Goal: Task Accomplishment & Management: Manage account settings

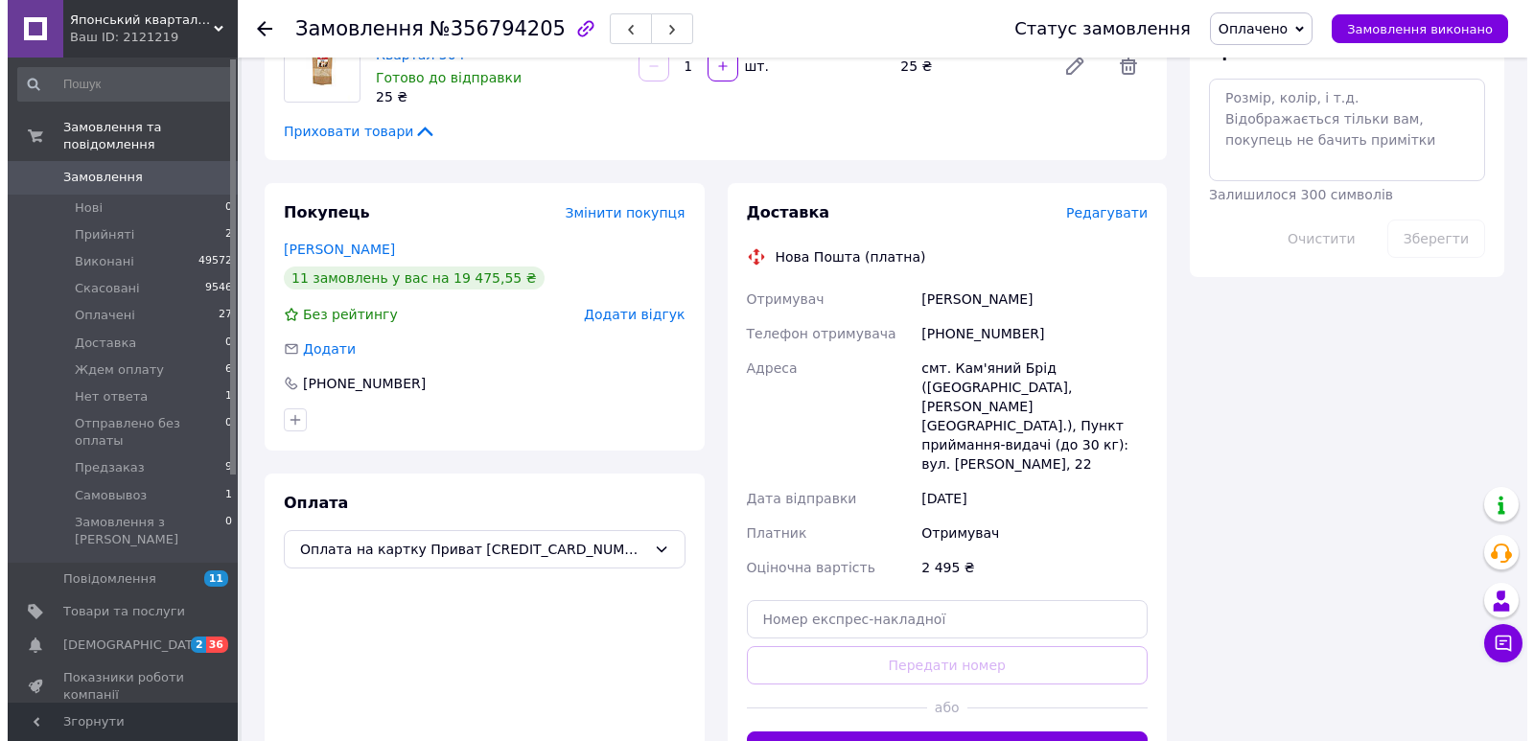
scroll to position [1038, 0]
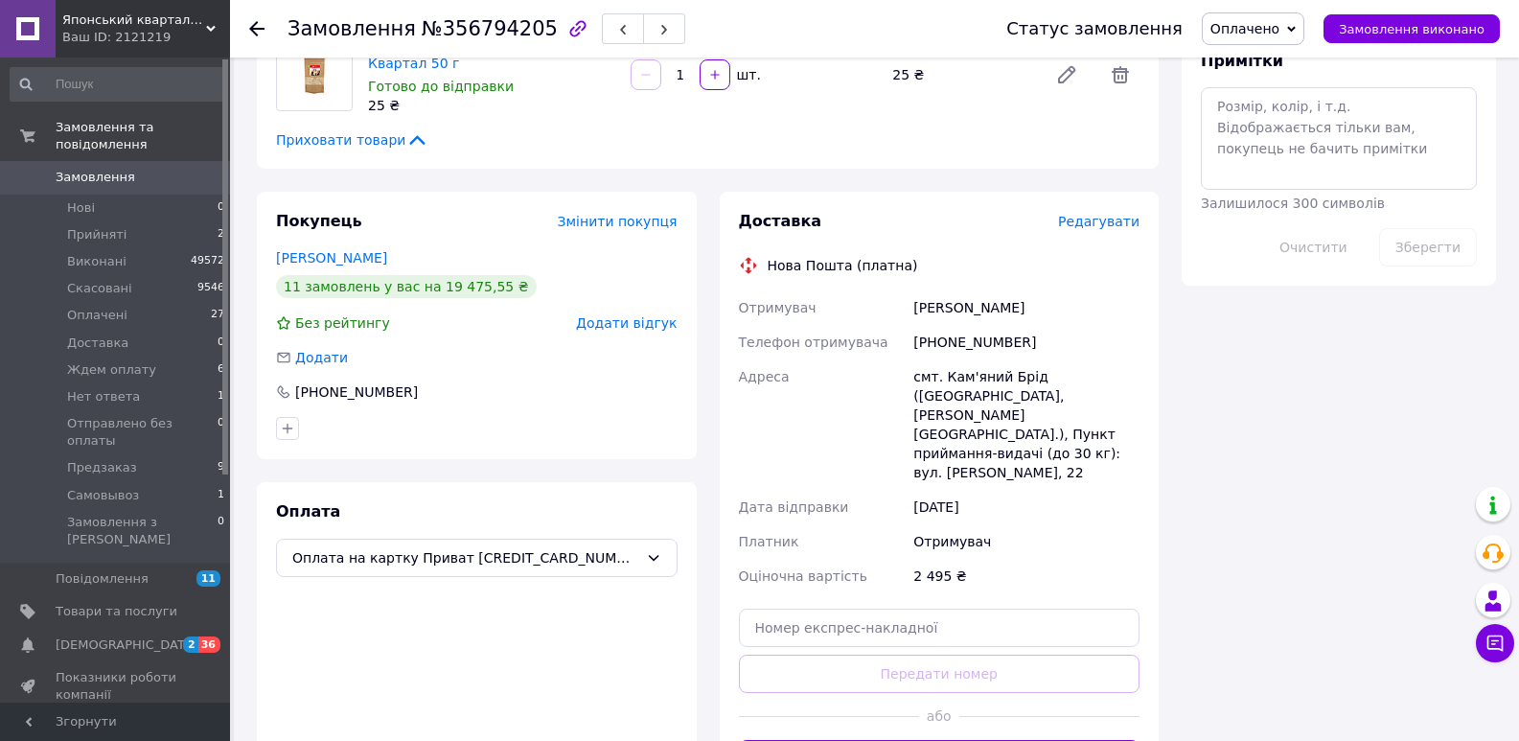
click at [1108, 214] on span "Редагувати" at bounding box center [1098, 221] width 81 height 15
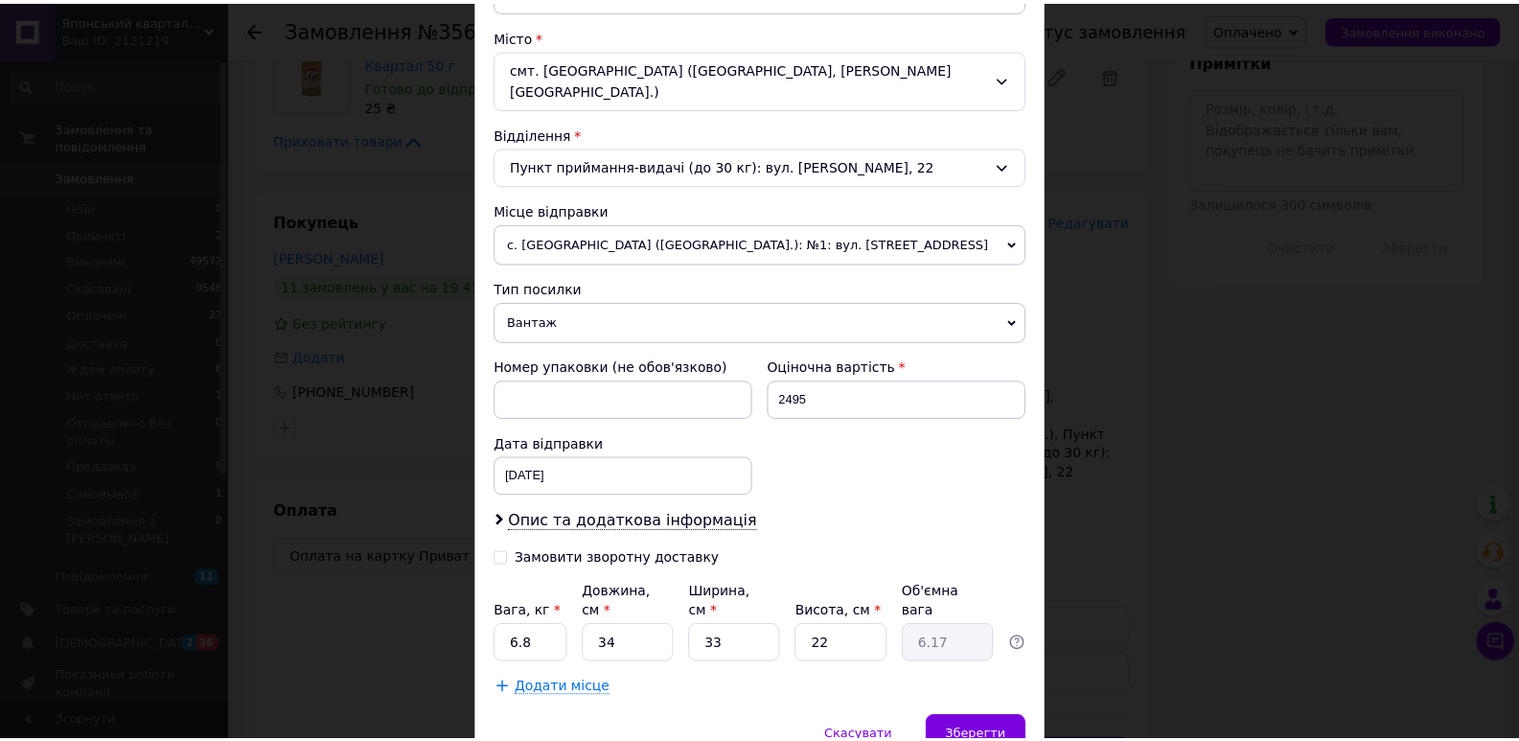
scroll to position [522, 0]
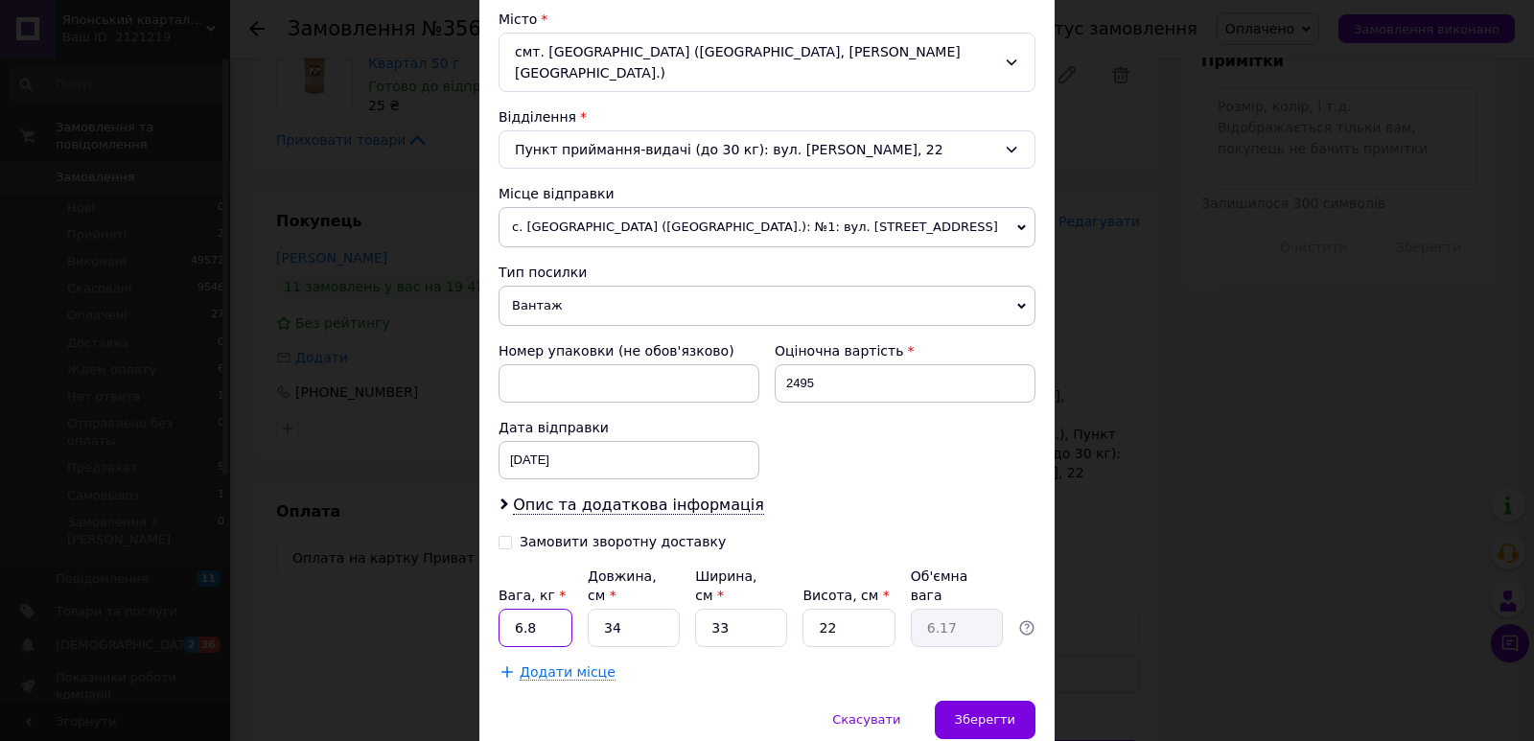
click at [553, 609] on input "6.8" at bounding box center [535, 628] width 74 height 38
type input "8.1"
click at [625, 609] on input "34" at bounding box center [634, 628] width 92 height 38
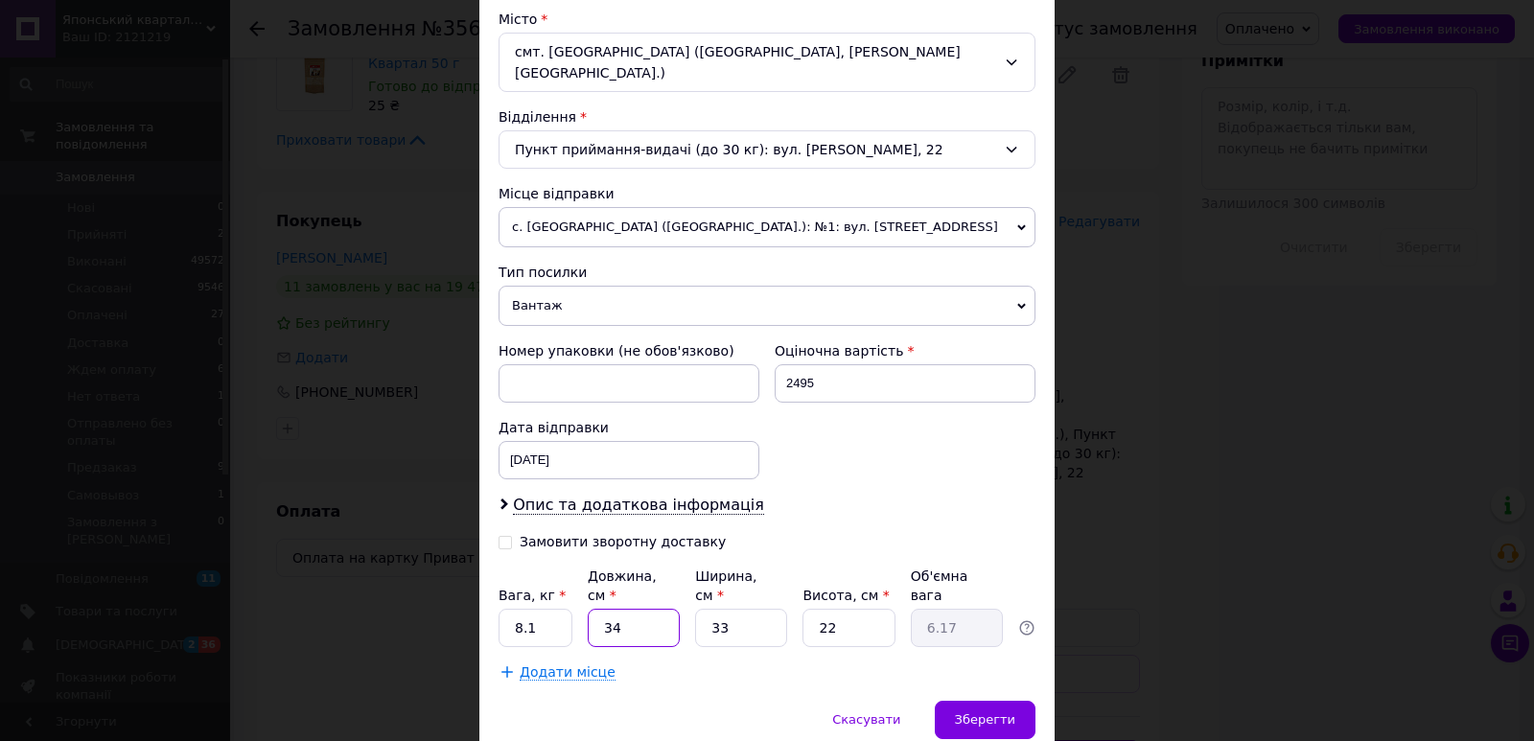
type input "3"
type input "0.54"
type input "35"
type input "6.35"
type input "35"
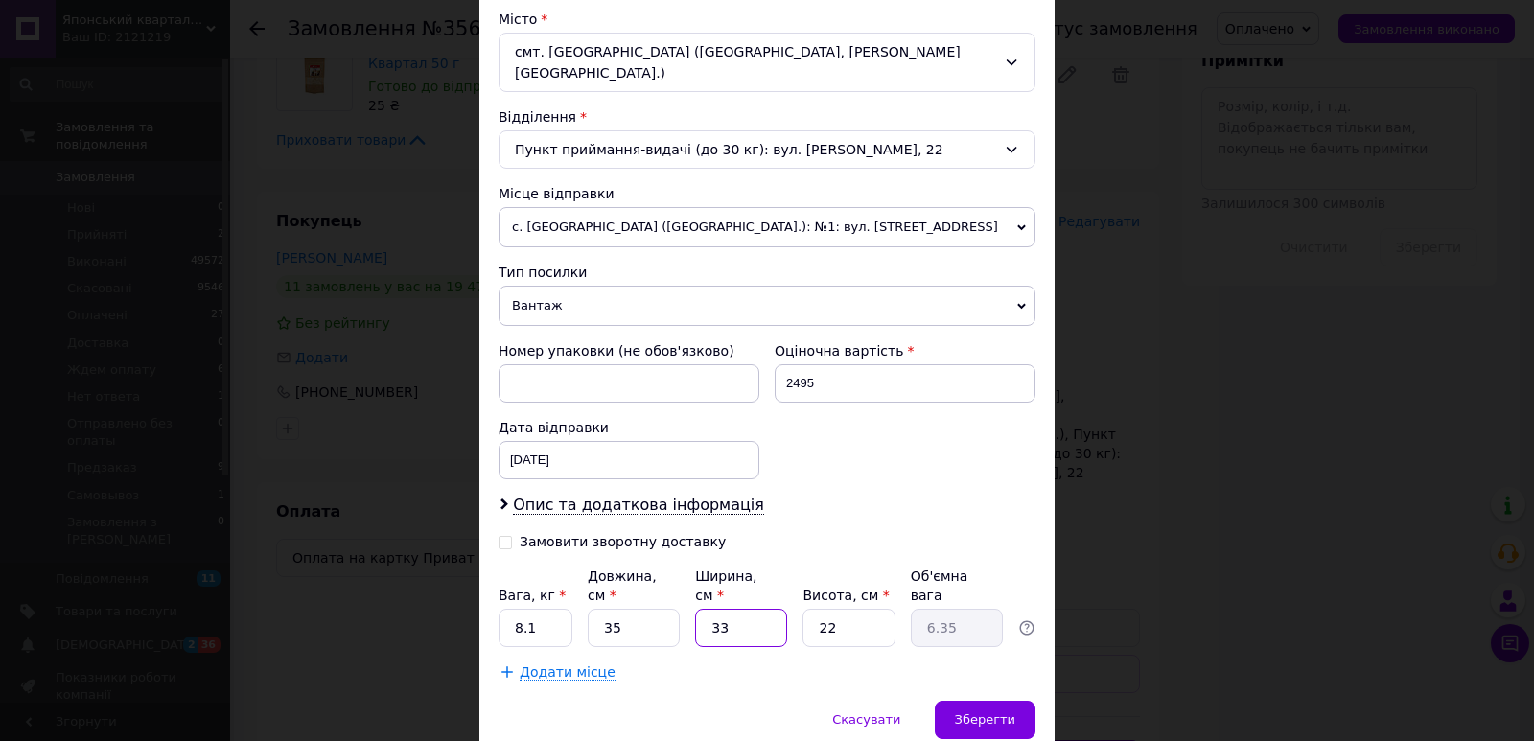
click at [760, 609] on input "33" at bounding box center [741, 628] width 92 height 38
type input "2"
type input "0.39"
type input "25"
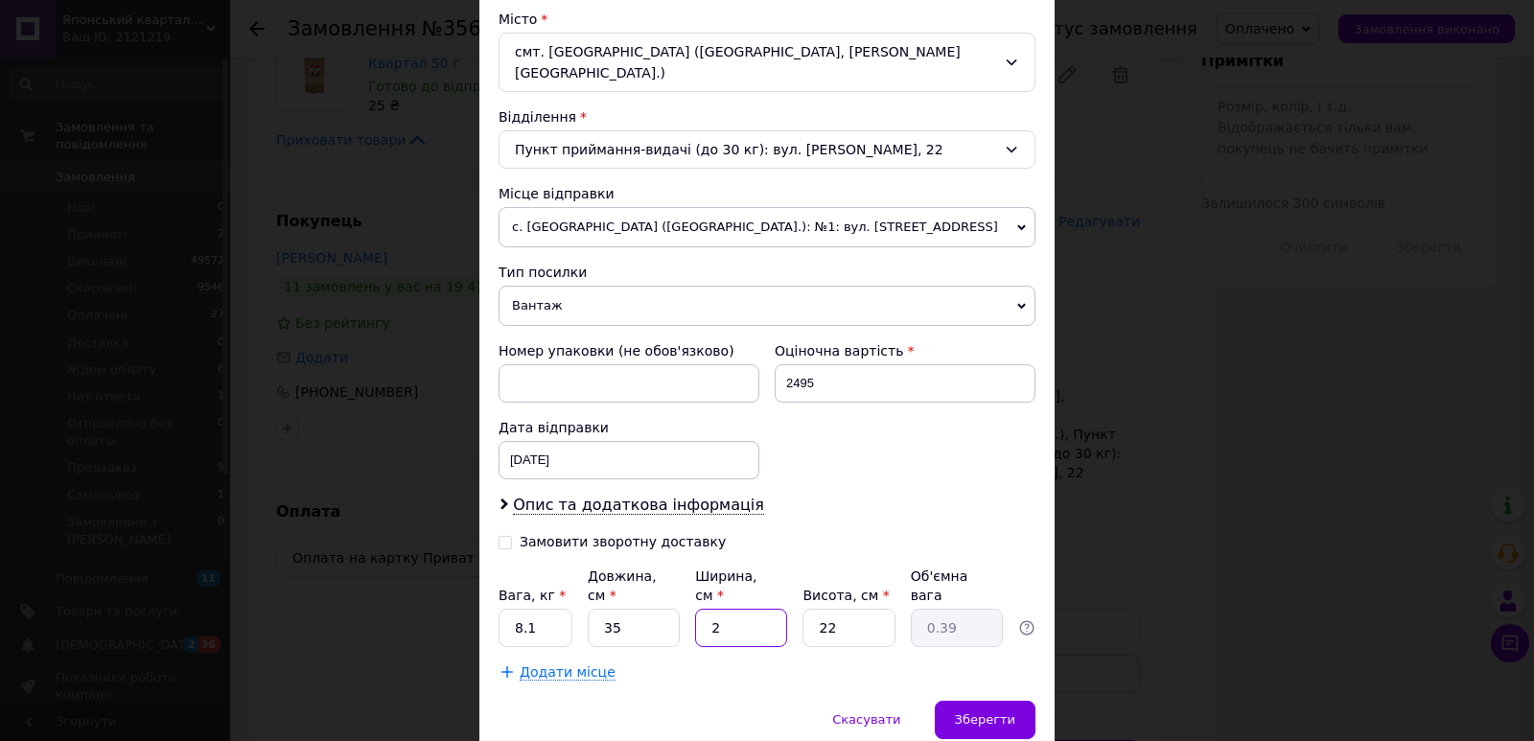
type input "4.81"
type input "25"
click at [833, 609] on input "22" at bounding box center [848, 628] width 92 height 38
type input "2"
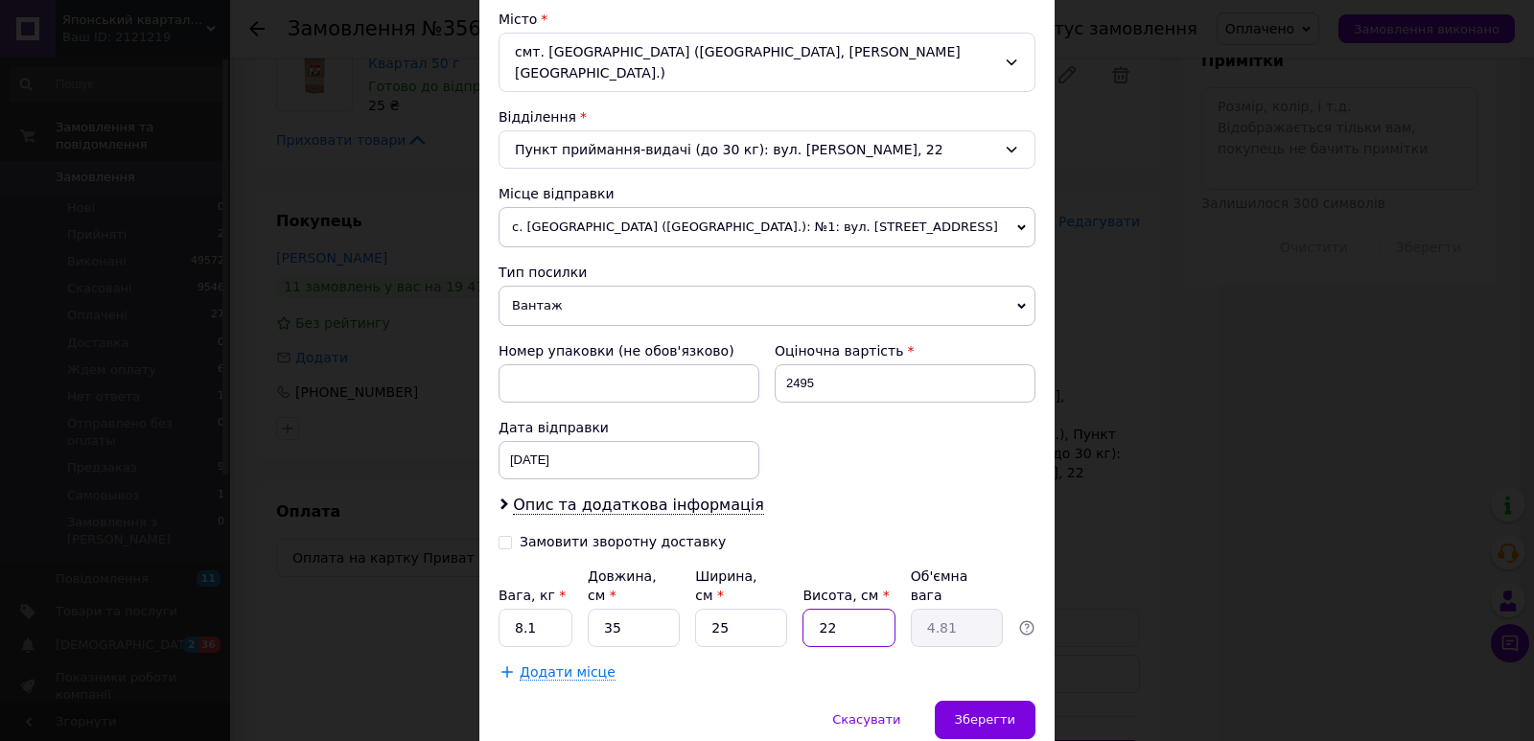
type input "0.44"
type input "20"
type input "4.38"
type input "20"
click at [1000, 712] on span "Зберегти" at bounding box center [985, 719] width 60 height 14
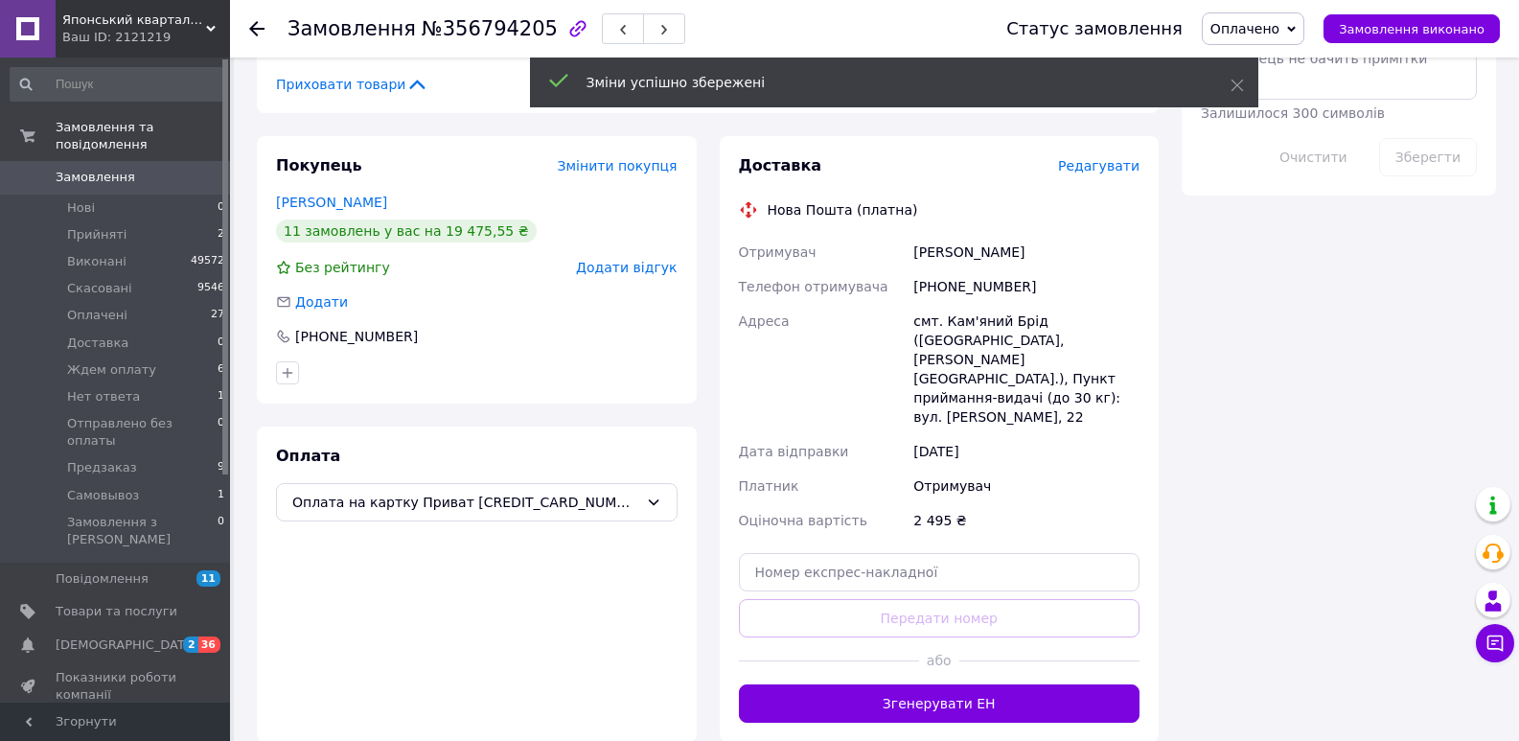
scroll to position [1121, 0]
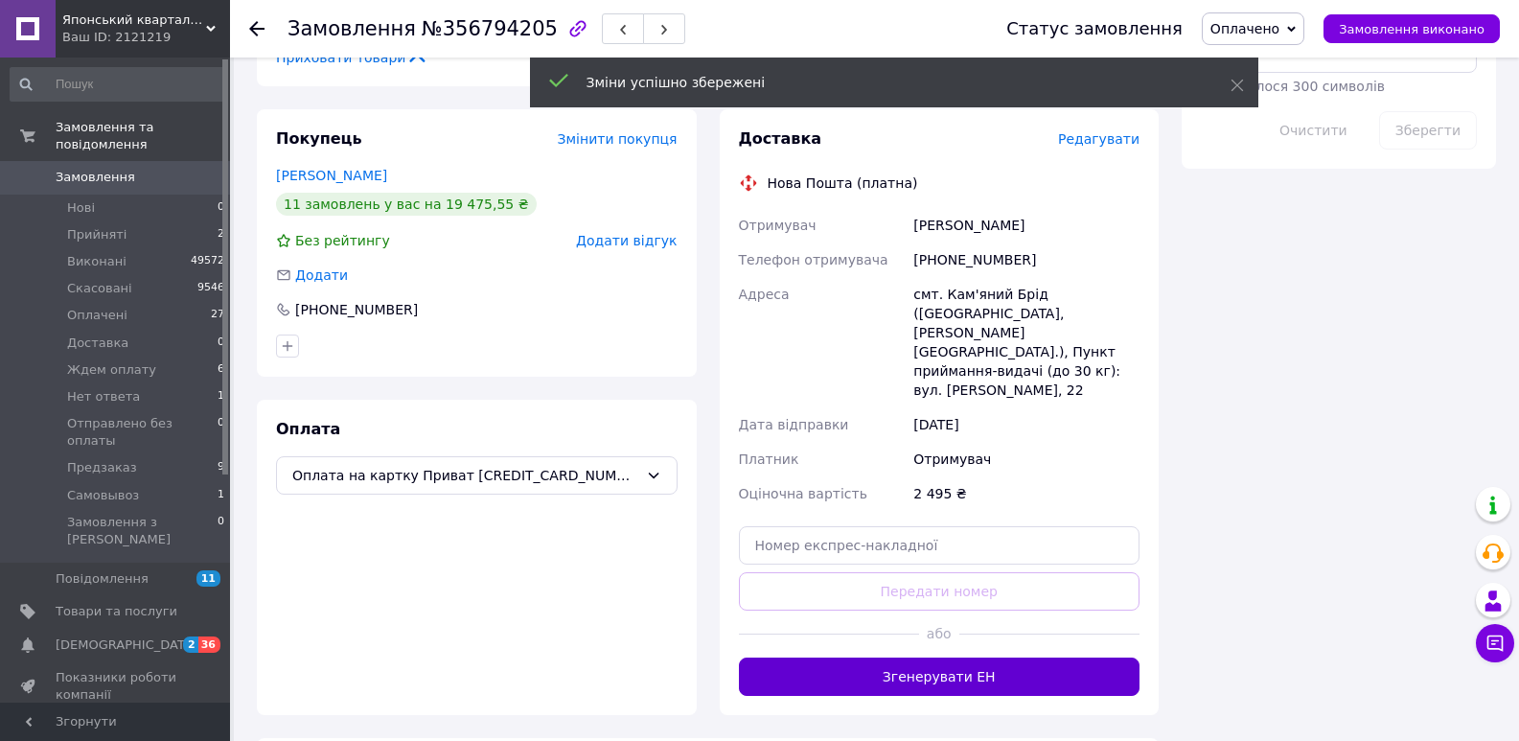
click at [904, 658] on button "Згенерувати ЕН" at bounding box center [940, 677] width 402 height 38
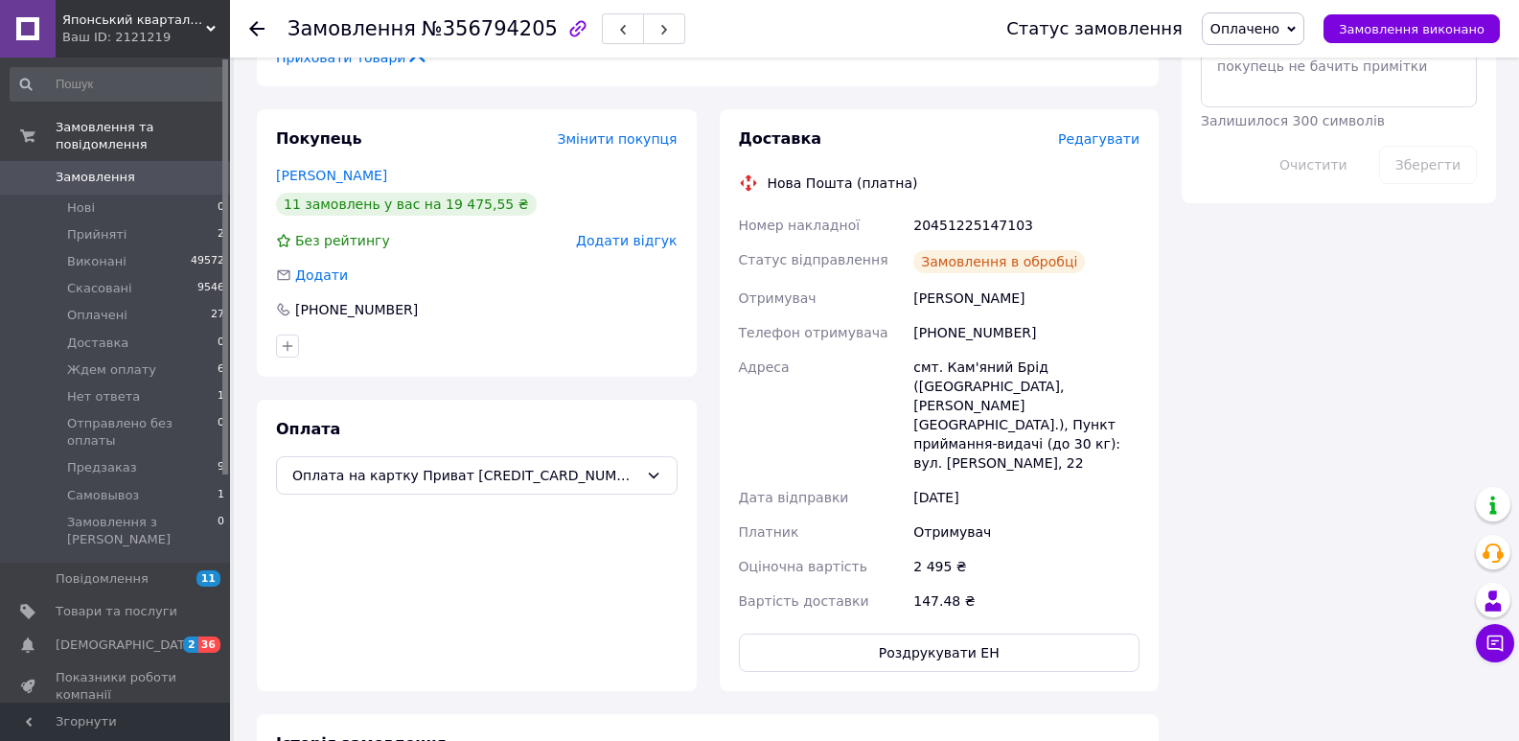
click at [959, 209] on div "20451225147103" at bounding box center [1027, 225] width 234 height 35
copy div "20451225147103"
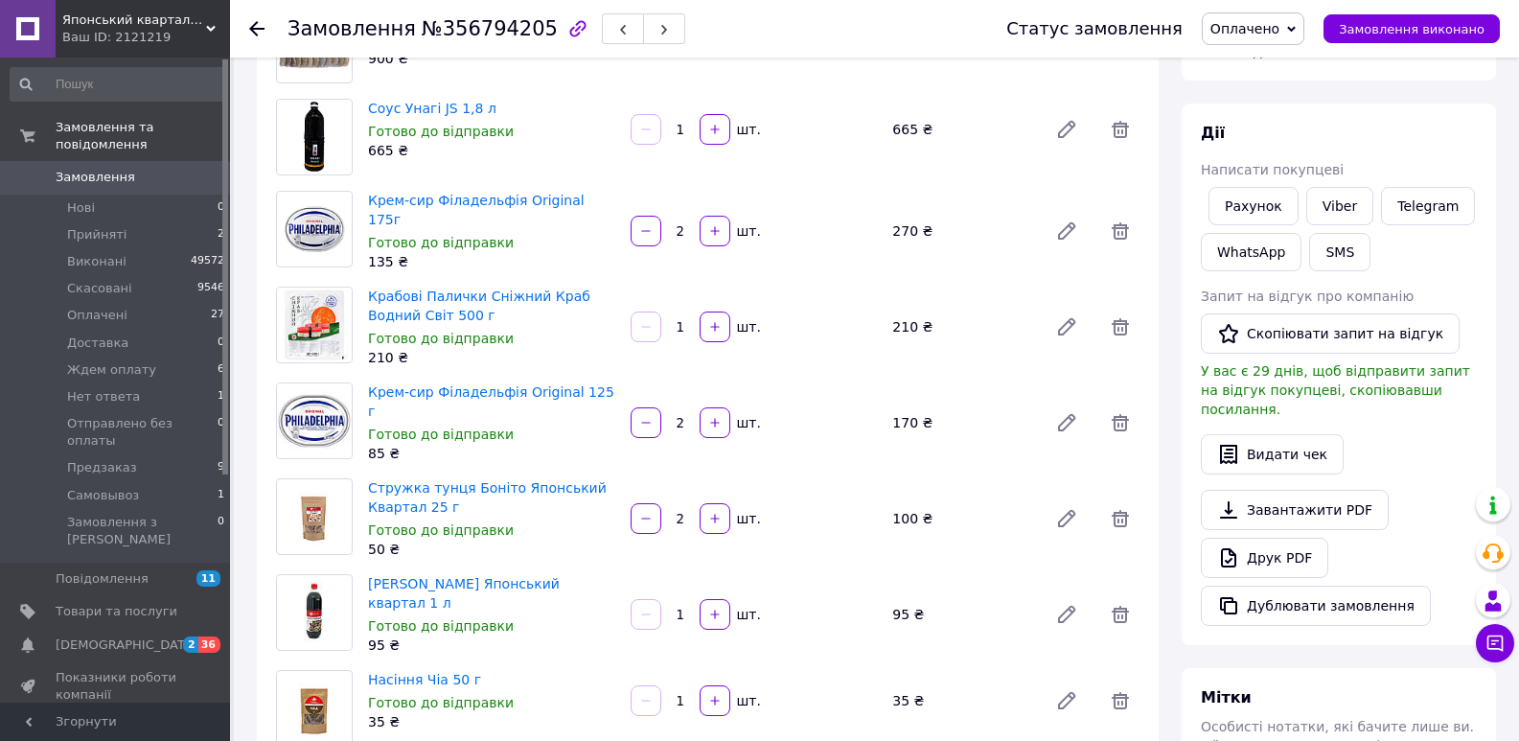
scroll to position [188, 0]
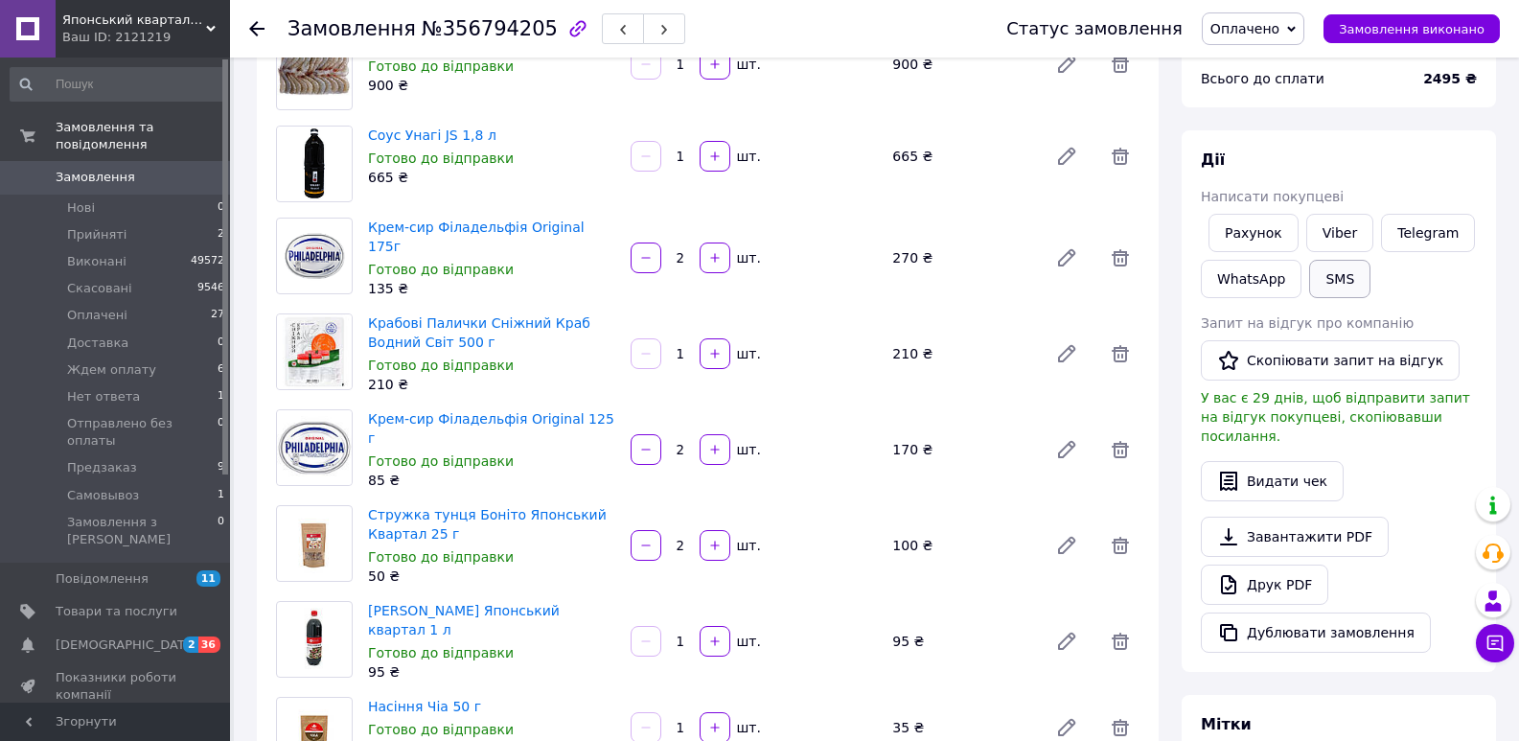
click at [1325, 278] on button "SMS" at bounding box center [1339, 279] width 61 height 38
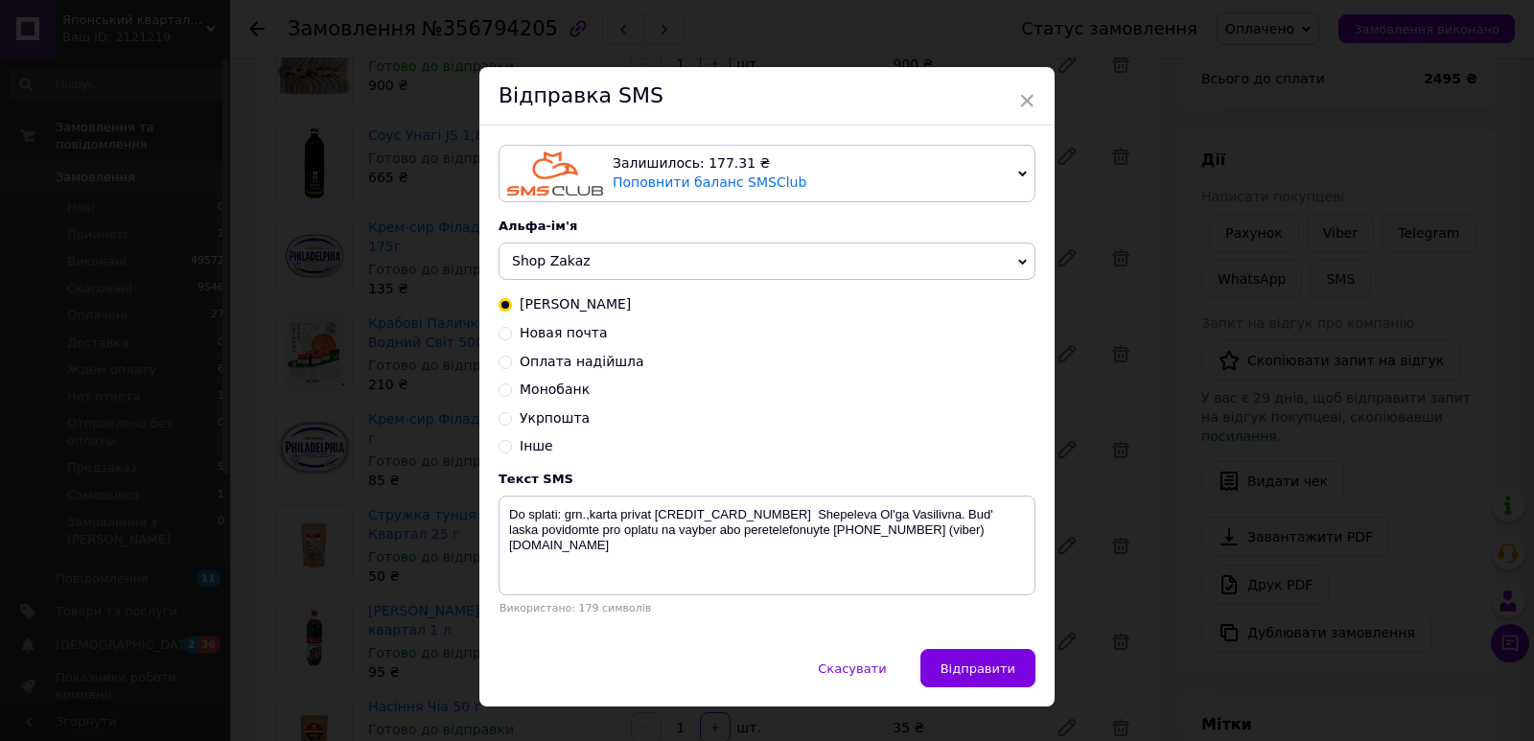
click at [531, 337] on span "Новая почта" at bounding box center [564, 332] width 88 height 15
click at [512, 337] on input "Новая почта" at bounding box center [504, 331] width 13 height 13
radio input "true"
radio input "false"
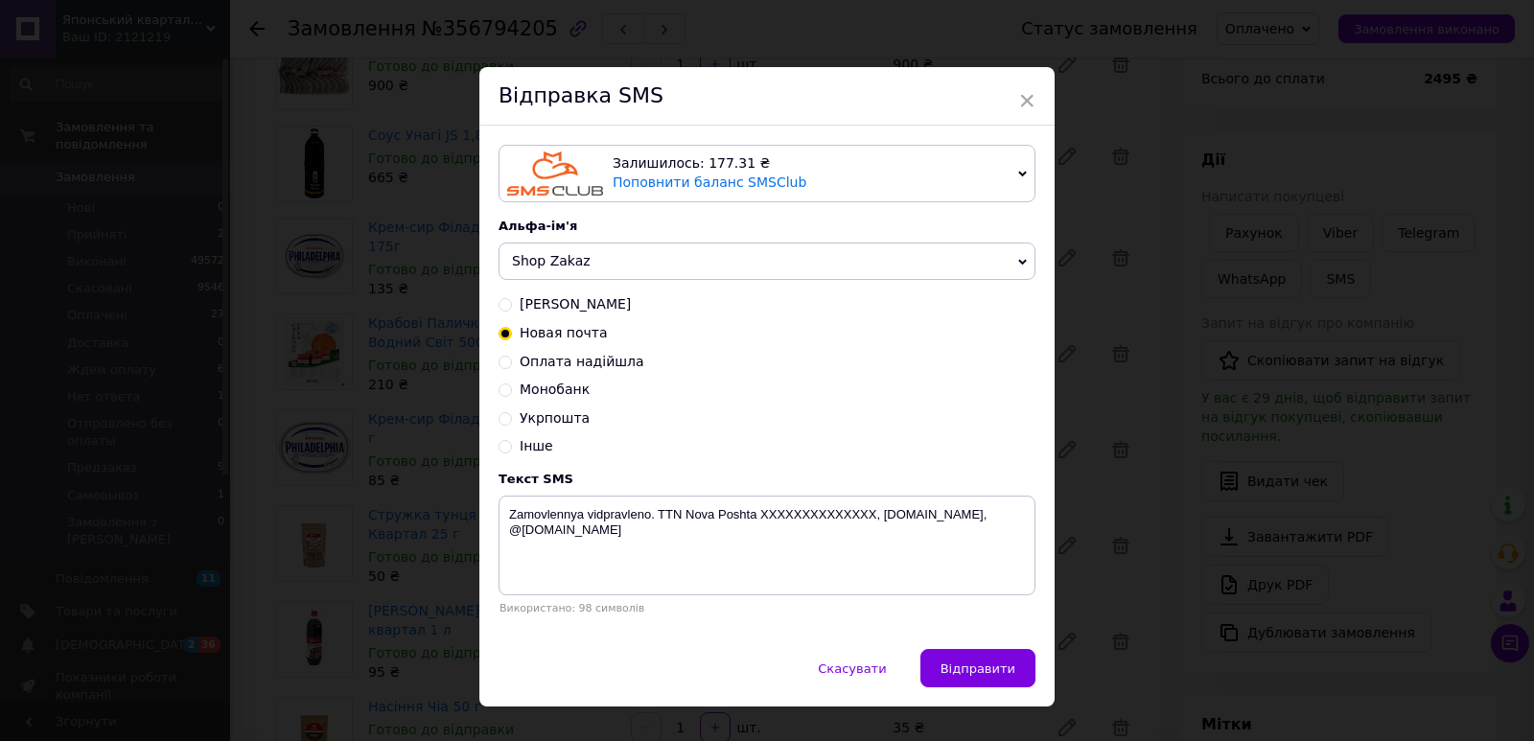
drag, startPoint x: 552, startPoint y: 254, endPoint x: 553, endPoint y: 267, distance: 13.5
click at [552, 258] on span "Shop Zakaz" at bounding box center [766, 262] width 537 height 38
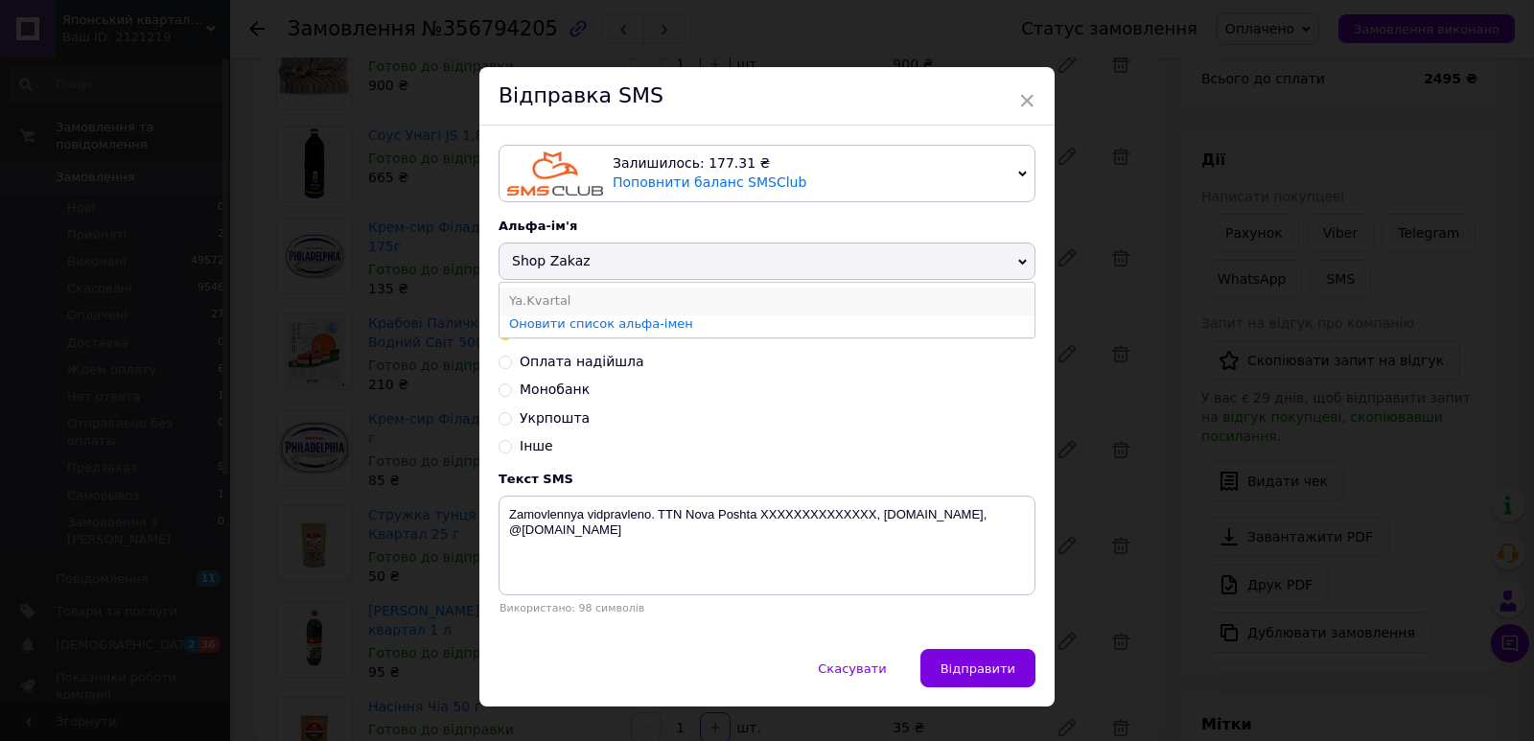
click at [547, 302] on li "Ya.Kvartal" at bounding box center [766, 301] width 535 height 27
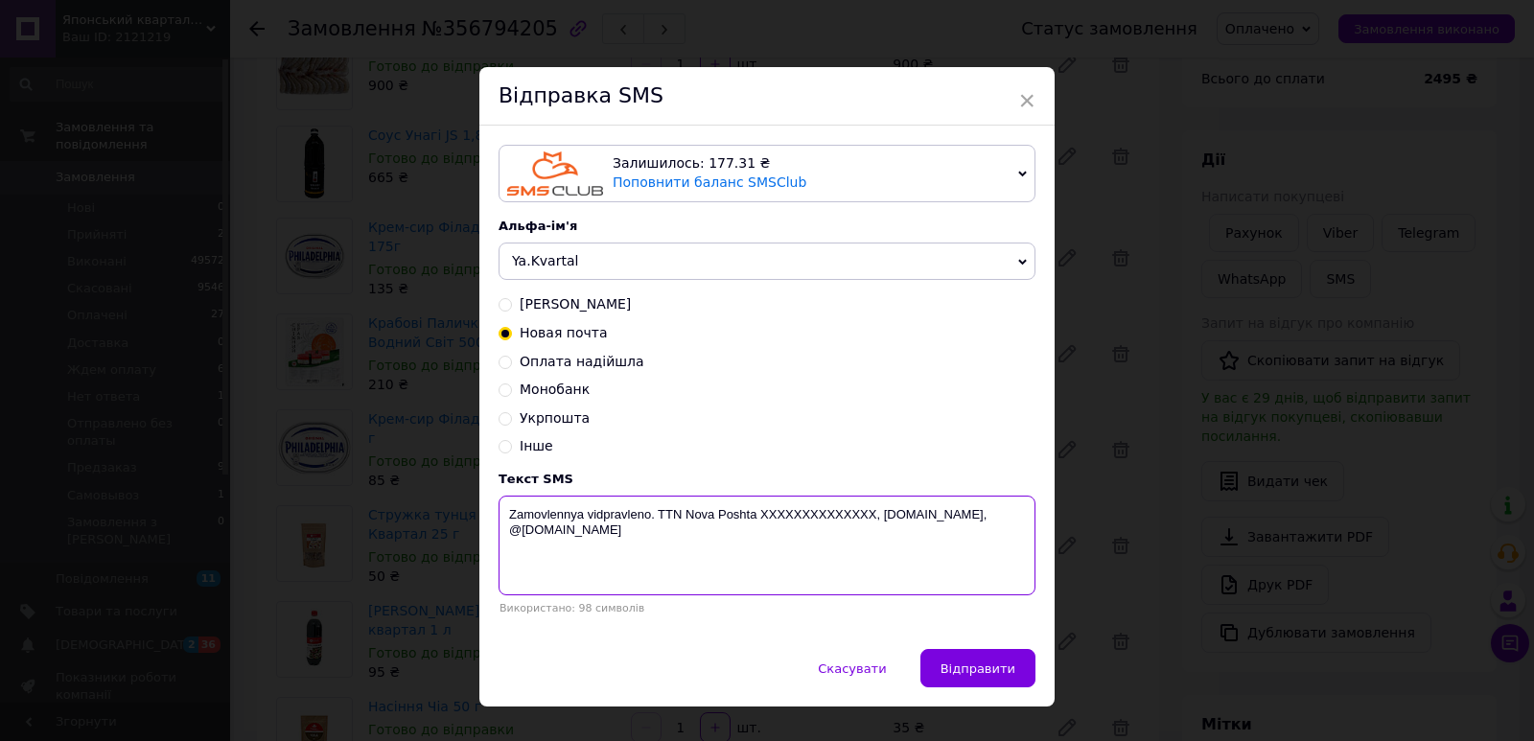
click at [797, 505] on textarea "Zamovlennya vidpravleno. TTN Nova Poshta XXXXXXXXXXXXXX, [DOMAIN_NAME], @[DOMAI…" at bounding box center [766, 546] width 537 height 100
paste textarea "20451225147103"
type textarea "Zamovlennya vidpravleno. TTN Nova Poshta 20451225147103, yaponskiy-kvartal.com,…"
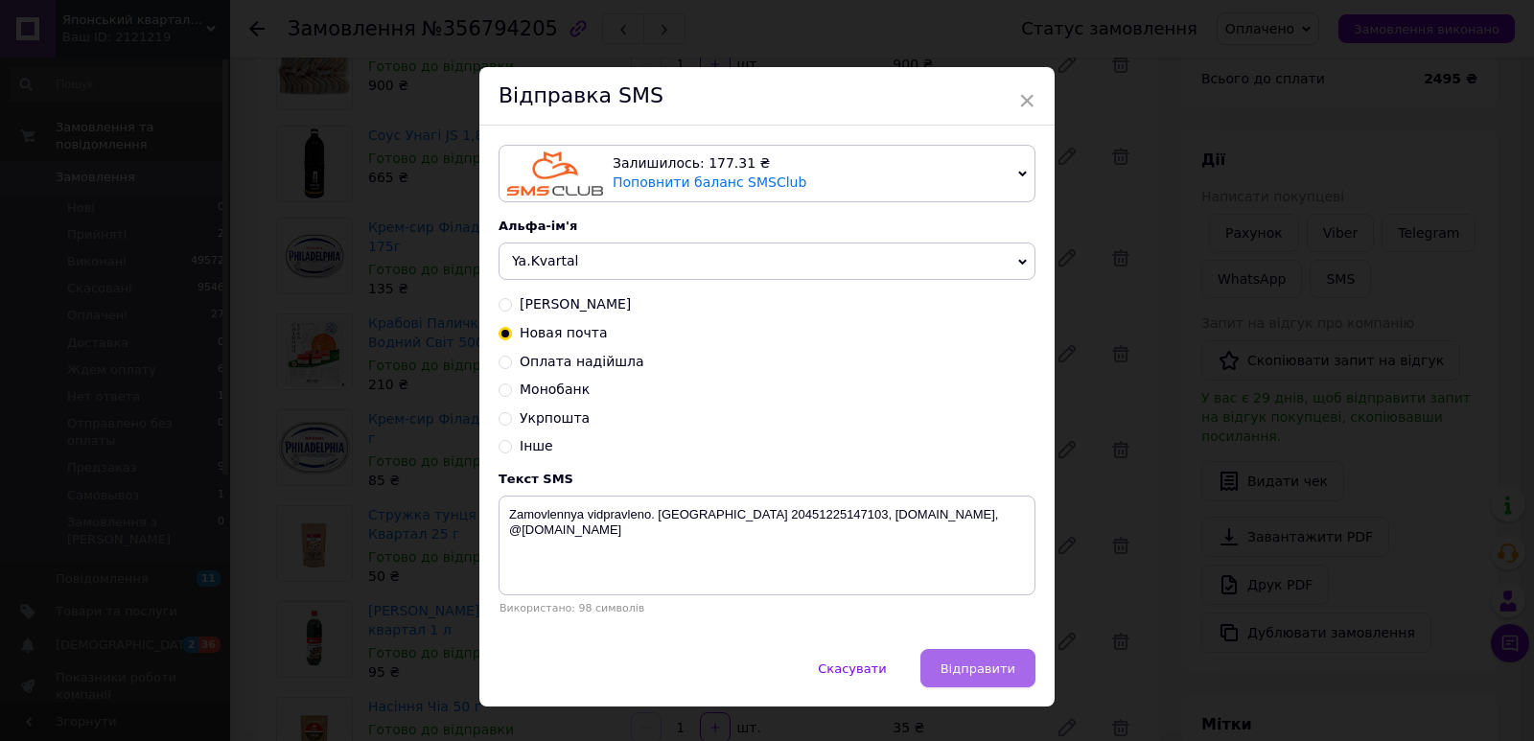
click at [975, 672] on span "Відправити" at bounding box center [977, 668] width 75 height 14
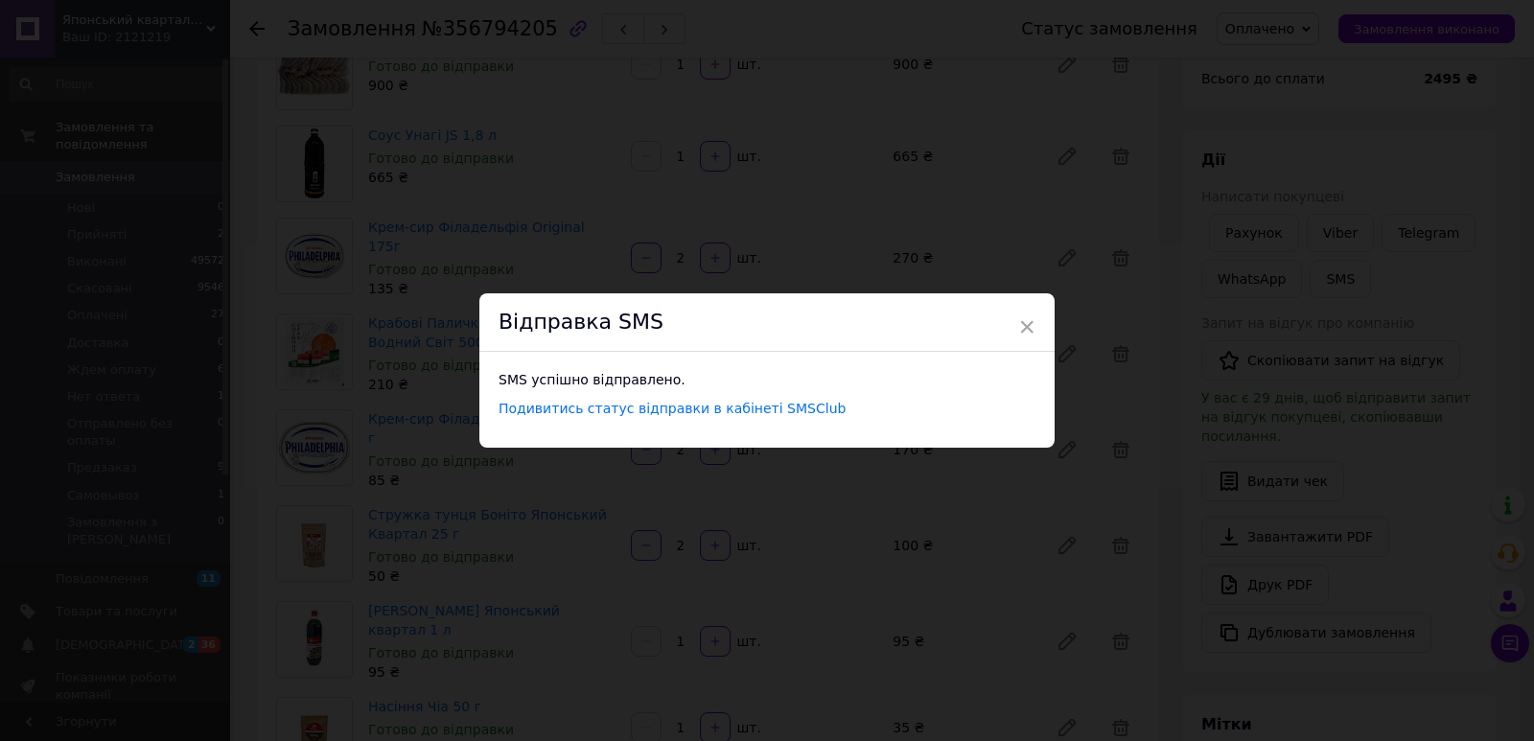
click at [542, 157] on div "× Відправка SMS SMS успішно відправлено. Подивитись статус відправки в кабінеті…" at bounding box center [767, 370] width 1534 height 741
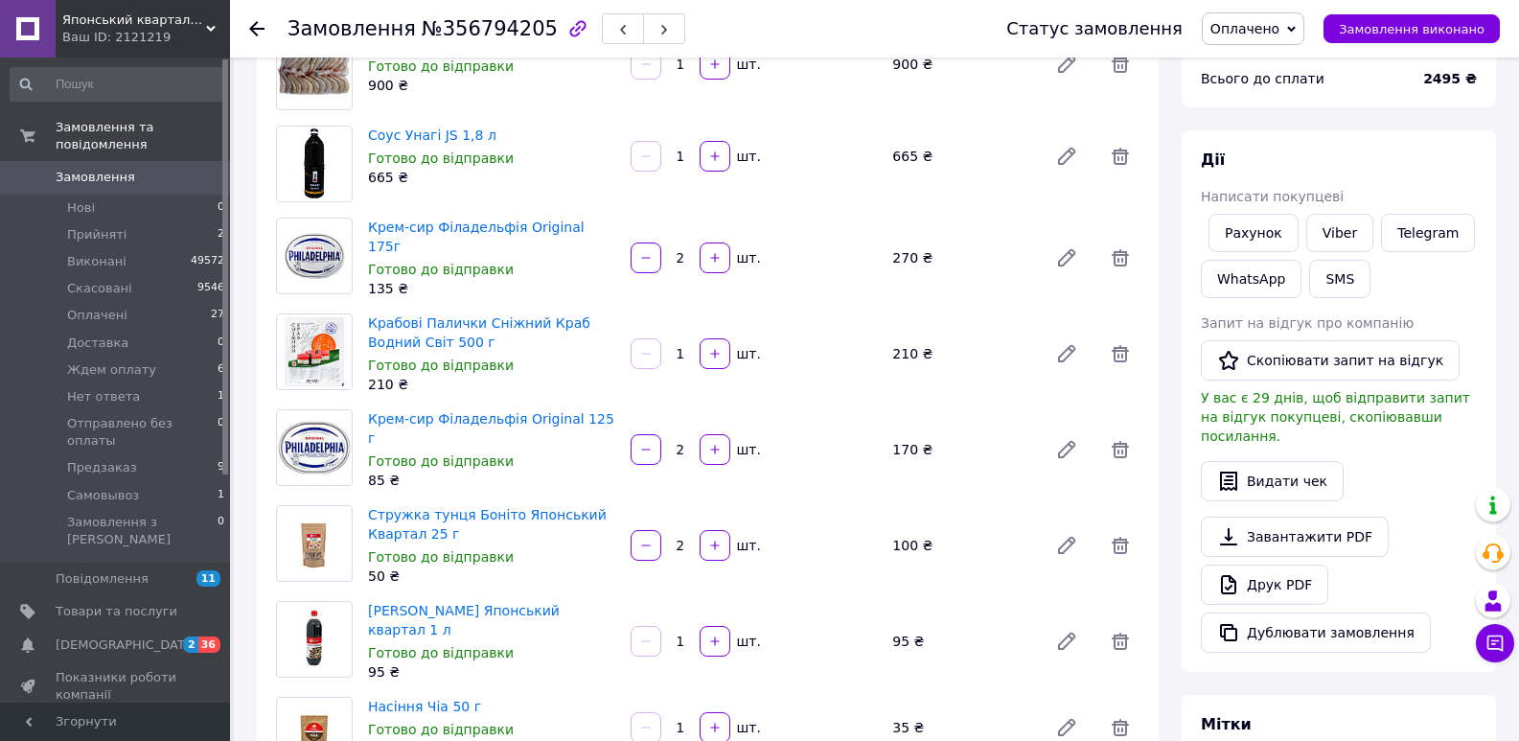
click at [489, 31] on span "№356794205" at bounding box center [490, 28] width 136 height 23
copy span "356794205"
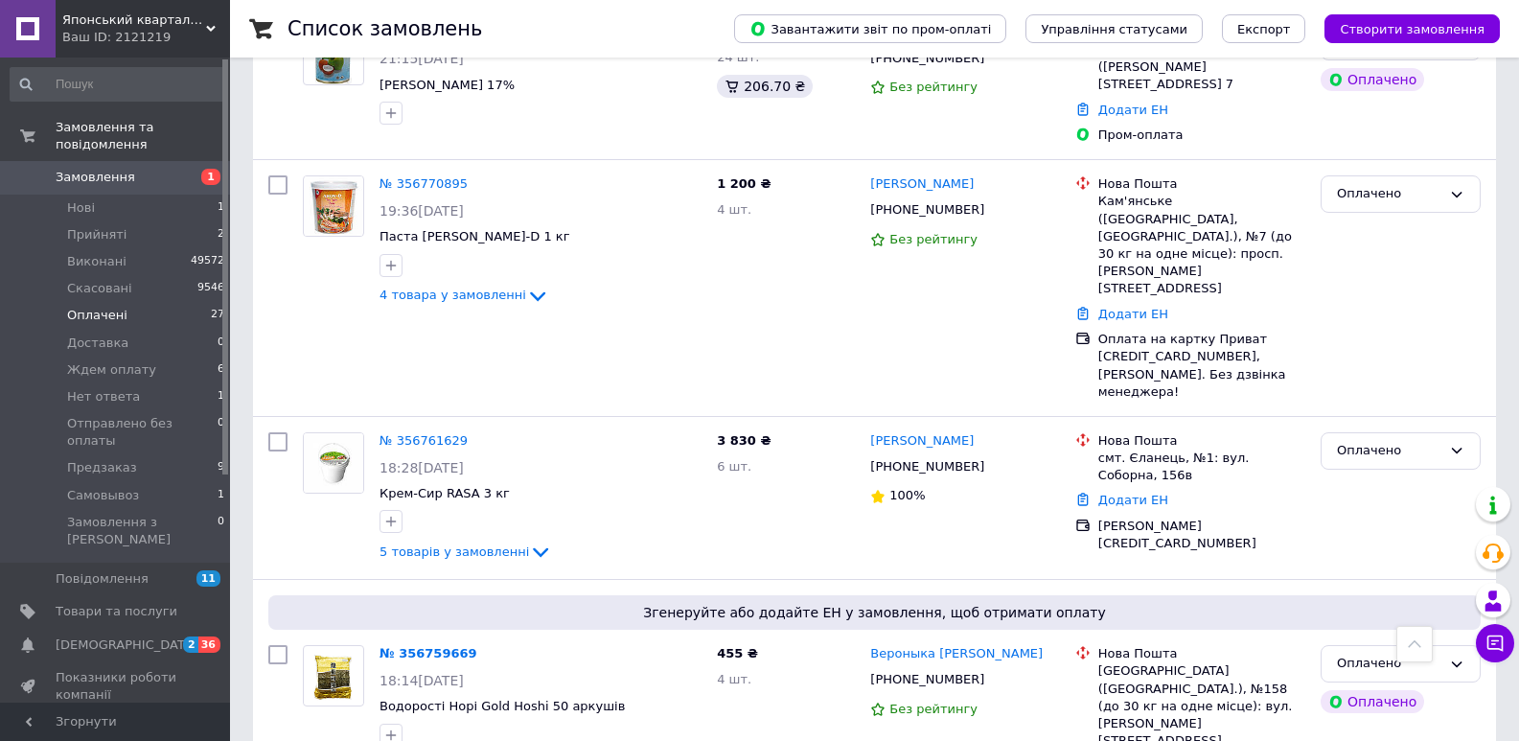
scroll to position [3866, 0]
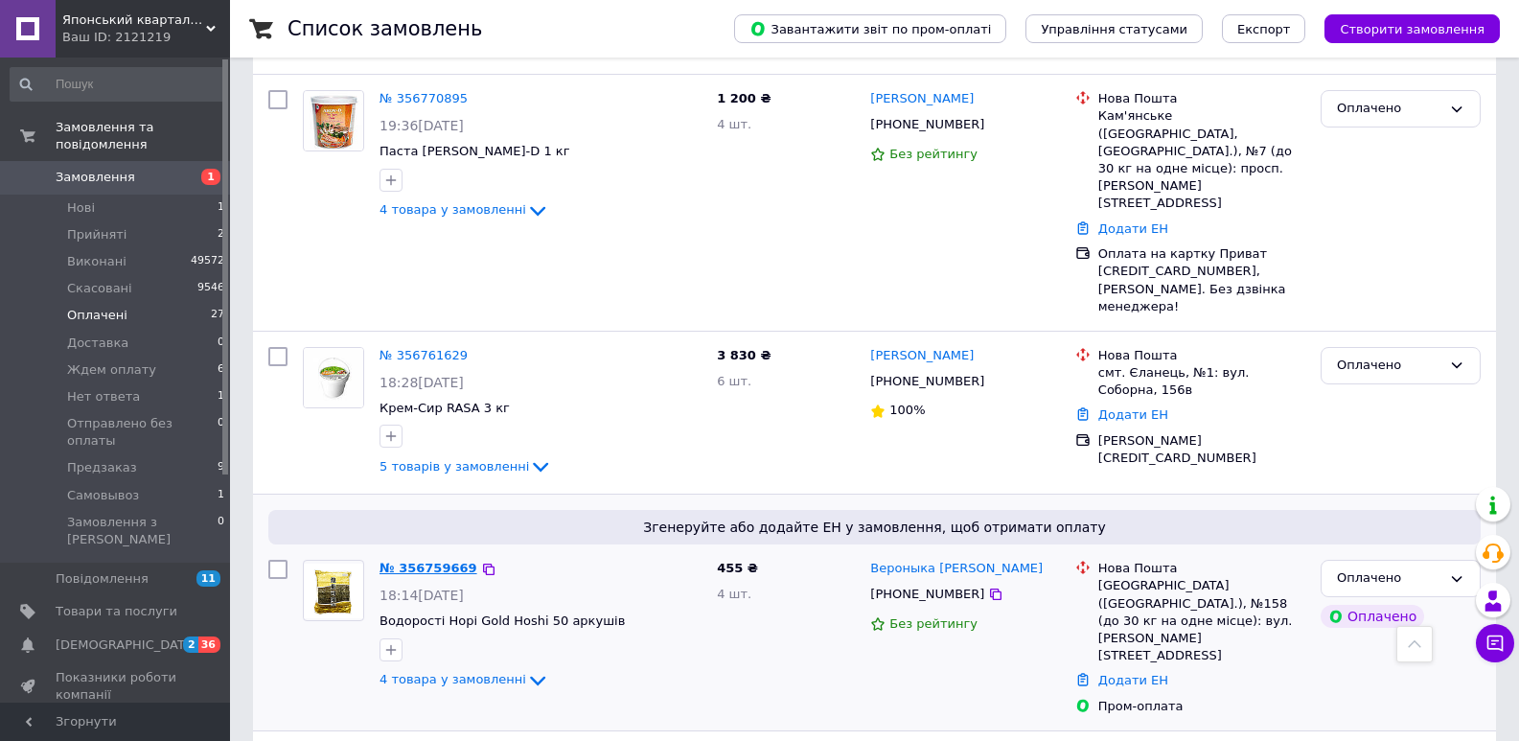
click at [399, 561] on link "№ 356759669" at bounding box center [429, 568] width 98 height 14
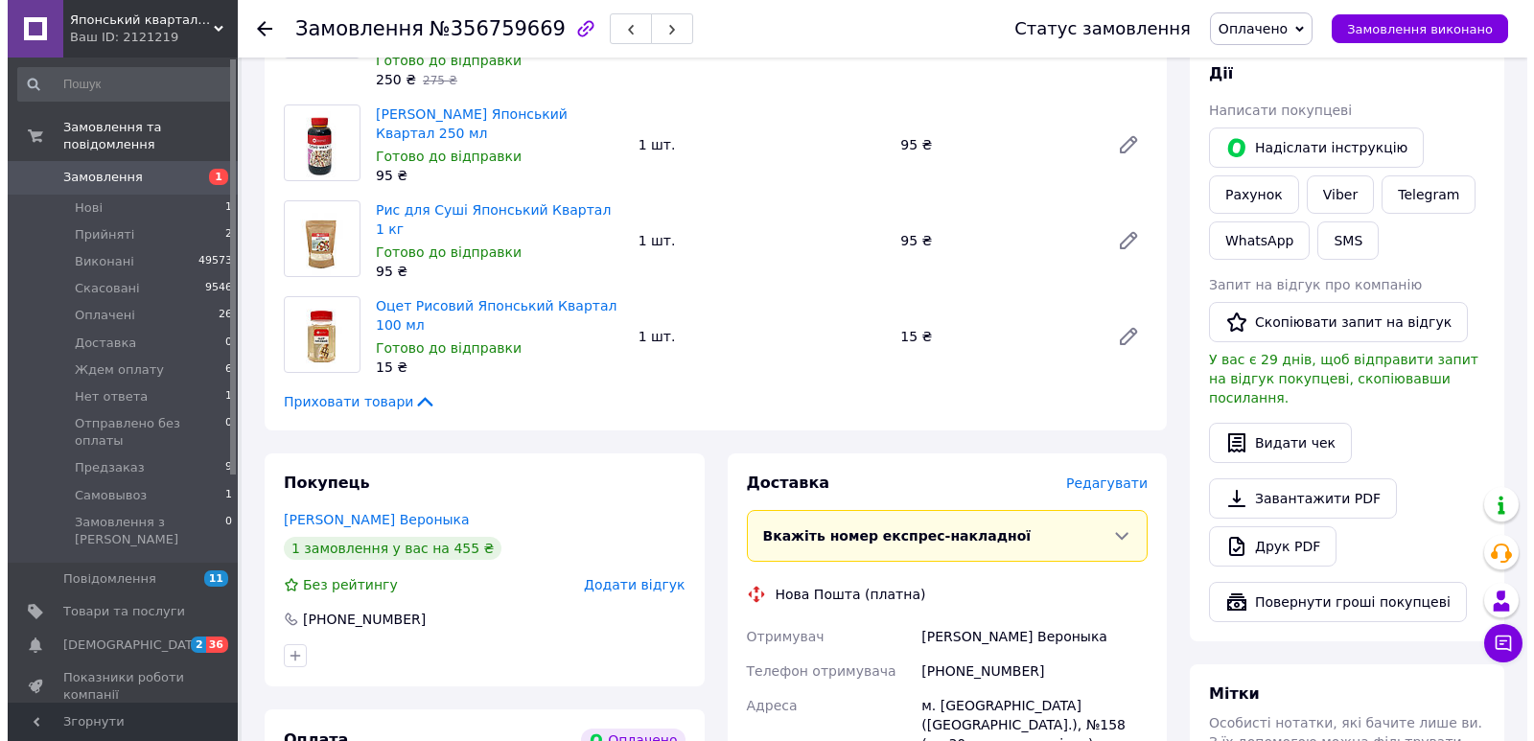
scroll to position [914, 0]
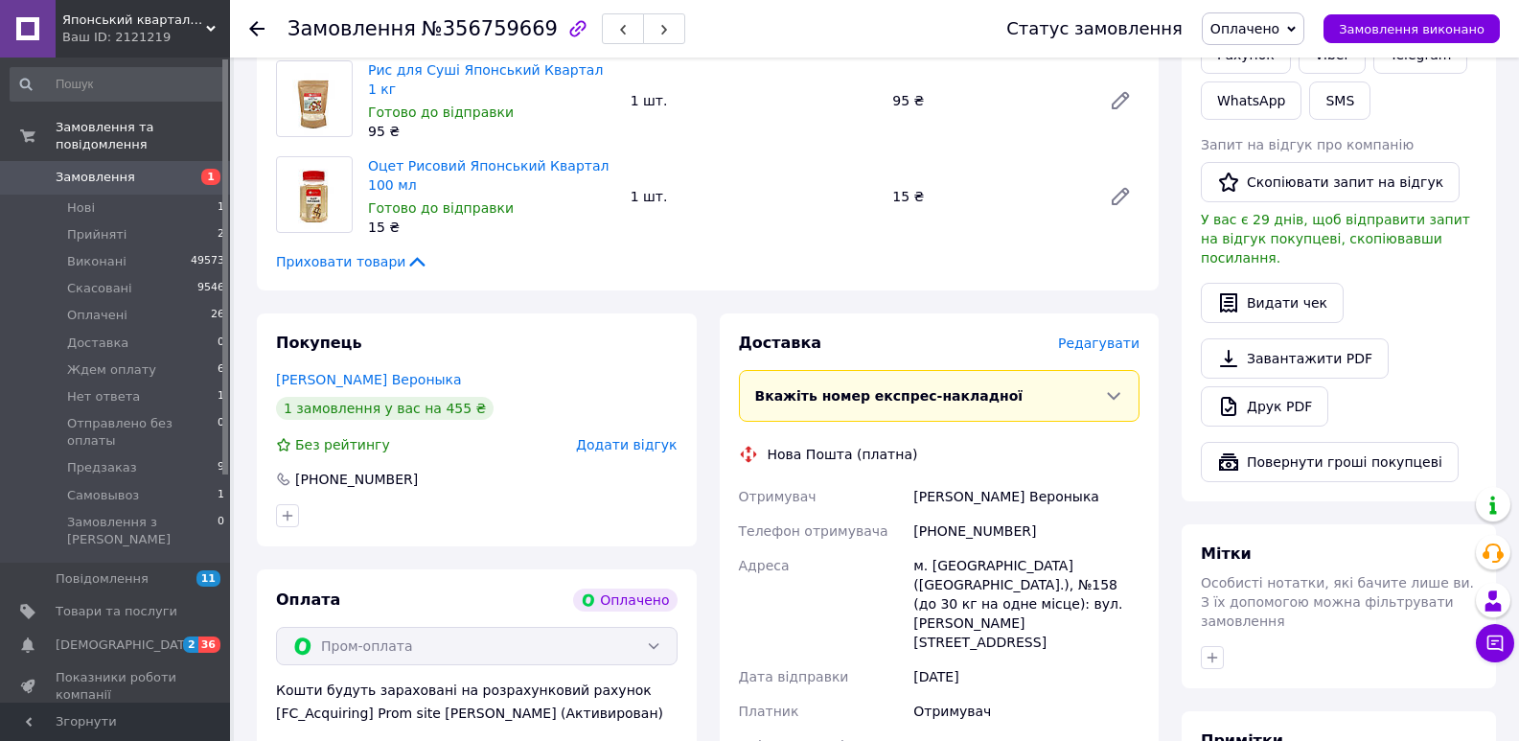
click at [1090, 336] on span "Редагувати" at bounding box center [1098, 343] width 81 height 15
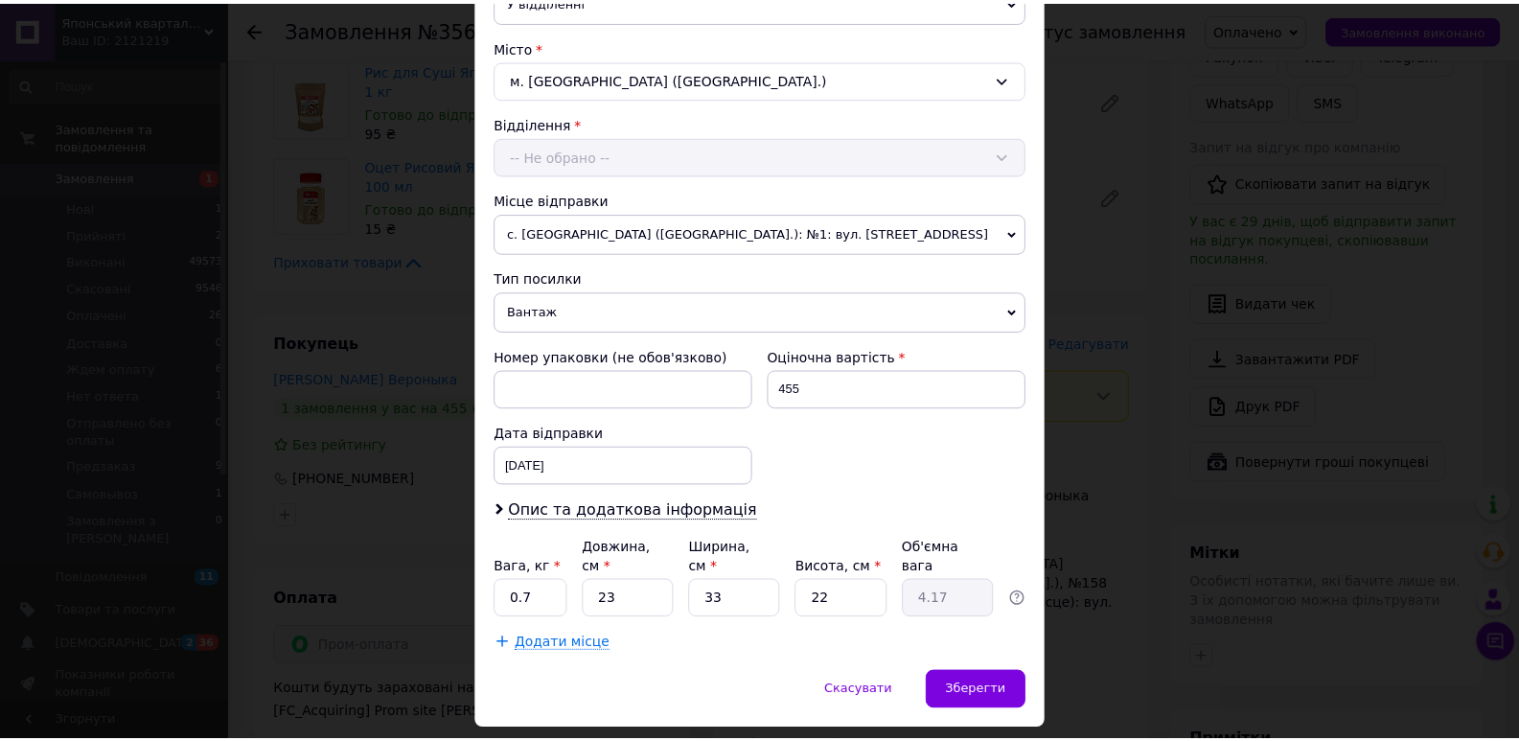
scroll to position [499, 0]
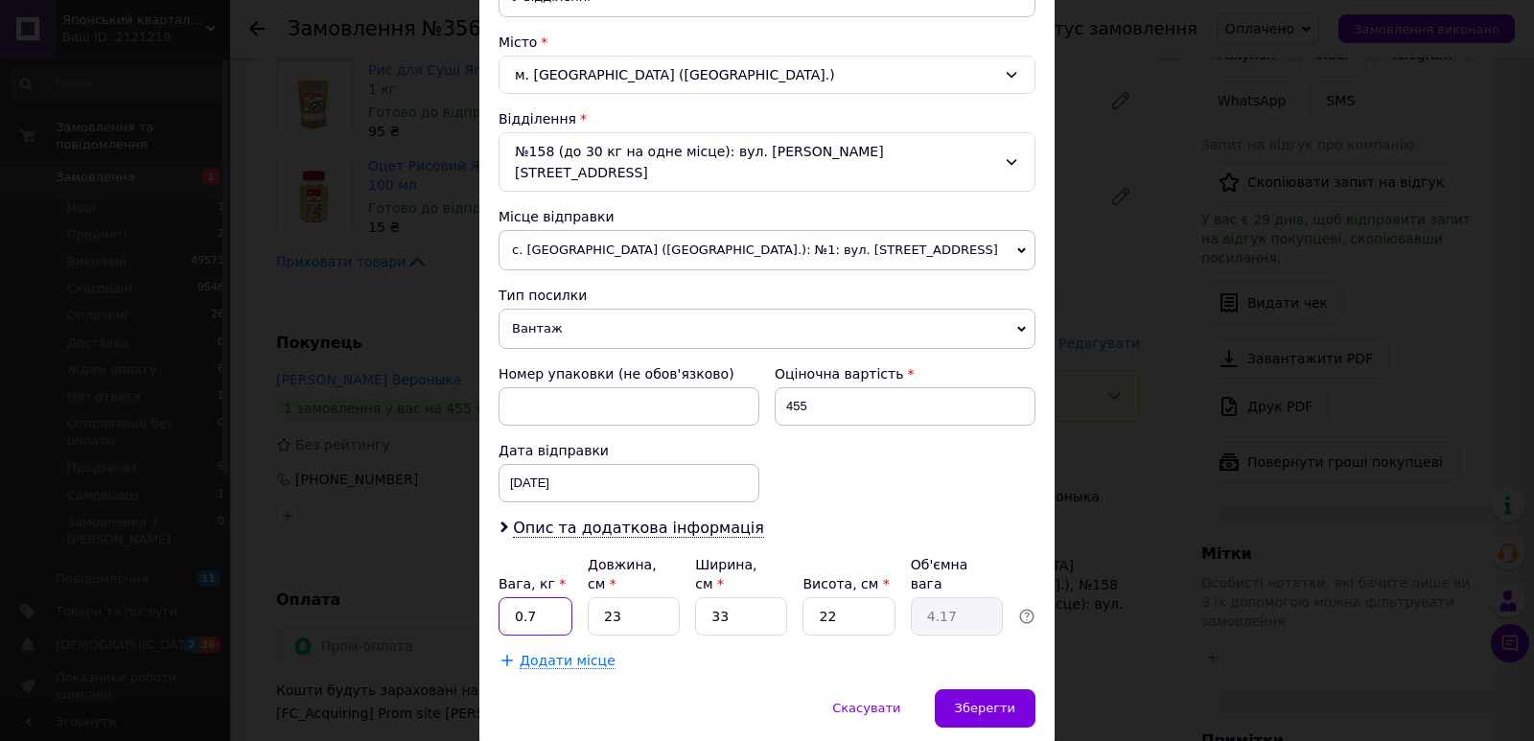
click at [538, 597] on input "0.7" at bounding box center [535, 616] width 74 height 38
type input "1.75"
click at [619, 597] on input "23" at bounding box center [634, 616] width 92 height 38
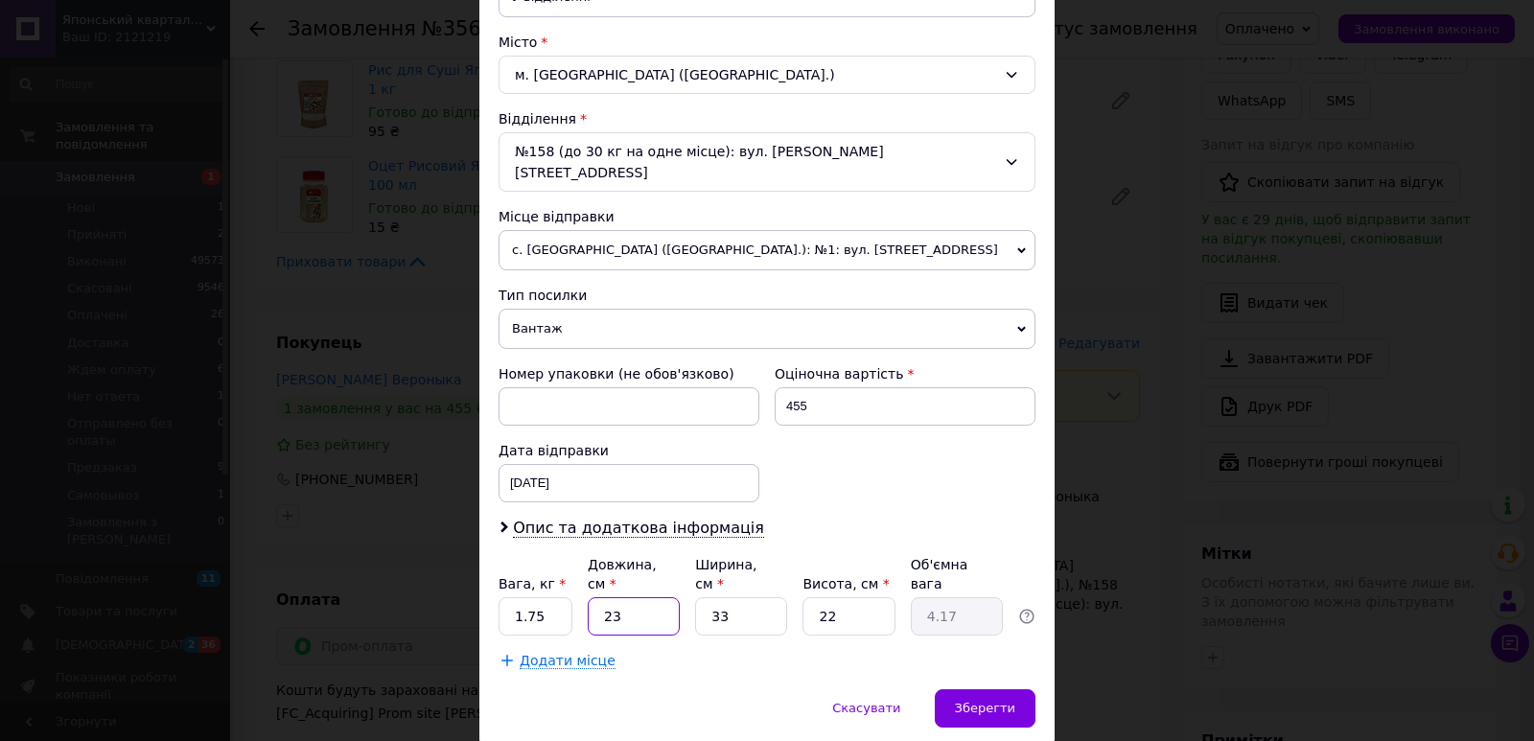
type input "2"
type input "0.36"
type input "25"
type input "4.54"
type input "25"
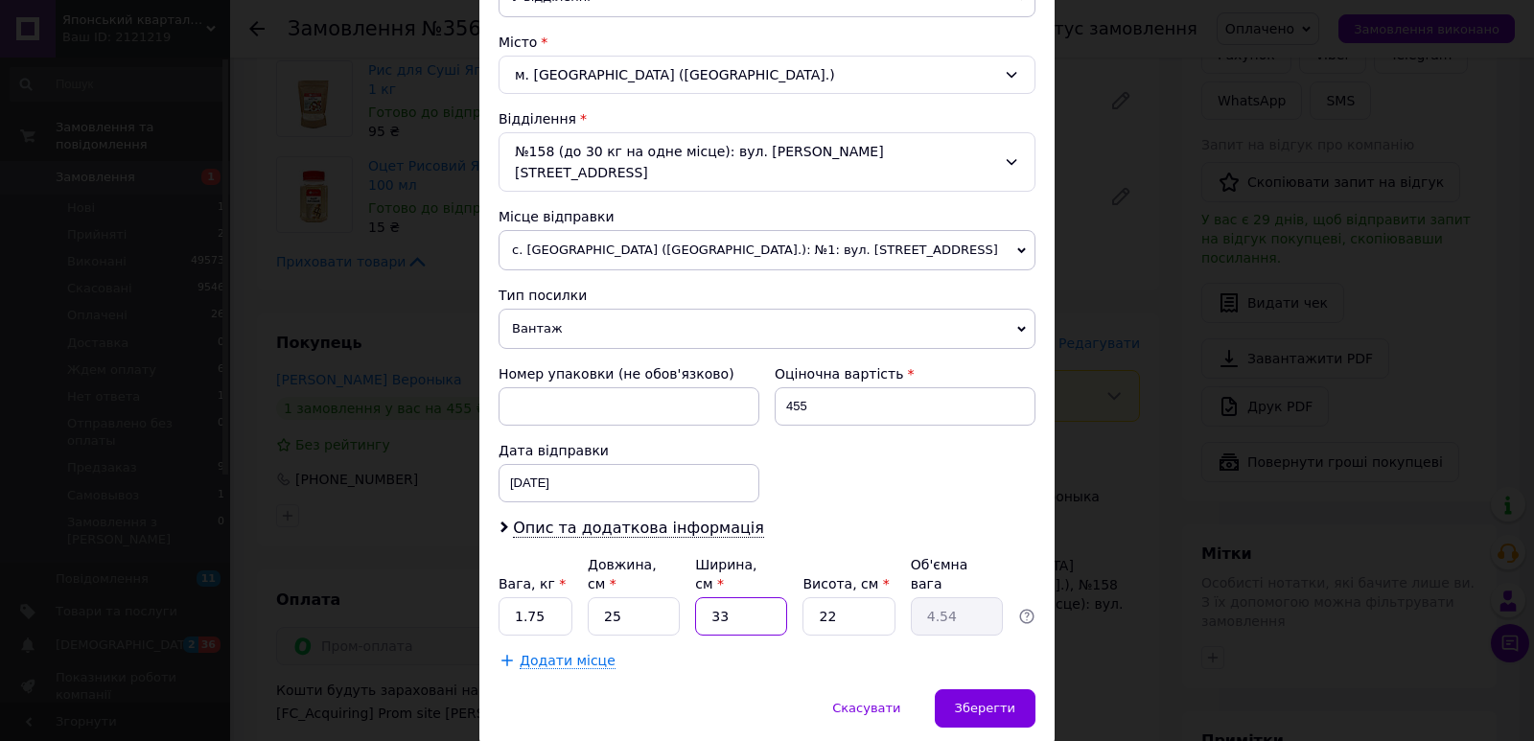
click at [753, 597] on input "33" at bounding box center [741, 616] width 92 height 38
type input "2"
type input "0.28"
type input "20"
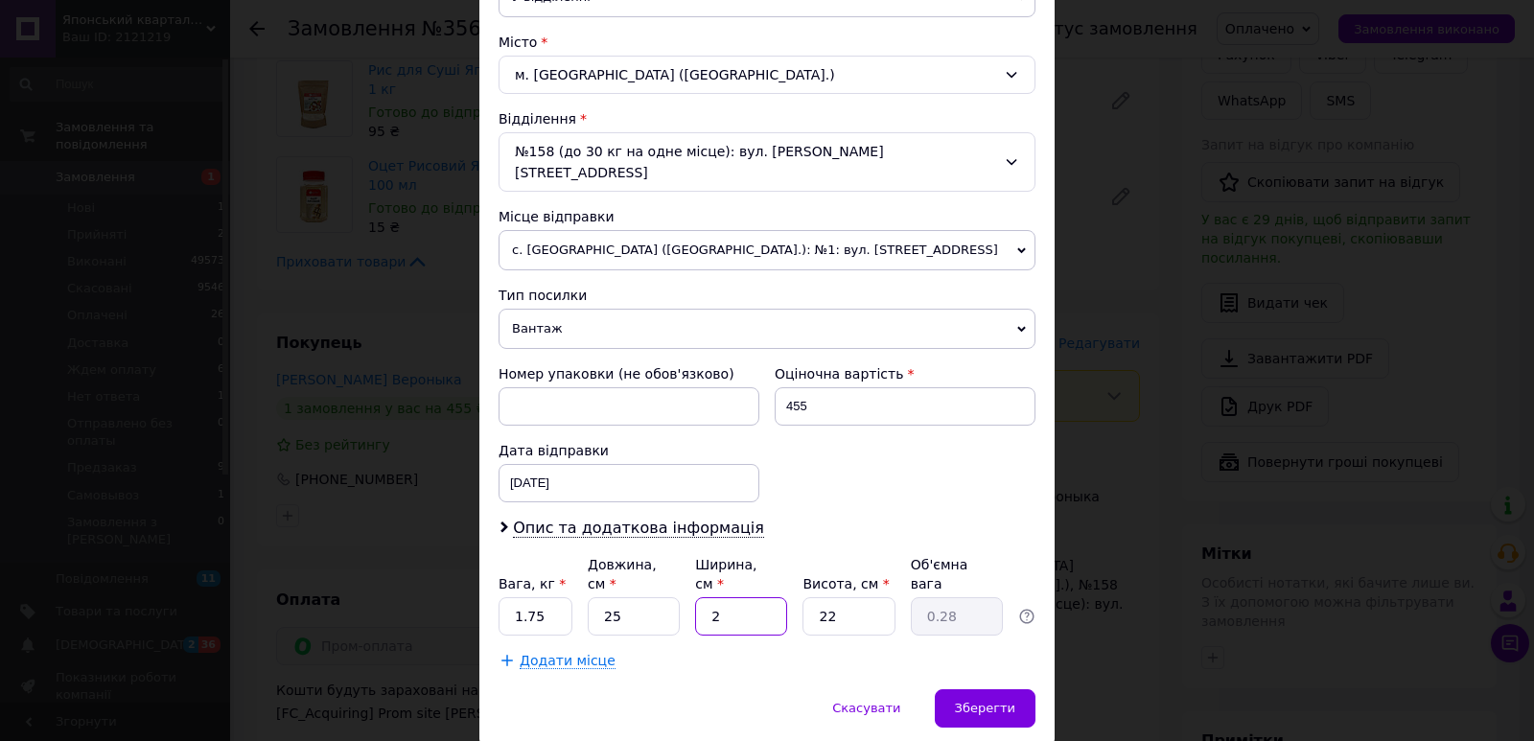
type input "2.75"
type input "20"
click at [849, 597] on input "22" at bounding box center [848, 616] width 92 height 38
drag, startPoint x: 849, startPoint y: 590, endPoint x: 864, endPoint y: 597, distance: 16.3
click at [856, 597] on input "22" at bounding box center [848, 616] width 92 height 38
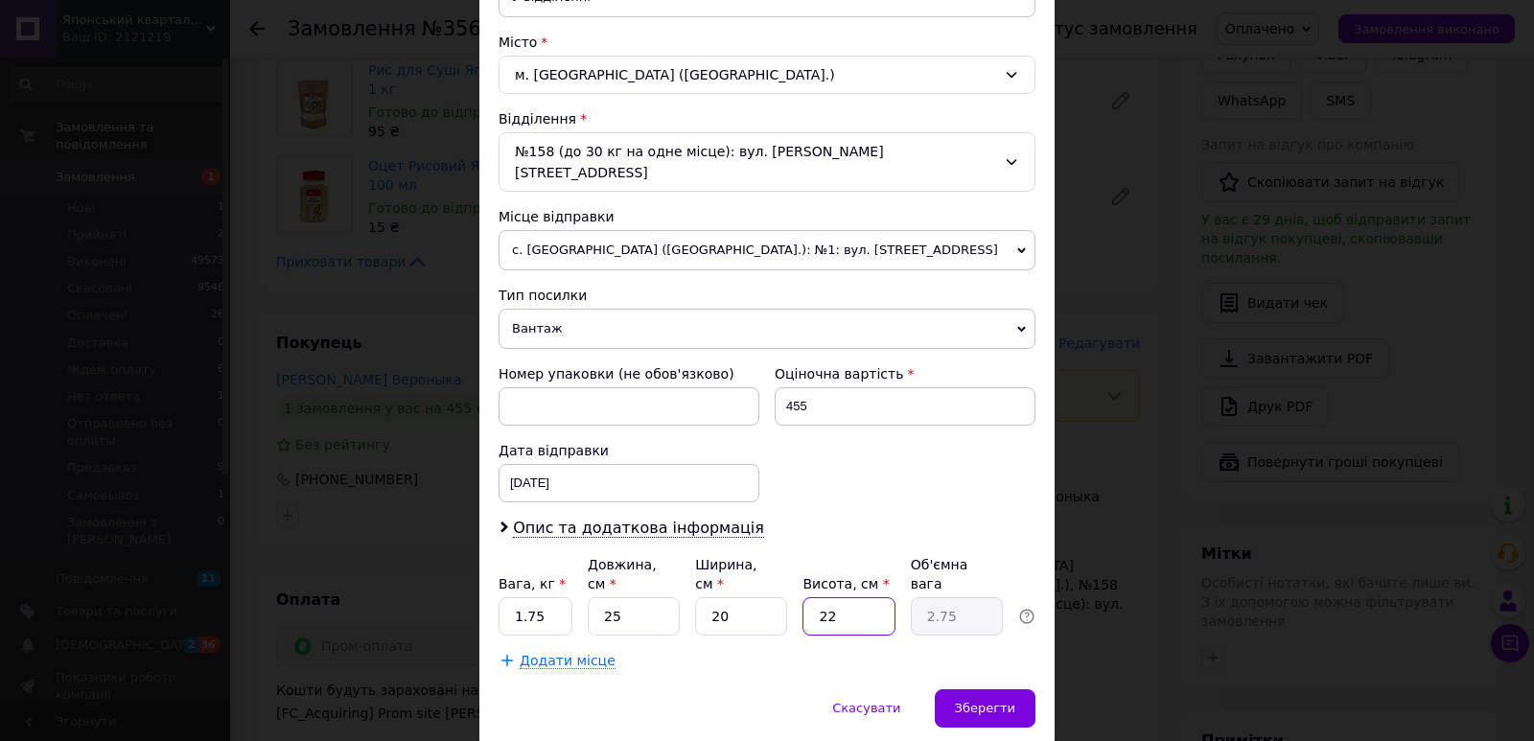
type input "1"
type input "0.13"
type input "10"
type input "1.25"
type input "10"
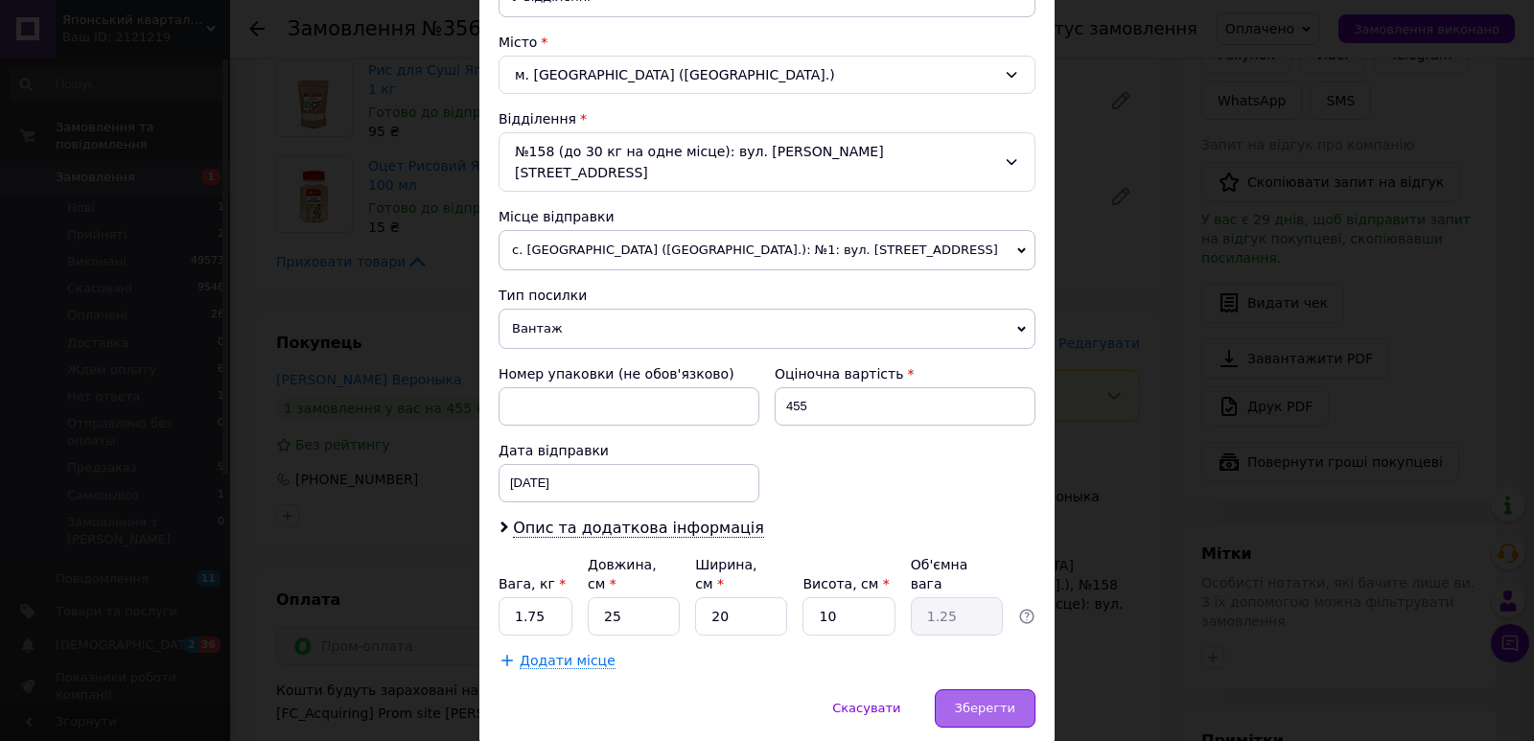
click at [1006, 701] on span "Зберегти" at bounding box center [985, 708] width 60 height 14
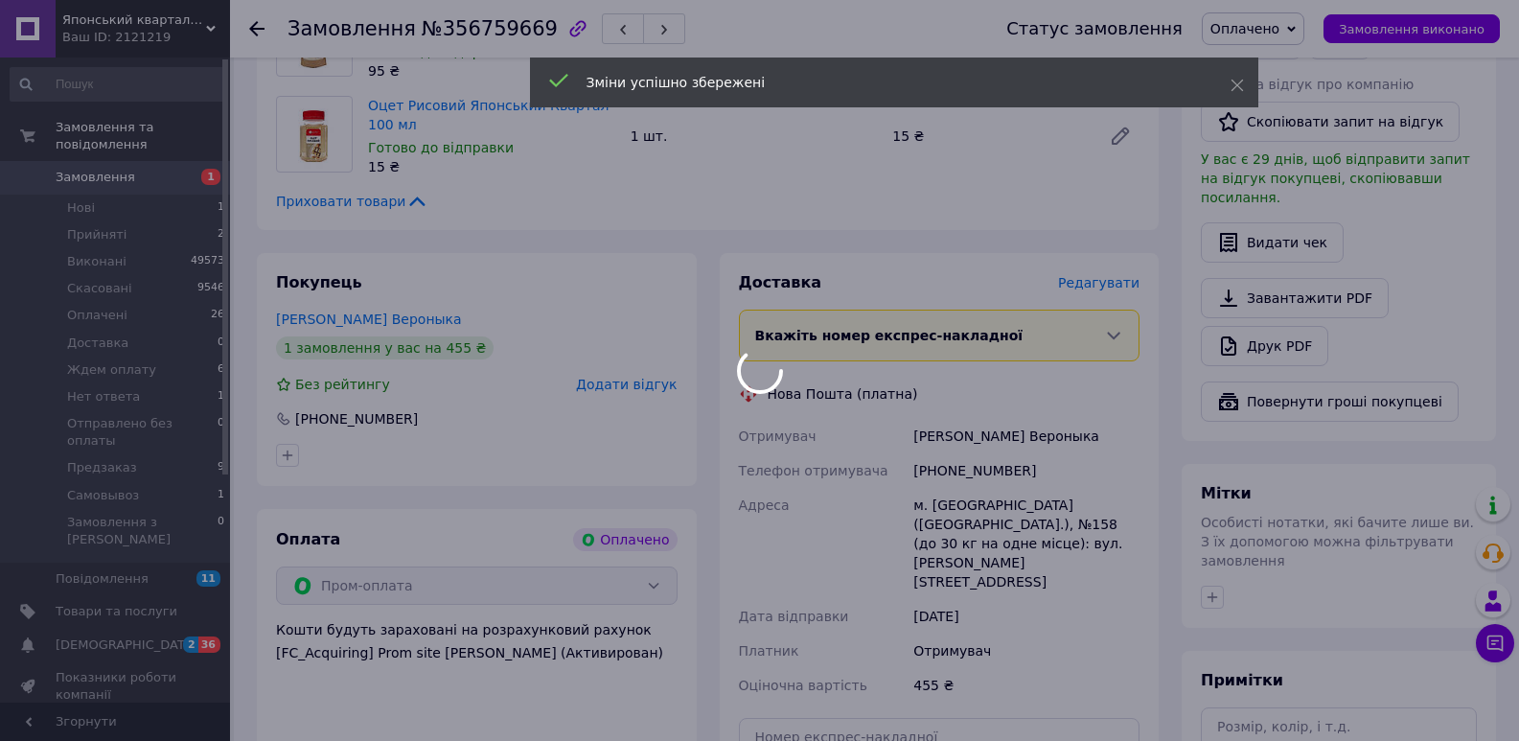
scroll to position [1127, 0]
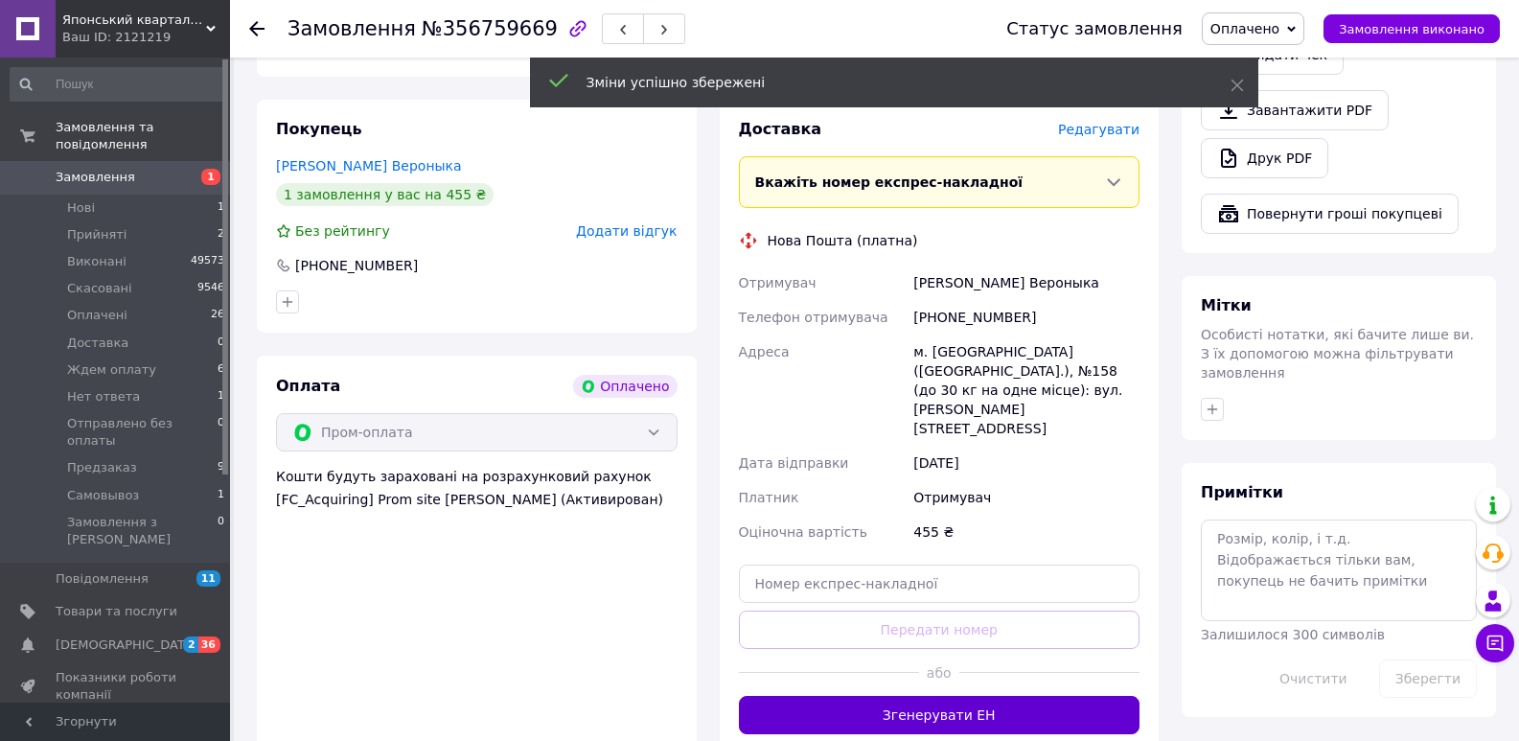
click at [1025, 696] on button "Згенерувати ЕН" at bounding box center [940, 715] width 402 height 38
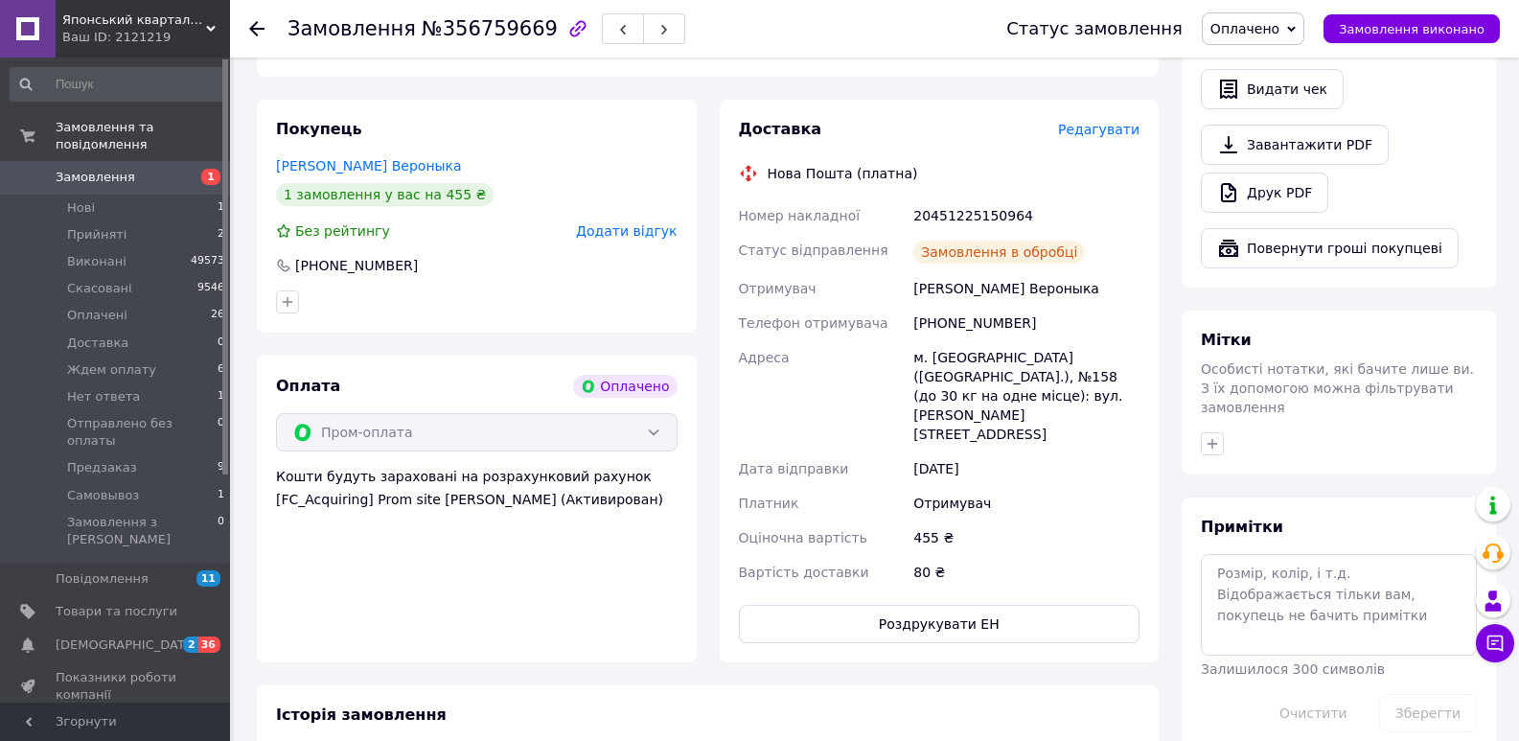
click at [477, 32] on span "№356759669" at bounding box center [490, 28] width 136 height 23
copy span "356759669"
click at [1002, 198] on div "20451225150964" at bounding box center [1027, 215] width 234 height 35
click at [1000, 198] on div "20451225150964" at bounding box center [1027, 215] width 234 height 35
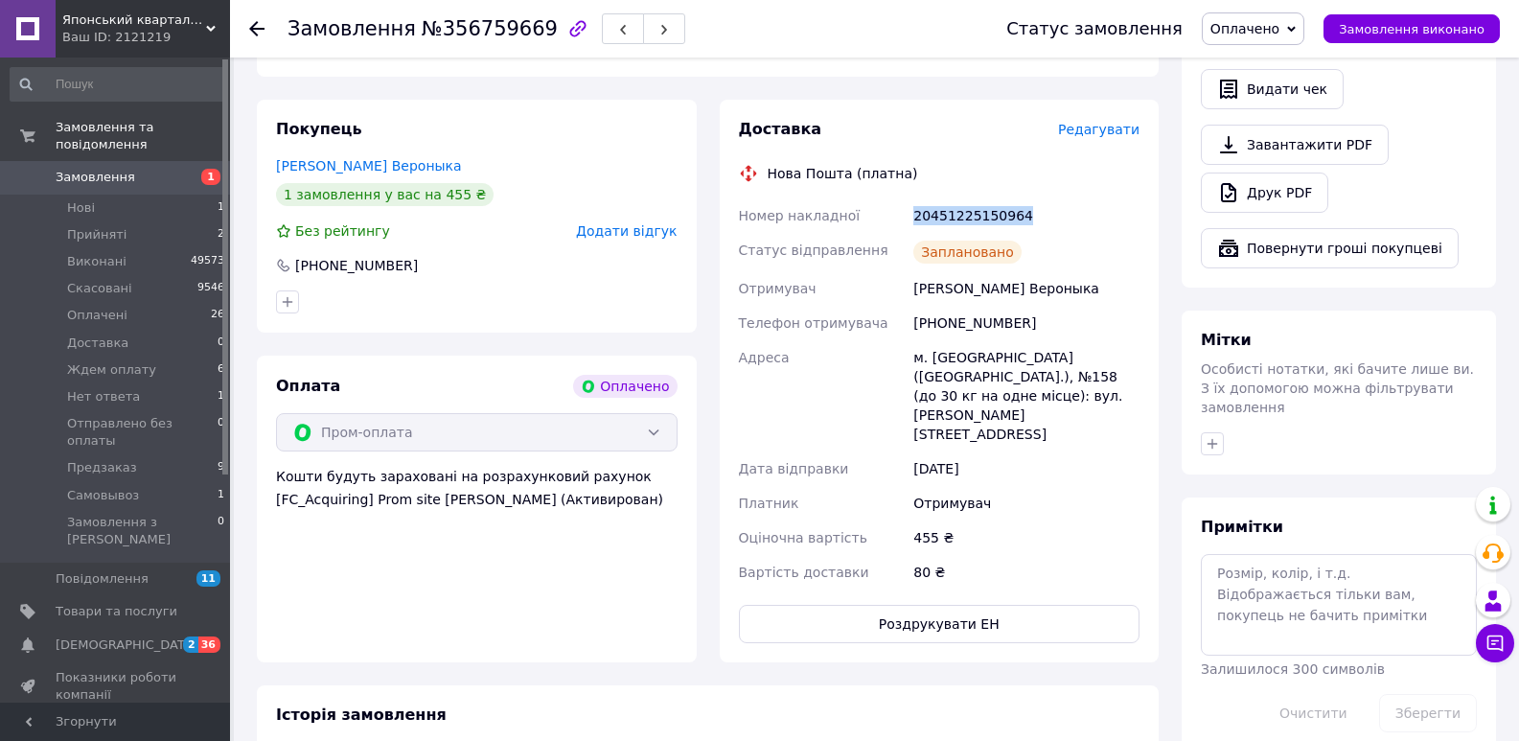
copy div "20451225150964"
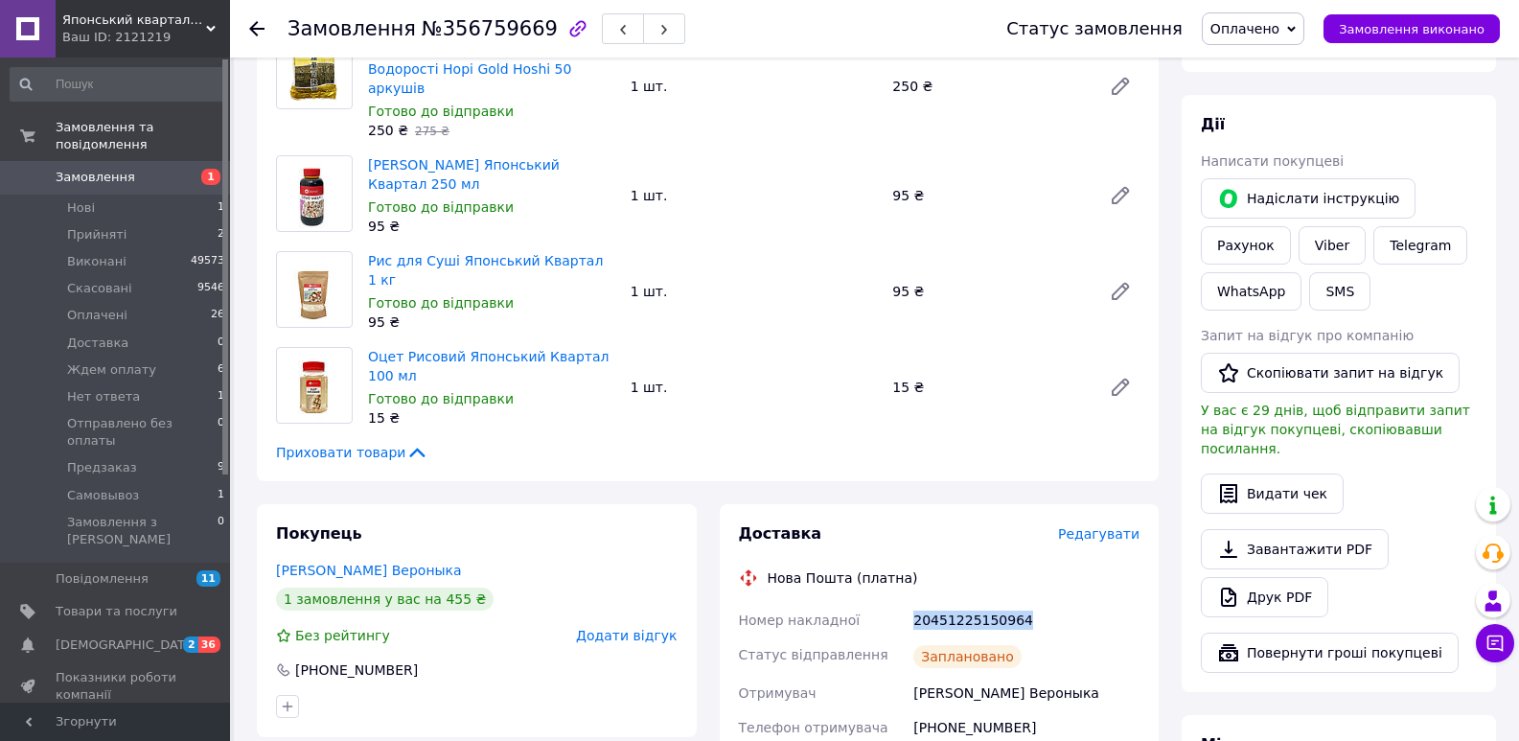
scroll to position [713, 0]
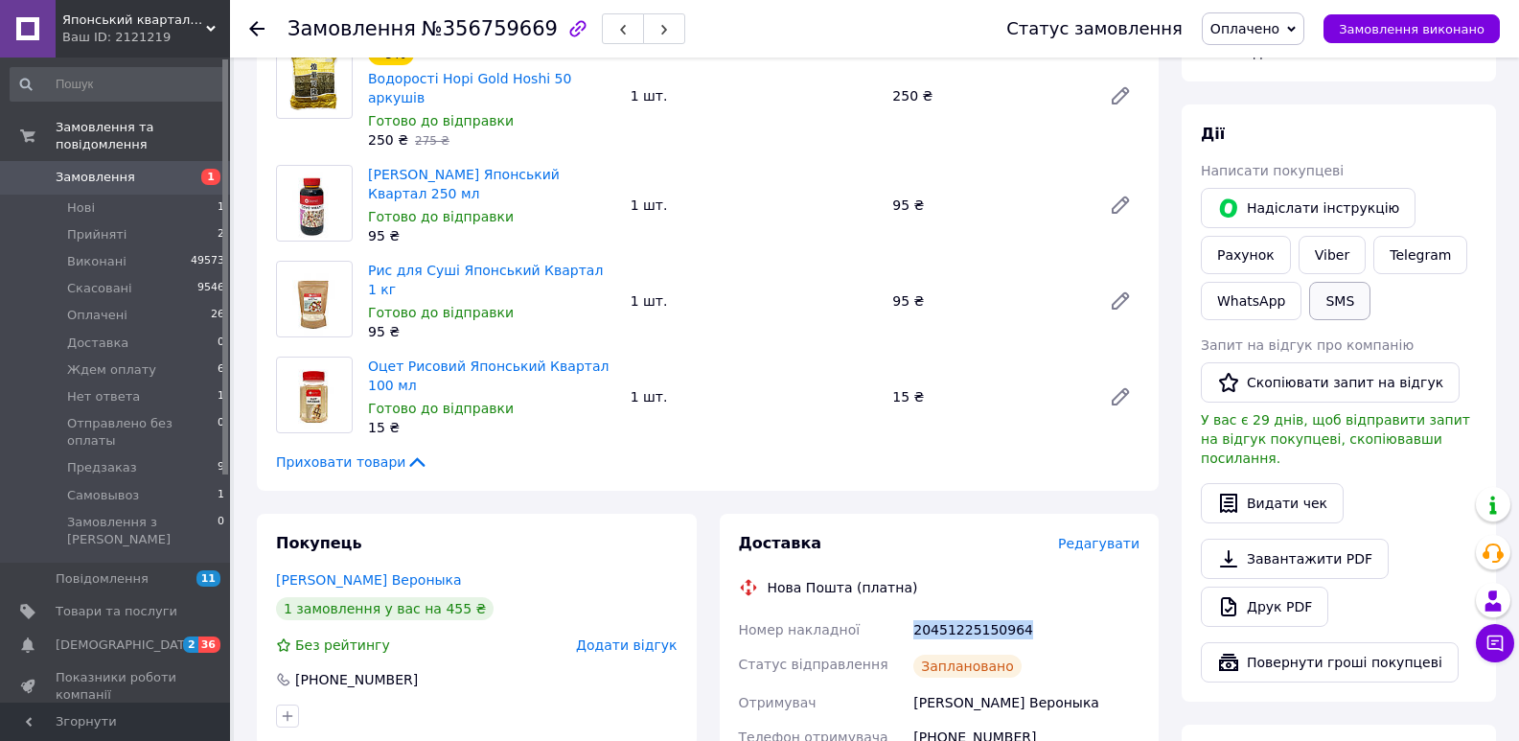
click at [1348, 282] on button "SMS" at bounding box center [1339, 301] width 61 height 38
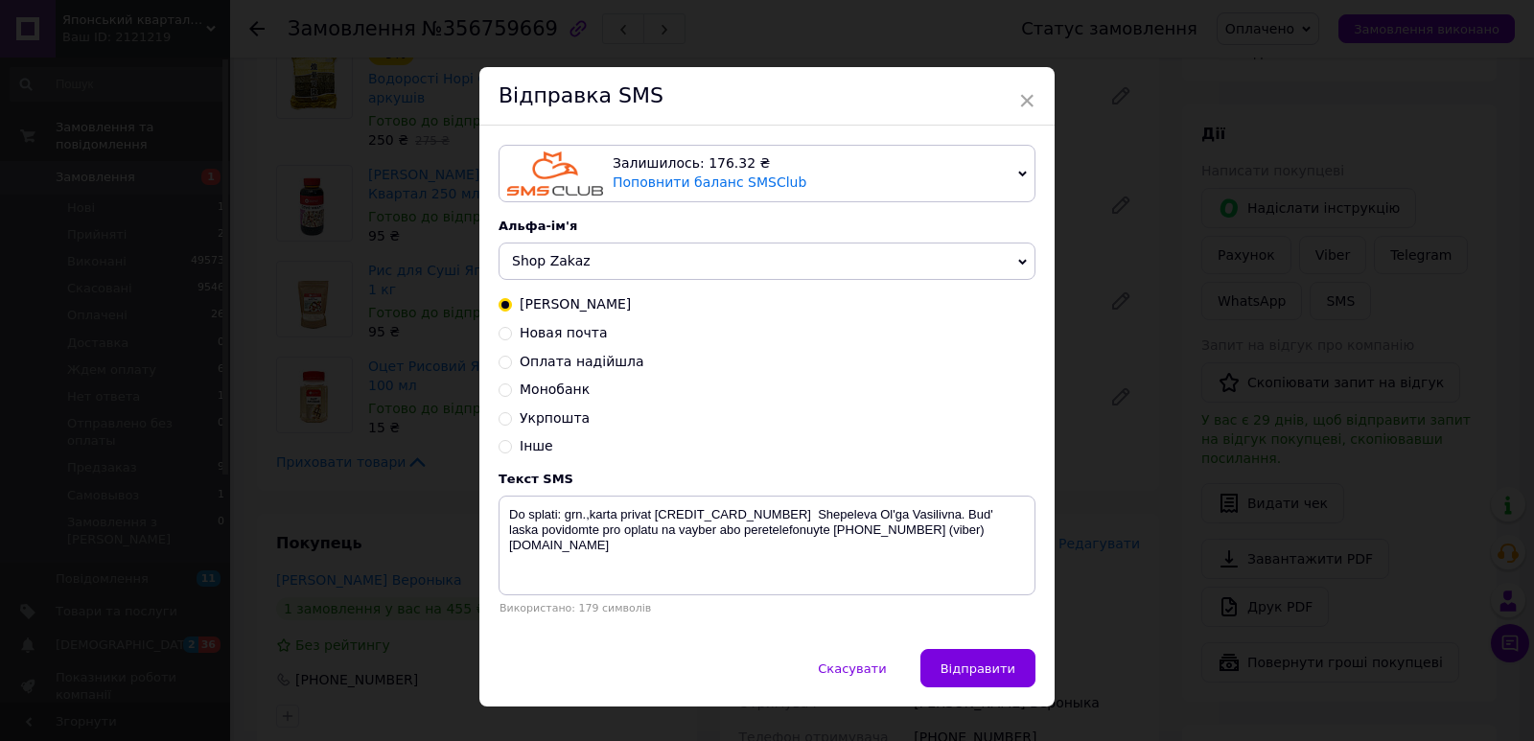
click at [570, 336] on span "Новая почта" at bounding box center [564, 332] width 88 height 15
click at [512, 336] on input "Новая почта" at bounding box center [504, 331] width 13 height 13
radio input "true"
radio input "false"
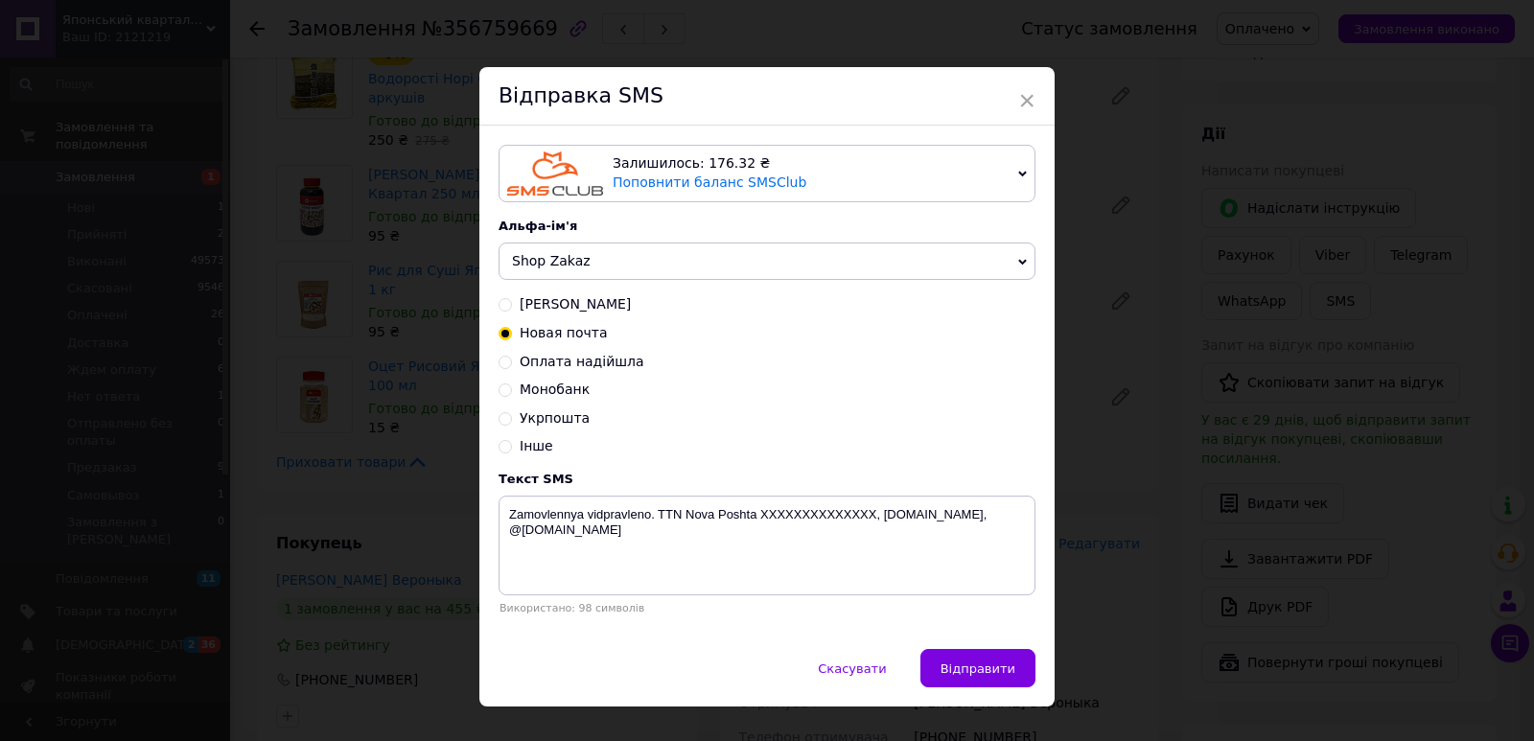
click at [563, 275] on span "Shop Zakaz" at bounding box center [766, 262] width 537 height 38
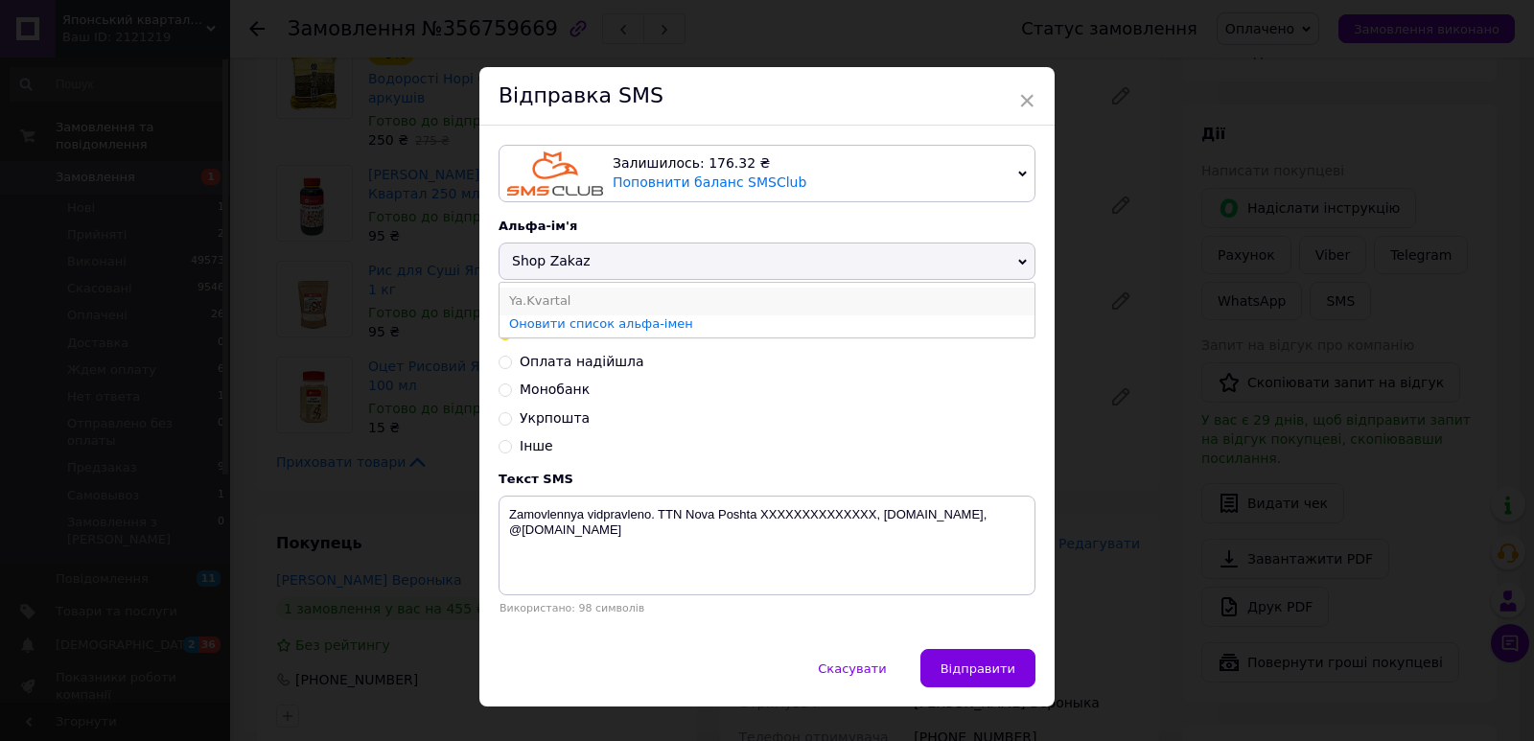
click at [565, 304] on li "Ya.Kvartal" at bounding box center [766, 301] width 535 height 27
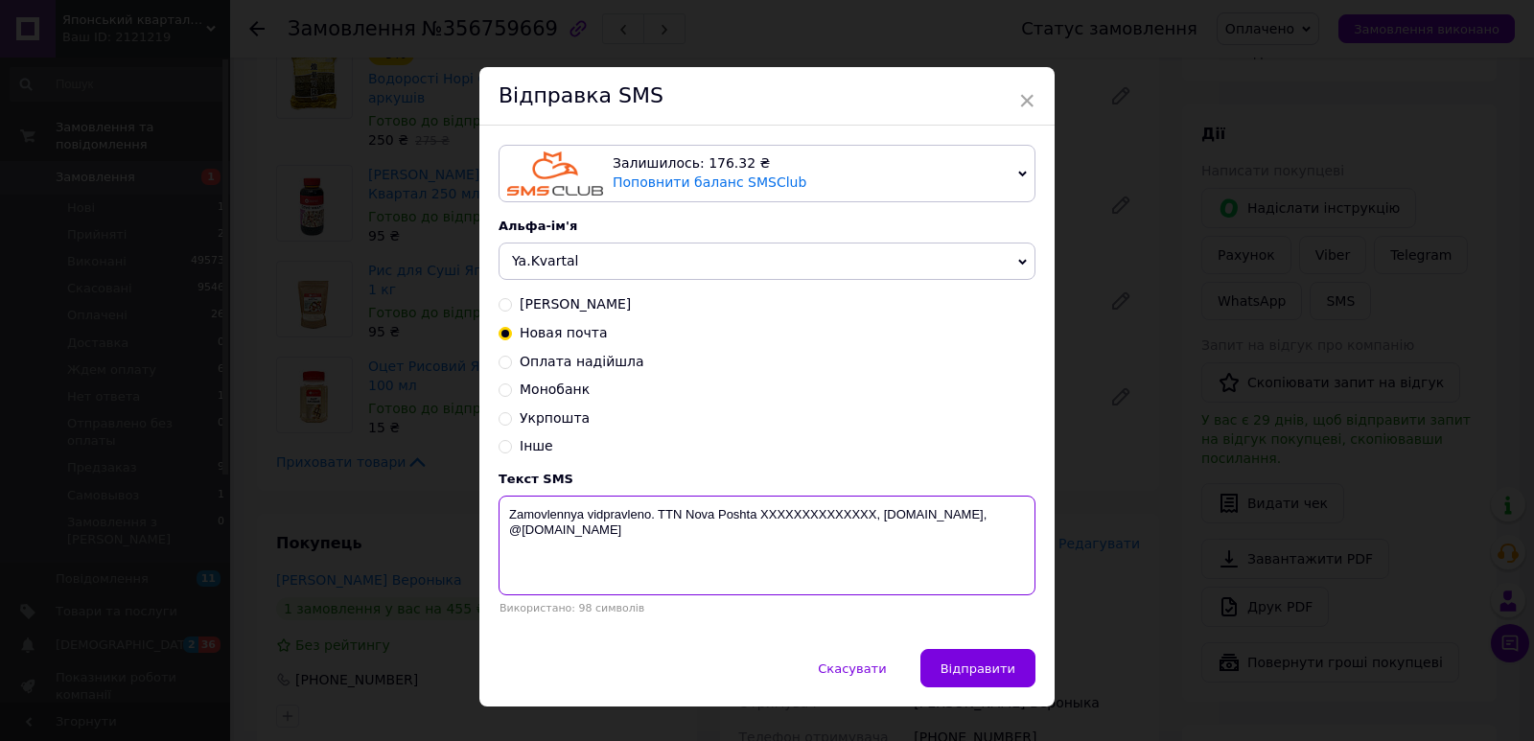
click at [795, 521] on textarea "Zamovlennya vidpravleno. TTN Nova Poshta XXXXXXXXXXXXXX, [DOMAIN_NAME], @[DOMAI…" at bounding box center [766, 546] width 537 height 100
paste textarea "20451225150964"
type textarea "Zamovlennya vidpravleno. TTN Nova Poshta 20451225150964, yaponskiy-kvartal.com,…"
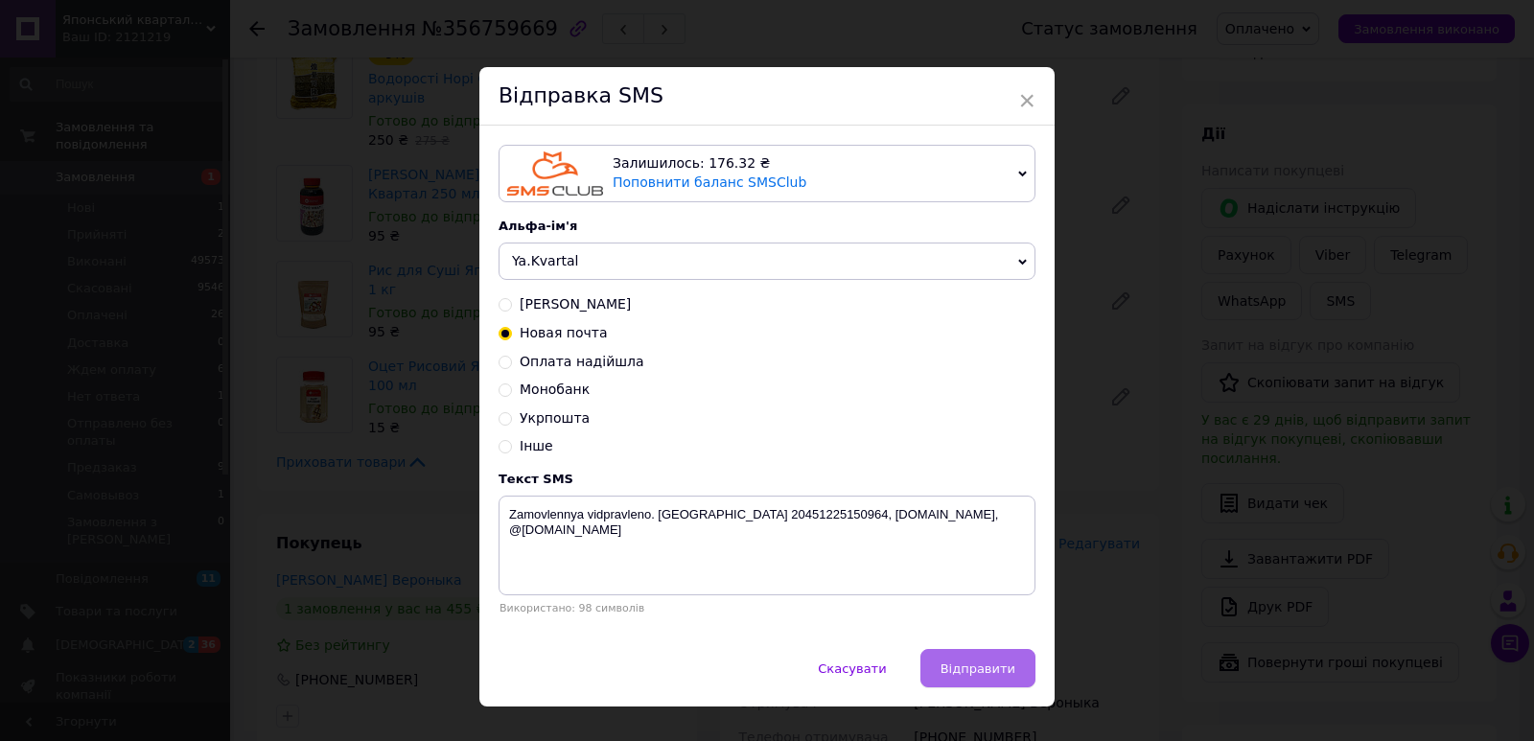
click at [959, 671] on span "Відправити" at bounding box center [977, 668] width 75 height 14
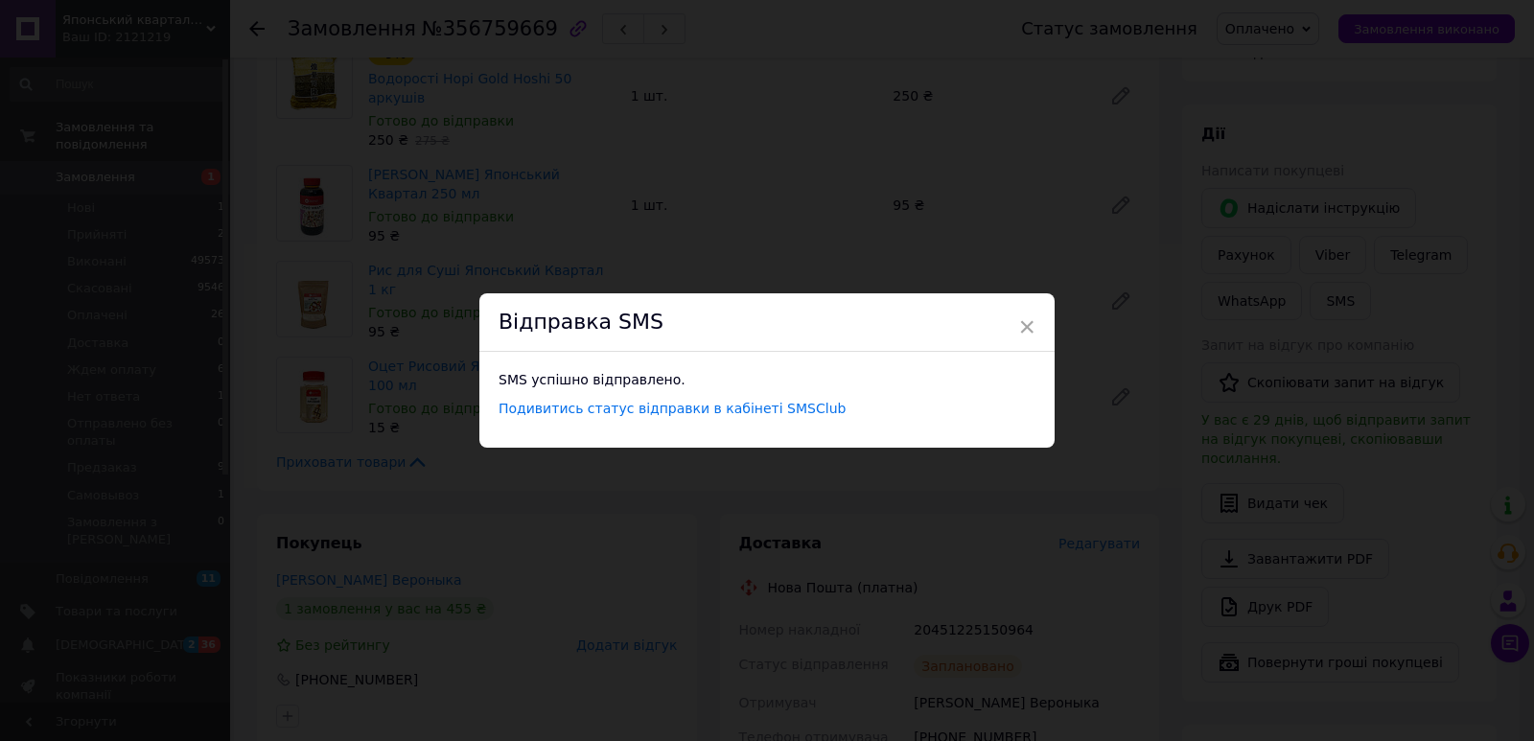
click at [257, 310] on div "× Відправка SMS SMS успішно відправлено. Подивитись статус відправки в кабінеті…" at bounding box center [767, 370] width 1534 height 741
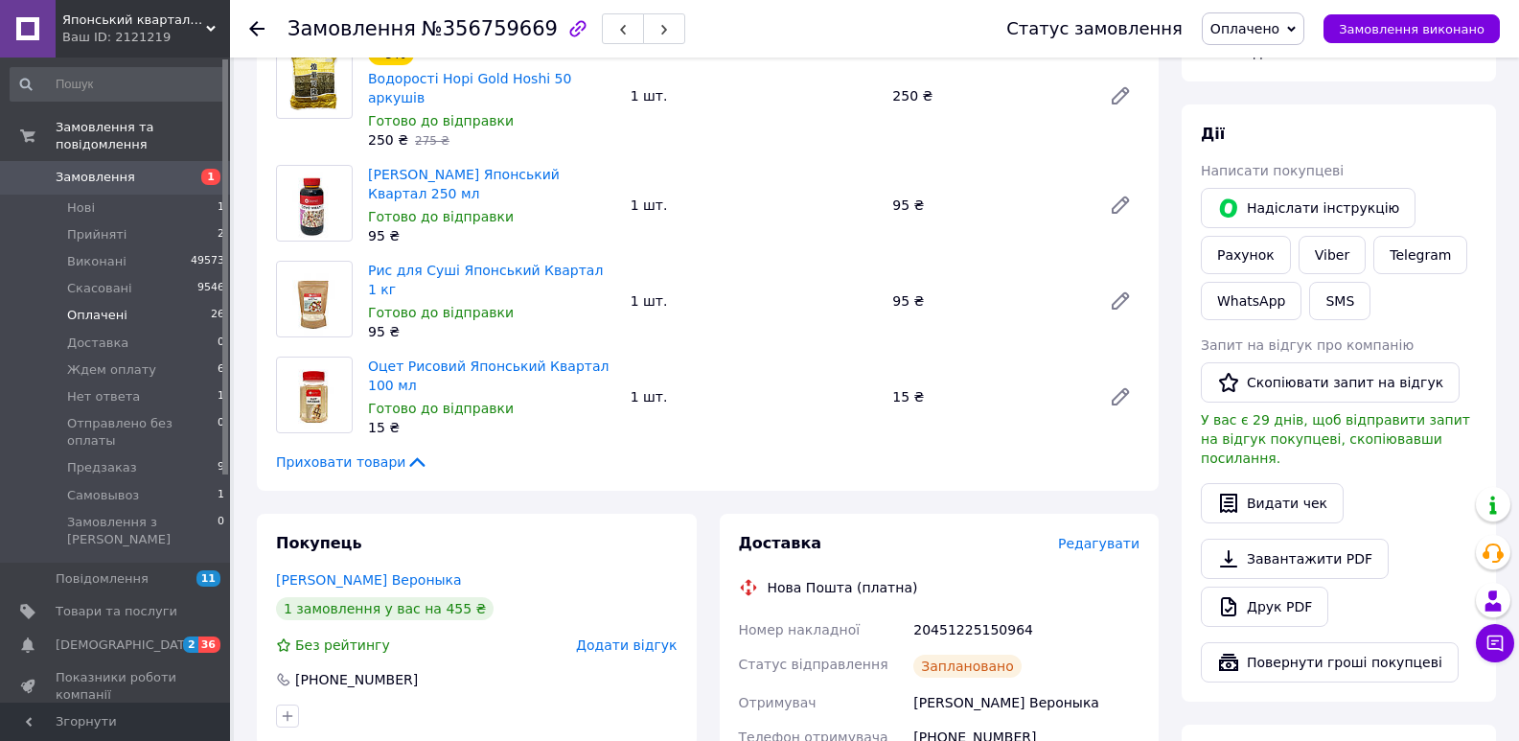
click at [157, 302] on li "Оплачені 26" at bounding box center [118, 315] width 236 height 27
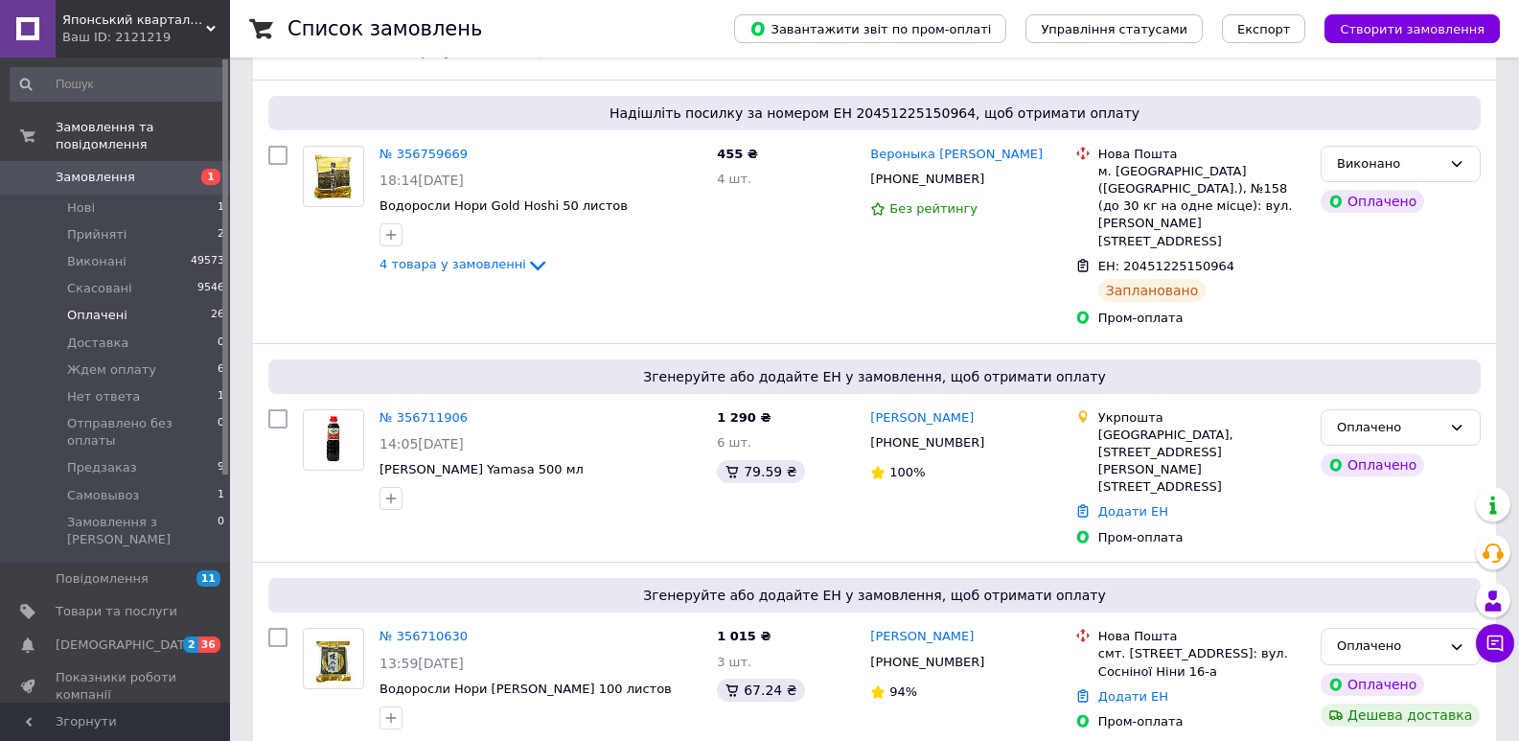
scroll to position [4291, 0]
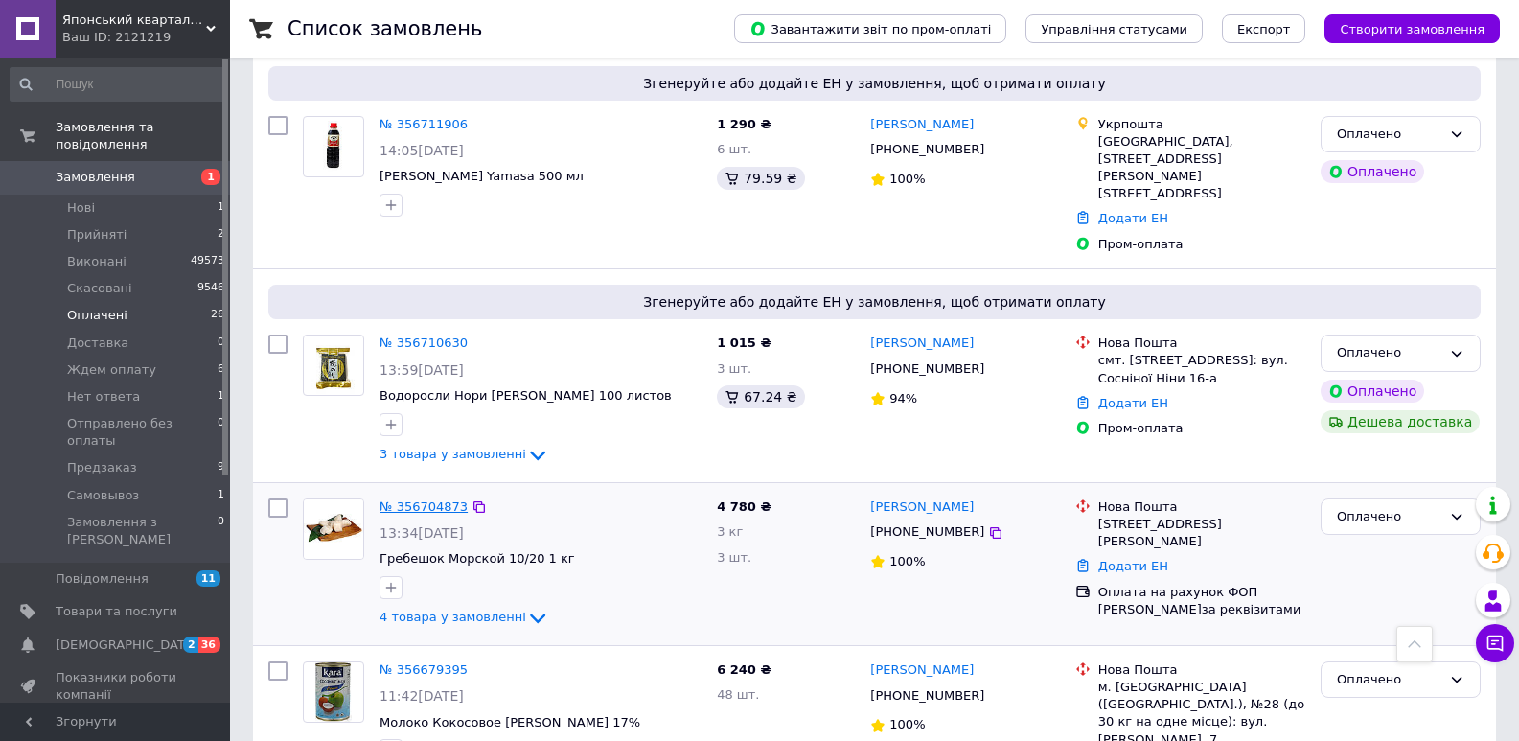
click at [402, 499] on link "№ 356704873" at bounding box center [424, 506] width 88 height 14
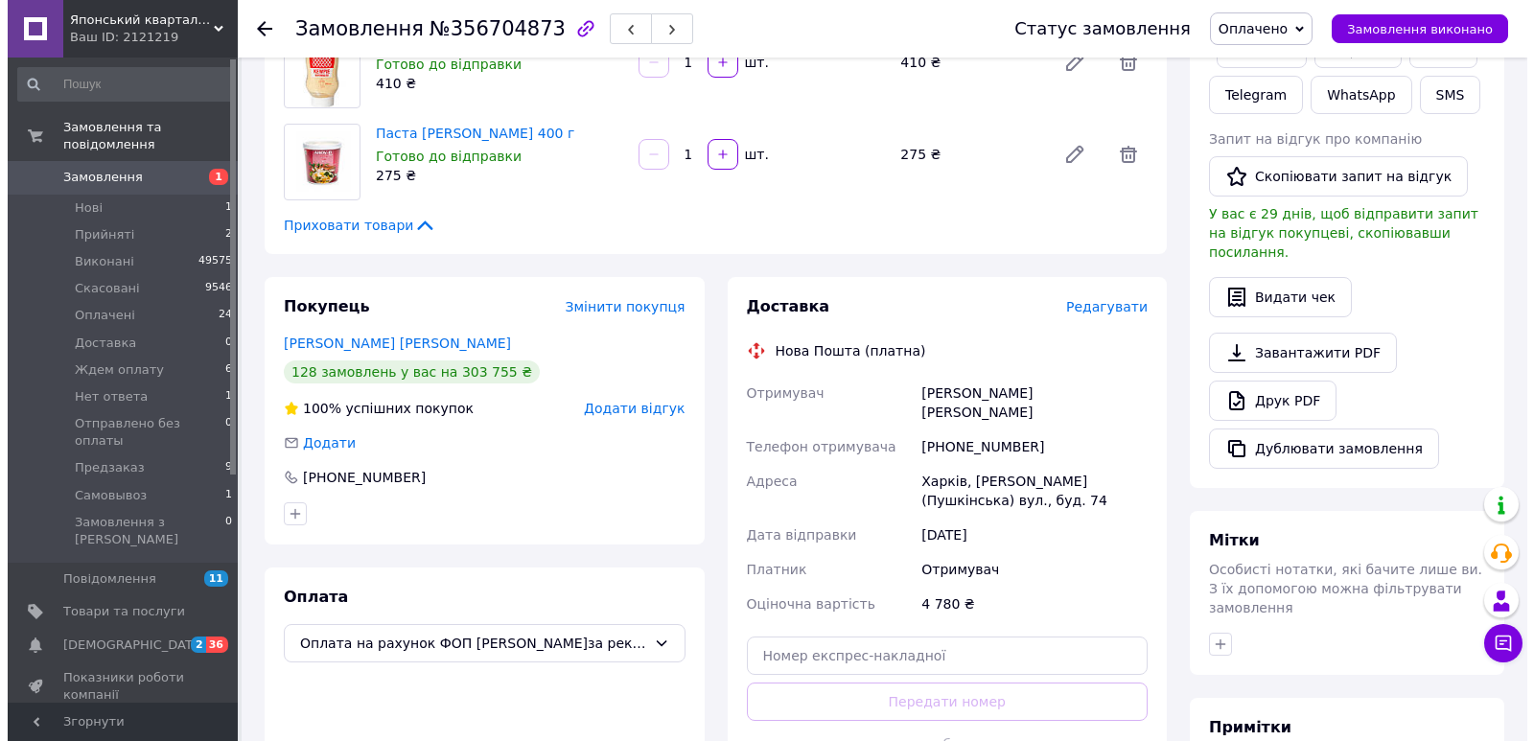
scroll to position [364, 0]
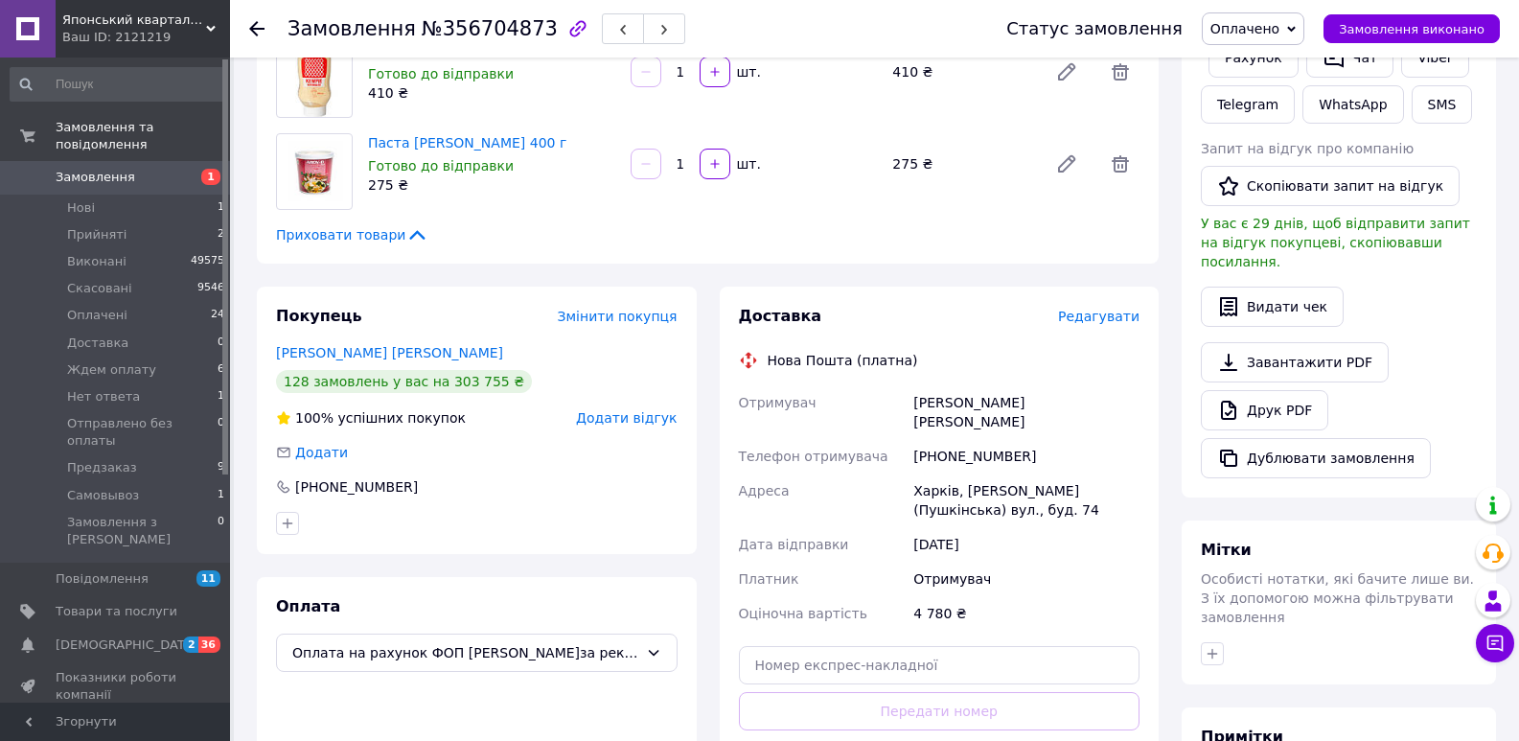
click at [1078, 312] on span "Редагувати" at bounding box center [1098, 316] width 81 height 15
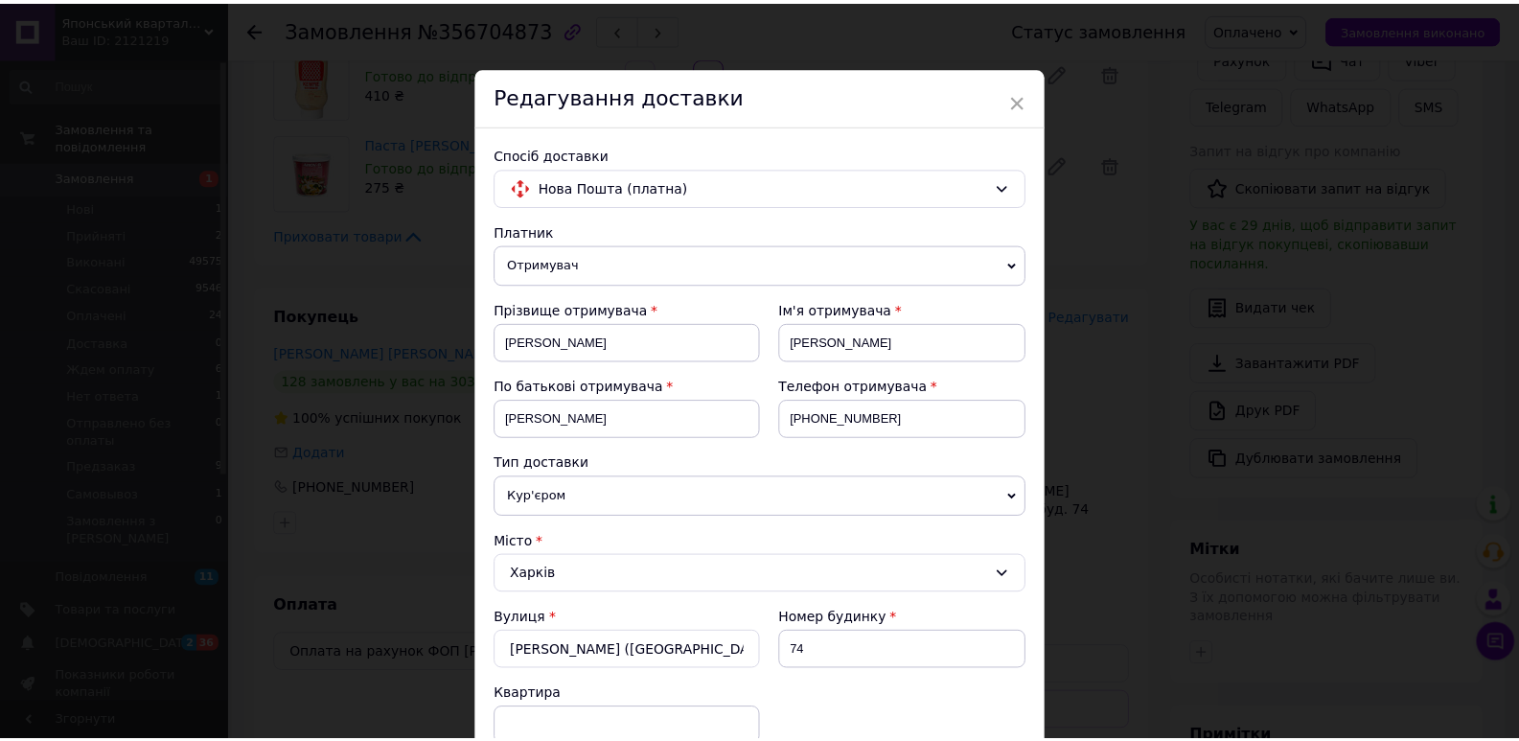
scroll to position [643, 0]
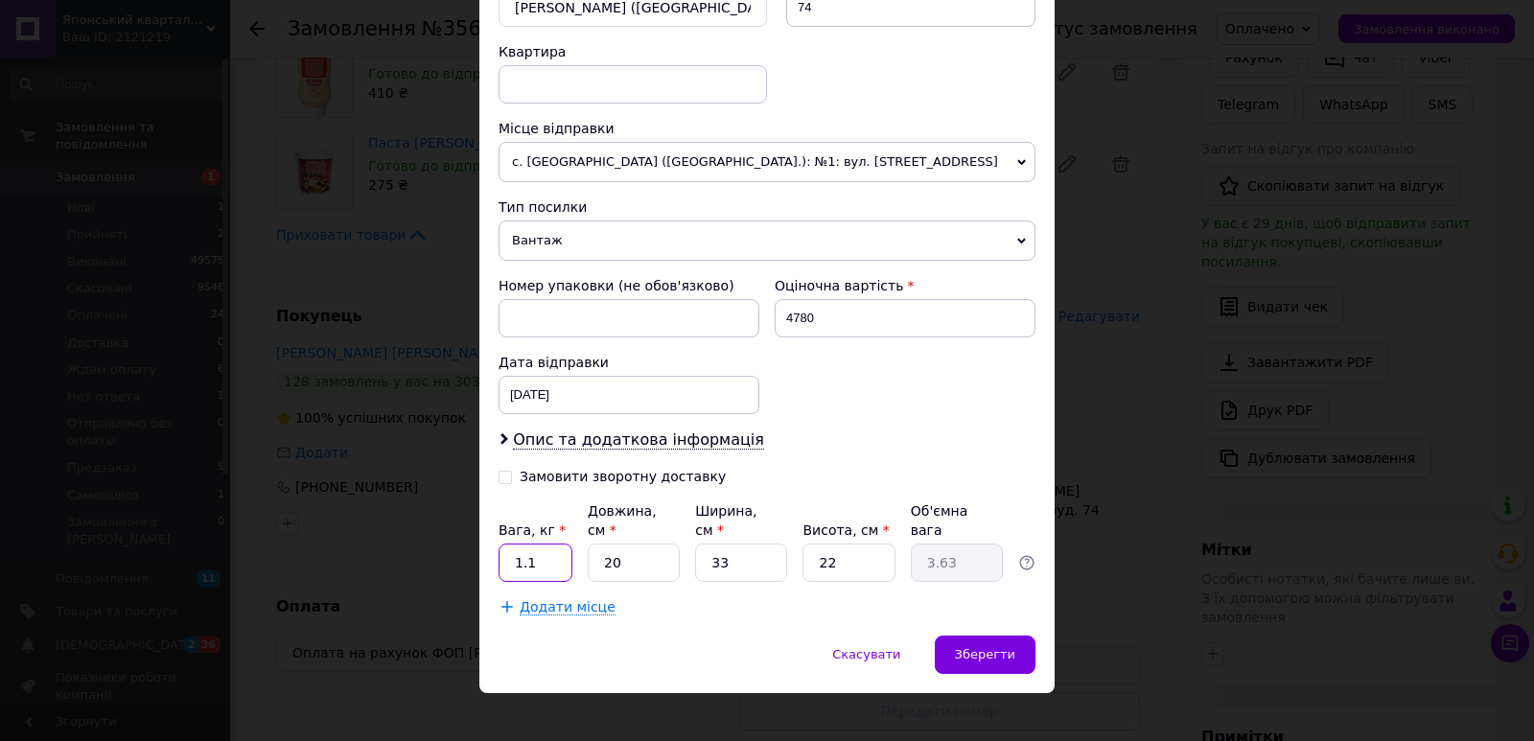
click at [556, 544] on input "1.1" at bounding box center [535, 563] width 74 height 38
type input "7.6"
click at [613, 551] on input "20" at bounding box center [634, 563] width 92 height 38
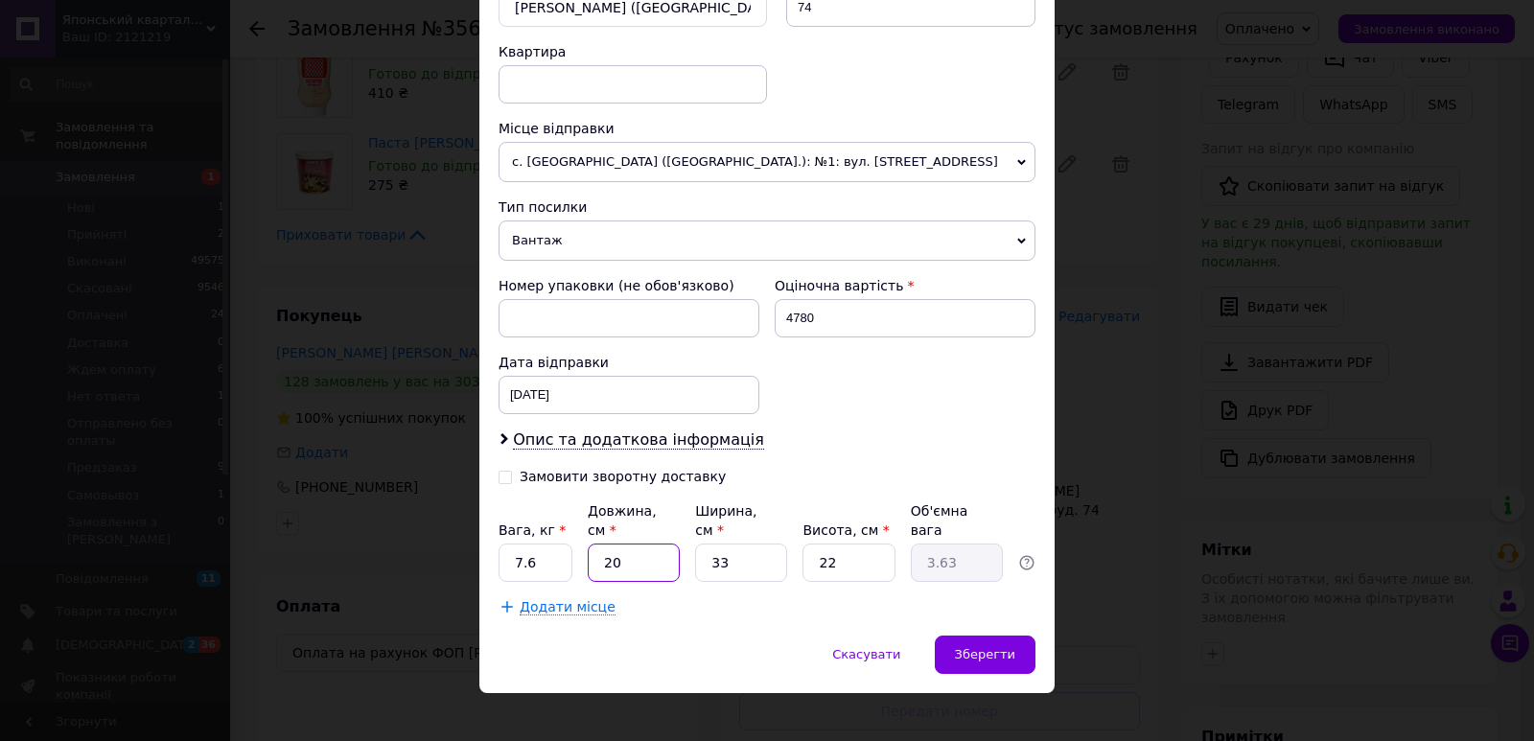
type input "5"
type input "0.91"
type input "50"
type input "9.07"
type input "50"
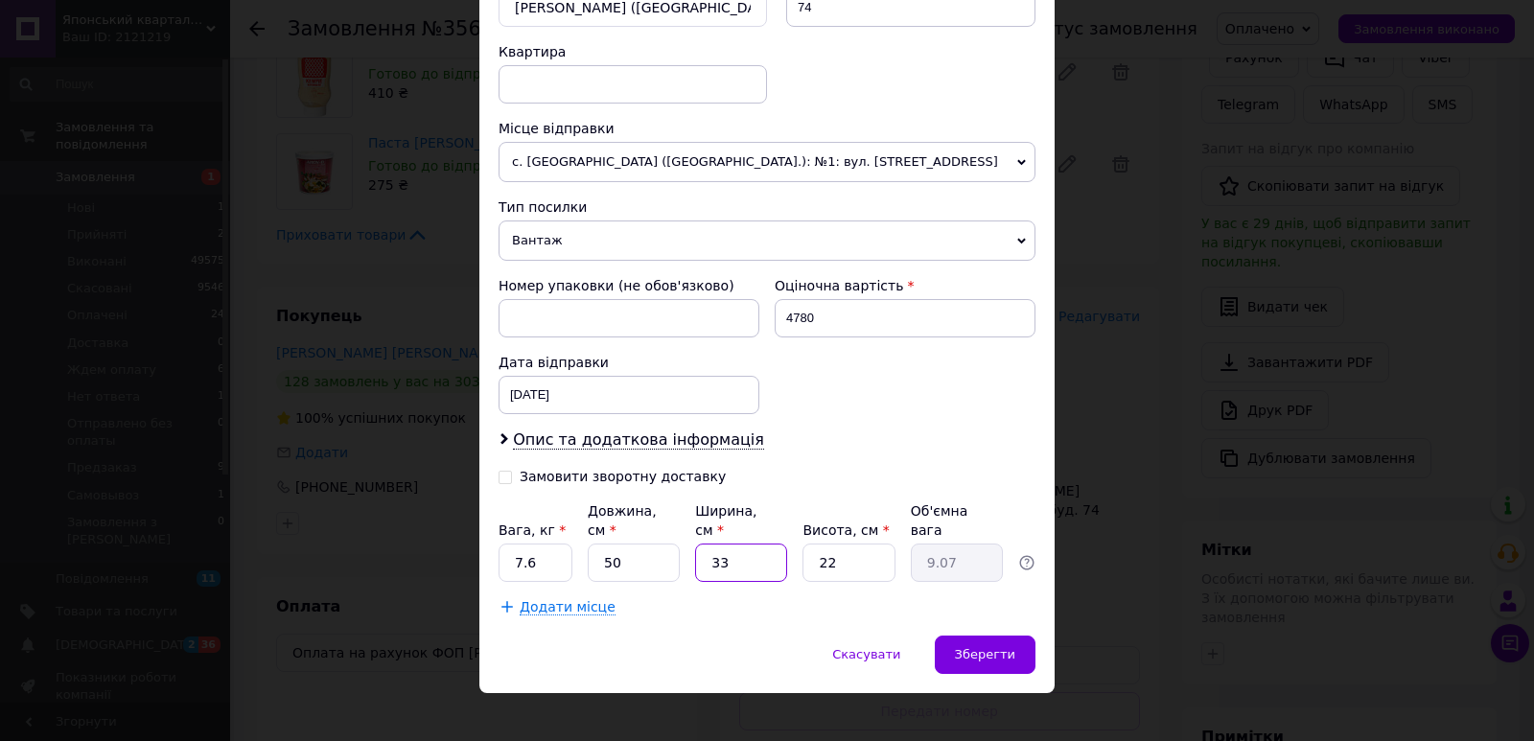
click at [717, 544] on input "33" at bounding box center [741, 563] width 92 height 38
type input "4"
type input "1.1"
type input "40"
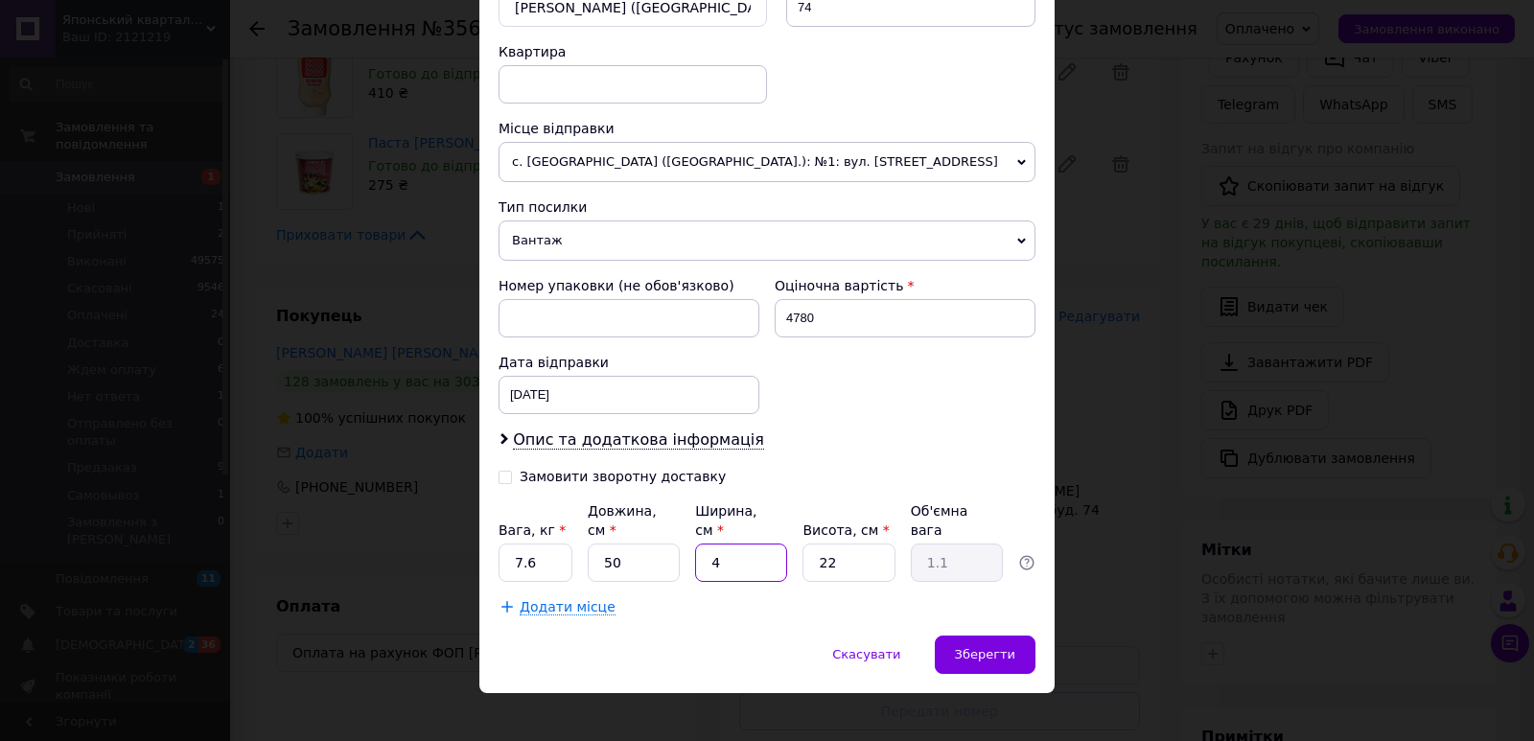
type input "11"
type input "40"
click at [838, 548] on input "22" at bounding box center [848, 563] width 92 height 38
type input "1"
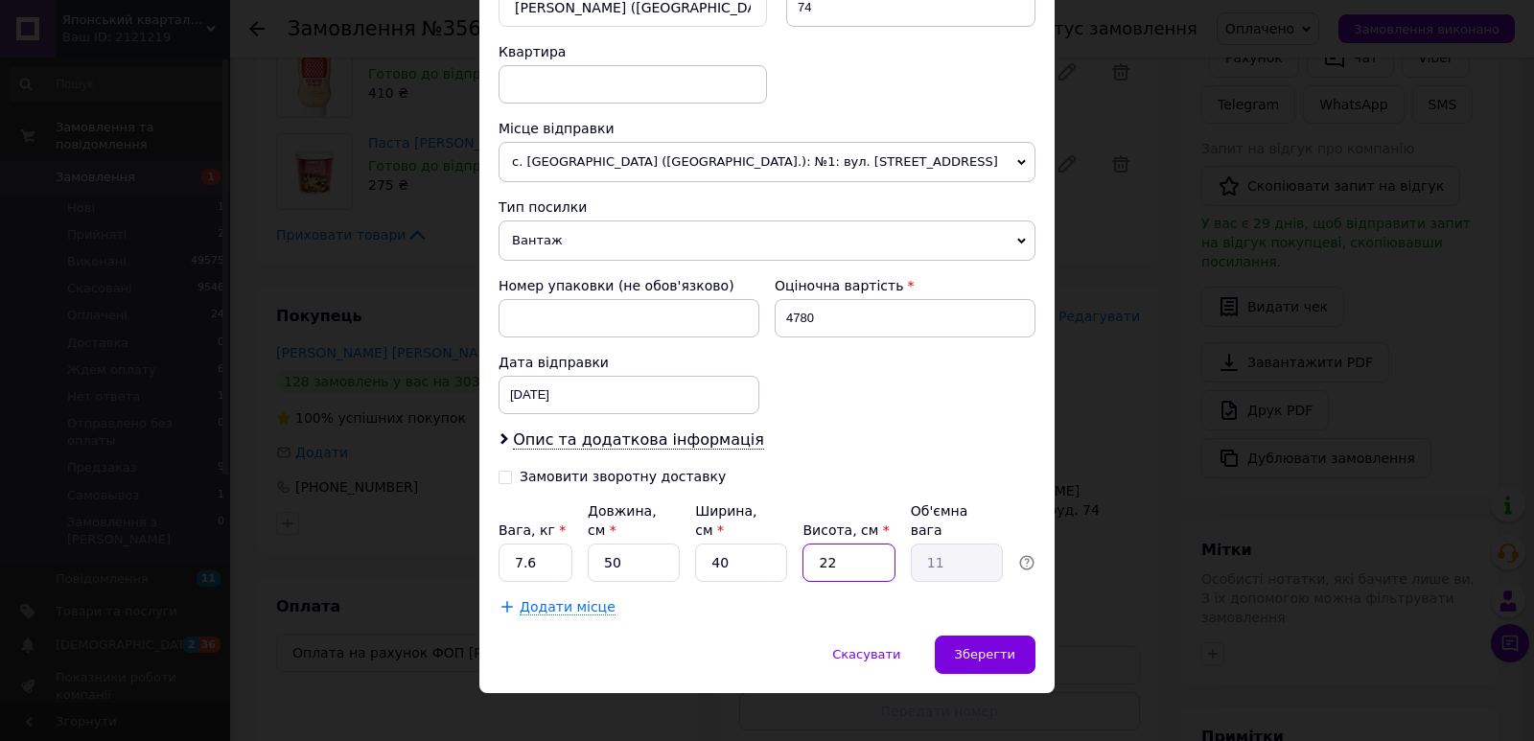
type input "0.5"
type input "17"
type input "8.5"
type input "17"
click at [972, 651] on div "Зберегти" at bounding box center [985, 655] width 101 height 38
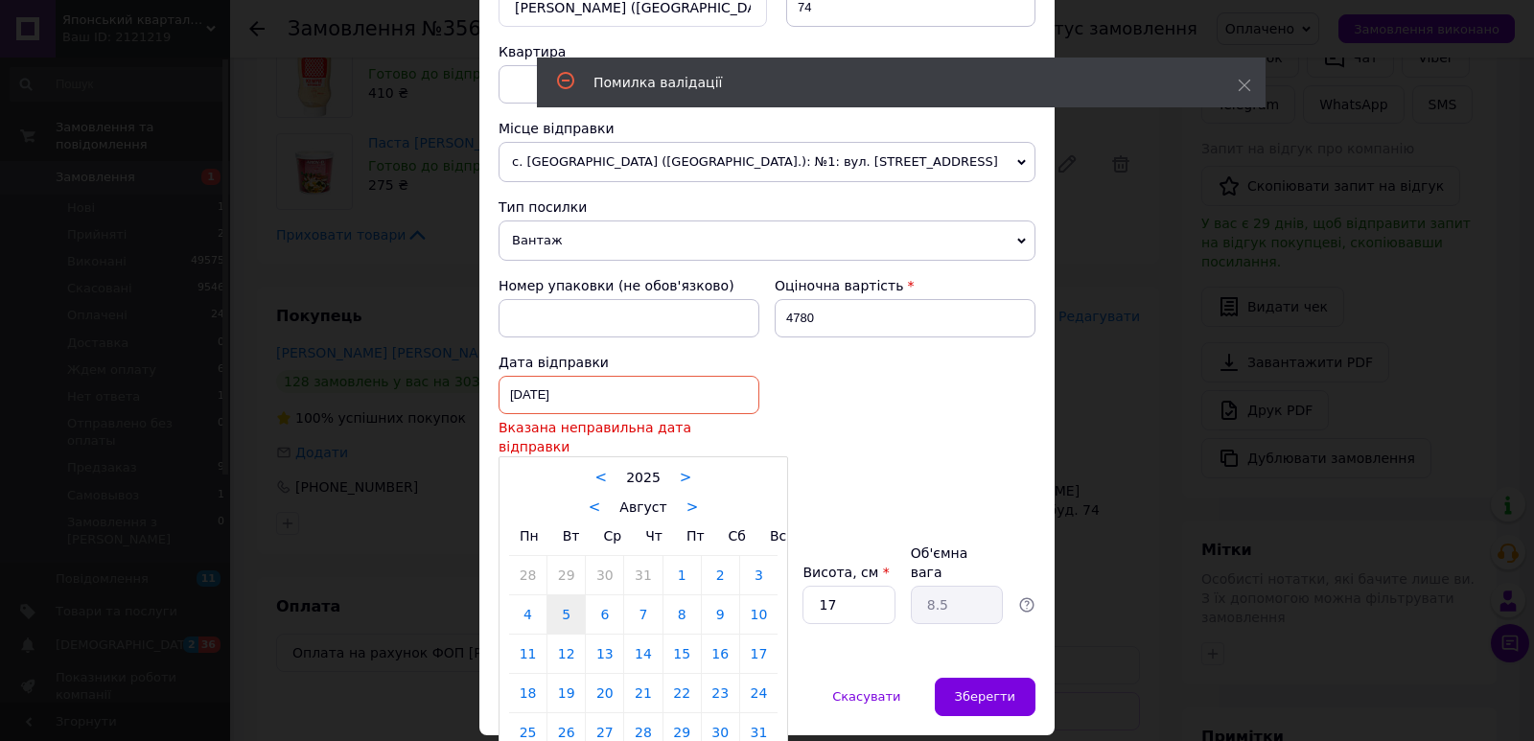
click at [679, 384] on div "05.08.2025 < 2025 > < Август > Пн Вт Ср Чт Пт Сб Вс 28 29 30 31 1 2 3 4 5 6 7 8…" at bounding box center [628, 395] width 261 height 38
click at [686, 498] on link ">" at bounding box center [692, 506] width 12 height 17
click at [585, 498] on link "<" at bounding box center [584, 506] width 12 height 17
click at [563, 637] on link "12" at bounding box center [565, 654] width 37 height 38
type input "12.08.2025"
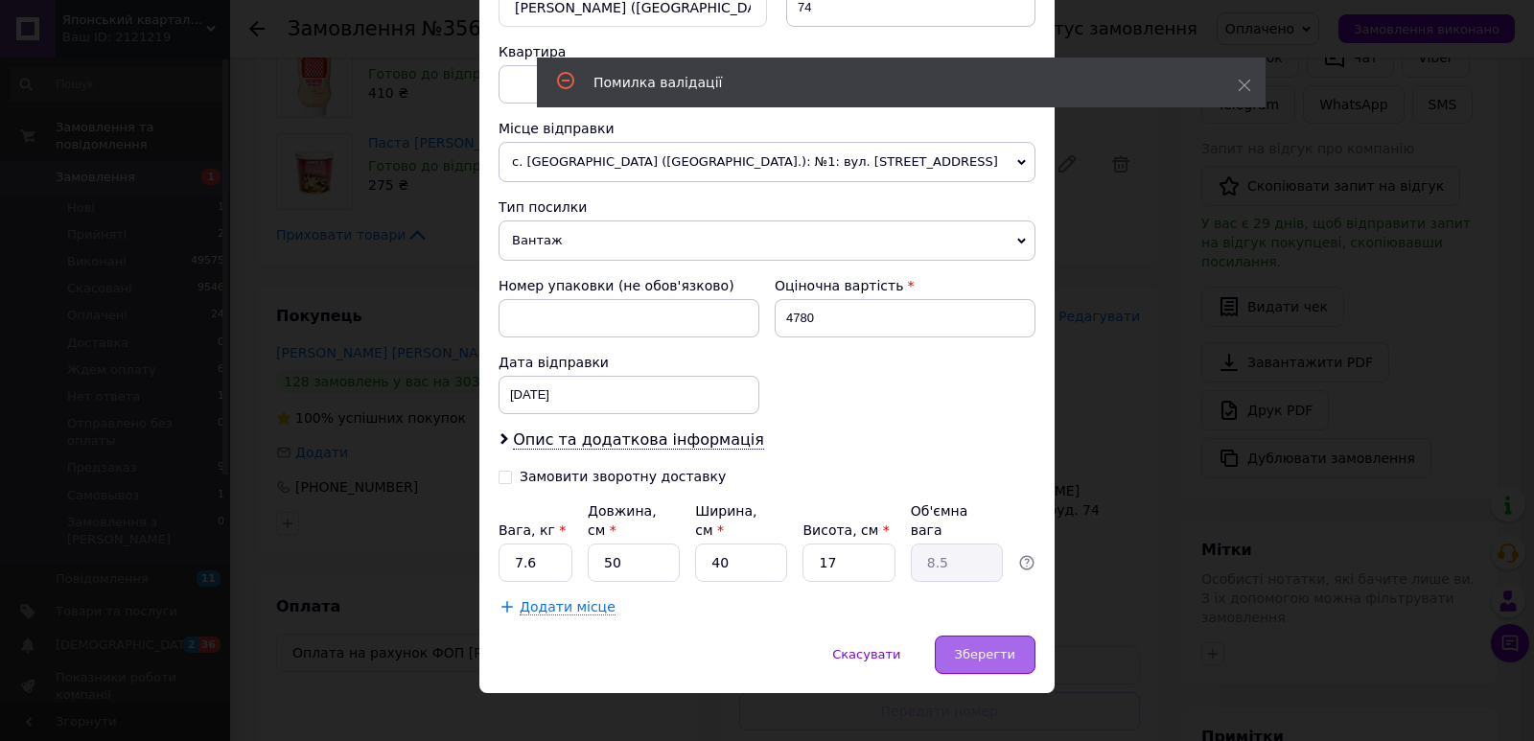
click at [1006, 647] on span "Зберегти" at bounding box center [985, 654] width 60 height 14
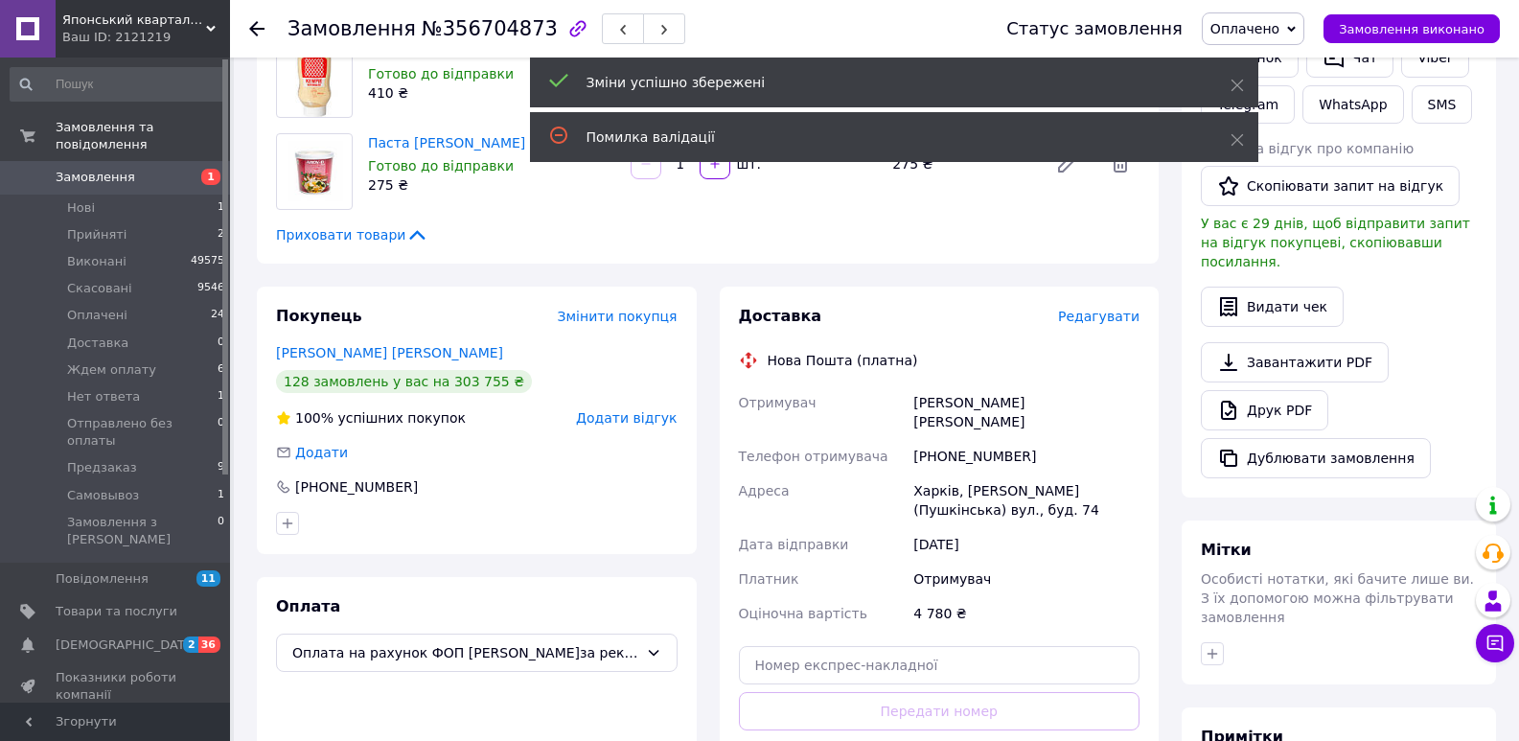
scroll to position [479, 0]
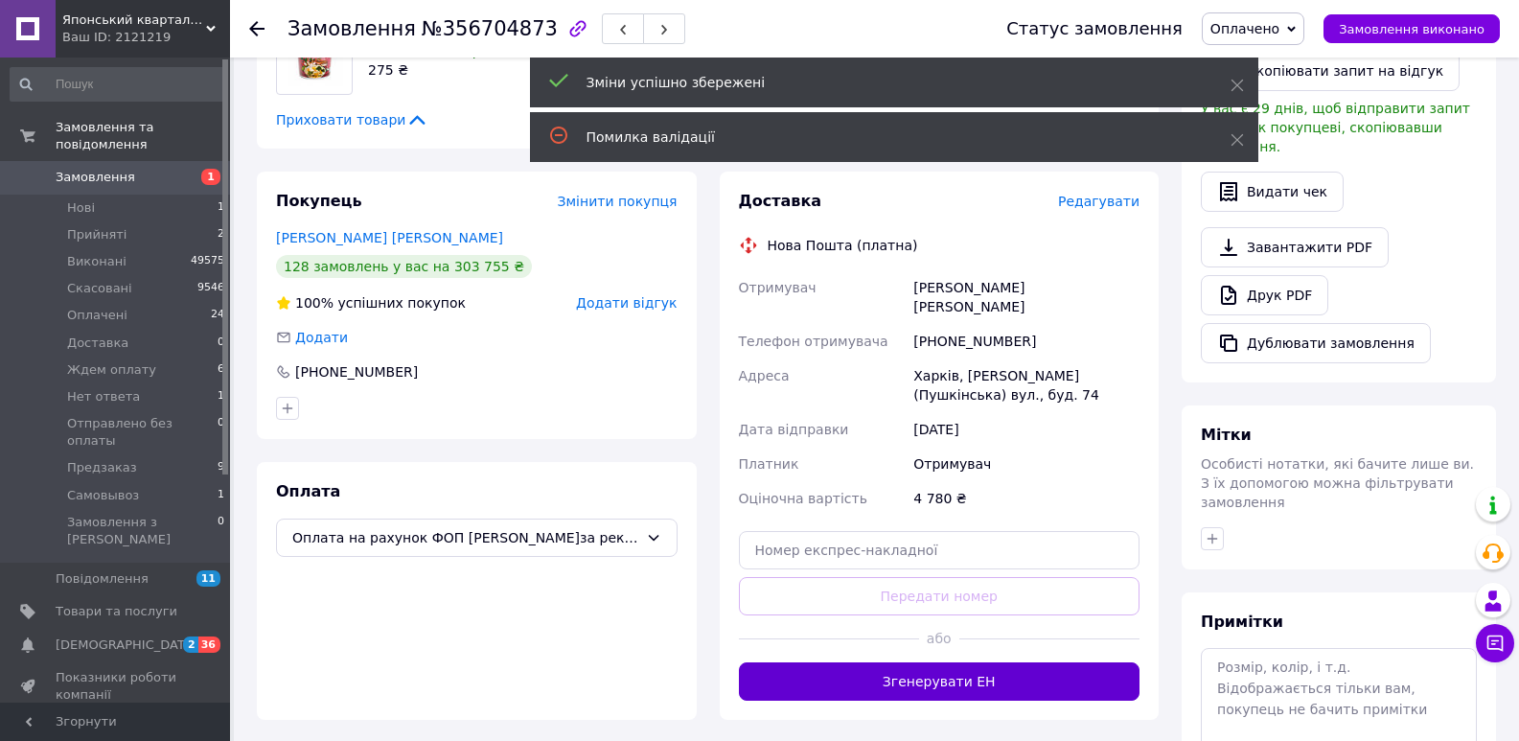
click at [871, 662] on button "Згенерувати ЕН" at bounding box center [940, 681] width 402 height 38
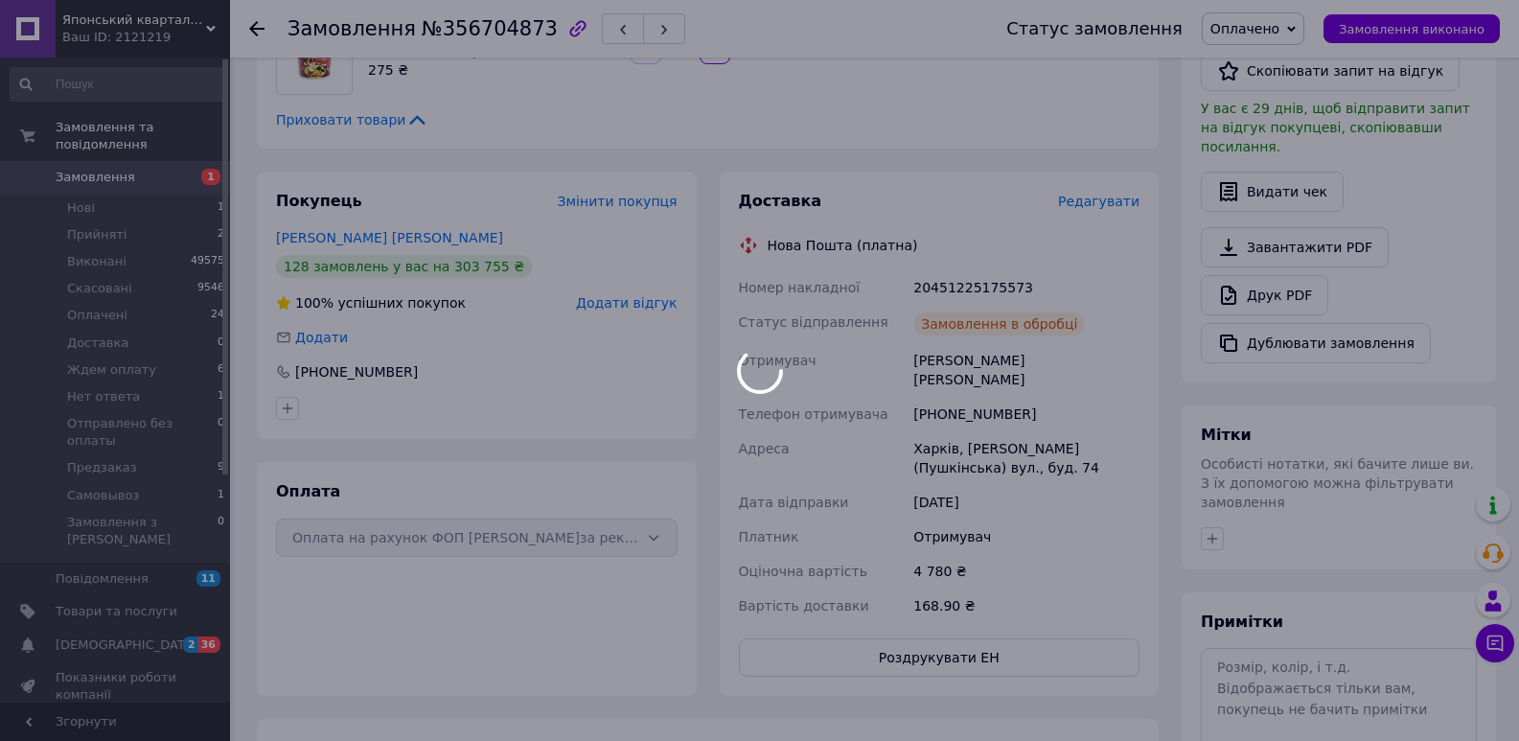
click at [976, 289] on div at bounding box center [759, 370] width 1519 height 741
click at [967, 283] on div "20451225175573" at bounding box center [1027, 287] width 234 height 35
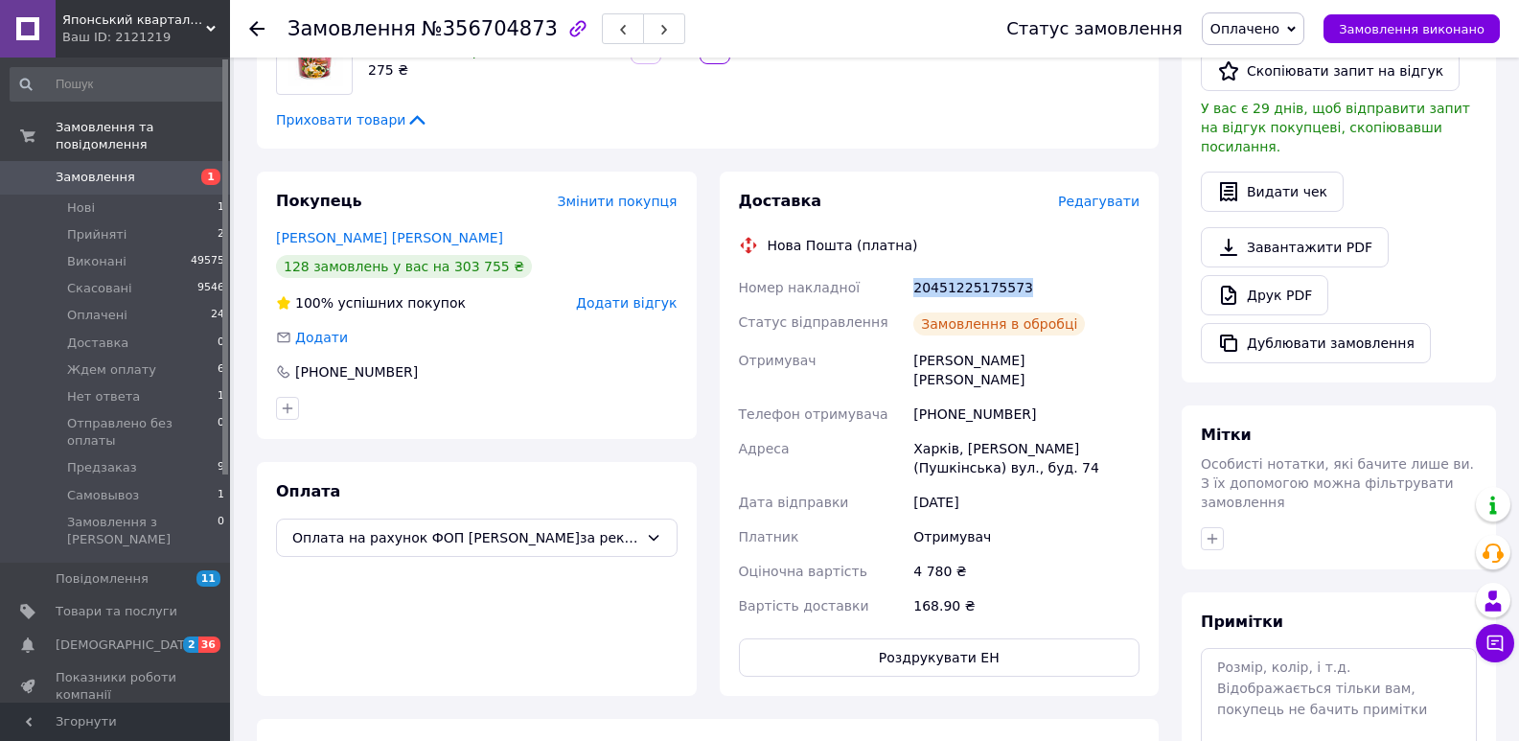
click at [967, 283] on div "20451225175573" at bounding box center [1027, 287] width 234 height 35
copy div "20451225175573"
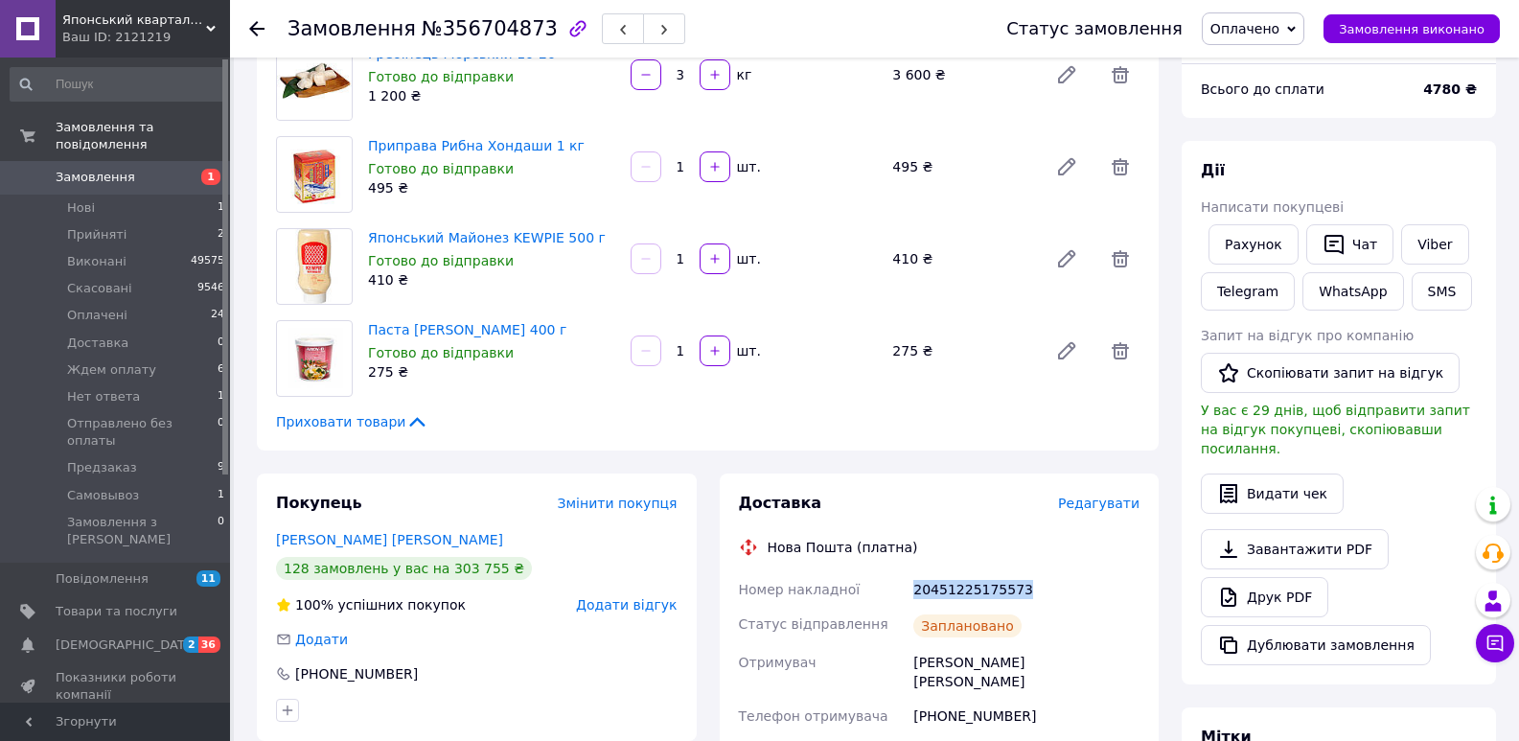
scroll to position [173, 0]
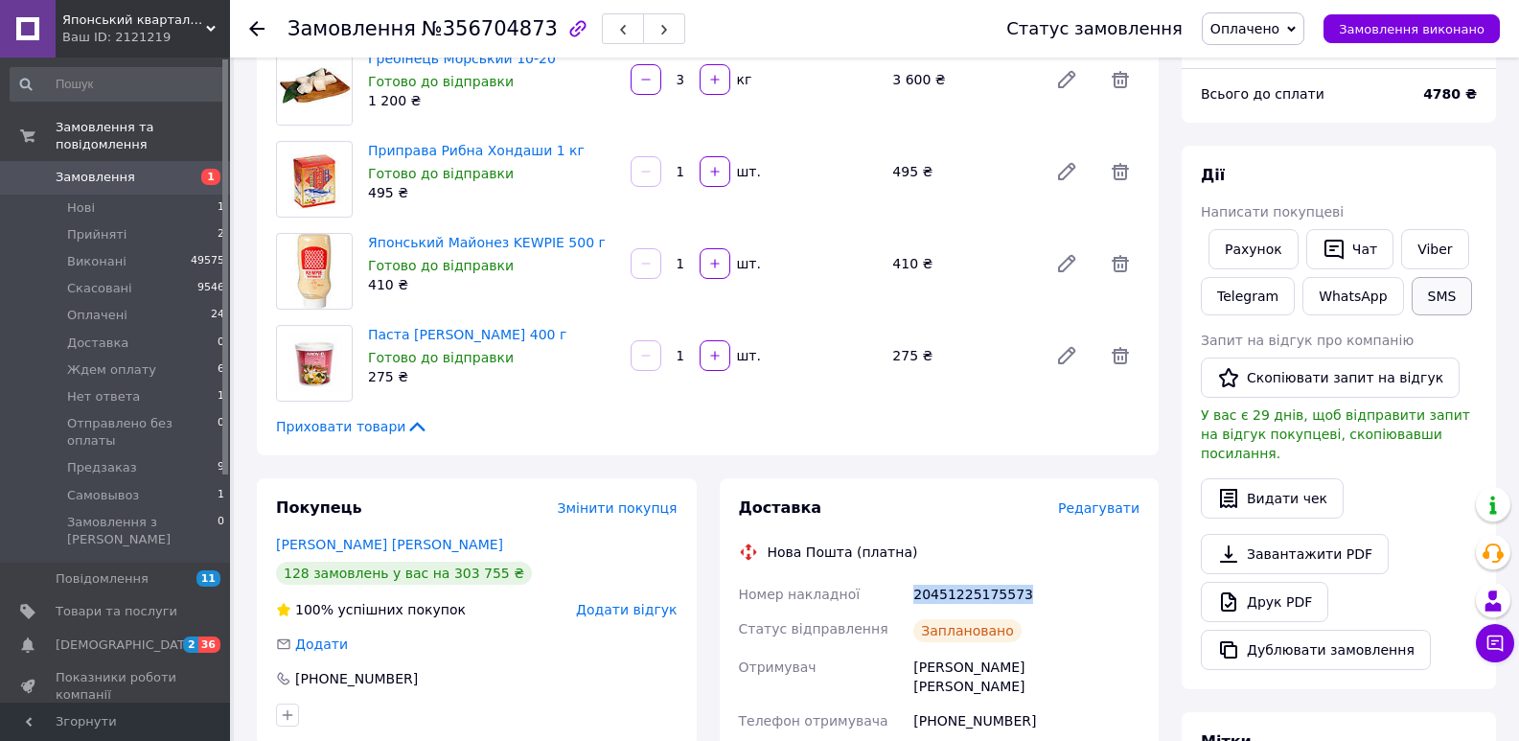
click at [1436, 299] on button "SMS" at bounding box center [1442, 296] width 61 height 38
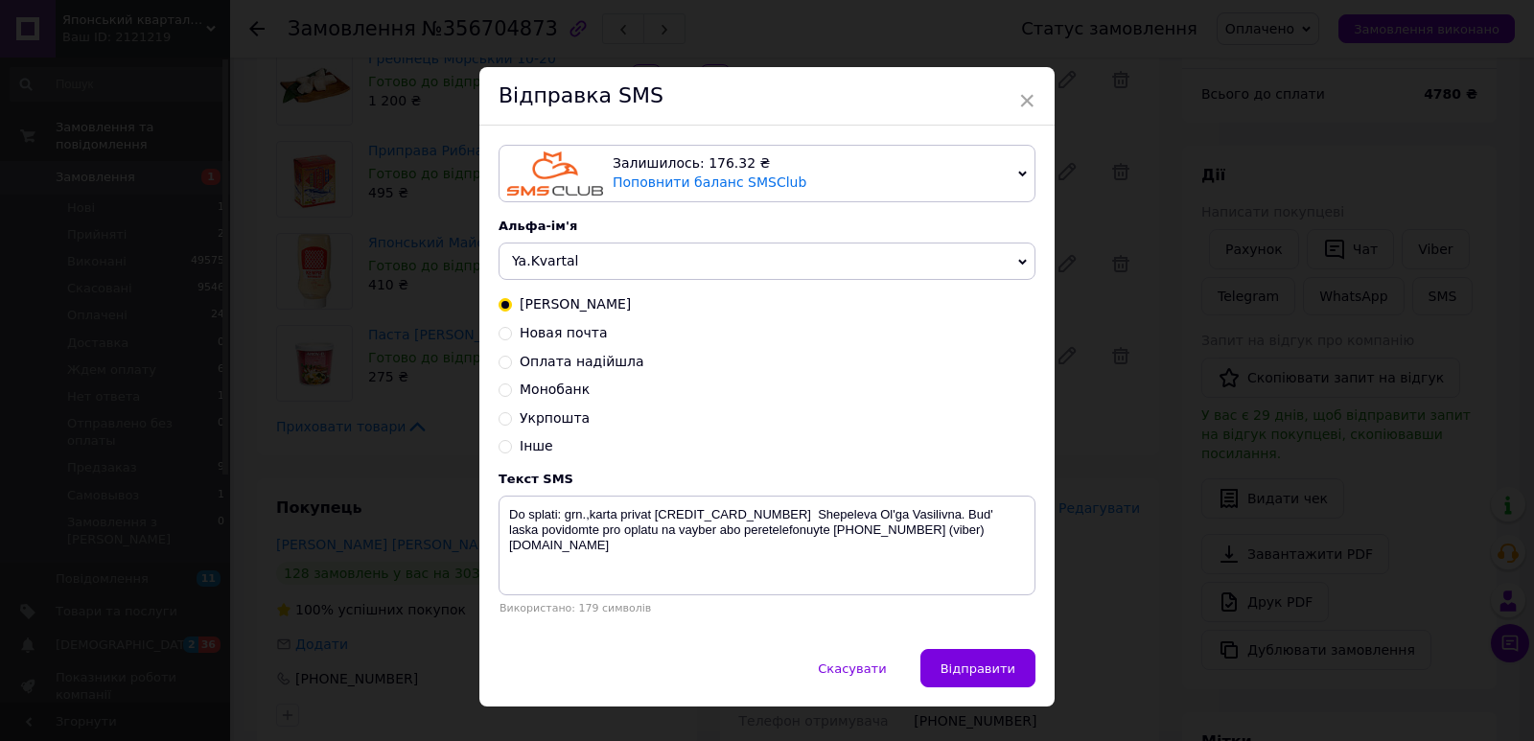
click at [571, 340] on span "Новая почта" at bounding box center [564, 332] width 88 height 15
click at [512, 338] on input "Новая почта" at bounding box center [504, 331] width 13 height 13
radio input "true"
radio input "false"
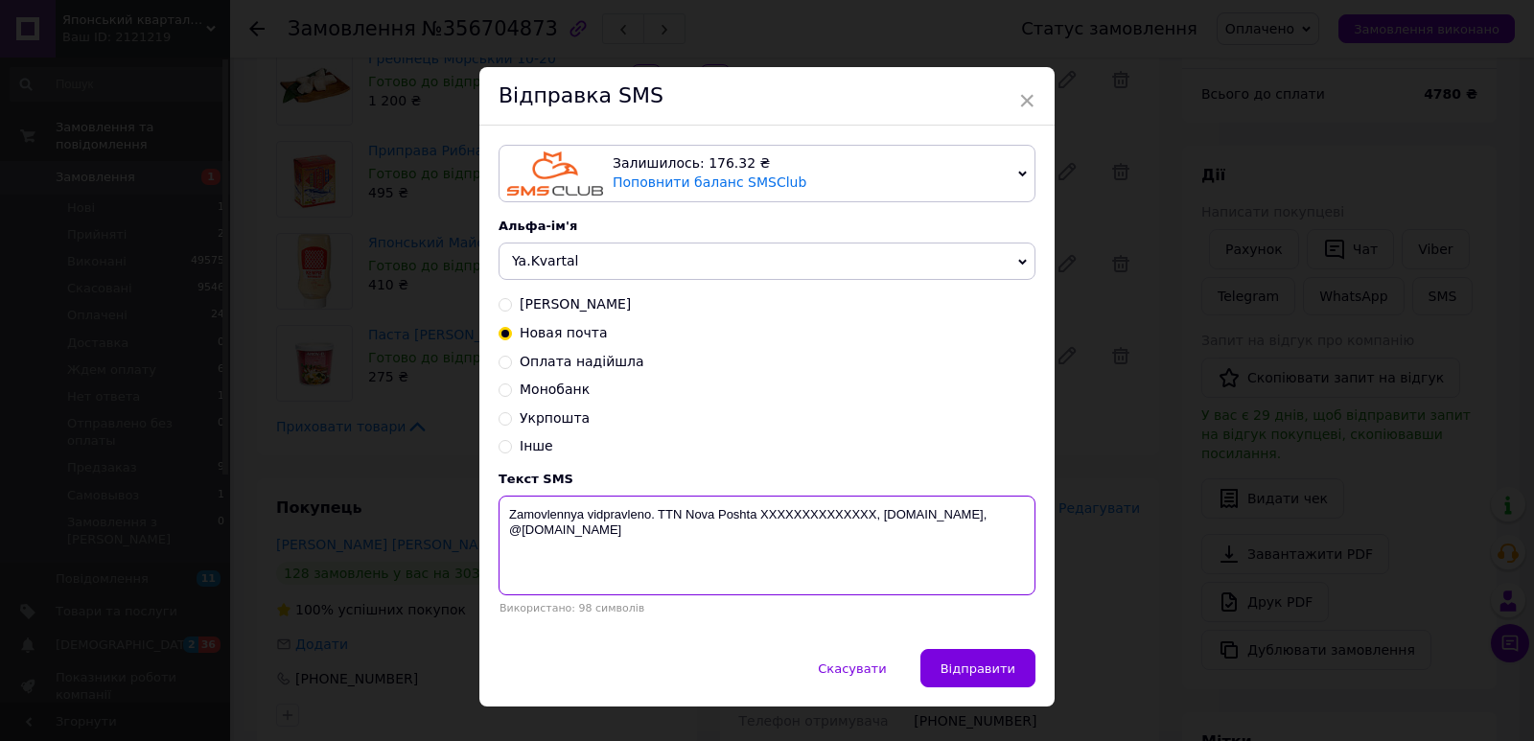
click at [793, 511] on textarea "Zamovlennya vidpravleno. TTN Nova Poshta XXXXXXXXXXXXXX, [DOMAIN_NAME], @[DOMAI…" at bounding box center [766, 546] width 537 height 100
paste textarea "20451225175573"
type textarea "Zamovlennya vidpravleno. TTN Nova Poshta 20451225175573, yaponskiy-kvartal.com,…"
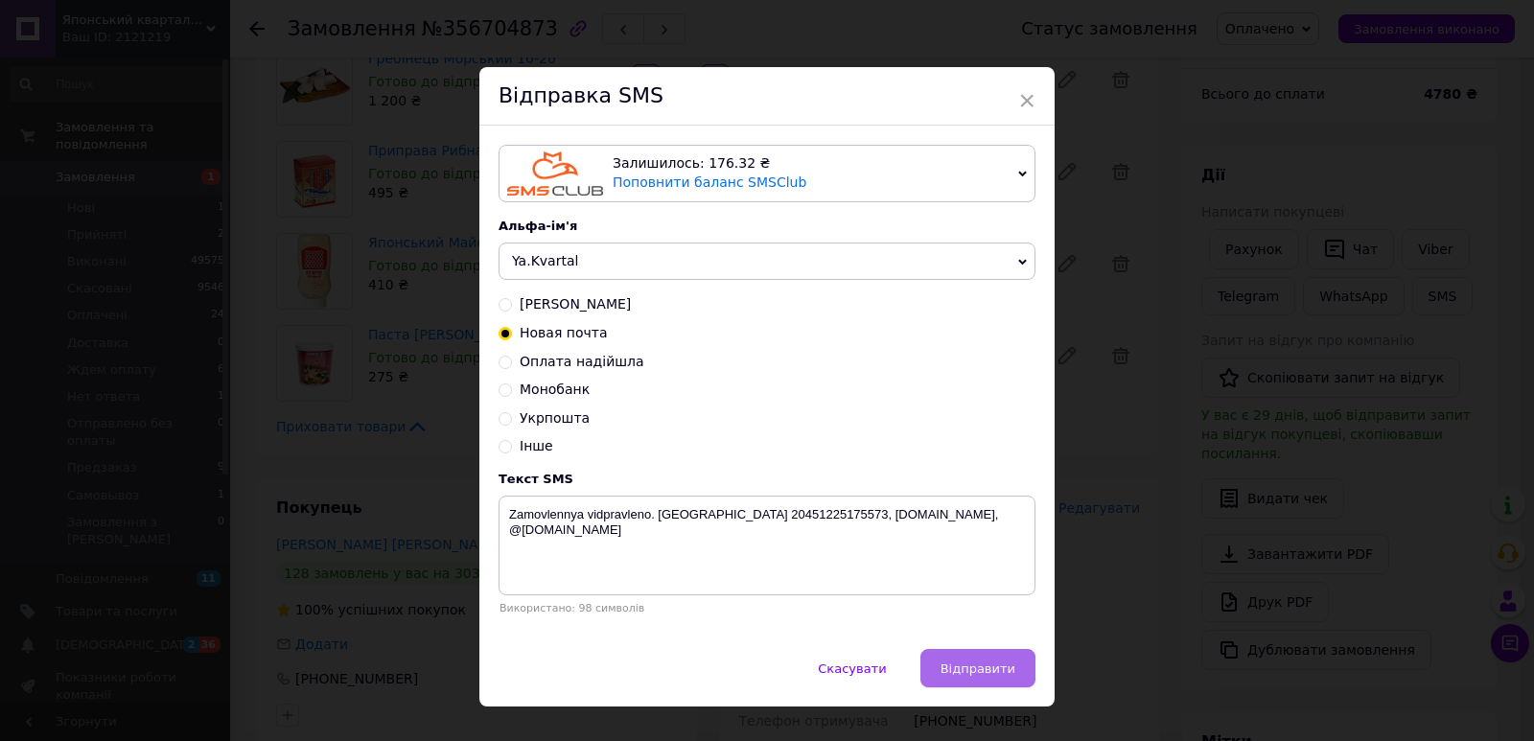
click at [952, 674] on span "Відправити" at bounding box center [977, 668] width 75 height 14
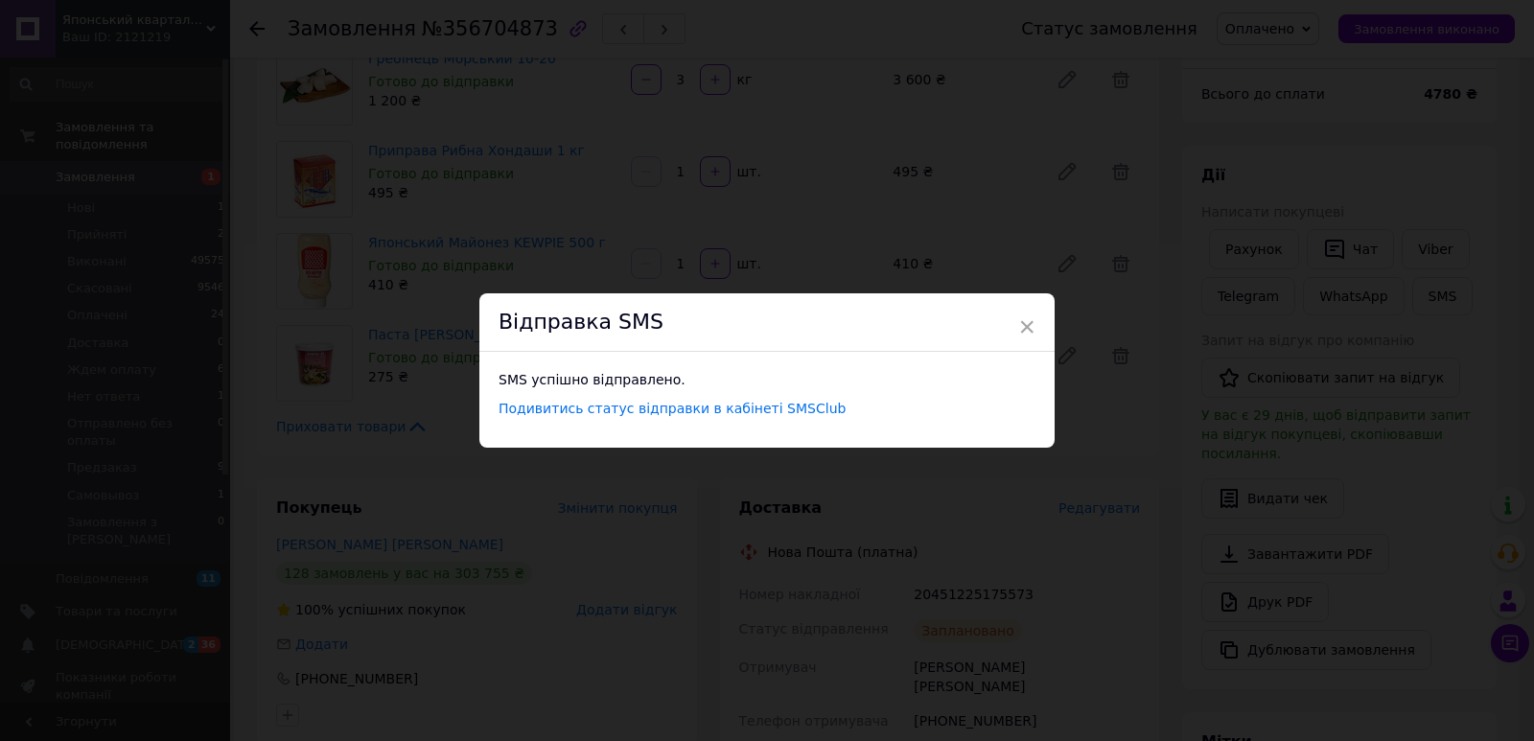
click at [623, 231] on div "× Відправка SMS SMS успішно відправлено. Подивитись статус відправки в кабінеті…" at bounding box center [767, 370] width 1534 height 741
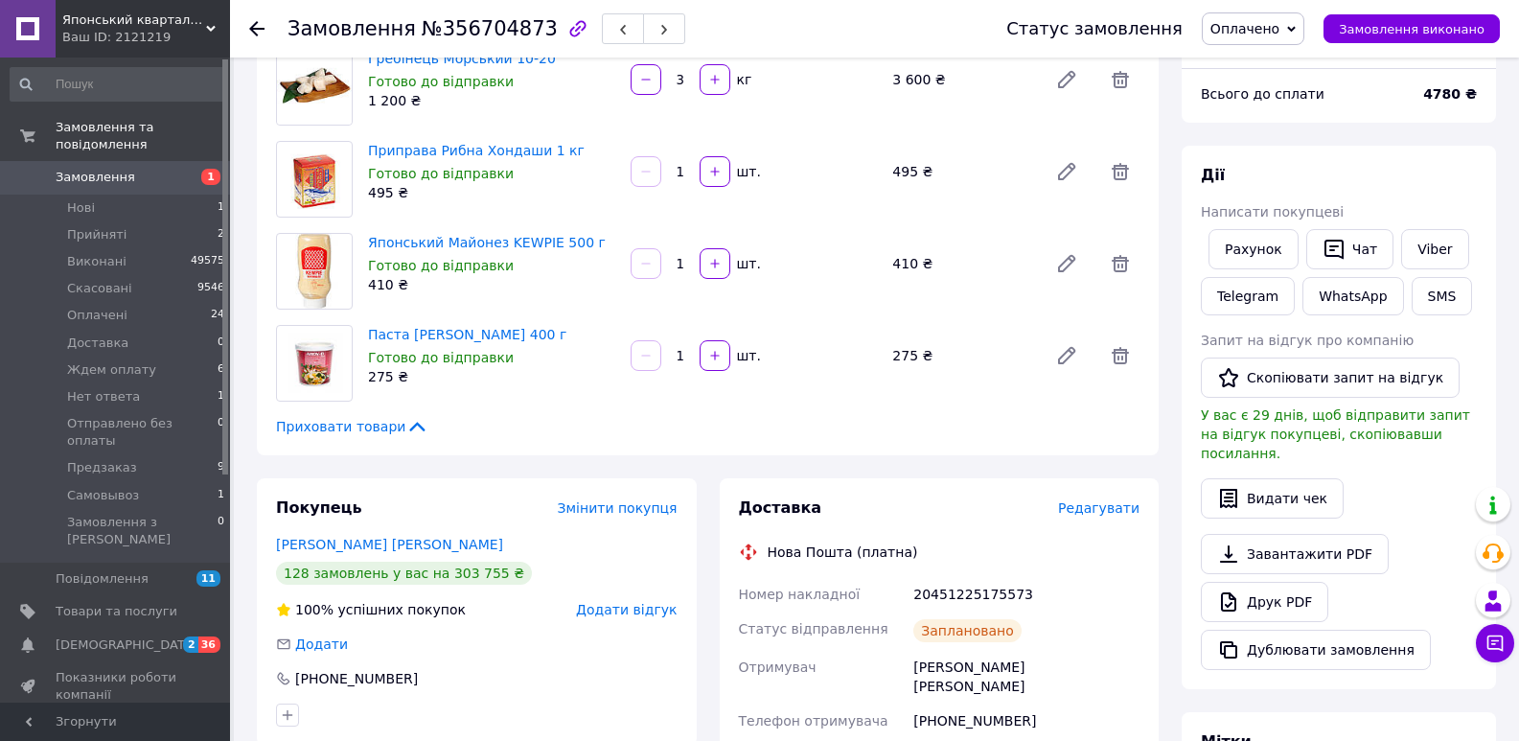
click at [460, 27] on span "№356704873" at bounding box center [490, 28] width 136 height 23
copy span "356704873"
click at [155, 302] on li "Оплачені 24" at bounding box center [118, 315] width 236 height 27
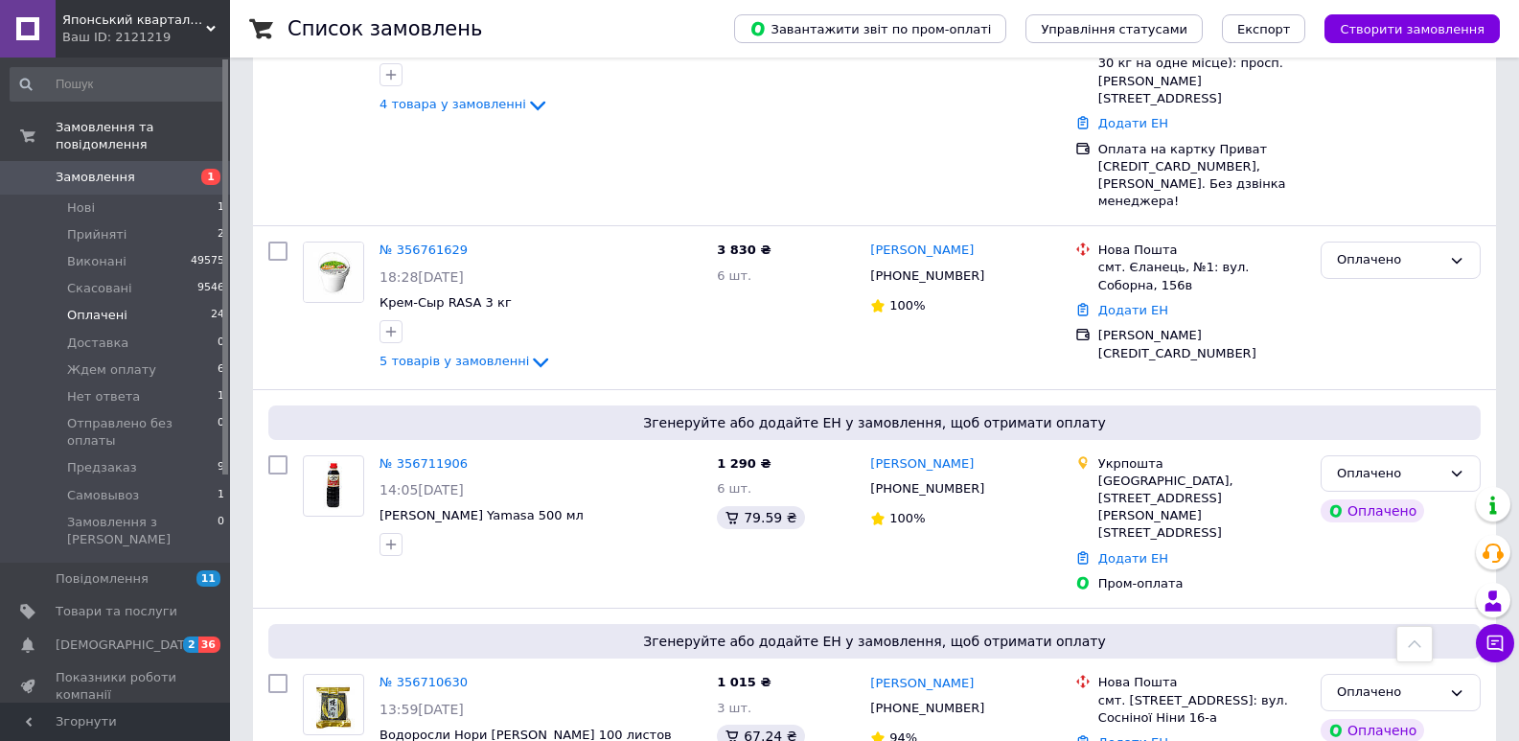
scroll to position [3675, 0]
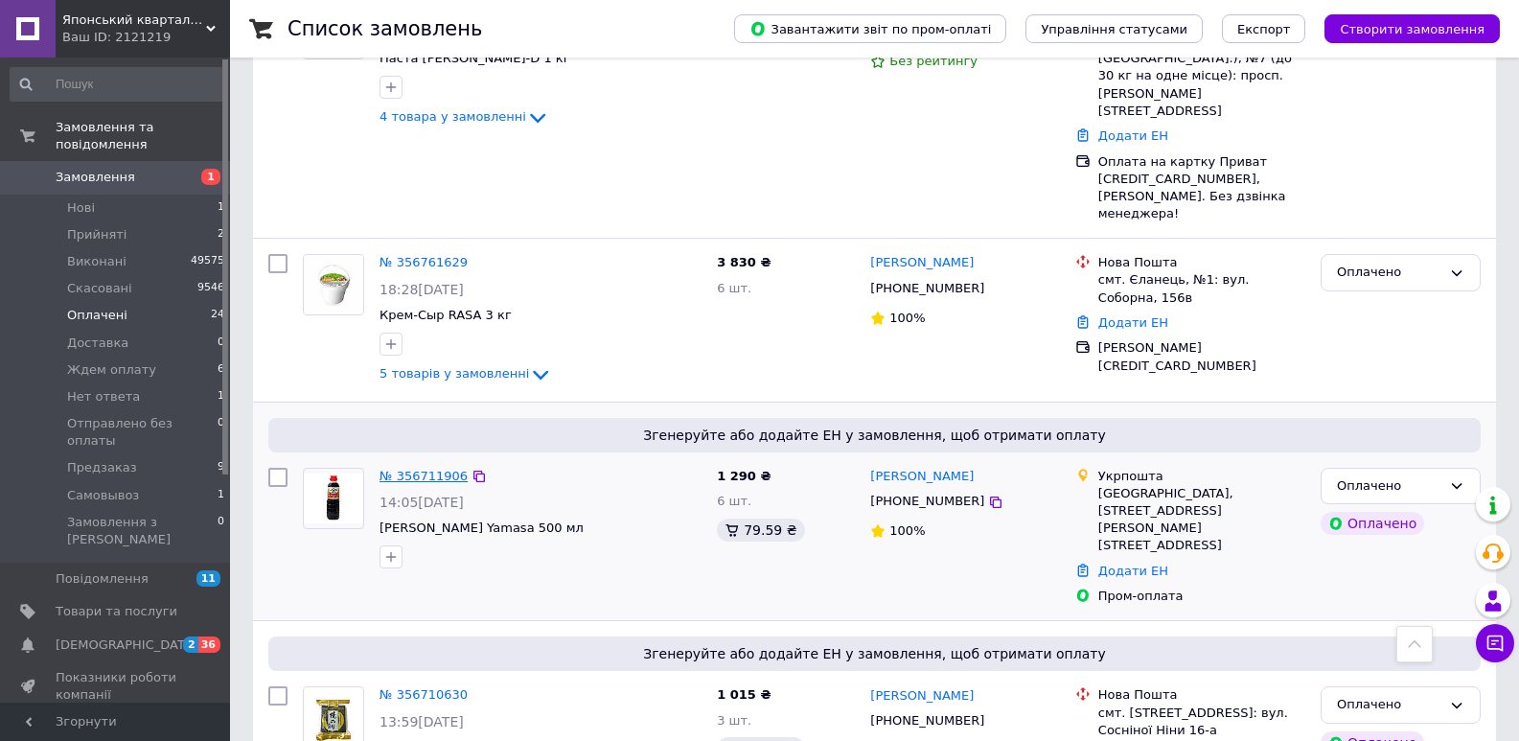
click at [419, 469] on link "№ 356711906" at bounding box center [424, 476] width 88 height 14
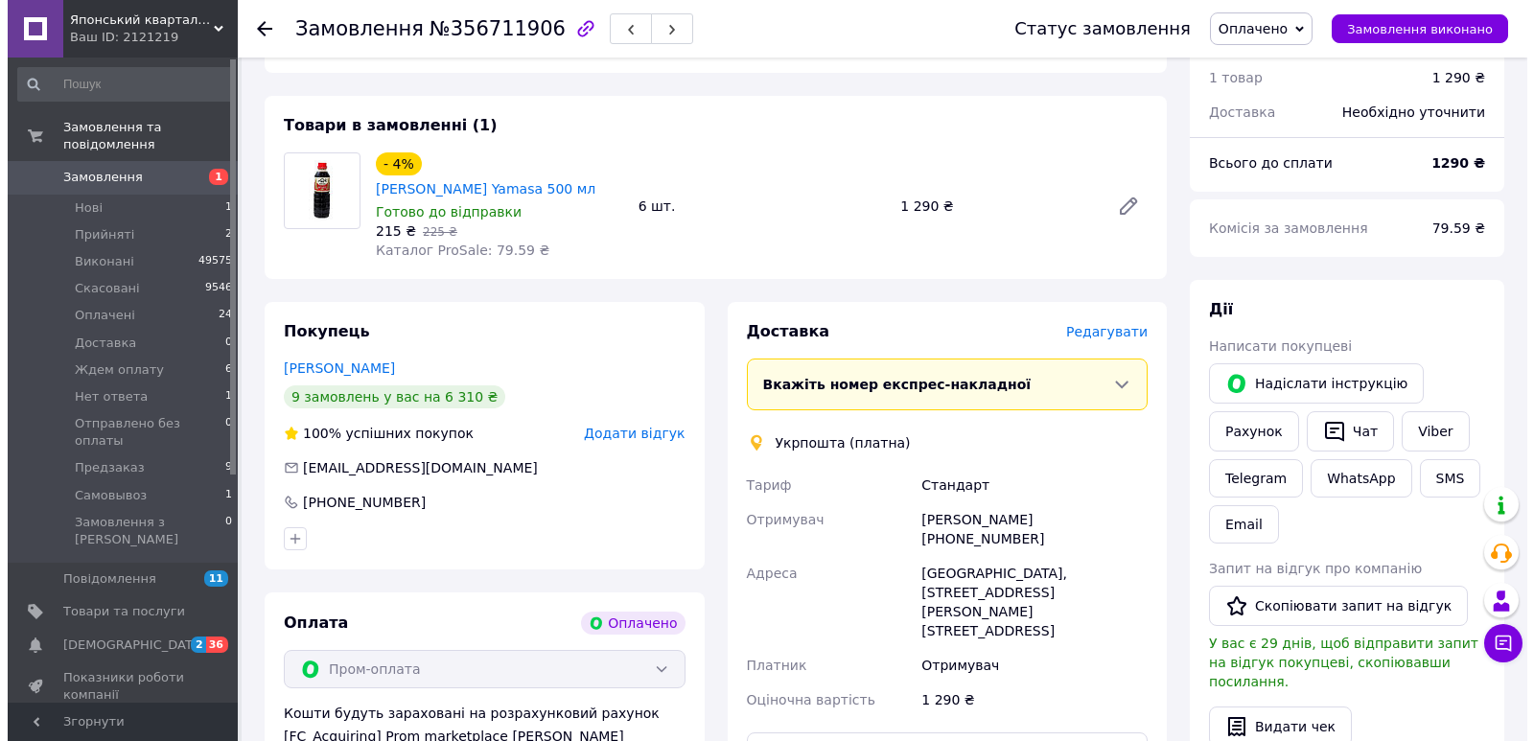
scroll to position [594, 0]
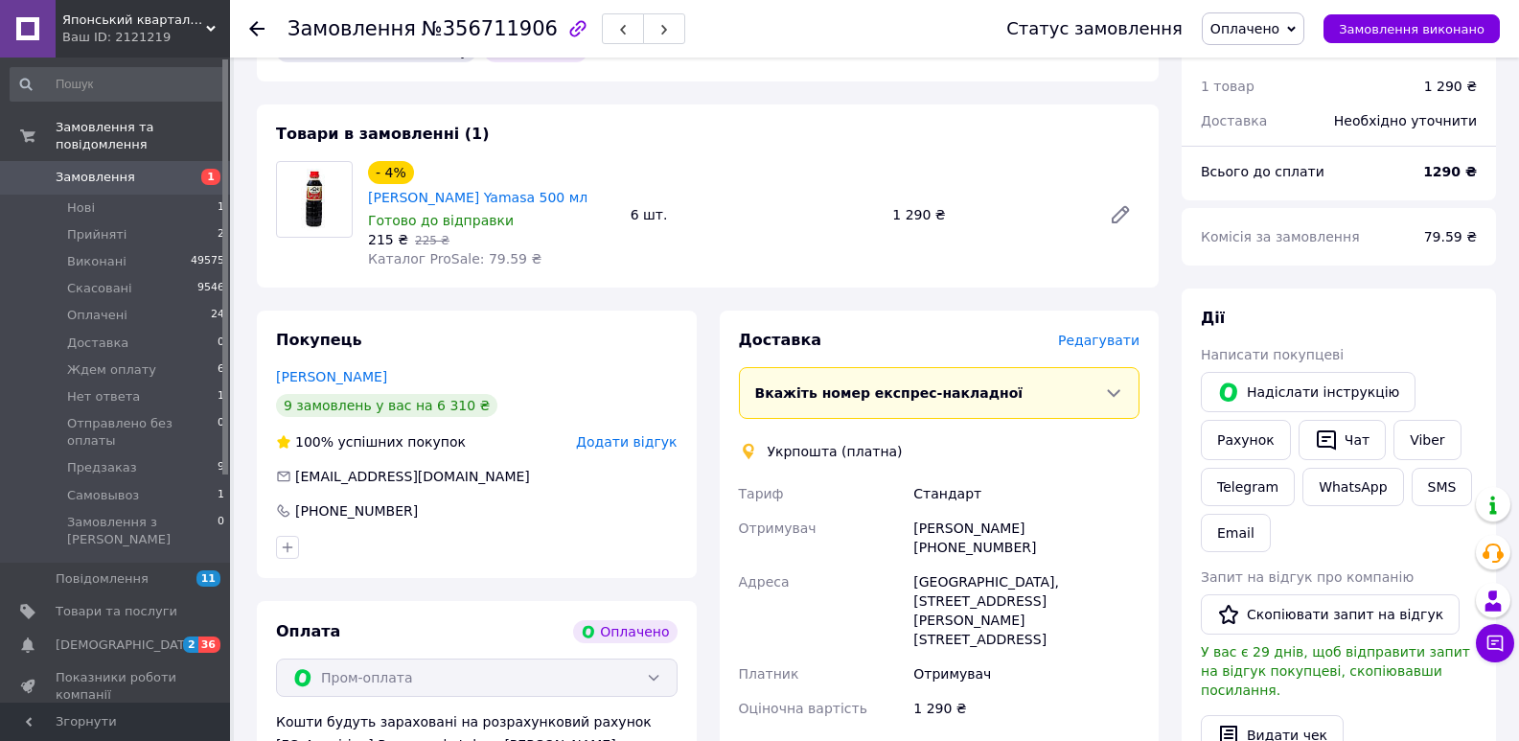
click at [1118, 333] on span "Редагувати" at bounding box center [1098, 340] width 81 height 15
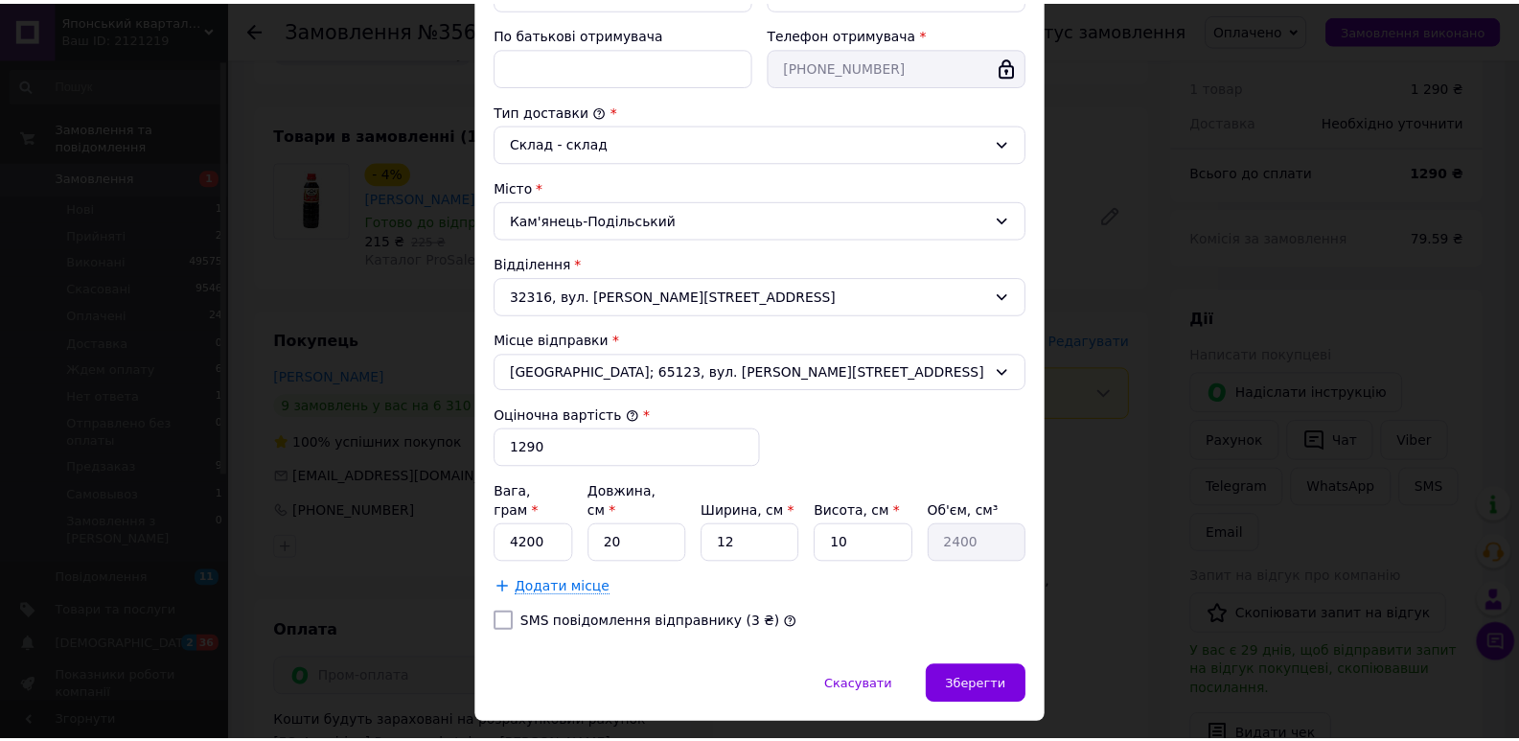
scroll to position [440, 0]
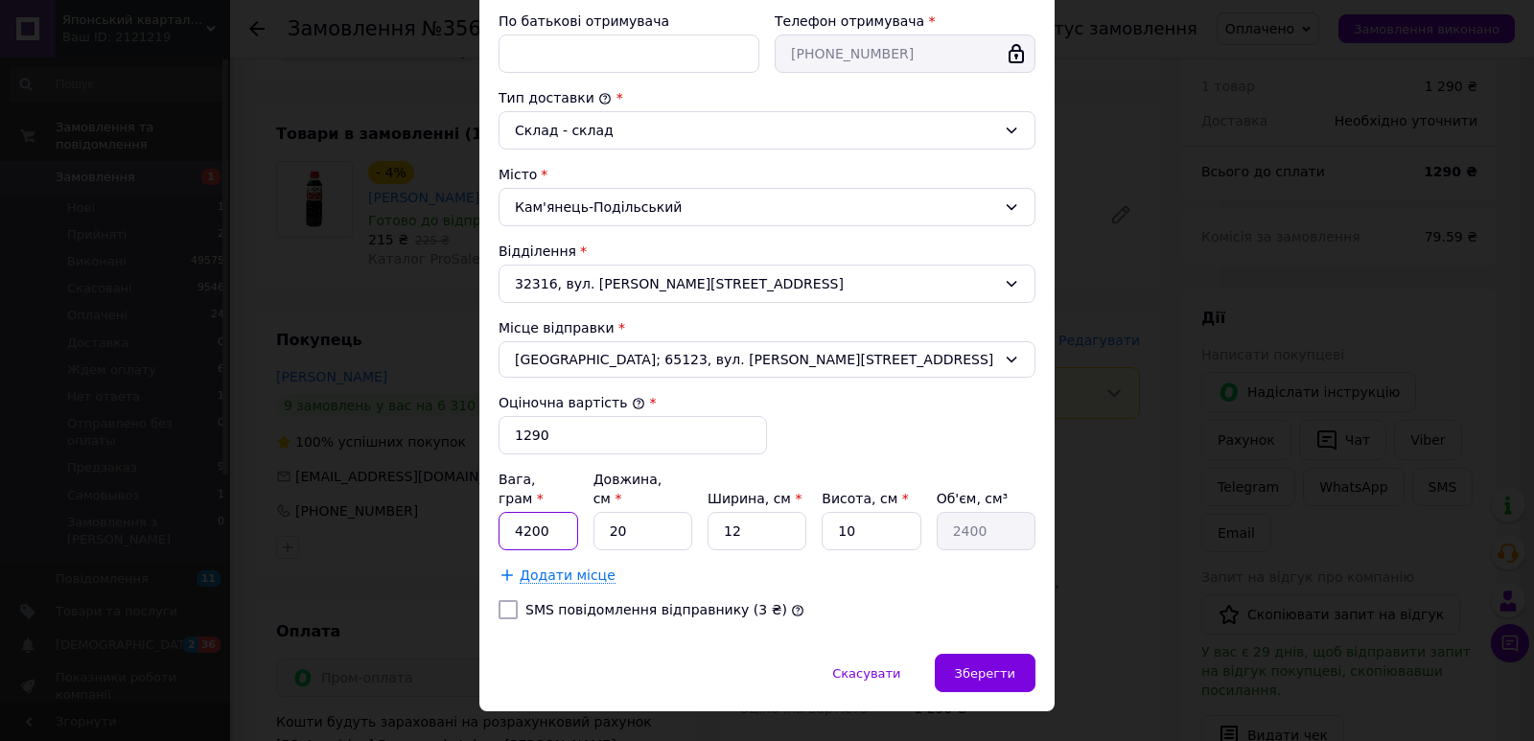
click at [541, 512] on input "4200" at bounding box center [538, 531] width 80 height 38
type input "3900"
click at [662, 512] on input "20" at bounding box center [642, 531] width 99 height 38
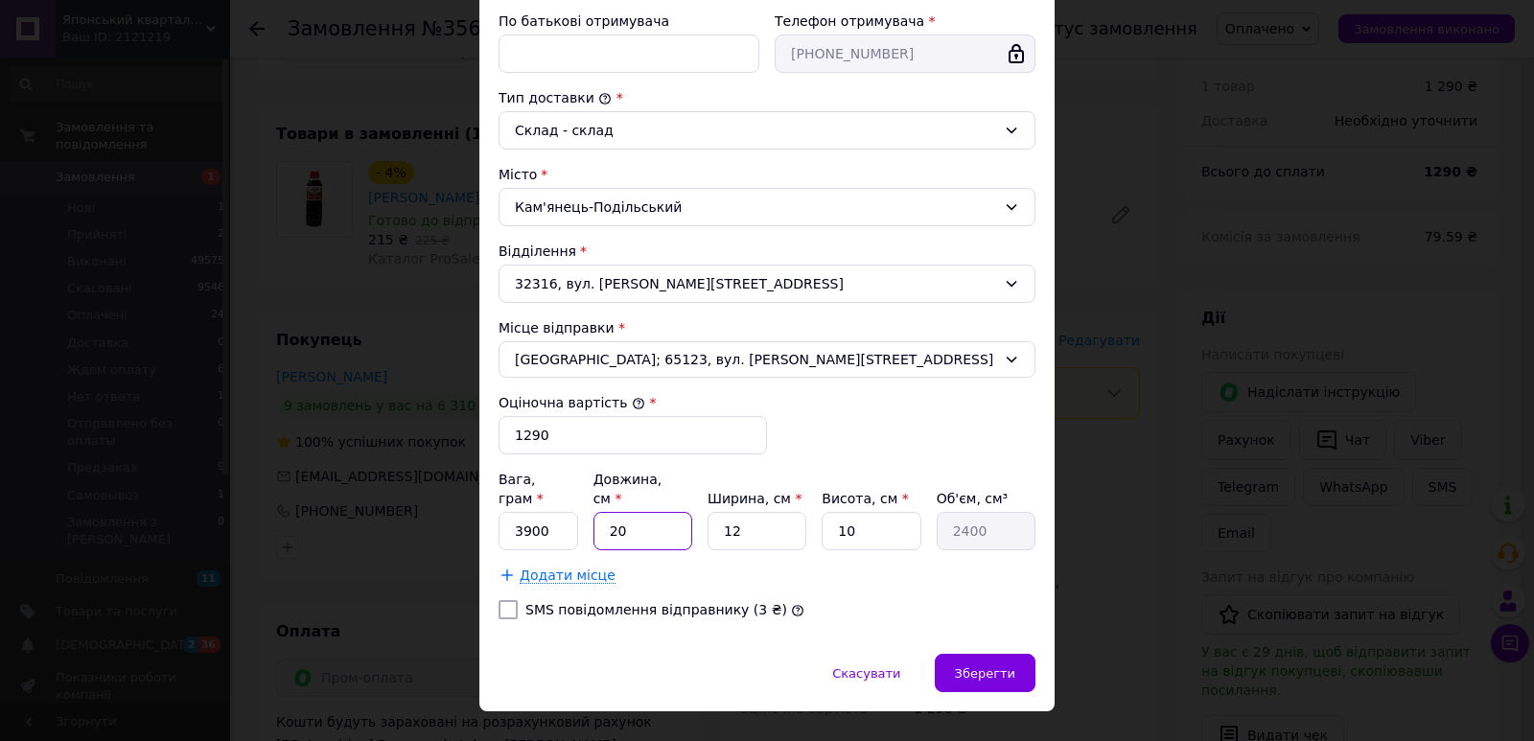
type input "2"
type input "240"
type input "22"
type input "2640"
type input "22"
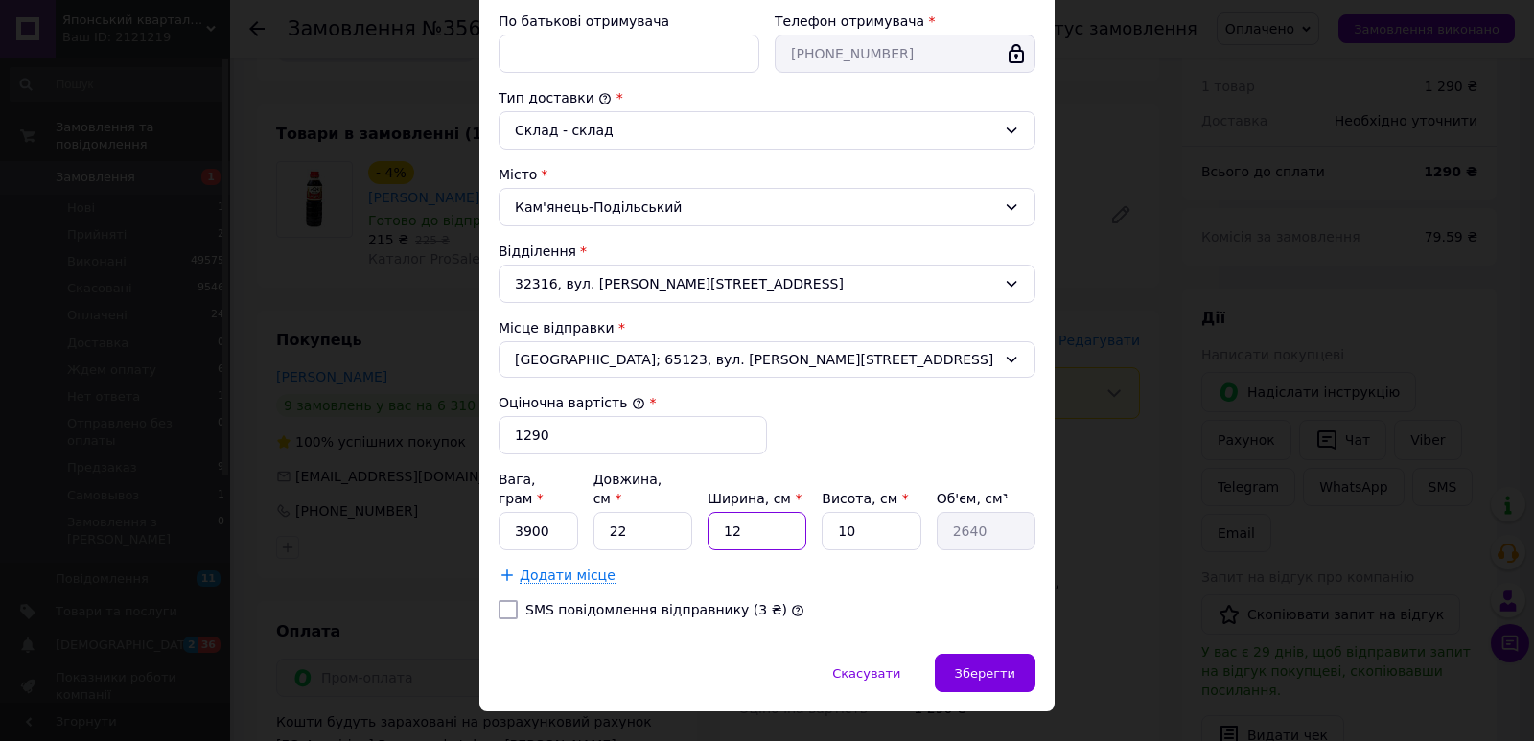
click at [753, 512] on input "12" at bounding box center [756, 531] width 99 height 38
type input "1"
type input "220"
type input "15"
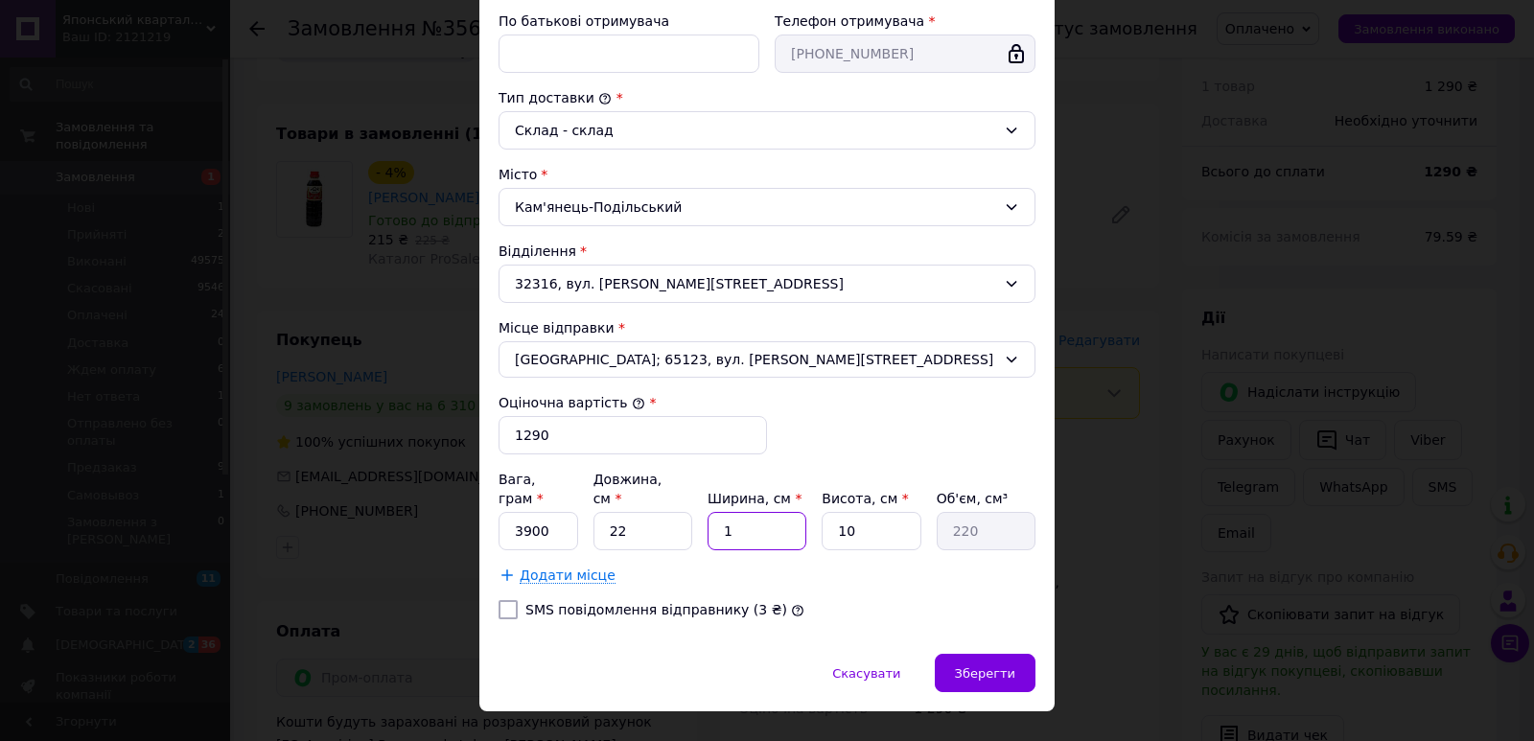
type input "3300"
type input "15"
click at [849, 512] on input "10" at bounding box center [870, 531] width 99 height 38
type input "2"
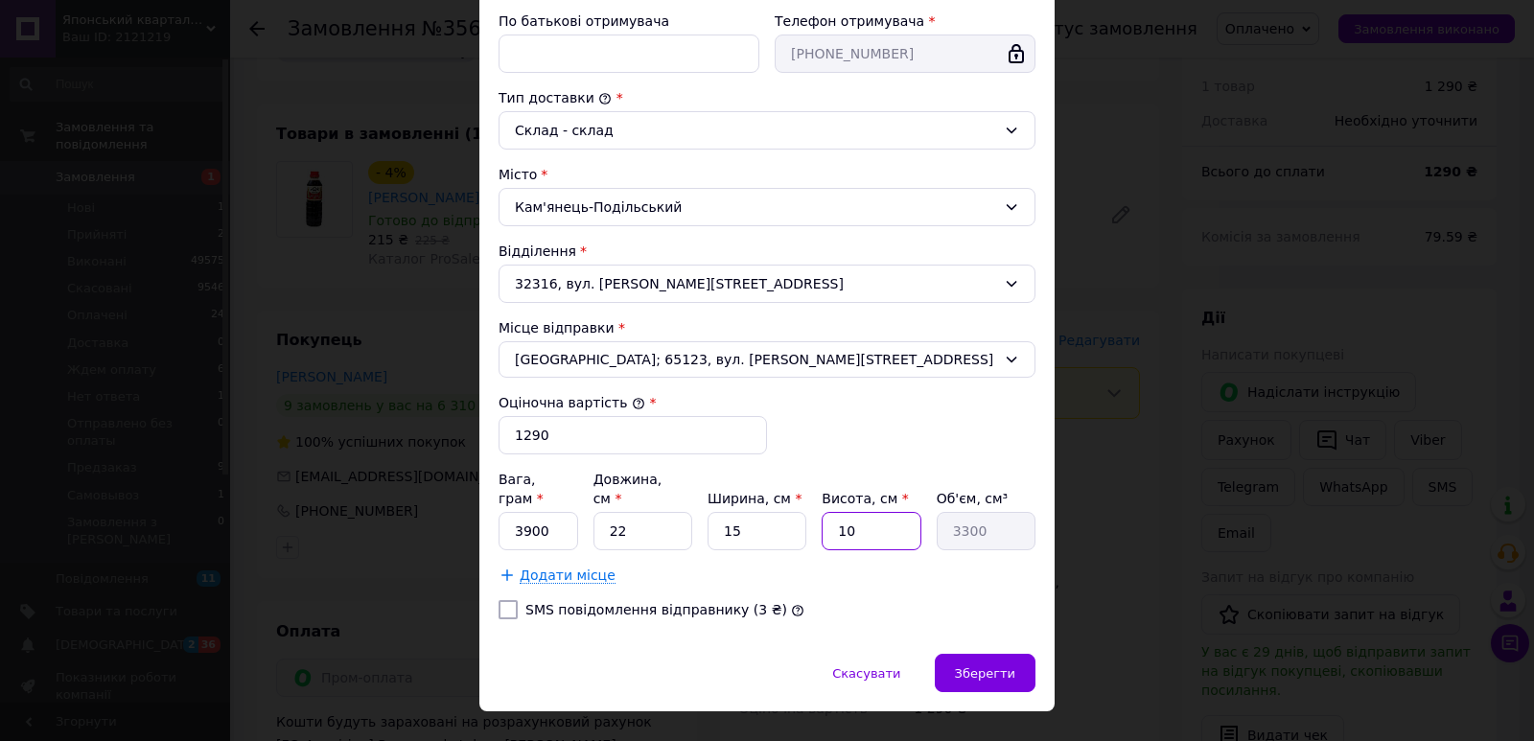
type input "660"
type input "20"
type input "6600"
type input "20"
click at [1002, 666] on span "Зберегти" at bounding box center [985, 673] width 60 height 14
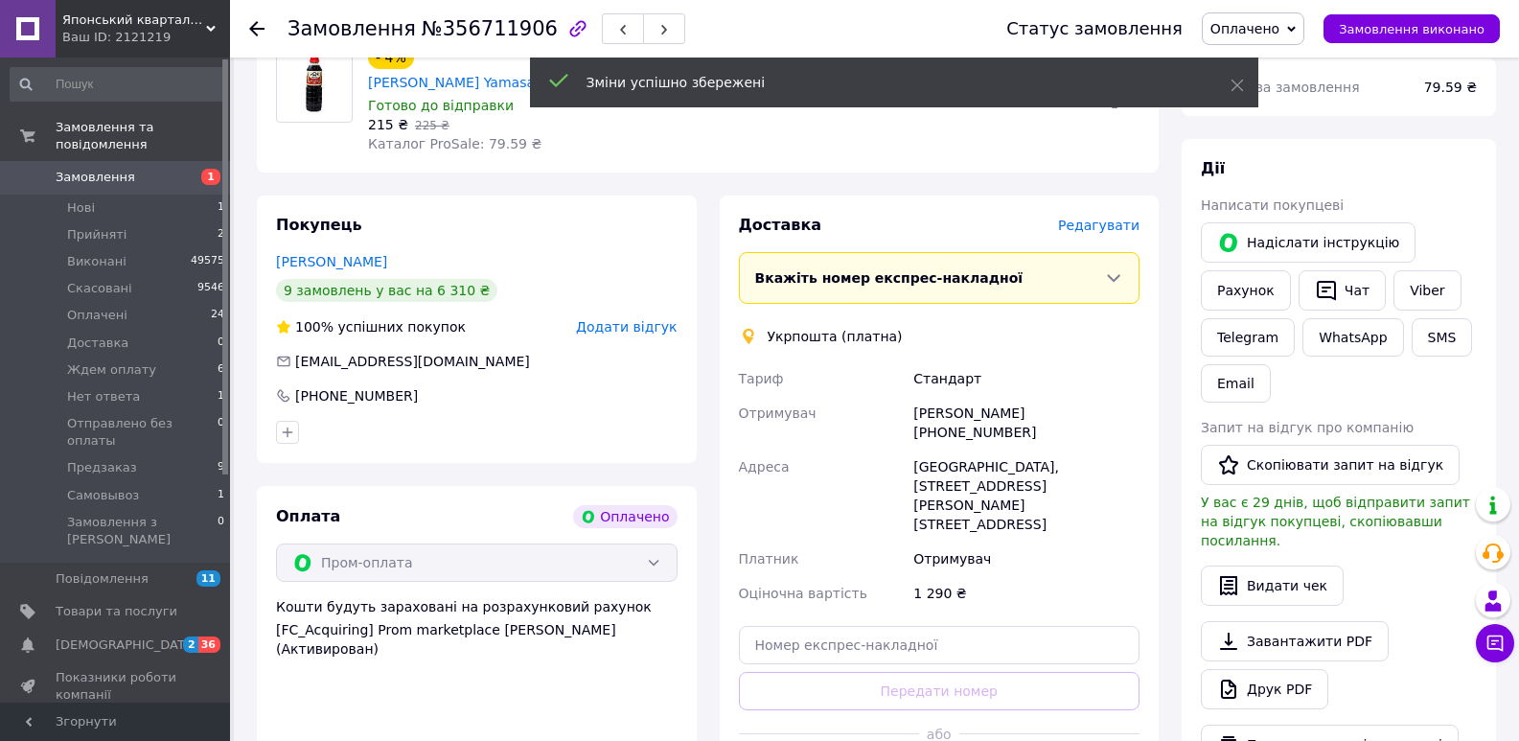
scroll to position [803, 0]
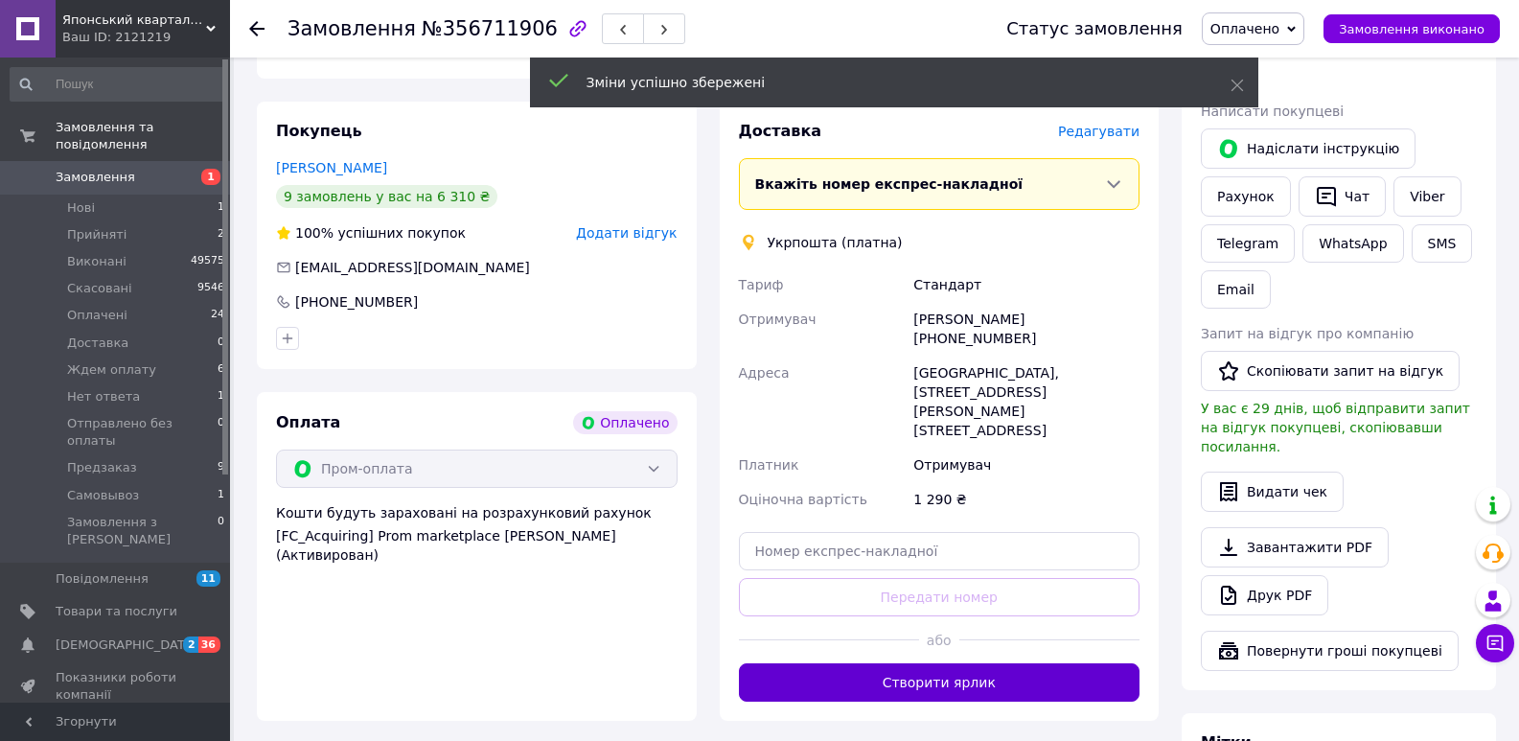
click at [963, 663] on button "Створити ярлик" at bounding box center [940, 682] width 402 height 38
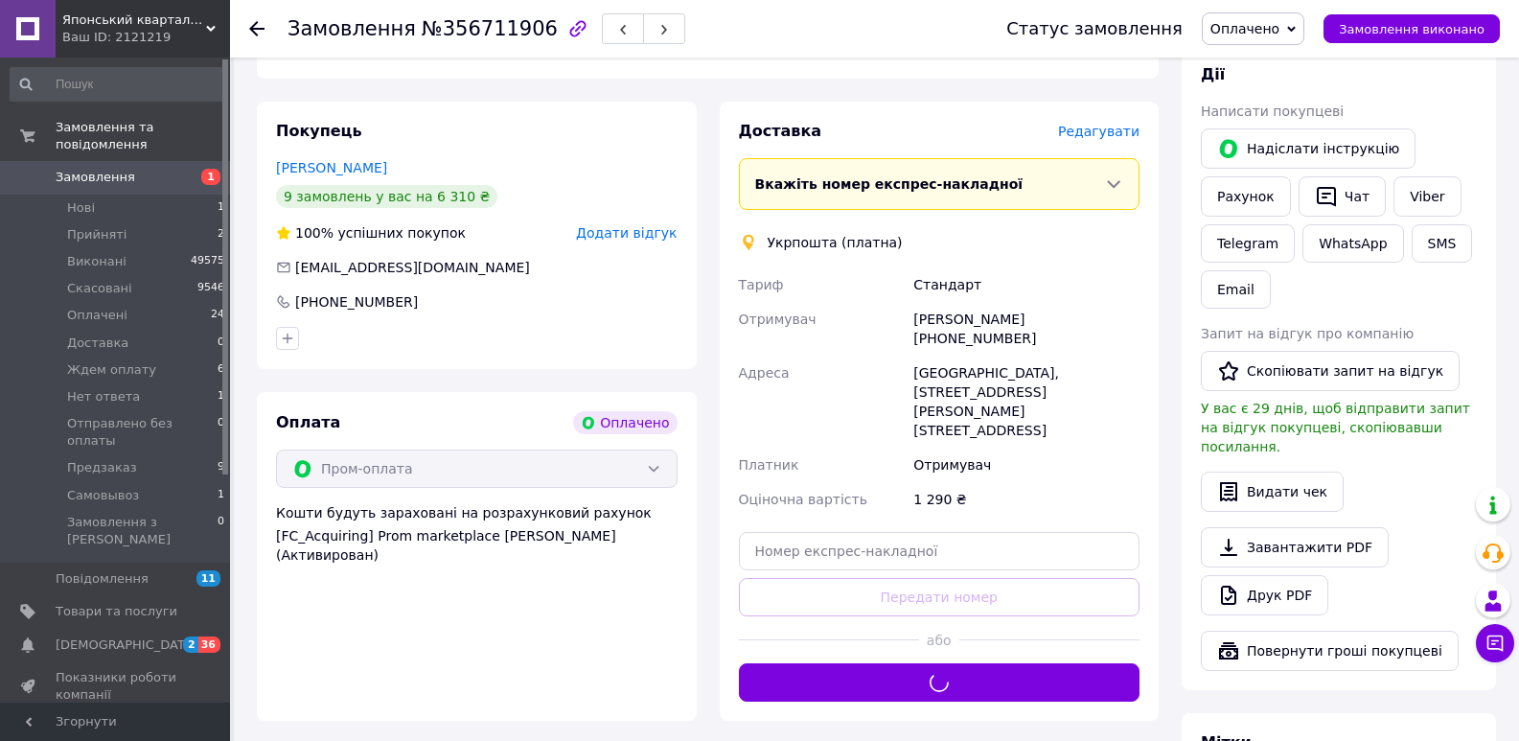
click at [502, 30] on span "№356711906" at bounding box center [490, 28] width 136 height 23
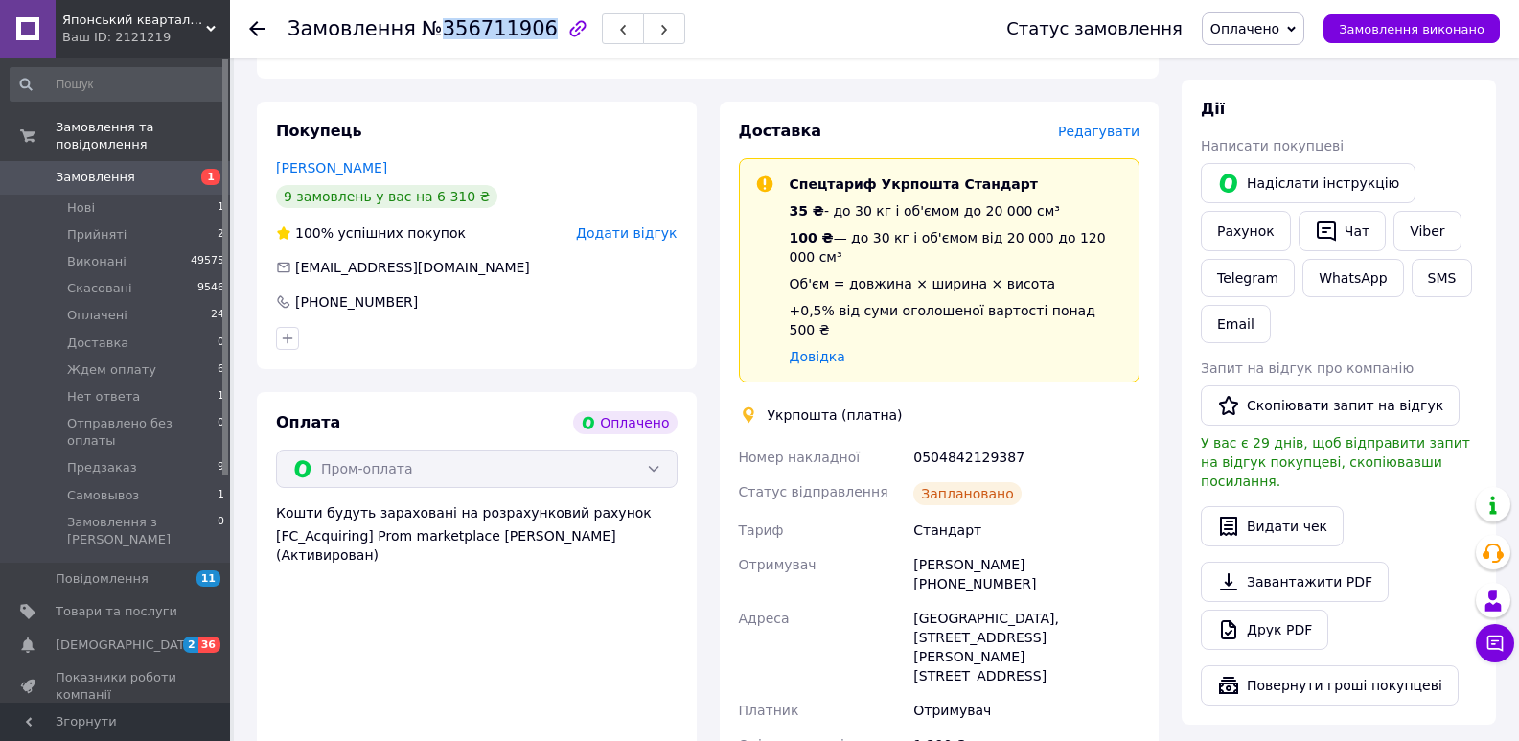
copy span "356711906"
click at [954, 440] on div "0504842129387" at bounding box center [1027, 457] width 234 height 35
copy div "0504842129387"
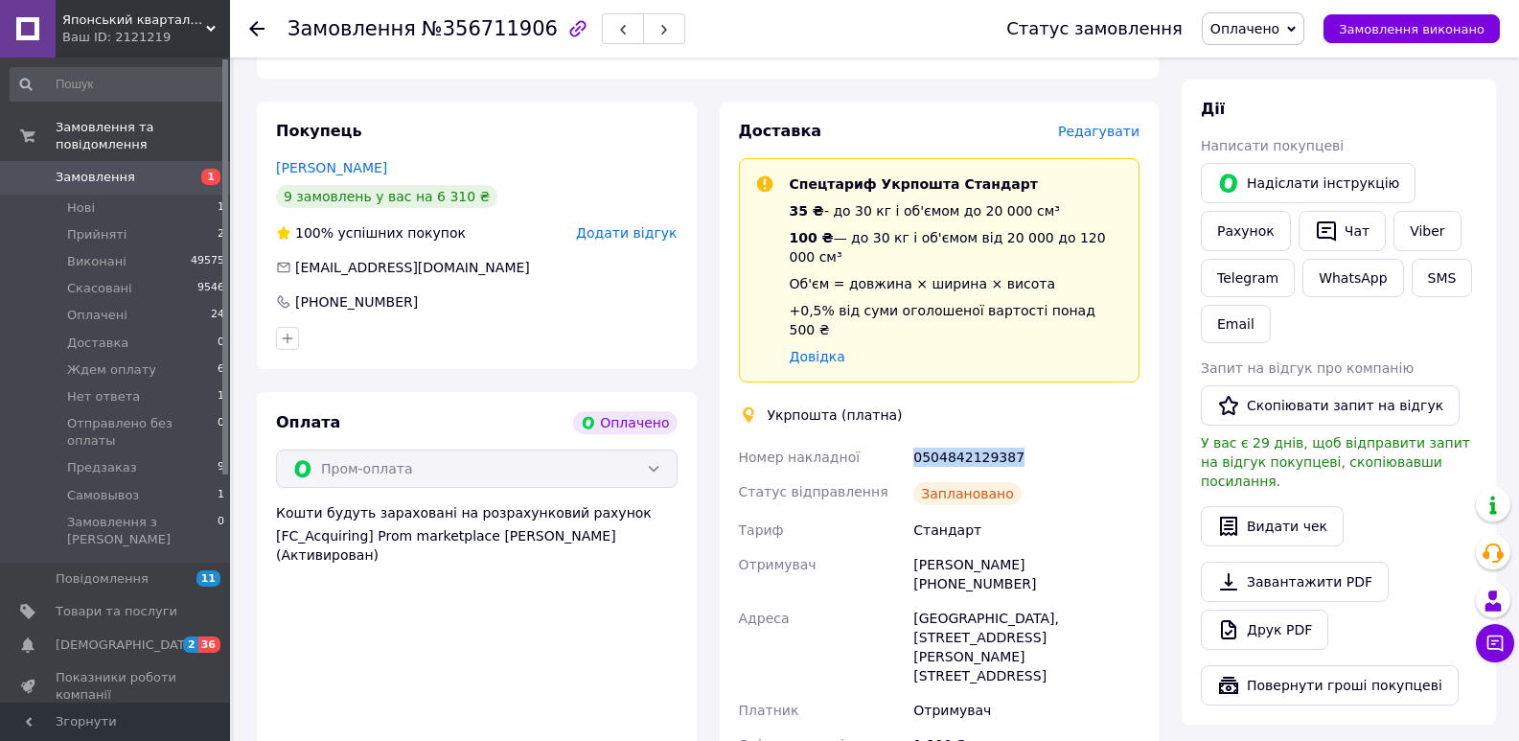
copy div "0504842129387"
click at [1426, 259] on button "SMS" at bounding box center [1442, 278] width 61 height 38
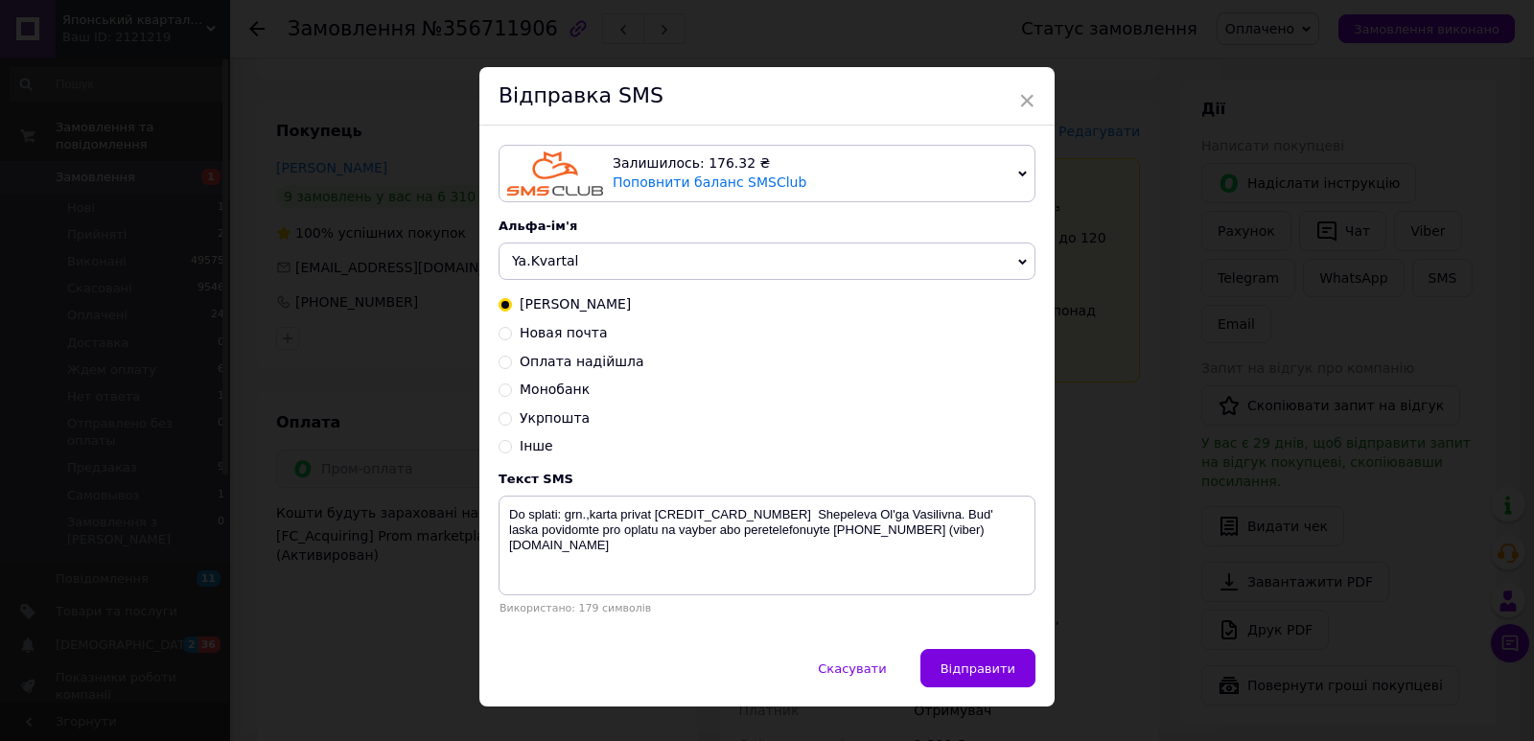
click at [529, 420] on span "Укрпошта" at bounding box center [555, 417] width 70 height 15
click at [512, 420] on input "Укрпошта" at bounding box center [504, 416] width 13 height 13
radio input "true"
radio input "false"
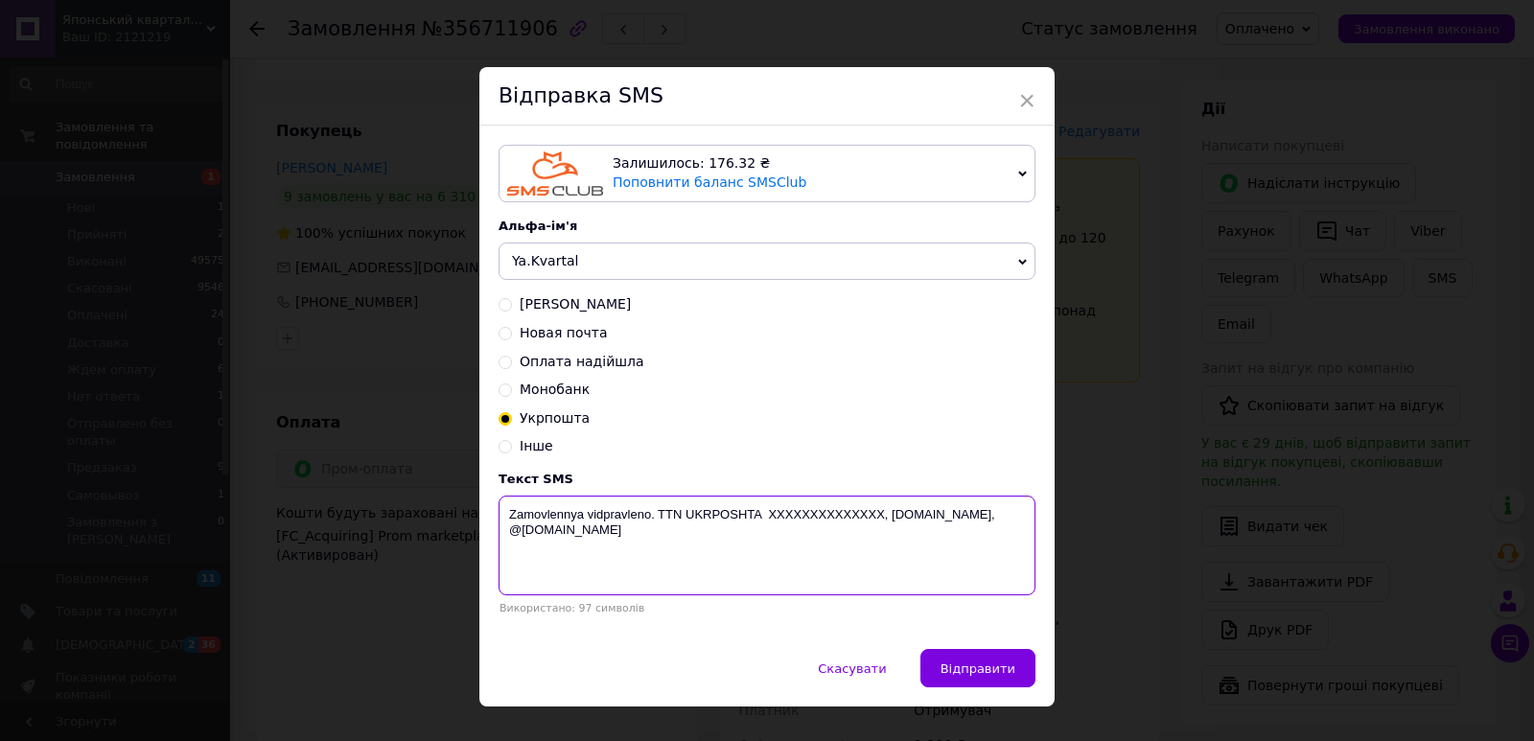
click at [858, 518] on textarea "Zamovlennya vidpravleno. TTN UKRPOSHTA XXXXXXXXXXXXXX, [DOMAIN_NAME], @[DOMAIN_…" at bounding box center [766, 546] width 537 height 100
drag, startPoint x: 858, startPoint y: 518, endPoint x: 801, endPoint y: 521, distance: 56.7
click at [857, 519] on textarea "Zamovlennya vidpravleno. TTN UKRPOSHTA XXXXXXXXXXXXXX, [DOMAIN_NAME], @[DOMAIN_…" at bounding box center [766, 546] width 537 height 100
paste textarea "0504842129387"
type textarea "Zamovlennya vidpravleno. TTN UKRPOSHTA 0504842129387, yaponskiy-kvartal.com, @y…"
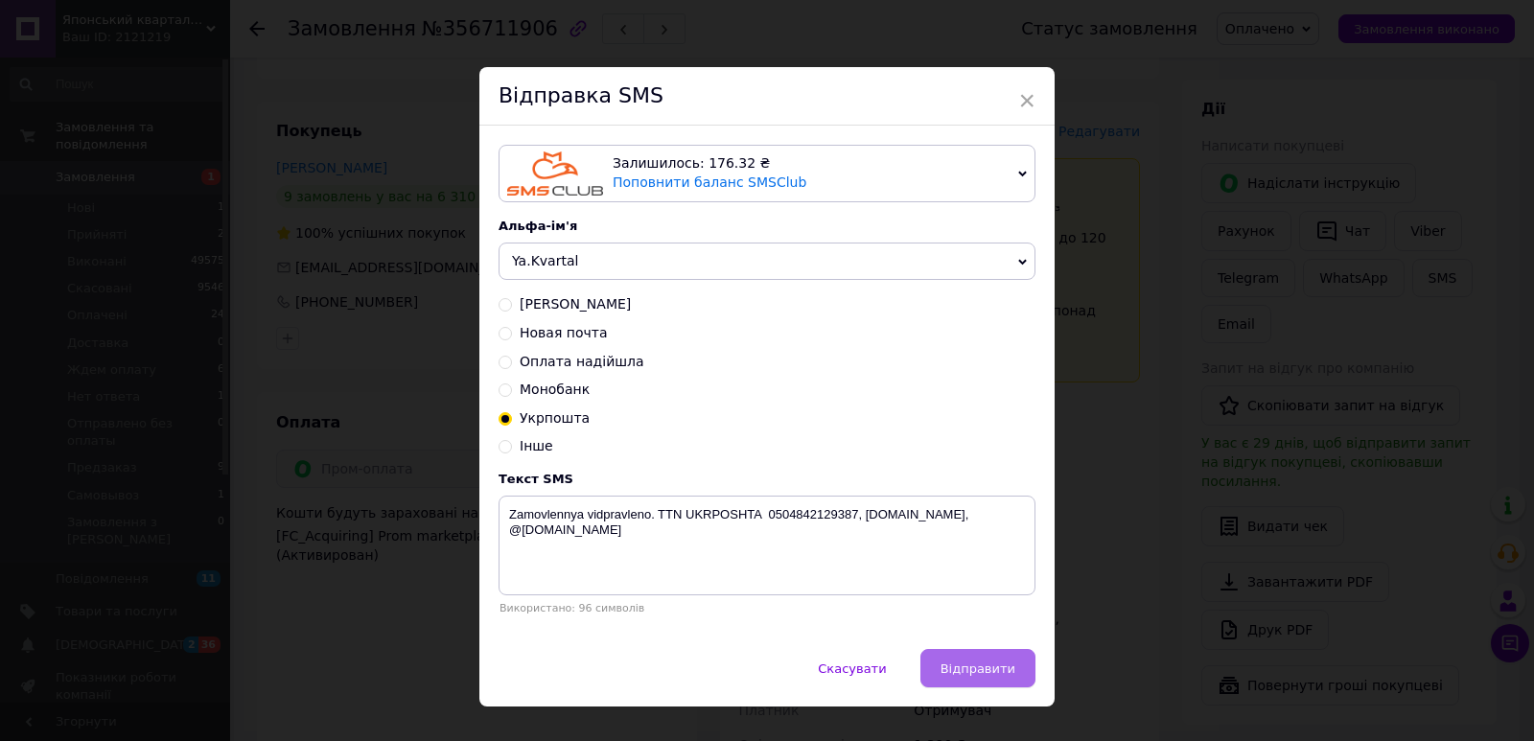
click at [953, 660] on button "Відправити" at bounding box center [977, 668] width 115 height 38
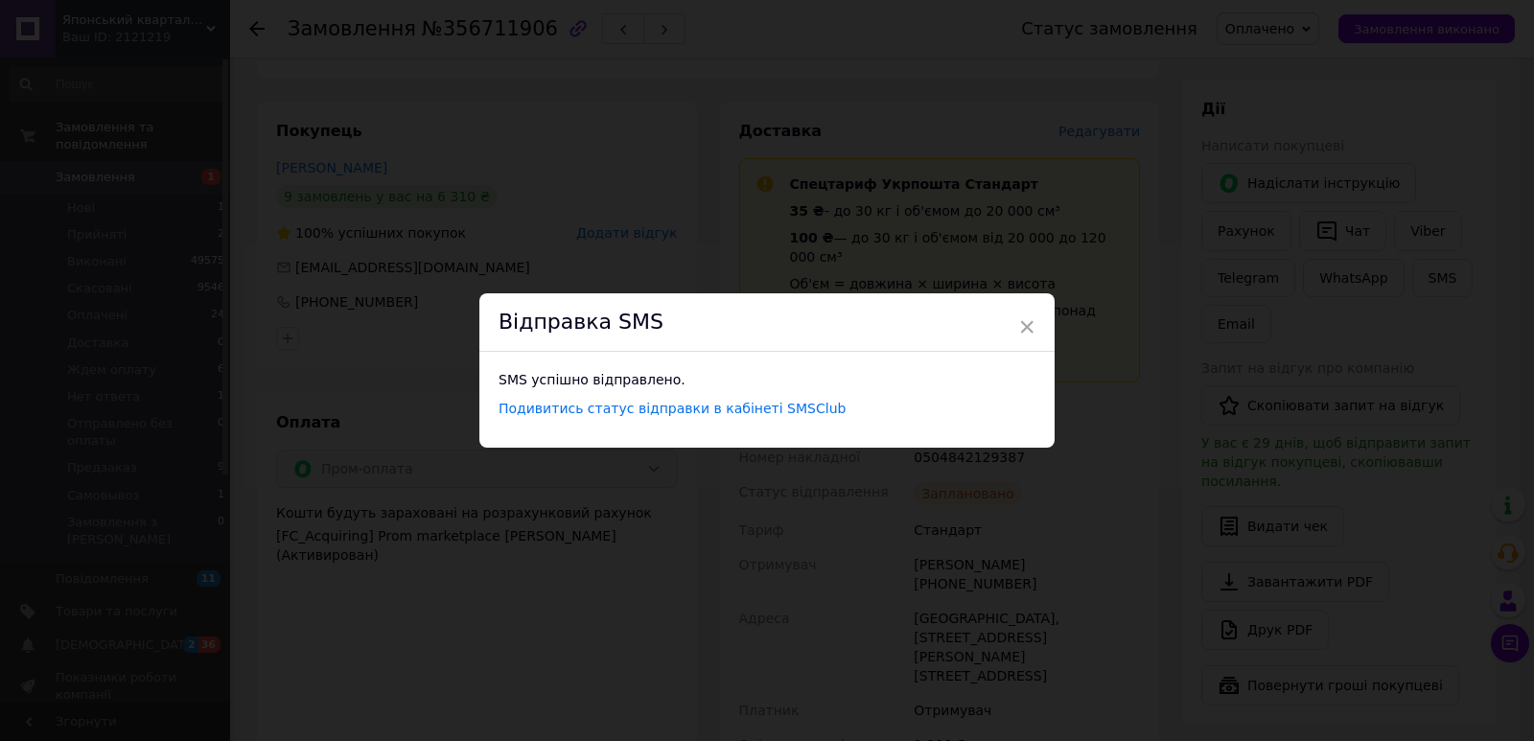
click at [586, 261] on div "× Відправка SMS SMS успішно відправлено. Подивитись статус відправки в кабінеті…" at bounding box center [767, 370] width 1534 height 741
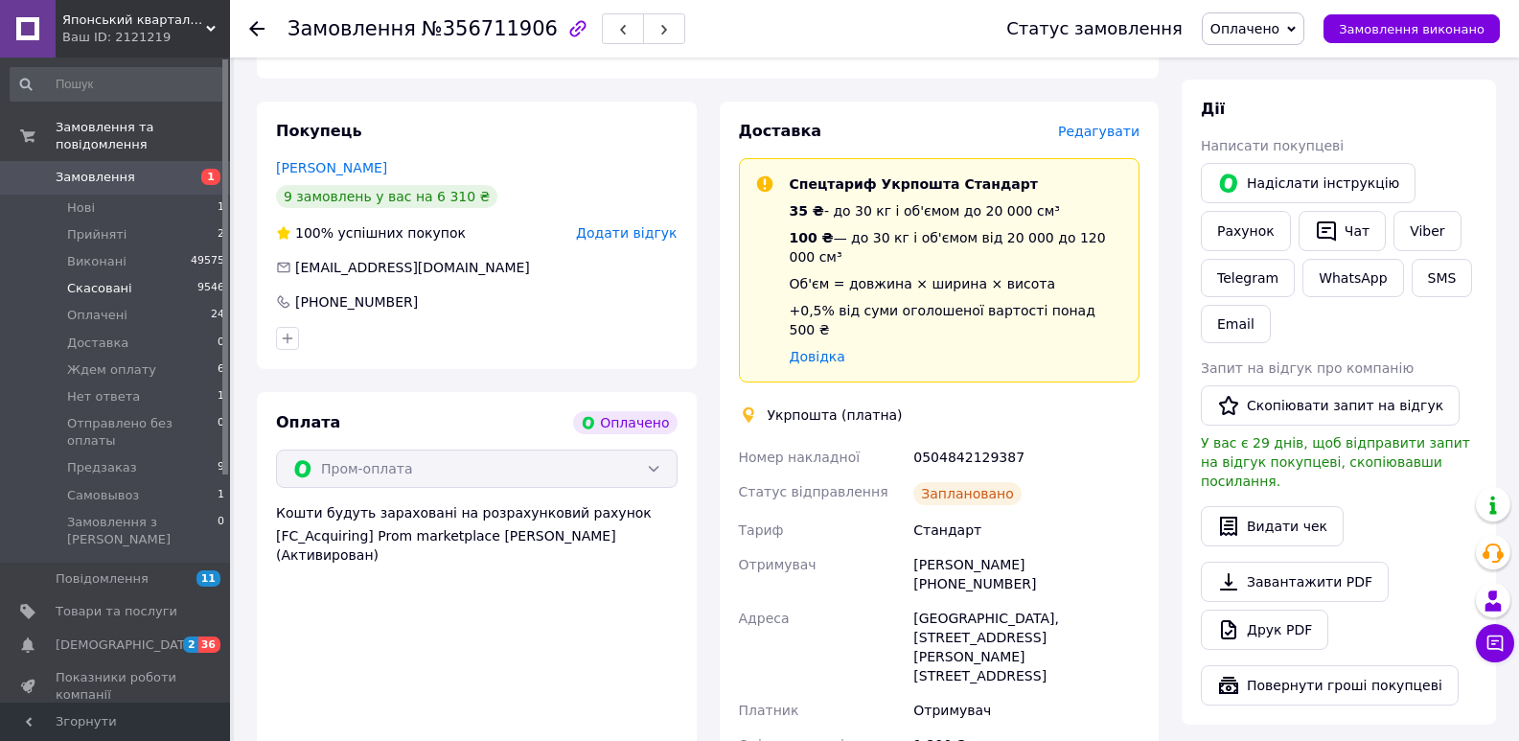
drag, startPoint x: 101, startPoint y: 297, endPoint x: 89, endPoint y: 276, distance: 24.0
click at [101, 307] on span "Оплачені" at bounding box center [97, 315] width 60 height 17
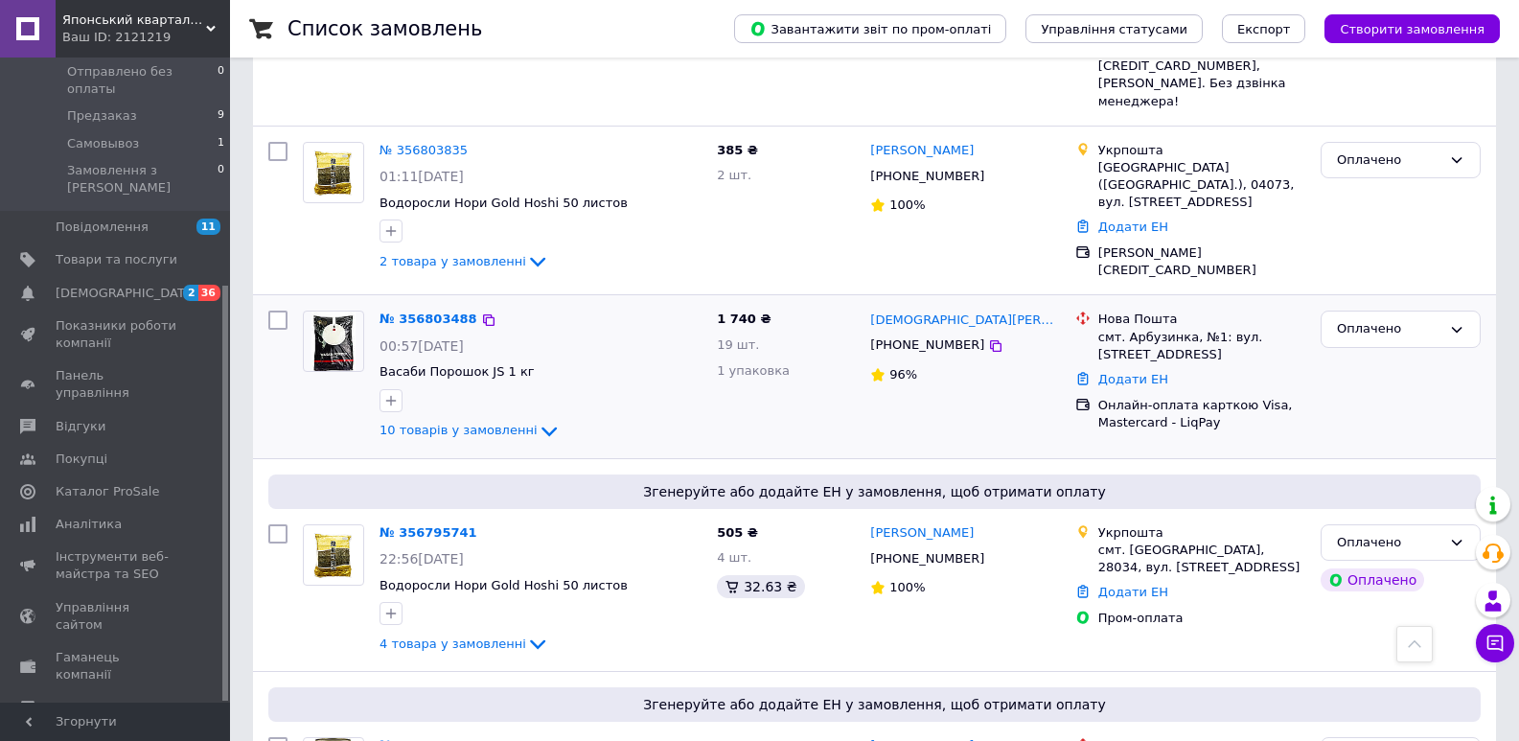
scroll to position [2760, 0]
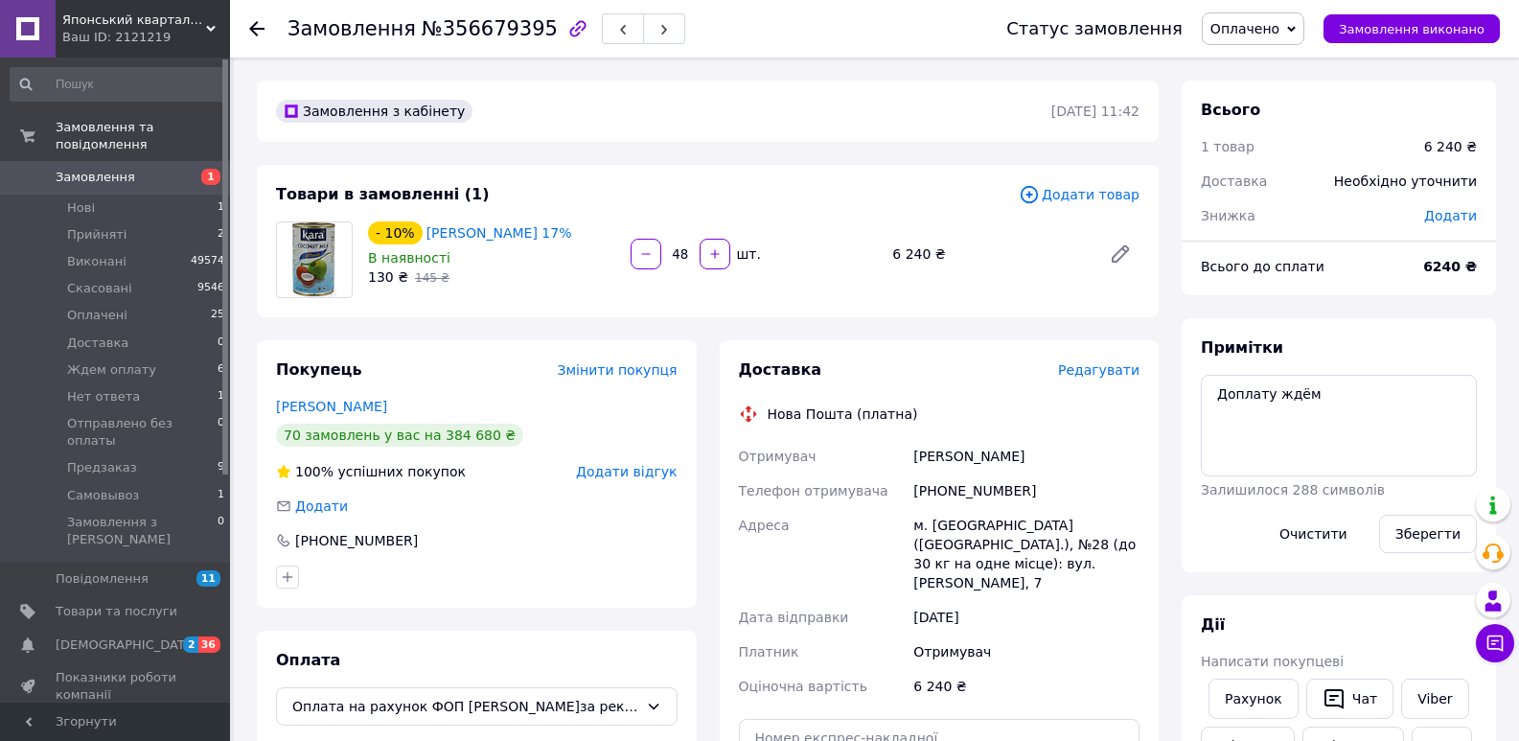
click at [1119, 370] on span "Редагувати" at bounding box center [1098, 369] width 81 height 15
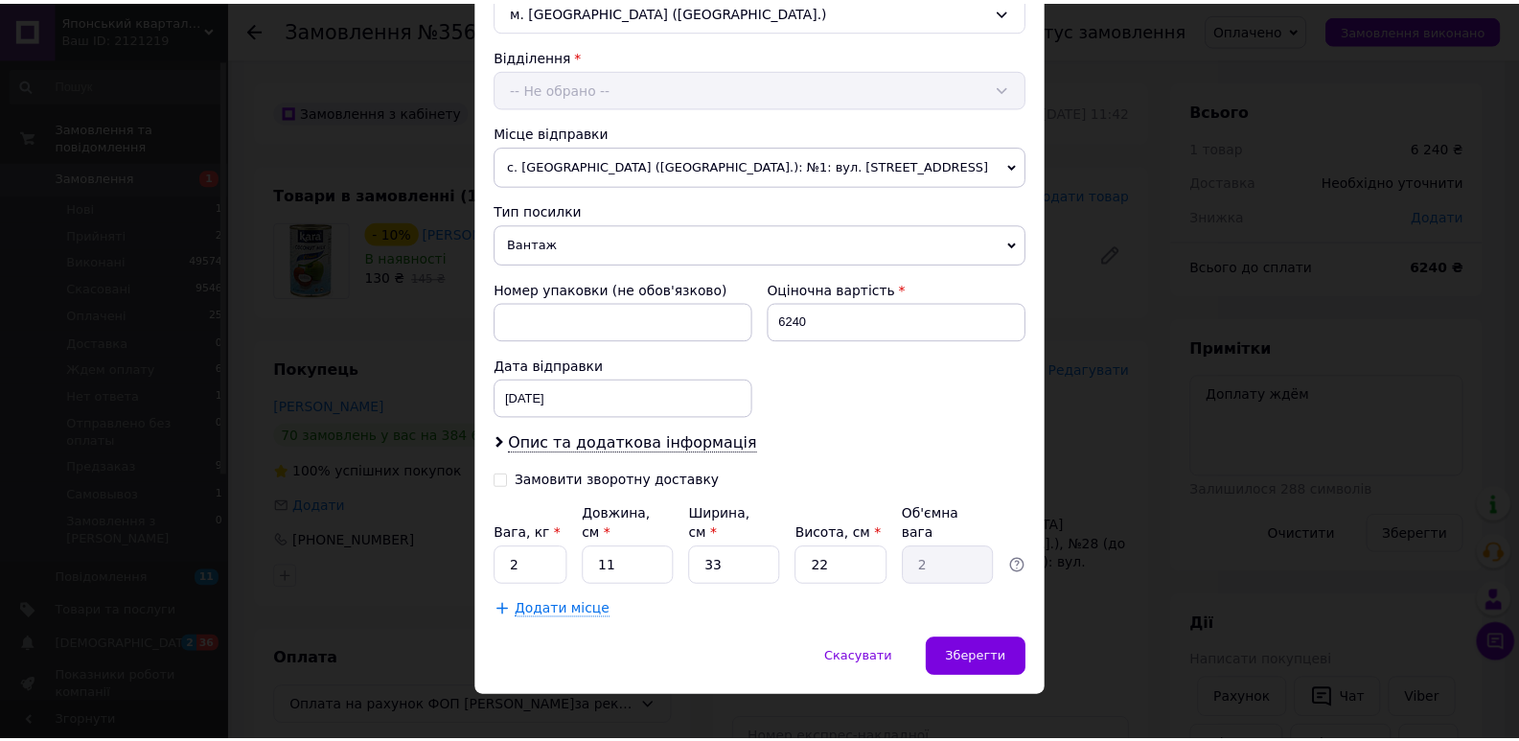
scroll to position [567, 0]
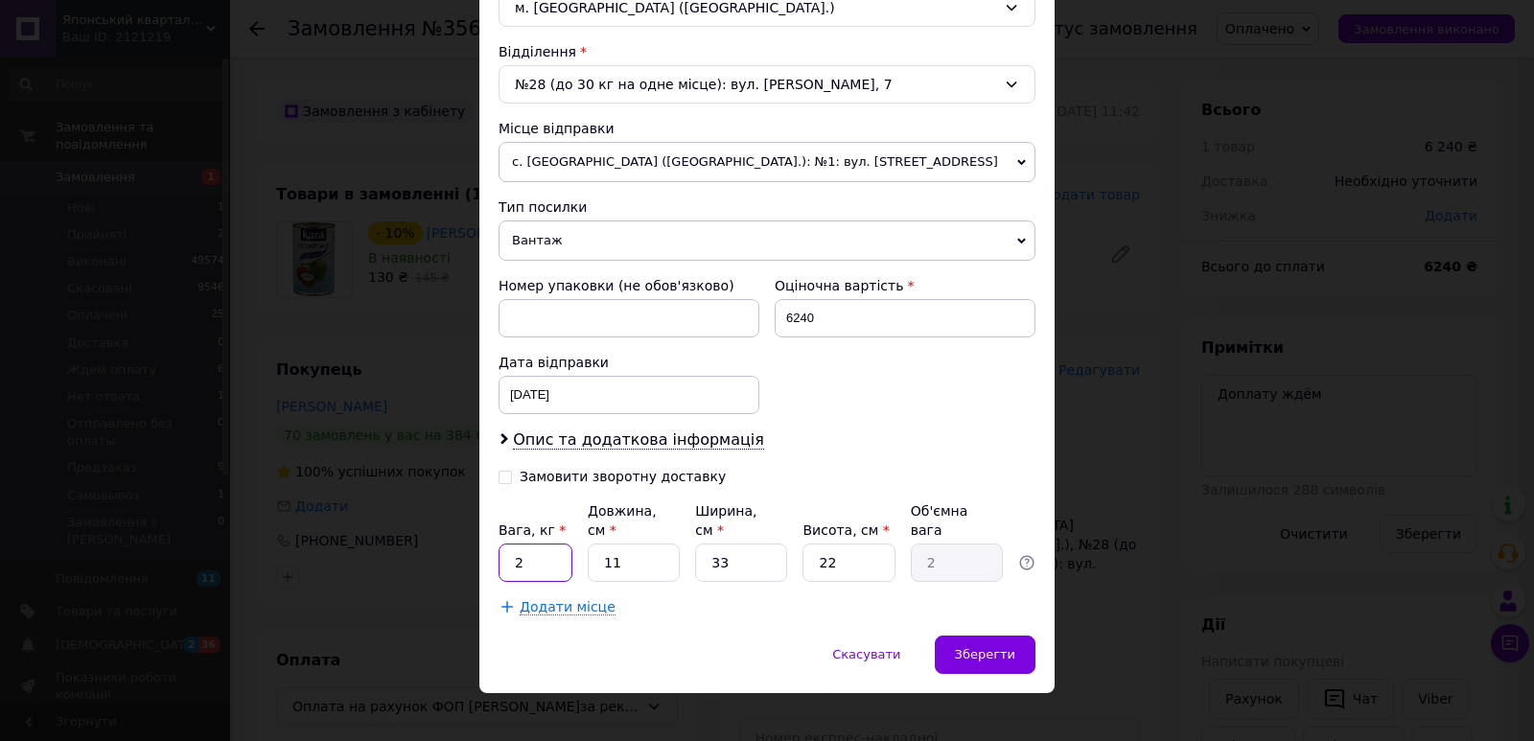
click at [532, 546] on input "2" at bounding box center [535, 563] width 74 height 38
type input "11.6"
click at [727, 597] on div "Додати місце" at bounding box center [766, 606] width 537 height 19
click at [557, 599] on span "Додати місце" at bounding box center [568, 607] width 96 height 16
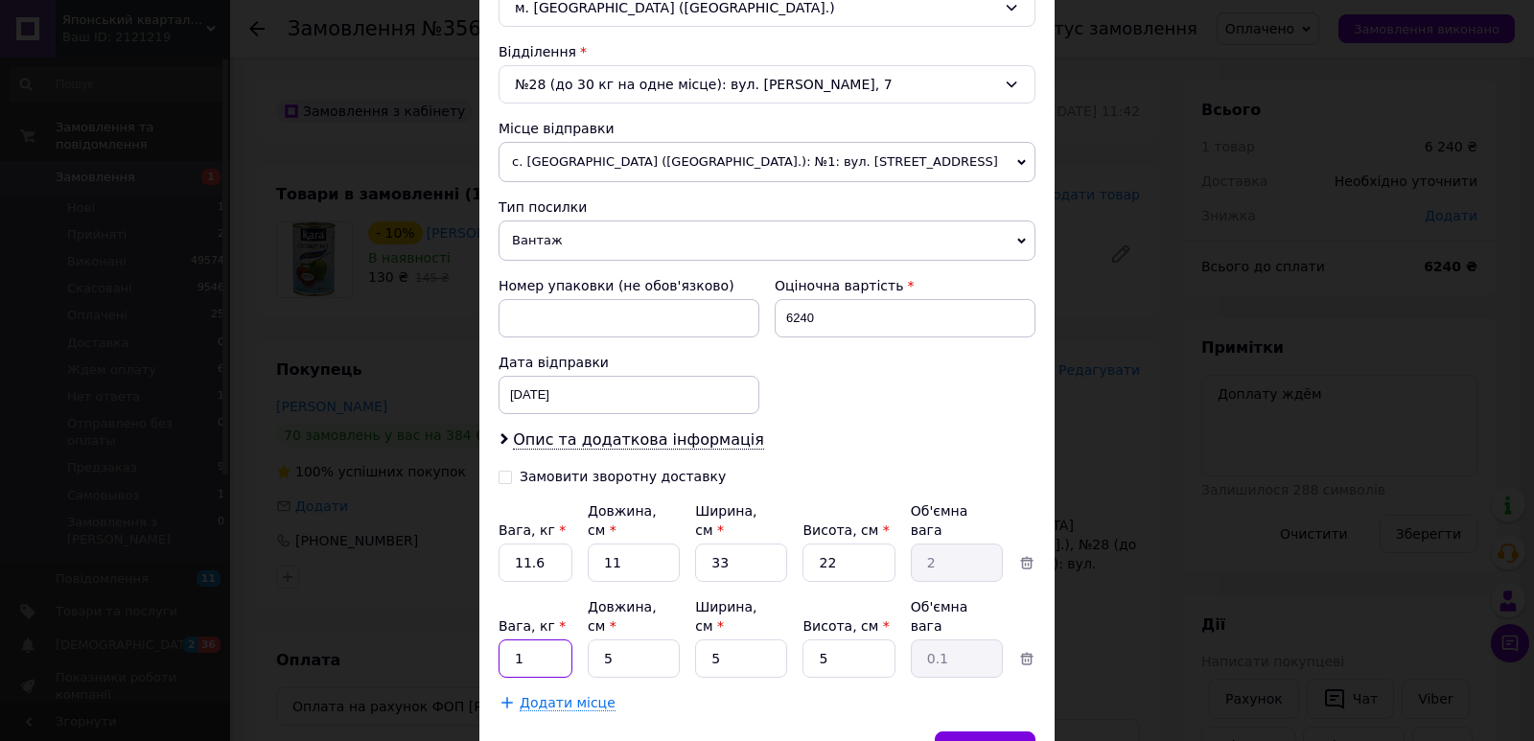
drag, startPoint x: 540, startPoint y: 613, endPoint x: 525, endPoint y: 618, distance: 15.2
click at [540, 582] on input "1" at bounding box center [535, 563] width 74 height 38
type input "11.6"
click at [636, 544] on input "11" at bounding box center [634, 563] width 92 height 38
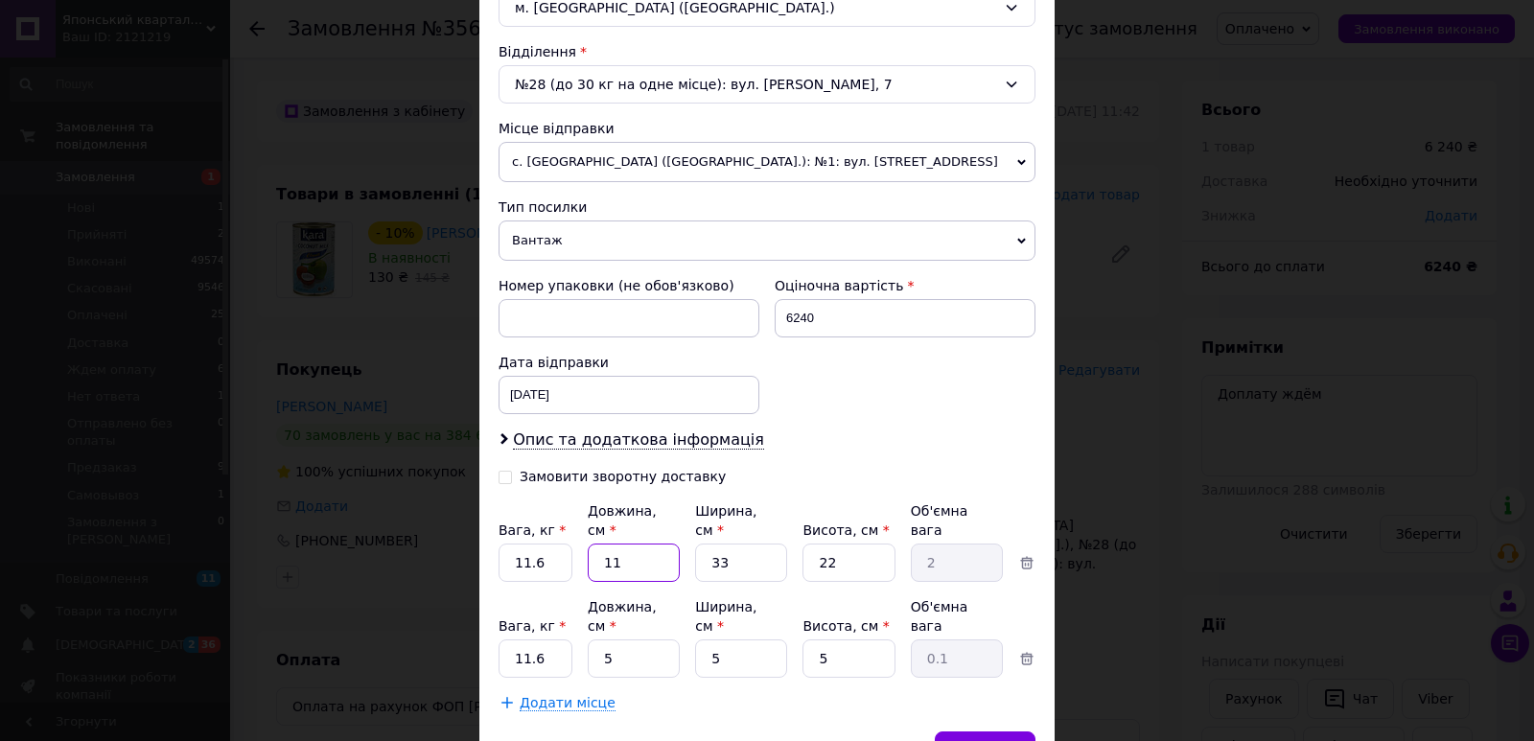
type input "3"
type input "0.54"
type input "30"
type input "5.45"
type input "30"
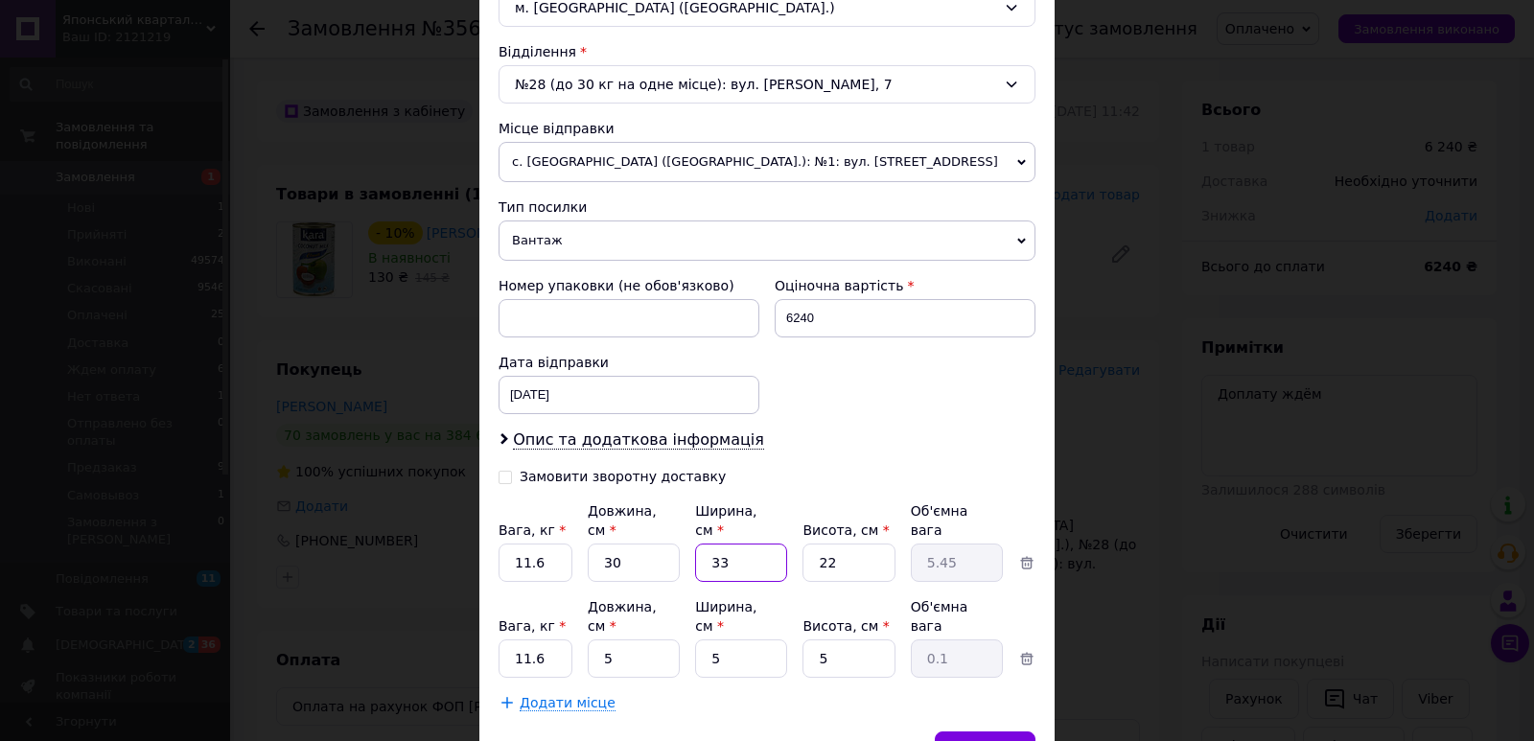
click at [759, 544] on input "33" at bounding box center [741, 563] width 92 height 38
click at [757, 544] on input "33" at bounding box center [741, 563] width 92 height 38
type input "332"
type input "54.78"
type input "3323"
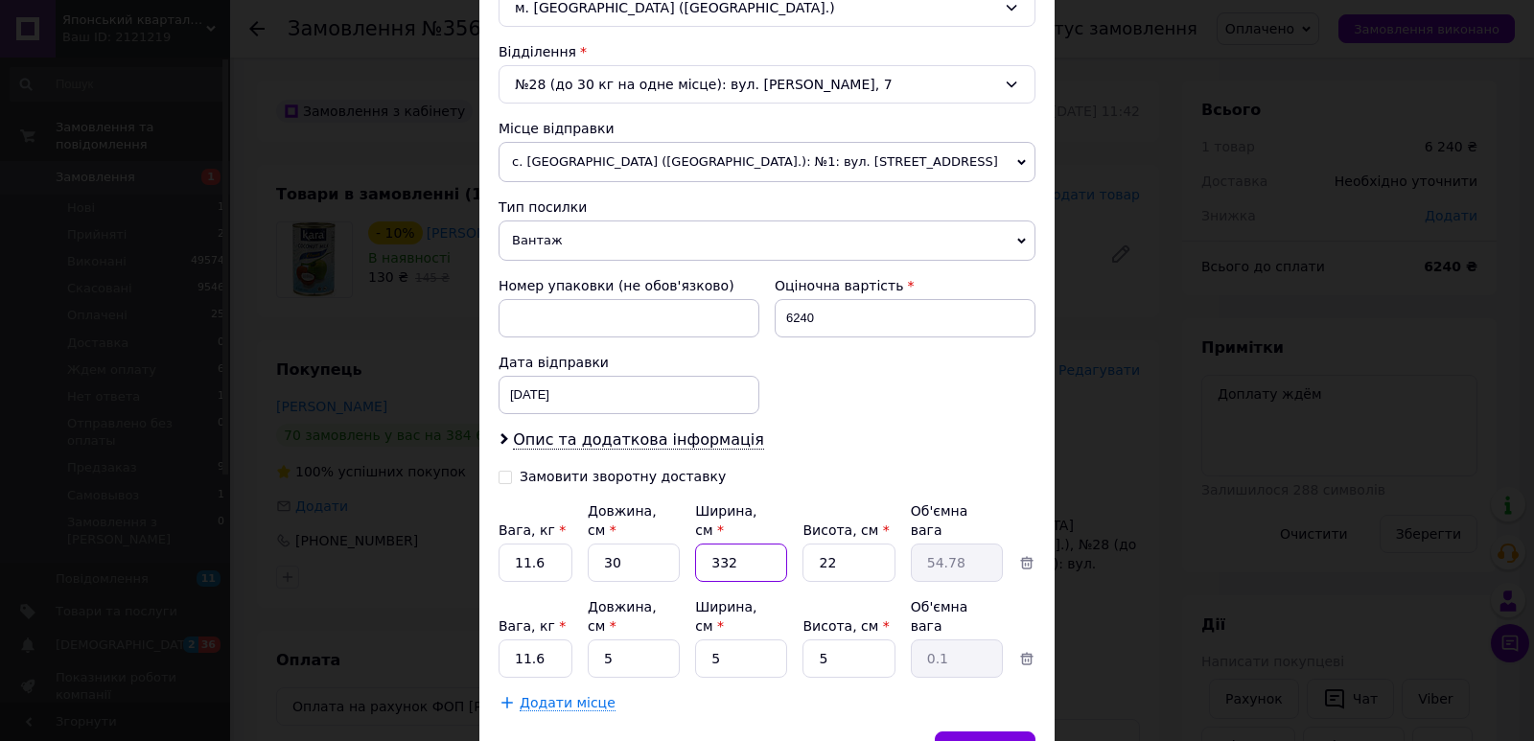
type input "548.29"
click at [712, 544] on input "3323" at bounding box center [741, 563] width 92 height 38
click at [721, 544] on input "3323" at bounding box center [741, 563] width 92 height 38
click at [723, 544] on input "3323" at bounding box center [741, 563] width 92 height 38
type input "2"
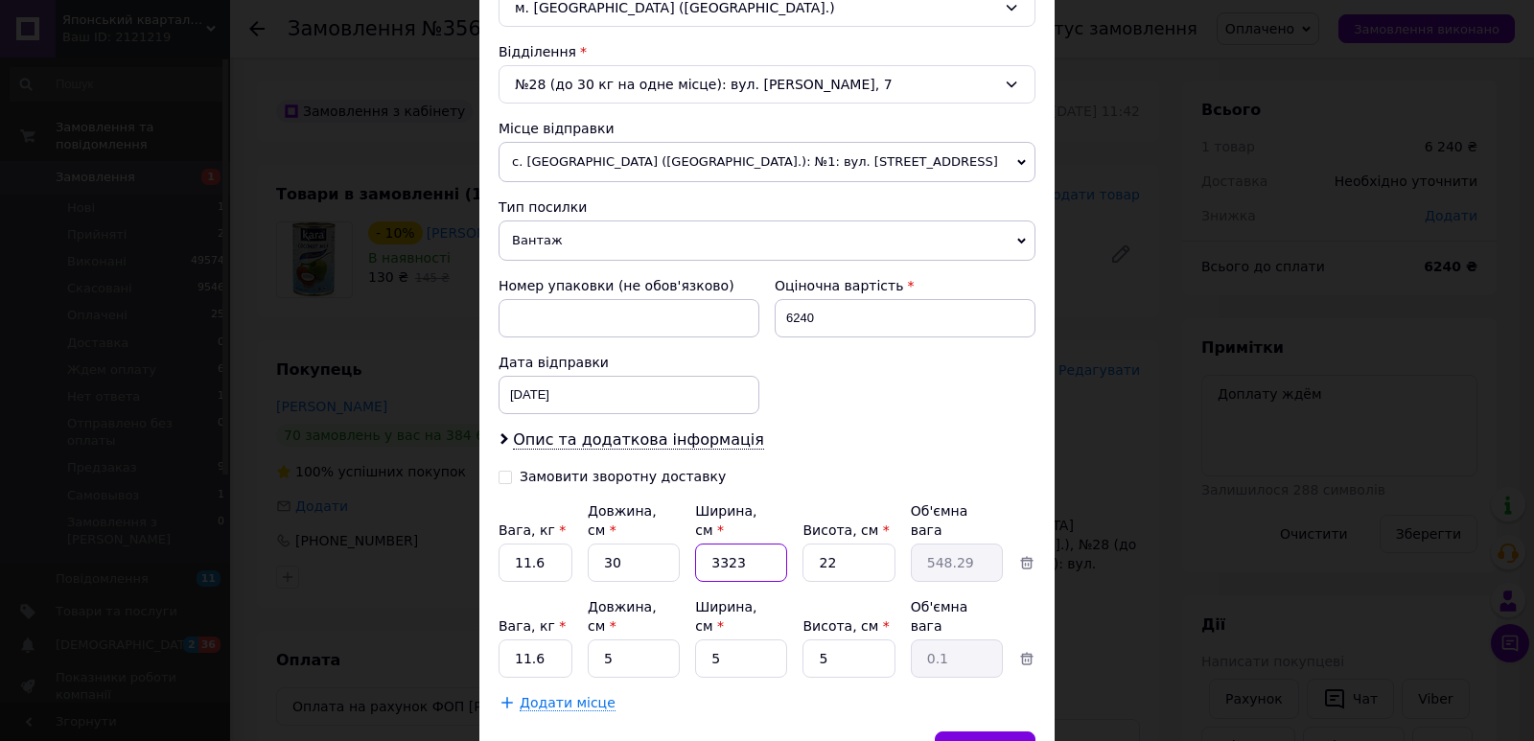
type input "0.33"
type input "23"
type input "3.8"
type input "23"
click at [840, 552] on input "22" at bounding box center [848, 563] width 92 height 38
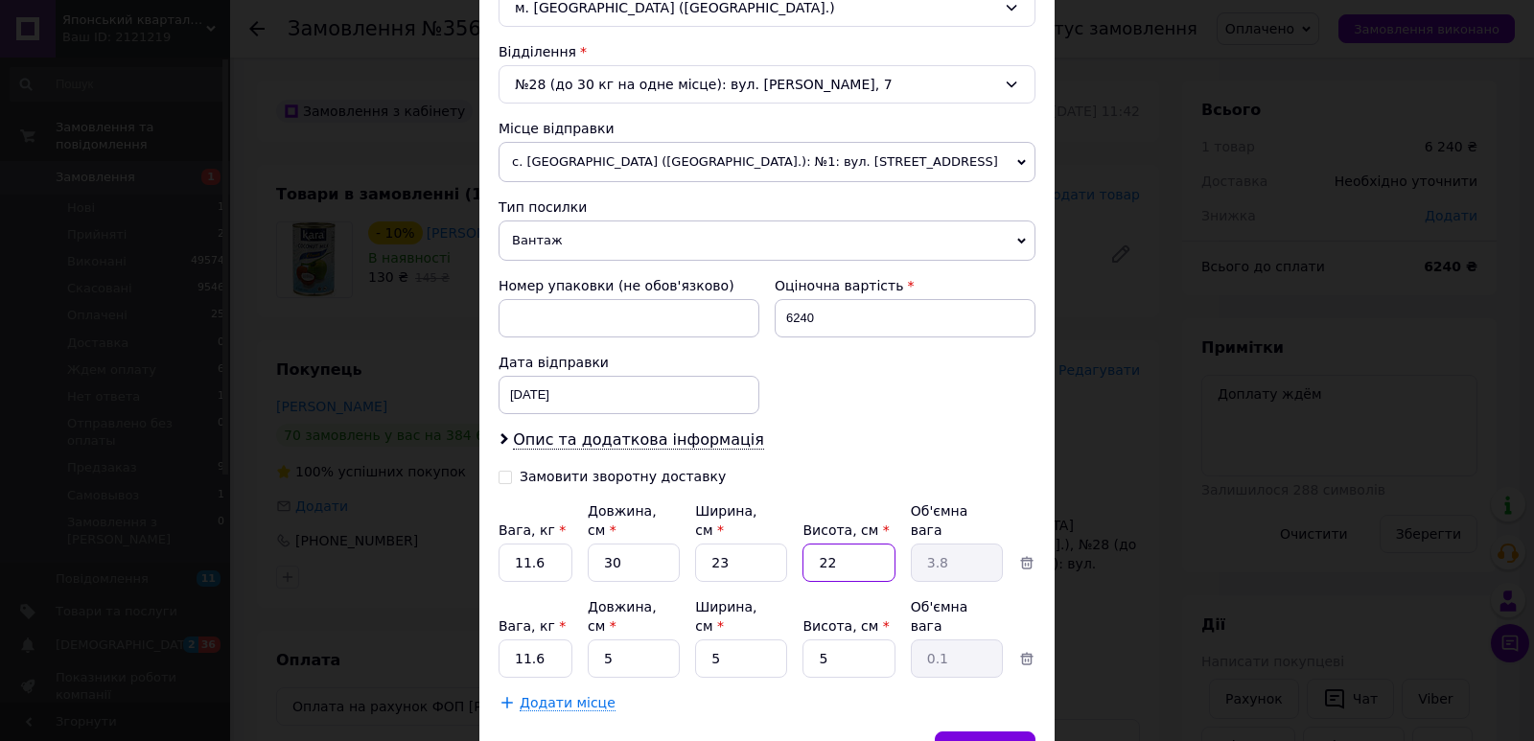
click at [840, 552] on input "22" at bounding box center [848, 563] width 92 height 38
type input "2"
type input "0.35"
type input "23"
type input "3.97"
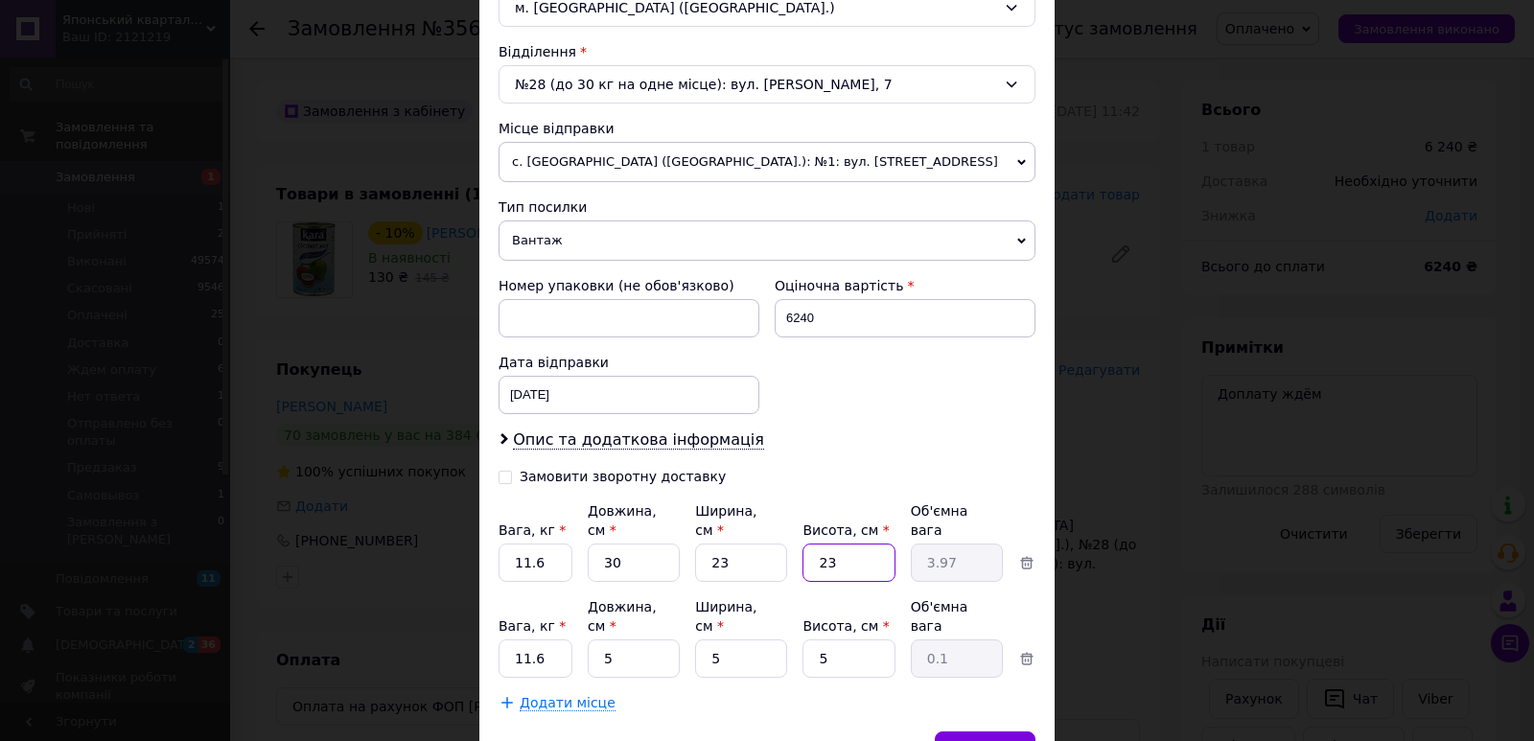
type input "23"
click at [641, 582] on input "5" at bounding box center [634, 563] width 92 height 38
type input "30"
type input "0.19"
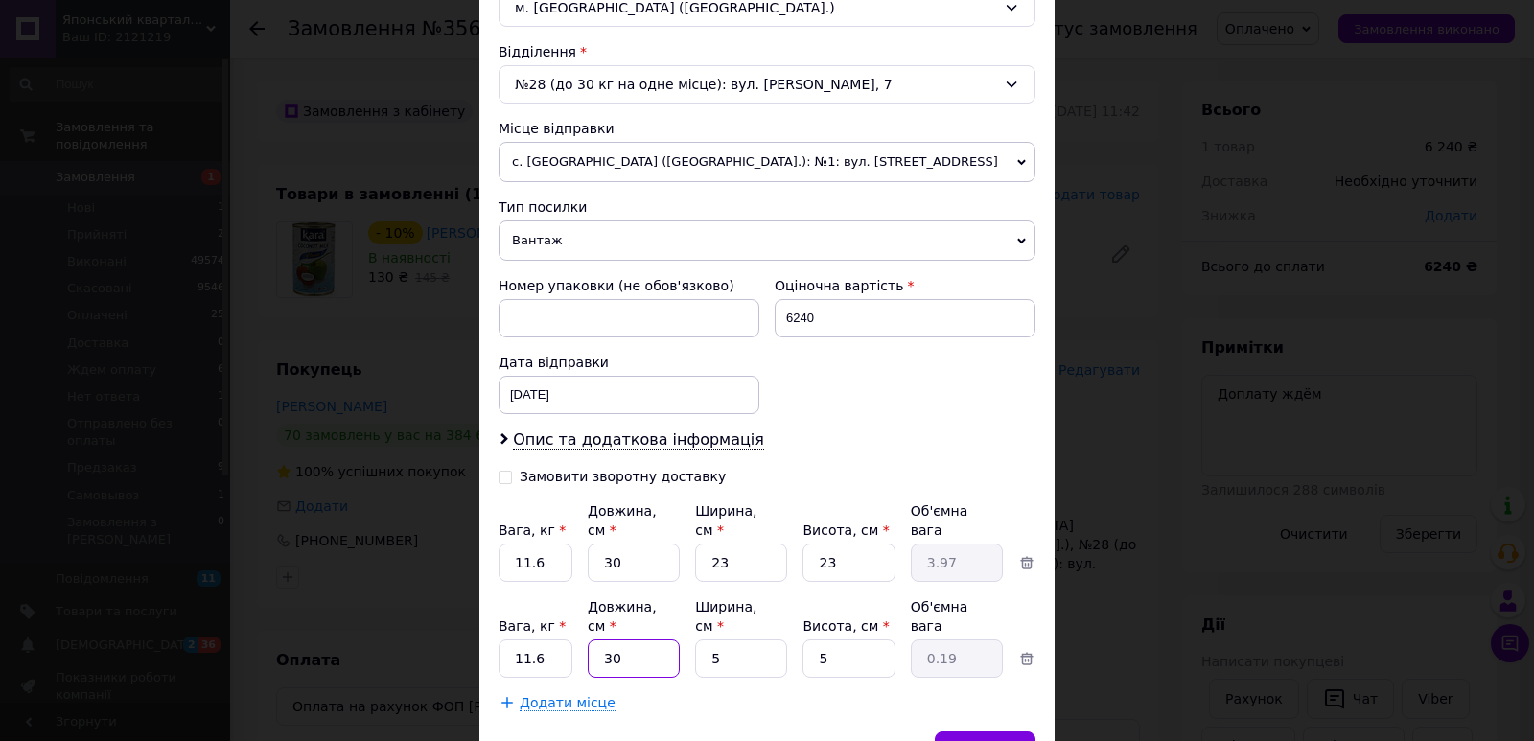
type input "30"
click at [738, 582] on input "5" at bounding box center [741, 563] width 92 height 38
type input "2"
type input "0.1"
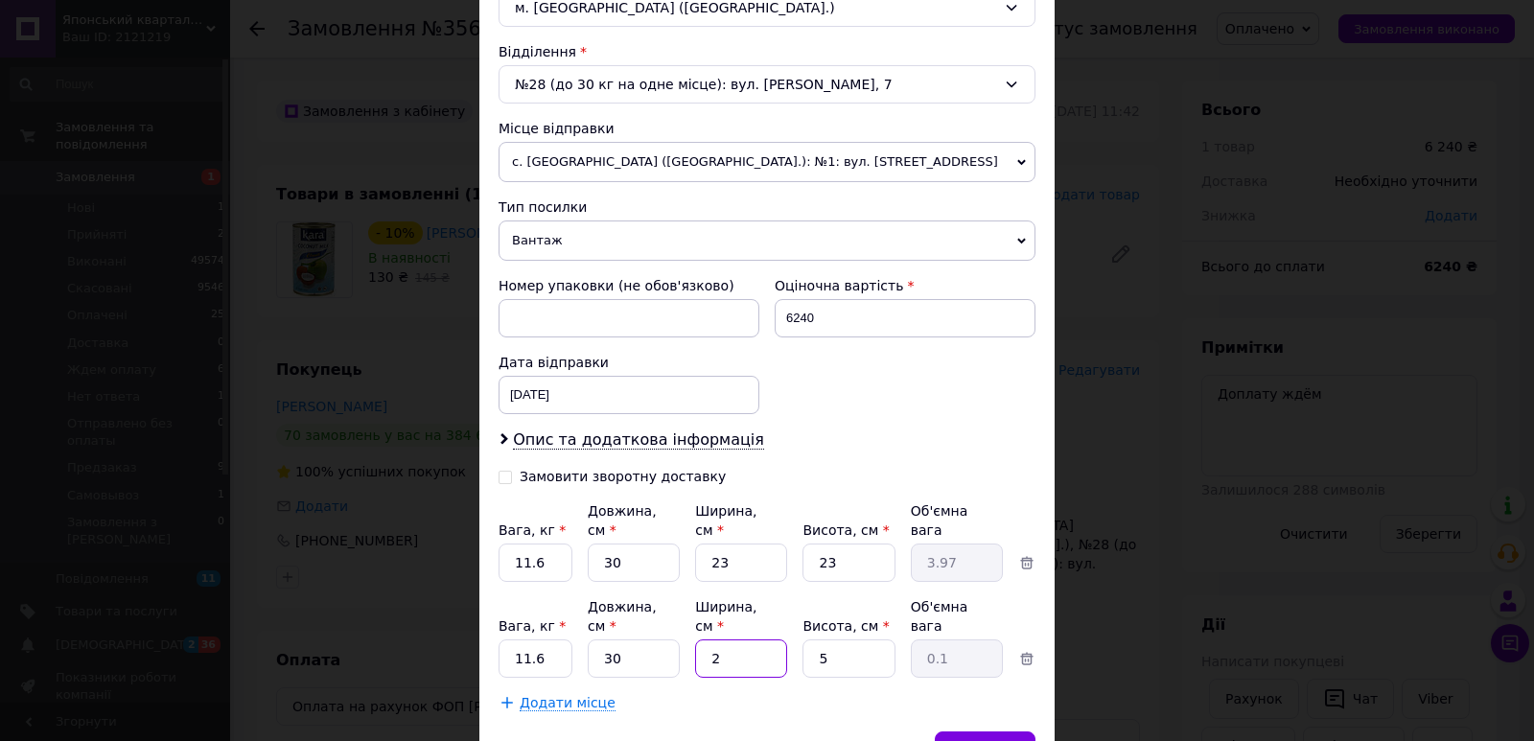
type input "23"
type input "0.86"
type input "23"
click at [823, 582] on input "5" at bounding box center [848, 563] width 92 height 38
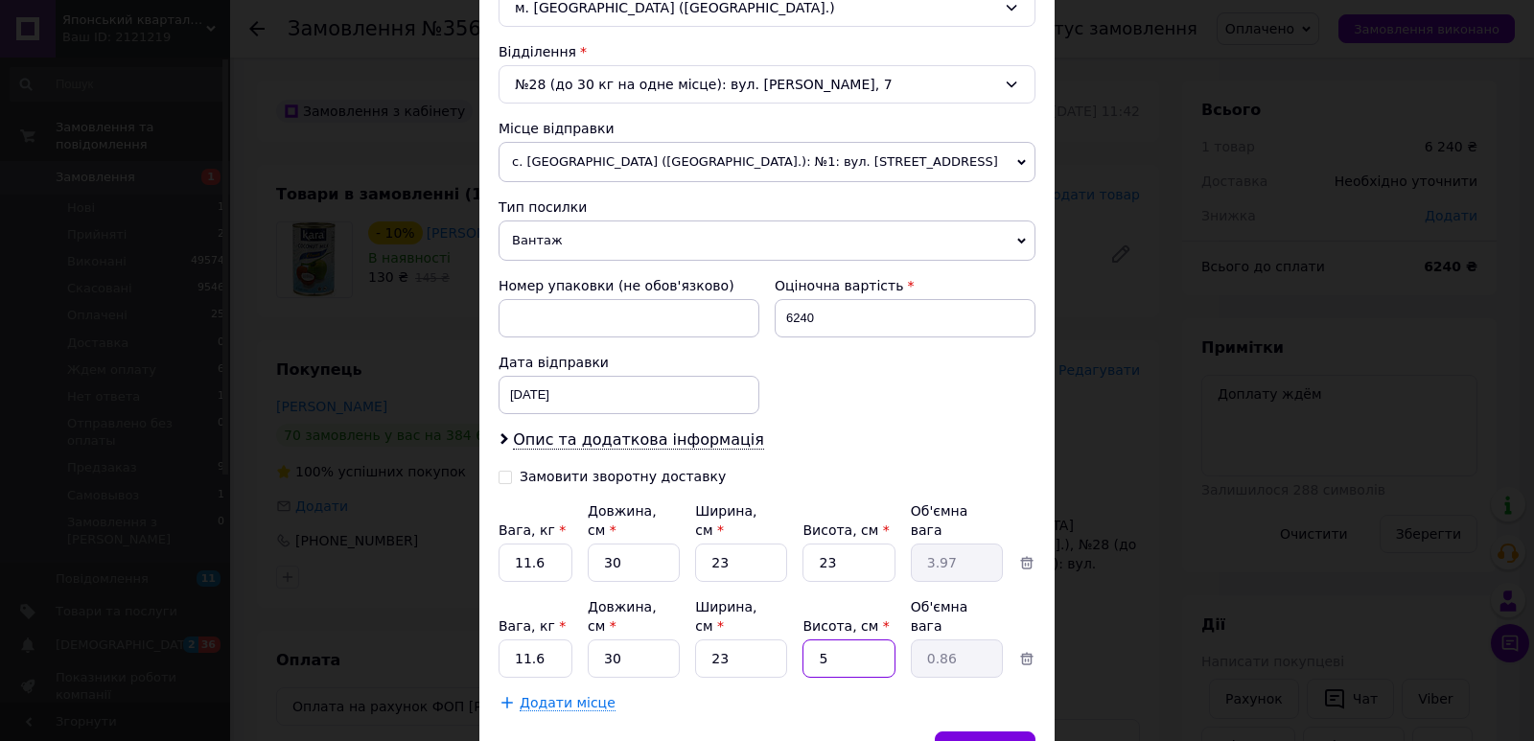
type input "2"
type input "0.35"
type input "23"
type input "3.97"
type input "23"
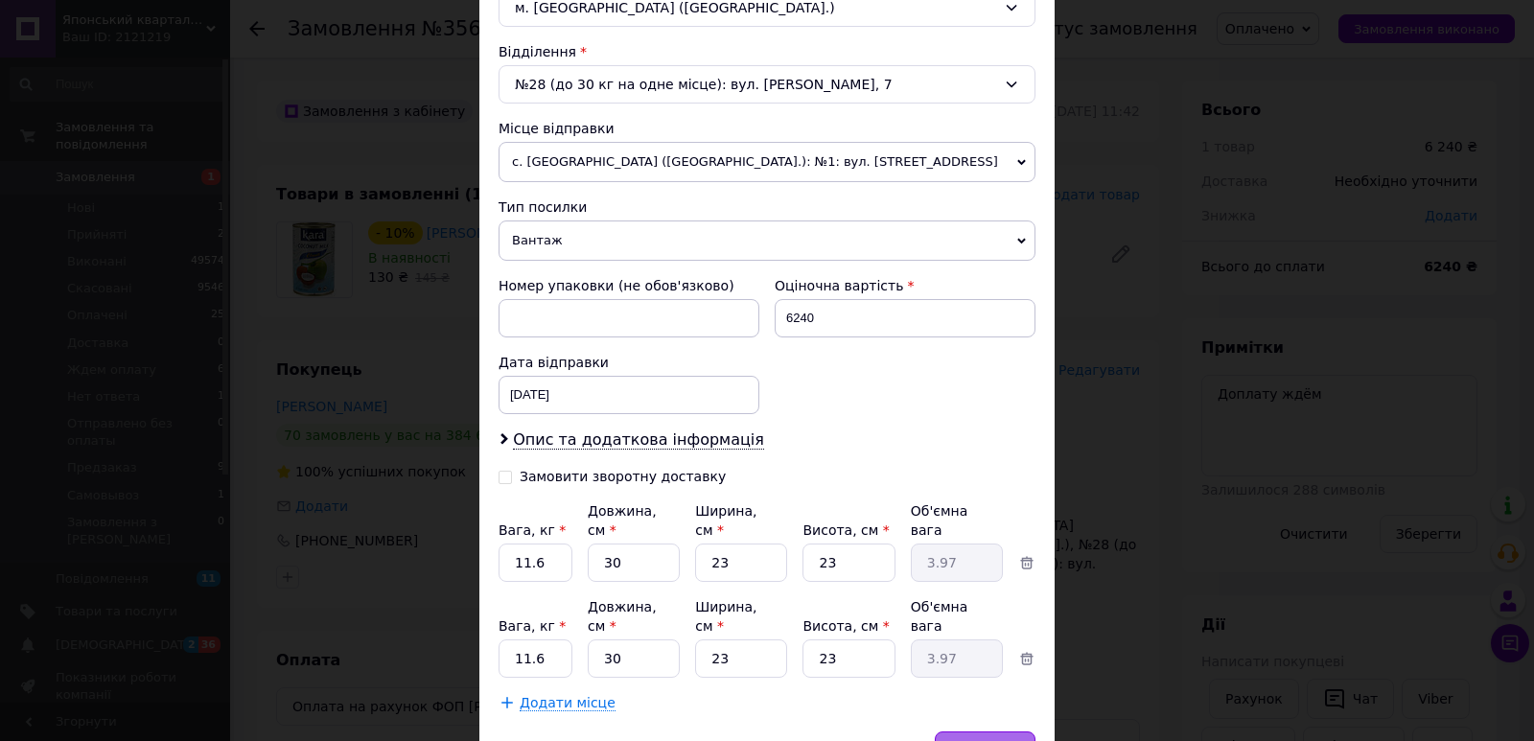
click at [980, 740] on span "Зберегти" at bounding box center [985, 750] width 60 height 14
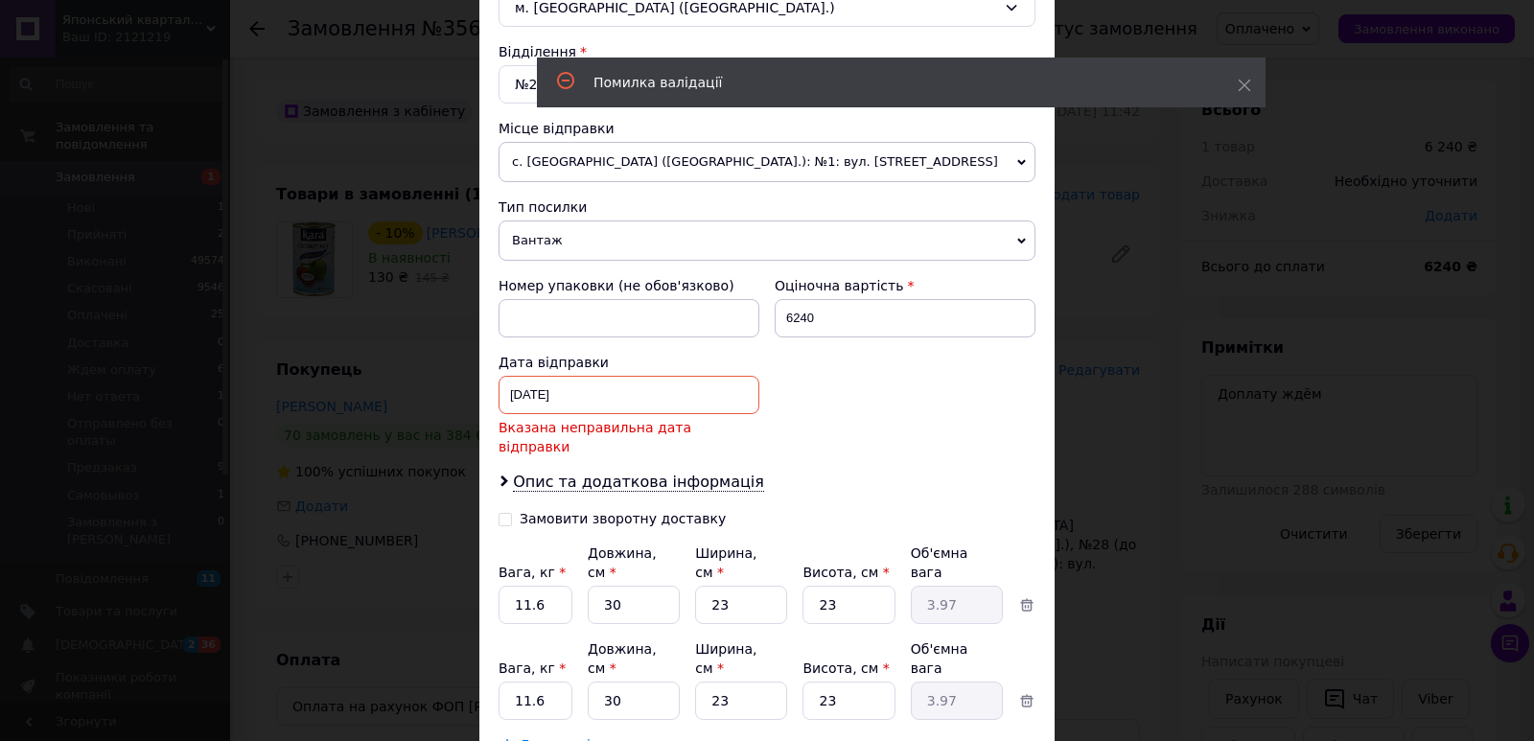
click at [624, 399] on div "29.07.2025 < 2025 > < Июль > Пн Вт Ср Чт Пт Сб Вс 30 1 2 3 4 5 6 7 8 9 10 11 12…" at bounding box center [628, 395] width 261 height 38
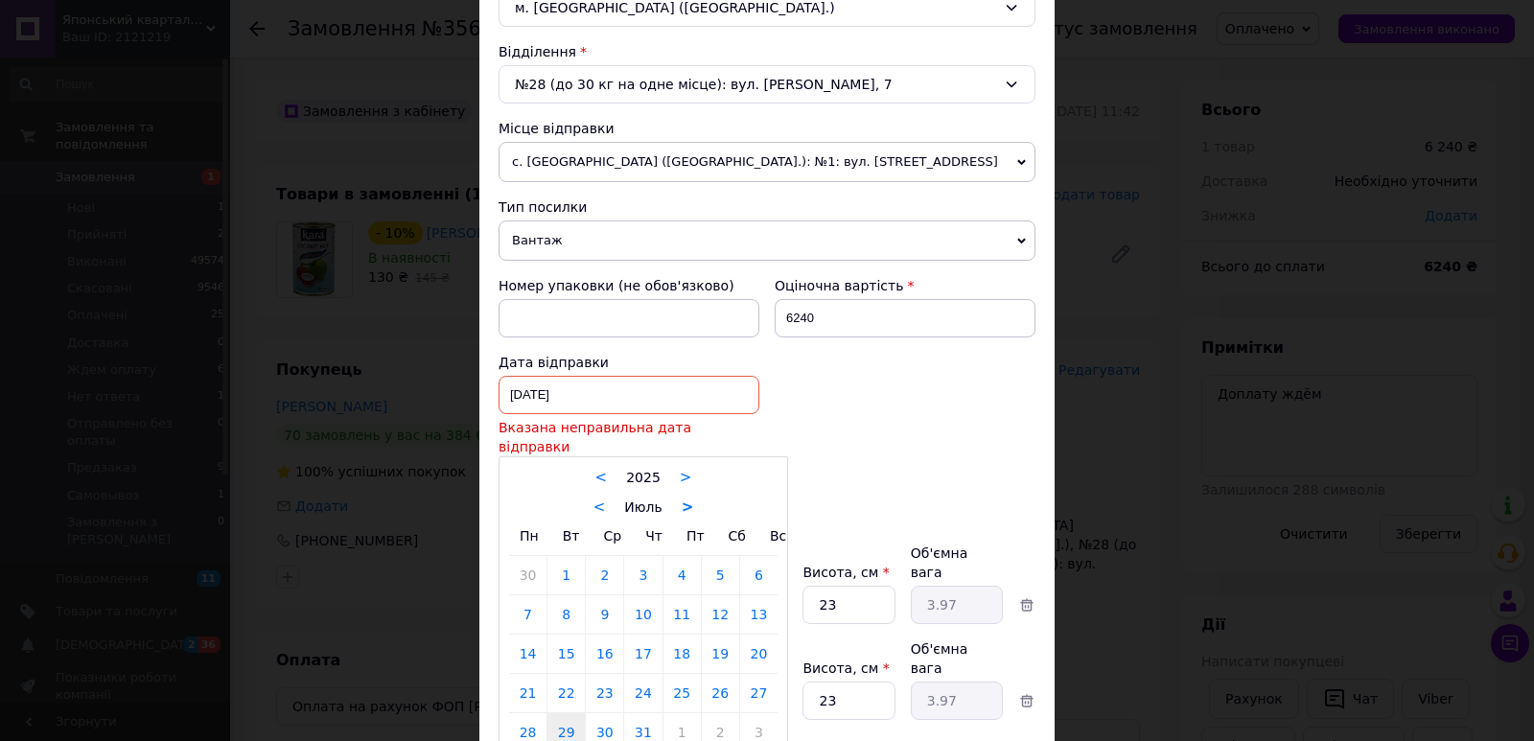
click at [682, 498] on link ">" at bounding box center [688, 506] width 12 height 17
click at [567, 635] on link "12" at bounding box center [565, 654] width 37 height 38
type input "[DATE]"
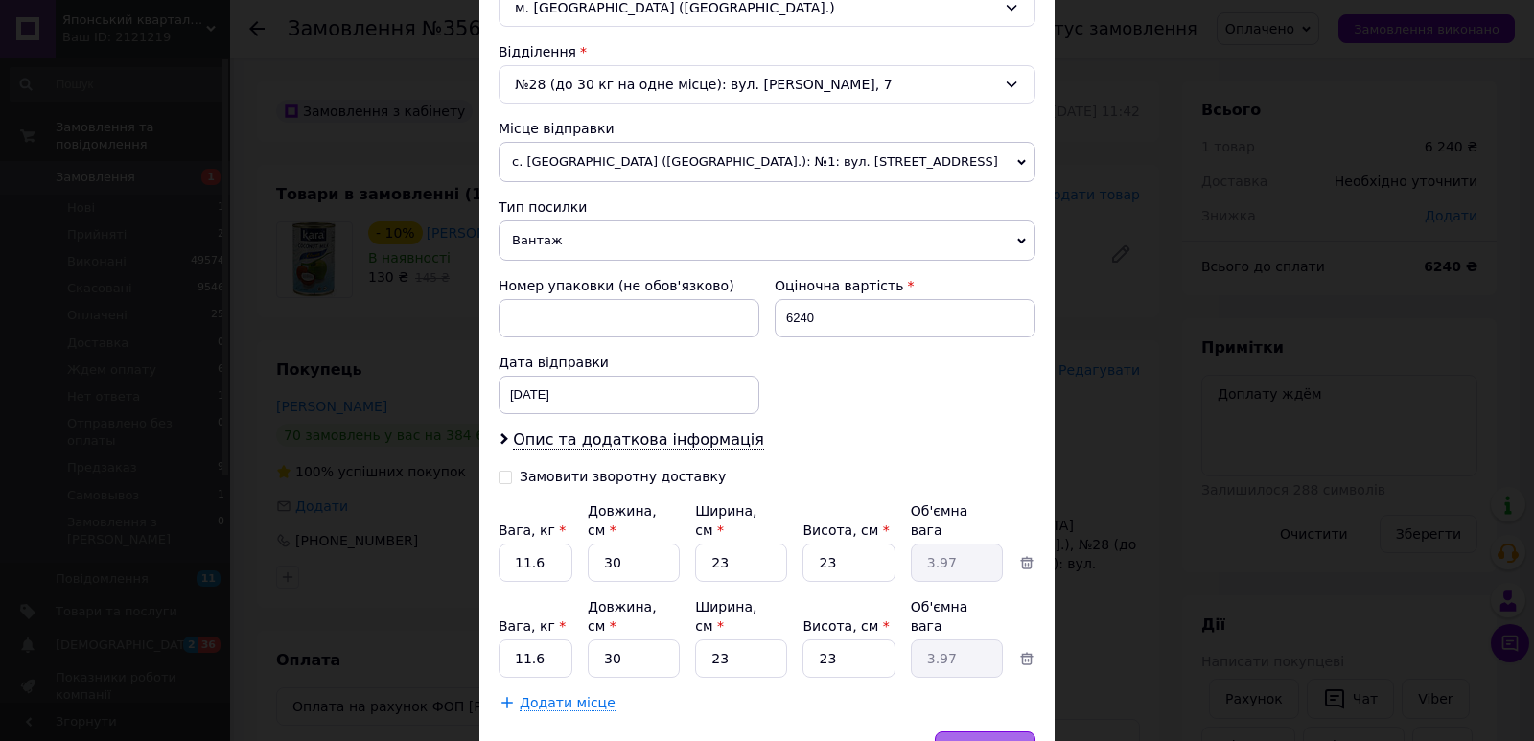
click at [972, 731] on div "Зберегти" at bounding box center [985, 750] width 101 height 38
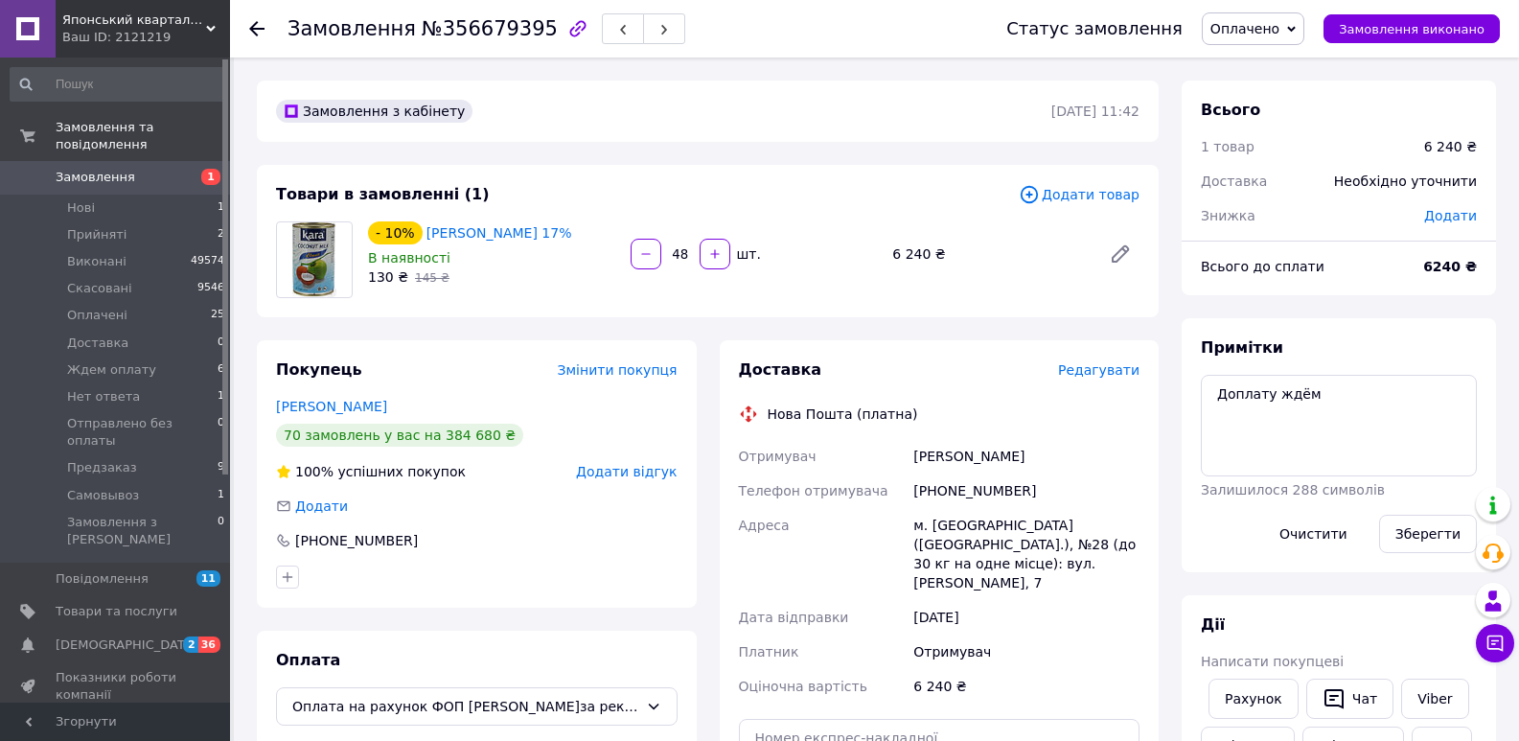
scroll to position [258, 0]
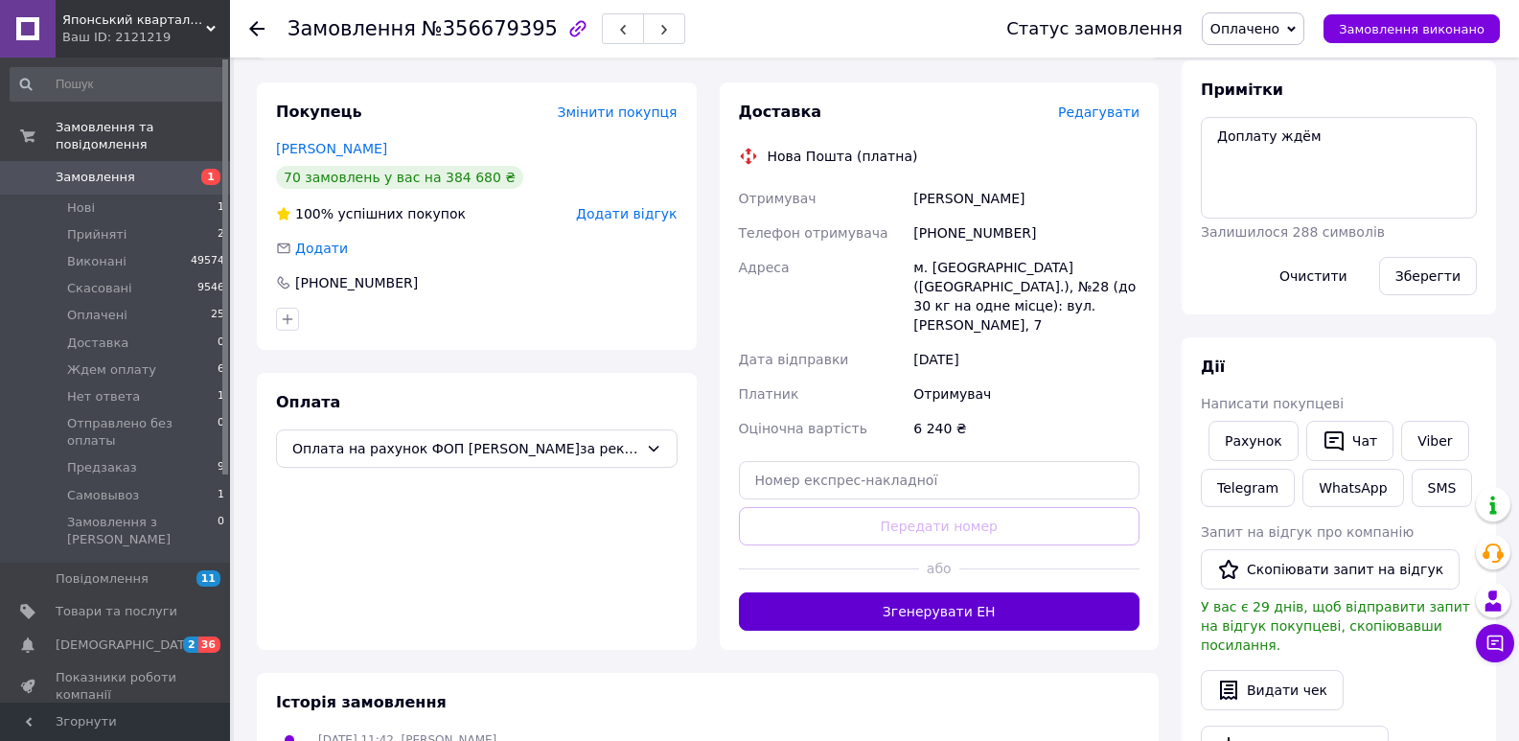
click at [938, 600] on button "Згенерувати ЕН" at bounding box center [940, 611] width 402 height 38
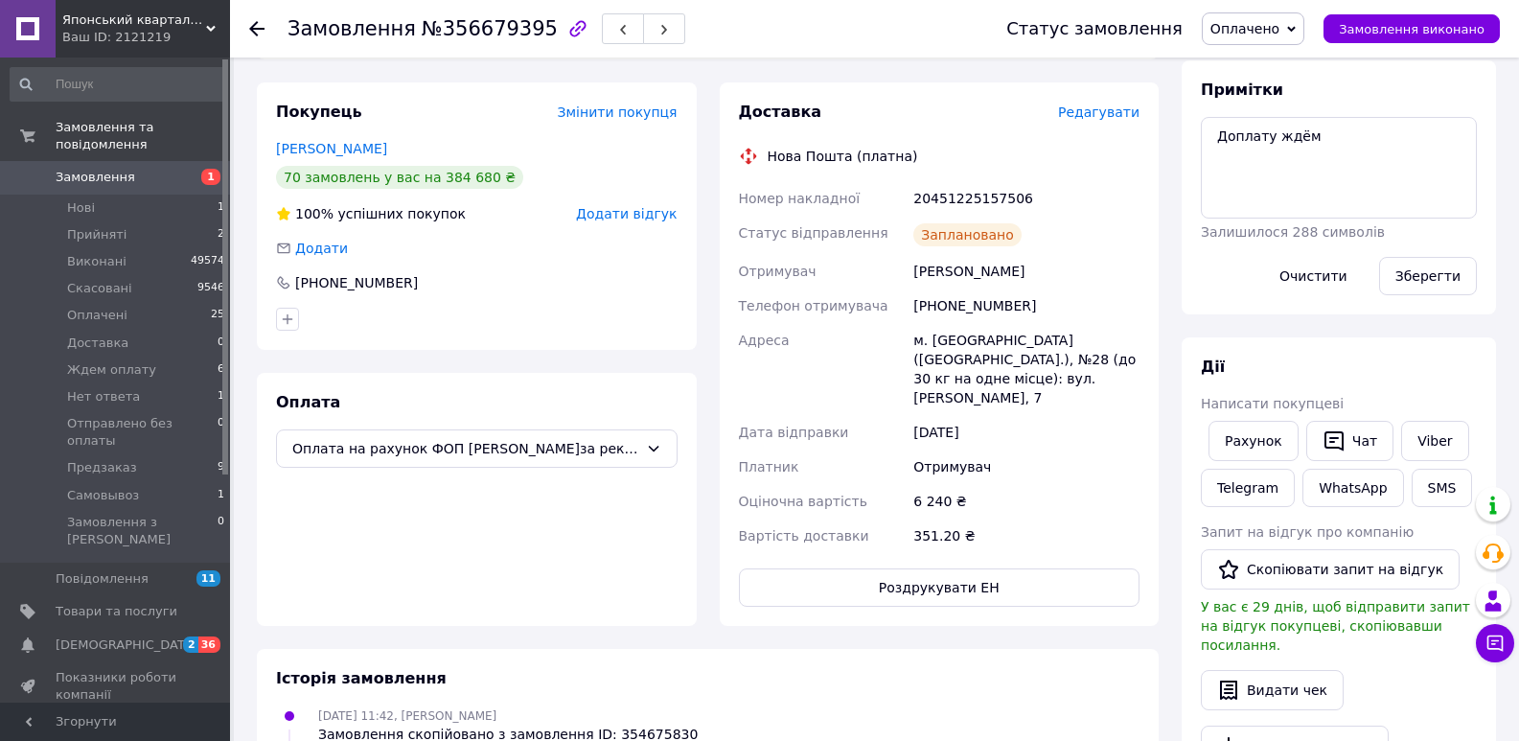
click at [975, 199] on div "20451225157506" at bounding box center [1027, 198] width 234 height 35
copy div "20451225157506"
click at [1429, 480] on button "SMS" at bounding box center [1442, 488] width 61 height 38
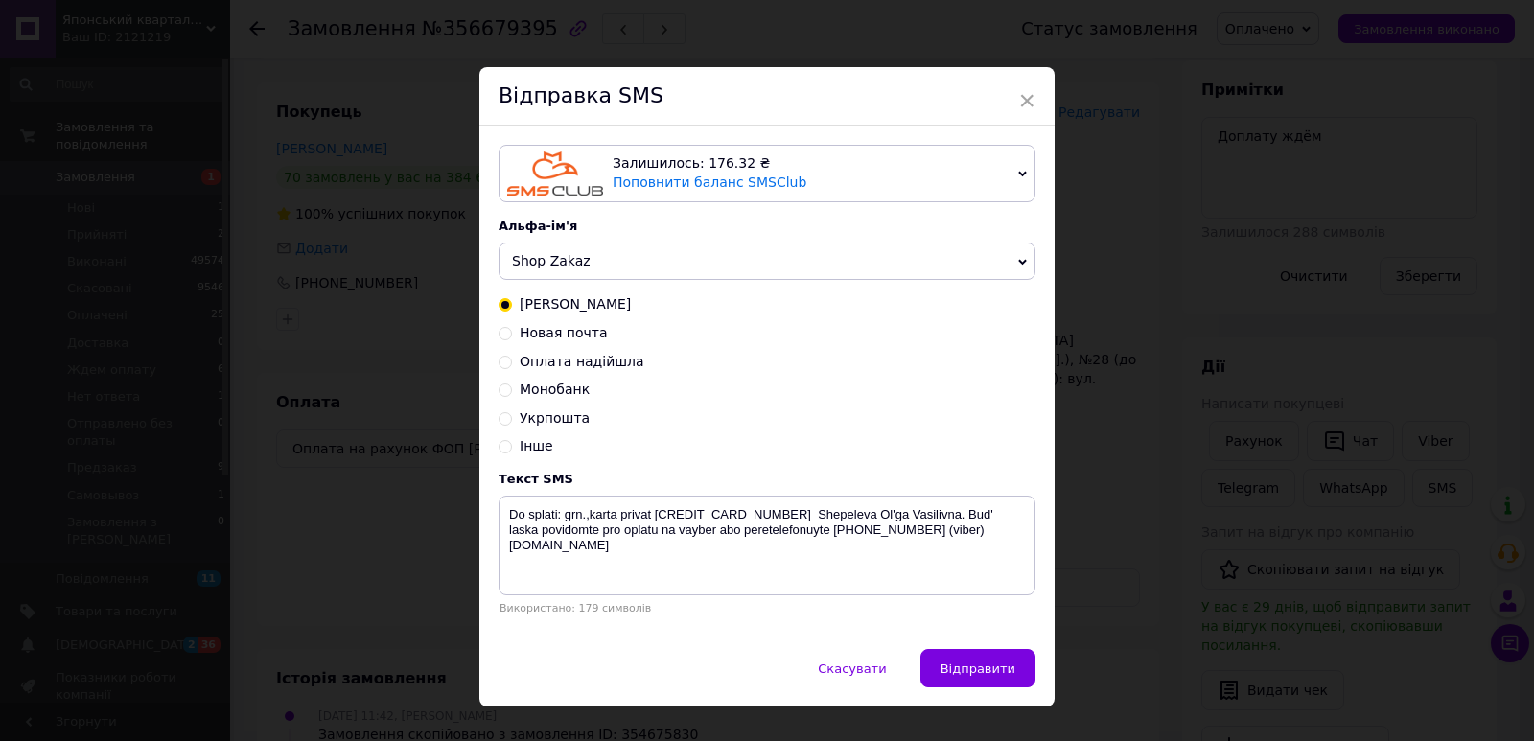
click at [534, 325] on div "Карта Приват Новая почта Оплата надійшла Монобанк Укрпошта Інше" at bounding box center [766, 375] width 537 height 161
click at [538, 334] on span "Новая почта" at bounding box center [564, 332] width 88 height 15
click at [512, 334] on input "Новая почта" at bounding box center [504, 331] width 13 height 13
radio input "true"
radio input "false"
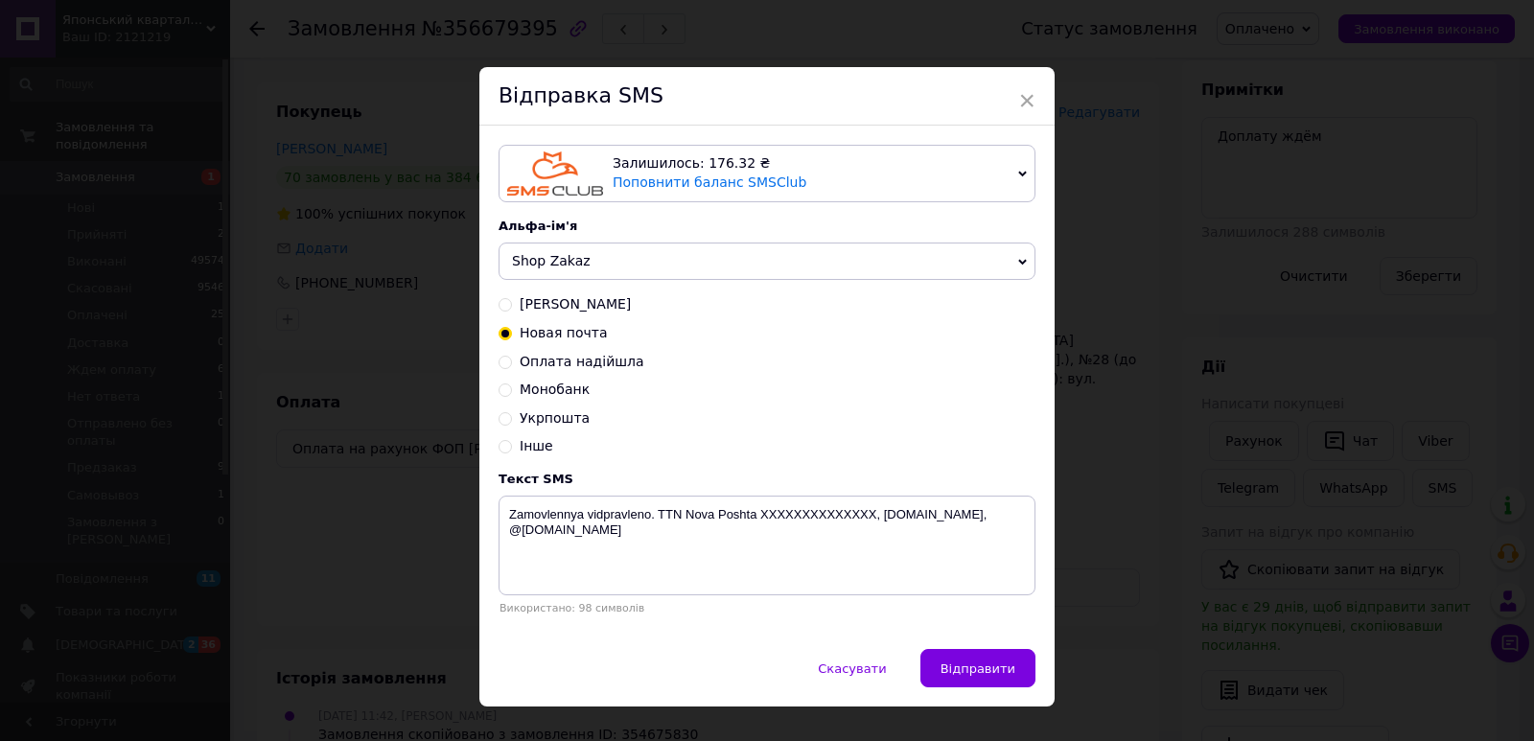
click at [554, 268] on span "Shop Zakaz" at bounding box center [551, 260] width 79 height 15
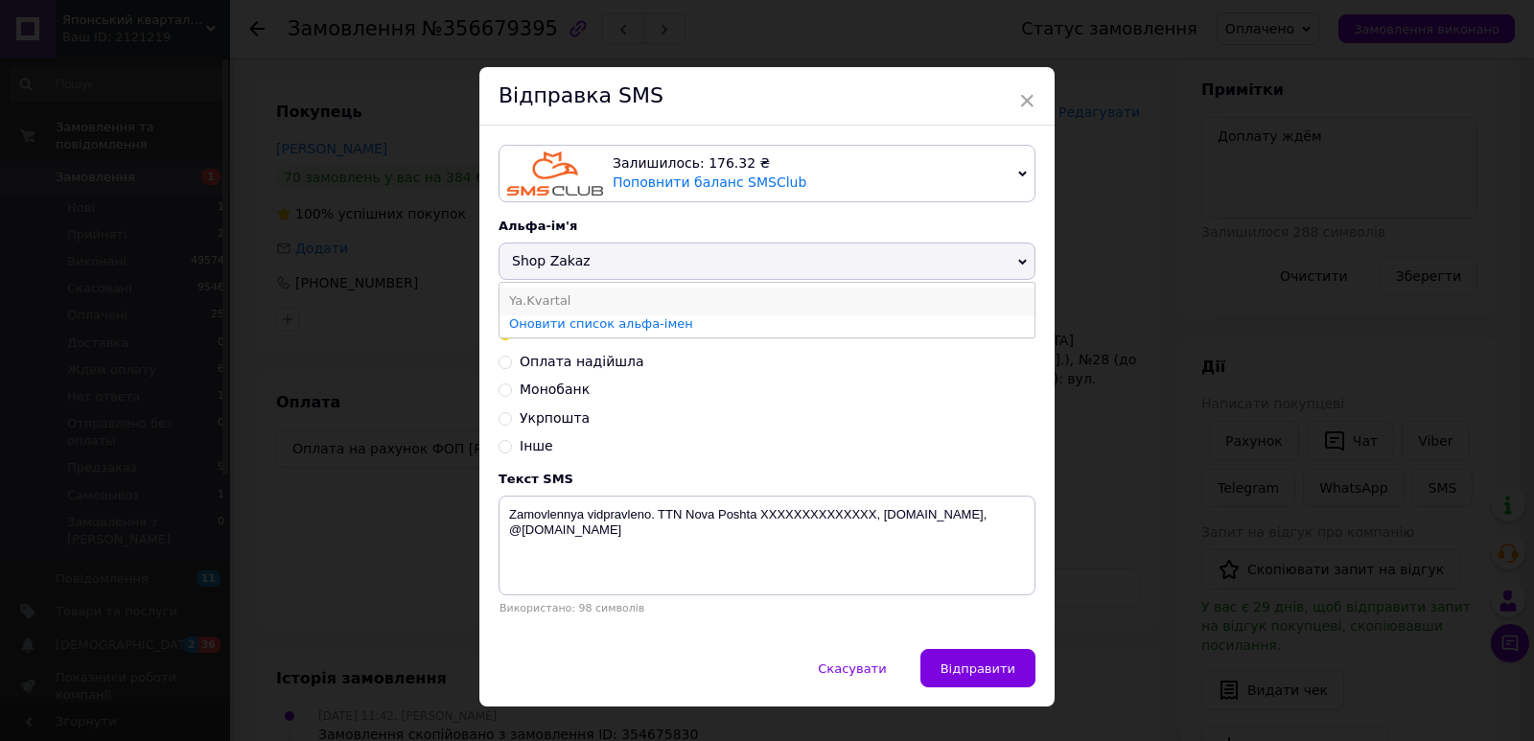
click at [549, 291] on li "Ya.Kvartal" at bounding box center [766, 301] width 535 height 27
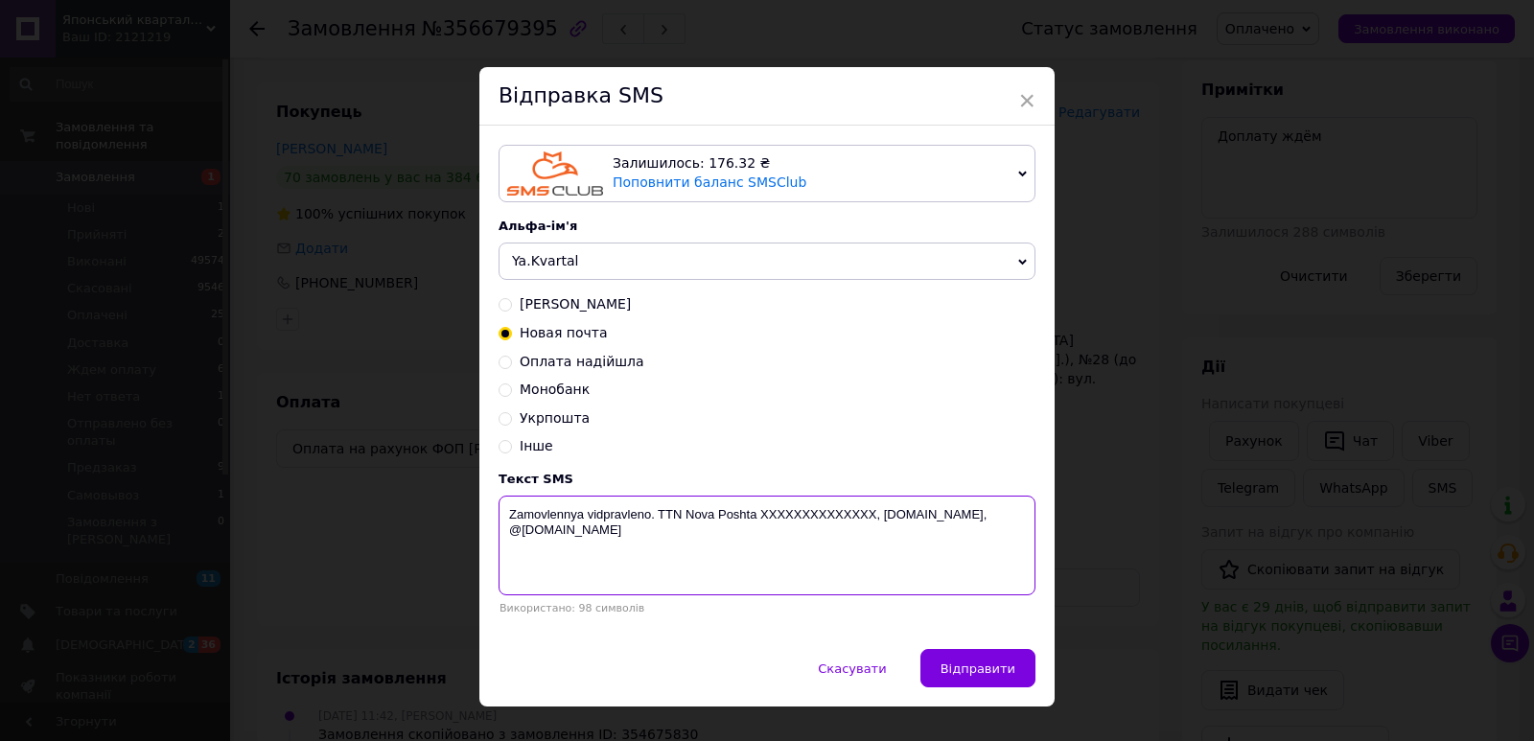
click at [798, 521] on textarea "Zamovlennya vidpravleno. TTN Nova Poshta XXXXXXXXXXXXXX, [DOMAIN_NAME], @[DOMAI…" at bounding box center [766, 546] width 537 height 100
click at [797, 521] on textarea "Zamovlennya vidpravleno. TTN Nova Poshta XXXXXXXXXXXXXX, [DOMAIN_NAME], @[DOMAI…" at bounding box center [766, 546] width 537 height 100
paste textarea "20451225157506"
type textarea "Zamovlennya vidpravleno. TTN Nova Poshta 20451225157506, yaponskiy-kvartal.com,…"
click at [980, 673] on span "Відправити" at bounding box center [977, 668] width 75 height 14
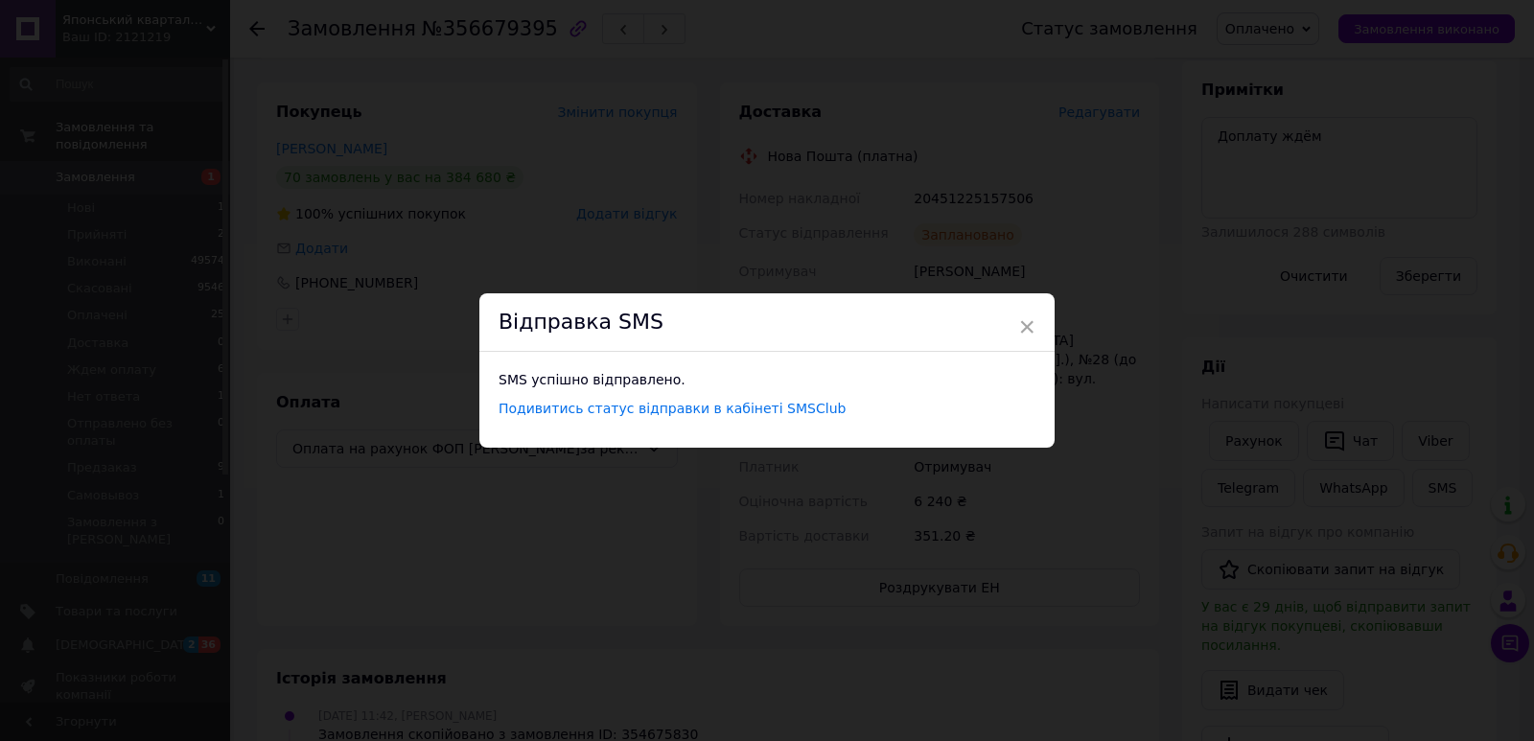
click at [523, 232] on div "× Відправка SMS SMS успішно відправлено. Подивитись статус відправки в кабінеті…" at bounding box center [767, 370] width 1534 height 741
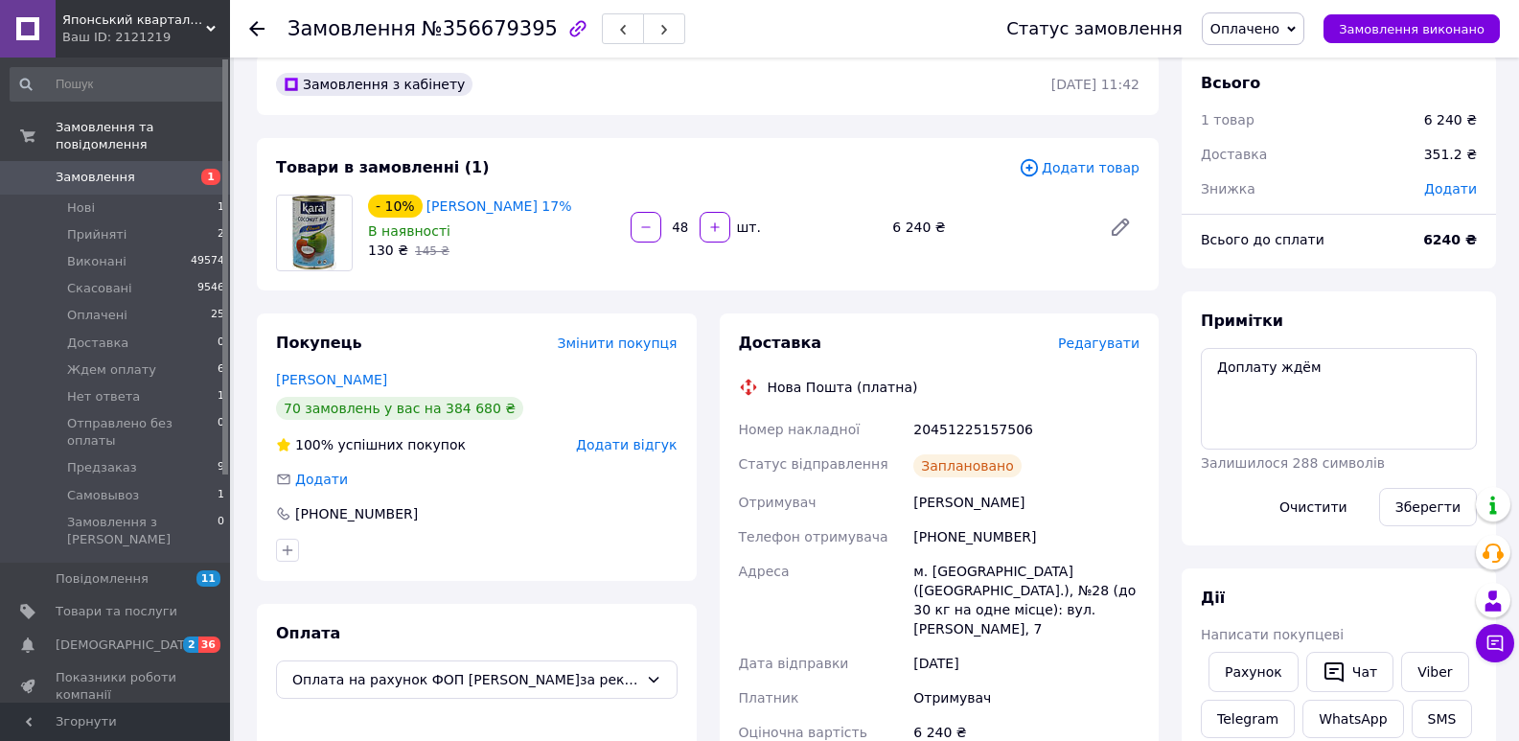
scroll to position [0, 0]
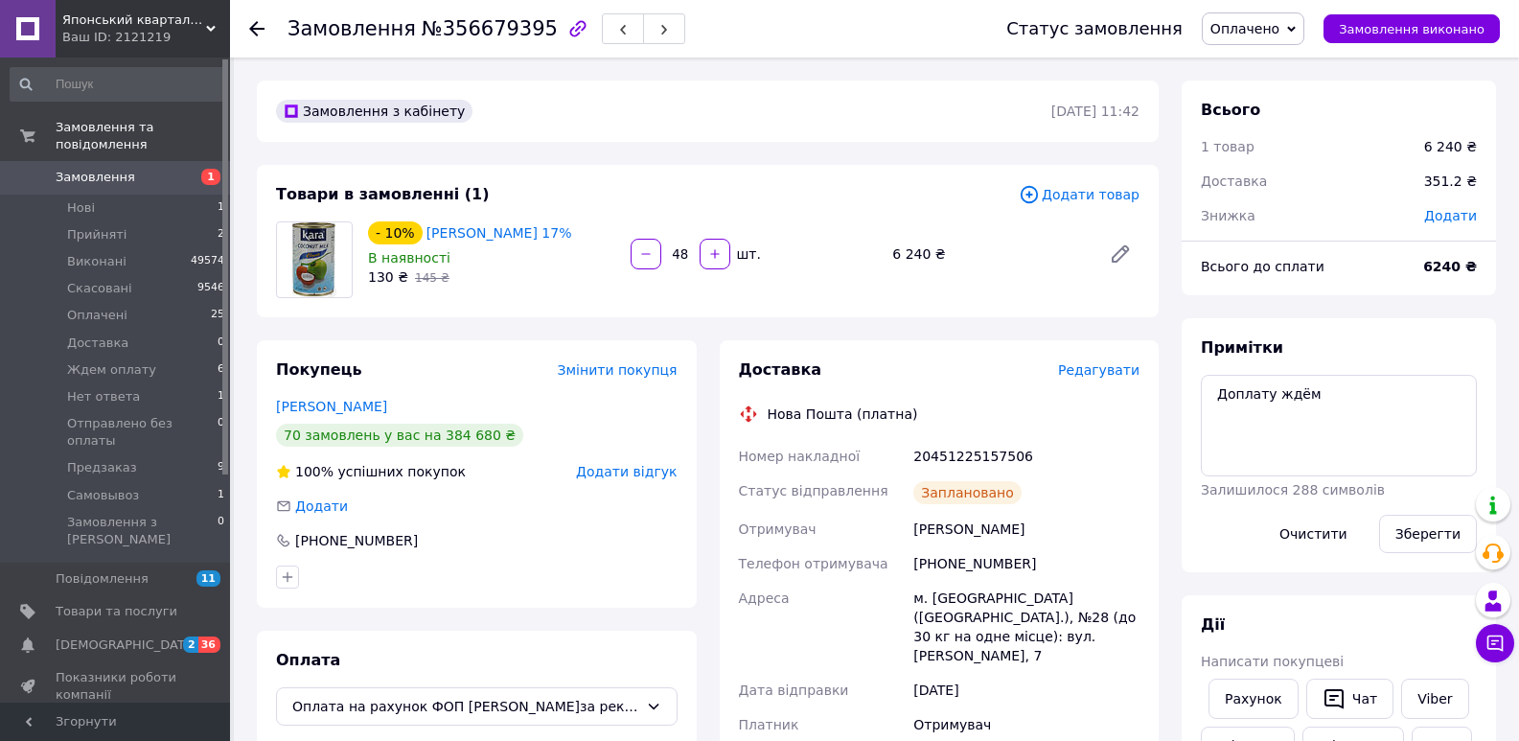
click at [479, 32] on span "№356679395" at bounding box center [490, 28] width 136 height 23
copy span "356679395"
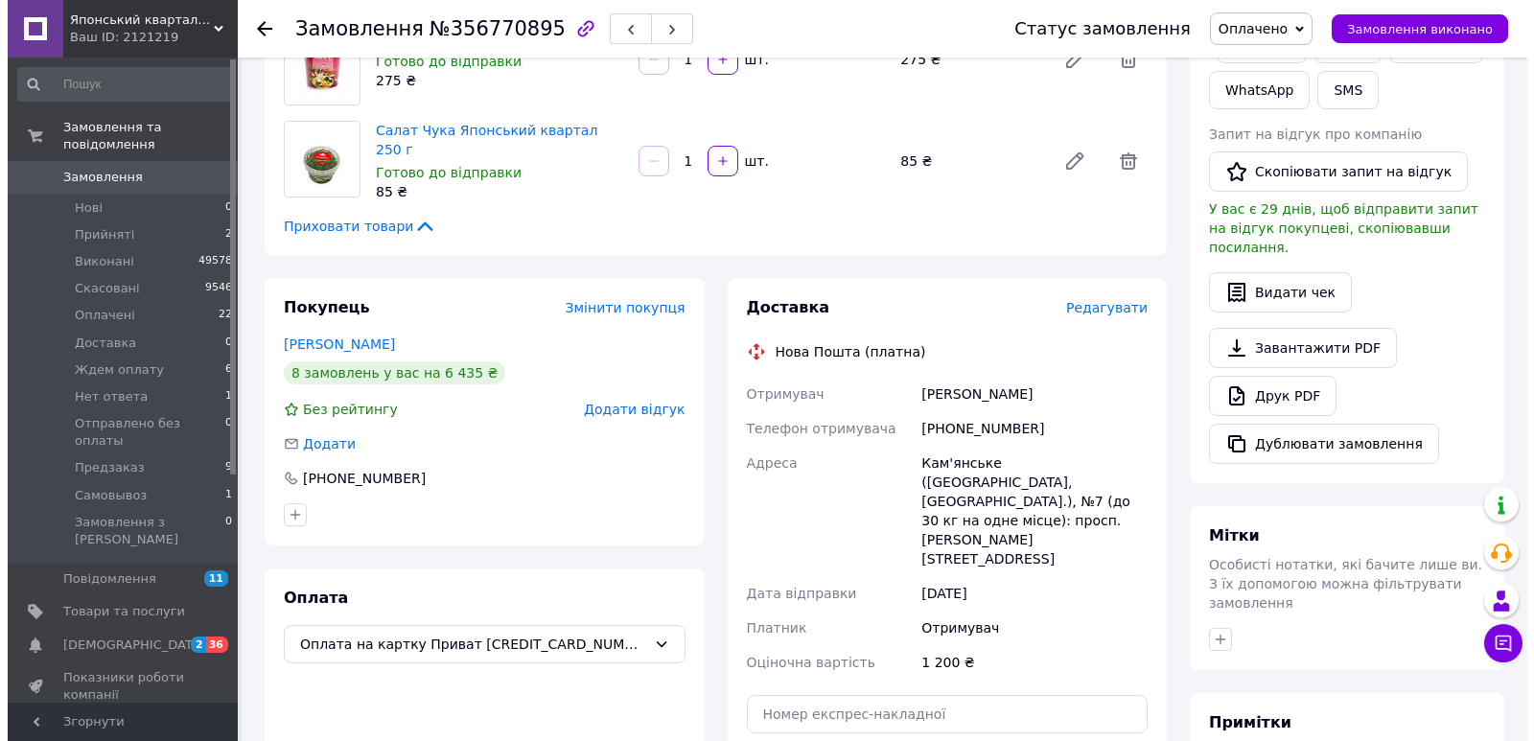
scroll to position [459, 0]
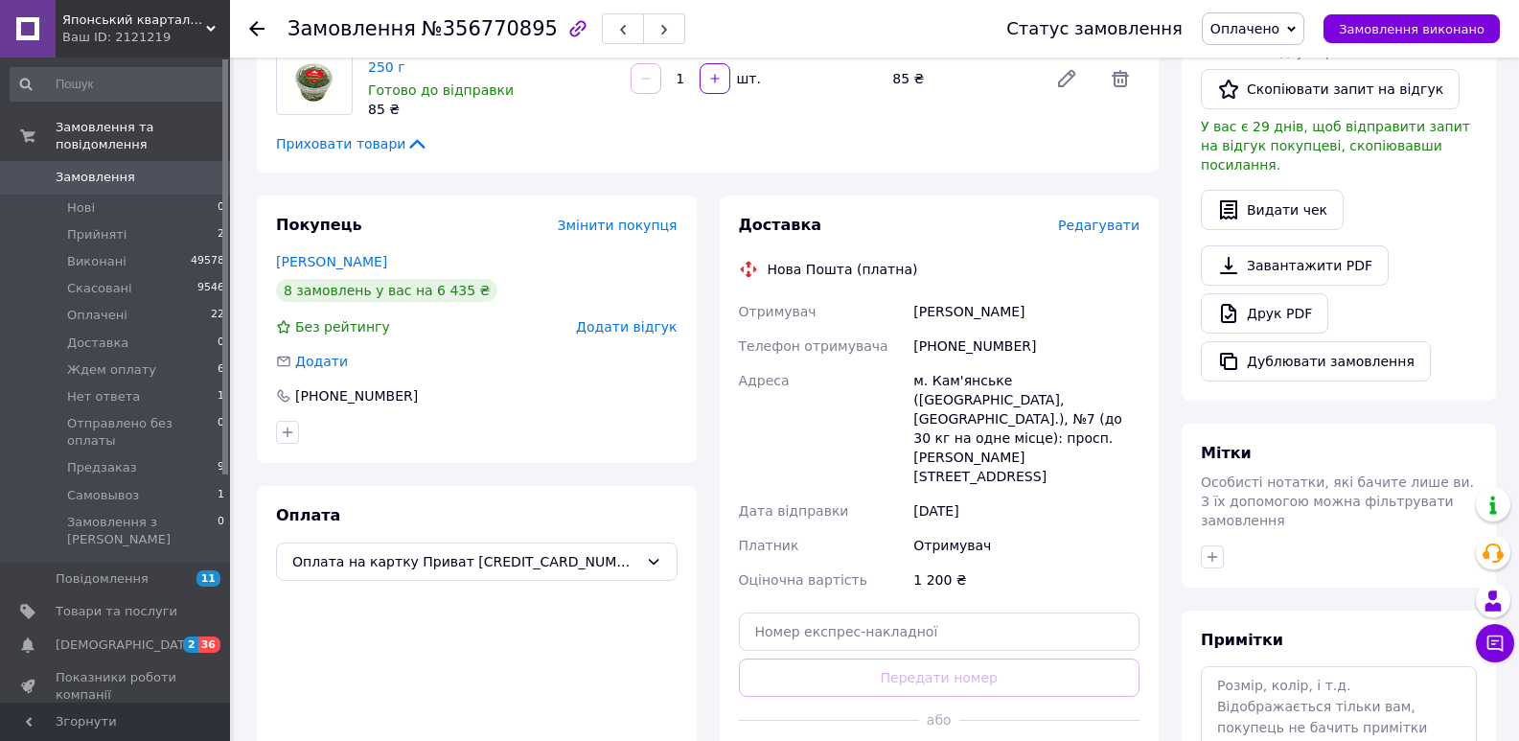
click at [1089, 223] on span "Редагувати" at bounding box center [1098, 225] width 81 height 15
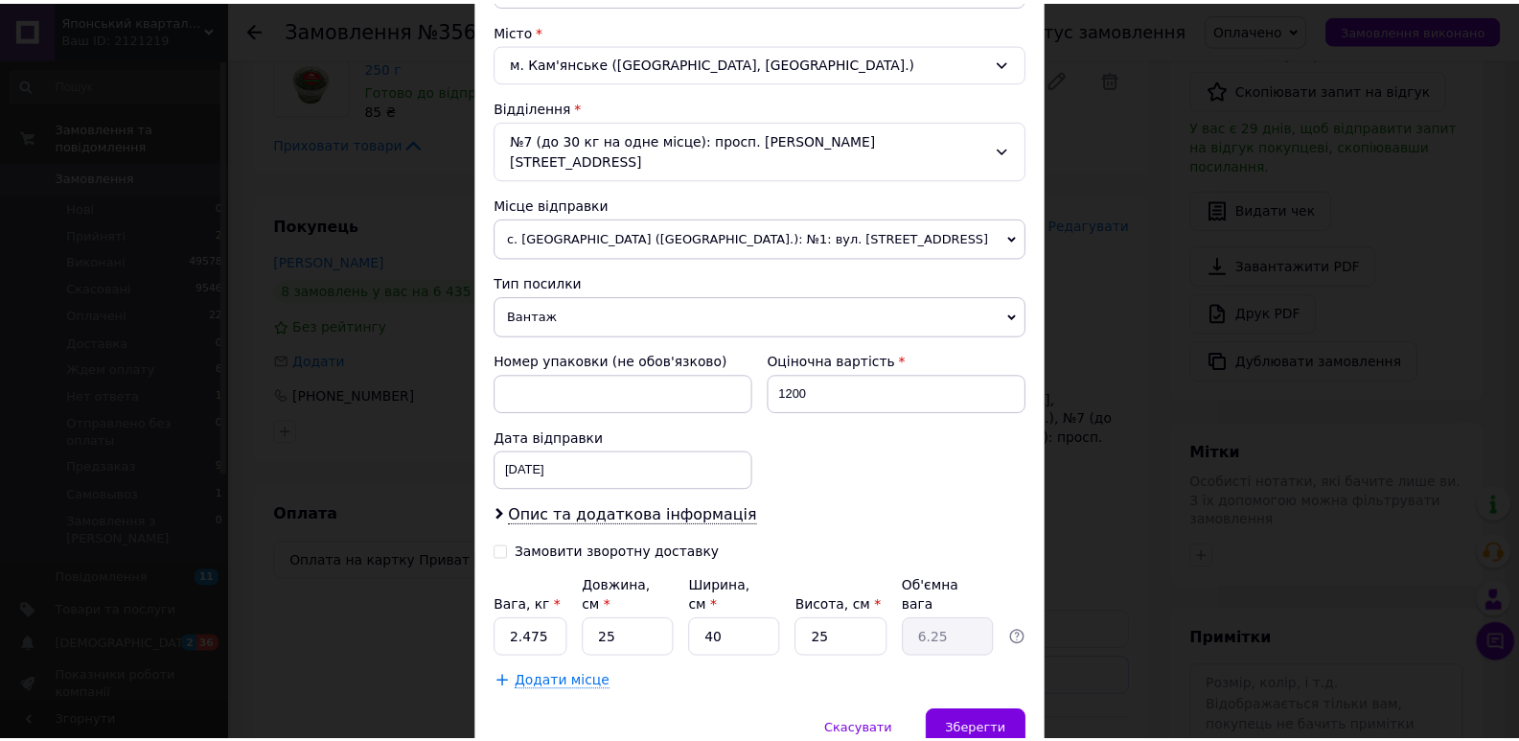
scroll to position [567, 0]
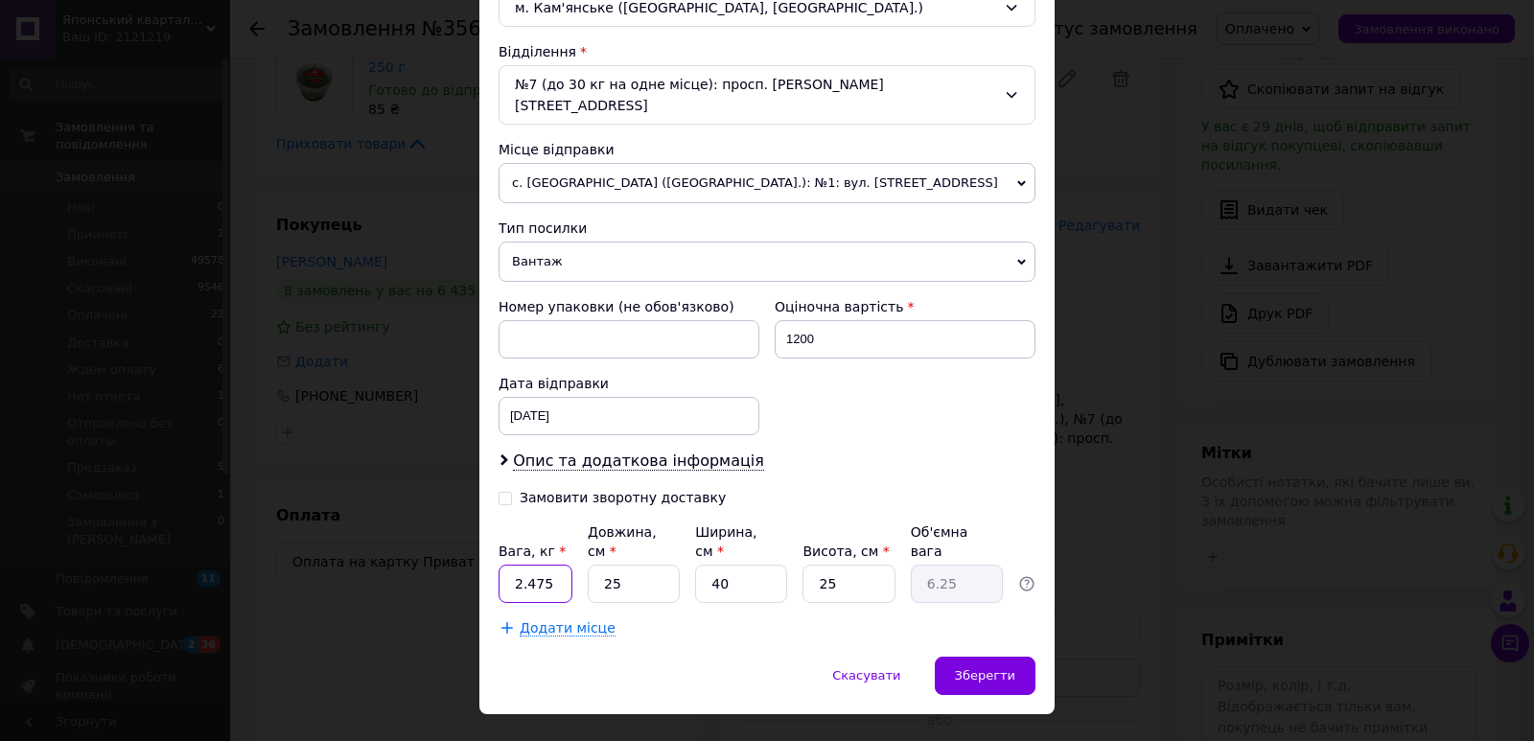
click at [565, 565] on input "2.475" at bounding box center [535, 584] width 74 height 38
click at [564, 565] on input "2.475" at bounding box center [535, 584] width 74 height 38
type input "3.15"
click at [606, 565] on input "25" at bounding box center [634, 584] width 92 height 38
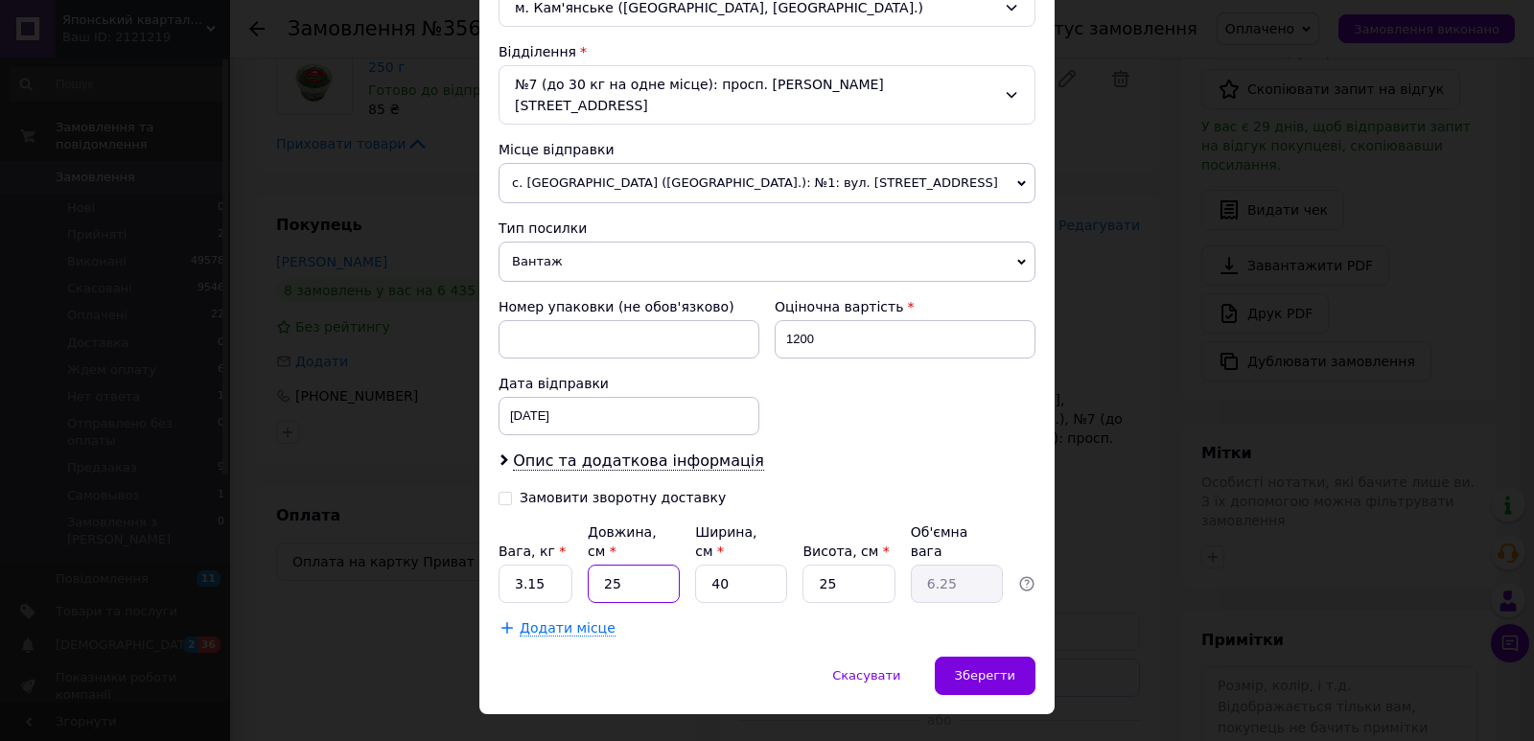
type input "3"
type input "0.75"
type input "32"
type input "8"
type input "32"
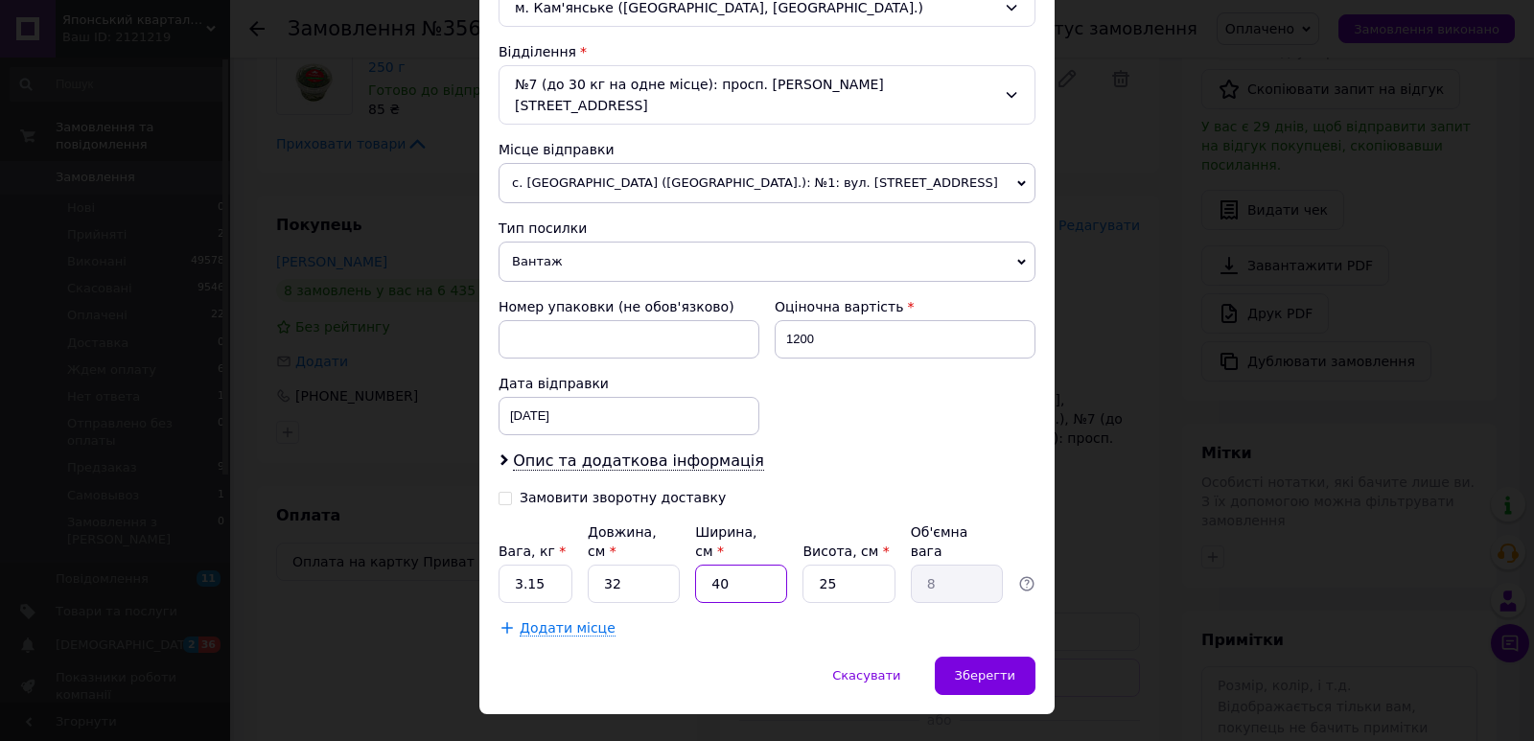
click at [738, 565] on input "40" at bounding box center [741, 584] width 92 height 38
drag, startPoint x: 738, startPoint y: 551, endPoint x: 783, endPoint y: 567, distance: 47.6
click at [738, 565] on input "40" at bounding box center [741, 584] width 92 height 38
type input "2"
type input "0.4"
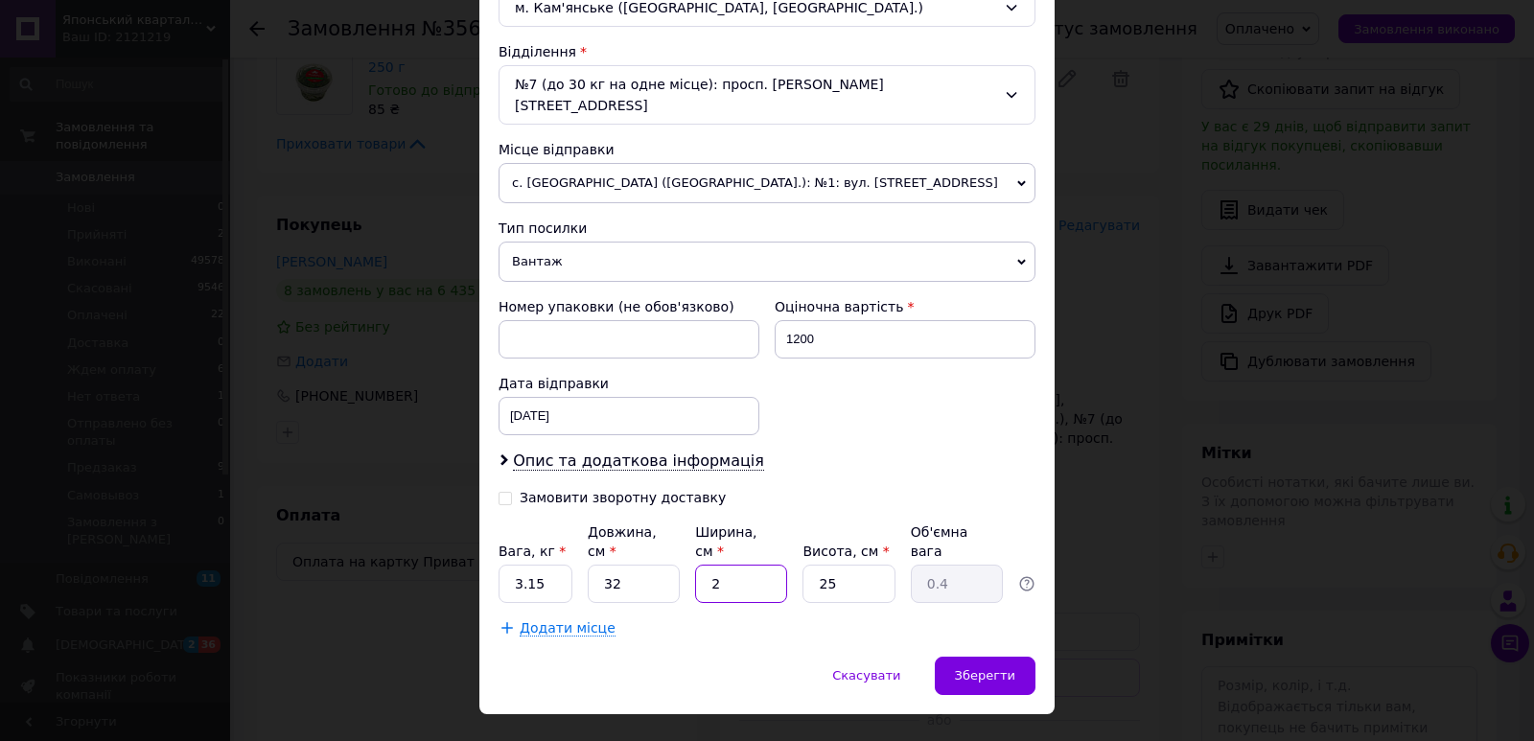
type input "23"
type input "4.6"
type input "23"
click at [867, 565] on input "25" at bounding box center [848, 584] width 92 height 38
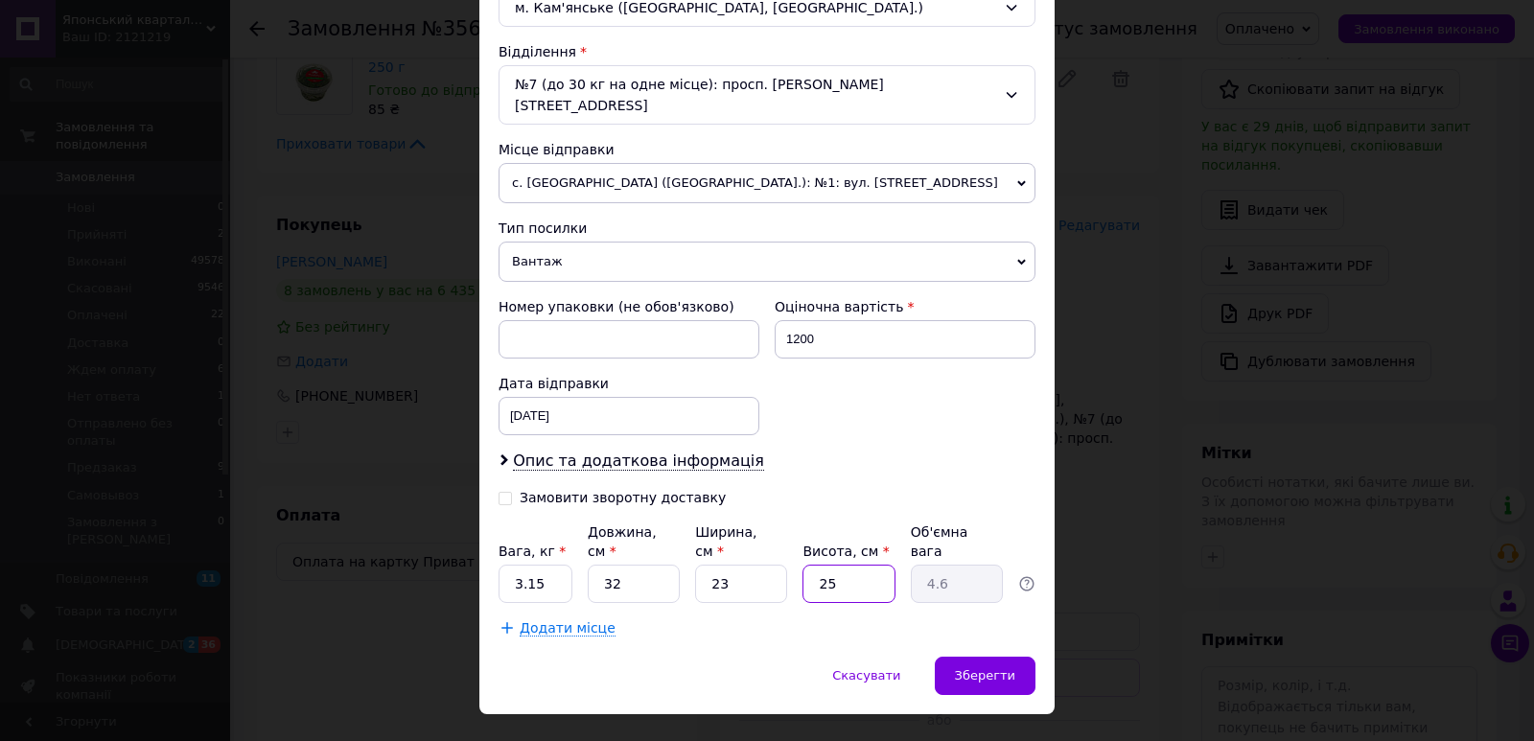
type input "1"
type input "0.18"
type input "13"
type input "2.39"
type input "13"
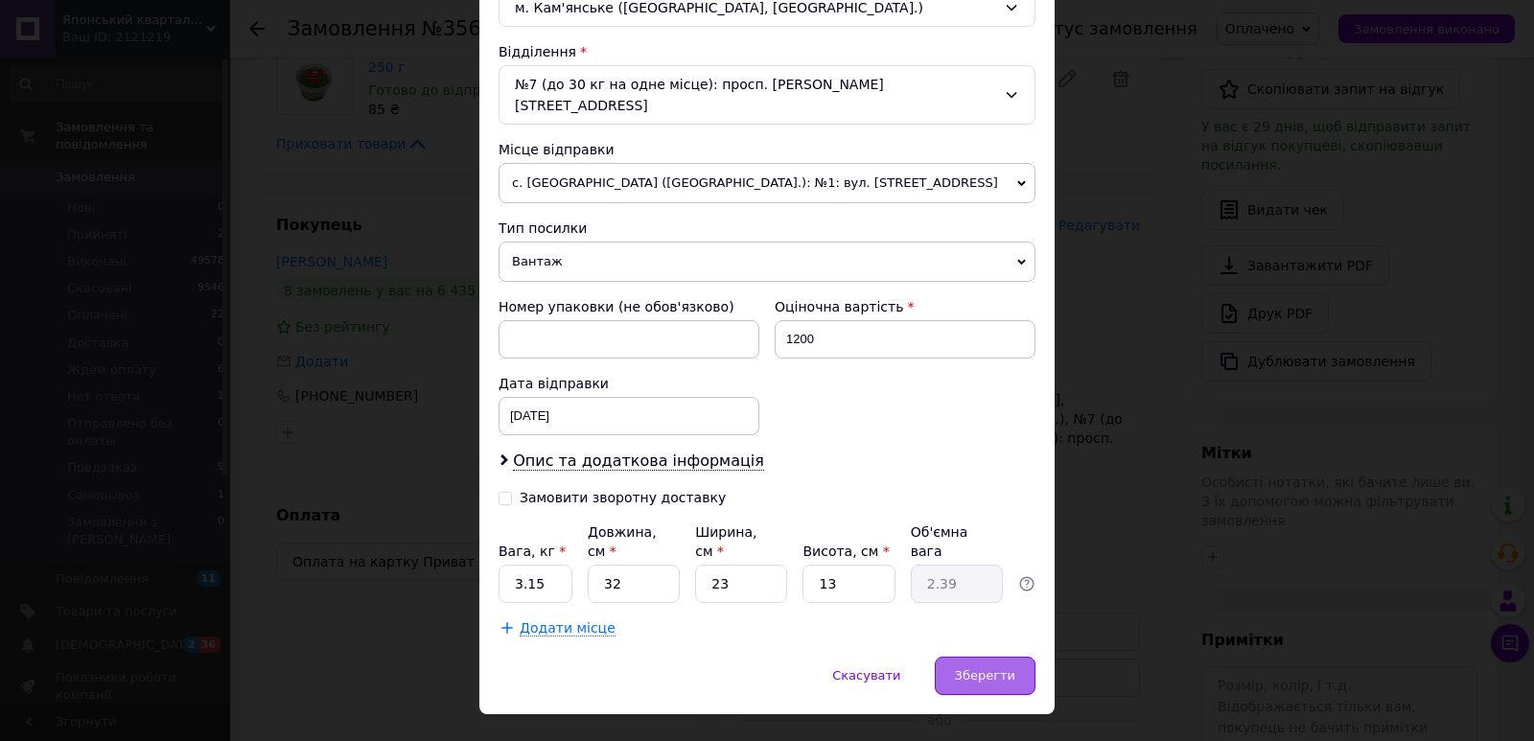
click at [1000, 657] on div "Зберегти" at bounding box center [985, 676] width 101 height 38
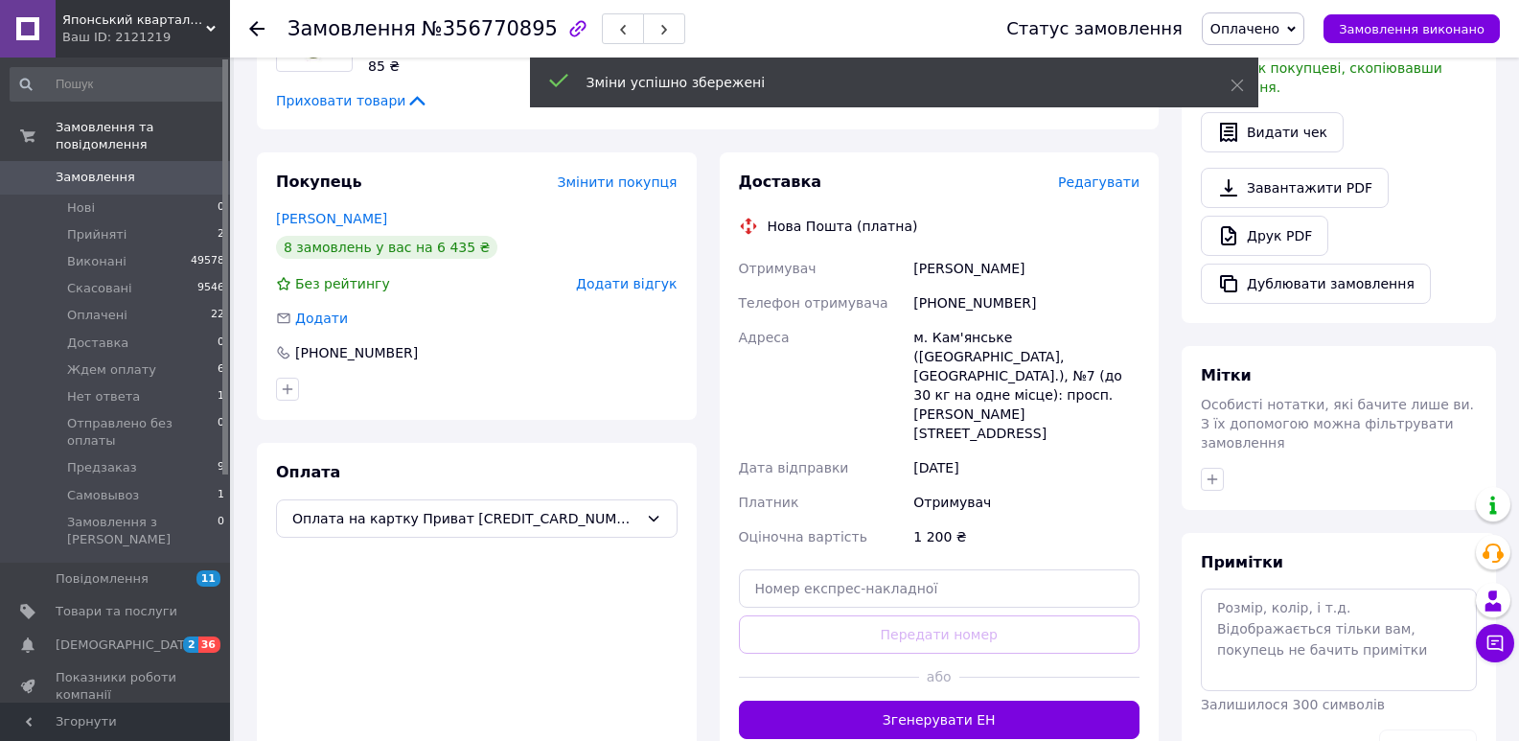
scroll to position [593, 0]
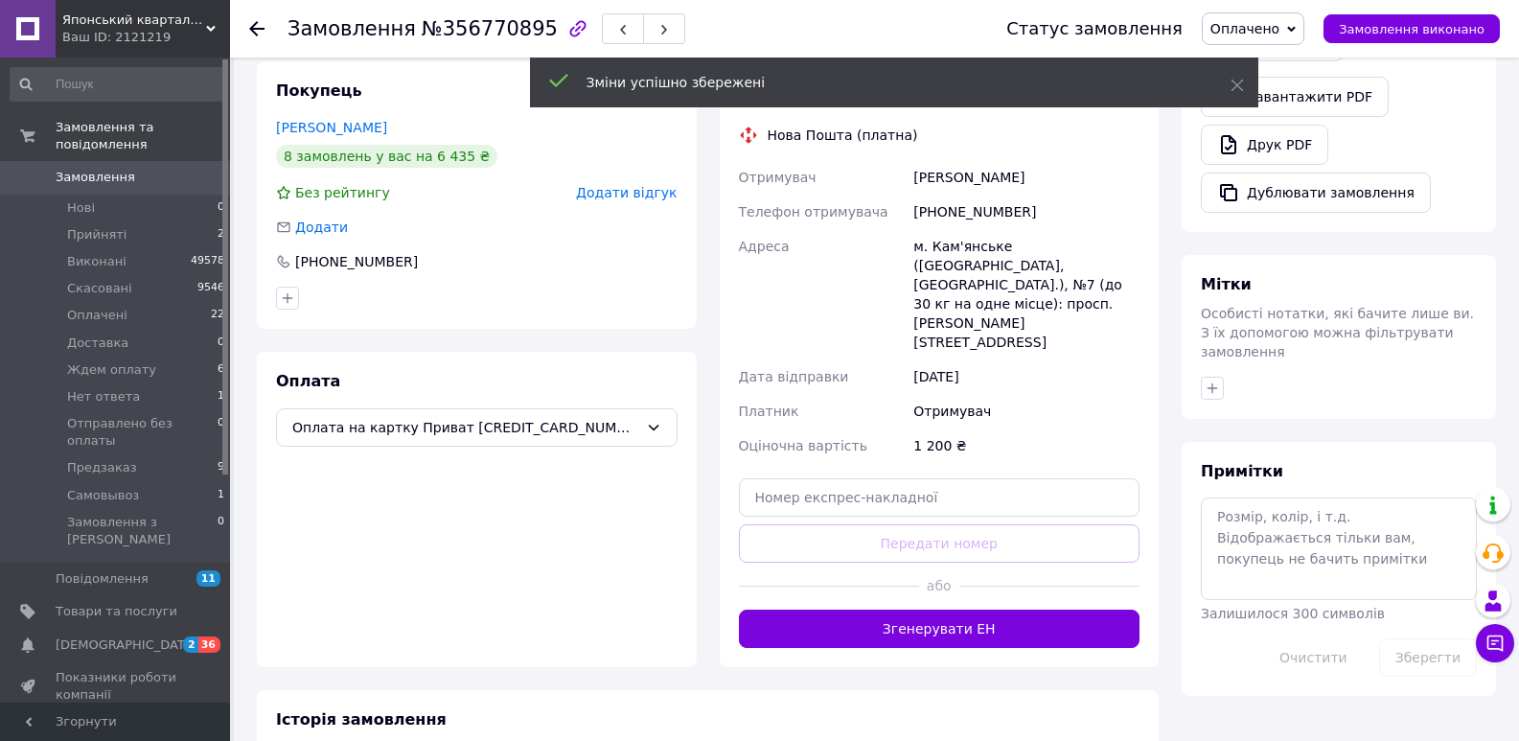
click at [954, 610] on button "Згенерувати ЕН" at bounding box center [940, 629] width 402 height 38
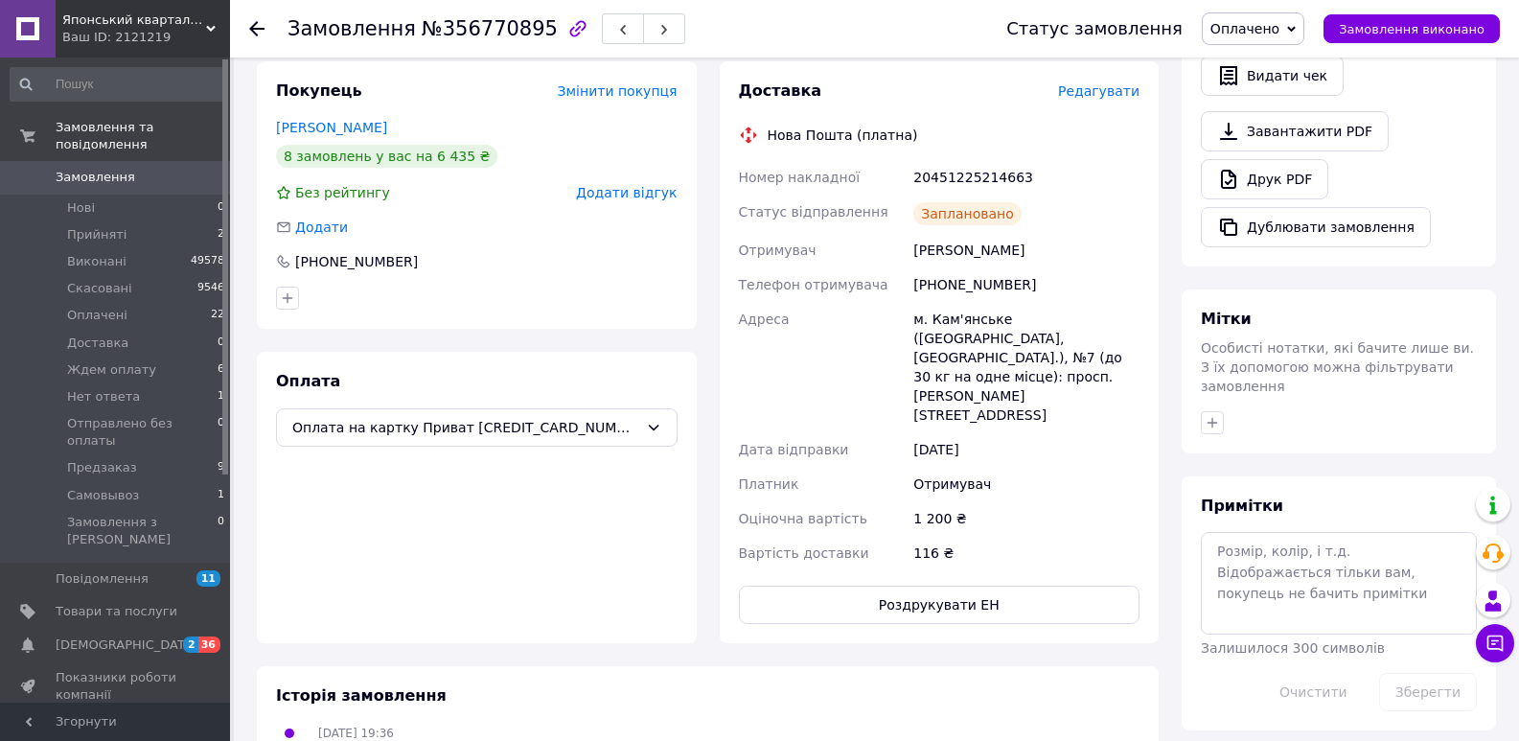
click at [956, 174] on div "20451225214663" at bounding box center [1027, 177] width 234 height 35
copy div "20451225214663"
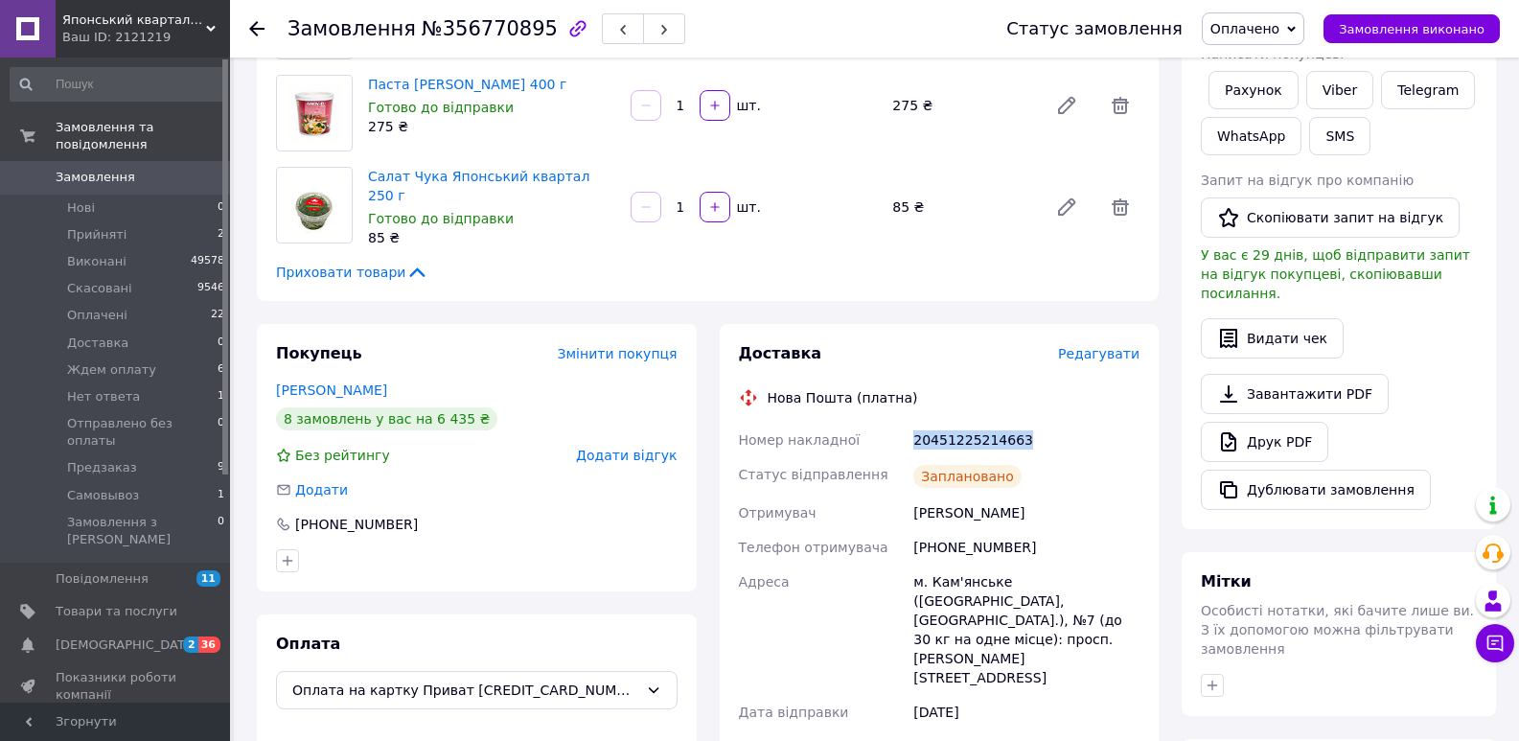
scroll to position [329, 0]
click at [1349, 139] on button "SMS" at bounding box center [1339, 138] width 61 height 38
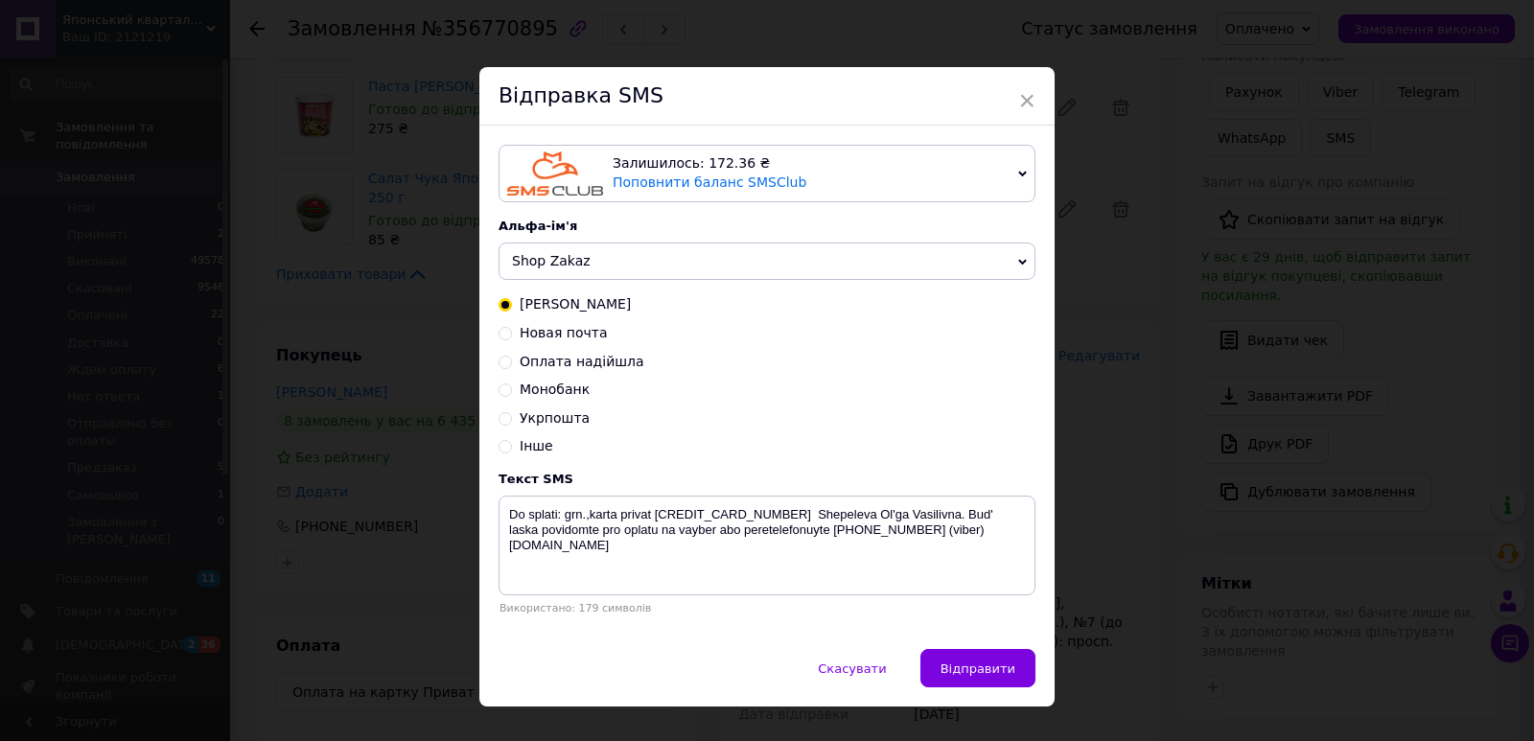
click at [542, 261] on span "Shop Zakaz" at bounding box center [551, 260] width 79 height 15
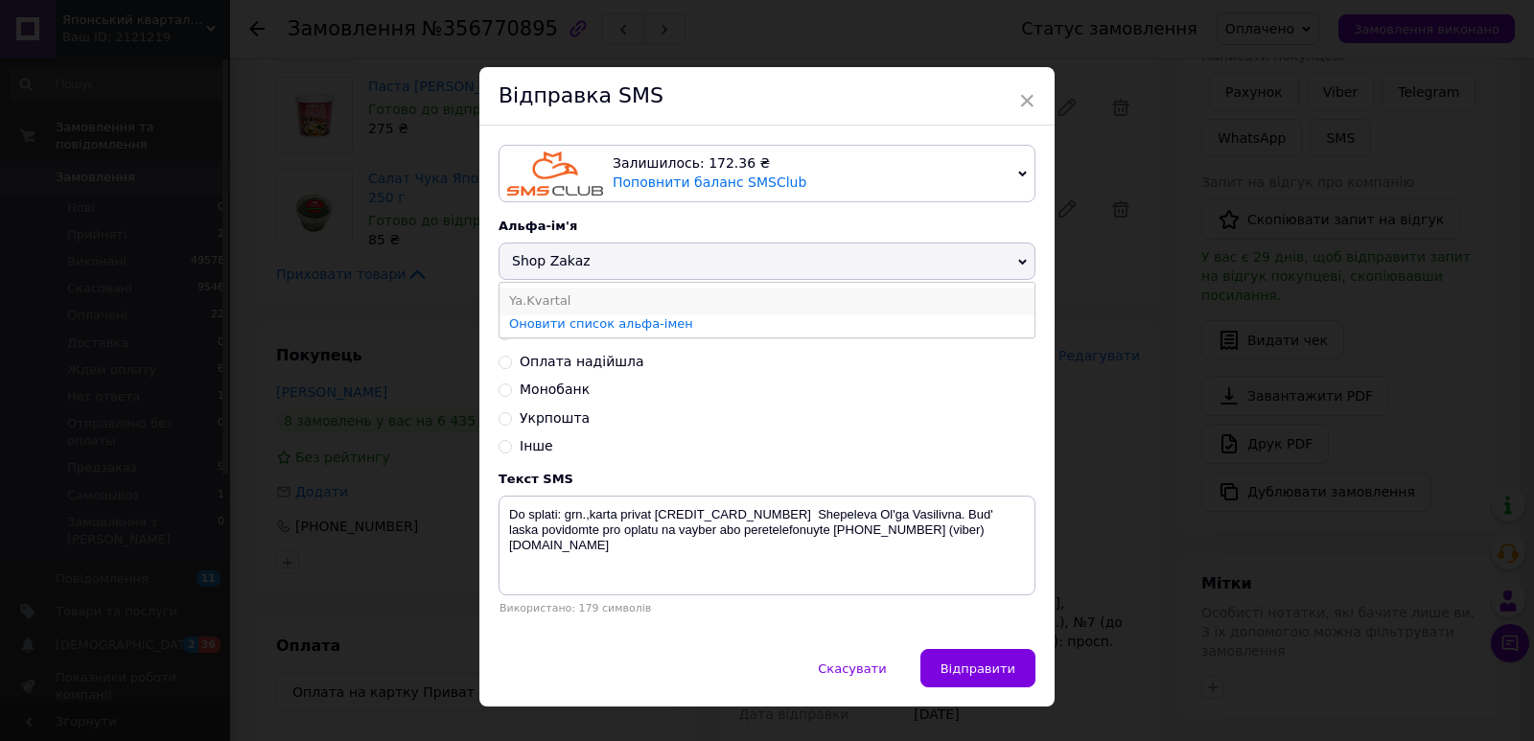
click at [544, 293] on li "Ya.Kvartal" at bounding box center [766, 301] width 535 height 27
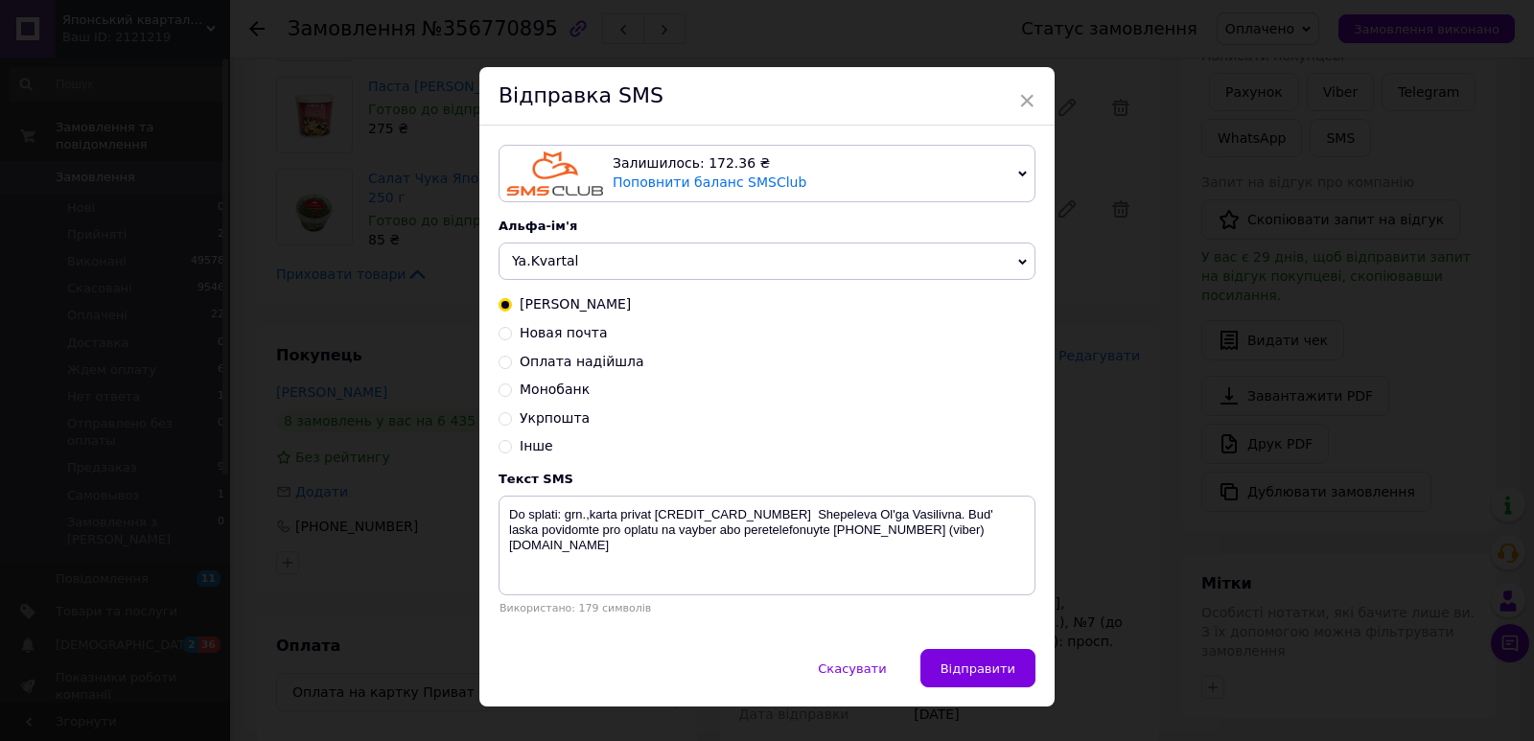
click at [569, 336] on span "Новая почта" at bounding box center [564, 332] width 88 height 15
click at [512, 336] on input "Новая почта" at bounding box center [504, 331] width 13 height 13
radio input "true"
radio input "false"
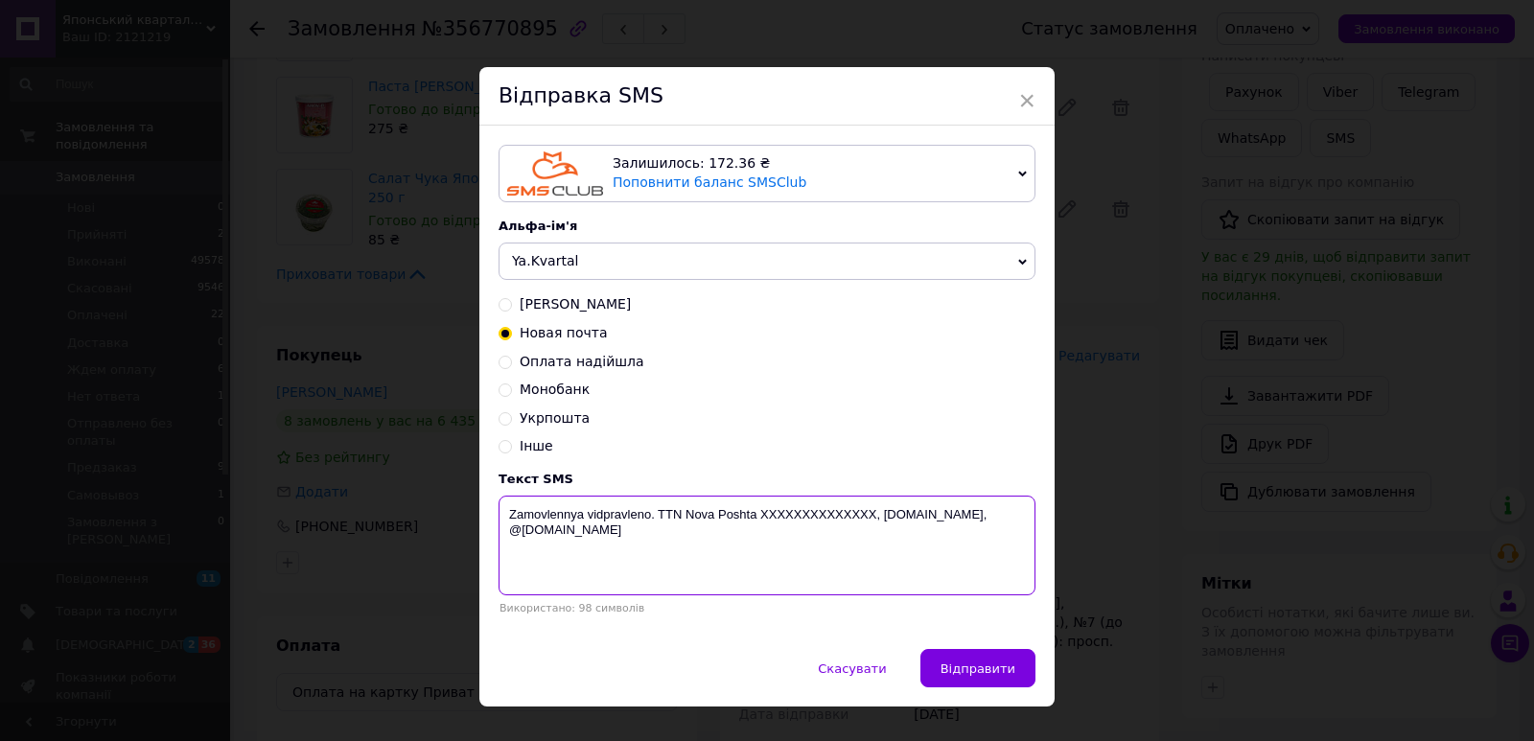
click at [841, 504] on textarea "Zamovlennya vidpravleno. TTN Nova Poshta XXXXXXXXXXXXXX, [DOMAIN_NAME], @[DOMAI…" at bounding box center [766, 546] width 537 height 100
drag, startPoint x: 841, startPoint y: 504, endPoint x: 832, endPoint y: 515, distance: 13.6
click at [841, 506] on textarea "Zamovlennya vidpravleno. TTN Nova Poshta XXXXXXXXXXXXXX, [DOMAIN_NAME], @[DOMAI…" at bounding box center [766, 546] width 537 height 100
paste textarea "20451225214663"
type textarea "Zamovlennya vidpravleno. TTN Nova Poshta 20451225214663, yaponskiy-kvartal.com,…"
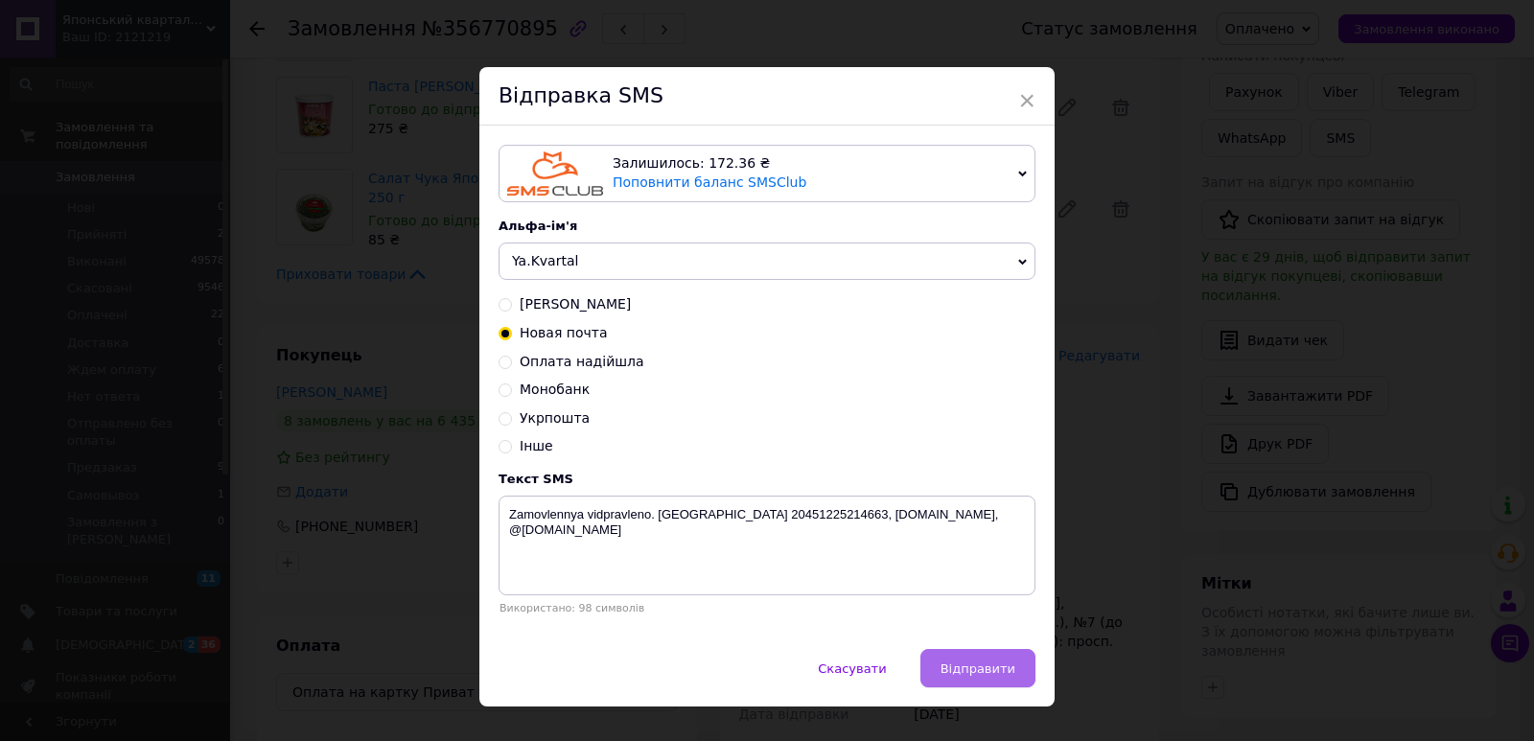
click at [971, 669] on span "Відправити" at bounding box center [977, 668] width 75 height 14
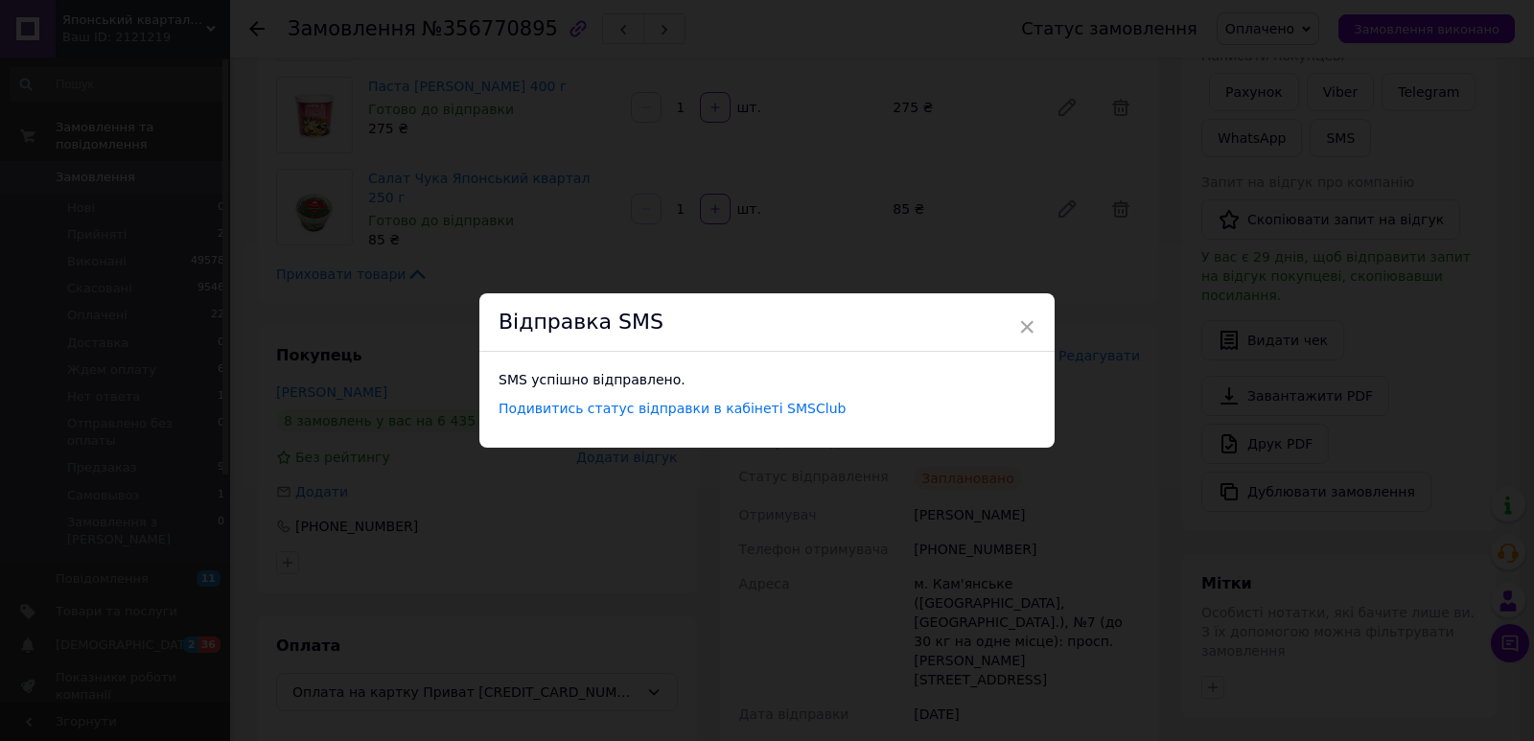
click at [539, 232] on div "× Відправка SMS SMS успішно відправлено. Подивитись статус відправки в кабінеті…" at bounding box center [767, 370] width 1534 height 741
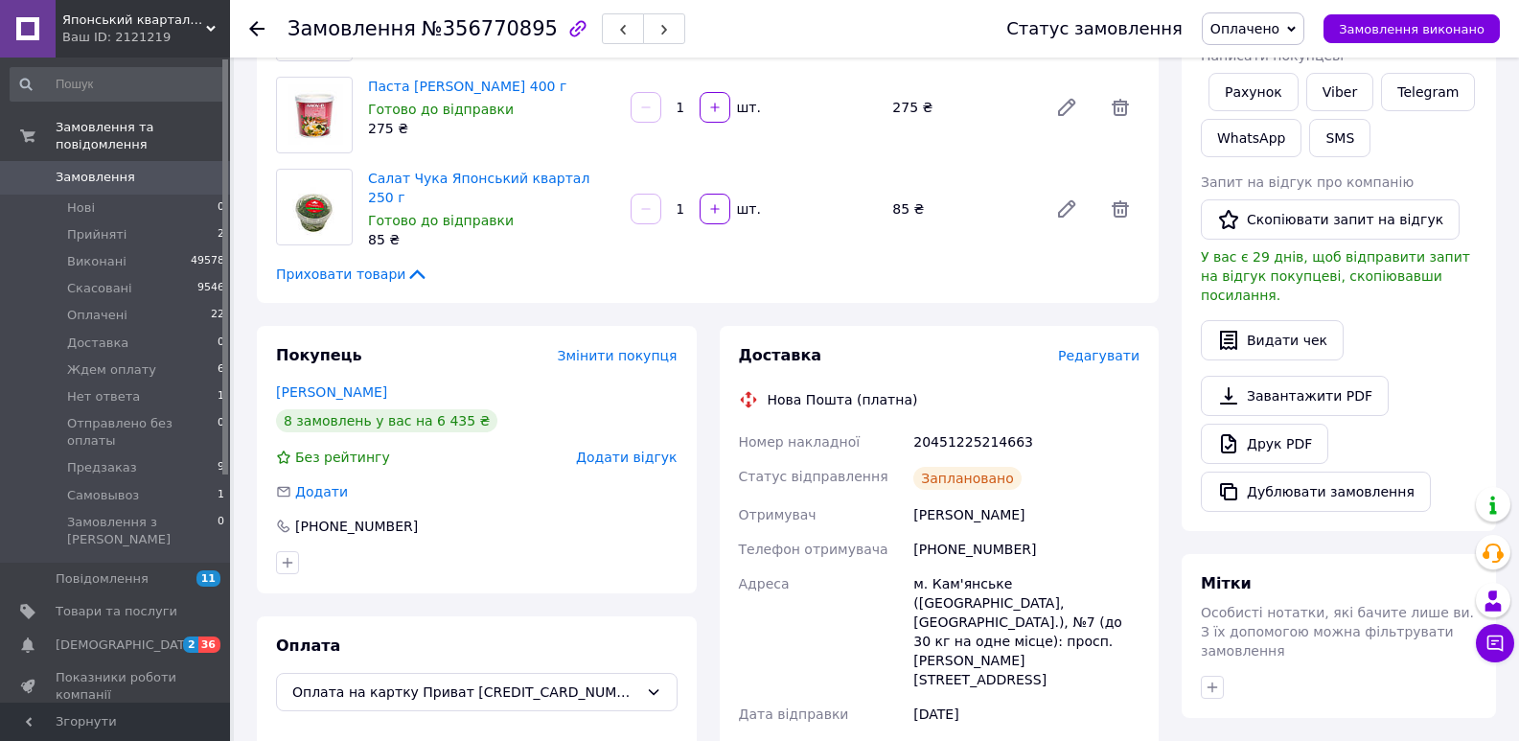
click at [459, 35] on span "№356770895" at bounding box center [490, 28] width 136 height 23
click at [457, 35] on span "№356770895" at bounding box center [490, 28] width 136 height 23
copy span "356770895"
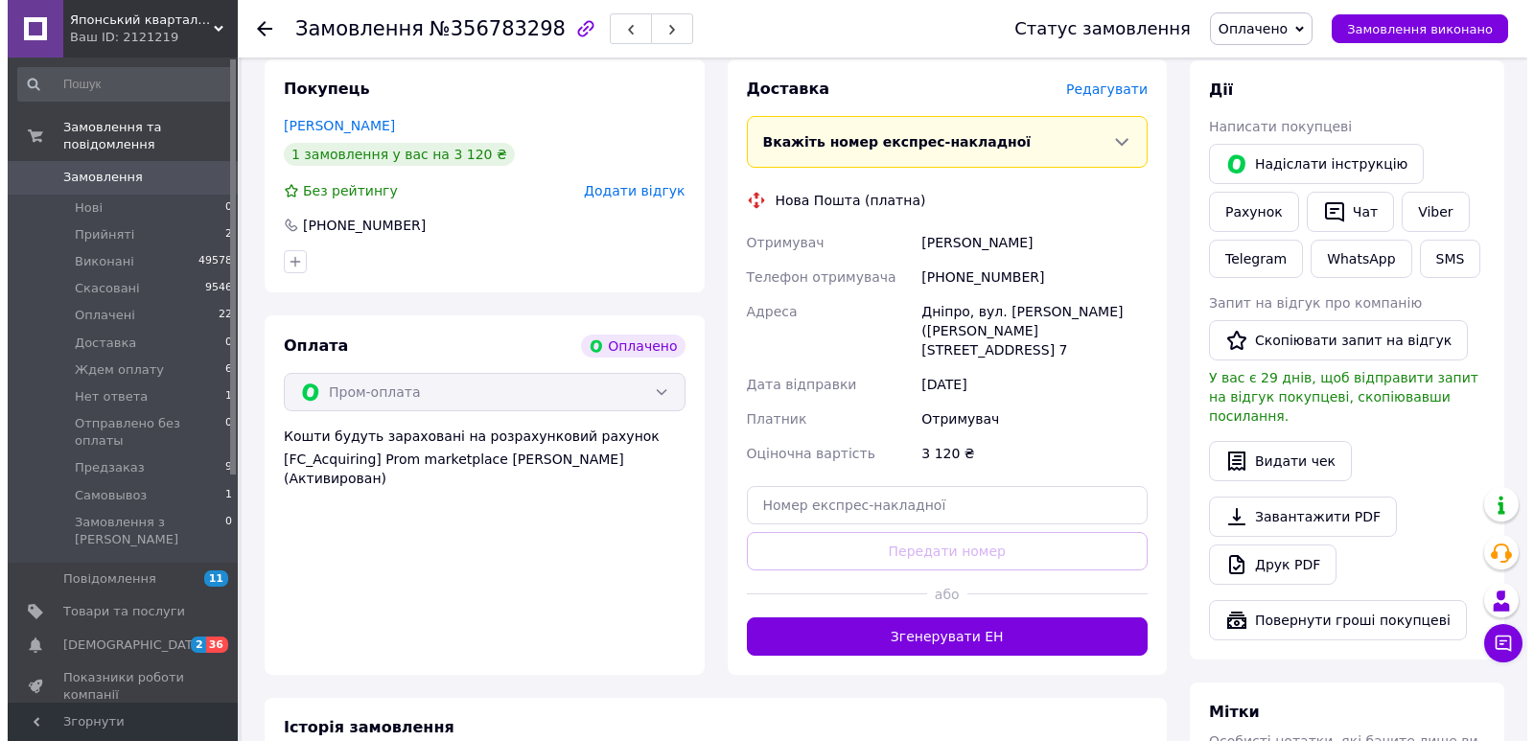
scroll to position [781, 0]
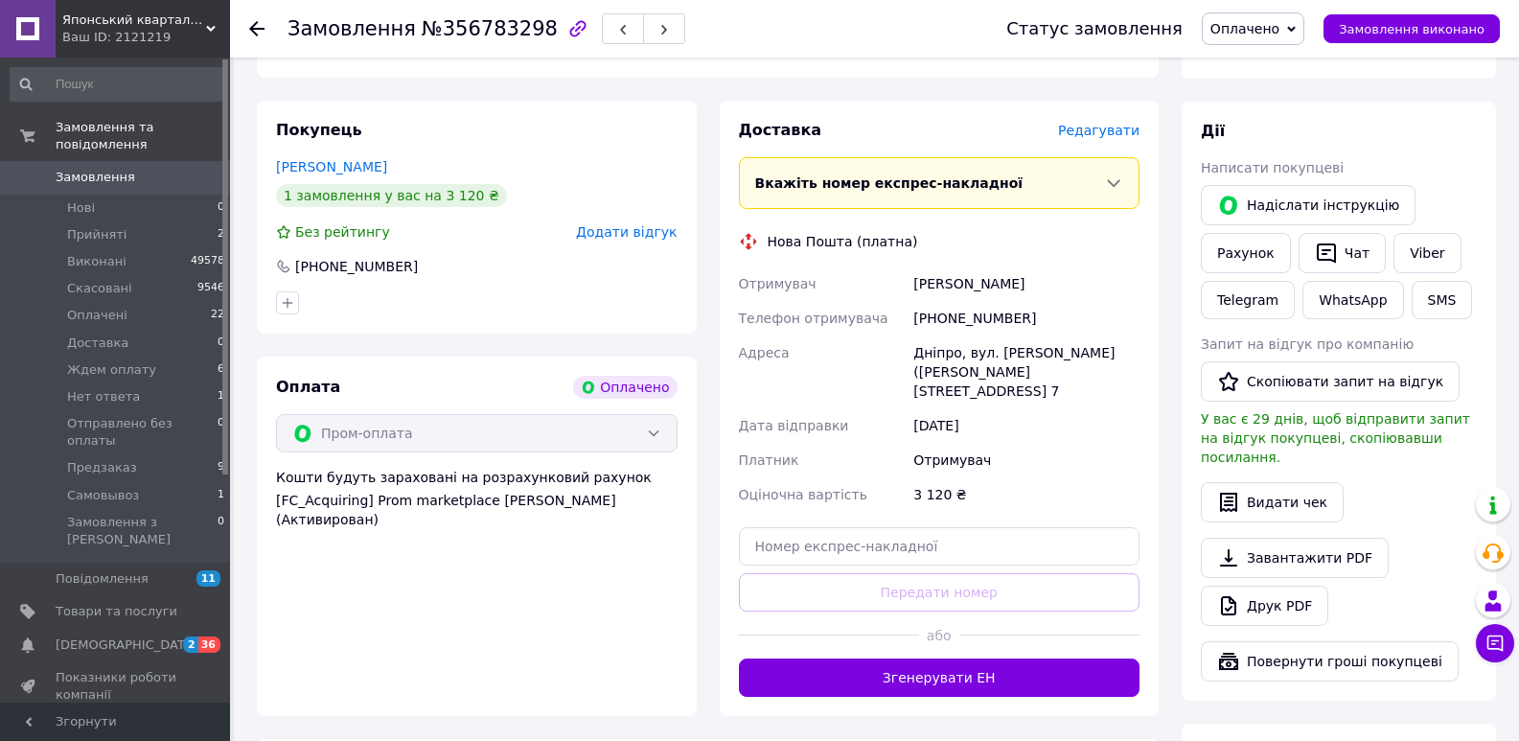
click at [1114, 123] on span "Редагувати" at bounding box center [1098, 130] width 81 height 15
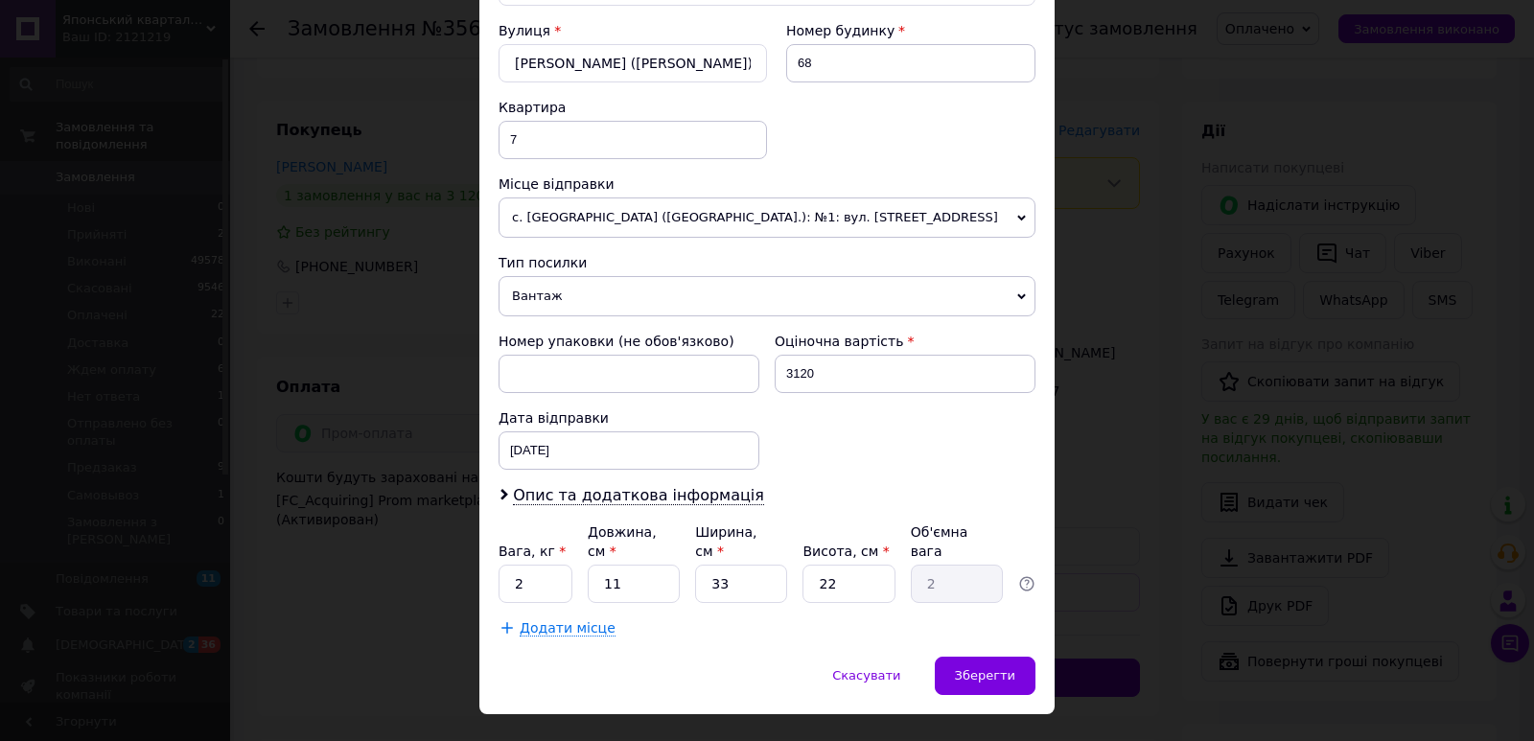
scroll to position [609, 0]
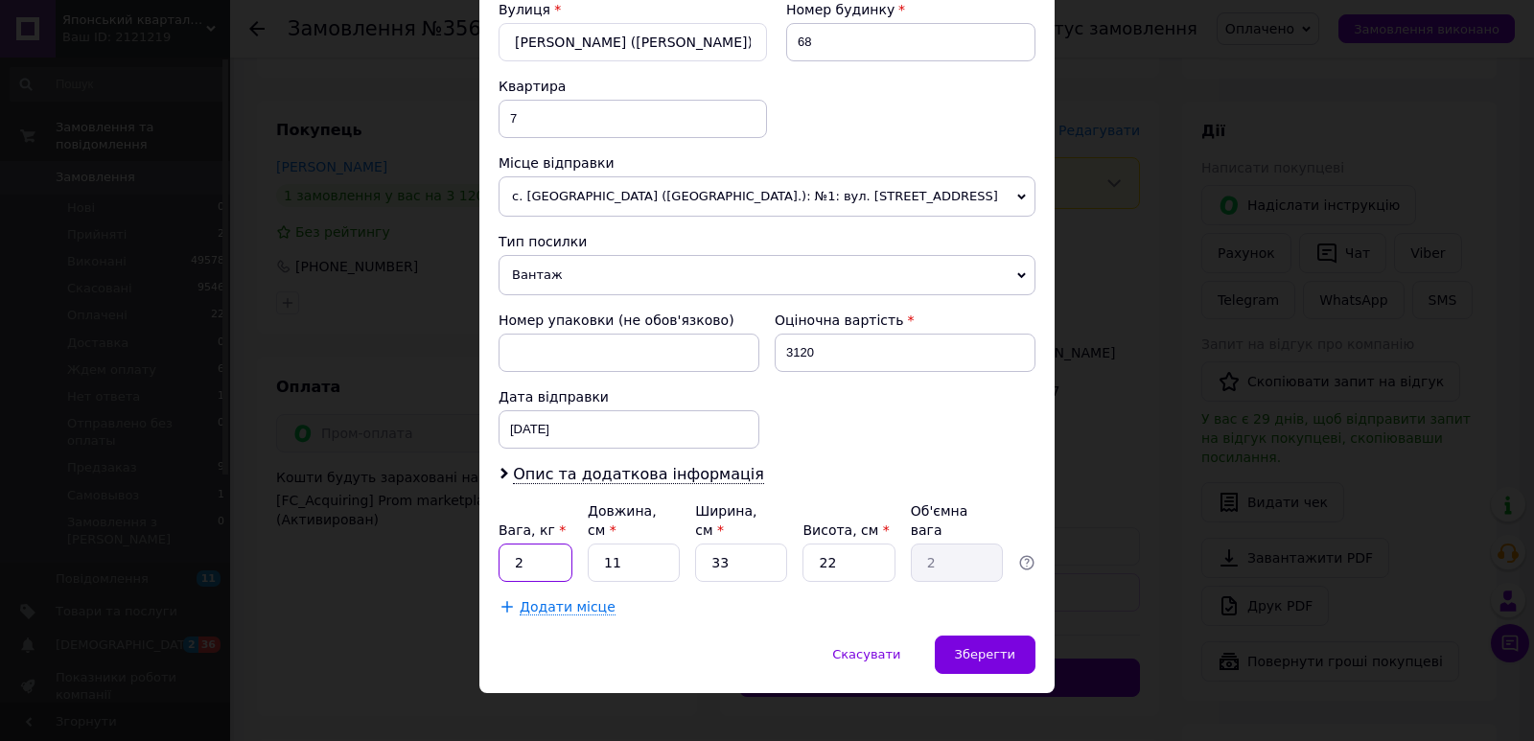
click at [535, 544] on input "2" at bounding box center [535, 563] width 74 height 38
click at [534, 544] on input "2" at bounding box center [535, 563] width 74 height 38
type input "11.6"
click at [655, 546] on input "11" at bounding box center [634, 563] width 92 height 38
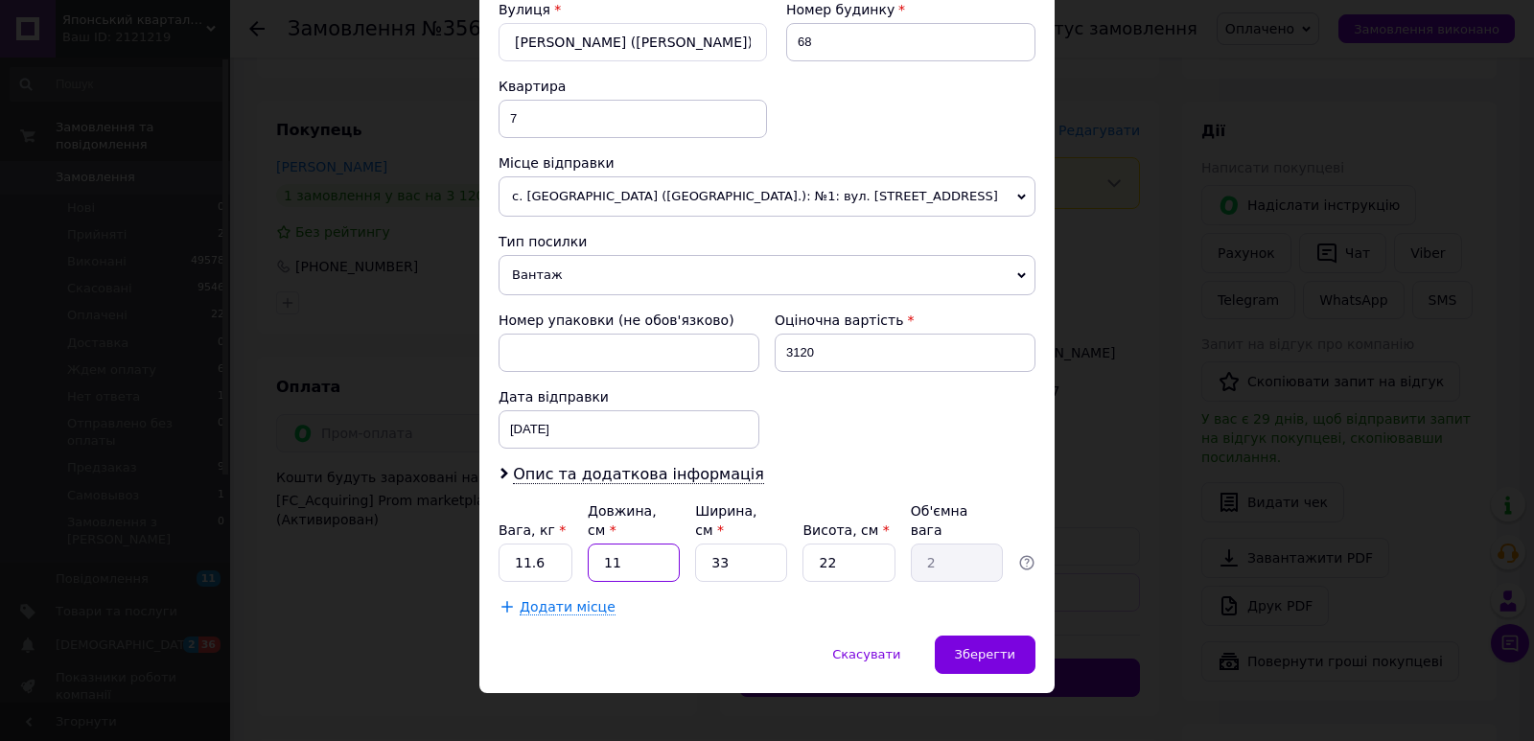
type input "3"
type input "0.54"
type input "30"
type input "5.45"
type input "30"
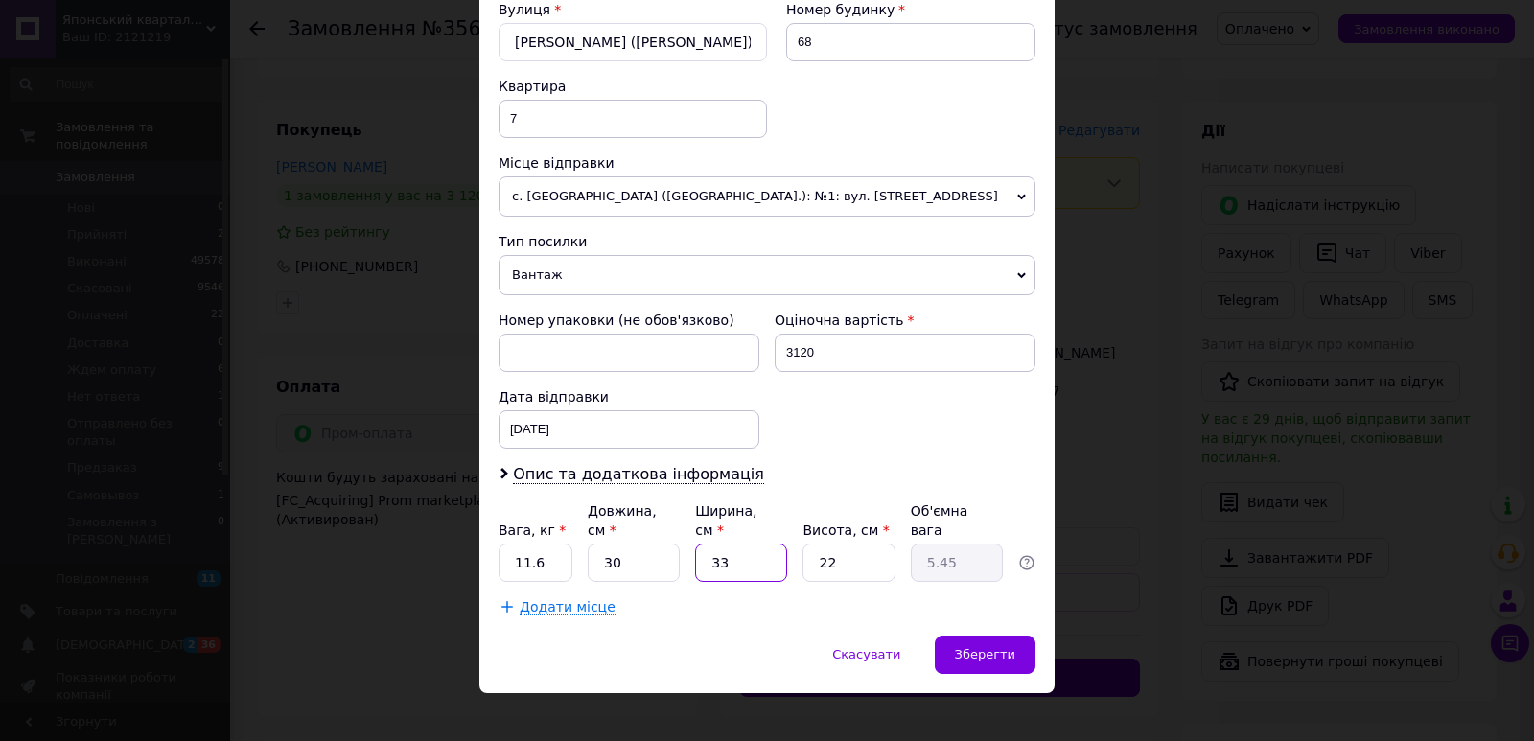
click at [728, 545] on input "33" at bounding box center [741, 563] width 92 height 38
click at [728, 544] on input "33" at bounding box center [741, 563] width 92 height 38
type input "2"
type input "0.33"
type input "23"
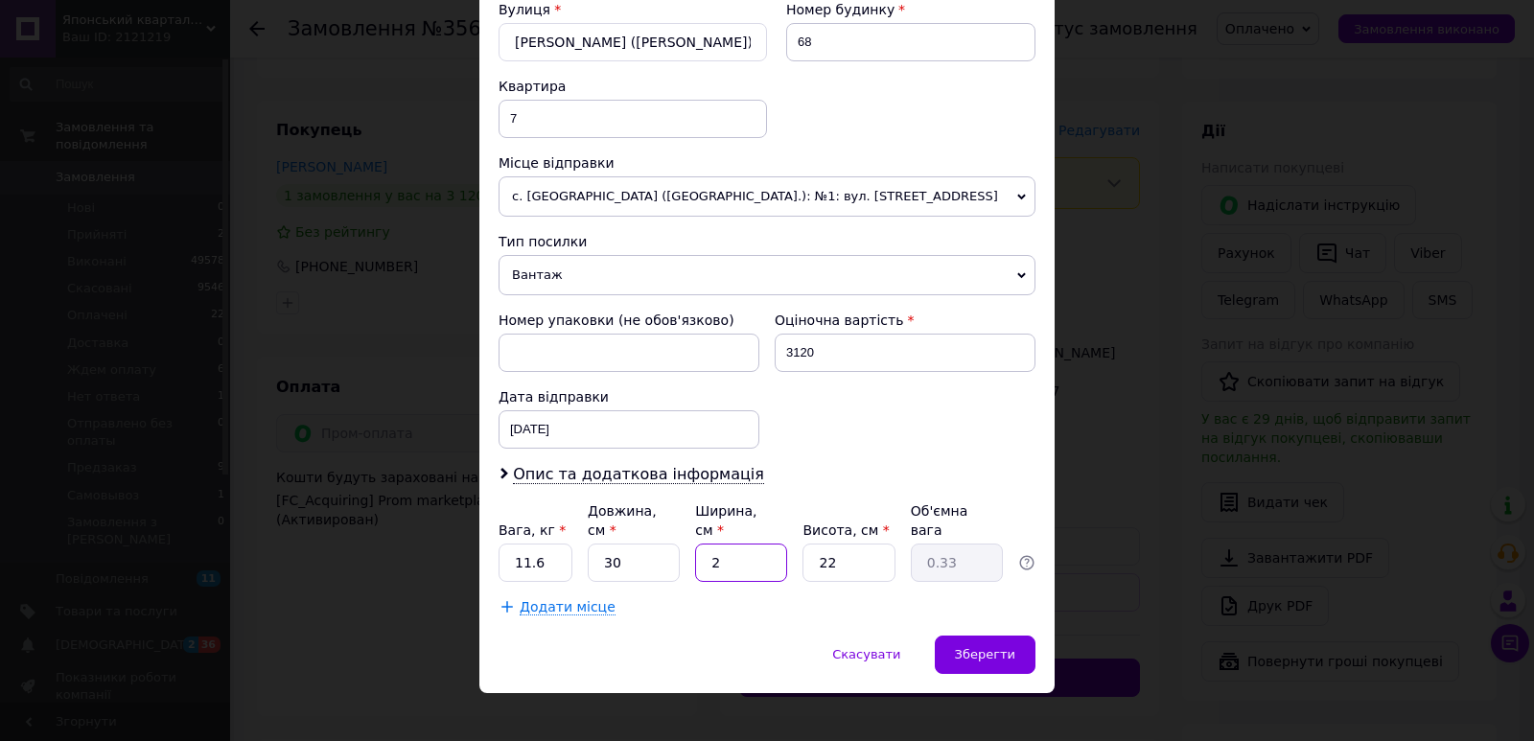
type input "3.8"
type input "23"
click at [876, 547] on input "22" at bounding box center [848, 563] width 92 height 38
click at [874, 548] on input "22" at bounding box center [848, 563] width 92 height 38
type input "2"
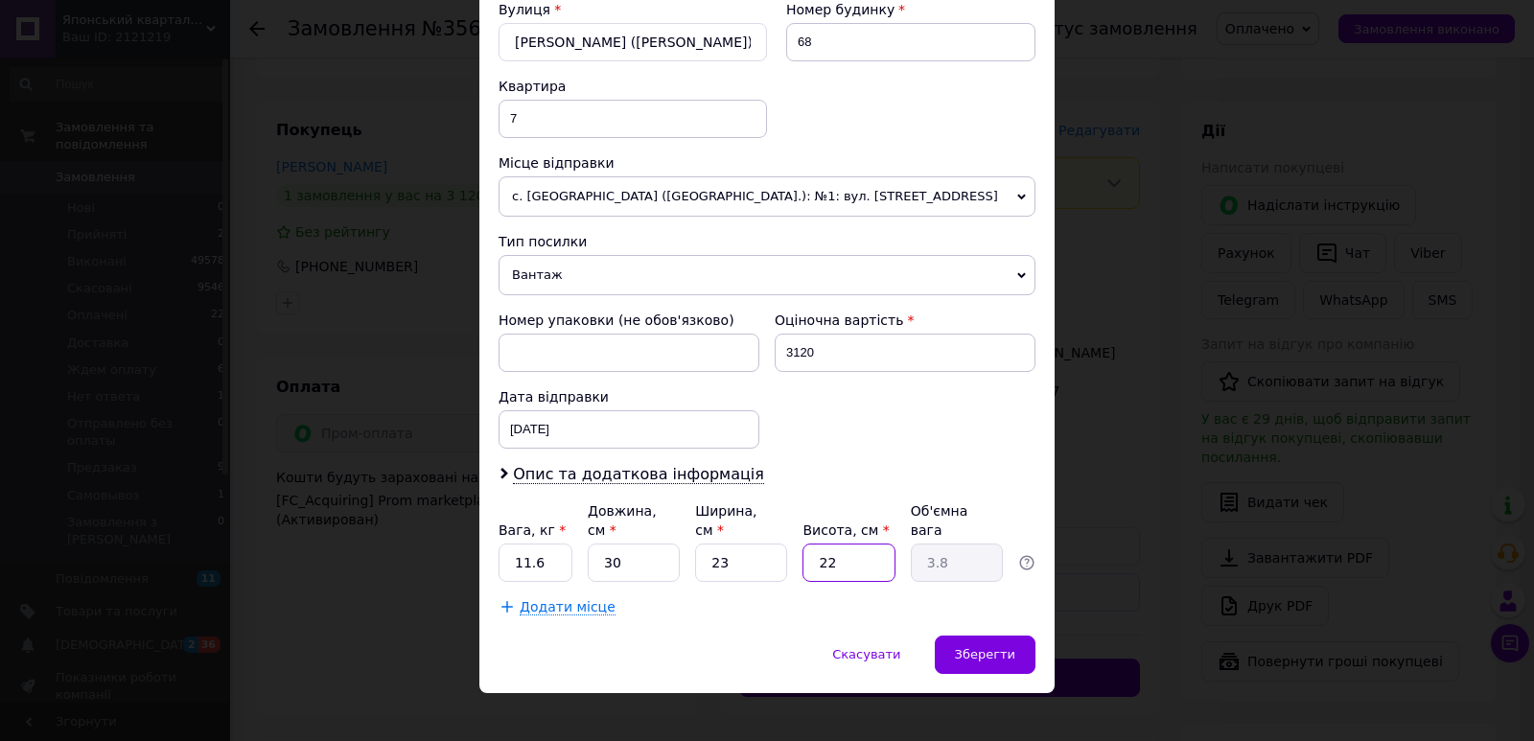
type input "0.35"
type input "23"
type input "3.97"
type input "23"
click at [962, 636] on div "Зберегти" at bounding box center [985, 655] width 101 height 38
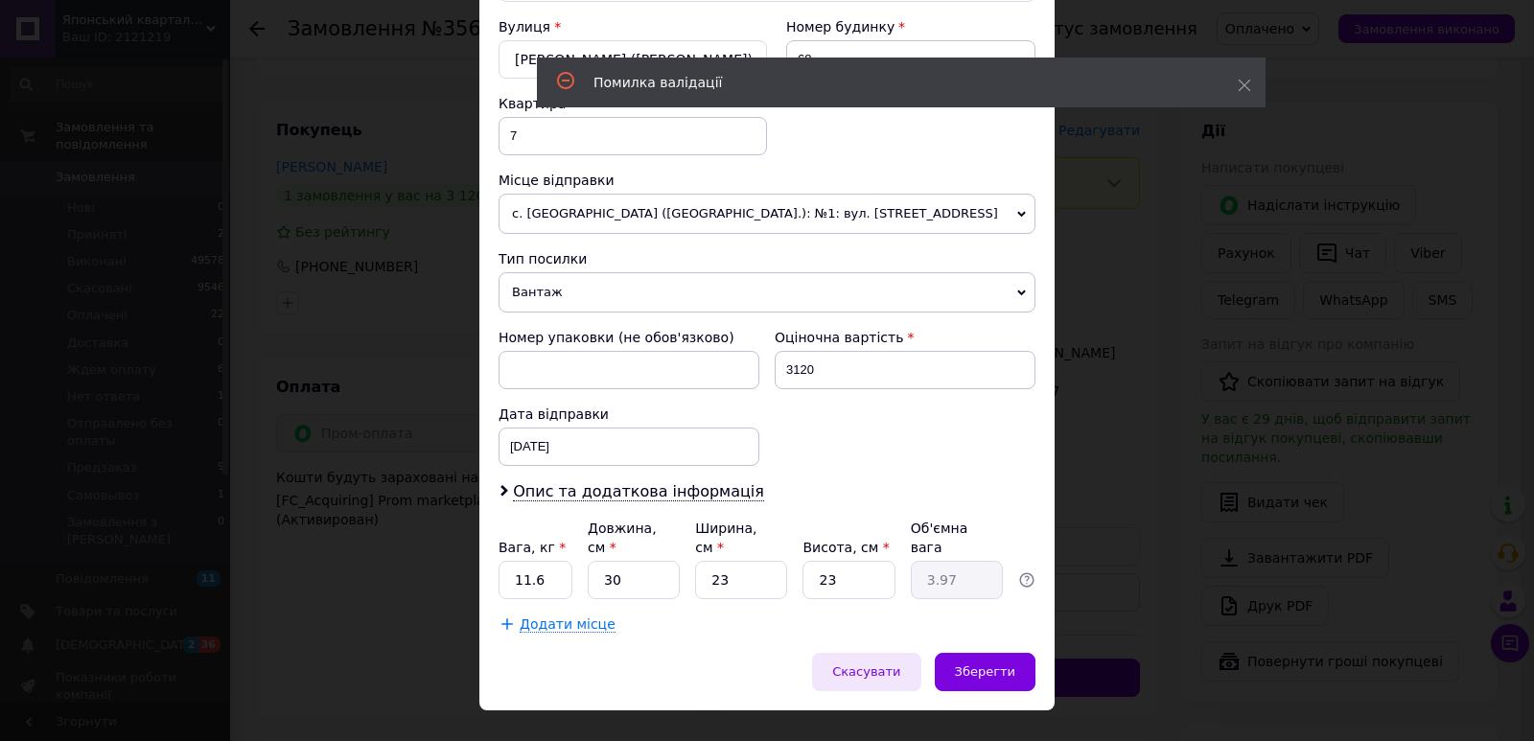
scroll to position [49, 0]
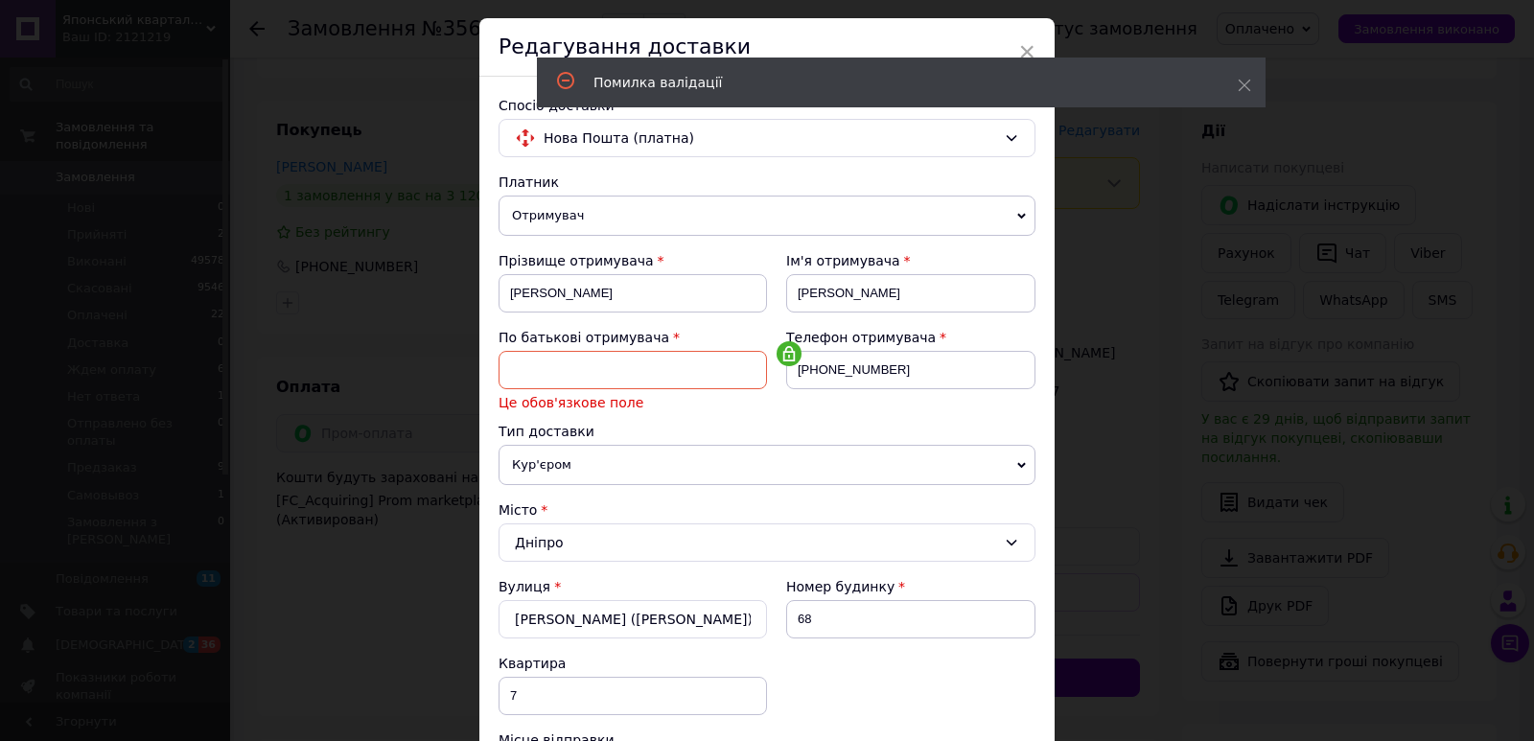
click at [710, 374] on input at bounding box center [632, 370] width 268 height 38
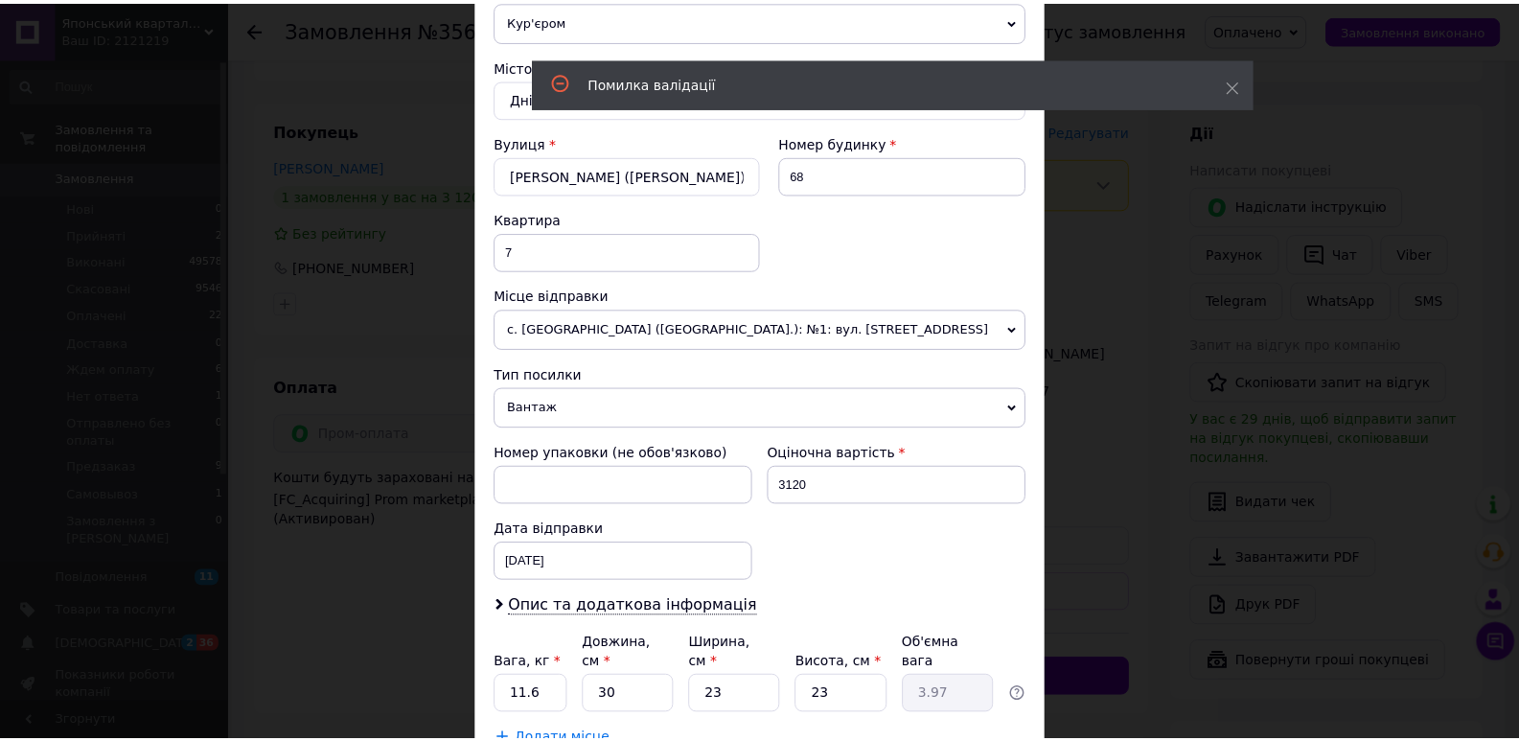
scroll to position [609, 0]
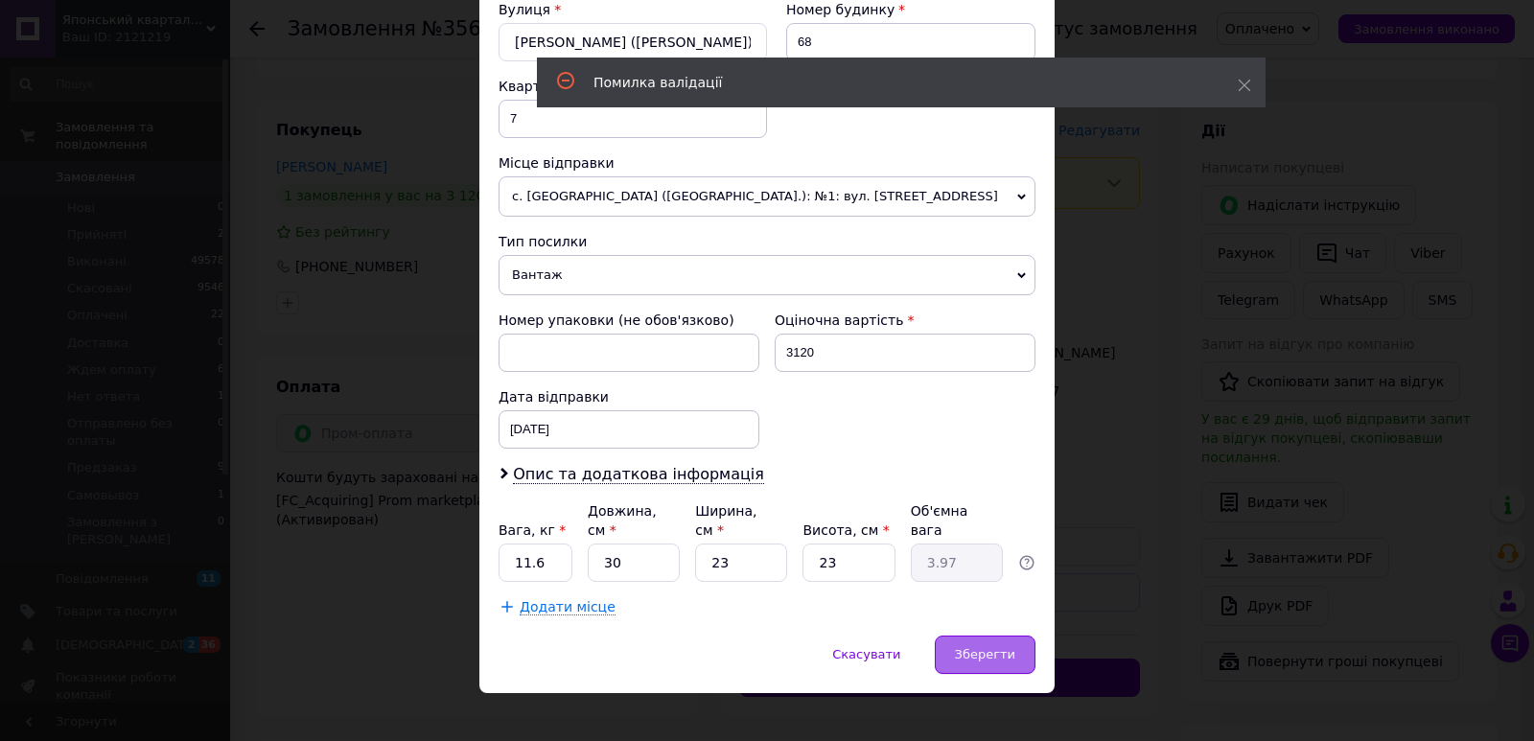
type input "-"
click at [967, 647] on span "Зберегти" at bounding box center [985, 654] width 60 height 14
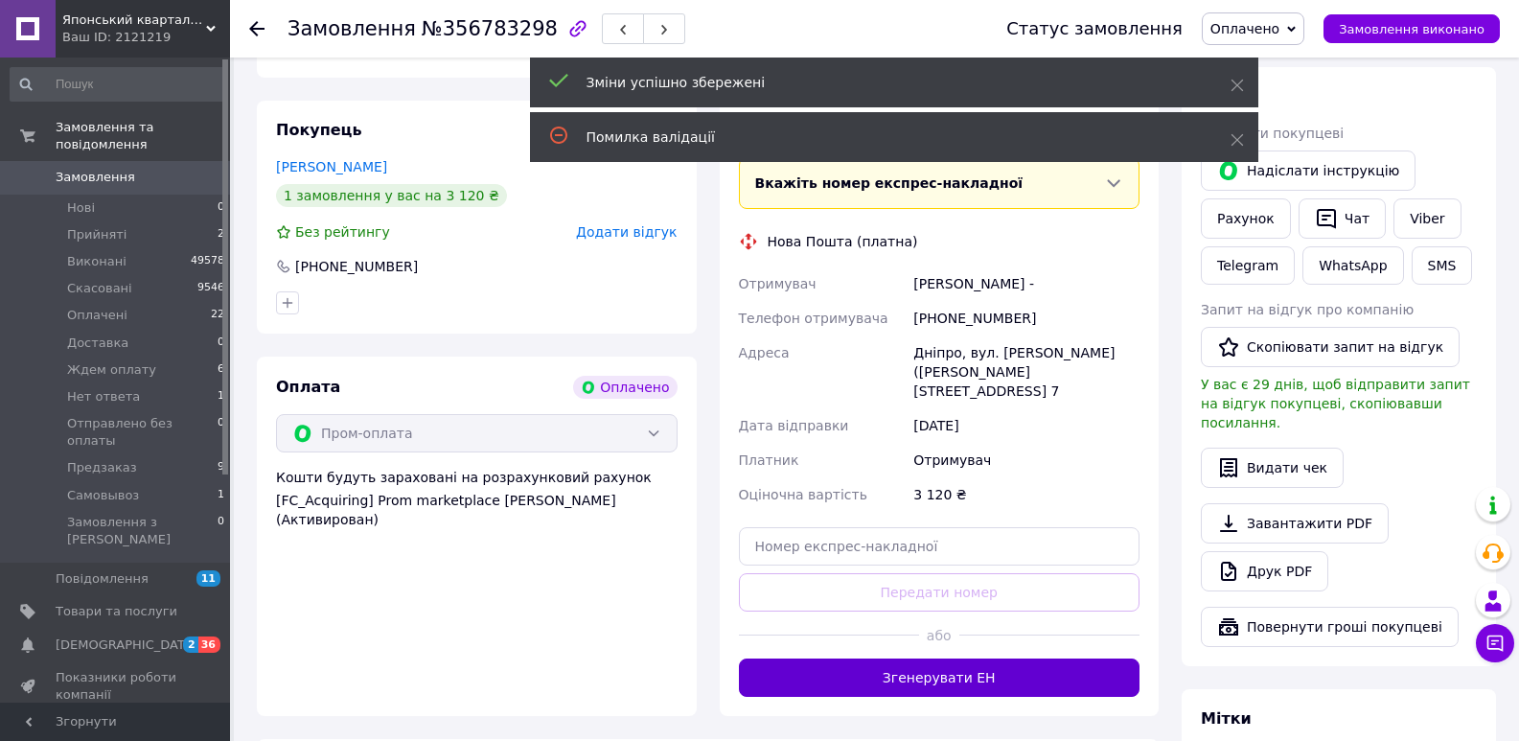
click at [950, 659] on button "Згенерувати ЕН" at bounding box center [940, 678] width 402 height 38
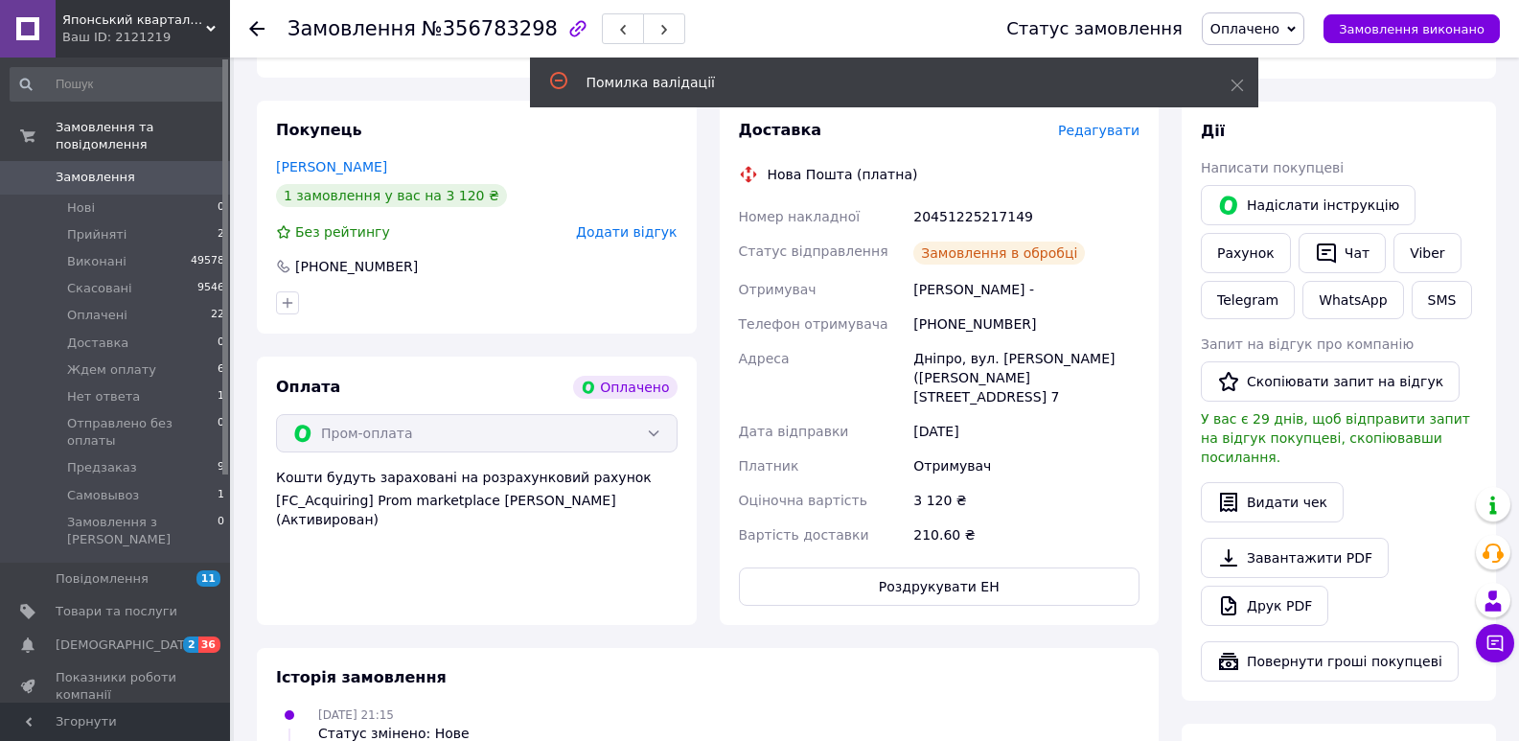
click at [451, 15] on div "Замовлення №356783298" at bounding box center [487, 28] width 398 height 33
click at [454, 32] on span "№356783298" at bounding box center [490, 28] width 136 height 23
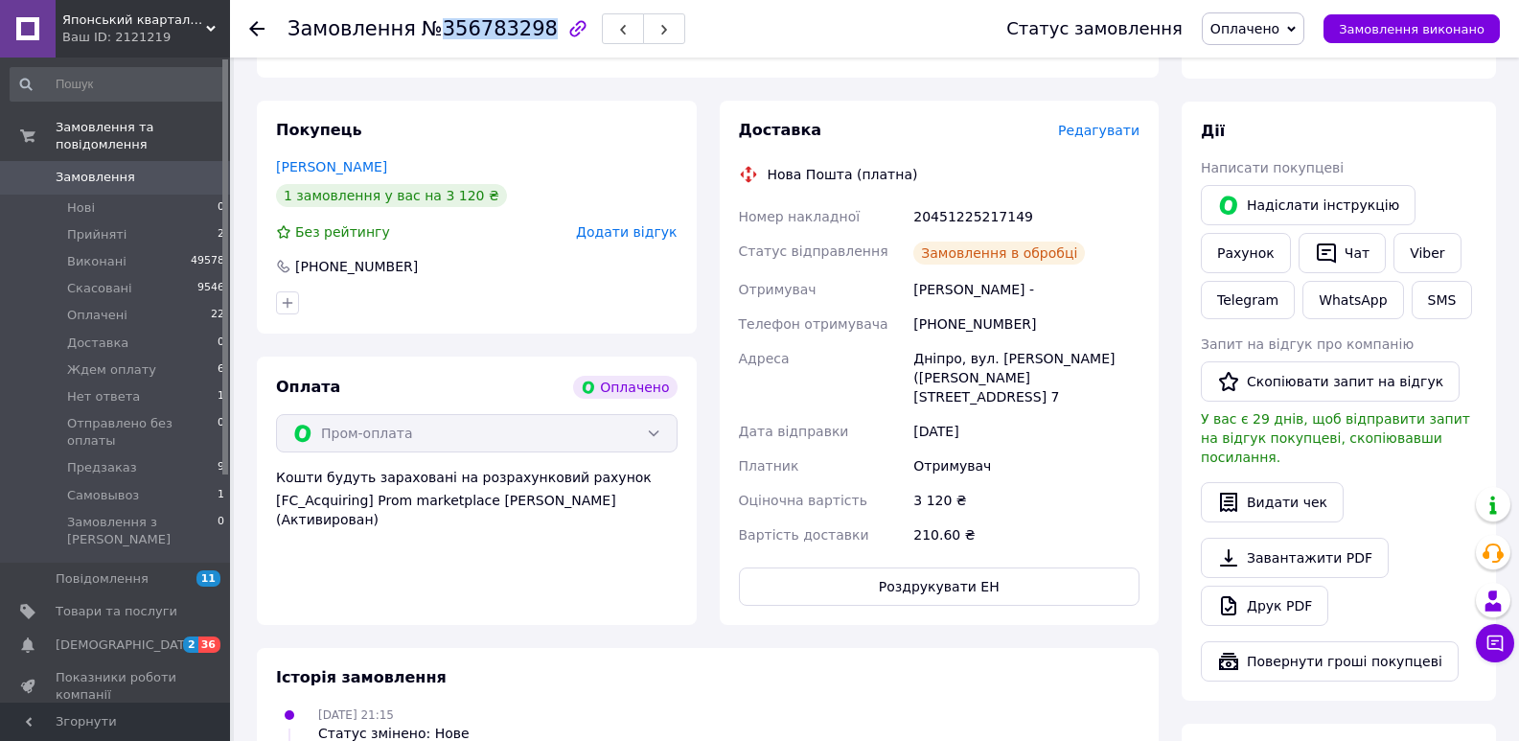
click at [454, 32] on span "№356783298" at bounding box center [490, 28] width 136 height 23
copy span "356783298"
click at [927, 199] on div "20451225217149" at bounding box center [1027, 216] width 234 height 35
copy div "20451225217149"
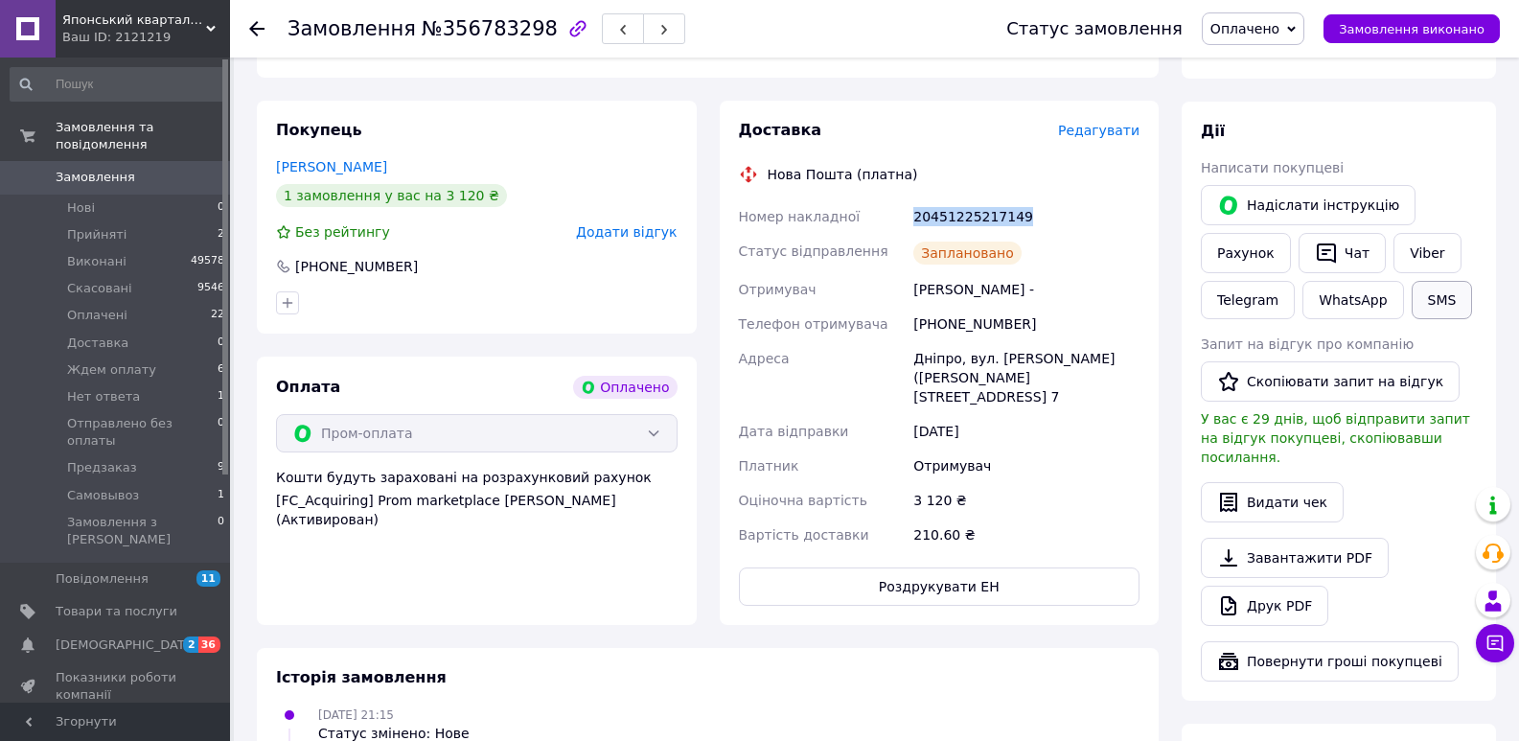
click at [1437, 283] on button "SMS" at bounding box center [1442, 300] width 61 height 38
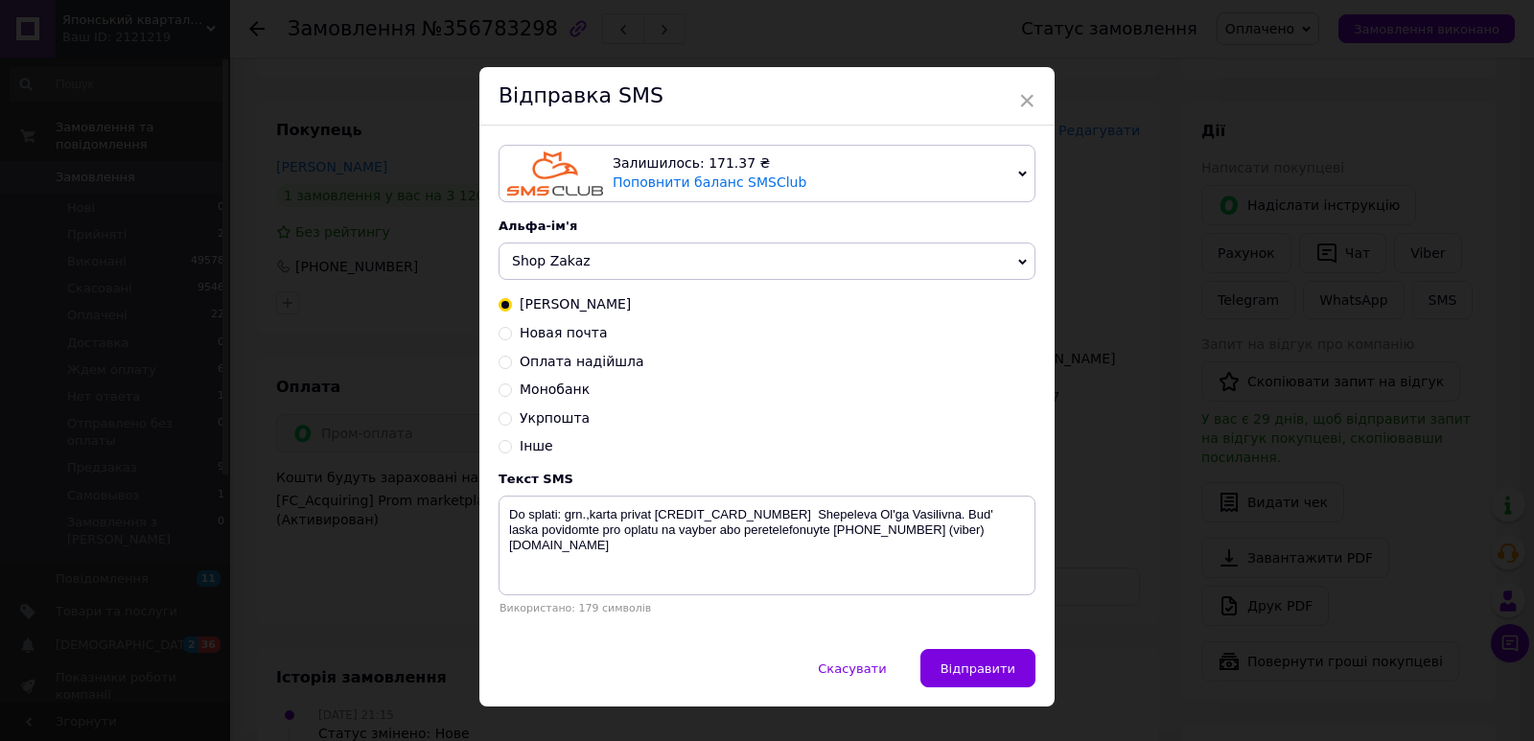
click at [580, 334] on span "Новая почта" at bounding box center [564, 332] width 88 height 15
click at [512, 334] on input "Новая почта" at bounding box center [504, 331] width 13 height 13
radio input "true"
radio input "false"
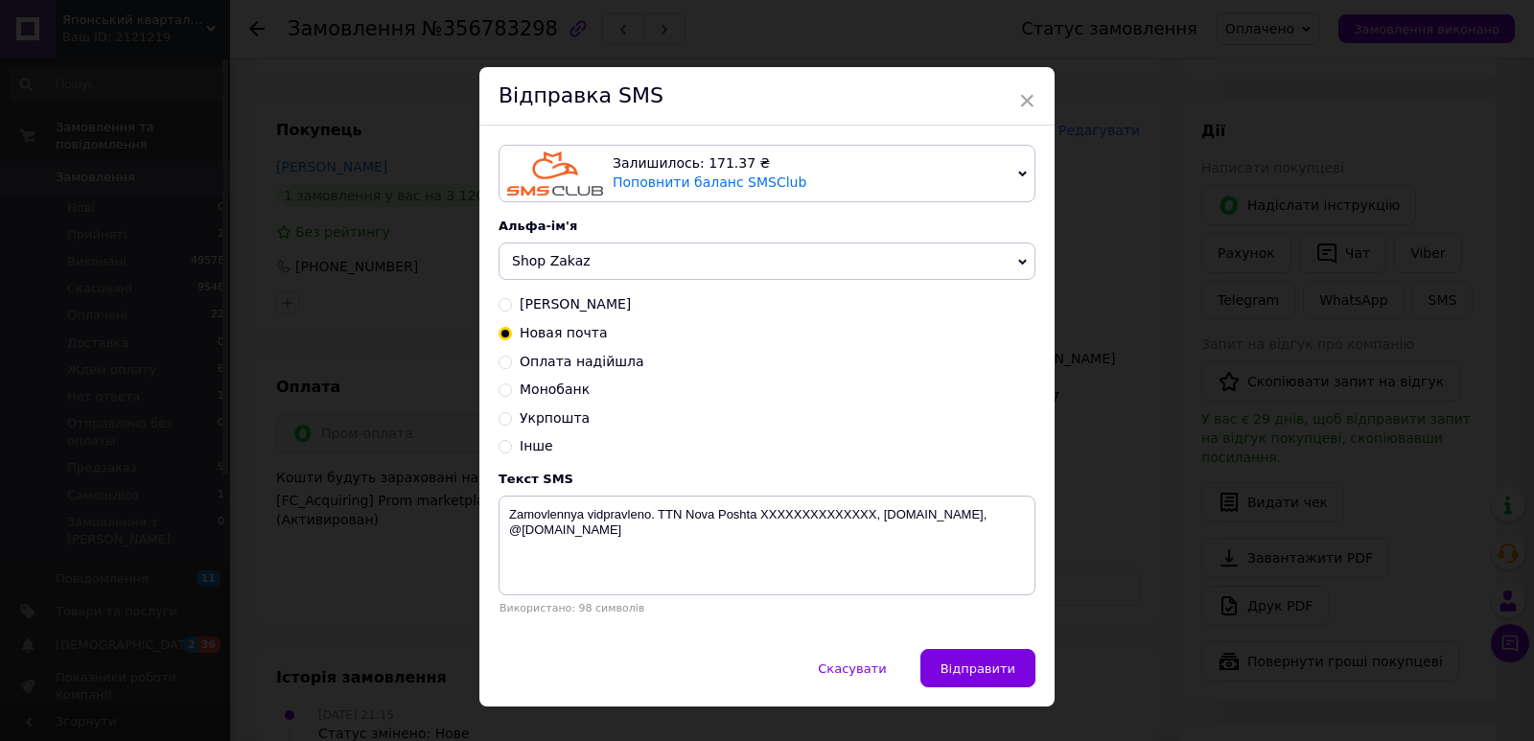
drag, startPoint x: 587, startPoint y: 266, endPoint x: 572, endPoint y: 298, distance: 34.7
click at [586, 274] on span "Shop Zakaz" at bounding box center [766, 262] width 537 height 38
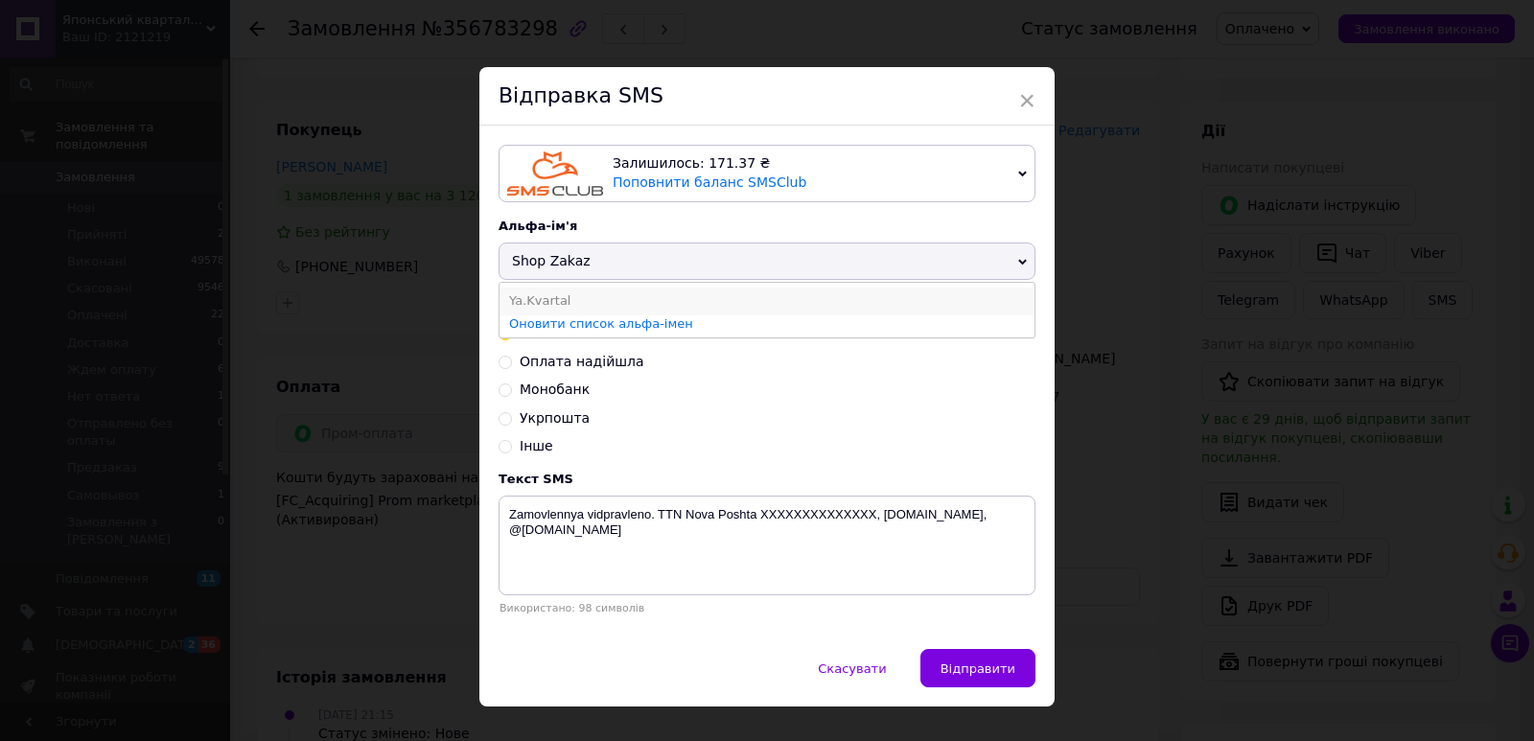
click at [572, 298] on li "Ya.Kvartal" at bounding box center [766, 301] width 535 height 27
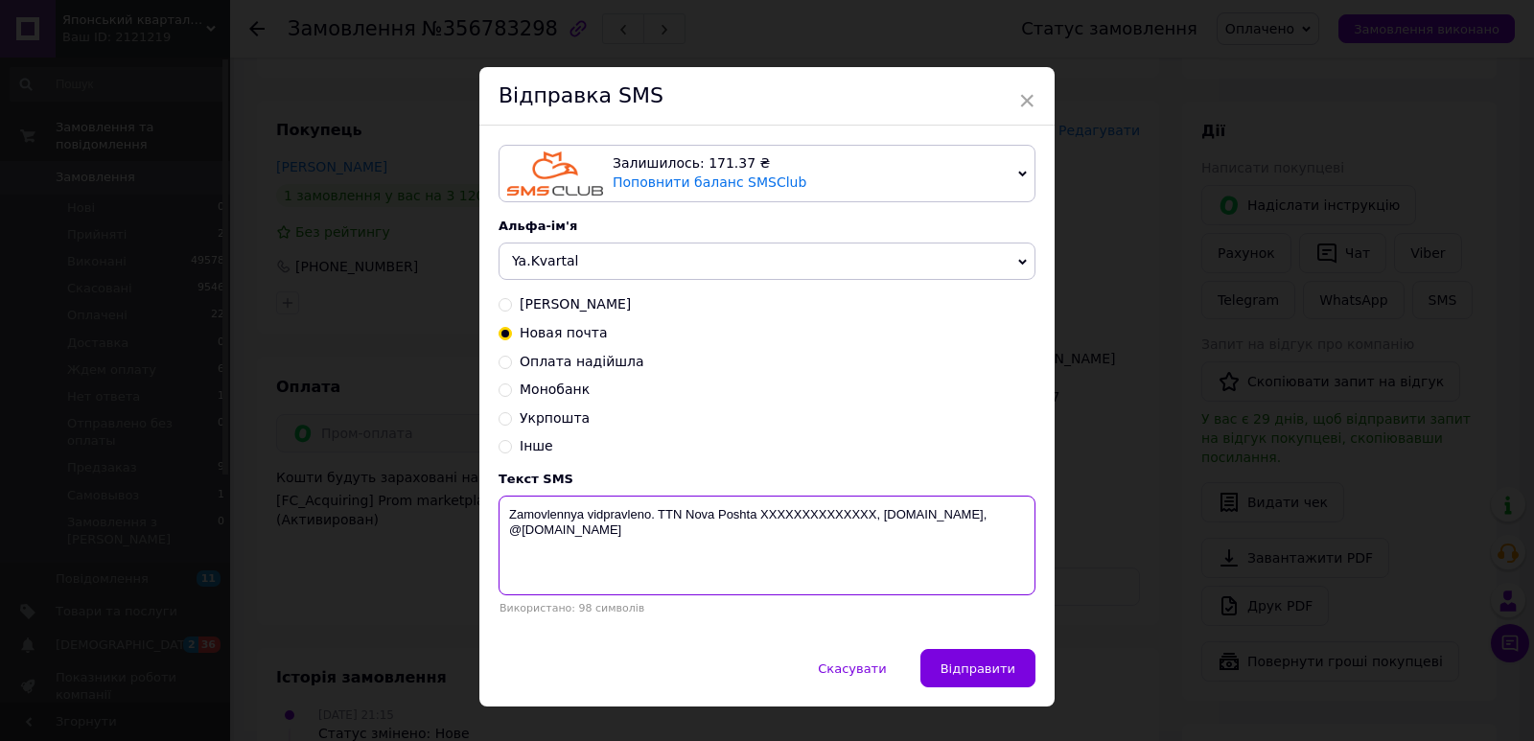
click at [837, 521] on textarea "Zamovlennya vidpravleno. TTN Nova Poshta XXXXXXXXXXXXXX, yaponskiy-kvartal.com,…" at bounding box center [766, 546] width 537 height 100
paste textarea "20451225217149"
type textarea "Zamovlennya vidpravleno. TTN Nova Poshta 20451225217149, yaponskiy-kvartal.com,…"
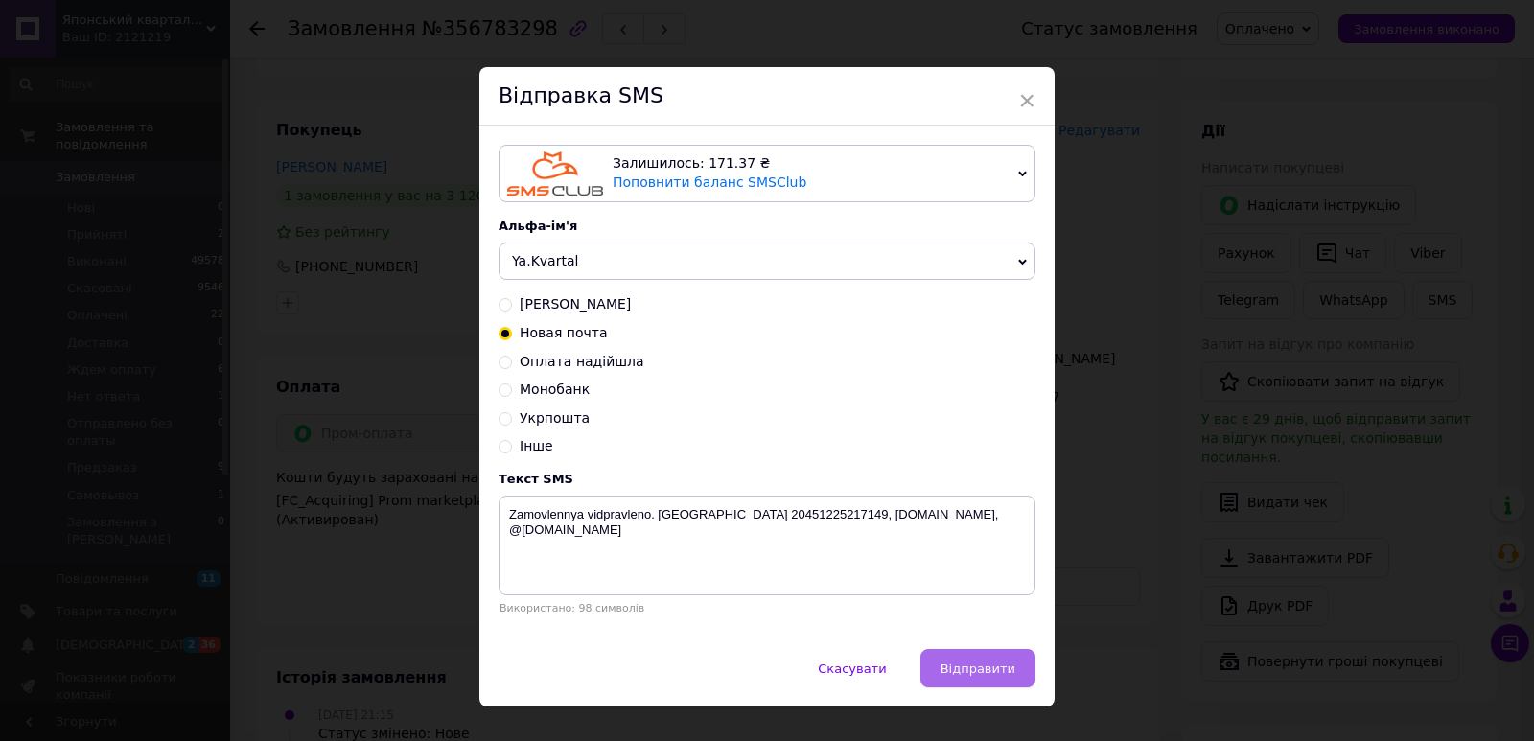
click at [991, 673] on span "Відправити" at bounding box center [977, 668] width 75 height 14
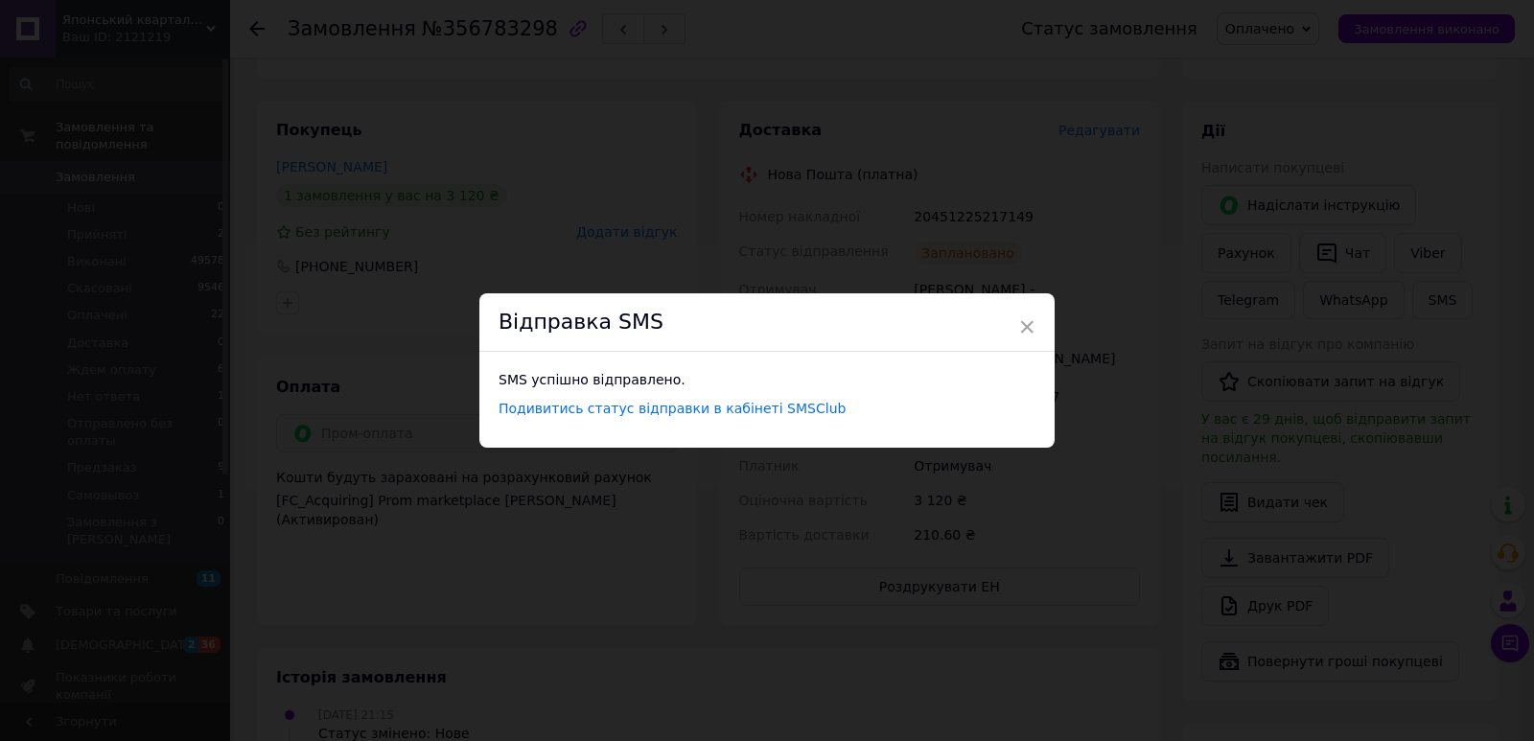
drag, startPoint x: 544, startPoint y: 139, endPoint x: 519, endPoint y: 85, distance: 59.2
click at [544, 132] on div "× Відправка SMS SMS успішно відправлено. Подивитись статус відправки в кабінеті…" at bounding box center [767, 370] width 1534 height 741
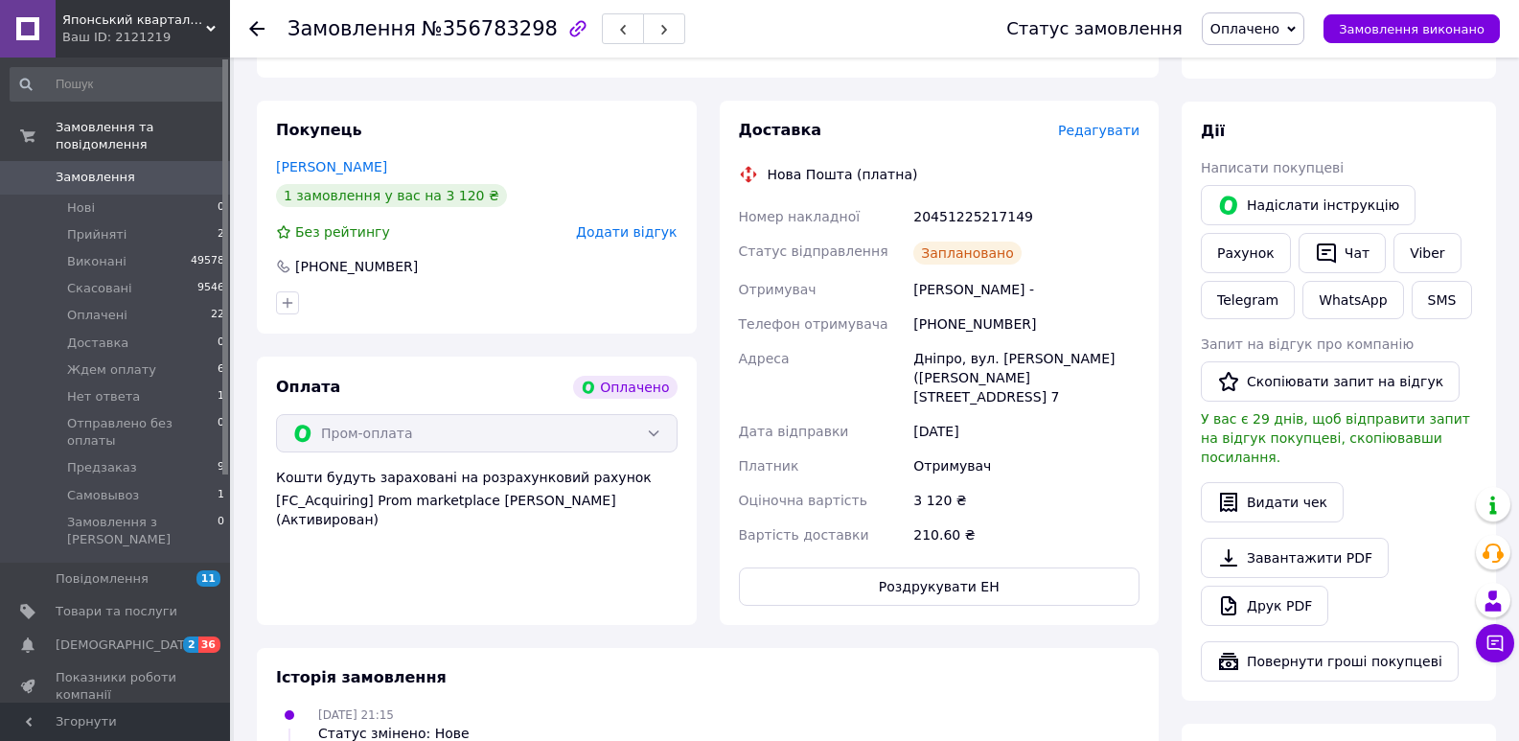
click at [493, 31] on span "№356783298" at bounding box center [490, 28] width 136 height 23
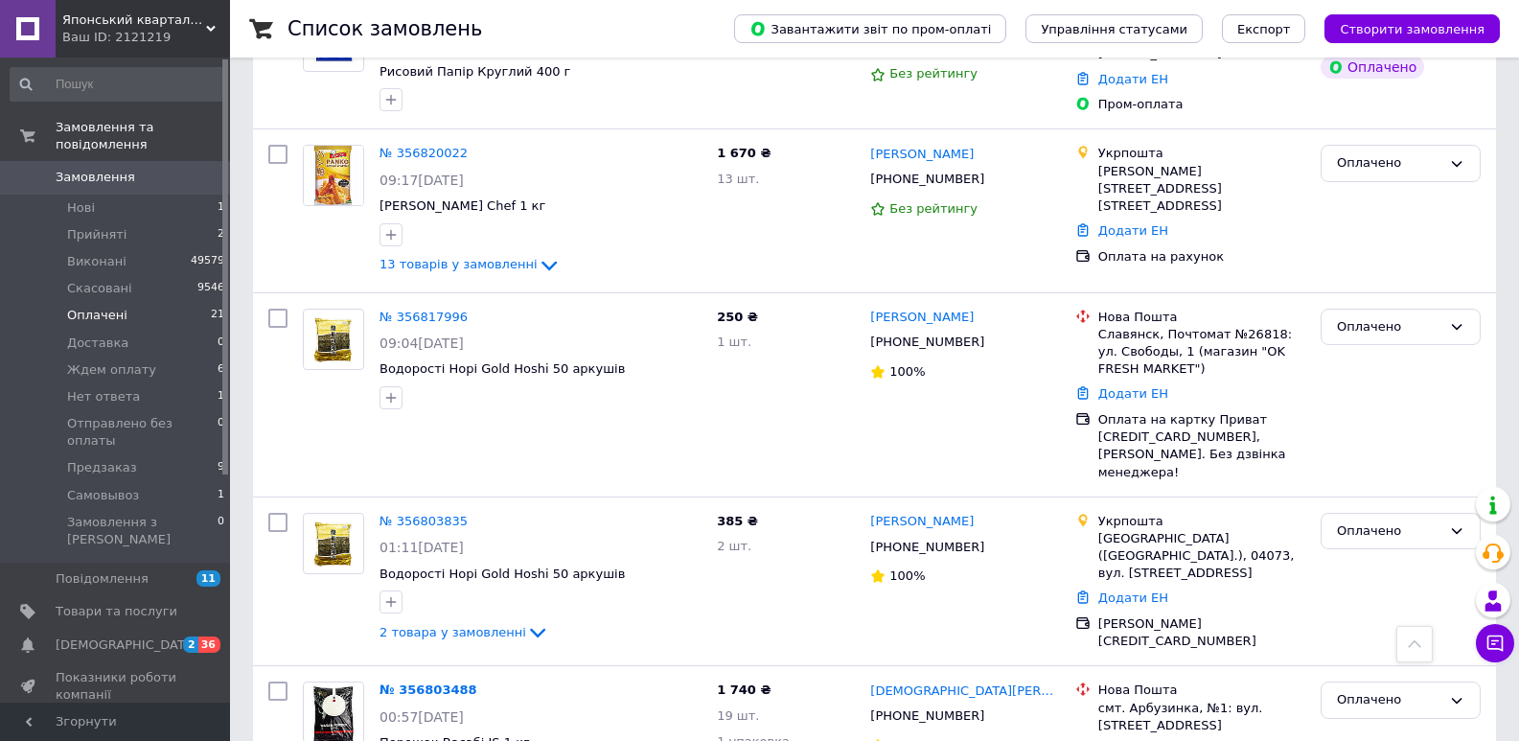
scroll to position [2407, 0]
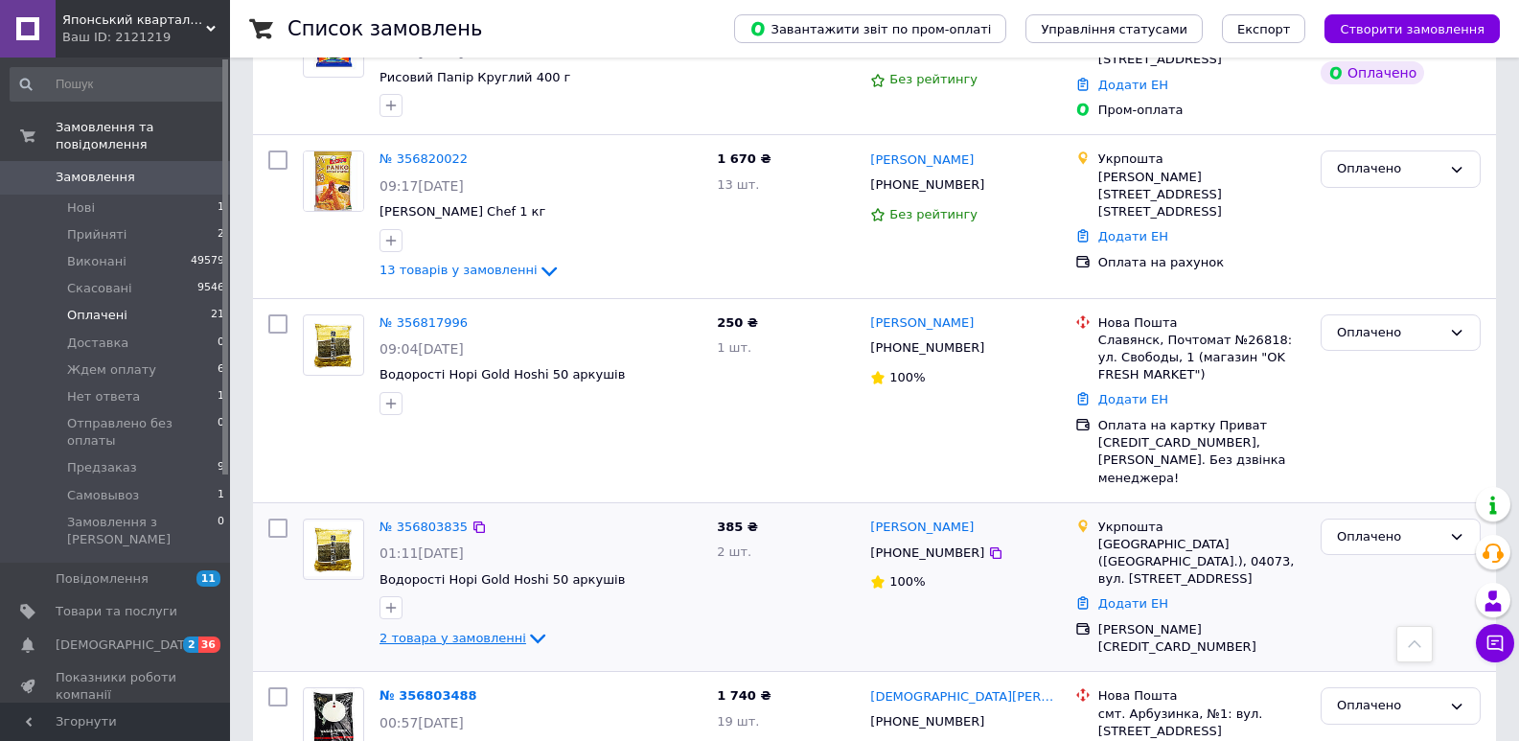
click at [526, 627] on icon at bounding box center [537, 638] width 23 height 23
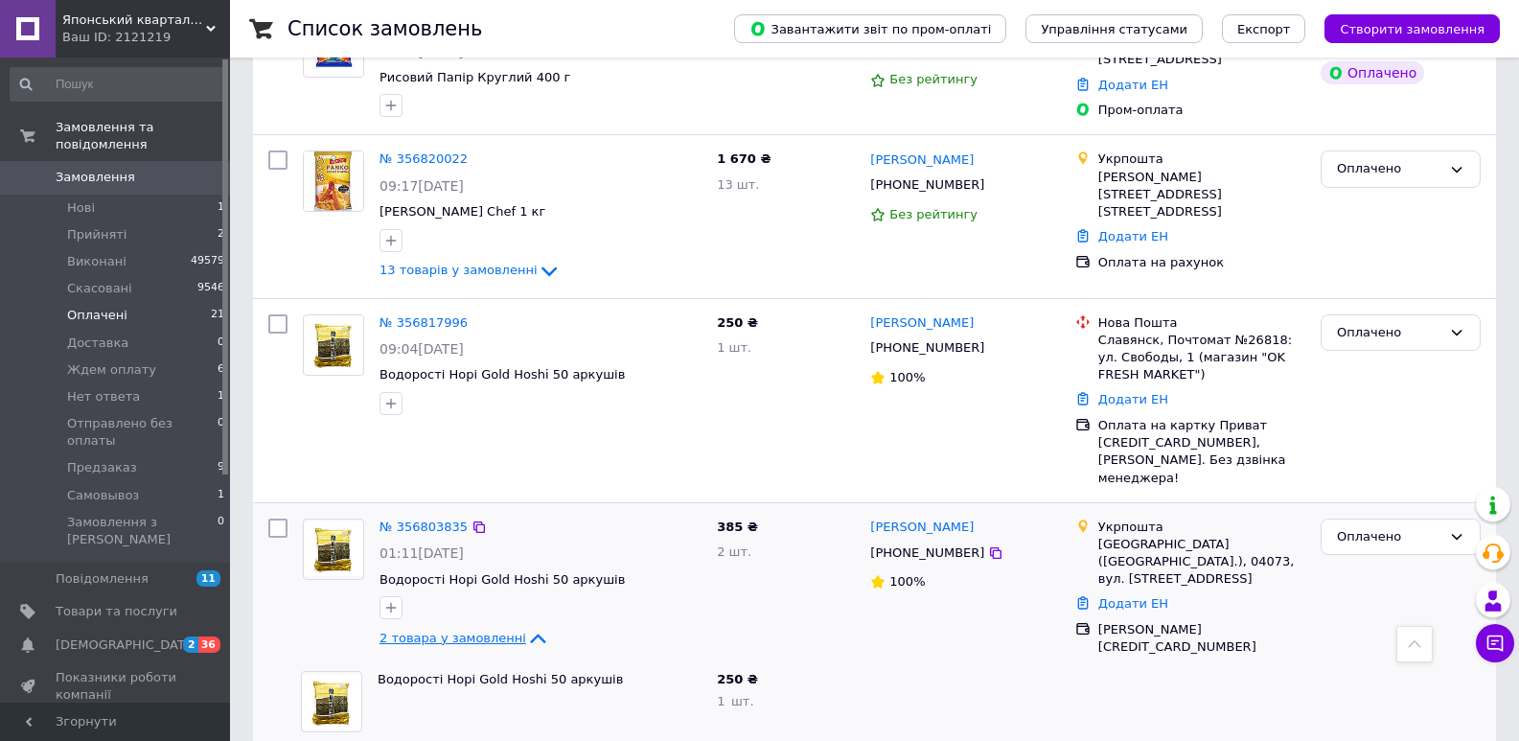
click at [526, 627] on icon at bounding box center [537, 638] width 23 height 23
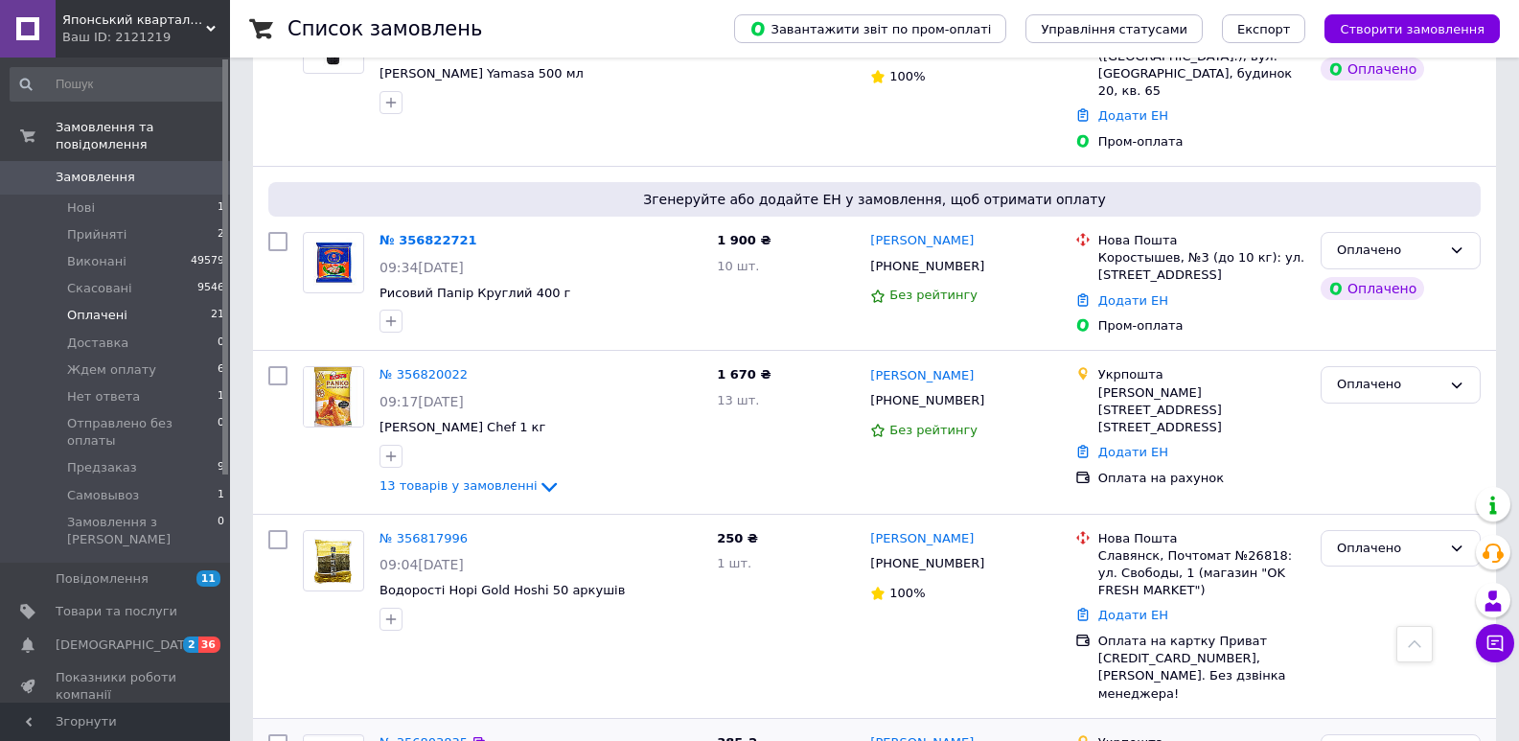
scroll to position [2163, 0]
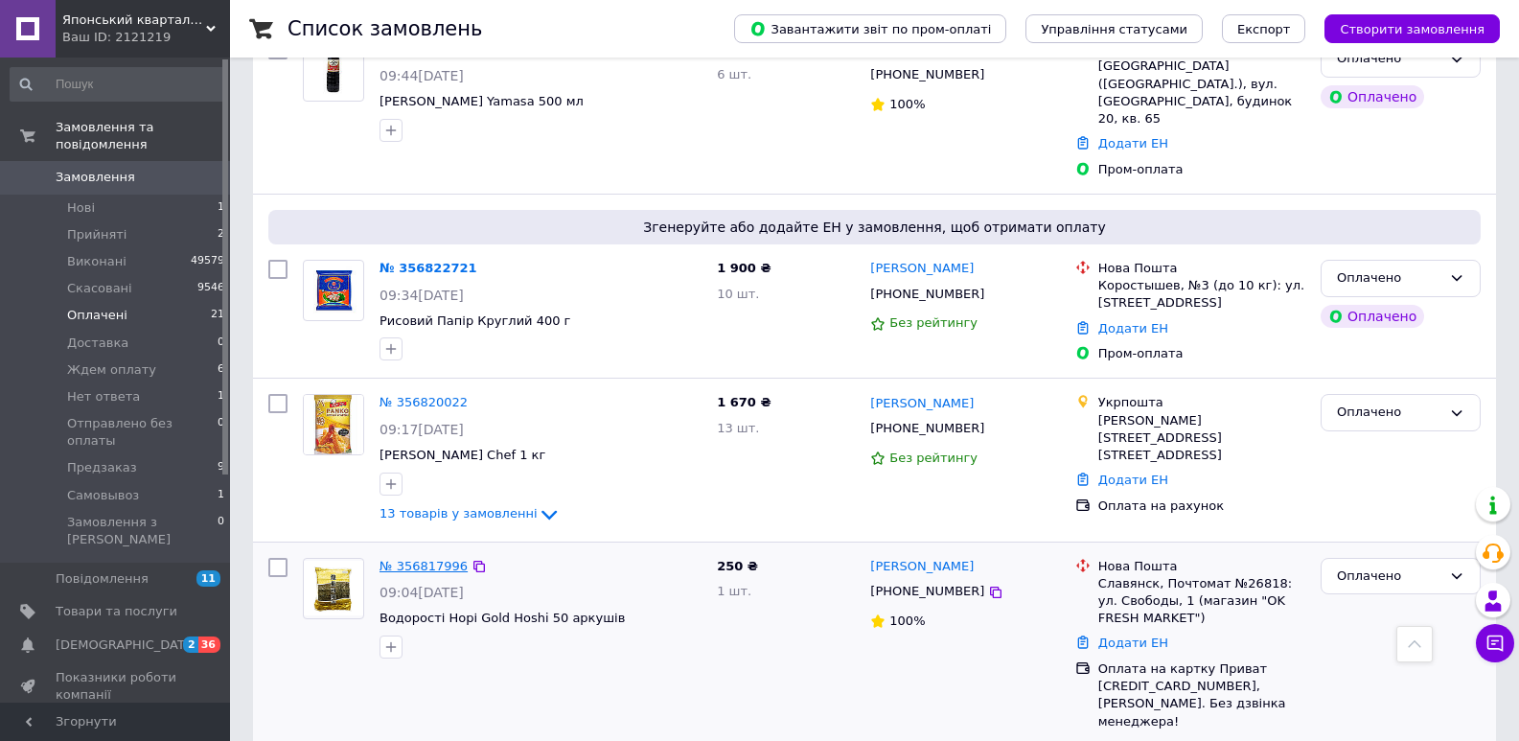
drag, startPoint x: 422, startPoint y: 377, endPoint x: 407, endPoint y: 387, distance: 17.8
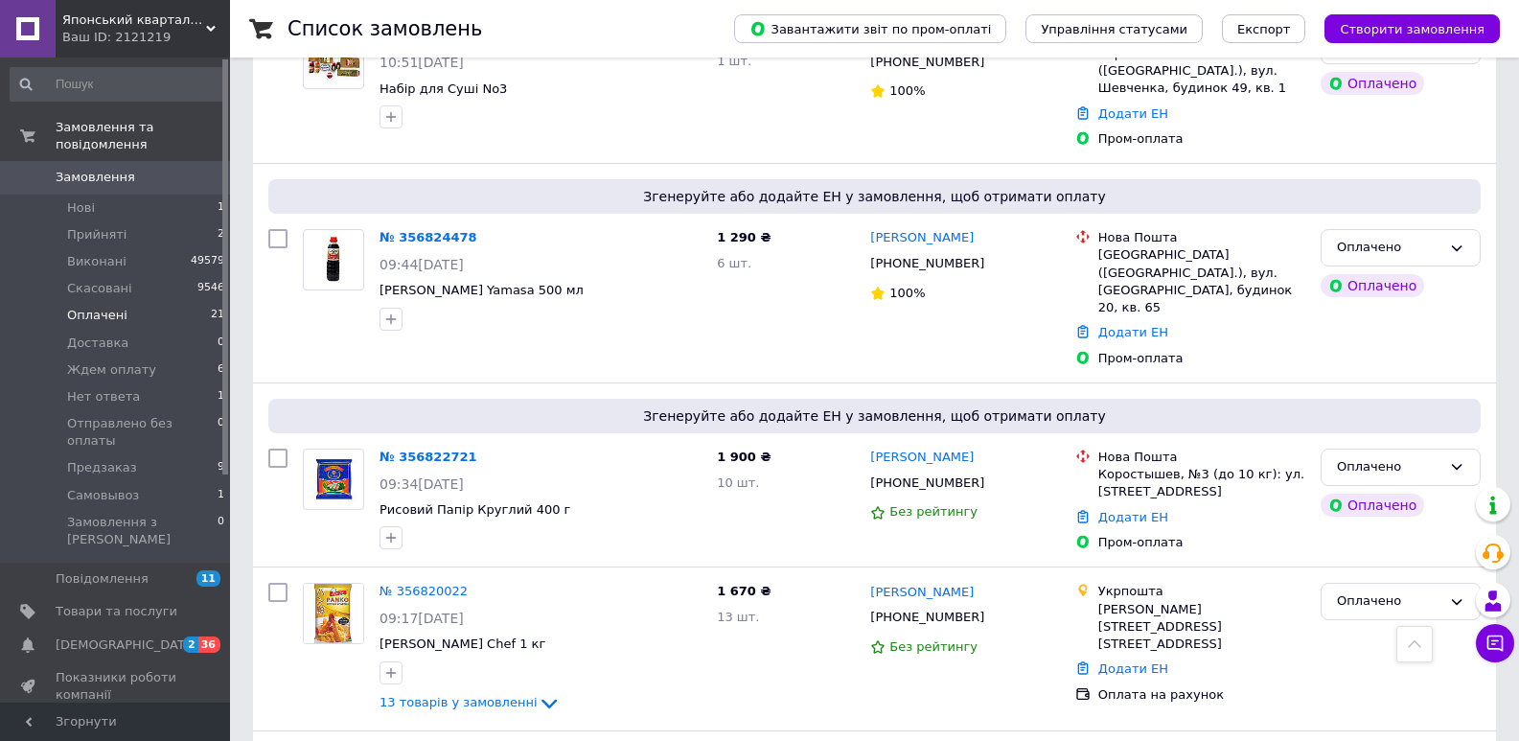
scroll to position [1980, 0]
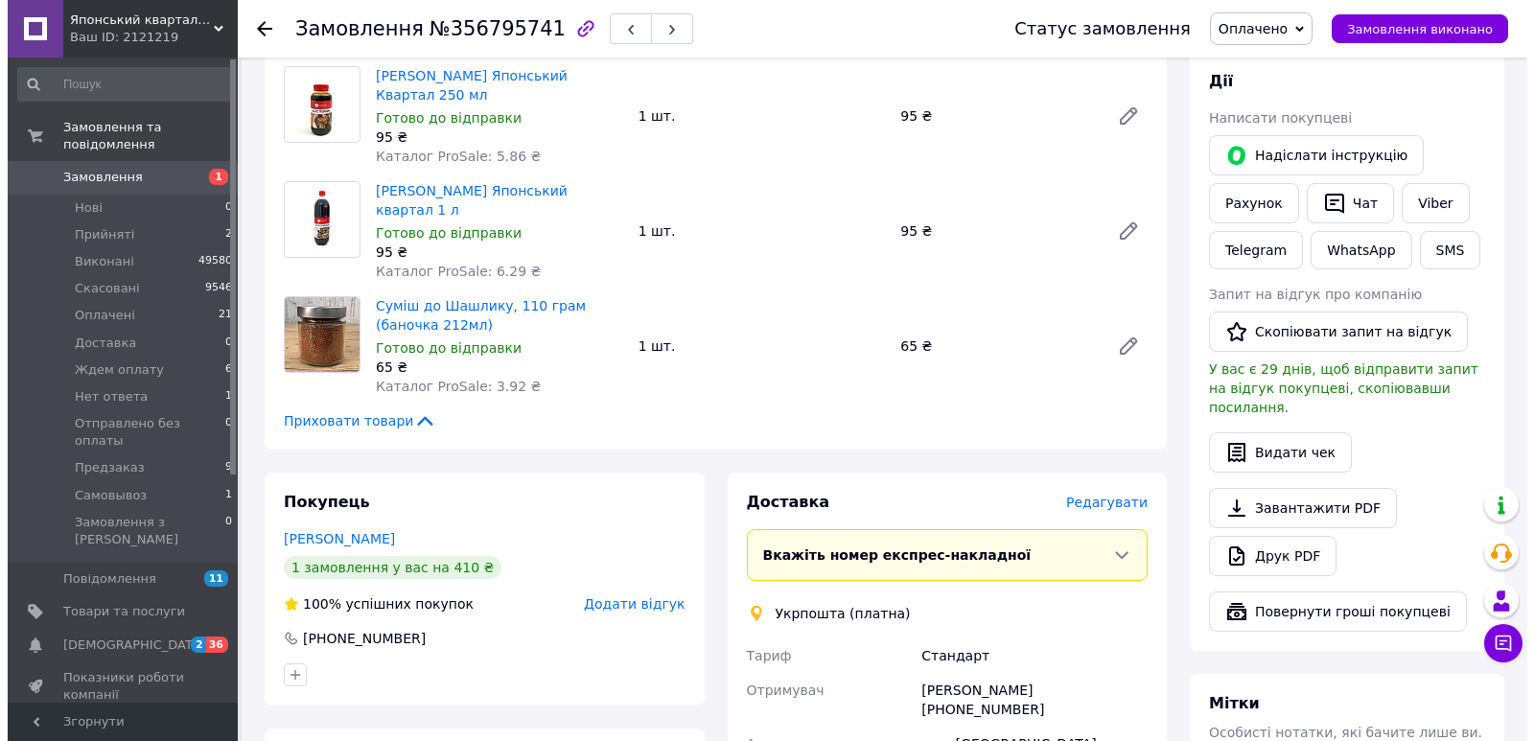
scroll to position [862, 0]
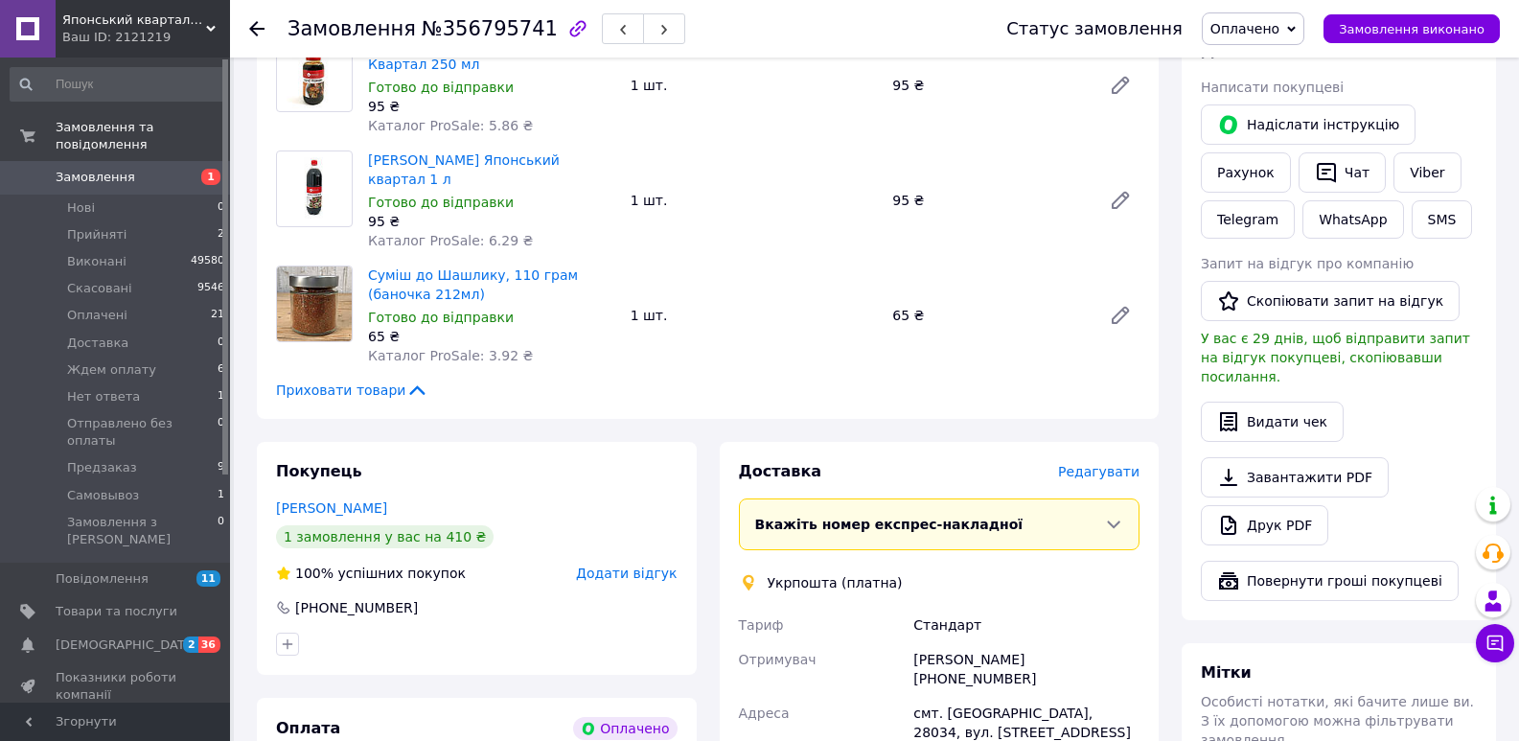
click at [1128, 464] on span "Редагувати" at bounding box center [1098, 471] width 81 height 15
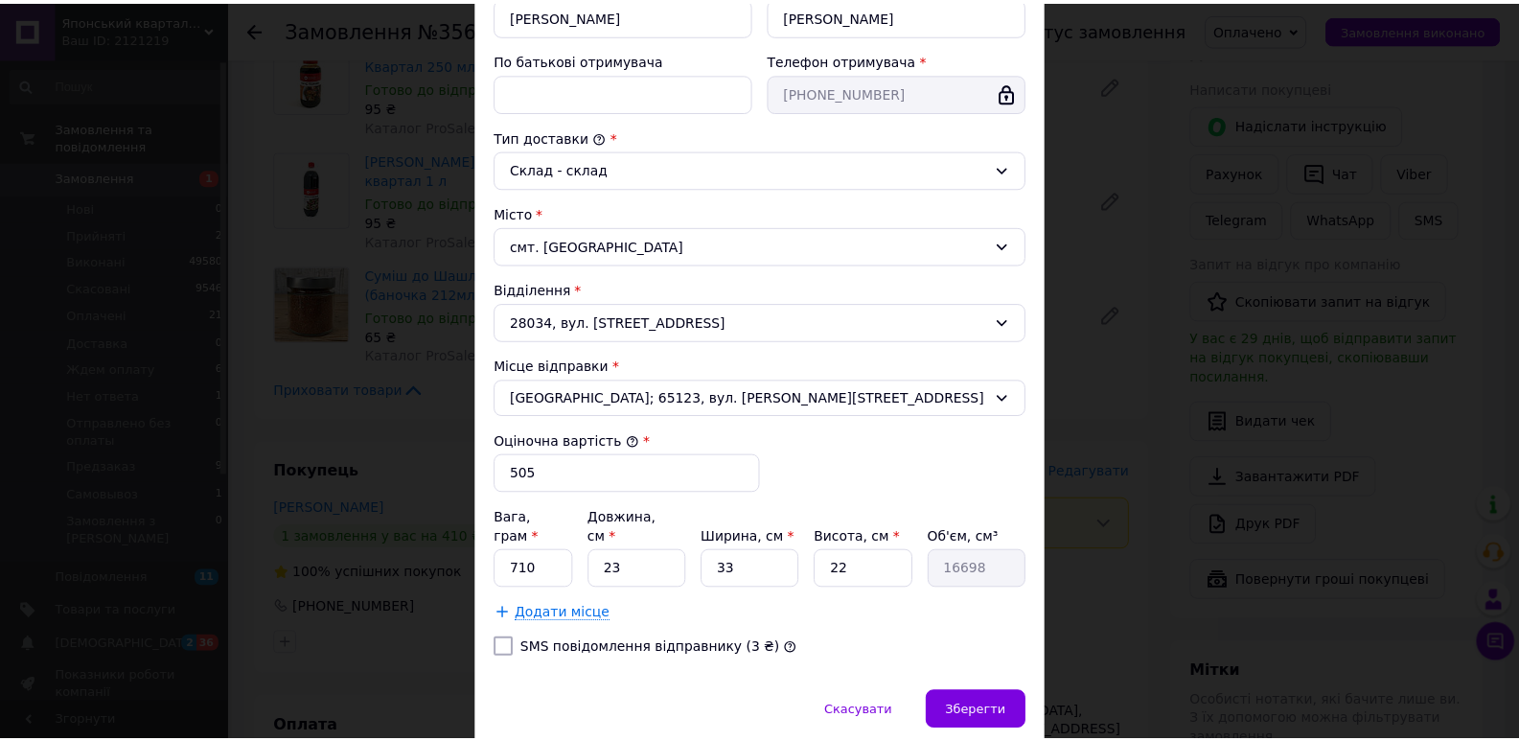
scroll to position [433, 0]
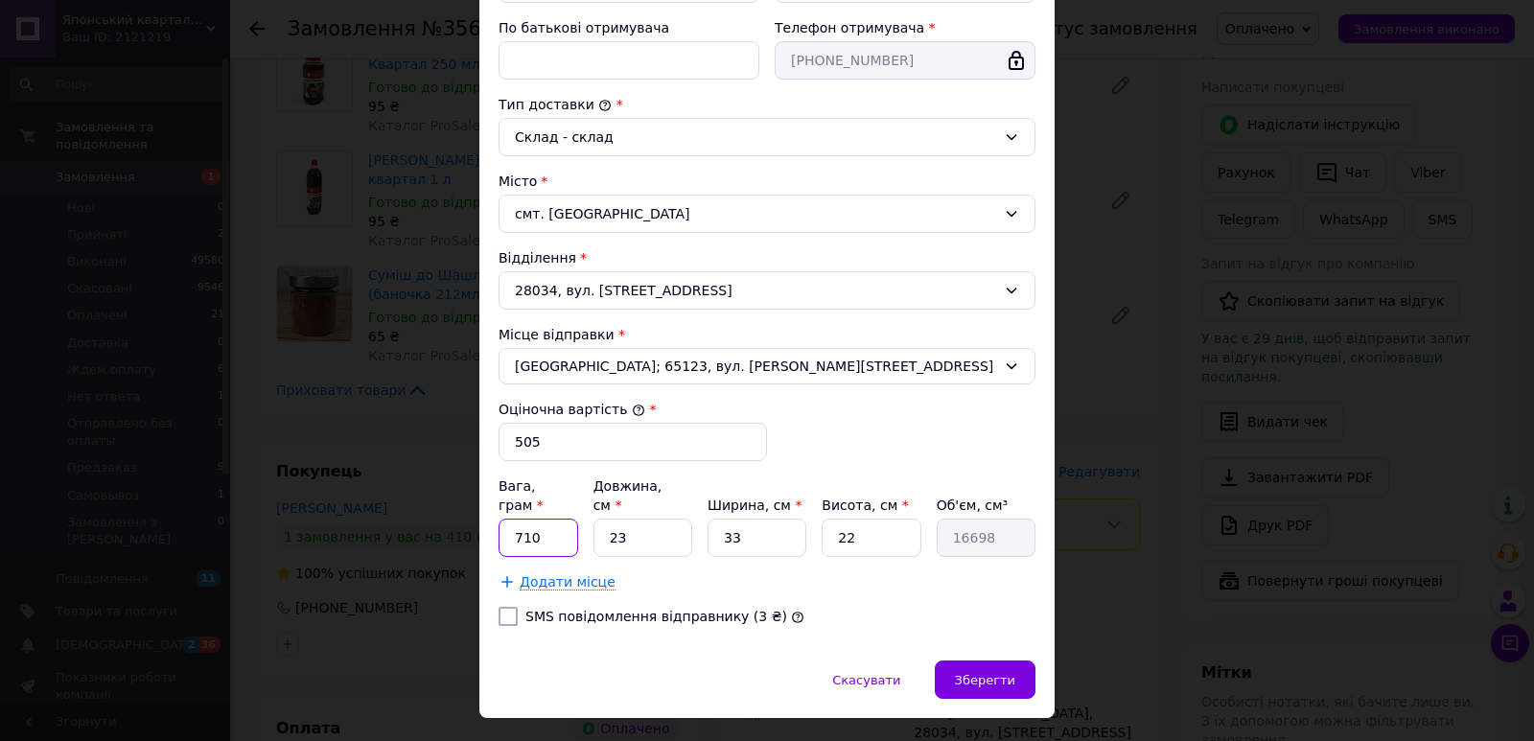
click at [546, 521] on input "710" at bounding box center [538, 538] width 80 height 38
type input "2.05"
click at [625, 519] on input "23" at bounding box center [642, 538] width 99 height 38
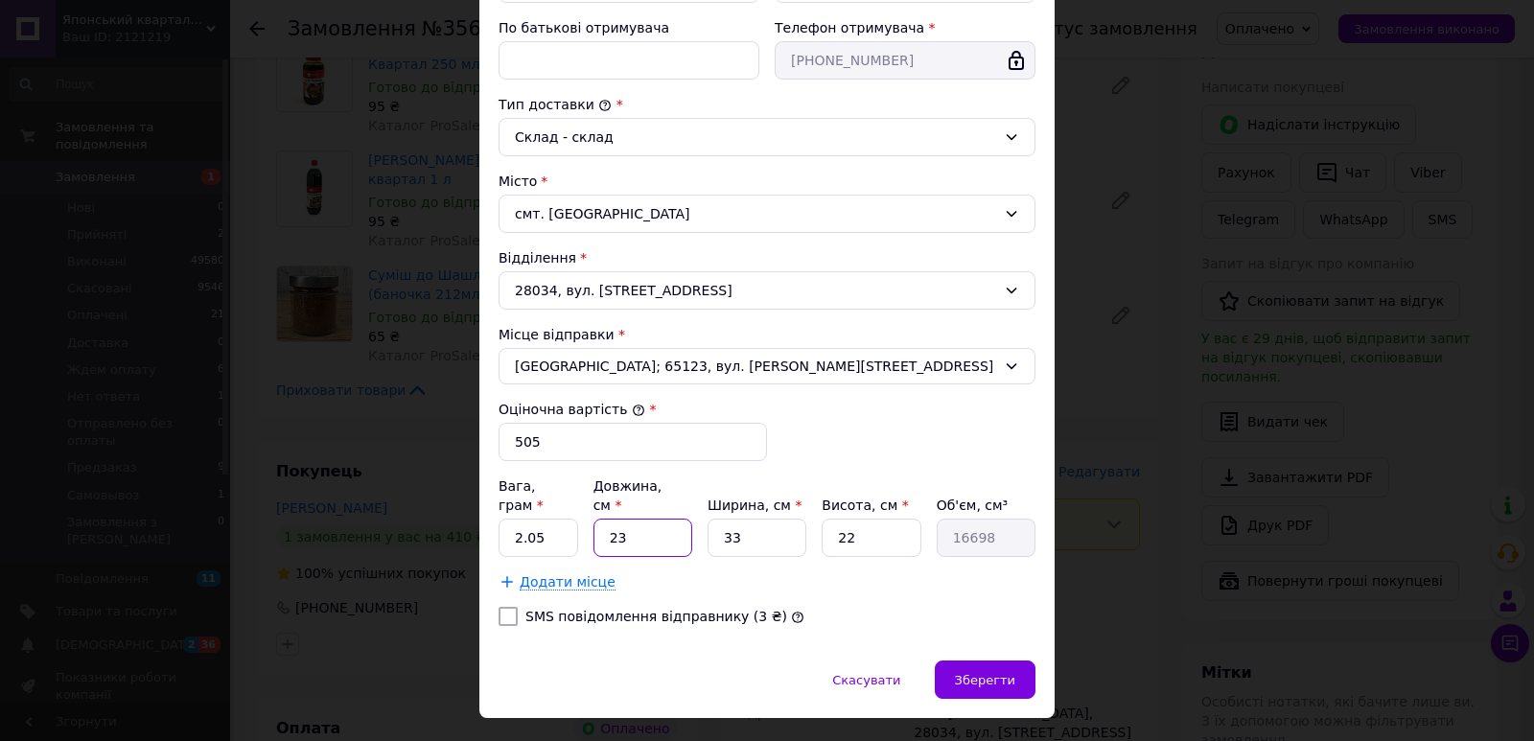
type input "2"
type input "1452"
type input "25"
type input "18150"
type input "25"
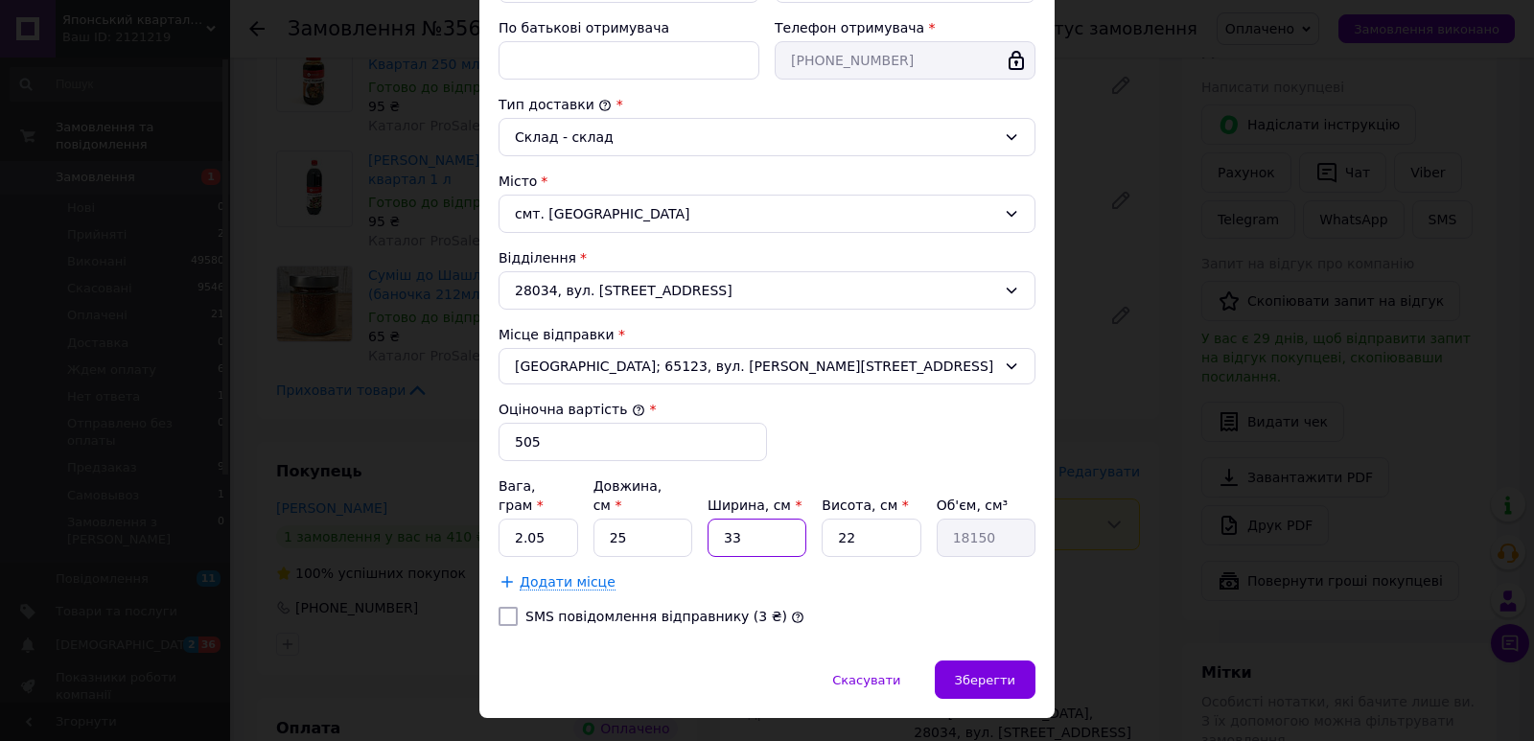
click at [725, 519] on input "33" at bounding box center [756, 538] width 99 height 38
type input "2"
type input "1100"
type input "20"
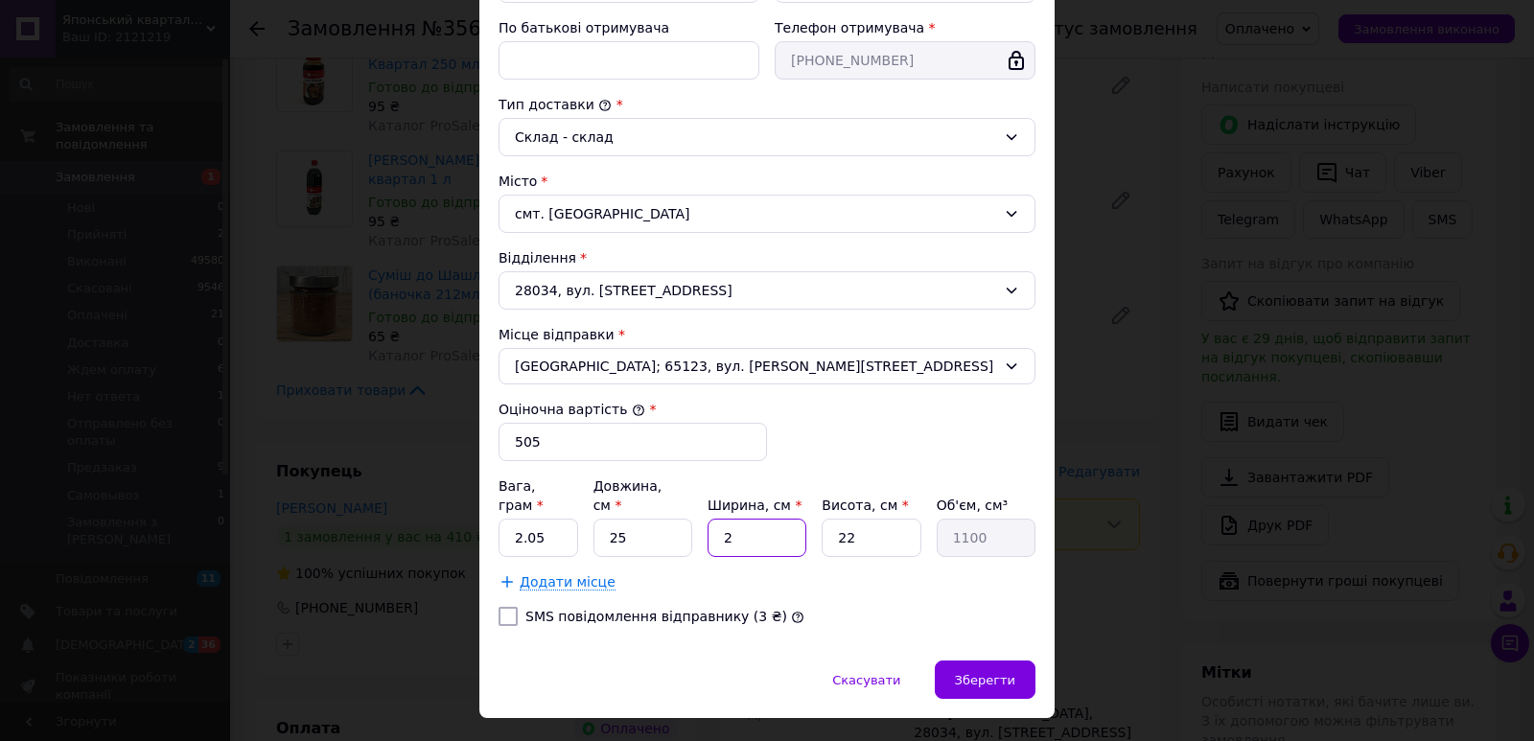
type input "11000"
type input "20"
click at [862, 521] on input "22" at bounding box center [870, 538] width 99 height 38
type input "1"
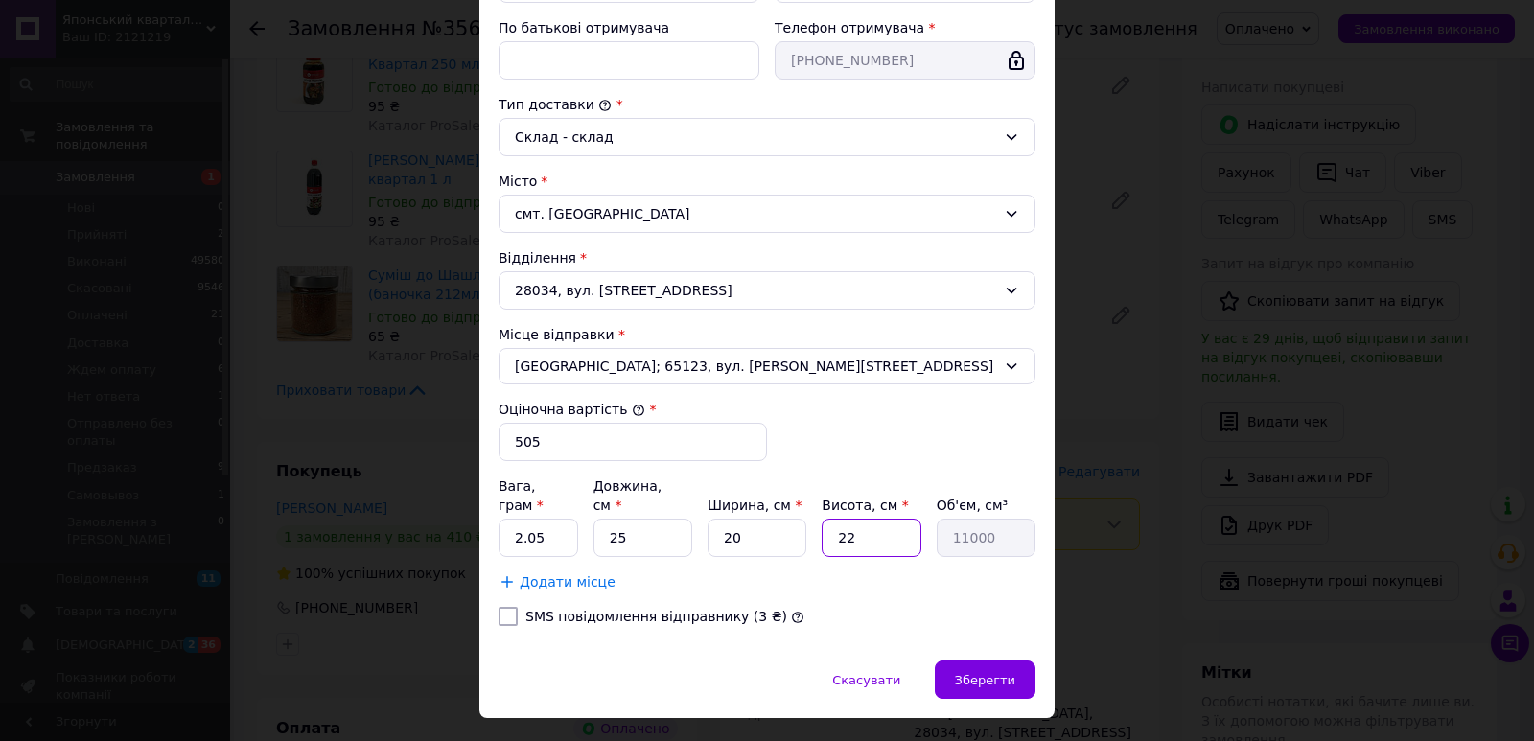
type input "500"
type input "10"
type input "5000"
type input "10"
click at [961, 673] on span "Зберегти" at bounding box center [985, 680] width 60 height 14
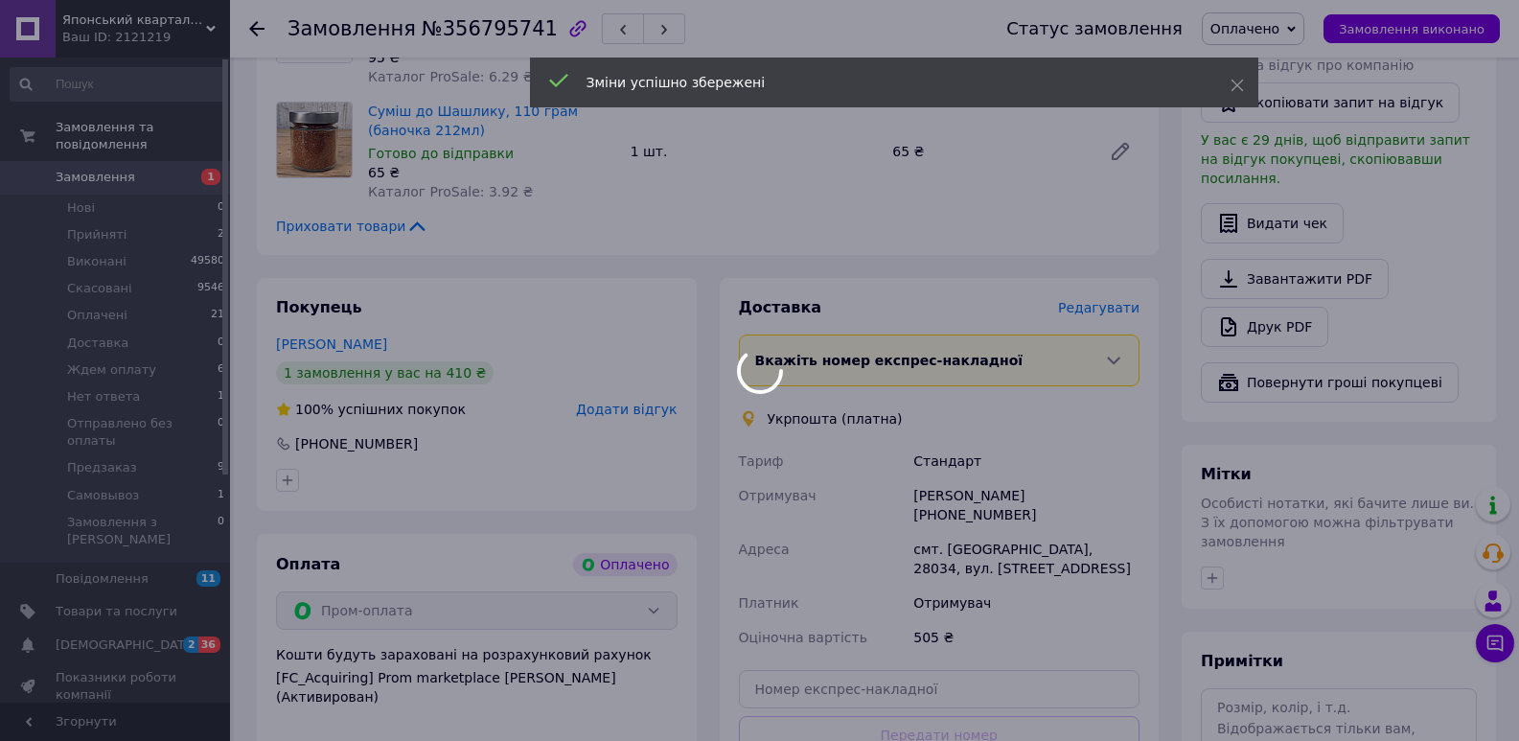
scroll to position [1064, 0]
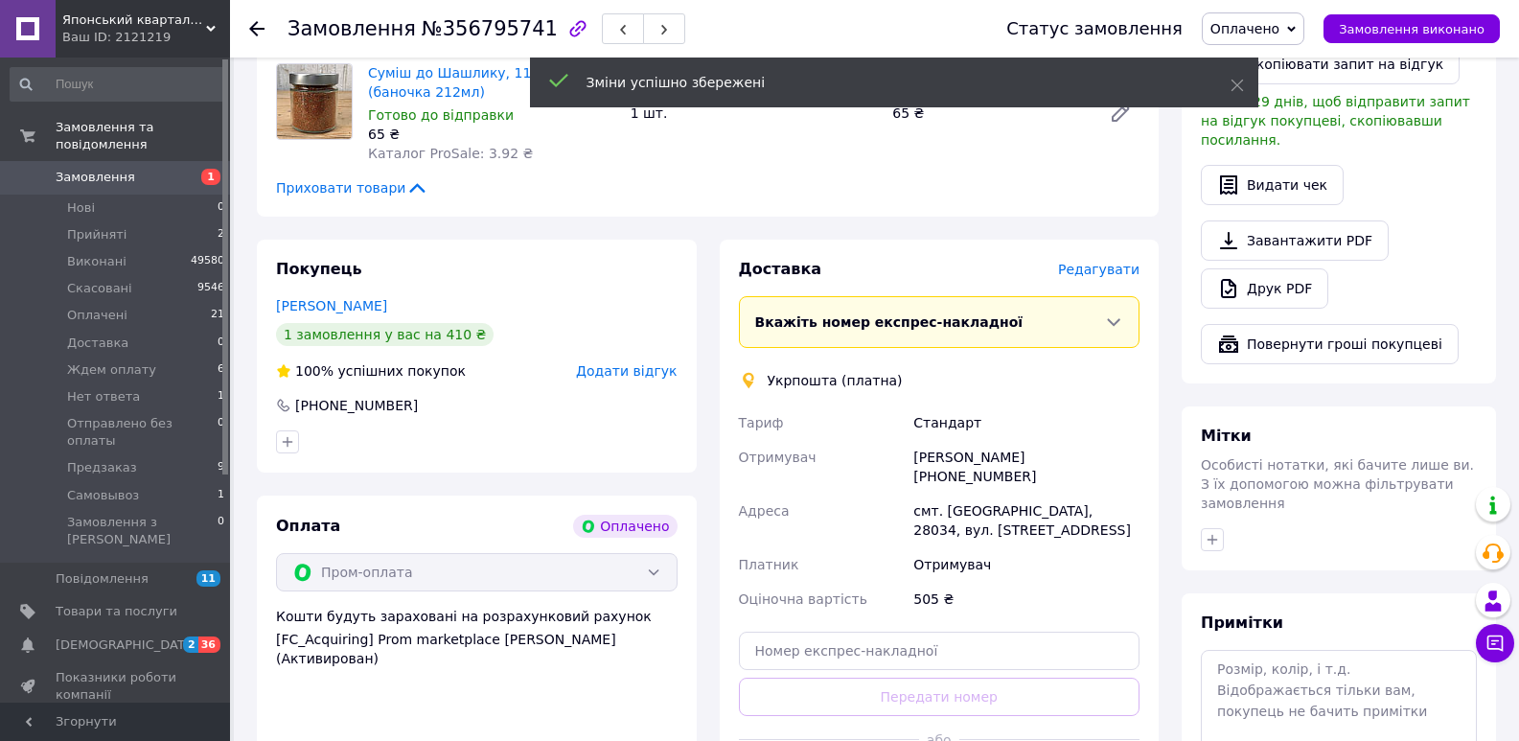
click at [457, 23] on span "№356795741" at bounding box center [490, 28] width 136 height 23
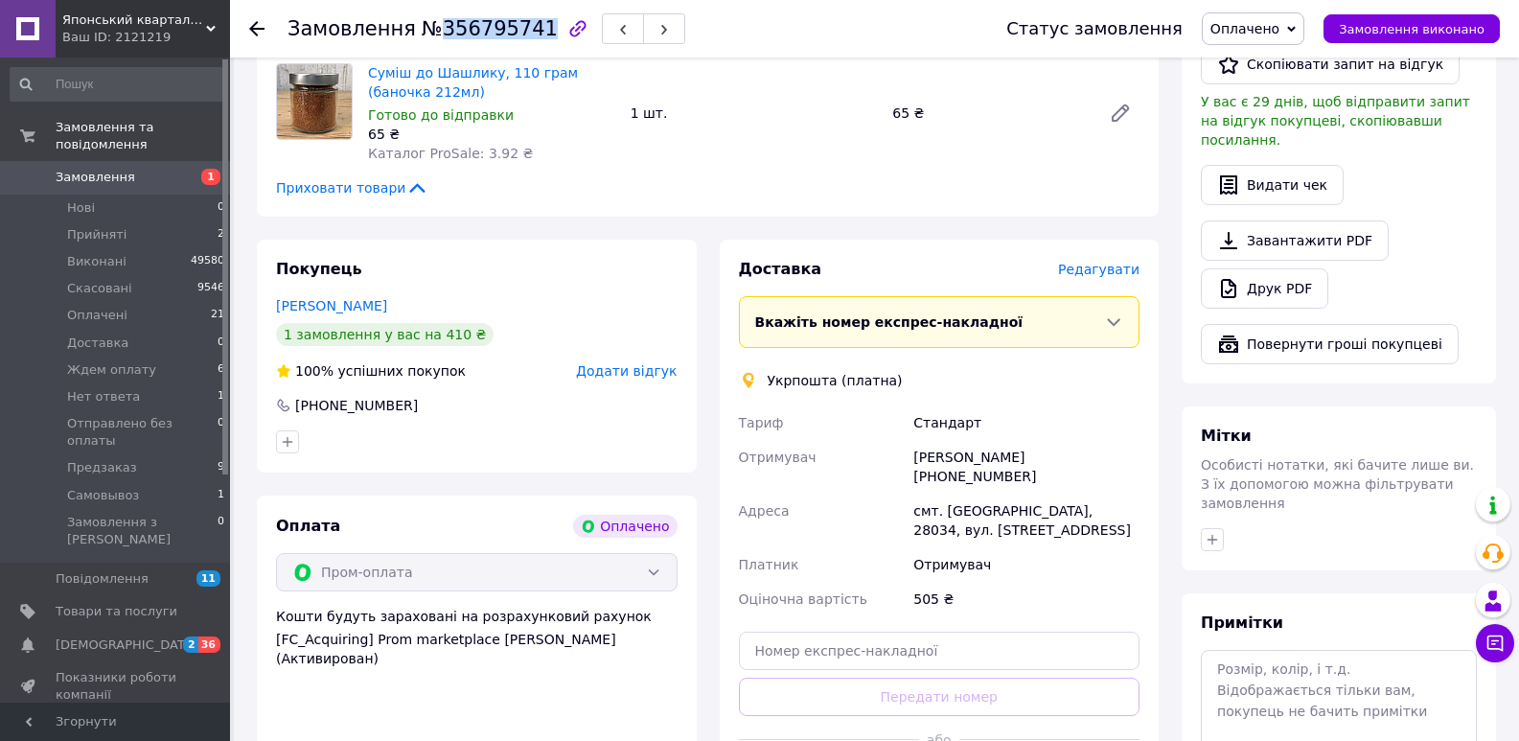
copy span "356795741"
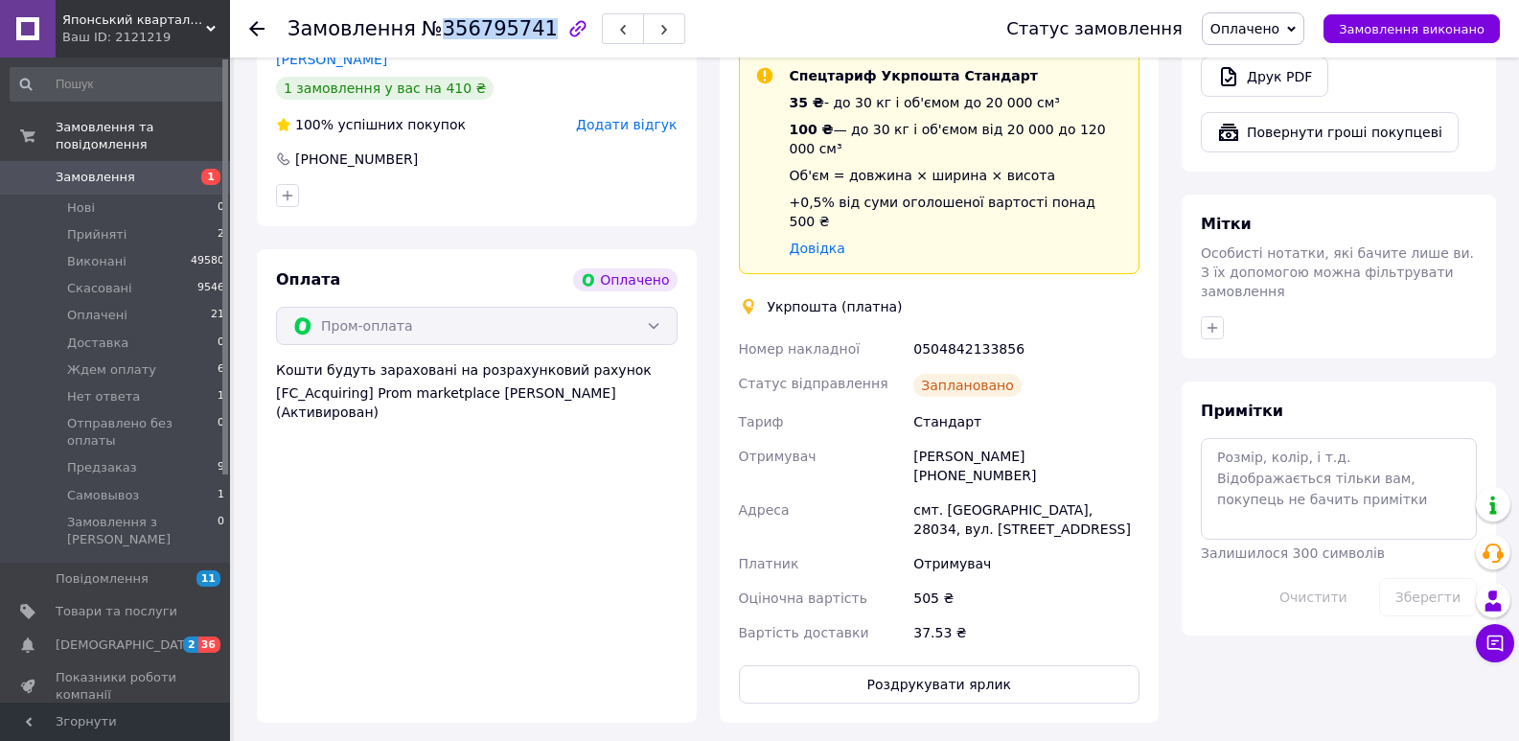
scroll to position [1350, 0]
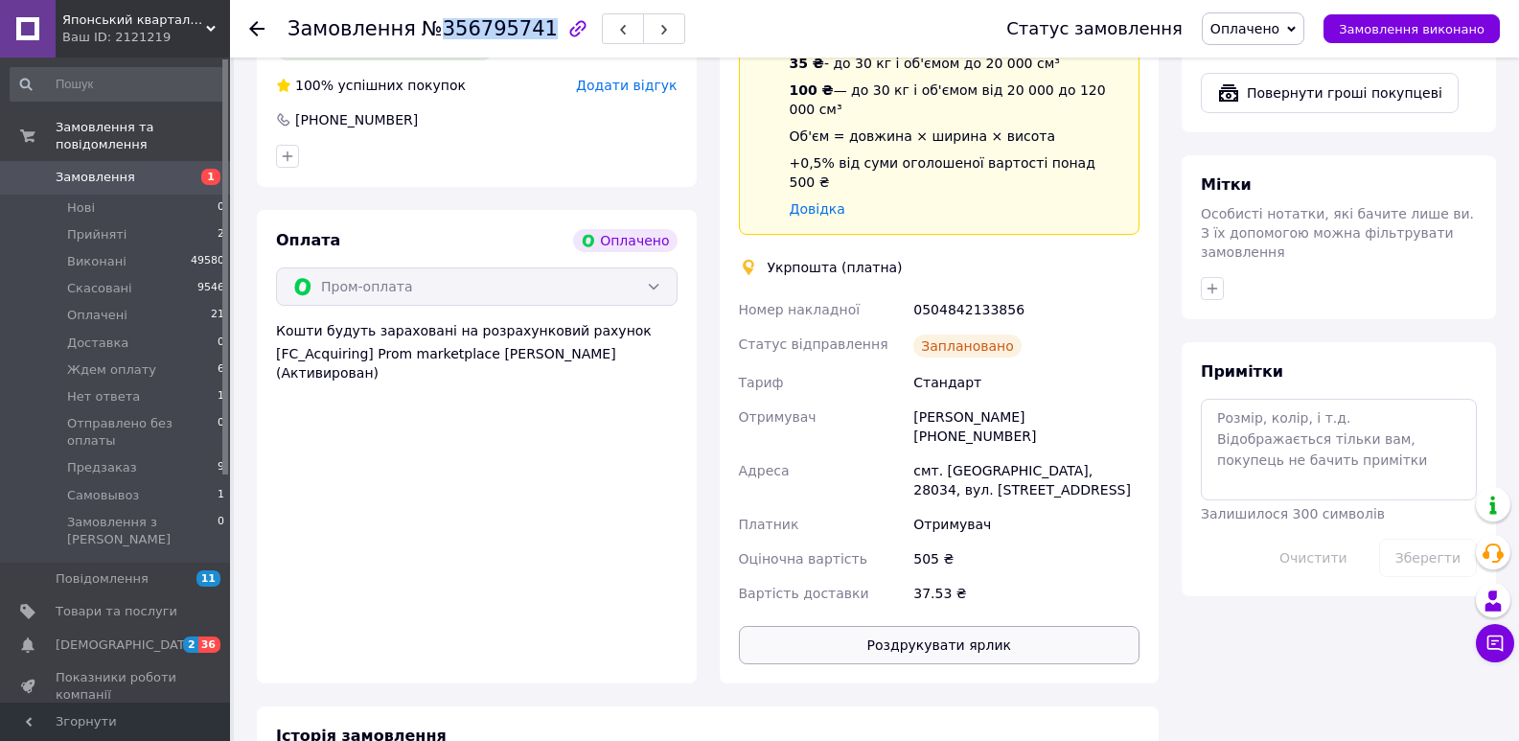
click at [985, 626] on button "Роздрукувати ярлик" at bounding box center [940, 645] width 402 height 38
click at [968, 292] on div "0504842133856" at bounding box center [1027, 309] width 234 height 35
copy div "0504842133856"
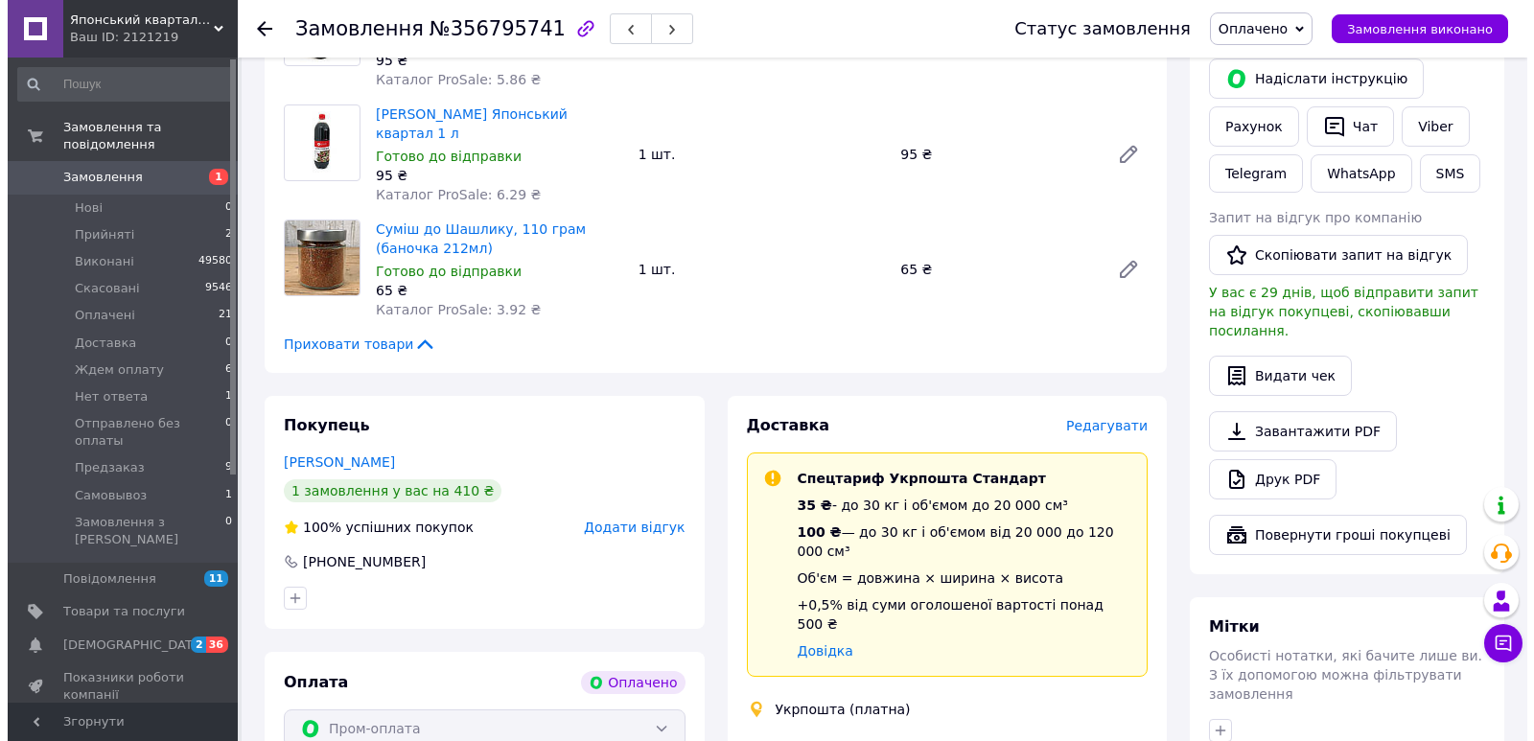
scroll to position [869, 0]
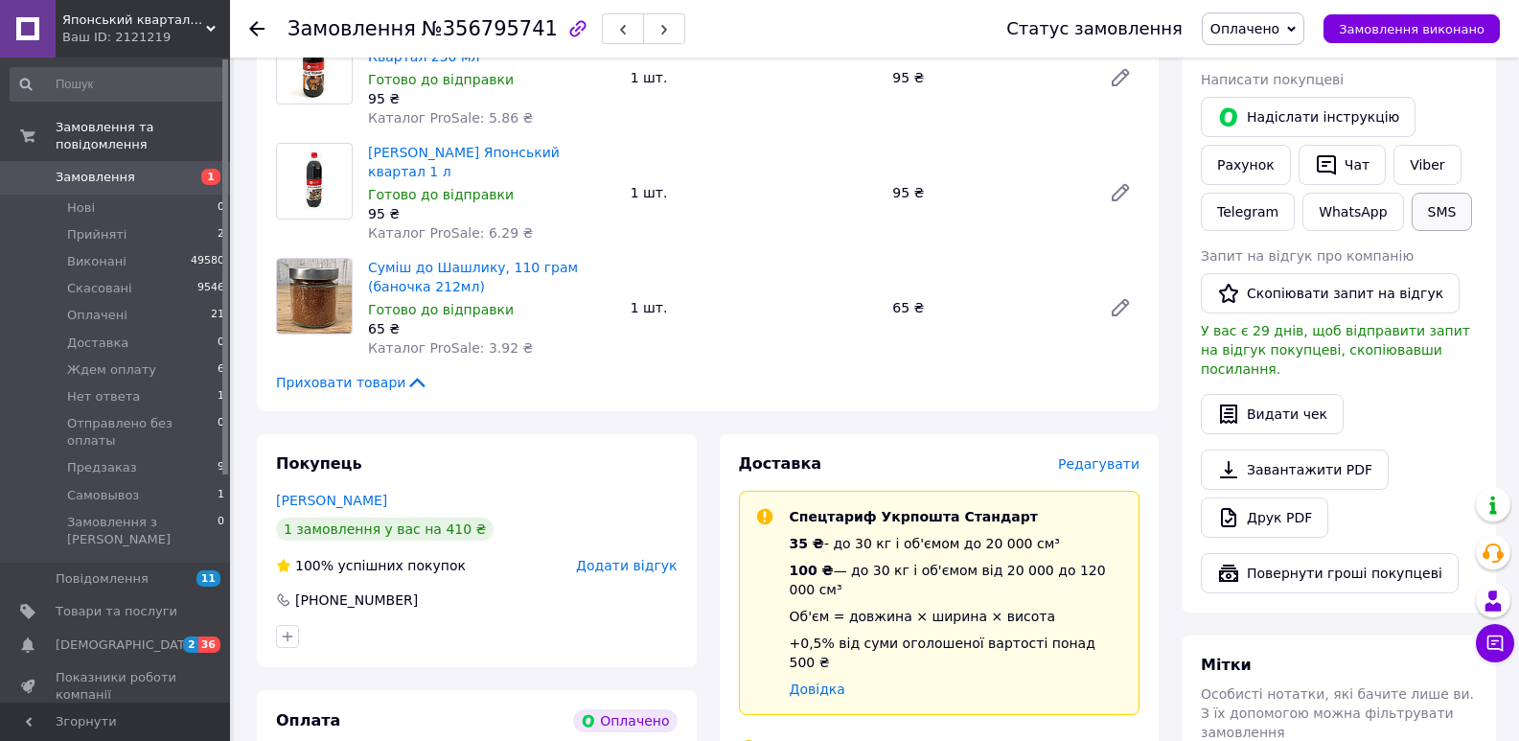
click at [1432, 203] on button "SMS" at bounding box center [1442, 212] width 61 height 38
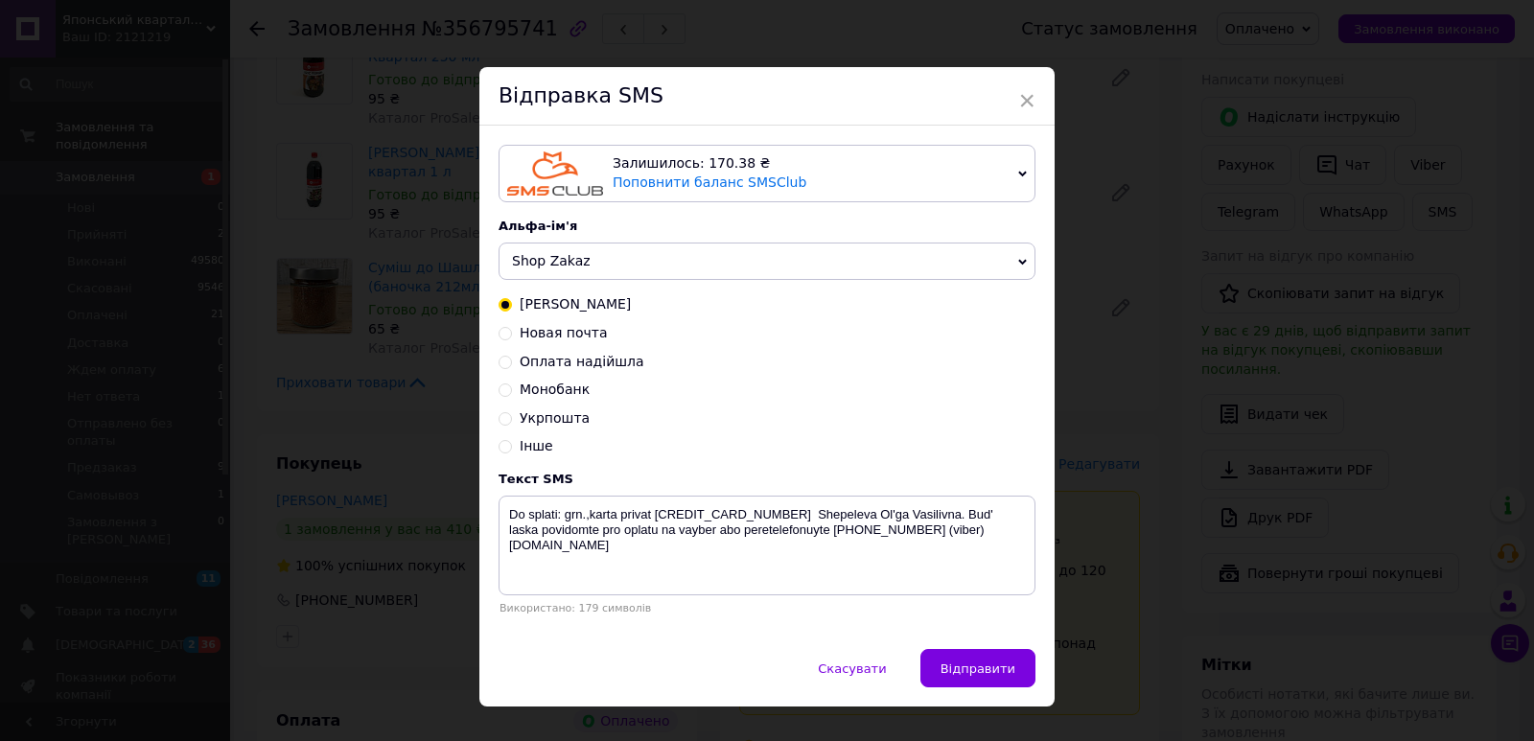
drag, startPoint x: 555, startPoint y: 336, endPoint x: 544, endPoint y: 274, distance: 63.2
click at [555, 335] on span "Новая почта" at bounding box center [564, 332] width 88 height 15
click at [512, 335] on input "Новая почта" at bounding box center [504, 331] width 13 height 13
radio input "true"
radio input "false"
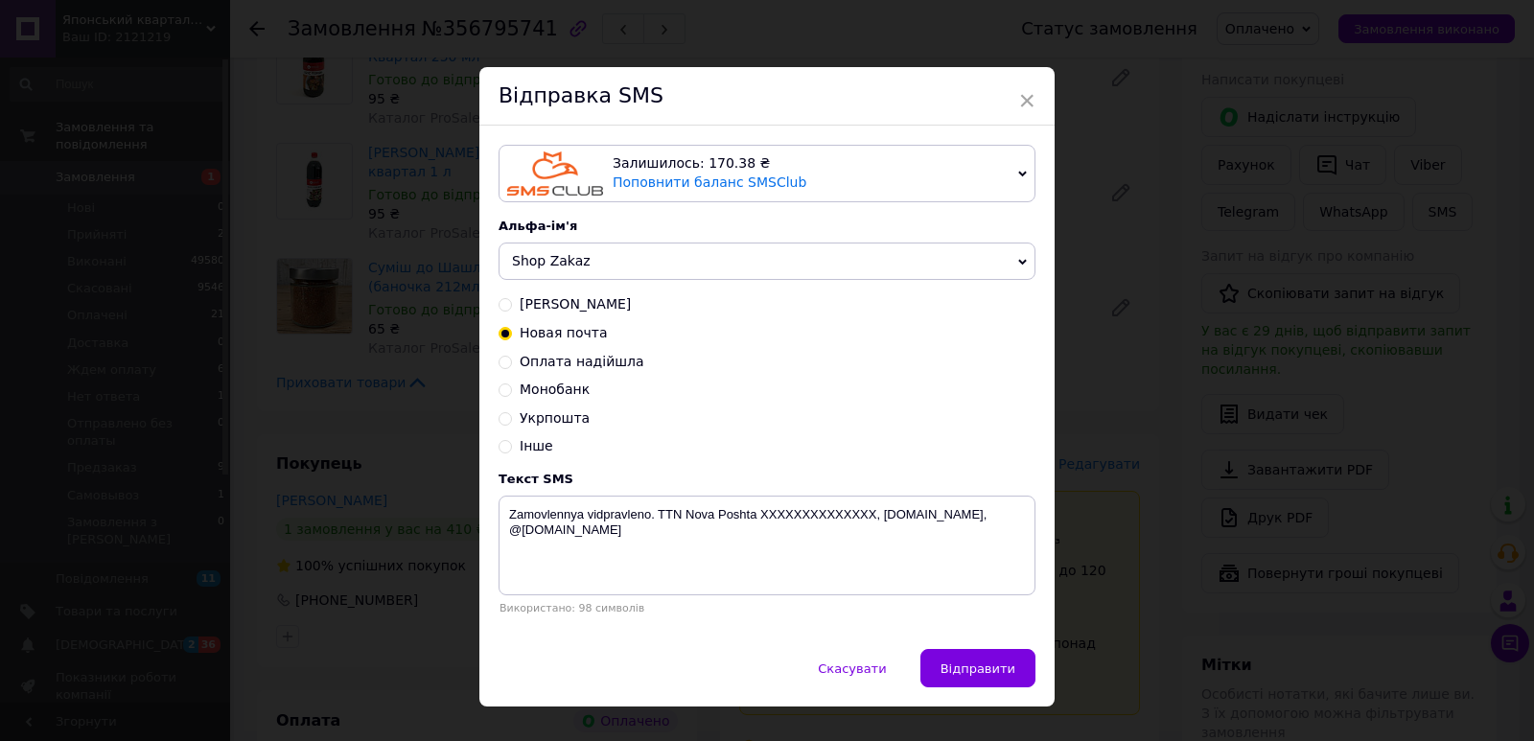
click at [544, 274] on span "Shop Zakaz" at bounding box center [766, 262] width 537 height 38
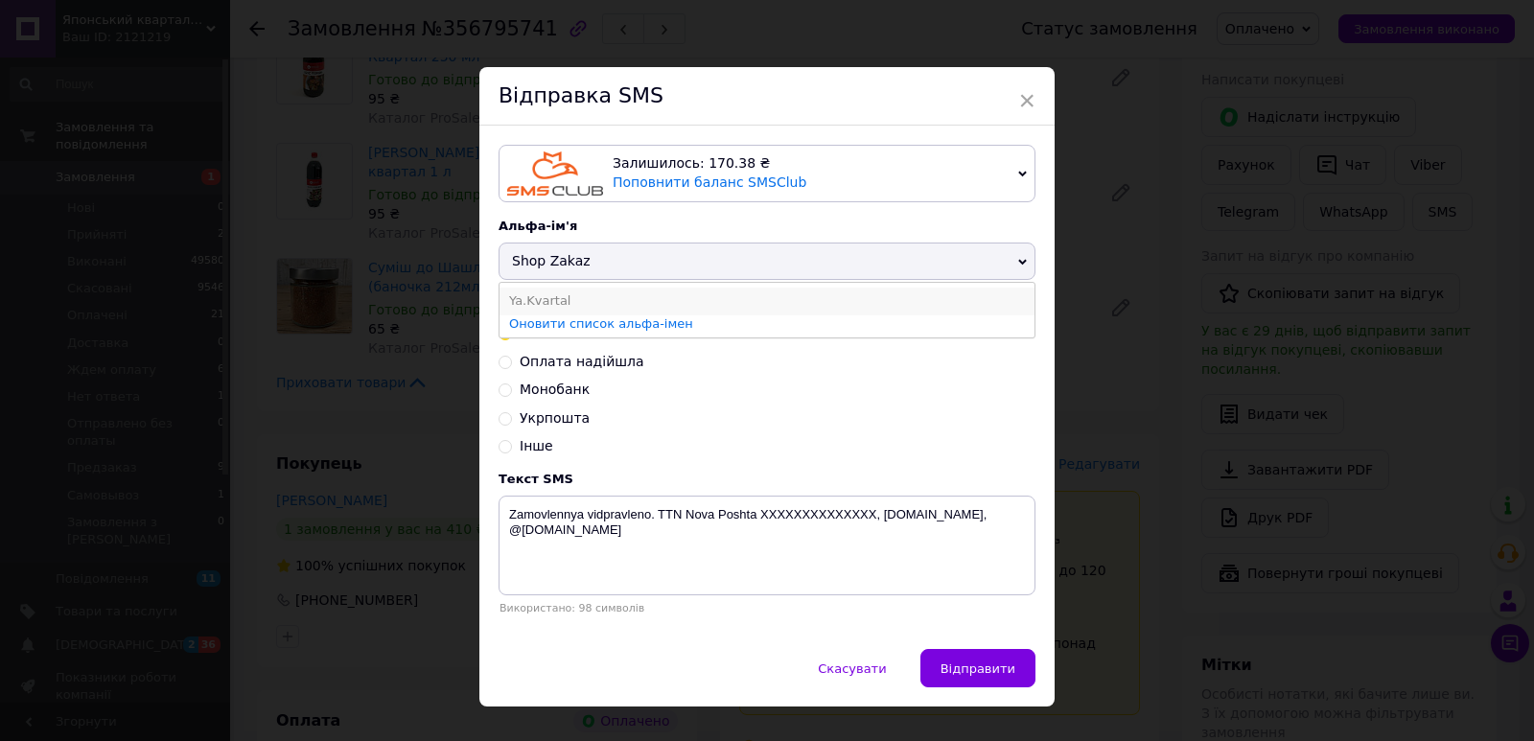
click at [551, 298] on li "Ya.Kvartal" at bounding box center [766, 301] width 535 height 27
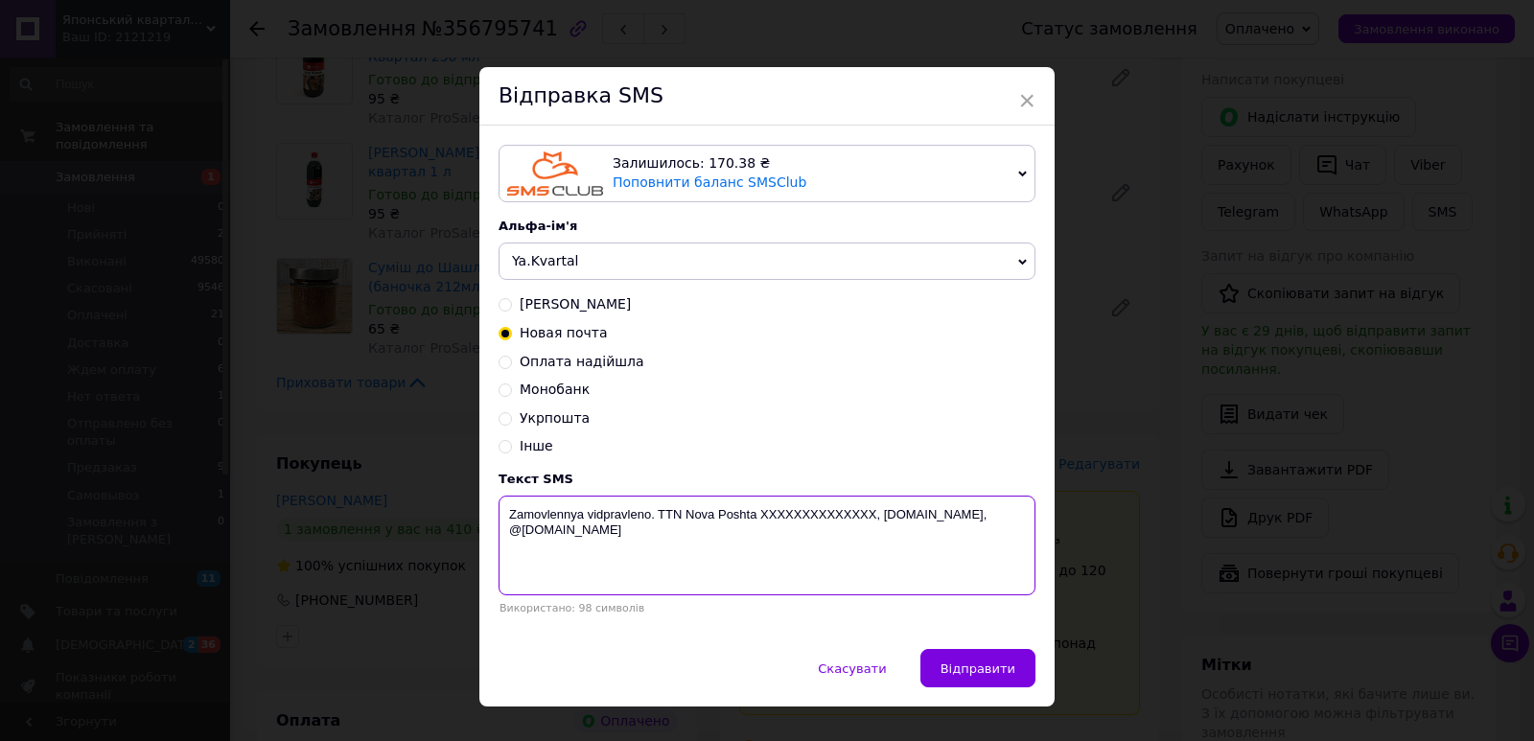
click at [786, 523] on textarea "Zamovlennya vidpravleno. TTN Nova Poshta XXXXXXXXXXXXXX, [DOMAIN_NAME], @[DOMAI…" at bounding box center [766, 546] width 537 height 100
paste textarea "0504842133856"
type textarea "Zamovlennya vidpravleno. TTN Nova Poshta 0504842133856, yaponskiy-kvartal.com, …"
click at [545, 422] on span "Укрпошта" at bounding box center [555, 417] width 70 height 15
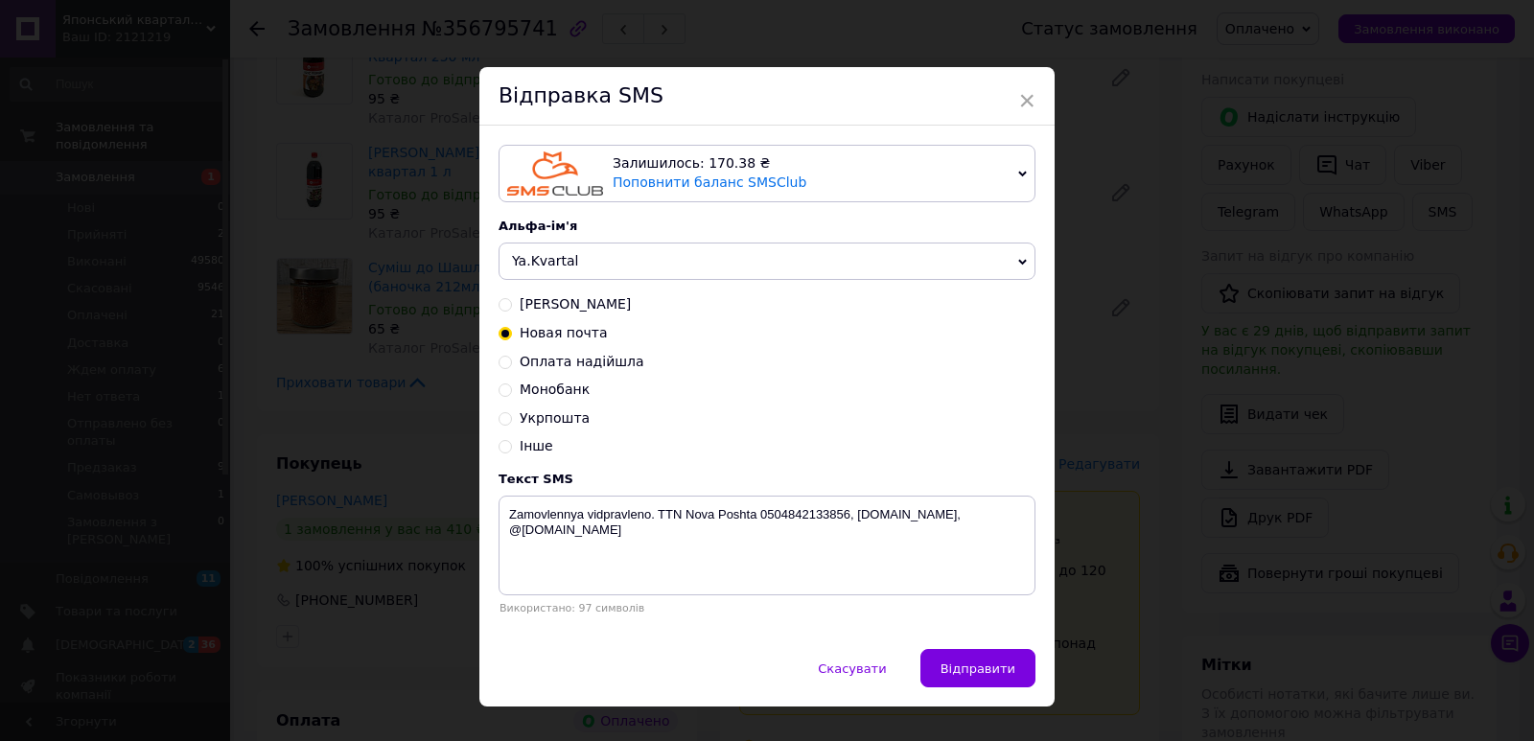
click at [512, 422] on input "Укрпошта" at bounding box center [504, 416] width 13 height 13
radio input "true"
radio input "false"
click at [779, 527] on textarea "Zamovlennya vidpravleno. TTN UKRPOSHTA XXXXXXXXXXXXXX, [DOMAIN_NAME], @[DOMAIN_…" at bounding box center [766, 546] width 537 height 100
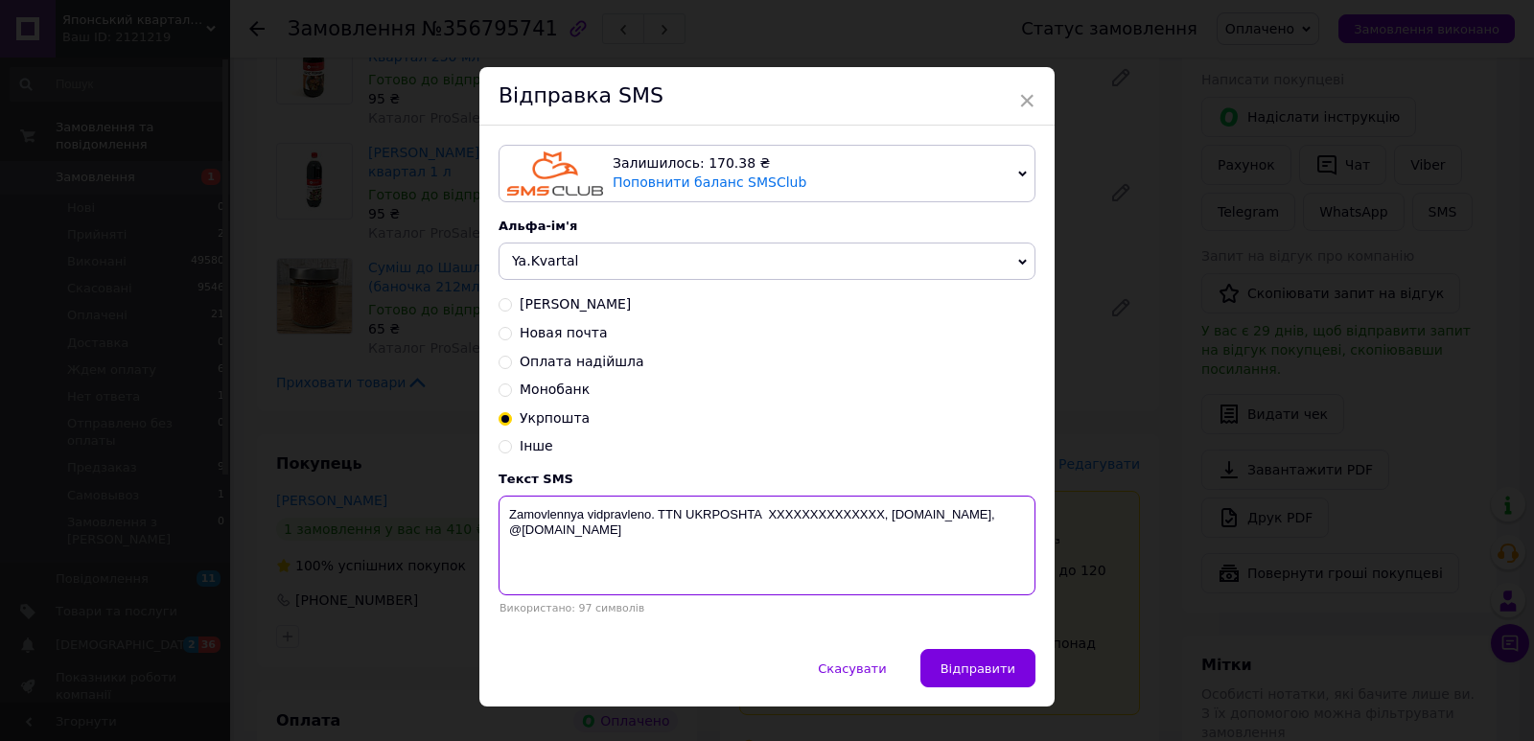
paste textarea "0504842133856"
type textarea "Zamovlennya vidpravleno. TTN UKRPOSHTA 0504842133856, yaponskiy-kvartal.com, @y…"
click at [991, 673] on span "Відправити" at bounding box center [977, 668] width 75 height 14
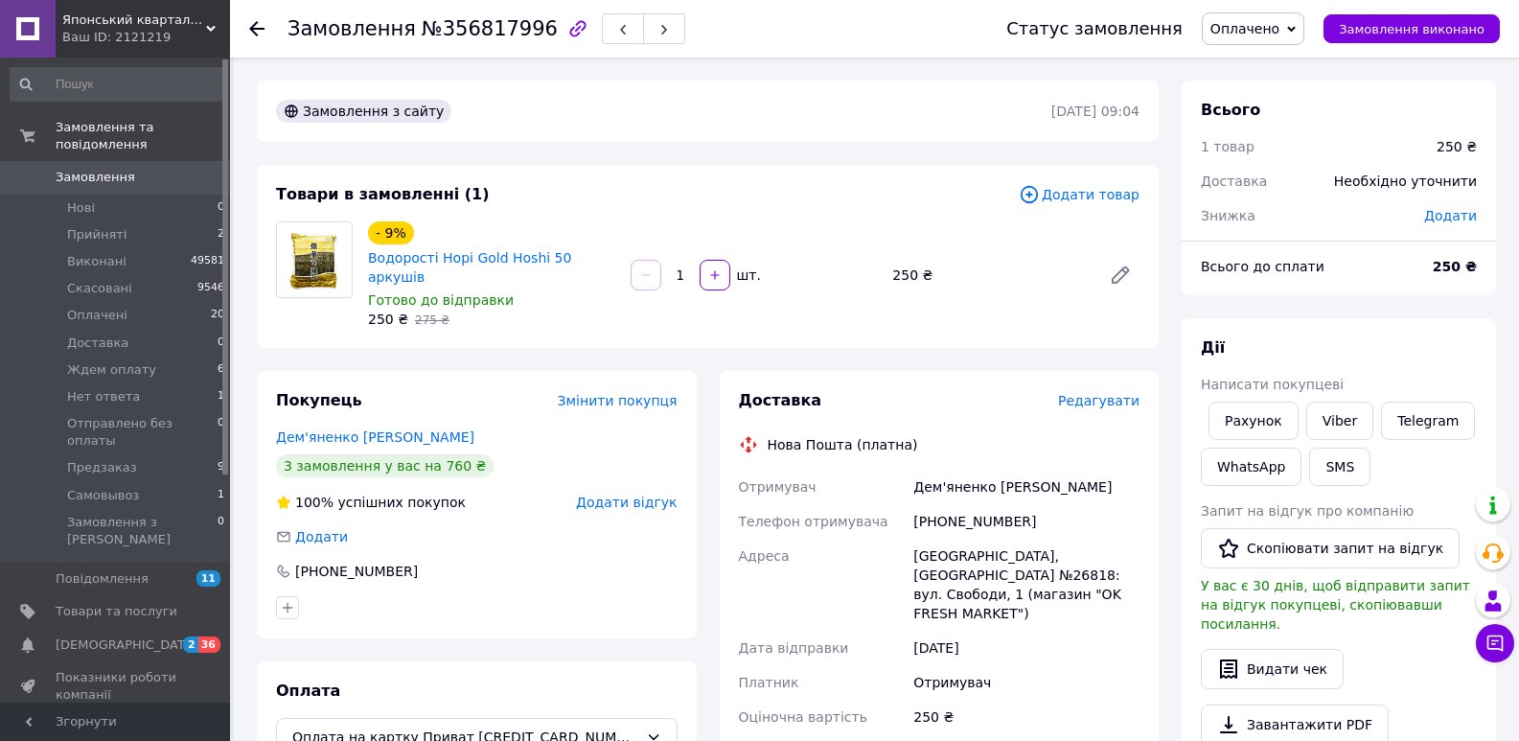
click at [1123, 393] on span "Редагувати" at bounding box center [1098, 400] width 81 height 15
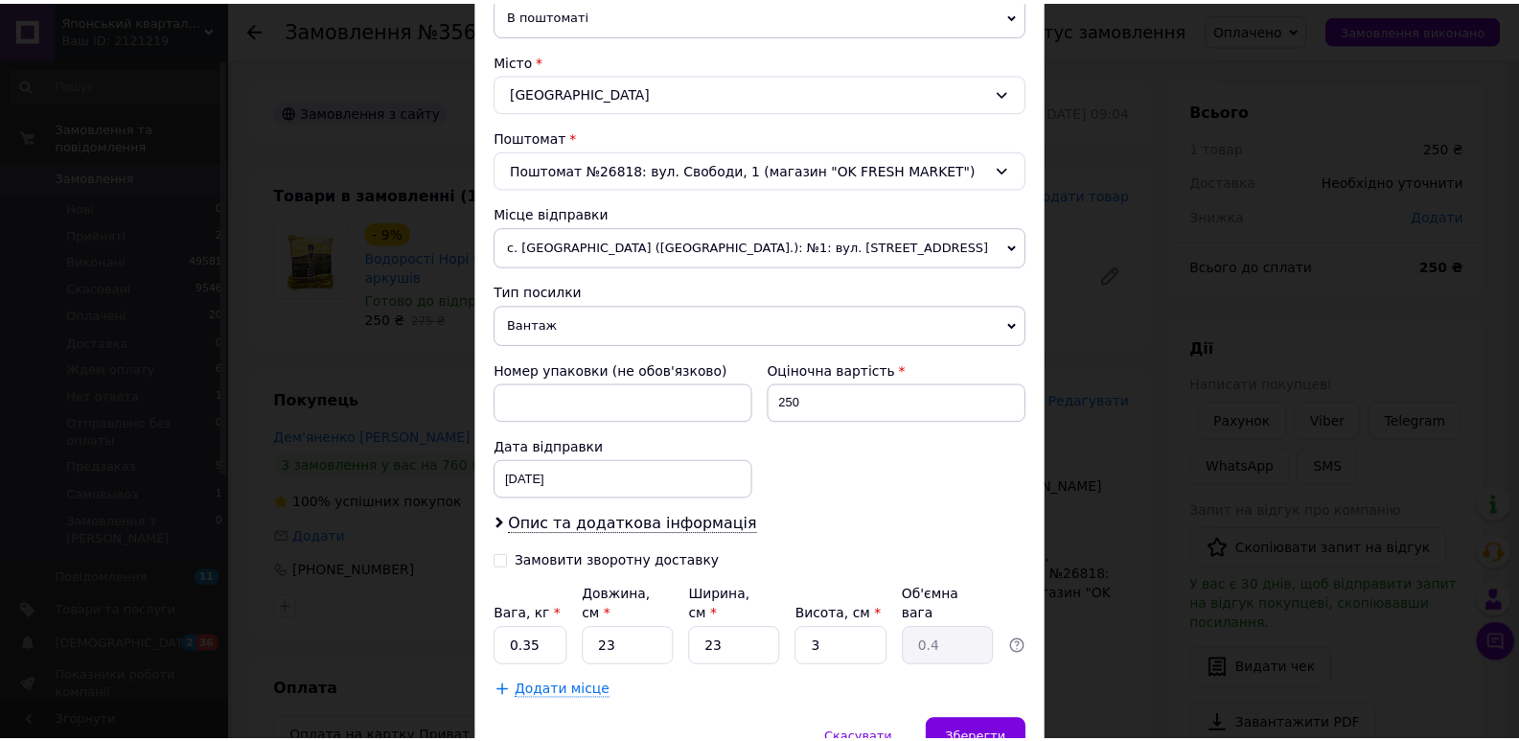
scroll to position [494, 0]
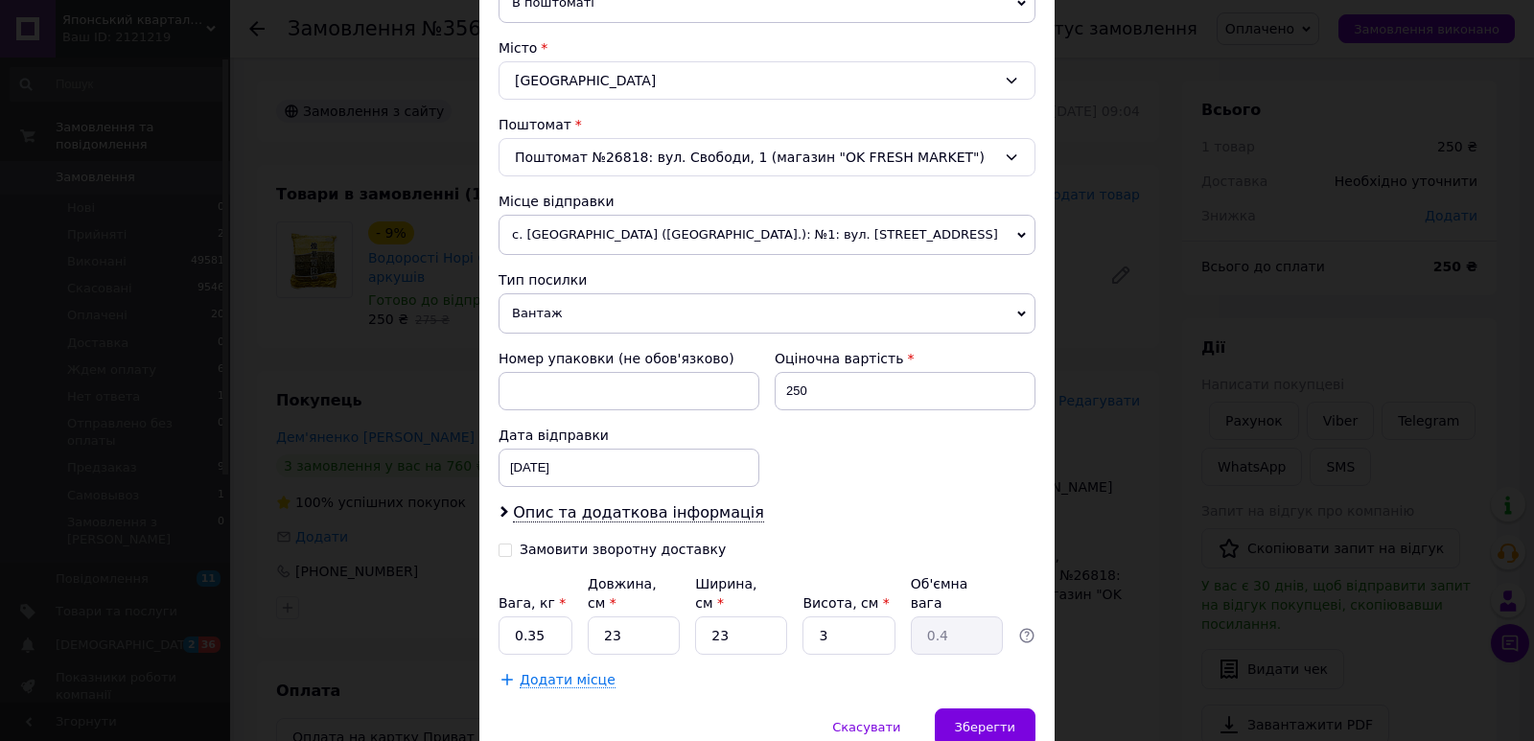
click at [1146, 485] on div "× Редагування доставки Спосіб доставки Нова Пошта (платна) Платник Отримувач Ві…" at bounding box center [767, 370] width 1534 height 741
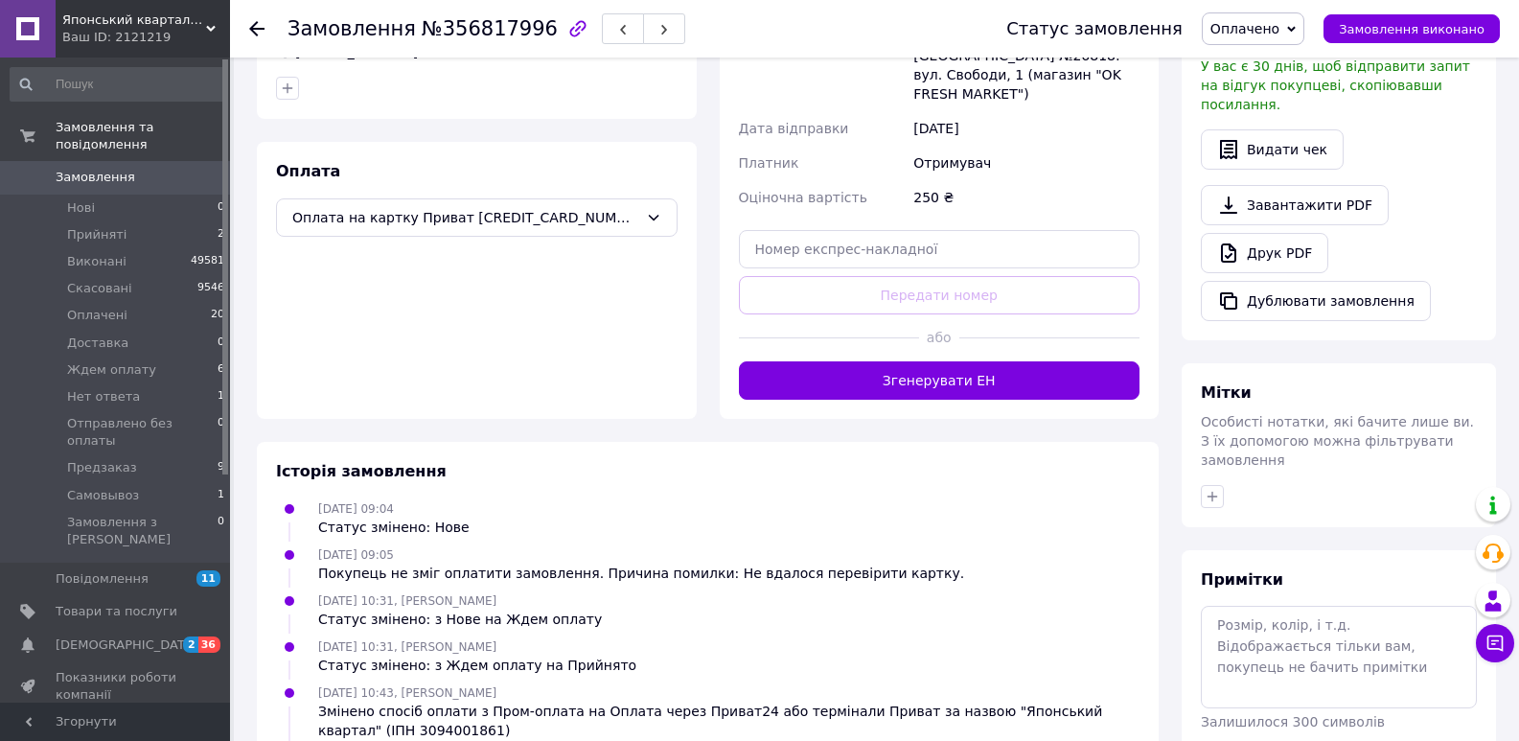
scroll to position [531, 0]
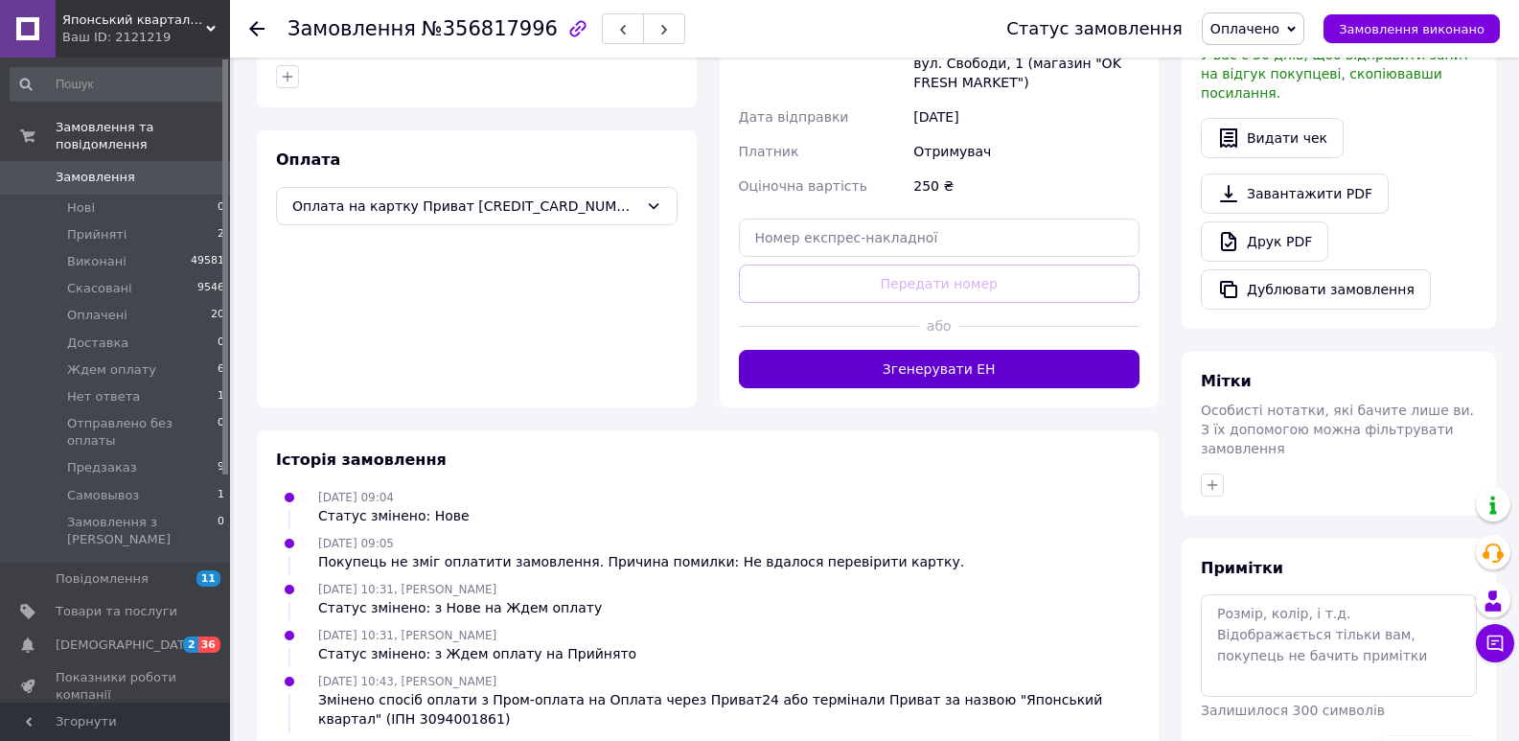
click at [854, 350] on button "Згенерувати ЕН" at bounding box center [940, 369] width 402 height 38
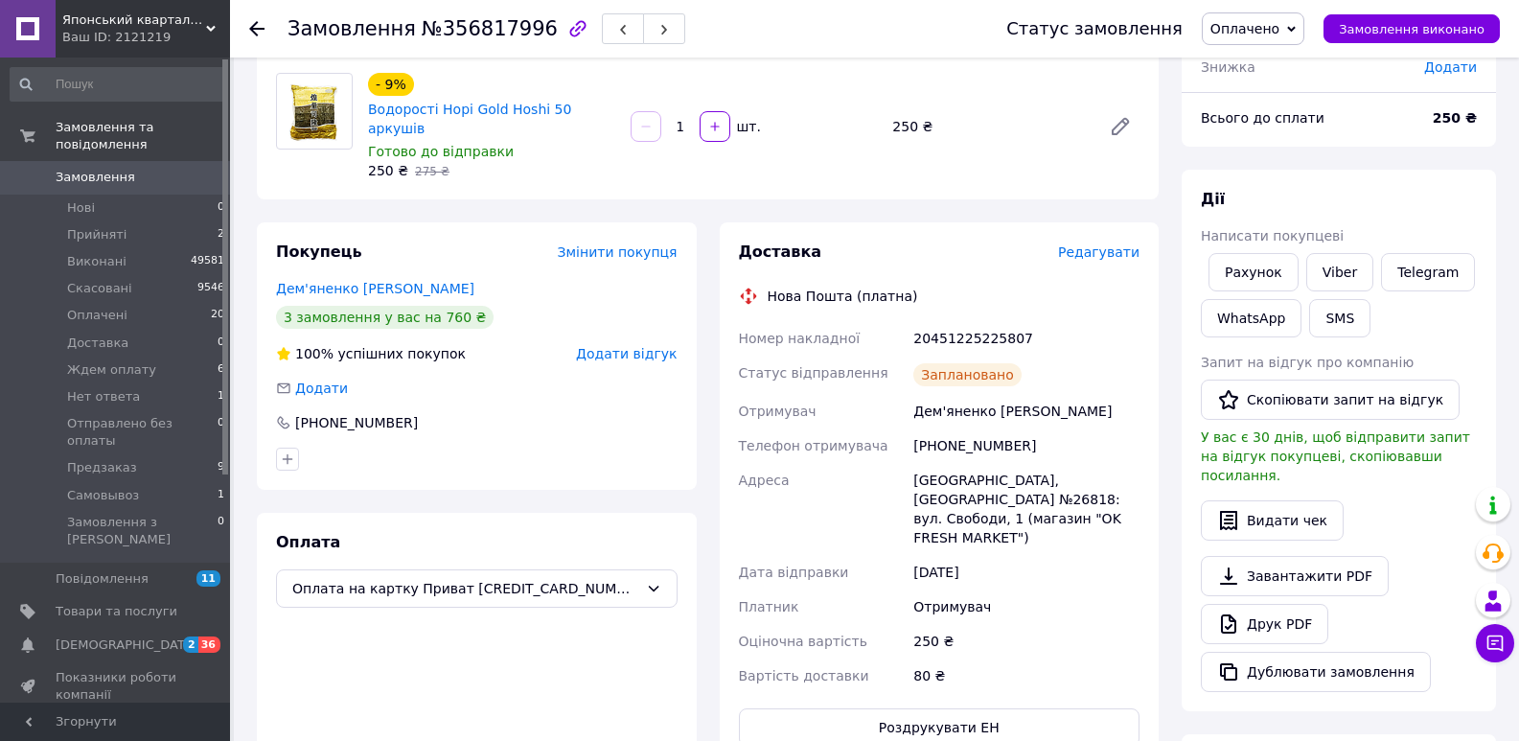
scroll to position [145, 0]
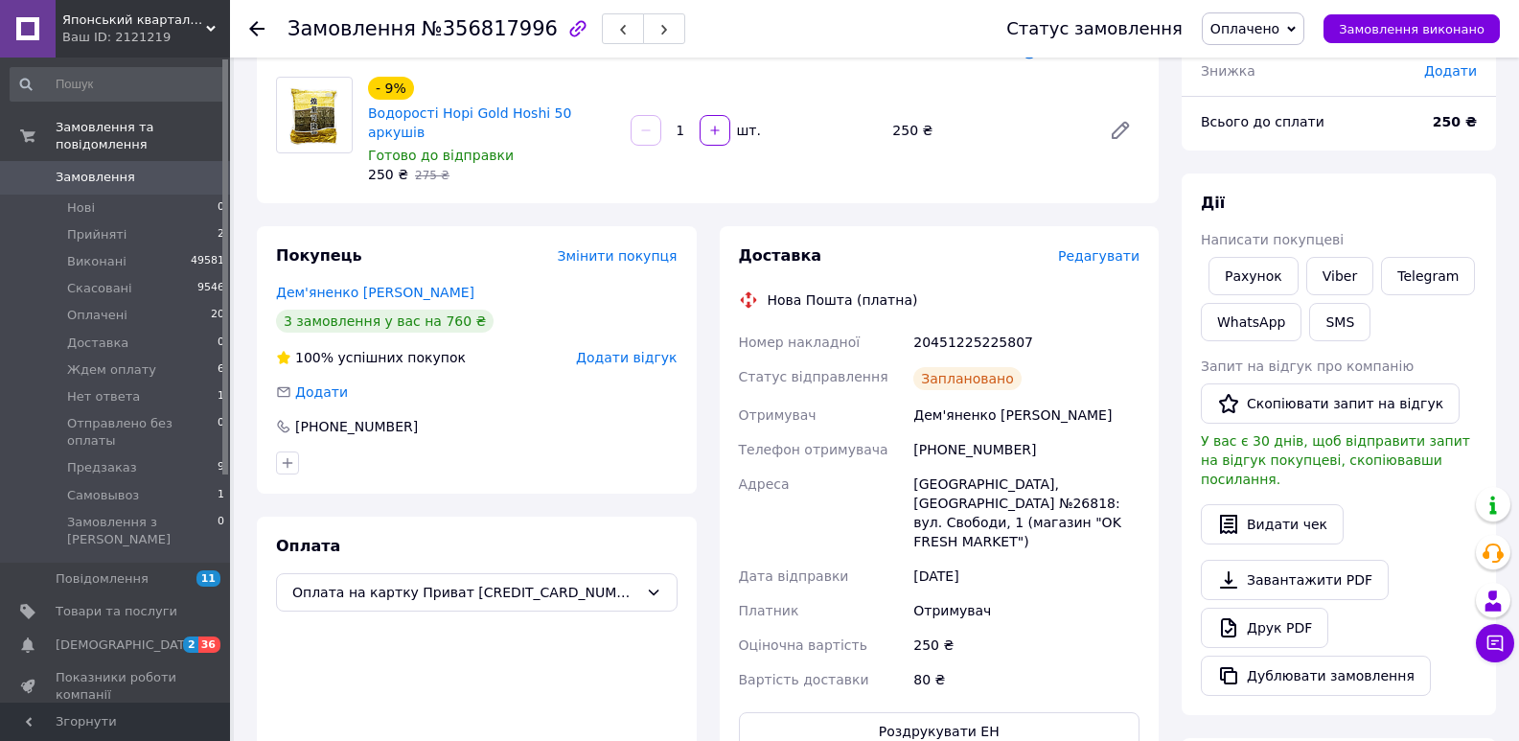
click at [971, 325] on div "20451225225807" at bounding box center [1027, 342] width 234 height 35
copy div "20451225225807"
click at [1341, 331] on button "SMS" at bounding box center [1339, 322] width 61 height 38
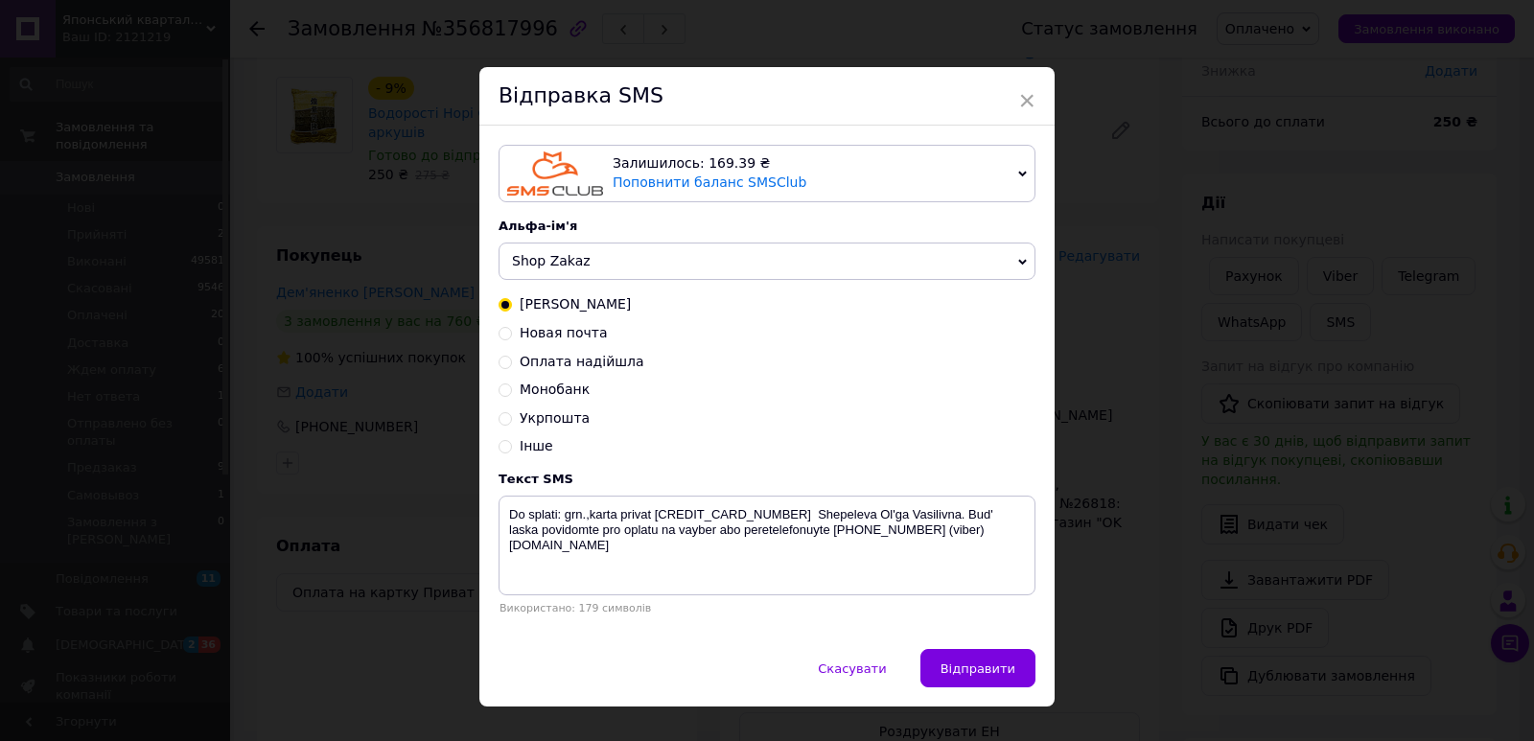
click at [556, 336] on span "Новая почта" at bounding box center [564, 332] width 88 height 15
click at [512, 336] on input "Новая почта" at bounding box center [504, 331] width 13 height 13
radio input "true"
radio input "false"
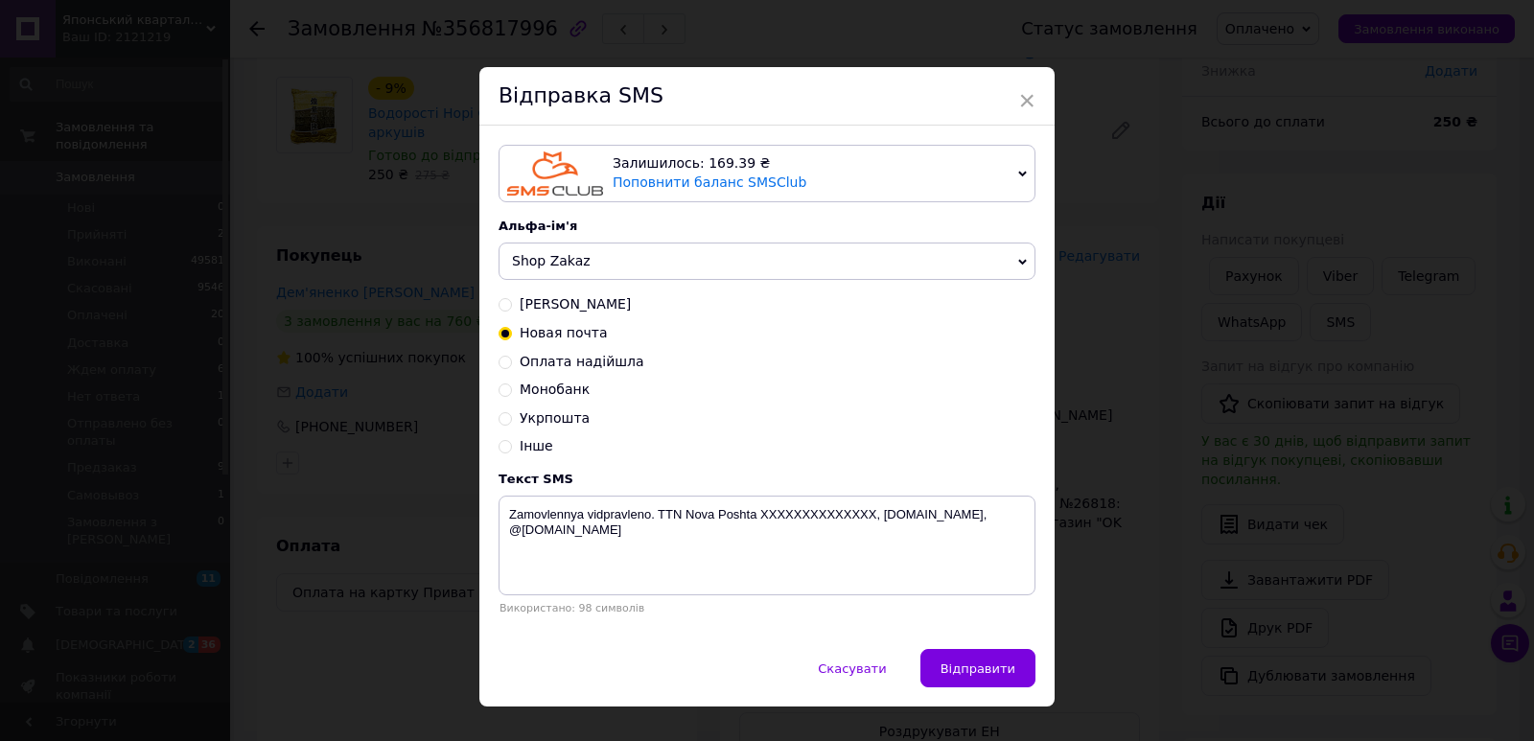
click at [562, 275] on span "Shop Zakaz" at bounding box center [766, 262] width 537 height 38
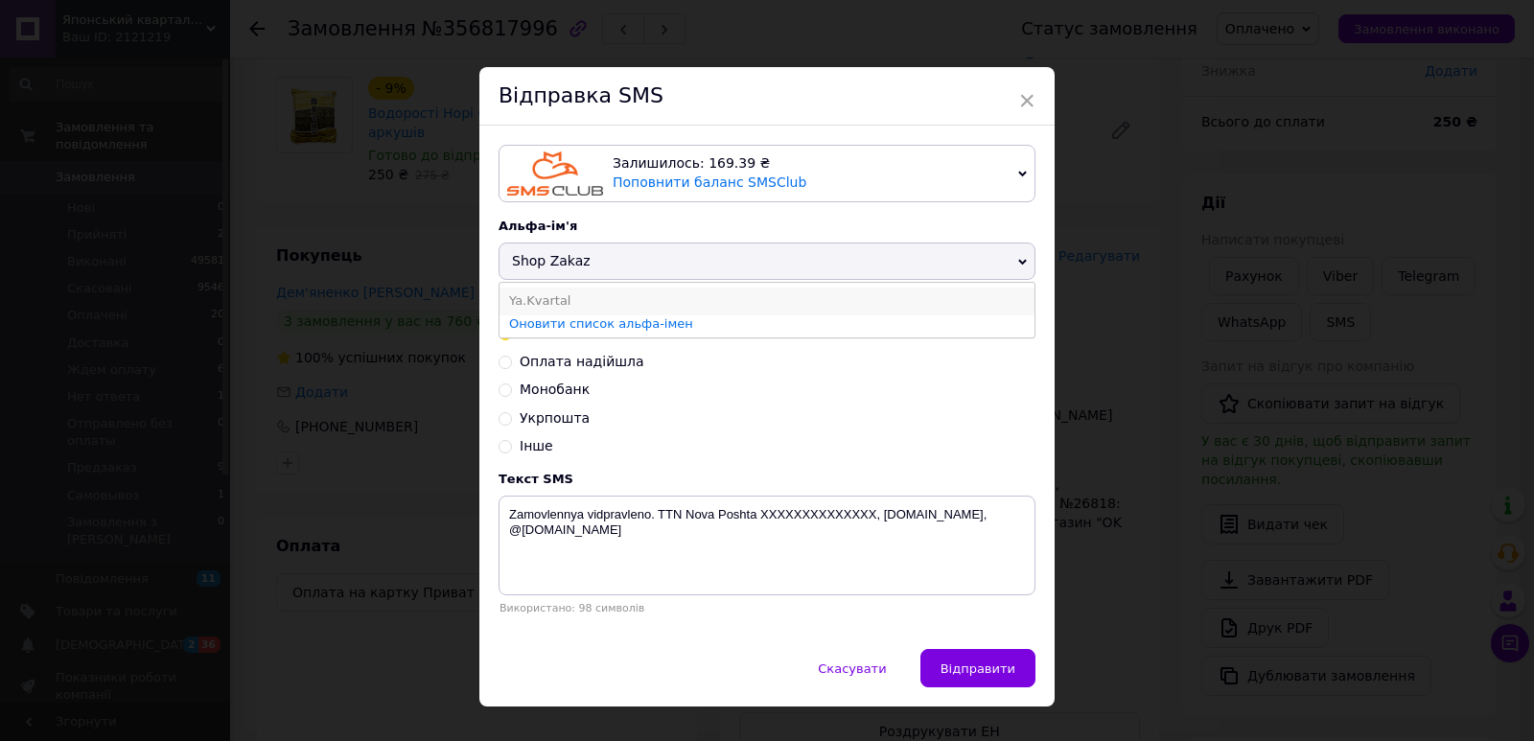
click at [562, 295] on li "Ya.Kvartal" at bounding box center [766, 301] width 535 height 27
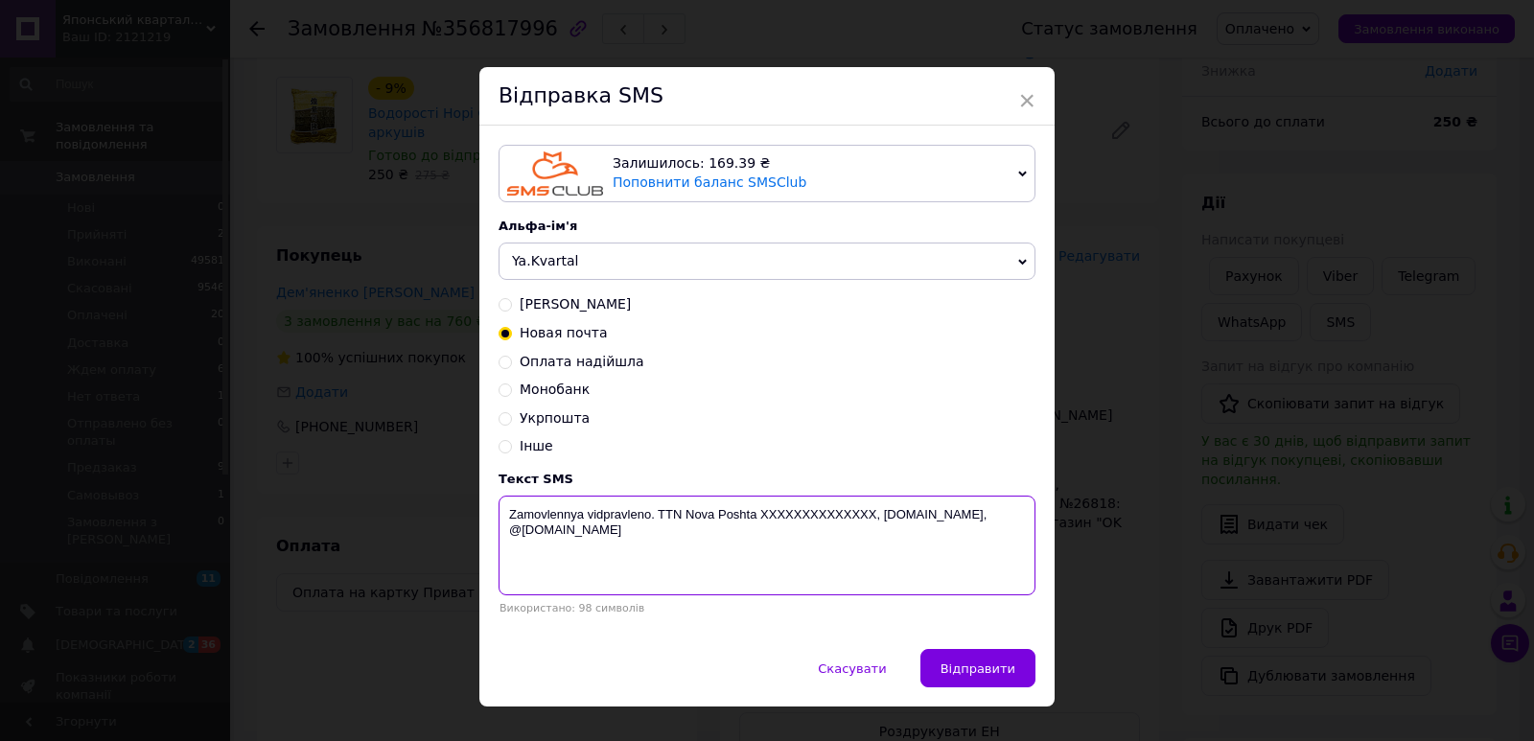
click at [798, 518] on textarea "Zamovlennya vidpravleno. TTN Nova Poshta XXXXXXXXXXXXXX, [DOMAIN_NAME], @[DOMAI…" at bounding box center [766, 546] width 537 height 100
click at [797, 518] on textarea "Zamovlennya vidpravleno. TTN Nova Poshta XXXXXXXXXXXXXX, [DOMAIN_NAME], @[DOMAI…" at bounding box center [766, 546] width 537 height 100
paste textarea "20451225225807"
type textarea "Zamovlennya vidpravleno. [GEOGRAPHIC_DATA] 20451225225807, [DOMAIN_NAME], @[DOM…"
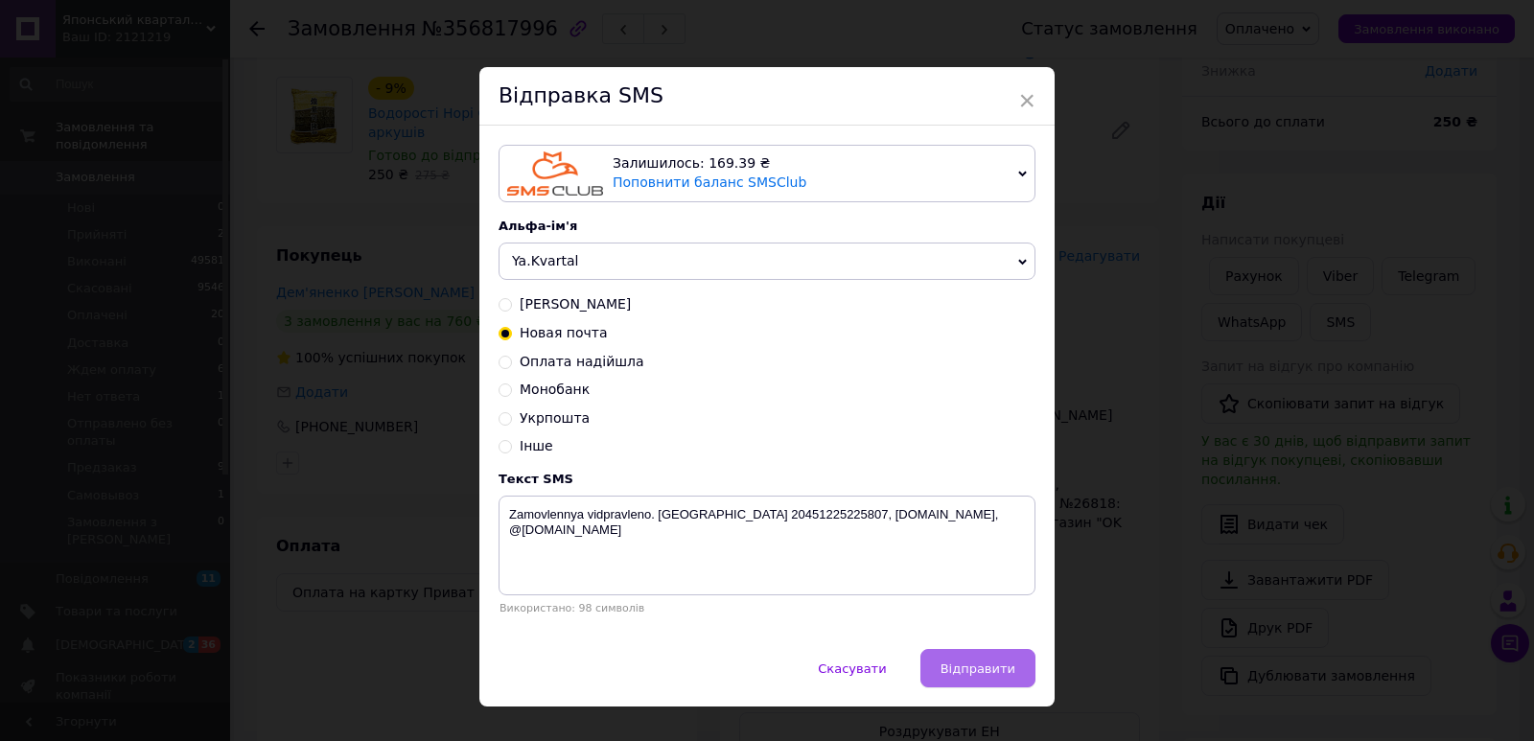
click at [979, 675] on span "Відправити" at bounding box center [977, 668] width 75 height 14
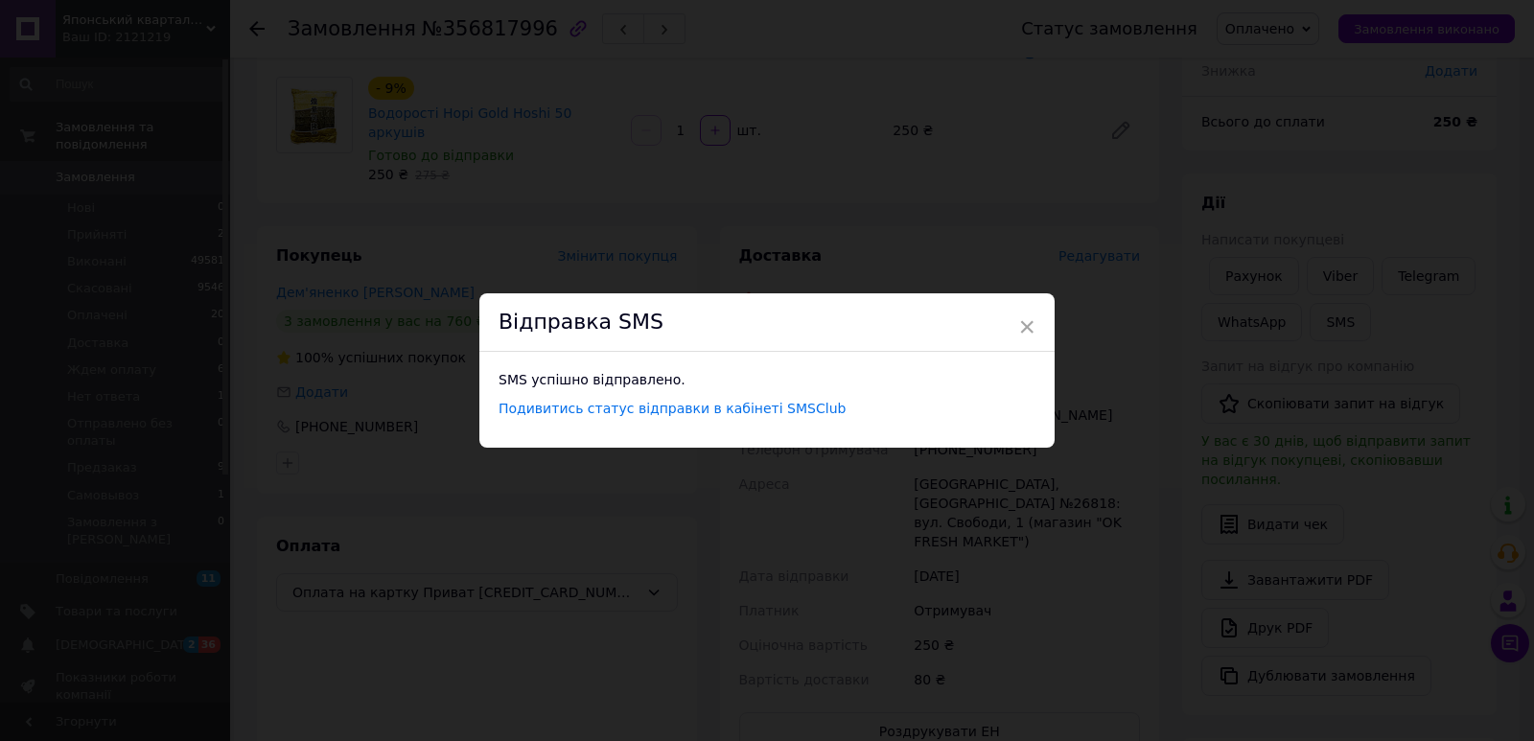
click at [651, 204] on div "× Відправка SMS SMS успішно відправлено. Подивитись статус відправки в кабінеті…" at bounding box center [767, 370] width 1534 height 741
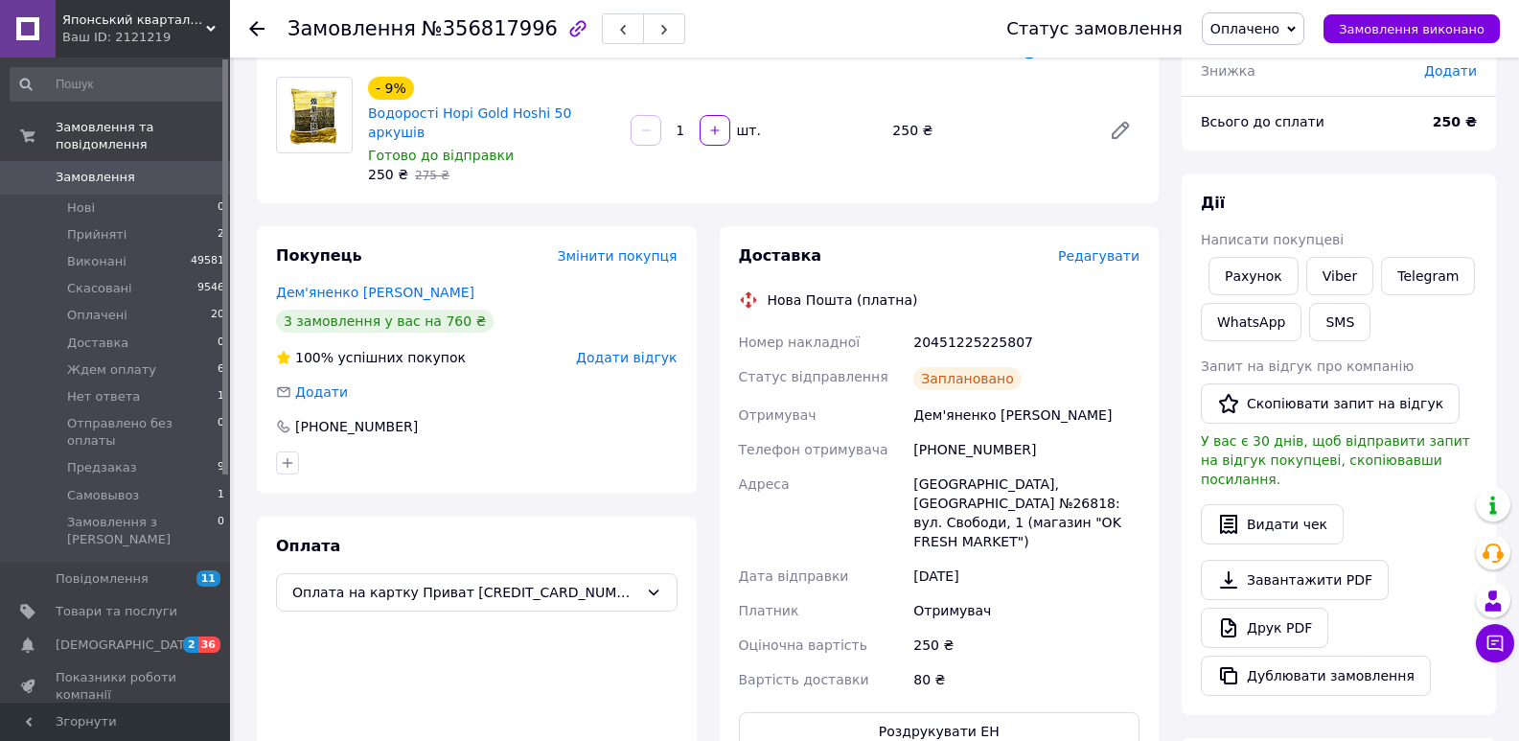
click at [477, 29] on span "№356817996" at bounding box center [490, 28] width 136 height 23
copy span "356817996"
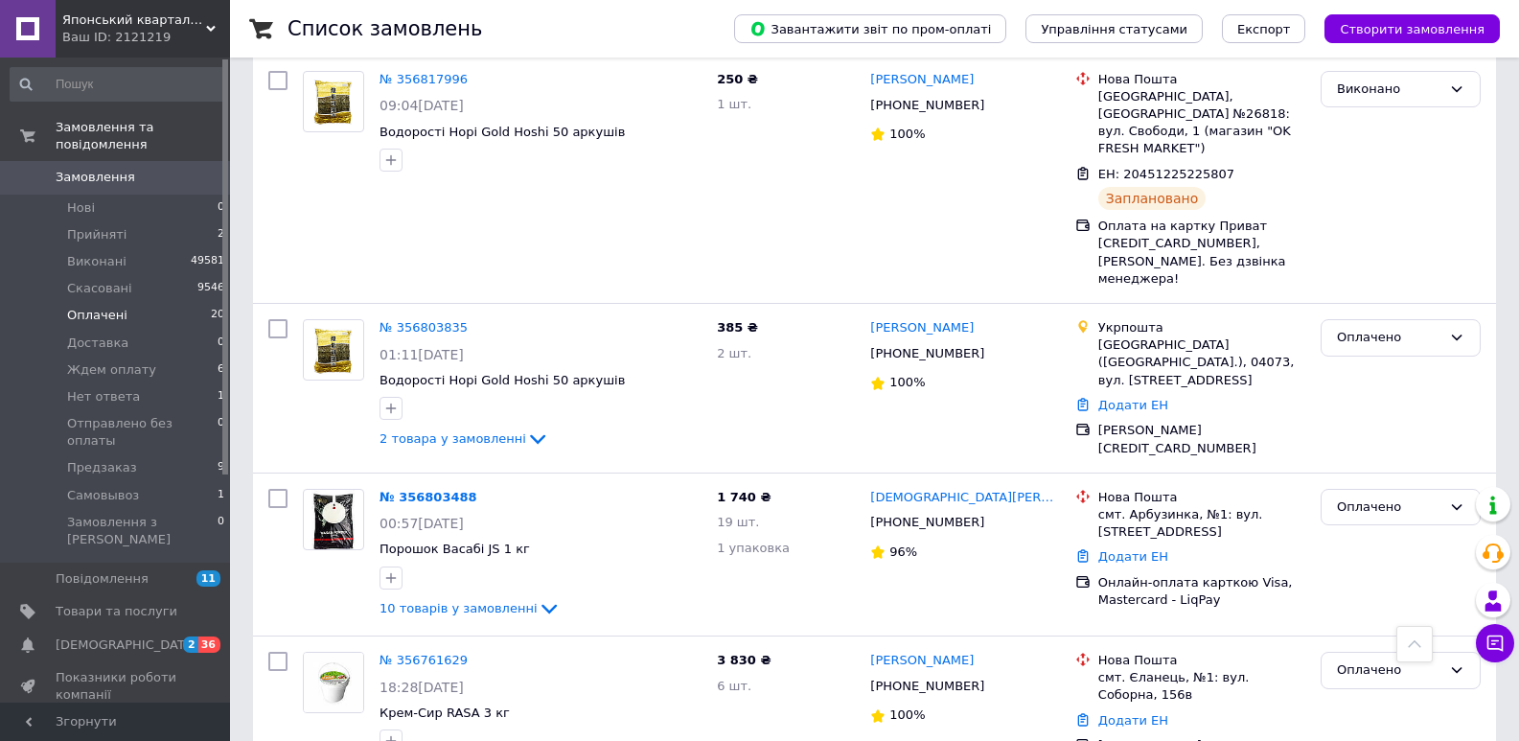
scroll to position [3097, 0]
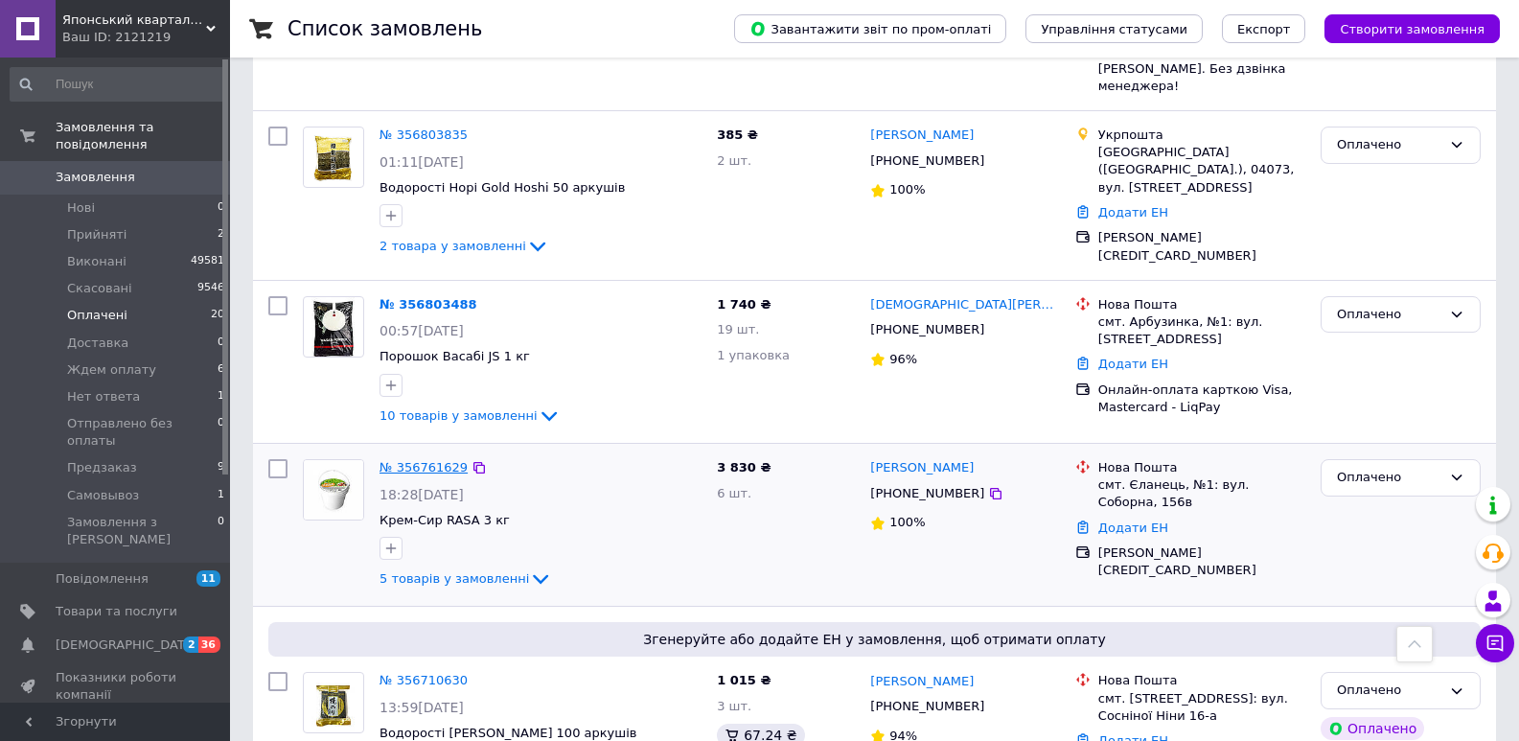
click at [437, 460] on link "№ 356761629" at bounding box center [424, 467] width 88 height 14
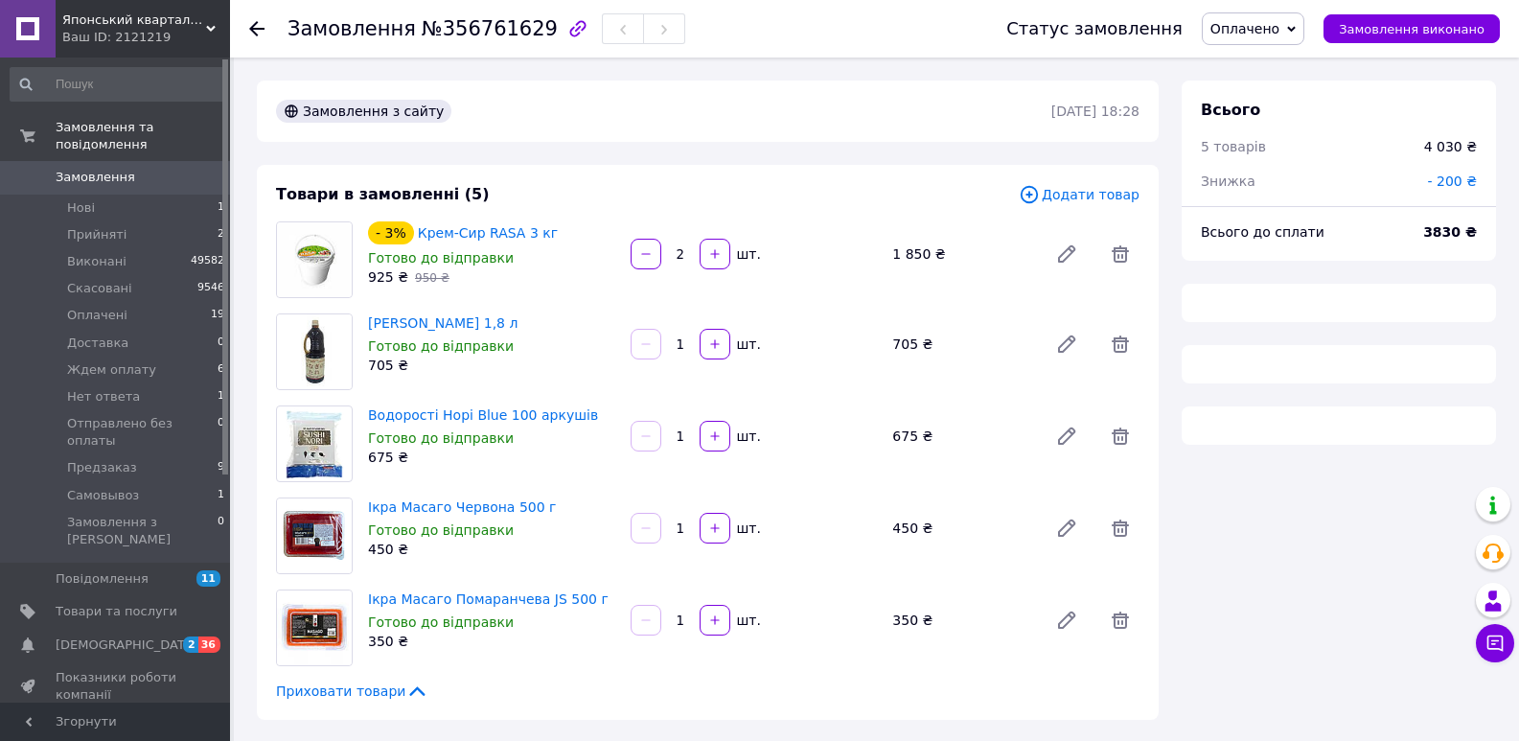
click at [468, 34] on span "№356761629" at bounding box center [490, 28] width 136 height 23
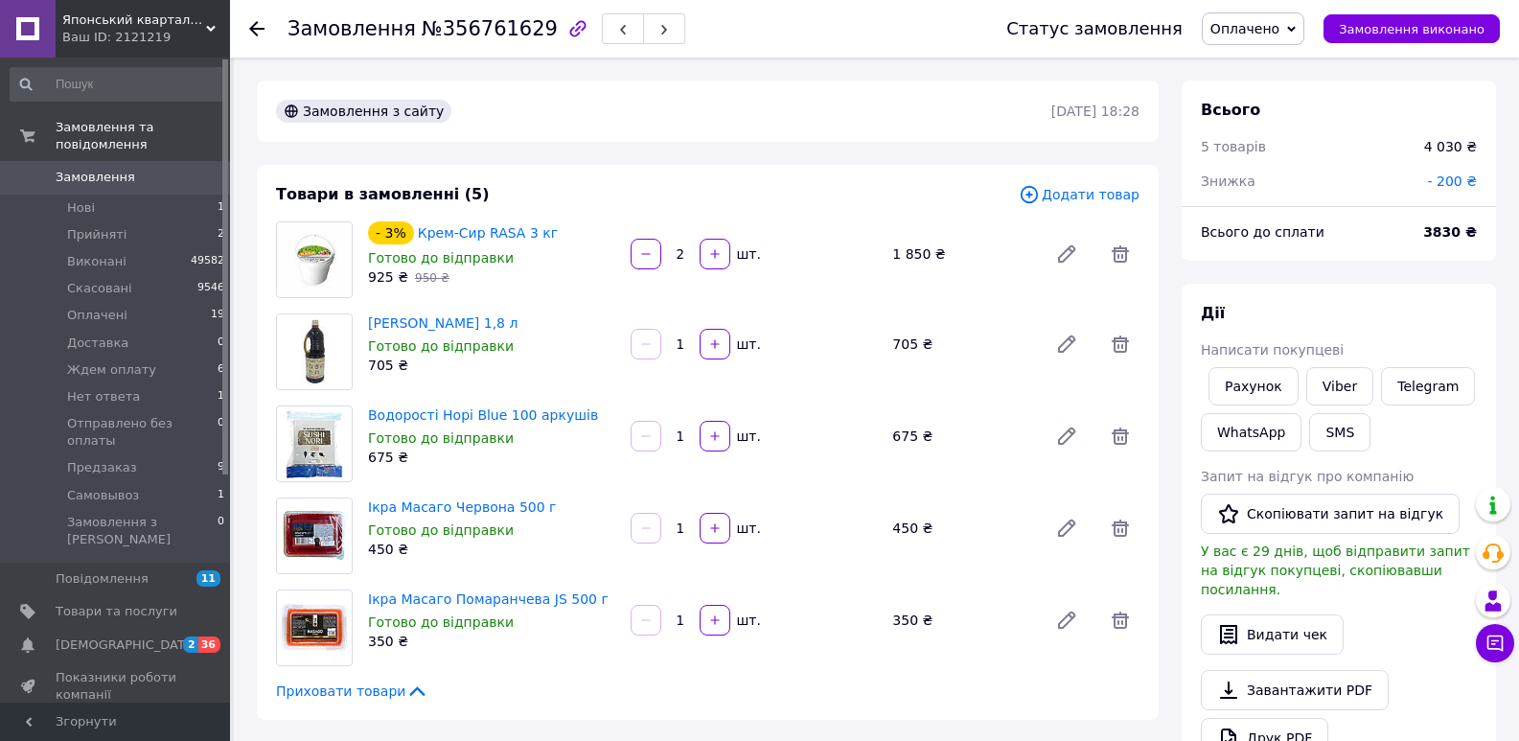
click at [468, 34] on span "№356761629" at bounding box center [490, 28] width 136 height 23
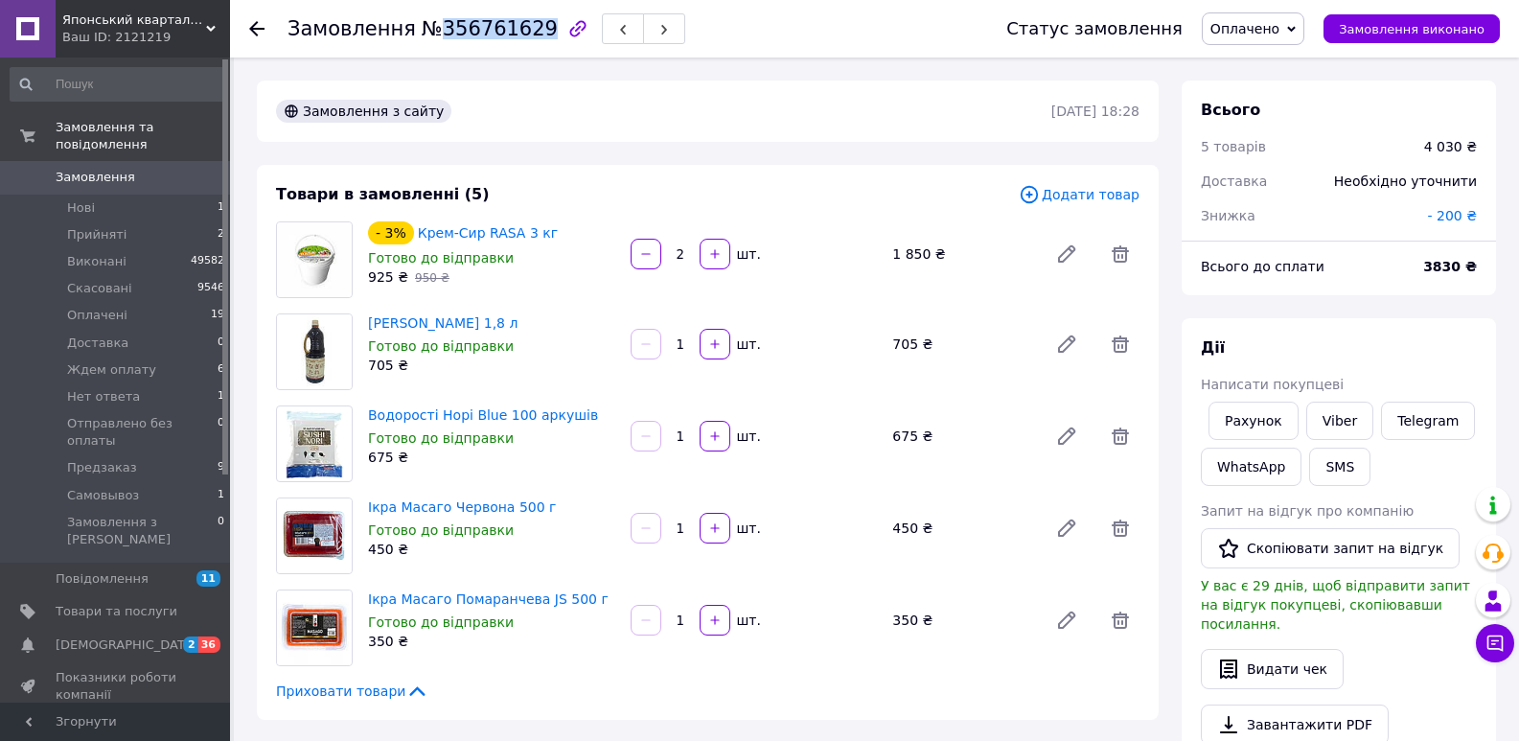
copy span "356761629"
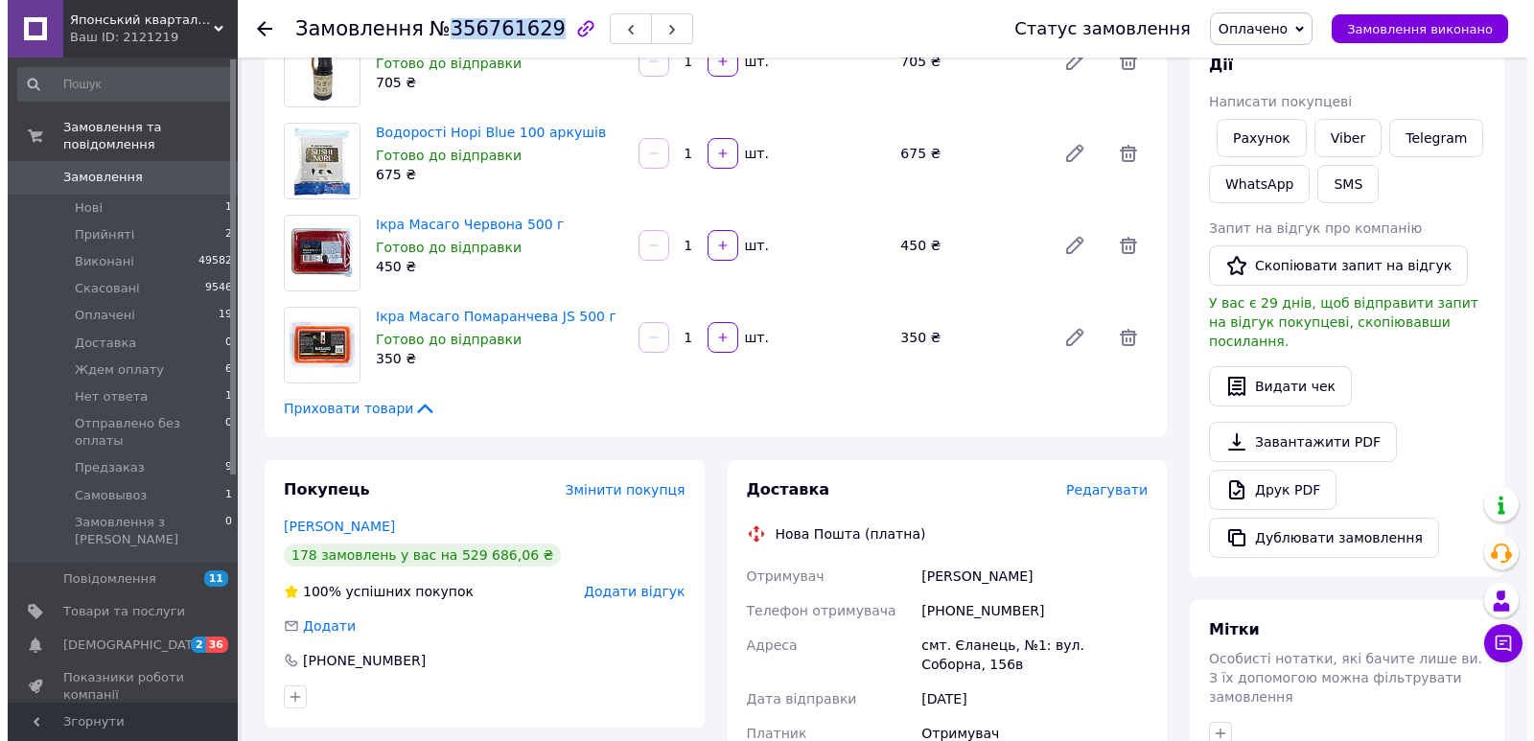
scroll to position [366, 0]
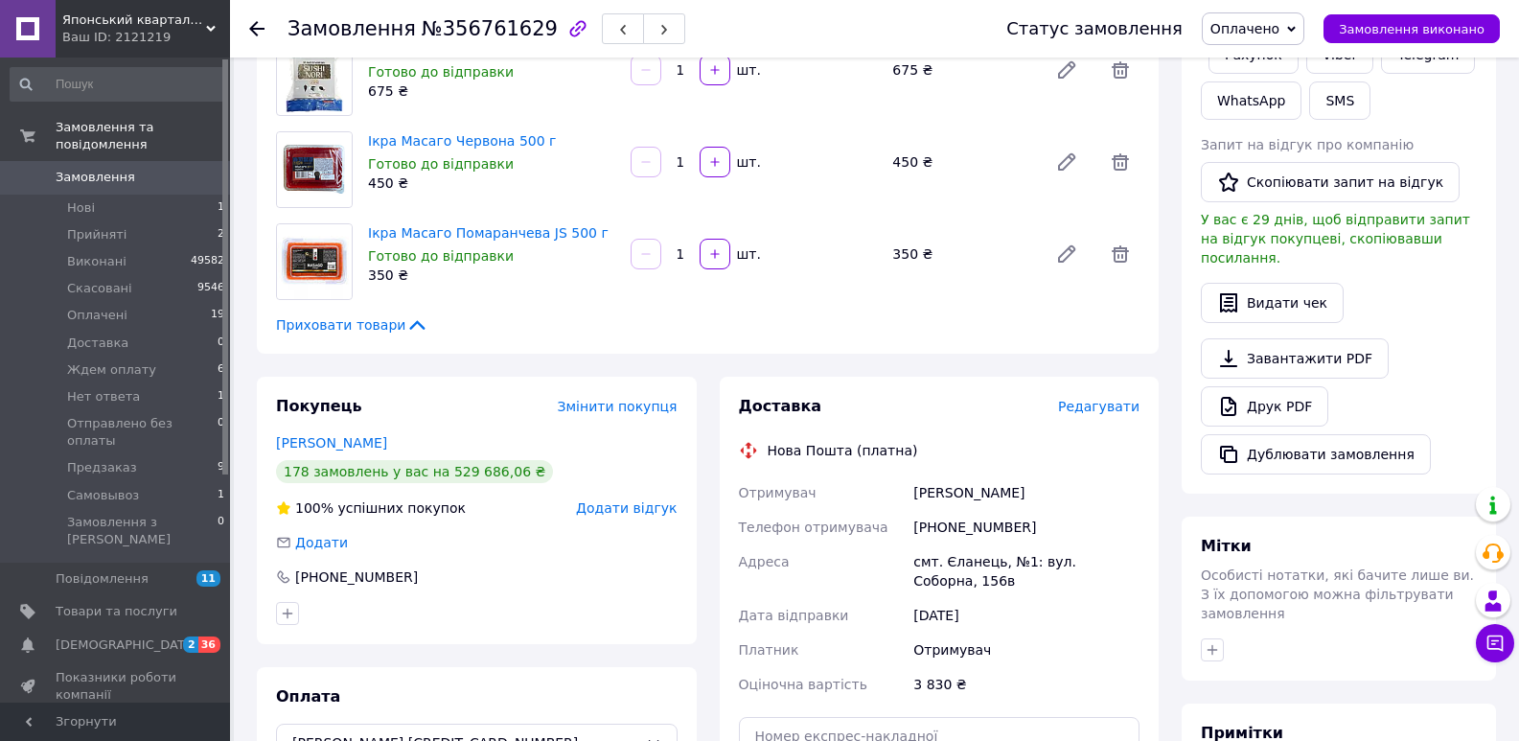
click at [1093, 396] on div "Доставка Редагувати" at bounding box center [940, 407] width 402 height 22
click at [1094, 405] on span "Редагувати" at bounding box center [1098, 406] width 81 height 15
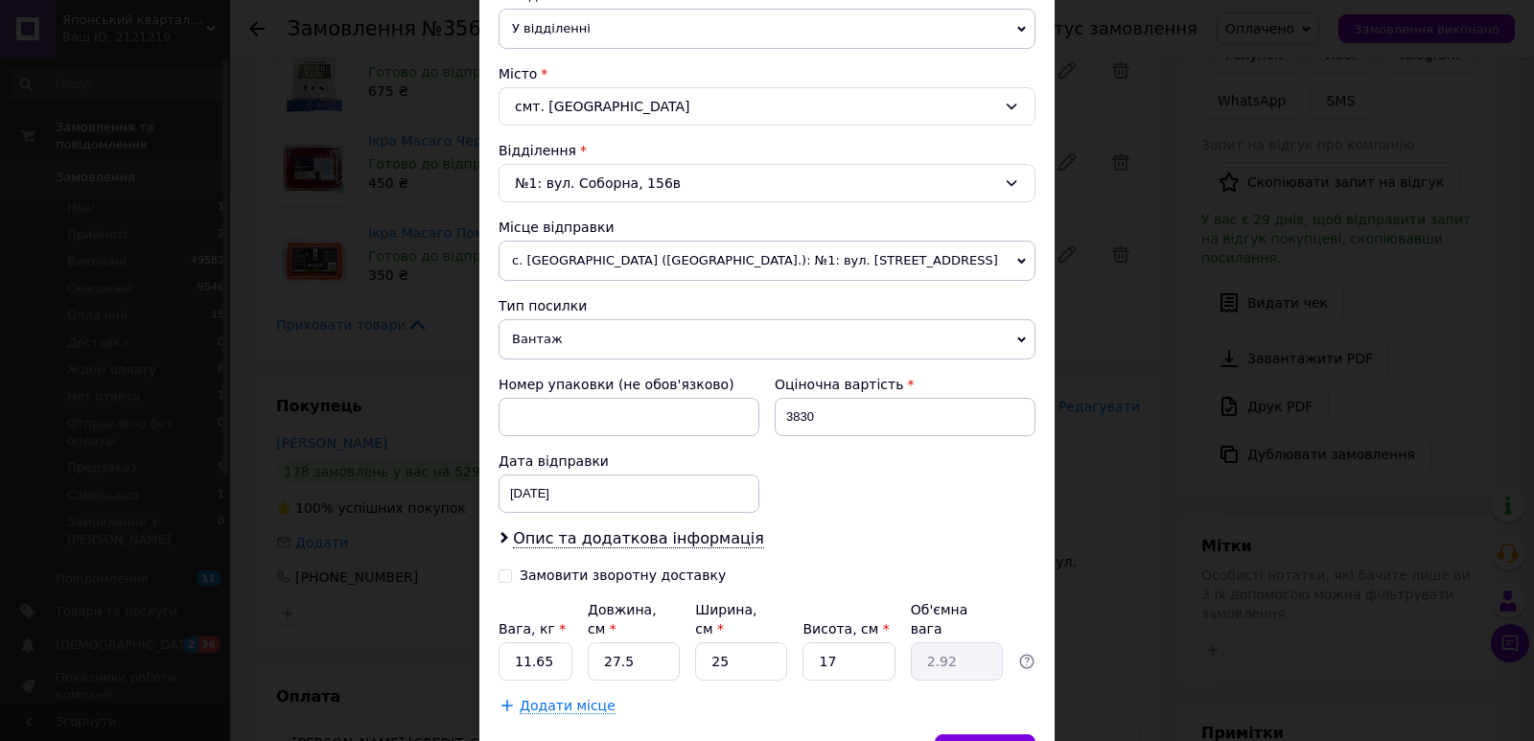
scroll to position [567, 0]
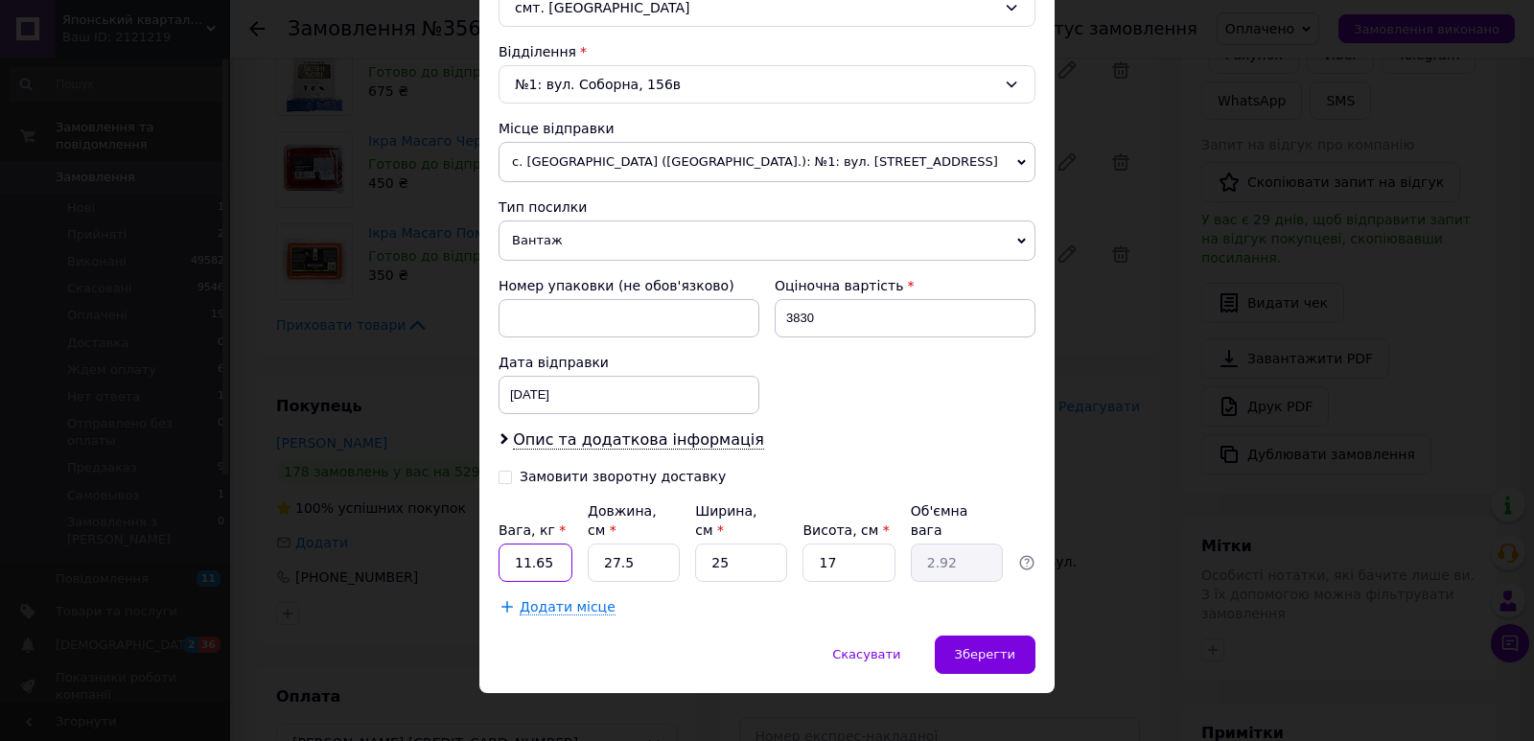
drag, startPoint x: 557, startPoint y: 537, endPoint x: 502, endPoint y: 551, distance: 56.5
click at [502, 551] on input "11.65" at bounding box center [535, 563] width 74 height 38
type input "11.10"
drag, startPoint x: 628, startPoint y: 553, endPoint x: 594, endPoint y: 550, distance: 33.7
click at [594, 550] on input "27.5" at bounding box center [634, 563] width 92 height 38
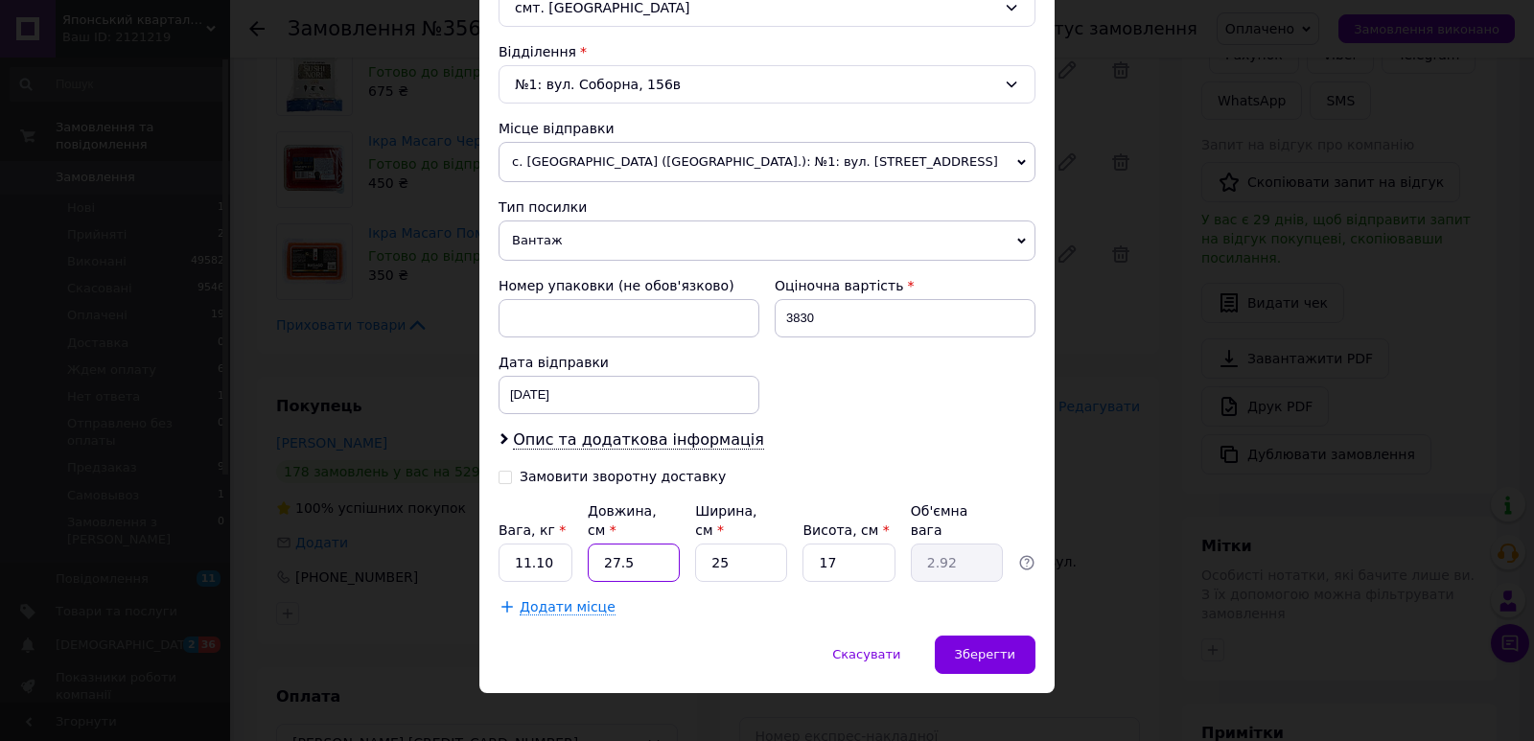
type input "3"
type input "0.32"
type input "35"
type input "3.72"
type input "35"
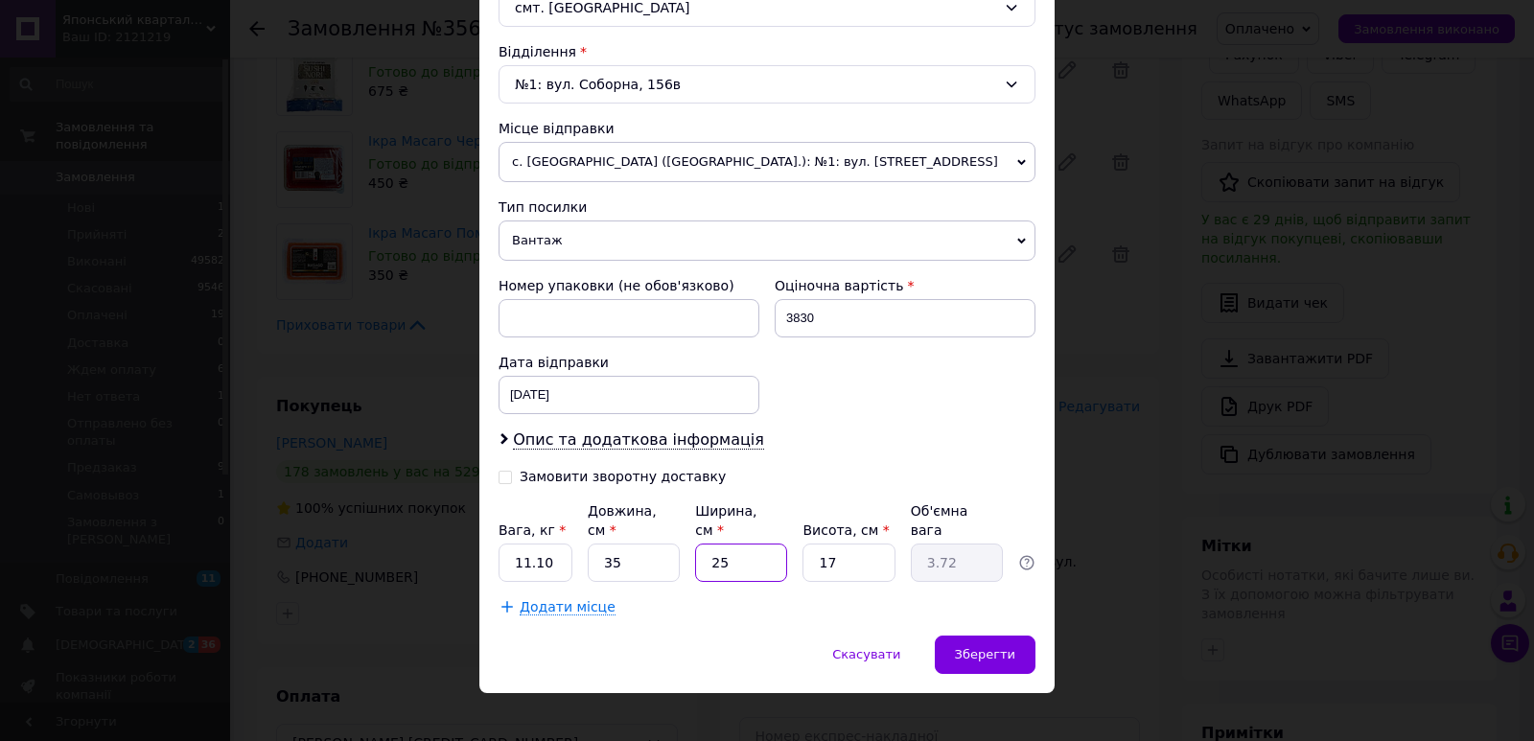
drag, startPoint x: 671, startPoint y: 547, endPoint x: 684, endPoint y: 550, distance: 13.7
click at [659, 547] on div "Вага, кг * 11.10 Довжина, см * 35 Ширина, см * 25 Висота, см * 17 Об'ємна вага …" at bounding box center [766, 541] width 537 height 81
type input "3"
type input "0.45"
type input "35"
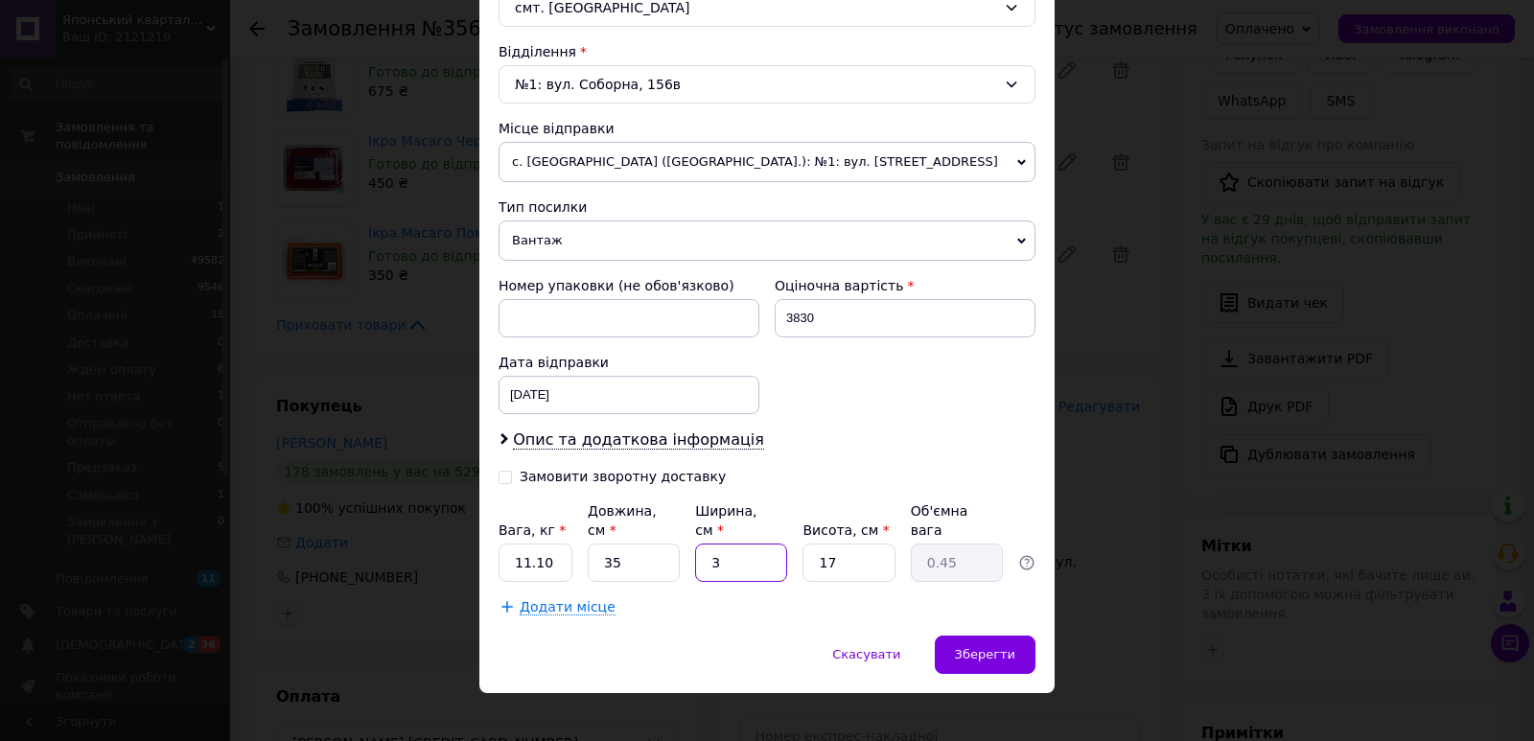
type input "5.21"
type input "35"
drag, startPoint x: 826, startPoint y: 554, endPoint x: 806, endPoint y: 554, distance: 20.1
click at [806, 554] on input "17" at bounding box center [848, 563] width 92 height 38
drag, startPoint x: 852, startPoint y: 549, endPoint x: 789, endPoint y: 550, distance: 63.3
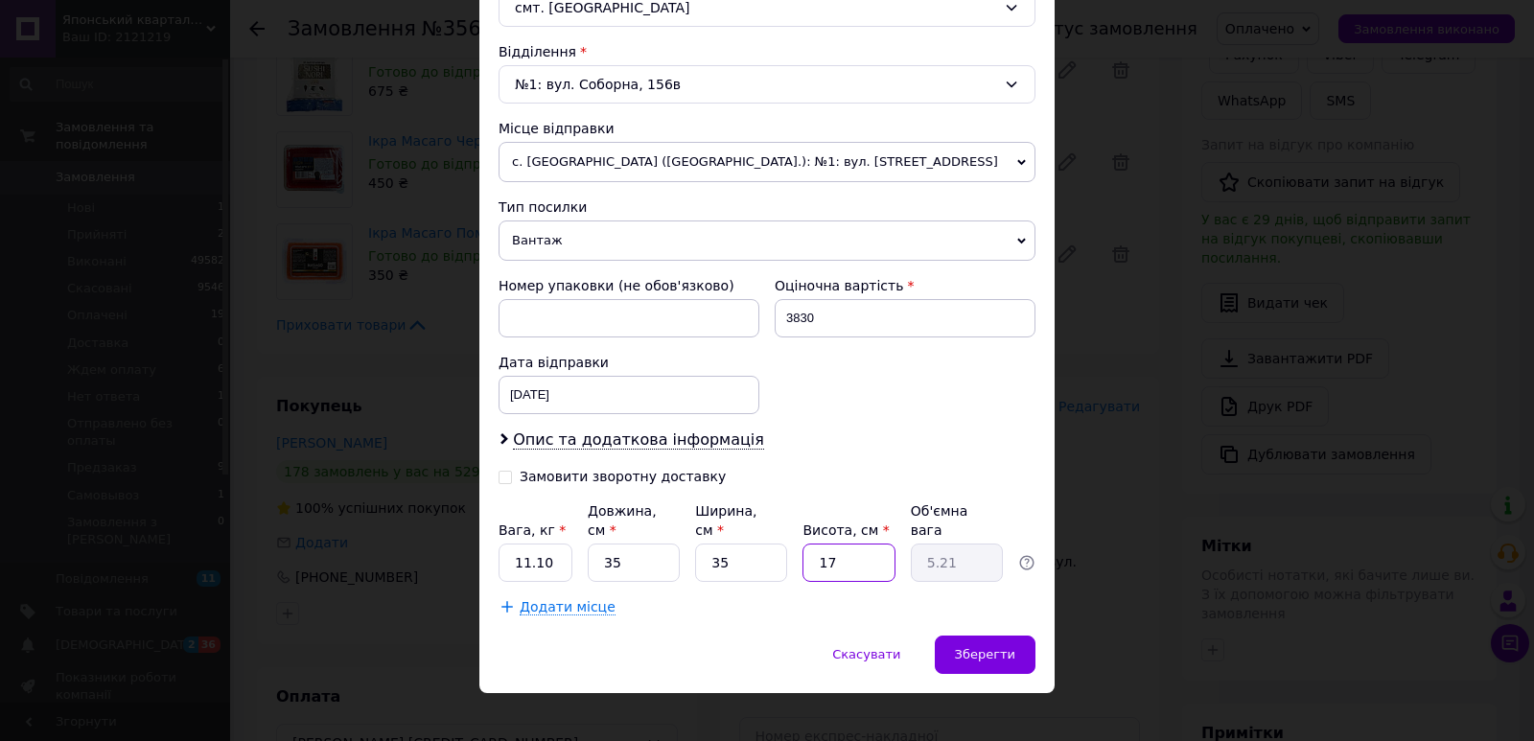
click at [789, 550] on div "Вага, кг * 11.10 Довжина, см * 35 Ширина, см * 35 Висота, см * 17 Об'ємна вага …" at bounding box center [766, 541] width 537 height 81
type input "2"
type input "0.61"
type input "20"
type input "6.13"
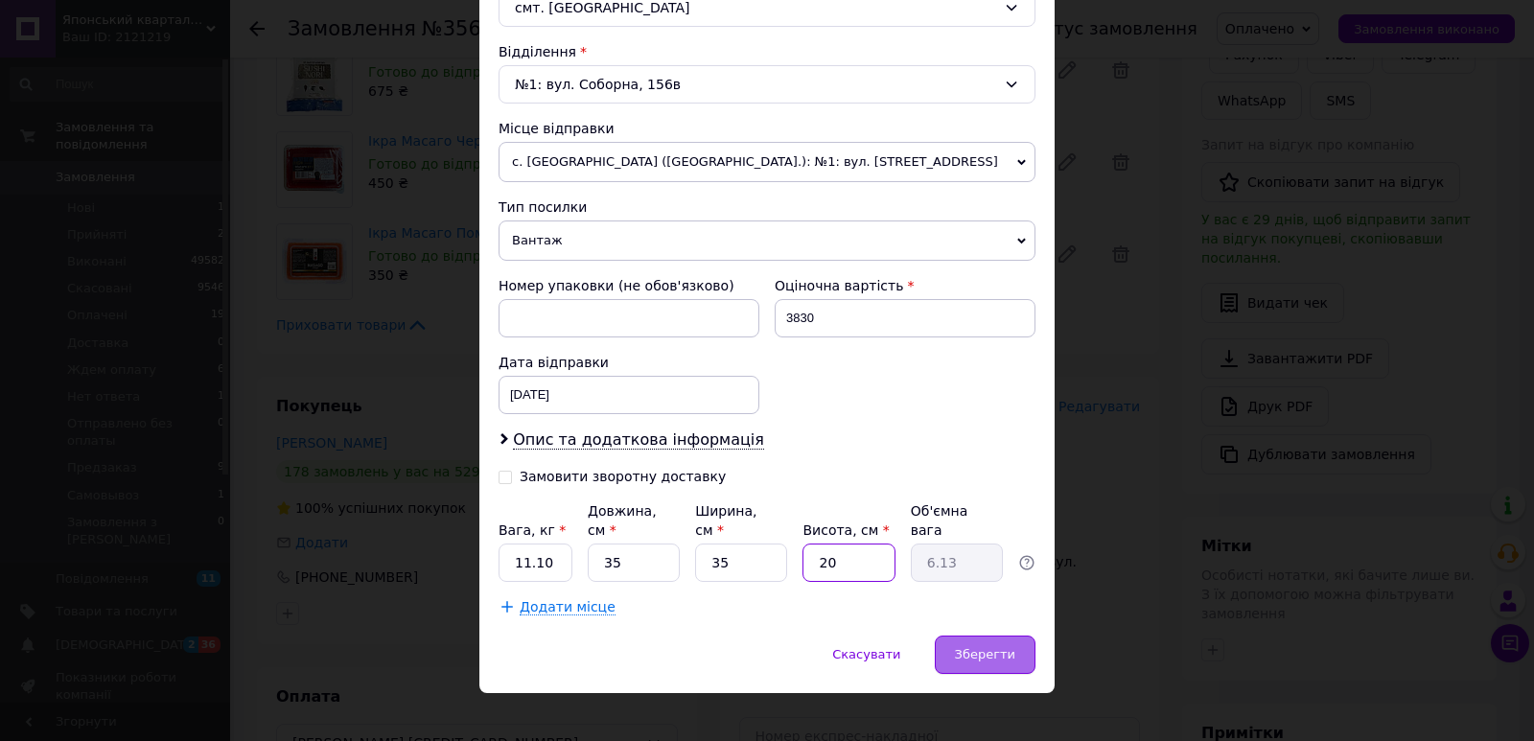
type input "20"
click at [987, 647] on span "Зберегти" at bounding box center [985, 654] width 60 height 14
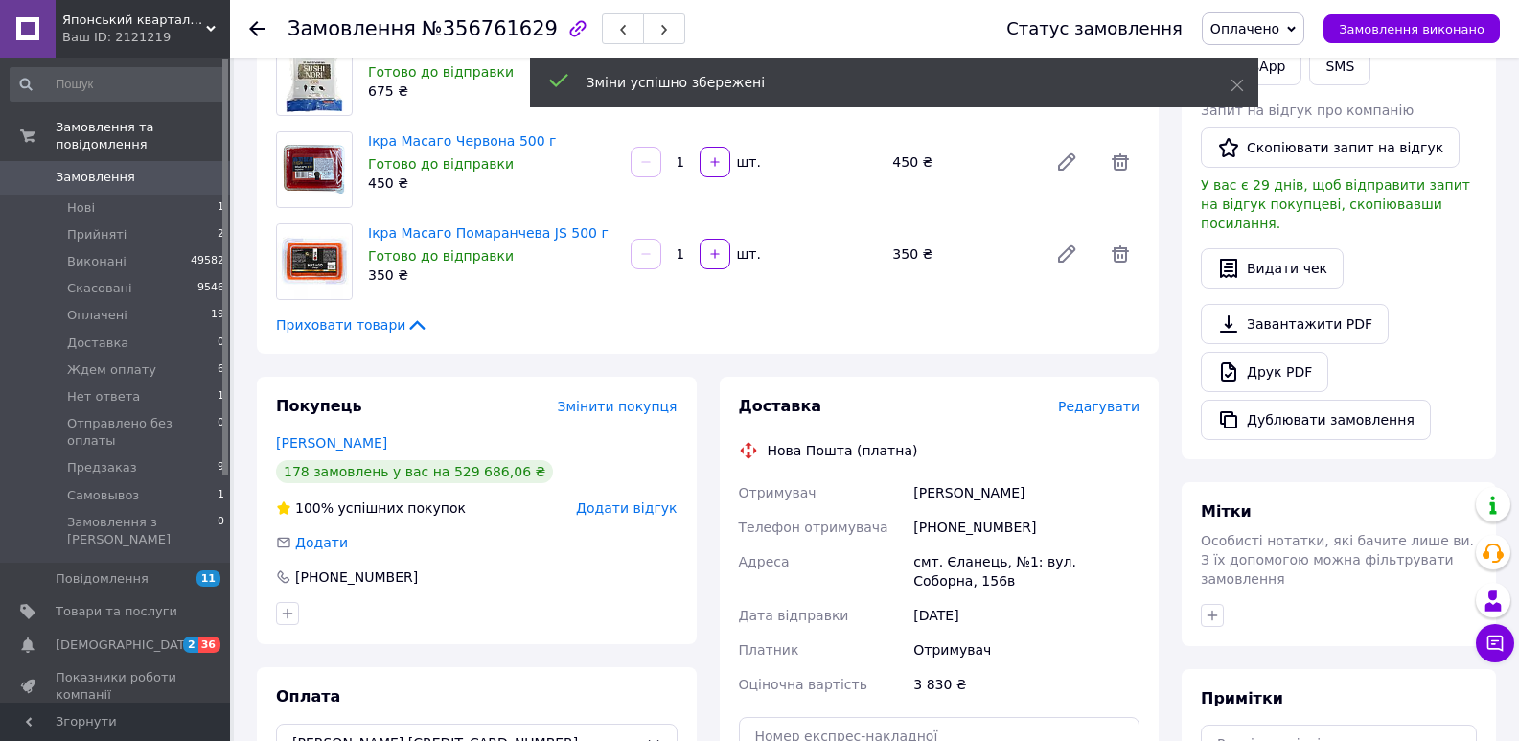
click at [1127, 402] on span "Редагувати" at bounding box center [1098, 406] width 81 height 15
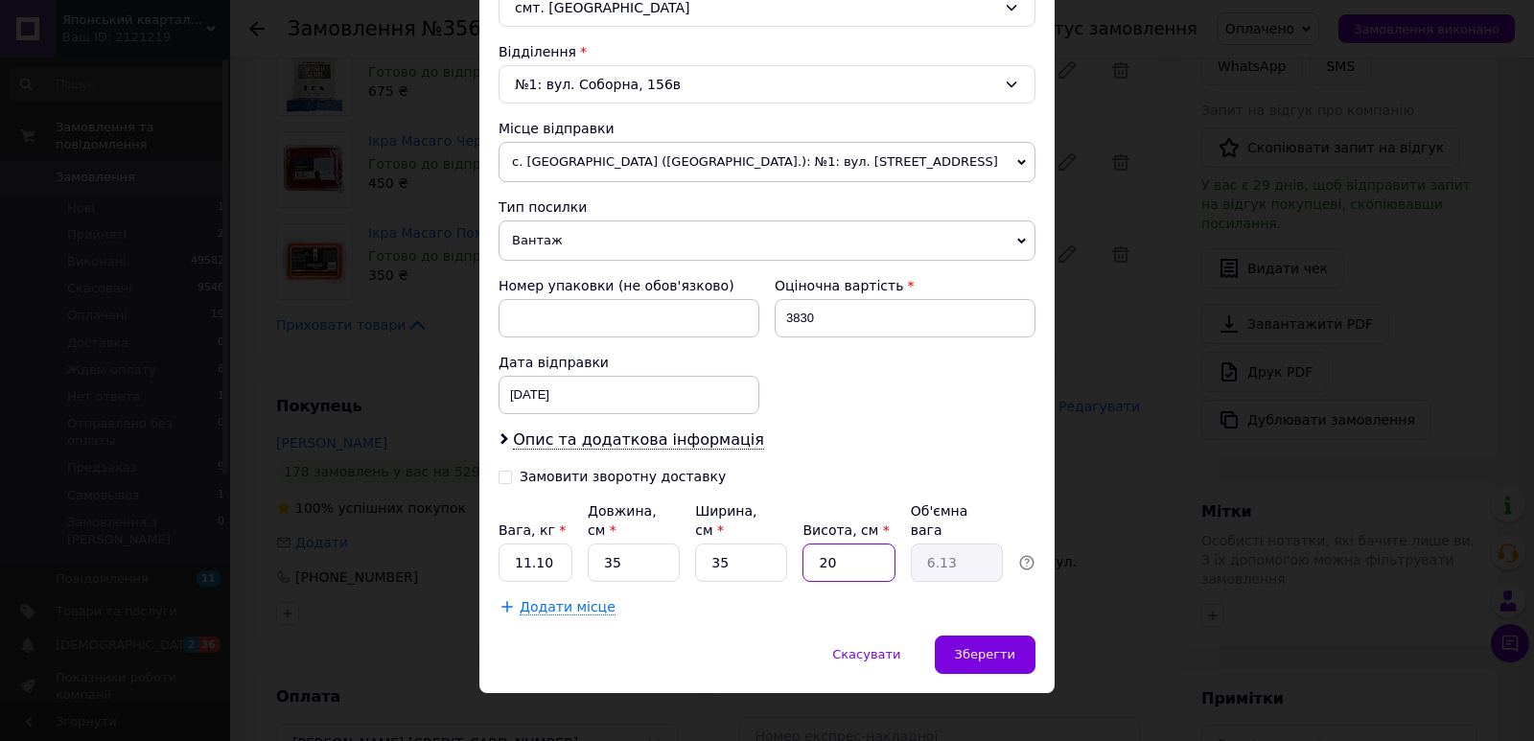
drag, startPoint x: 838, startPoint y: 551, endPoint x: 782, endPoint y: 548, distance: 55.7
click at [782, 548] on div "Вага, кг * 11.10 Довжина, см * 35 Ширина, см * 35 Висота, см * 20 Об'ємна вага …" at bounding box center [766, 541] width 537 height 81
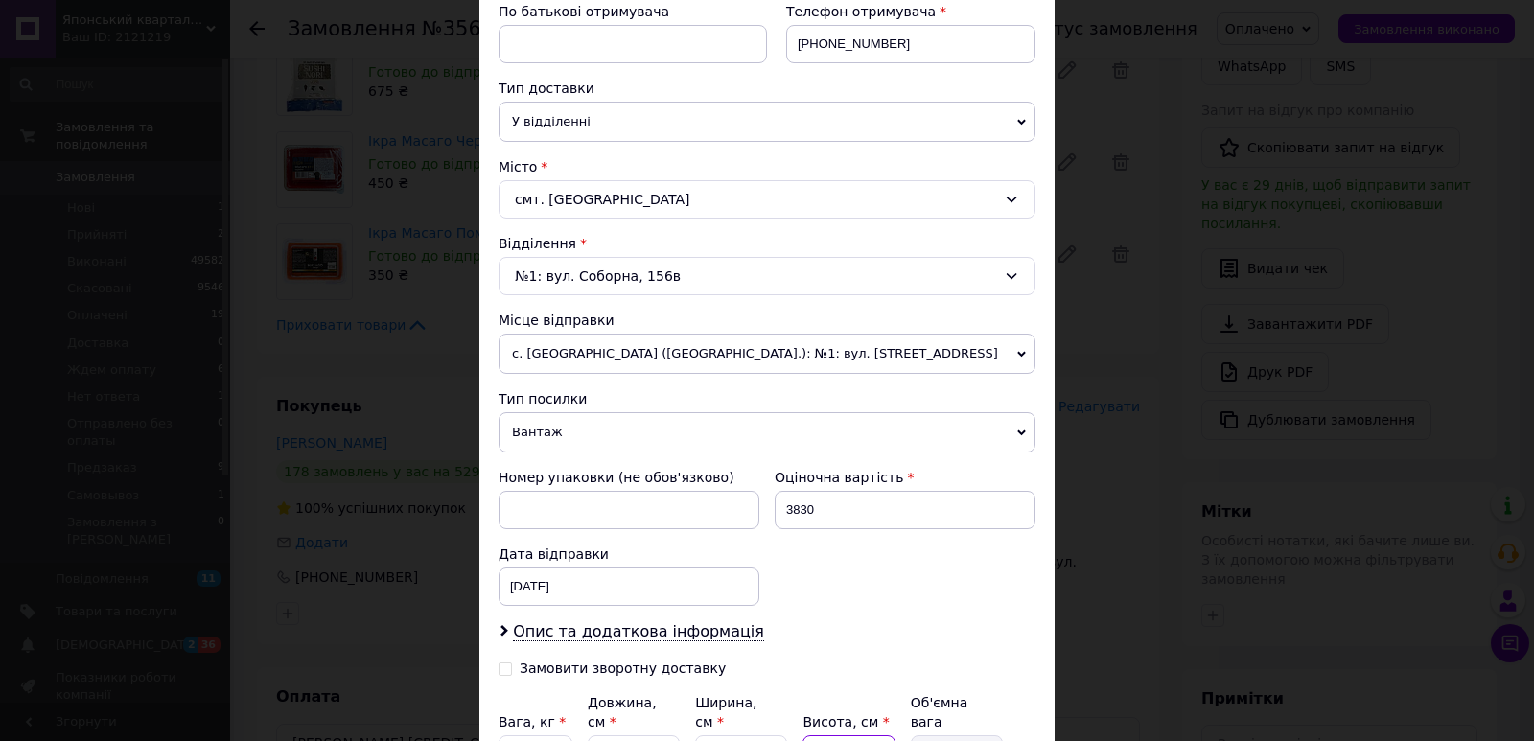
type input "3"
type input "0.92"
type input "30"
type input "9.19"
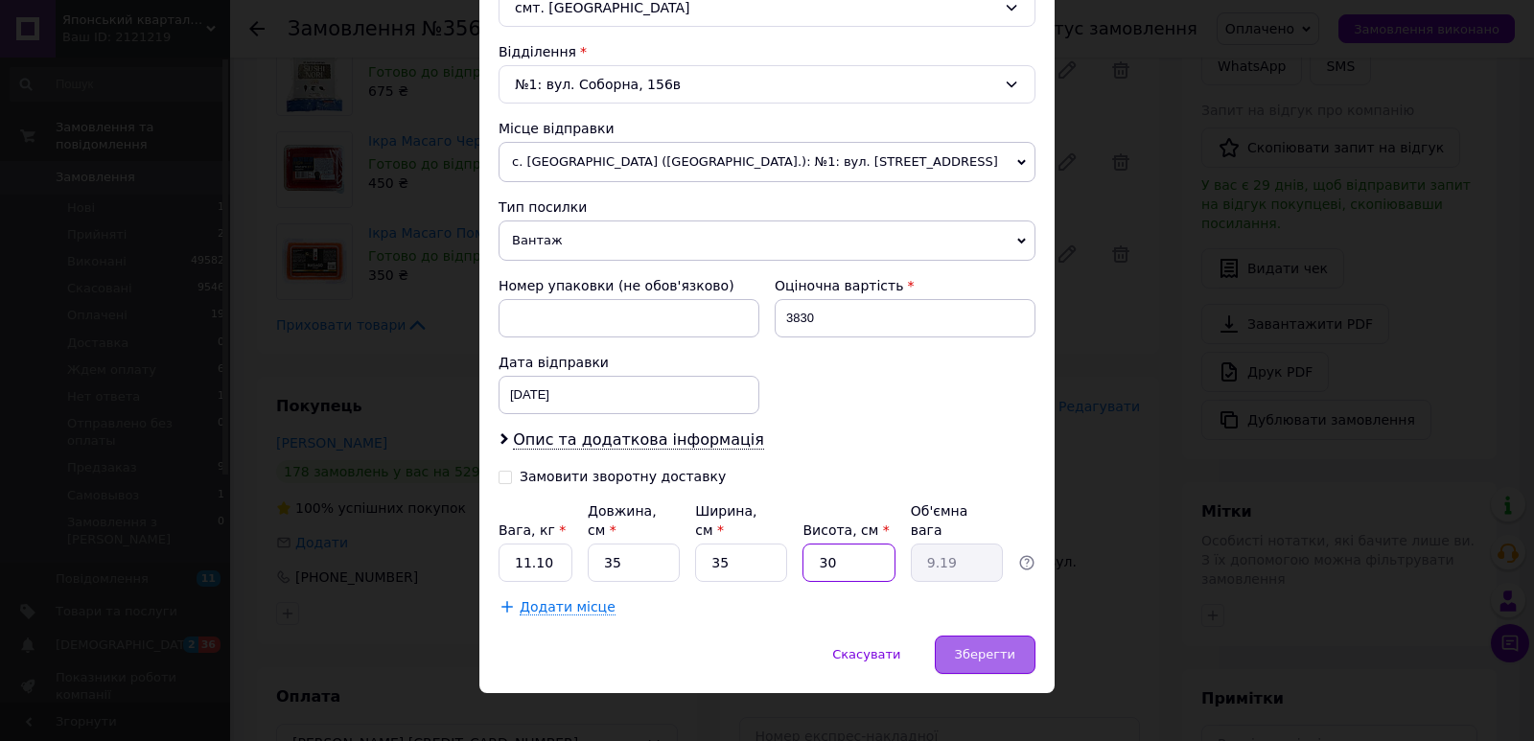
type input "30"
click at [944, 651] on div "Зберегти" at bounding box center [985, 655] width 101 height 38
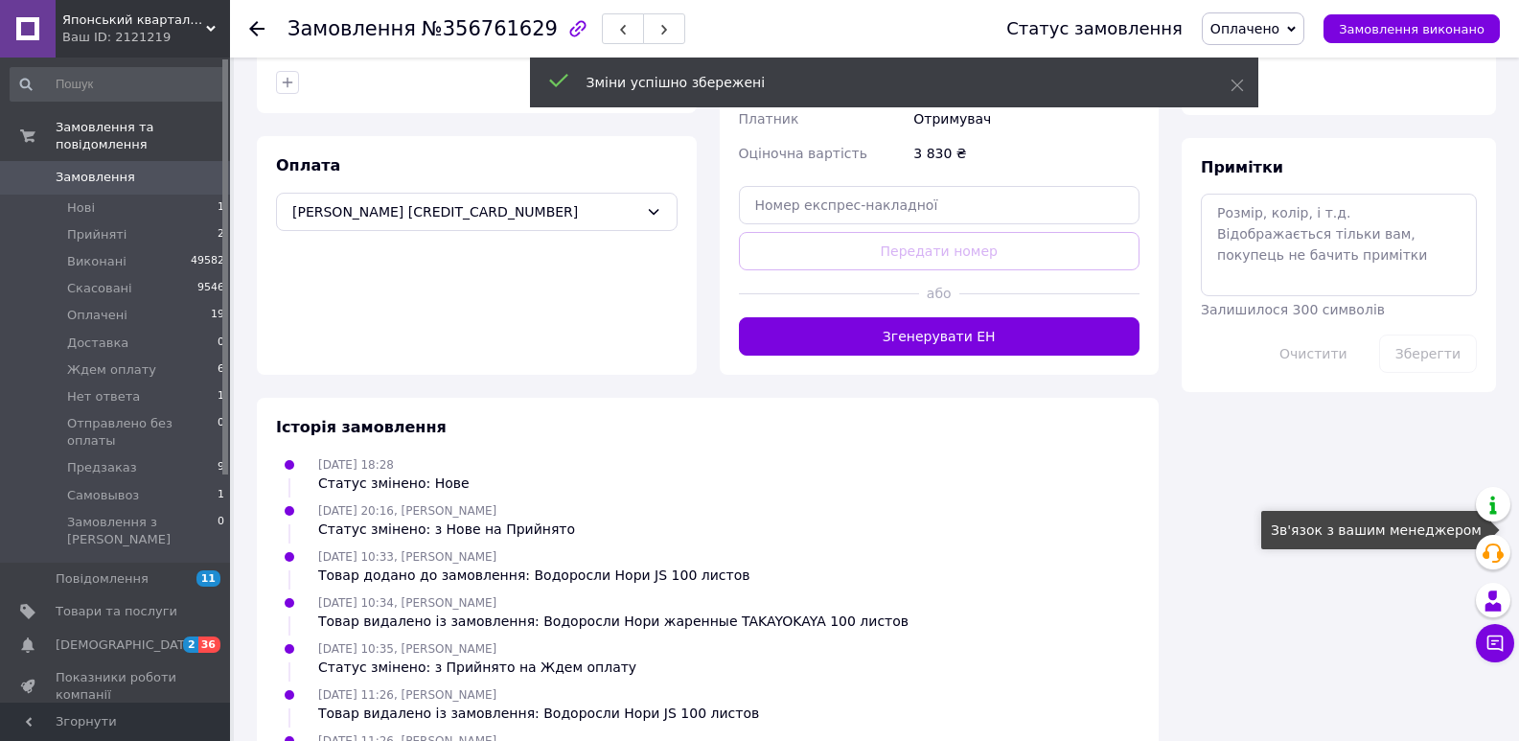
scroll to position [914, 0]
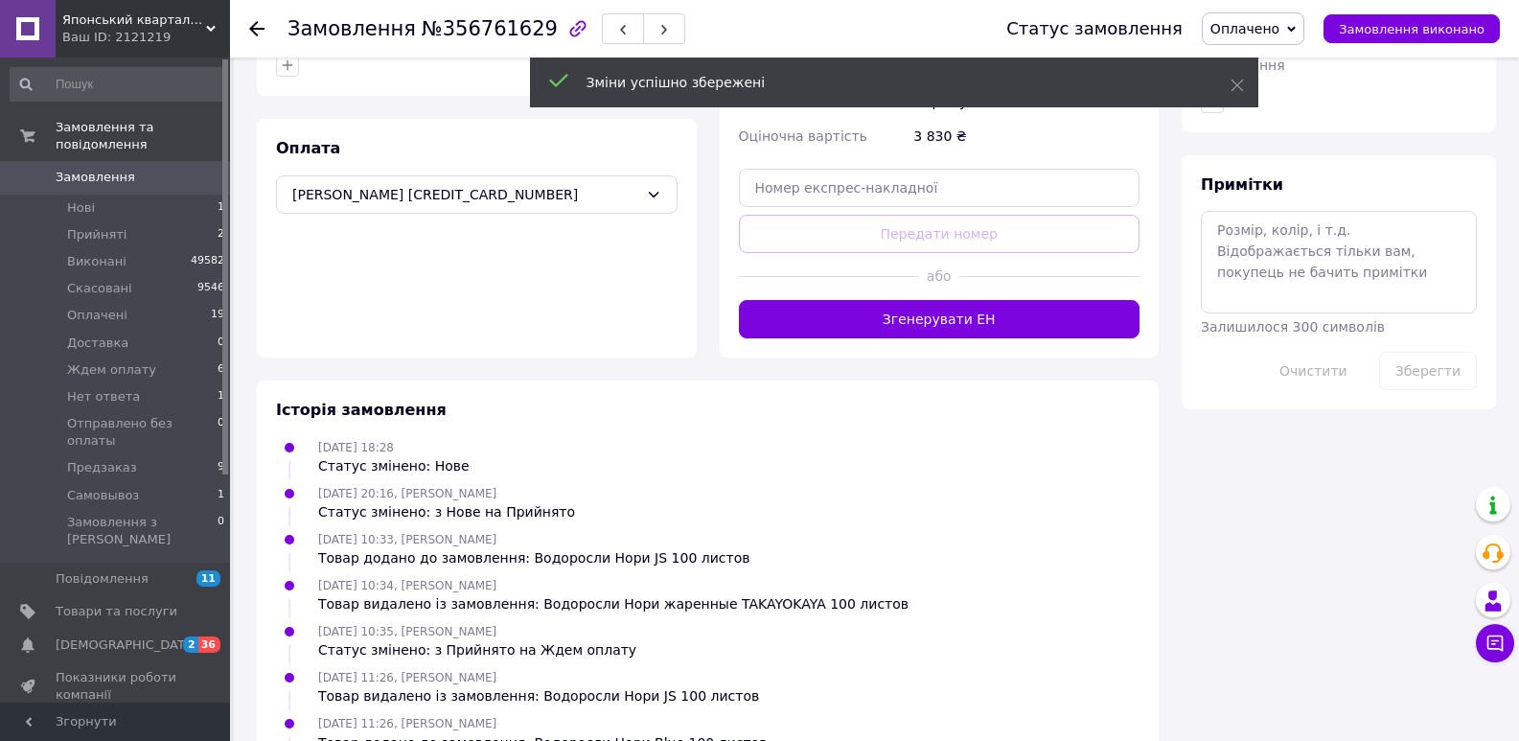
drag, startPoint x: 1053, startPoint y: 330, endPoint x: 378, endPoint y: 407, distance: 679.3
click at [1053, 331] on button "Згенерувати ЕН" at bounding box center [940, 319] width 402 height 38
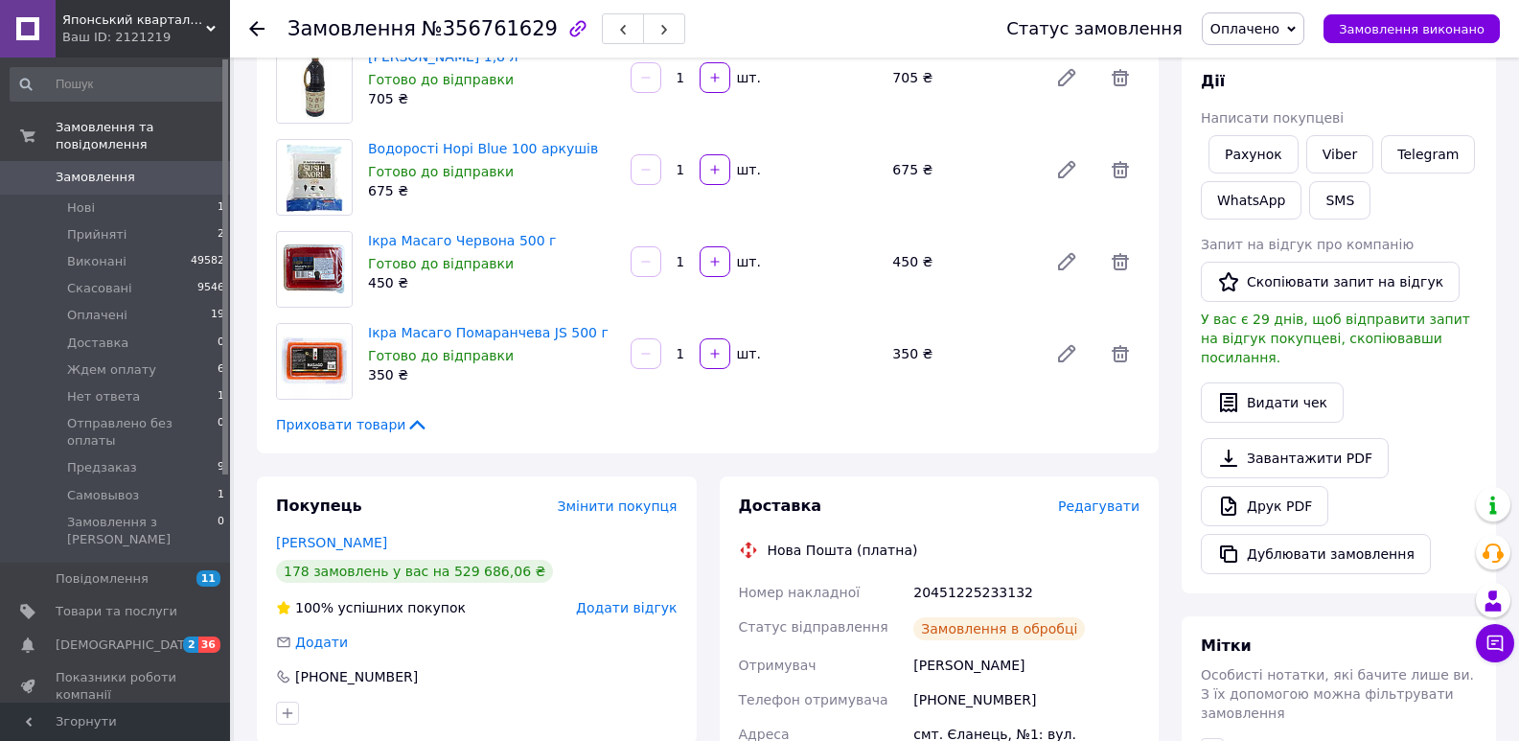
scroll to position [27, 0]
click at [969, 583] on div "20451225233132" at bounding box center [1027, 592] width 234 height 35
copy div "20451225233132"
click at [1339, 201] on button "SMS" at bounding box center [1339, 200] width 61 height 38
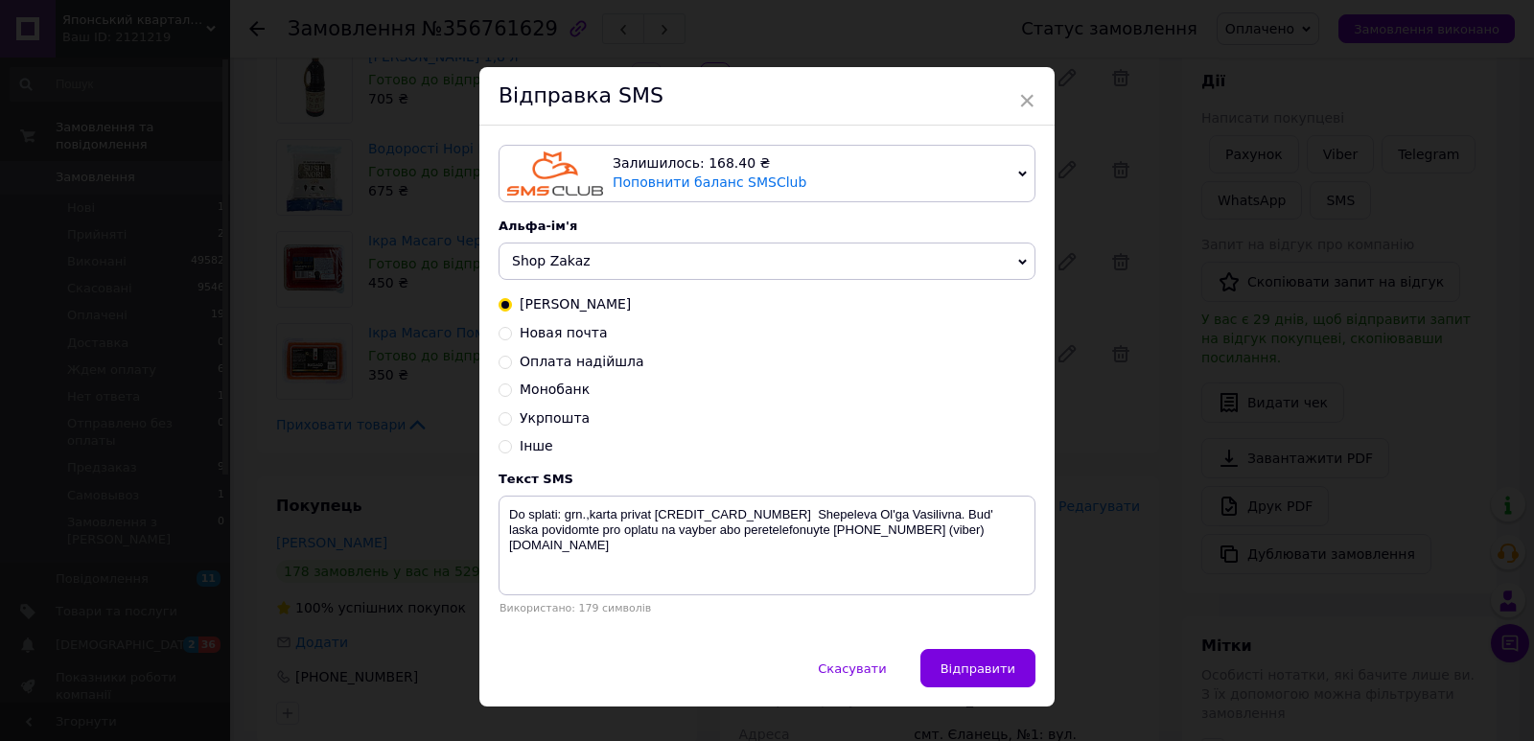
click at [572, 327] on span "Новая почта" at bounding box center [564, 332] width 88 height 15
click at [512, 327] on input "Новая почта" at bounding box center [504, 331] width 13 height 13
radio input "true"
radio input "false"
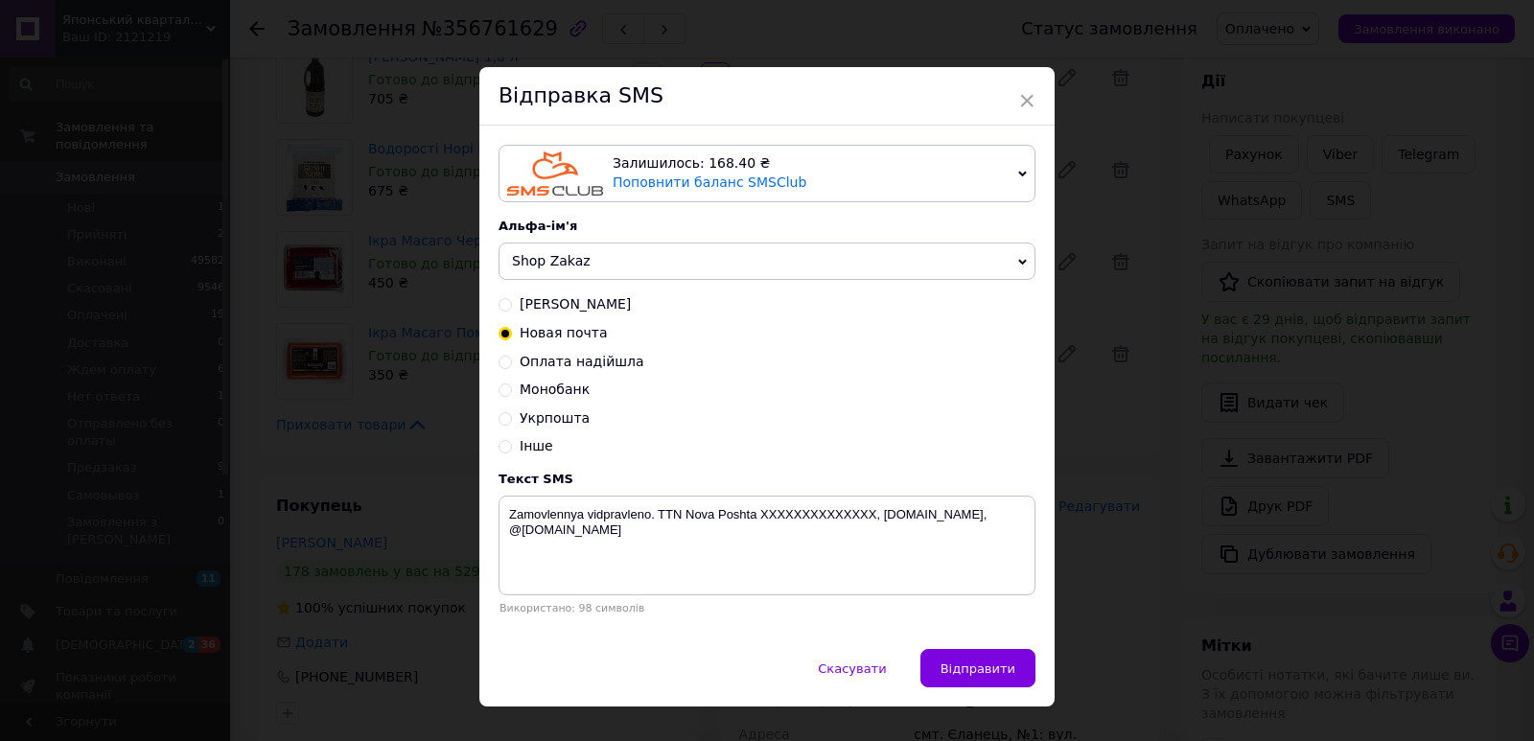
drag, startPoint x: 618, startPoint y: 252, endPoint x: 594, endPoint y: 297, distance: 51.0
click at [618, 259] on span "Shop Zakaz" at bounding box center [766, 262] width 537 height 38
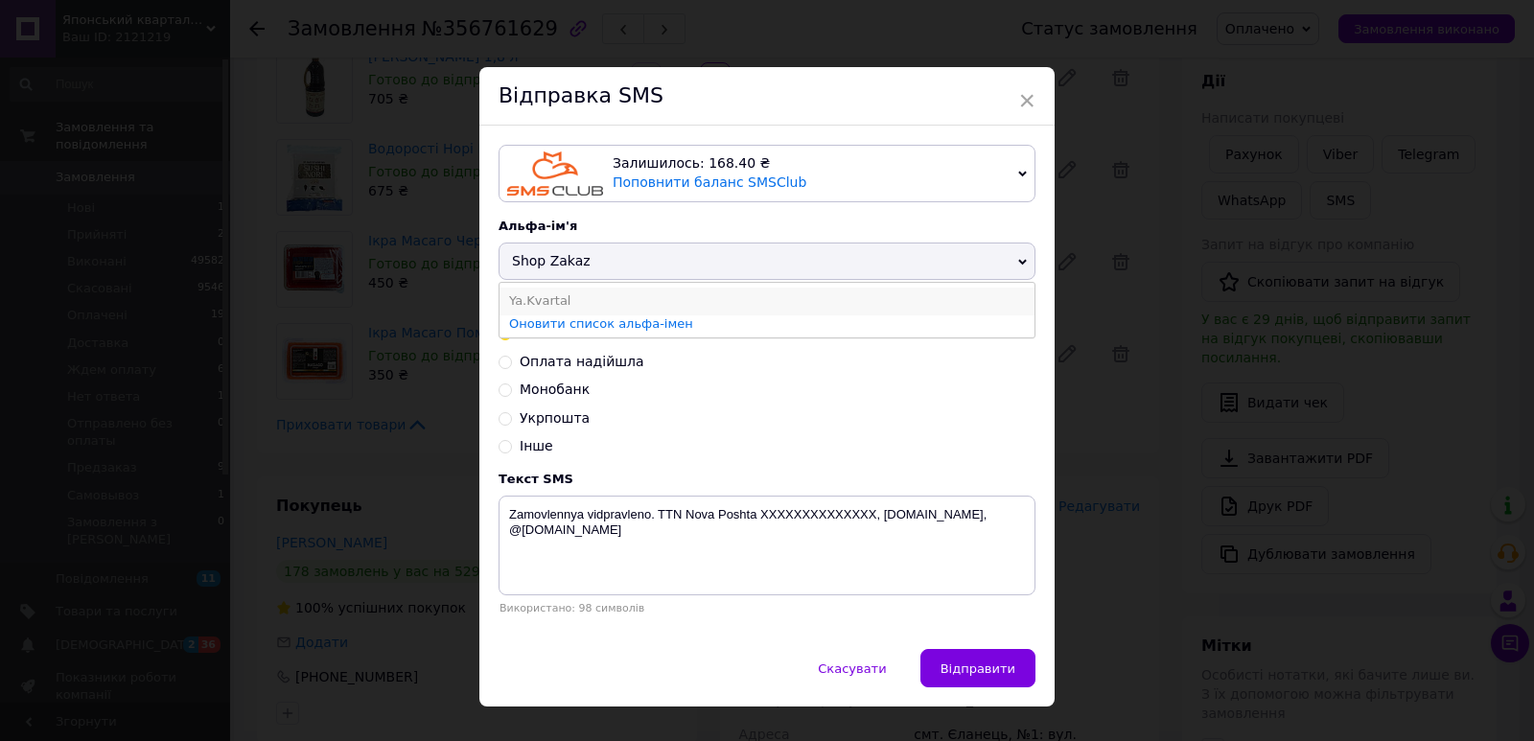
click at [589, 299] on li "Ya.Kvartal" at bounding box center [766, 301] width 535 height 27
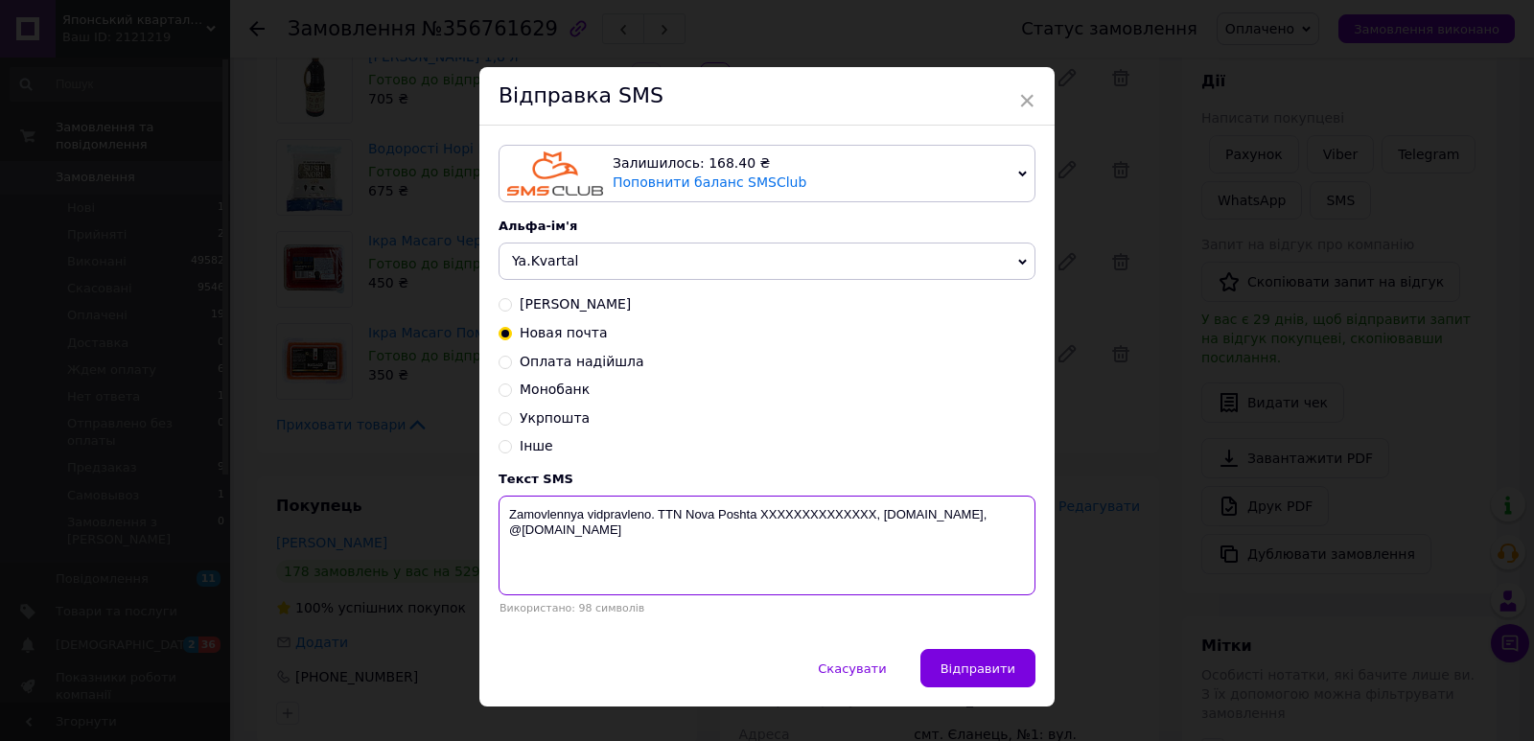
click at [777, 512] on textarea "Zamovlennya vidpravleno. TTN Nova Poshta XXXXXXXXXXXXXX, [DOMAIN_NAME], @[DOMAI…" at bounding box center [766, 546] width 537 height 100
click at [777, 514] on textarea "Zamovlennya vidpravleno. TTN Nova Poshta XXXXXXXXXXXXXX, [DOMAIN_NAME], @[DOMAI…" at bounding box center [766, 546] width 537 height 100
paste textarea "20451225233132"
type textarea "Zamovlennya vidpravleno. TTN Nova Poshta 20451225233132, yaponskiy-kvartal.com,…"
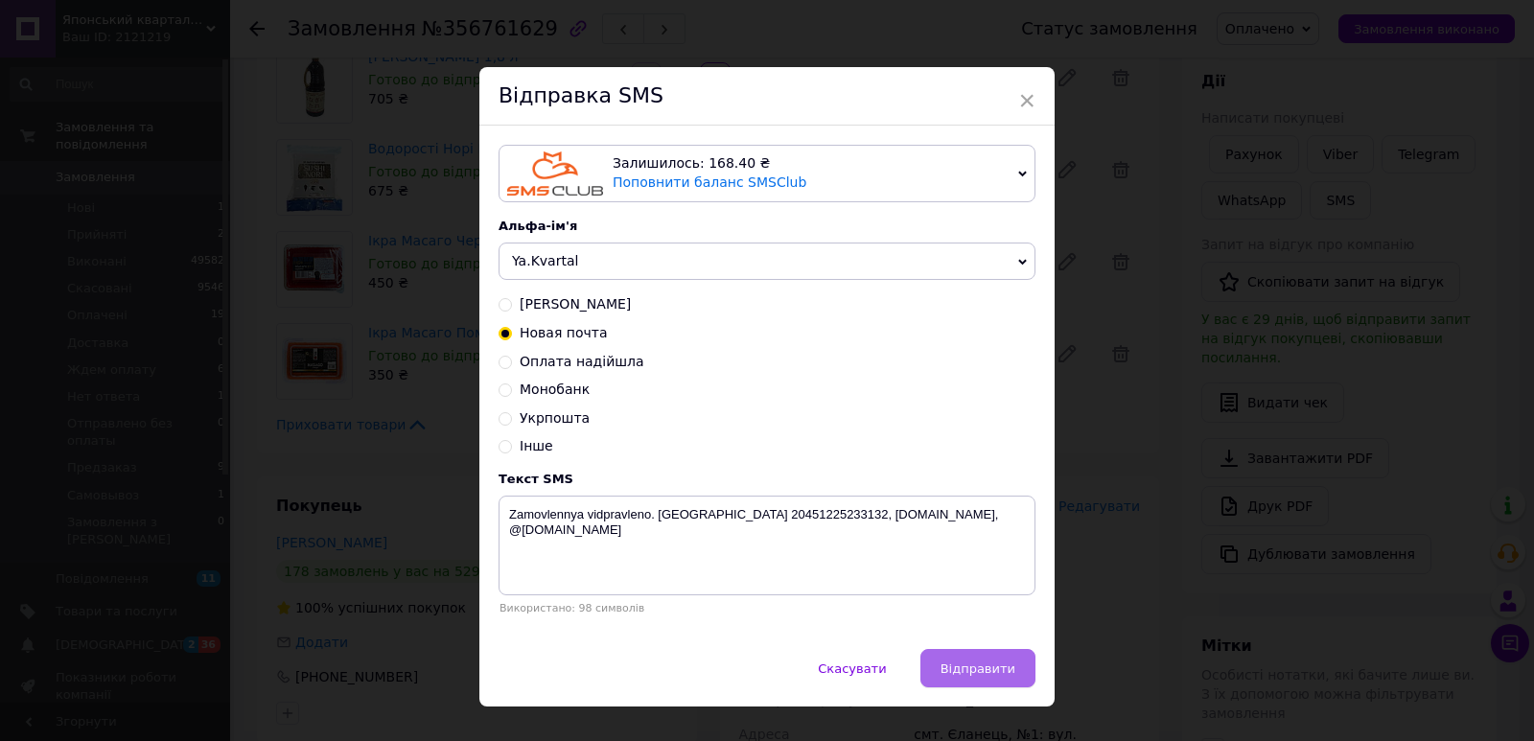
click at [963, 687] on button "Відправити" at bounding box center [977, 668] width 115 height 38
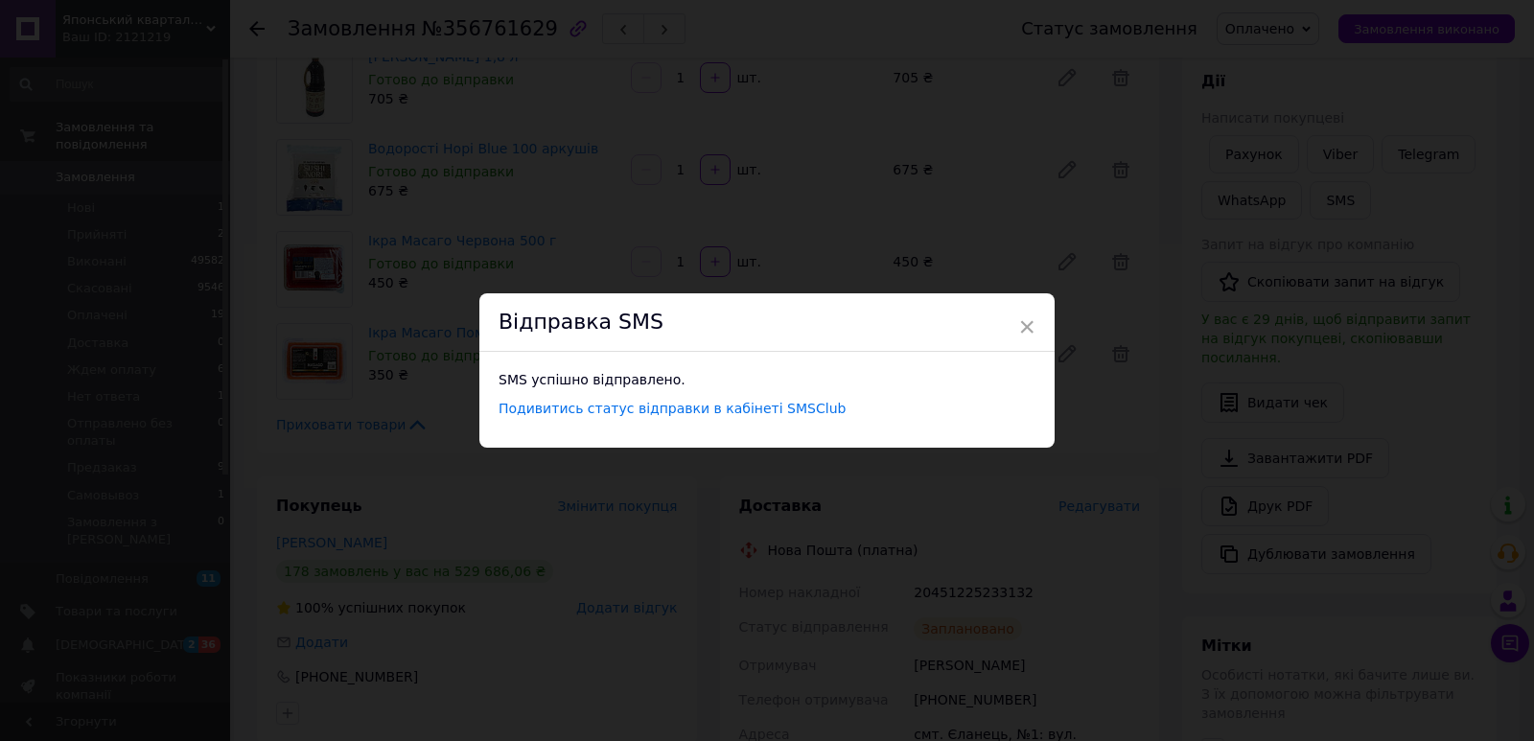
click at [537, 230] on div "× Відправка SMS SMS успішно відправлено. Подивитись статус відправки в кабінеті…" at bounding box center [767, 370] width 1534 height 741
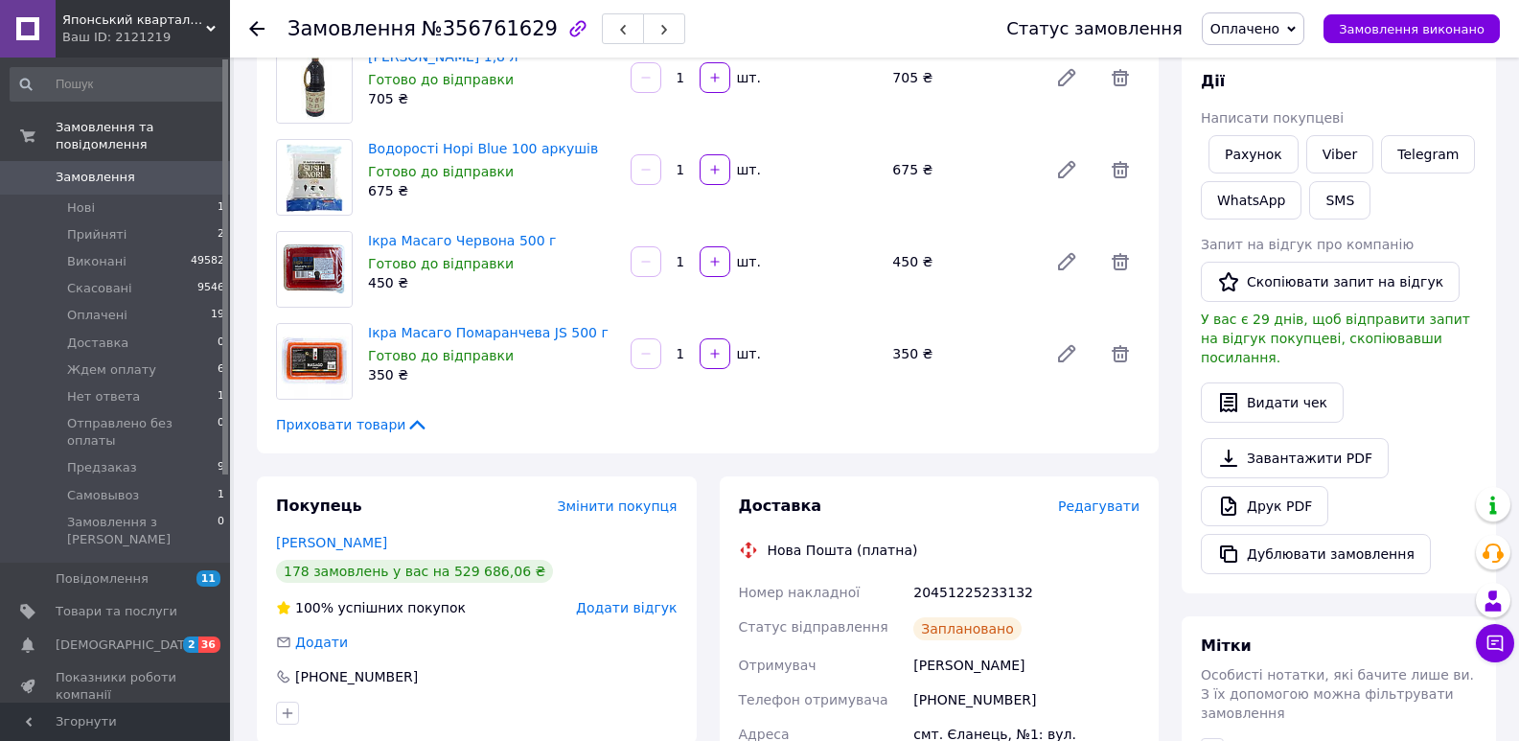
click at [254, 31] on icon at bounding box center [256, 28] width 15 height 15
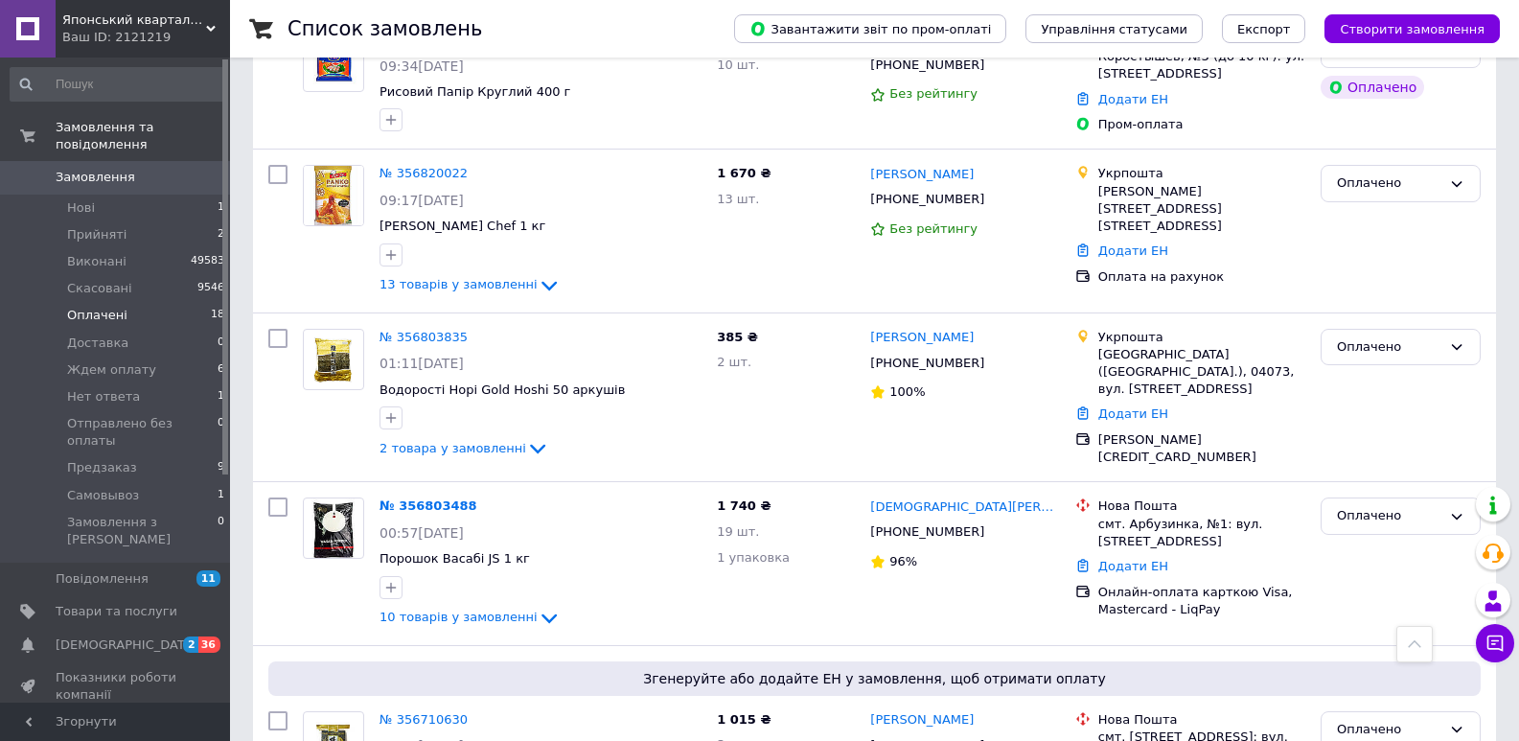
scroll to position [2605, 0]
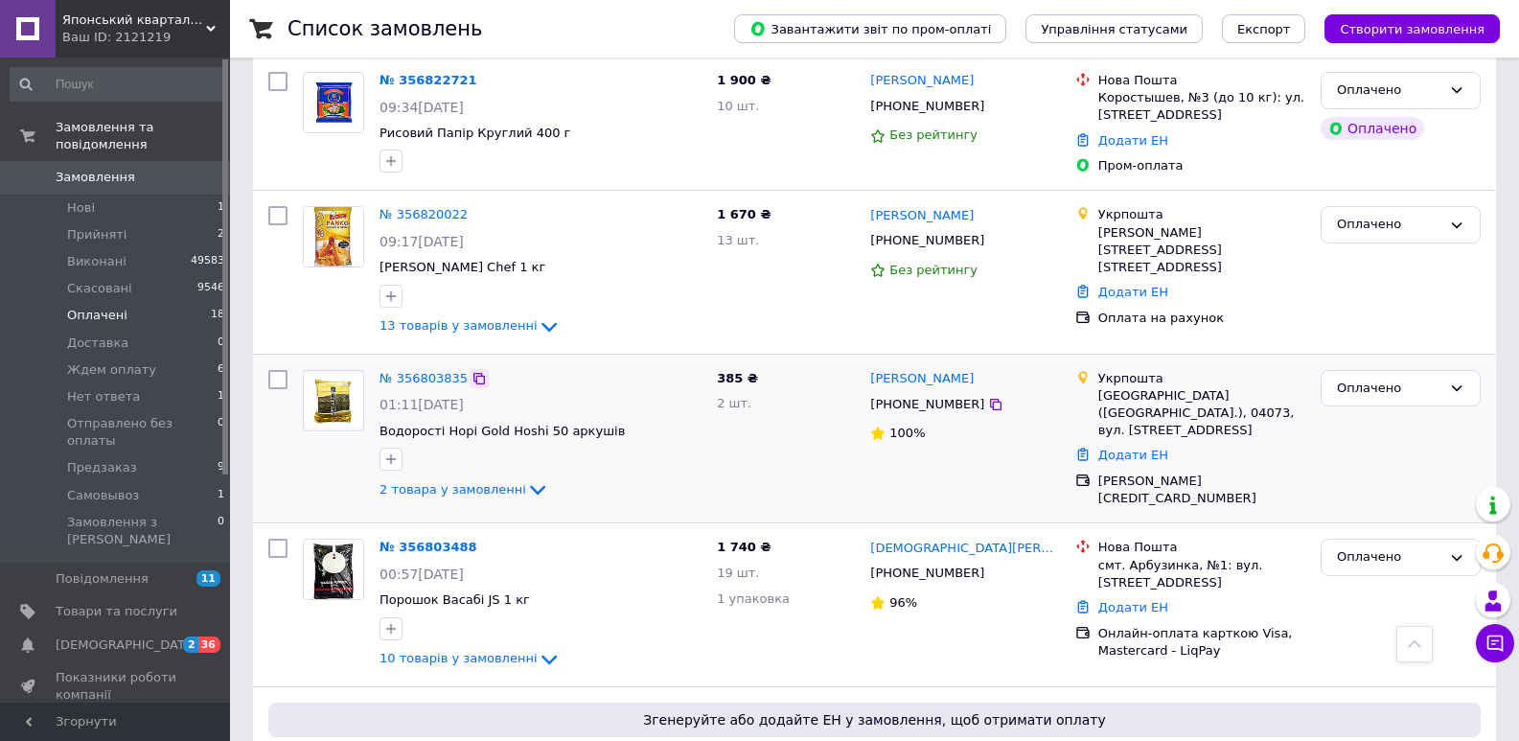
click at [474, 373] on icon at bounding box center [480, 379] width 12 height 12
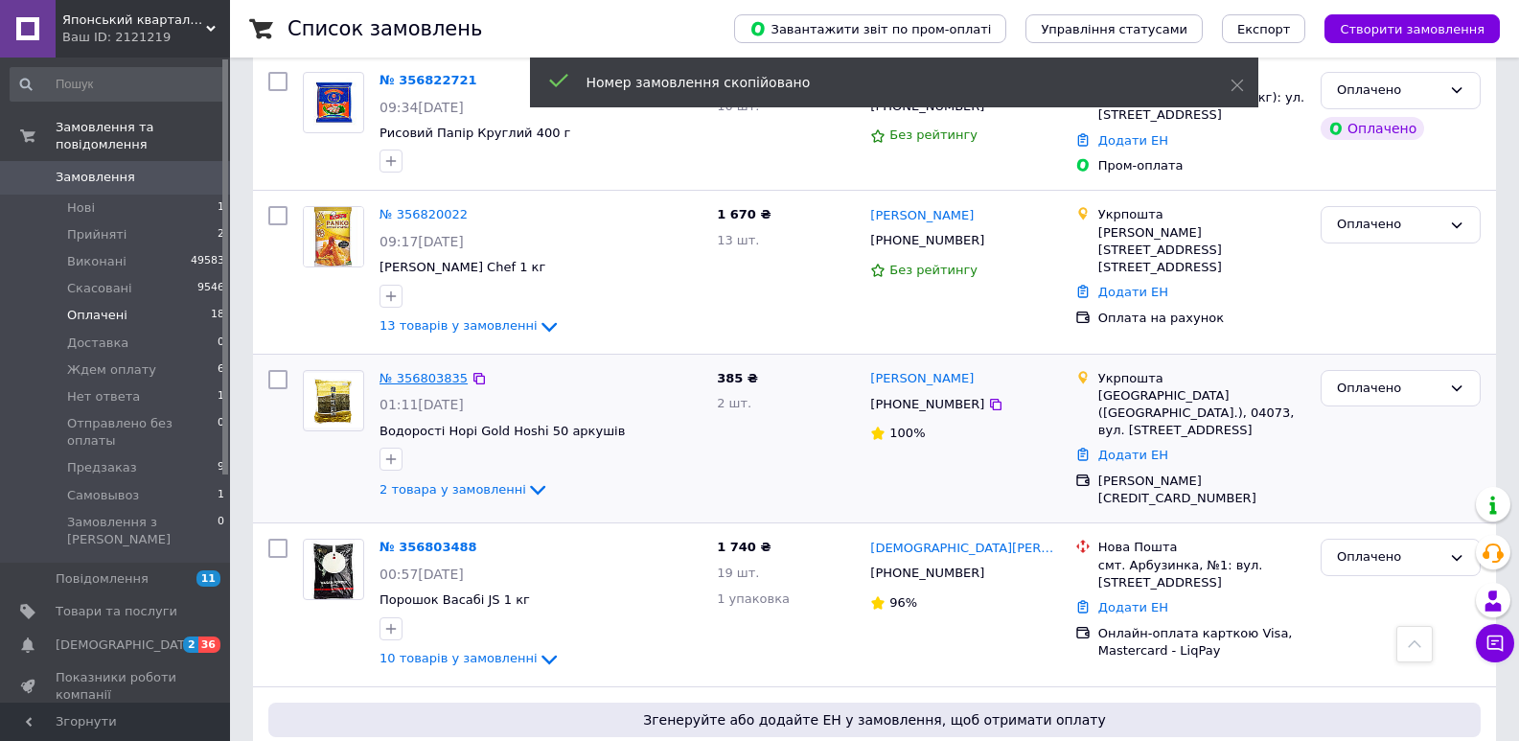
click at [435, 371] on link "№ 356803835" at bounding box center [424, 378] width 88 height 14
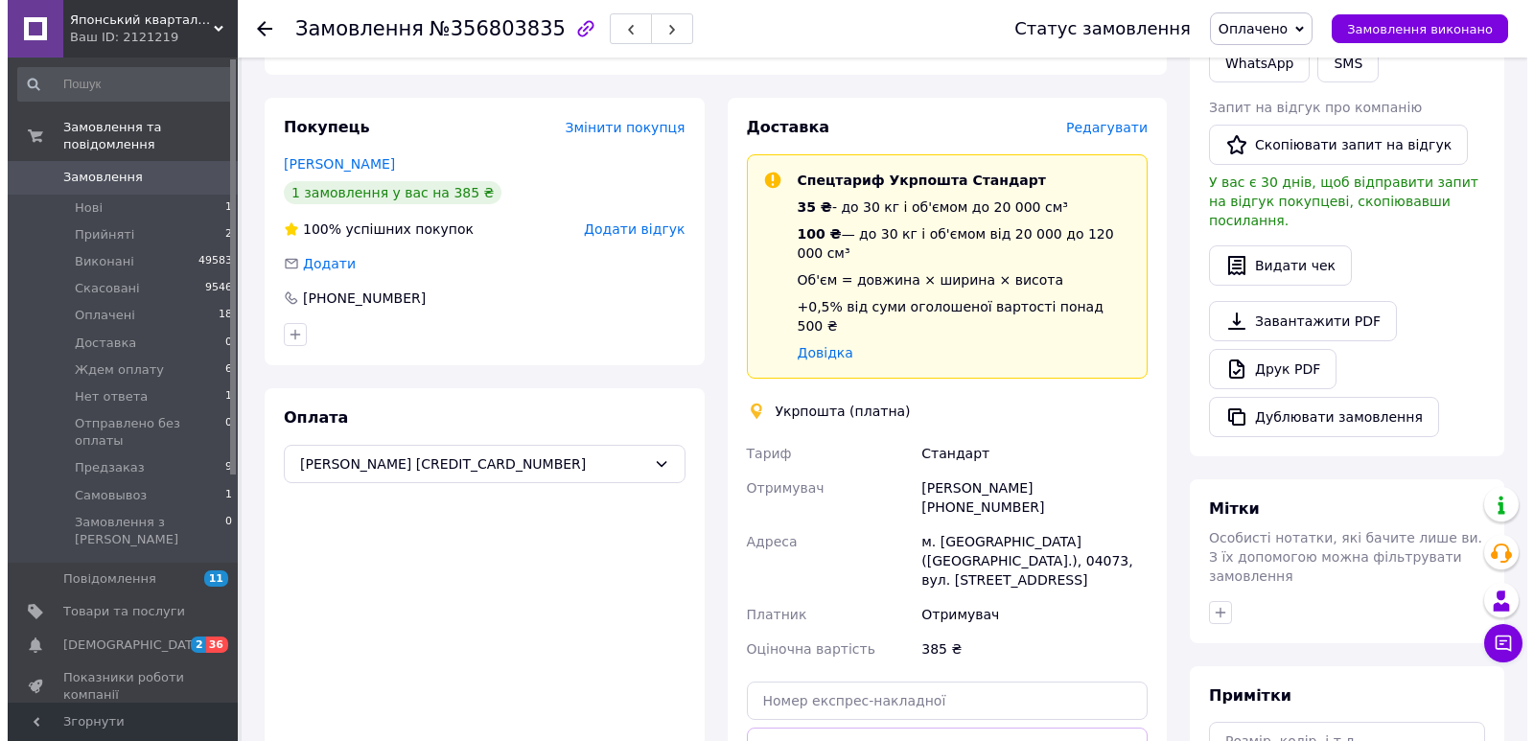
scroll to position [348, 0]
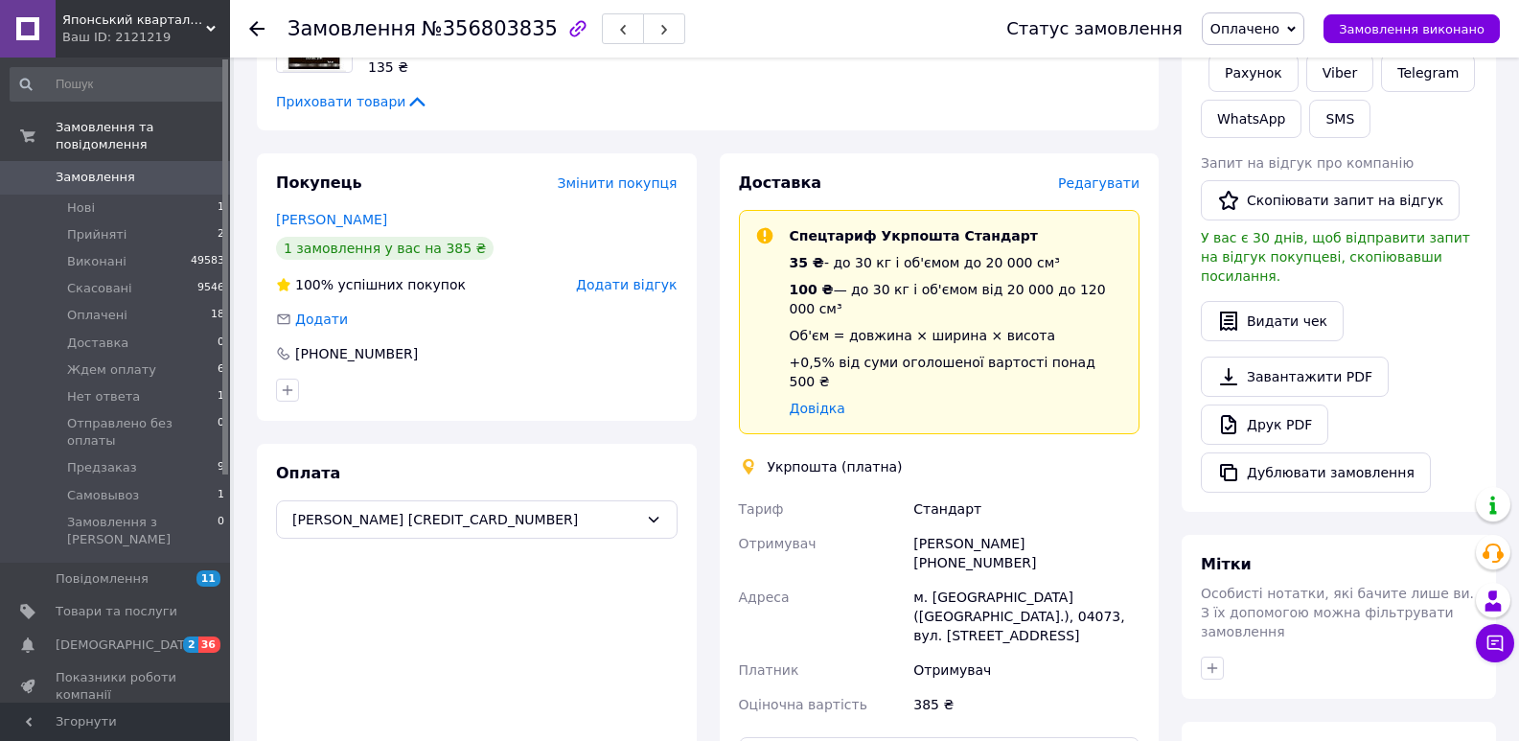
click at [1126, 174] on div "Редагувати" at bounding box center [1098, 183] width 81 height 19
click at [1121, 175] on span "Редагувати" at bounding box center [1098, 182] width 81 height 15
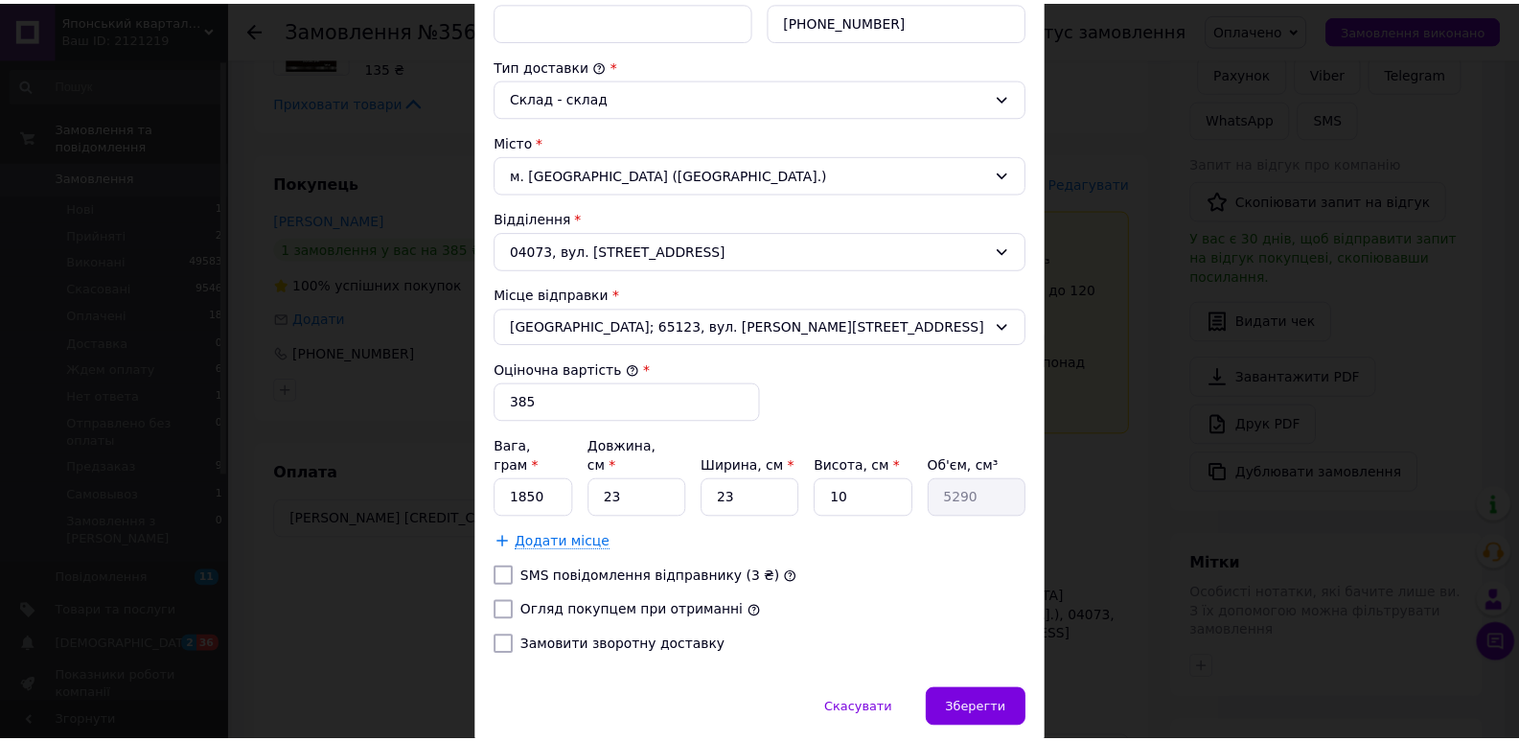
scroll to position [493, 0]
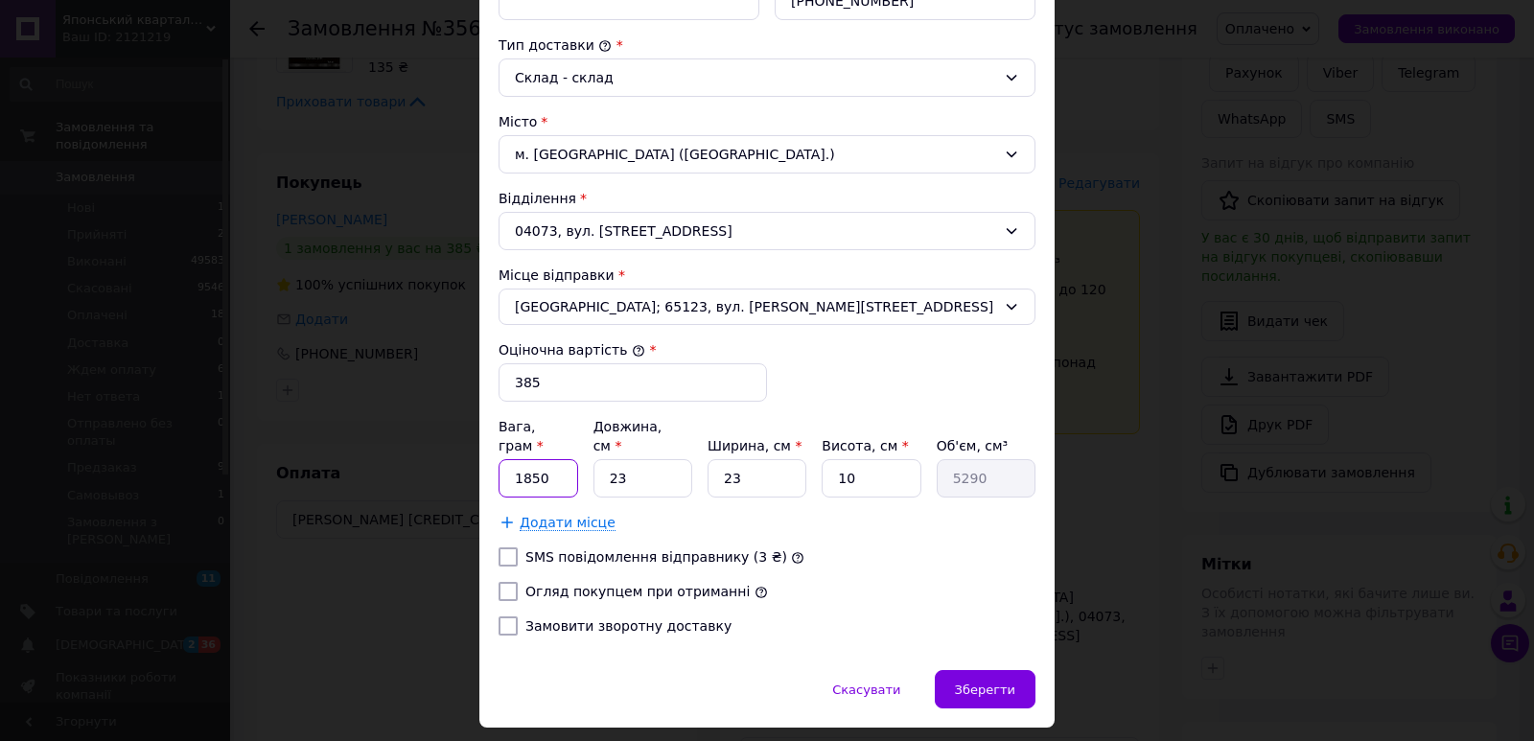
drag, startPoint x: 545, startPoint y: 455, endPoint x: 492, endPoint y: 472, distance: 56.1
click at [492, 472] on div "Спосіб доставки Укрпошта (платна) Тариф * Стандарт Платник * Отримувач Прізвище…" at bounding box center [766, 151] width 575 height 1037
type input "1750"
drag, startPoint x: 627, startPoint y: 468, endPoint x: 590, endPoint y: 468, distance: 37.4
click at [593, 468] on input "23" at bounding box center [642, 478] width 99 height 38
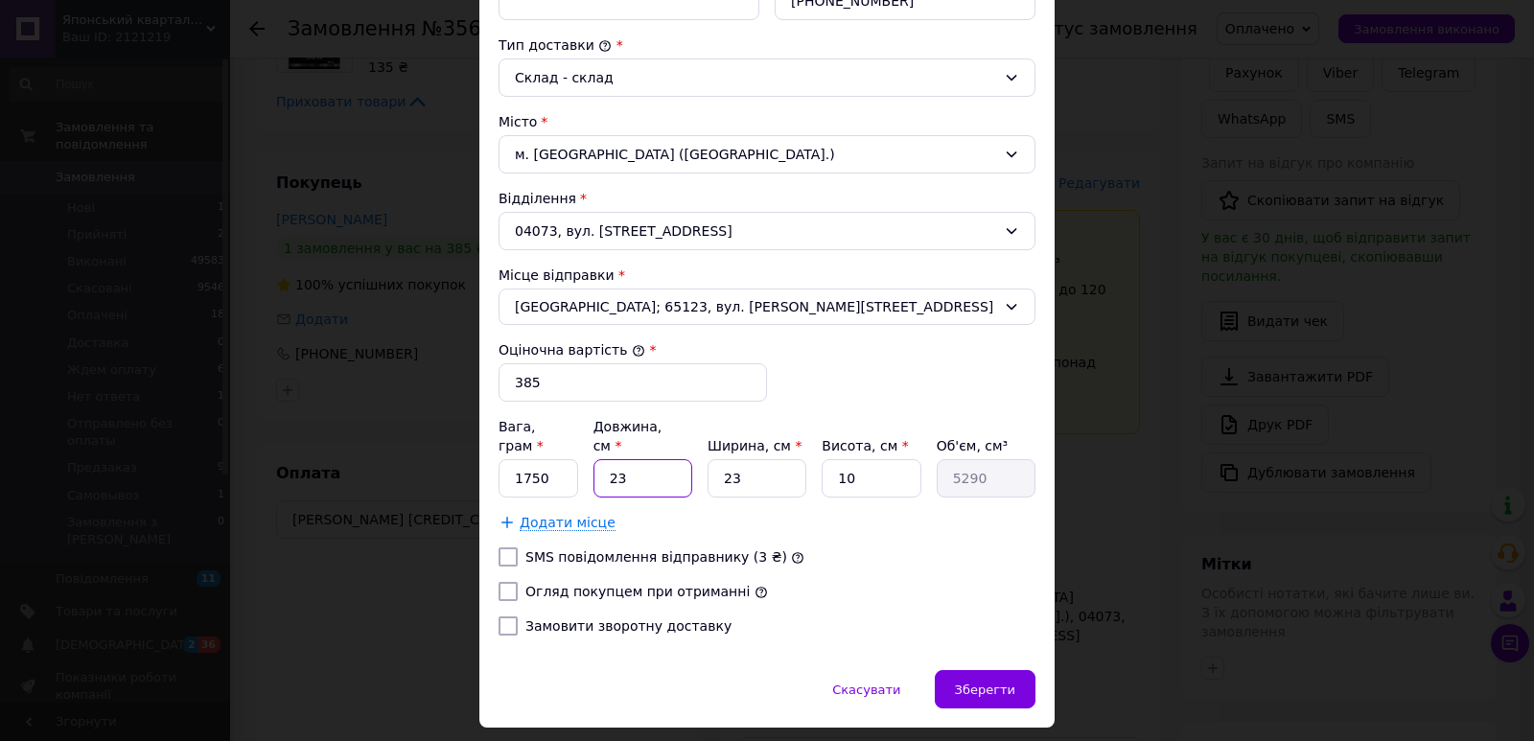
type input "2"
type input "460"
type input "25"
type input "5750"
type input "25"
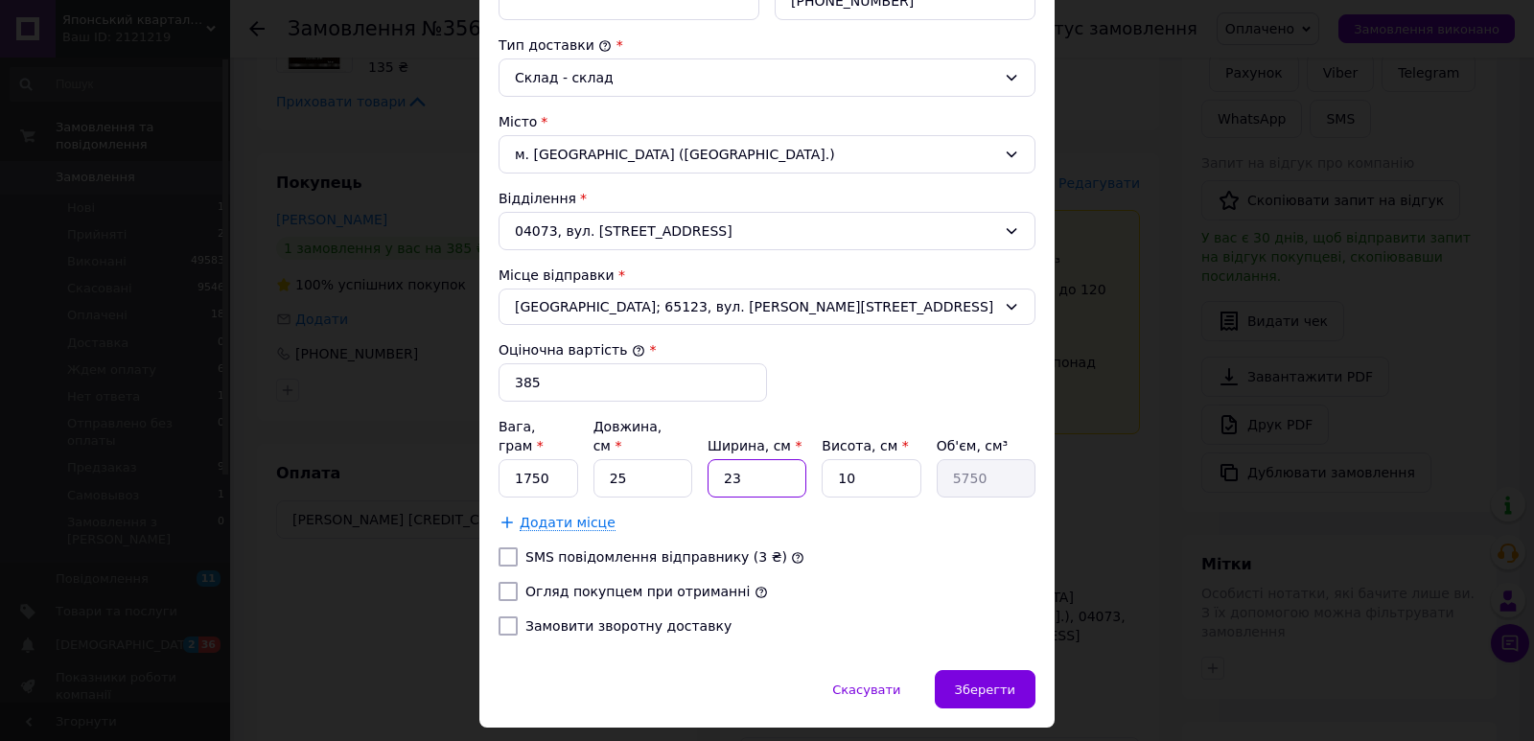
drag, startPoint x: 778, startPoint y: 463, endPoint x: 717, endPoint y: 465, distance: 61.4
click at [717, 465] on input "23" at bounding box center [756, 478] width 99 height 38
type input "2"
type input "500"
type input "20"
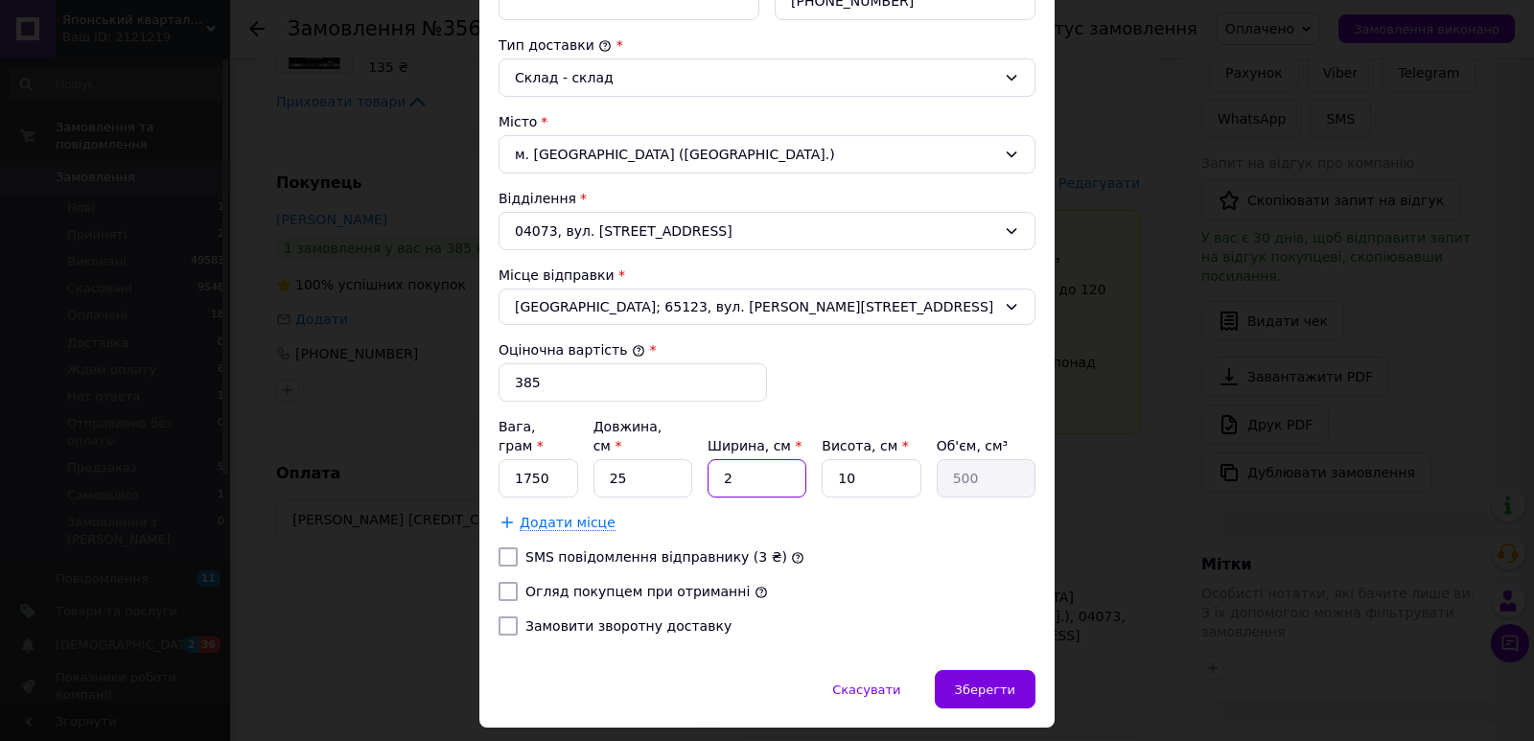
type input "5000"
type input "20"
click at [1001, 683] on span "Зберегти" at bounding box center [985, 690] width 60 height 14
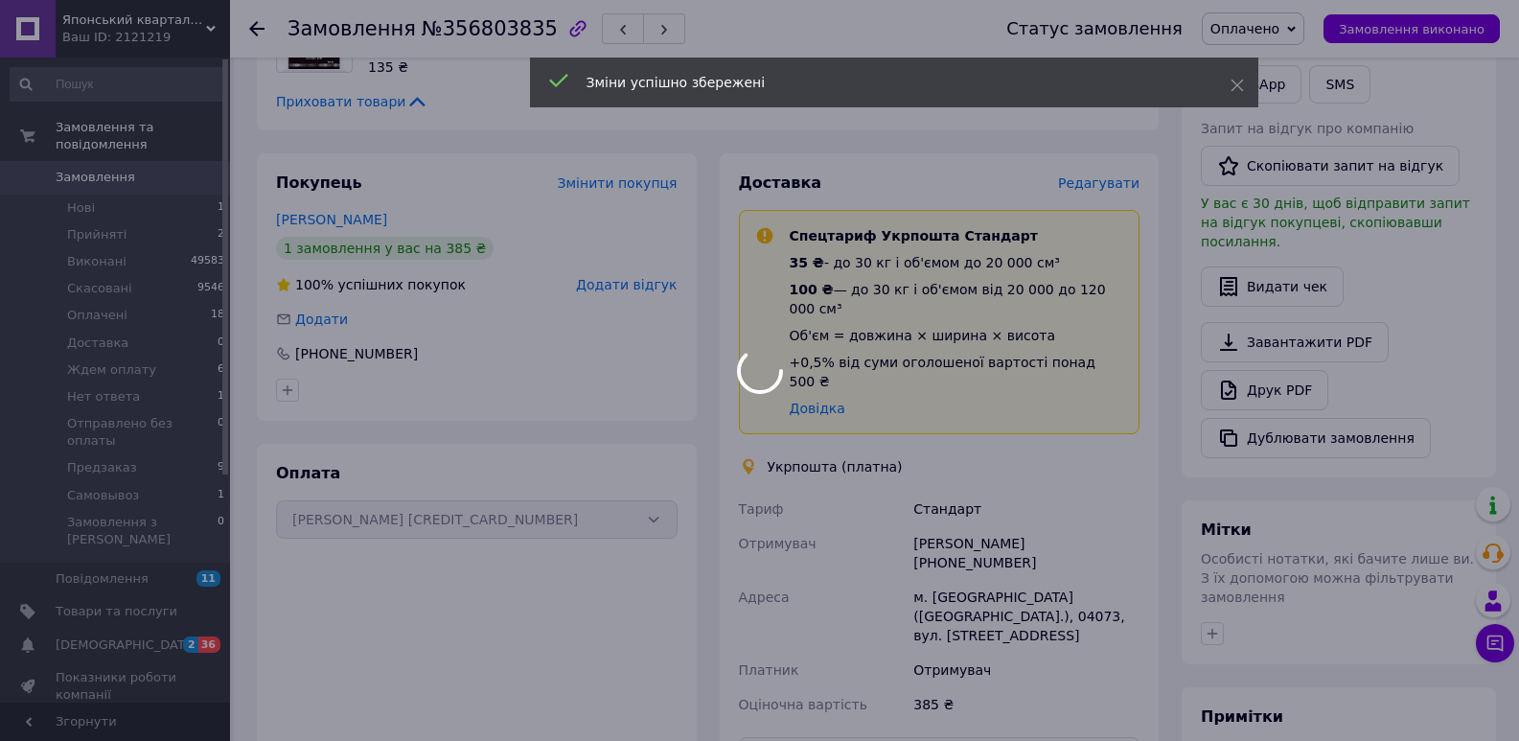
scroll to position [591, 0]
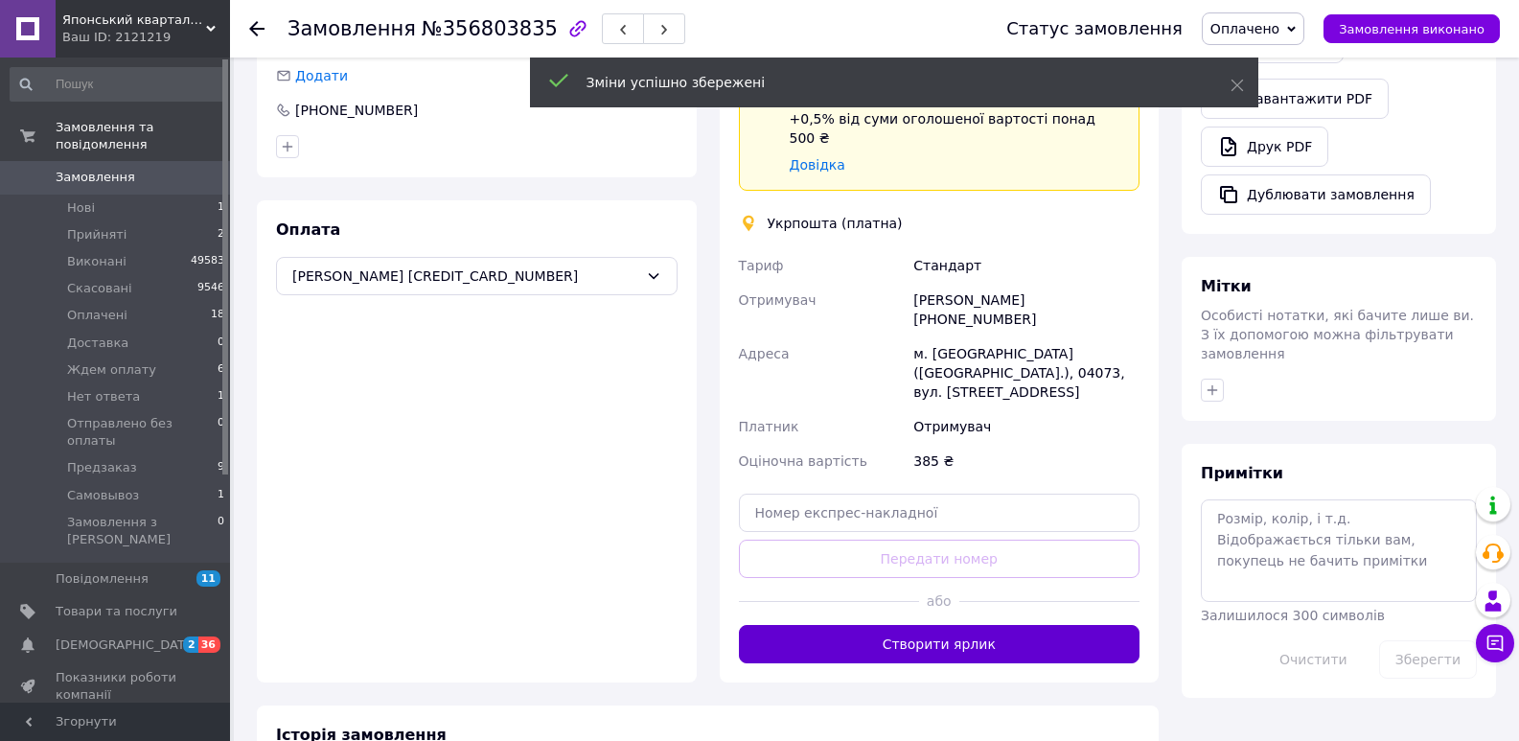
click at [992, 625] on button "Створити ярлик" at bounding box center [940, 644] width 402 height 38
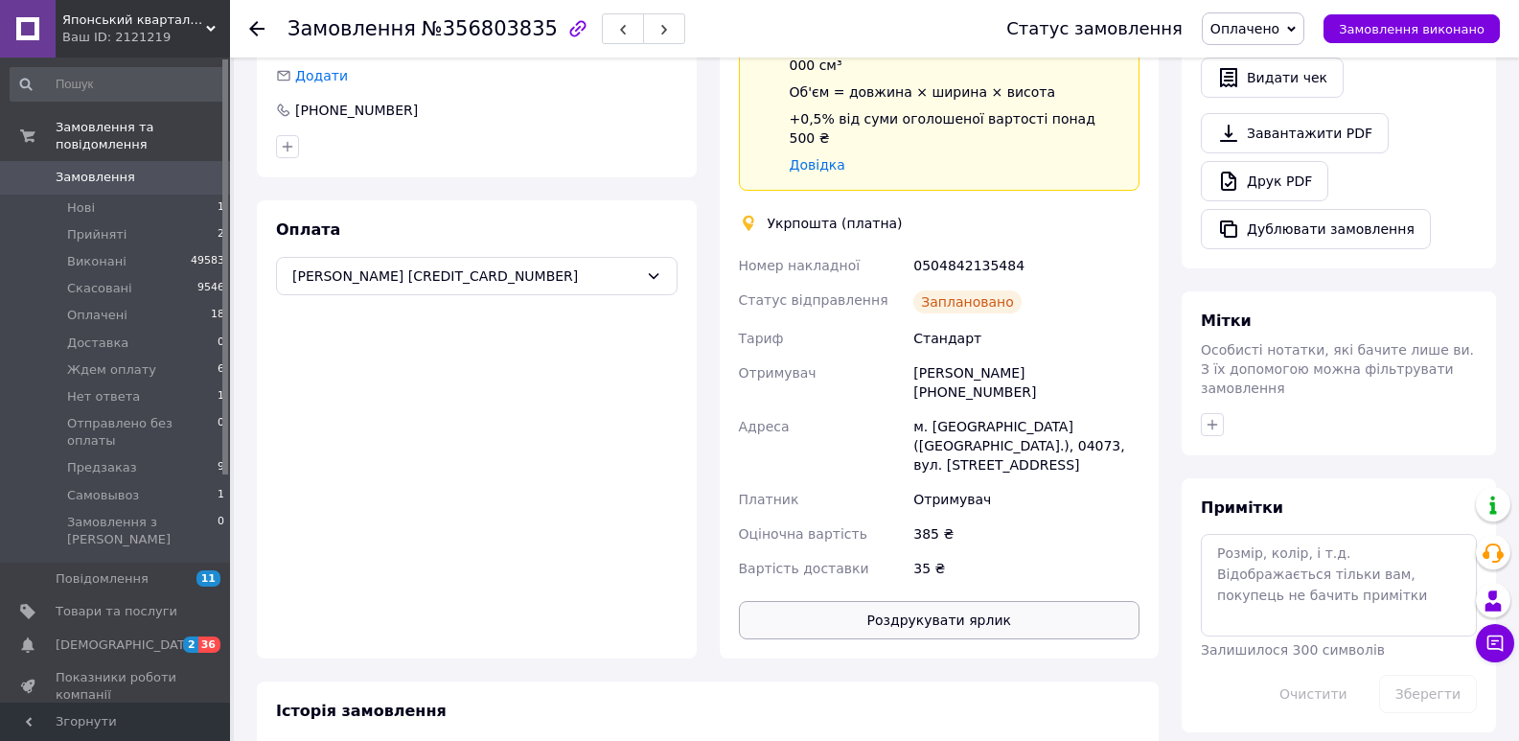
click at [997, 601] on button "Роздрукувати ярлик" at bounding box center [940, 620] width 402 height 38
click at [985, 248] on div "0504842135484" at bounding box center [1027, 265] width 234 height 35
copy div "0504842135484"
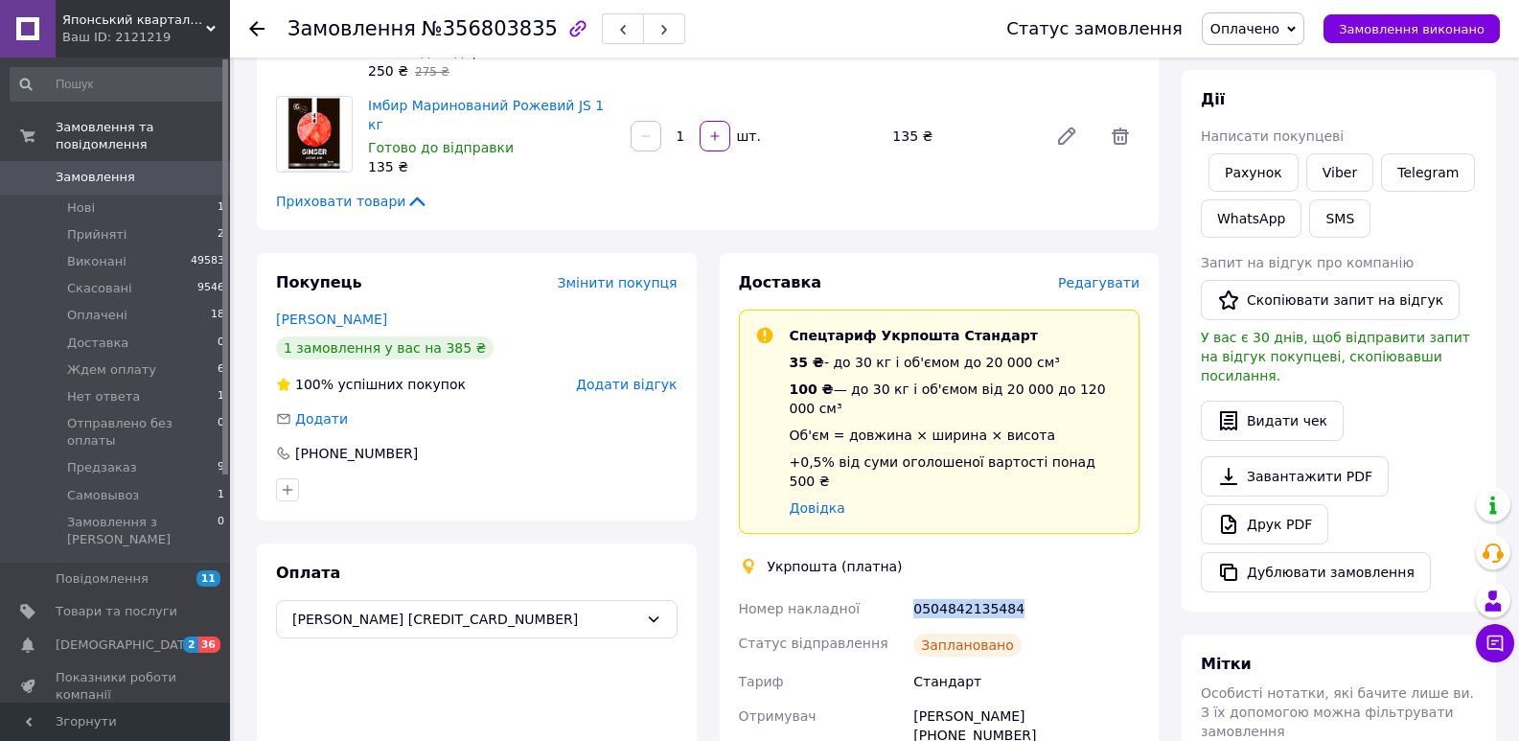
scroll to position [225, 0]
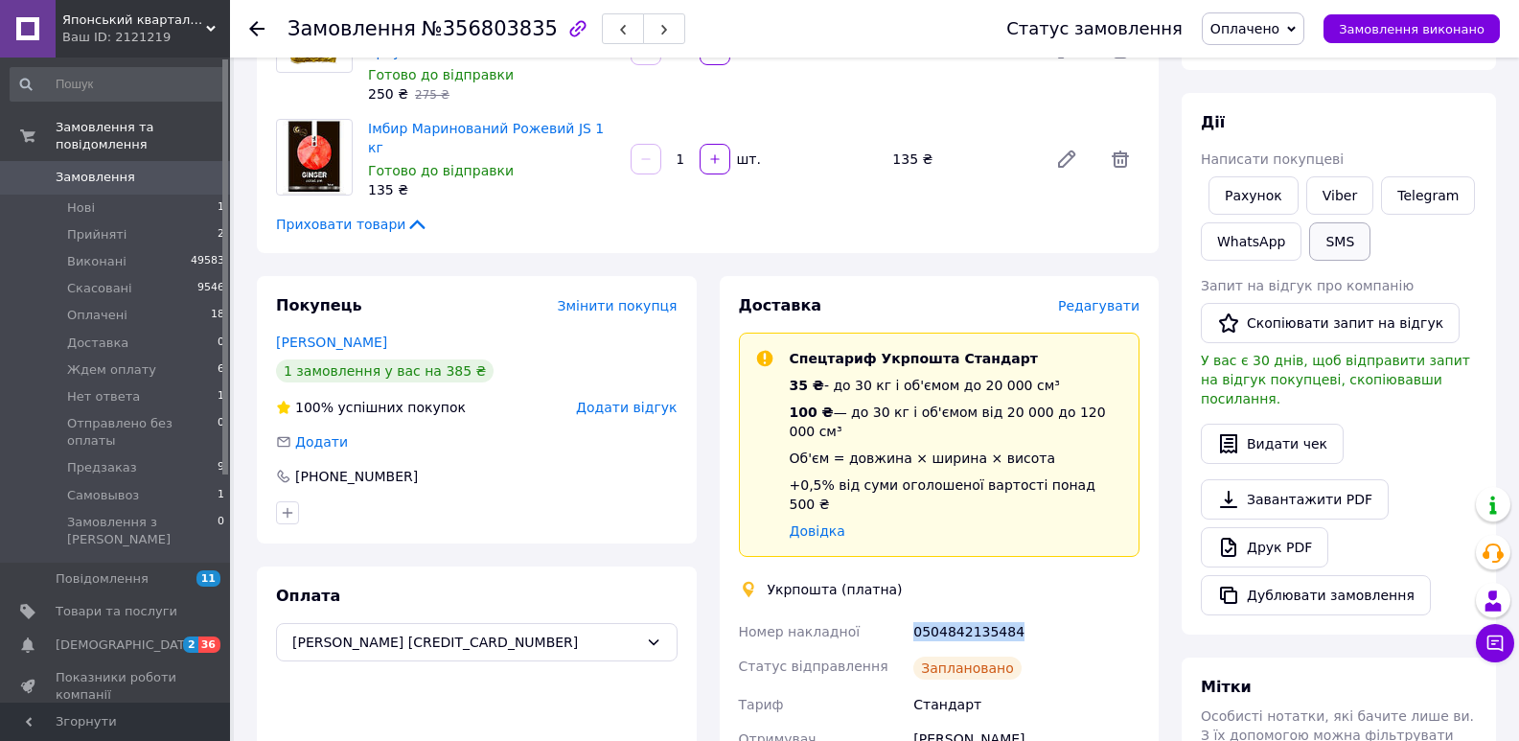
click at [1339, 246] on button "SMS" at bounding box center [1339, 241] width 61 height 38
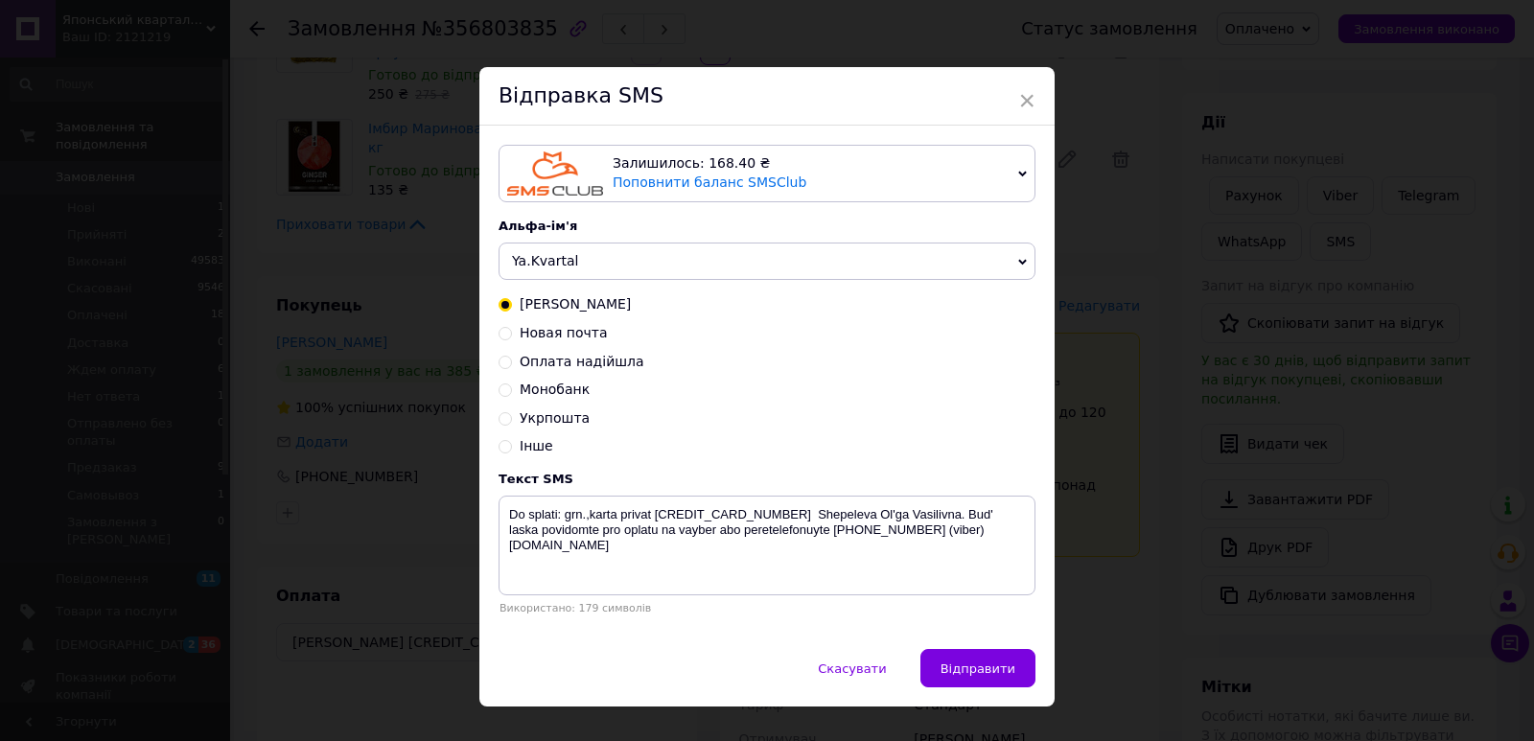
click at [556, 422] on span "Укрпошта" at bounding box center [555, 417] width 70 height 15
click at [512, 422] on input "Укрпошта" at bounding box center [504, 416] width 13 height 13
radio input "true"
radio input "false"
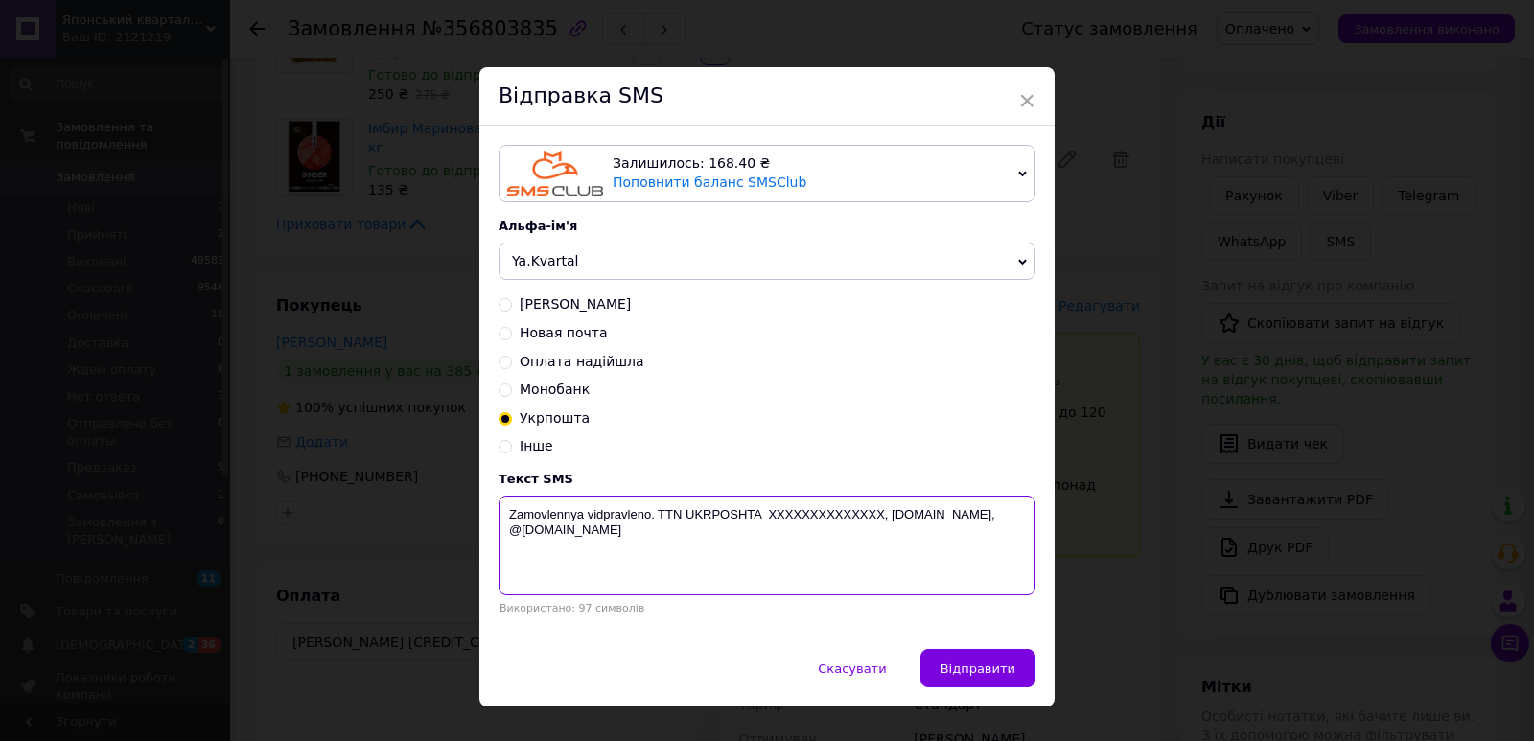
click at [802, 513] on textarea "Zamovlennya vidpravleno. TTN UKRPOSHTA XXXXXXXXXXXXXX, yaponskiy-kvartal.com, @…" at bounding box center [766, 546] width 537 height 100
paste textarea "0504842135484"
type textarea "Zamovlennya vidpravleno. TTN UKRPOSHTA 0504842135484, yaponskiy-kvartal.com, @y…"
click at [980, 660] on button "Відправити" at bounding box center [977, 668] width 115 height 38
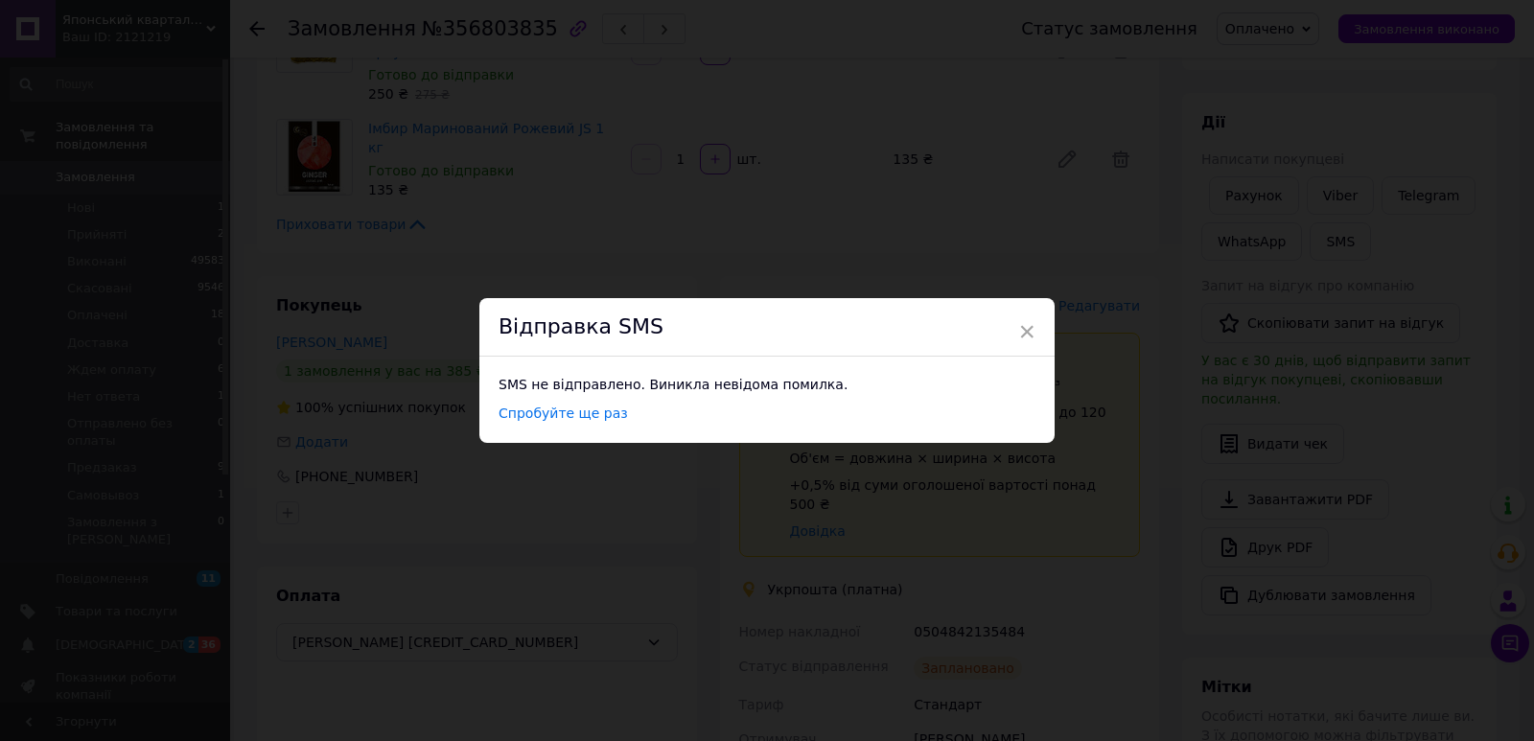
click at [716, 184] on div "× Відправка SMS SMS не відправлено. Виникла невідома помилка. Спробуйте ще раз" at bounding box center [767, 370] width 1534 height 741
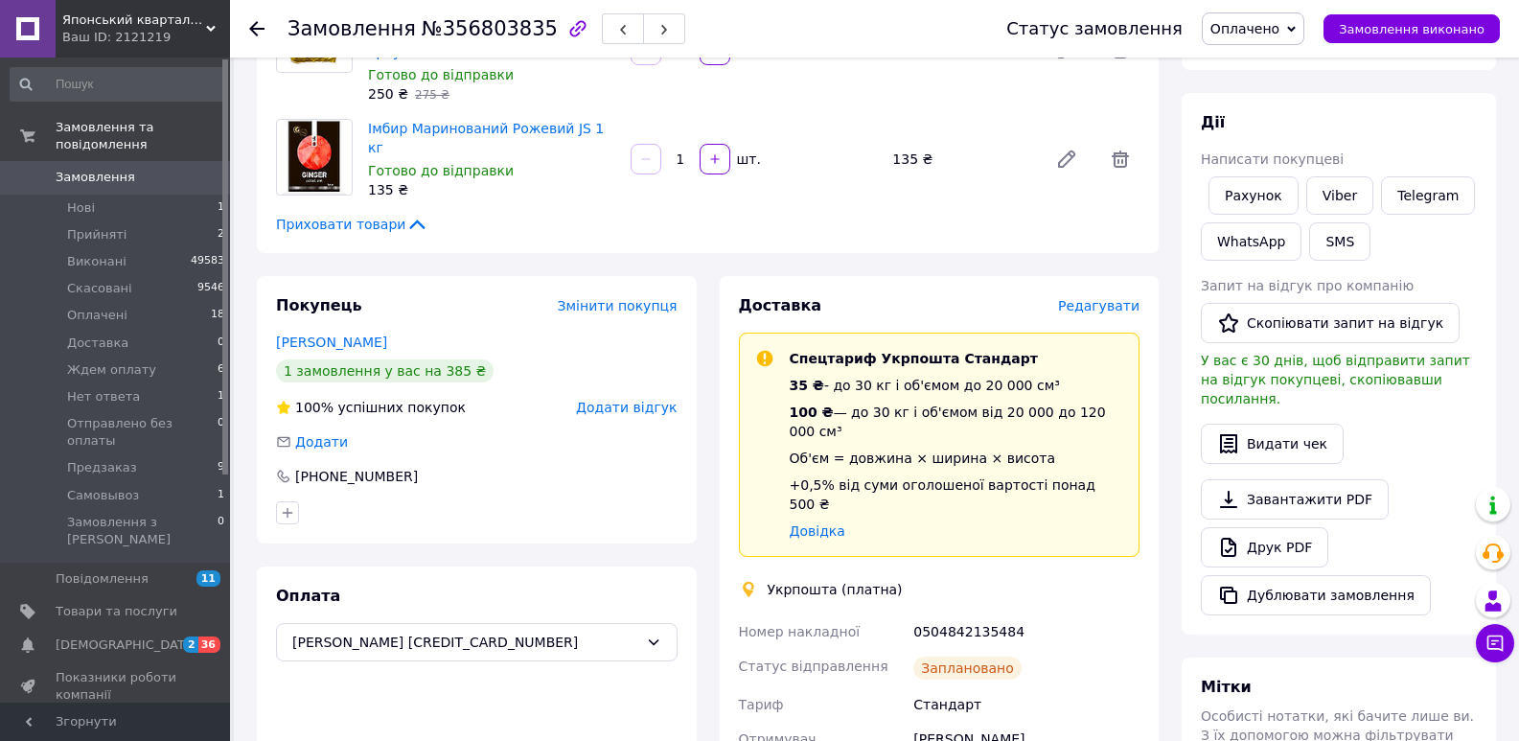
click at [256, 26] on icon at bounding box center [256, 28] width 15 height 15
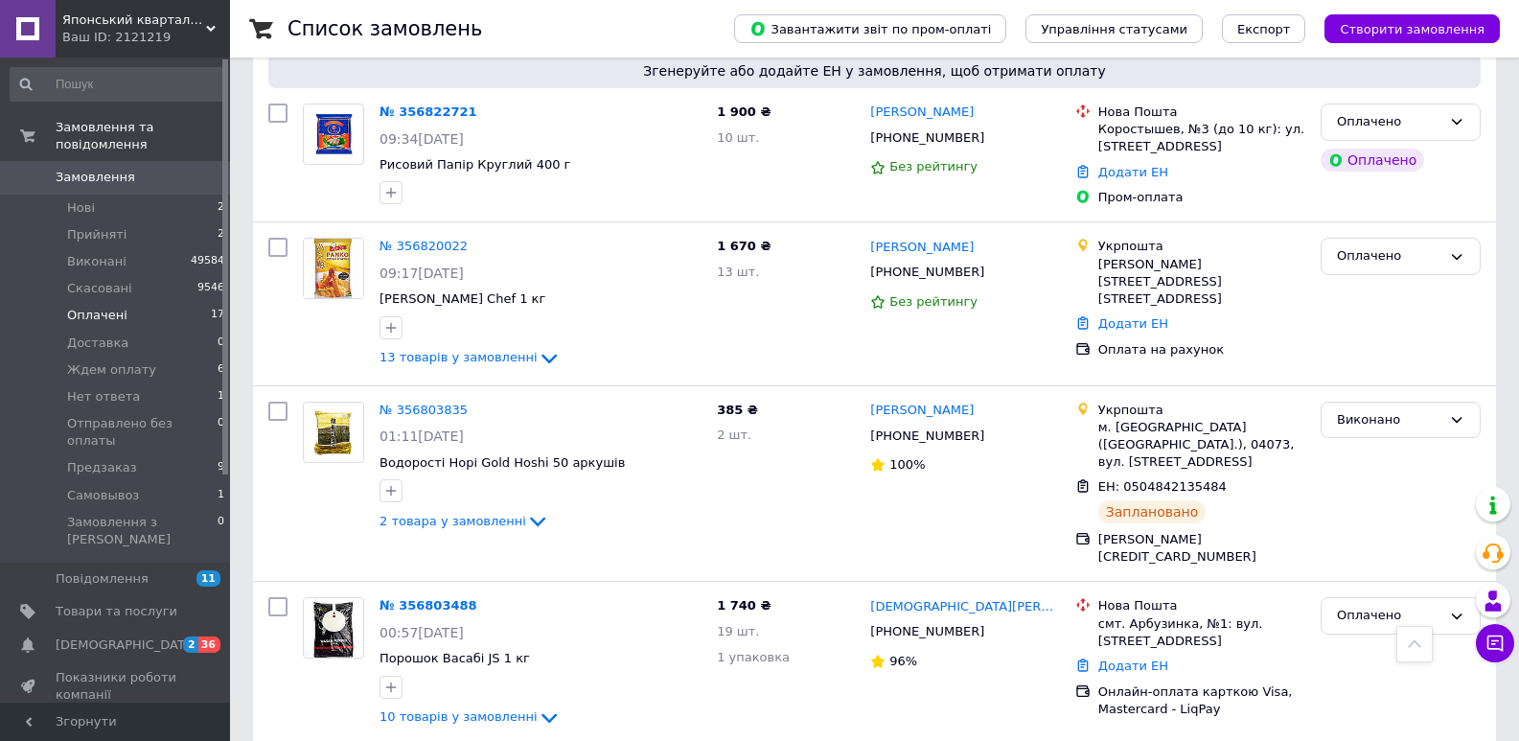
scroll to position [2588, 0]
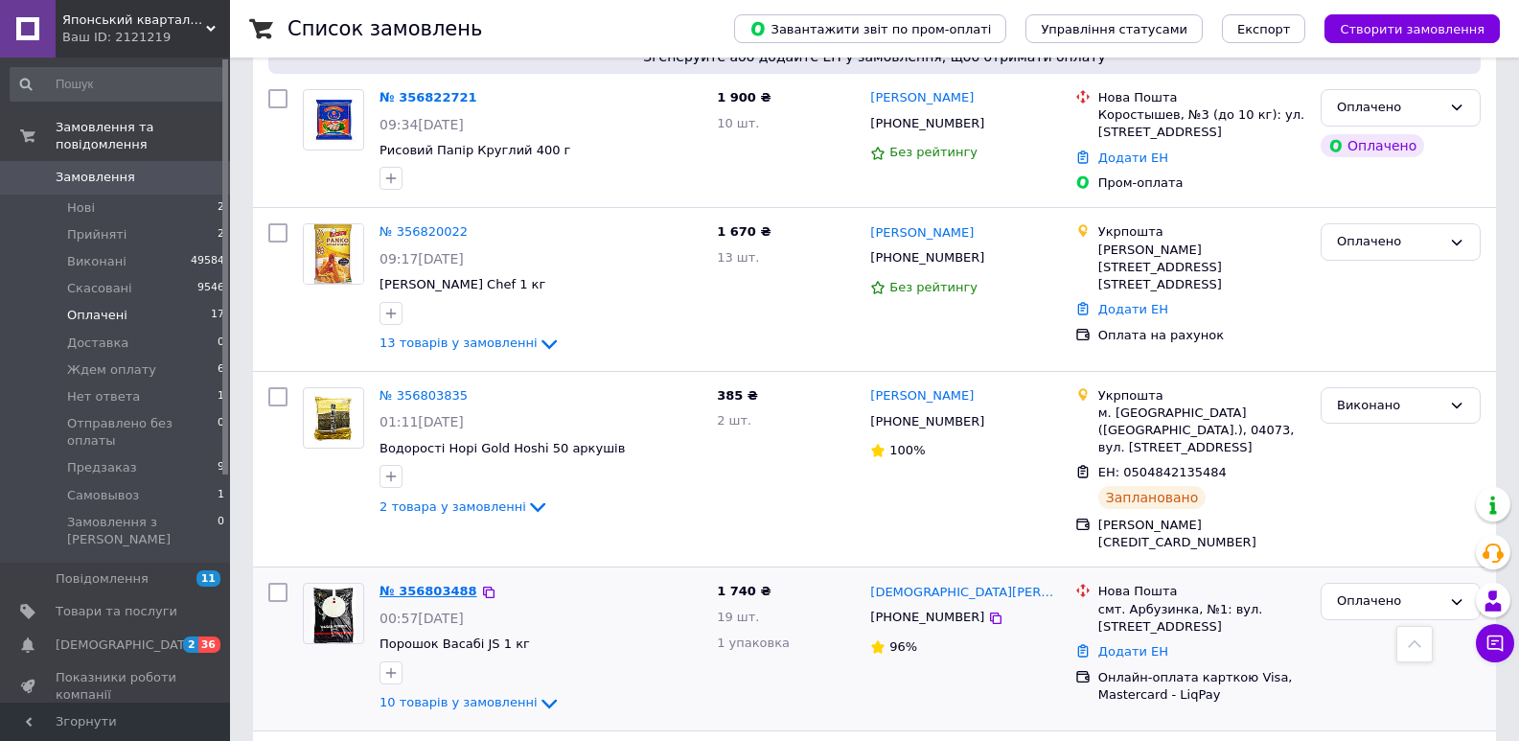
click at [424, 584] on link "№ 356803488" at bounding box center [429, 591] width 98 height 14
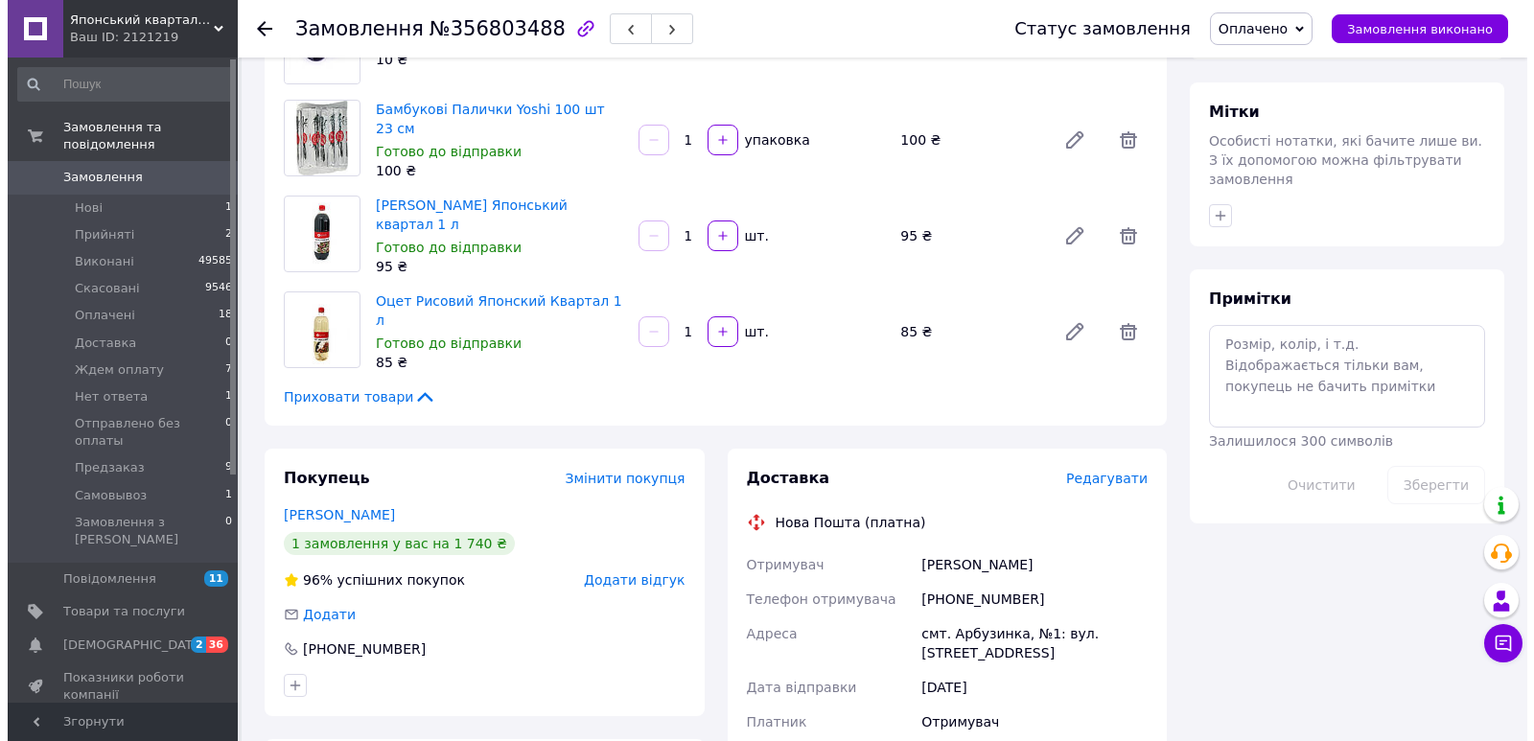
scroll to position [880, 0]
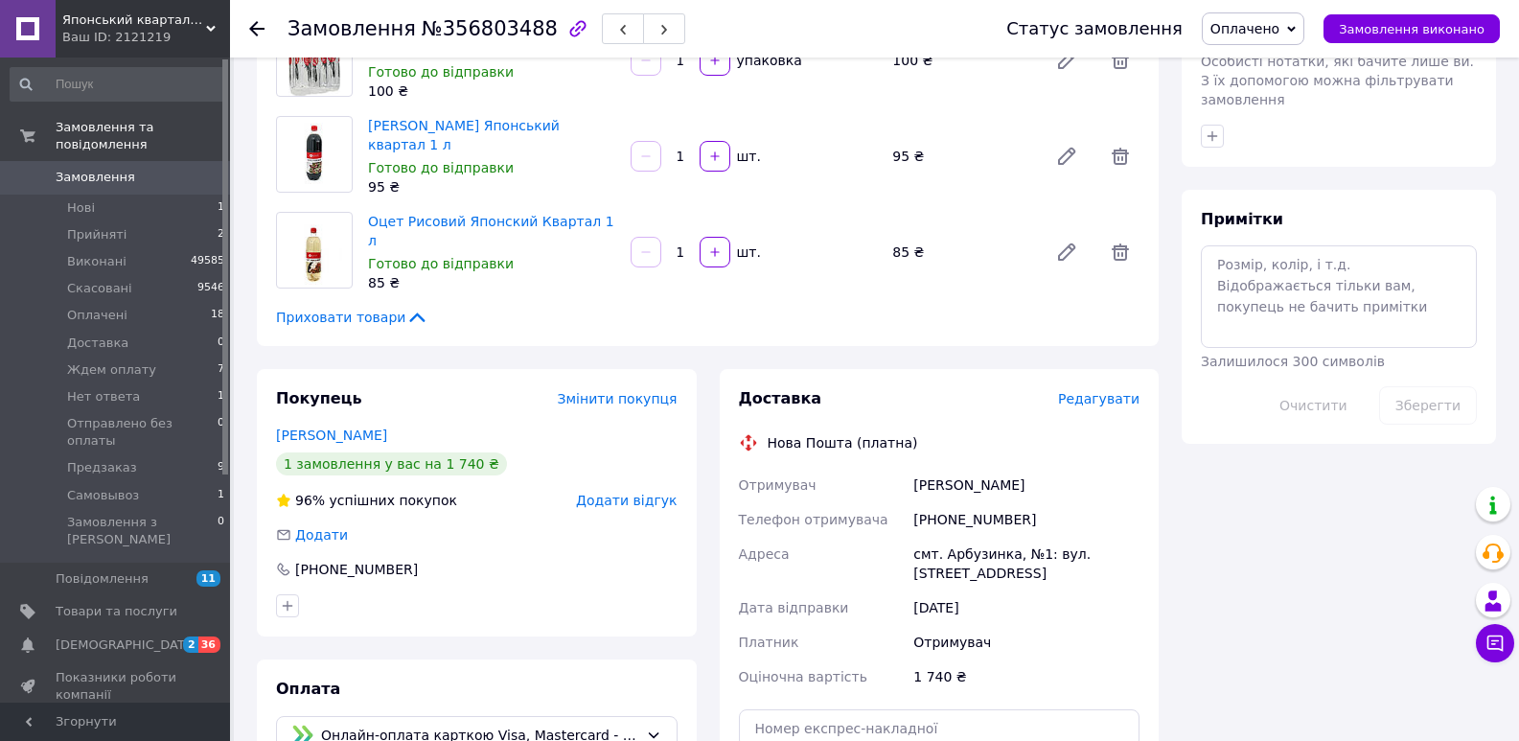
click at [1096, 391] on span "Редагувати" at bounding box center [1098, 398] width 81 height 15
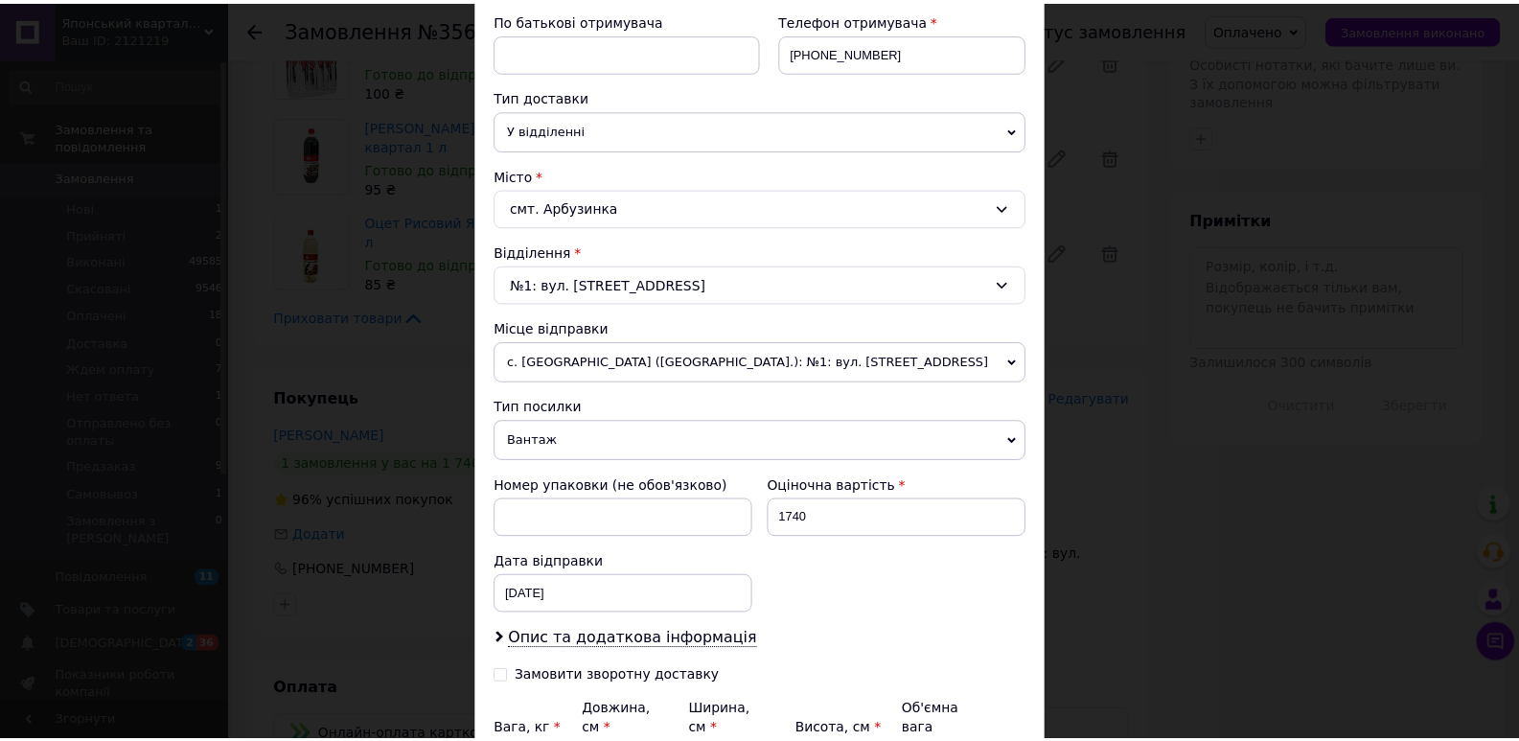
scroll to position [567, 0]
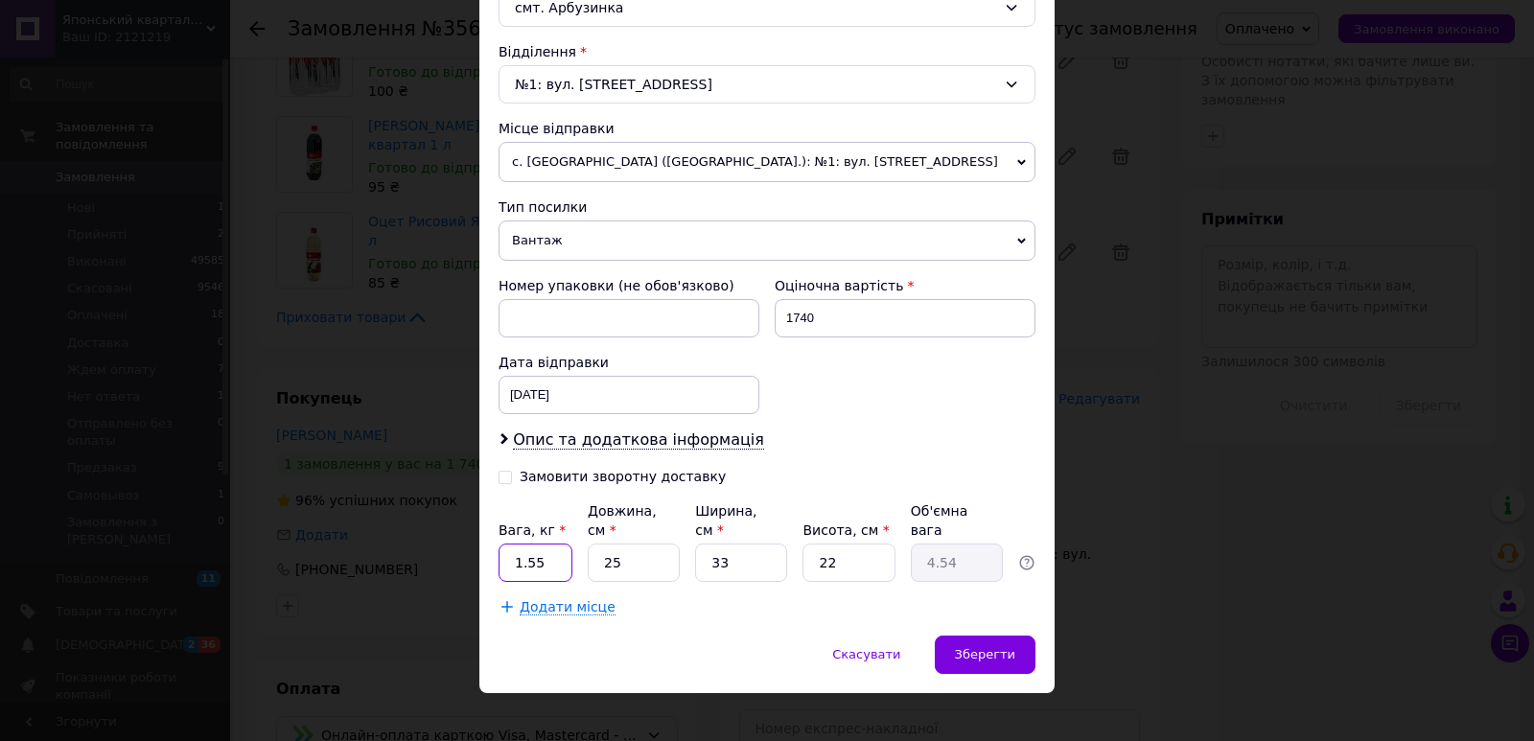
click at [539, 544] on input "1.55" at bounding box center [535, 563] width 74 height 38
type input "10.3"
click at [631, 546] on input "25" at bounding box center [634, 563] width 92 height 38
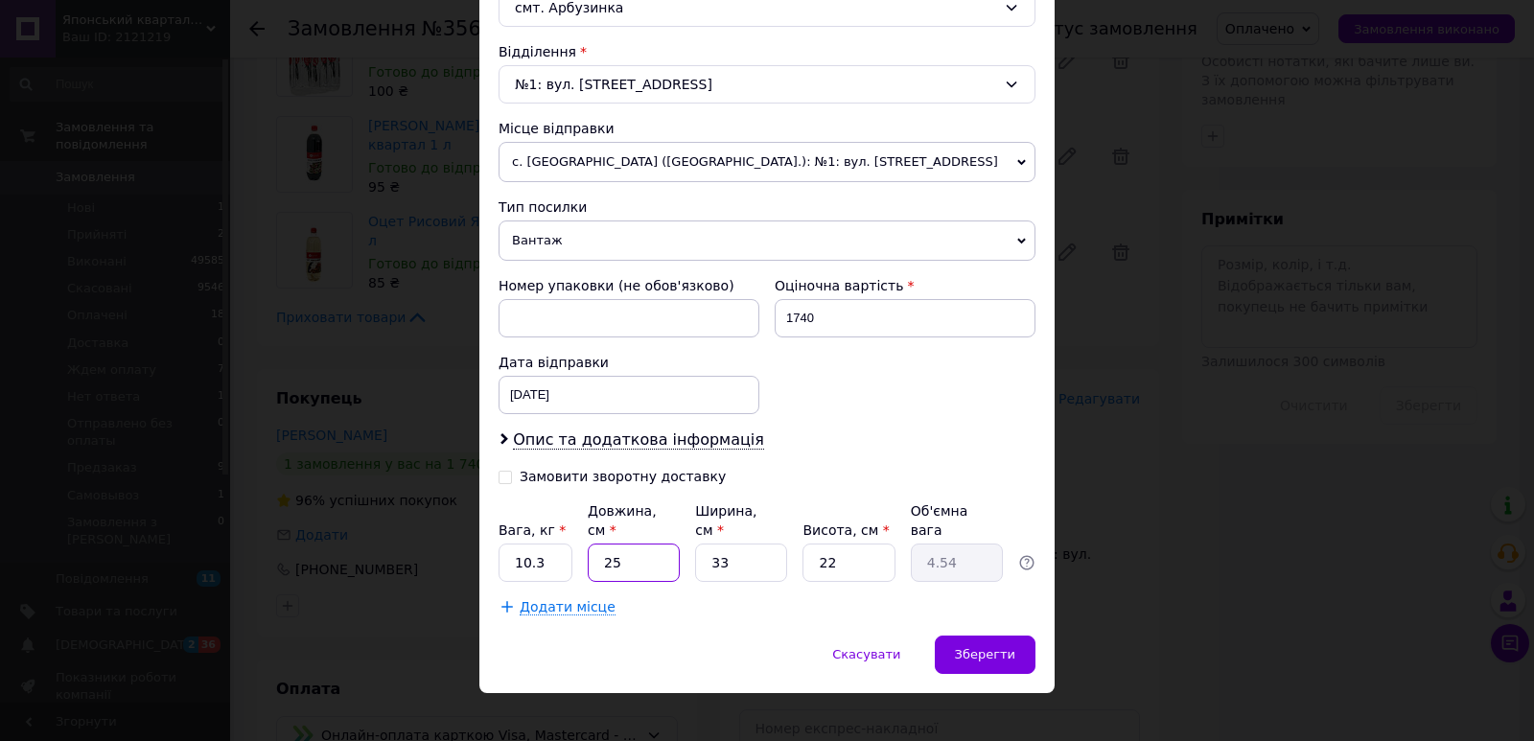
type input "3"
type input "0.54"
type input "36"
type input "6.53"
type input "36"
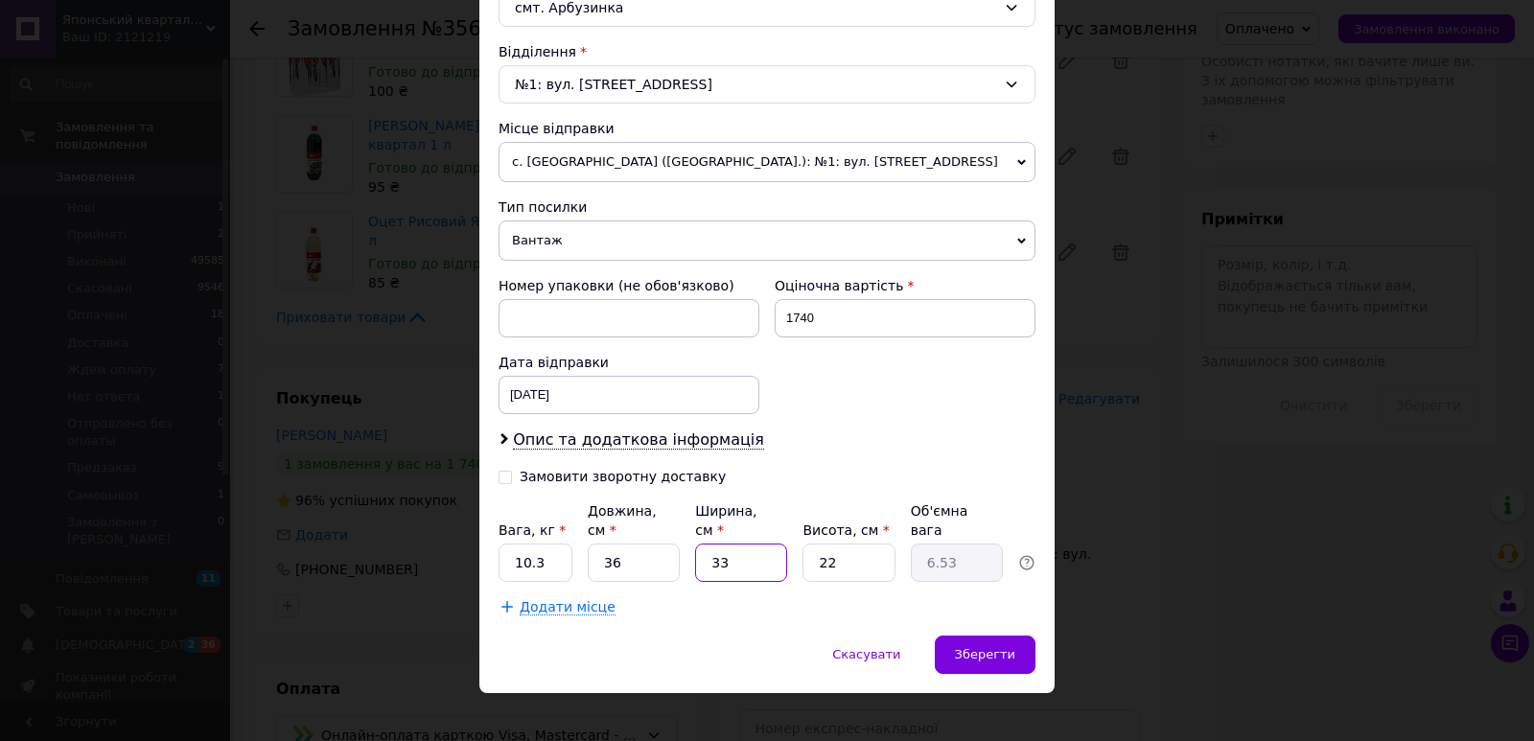
click at [768, 544] on input "33" at bounding box center [741, 563] width 92 height 38
type input "2"
type input "0.4"
type input "25"
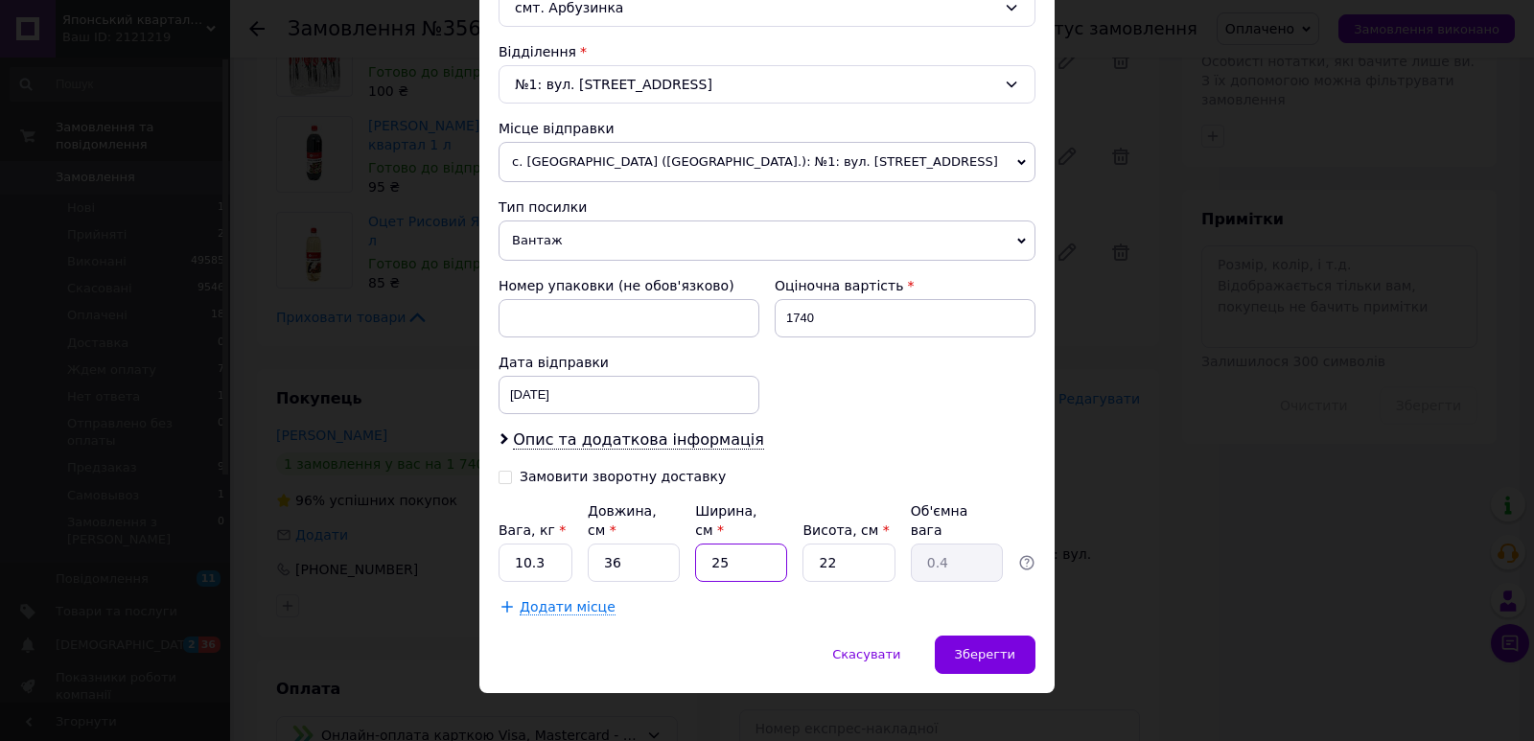
type input "4.95"
type input "25"
click at [866, 562] on input "22" at bounding box center [848, 563] width 92 height 38
click at [866, 561] on input "22" at bounding box center [848, 563] width 92 height 38
type input "2"
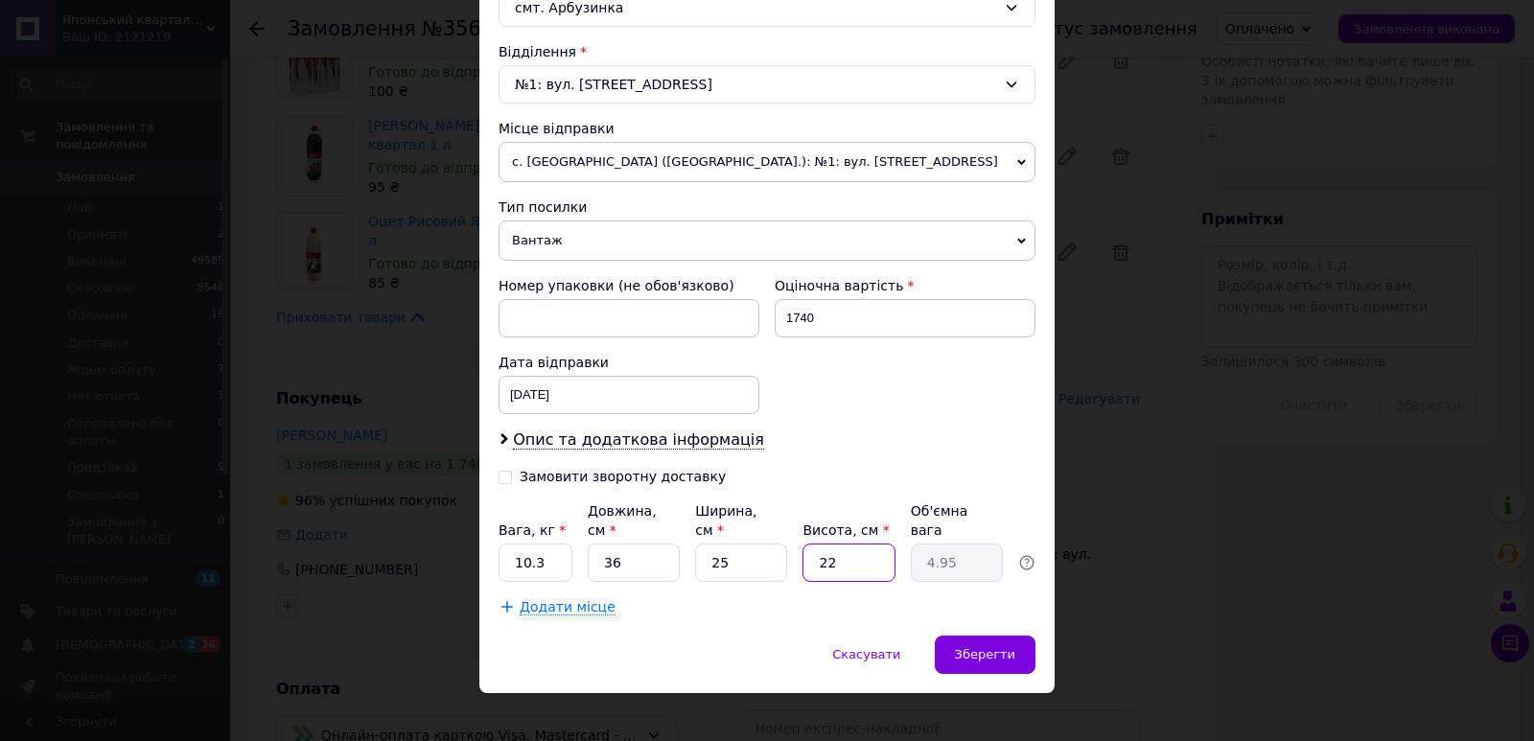
type input "0.45"
type input "25"
type input "5.63"
type input "25"
click at [998, 647] on span "Зберегти" at bounding box center [985, 654] width 60 height 14
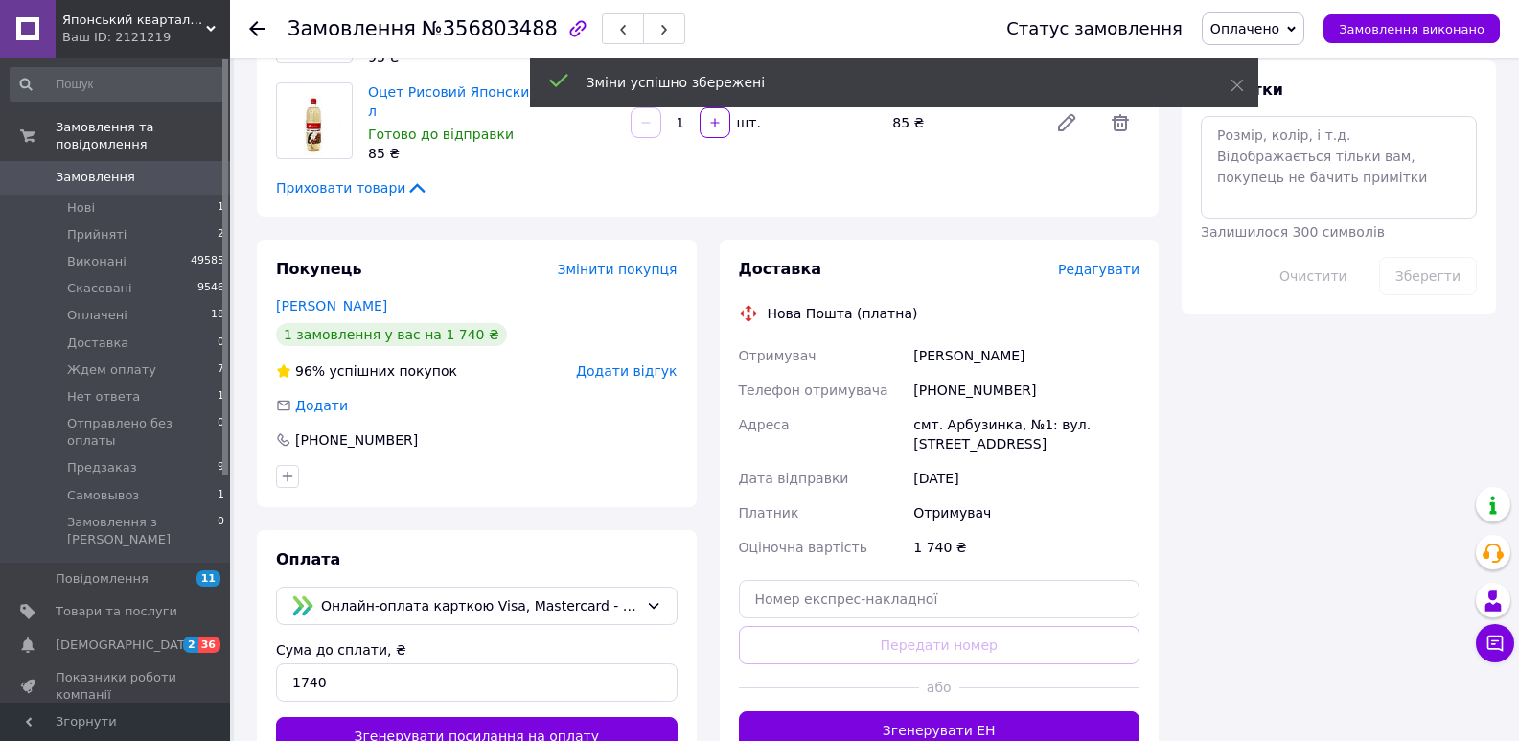
scroll to position [1150, 0]
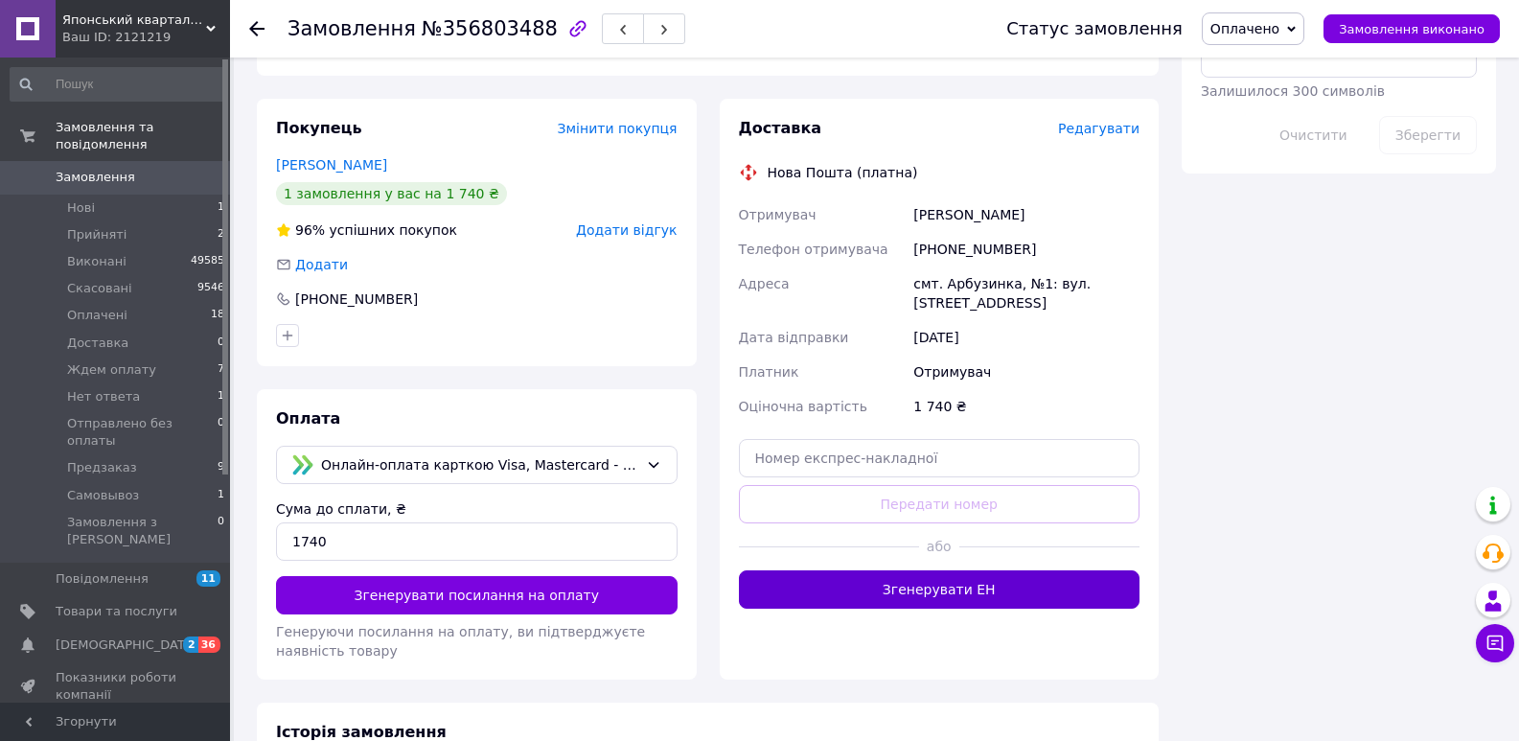
click at [909, 570] on button "Згенерувати ЕН" at bounding box center [940, 589] width 402 height 38
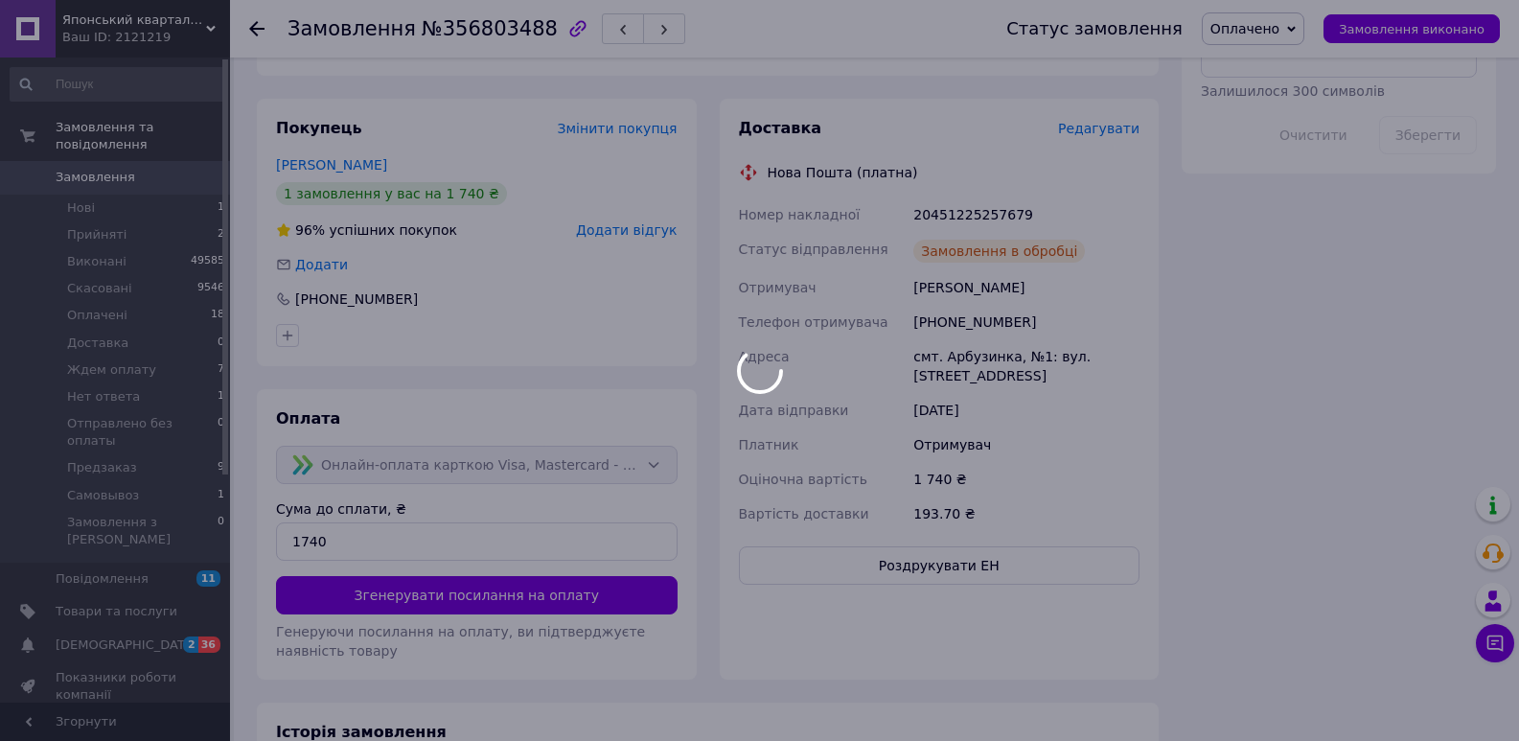
click at [941, 175] on div at bounding box center [759, 370] width 1519 height 741
click at [951, 197] on div "20451225257679" at bounding box center [1027, 214] width 234 height 35
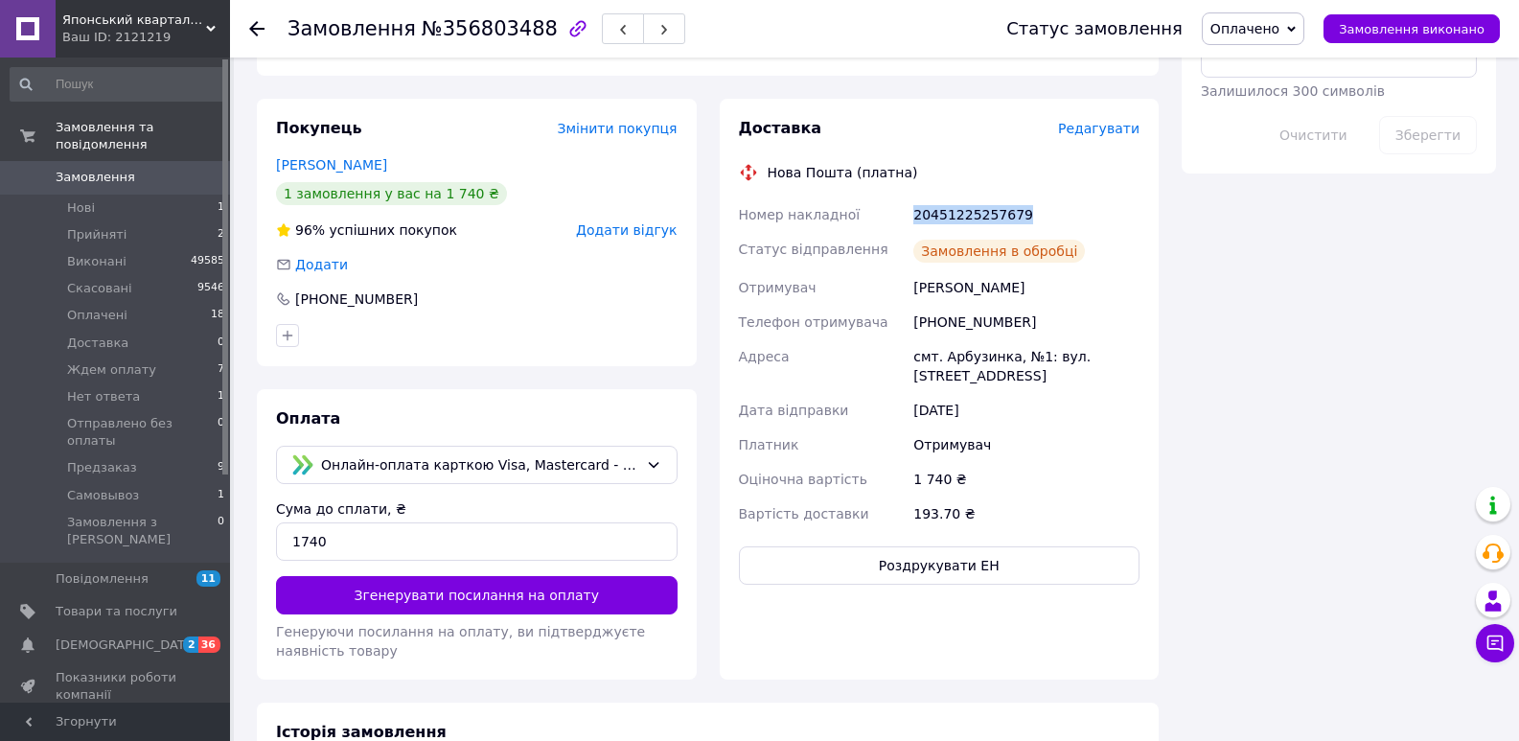
click at [952, 197] on div "20451225257679" at bounding box center [1027, 214] width 234 height 35
copy div "20451225257679"
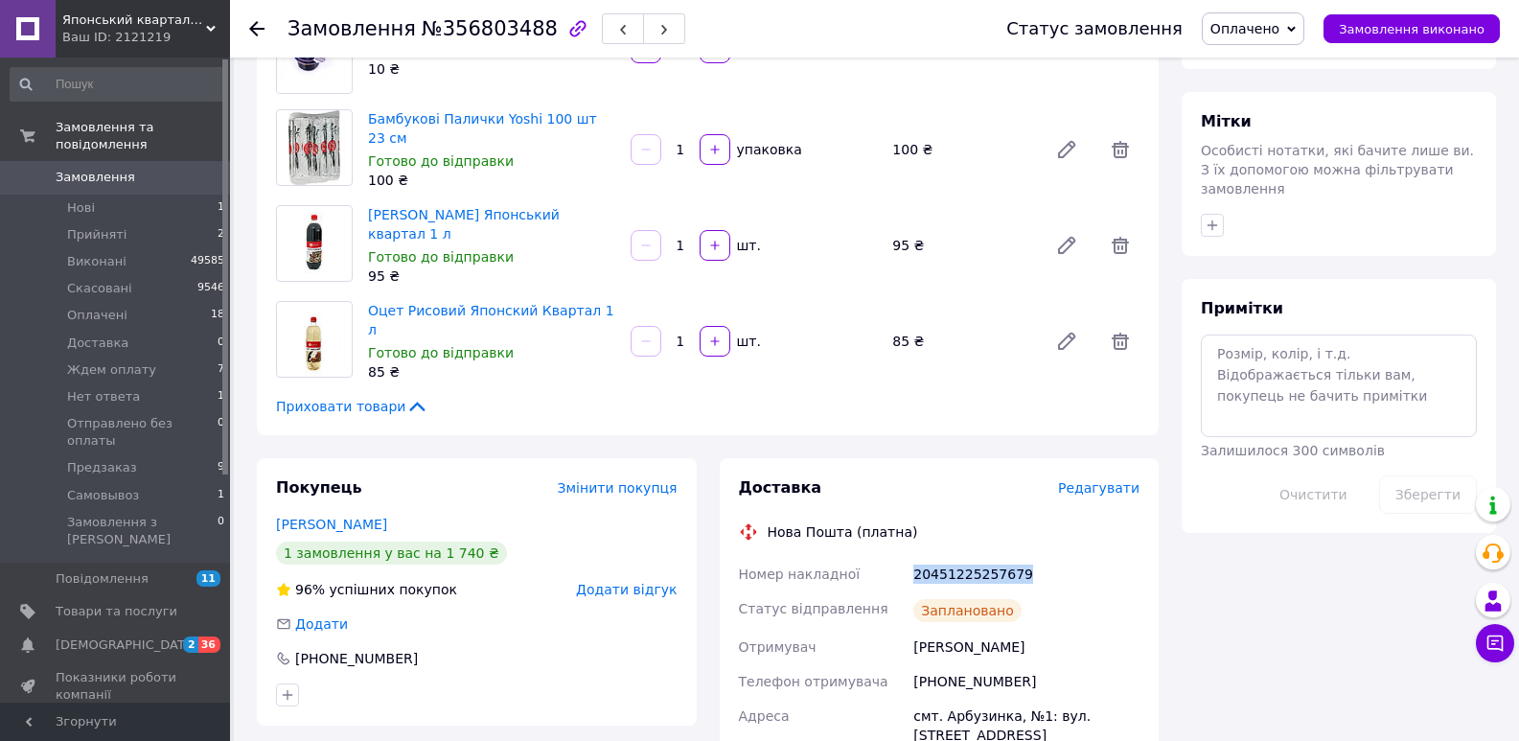
scroll to position [768, 0]
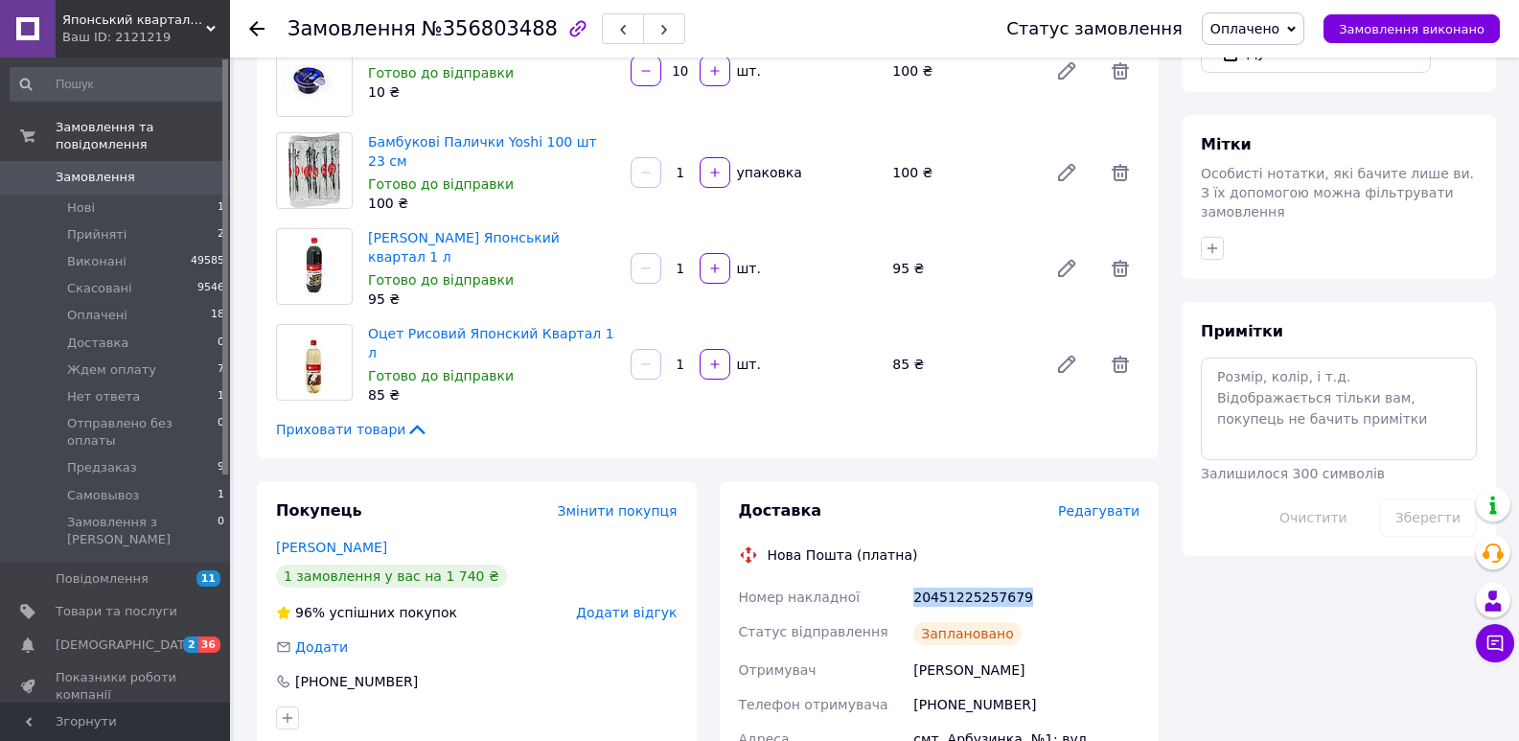
copy div "20451225257679"
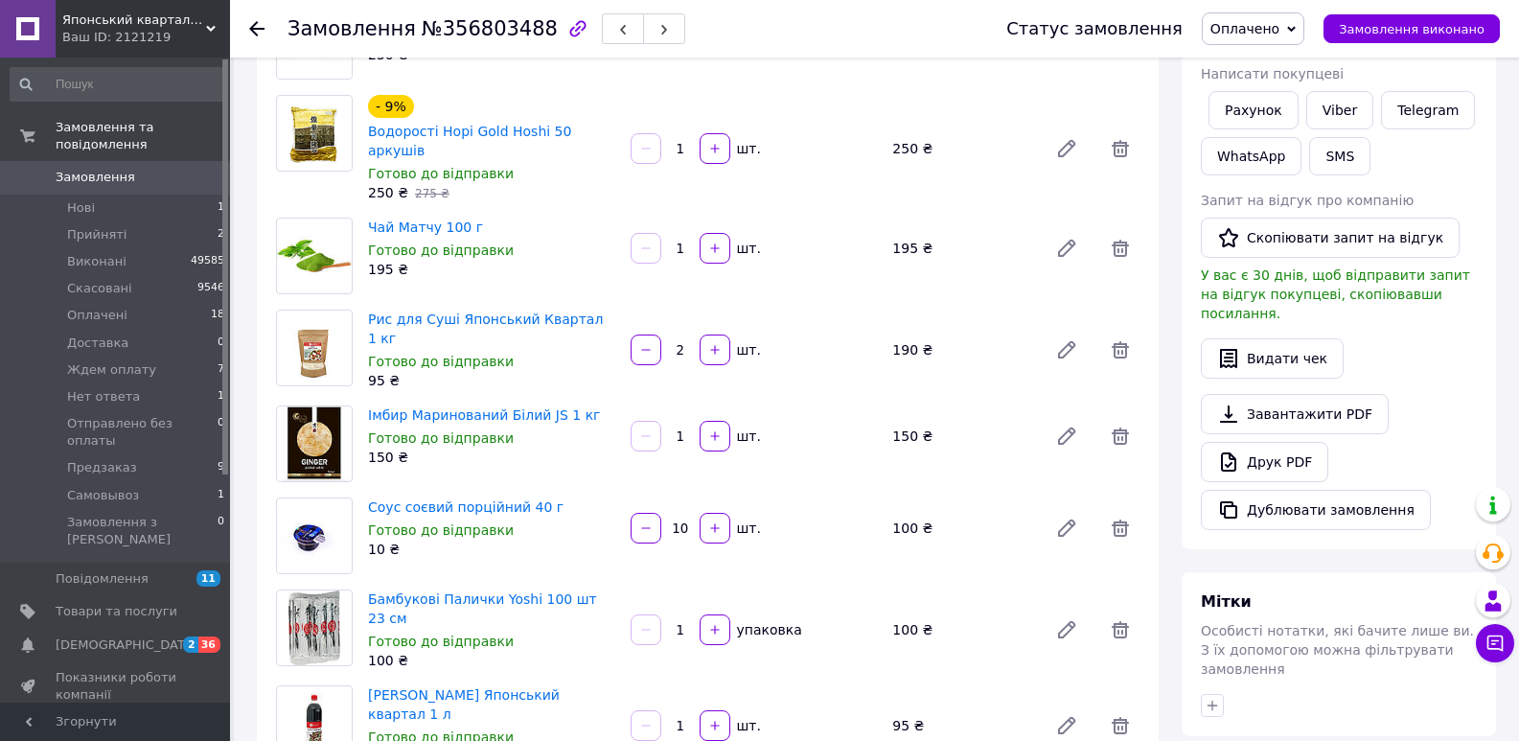
scroll to position [264, 0]
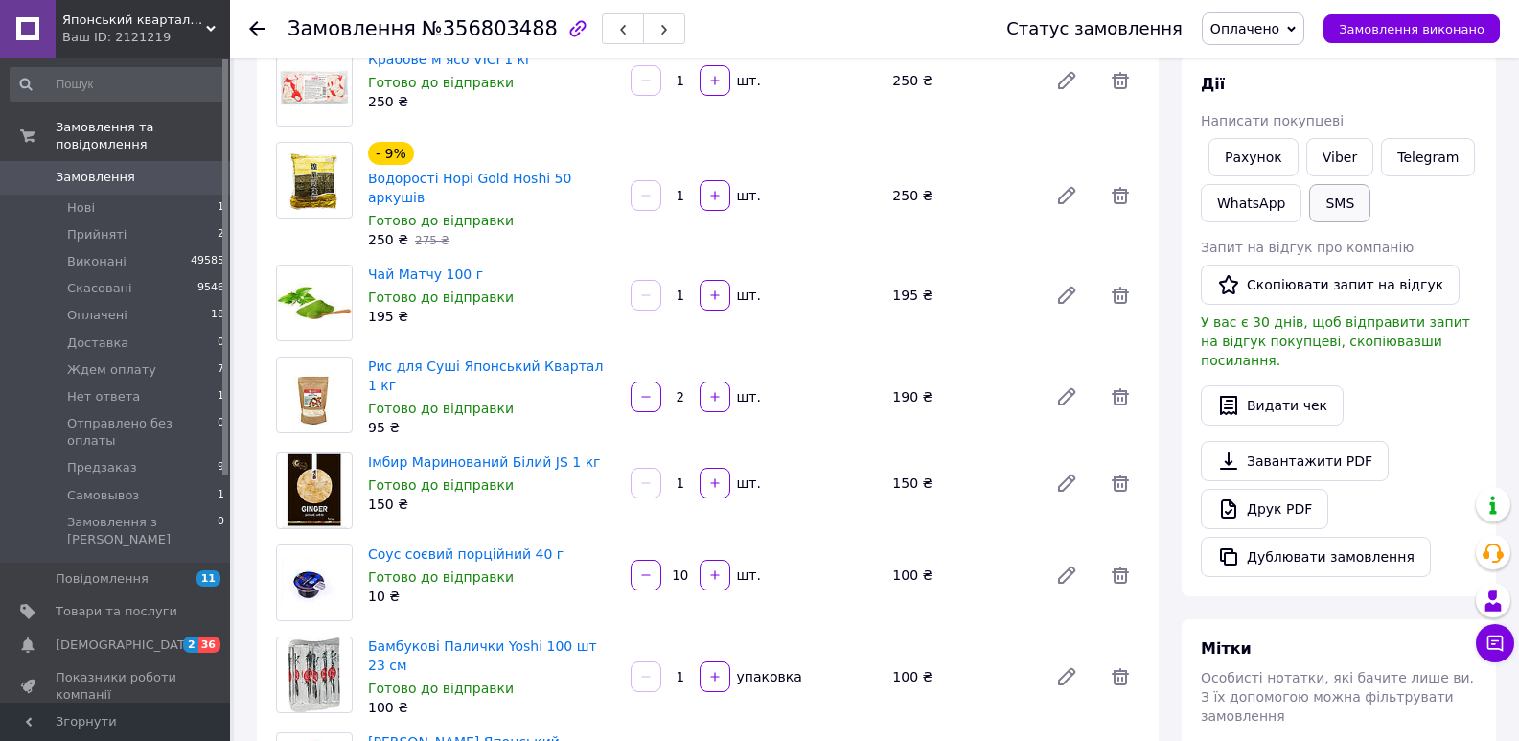
click at [1347, 212] on button "SMS" at bounding box center [1339, 203] width 61 height 38
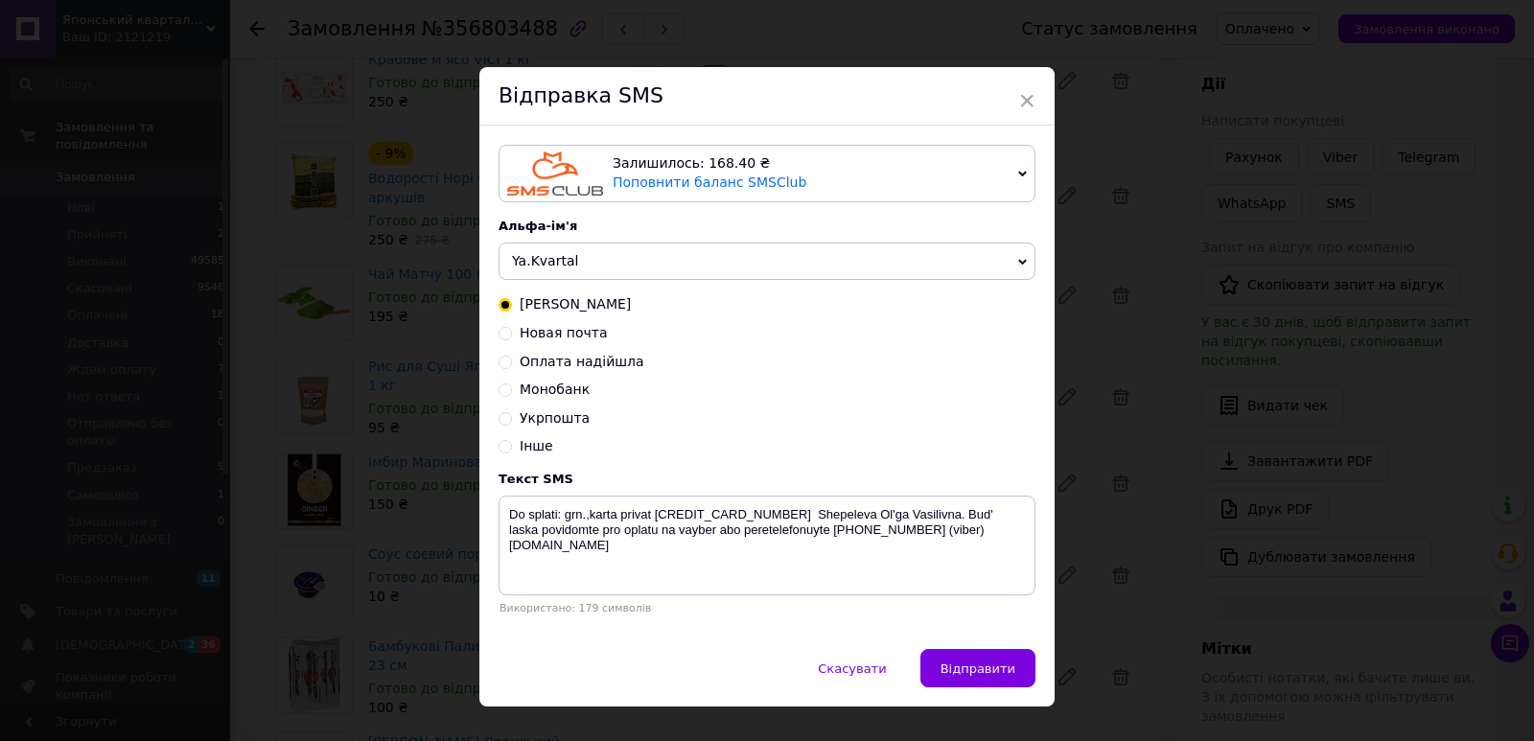
click at [557, 333] on span "Новая почта" at bounding box center [564, 332] width 88 height 15
click at [512, 333] on input "Новая почта" at bounding box center [504, 331] width 13 height 13
radio input "true"
radio input "false"
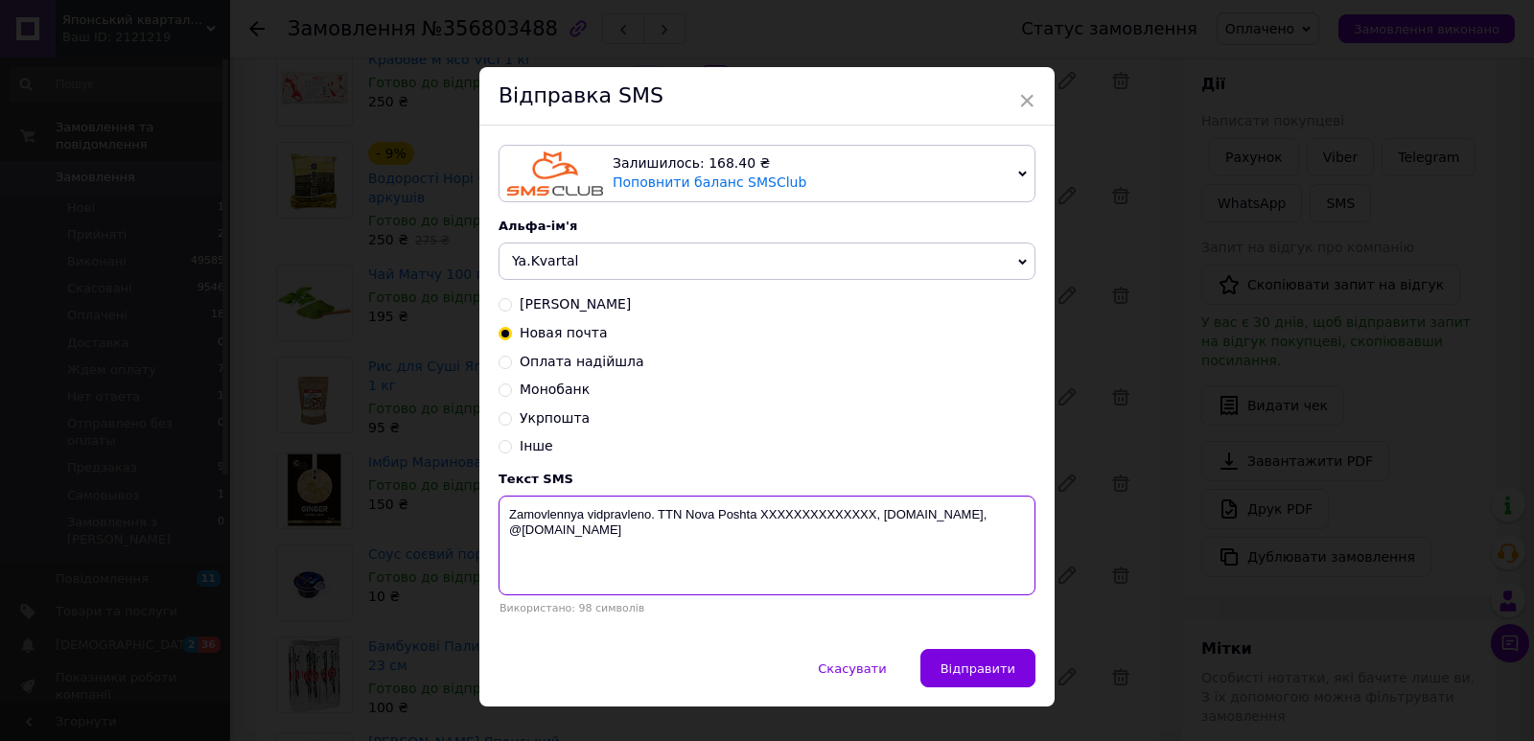
click at [805, 524] on textarea "Zamovlennya vidpravleno. TTN Nova Poshta XXXXXXXXXXXXXX, [DOMAIN_NAME], @[DOMAI…" at bounding box center [766, 546] width 537 height 100
paste textarea "20451225257679"
type textarea "Zamovlennya vidpravleno. TTN Nova Poshta 20451225257679, yaponskiy-kvartal.com,…"
click at [957, 684] on button "Відправити" at bounding box center [977, 668] width 115 height 38
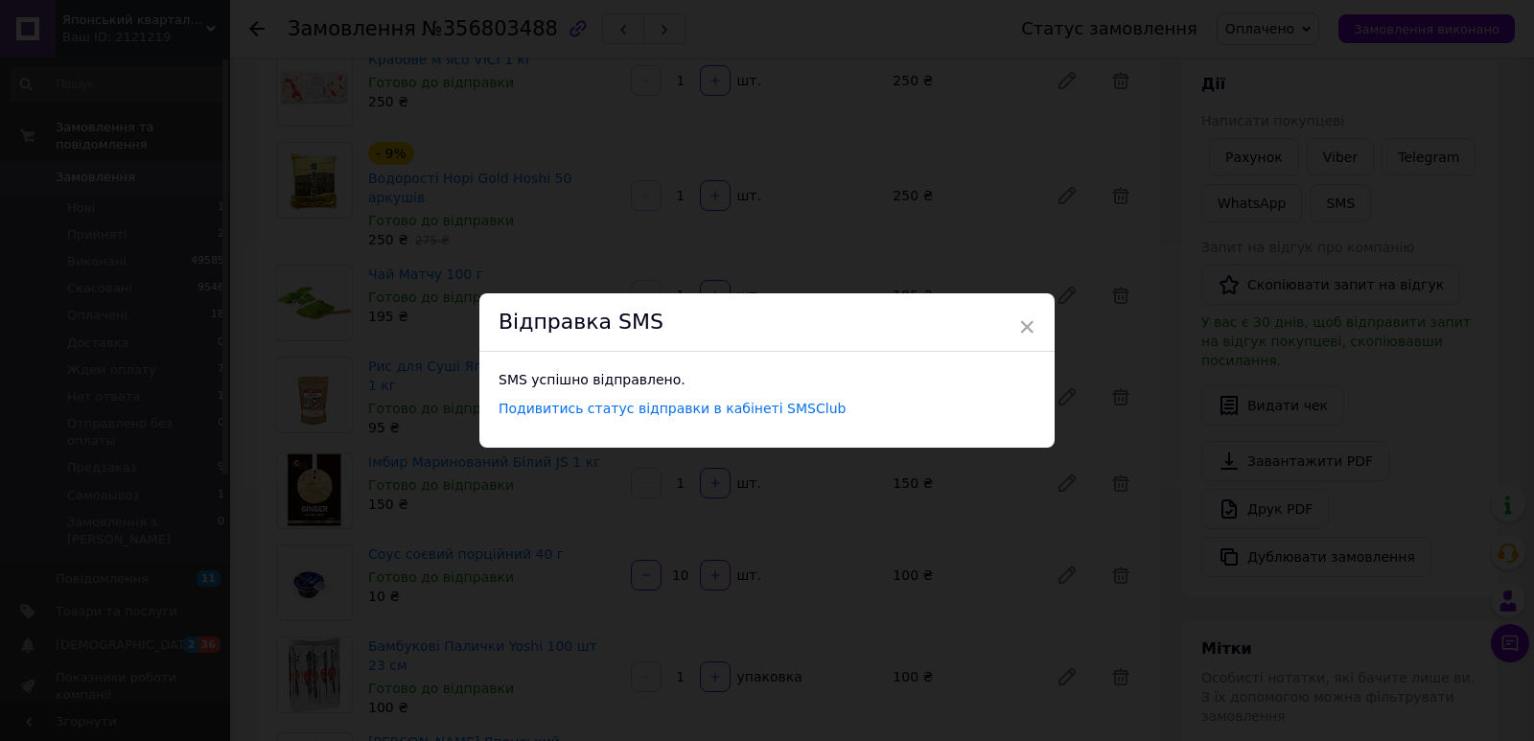
click at [891, 180] on div "× Відправка SMS SMS успішно відправлено. Подивитись статус відправки в кабінеті…" at bounding box center [767, 370] width 1534 height 741
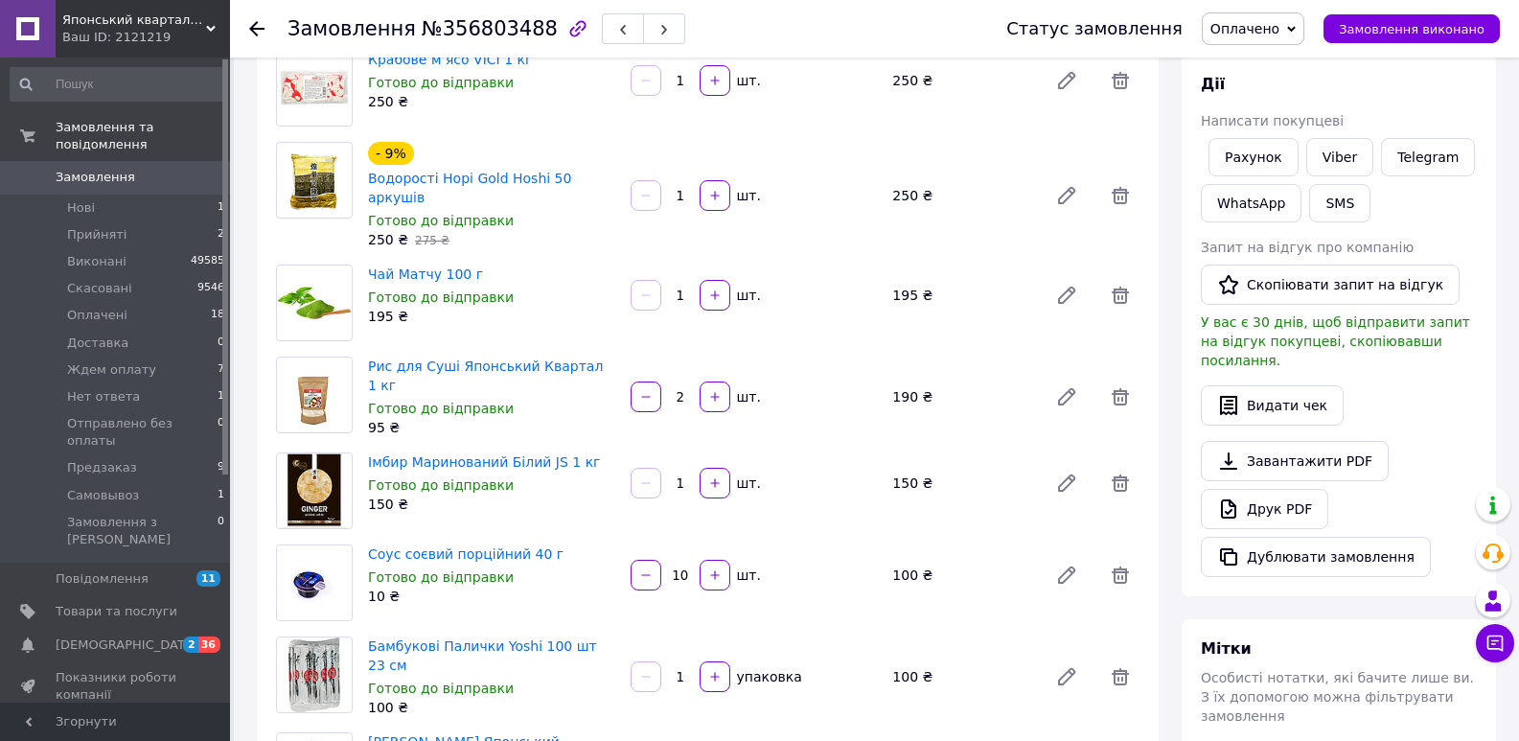
click at [443, 29] on span "№356803488" at bounding box center [490, 28] width 136 height 23
copy span "356803488"
click at [147, 302] on li "Оплачені 18" at bounding box center [118, 315] width 236 height 27
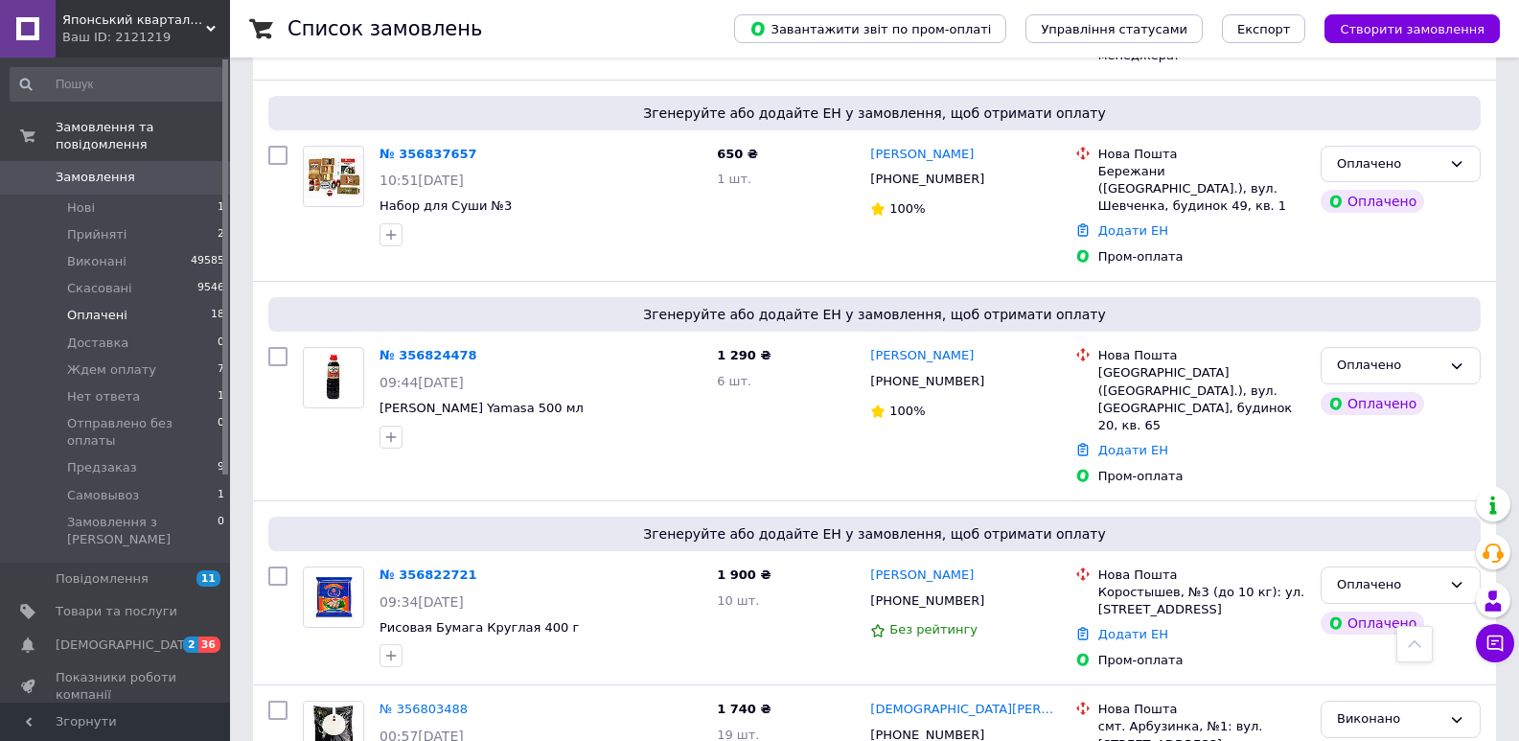
scroll to position [2535, 0]
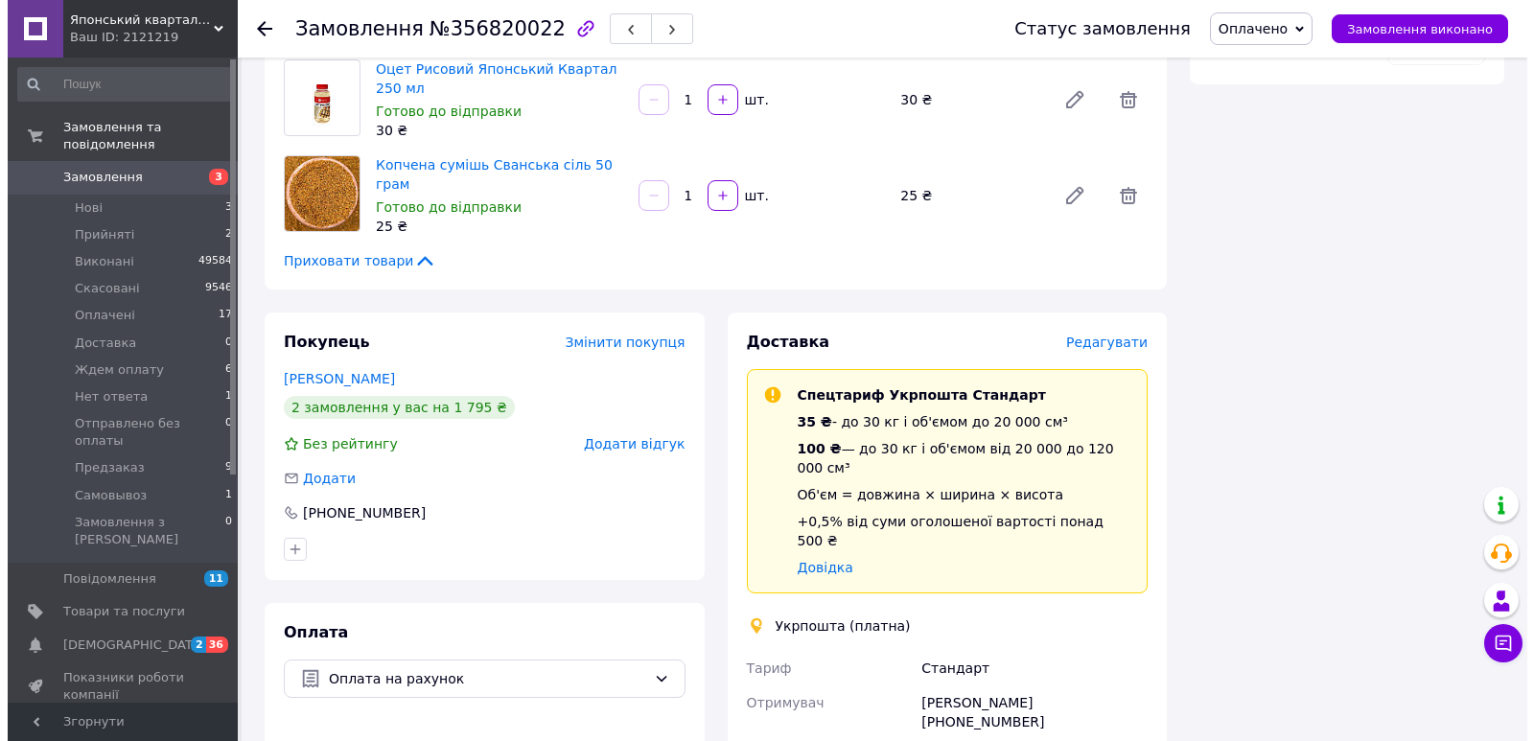
scroll to position [1294, 0]
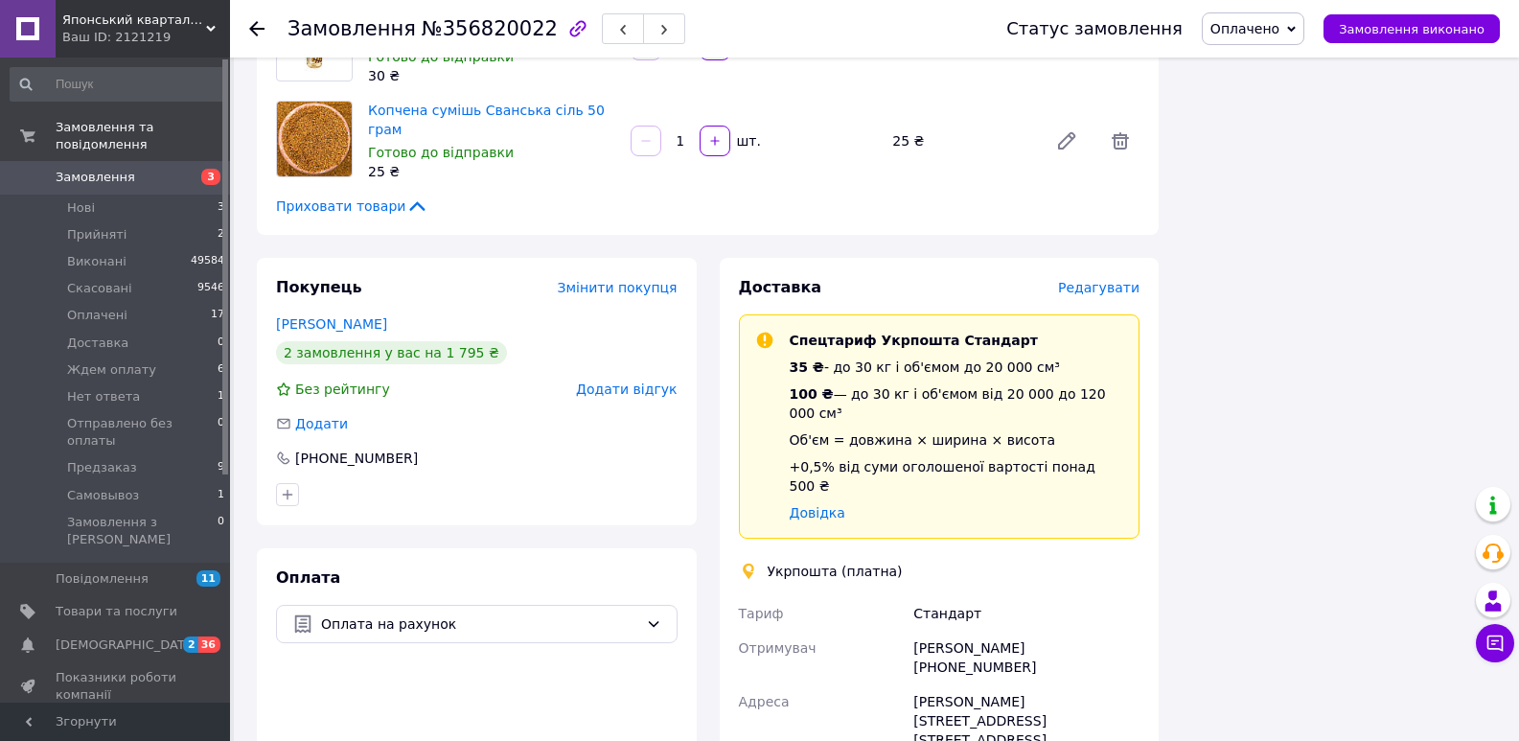
click at [471, 19] on span "№356820022" at bounding box center [490, 28] width 136 height 23
copy span "356820022"
click at [1108, 280] on span "Редагувати" at bounding box center [1098, 287] width 81 height 15
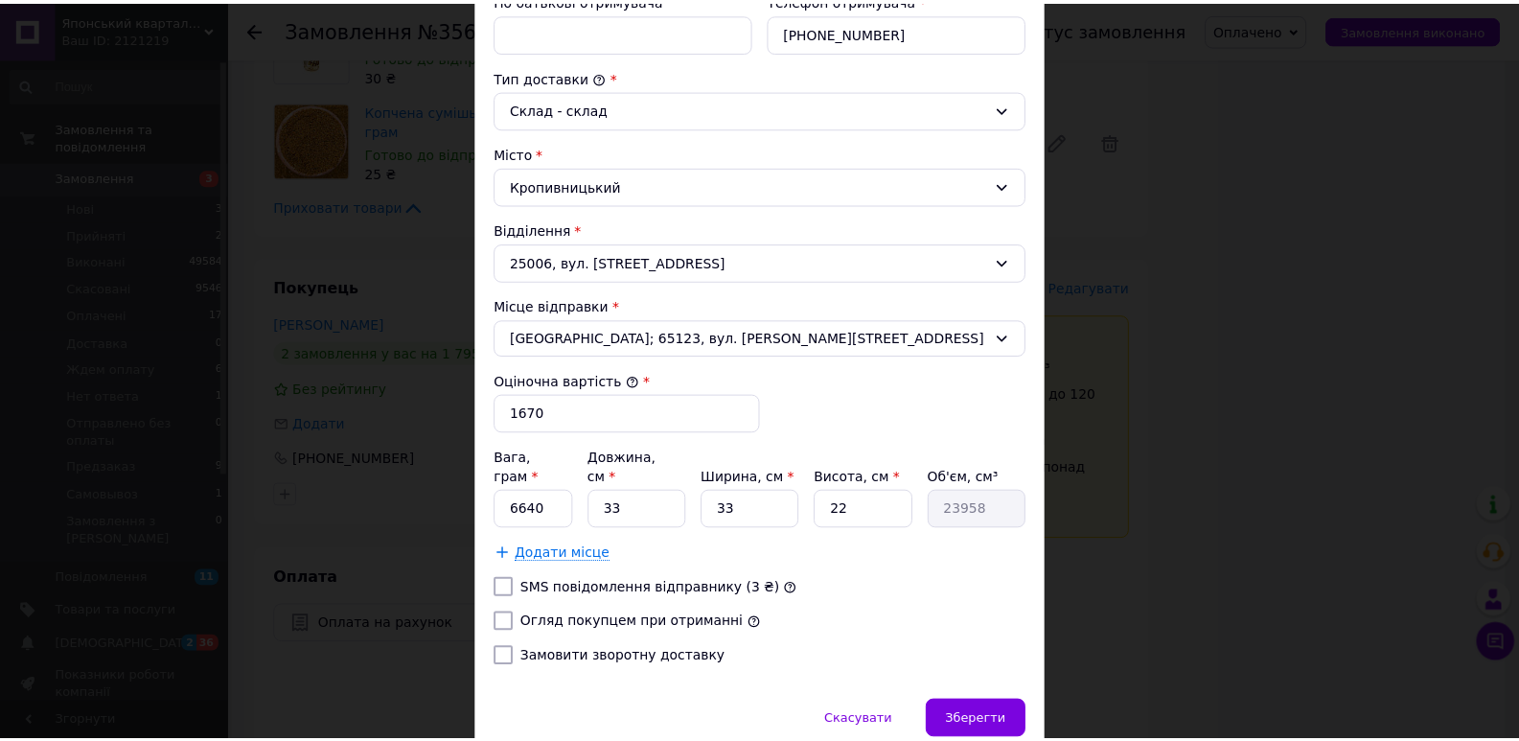
scroll to position [483, 0]
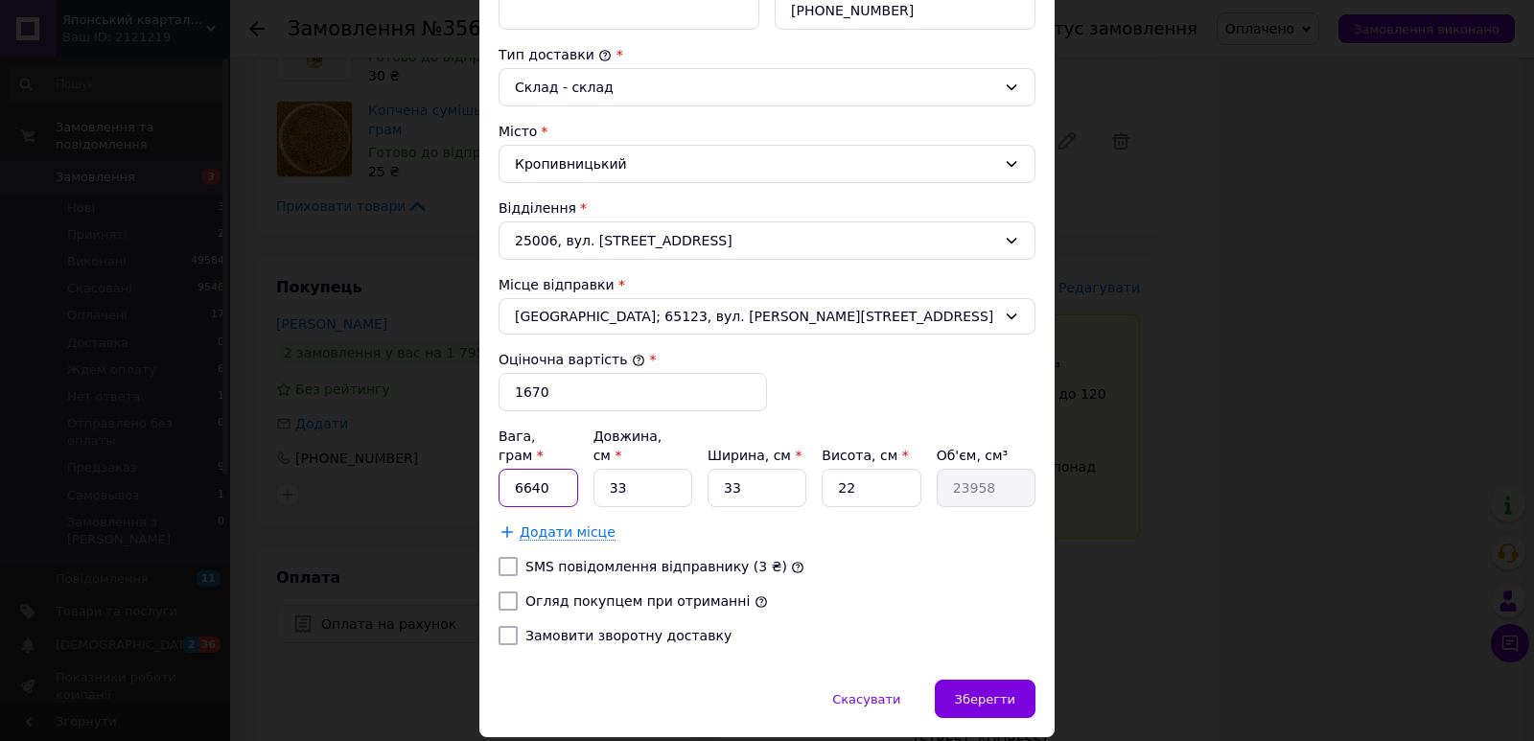
drag, startPoint x: 539, startPoint y: 468, endPoint x: 505, endPoint y: 474, distance: 34.0
click at [505, 474] on input "6640" at bounding box center [538, 488] width 80 height 38
type input "5000"
drag, startPoint x: 623, startPoint y: 474, endPoint x: 596, endPoint y: 474, distance: 26.8
click at [596, 474] on input "33" at bounding box center [642, 488] width 99 height 38
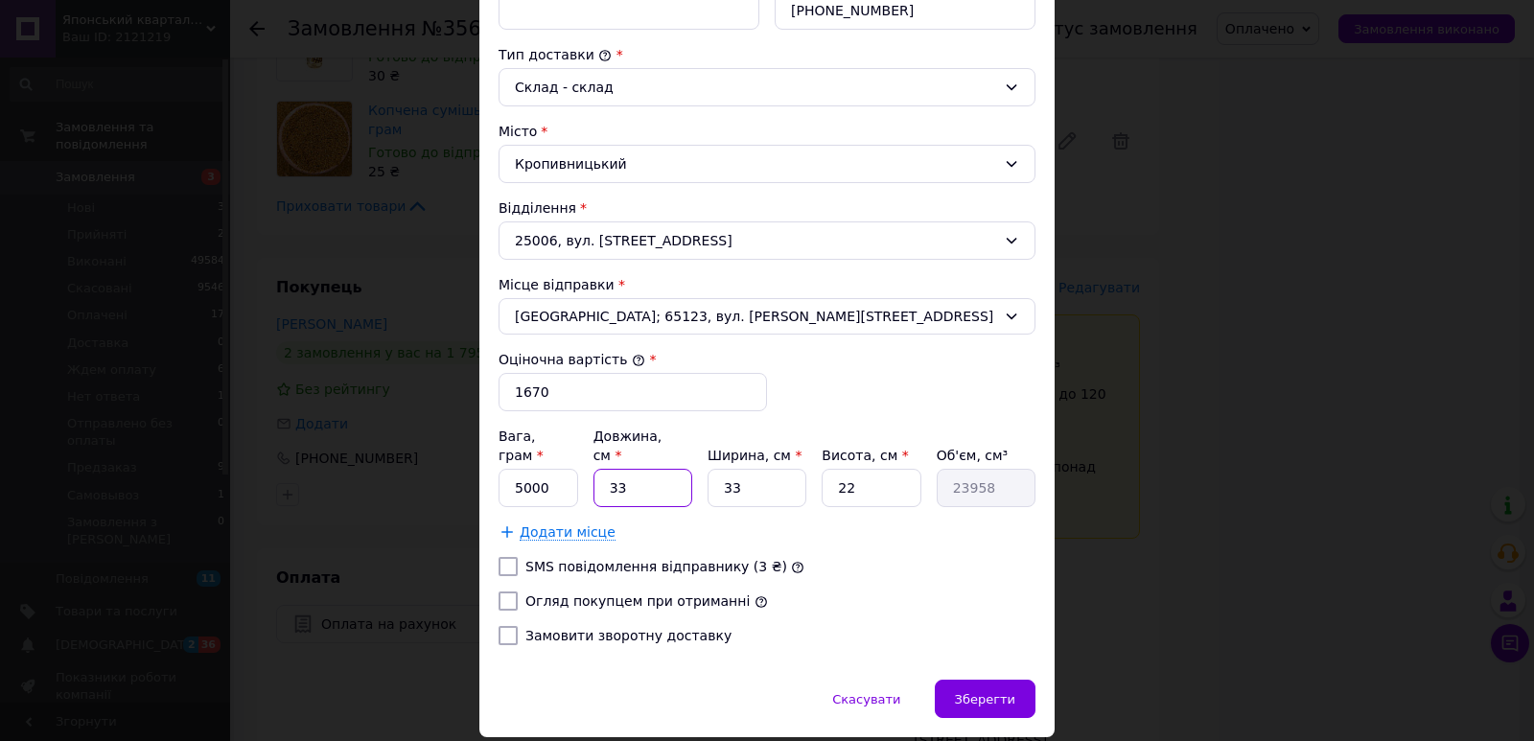
type input "4"
type input "2904"
type input "40"
type input "29040"
type input "40"
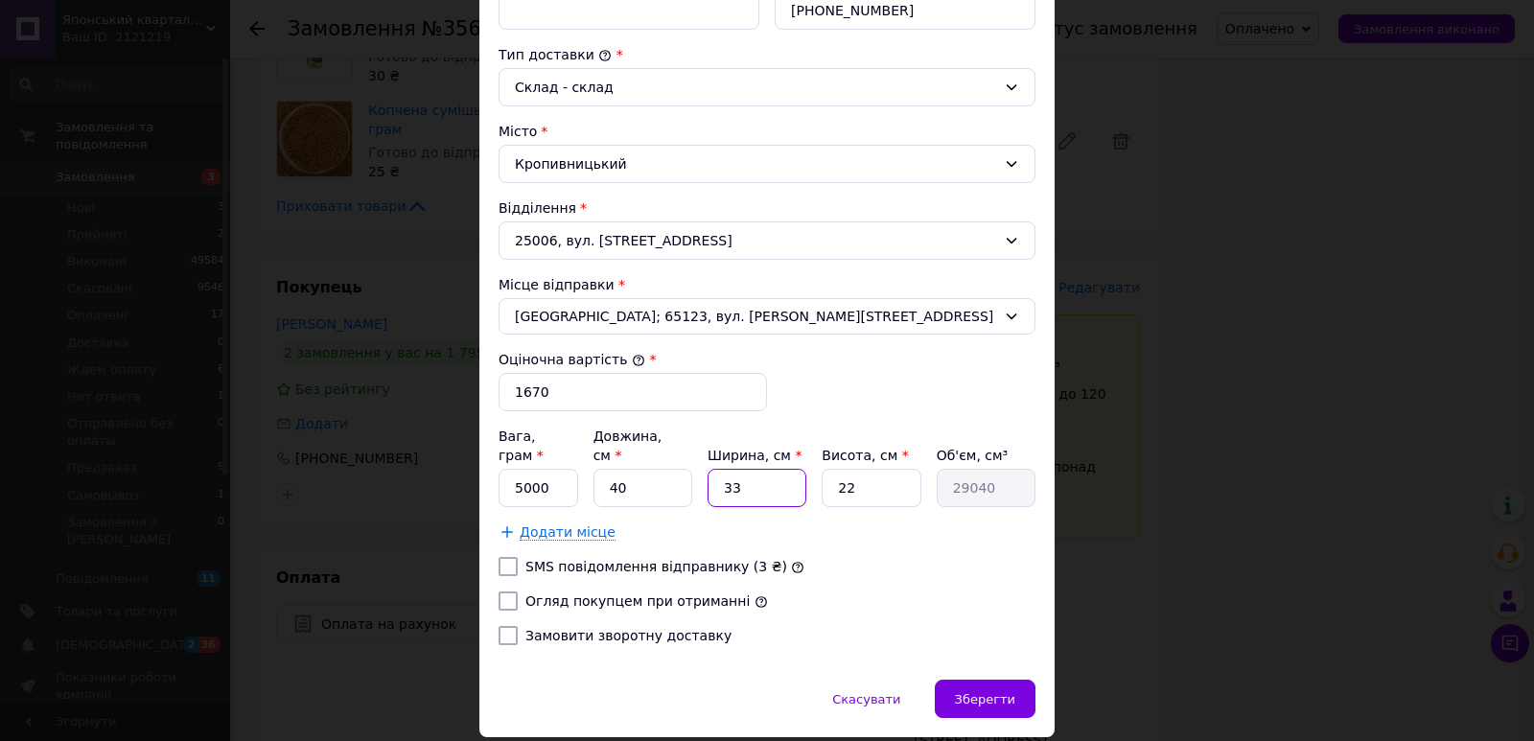
click at [707, 471] on input "33" at bounding box center [756, 488] width 99 height 38
type input "3"
type input "2640"
type input "30"
type input "26400"
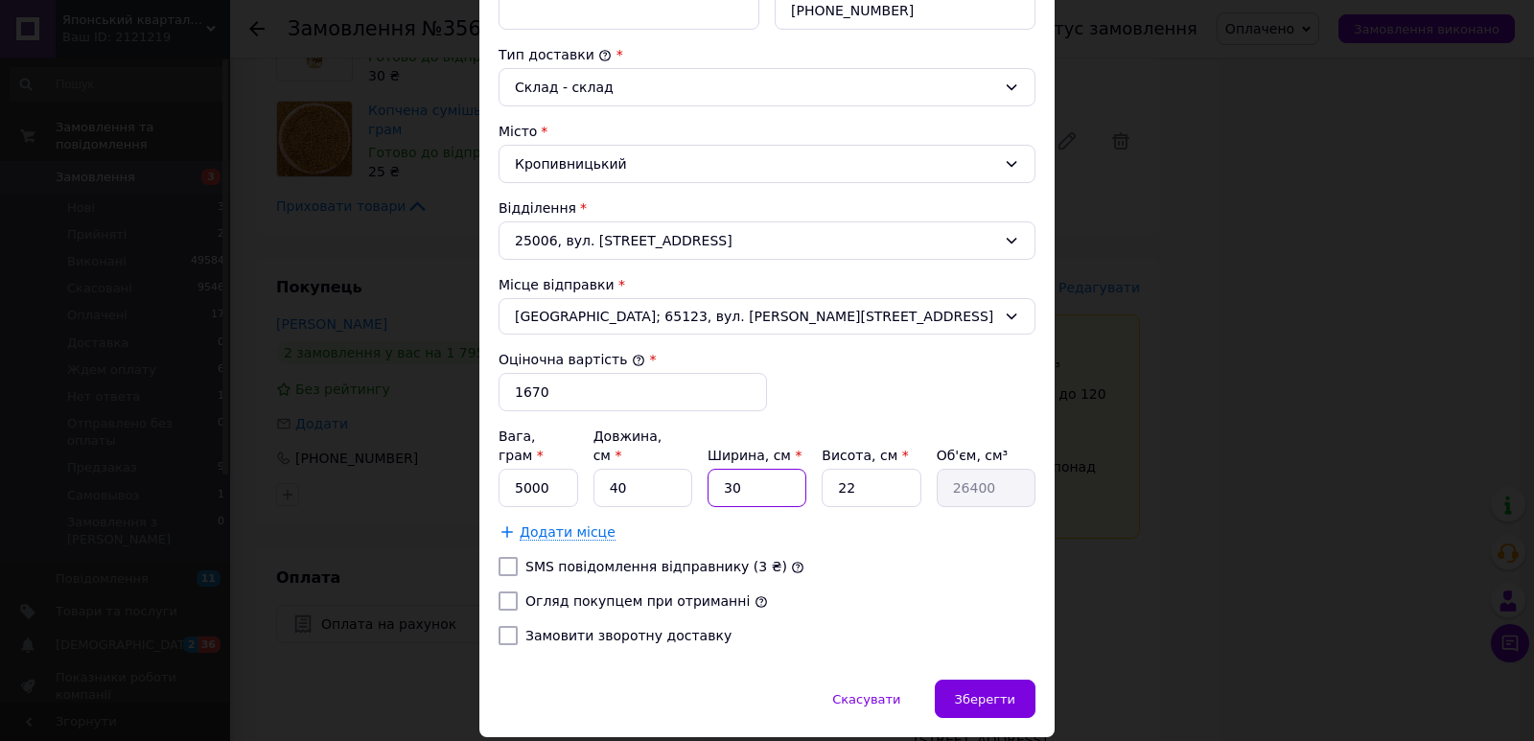
type input "30"
drag, startPoint x: 875, startPoint y: 465, endPoint x: 822, endPoint y: 476, distance: 54.0
click at [822, 476] on input "22" at bounding box center [870, 488] width 99 height 38
type input "2"
type input "2400"
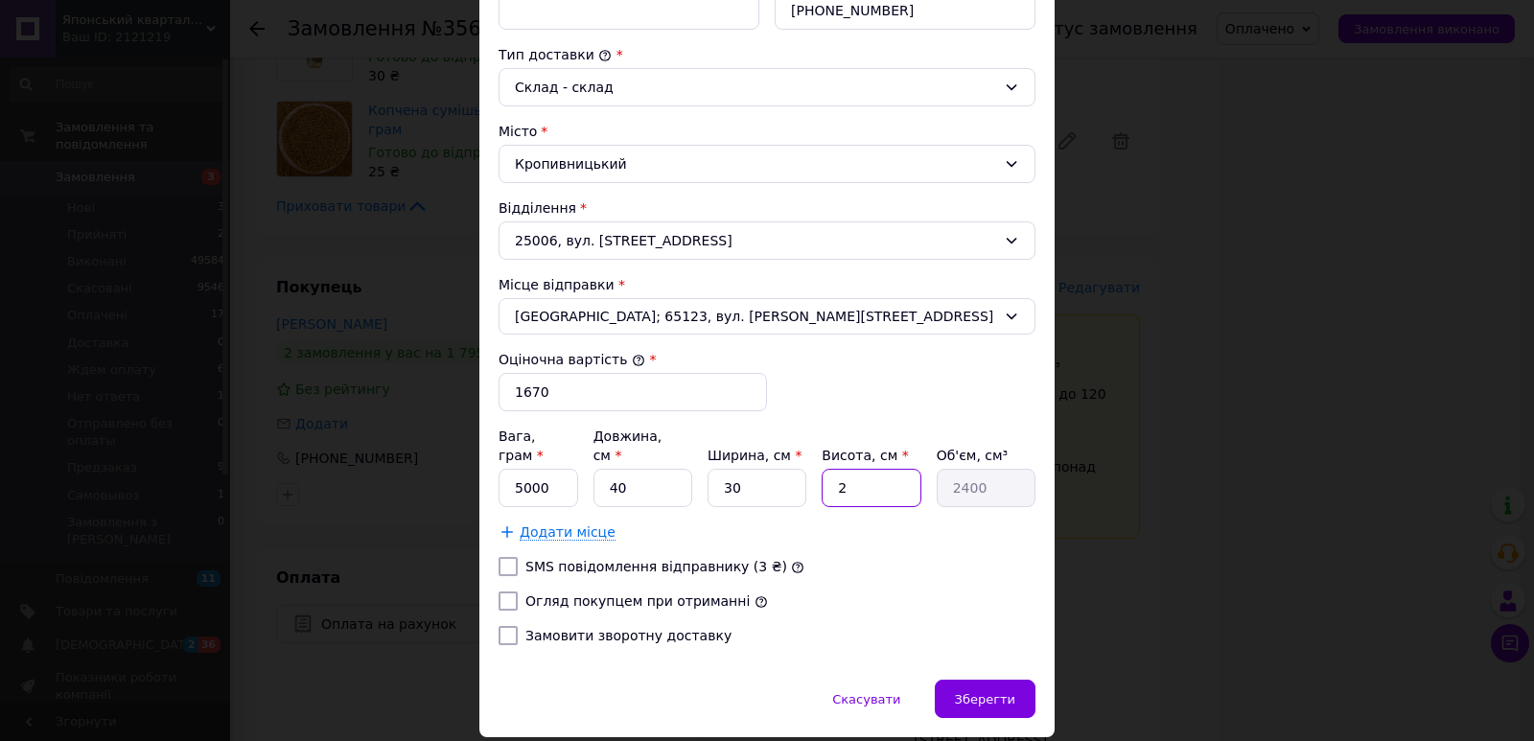
type input "20"
type input "24000"
type input "20"
click at [1007, 665] on div "× Редагування доставки Спосіб доставки Укрпошта (платна) Тариф * [PERSON_NAME] …" at bounding box center [766, 160] width 575 height 1153
click at [981, 692] on span "Зберегти" at bounding box center [985, 699] width 60 height 14
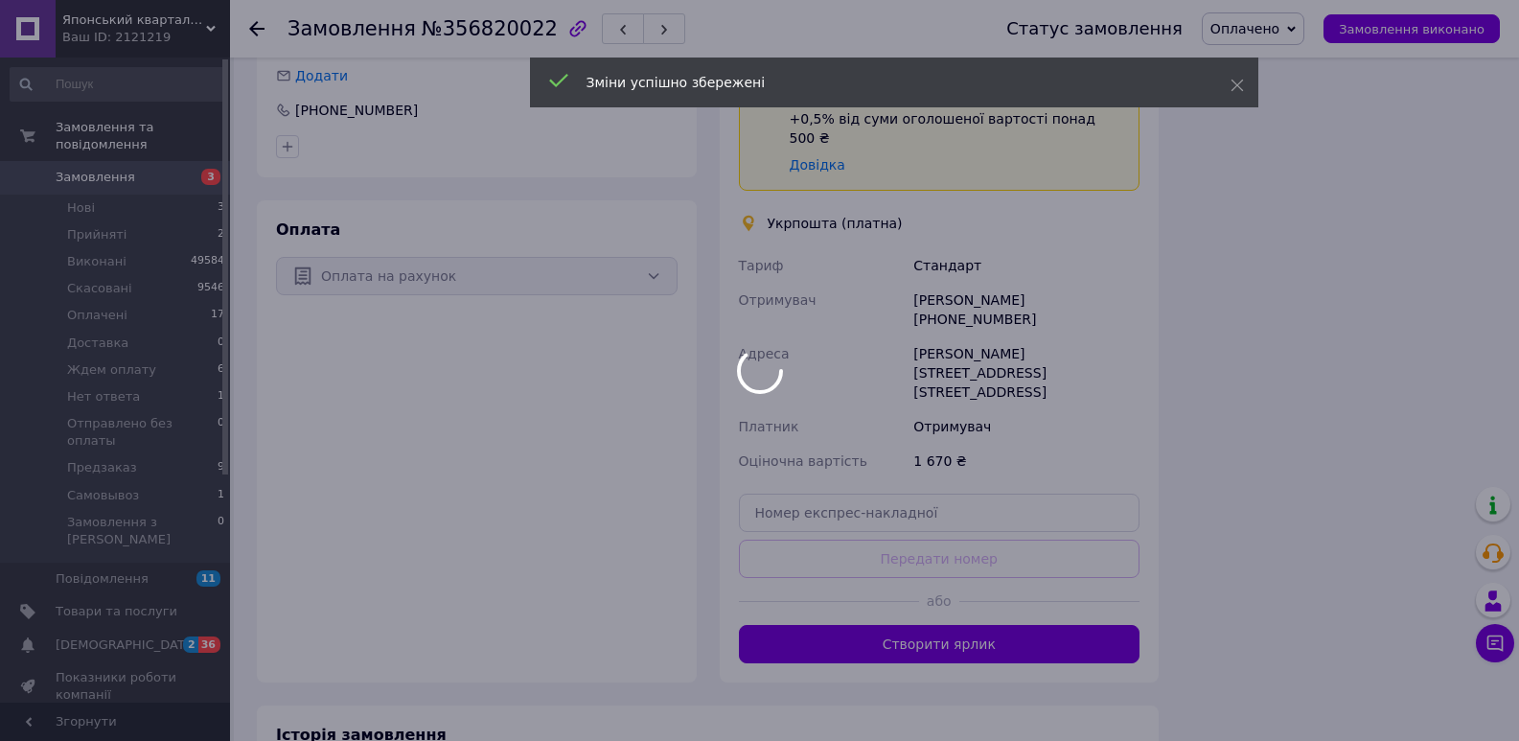
scroll to position [1733, 0]
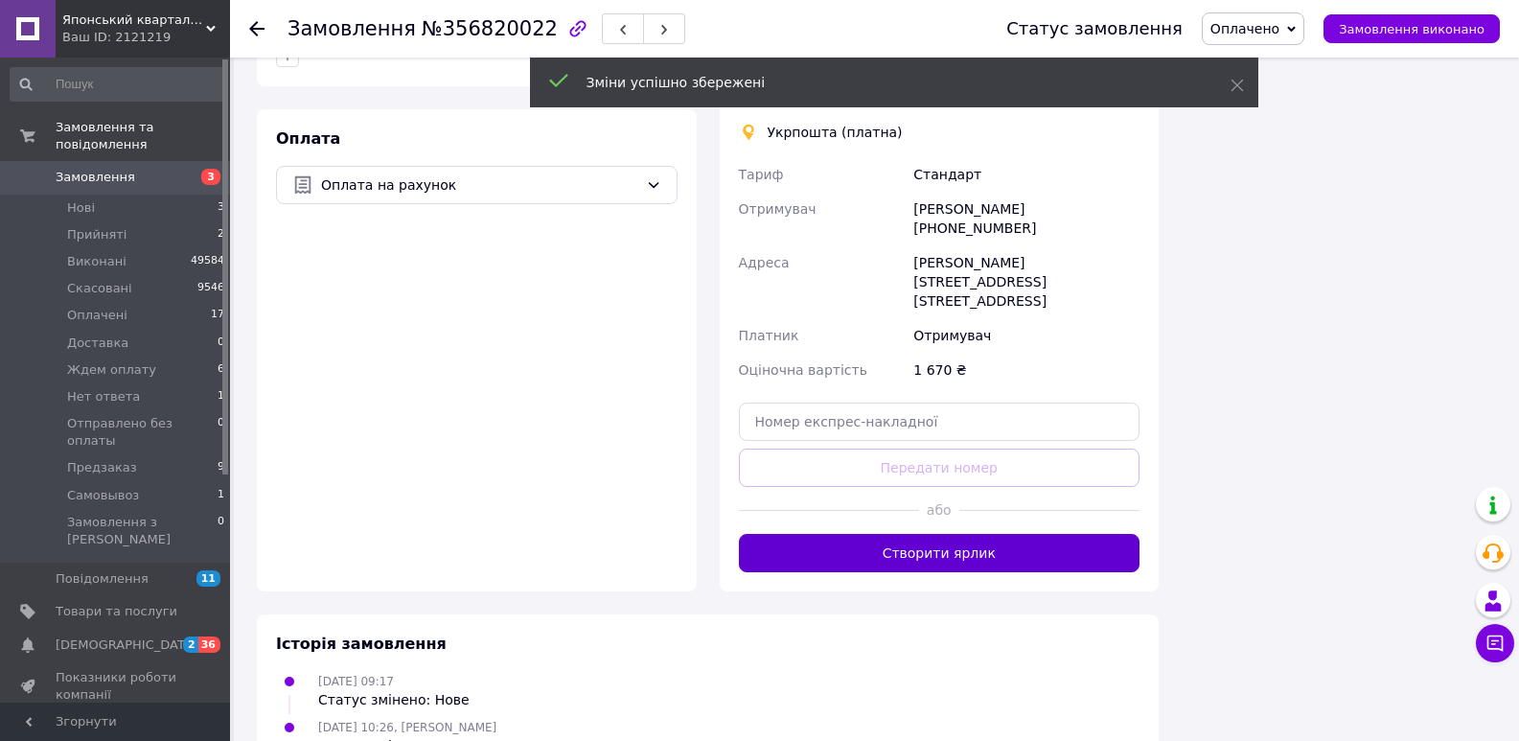
click at [1080, 534] on button "Створити ярлик" at bounding box center [940, 553] width 402 height 38
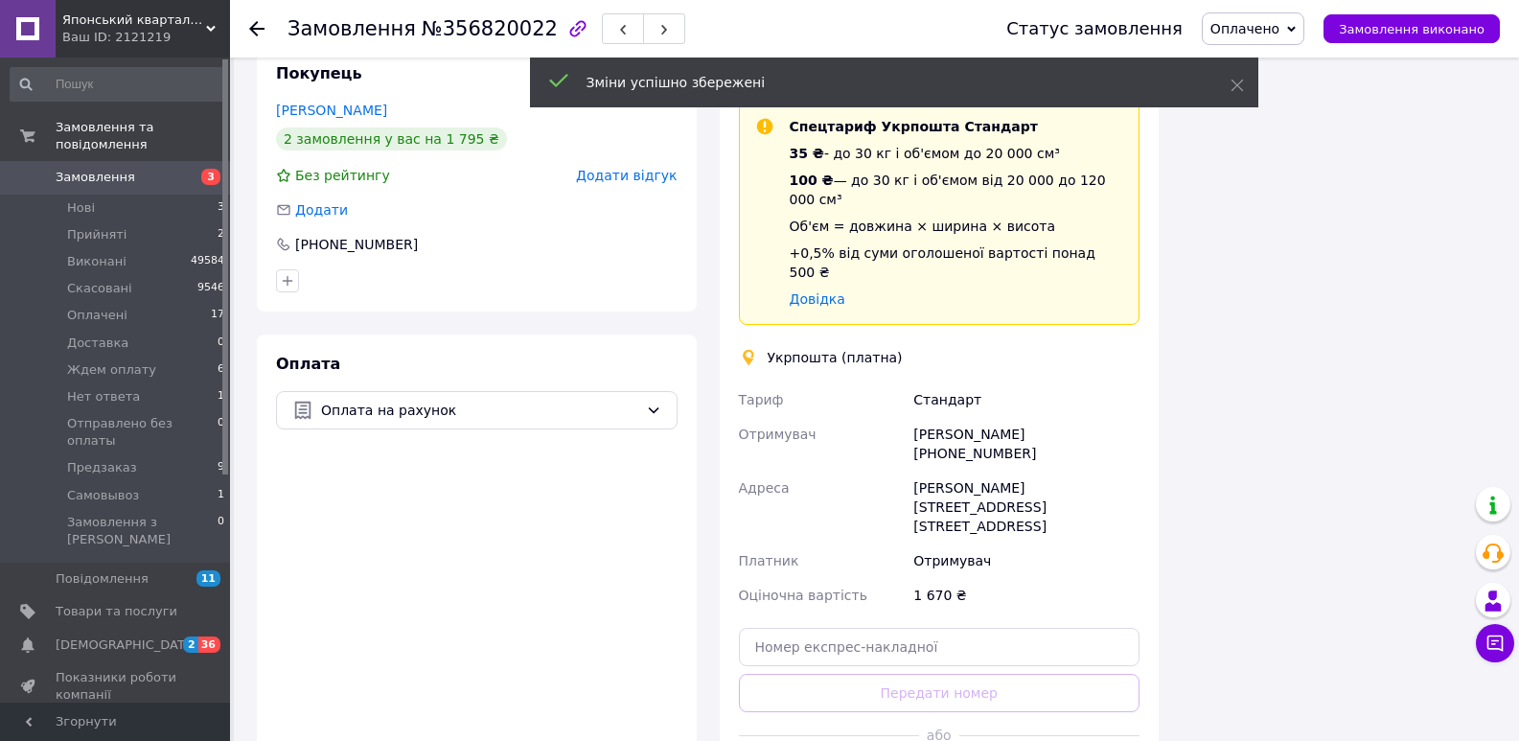
scroll to position [1382, 0]
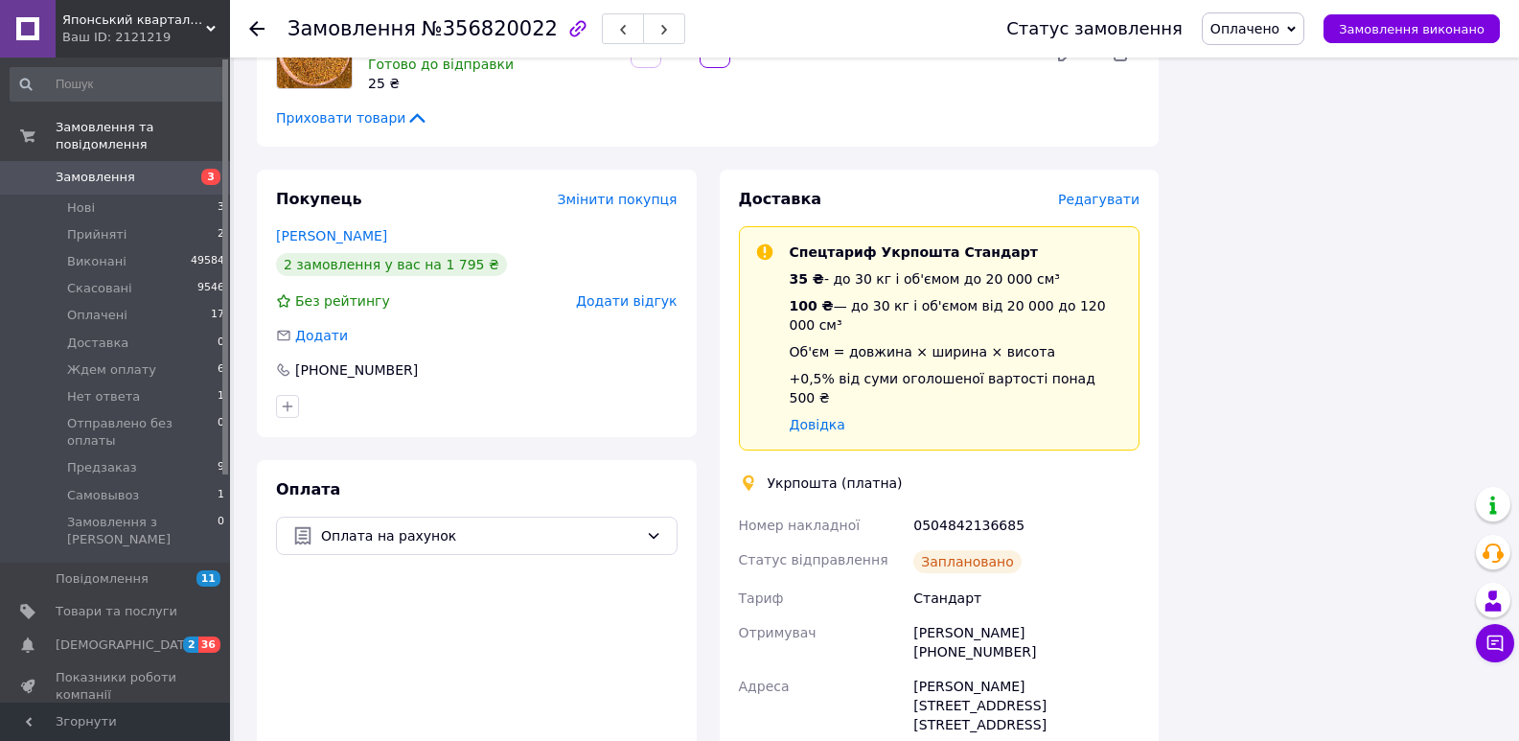
click at [954, 508] on div "0504842136685" at bounding box center [1027, 525] width 234 height 35
copy div "0504842136685"
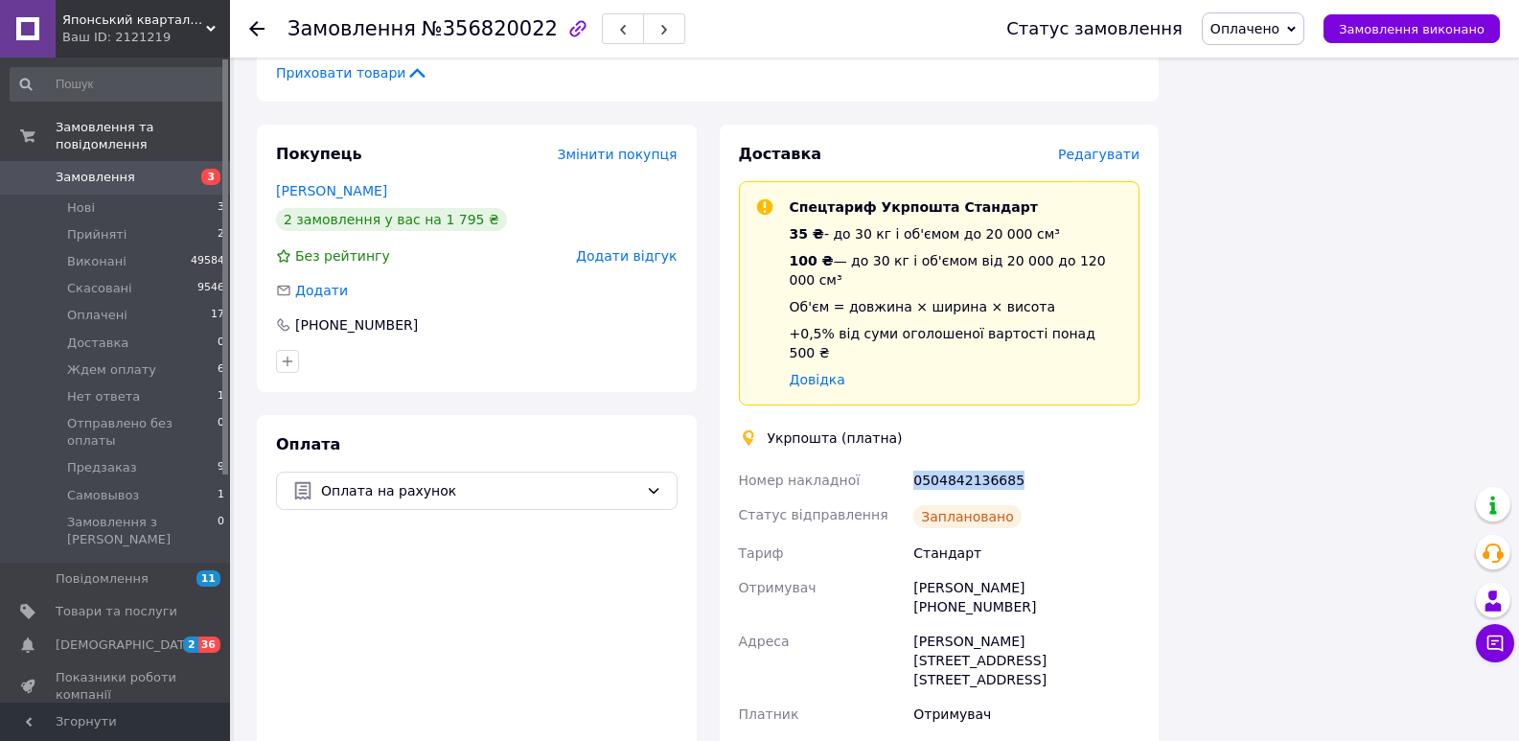
scroll to position [1527, 0]
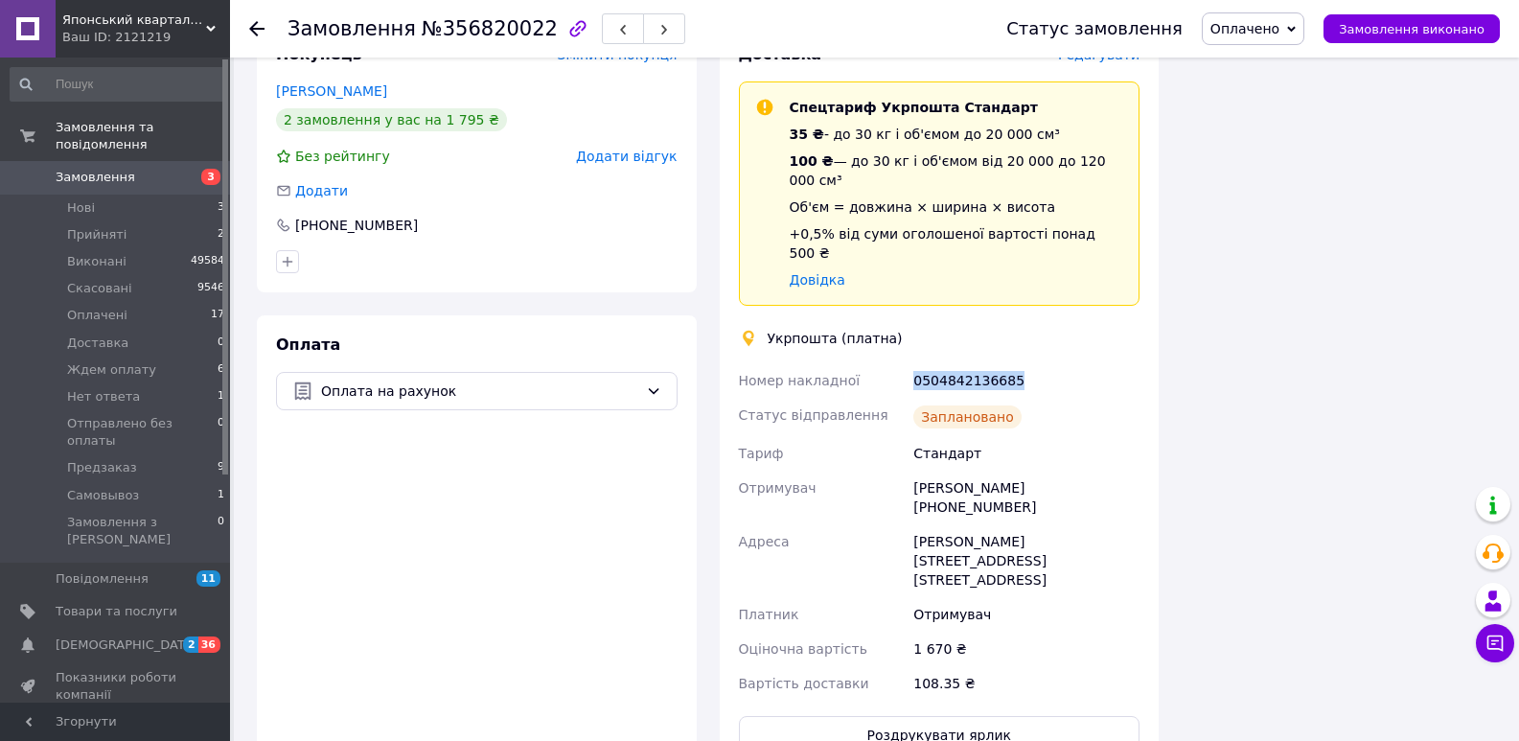
copy div "0504842136685"
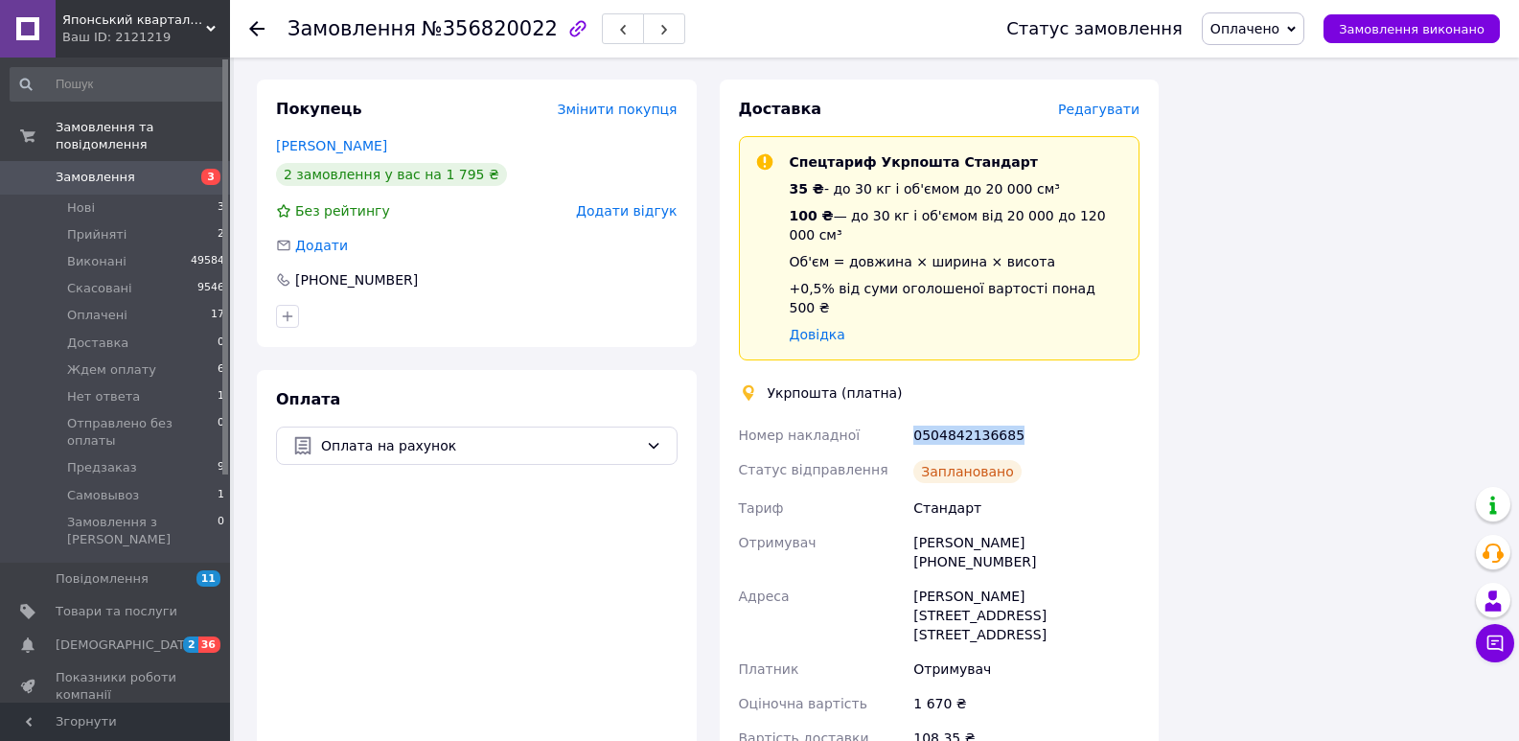
scroll to position [1492, 0]
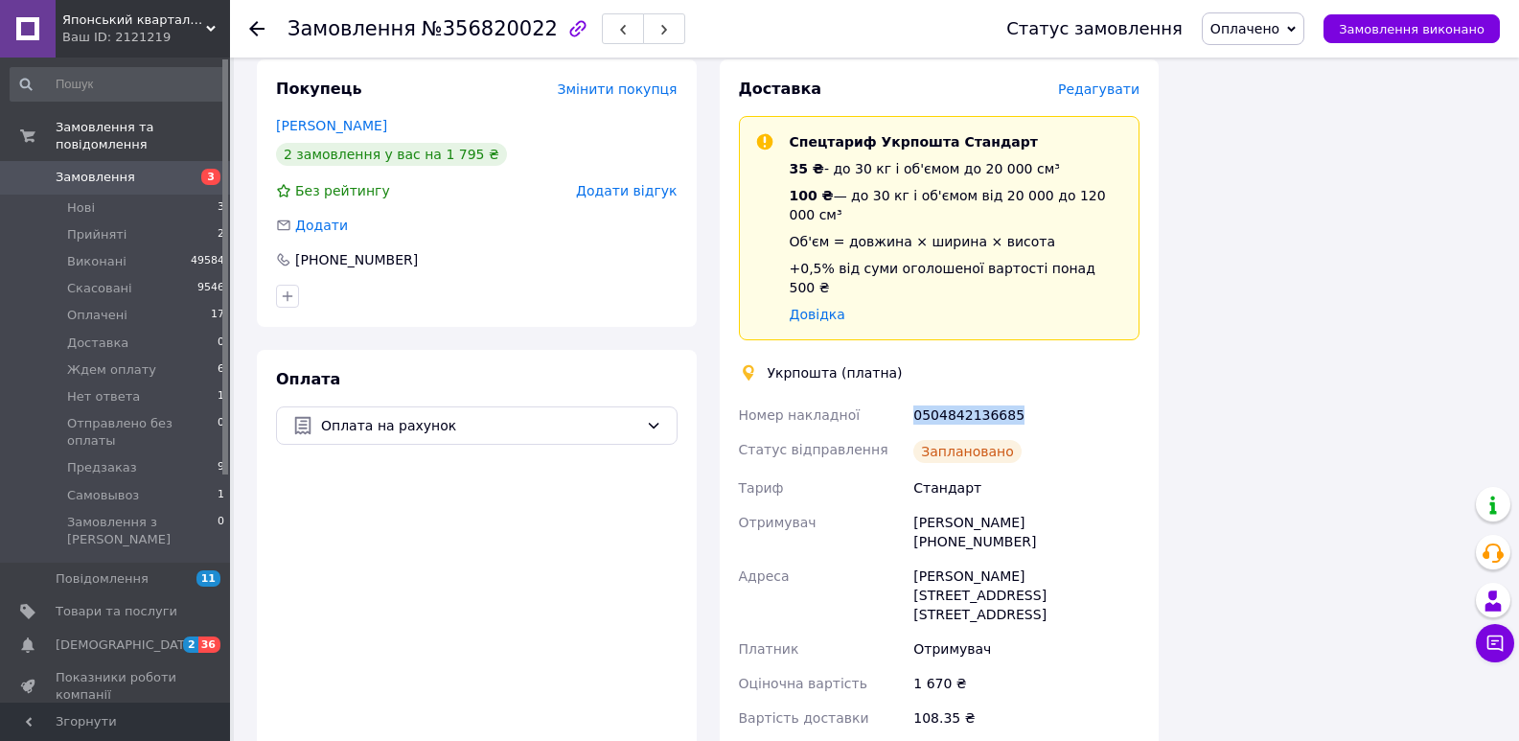
copy div "0504842136685"
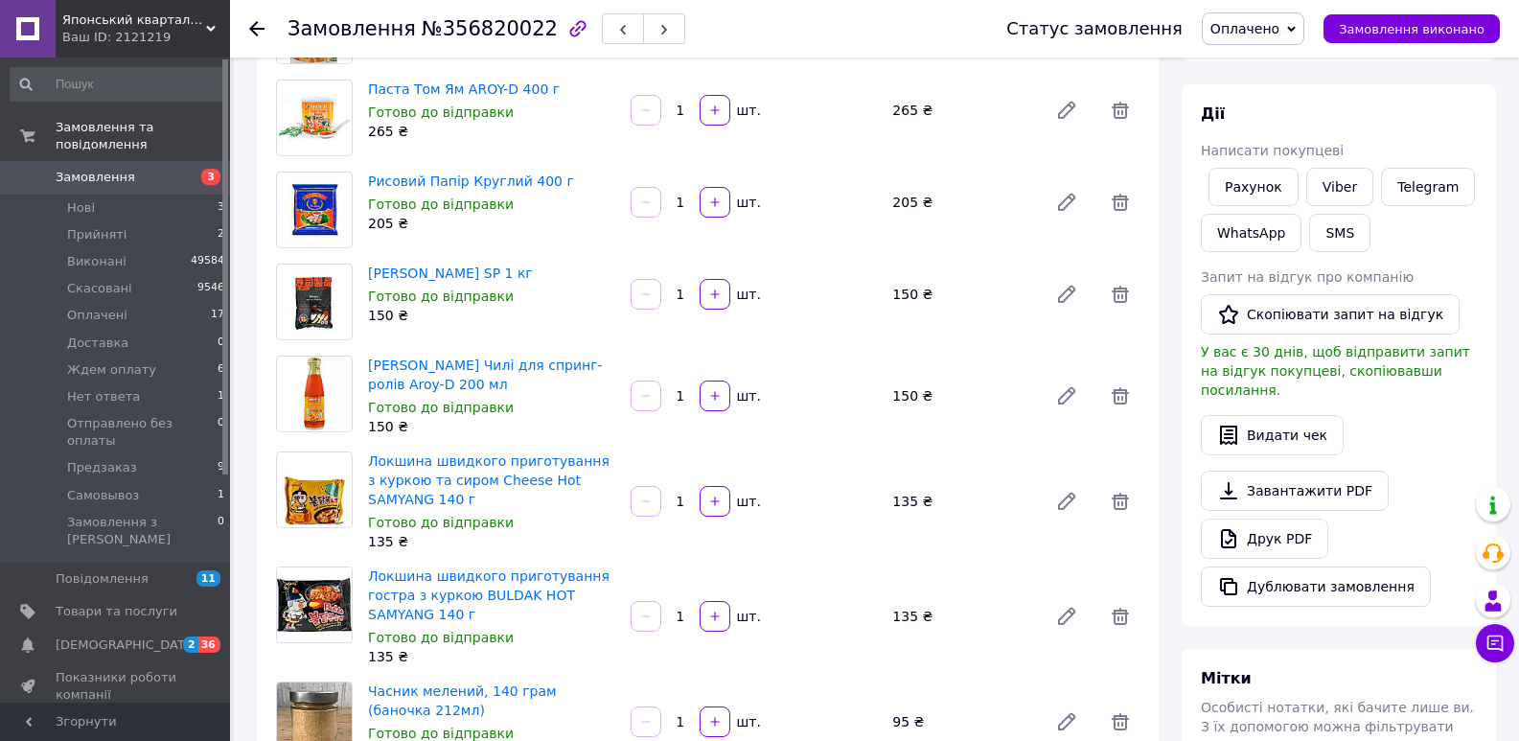
scroll to position [182, 0]
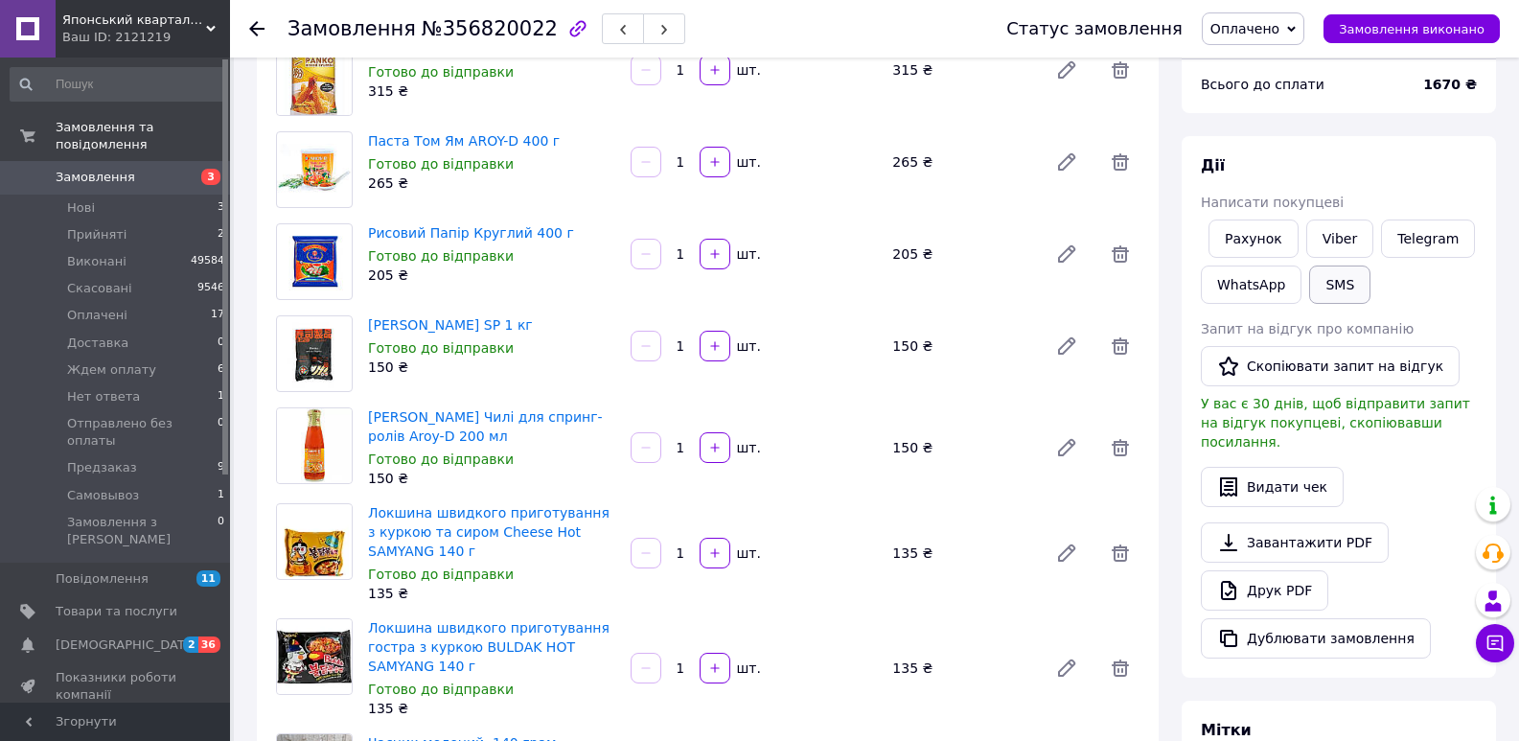
click at [1343, 266] on button "SMS" at bounding box center [1339, 285] width 61 height 38
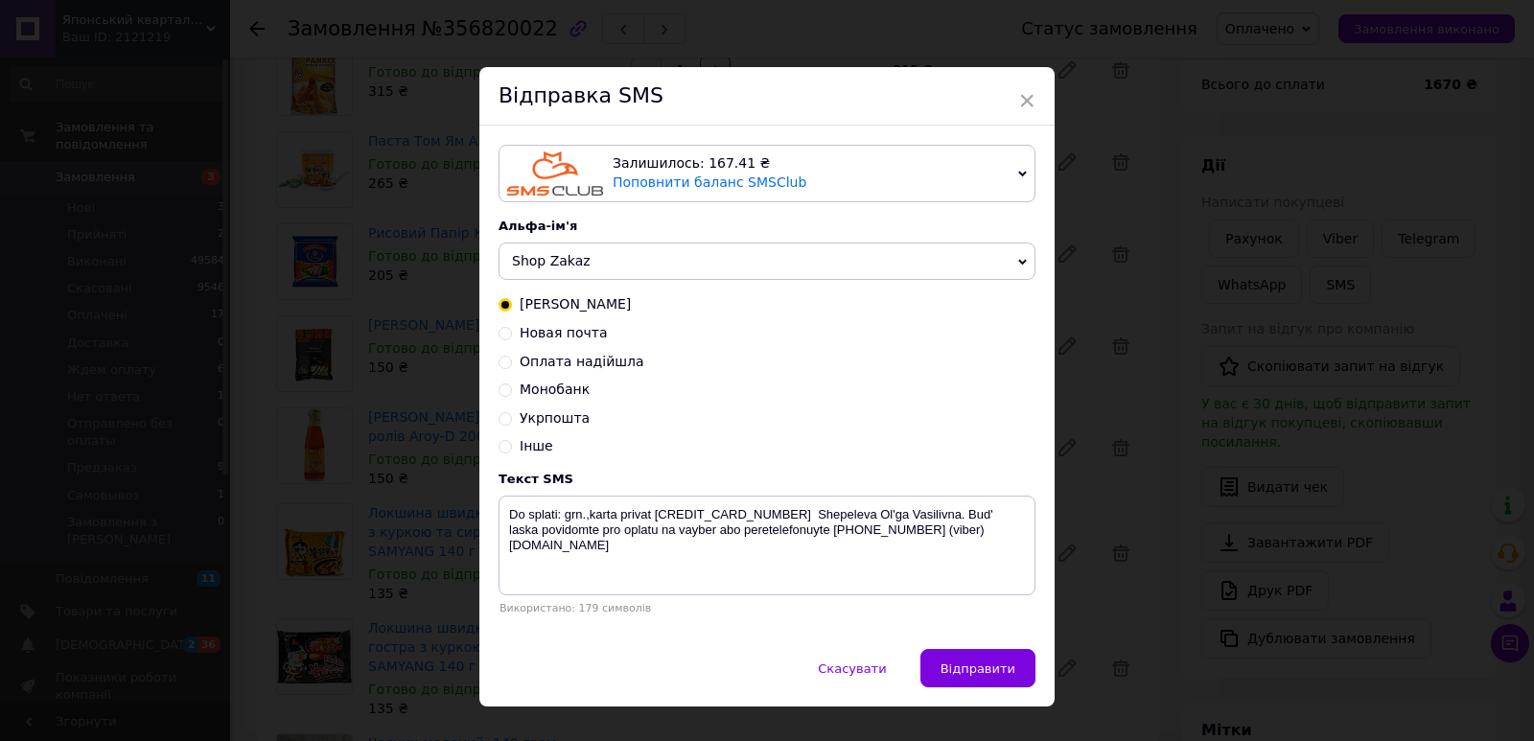
click at [1024, 97] on span "×" at bounding box center [1026, 100] width 17 height 33
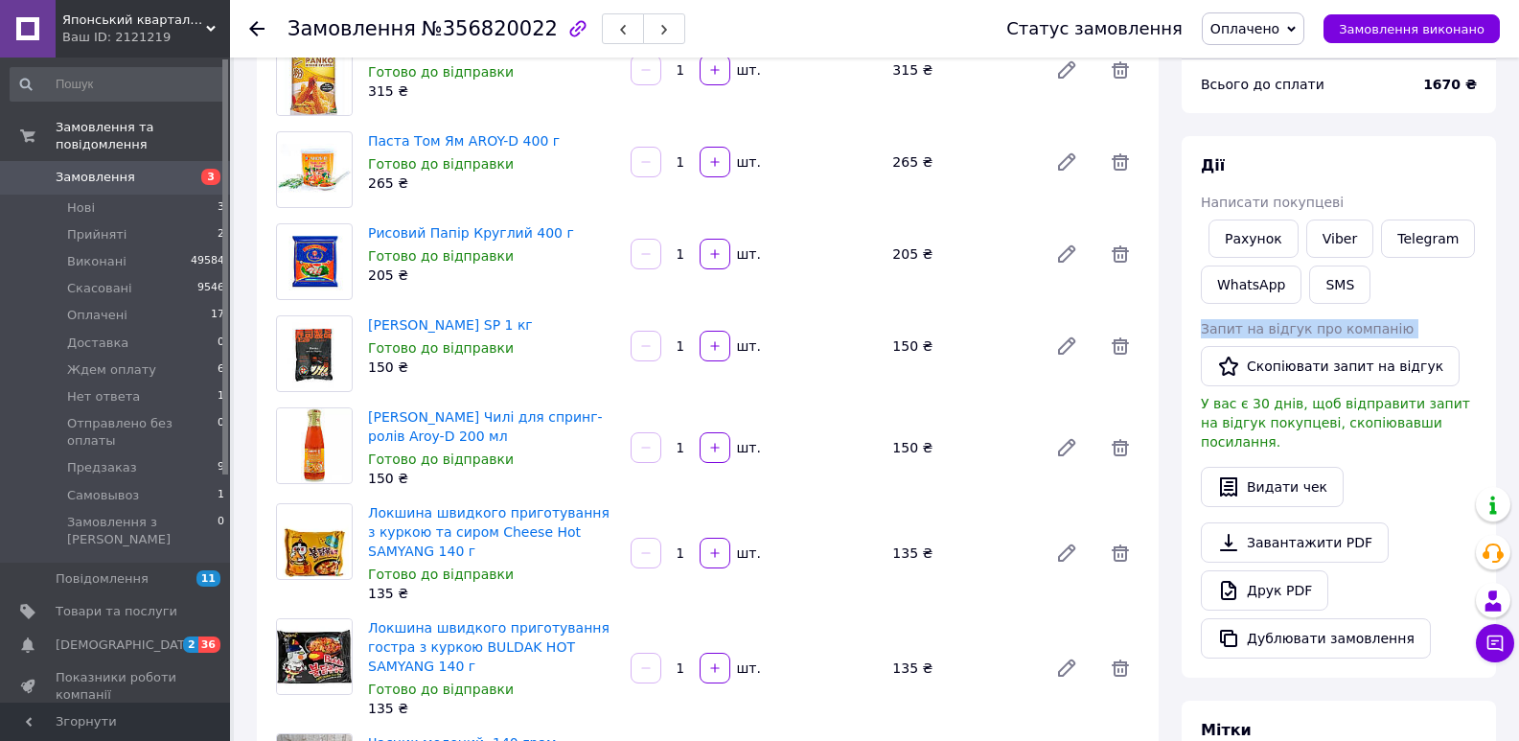
drag, startPoint x: 1520, startPoint y: 220, endPoint x: 1533, endPoint y: 349, distance: 130.0
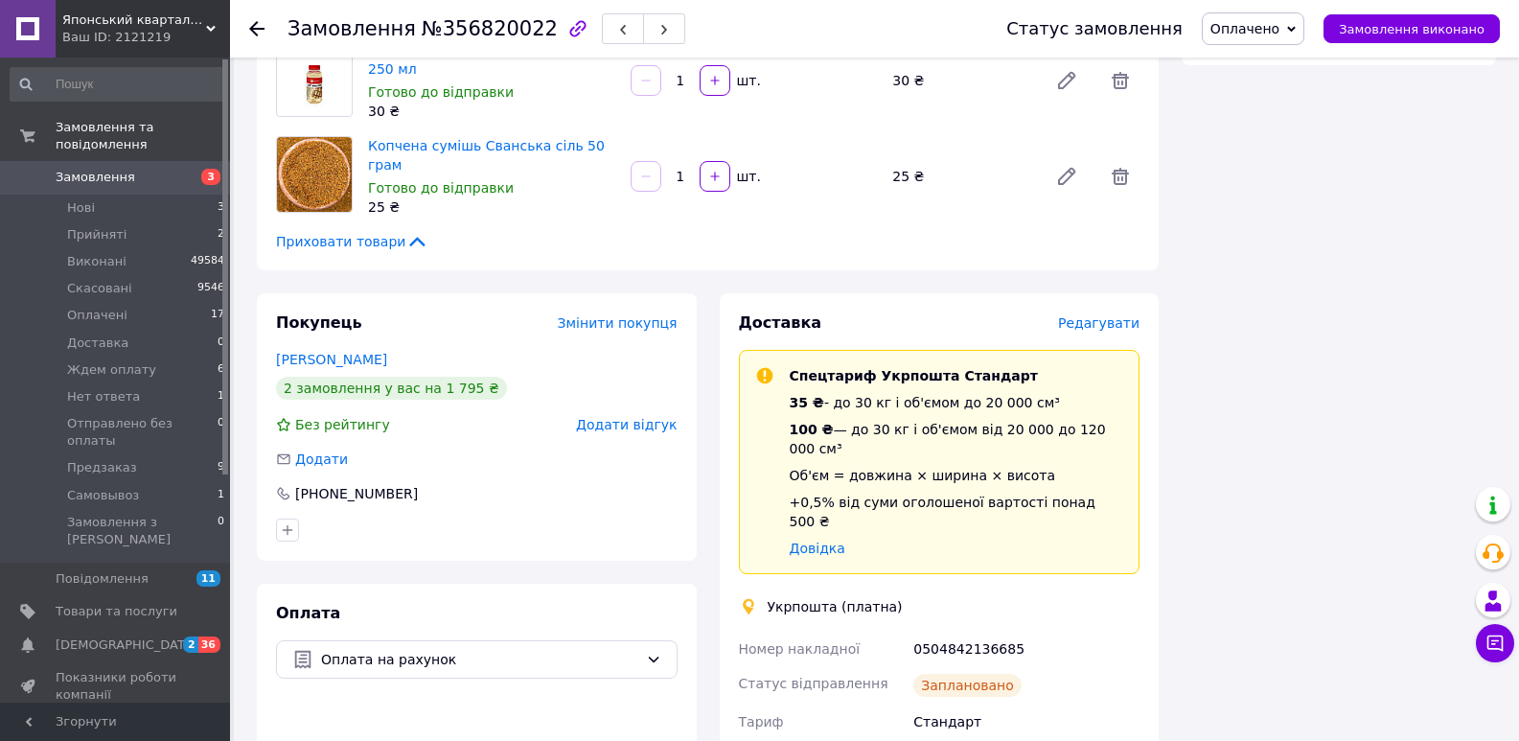
scroll to position [1262, 0]
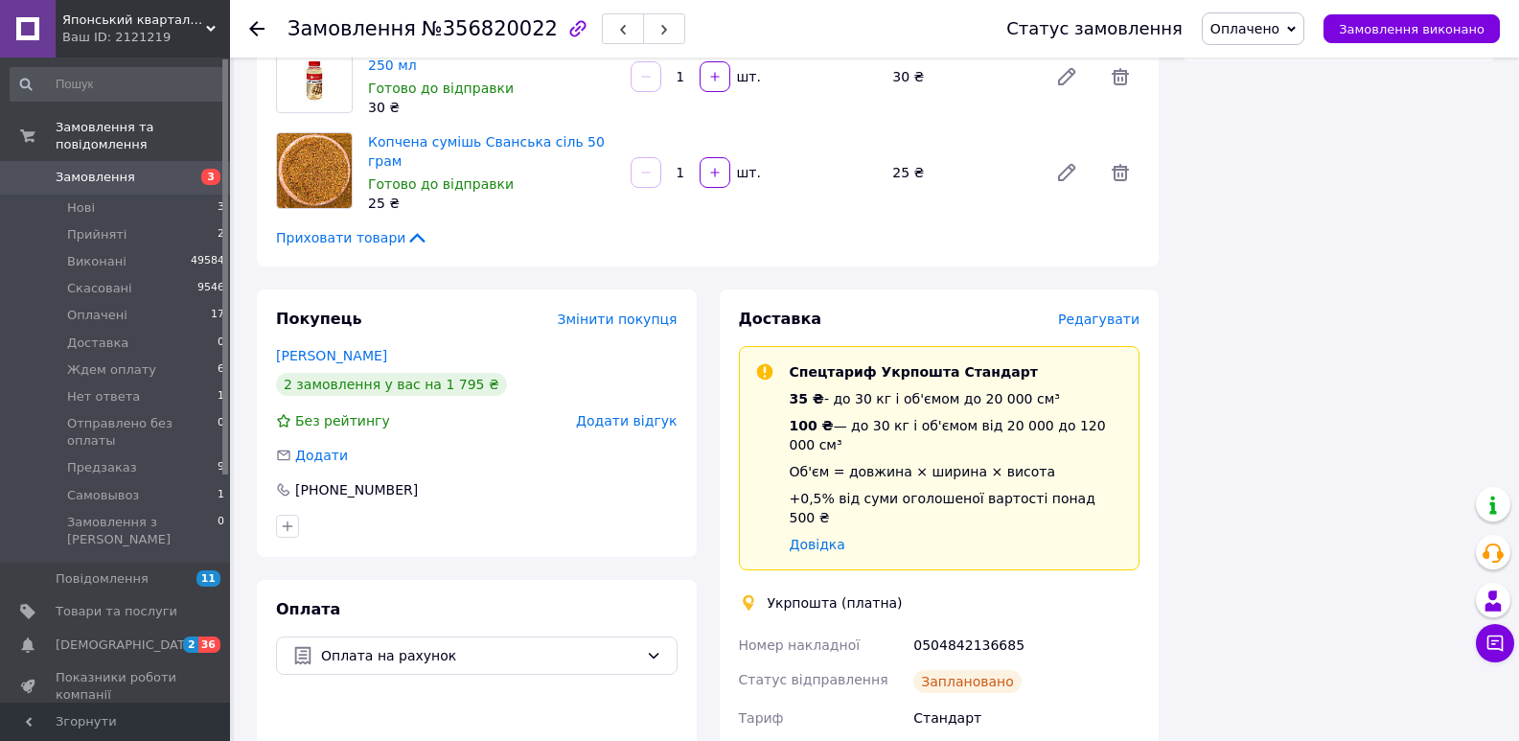
click at [1099, 312] on span "Редагувати" at bounding box center [1098, 319] width 81 height 15
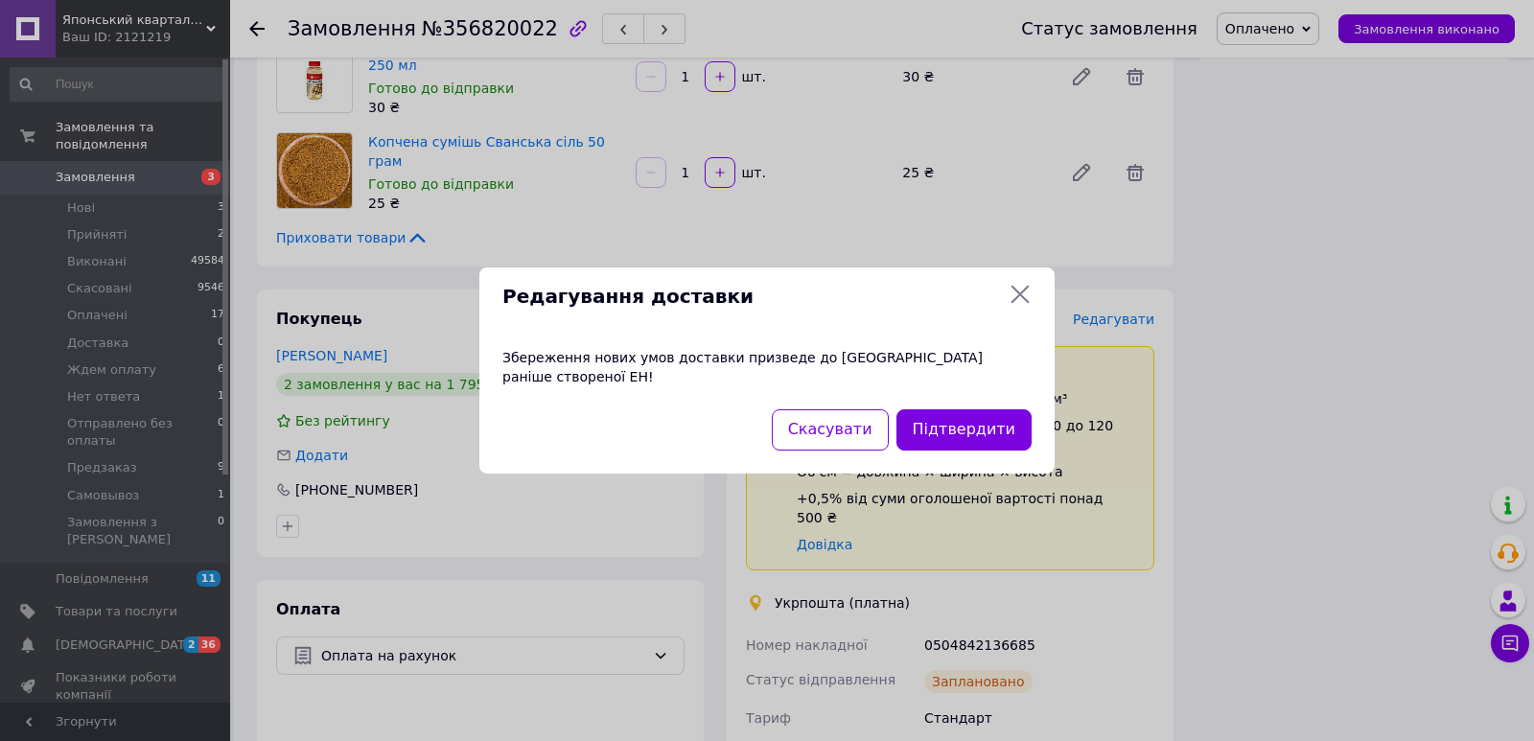
click at [1024, 304] on icon at bounding box center [1019, 294] width 23 height 23
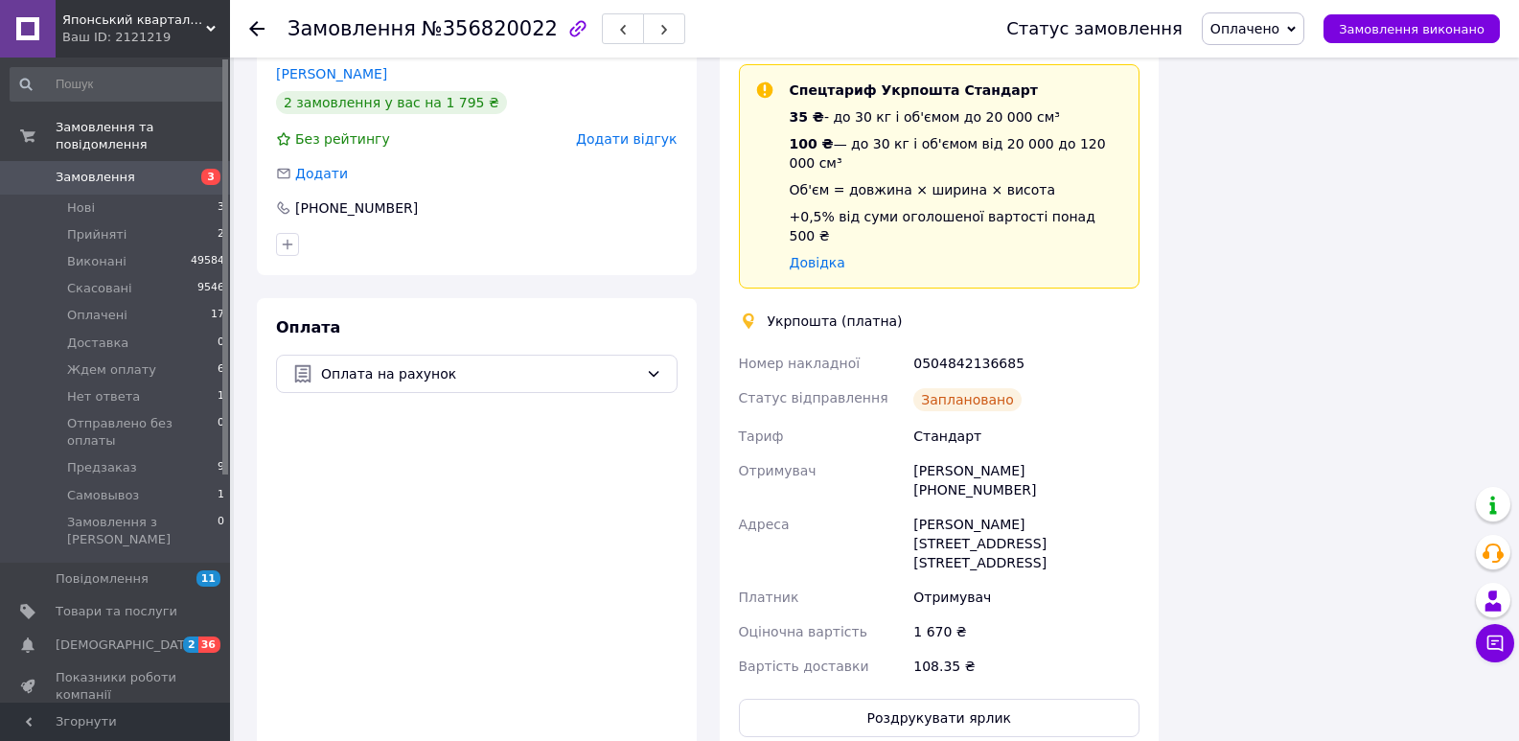
scroll to position [1520, 0]
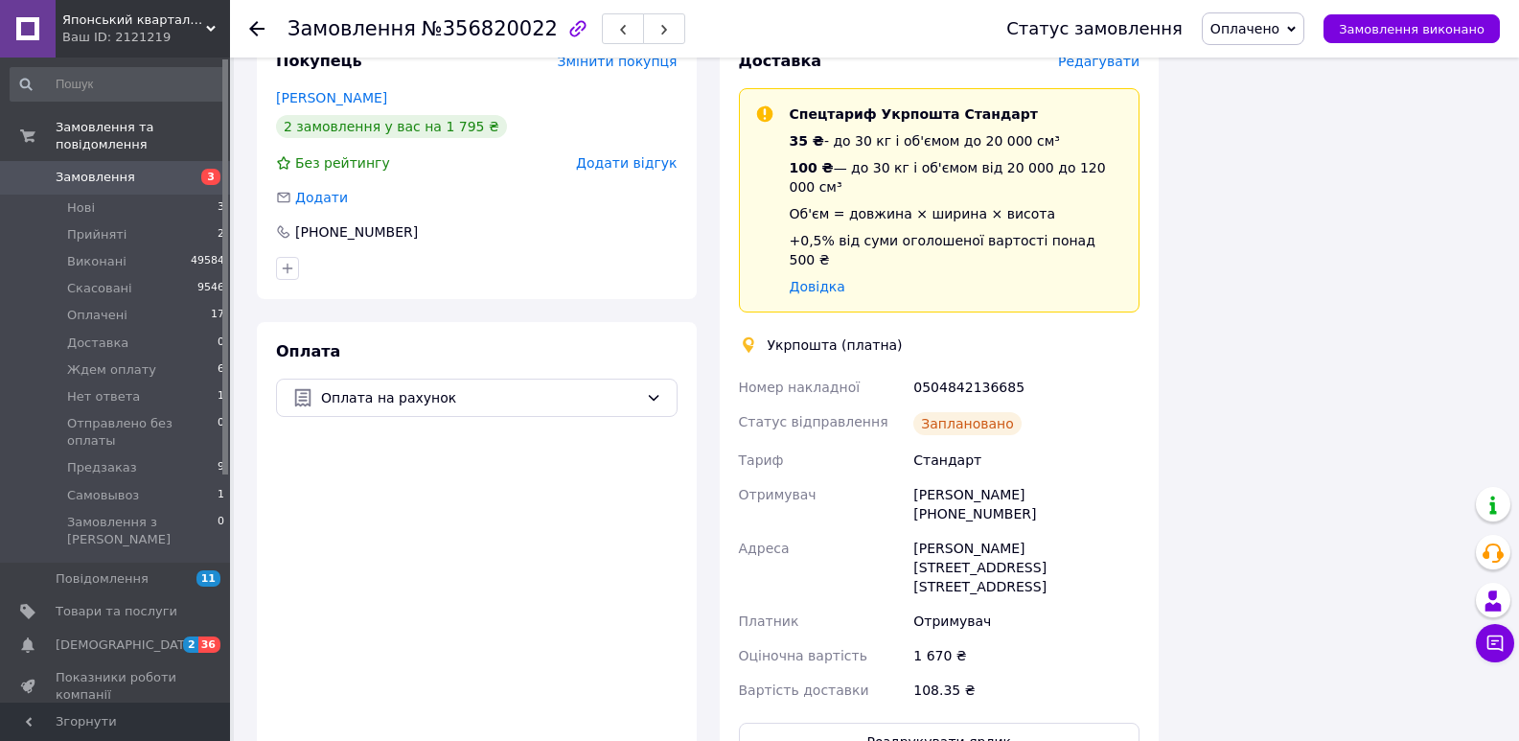
click at [937, 370] on div "0504842136685" at bounding box center [1027, 387] width 234 height 35
copy div "0504842136685"
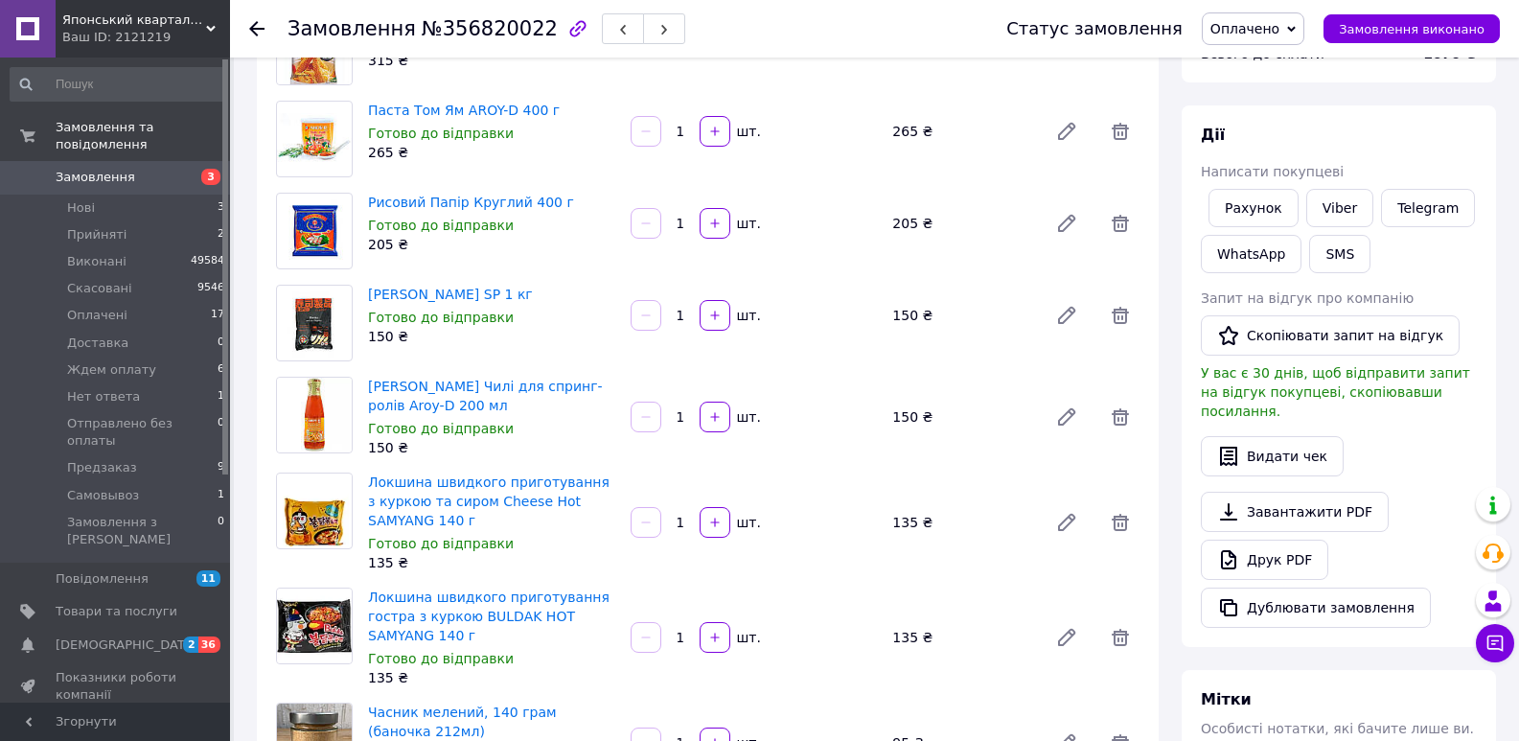
scroll to position [202, 0]
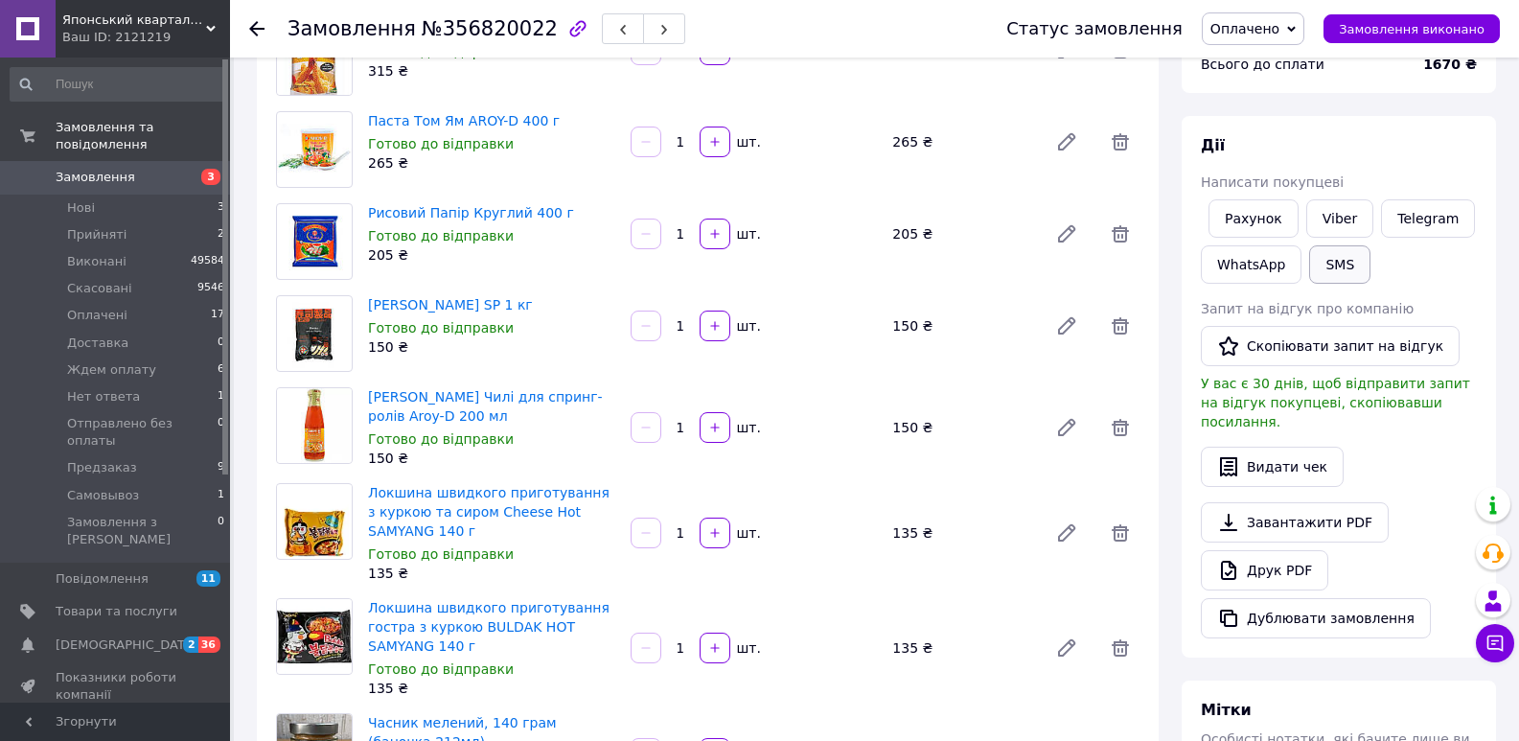
click at [1356, 268] on button "SMS" at bounding box center [1339, 264] width 61 height 38
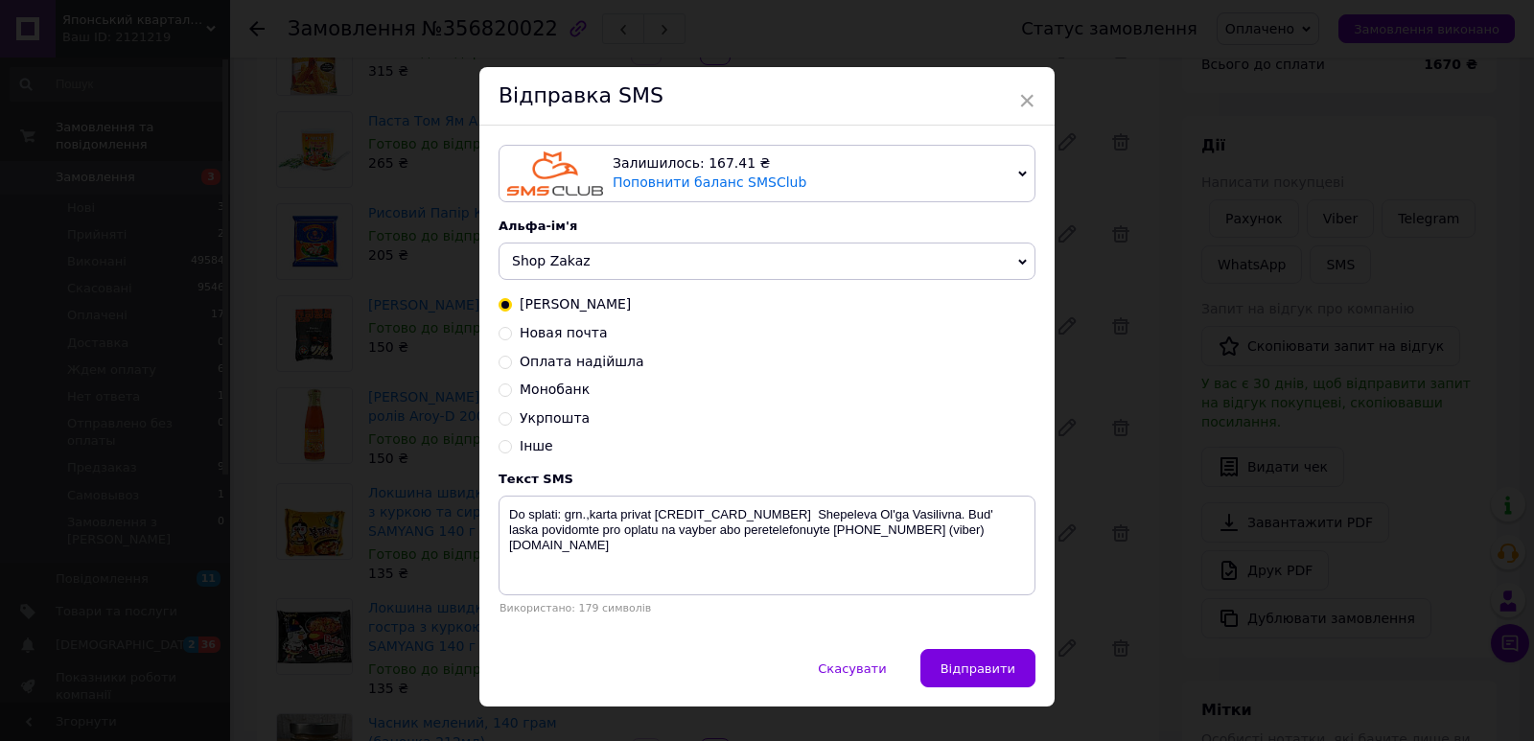
click at [544, 422] on span "Укрпошта" at bounding box center [555, 417] width 70 height 15
click at [512, 422] on input "Укрпошта" at bounding box center [504, 416] width 13 height 13
radio input "true"
radio input "false"
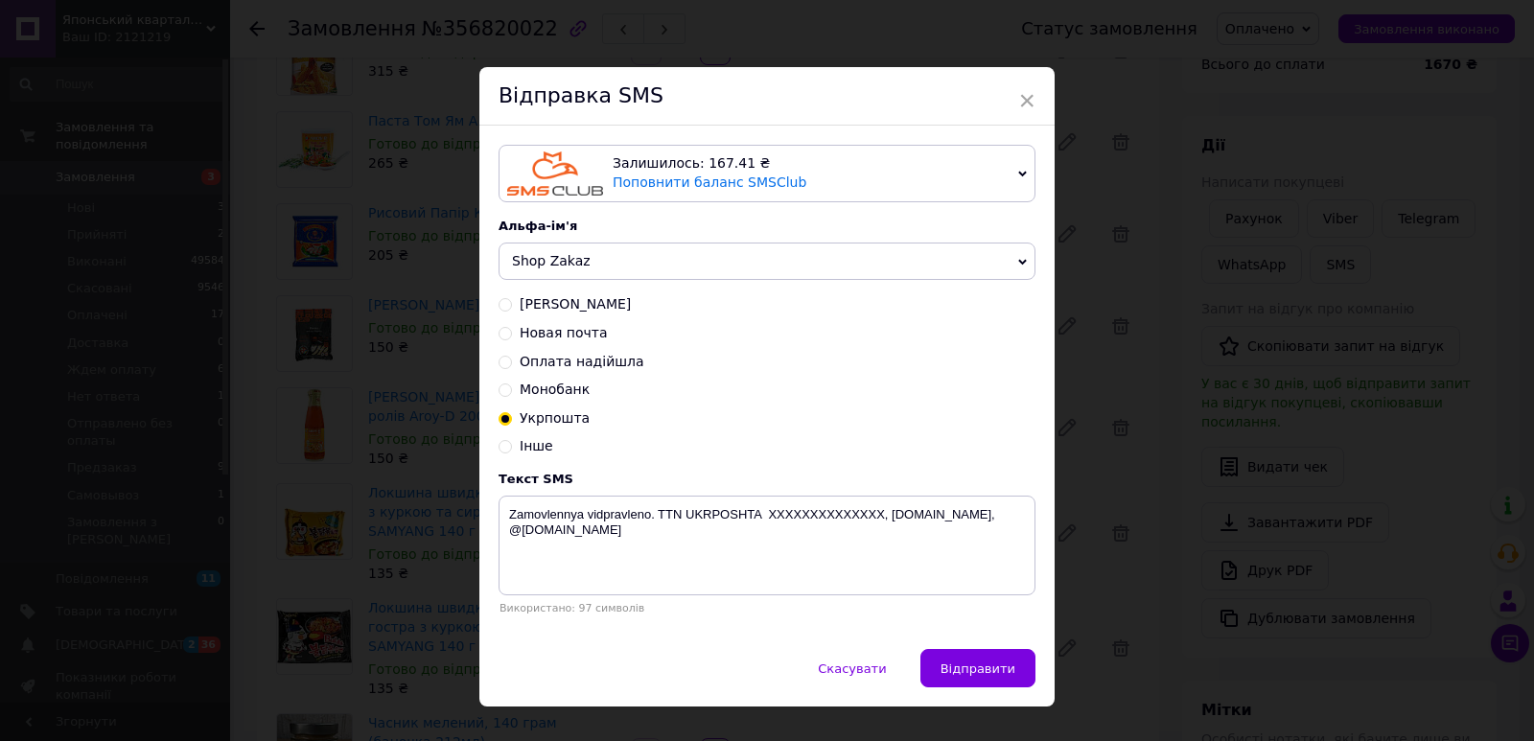
click at [632, 274] on span "Shop Zakaz" at bounding box center [766, 262] width 537 height 38
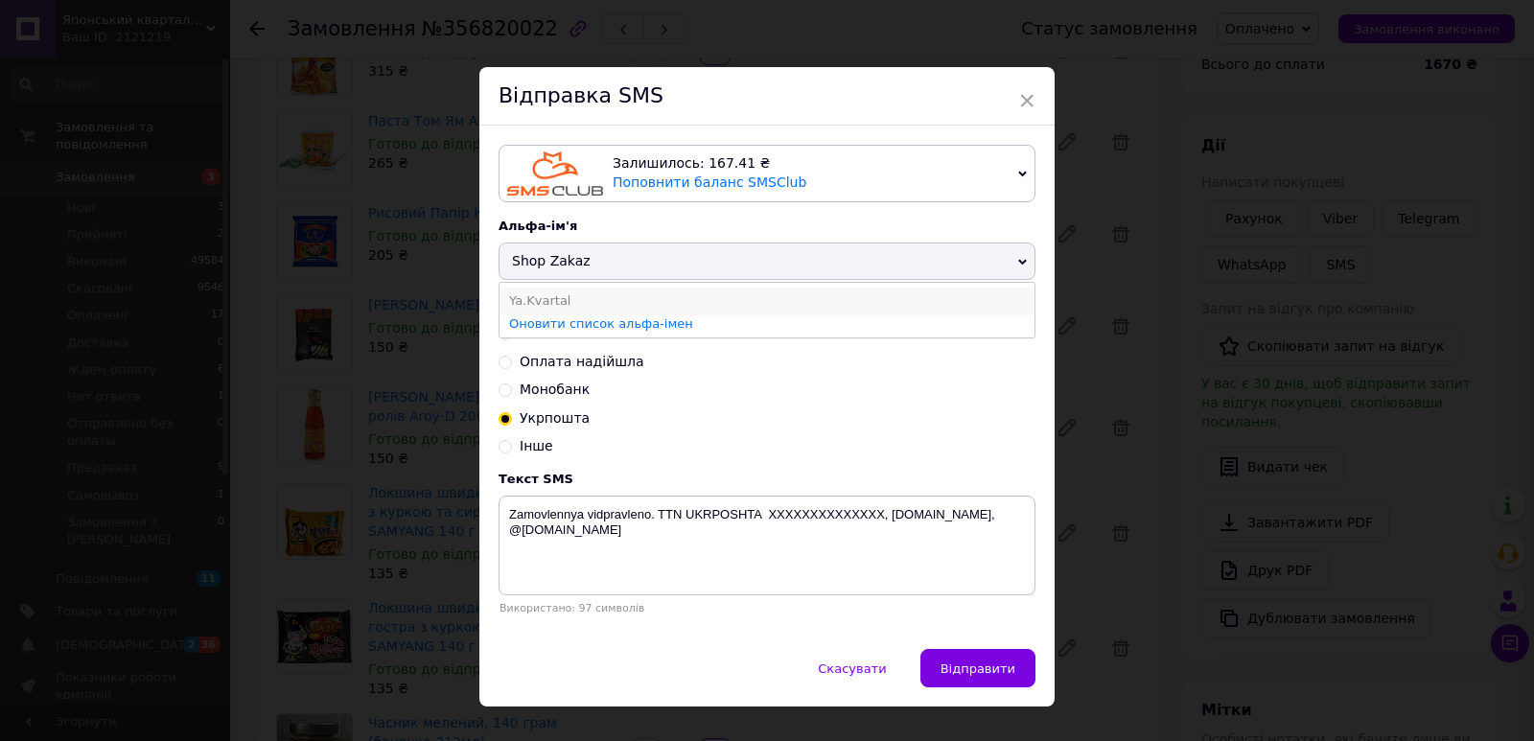
click at [544, 300] on li "Ya.Kvartal" at bounding box center [766, 301] width 535 height 27
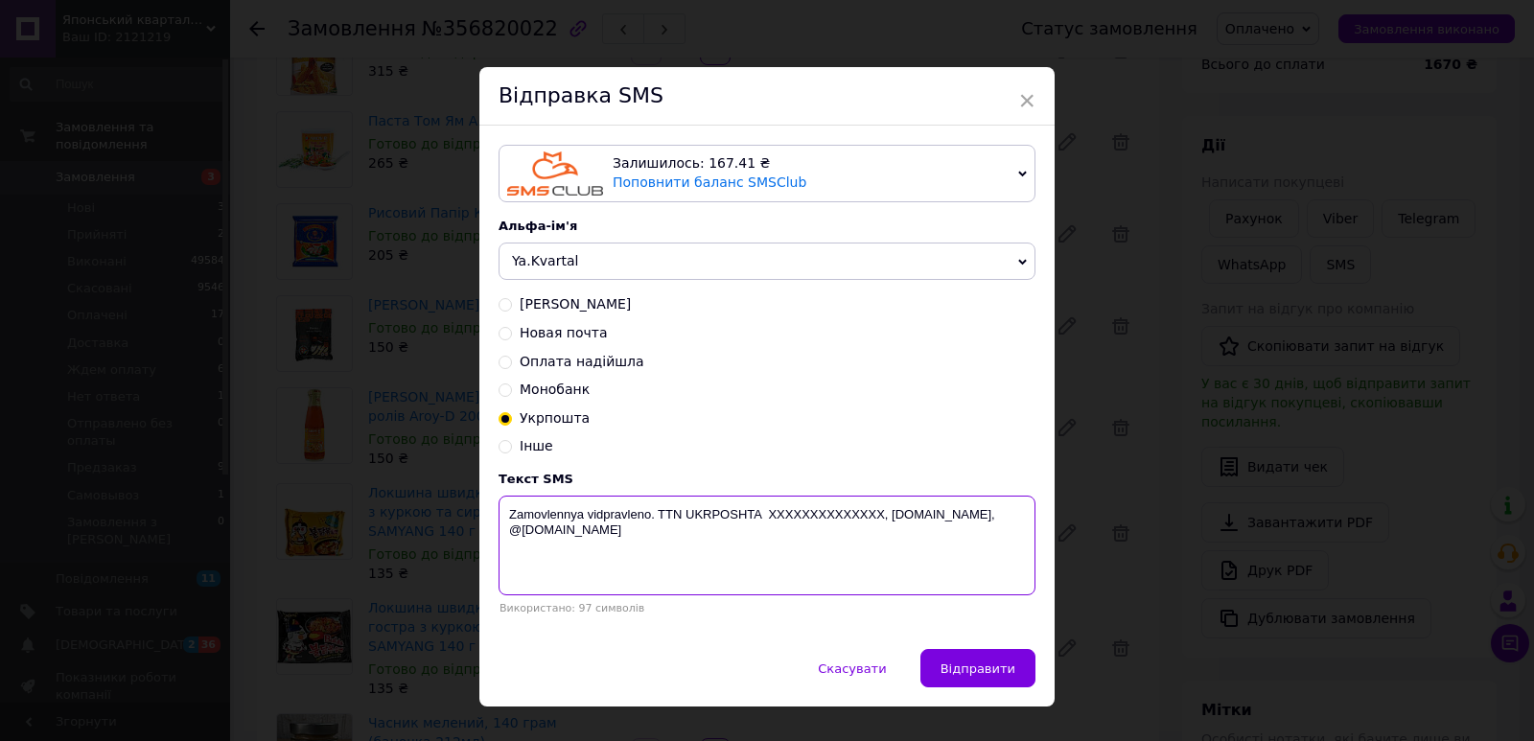
click at [839, 522] on textarea "Zamovlennya vidpravleno. TTN UKRPOSHTA XXXXXXXXXXXXXX, yaponskiy-kvartal.com, @…" at bounding box center [766, 546] width 537 height 100
paste textarea "0504842136685"
type textarea "Zamovlennya vidpravleno. TTN UKRPOSHTA 0504842136685, yaponskiy-kvartal.com, @y…"
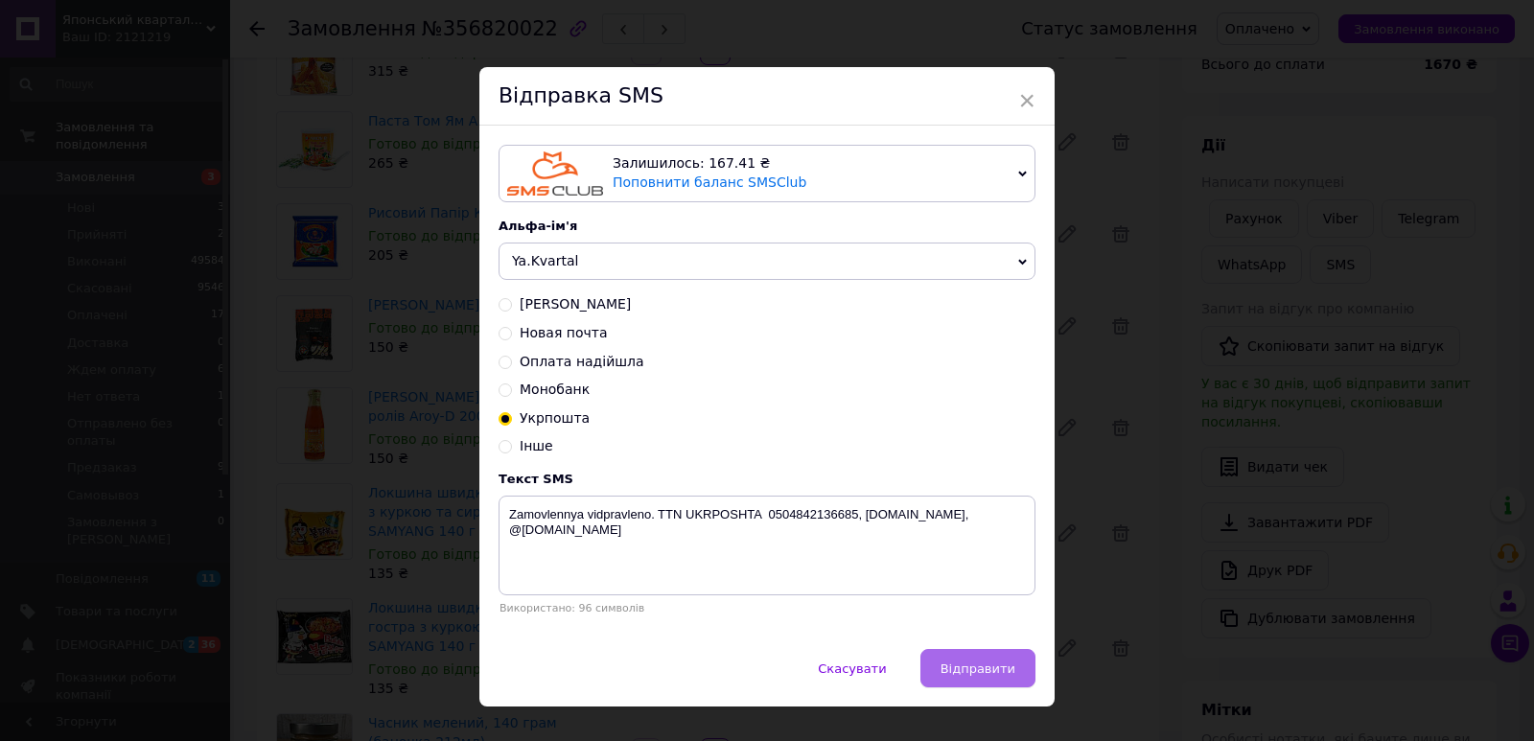
click at [957, 671] on span "Відправити" at bounding box center [977, 668] width 75 height 14
click at [1140, 578] on div "× Відправка SMS Залишилось: 167.41 ₴ Поповнити баланс SMSClub Підключити LetsAd…" at bounding box center [767, 370] width 1534 height 741
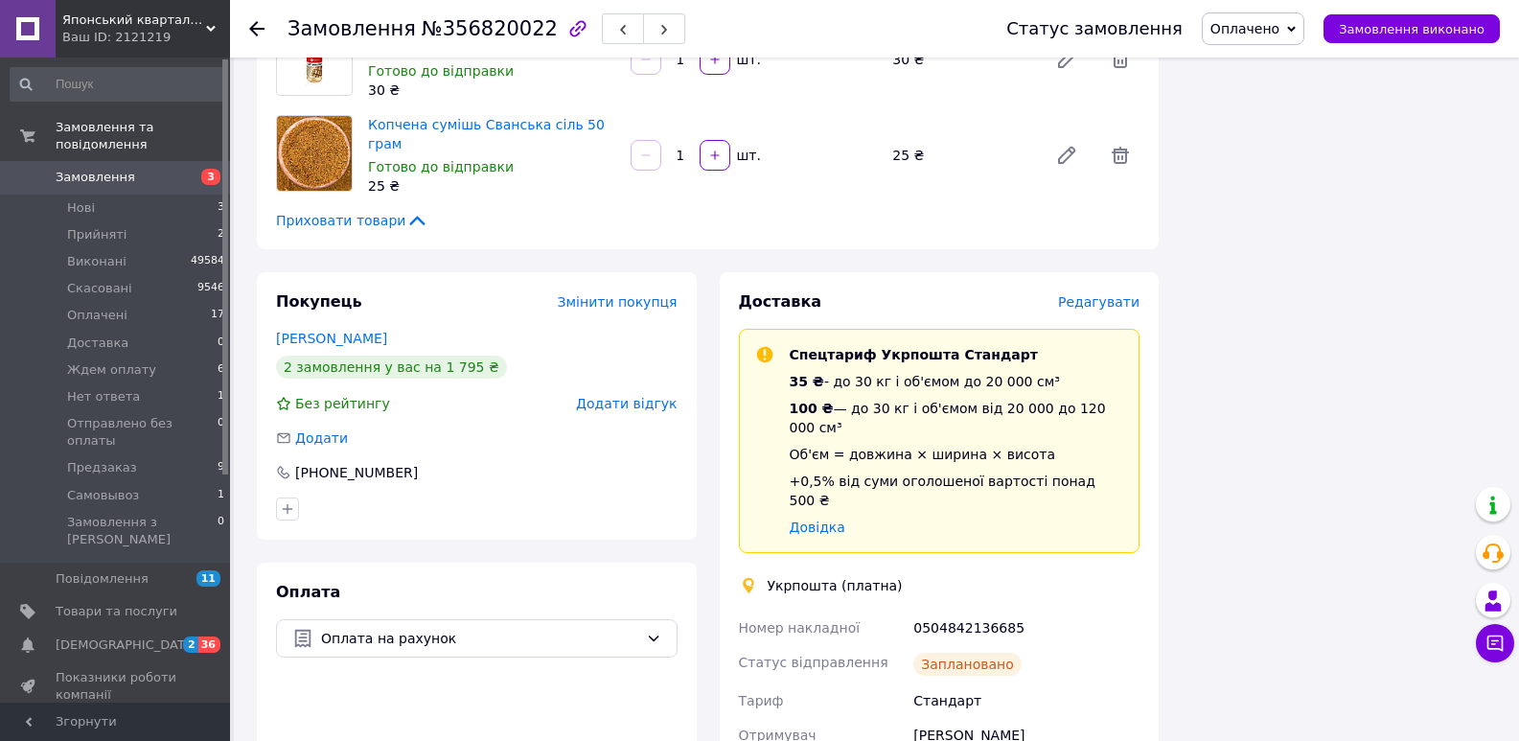
scroll to position [1657, 0]
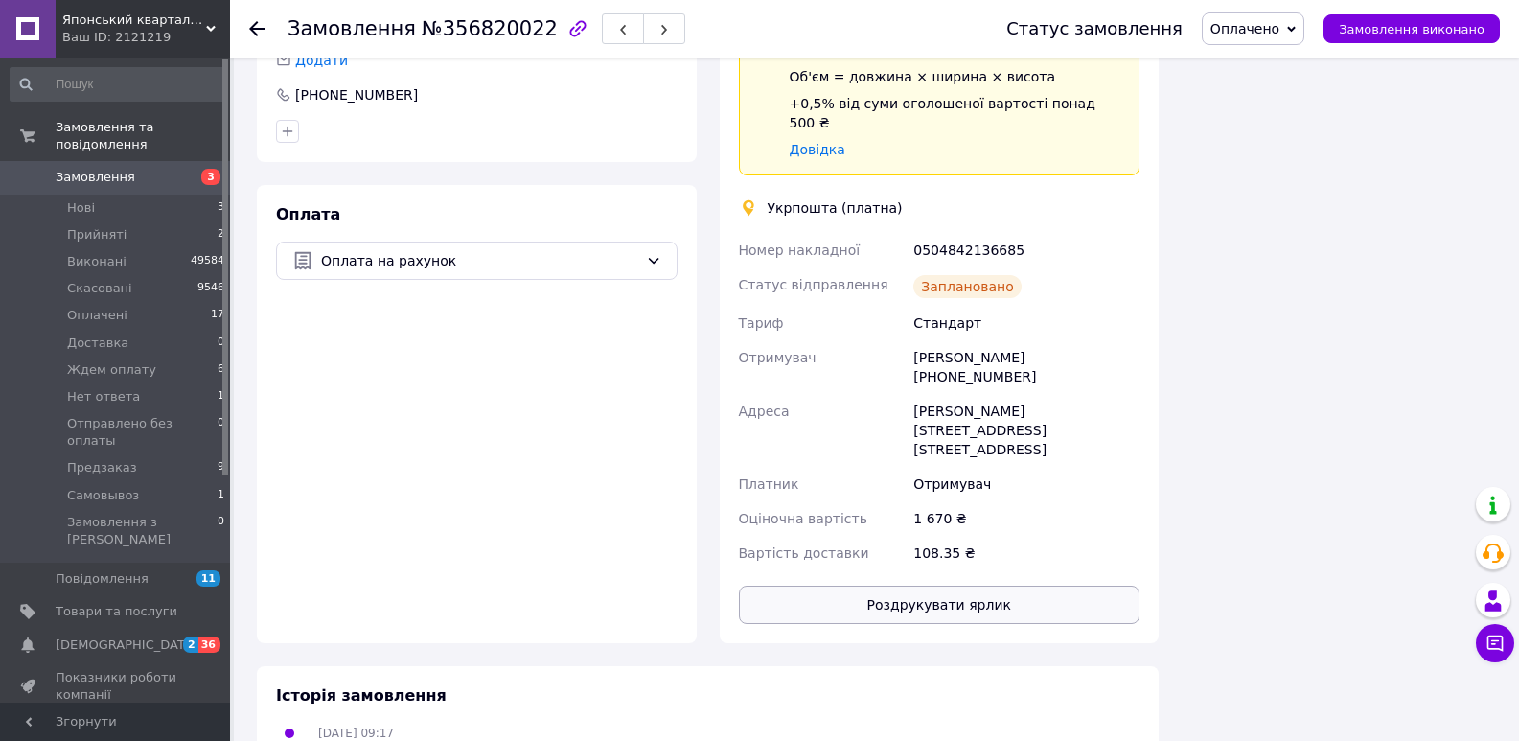
click at [999, 586] on button "Роздрукувати ярлик" at bounding box center [940, 605] width 402 height 38
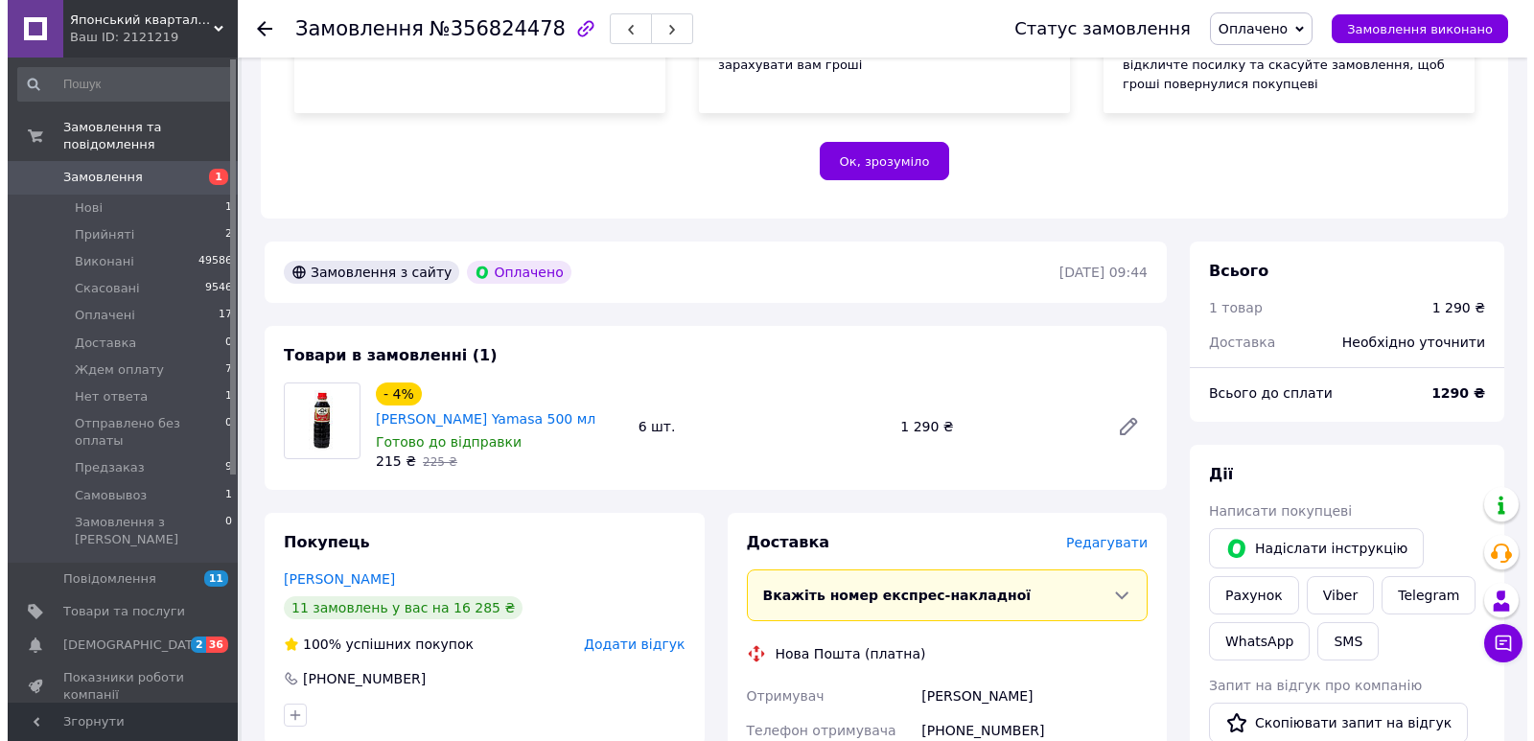
scroll to position [533, 0]
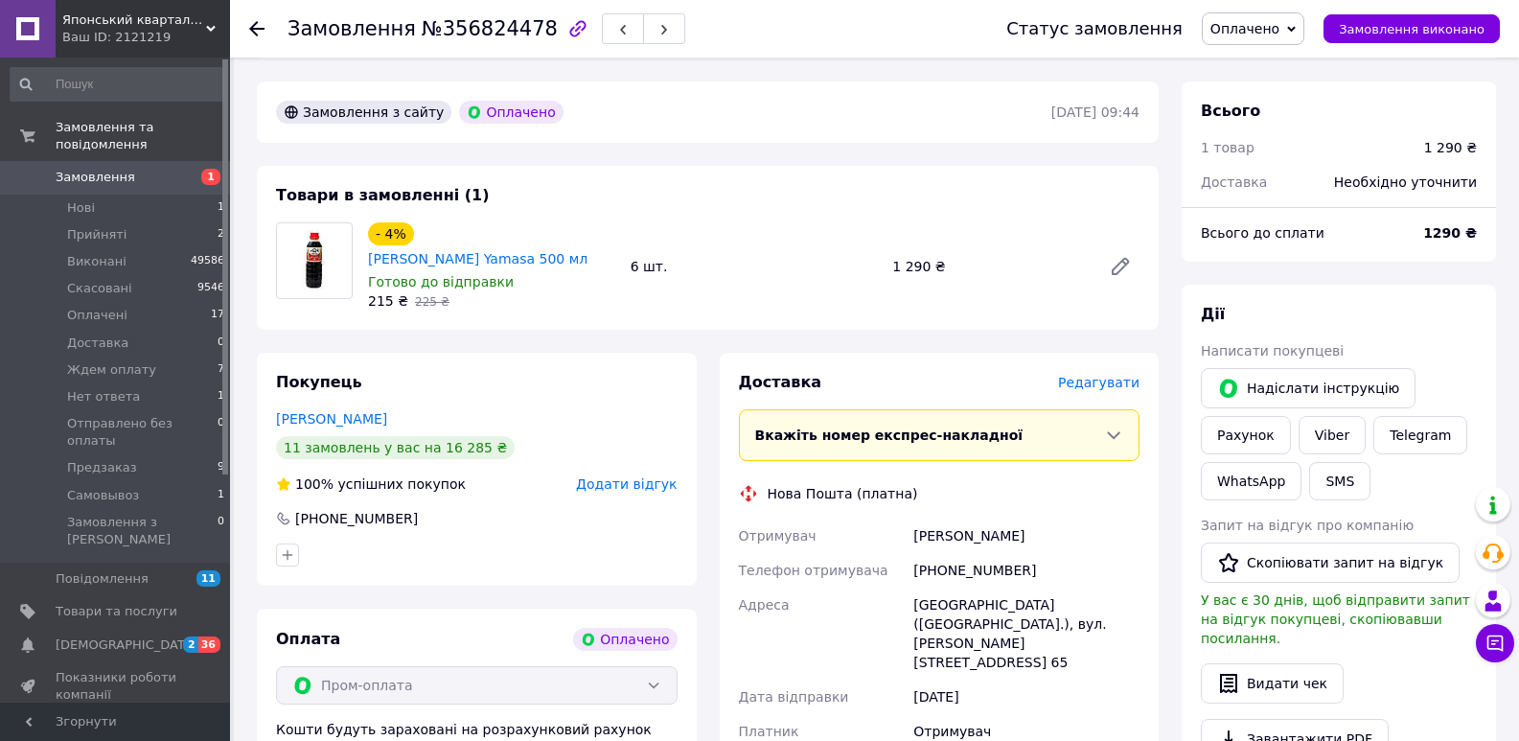
click at [1107, 375] on span "Редагувати" at bounding box center [1098, 382] width 81 height 15
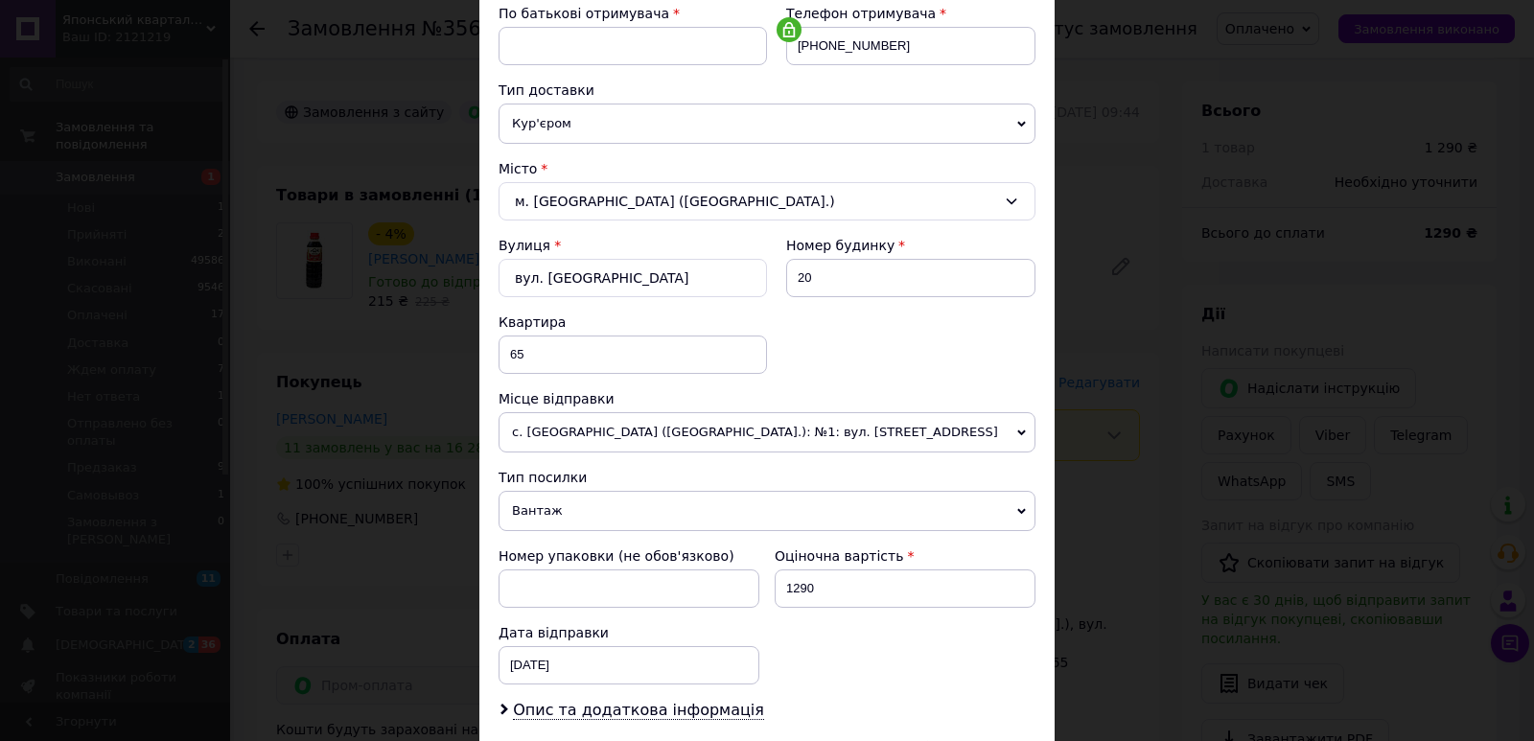
scroll to position [520, 0]
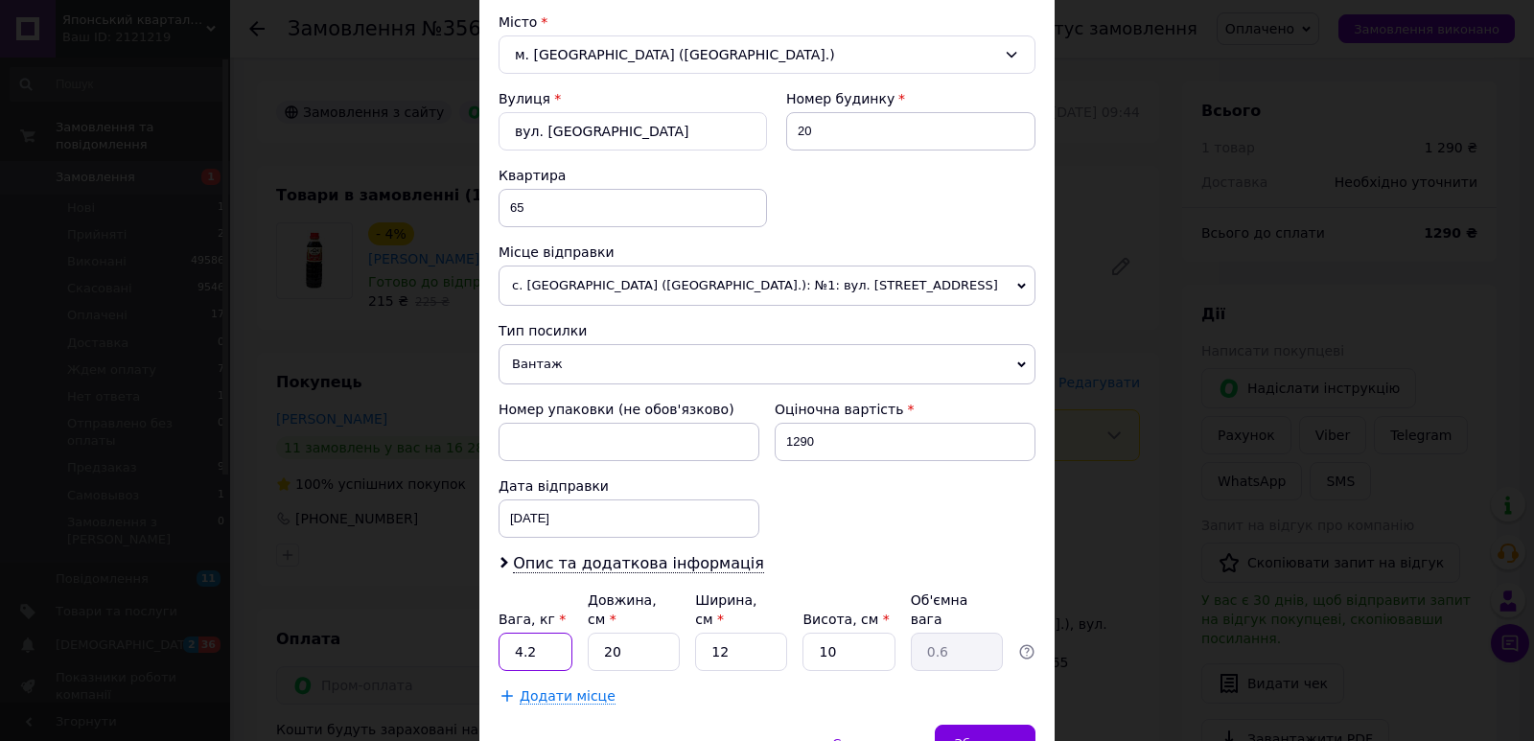
click at [539, 638] on input "4.2" at bounding box center [535, 652] width 74 height 38
type input "3.9"
click at [631, 633] on input "20" at bounding box center [634, 652] width 92 height 38
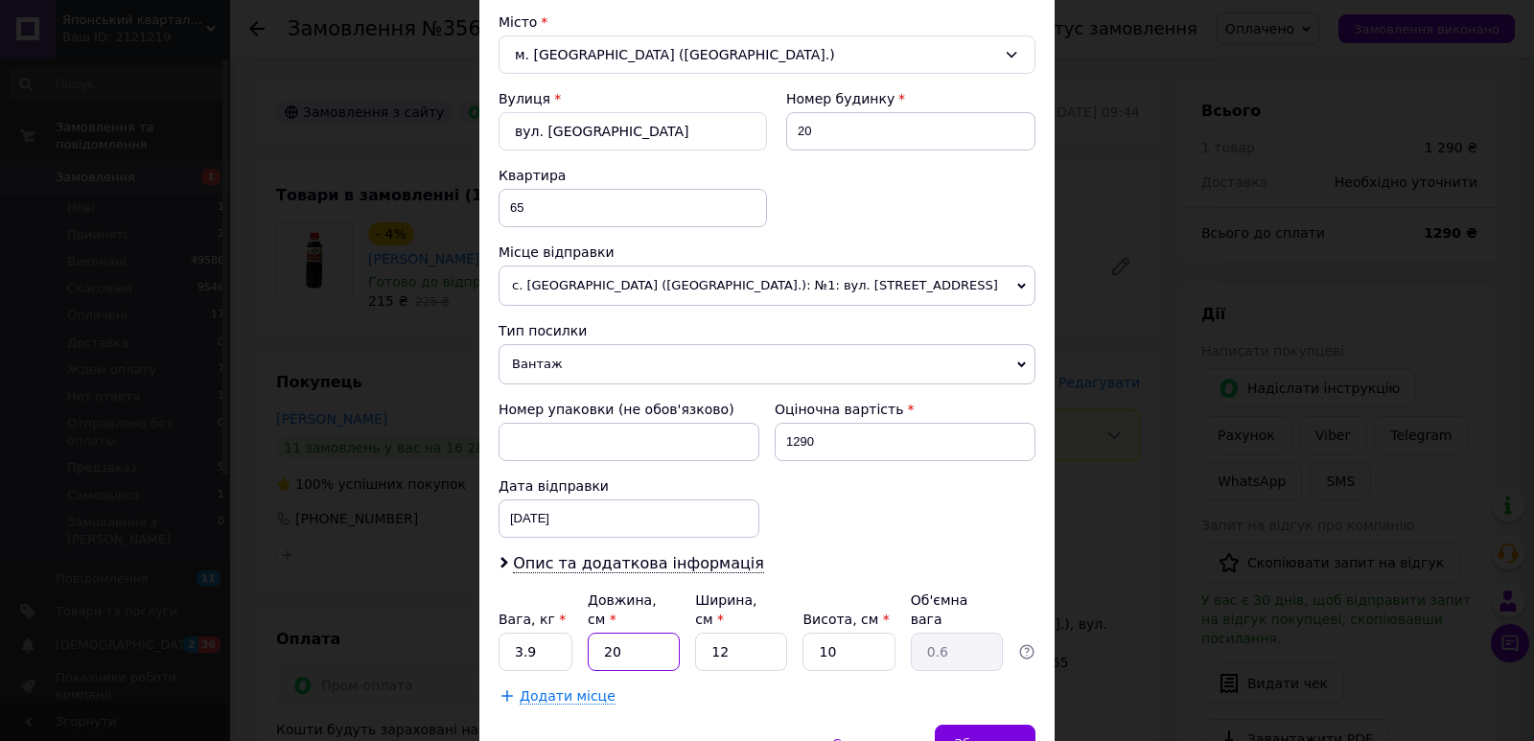
type input "2"
type input "0.1"
type input "22"
type input "0.66"
type input "22"
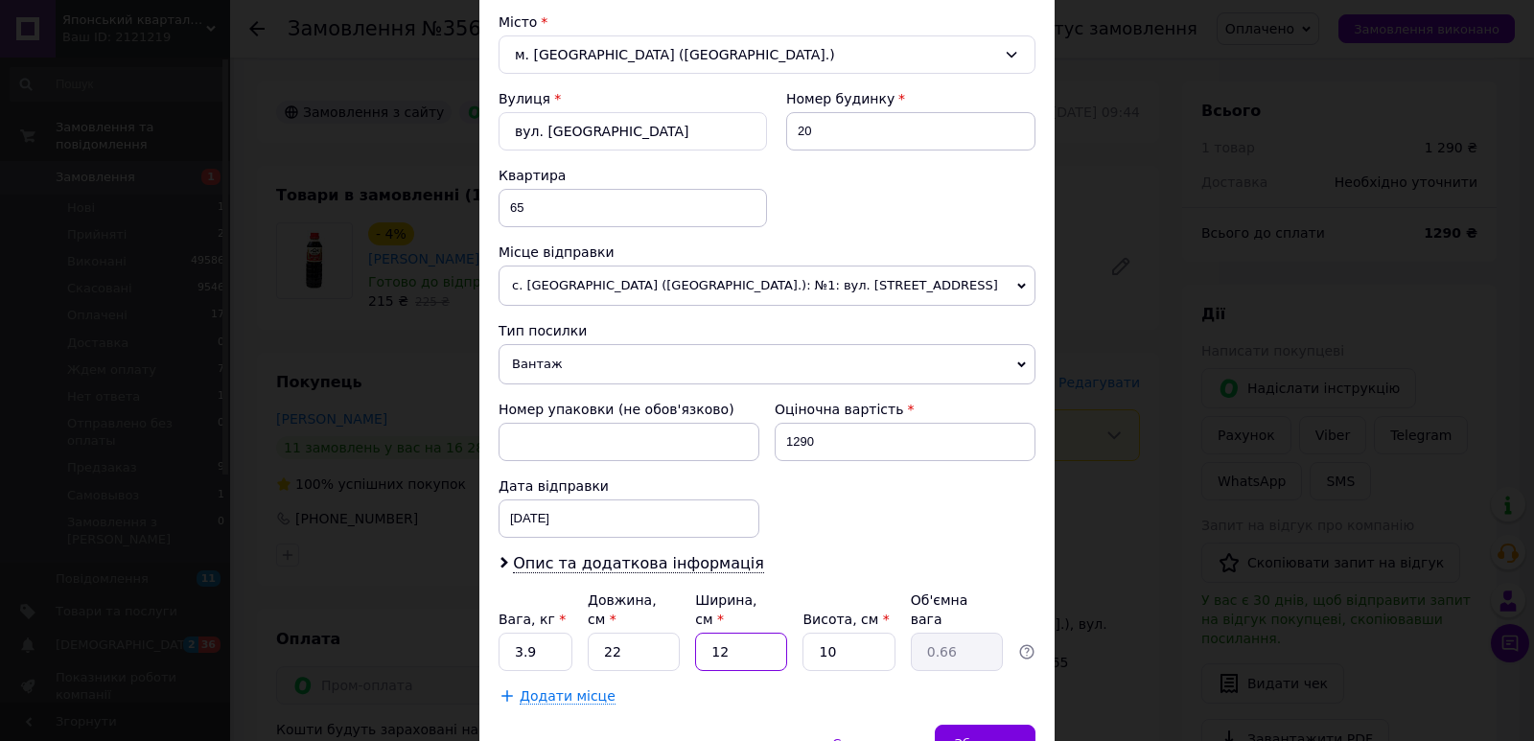
click at [759, 633] on input "12" at bounding box center [741, 652] width 92 height 38
type input "1"
type input "0.1"
type input "15"
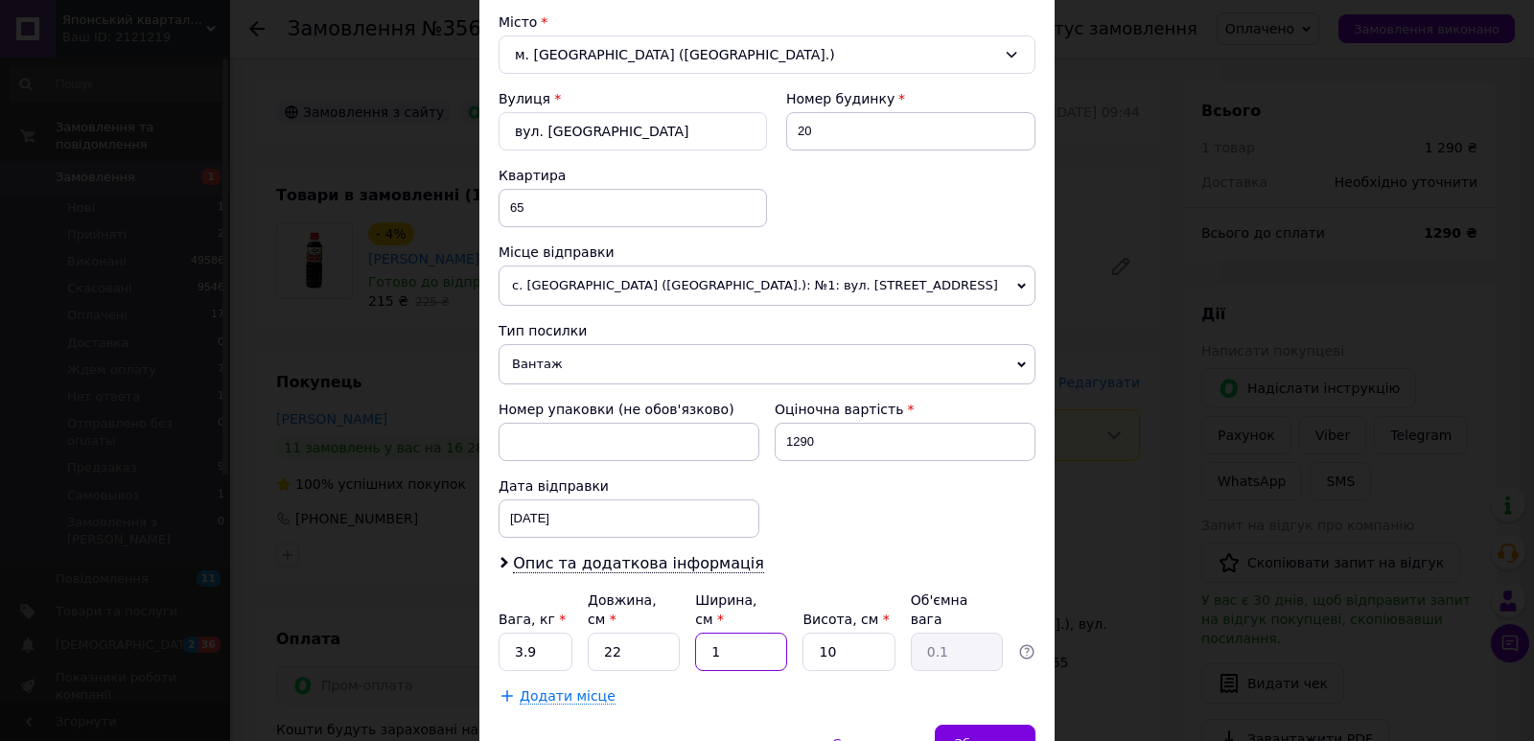
type input "0.83"
type input "15"
click at [855, 641] on input "10" at bounding box center [848, 652] width 92 height 38
type input "2"
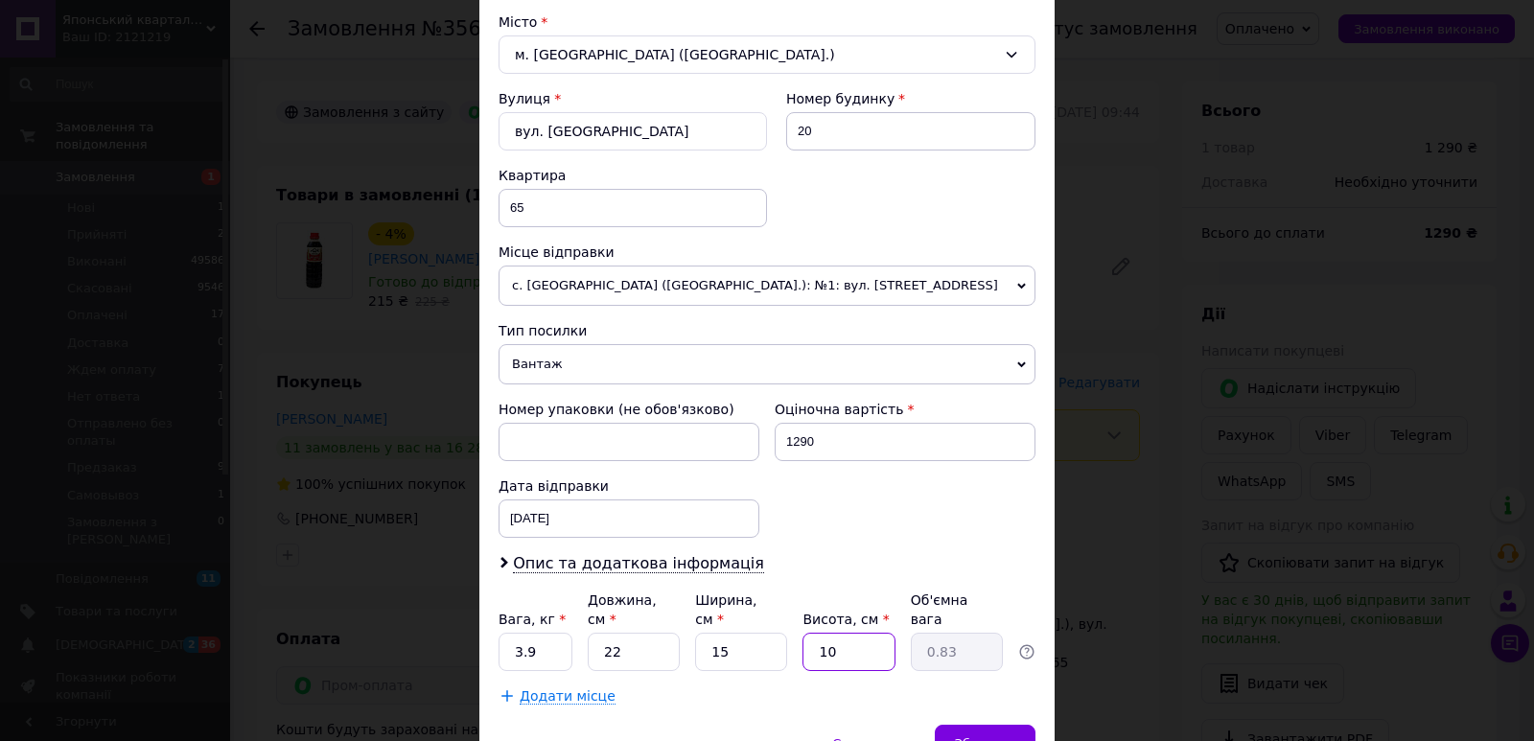
type input "0.17"
type input "20"
type input "1.65"
type input "20"
click at [989, 736] on span "Зберегти" at bounding box center [985, 743] width 60 height 14
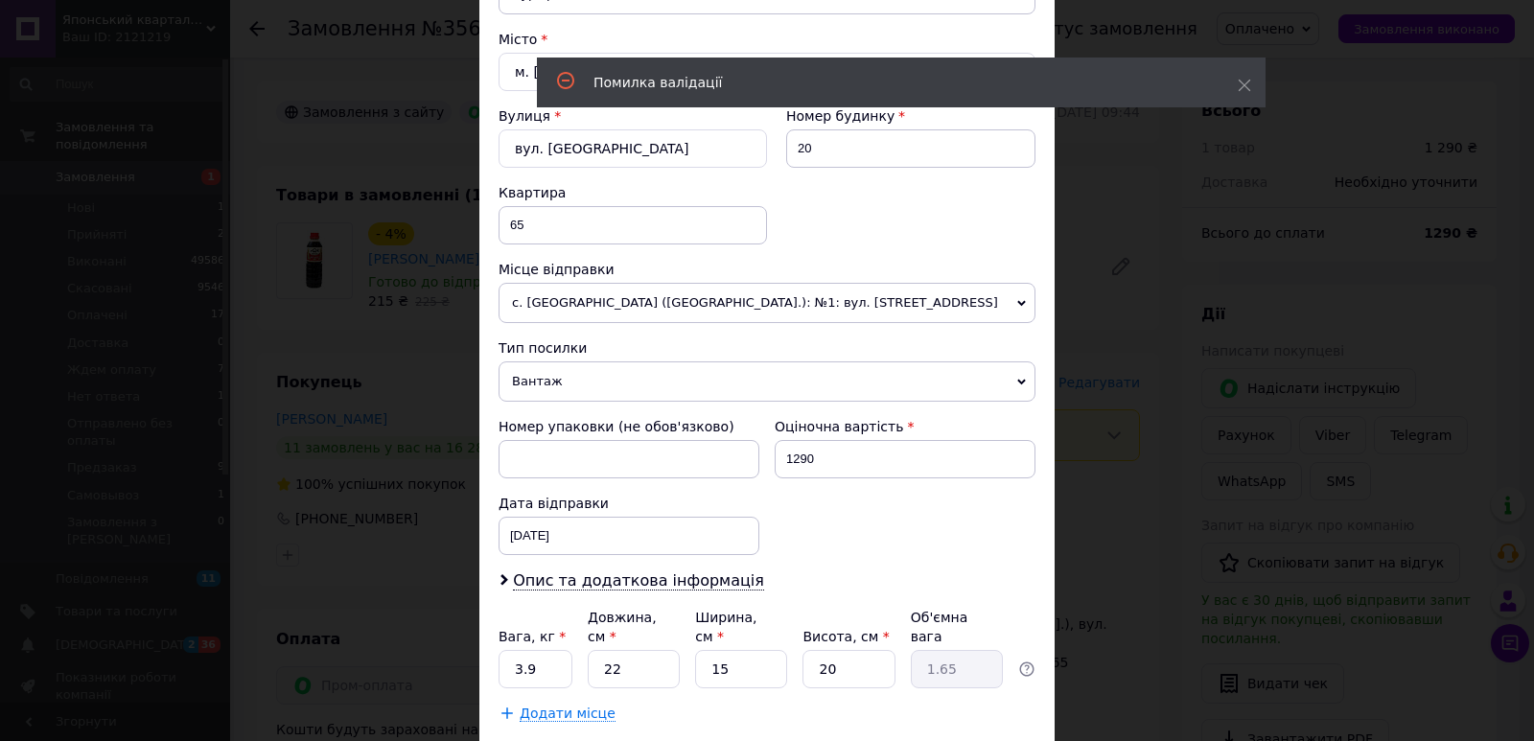
scroll to position [49, 0]
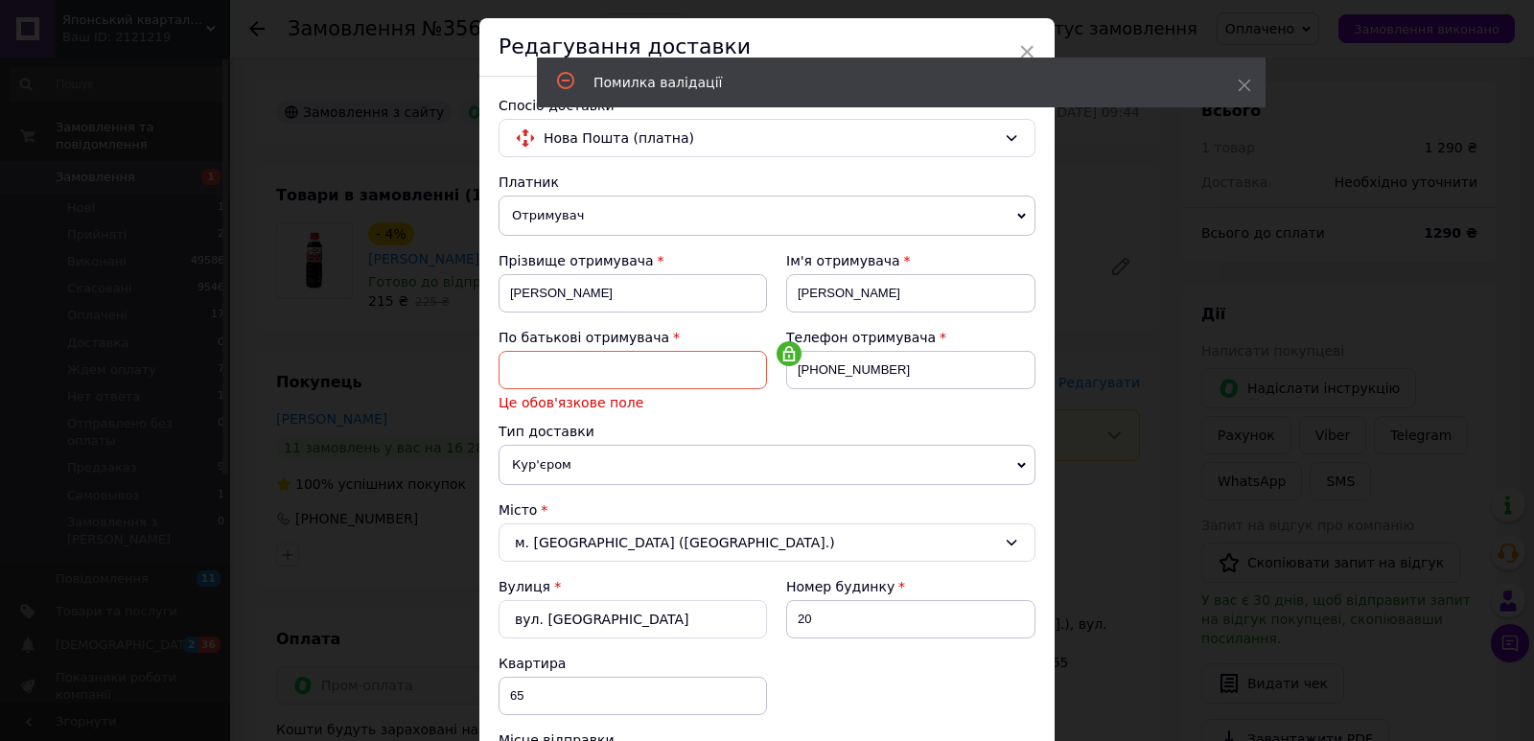
click at [609, 377] on input at bounding box center [632, 370] width 268 height 38
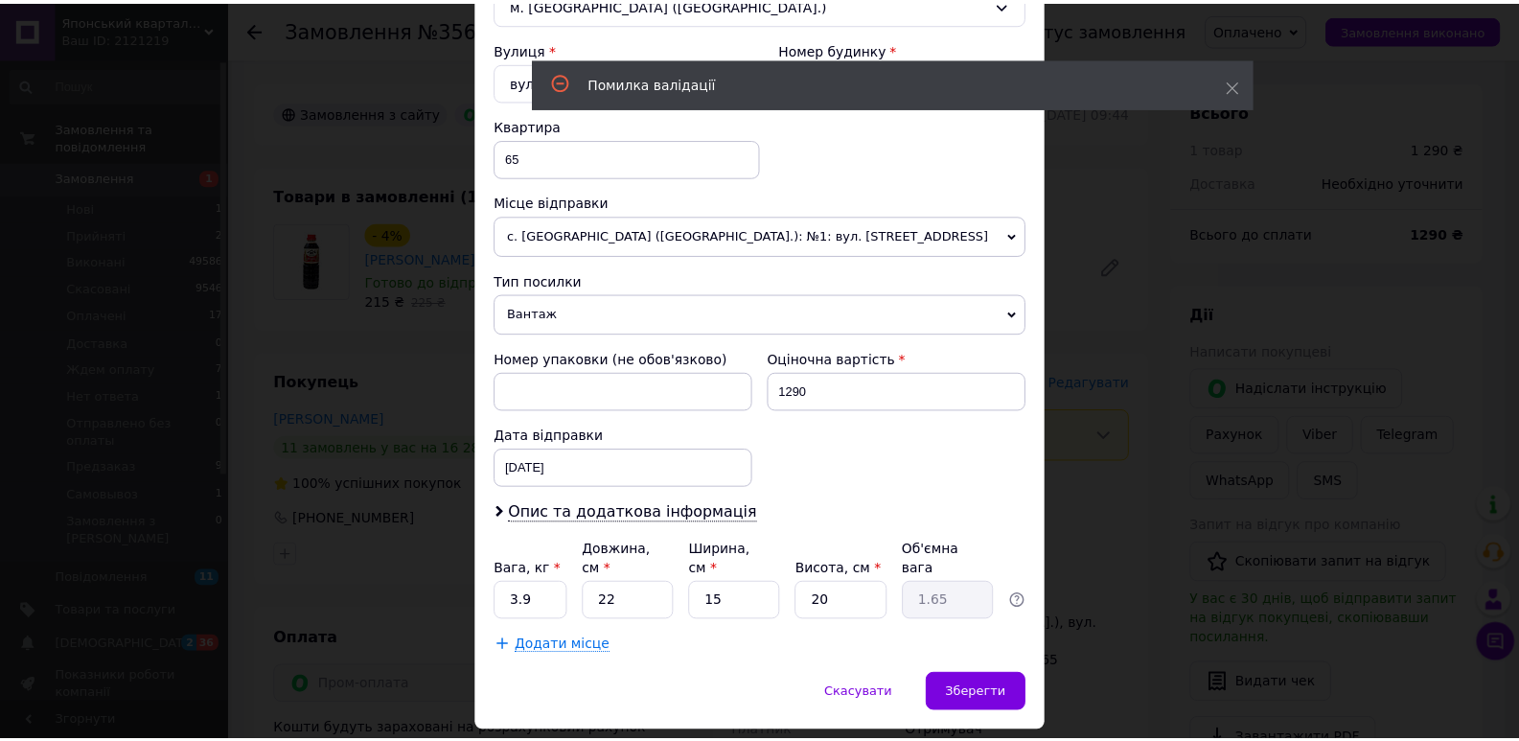
scroll to position [581, 0]
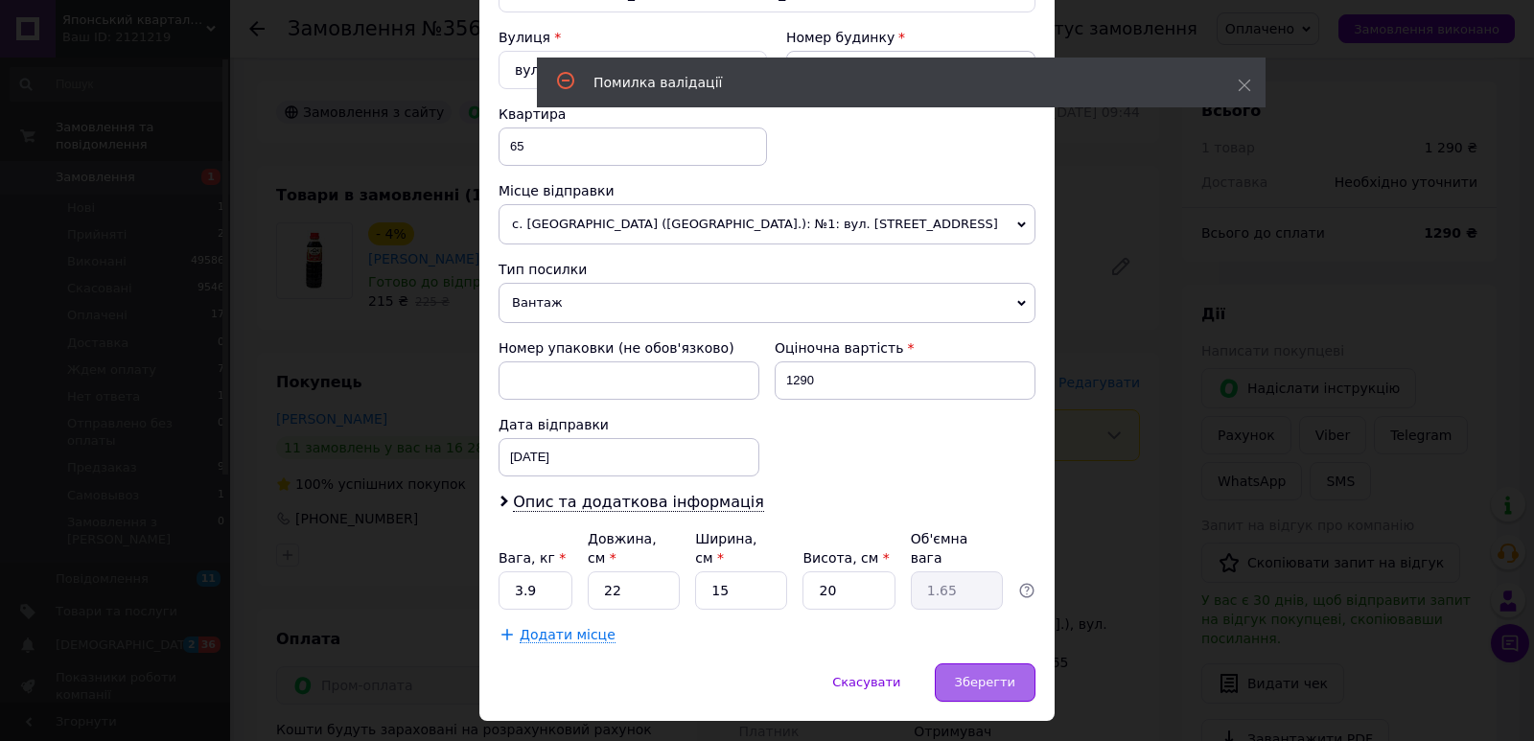
type input "-"
click at [1006, 675] on span "Зберегти" at bounding box center [985, 682] width 60 height 14
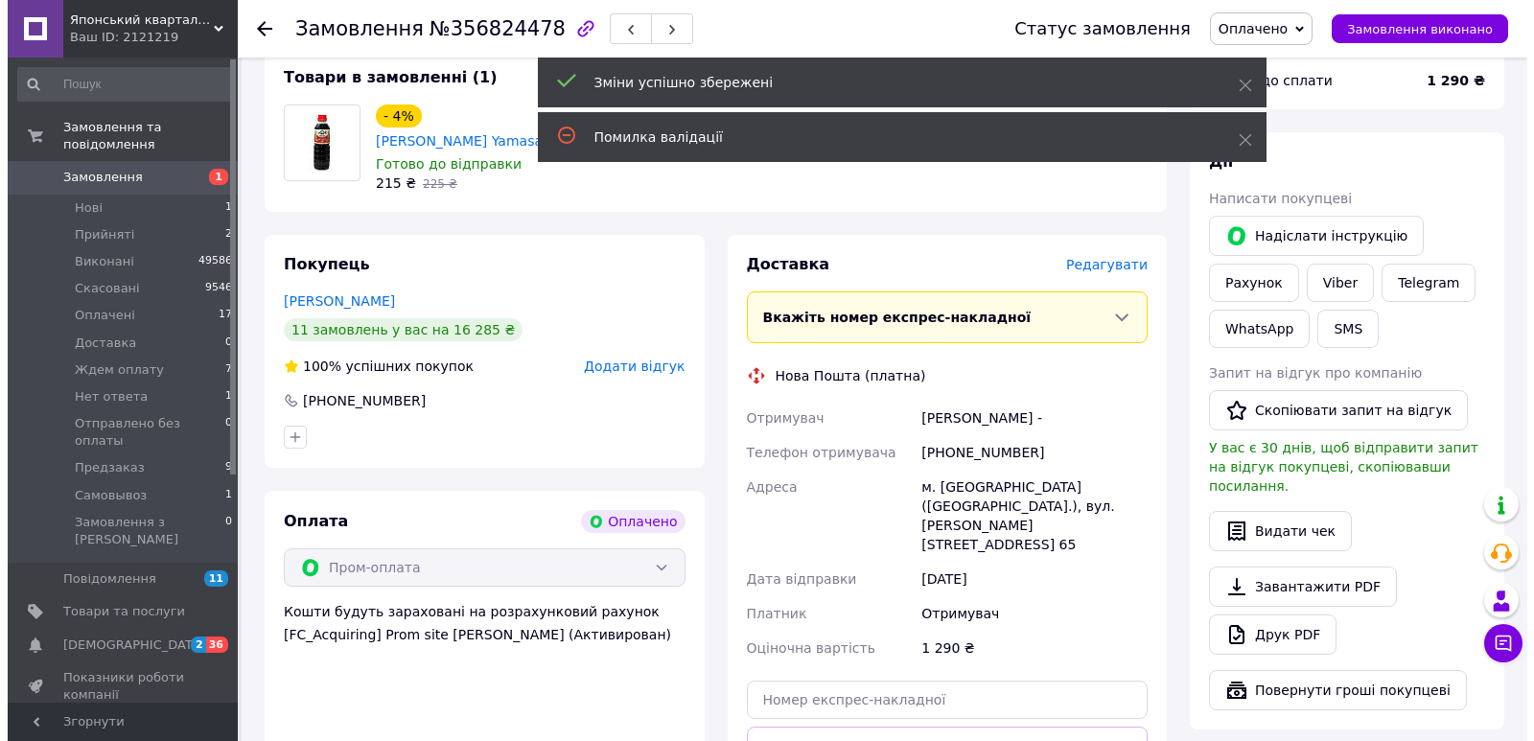
scroll to position [685, 0]
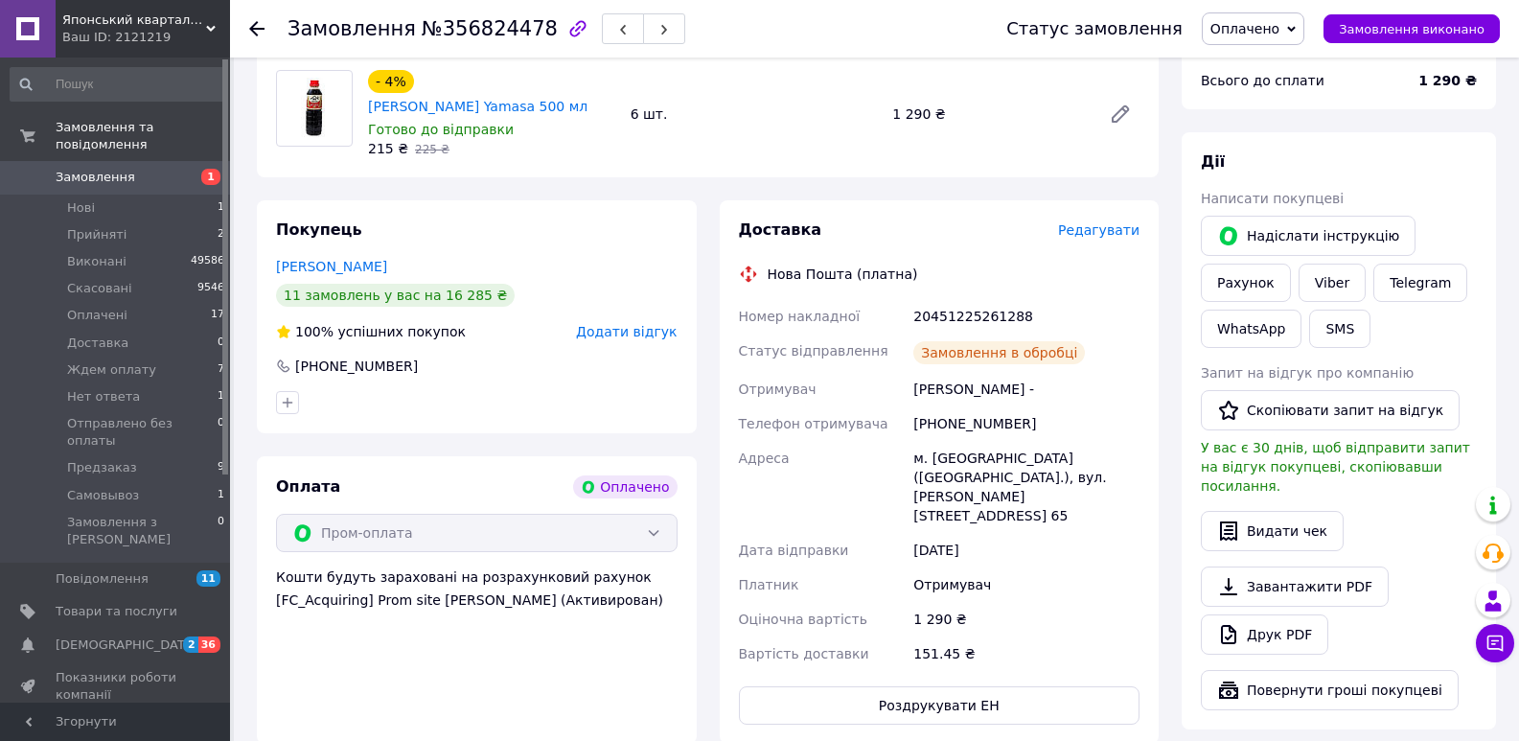
click at [492, 27] on span "№356824478" at bounding box center [490, 28] width 136 height 23
copy span "356824478"
click at [971, 299] on div "20451225261288" at bounding box center [1027, 316] width 234 height 35
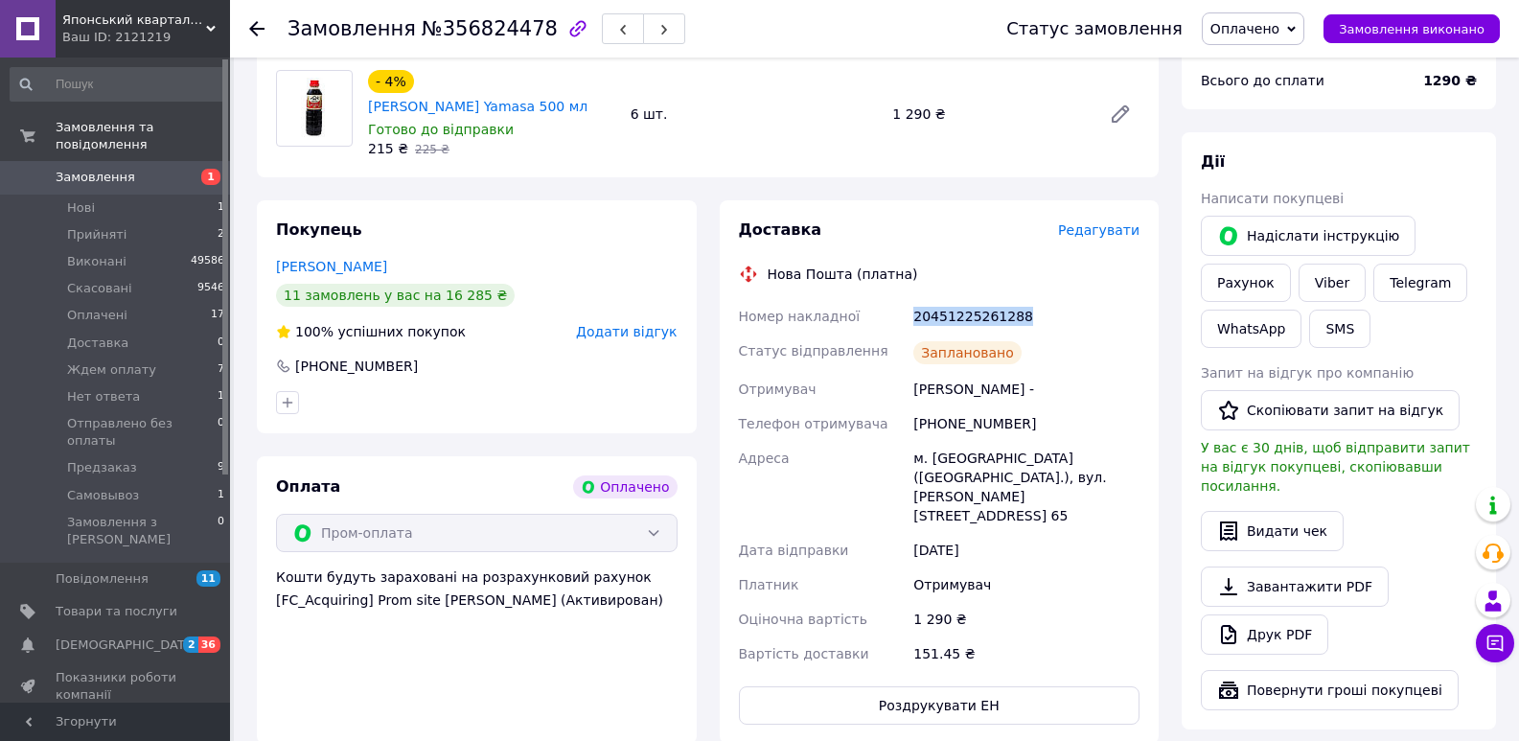
copy div "20451225261288"
click at [1333, 310] on button "SMS" at bounding box center [1339, 329] width 61 height 38
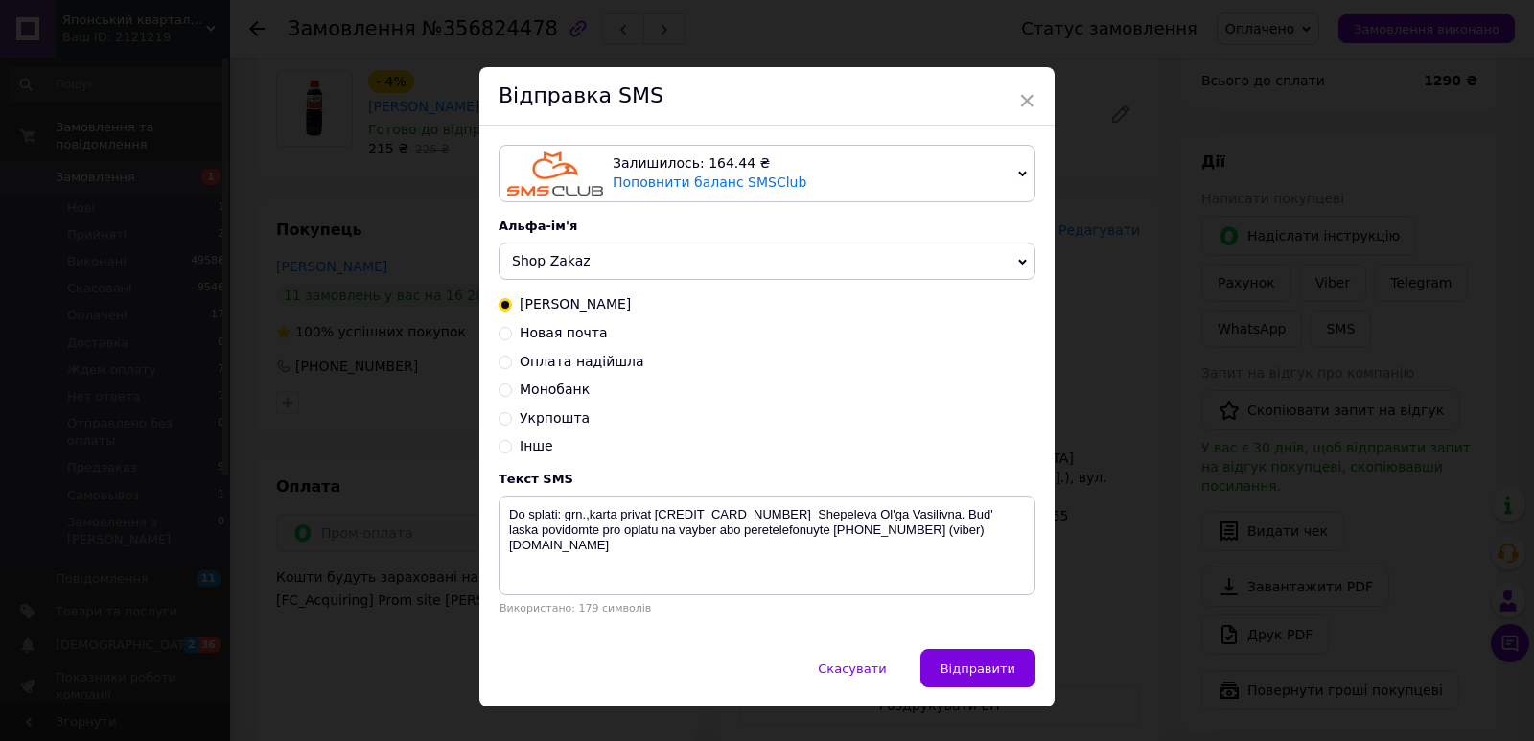
click at [581, 339] on span "Новая почта" at bounding box center [564, 332] width 88 height 15
click at [512, 338] on input "Новая почта" at bounding box center [504, 331] width 13 height 13
radio input "true"
radio input "false"
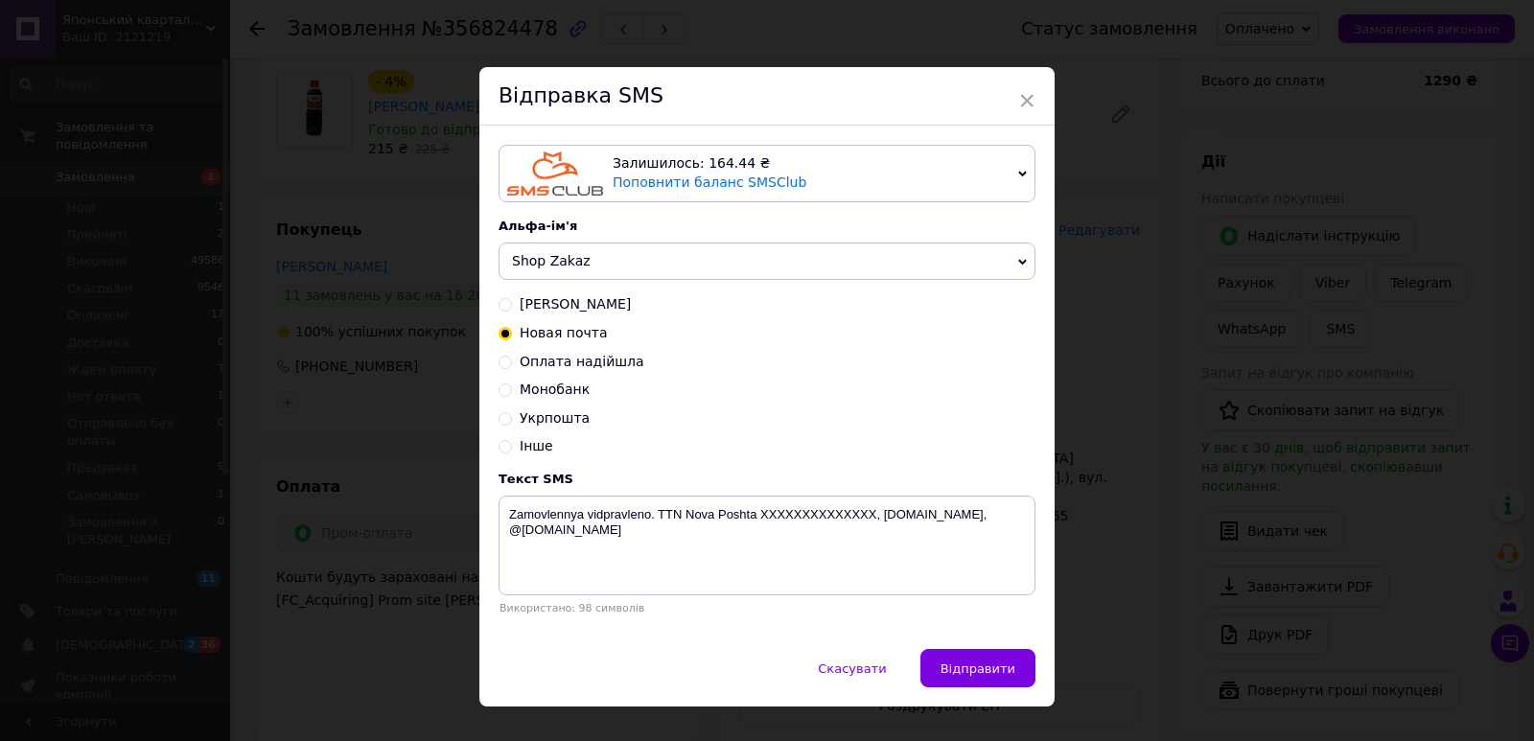
drag, startPoint x: 565, startPoint y: 257, endPoint x: 561, endPoint y: 298, distance: 41.4
click at [565, 263] on span "Shop Zakaz" at bounding box center [551, 260] width 79 height 15
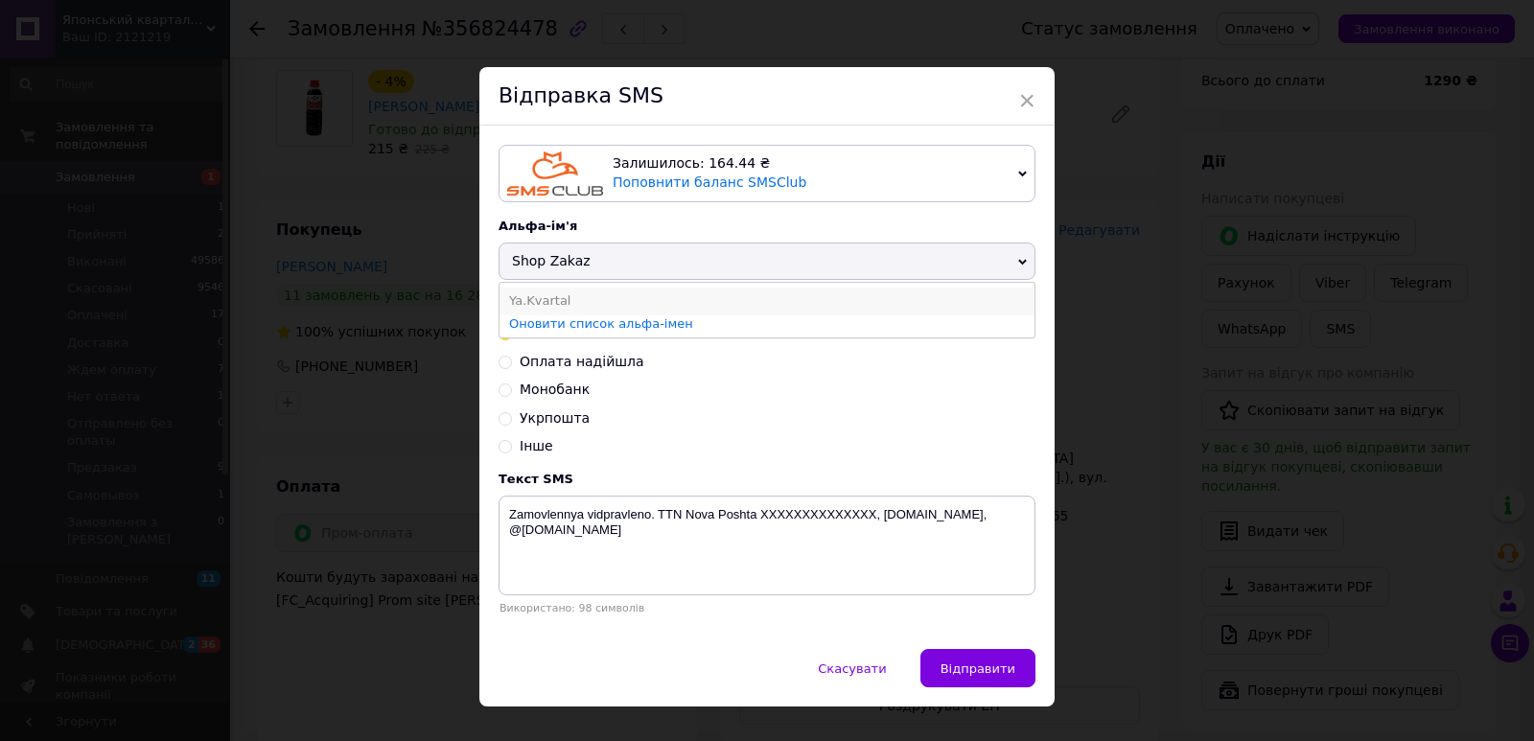
click at [560, 303] on li "Ya.Kvartal" at bounding box center [766, 301] width 535 height 27
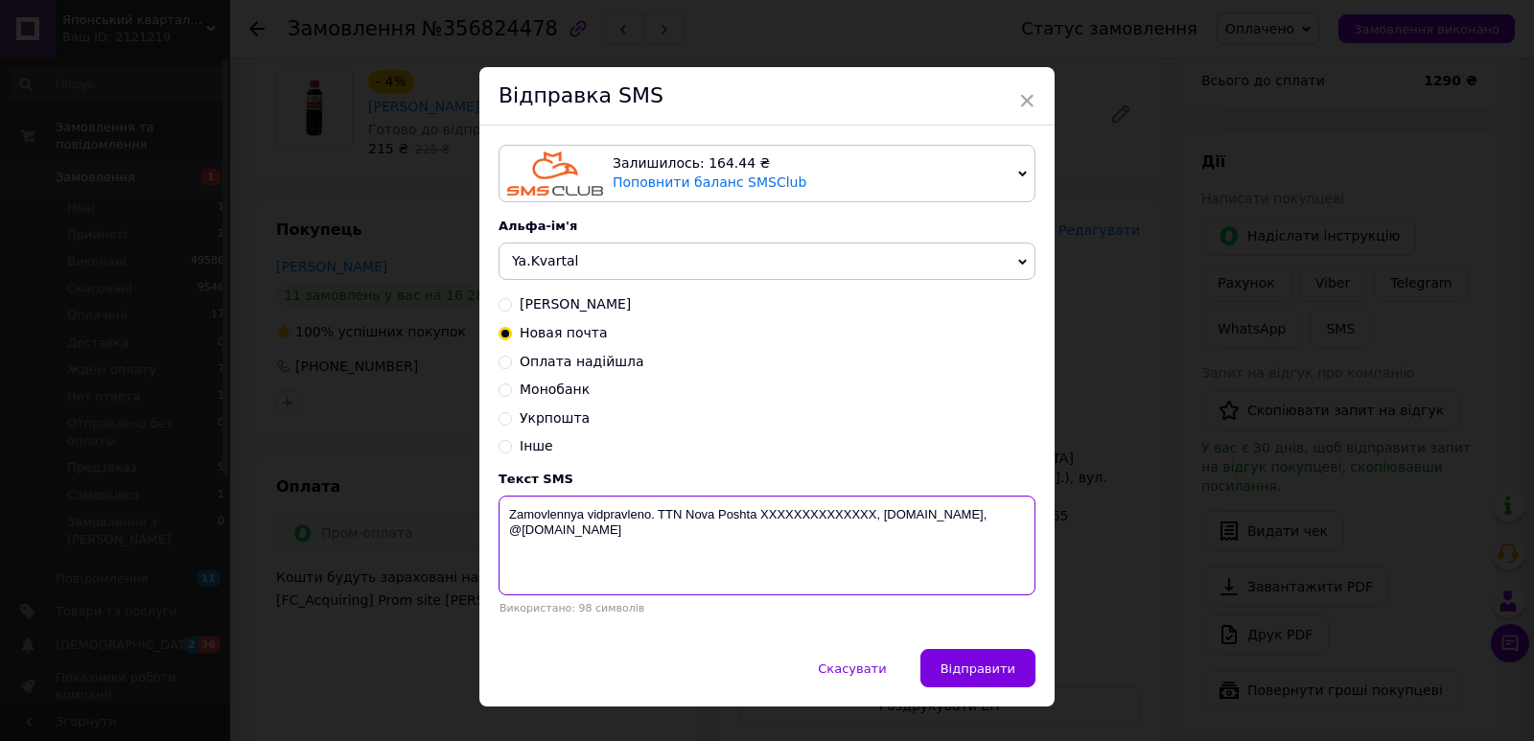
click at [799, 518] on textarea "Zamovlennya vidpravleno. TTN Nova Poshta XXXXXXXXXXXXXX, [DOMAIN_NAME], @[DOMAI…" at bounding box center [766, 546] width 537 height 100
paste textarea "20451225261288"
type textarea "Zamovlennya vidpravleno. [GEOGRAPHIC_DATA] 20451225261288, [DOMAIN_NAME], @[DOM…"
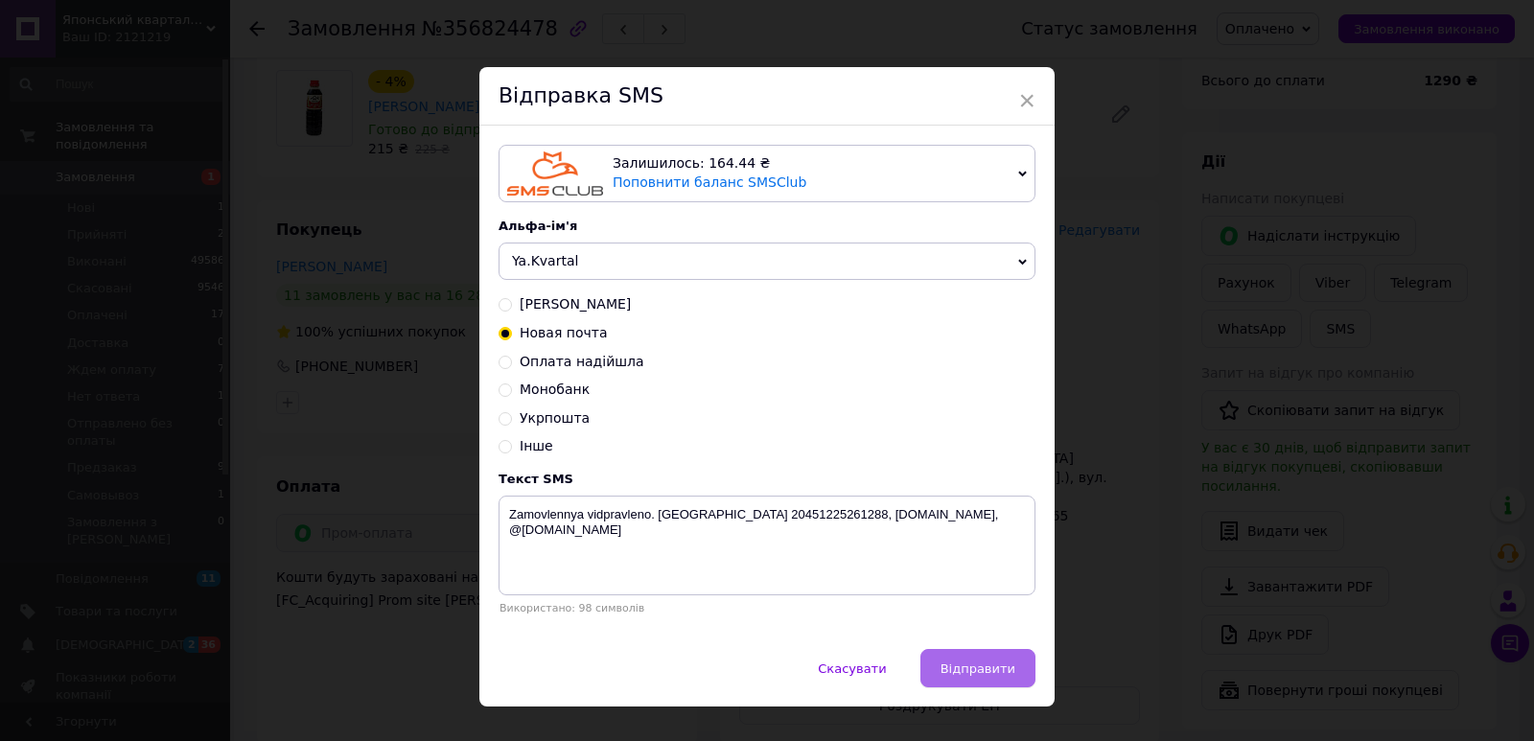
click at [974, 676] on span "Відправити" at bounding box center [977, 668] width 75 height 14
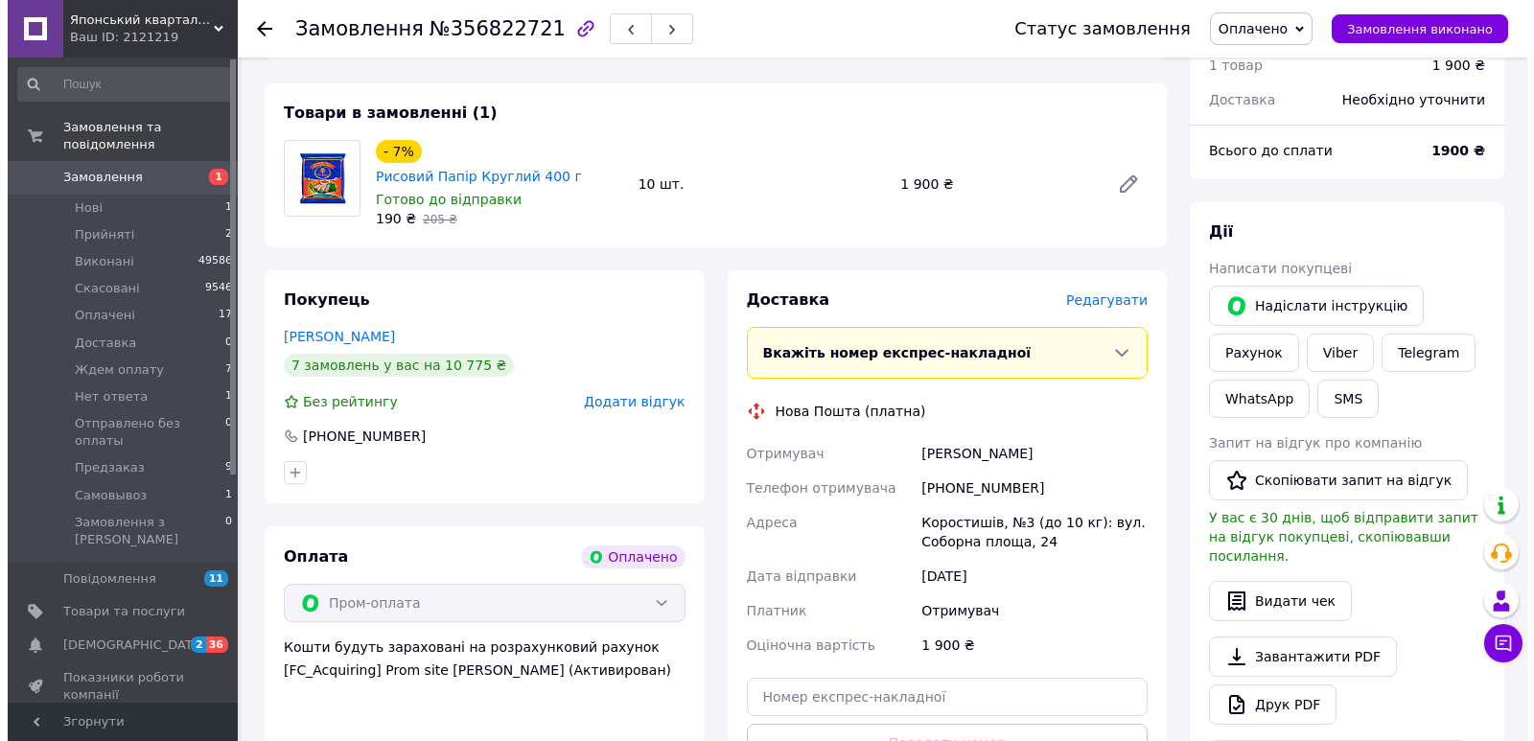
scroll to position [625, 0]
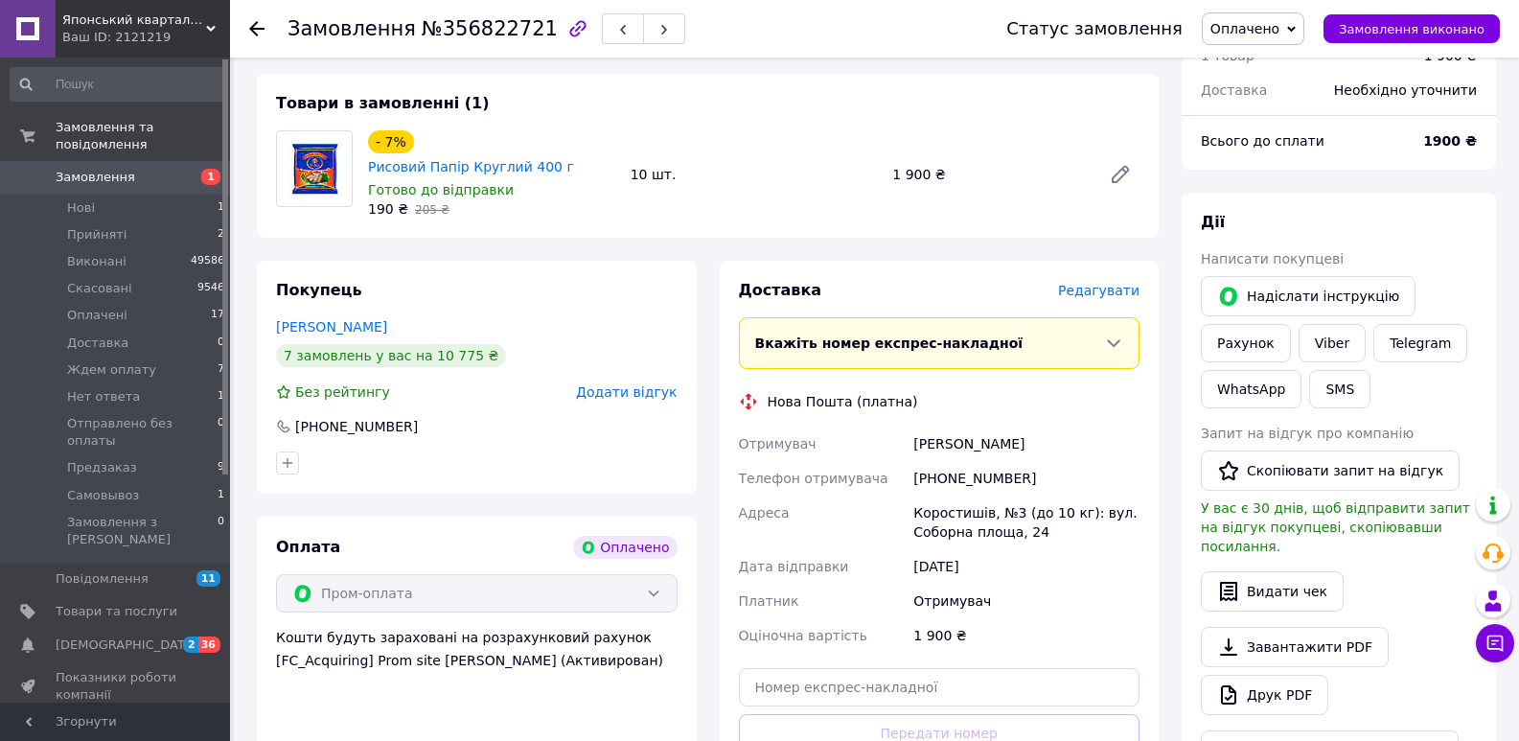
click at [1094, 283] on span "Редагувати" at bounding box center [1098, 290] width 81 height 15
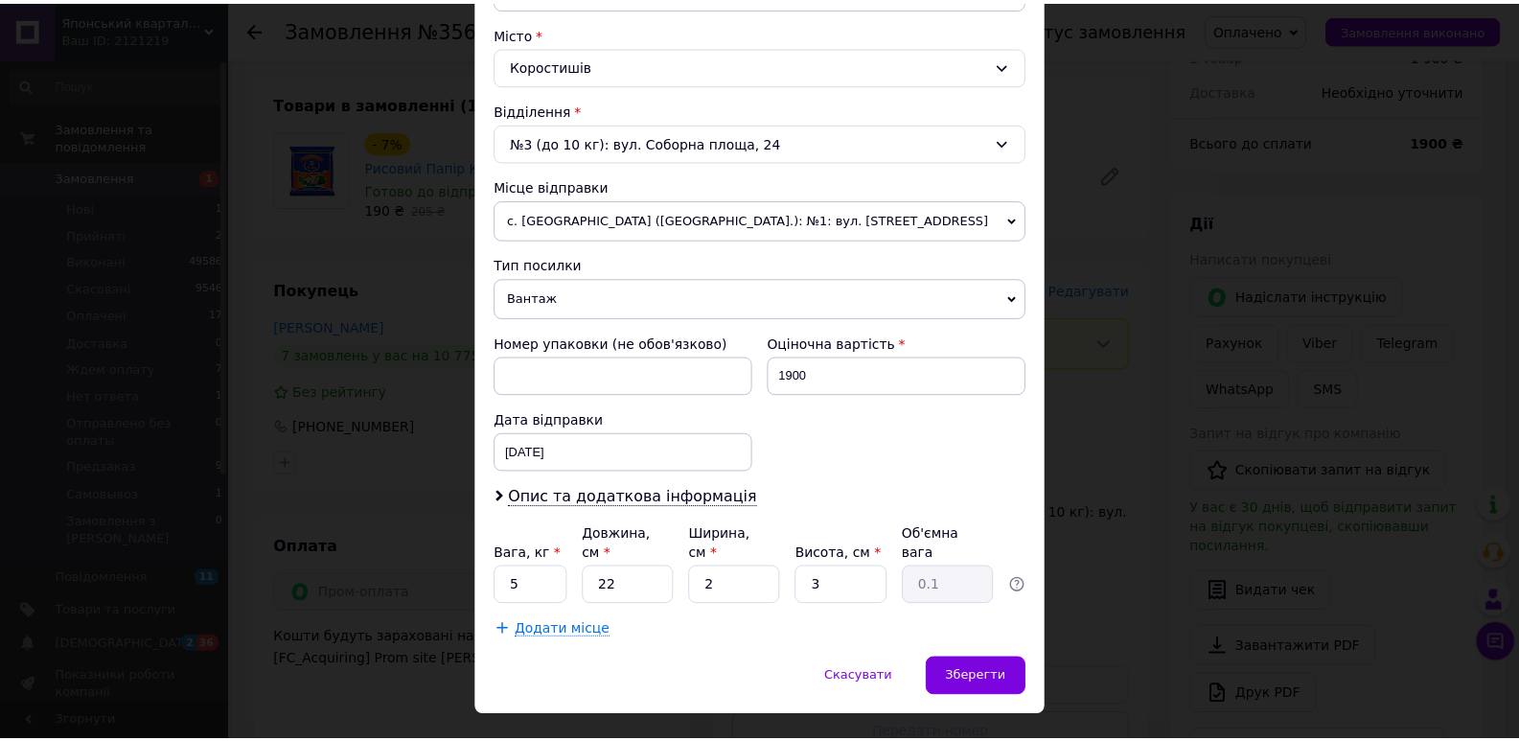
scroll to position [532, 0]
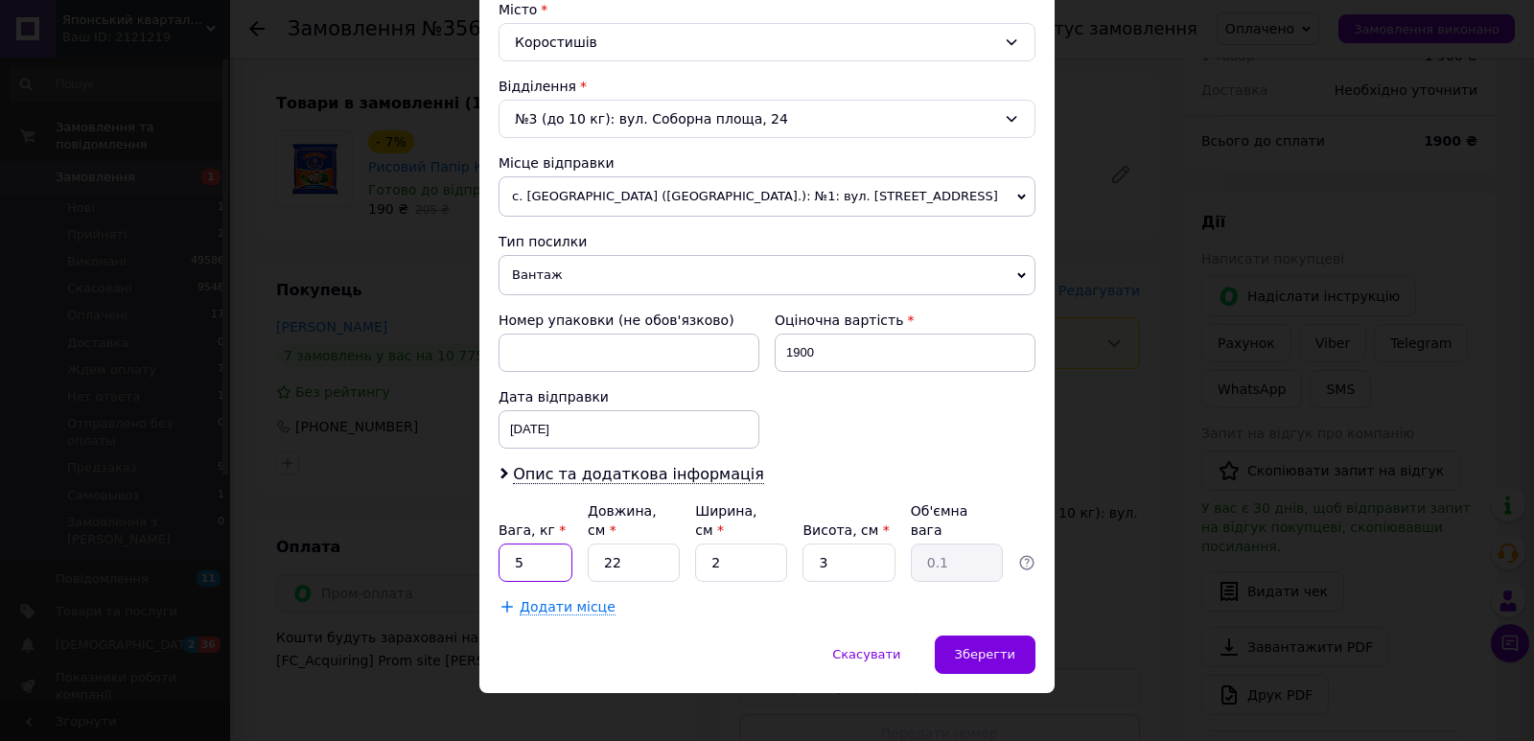
click at [544, 548] on input "5" at bounding box center [535, 563] width 74 height 38
type input "4.4"
click at [639, 547] on input "22" at bounding box center [634, 563] width 92 height 38
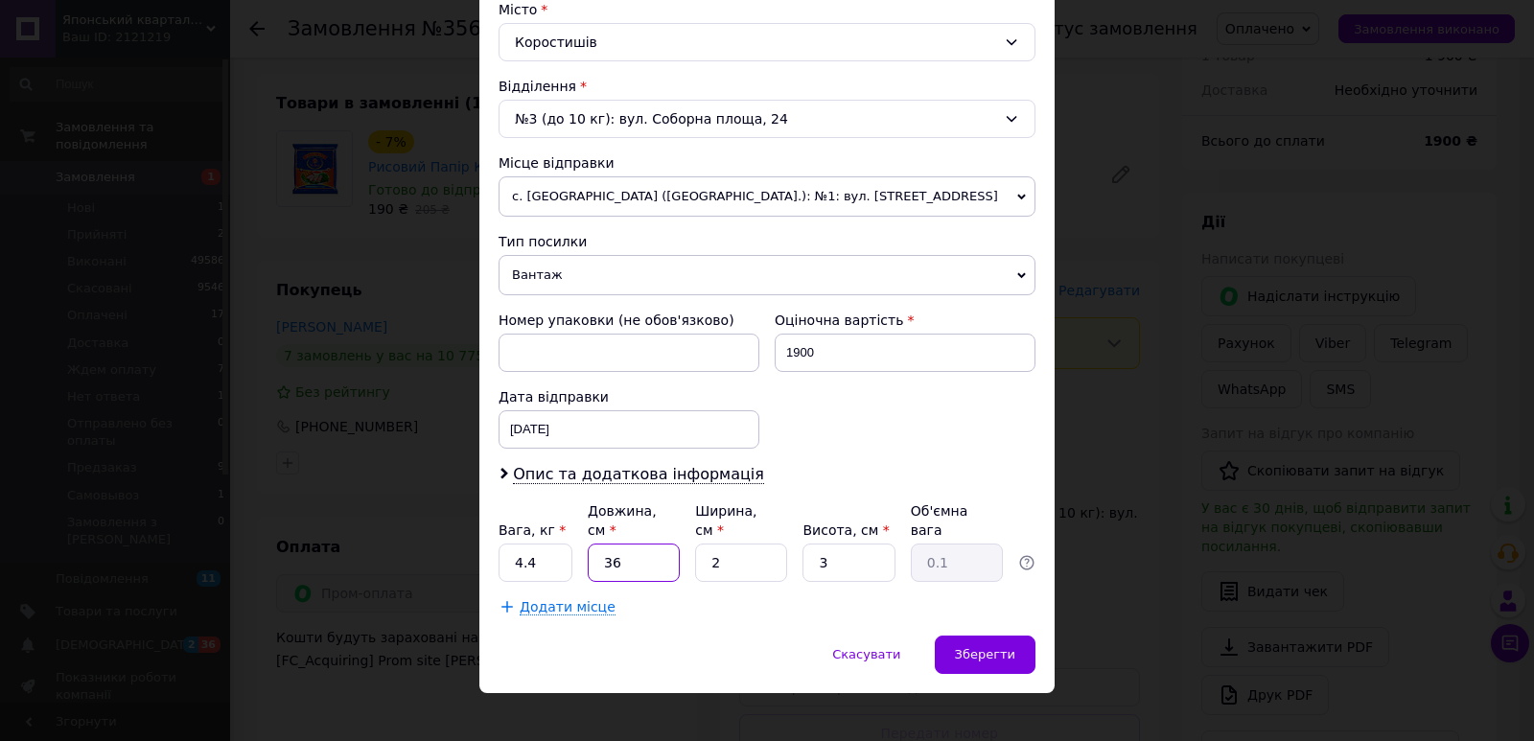
type input "36"
click at [771, 549] on input "2" at bounding box center [741, 563] width 92 height 38
click at [771, 551] on input "2" at bounding box center [741, 563] width 92 height 38
type input "25"
type input "0.68"
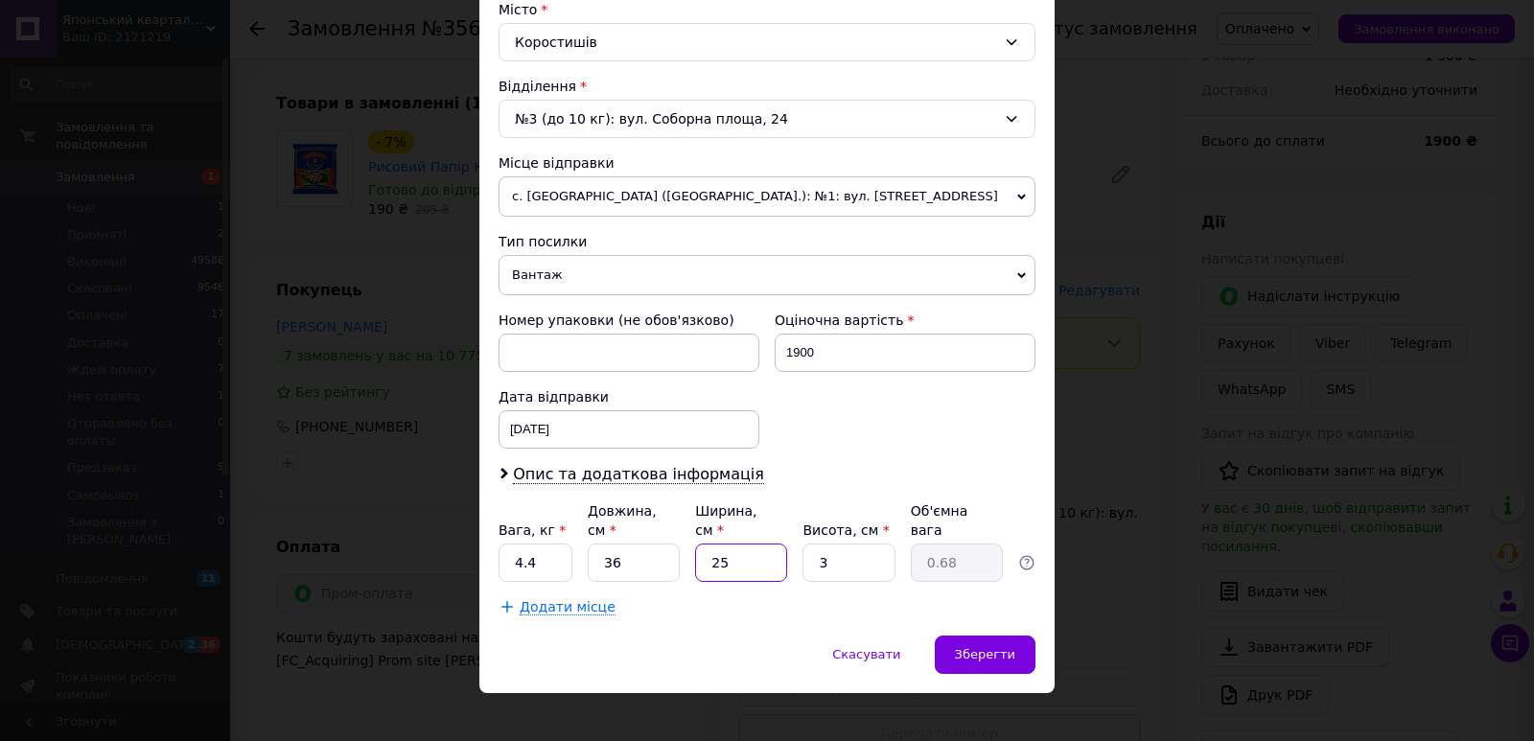
type input "25"
click at [871, 549] on input "3" at bounding box center [848, 563] width 92 height 38
type input "1"
type input "0.23"
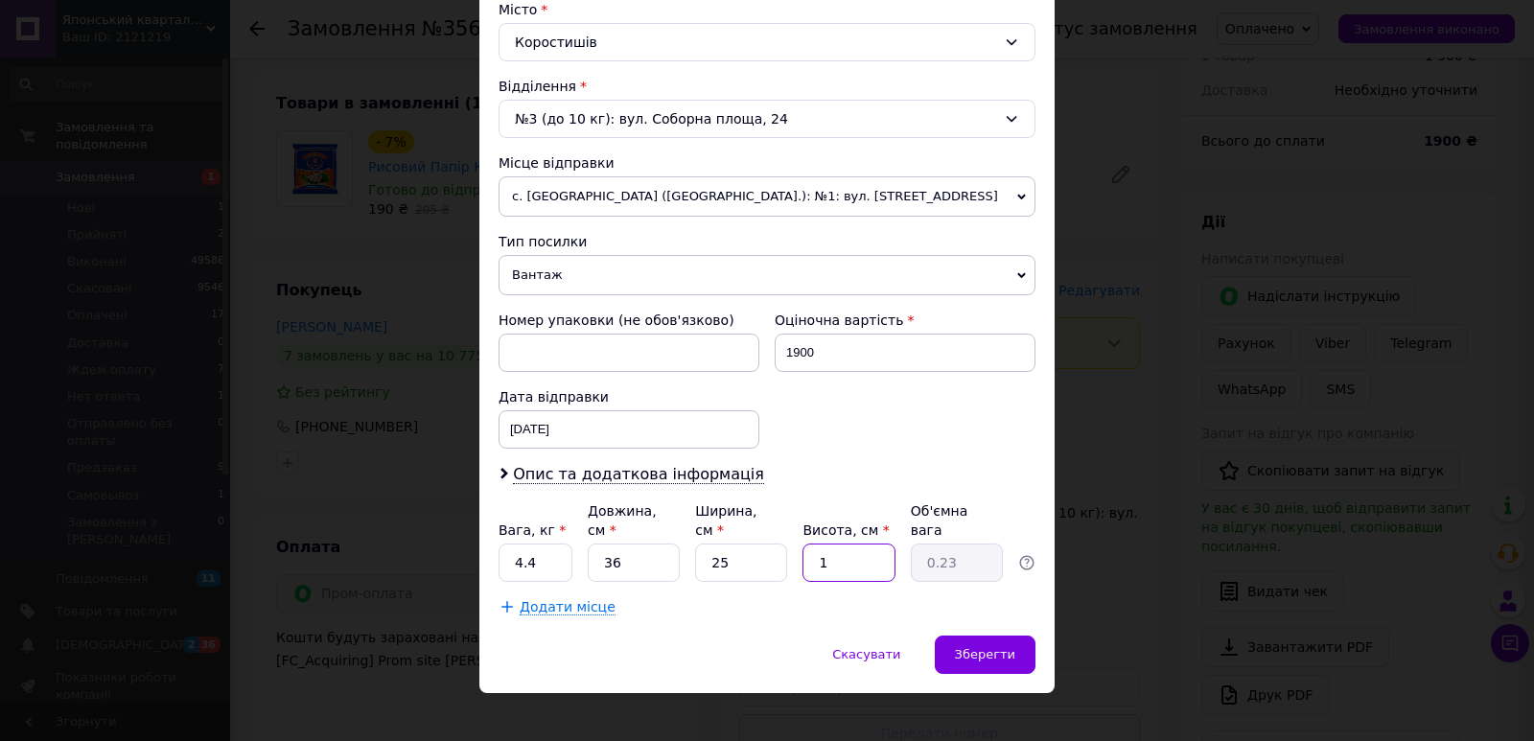
type input "17"
type input "3.83"
type input "17"
click at [985, 647] on span "Зберегти" at bounding box center [985, 654] width 60 height 14
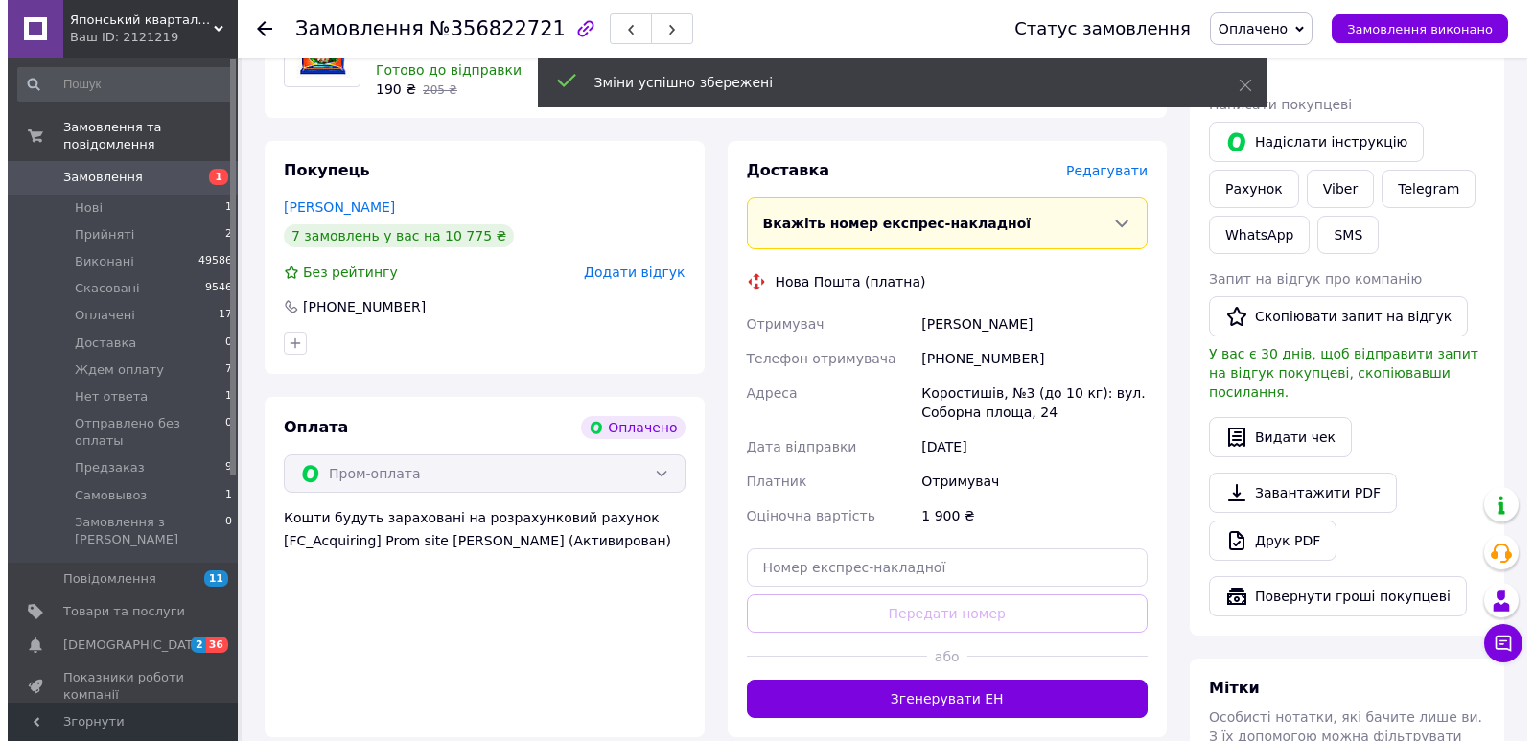
scroll to position [807, 0]
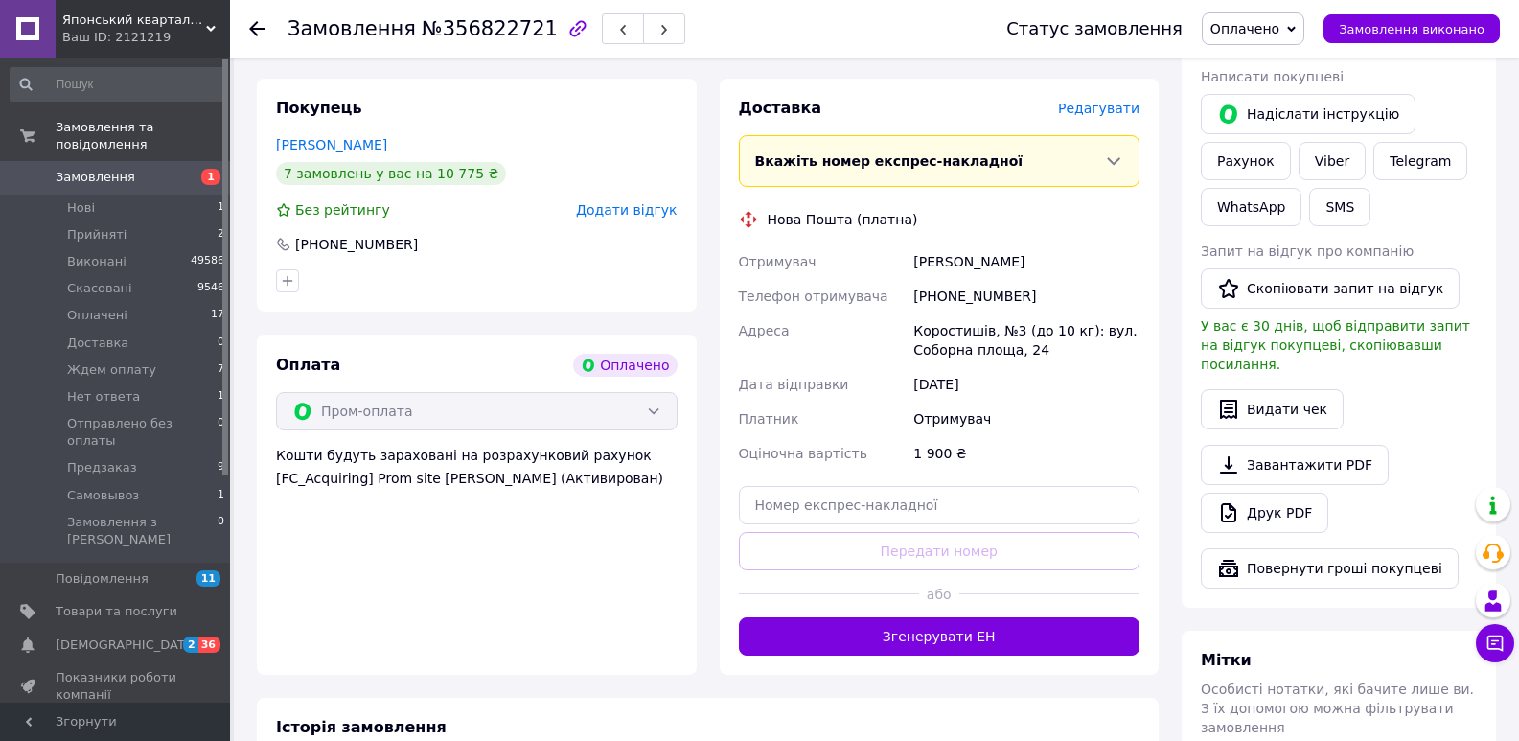
drag, startPoint x: 957, startPoint y: 608, endPoint x: 459, endPoint y: 123, distance: 694.8
click at [957, 617] on button "Згенерувати ЕН" at bounding box center [940, 636] width 402 height 38
click at [511, 6] on div "Замовлення №356822721" at bounding box center [628, 29] width 681 height 58
click at [476, 27] on span "№356822721" at bounding box center [490, 28] width 136 height 23
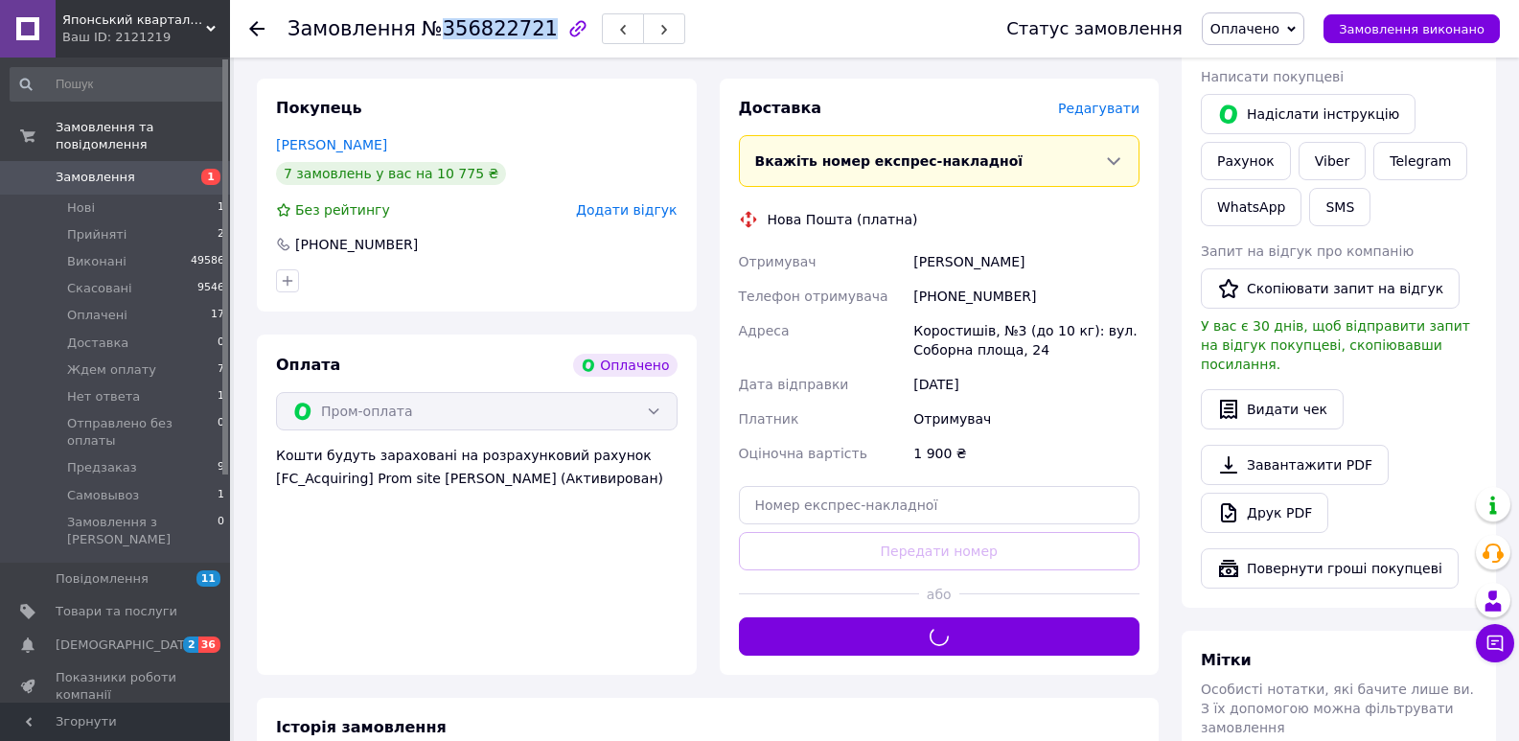
copy span "356822721"
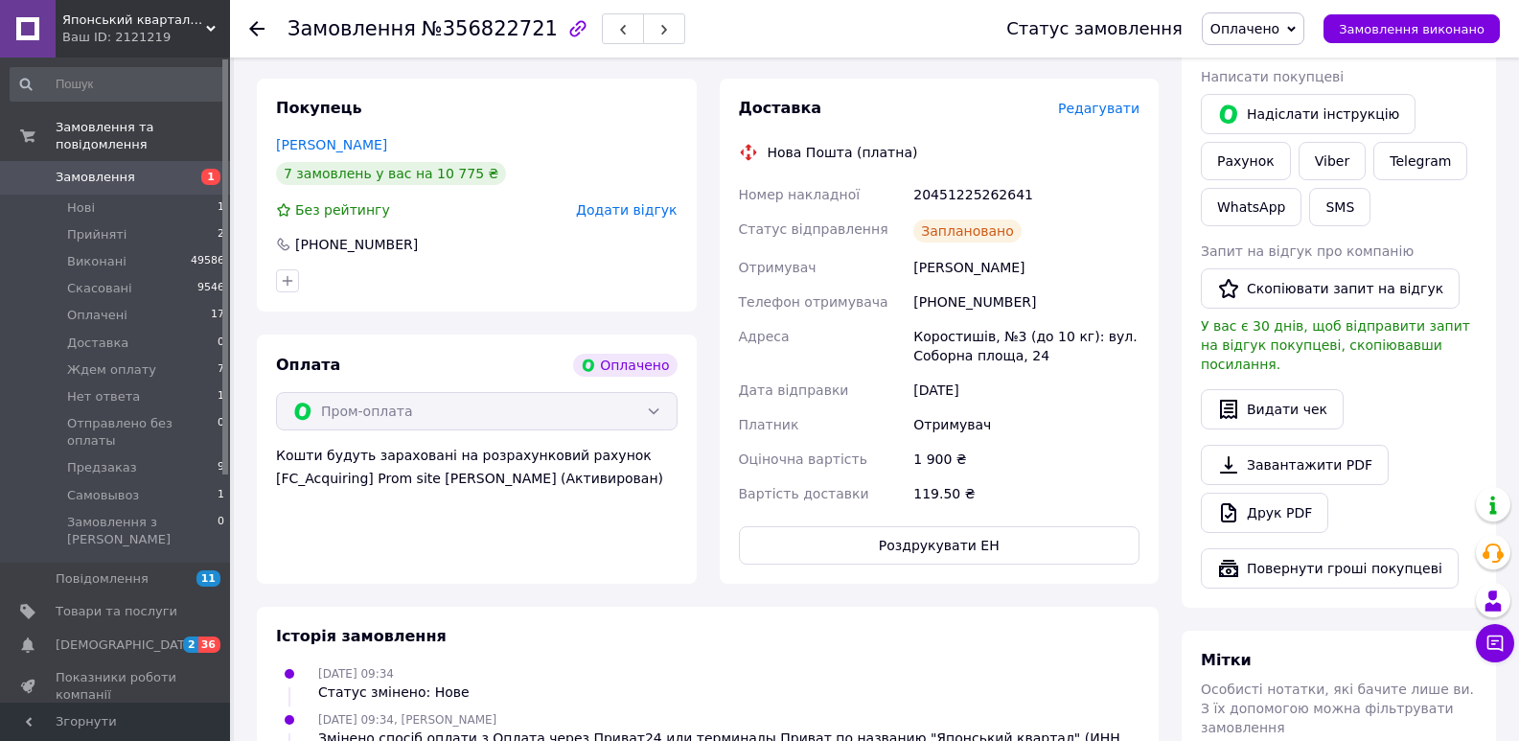
click at [989, 177] on div "20451225262641" at bounding box center [1027, 194] width 234 height 35
copy div "20451225262641"
click at [1323, 188] on button "SMS" at bounding box center [1339, 207] width 61 height 38
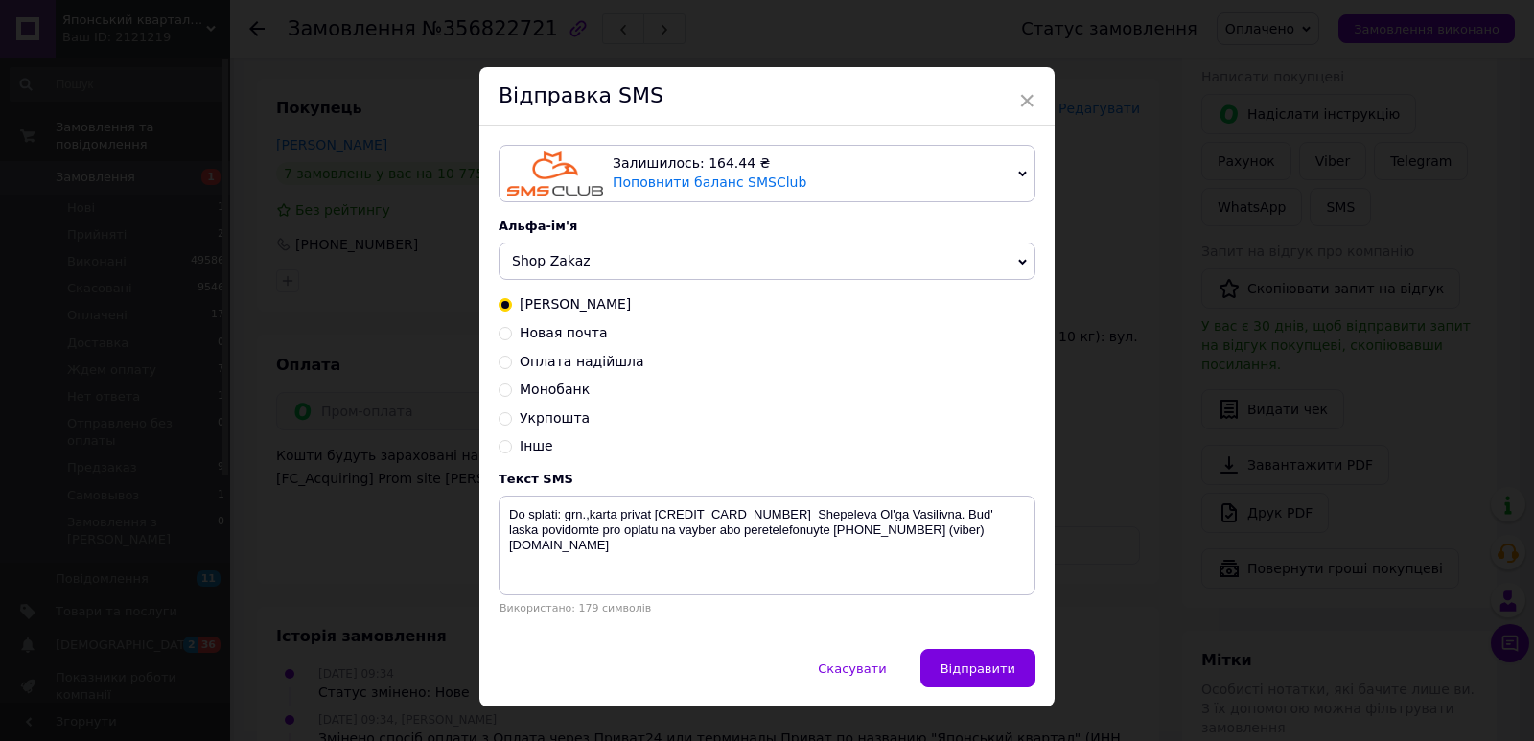
click at [552, 340] on span "Новая почта" at bounding box center [564, 332] width 88 height 15
click at [512, 338] on input "Новая почта" at bounding box center [504, 331] width 13 height 13
radio input "true"
radio input "false"
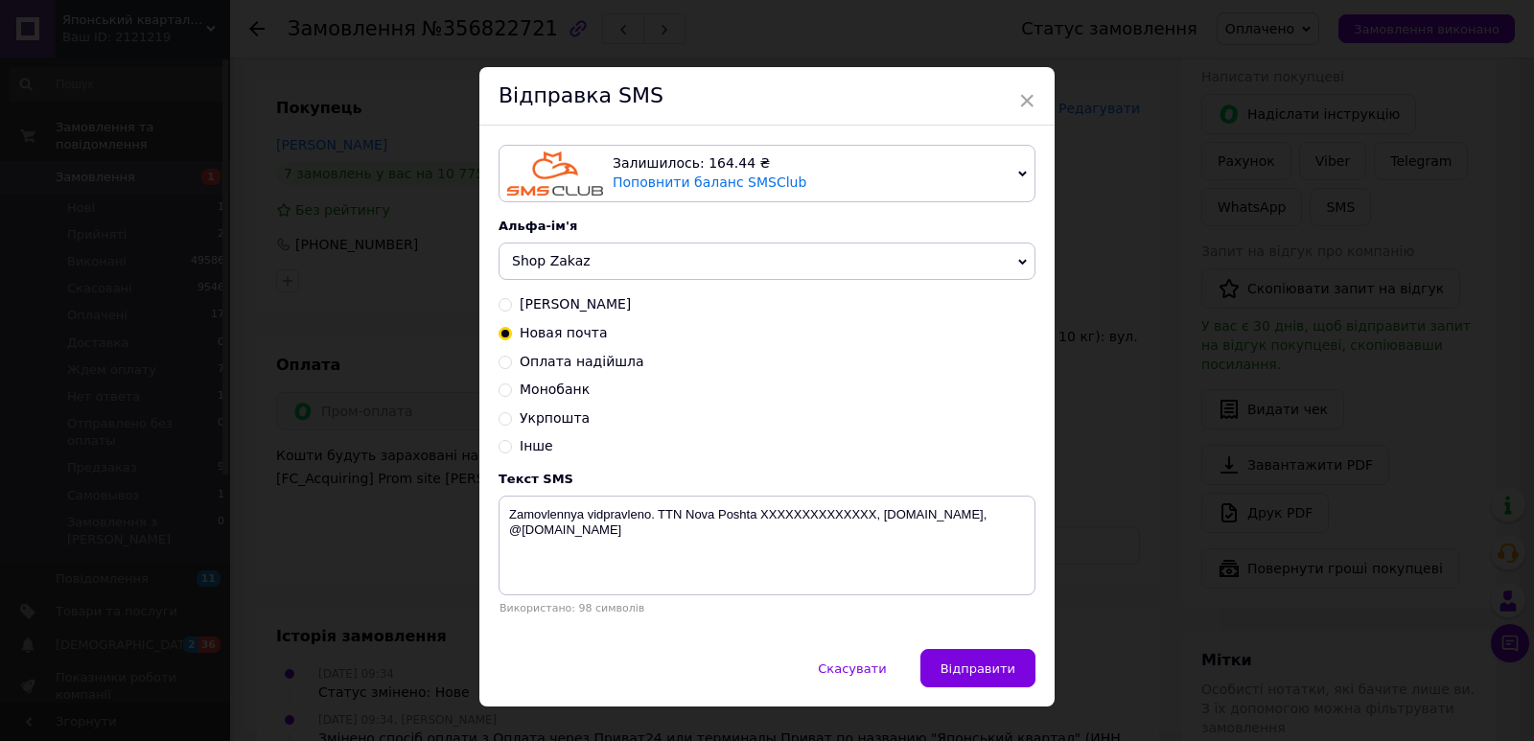
click at [567, 258] on span "Shop Zakaz" at bounding box center [551, 260] width 79 height 15
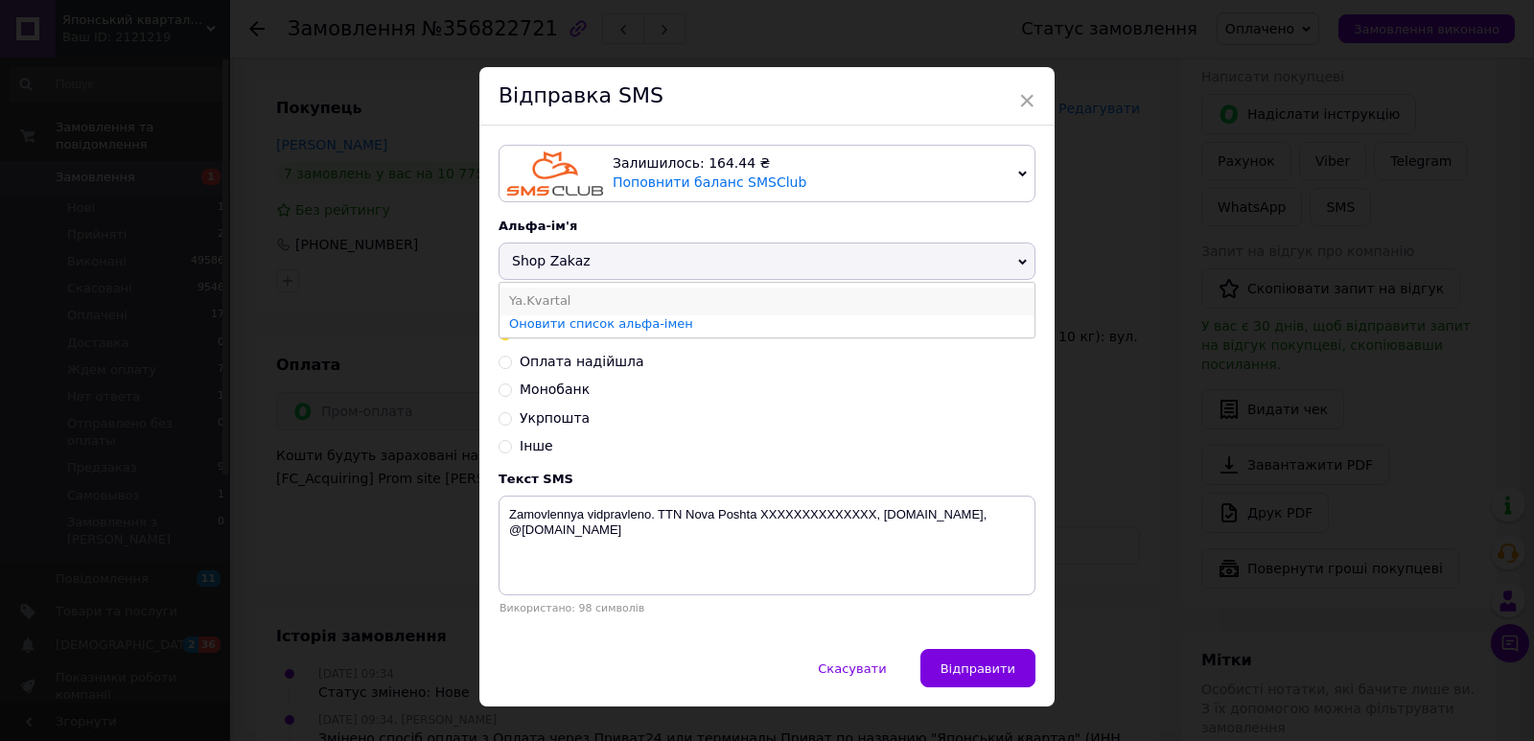
click at [547, 301] on li "Ya.Kvartal" at bounding box center [766, 301] width 535 height 27
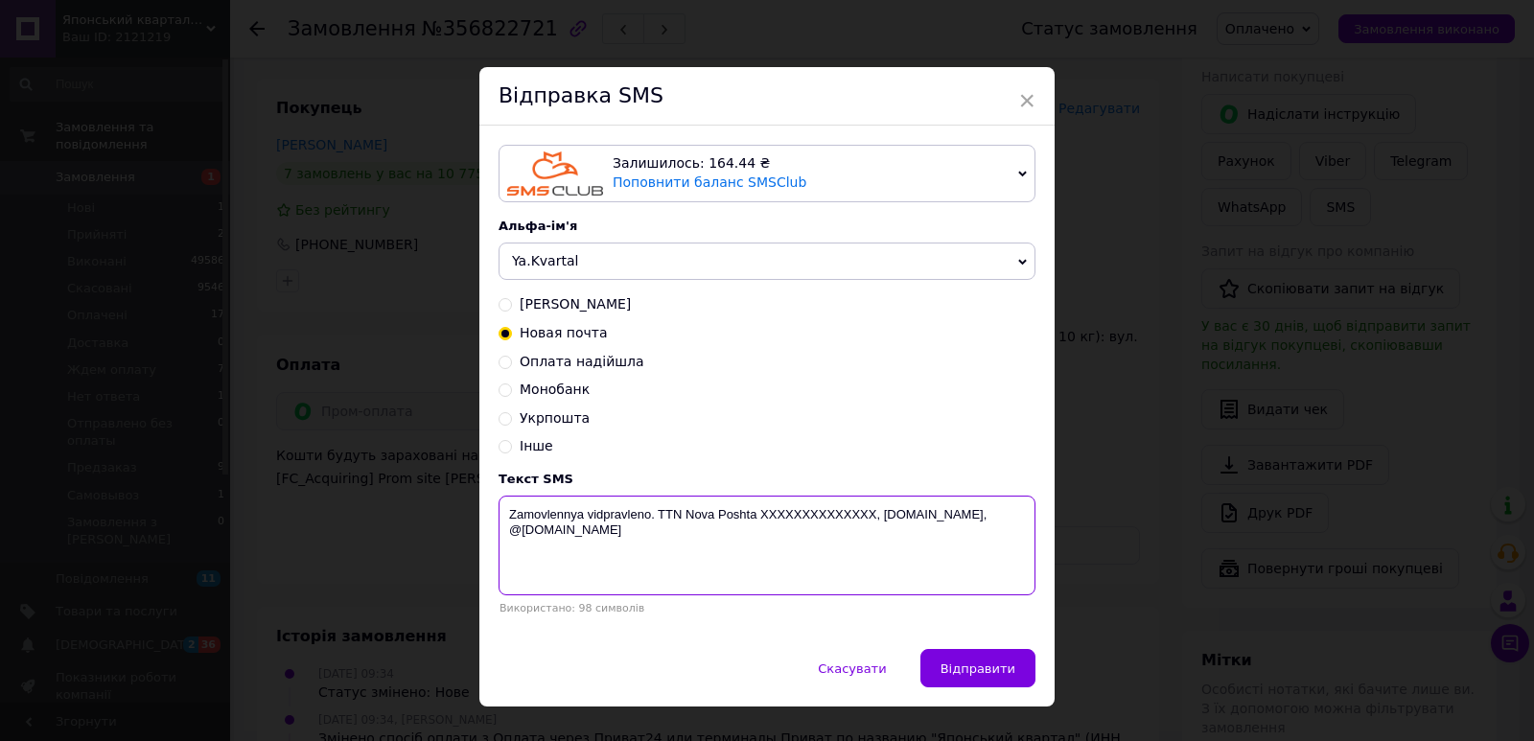
click at [795, 517] on textarea "Zamovlennya vidpravleno. TTN Nova Poshta XXXXXXXXXXXXXX, [DOMAIN_NAME], @[DOMAI…" at bounding box center [766, 546] width 537 height 100
paste textarea "20451225262641"
type textarea "Zamovlennya vidpravleno. TTN Nova Poshta 20451225262641, yaponskiy-kvartal.com,…"
click at [972, 676] on span "Відправити" at bounding box center [977, 668] width 75 height 14
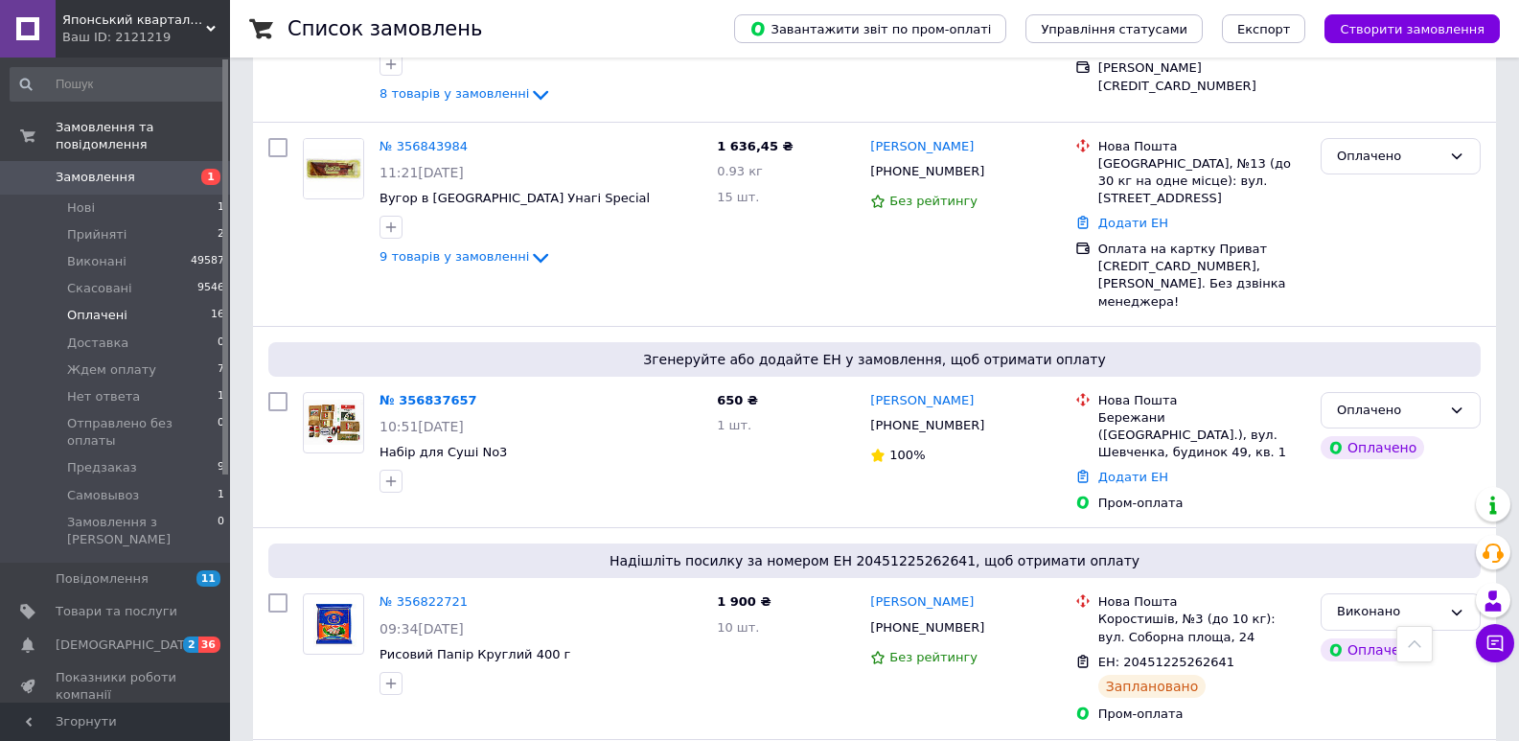
scroll to position [2206, 0]
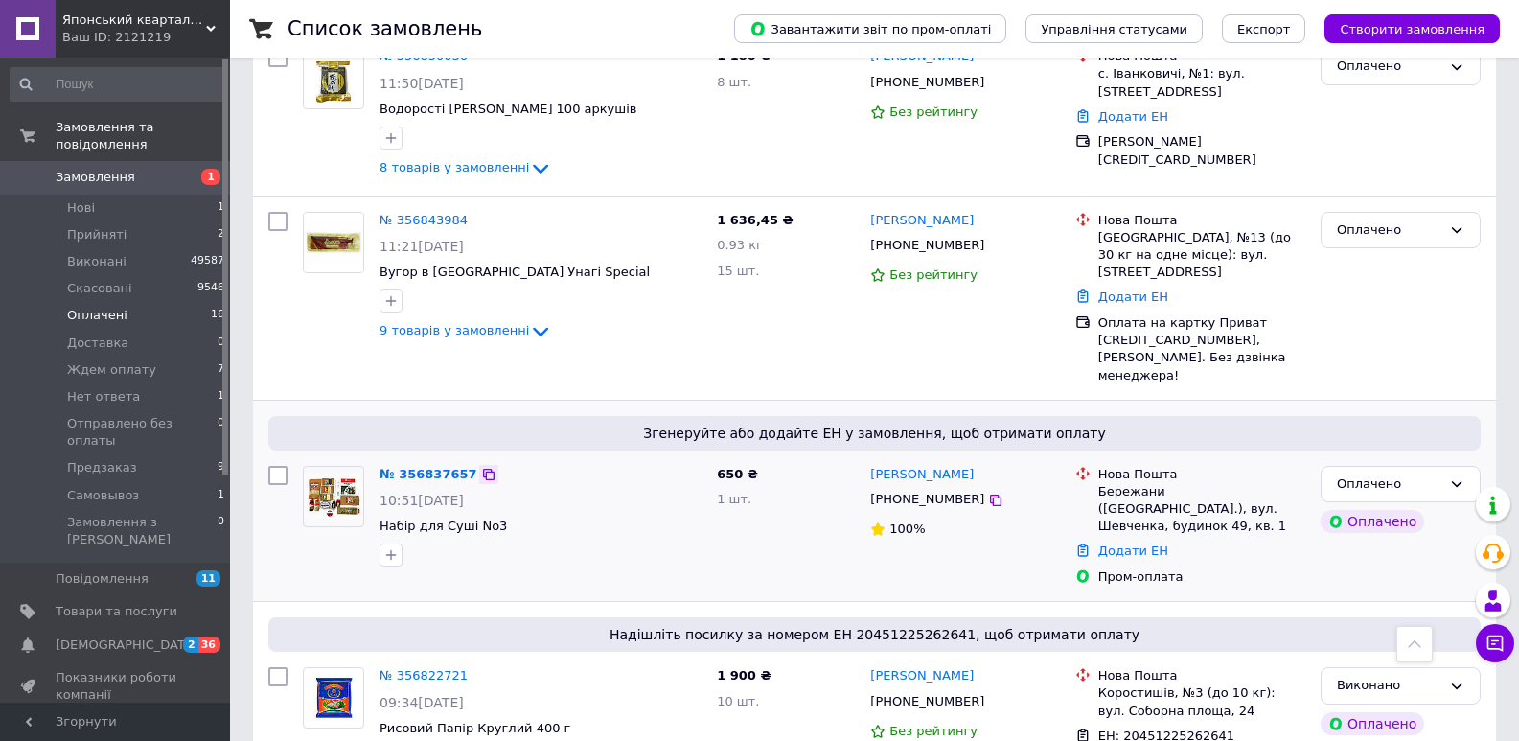
click at [481, 467] on icon at bounding box center [488, 474] width 15 height 15
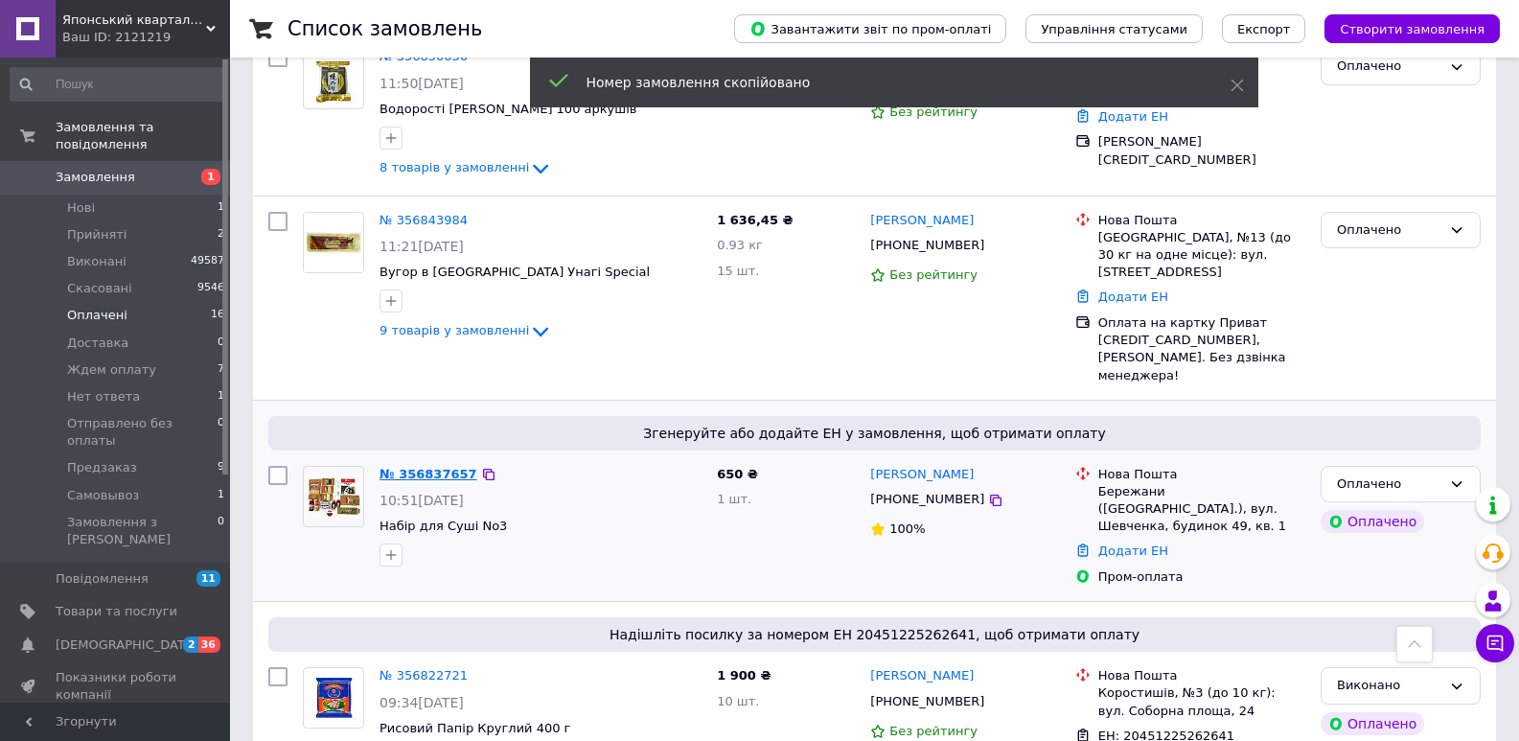
click at [437, 467] on link "№ 356837657" at bounding box center [429, 474] width 98 height 14
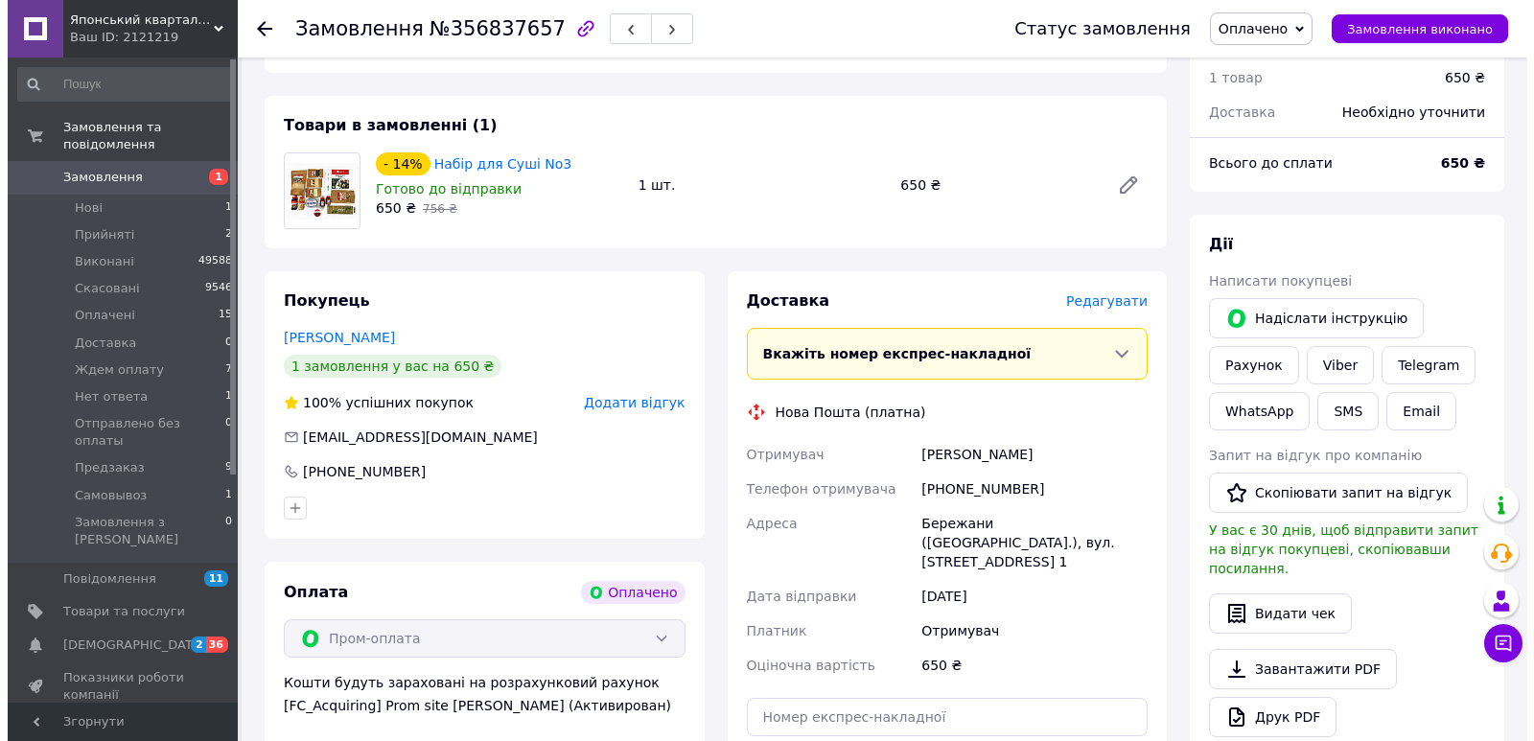
scroll to position [656, 0]
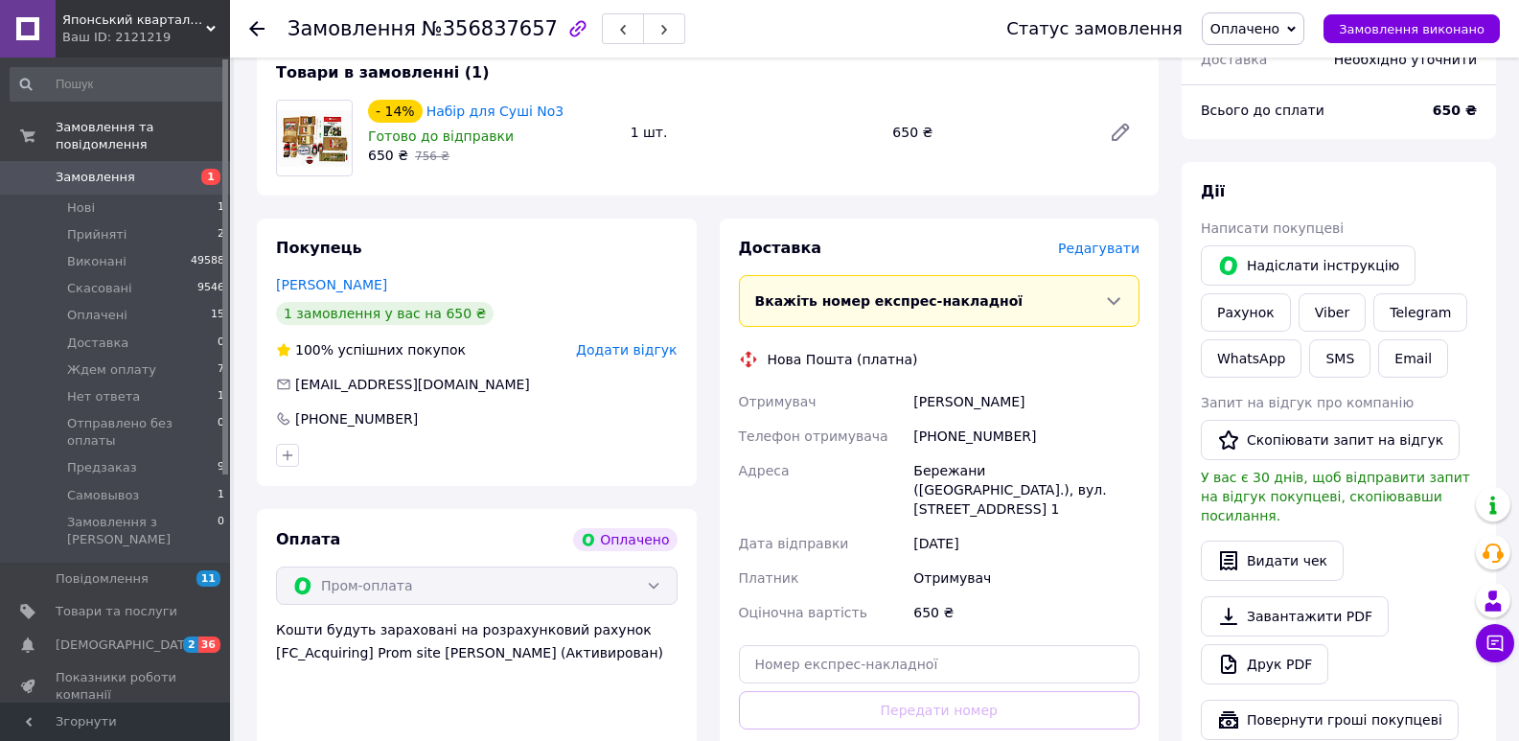
drag, startPoint x: 1072, startPoint y: 223, endPoint x: 1086, endPoint y: 230, distance: 15.9
click at [1072, 238] on div "Доставка Редагувати" at bounding box center [940, 249] width 402 height 22
click at [1090, 241] on span "Редагувати" at bounding box center [1098, 248] width 81 height 15
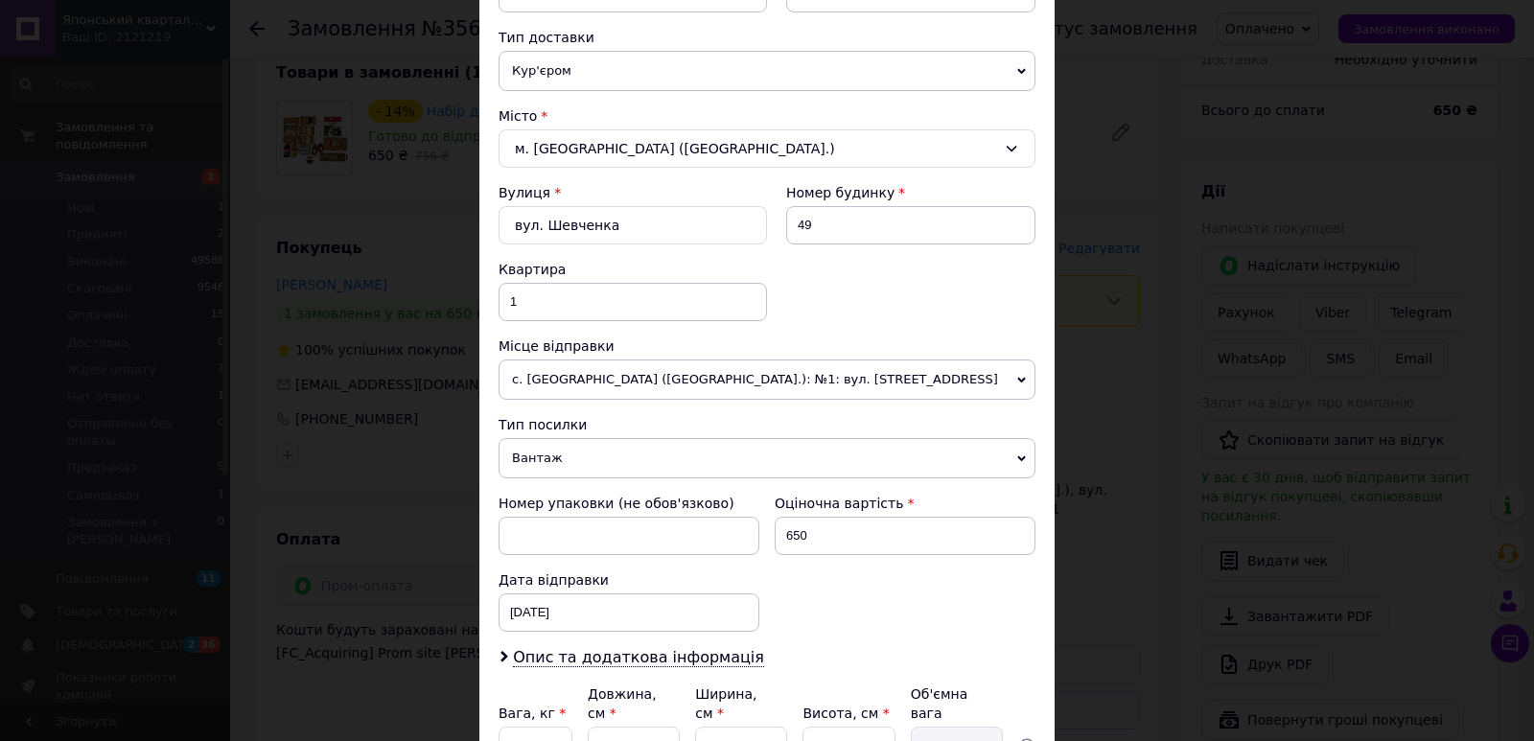
scroll to position [543, 0]
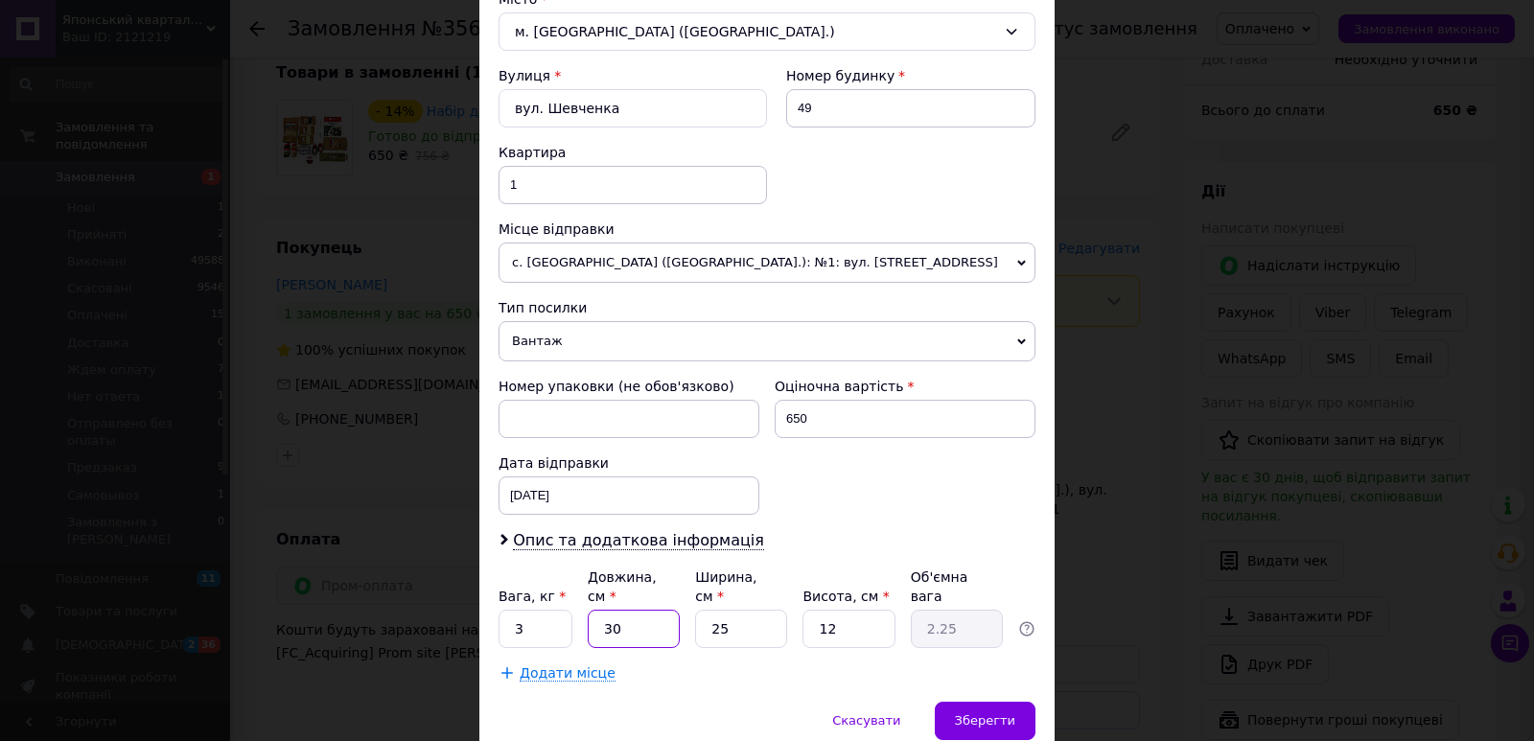
drag, startPoint x: 614, startPoint y: 611, endPoint x: 600, endPoint y: 616, distance: 15.5
click at [600, 616] on input "30" at bounding box center [634, 629] width 92 height 38
type input "4"
type input "0.3"
type input "40"
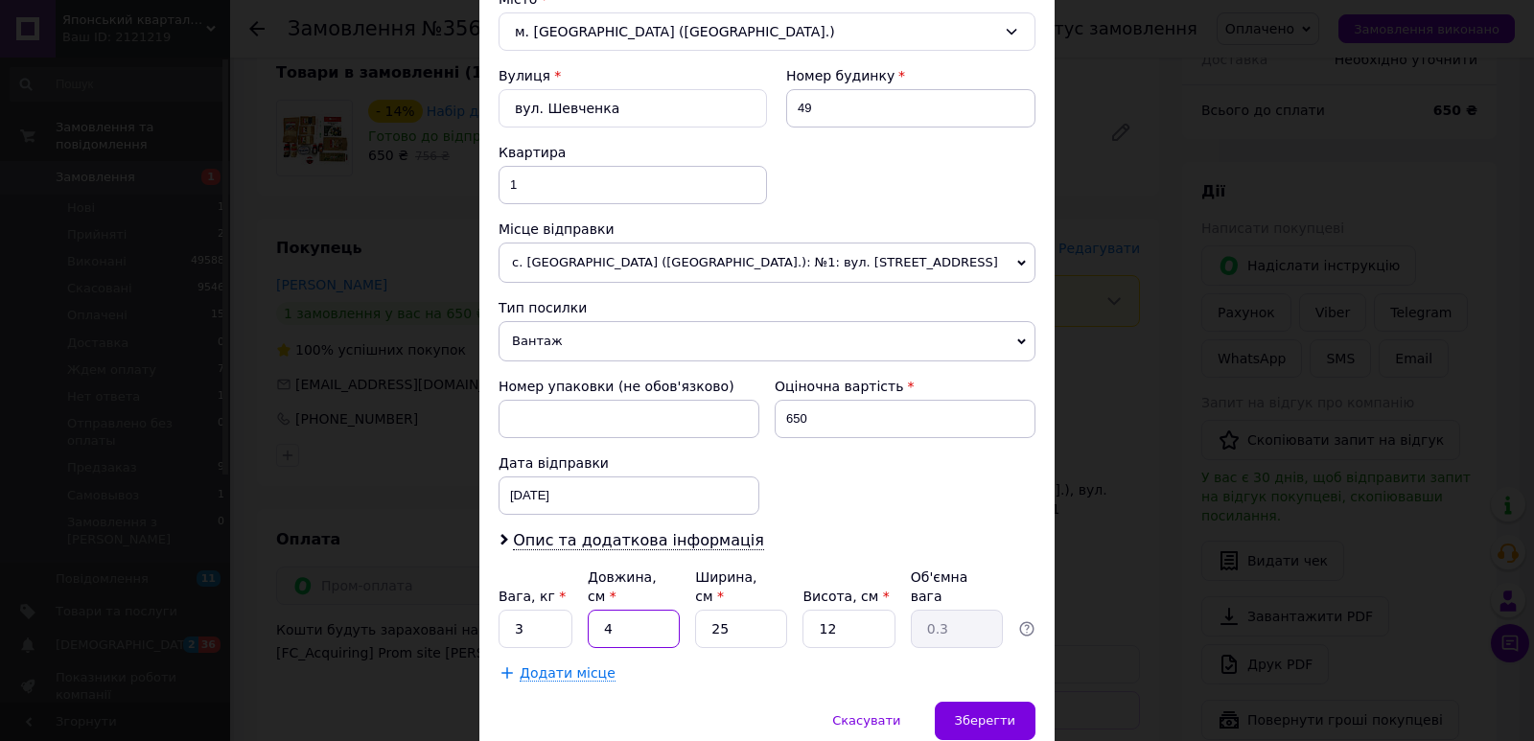
type input "3"
type input "40"
drag, startPoint x: 737, startPoint y: 610, endPoint x: 701, endPoint y: 618, distance: 37.4
click at [701, 618] on input "25" at bounding box center [741, 629] width 92 height 38
type input "3"
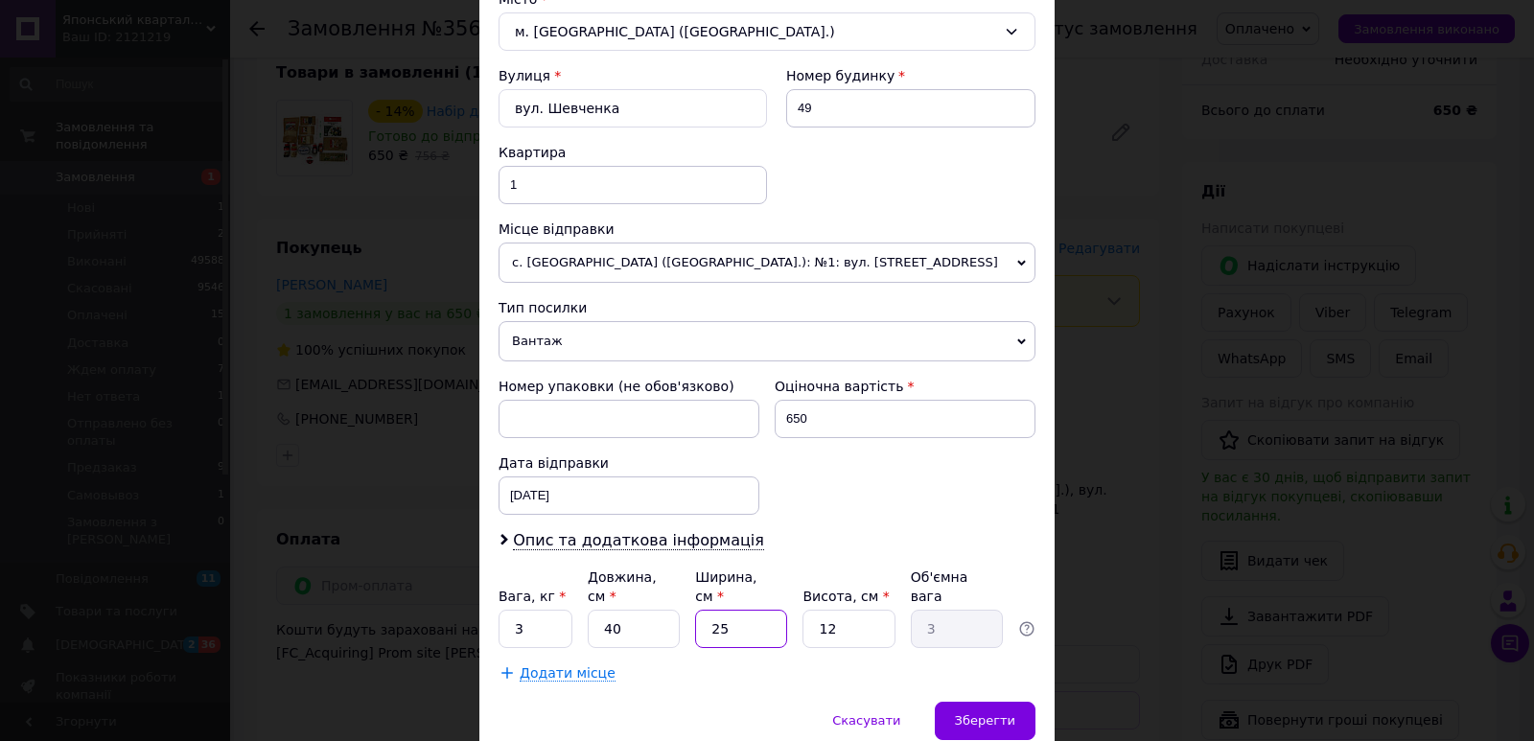
type input "0.36"
type input "30"
type input "3.6"
type input "30"
drag, startPoint x: 821, startPoint y: 617, endPoint x: 805, endPoint y: 621, distance: 15.8
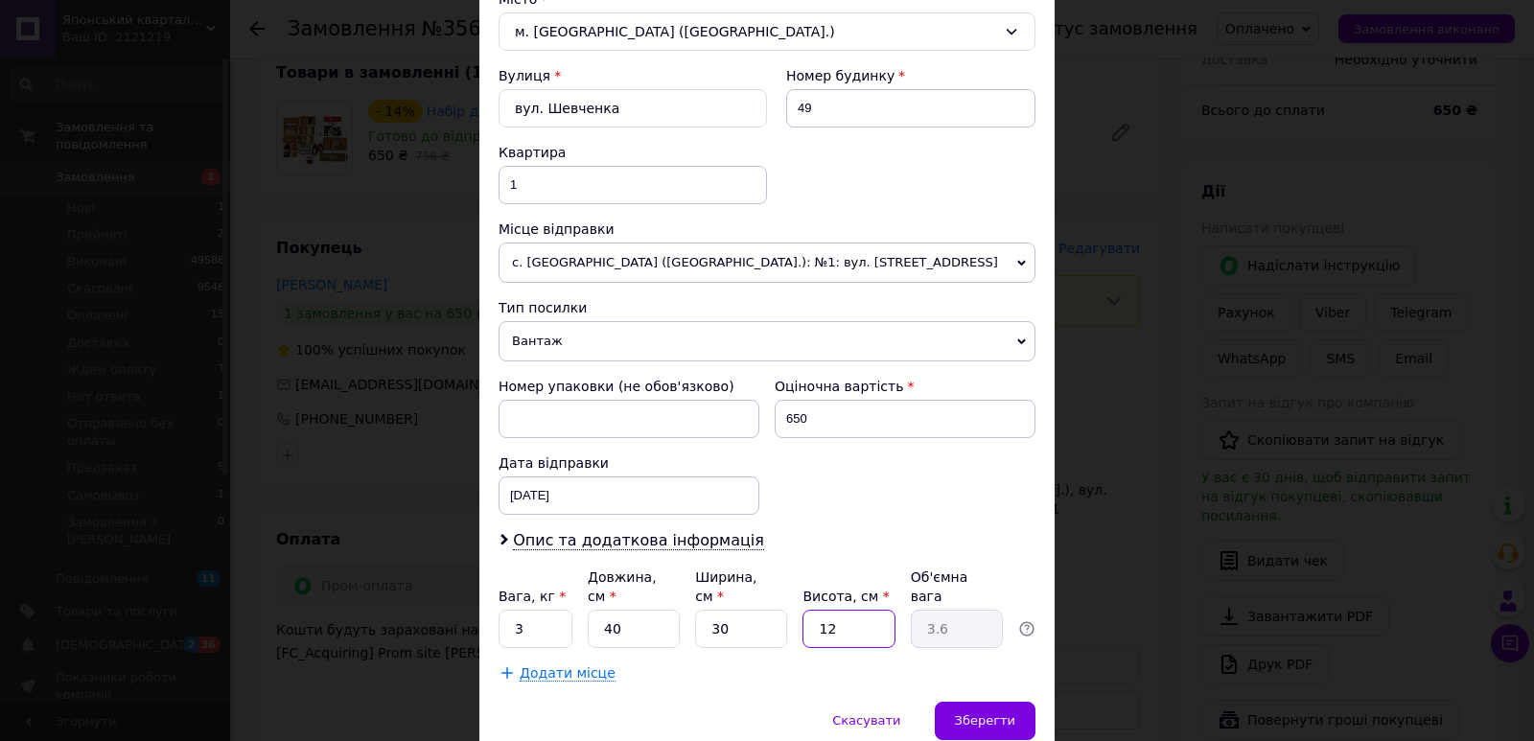
click at [805, 621] on input "12" at bounding box center [848, 629] width 92 height 38
type input "1"
type input "0.3"
type input "10"
type input "3"
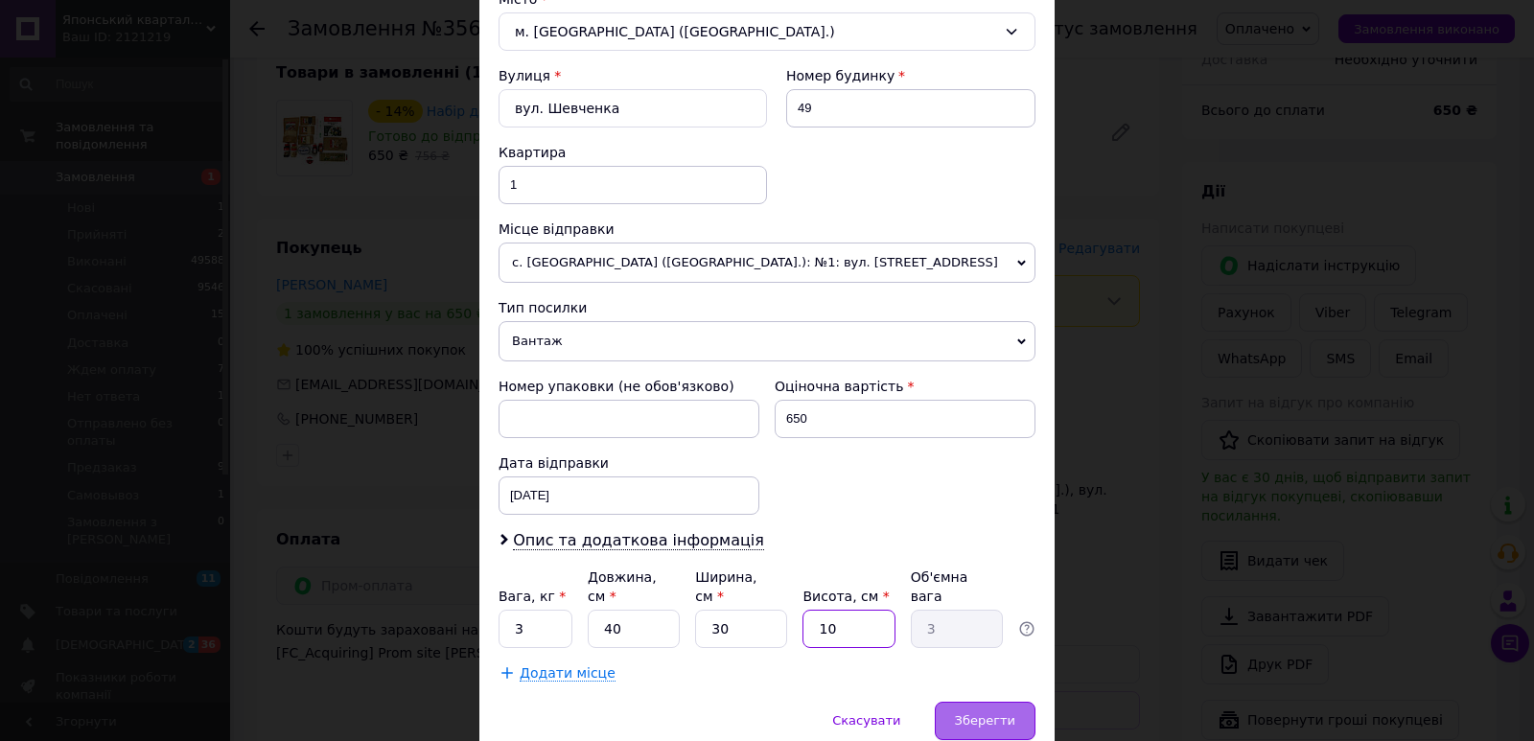
type input "10"
click at [1017, 702] on div "Зберегти" at bounding box center [985, 721] width 101 height 38
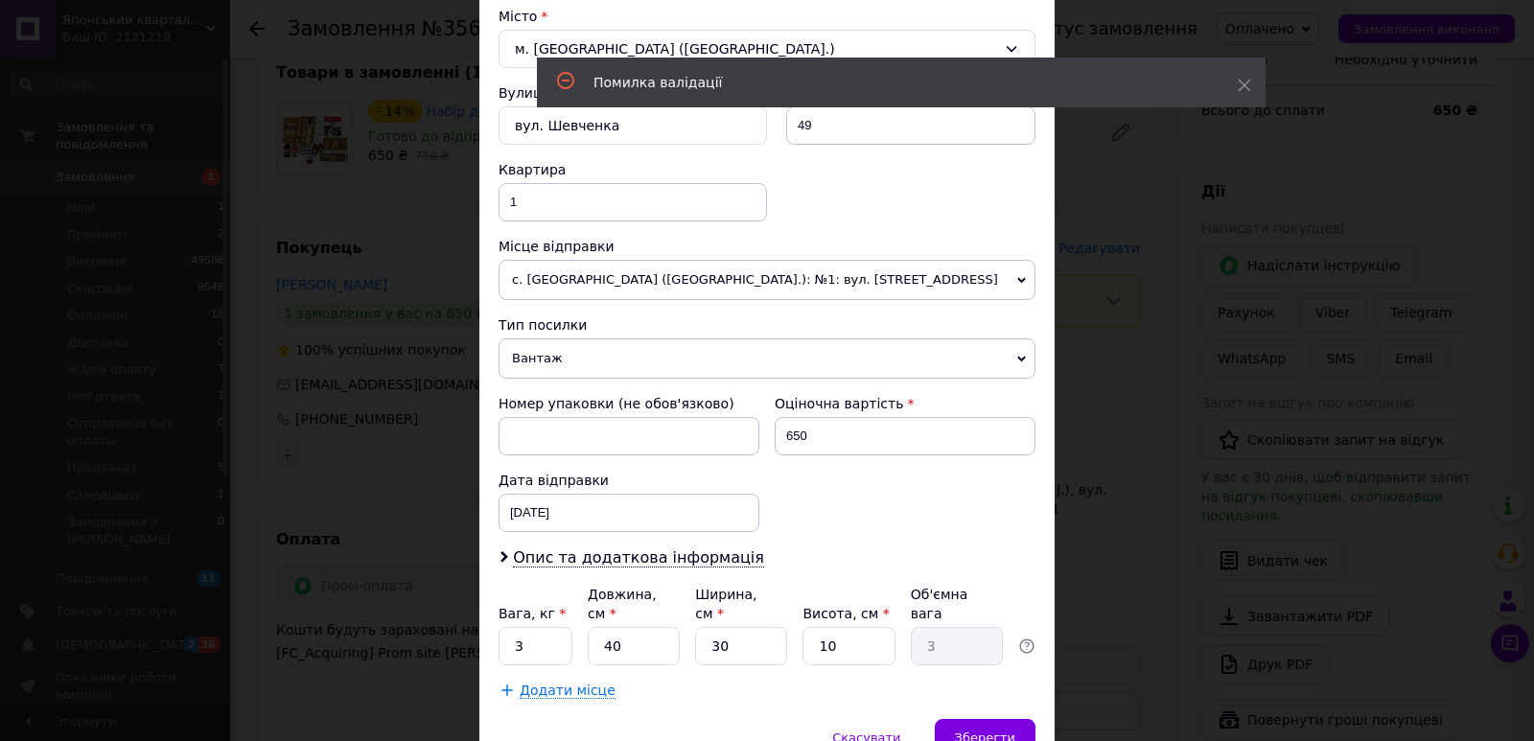
scroll to position [49, 0]
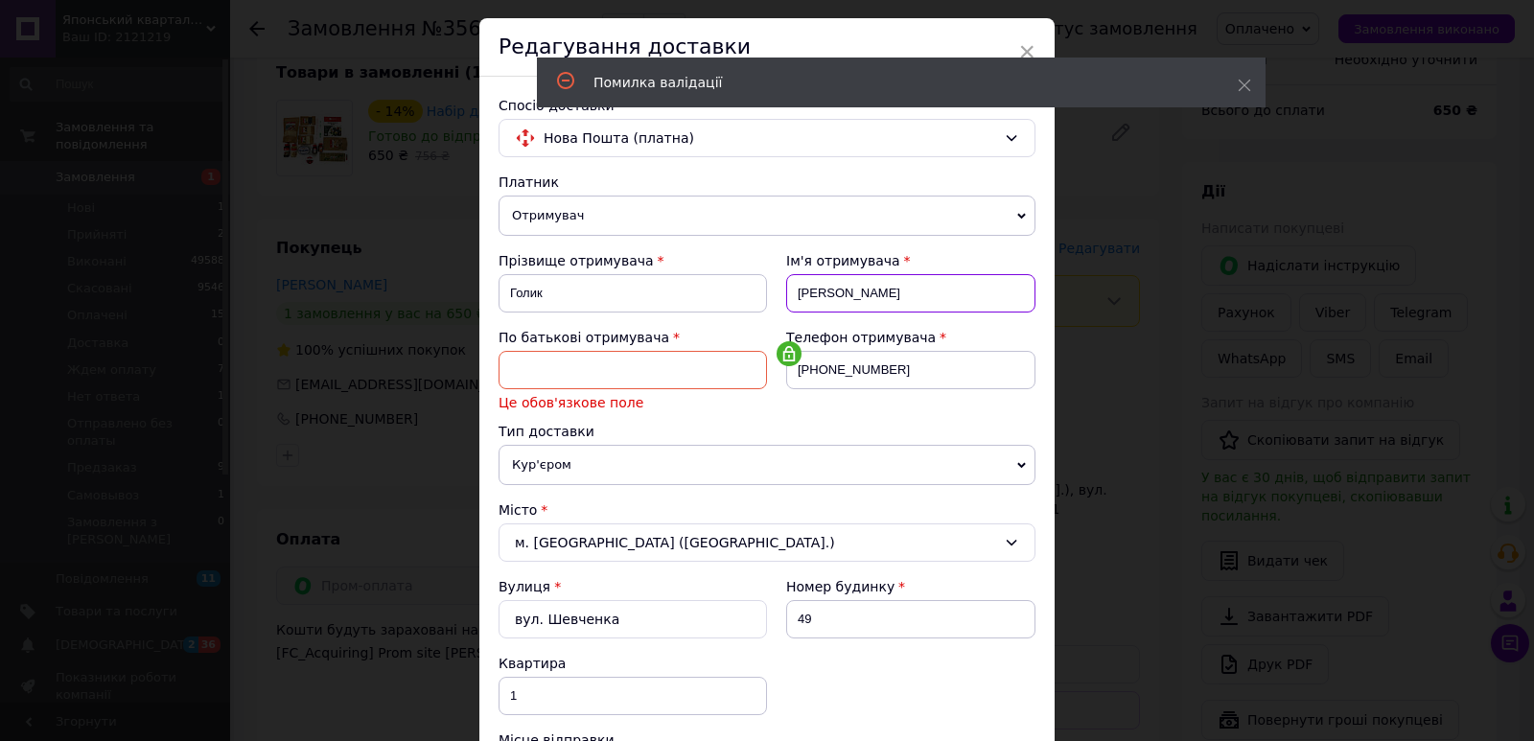
drag, startPoint x: 888, startPoint y: 299, endPoint x: 783, endPoint y: 300, distance: 104.5
click at [786, 300] on input "[PERSON_NAME]" at bounding box center [910, 293] width 249 height 38
click at [555, 353] on input at bounding box center [632, 370] width 268 height 38
paste input "[PERSON_NAME]"
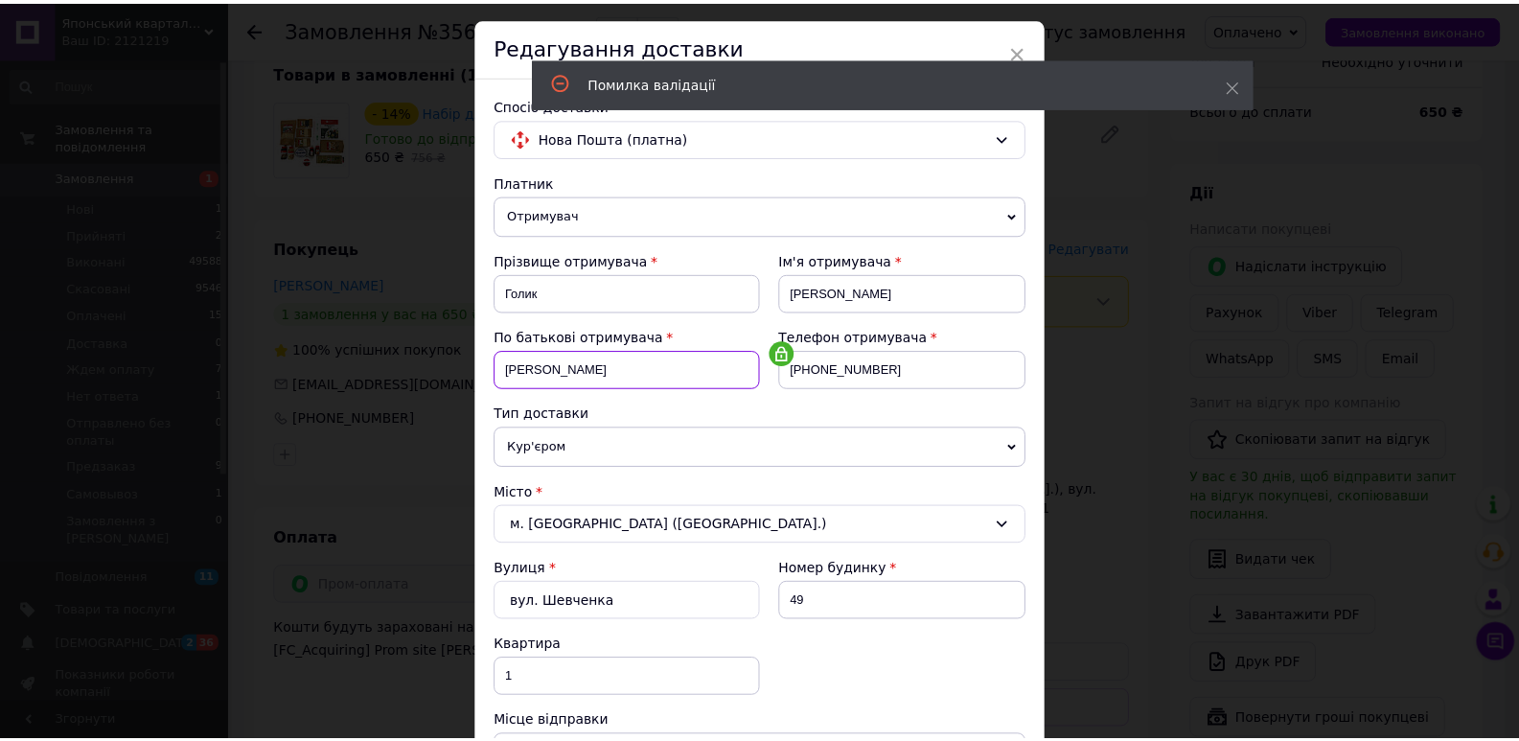
scroll to position [596, 0]
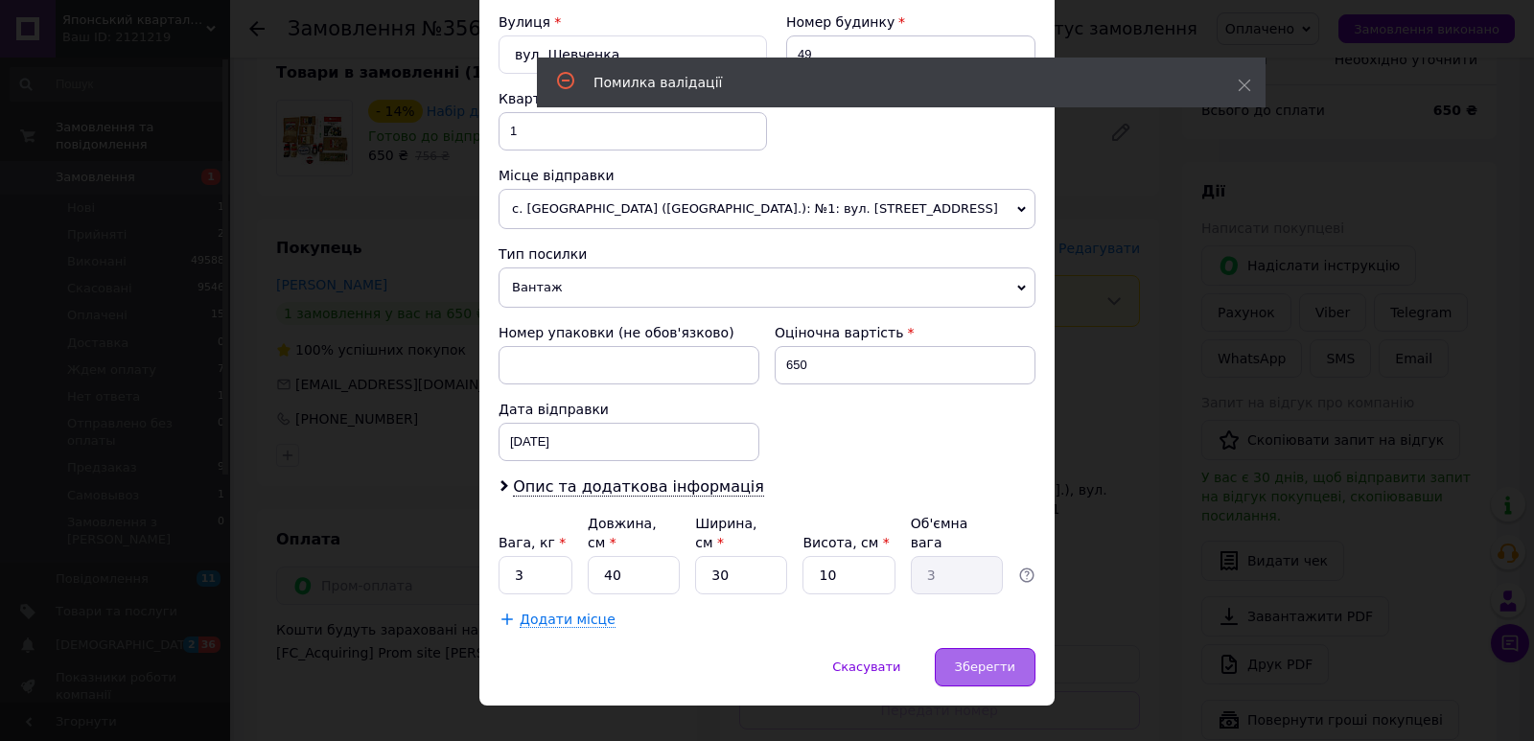
type input "[PERSON_NAME]"
drag, startPoint x: 975, startPoint y: 636, endPoint x: 911, endPoint y: 641, distance: 64.4
click at [976, 648] on div "Зберегти" at bounding box center [985, 667] width 101 height 38
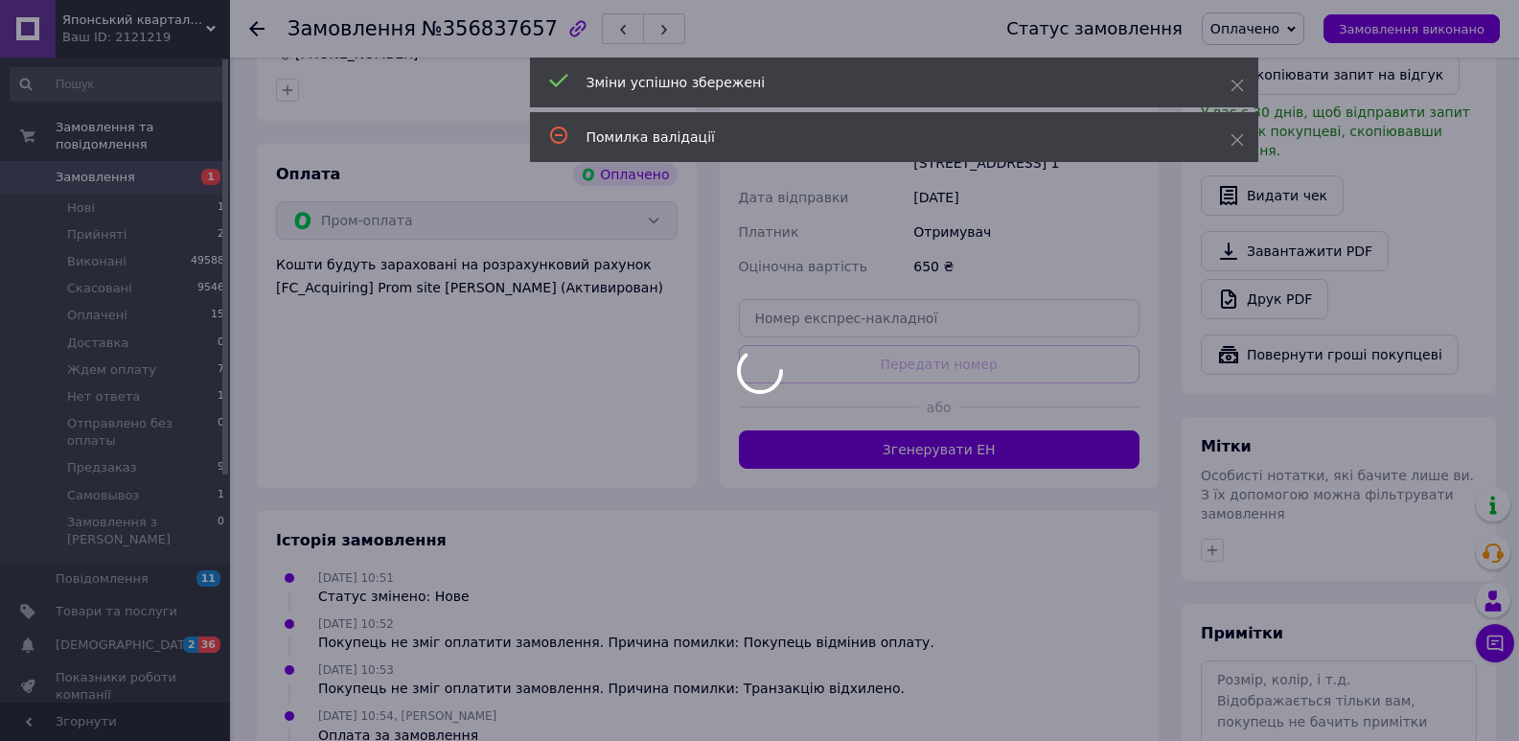
scroll to position [1043, 0]
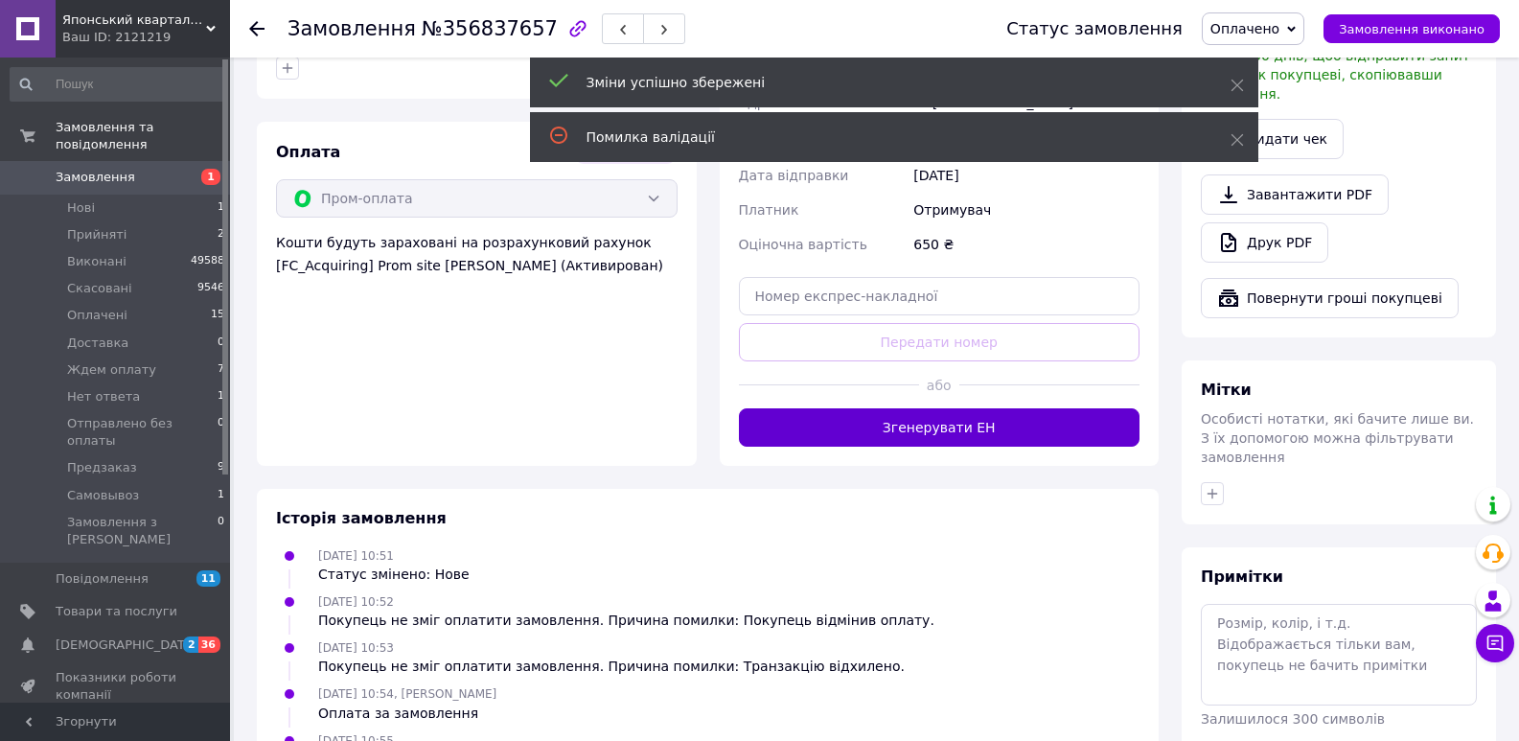
click at [1030, 408] on button "Згенерувати ЕН" at bounding box center [940, 427] width 402 height 38
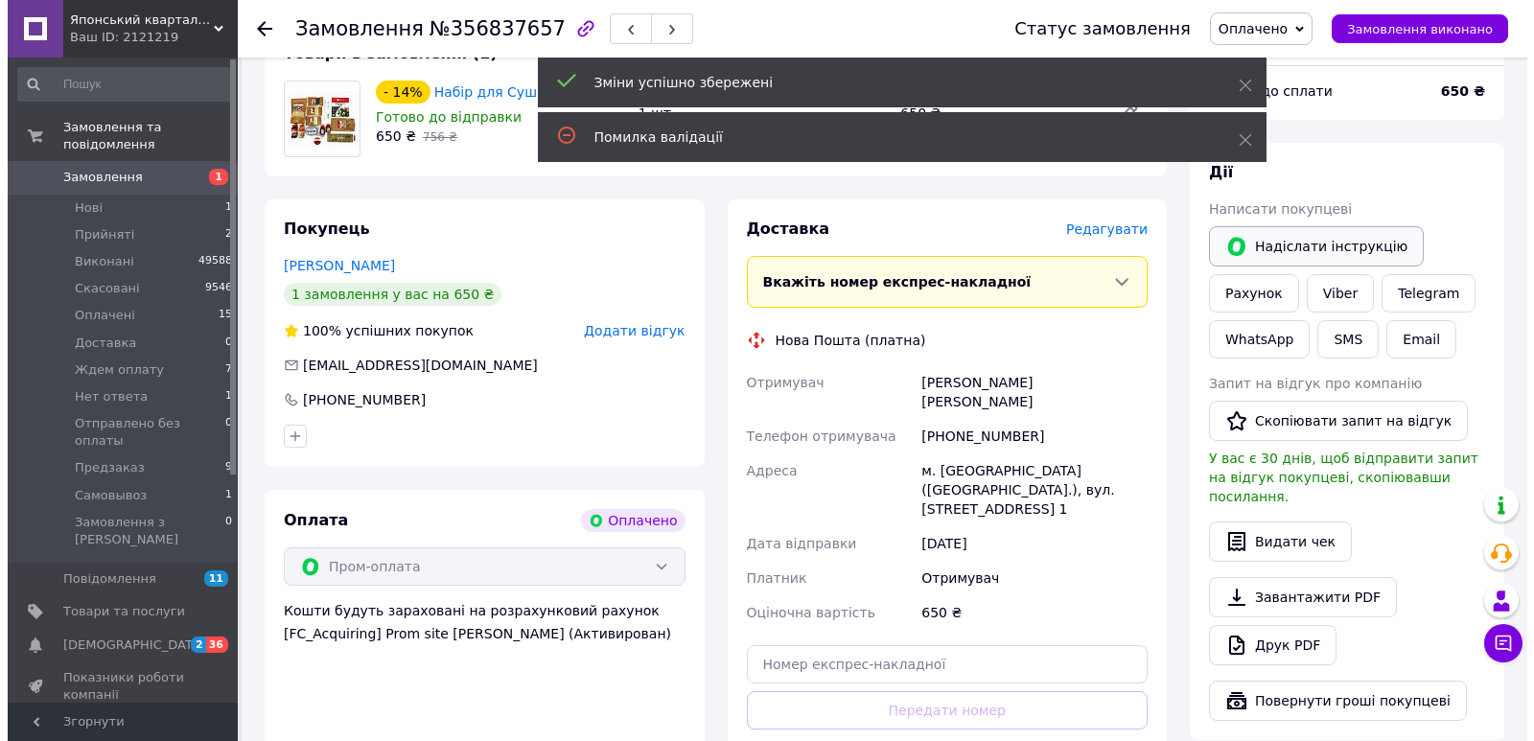
scroll to position [661, 0]
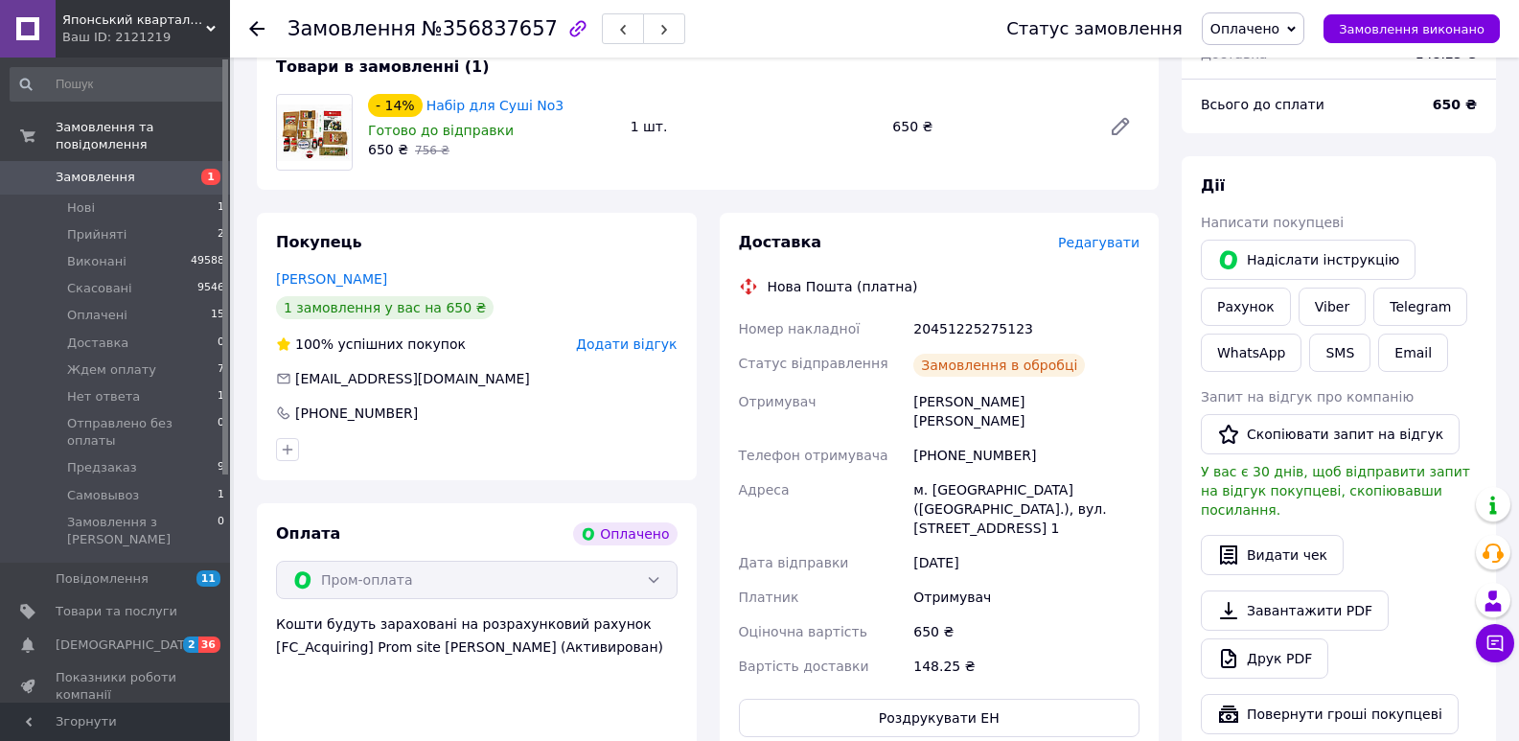
click at [958, 312] on div "20451225275123" at bounding box center [1027, 329] width 234 height 35
copy div "20451225275123"
click at [1353, 340] on button "SMS" at bounding box center [1339, 353] width 61 height 38
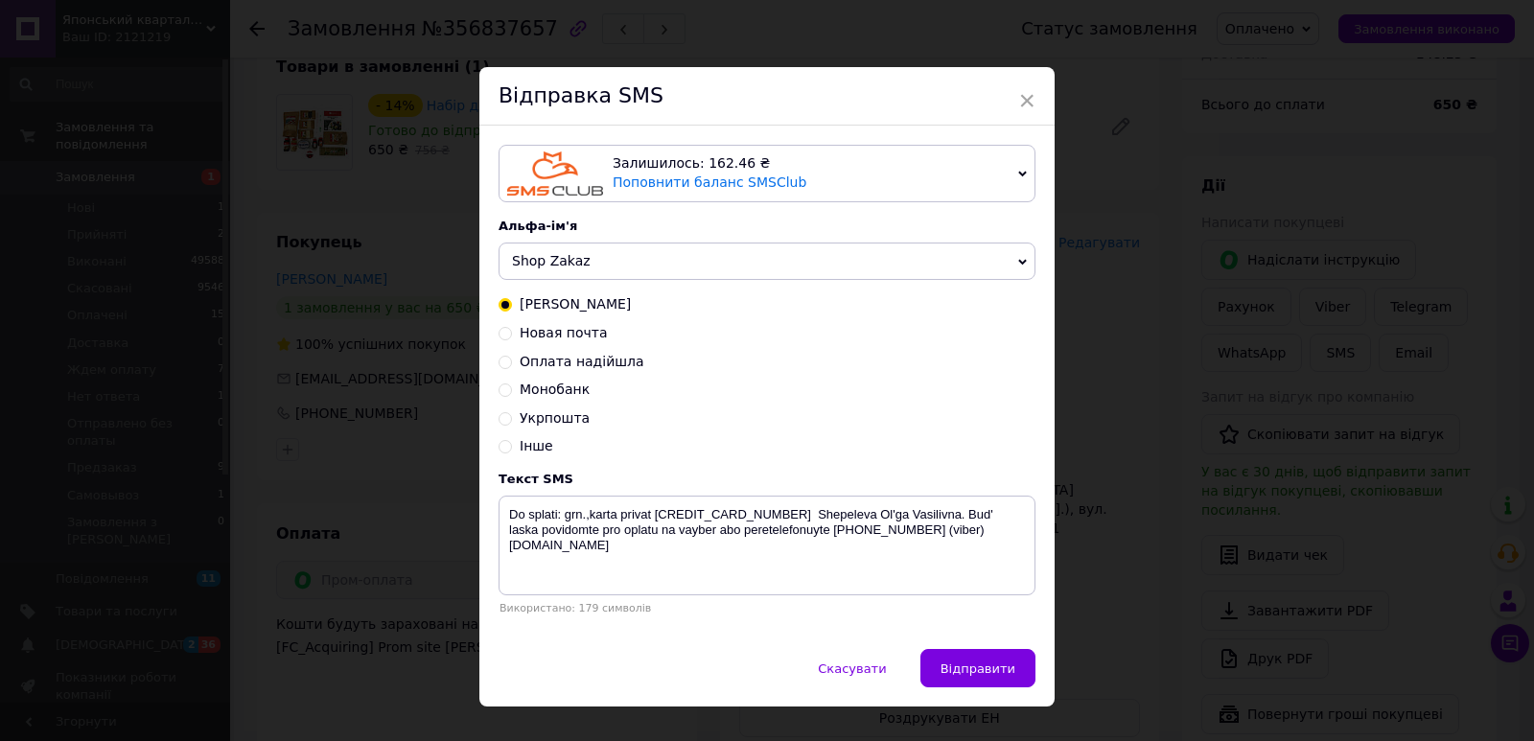
drag, startPoint x: 567, startPoint y: 336, endPoint x: 593, endPoint y: 316, distance: 32.2
click at [567, 336] on span "Новая почта" at bounding box center [564, 332] width 88 height 15
click at [512, 336] on input "Новая почта" at bounding box center [504, 331] width 13 height 13
radio input "true"
radio input "false"
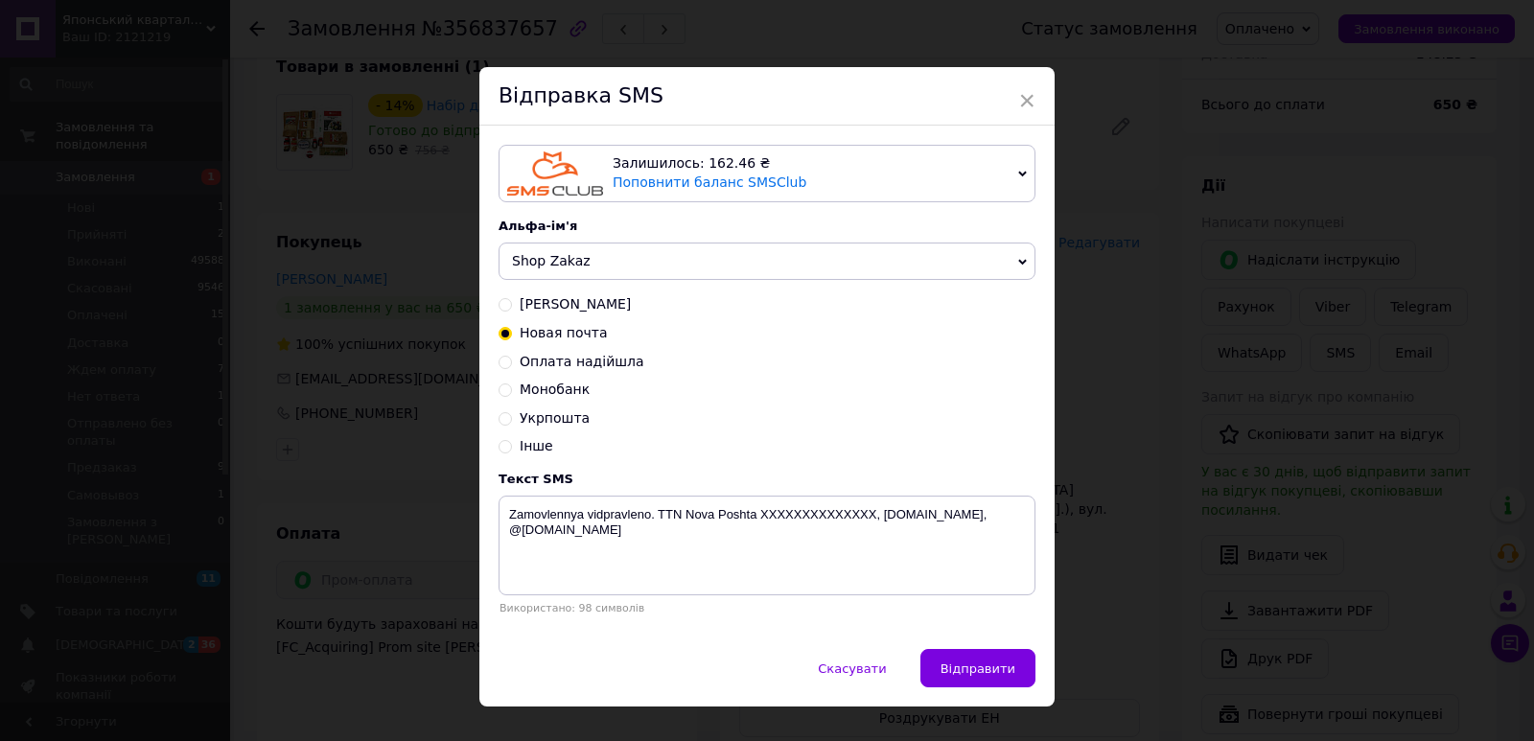
drag, startPoint x: 593, startPoint y: 265, endPoint x: 567, endPoint y: 304, distance: 47.1
click at [593, 270] on span "Shop Zakaz" at bounding box center [766, 262] width 537 height 38
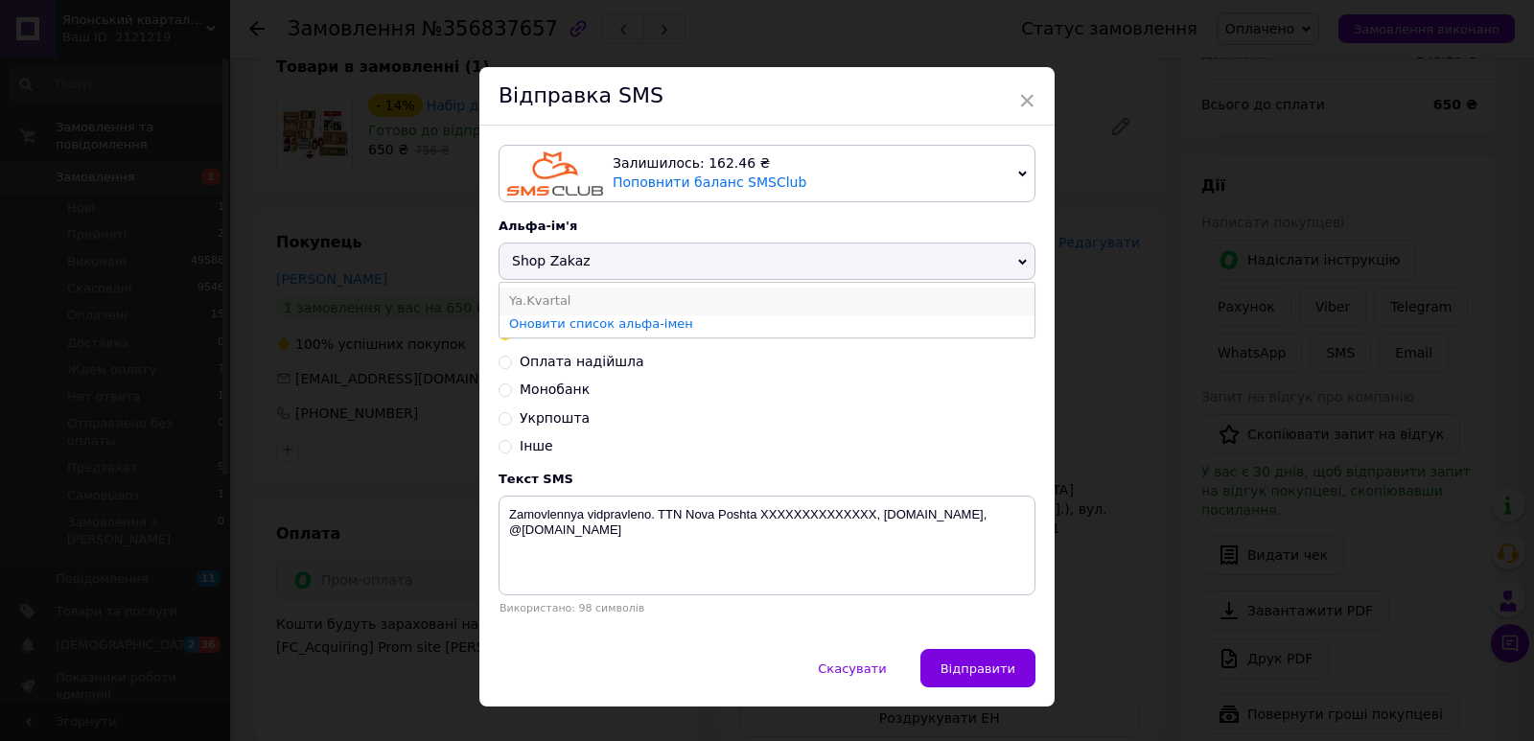
click at [567, 305] on li "Ya.Kvartal" at bounding box center [766, 301] width 535 height 27
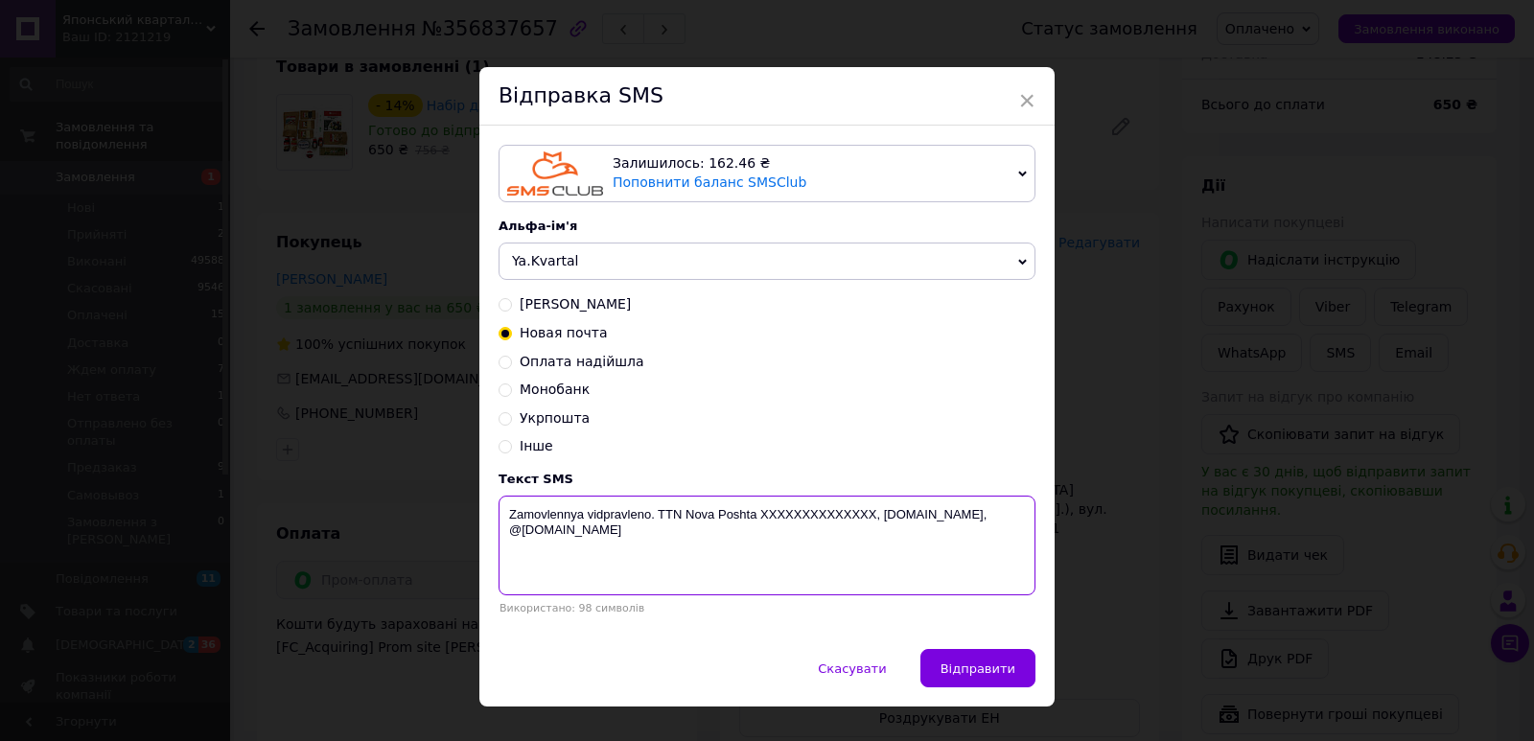
click at [801, 513] on textarea "Zamovlennya vidpravleno. TTN Nova Poshta XXXXXXXXXXXXXX, [DOMAIN_NAME], @[DOMAI…" at bounding box center [766, 546] width 537 height 100
paste textarea "20451225275123"
type textarea "Zamovlennya vidpravleno. [GEOGRAPHIC_DATA] 20451225275123, [DOMAIN_NAME], @[DOM…"
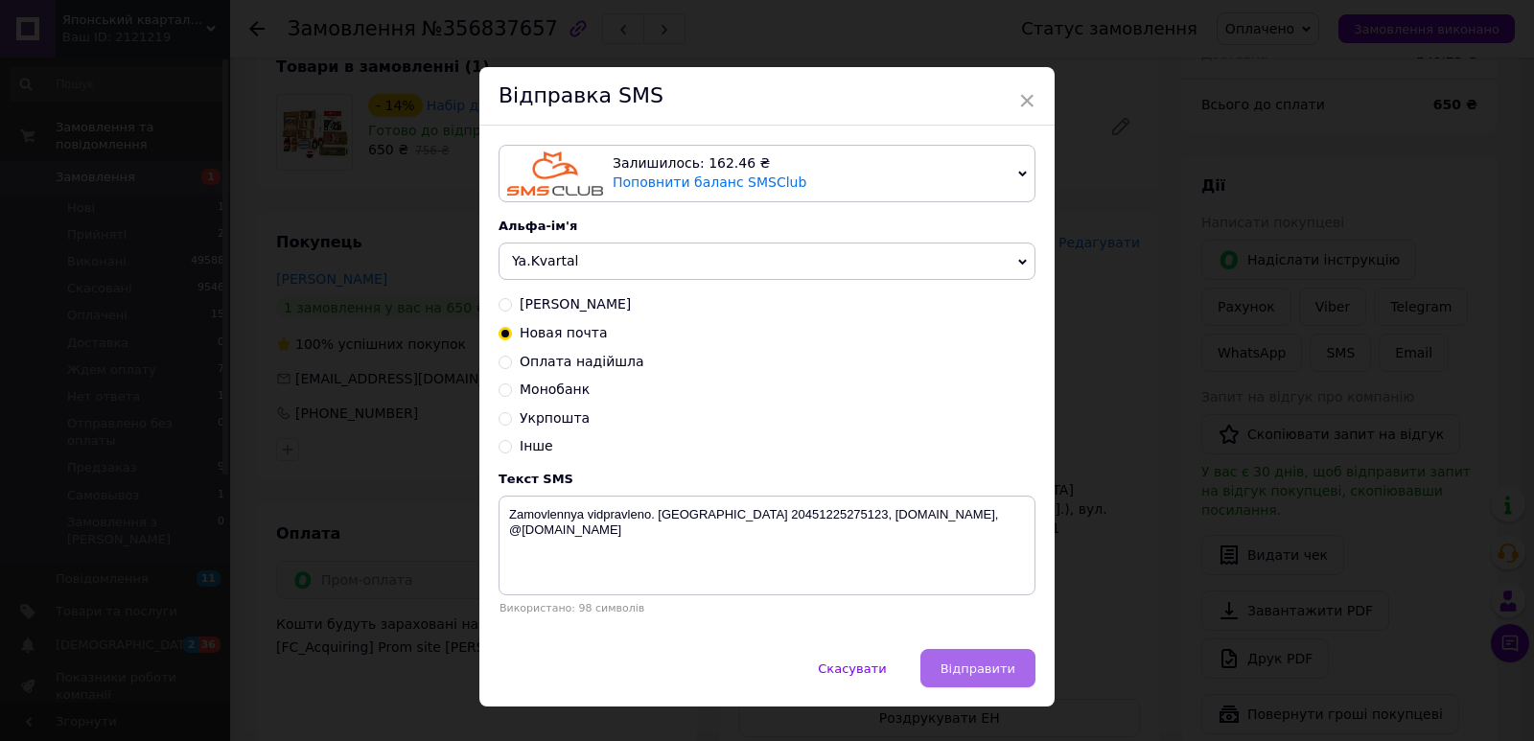
click at [979, 676] on span "Відправити" at bounding box center [977, 668] width 75 height 14
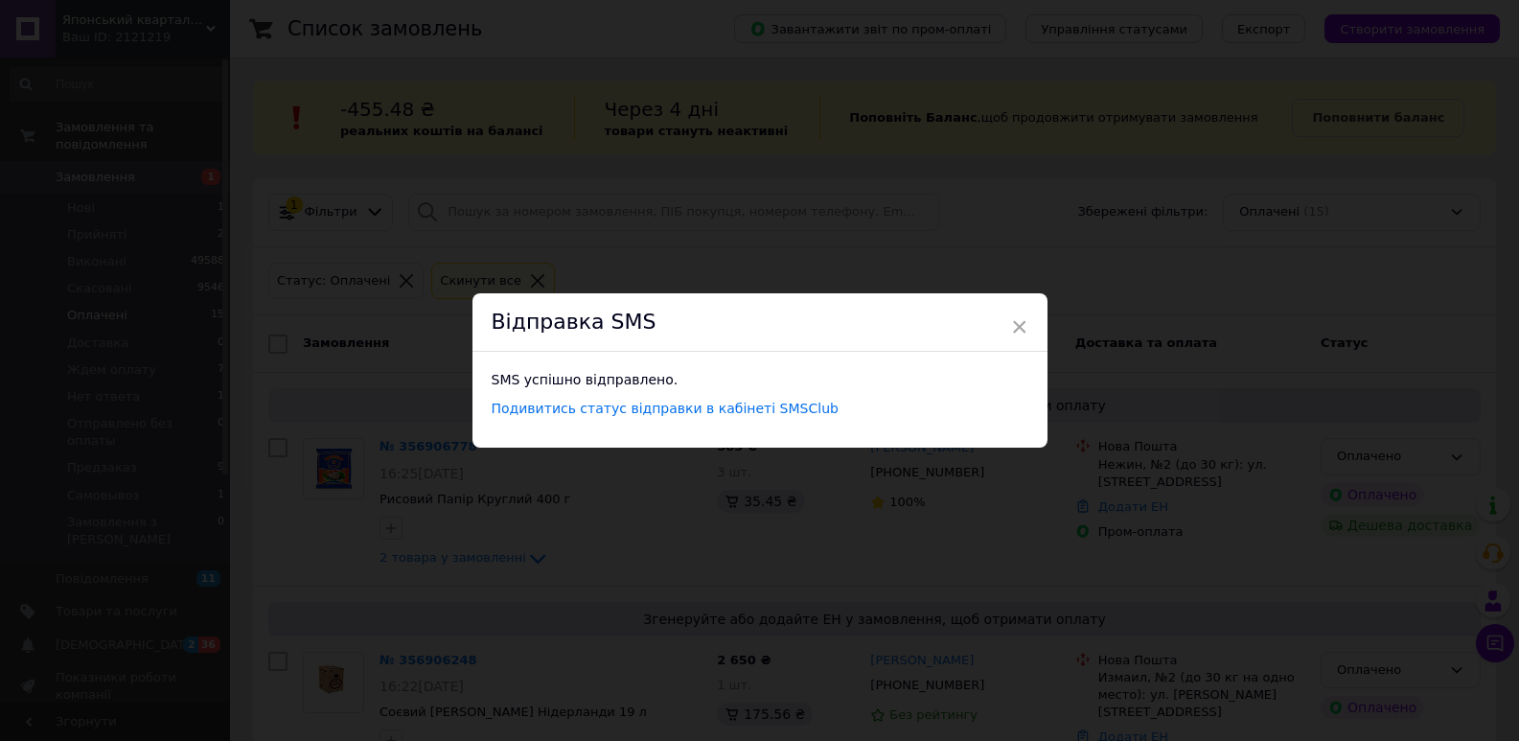
click at [740, 259] on div "× Відправка SMS SMS успішно відправлено. Подивитись статус відправки в кабінеті…" at bounding box center [759, 370] width 1519 height 741
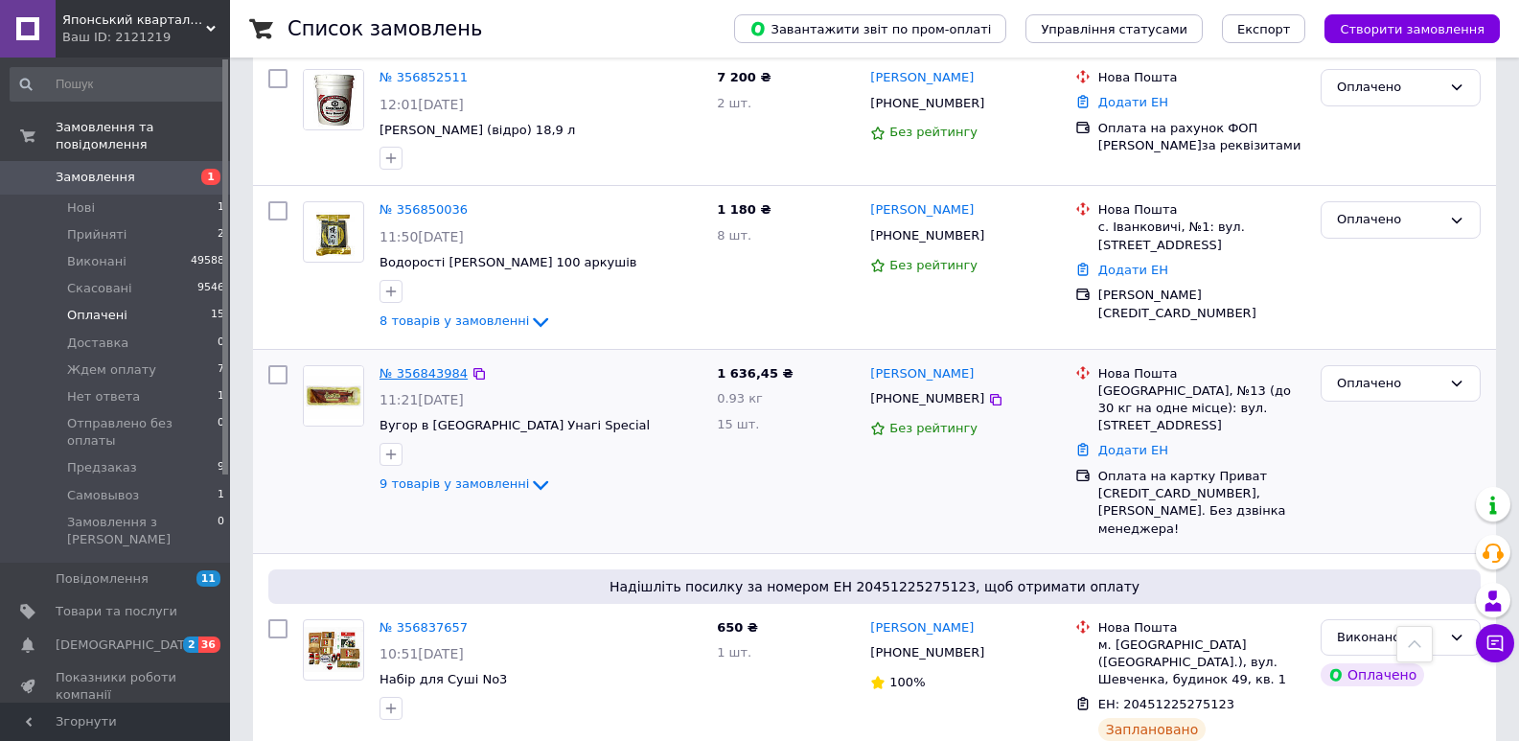
click at [414, 366] on link "№ 356843984" at bounding box center [424, 373] width 88 height 14
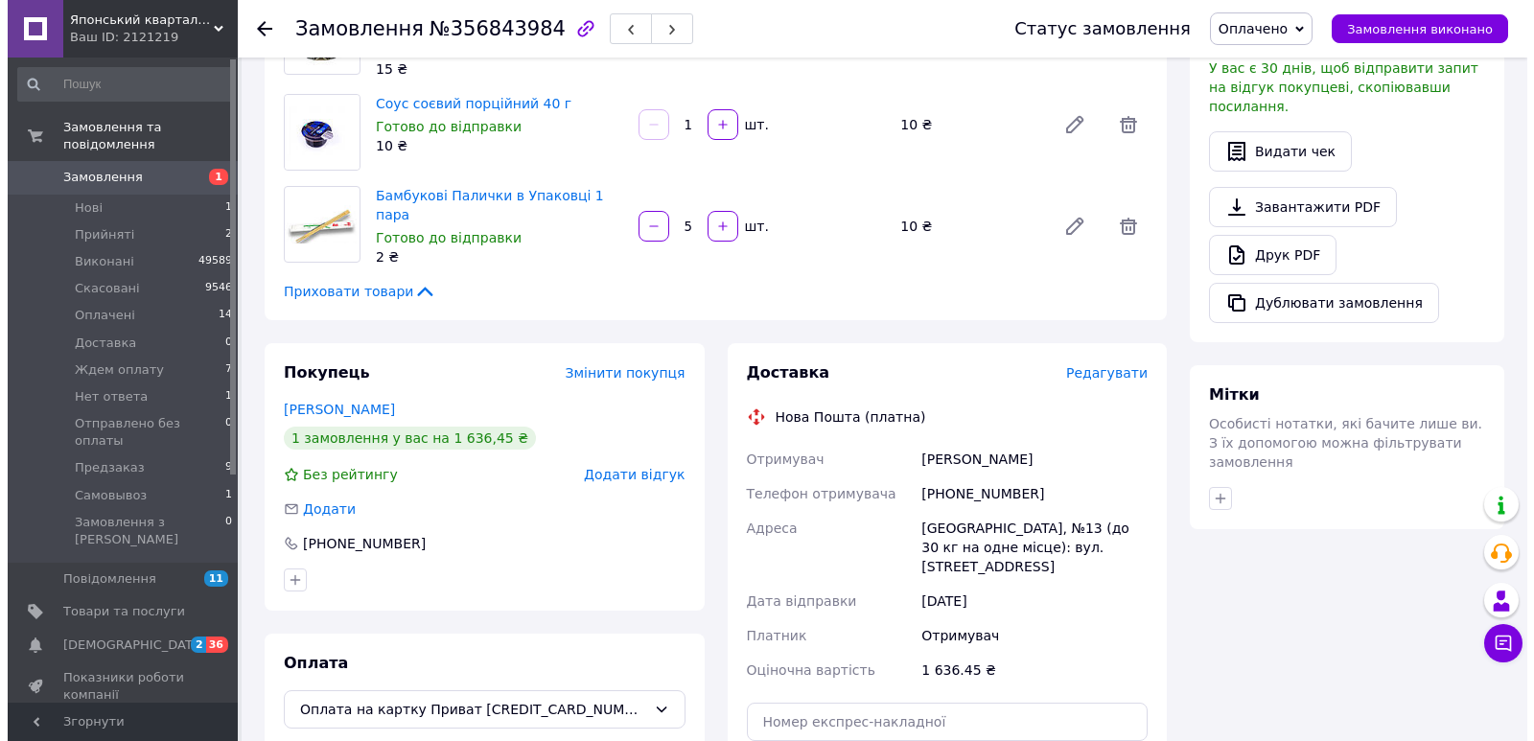
scroll to position [835, 0]
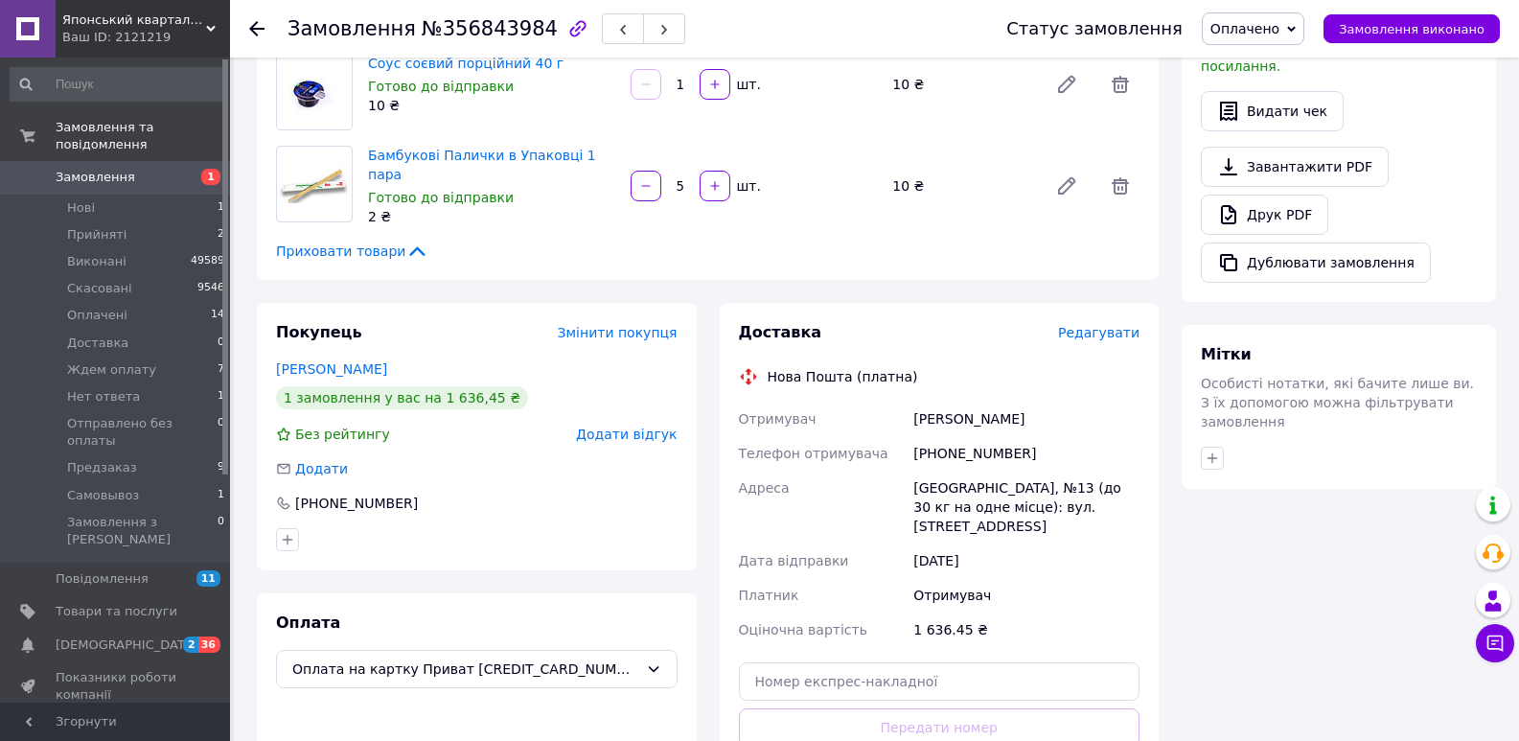
click at [1095, 325] on span "Редагувати" at bounding box center [1098, 332] width 81 height 15
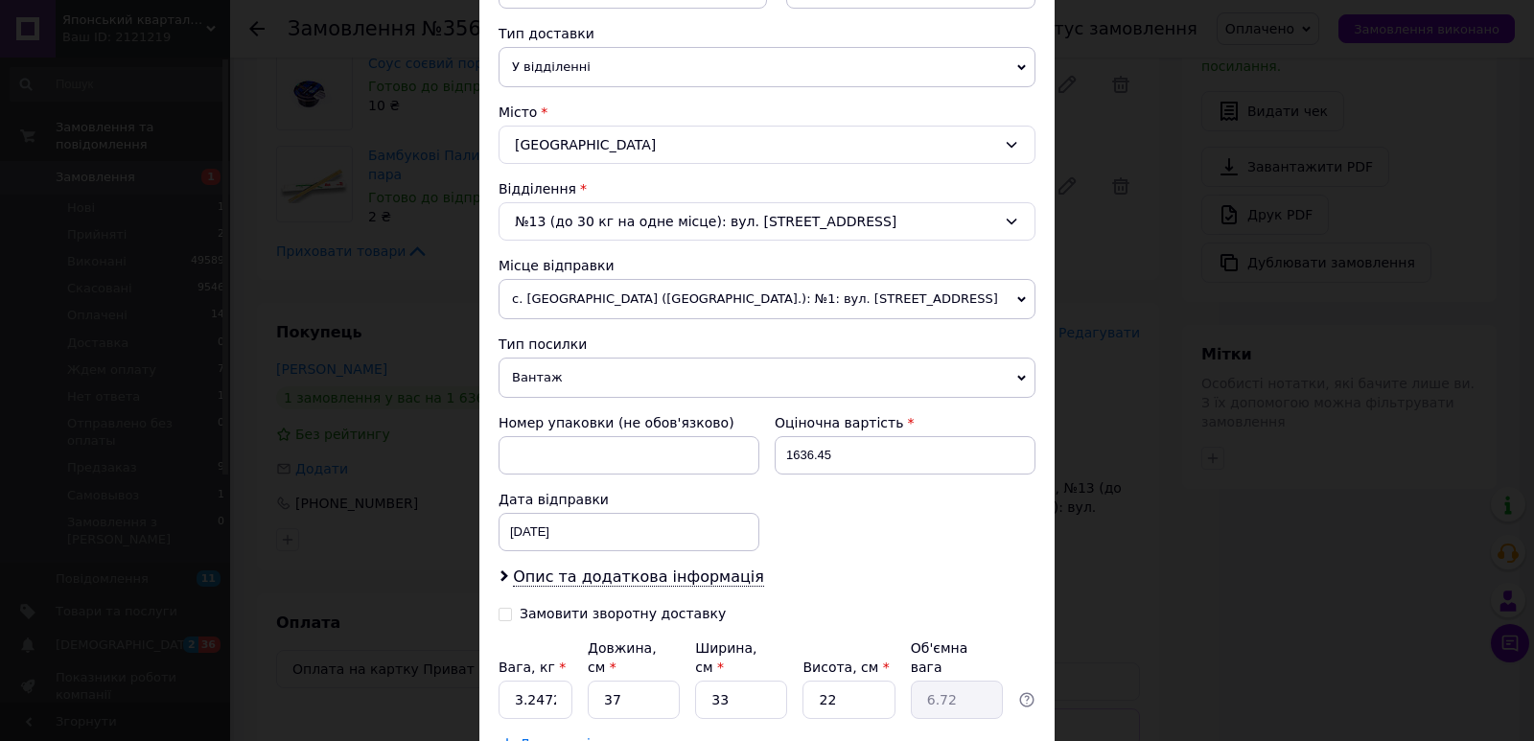
scroll to position [444, 0]
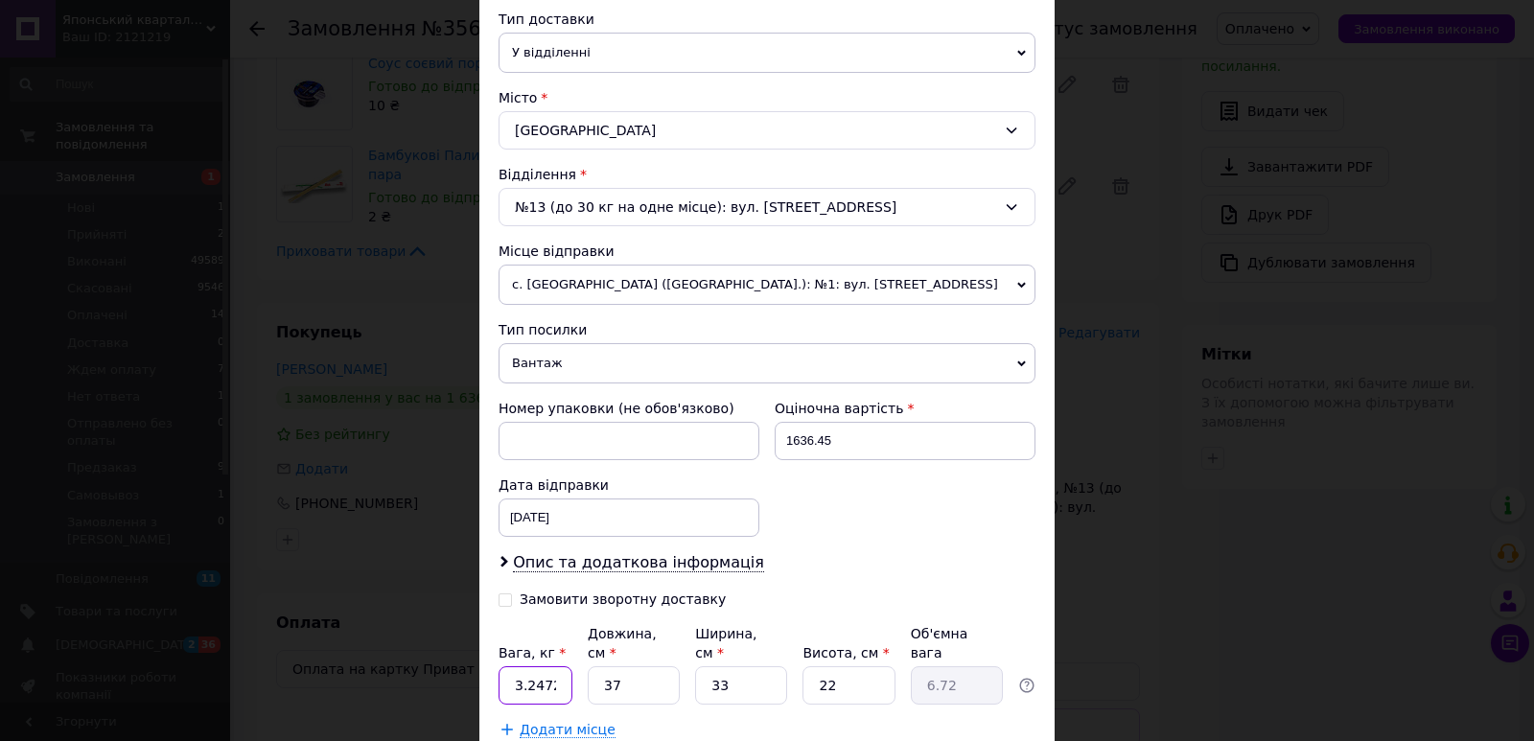
click at [541, 666] on input "3.24725" at bounding box center [535, 685] width 74 height 38
type input "7.15"
click at [630, 666] on input "37" at bounding box center [634, 685] width 92 height 38
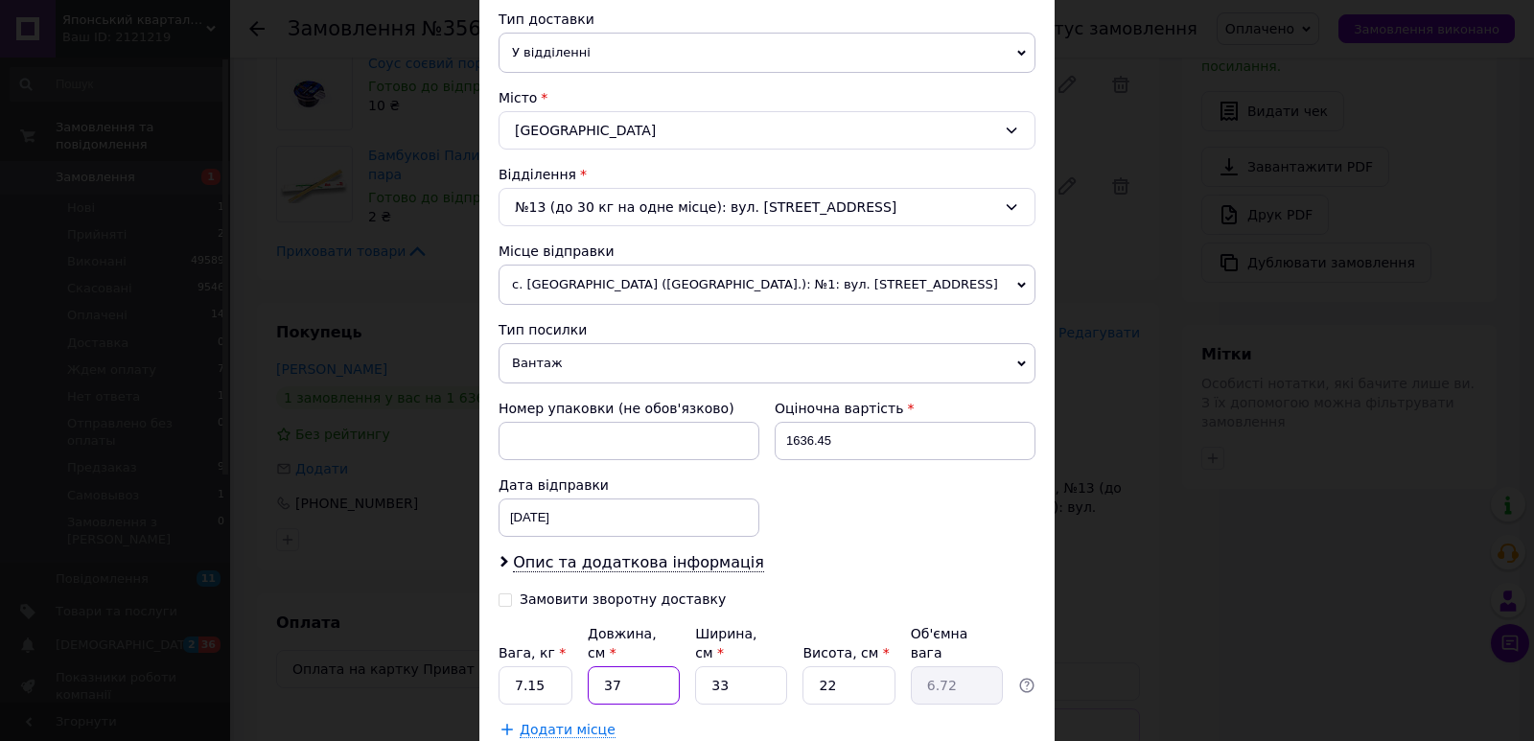
type input "3"
type input "0.54"
type input "36"
type input "6.53"
type input "36"
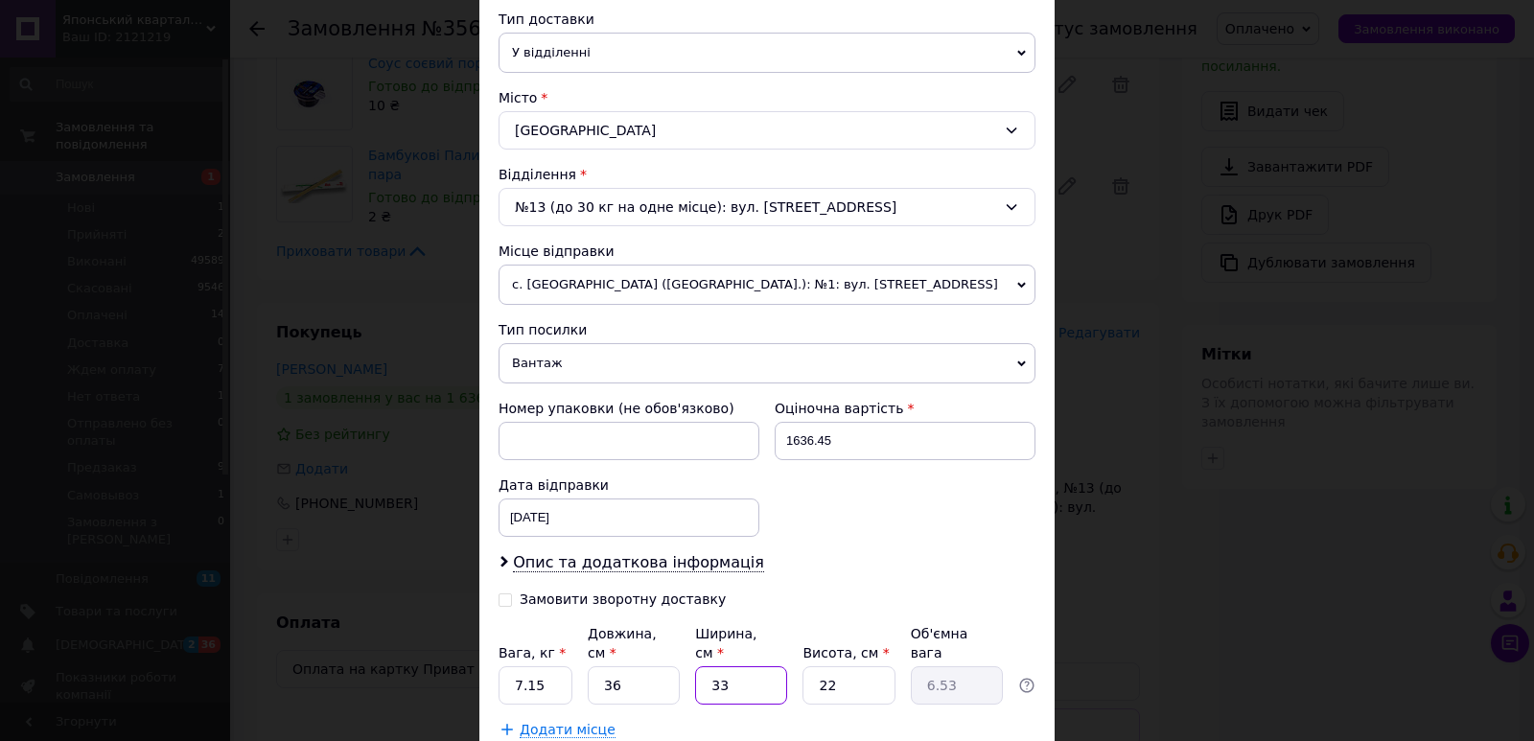
click at [747, 666] on input "33" at bounding box center [741, 685] width 92 height 38
click at [746, 666] on input "33" at bounding box center [741, 685] width 92 height 38
type input "2"
type input "0.4"
type input "27"
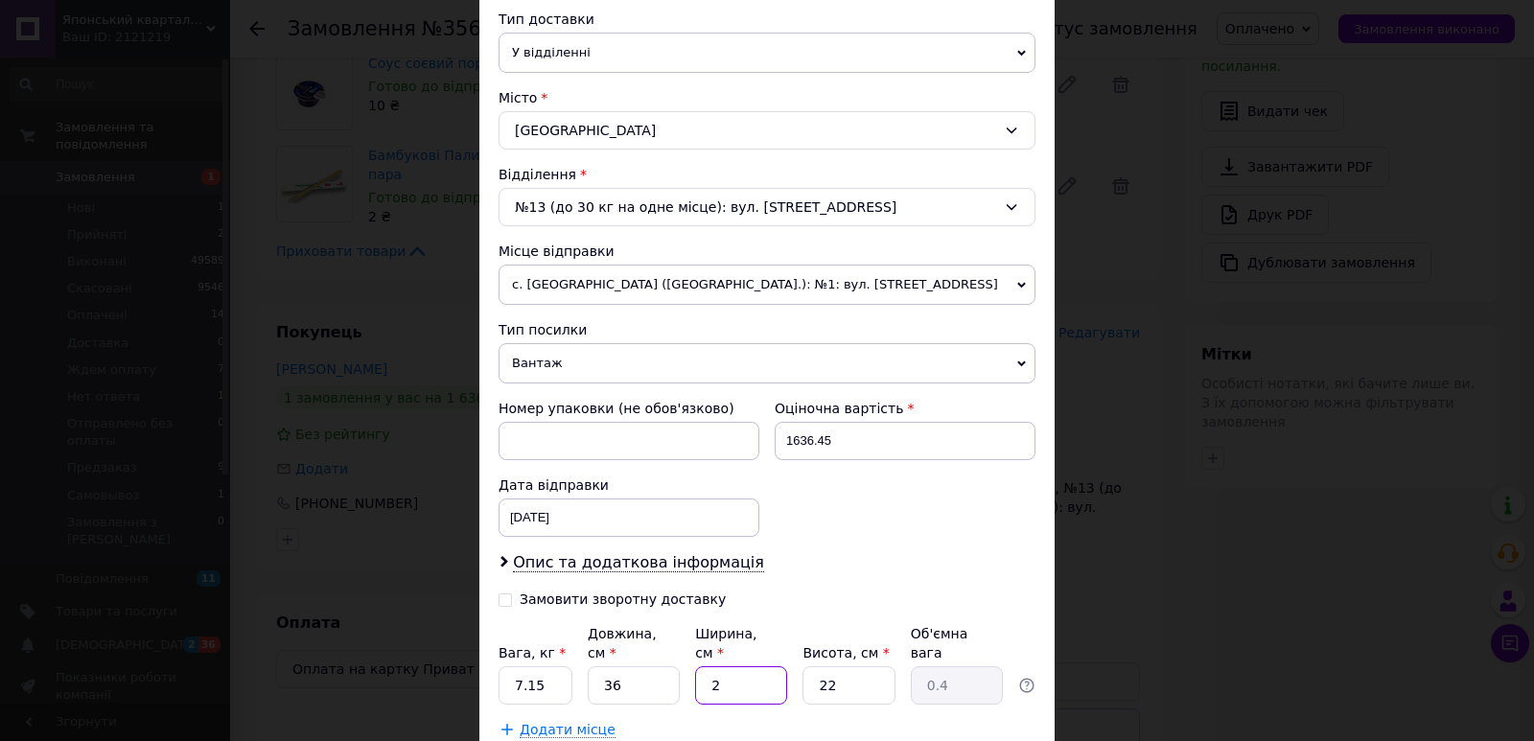
type input "5.35"
type input "27"
click at [848, 675] on input "22" at bounding box center [848, 685] width 92 height 38
type input "1"
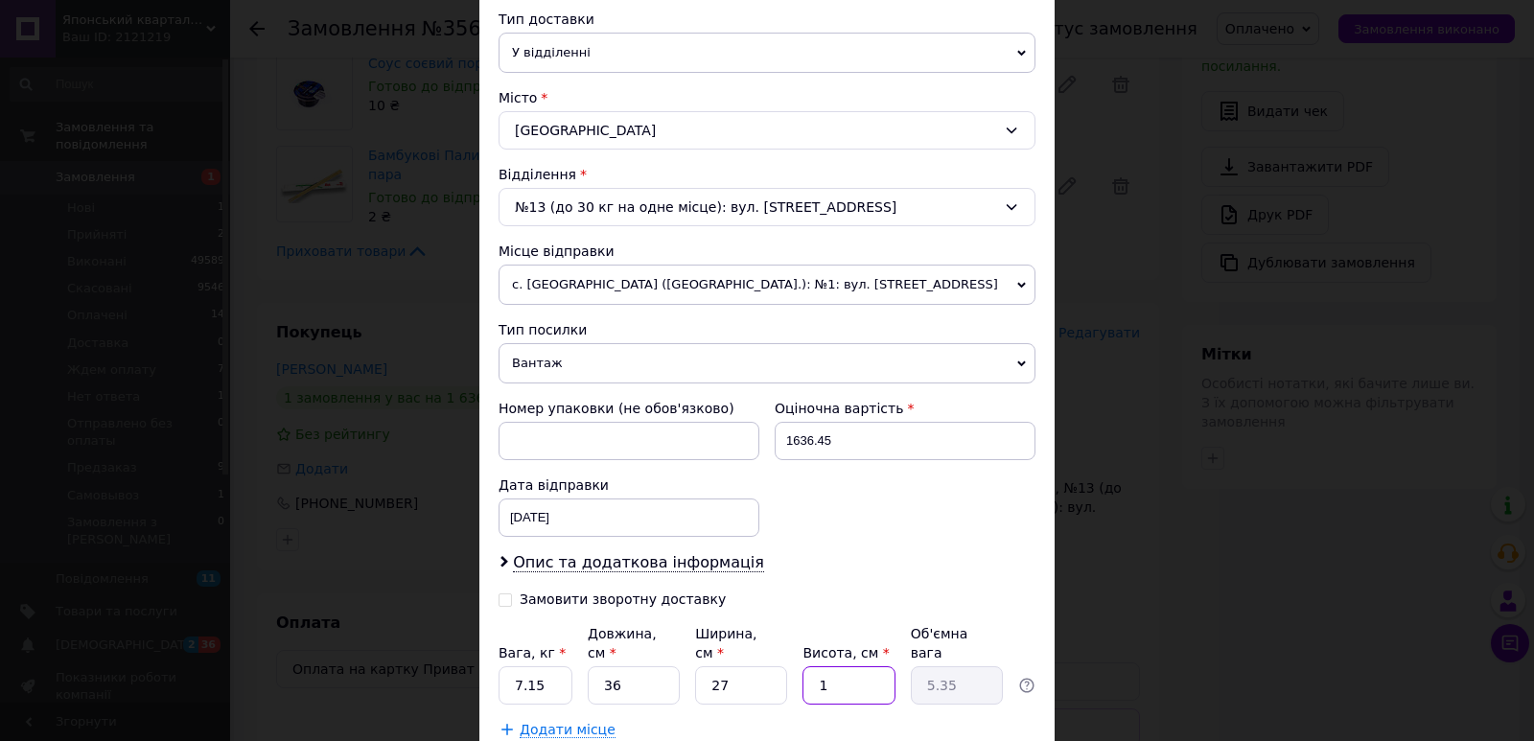
type input "0.24"
type input "15"
type input "3.65"
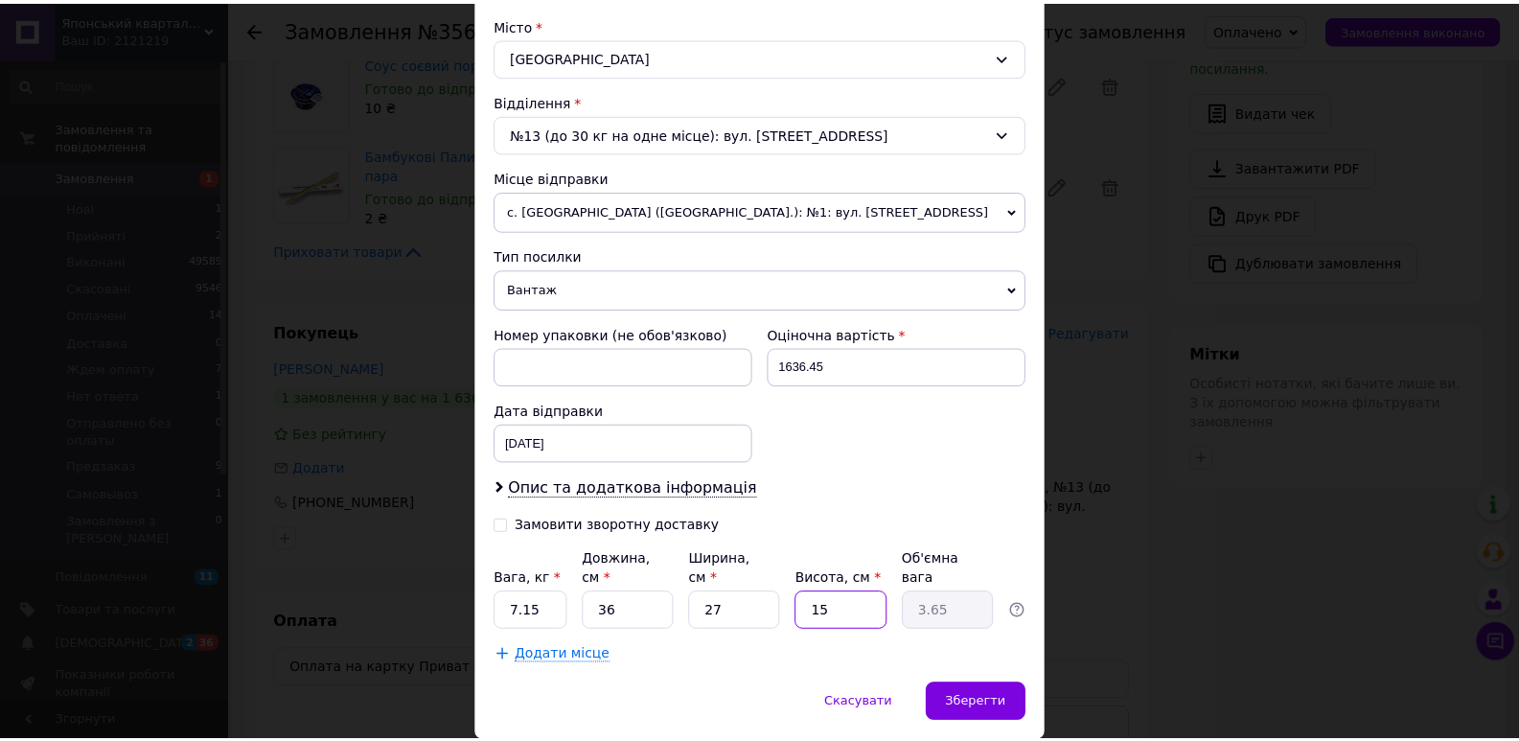
scroll to position [555, 0]
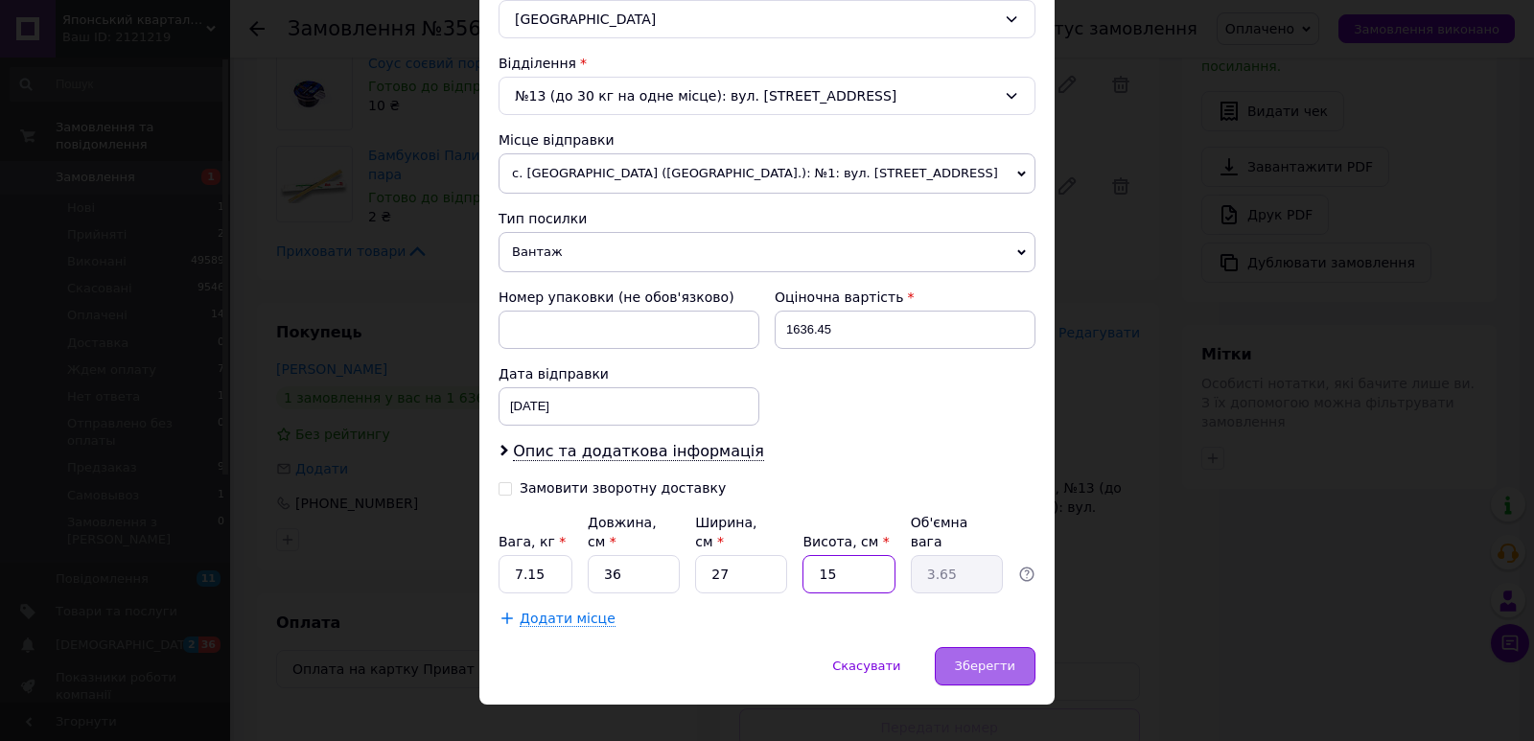
type input "15"
click at [983, 647] on div "Зберегти" at bounding box center [985, 666] width 101 height 38
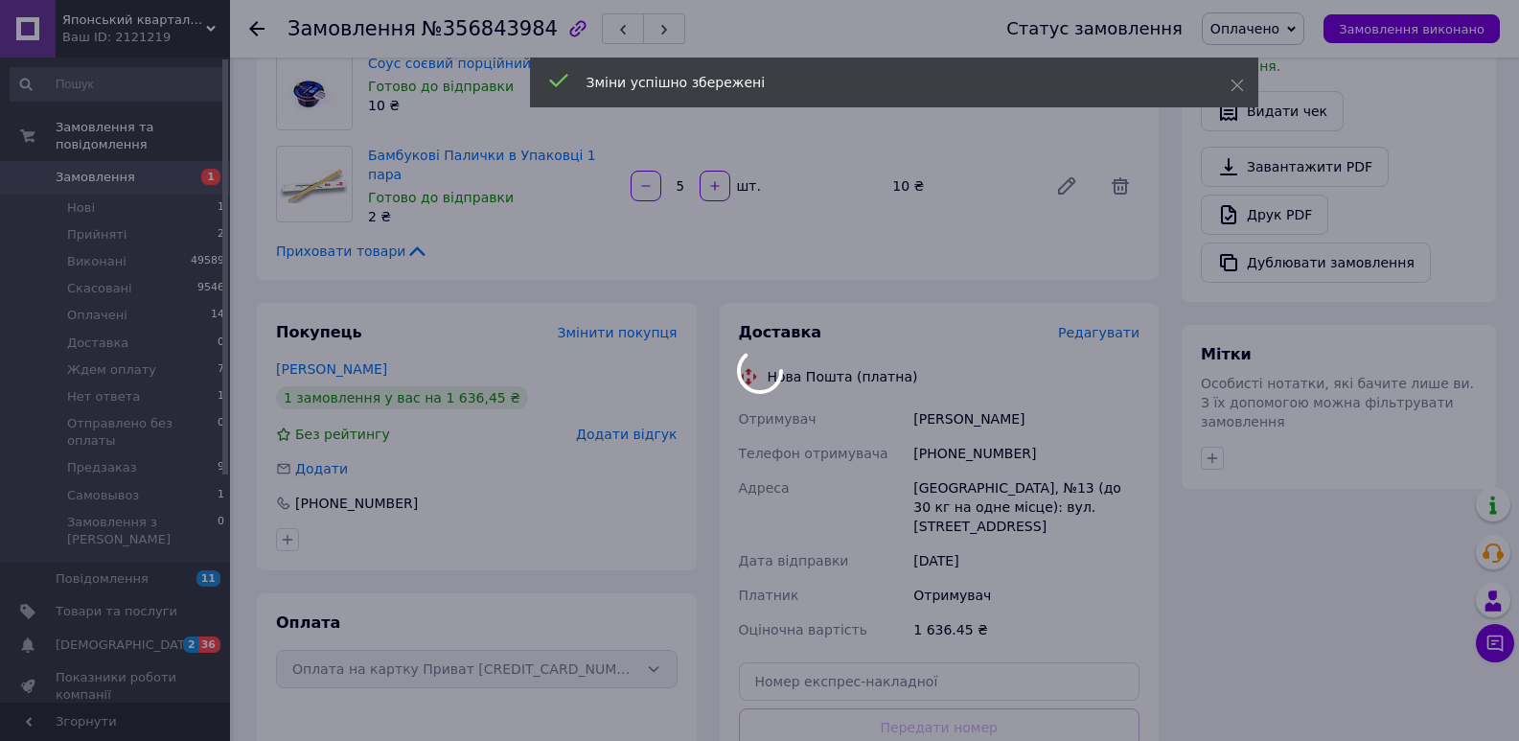
scroll to position [905, 0]
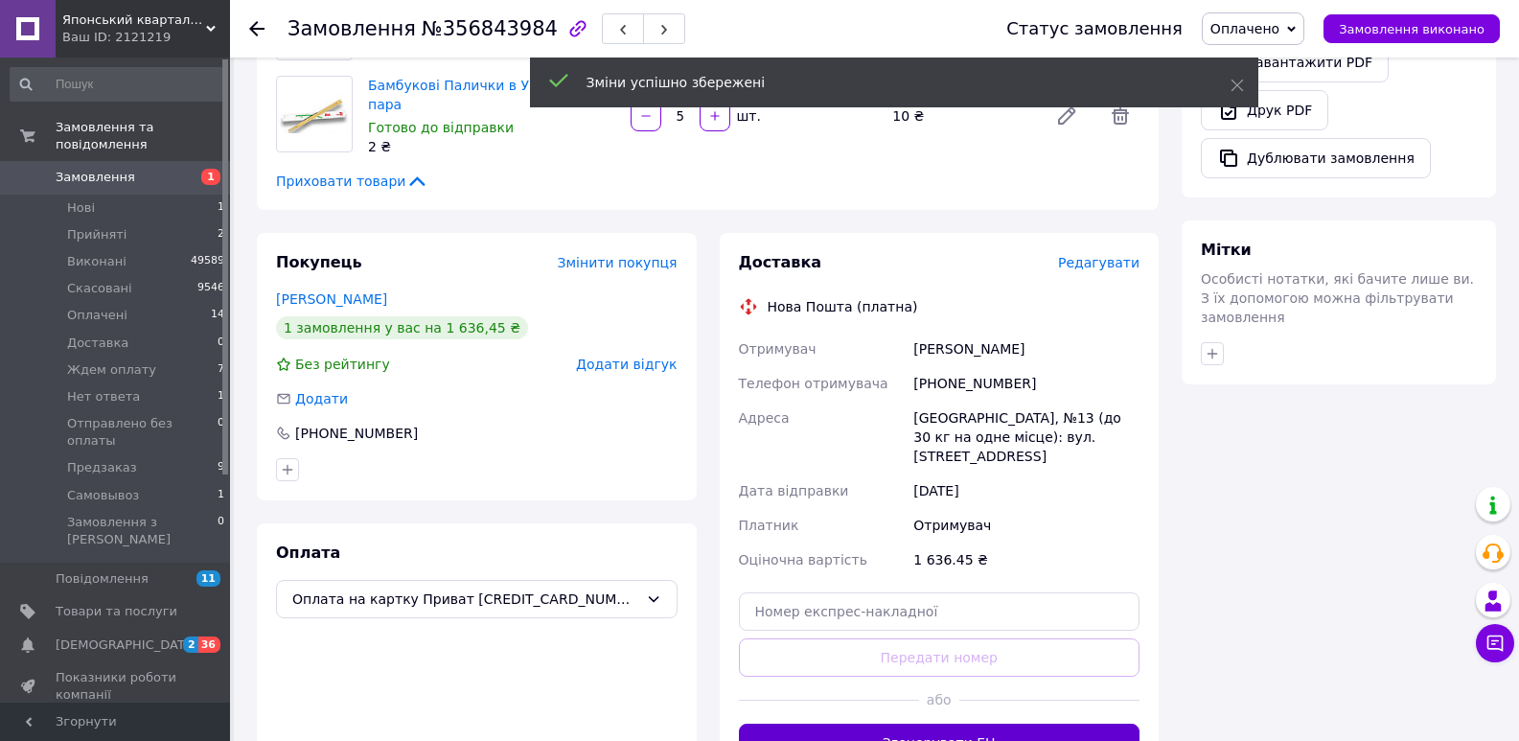
click at [1033, 724] on button "Згенерувати ЕН" at bounding box center [940, 743] width 402 height 38
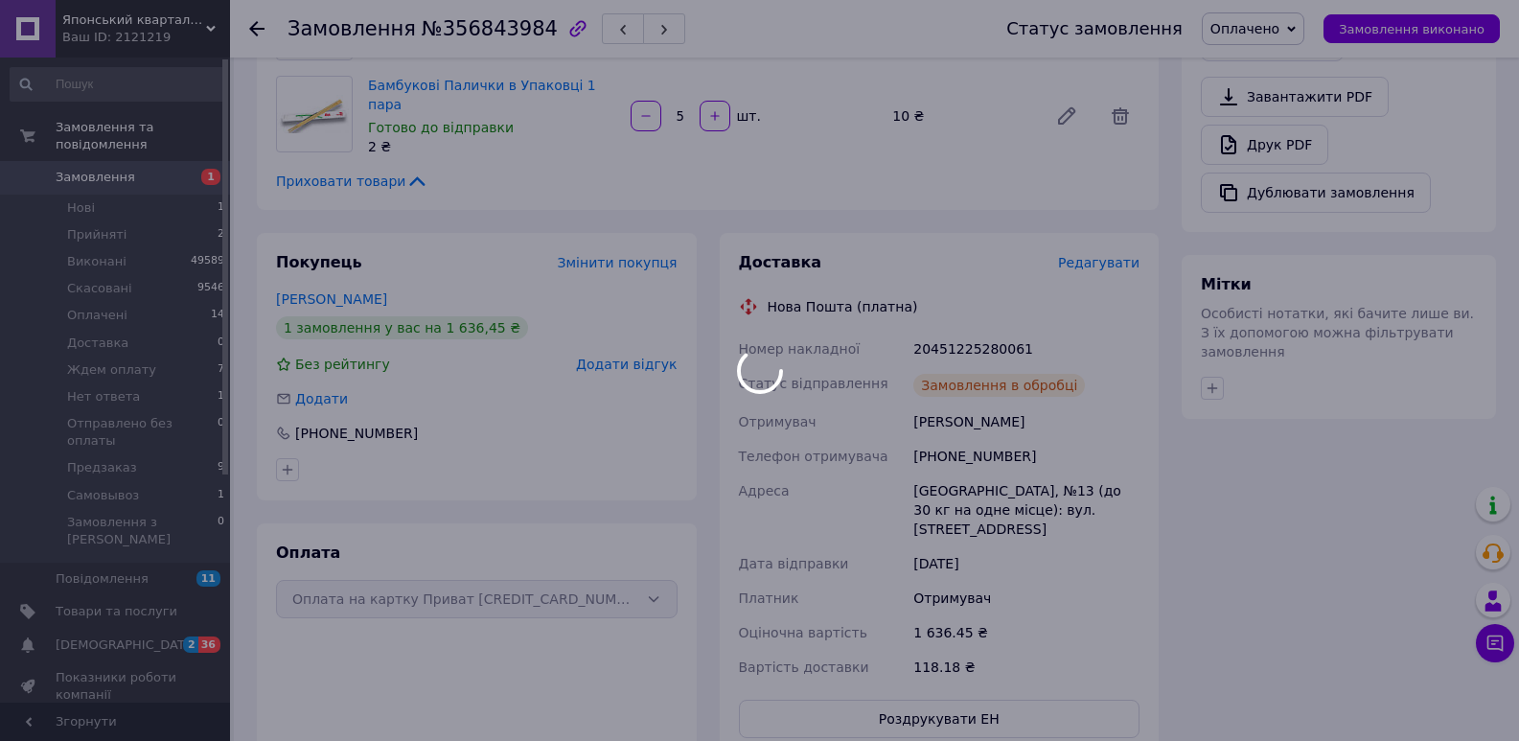
click at [953, 329] on div at bounding box center [759, 370] width 1519 height 741
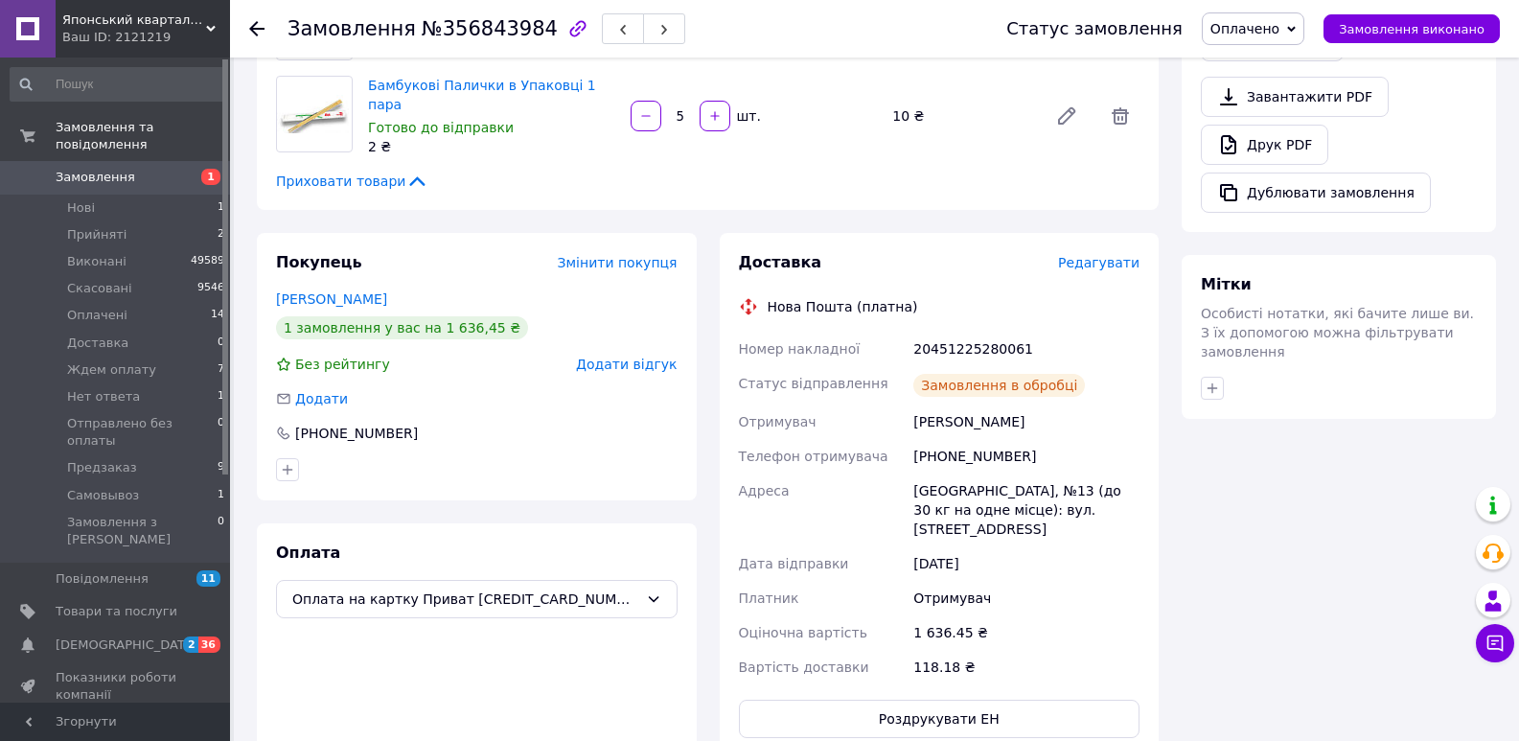
click at [944, 332] on div "20451225280061" at bounding box center [1027, 349] width 234 height 35
copy div "20451225280061"
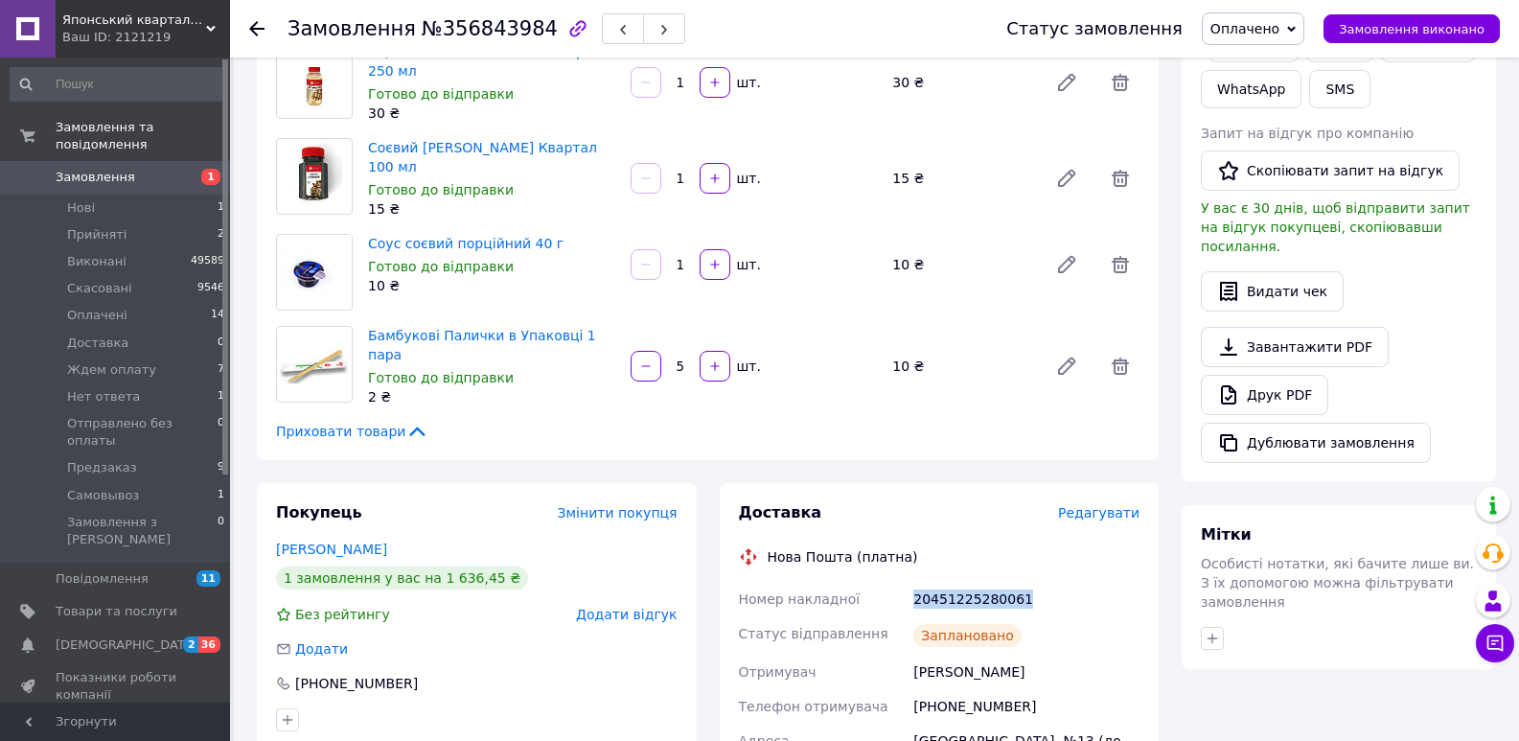
scroll to position [652, 0]
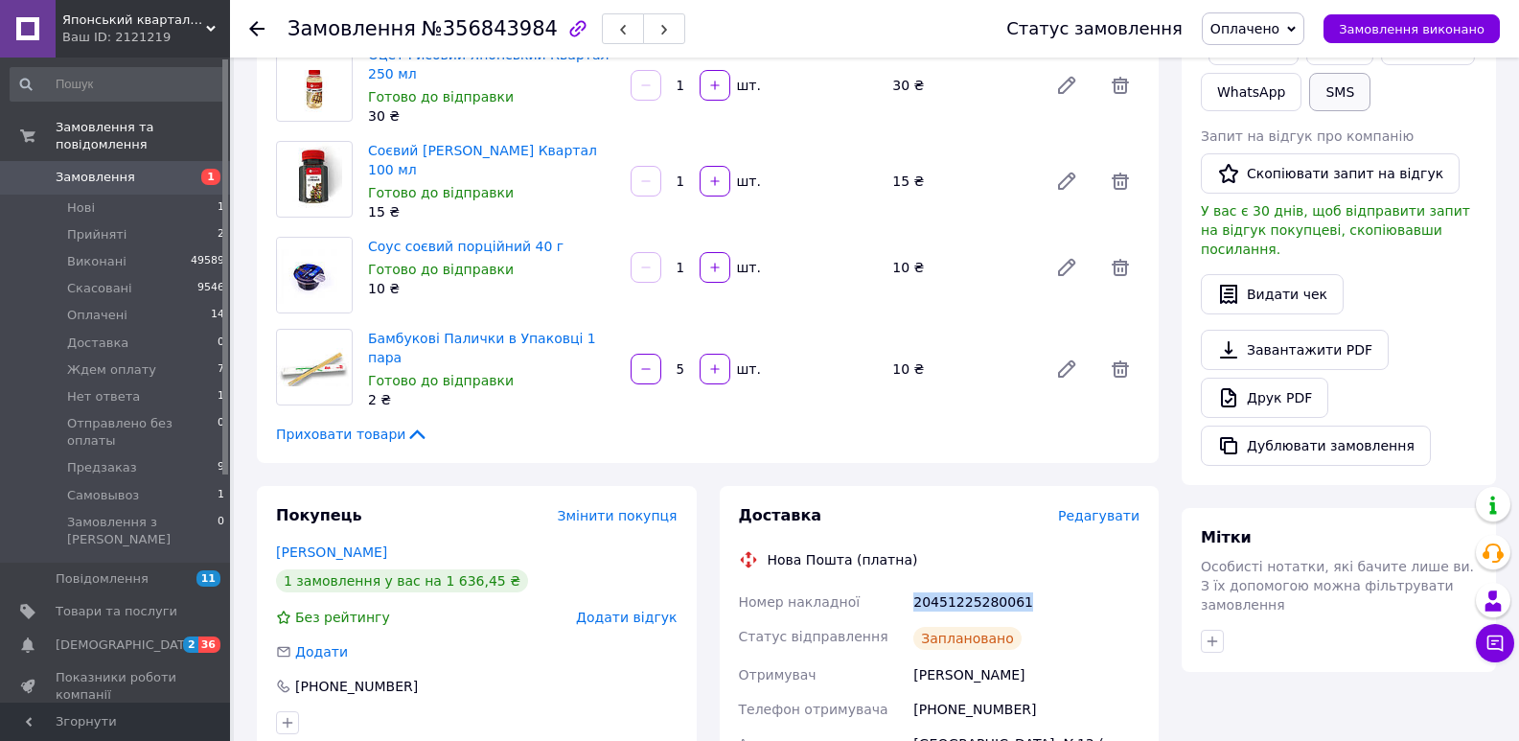
click at [1339, 85] on button "SMS" at bounding box center [1339, 92] width 61 height 38
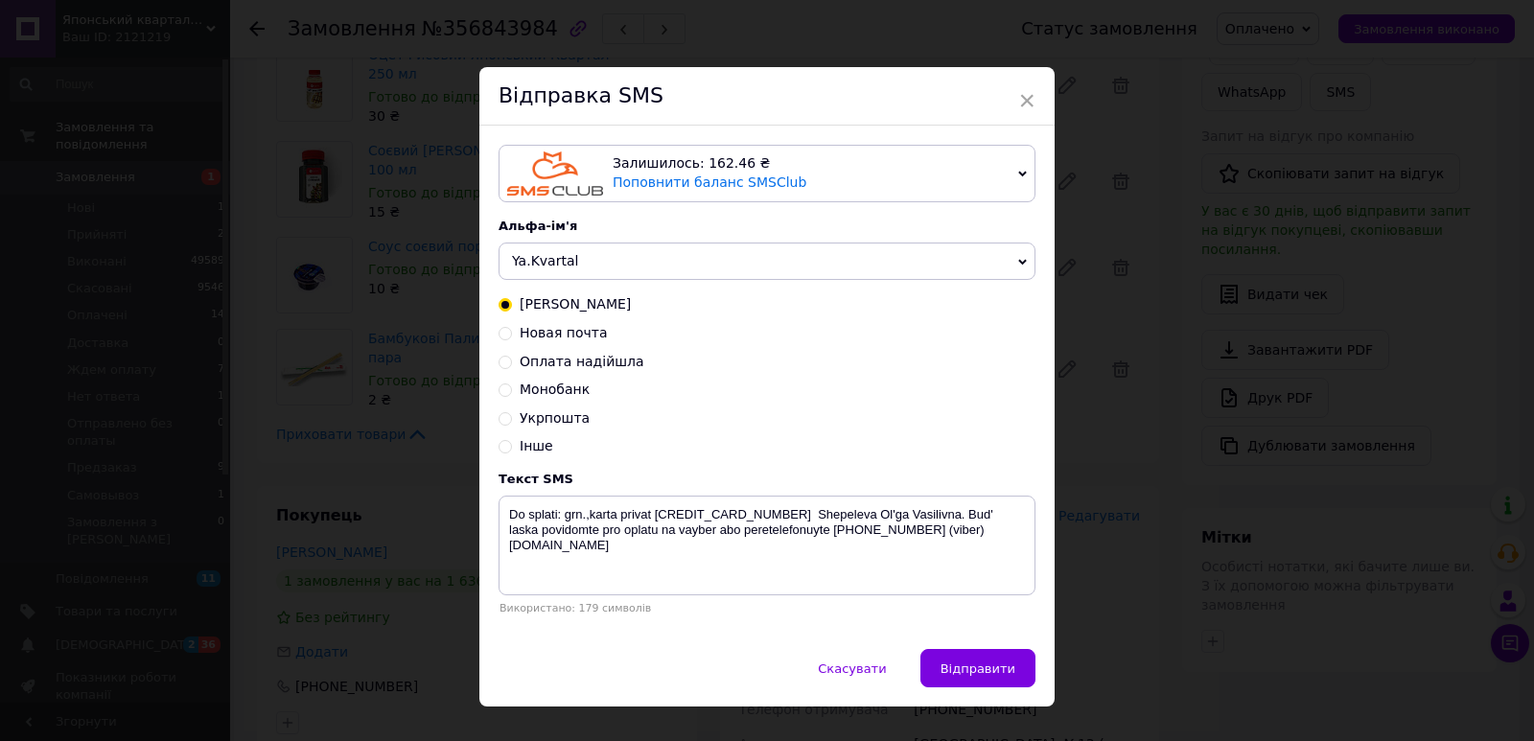
click at [559, 336] on span "Новая почта" at bounding box center [564, 332] width 88 height 15
click at [512, 336] on input "Новая почта" at bounding box center [504, 331] width 13 height 13
radio input "true"
radio input "false"
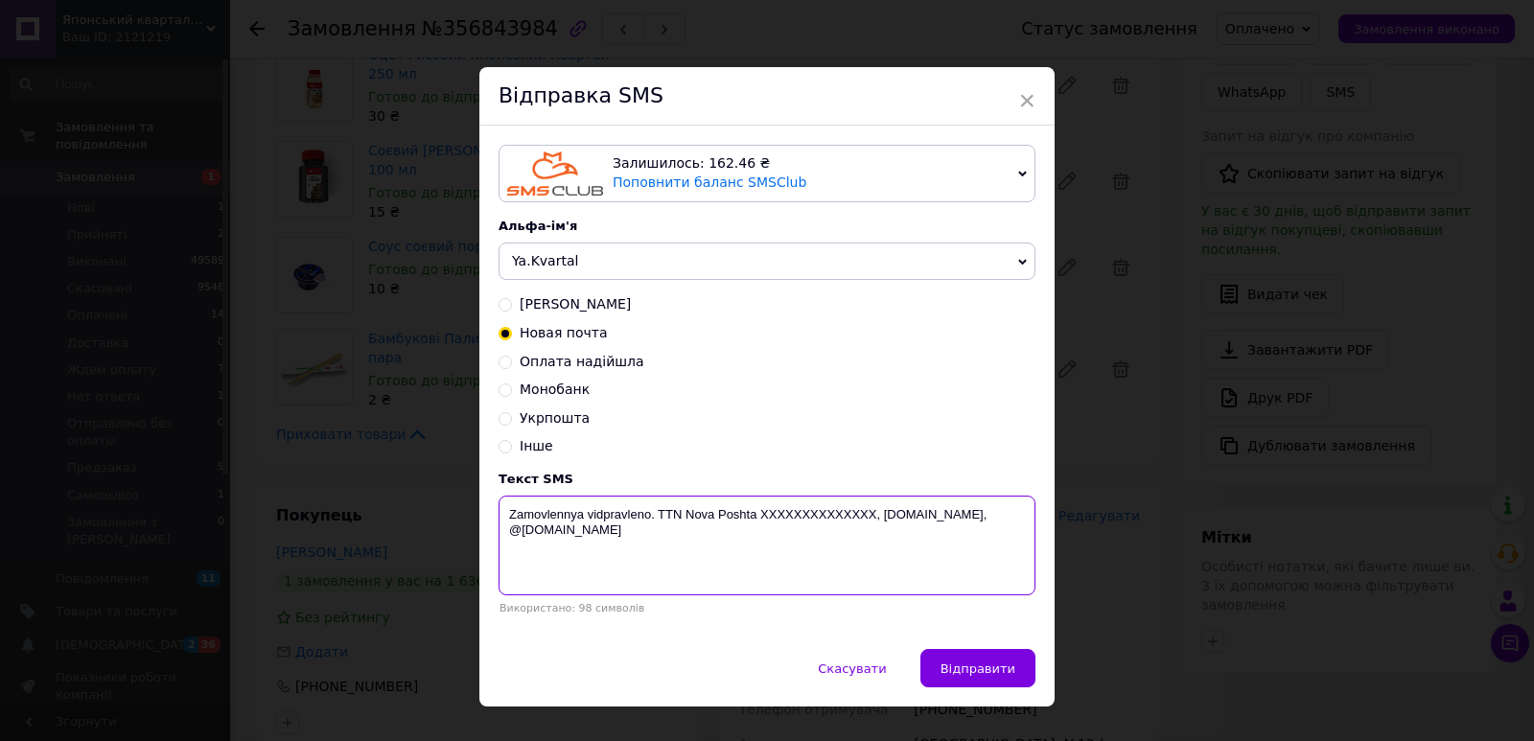
click at [793, 520] on textarea "Zamovlennya vidpravleno. TTN Nova Poshta XXXXXXXXXXXXXX, [DOMAIN_NAME], @[DOMAI…" at bounding box center [766, 546] width 537 height 100
paste textarea "20451225280061"
type textarea "Zamovlennya vidpravleno. TTN Nova Poshta 20451225280061, yaponskiy-kvartal.com,…"
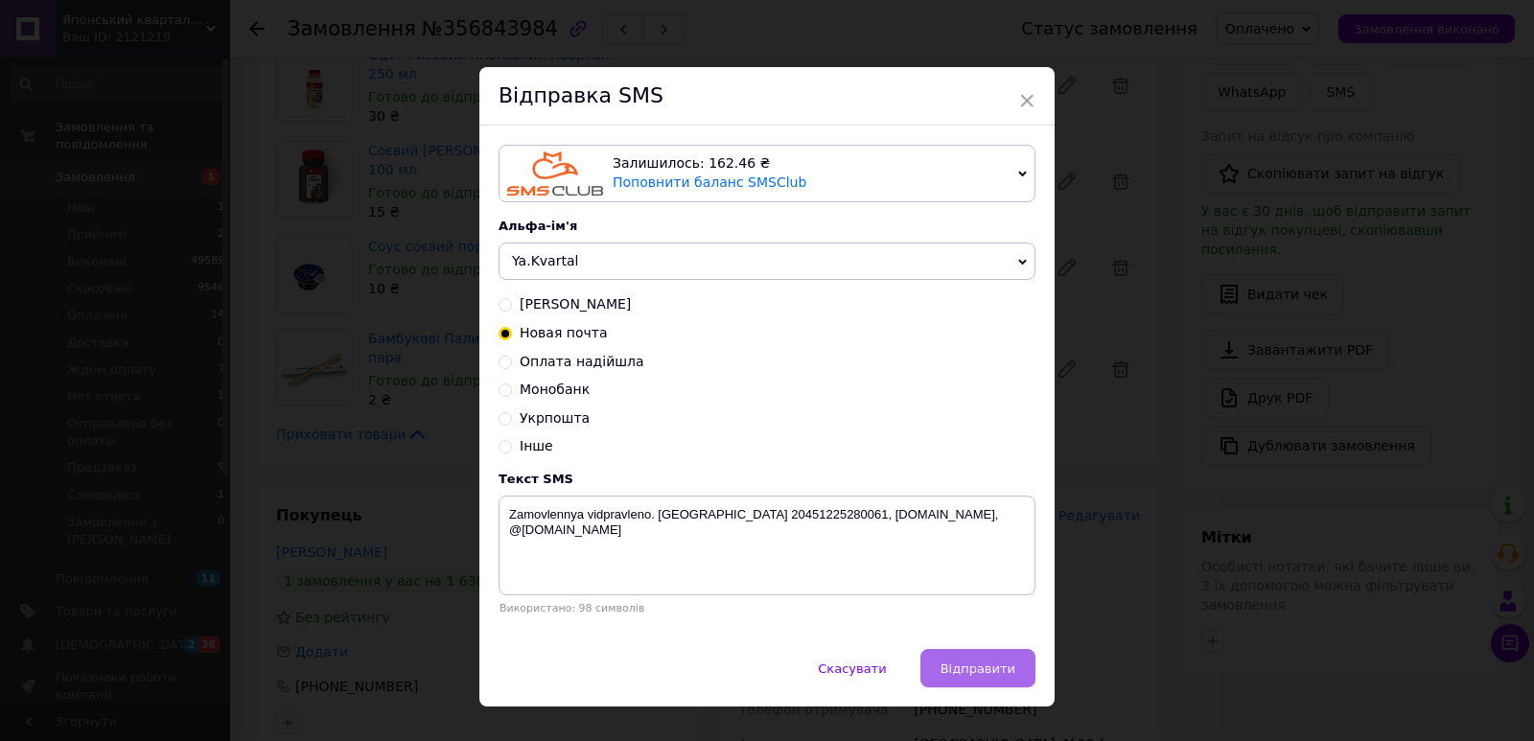
click at [975, 675] on span "Відправити" at bounding box center [977, 668] width 75 height 14
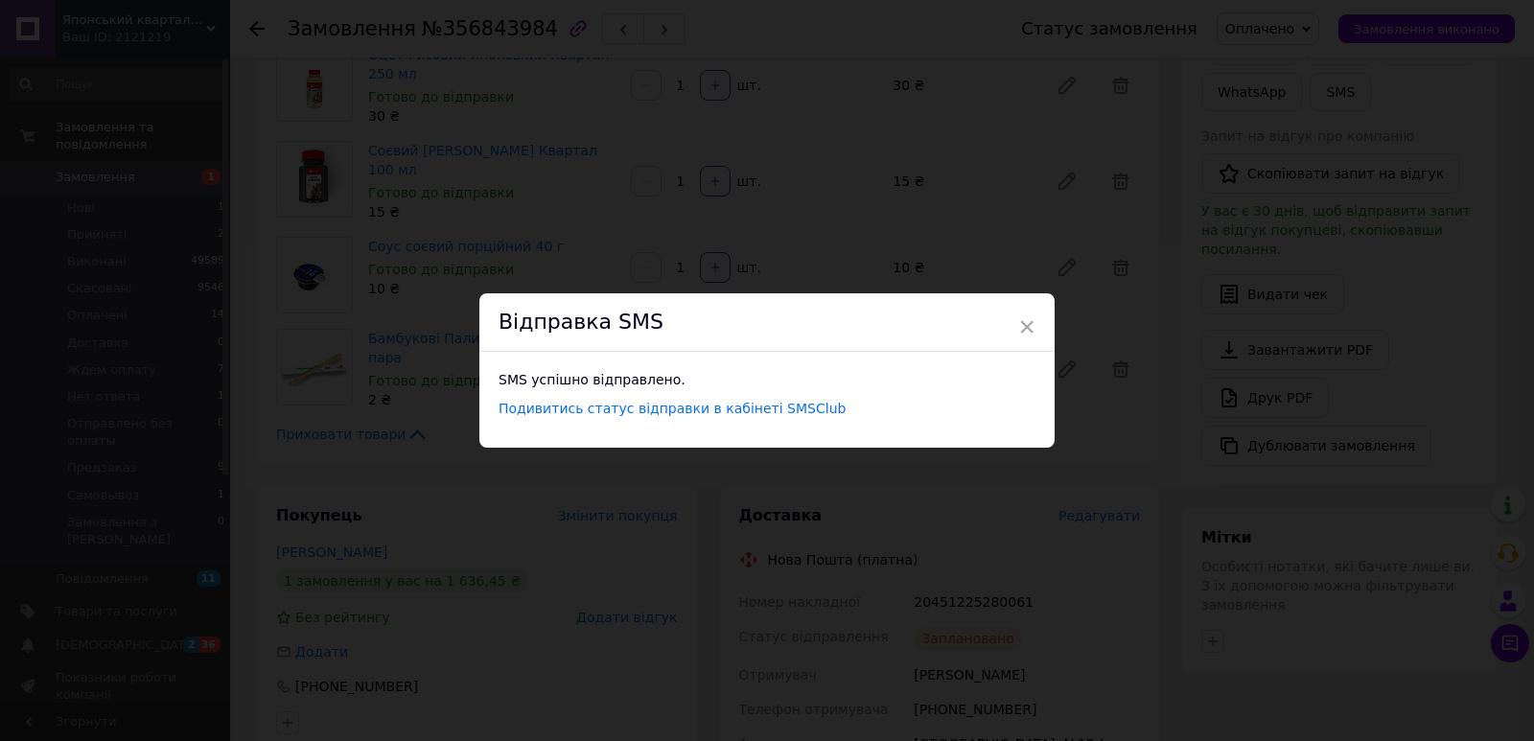
click at [793, 210] on div "× Відправка SMS SMS успішно відправлено. Подивитись статус відправки в кабінеті…" at bounding box center [767, 370] width 1534 height 741
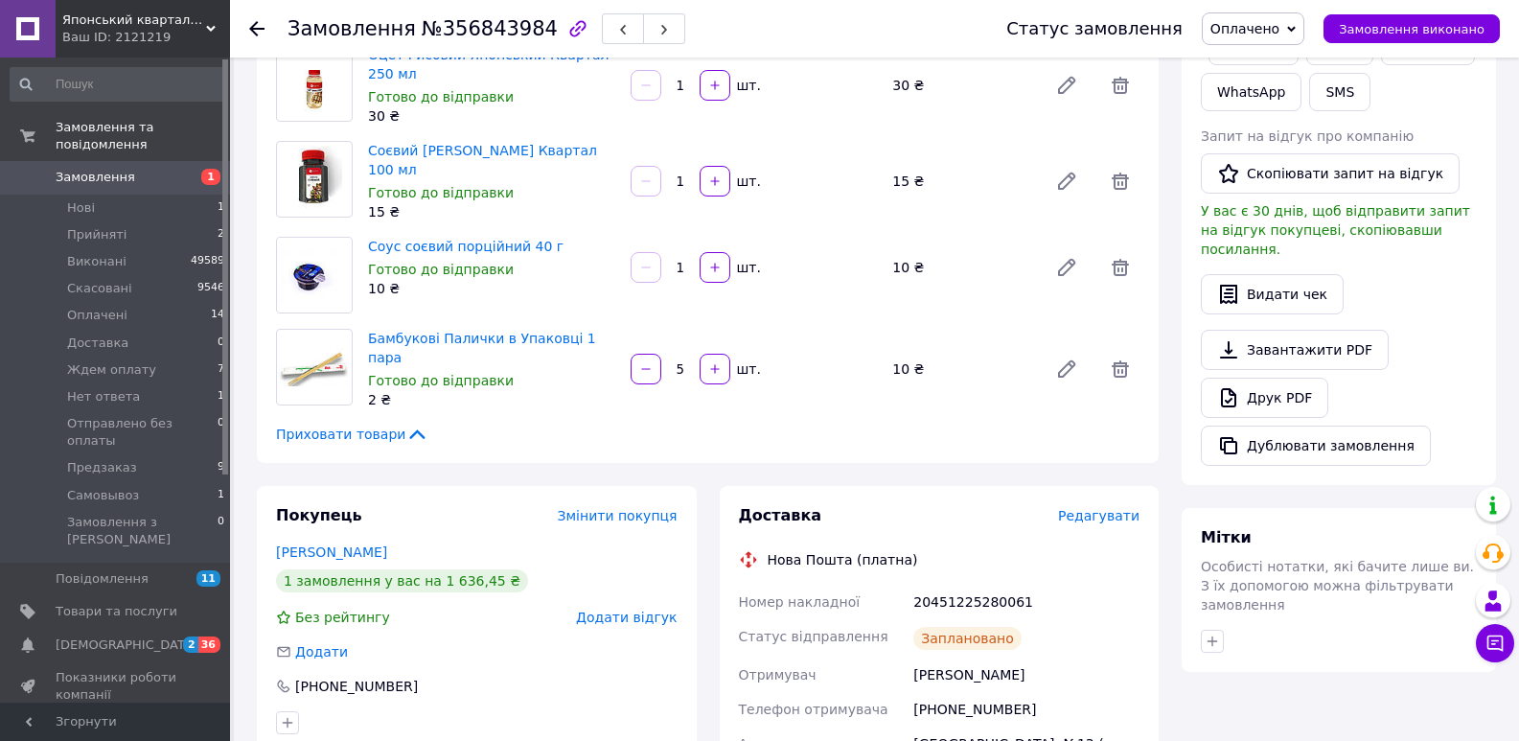
click at [453, 26] on span "№356843984" at bounding box center [490, 28] width 136 height 23
copy span "356843984"
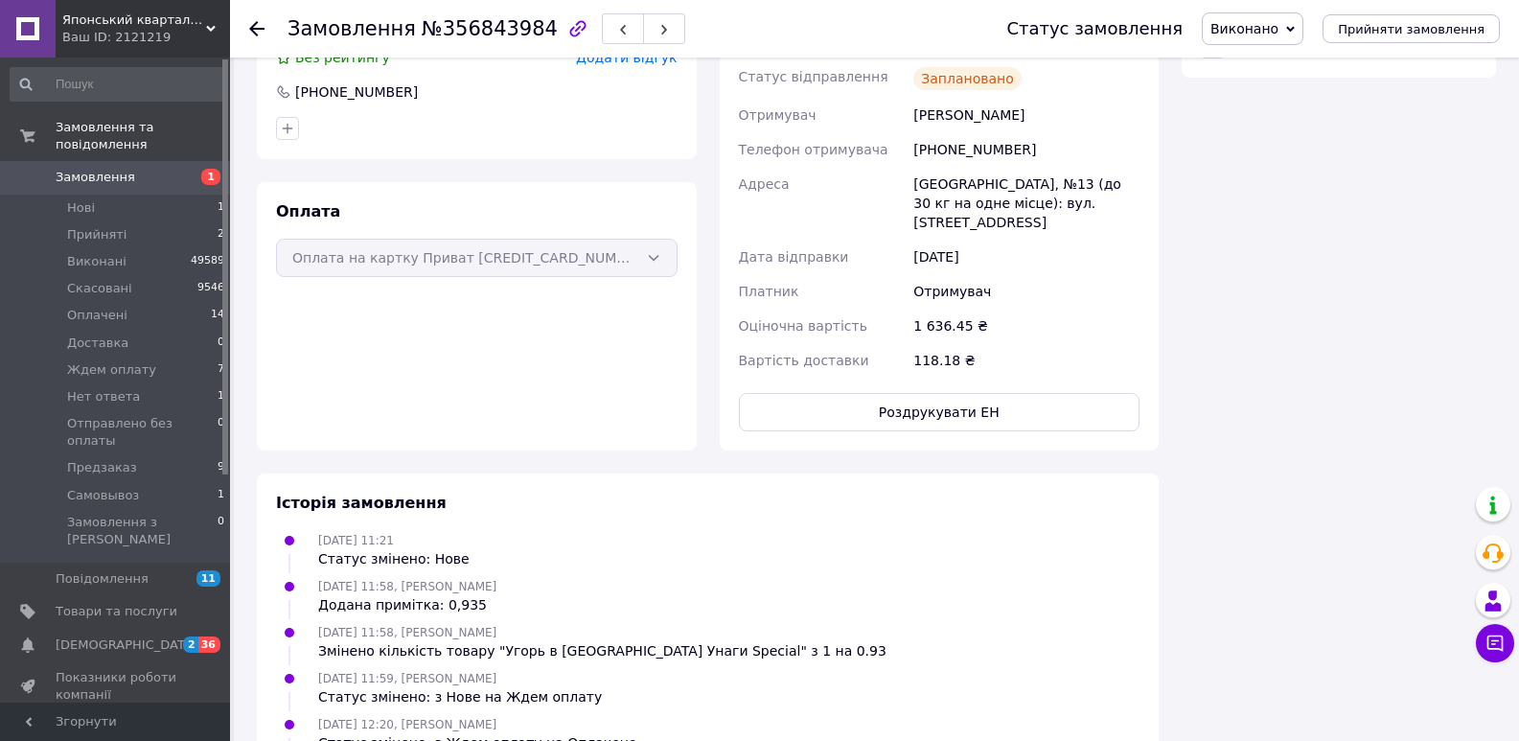
scroll to position [1423, 0]
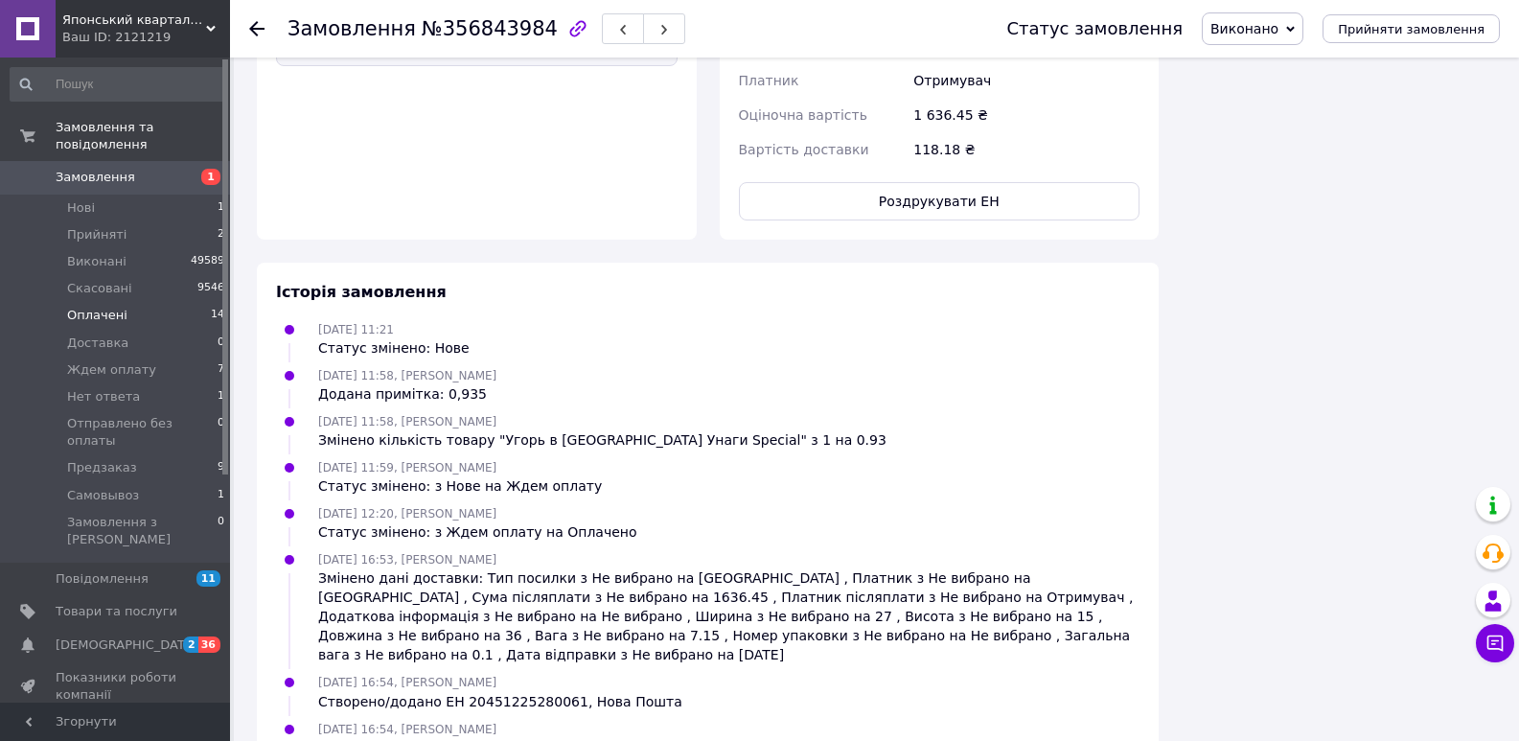
click at [100, 307] on span "Оплачені" at bounding box center [97, 315] width 60 height 17
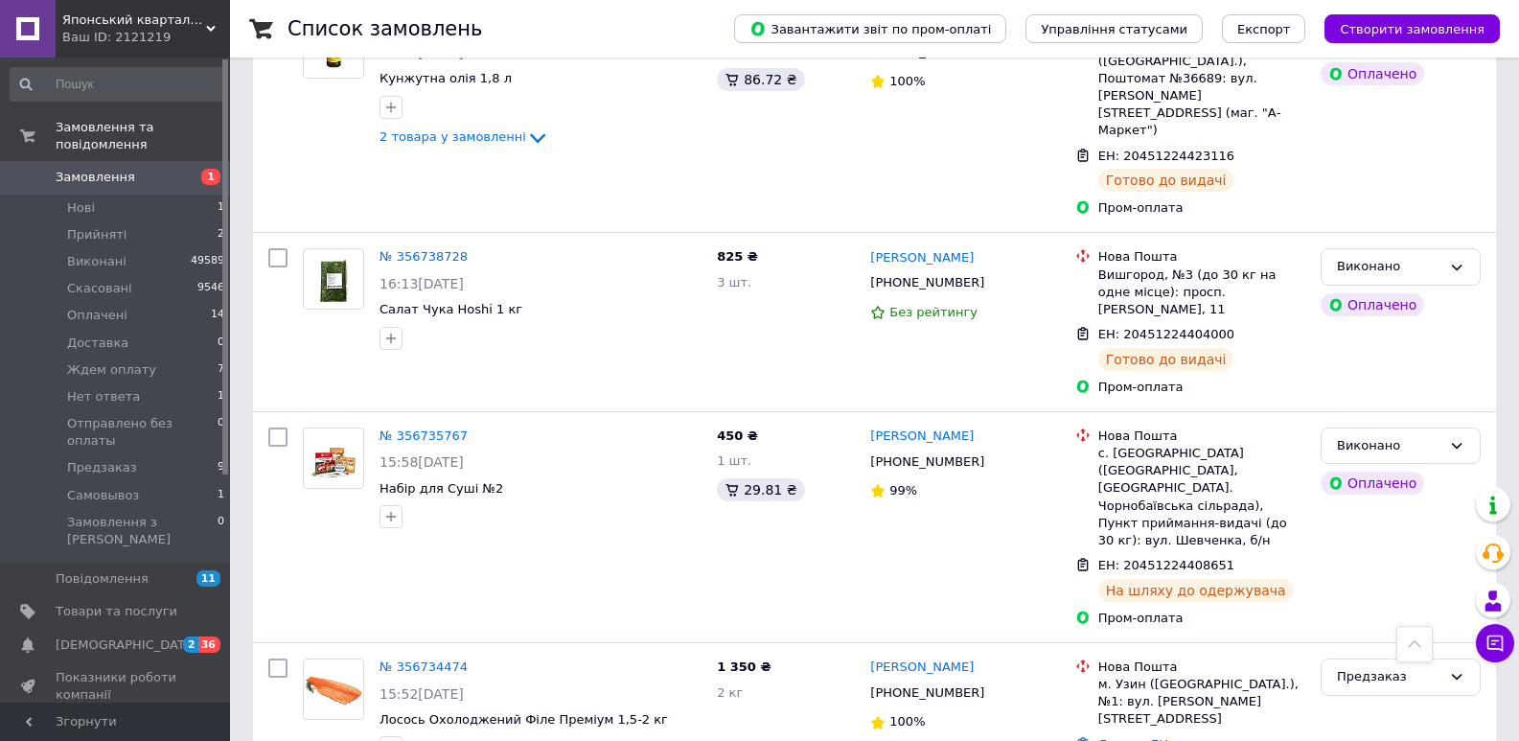
scroll to position [8102, 0]
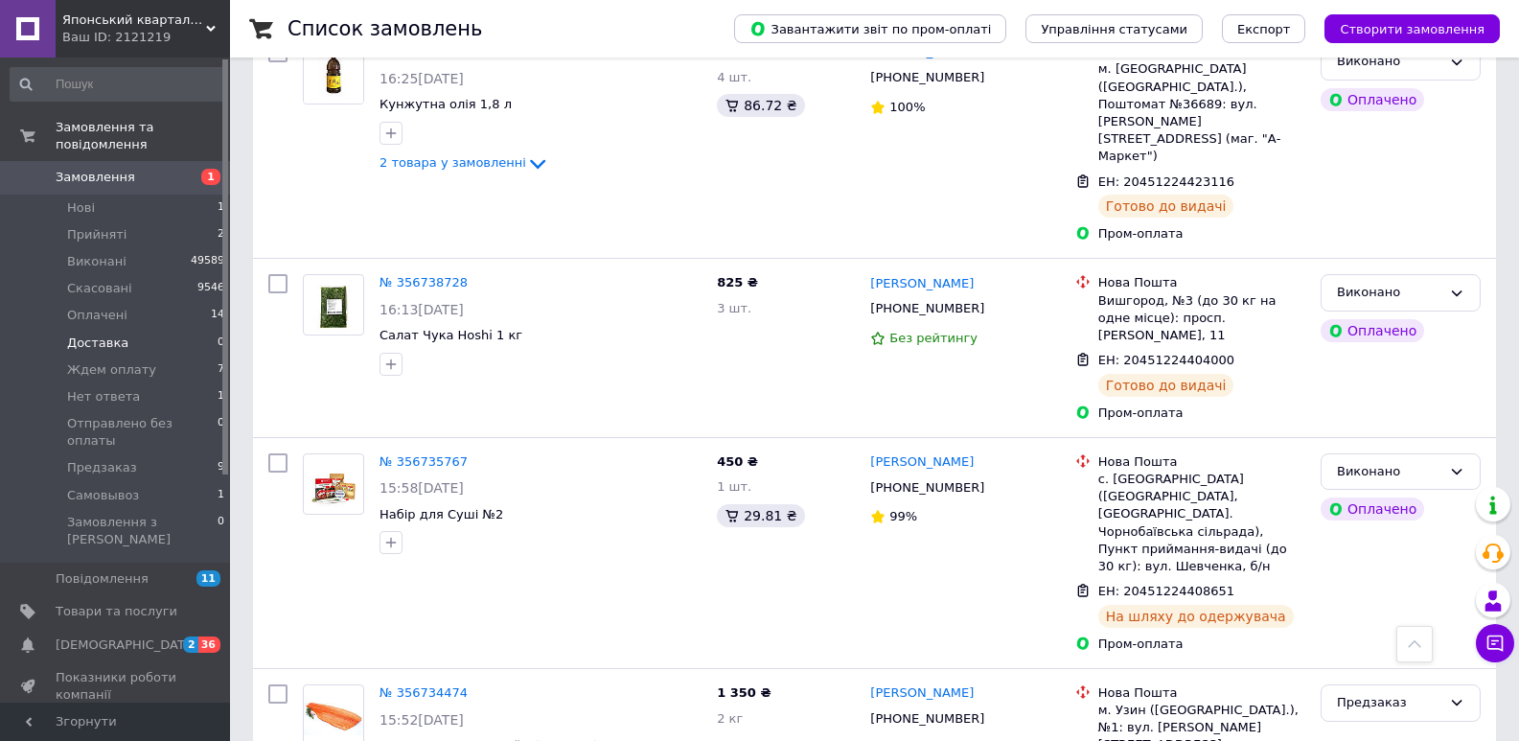
drag, startPoint x: 104, startPoint y: 294, endPoint x: 100, endPoint y: 326, distance: 31.9
click at [104, 307] on span "Оплачені" at bounding box center [97, 315] width 60 height 17
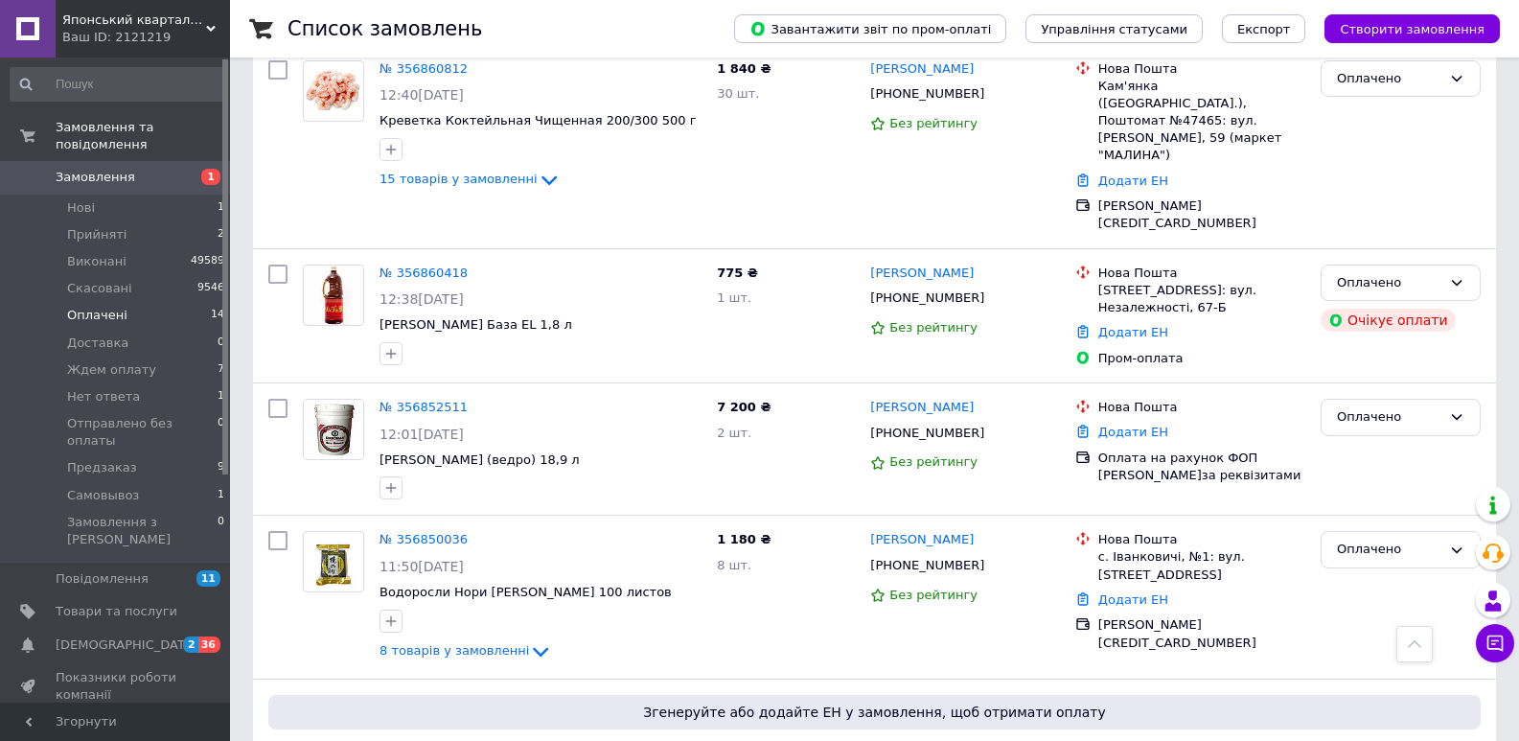
scroll to position [1704, 0]
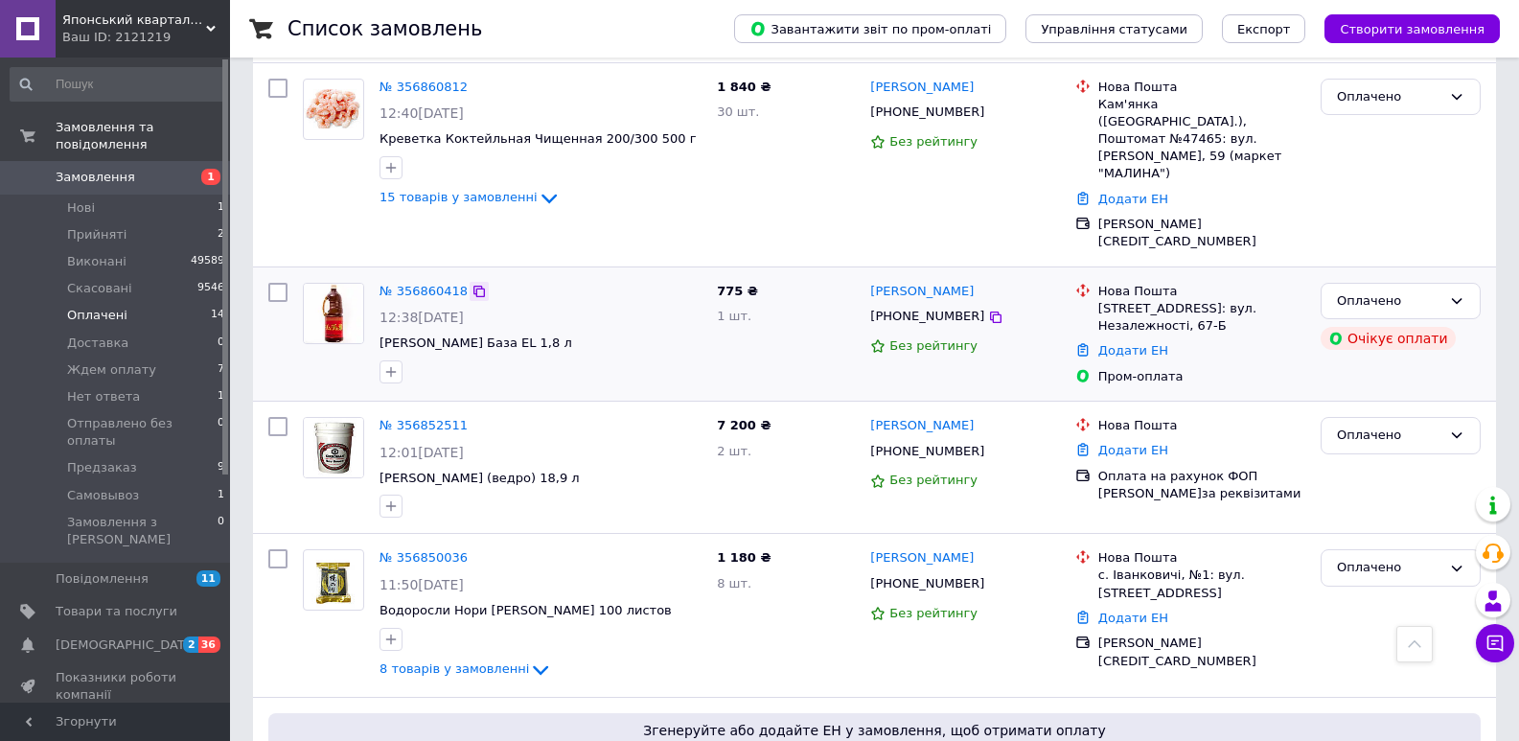
click at [477, 282] on div at bounding box center [479, 291] width 19 height 19
click at [472, 284] on icon at bounding box center [479, 291] width 15 height 15
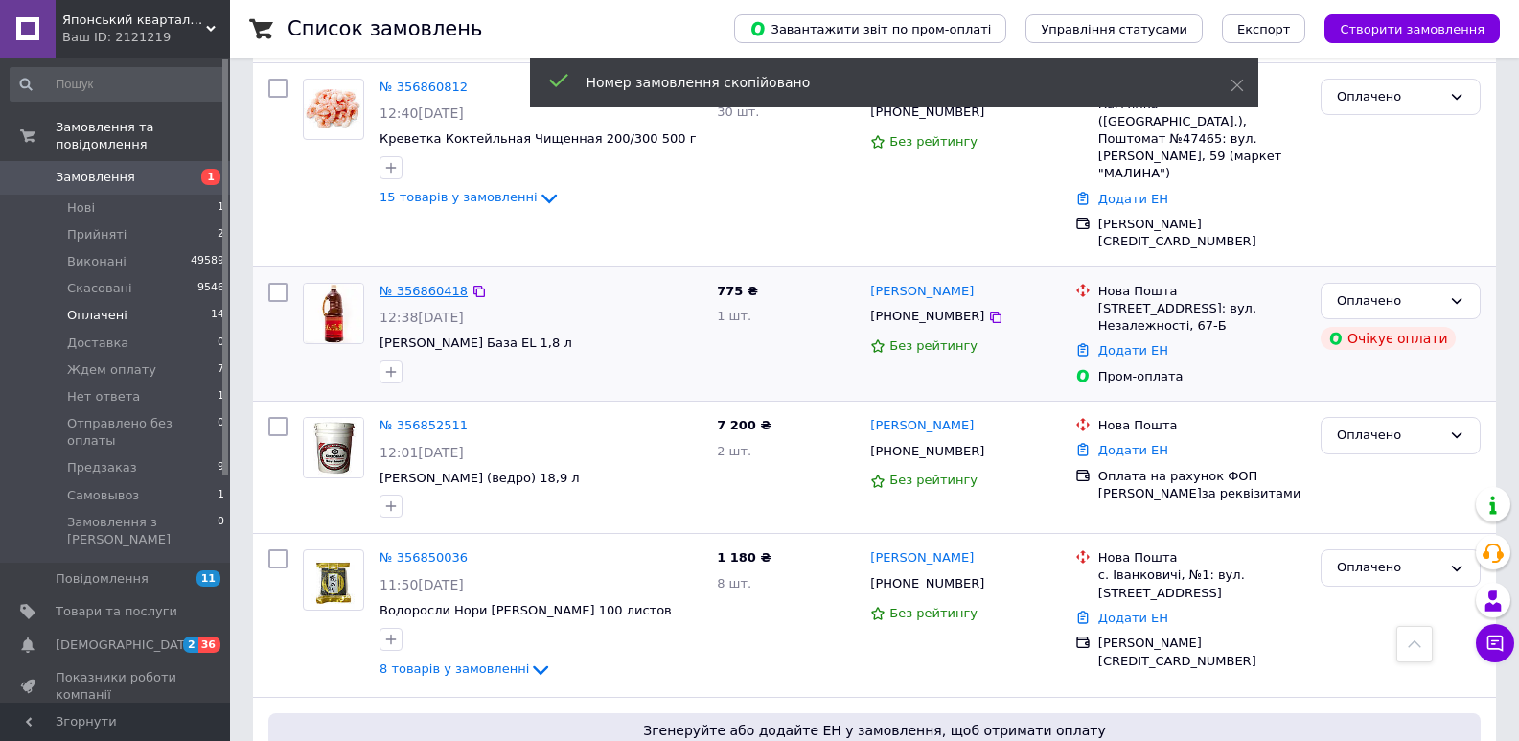
click at [417, 284] on link "№ 356860418" at bounding box center [424, 291] width 88 height 14
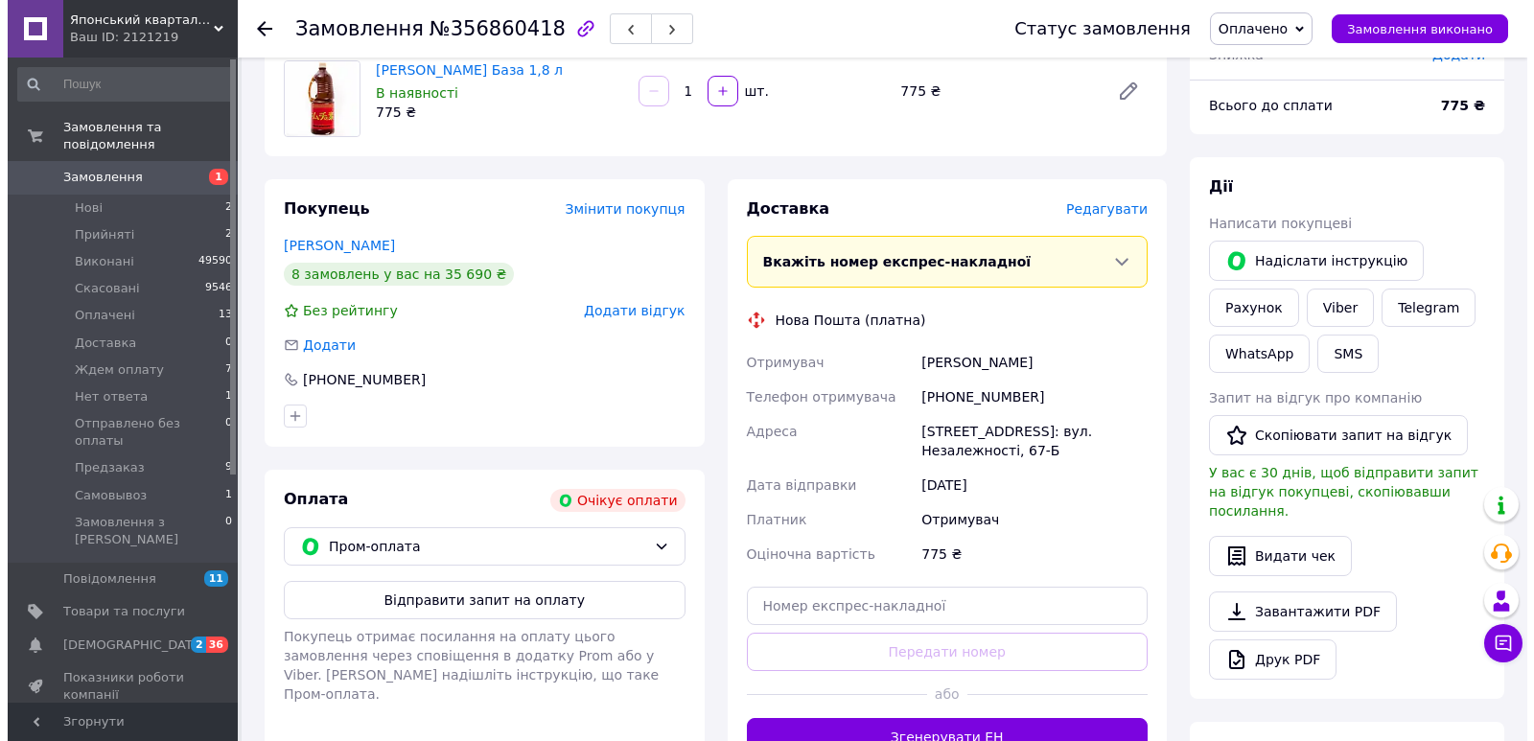
scroll to position [179, 0]
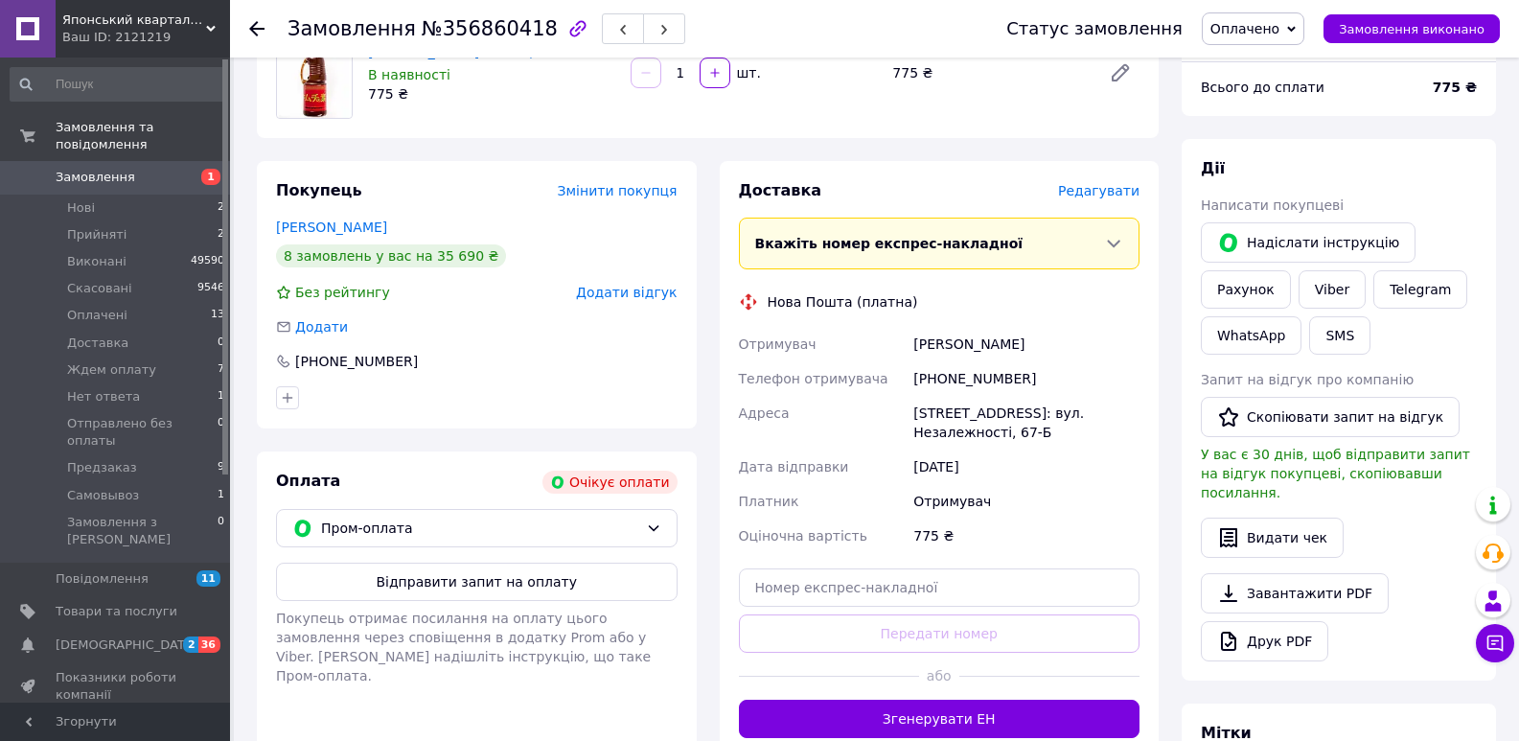
click at [1075, 189] on span "Редагувати" at bounding box center [1098, 190] width 81 height 15
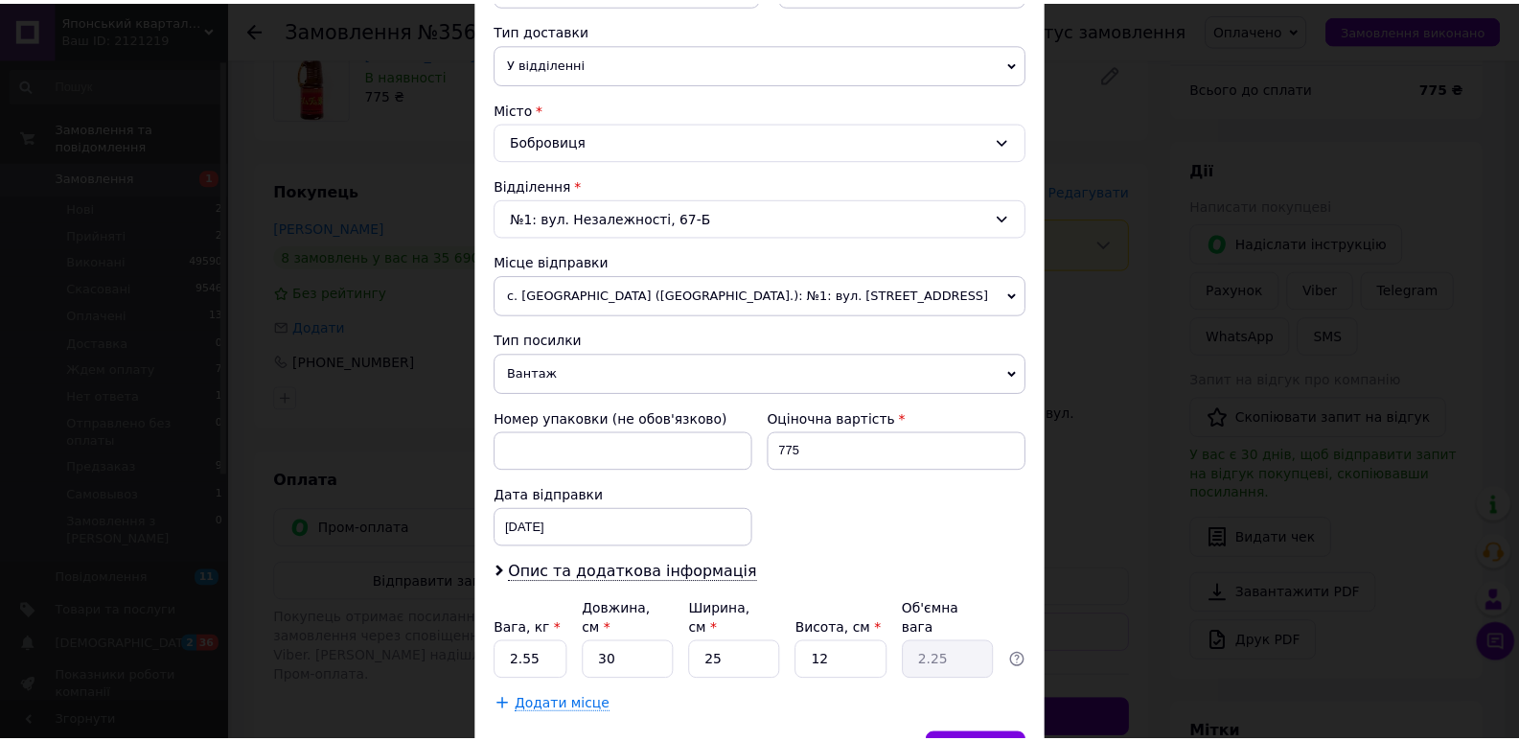
scroll to position [532, 0]
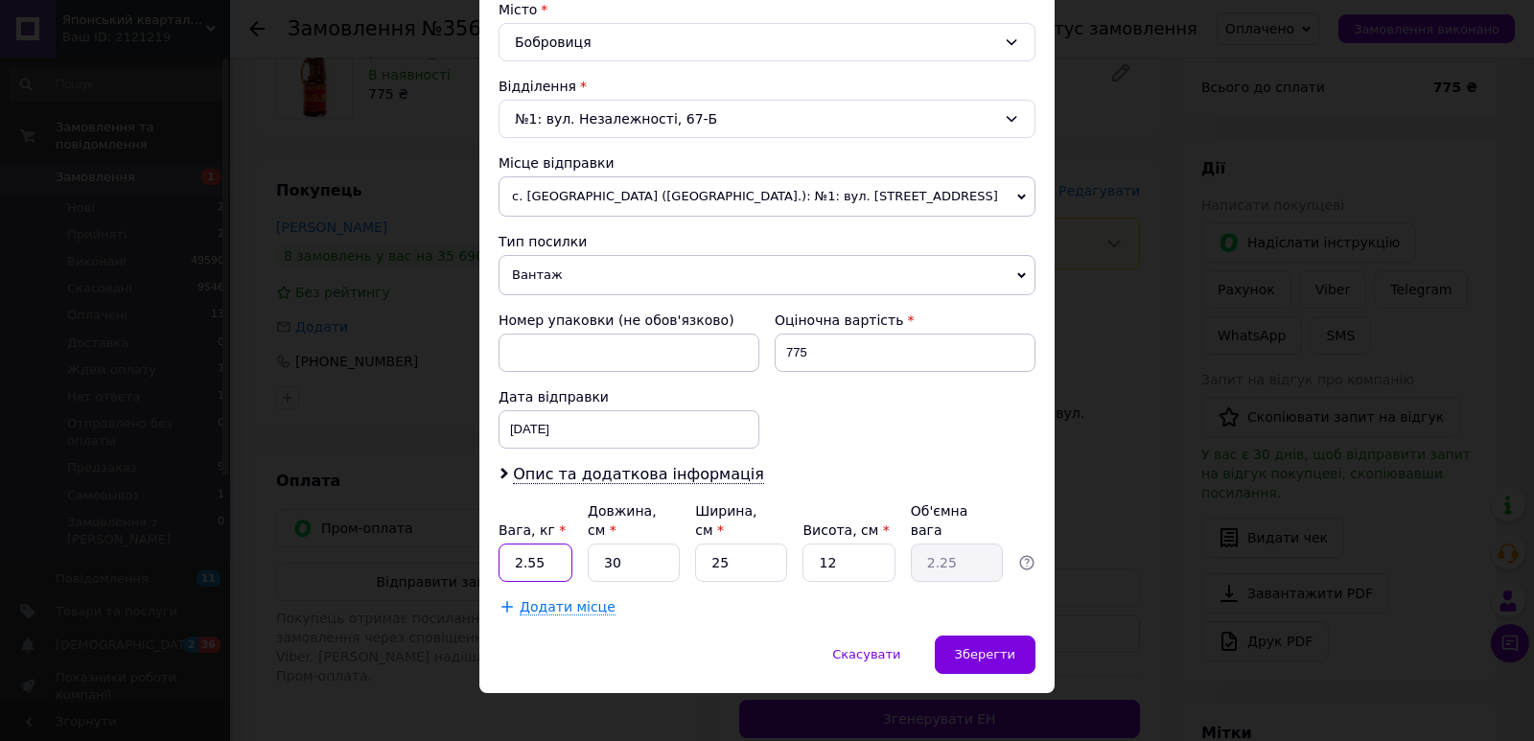
drag, startPoint x: 538, startPoint y: 549, endPoint x: 482, endPoint y: 551, distance: 55.6
click at [482, 551] on div "Спосіб доставки Нова Пошта (платна) Платник Отримувач Відправник Прізвище отрим…" at bounding box center [766, 115] width 575 height 1042
type input "2.45"
drag, startPoint x: 572, startPoint y: 562, endPoint x: 586, endPoint y: 560, distance: 13.6
click at [572, 562] on div "Вага, кг * 2.45 Довжина, см * 30 Ширина, см * 25 Висота, см * 12 Об'ємна вага 2…" at bounding box center [766, 541] width 537 height 81
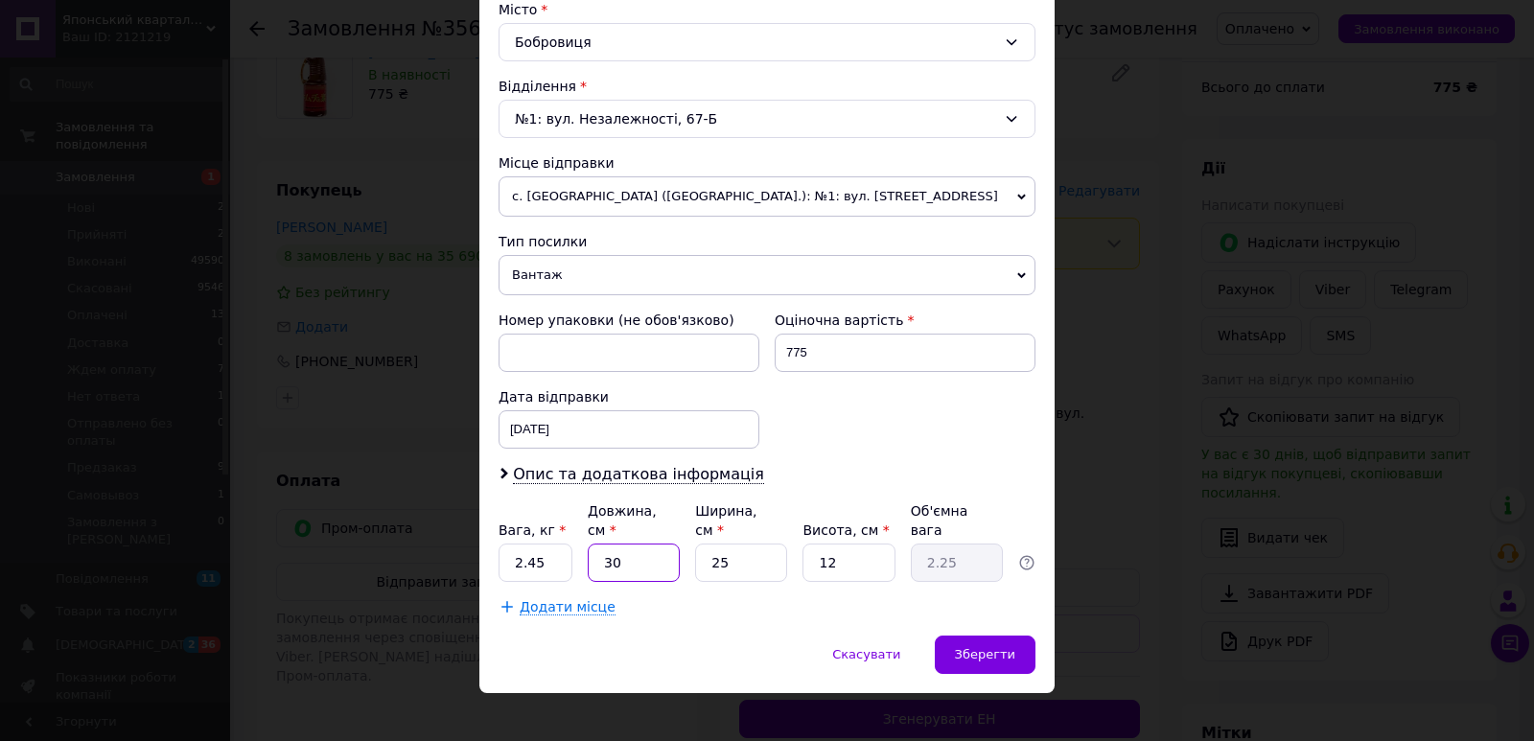
type input "4"
type input "0.3"
type input "40"
type input "3"
type input "40"
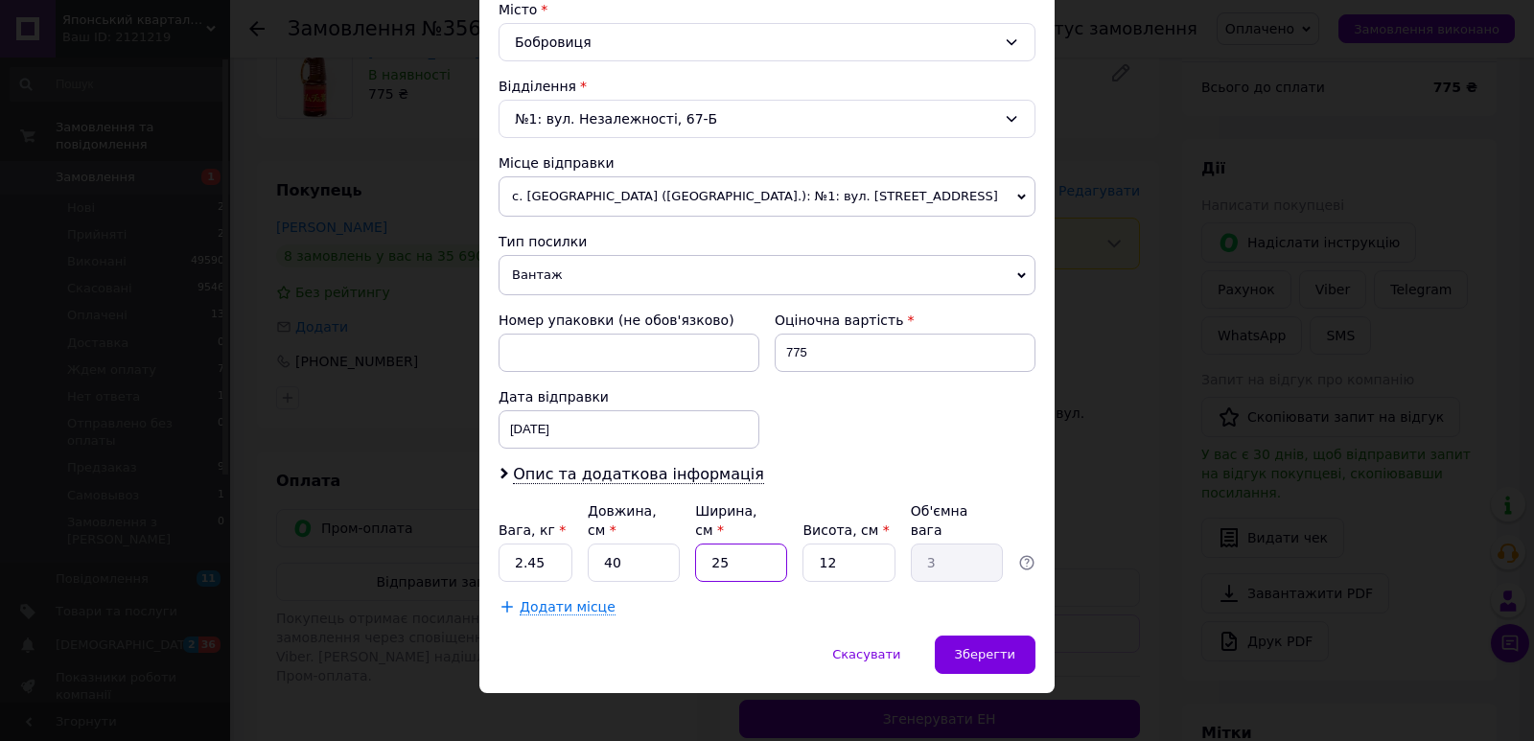
click at [675, 567] on div "Платник Отримувач Відправник Прізвище отримувача [PERSON_NAME] Ім'я отримувача …" at bounding box center [766, 152] width 537 height 927
type input "1"
type input "0.12"
type input "10"
type input "1.2"
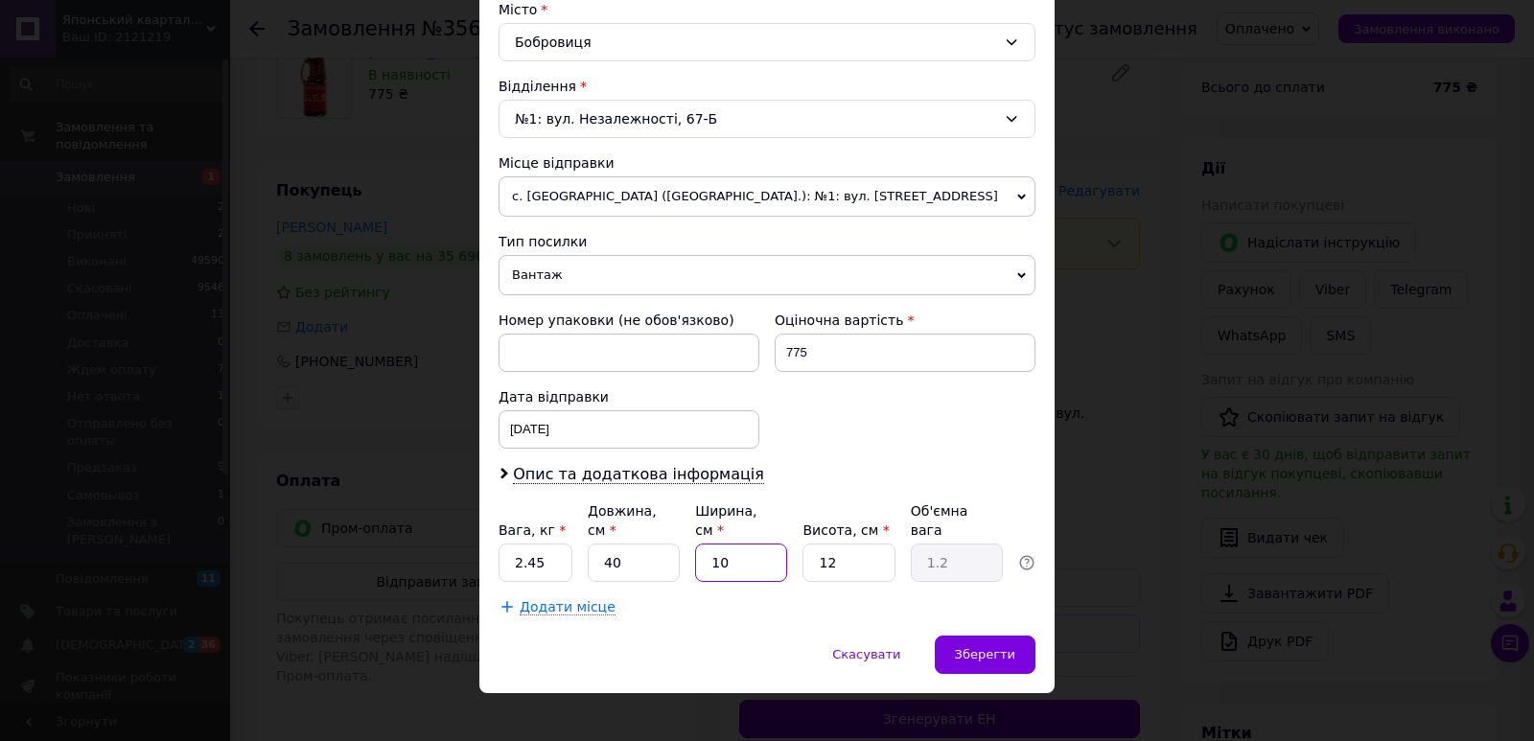
type input "10"
click at [766, 570] on div "Платник Отримувач Відправник Прізвище отримувача [PERSON_NAME] Ім'я отримувача …" at bounding box center [766, 152] width 537 height 927
type input "1"
type input "0.1"
type input "10"
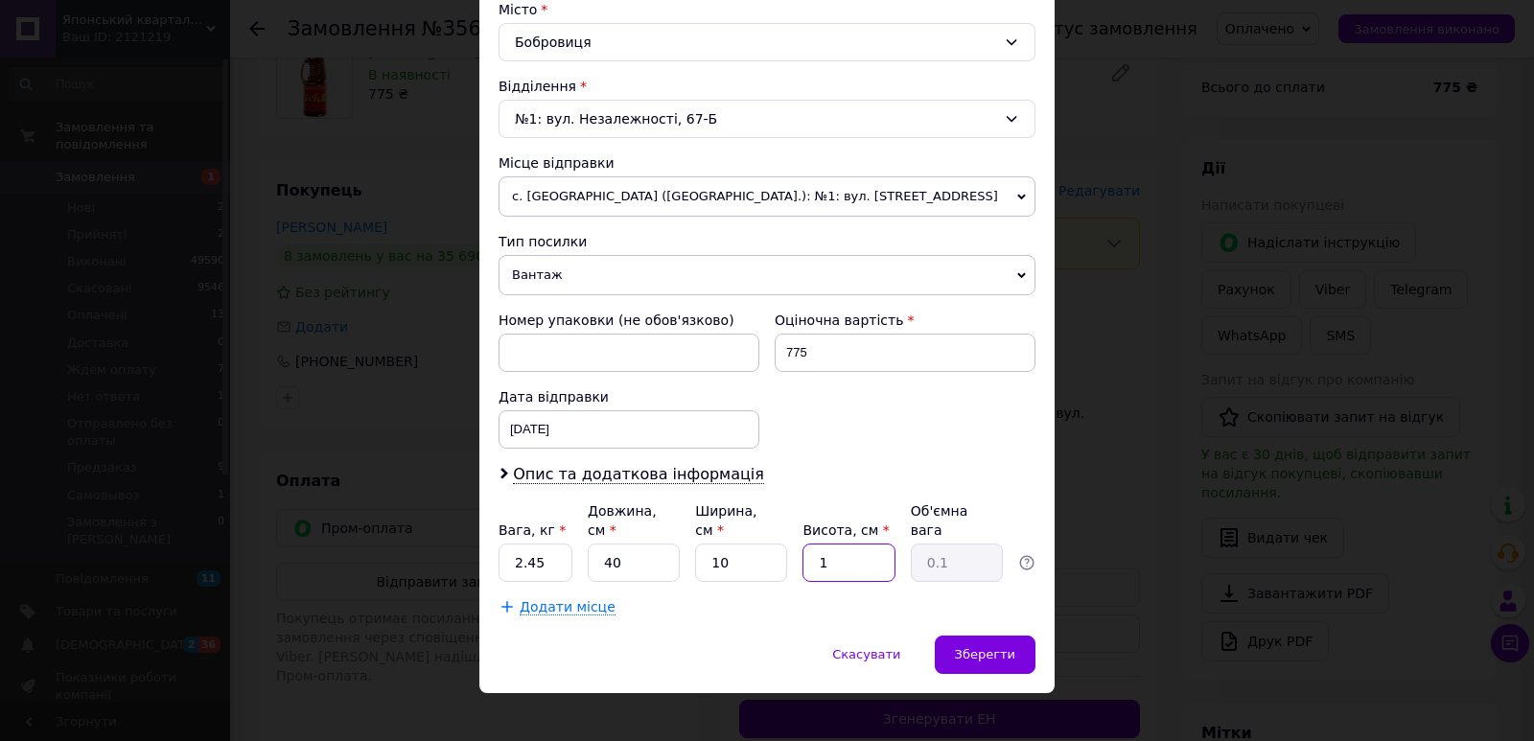
type input "1"
type input "10"
click at [965, 647] on span "Зберегти" at bounding box center [985, 654] width 60 height 14
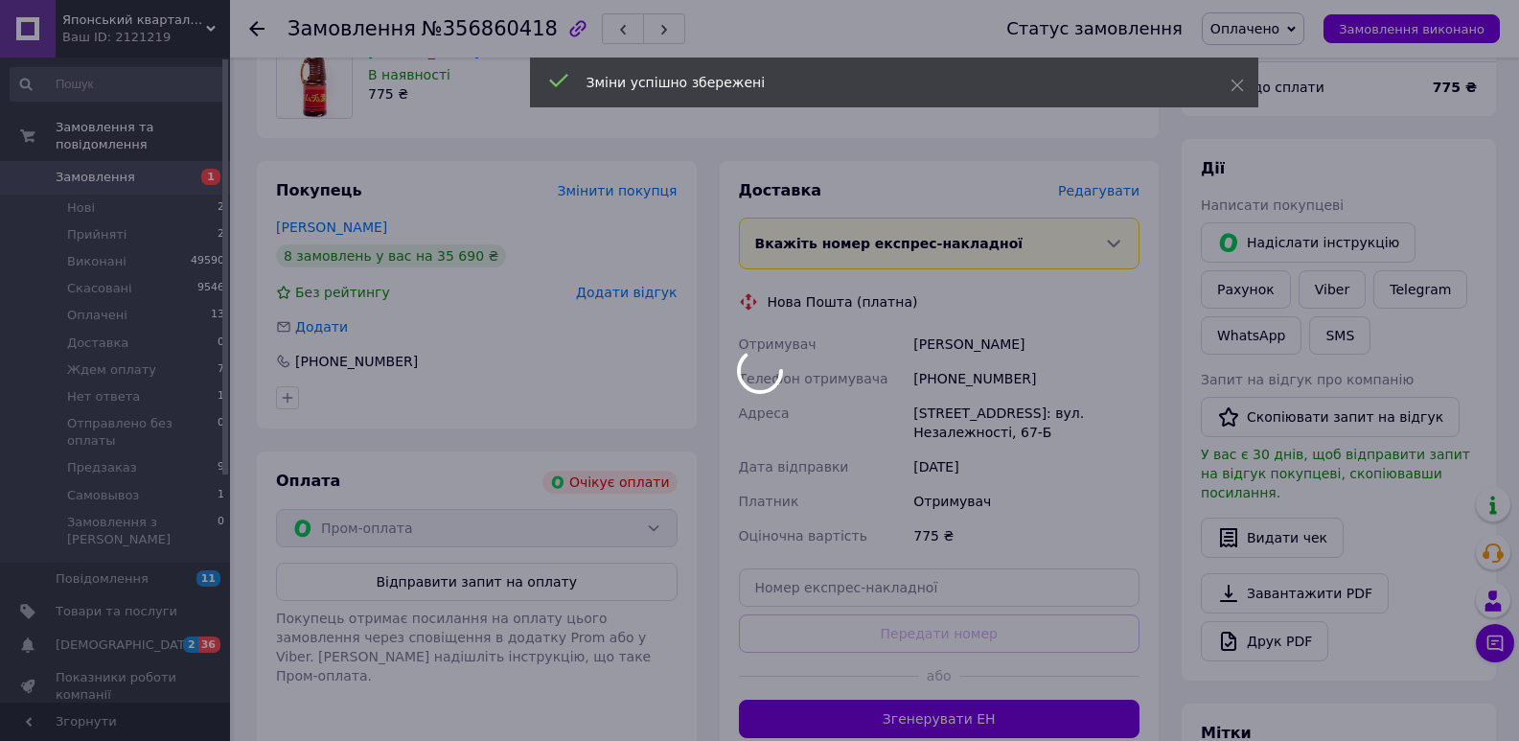
click at [959, 706] on div at bounding box center [759, 370] width 1519 height 741
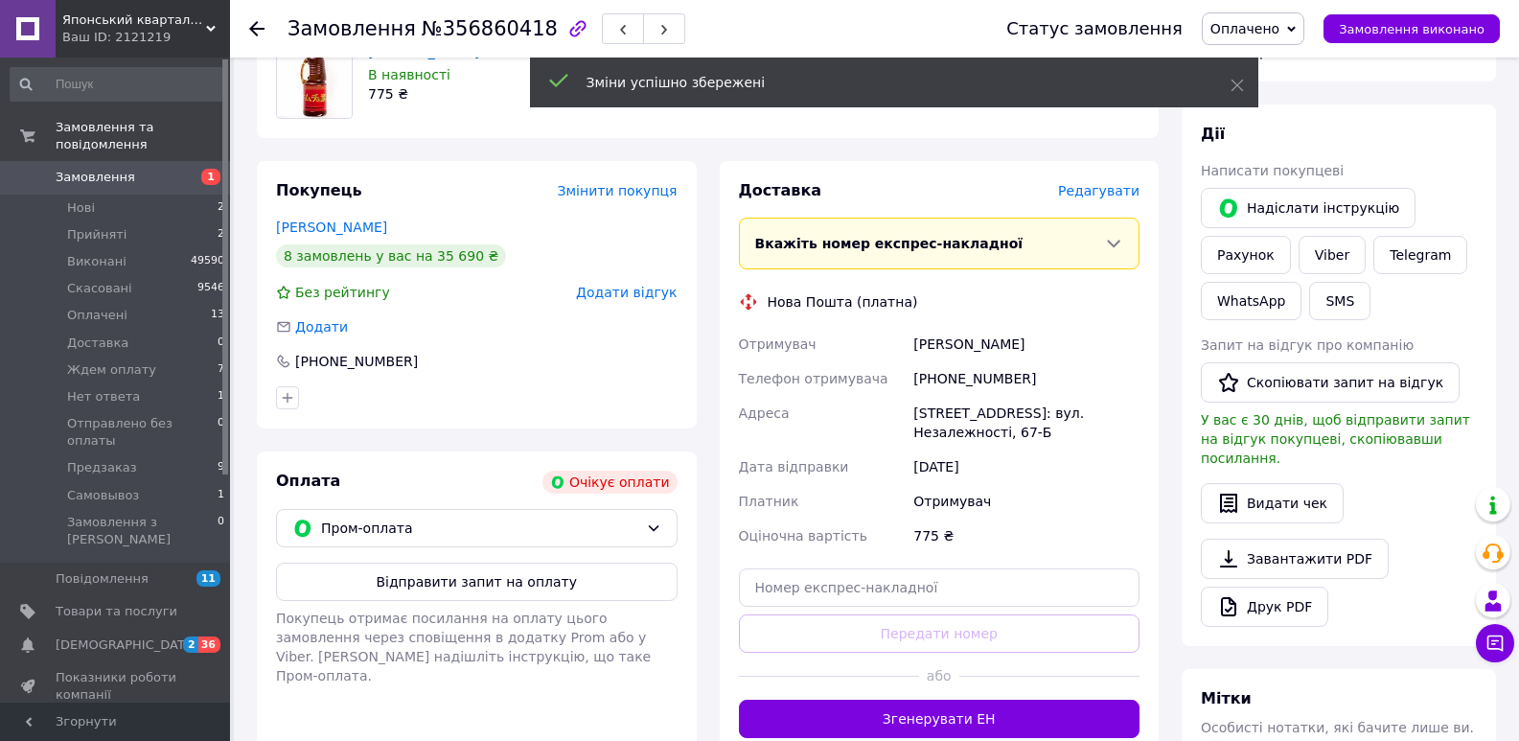
drag, startPoint x: 971, startPoint y: 727, endPoint x: 997, endPoint y: 732, distance: 26.5
click at [975, 727] on button "Згенерувати ЕН" at bounding box center [940, 719] width 402 height 38
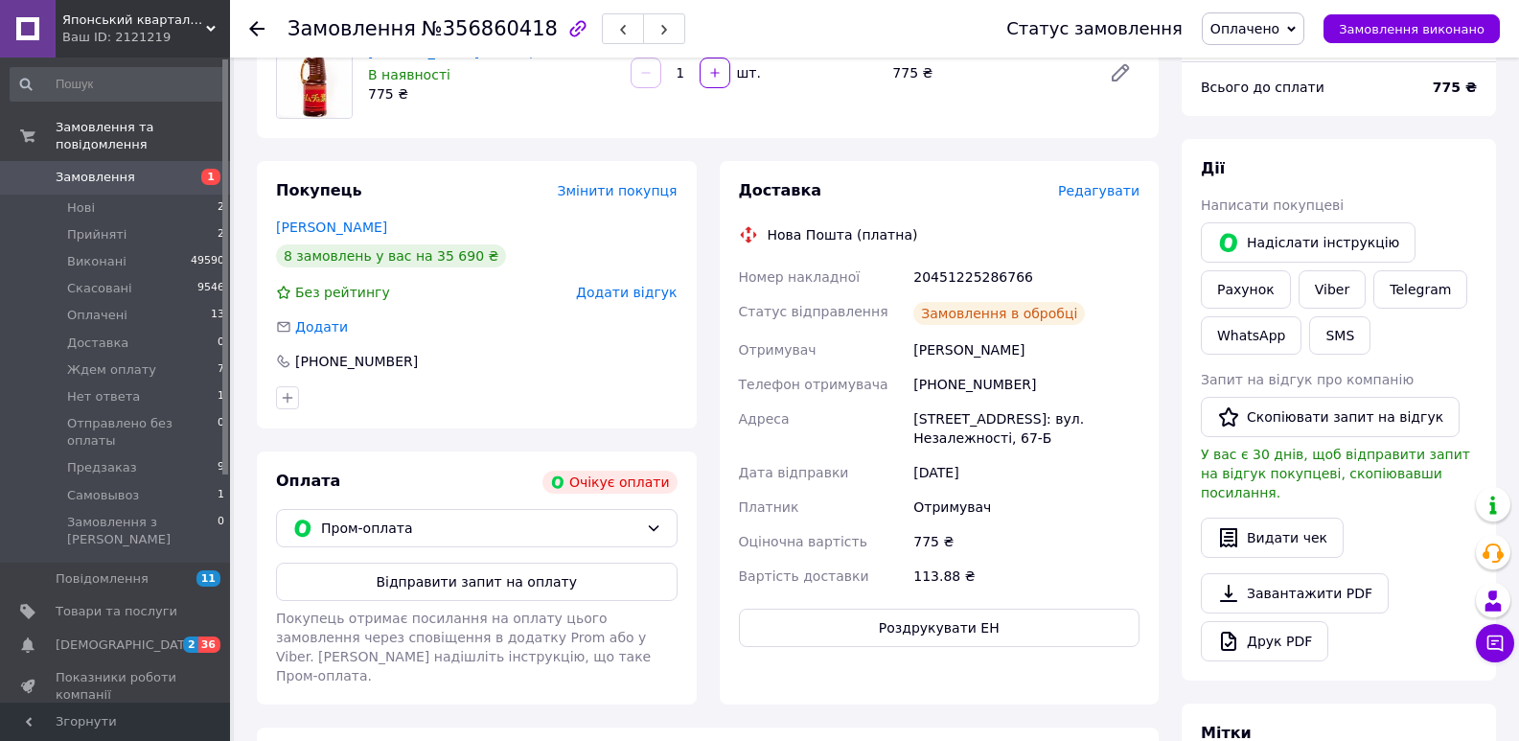
click at [958, 272] on div "20451225286766" at bounding box center [1027, 277] width 234 height 35
copy div "20451225286766"
click at [1338, 344] on button "SMS" at bounding box center [1339, 335] width 61 height 38
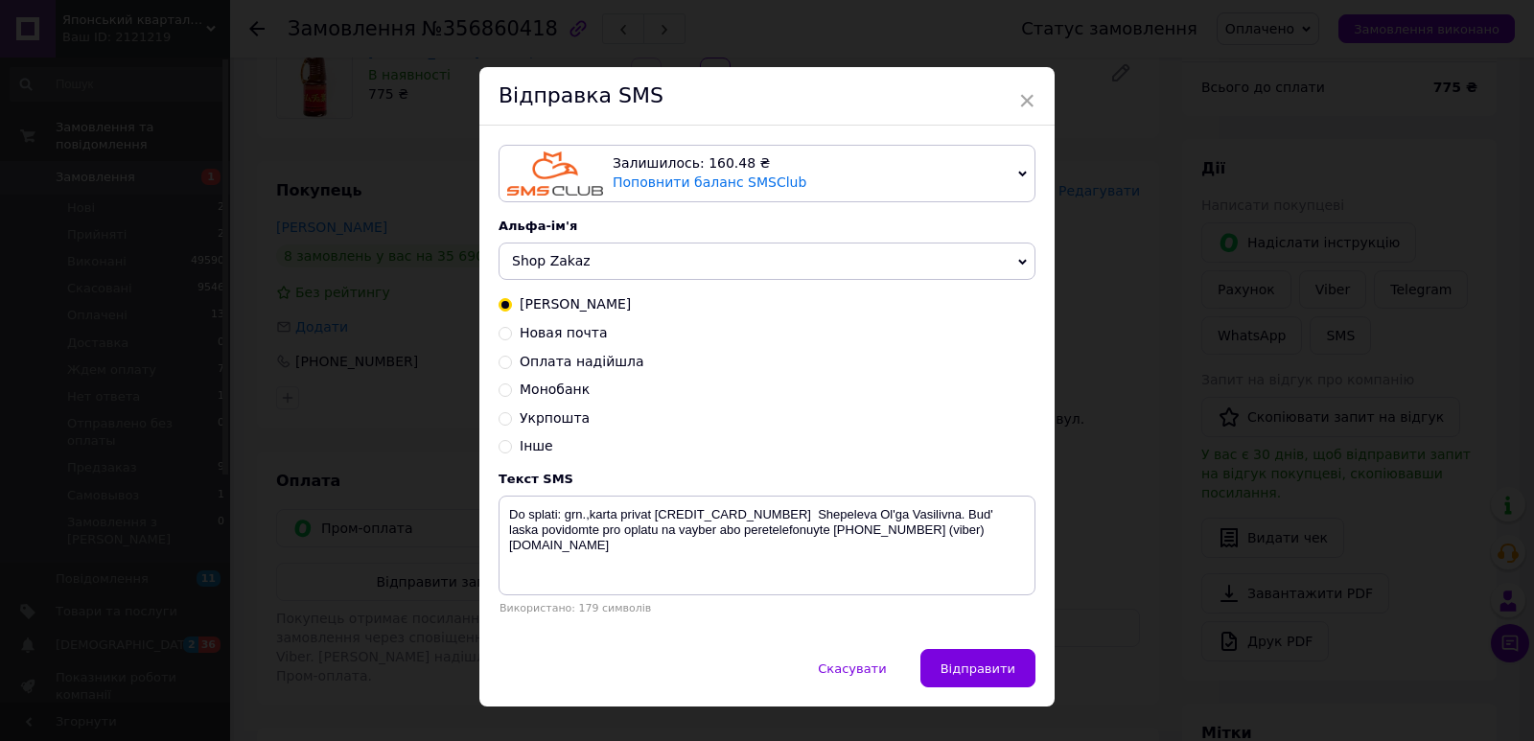
click at [563, 333] on span "Новая почта" at bounding box center [564, 332] width 88 height 15
click at [512, 333] on input "Новая почта" at bounding box center [504, 331] width 13 height 13
radio input "true"
radio input "false"
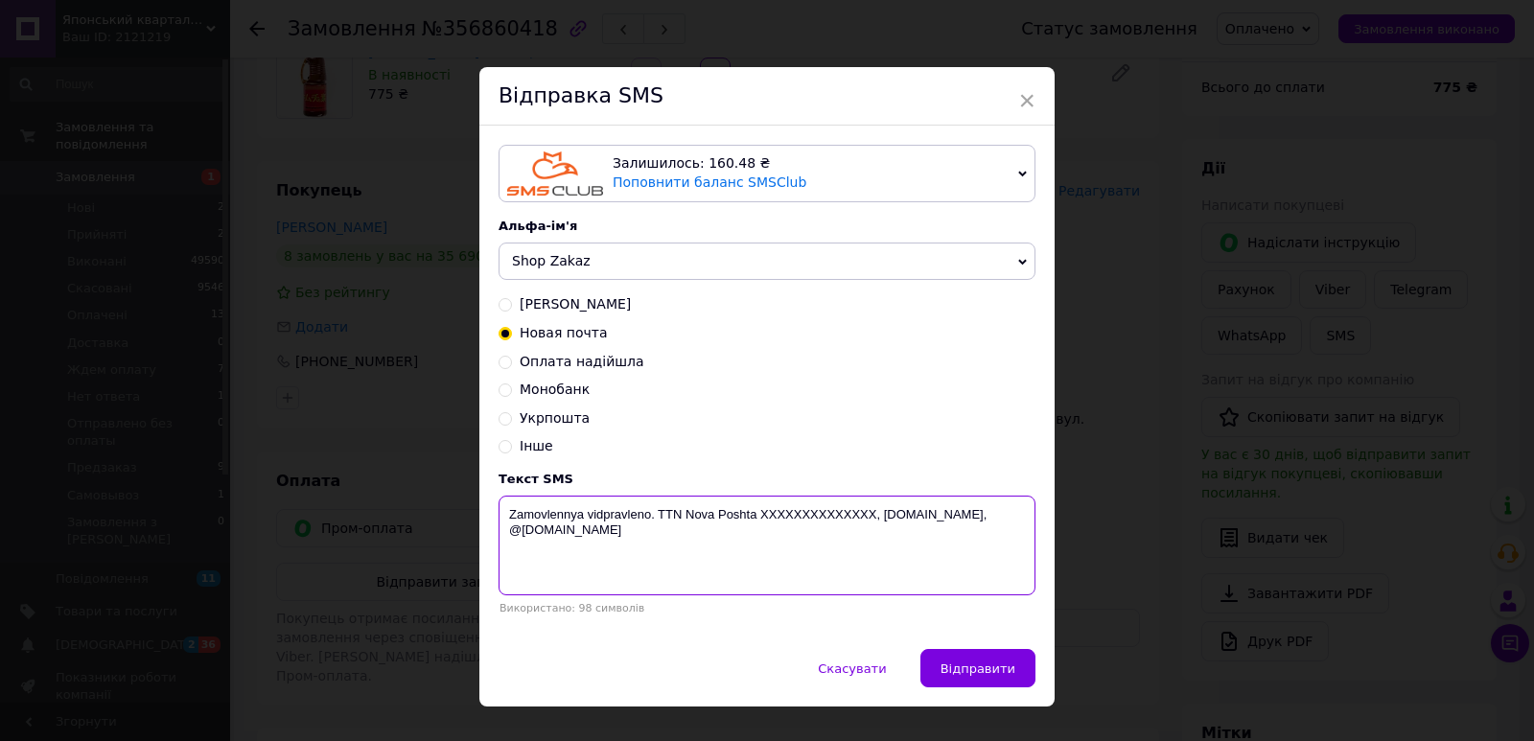
click at [809, 516] on textarea "Zamovlennya vidpravleno. TTN Nova Poshta XXXXXXXXXXXXXX, [DOMAIN_NAME], @[DOMAI…" at bounding box center [766, 546] width 537 height 100
paste textarea "20451225286766"
type textarea "Zamovlennya vidpravleno. [GEOGRAPHIC_DATA] 20451225286766, [DOMAIN_NAME], @[DOM…"
click at [573, 275] on span "Shop Zakaz" at bounding box center [766, 262] width 537 height 38
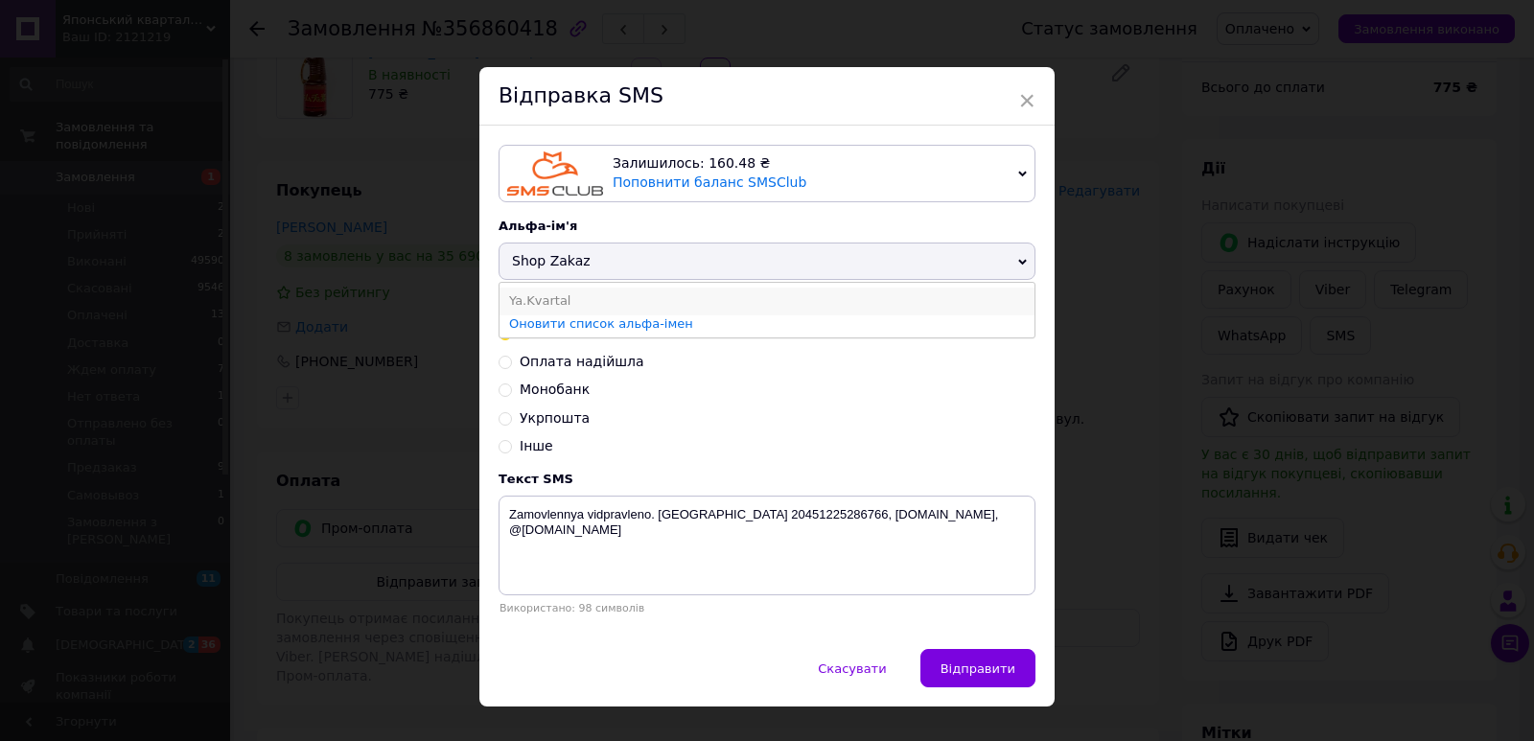
click at [531, 306] on li "Ya.Kvartal" at bounding box center [766, 301] width 535 height 27
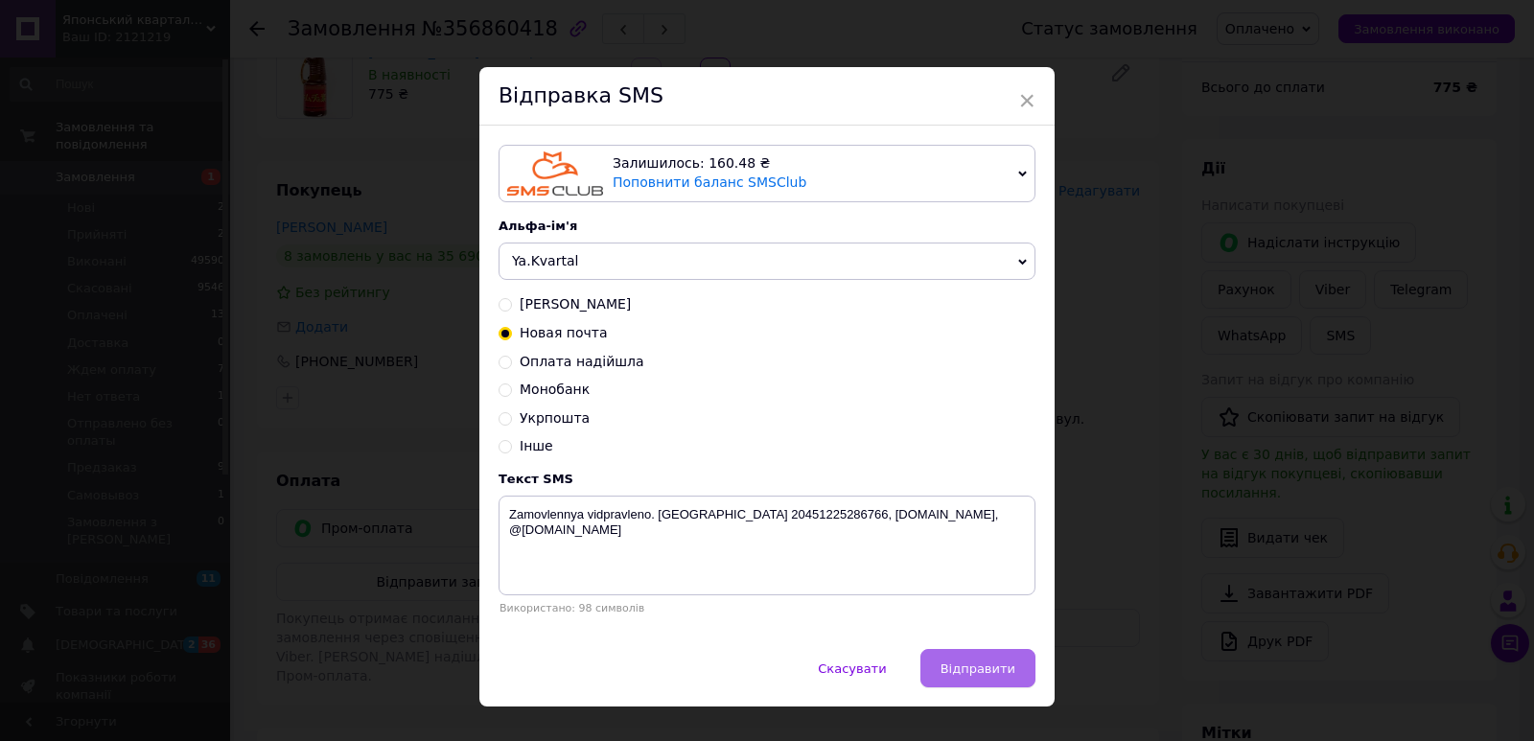
click at [969, 665] on span "Відправити" at bounding box center [977, 668] width 75 height 14
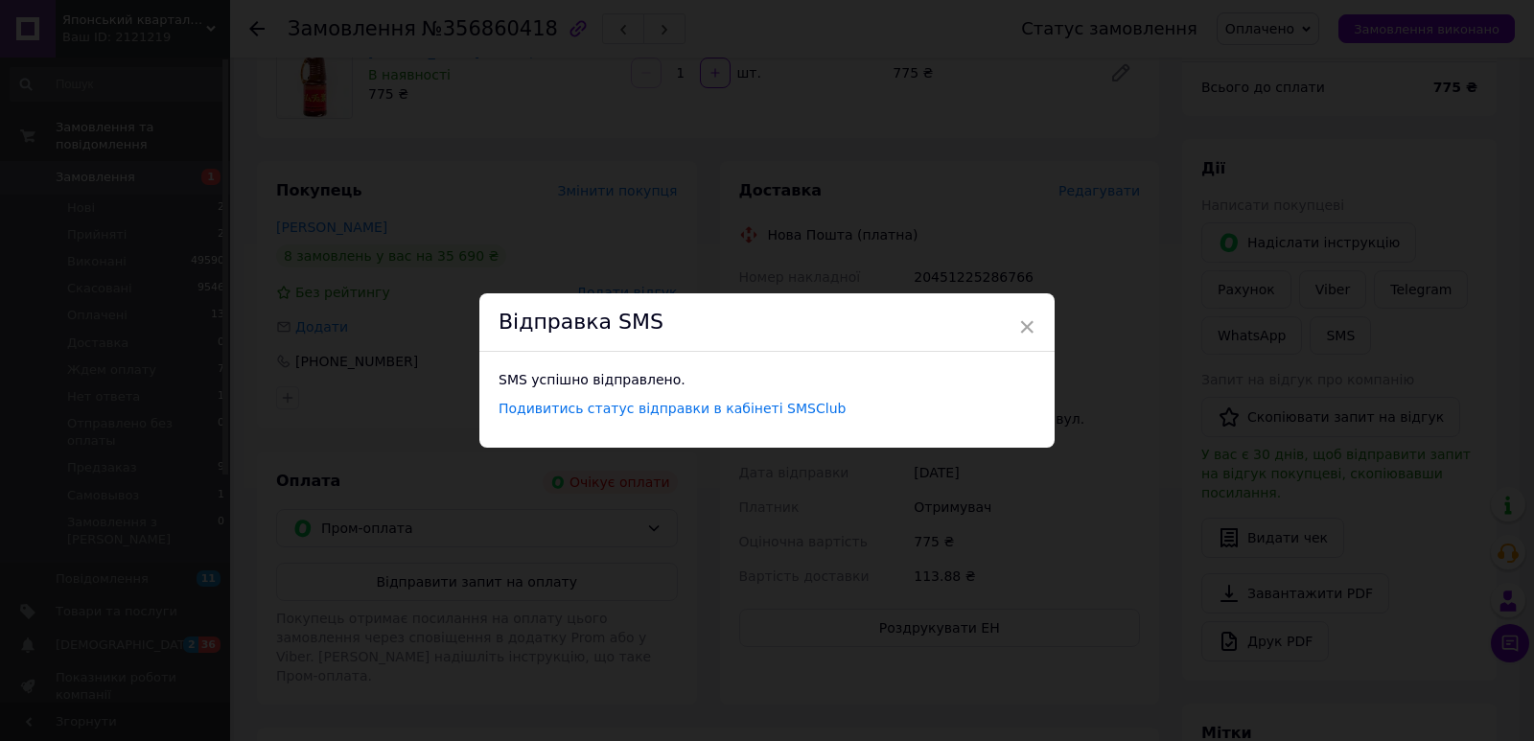
click at [824, 1] on div "× Відправка SMS SMS успішно відправлено. Подивитись статус відправки в кабінеті…" at bounding box center [767, 370] width 1534 height 741
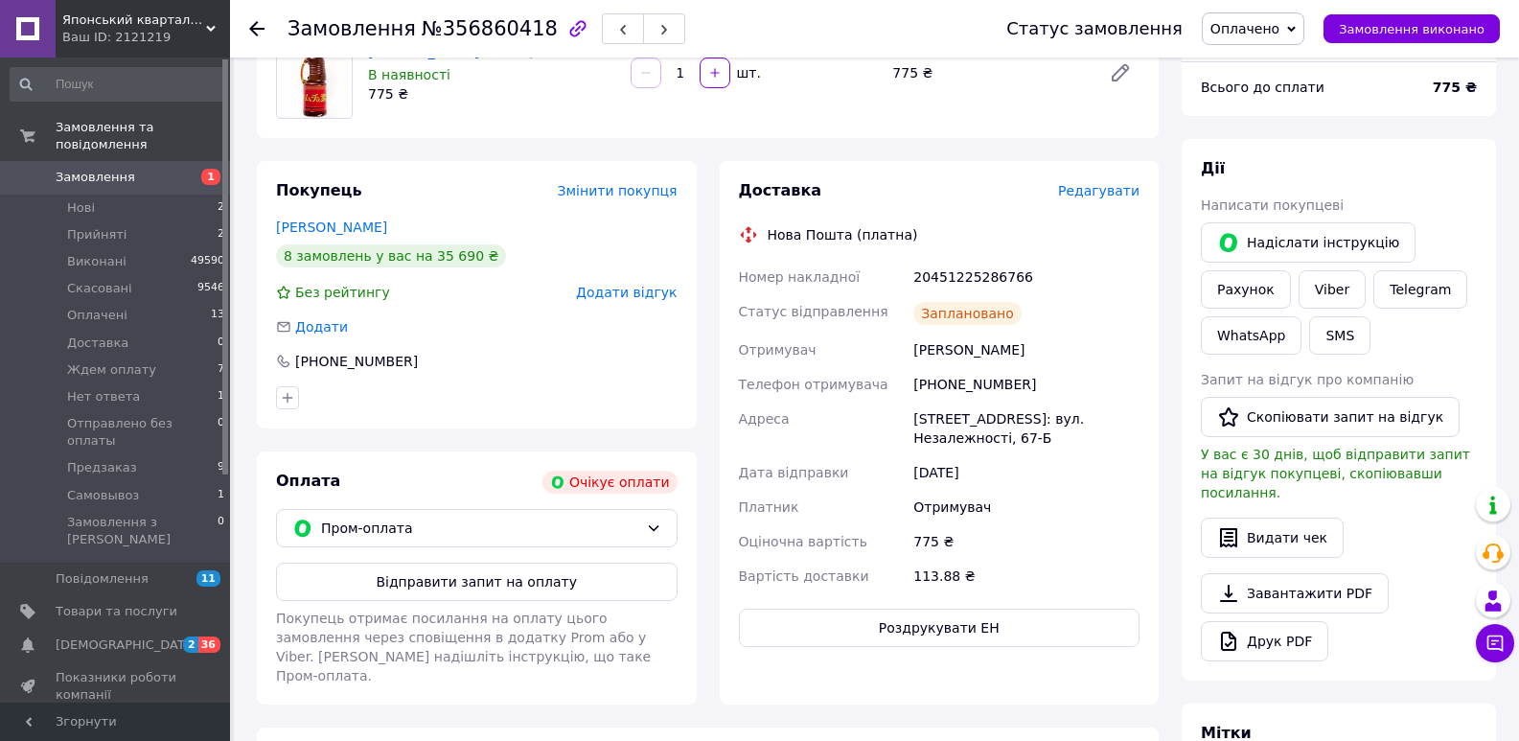
click at [261, 30] on use at bounding box center [256, 28] width 15 height 15
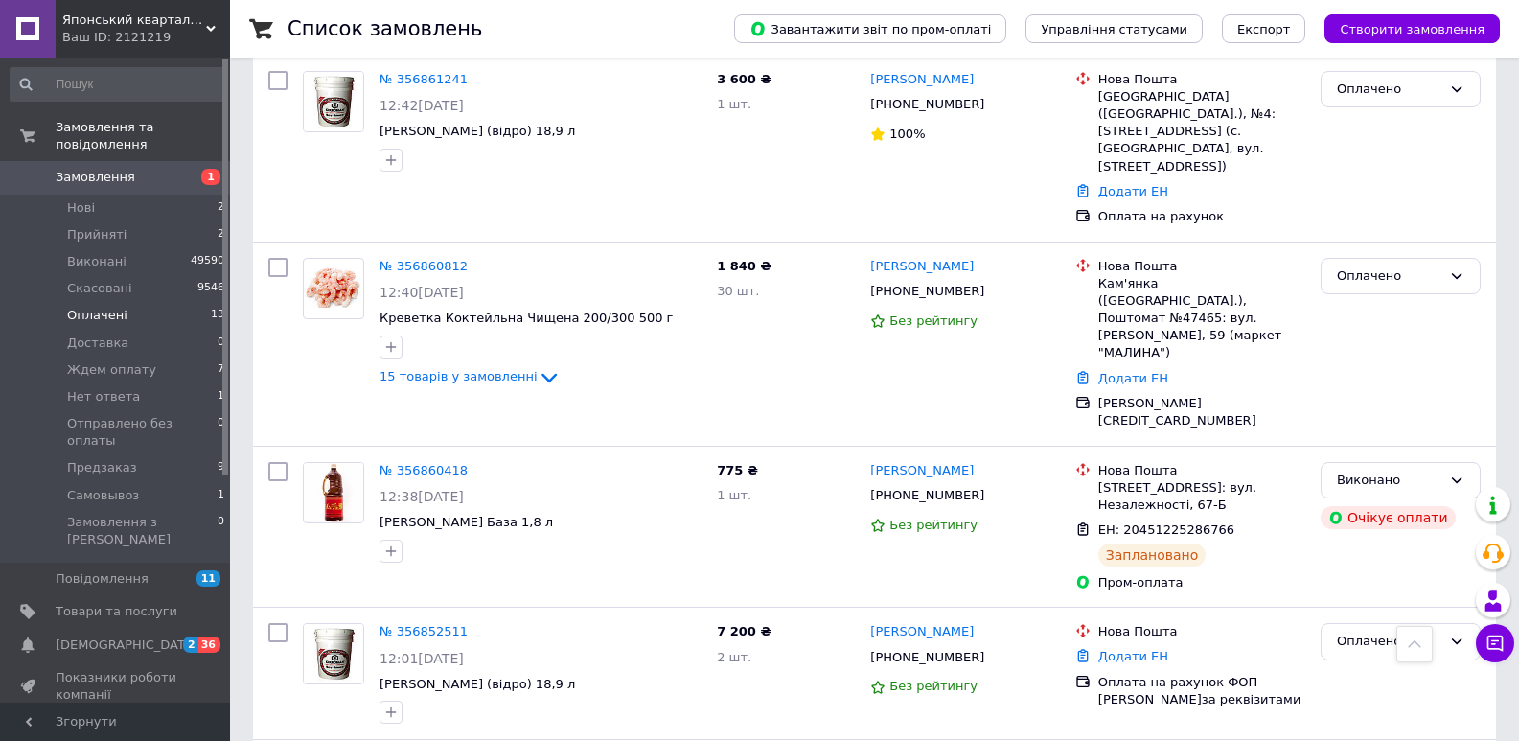
scroll to position [1562, 0]
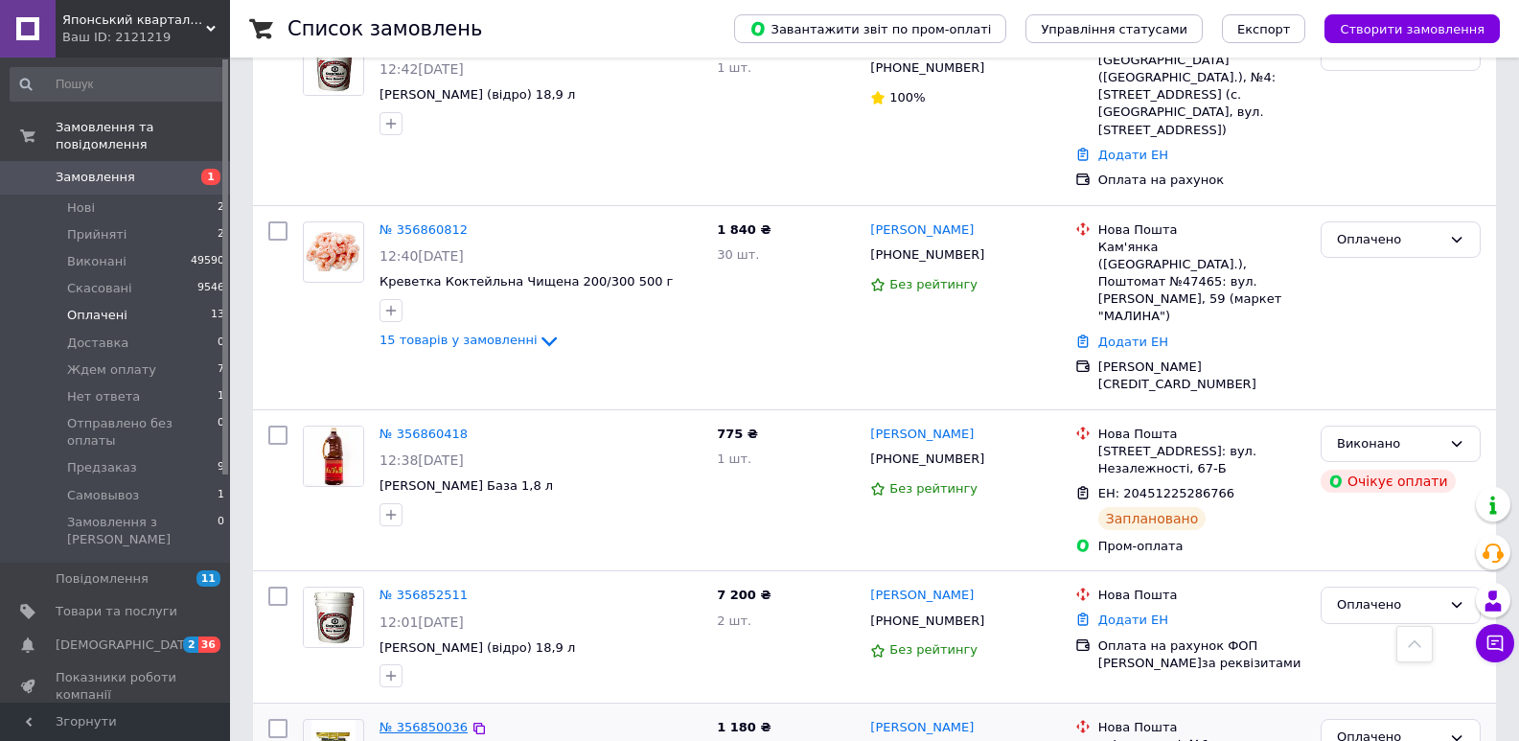
click at [419, 720] on link "№ 356850036" at bounding box center [424, 727] width 88 height 14
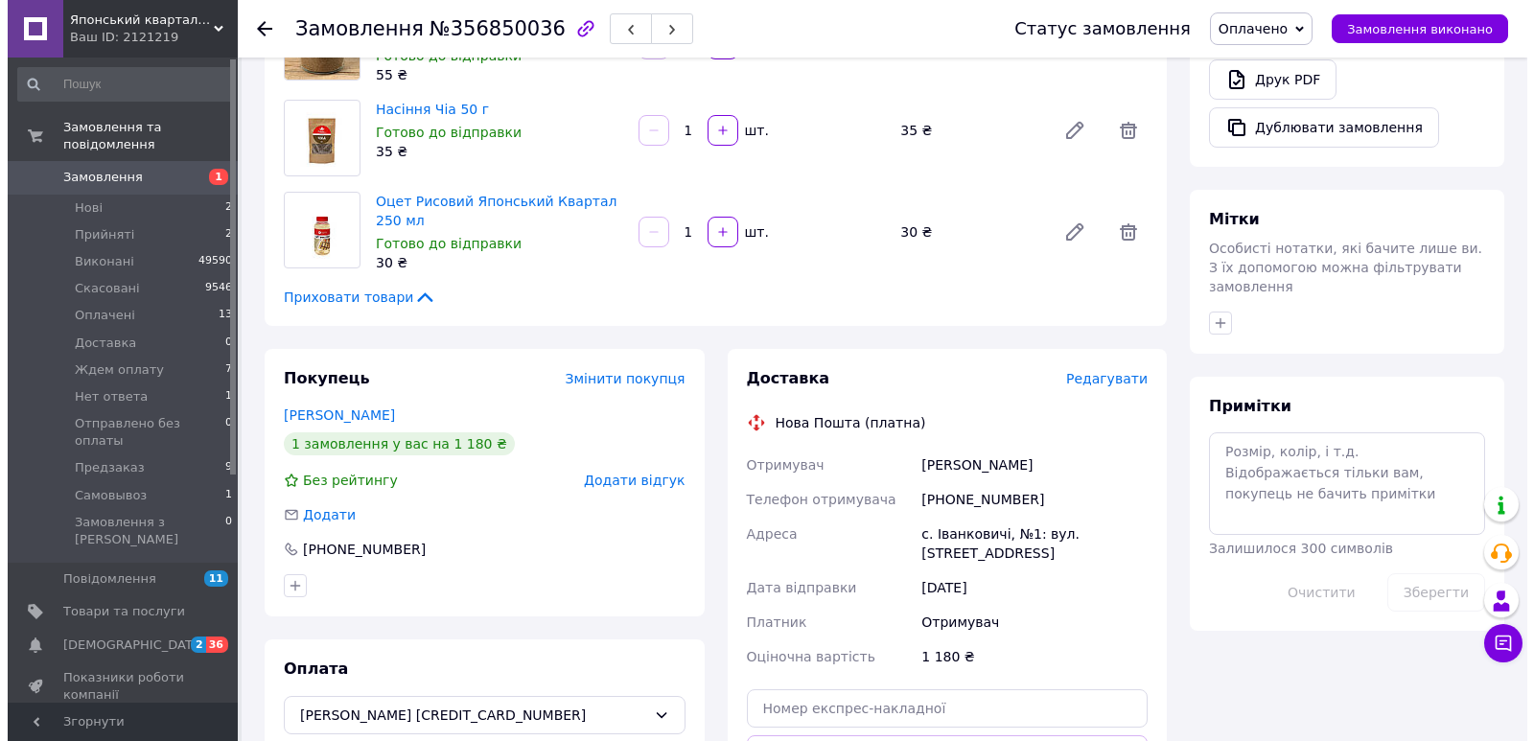
scroll to position [713, 0]
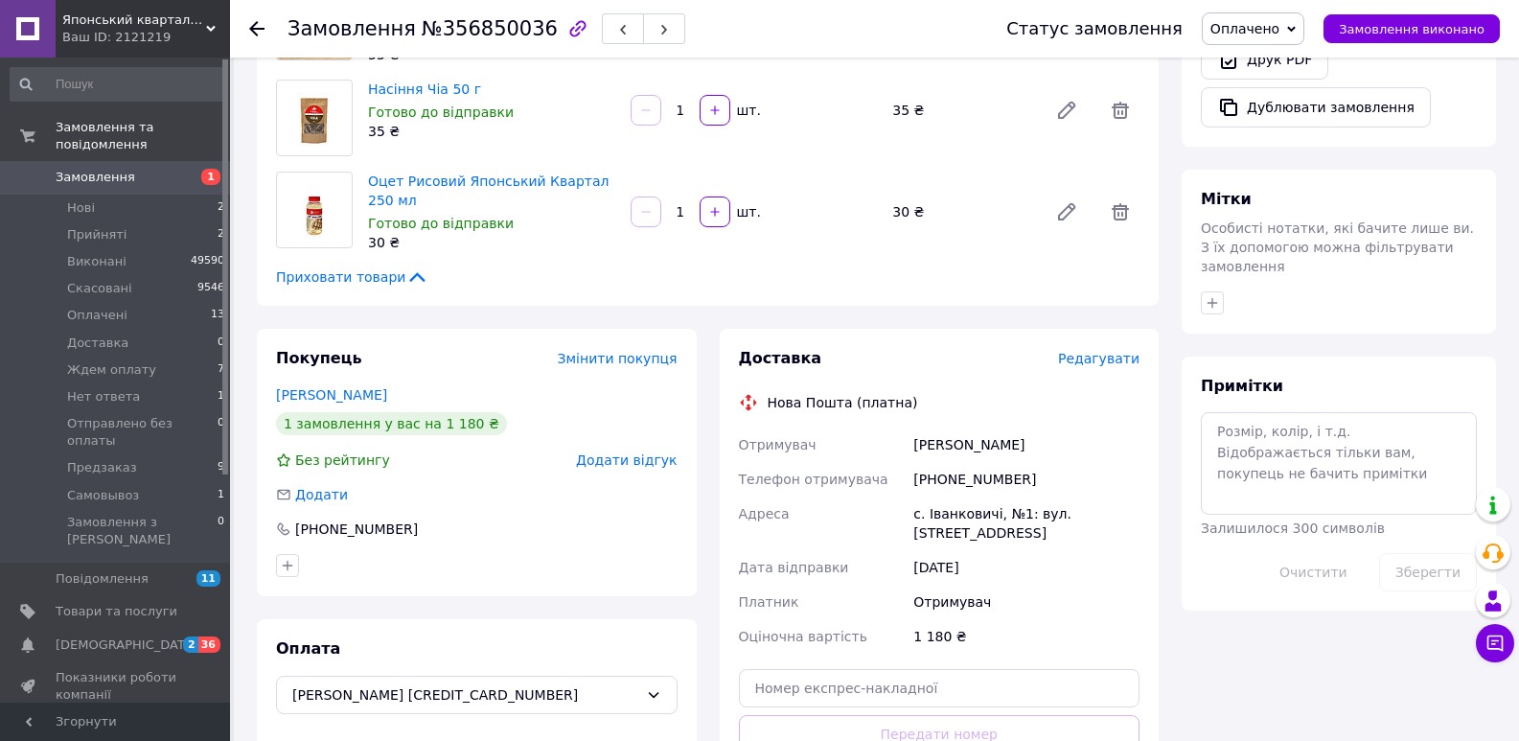
click at [1088, 354] on span "Редагувати" at bounding box center [1098, 358] width 81 height 15
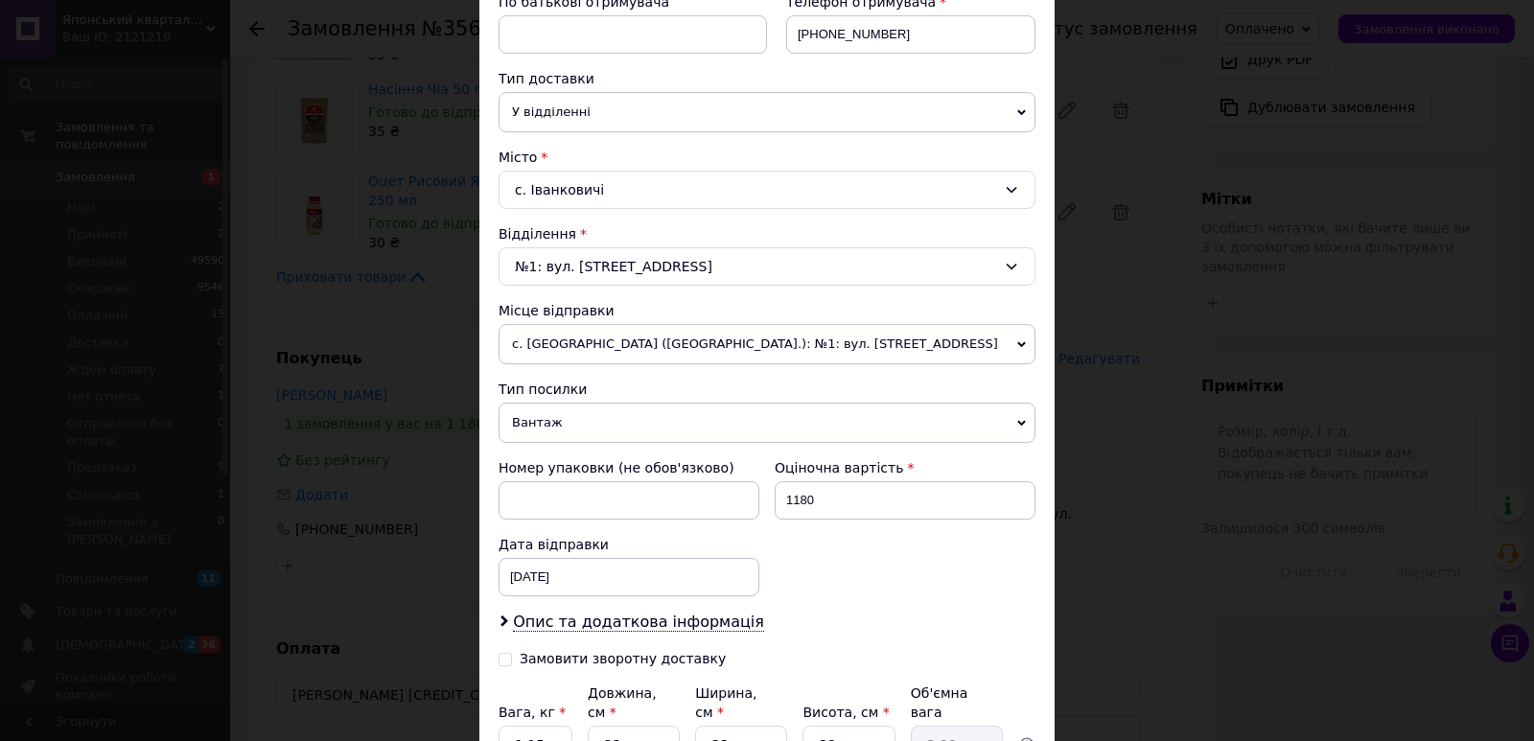
scroll to position [390, 0]
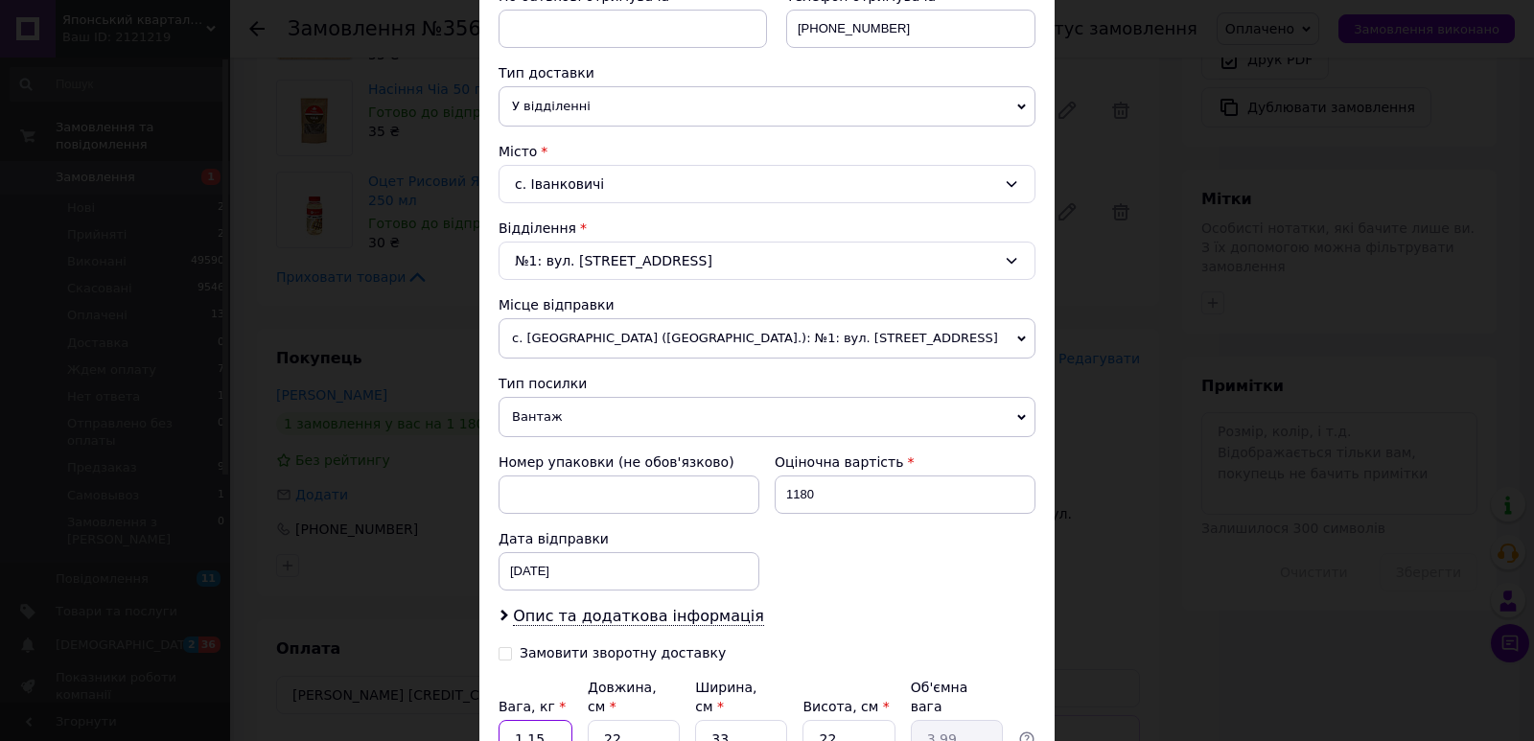
click at [536, 721] on input "1.15" at bounding box center [535, 739] width 74 height 38
type input "3.25"
click at [623, 727] on input "22" at bounding box center [634, 739] width 92 height 38
click at [623, 727] on div "Платник Отримувач Відправник Прізвище отримувача [PERSON_NAME] отримувача [PERS…" at bounding box center [766, 311] width 537 height 961
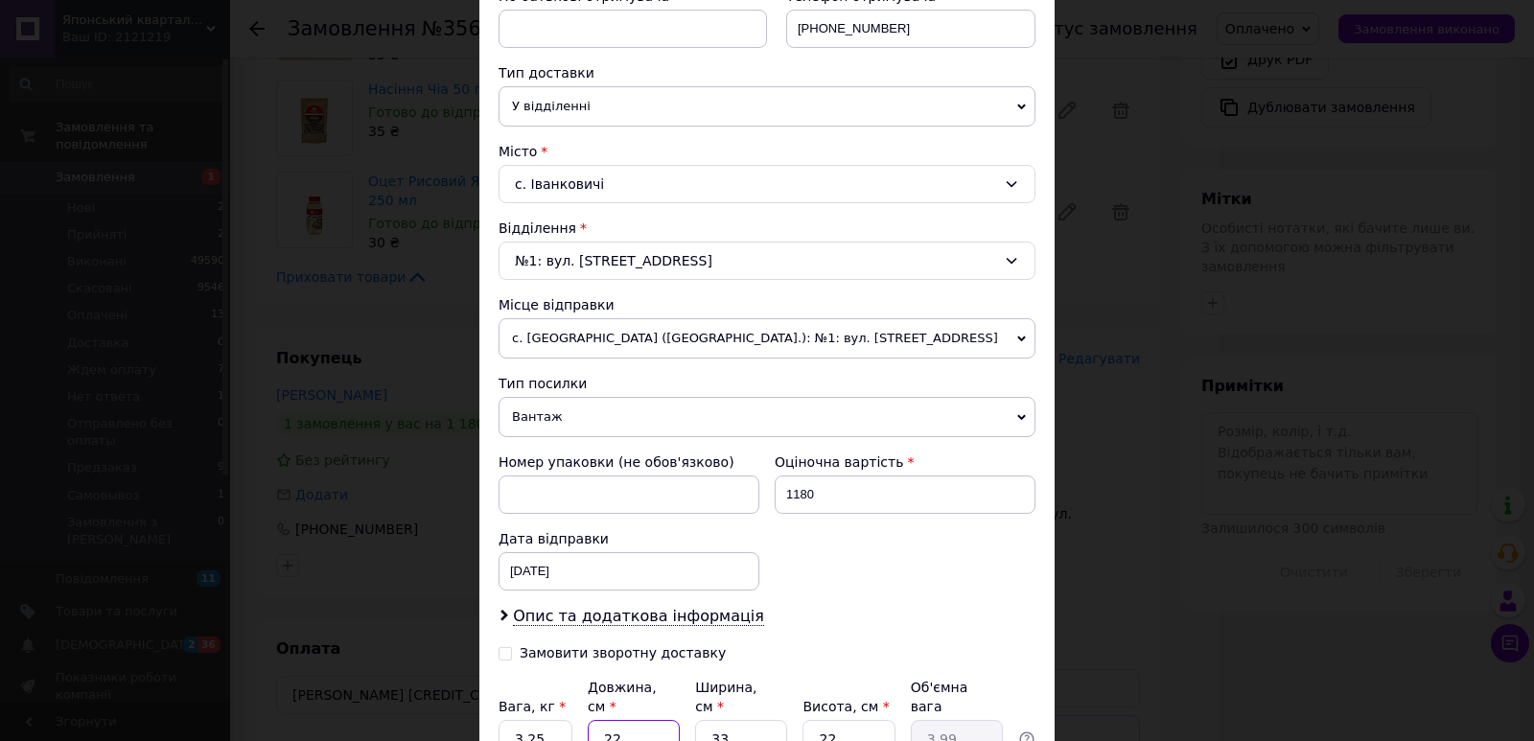
scroll to position [407, 0]
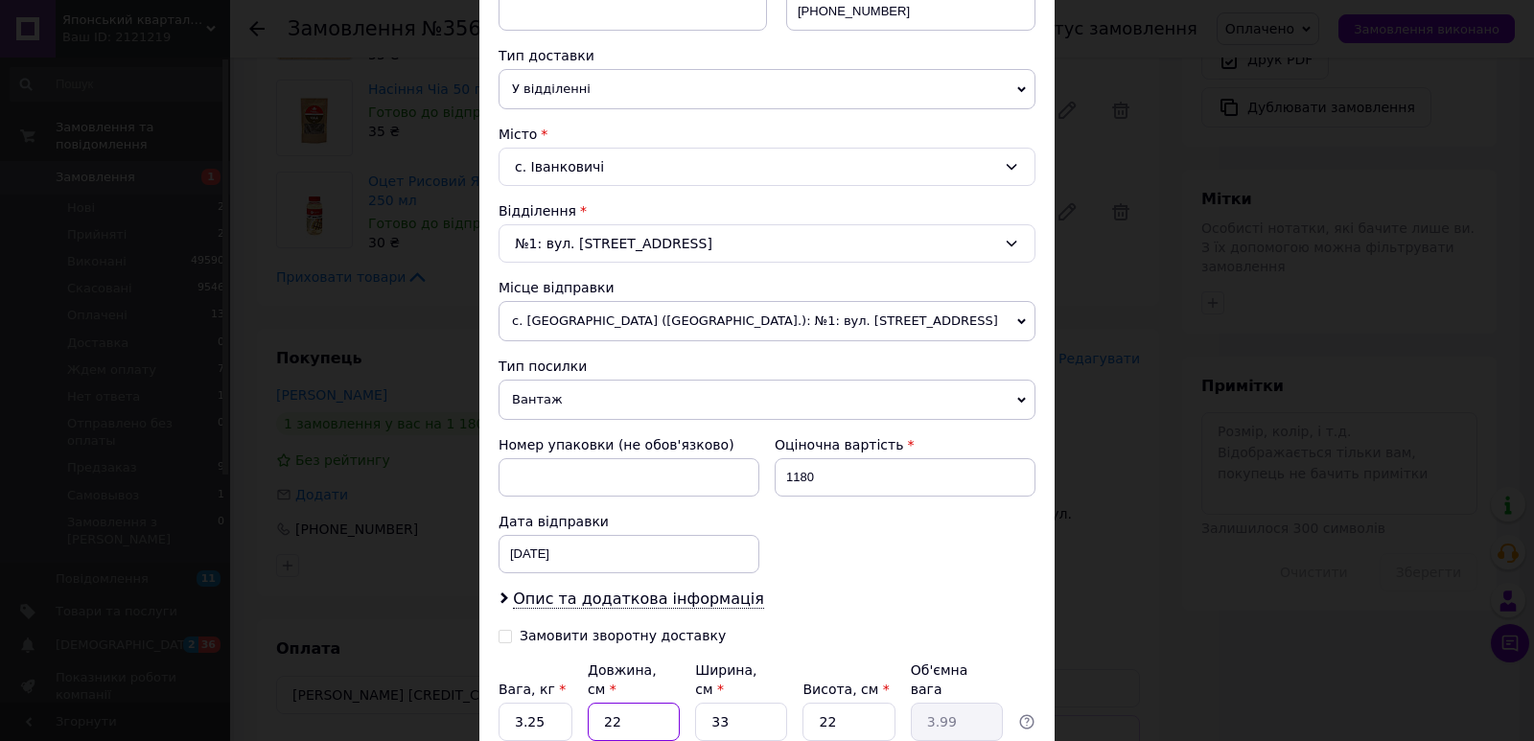
type input "4"
type input "0.73"
type input "40"
type input "7.26"
type input "40"
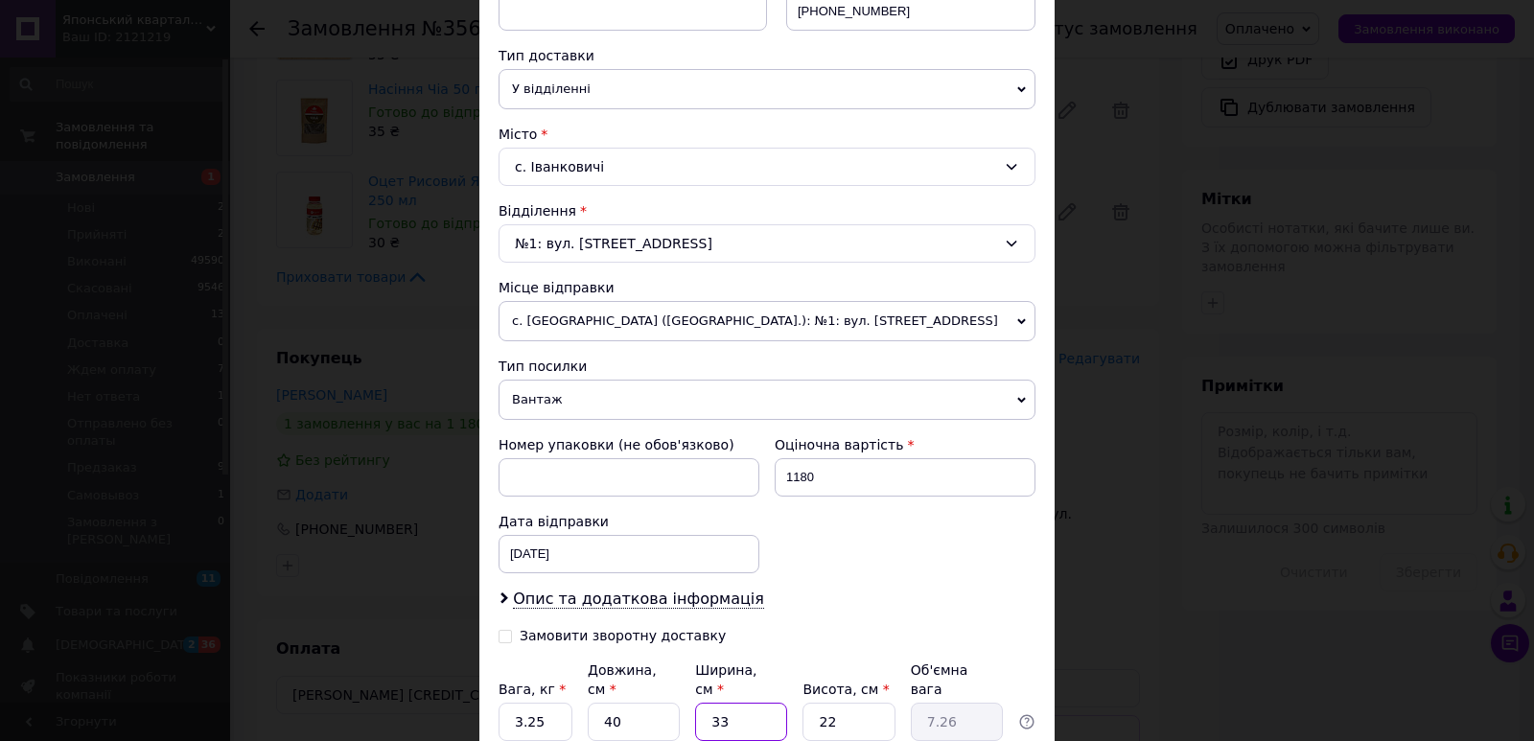
click at [722, 703] on input "33" at bounding box center [741, 722] width 92 height 38
type input "2"
type input "0.44"
type input "25"
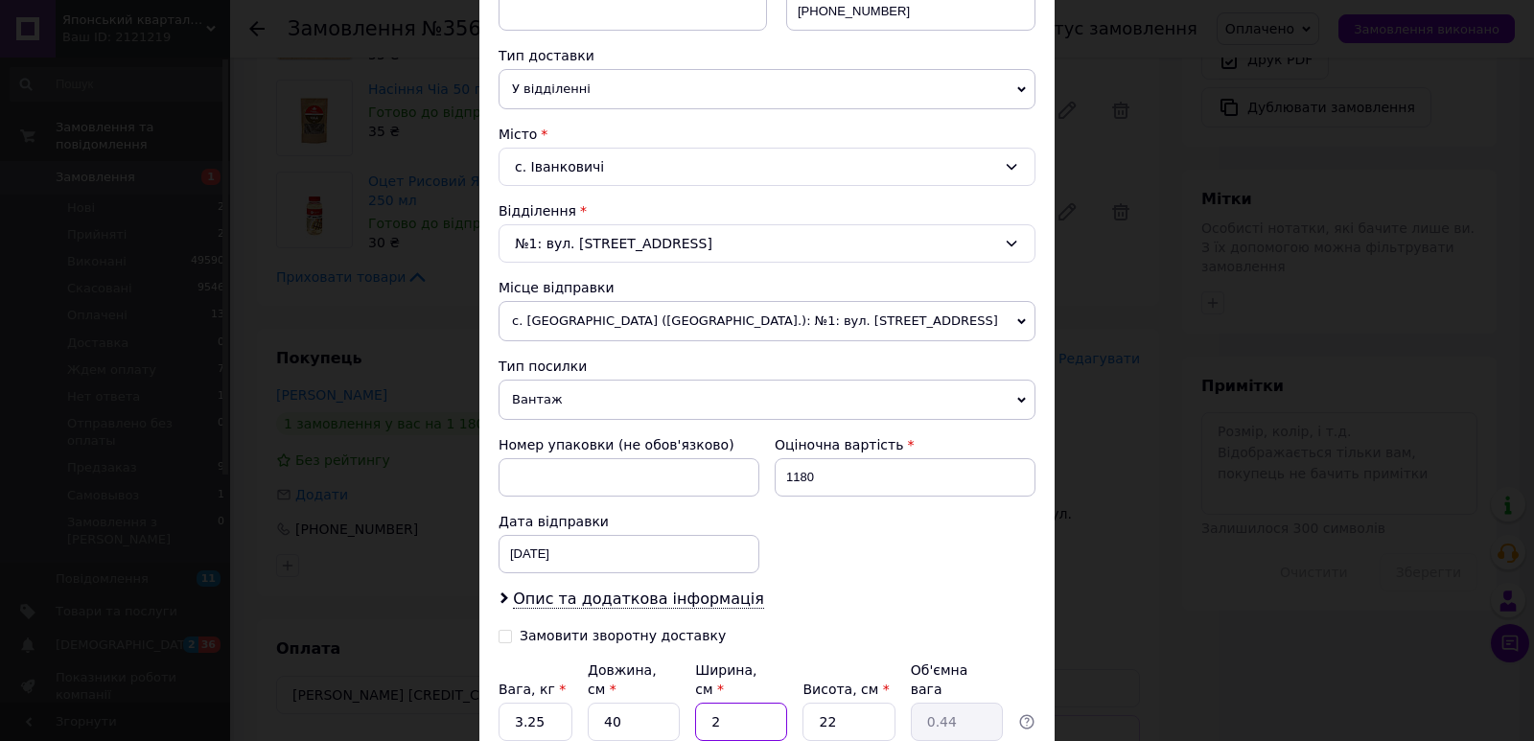
type input "5.5"
type input "25"
click at [842, 703] on input "22" at bounding box center [848, 722] width 92 height 38
click at [841, 703] on input "22" at bounding box center [848, 722] width 92 height 38
type input "1"
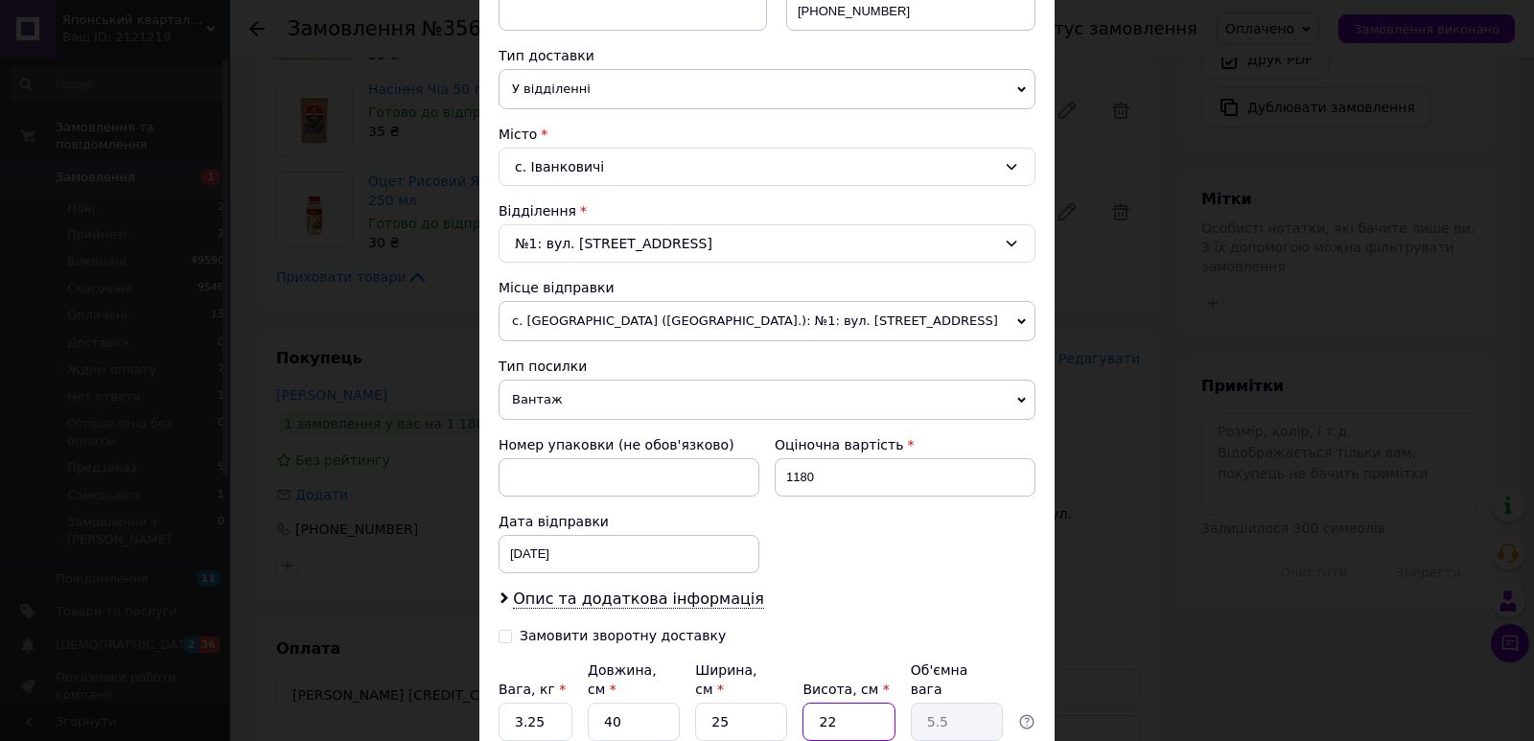
type input "0.25"
type input "12"
type input "3"
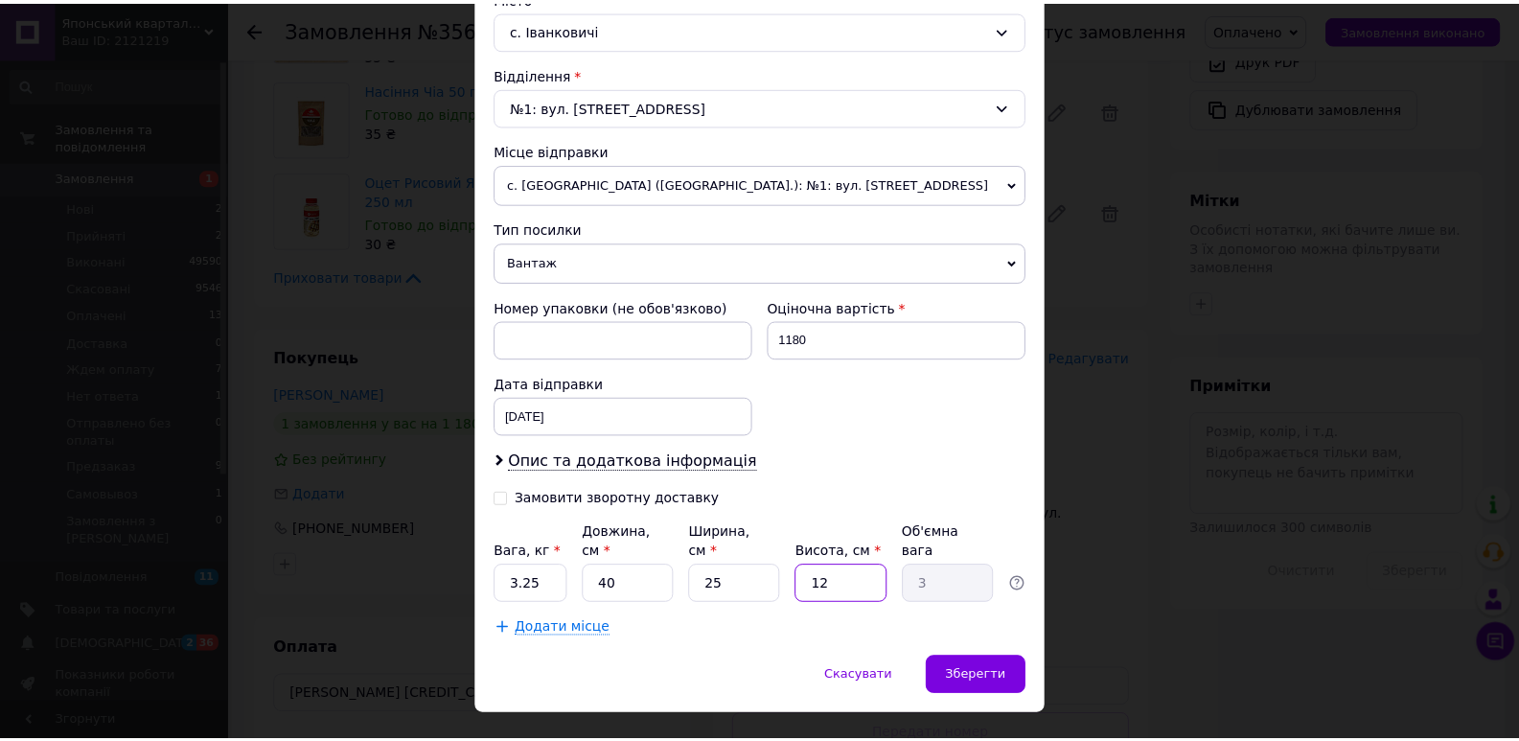
scroll to position [567, 0]
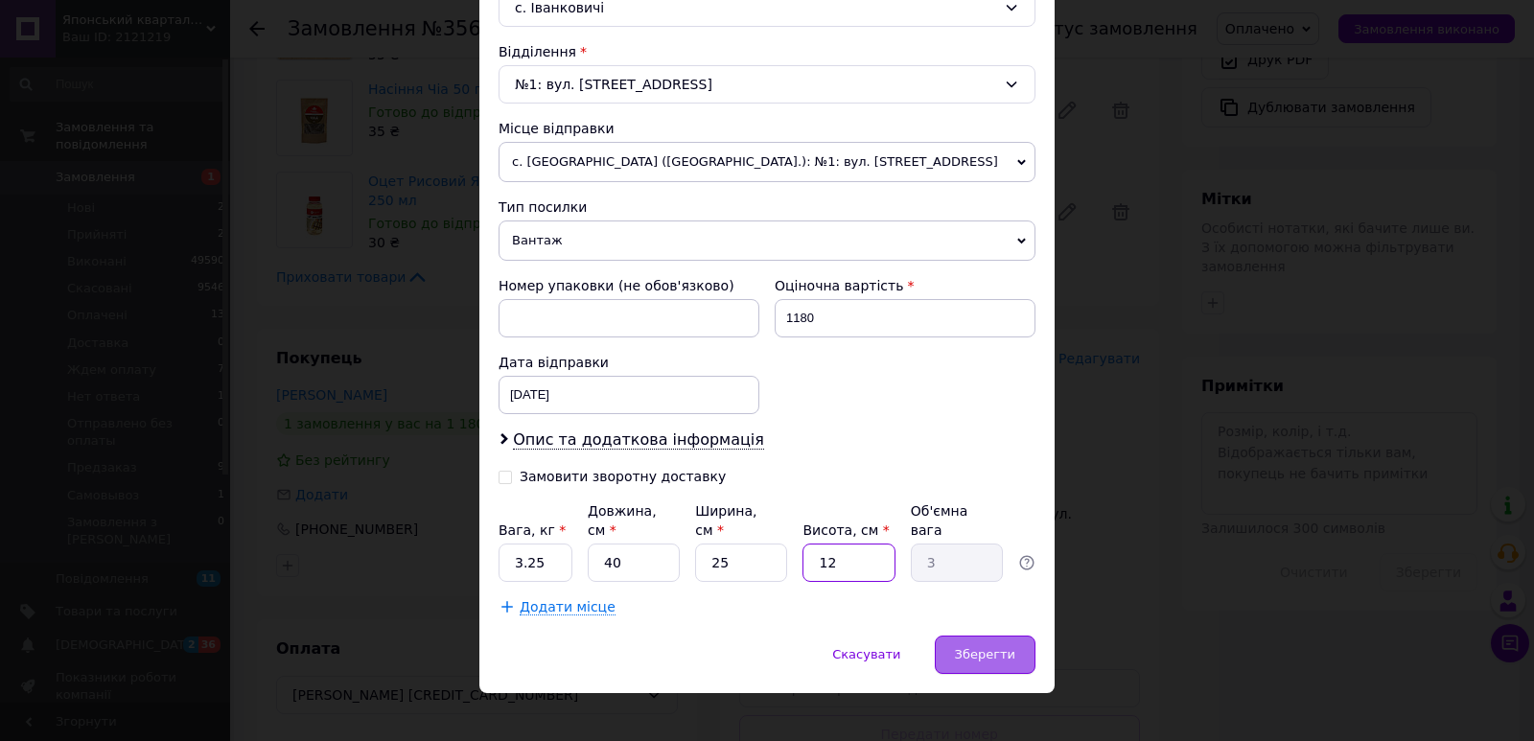
type input "12"
click at [957, 636] on div "Зберегти" at bounding box center [985, 655] width 101 height 38
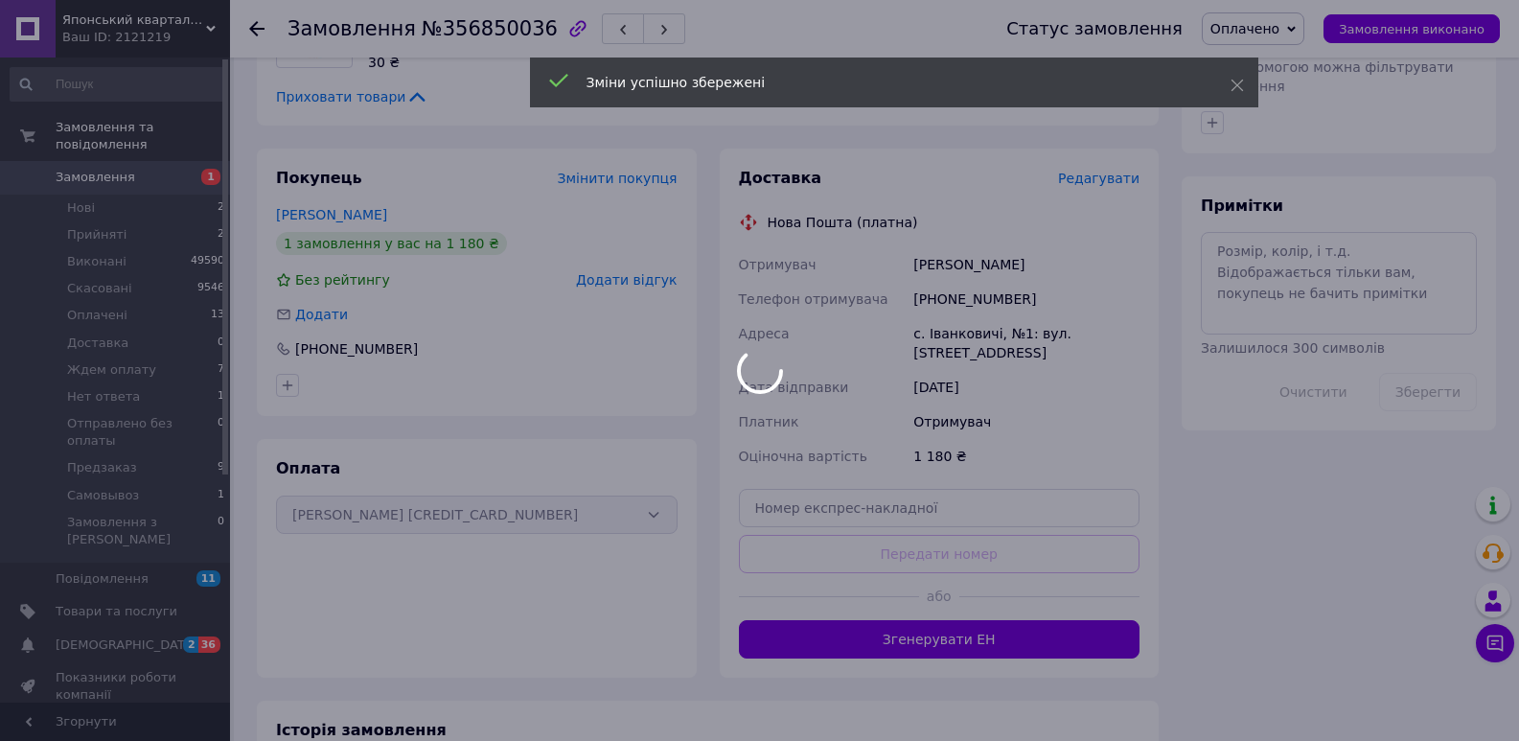
scroll to position [920, 0]
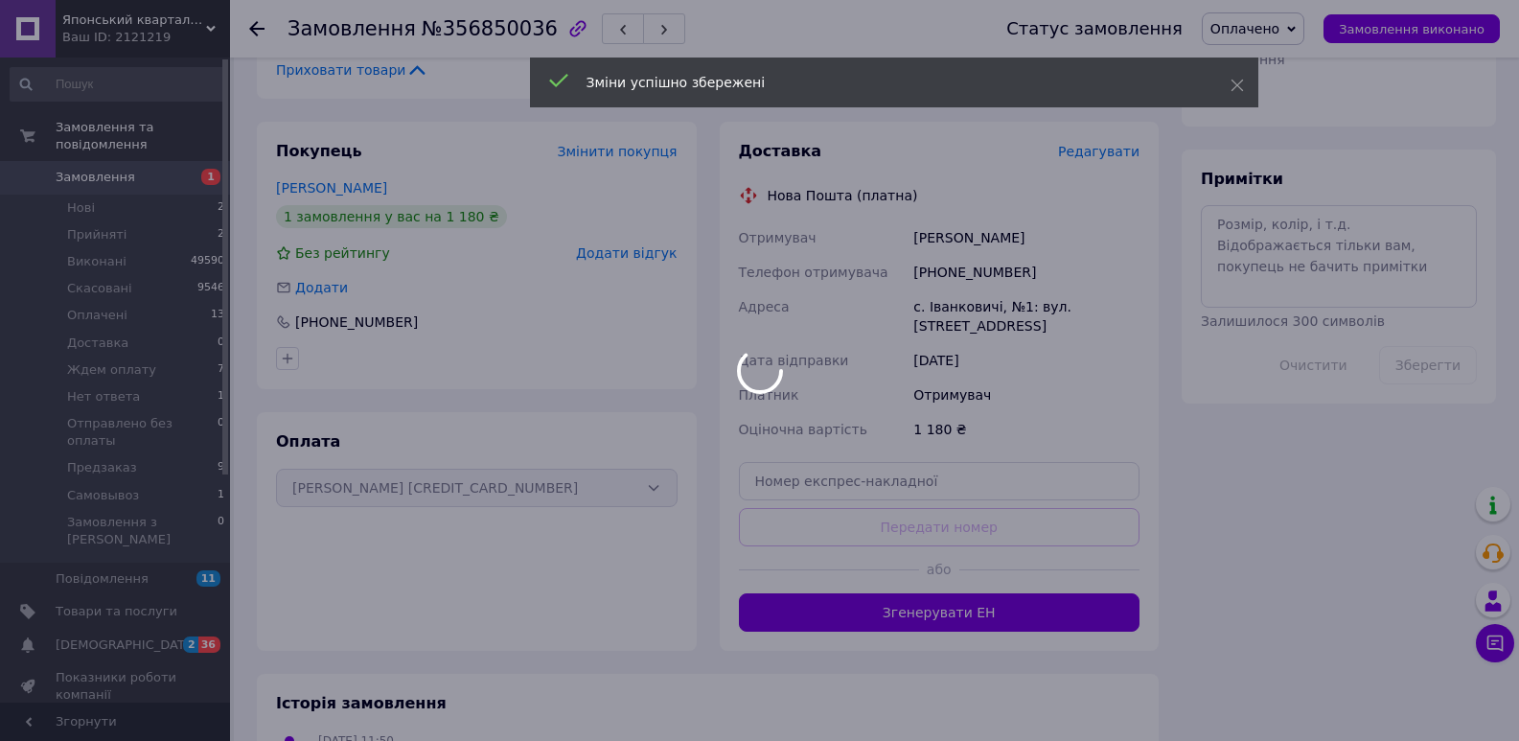
click at [891, 600] on button "Згенерувати ЕН" at bounding box center [940, 612] width 402 height 38
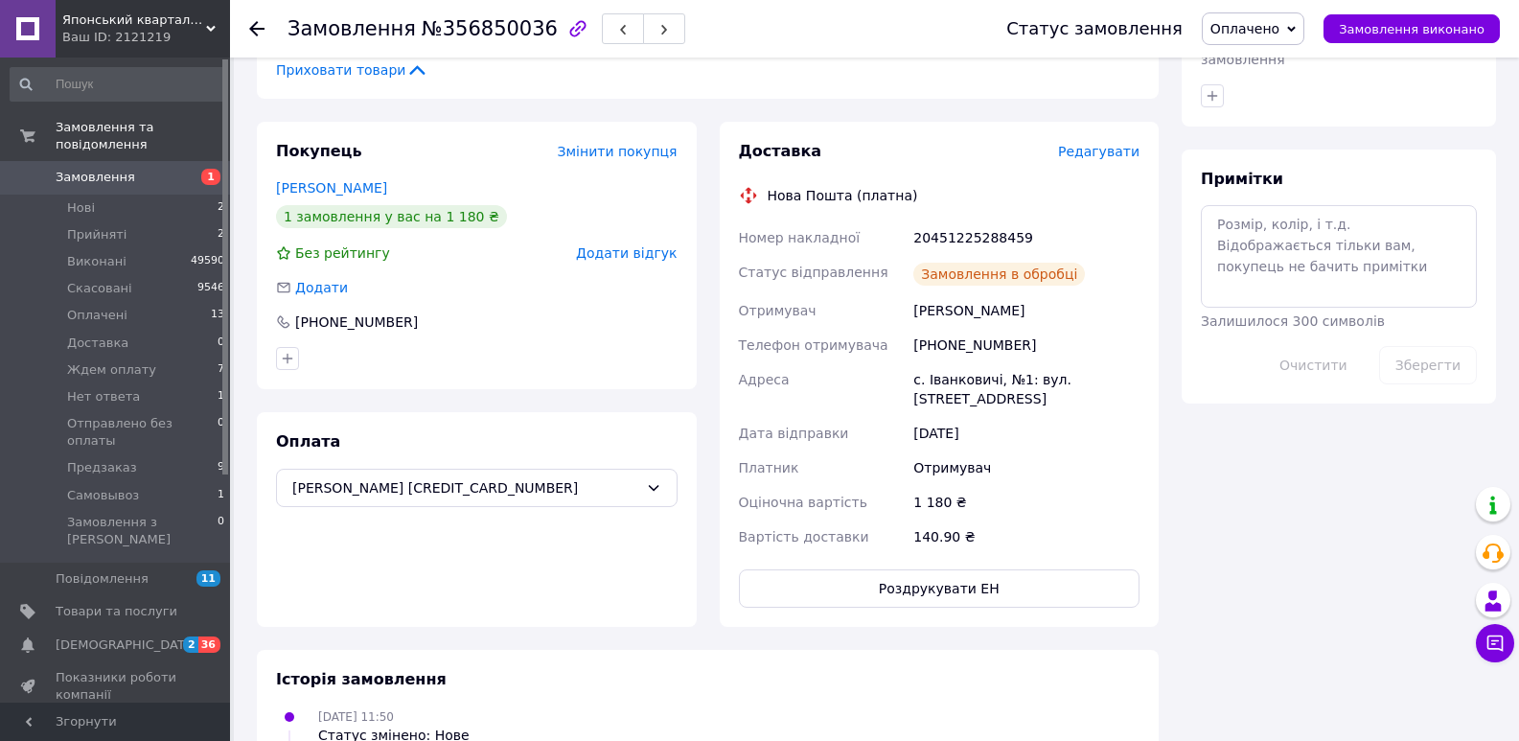
click at [957, 228] on div "20451225288459" at bounding box center [1027, 237] width 234 height 35
copy div "20451225288459"
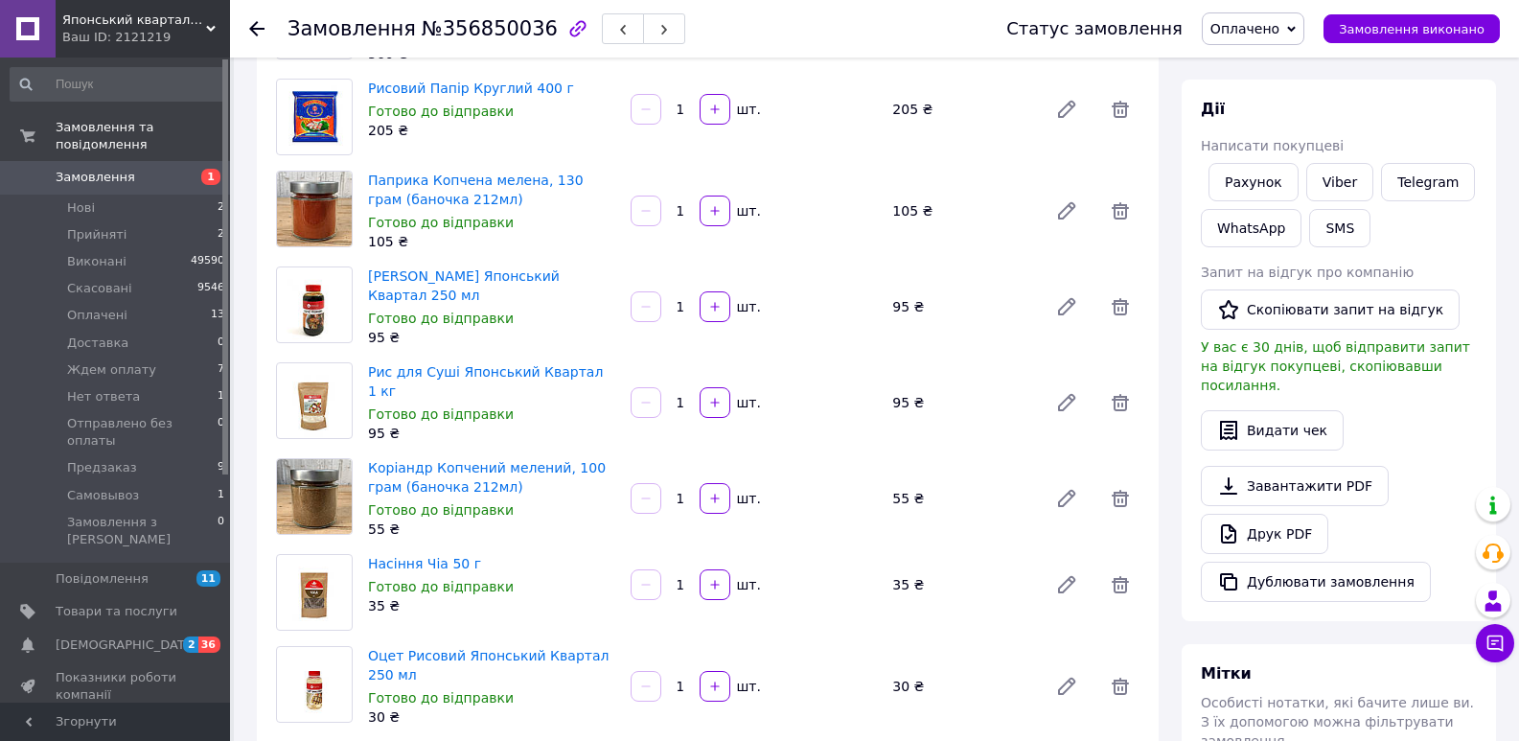
scroll to position [231, 0]
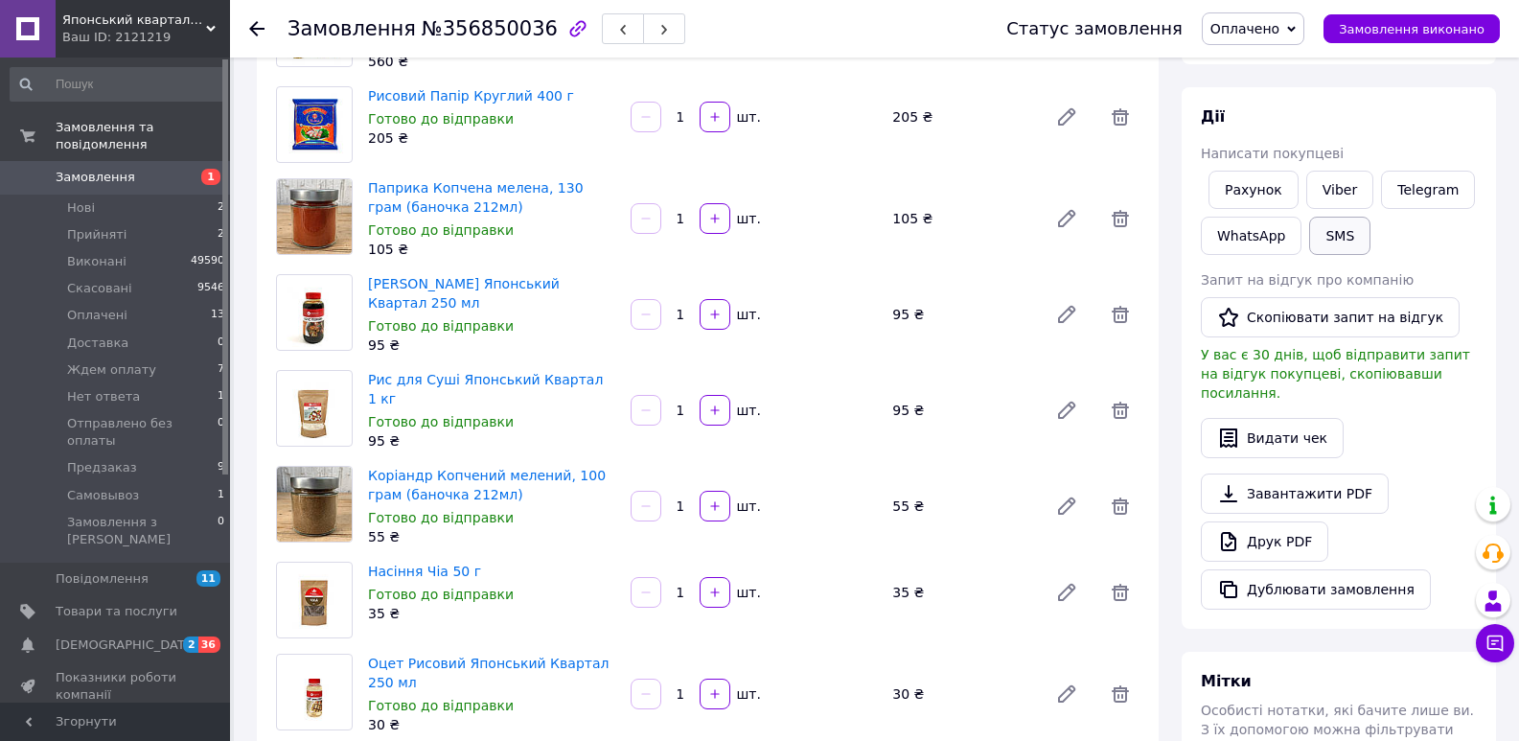
click at [1335, 239] on button "SMS" at bounding box center [1339, 236] width 61 height 38
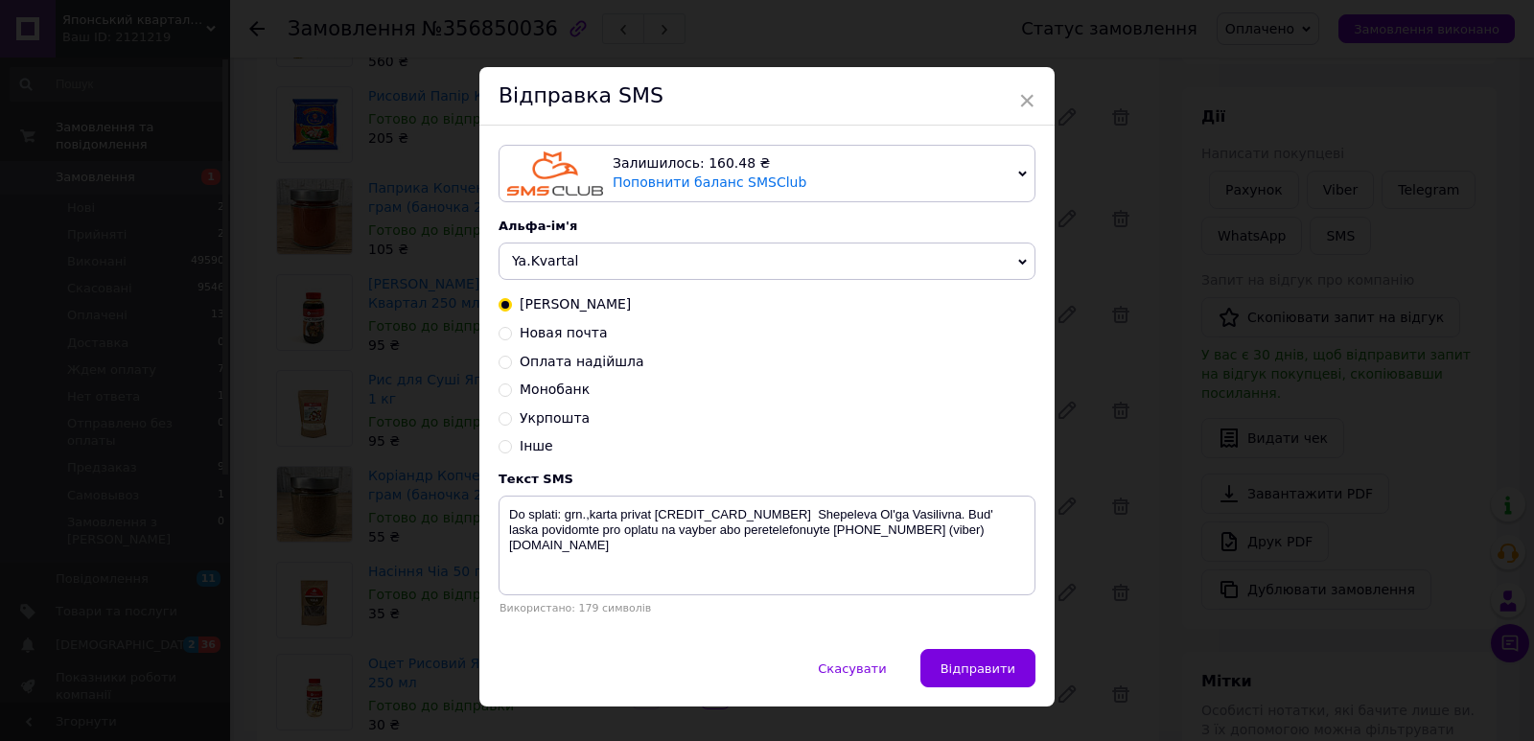
click at [538, 340] on span "Новая почта" at bounding box center [564, 332] width 88 height 15
click at [512, 338] on input "Новая почта" at bounding box center [504, 331] width 13 height 13
radio input "true"
radio input "false"
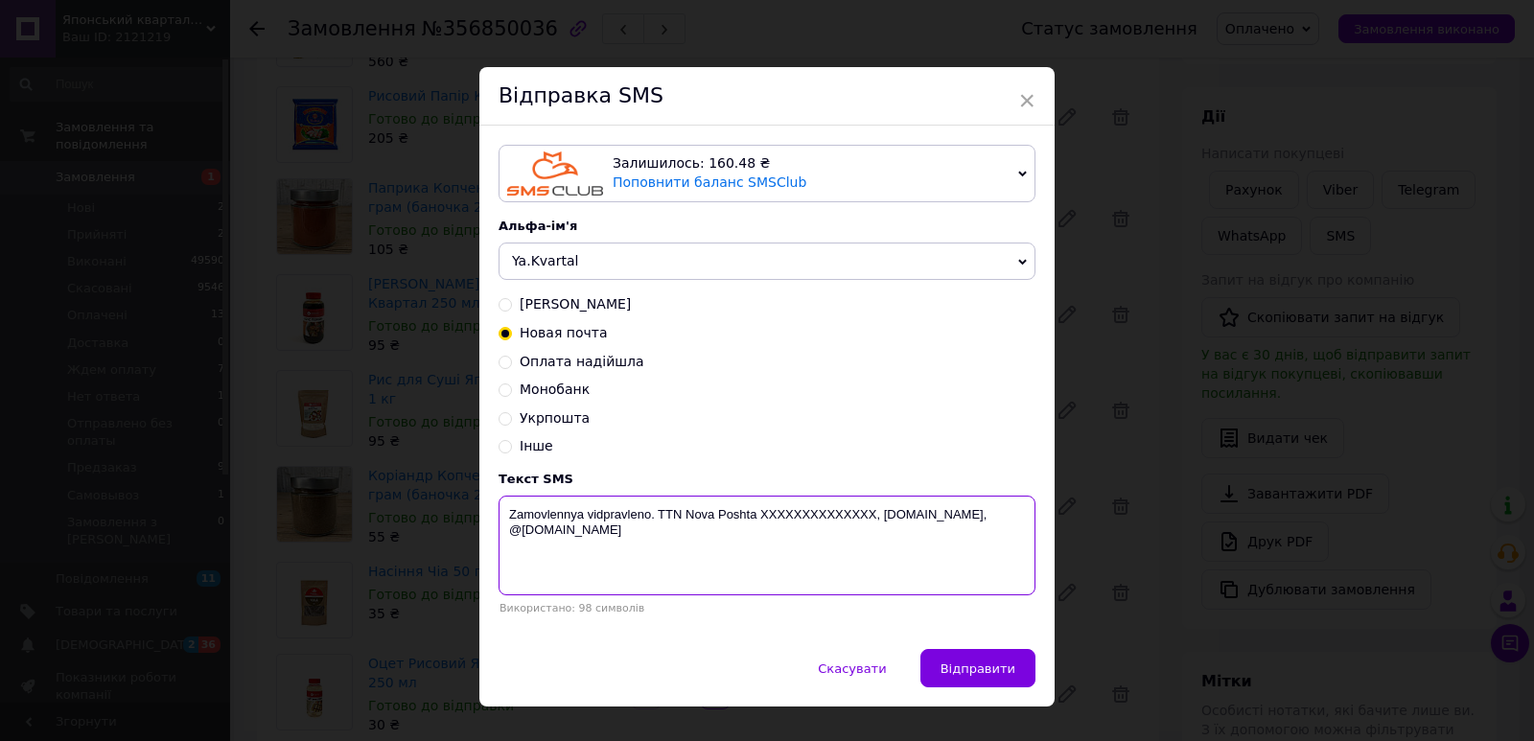
click at [799, 521] on textarea "Zamovlennya vidpravleno. TTN Nova Poshta XXXXXXXXXXXXXX, [DOMAIN_NAME], @[DOMAI…" at bounding box center [766, 546] width 537 height 100
paste textarea "20451225288459"
type textarea "Zamovlennya vidpravleno. [GEOGRAPHIC_DATA] 20451225288459, [DOMAIN_NAME], @[DOM…"
drag, startPoint x: 963, startPoint y: 664, endPoint x: 657, endPoint y: 27, distance: 707.4
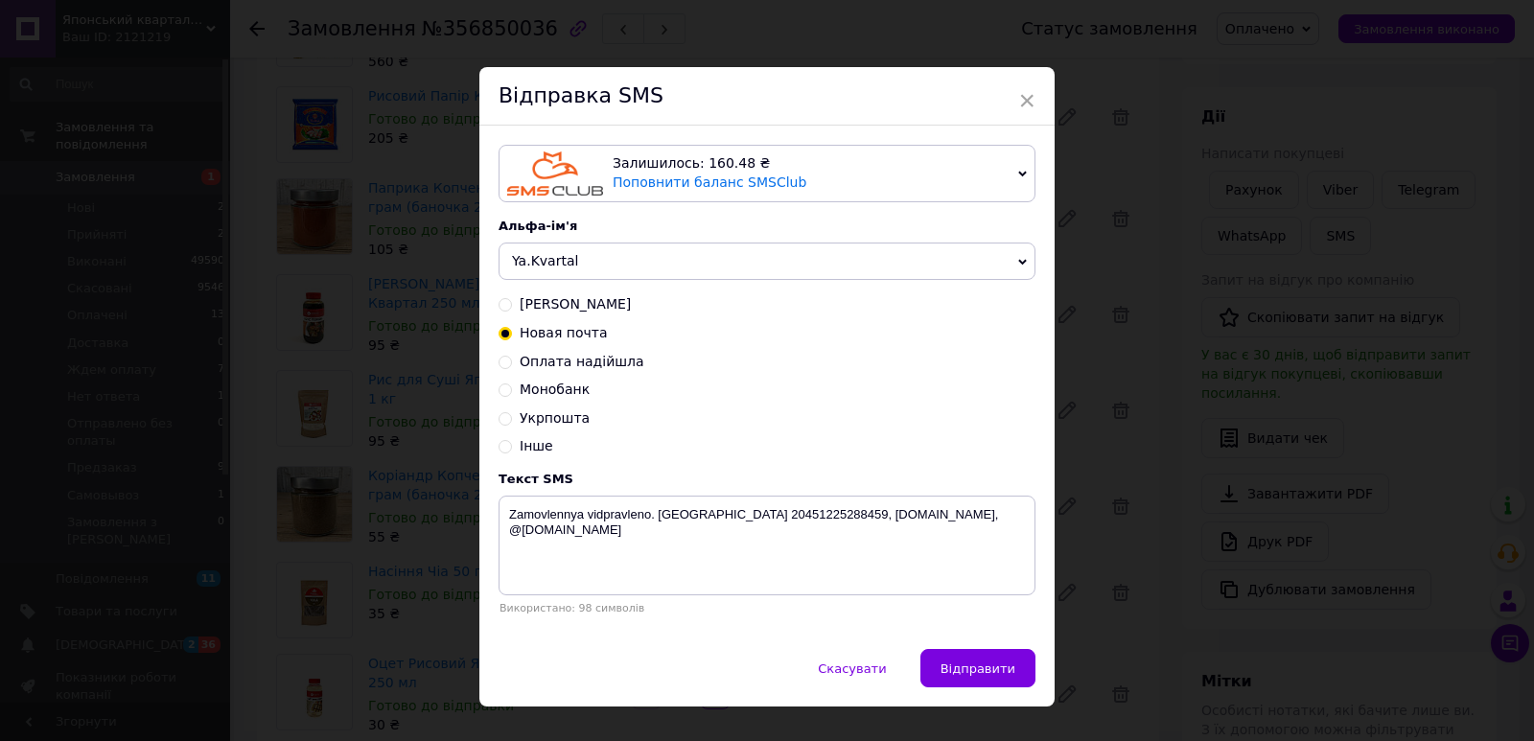
click at [963, 663] on button "Відправити" at bounding box center [977, 668] width 115 height 38
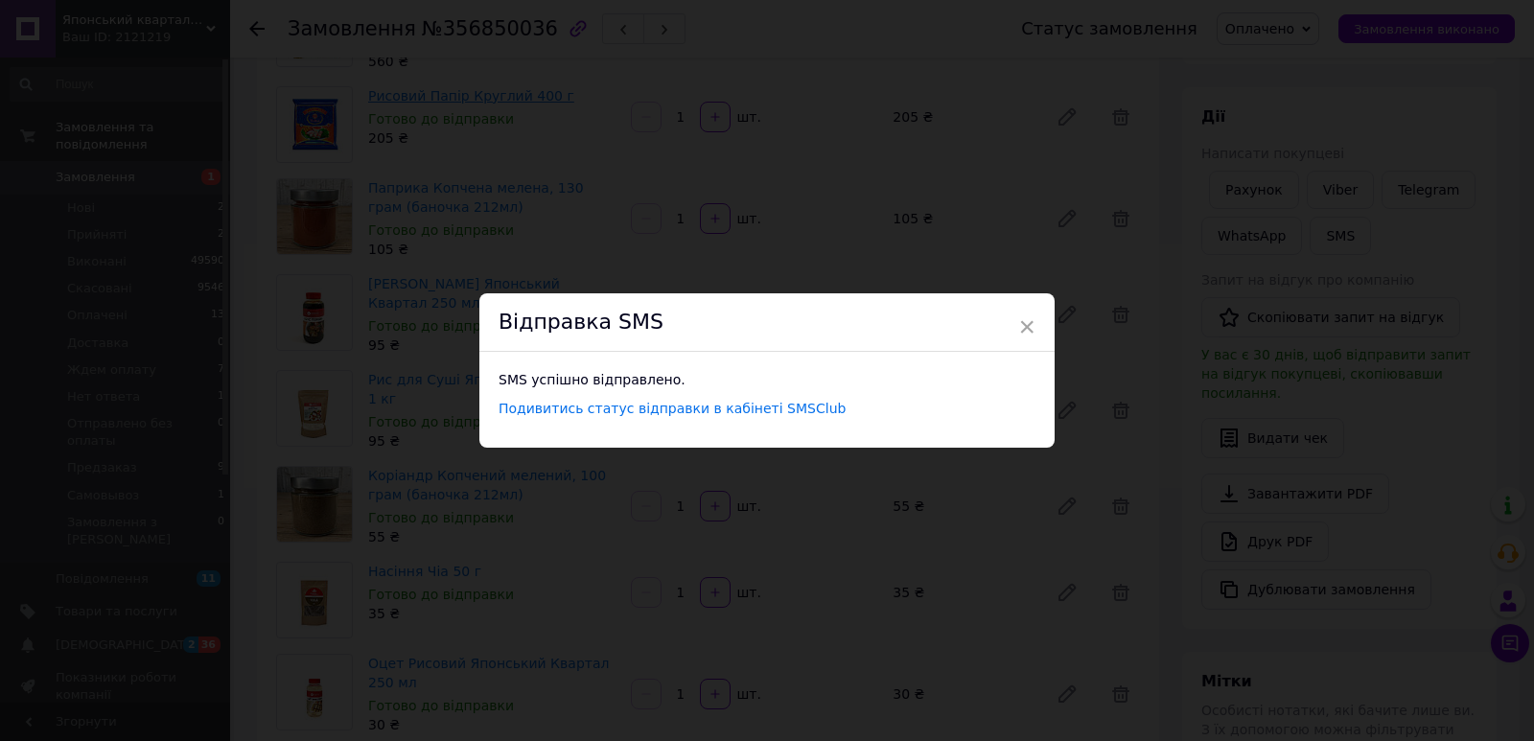
click at [553, 134] on div "× Відправка SMS SMS успішно відправлено. Подивитись статус відправки в кабінеті…" at bounding box center [767, 370] width 1534 height 741
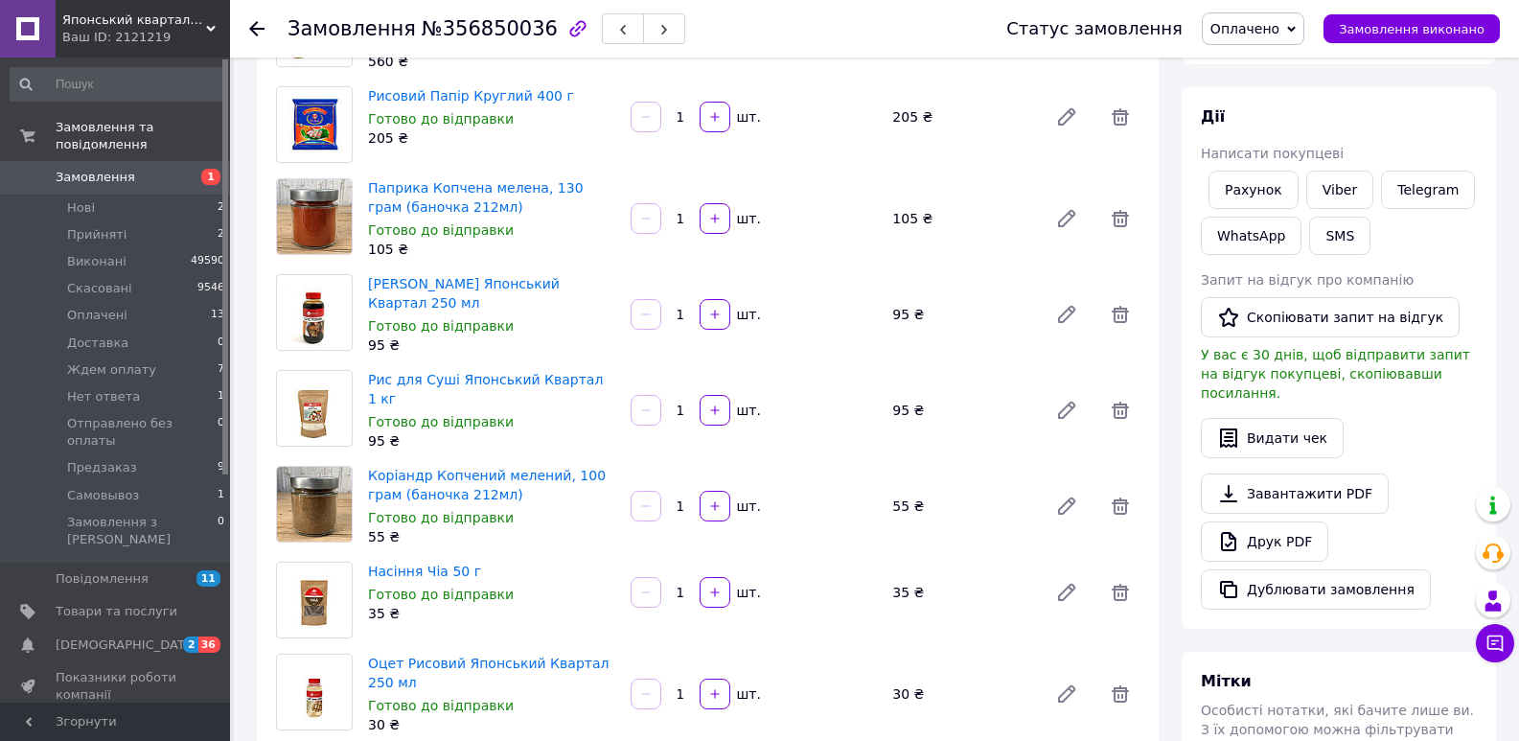
click at [492, 41] on div "Замовлення №356850036" at bounding box center [487, 28] width 398 height 33
copy span "356850036"
click at [128, 302] on li "Оплачені 13" at bounding box center [118, 315] width 236 height 27
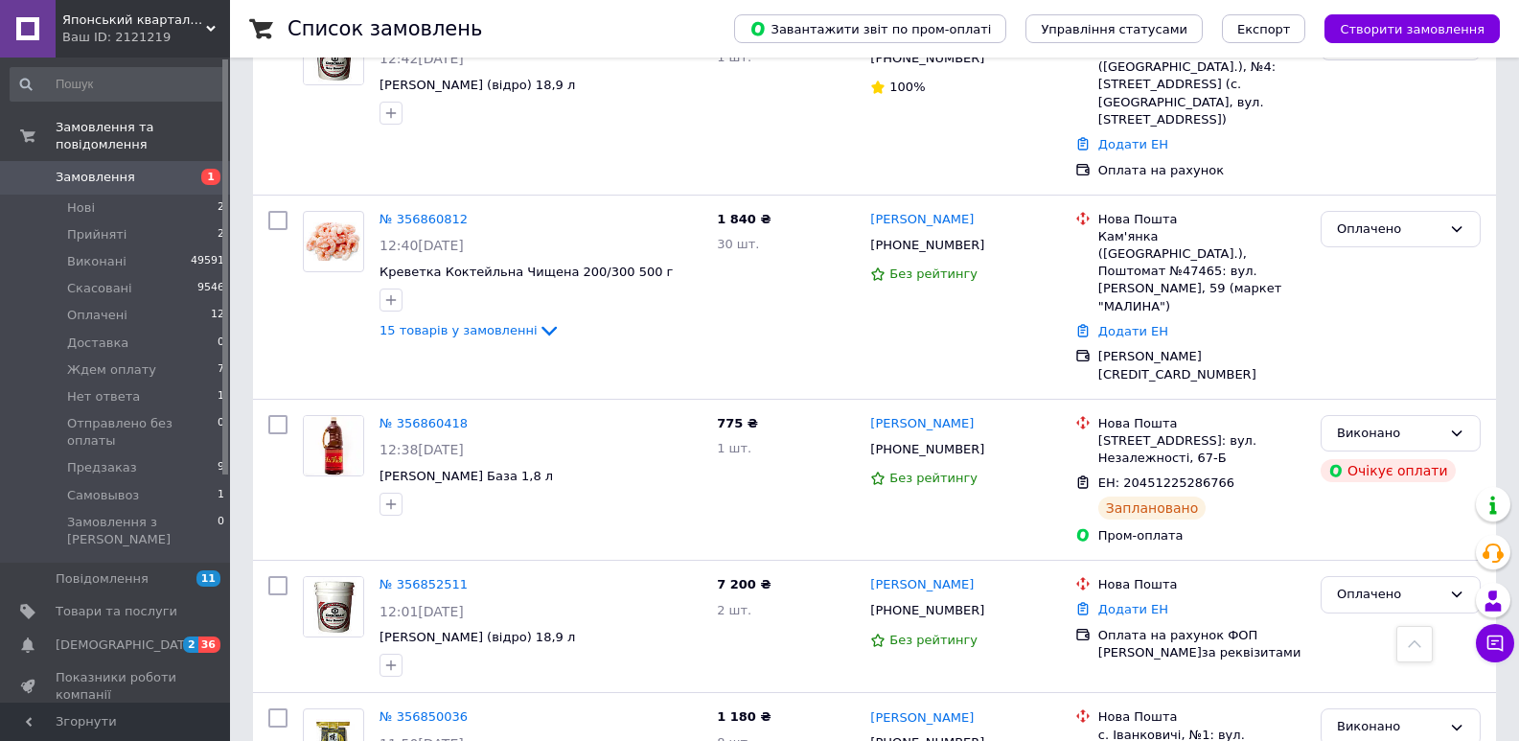
scroll to position [2662, 0]
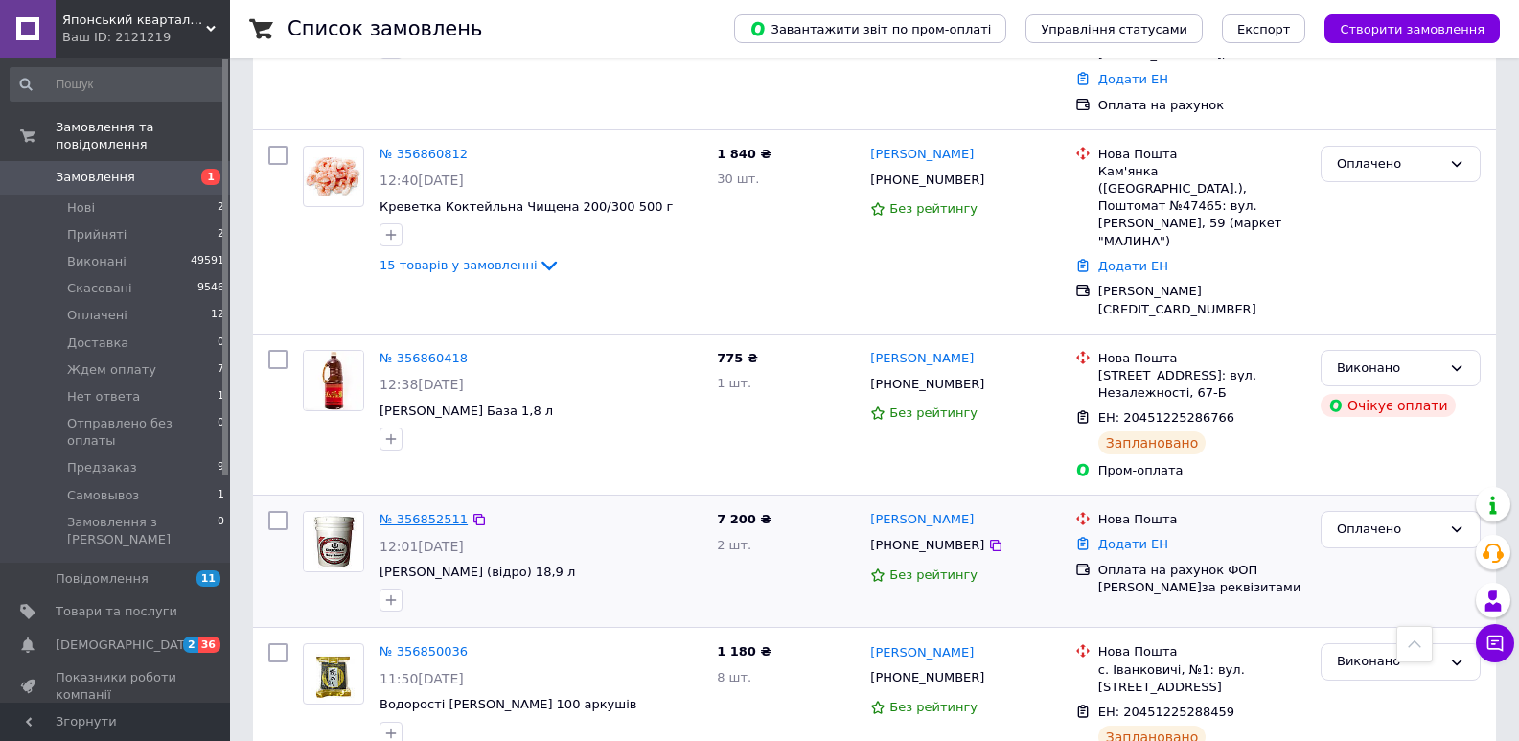
click at [435, 512] on link "№ 356852511" at bounding box center [424, 519] width 88 height 14
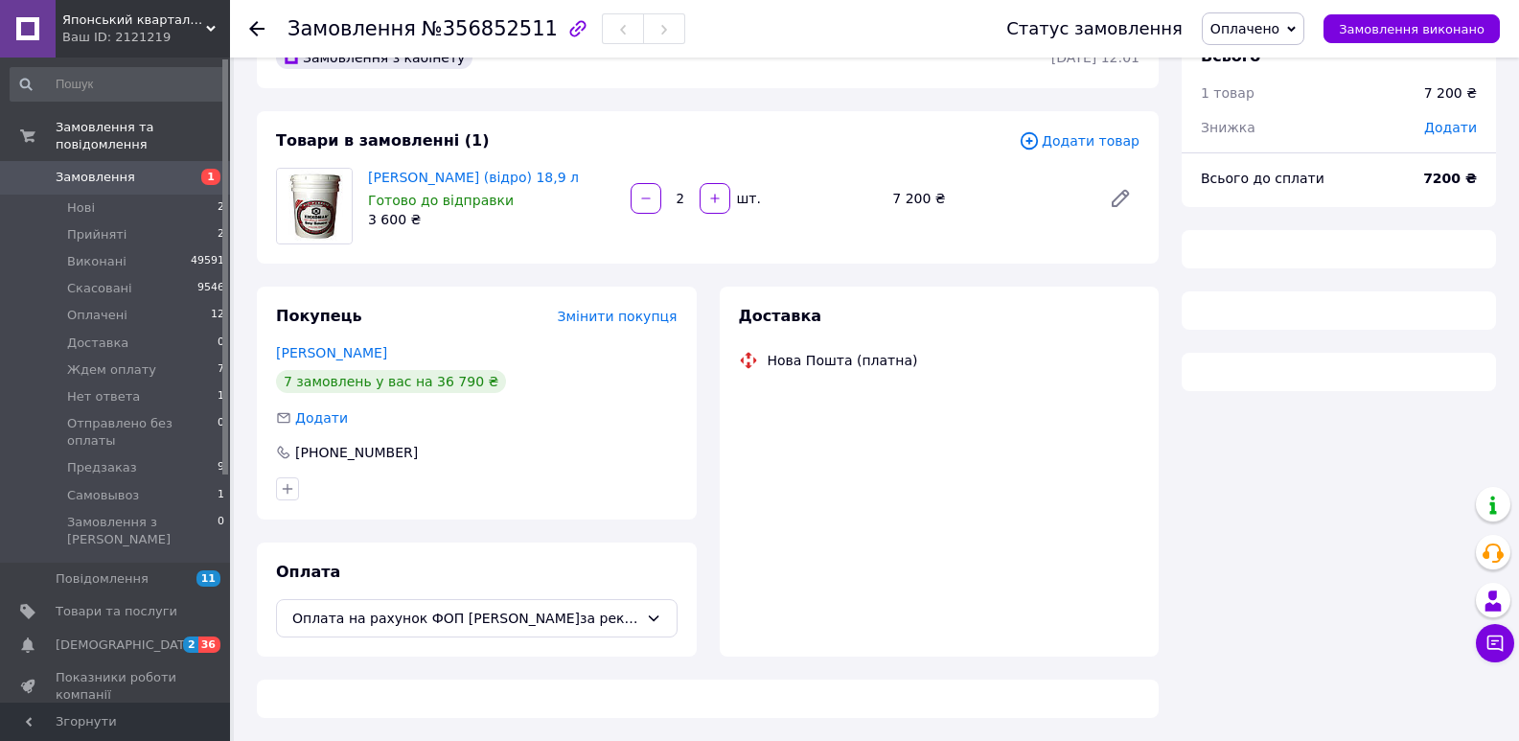
click at [464, 30] on span "№356852511" at bounding box center [490, 28] width 136 height 23
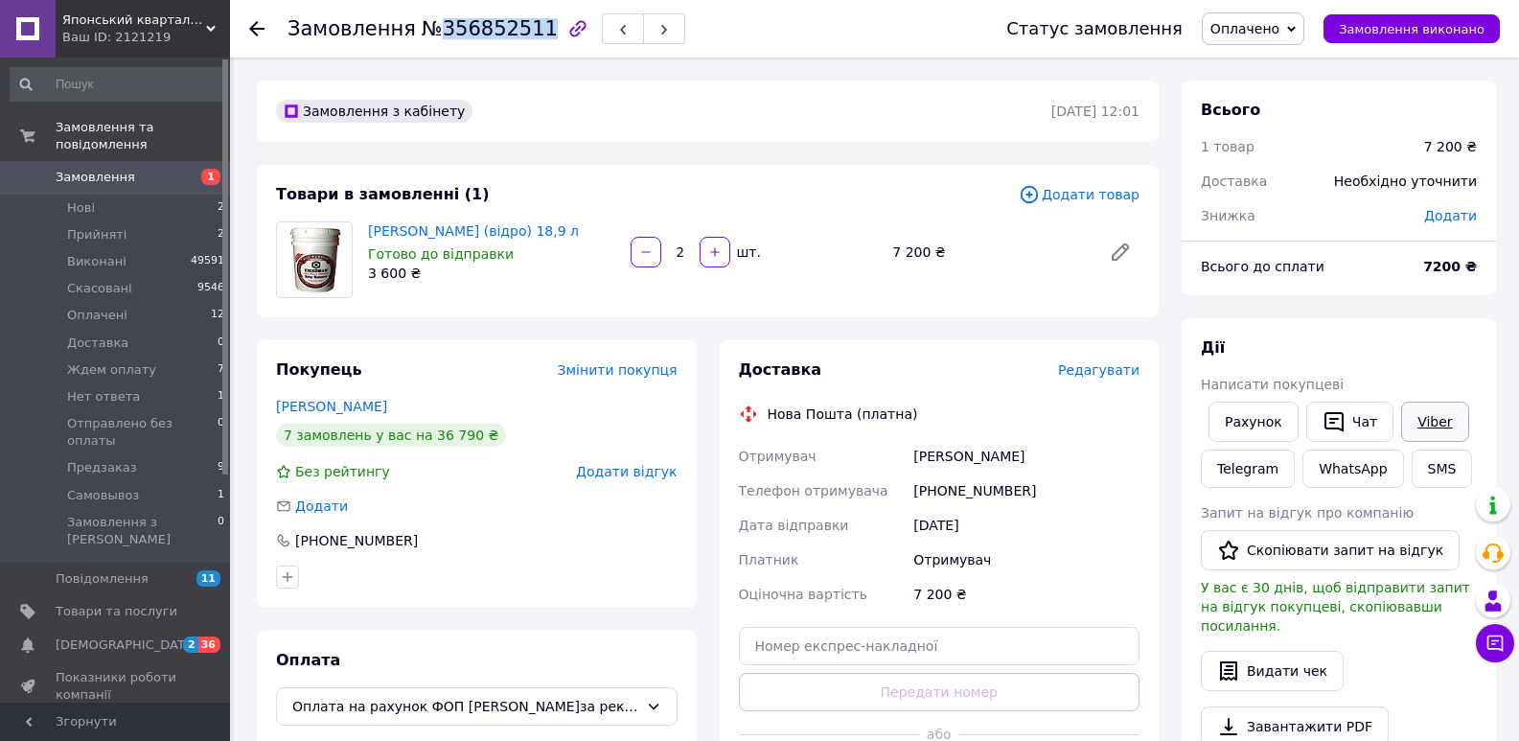
click at [1420, 413] on link "Viber" at bounding box center [1434, 422] width 67 height 40
click at [1456, 467] on button "SMS" at bounding box center [1442, 469] width 61 height 38
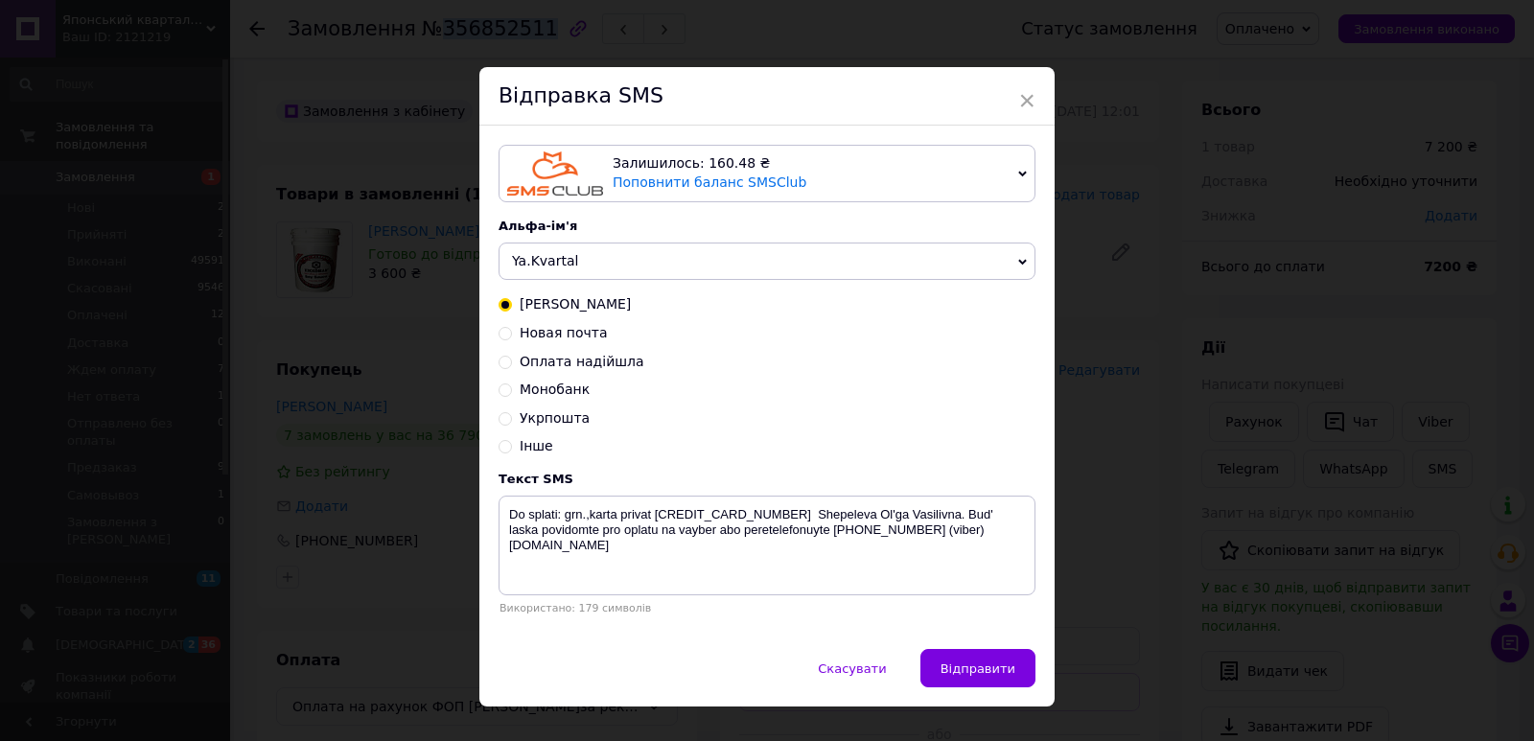
click at [551, 331] on span "Новая почта" at bounding box center [564, 332] width 88 height 15
click at [512, 331] on input "Новая почта" at bounding box center [504, 331] width 13 height 13
radio input "true"
radio input "false"
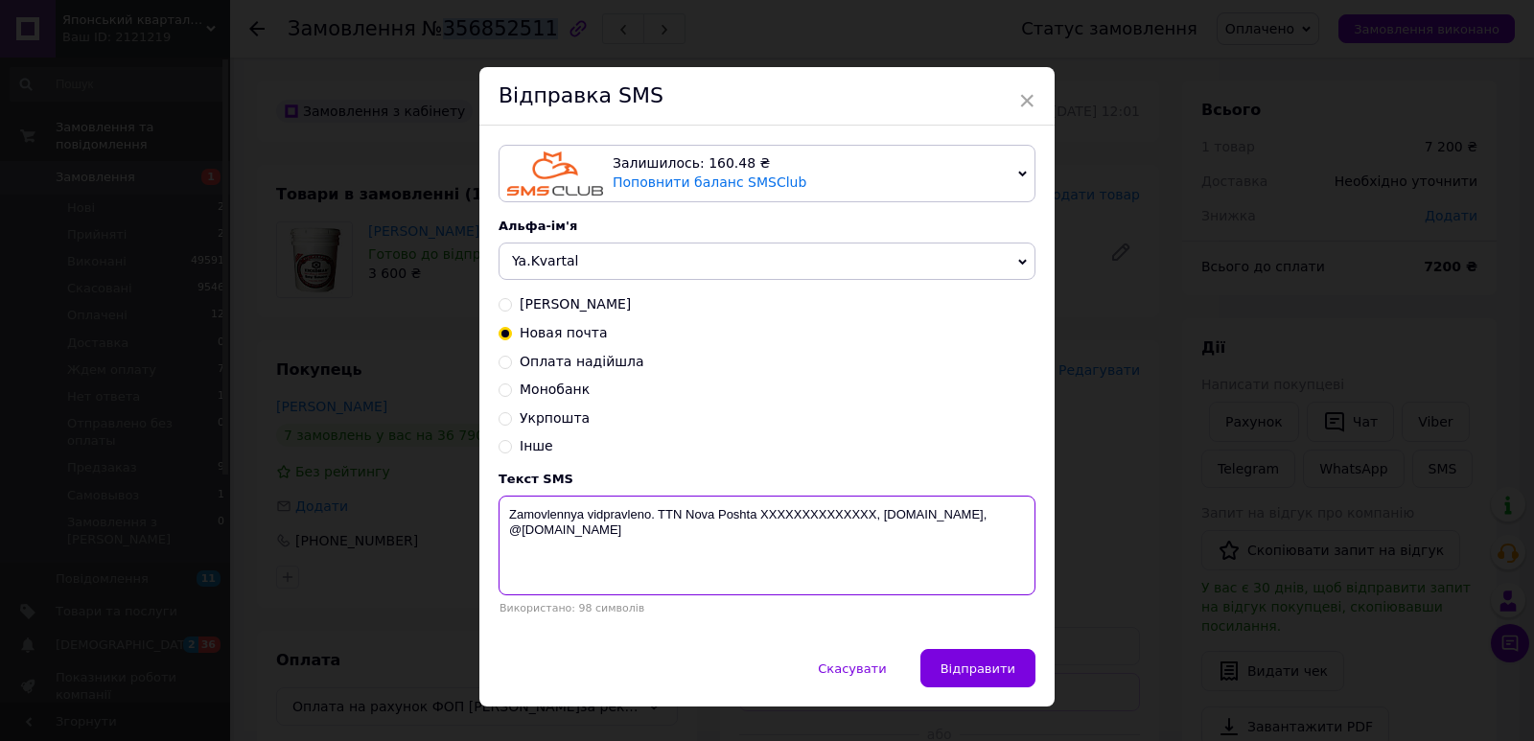
click at [791, 521] on textarea "Zamovlennya vidpravleno. TTN Nova Poshta XXXXXXXXXXXXXX, [DOMAIN_NAME], @[DOMAI…" at bounding box center [766, 546] width 537 height 100
paste textarea "20451225291350"
type textarea "Zamovlennya vidpravleno. [GEOGRAPHIC_DATA] 20451225291350, [DOMAIN_NAME], @[DOM…"
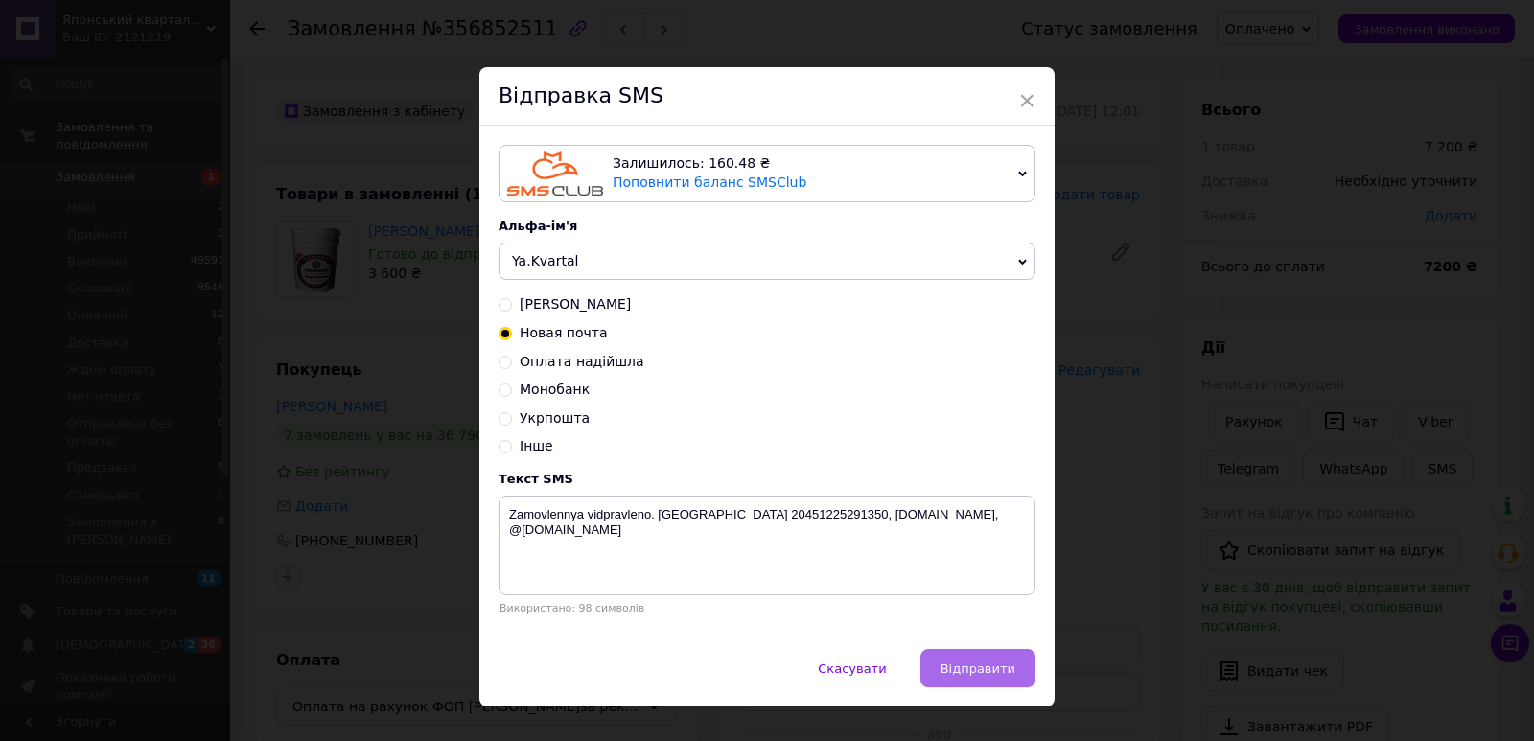
click at [1000, 674] on span "Відправити" at bounding box center [977, 668] width 75 height 14
click at [1060, 689] on div "× Відправка SMS Залишилось: 160.48 ₴ Поповнити баланс SMSClub Підключити LetsAd…" at bounding box center [767, 370] width 1534 height 741
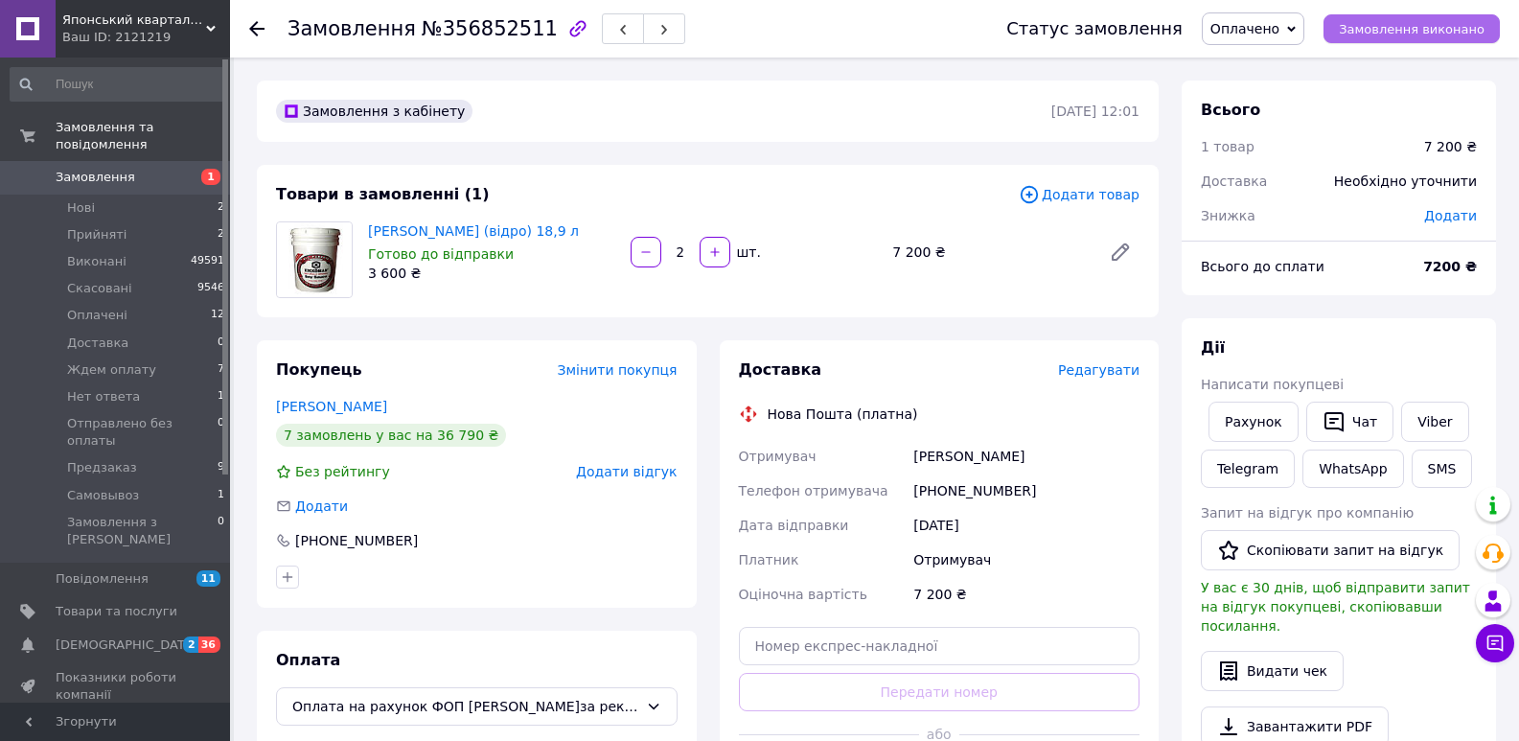
click at [1371, 24] on span "Замовлення виконано" at bounding box center [1412, 29] width 146 height 14
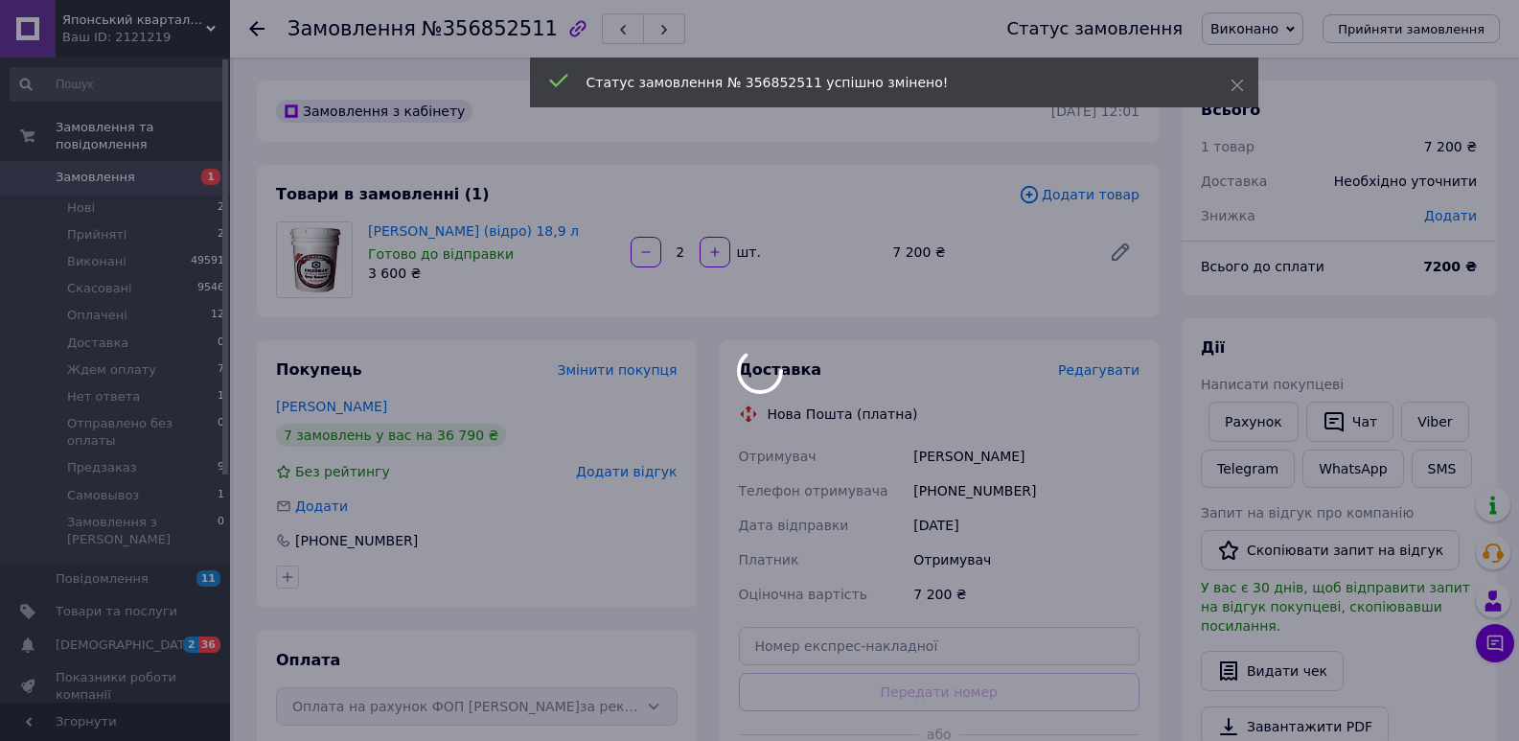
click at [463, 21] on div at bounding box center [759, 370] width 1519 height 741
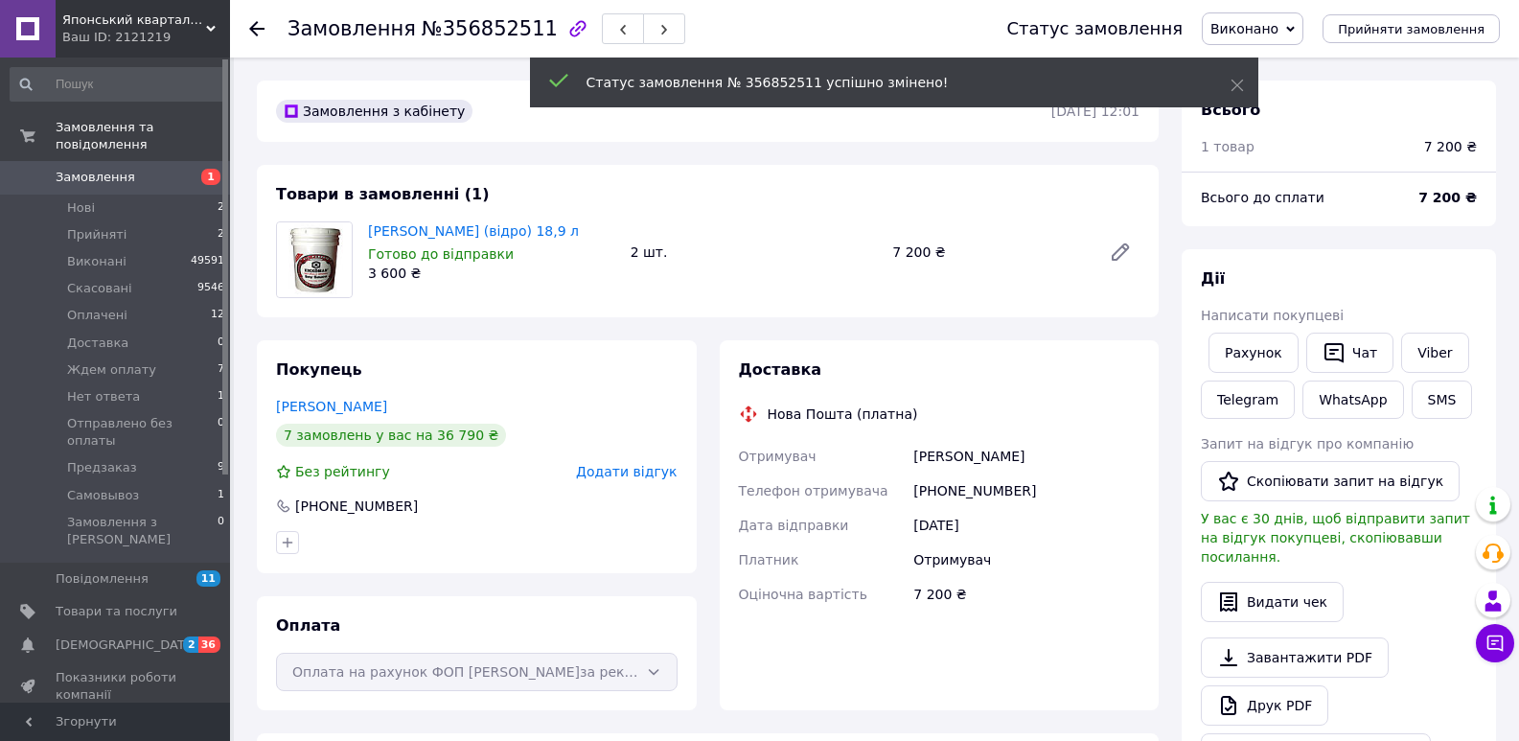
click at [463, 31] on span "№356852511" at bounding box center [490, 28] width 136 height 23
click at [464, 31] on span "№356852511" at bounding box center [490, 28] width 136 height 23
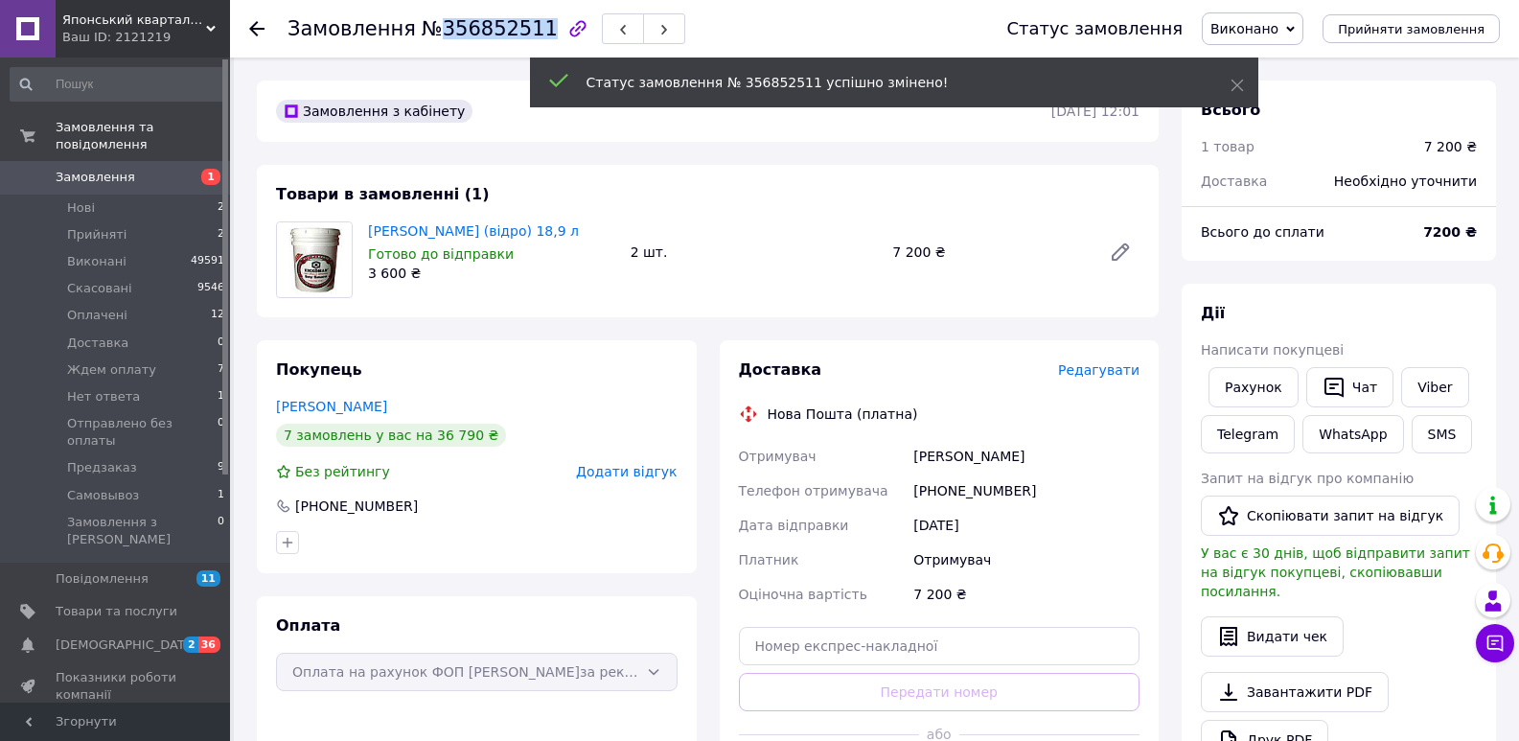
copy span "356852511"
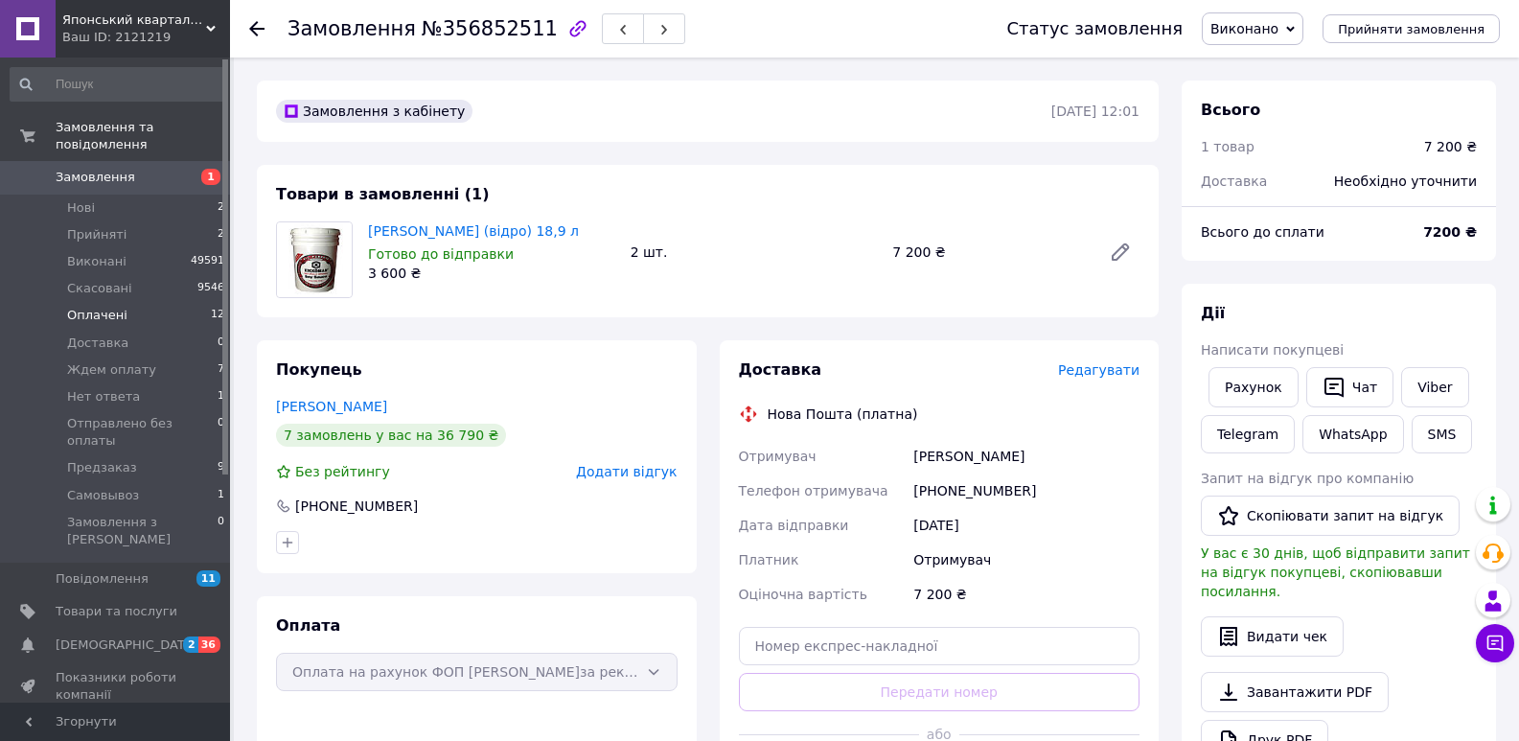
click at [109, 307] on span "Оплачені" at bounding box center [97, 315] width 60 height 17
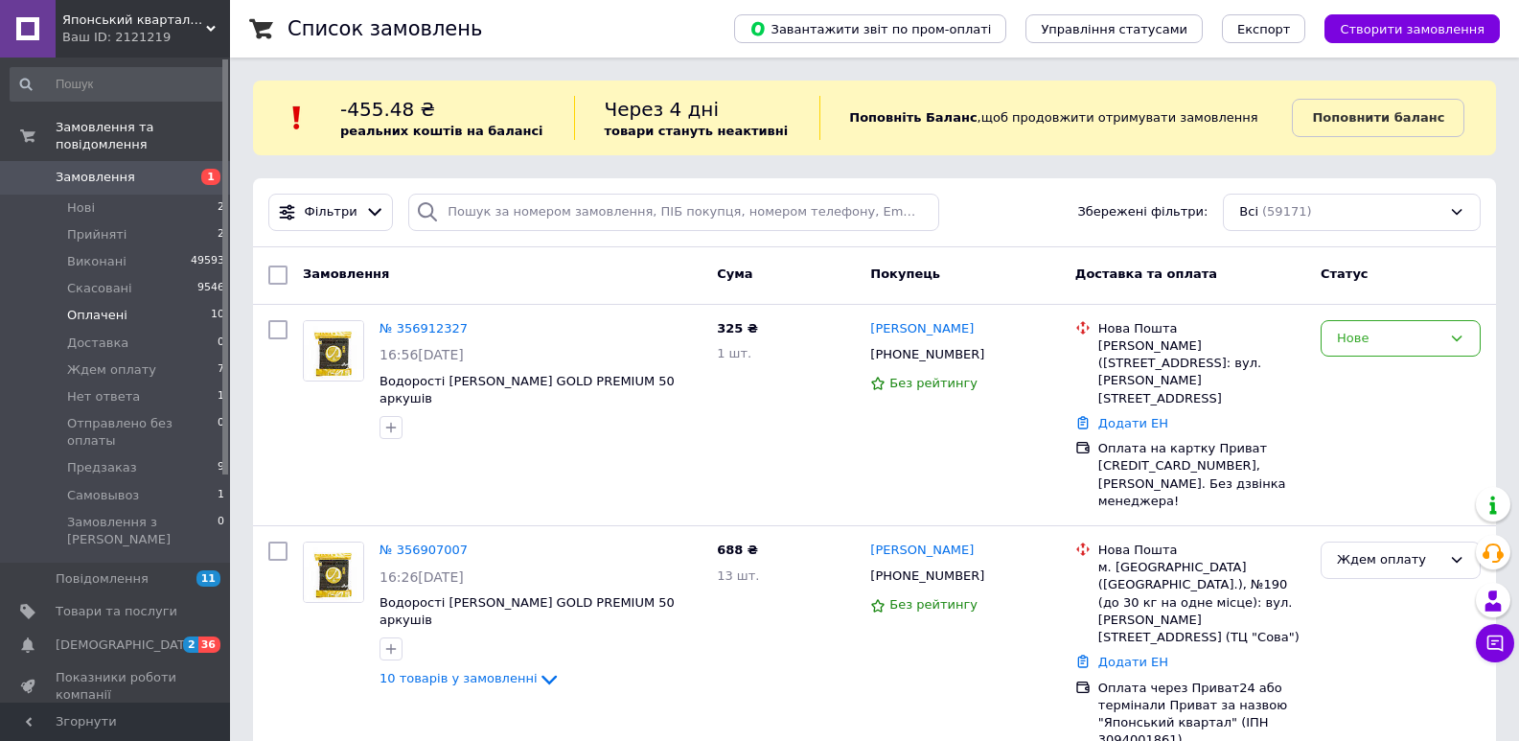
click at [118, 307] on span "Оплачені" at bounding box center [97, 315] width 60 height 17
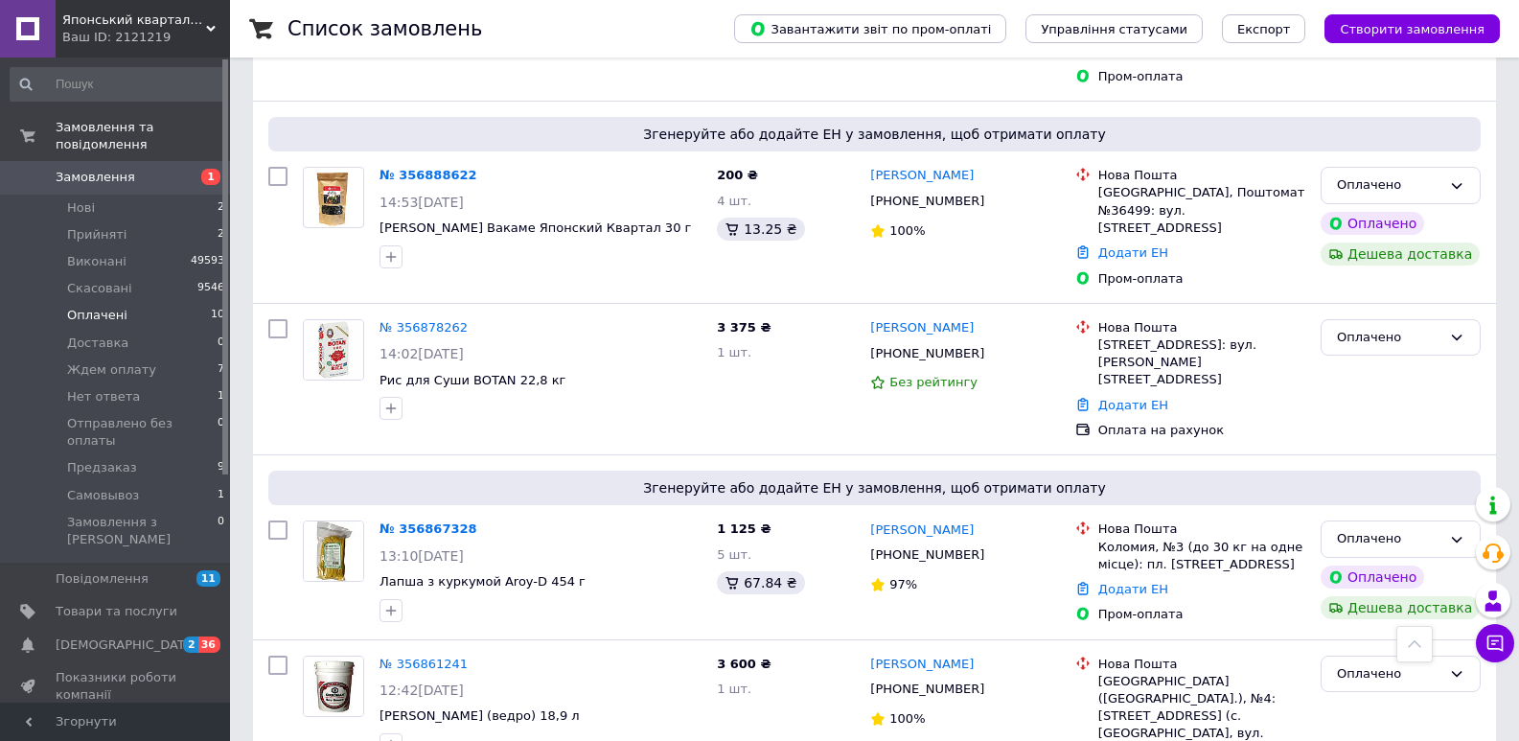
scroll to position [1086, 0]
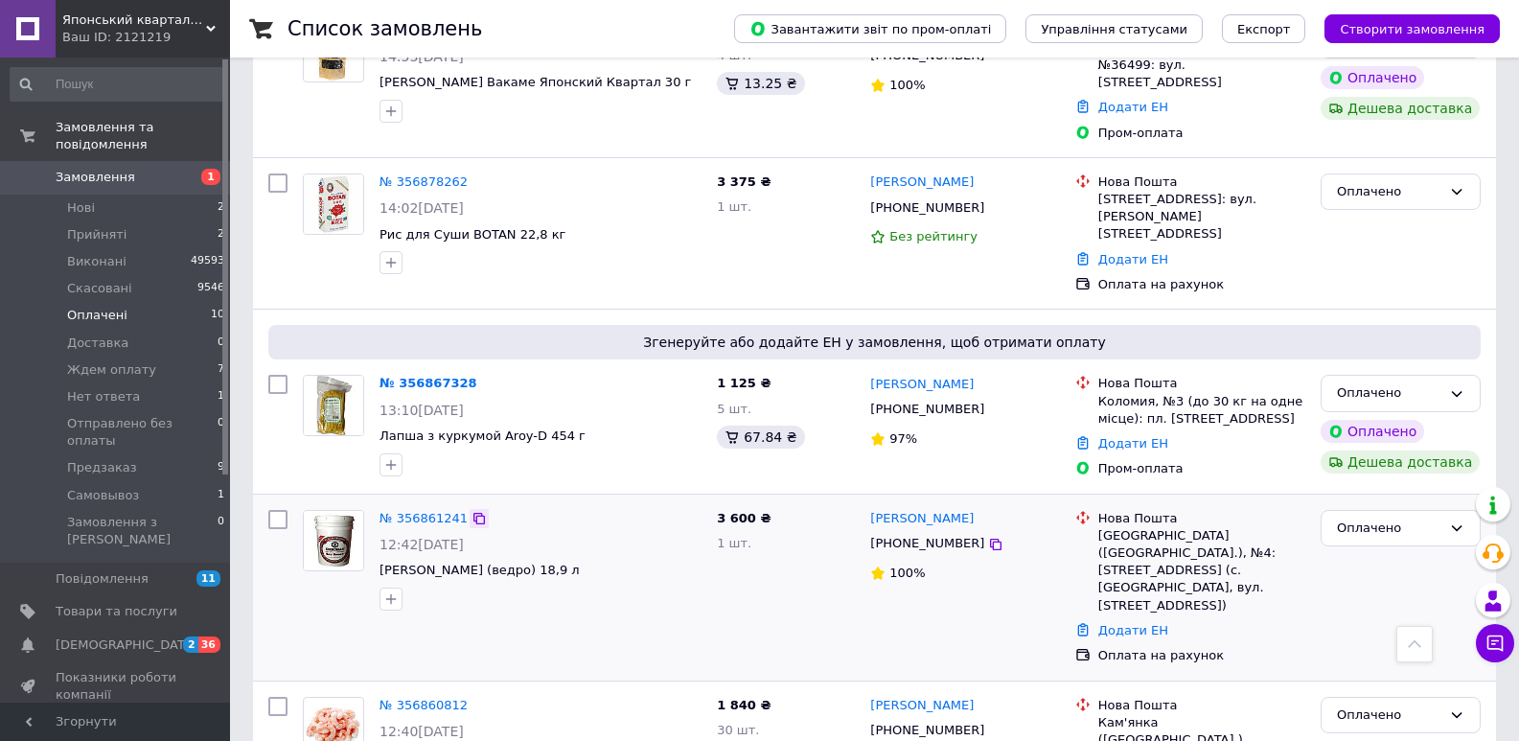
click at [472, 511] on icon at bounding box center [479, 518] width 15 height 15
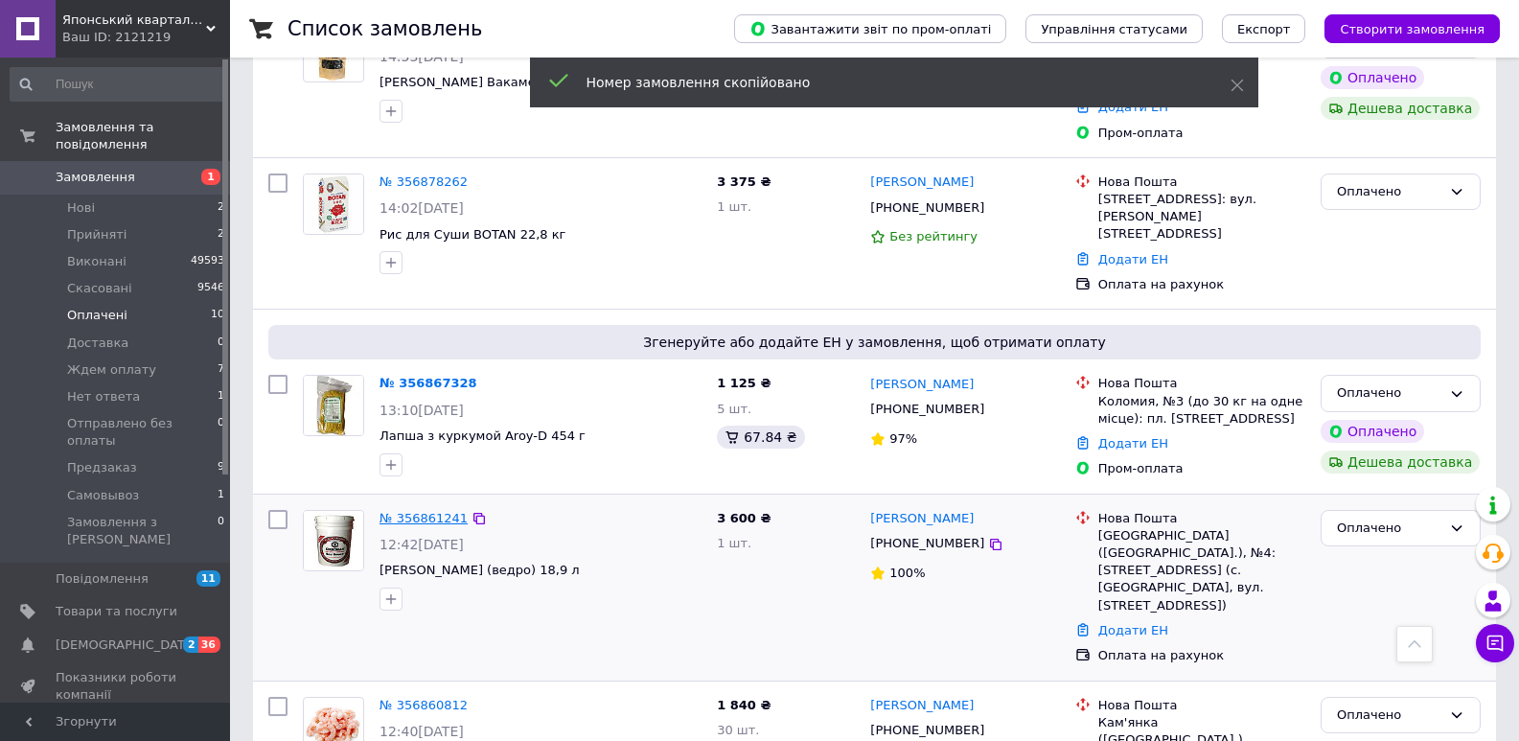
click at [410, 511] on link "№ 356861241" at bounding box center [424, 518] width 88 height 14
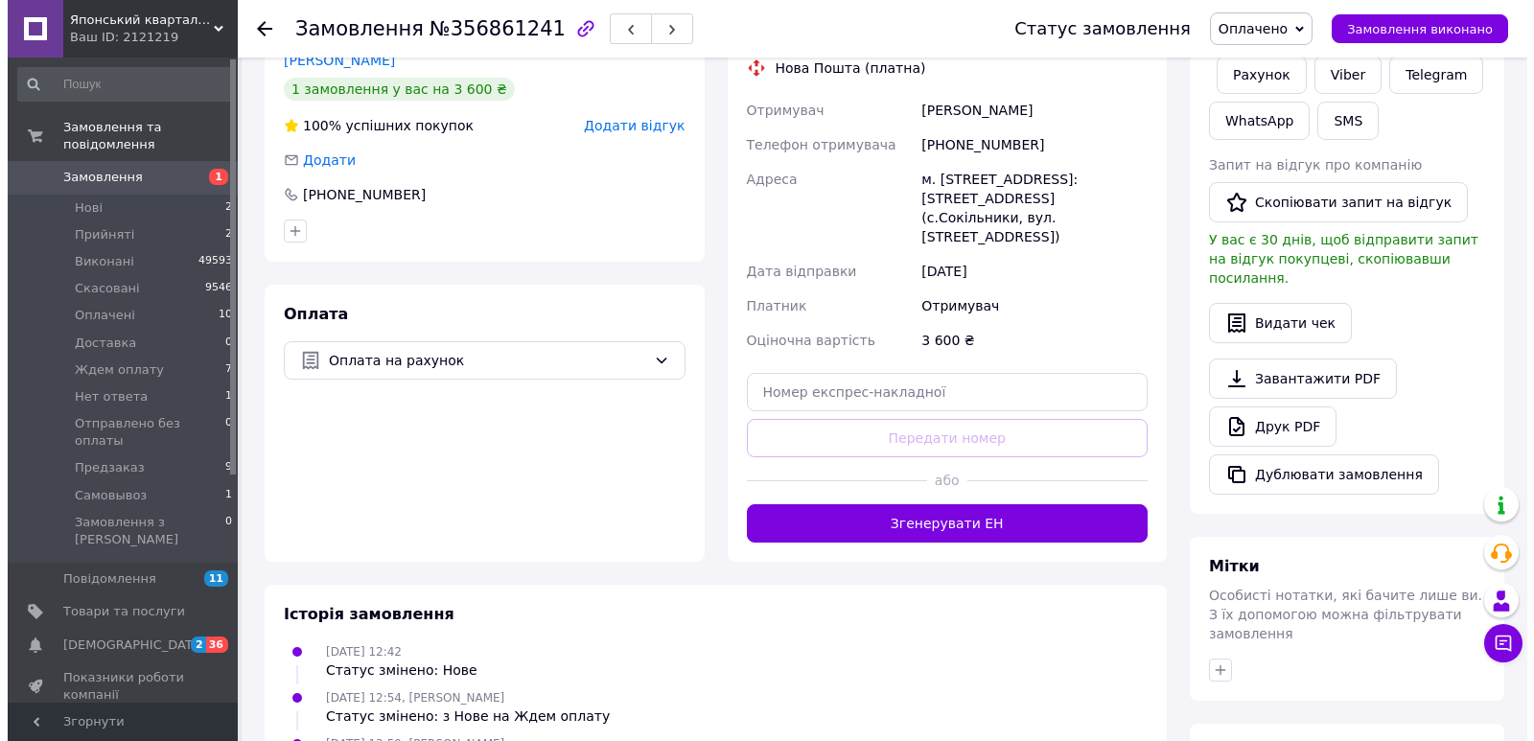
scroll to position [244, 0]
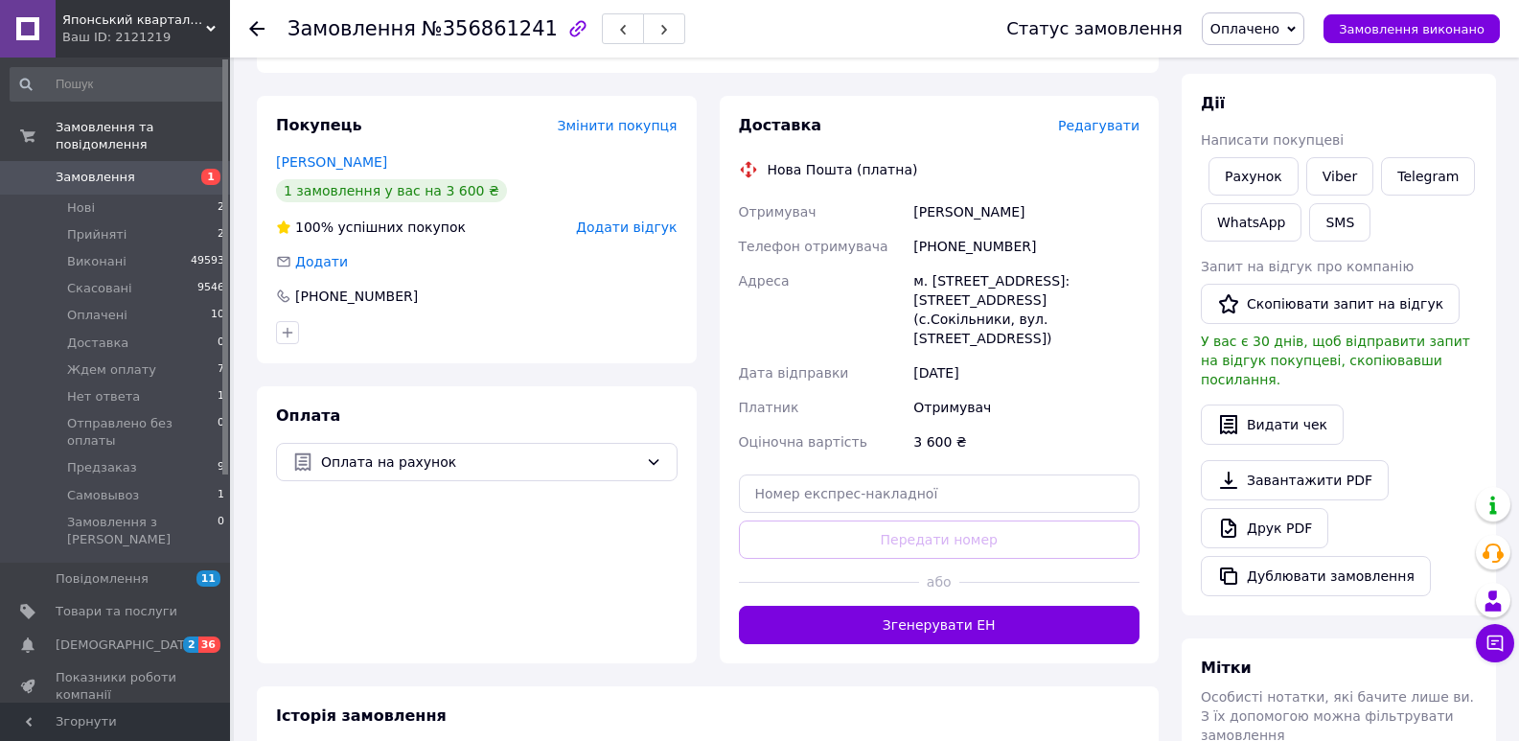
click at [1104, 132] on span "Редагувати" at bounding box center [1098, 125] width 81 height 15
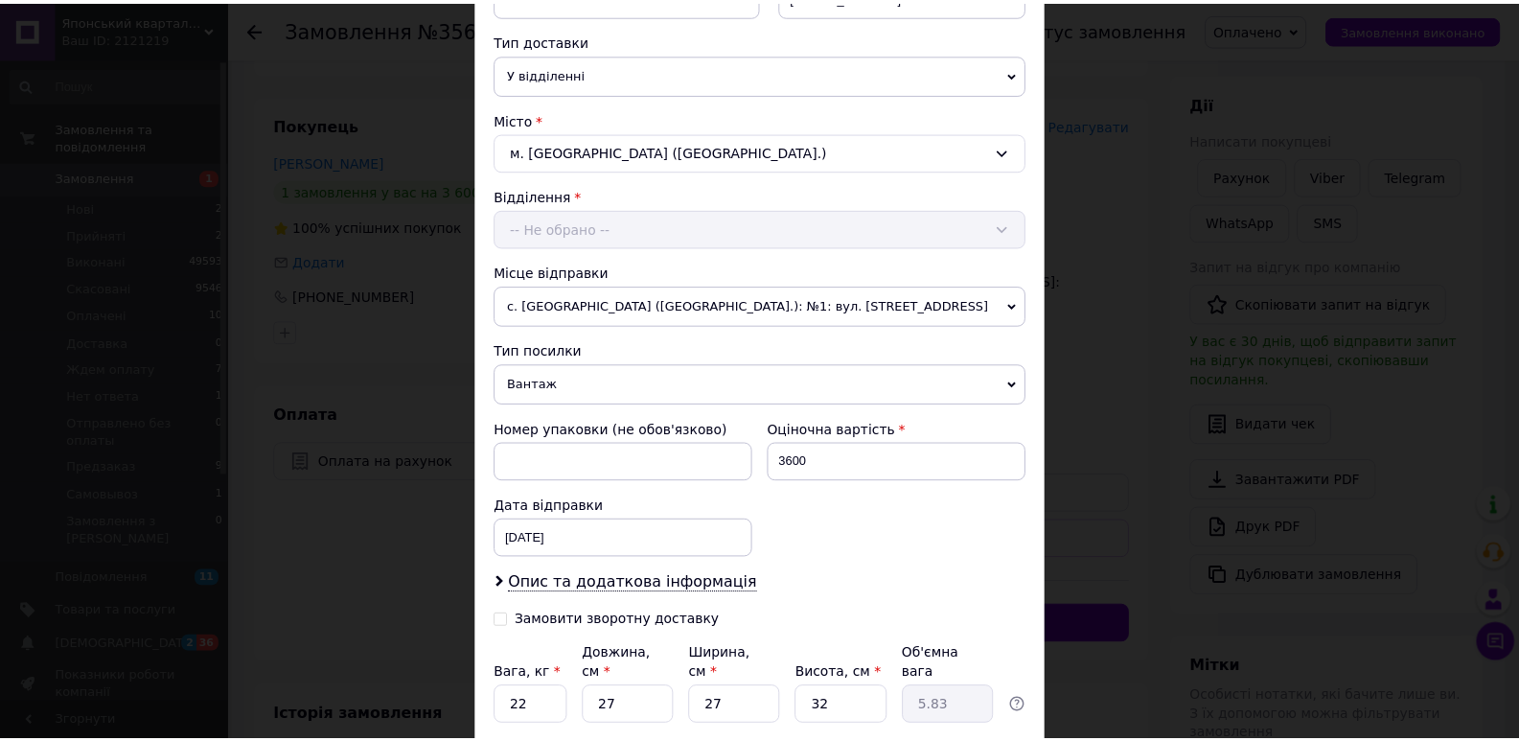
scroll to position [567, 0]
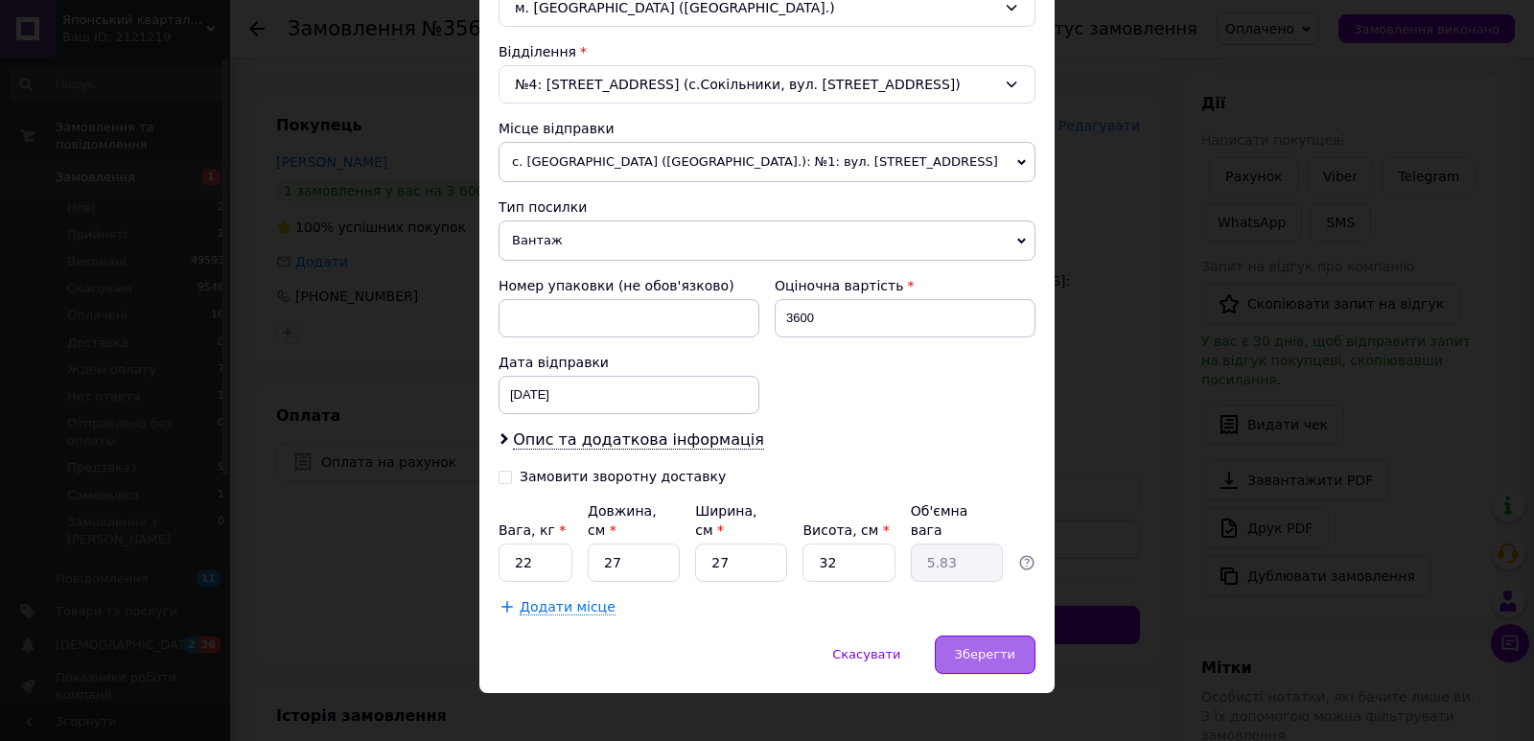
click at [1016, 636] on div "Зберегти" at bounding box center [985, 655] width 101 height 38
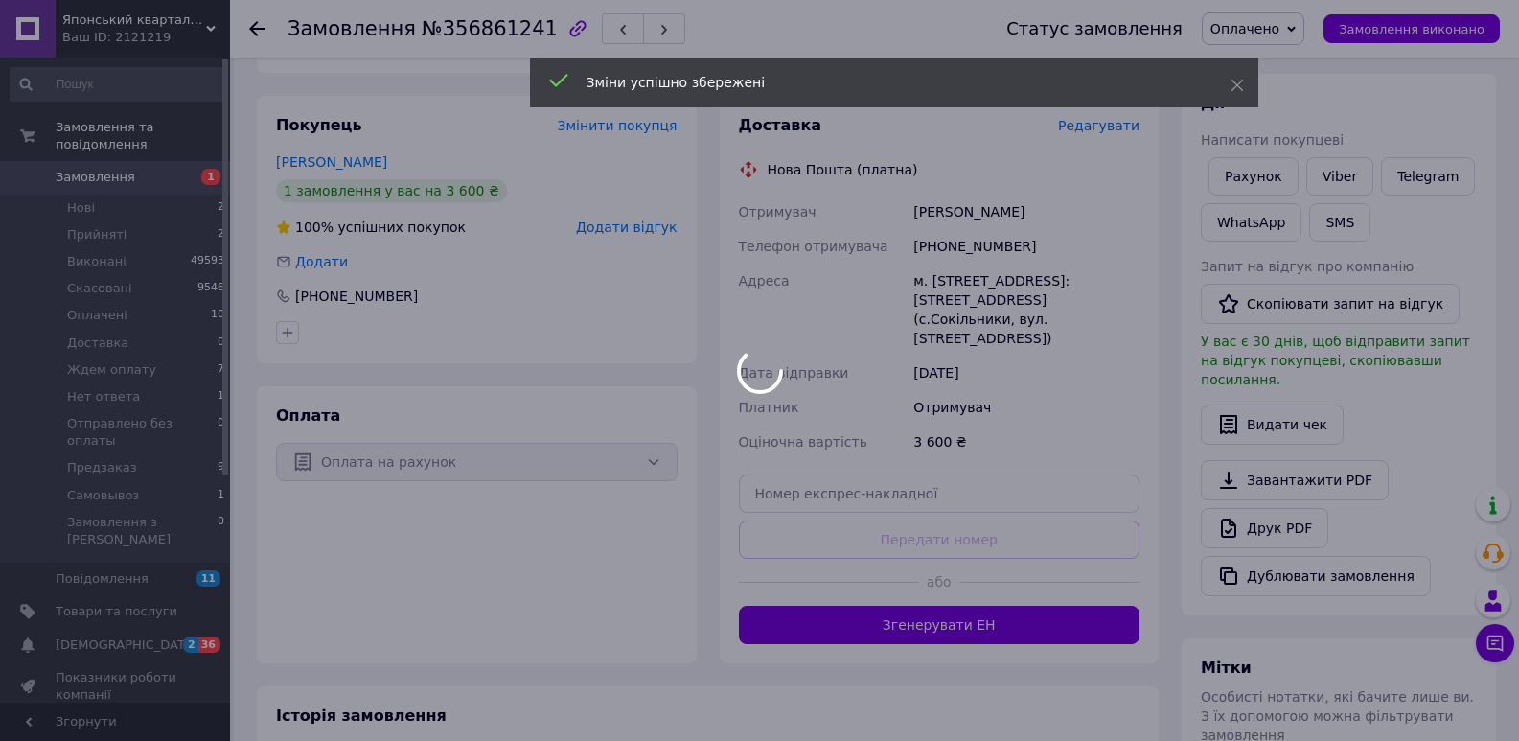
scroll to position [447, 0]
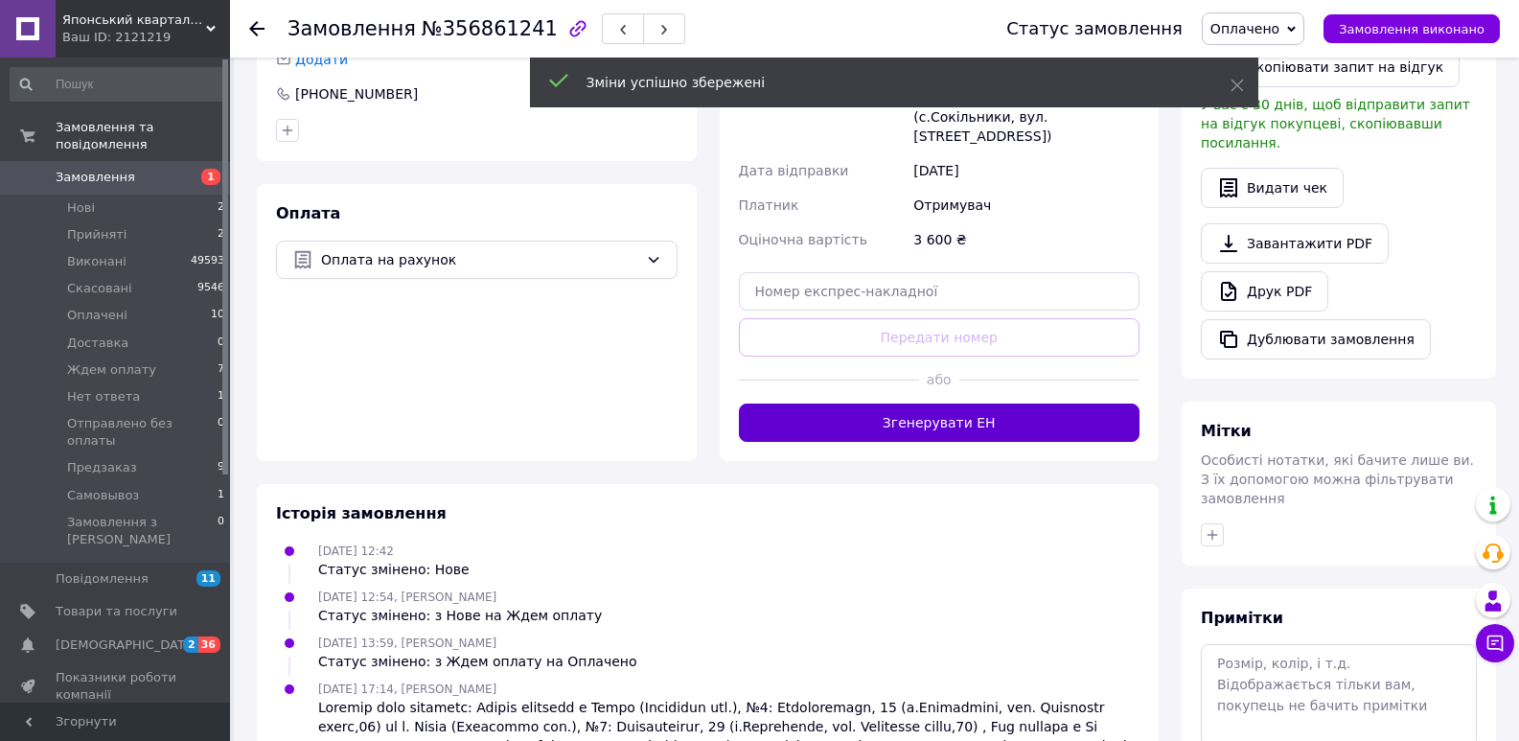
click at [937, 410] on button "Згенерувати ЕН" at bounding box center [940, 423] width 402 height 38
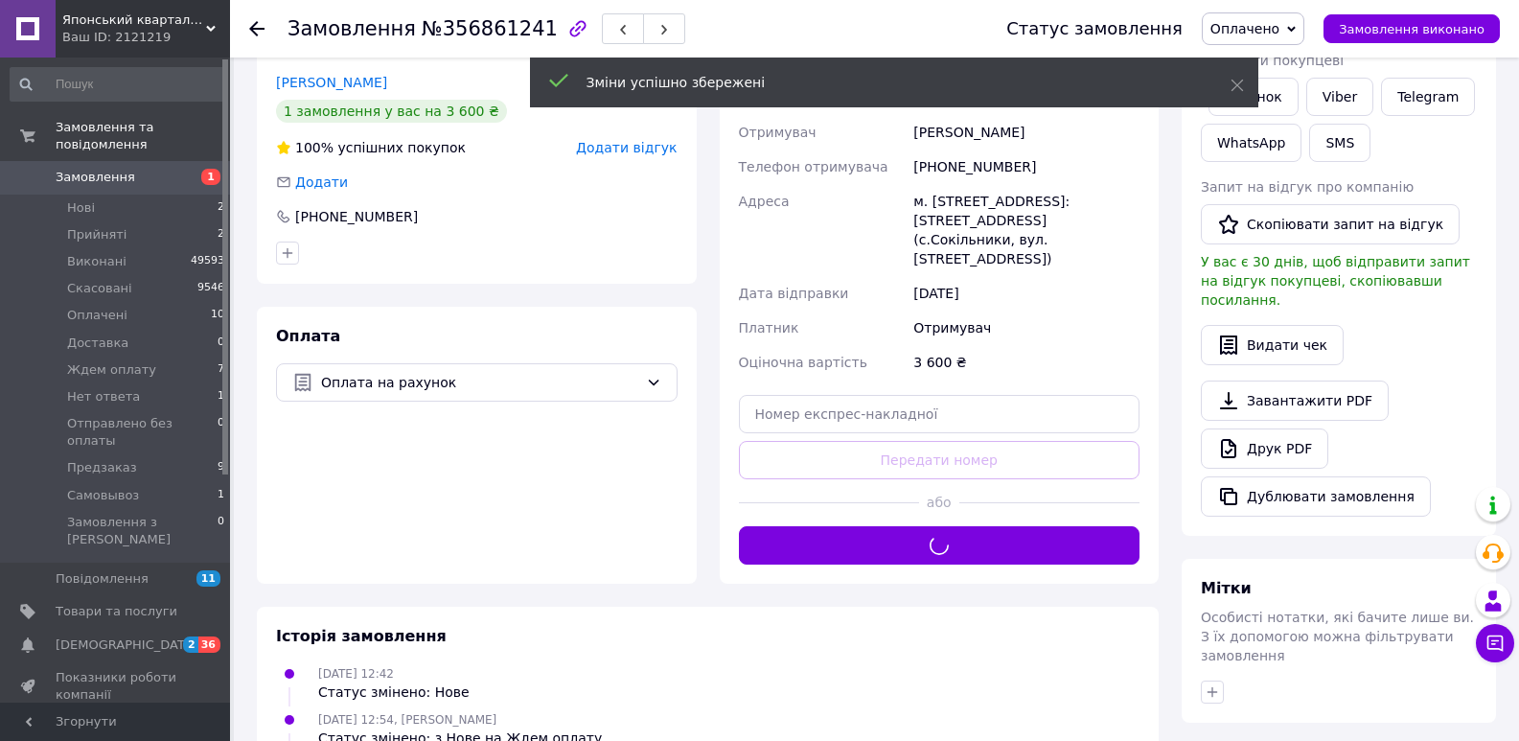
scroll to position [161, 0]
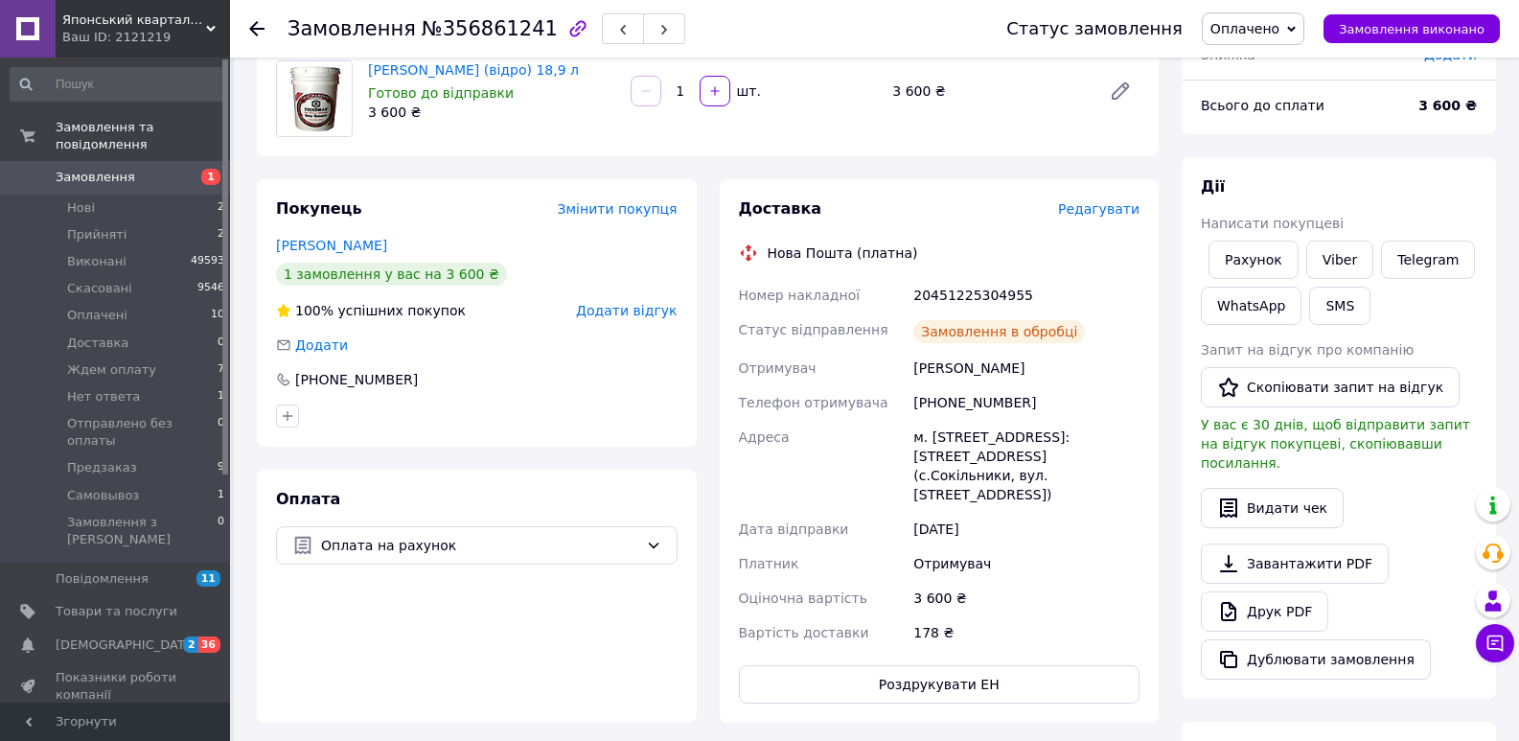
click at [944, 291] on div "20451225304955" at bounding box center [1027, 295] width 234 height 35
copy div "20451225304955"
click at [1347, 320] on button "SMS" at bounding box center [1339, 306] width 61 height 38
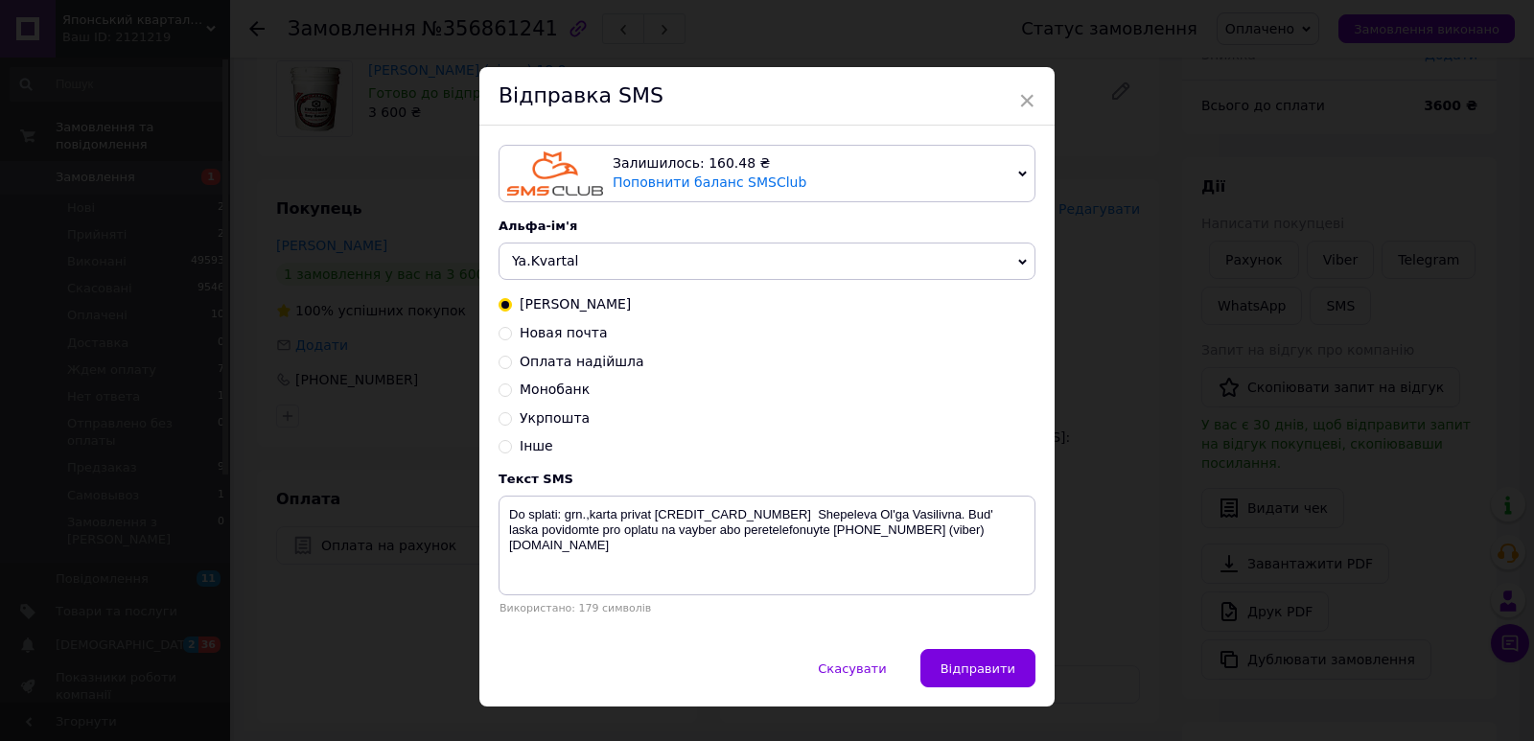
click at [592, 340] on span "Новая почта" at bounding box center [564, 332] width 88 height 15
click at [512, 338] on input "Новая почта" at bounding box center [504, 331] width 13 height 13
radio input "true"
radio input "false"
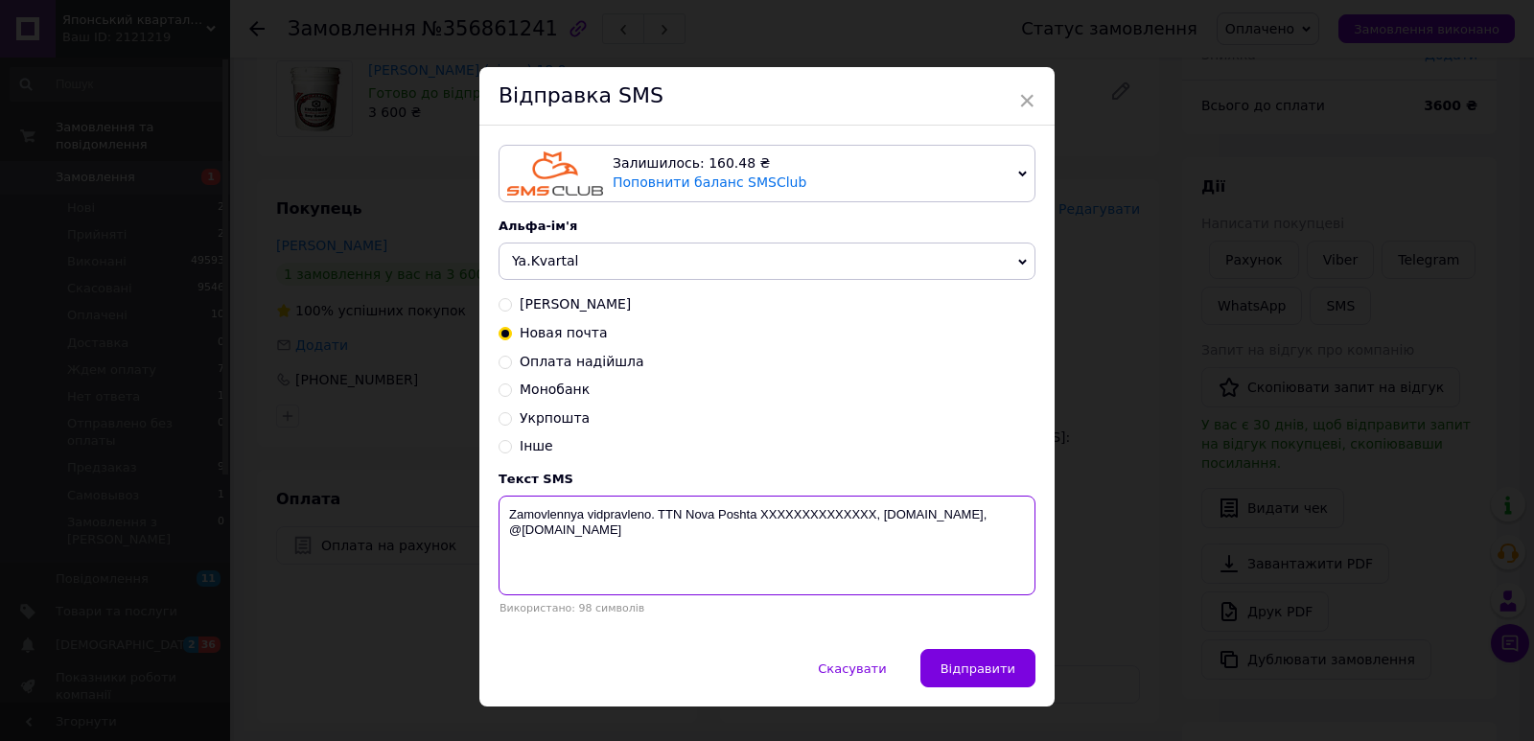
click at [804, 503] on textarea "Zamovlennya vidpravleno. TTN Nova Poshta XXXXXXXXXXXXXX, [DOMAIN_NAME], @[DOMAI…" at bounding box center [766, 546] width 537 height 100
paste textarea "20451225304955"
type textarea "Zamovlennya vidpravleno. [GEOGRAPHIC_DATA] 20451225304955, [DOMAIN_NAME], @[DOM…"
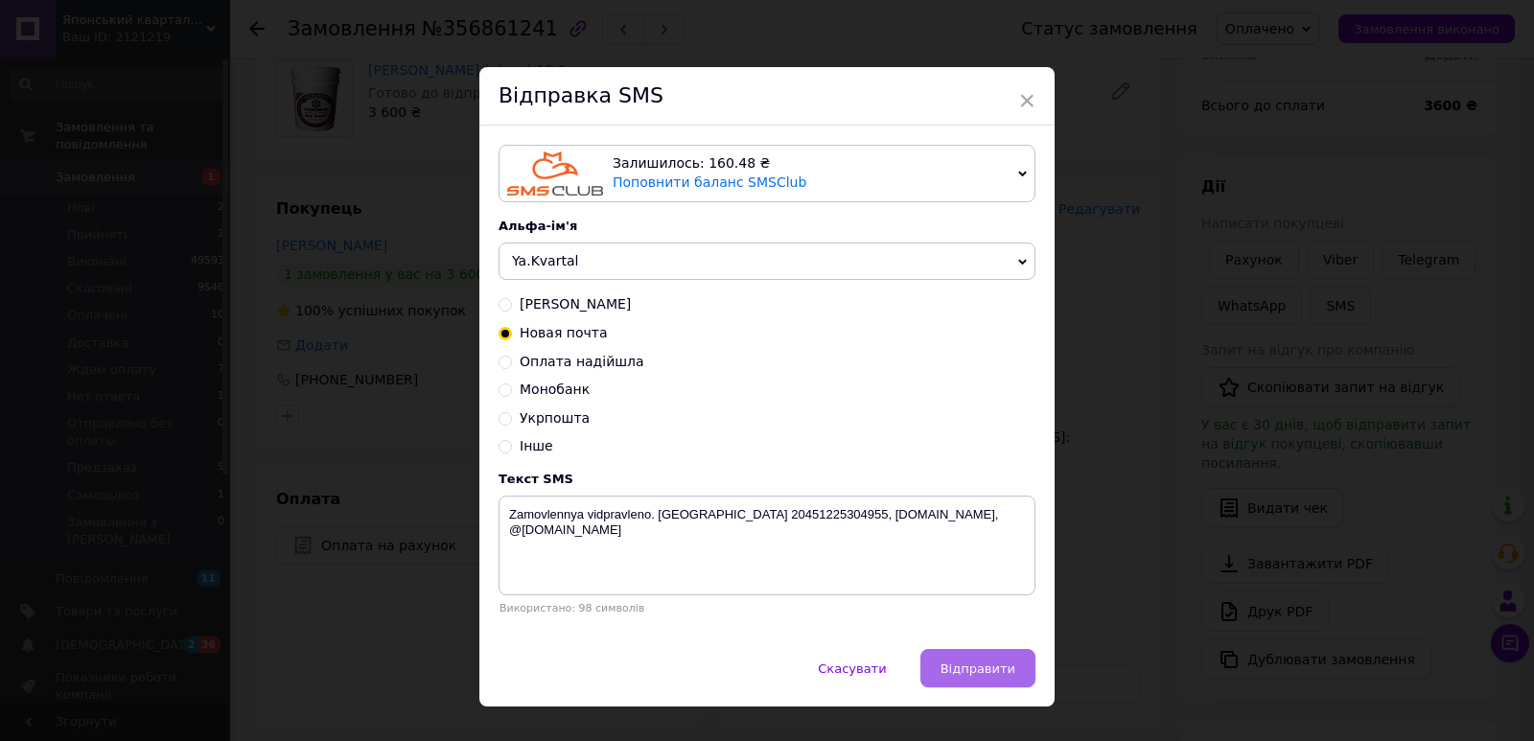
click at [958, 676] on span "Відправити" at bounding box center [977, 668] width 75 height 14
drag, startPoint x: 388, startPoint y: 610, endPoint x: 330, endPoint y: 312, distance: 302.9
click at [388, 607] on div "× Відправка SMS Залишилось: 160.48 ₴ Поповнити баланс SMSClub Підключити LetsAd…" at bounding box center [767, 370] width 1534 height 741
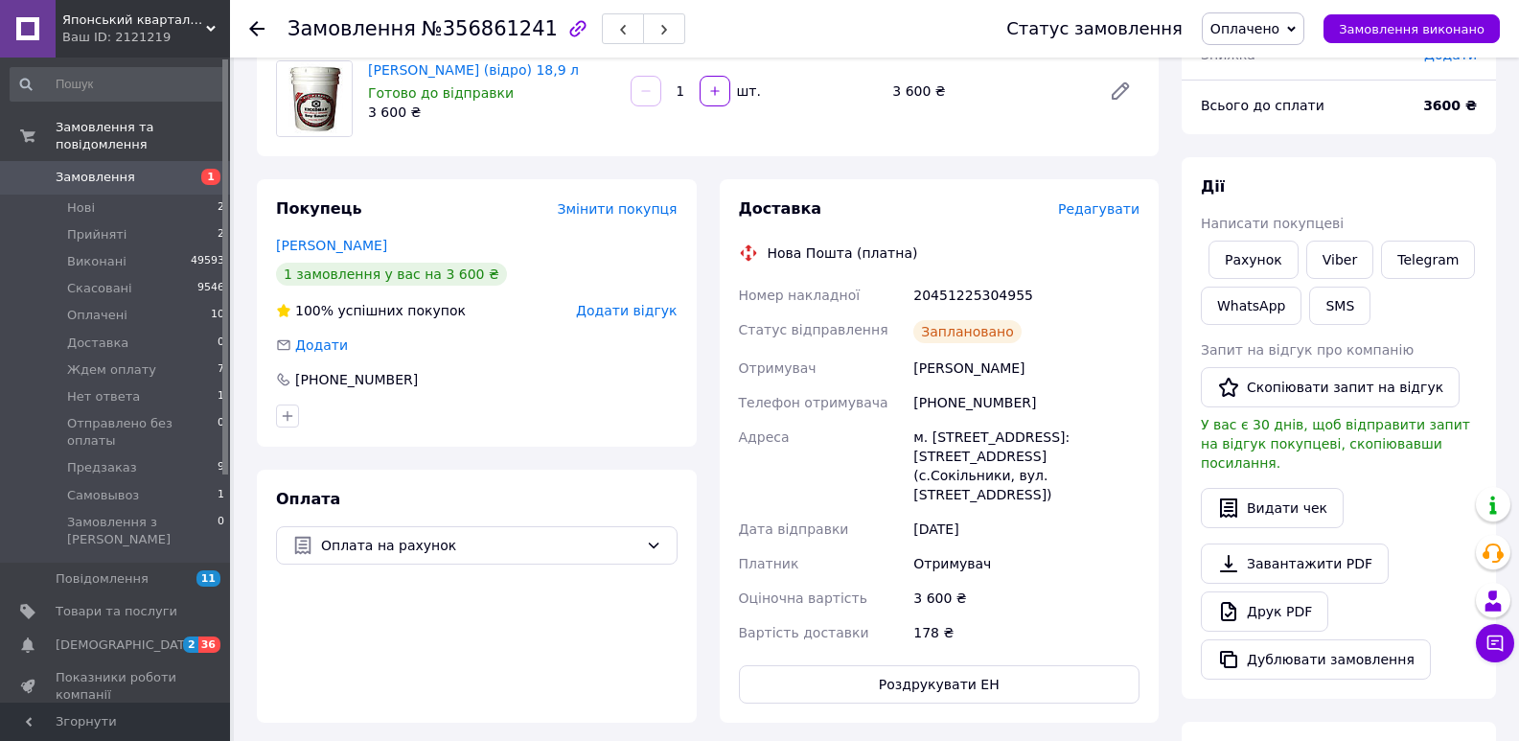
drag, startPoint x: 260, startPoint y: 28, endPoint x: 198, endPoint y: 4, distance: 65.9
click at [260, 28] on use at bounding box center [256, 28] width 15 height 15
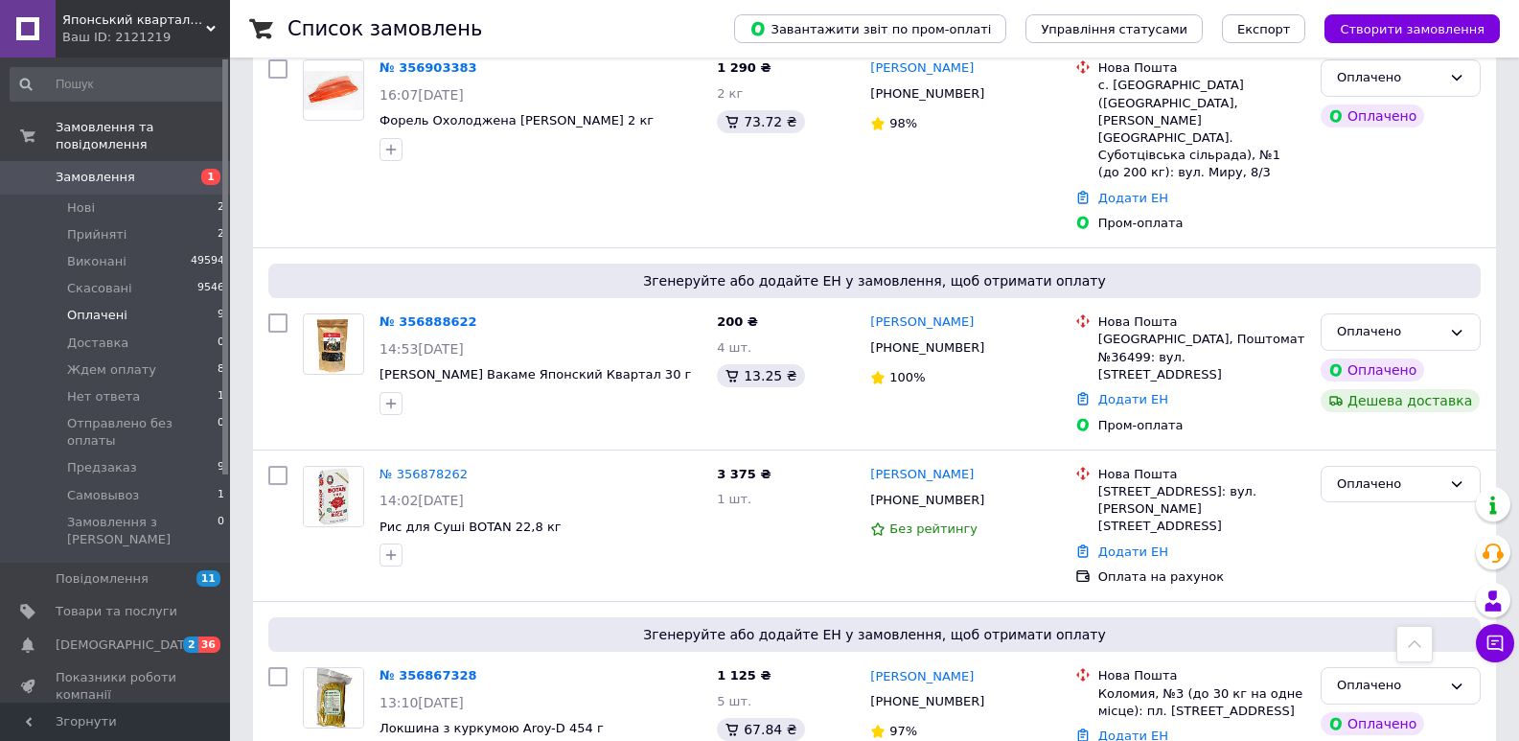
scroll to position [744, 0]
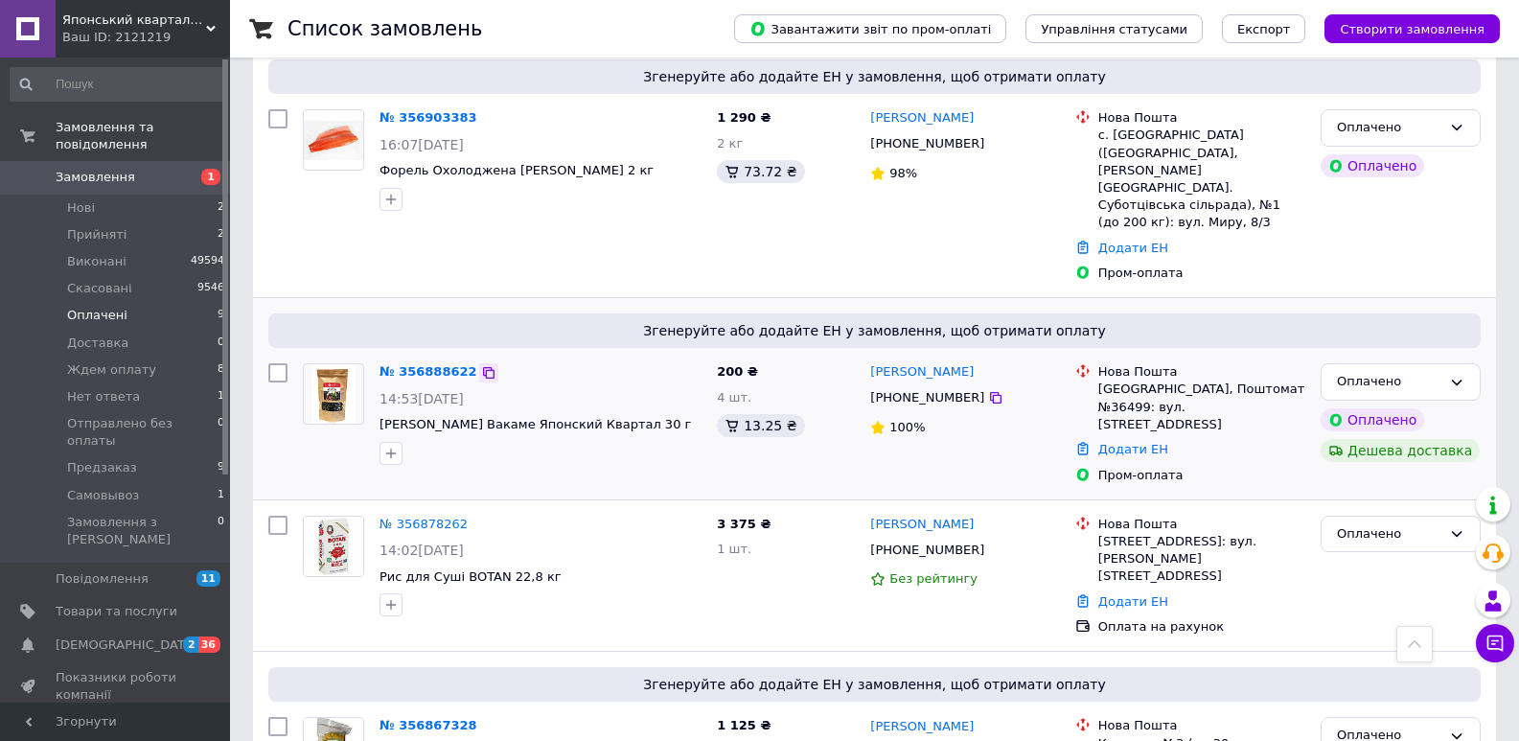
click at [481, 365] on icon at bounding box center [488, 372] width 15 height 15
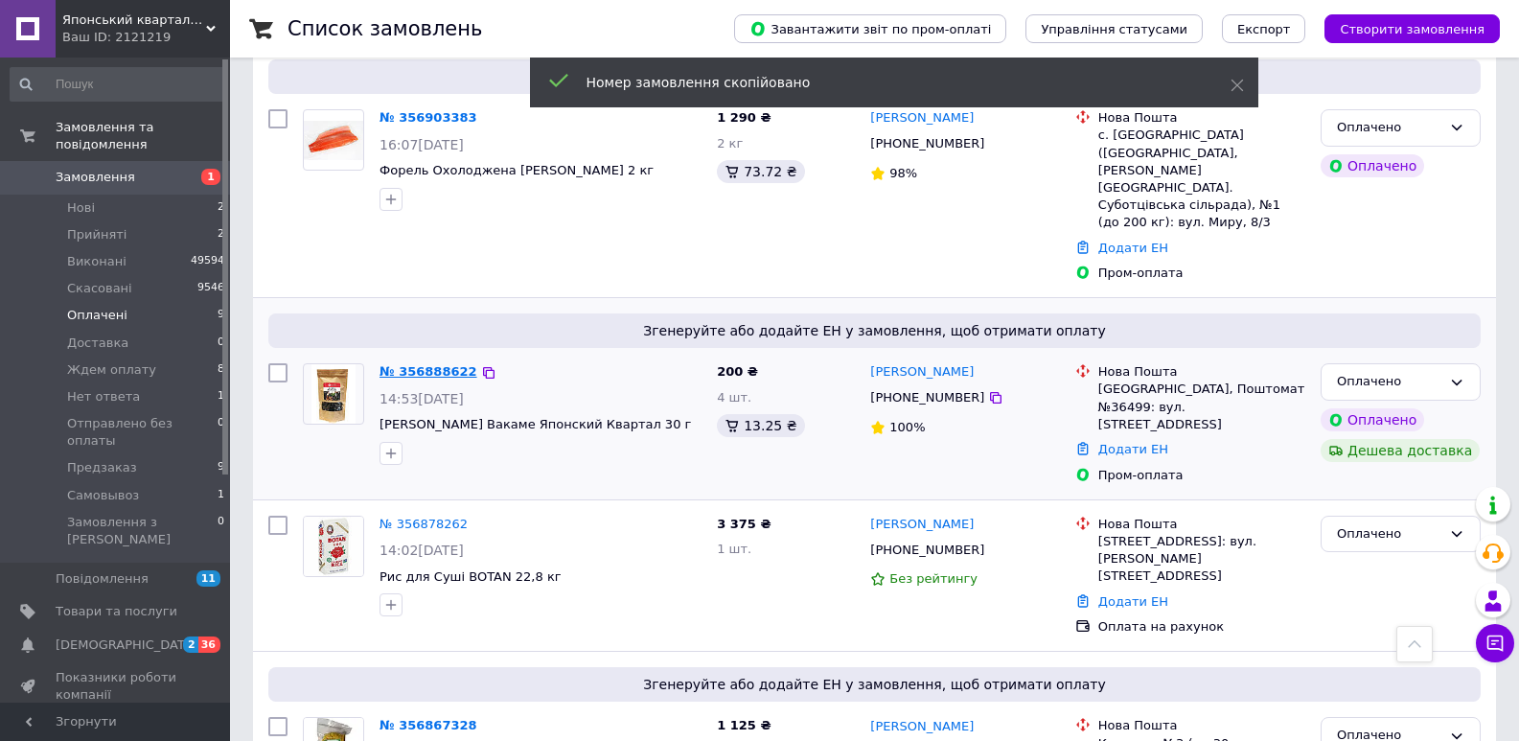
click at [442, 364] on link "№ 356888622" at bounding box center [429, 371] width 98 height 14
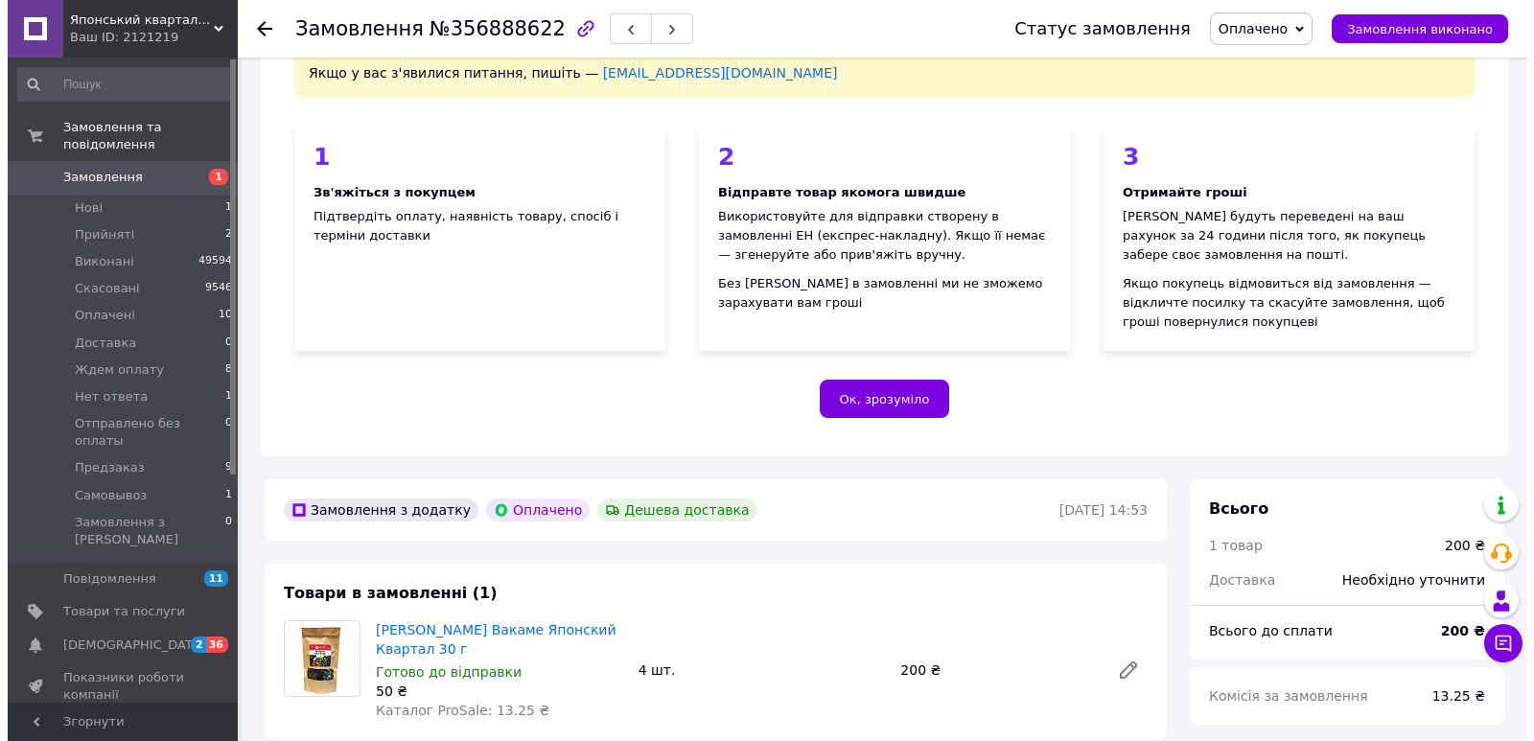
scroll to position [744, 0]
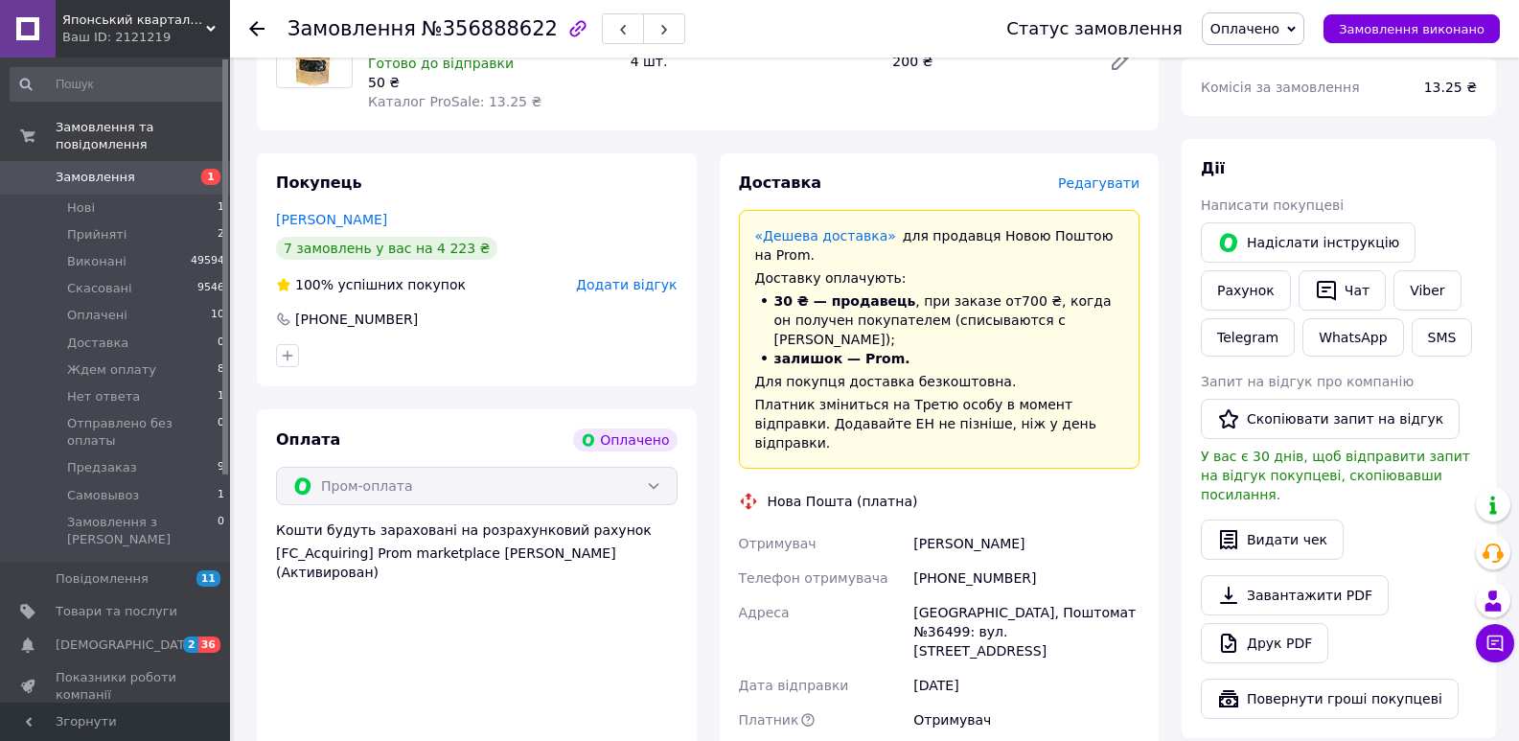
click at [1102, 175] on span "Редагувати" at bounding box center [1098, 182] width 81 height 15
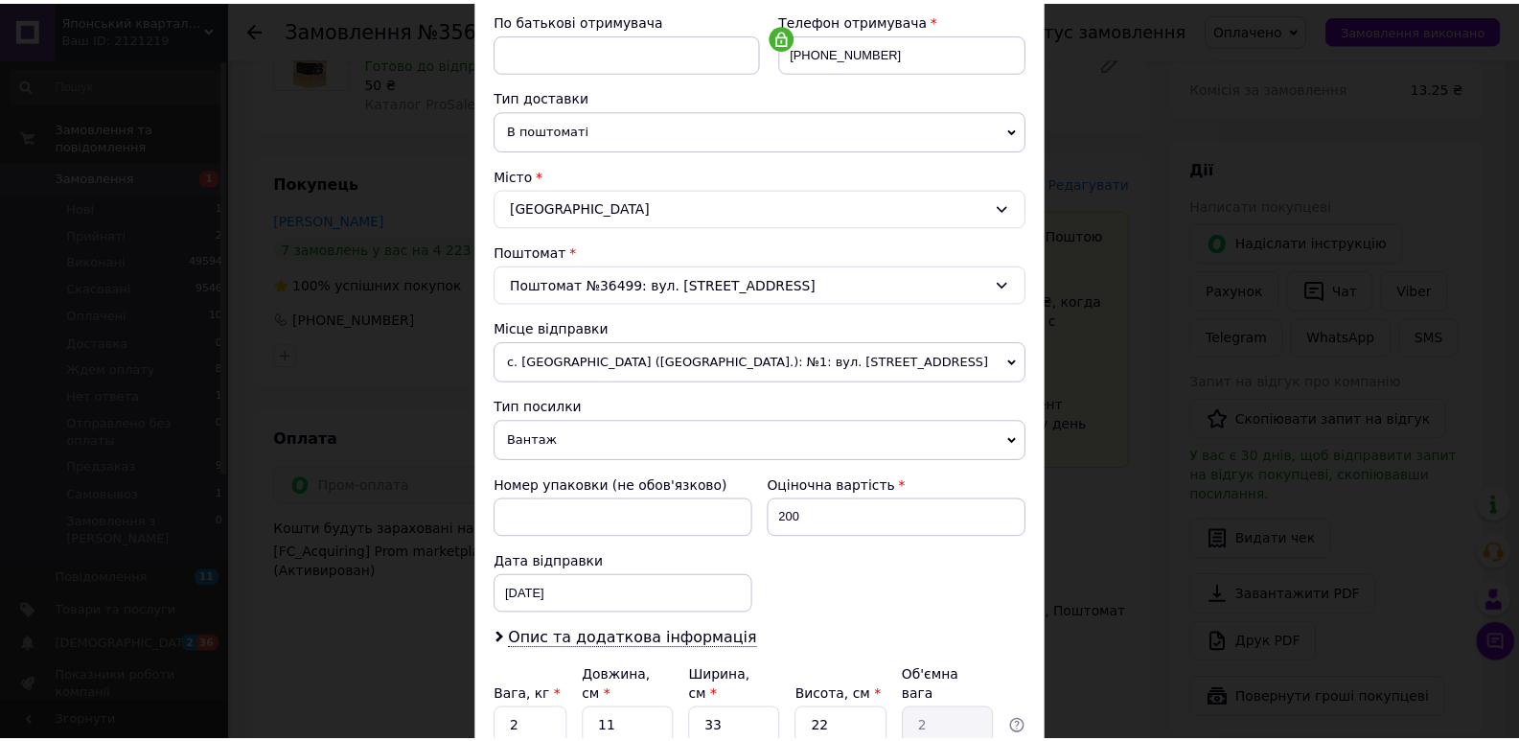
scroll to position [484, 0]
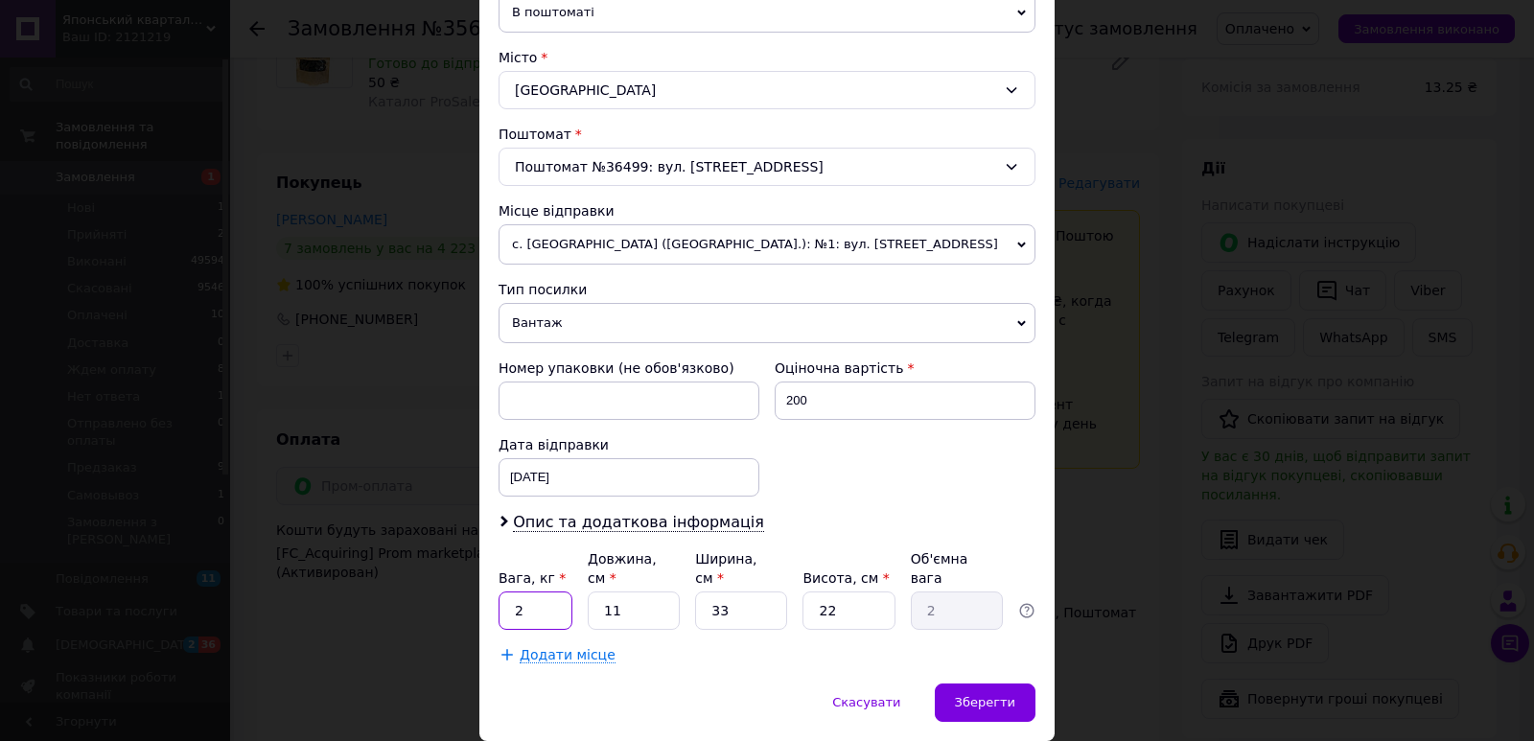
drag, startPoint x: 544, startPoint y: 596, endPoint x: 508, endPoint y: 597, distance: 35.5
click at [508, 597] on input "2" at bounding box center [535, 610] width 74 height 38
type input "0.3"
drag, startPoint x: 630, startPoint y: 592, endPoint x: 600, endPoint y: 606, distance: 32.6
click at [600, 606] on input "11" at bounding box center [634, 610] width 92 height 38
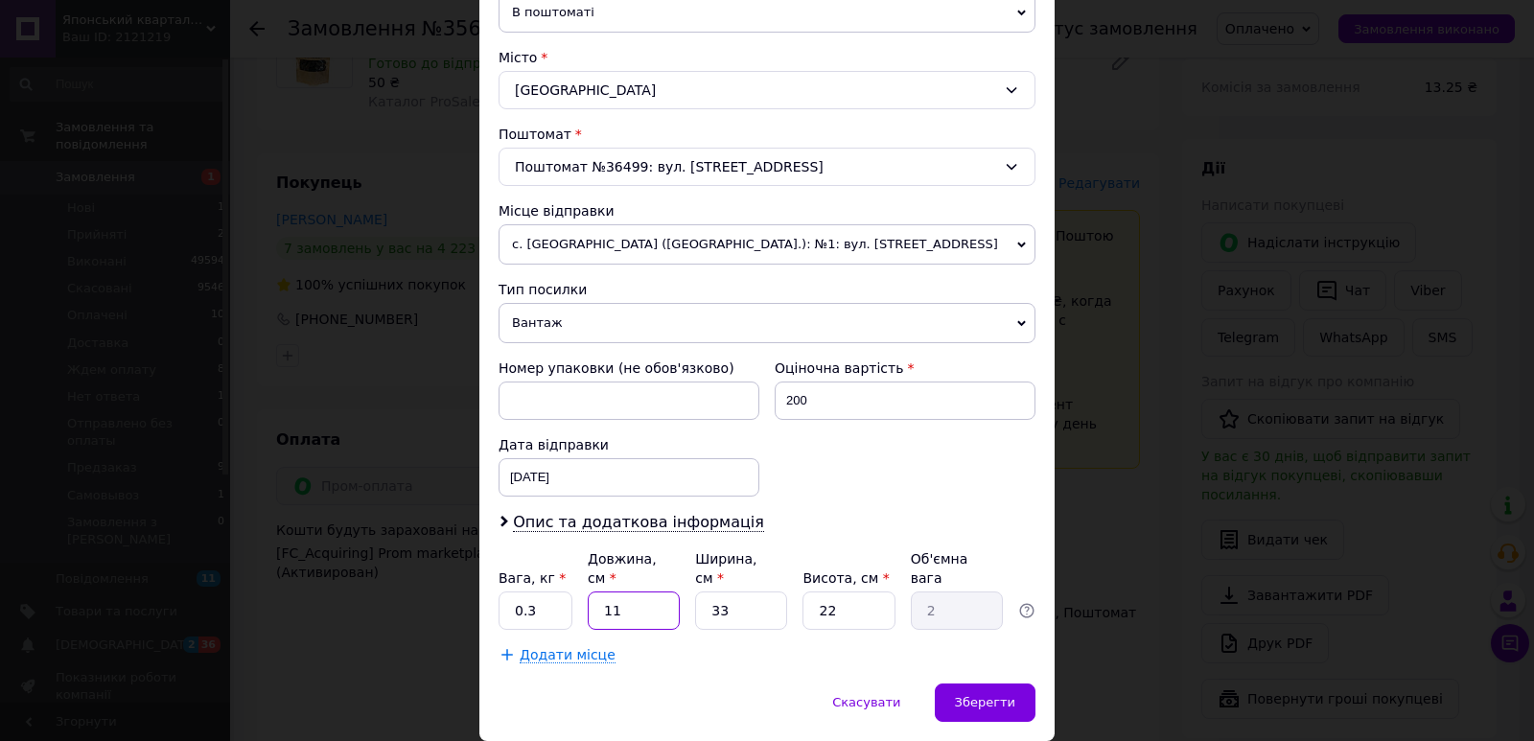
type input "2"
type input "0.36"
type input "25"
type input "4.54"
type input "25"
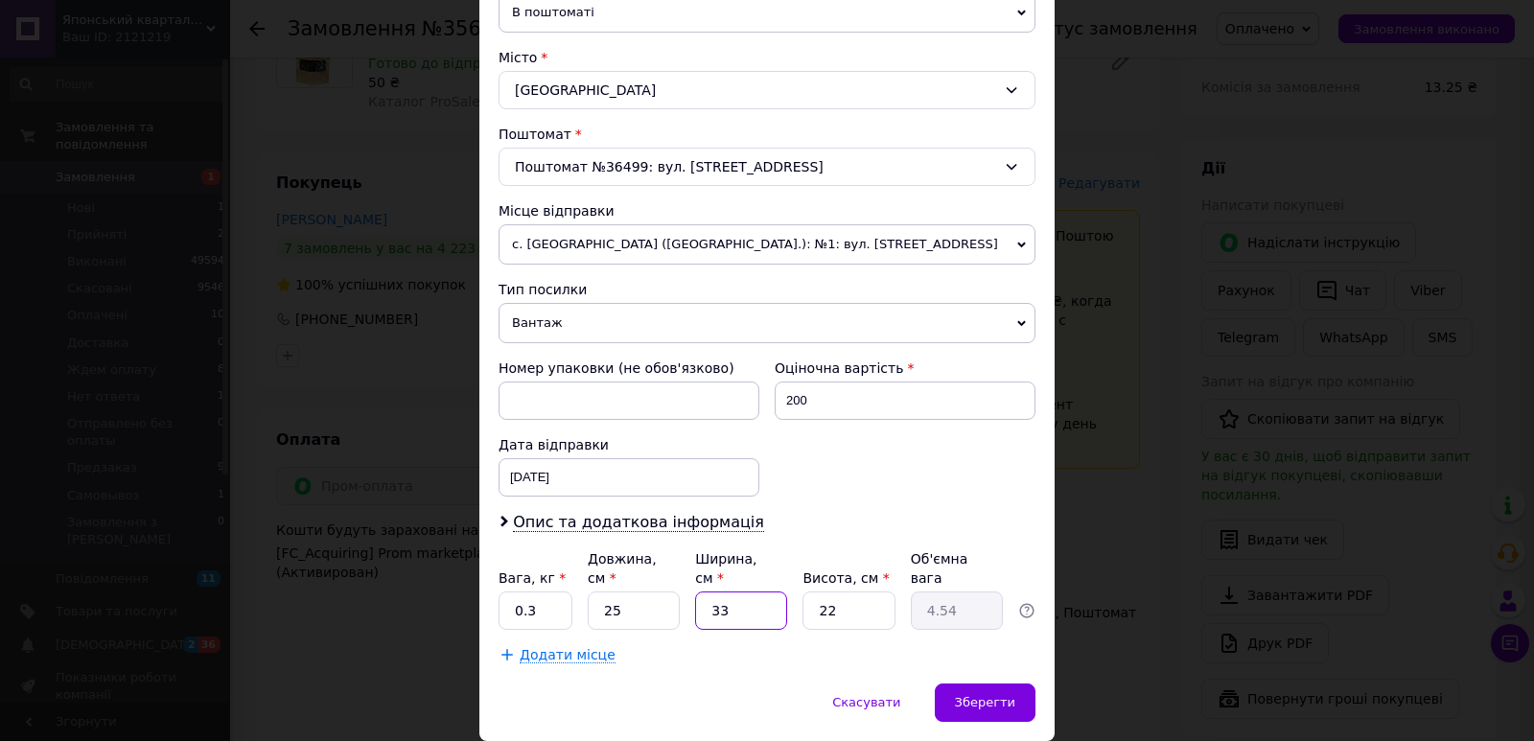
drag, startPoint x: 732, startPoint y: 595, endPoint x: 686, endPoint y: 613, distance: 49.1
click at [686, 613] on div "Платник Отримувач Відправник Прізвище отримувача [PERSON_NAME] отримувача [PERS…" at bounding box center [766, 200] width 537 height 927
type input "2"
type input "0.28"
type input "20"
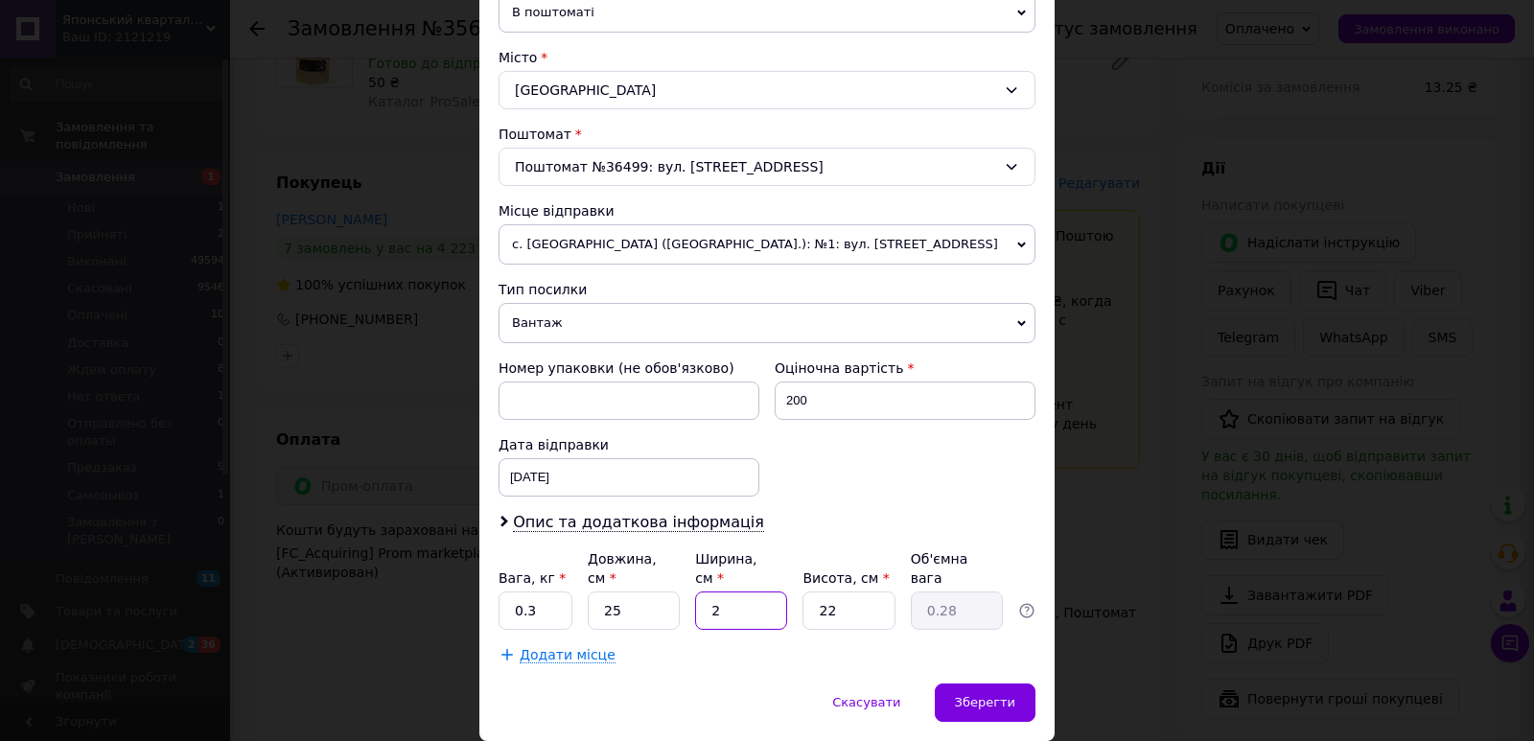
type input "2.75"
type input "20"
drag, startPoint x: 848, startPoint y: 590, endPoint x: 869, endPoint y: 632, distance: 47.2
click at [792, 604] on div "Вага, кг * 0.3 Довжина, см * 25 Ширина, см * 20 Висота, см * 22 Об'ємна вага 2.…" at bounding box center [766, 589] width 537 height 81
type input "1"
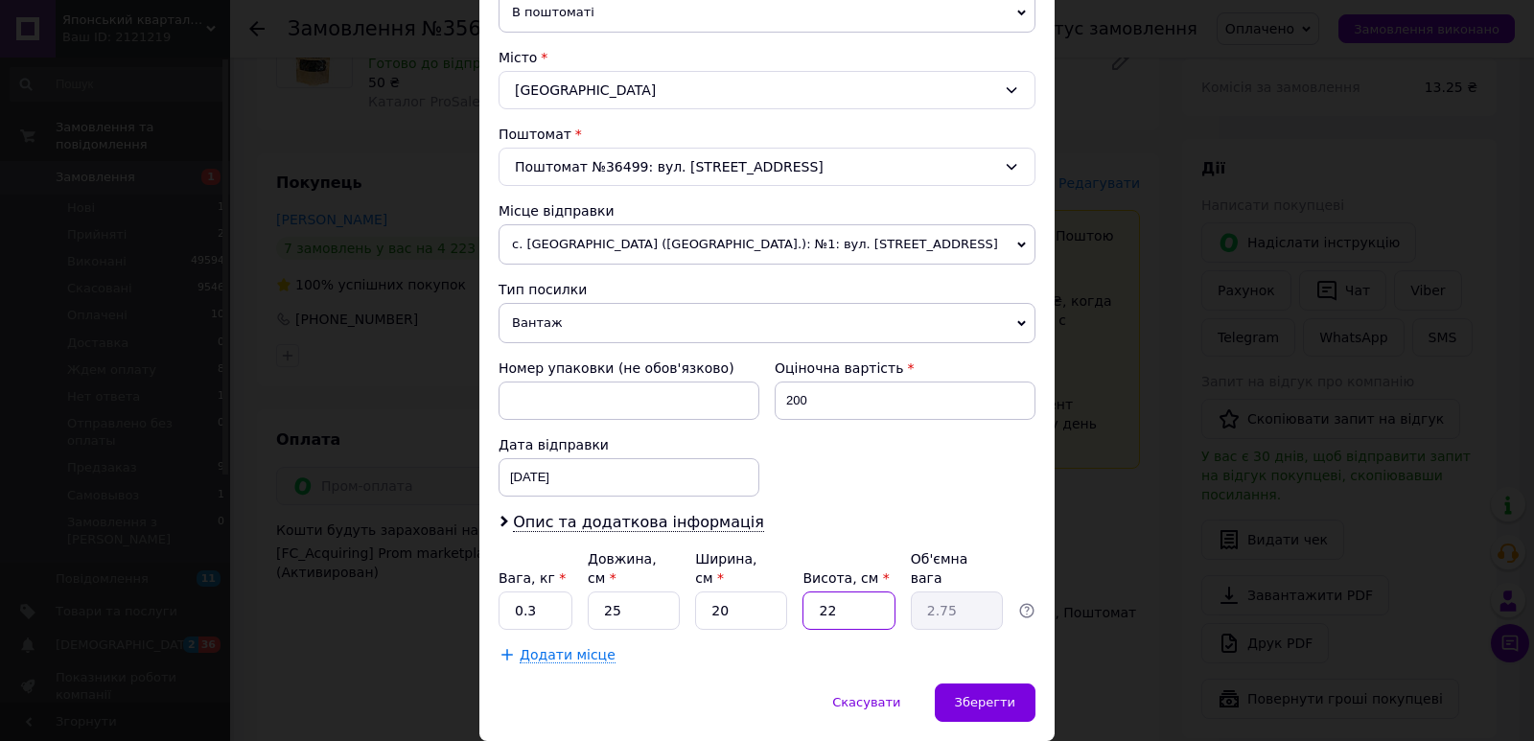
type input "0.13"
type input "10"
type input "1.25"
type input "10"
click at [954, 683] on div "Зберегти" at bounding box center [985, 702] width 101 height 38
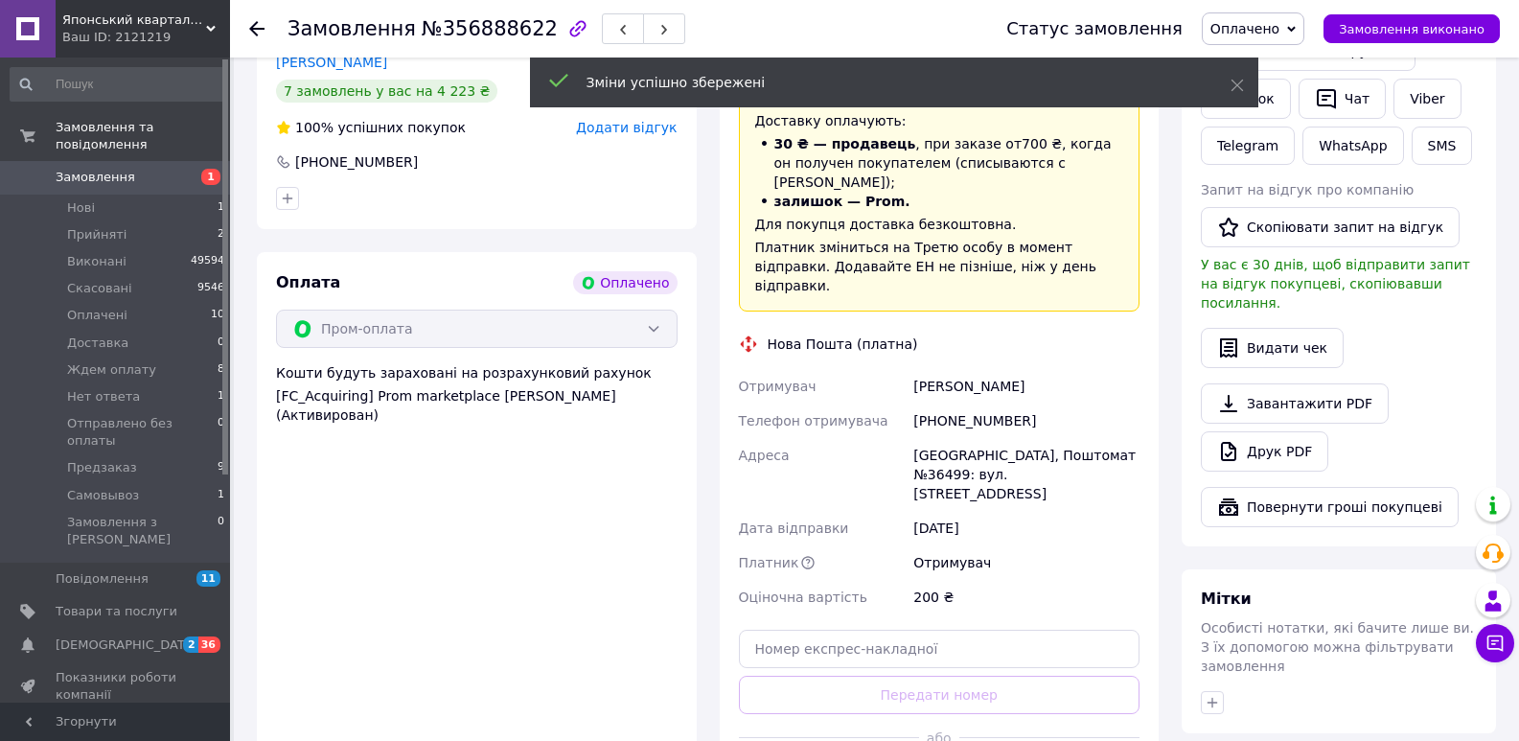
scroll to position [935, 0]
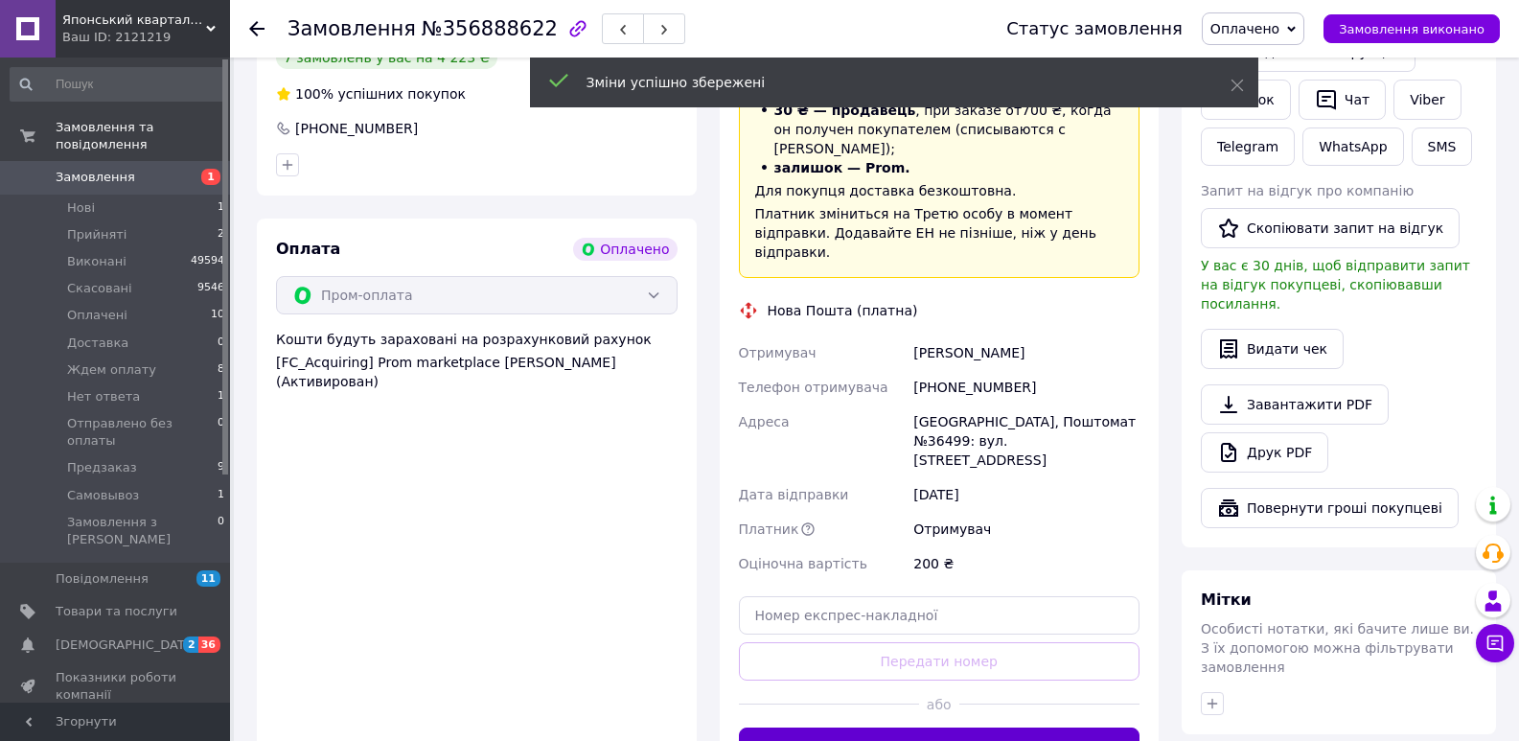
click at [1014, 728] on button "Згенерувати ЕН" at bounding box center [940, 747] width 402 height 38
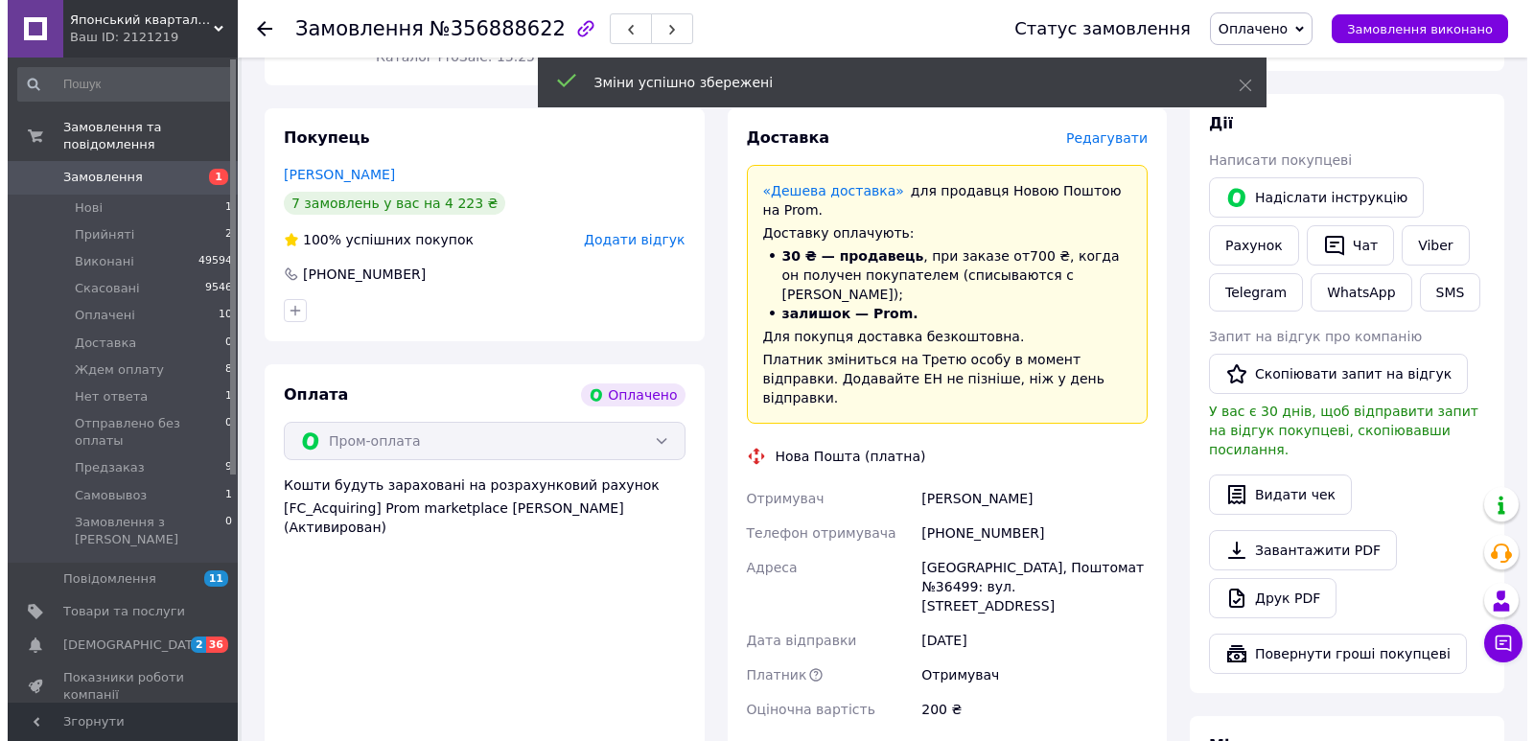
scroll to position [719, 0]
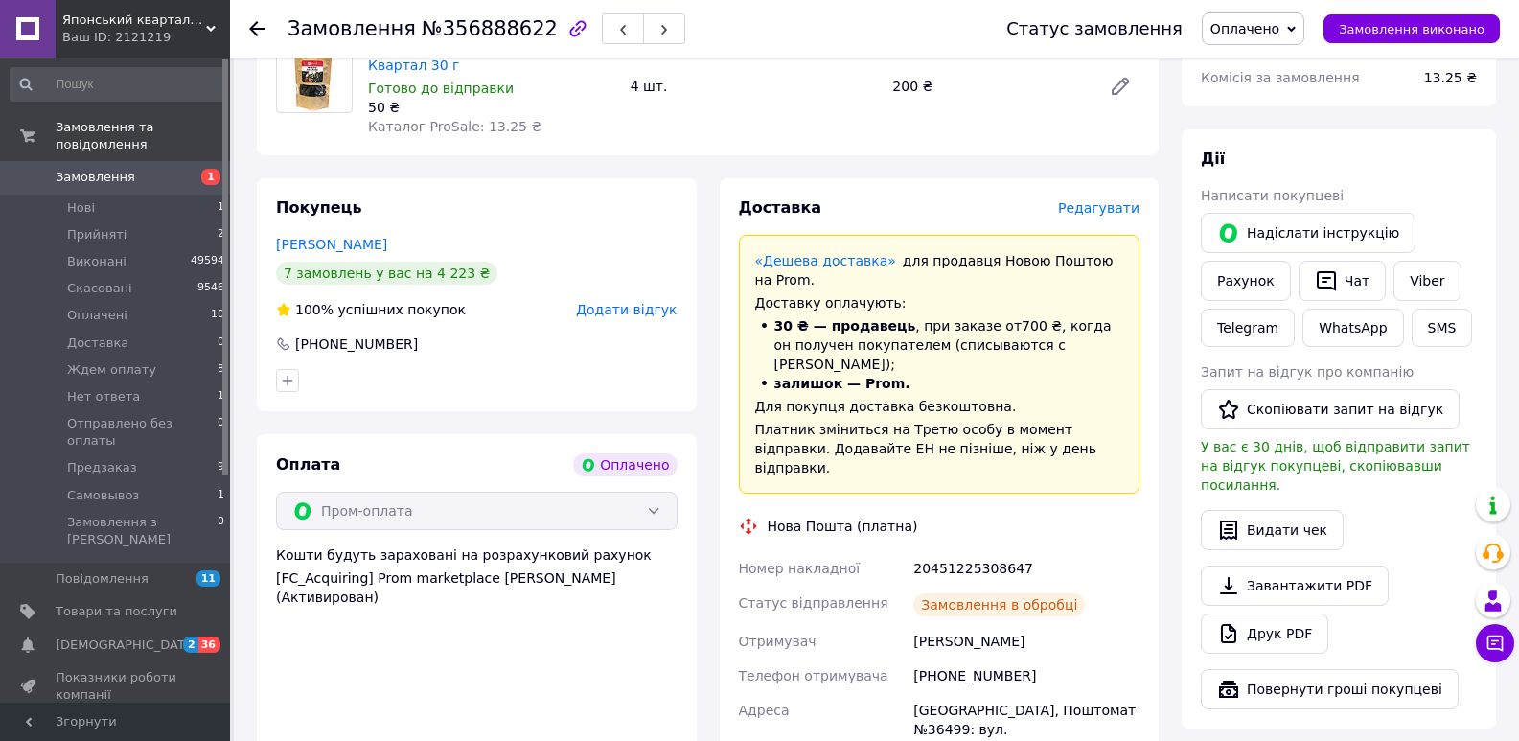
click at [959, 551] on div "20451225308647" at bounding box center [1027, 568] width 234 height 35
copy div "20451225308647"
click at [1430, 309] on button "SMS" at bounding box center [1442, 328] width 61 height 38
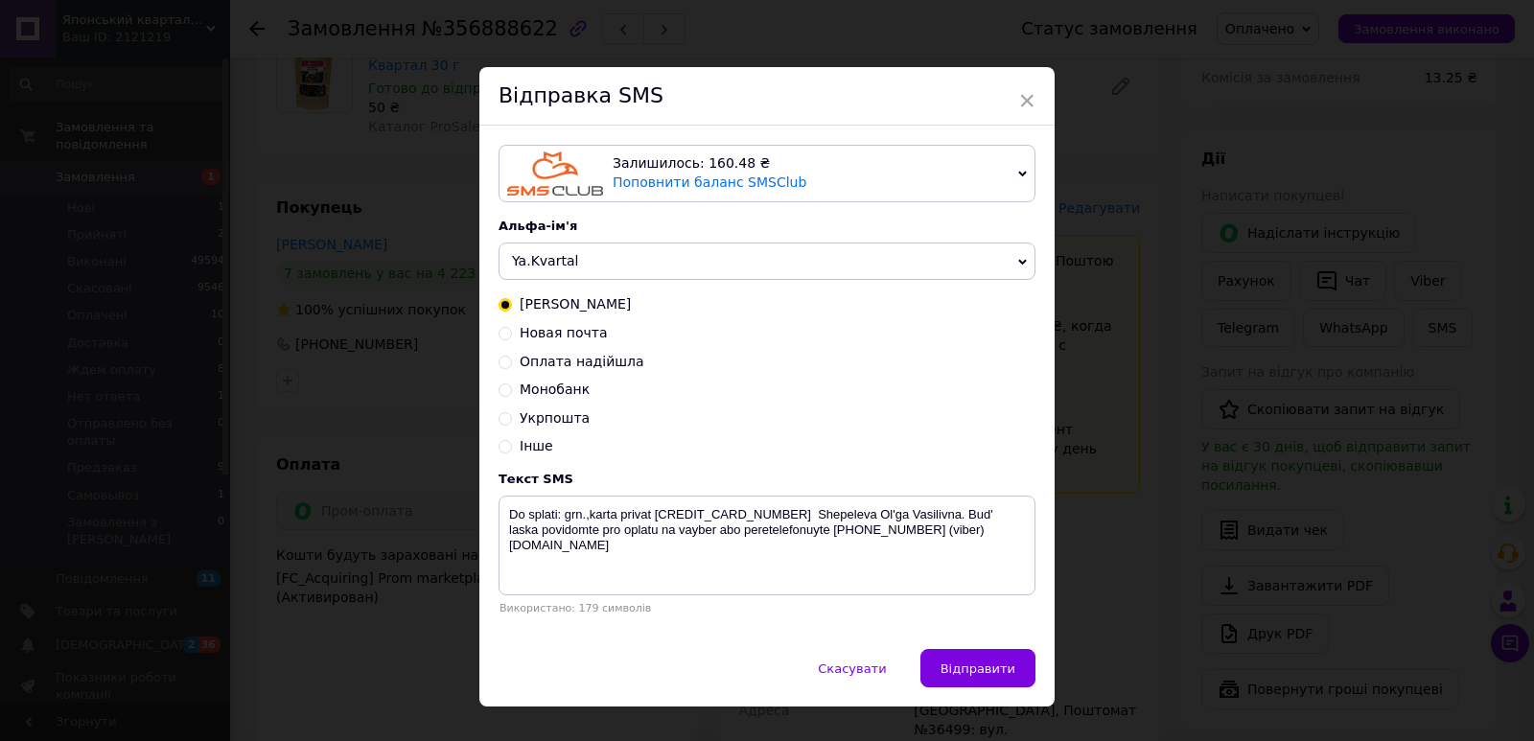
click at [582, 339] on span "Новая почта" at bounding box center [564, 332] width 88 height 15
click at [512, 338] on input "Новая почта" at bounding box center [504, 331] width 13 height 13
radio input "true"
radio input "false"
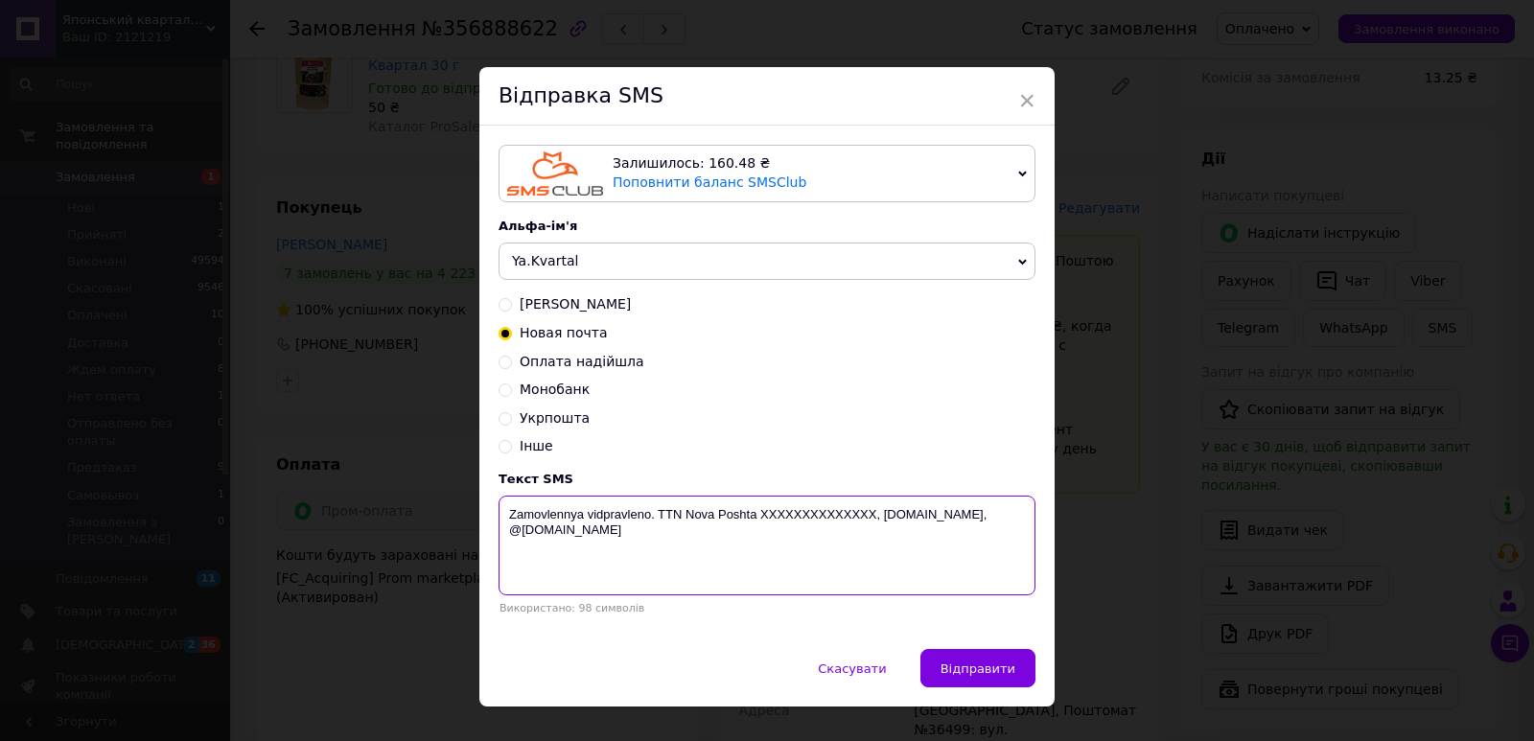
click at [818, 517] on textarea "Zamovlennya vidpravleno. TTN Nova Poshta XXXXXXXXXXXXXX, [DOMAIN_NAME], @[DOMAI…" at bounding box center [766, 546] width 537 height 100
paste textarea "20451225308647"
type textarea "Zamovlennya vidpravleno. [GEOGRAPHIC_DATA] 20451225308647, [DOMAIN_NAME], @[DOM…"
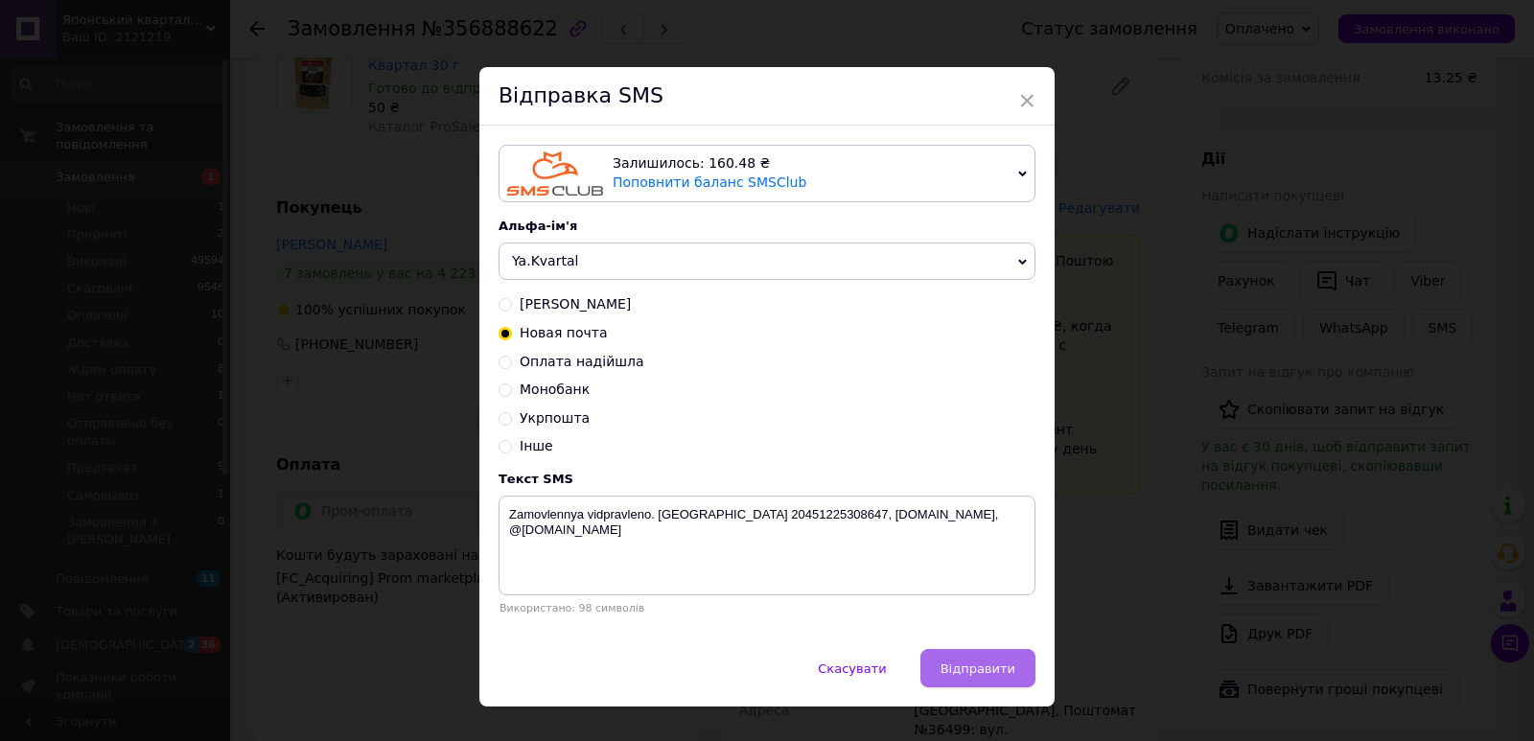
click at [972, 664] on span "Відправити" at bounding box center [977, 668] width 75 height 14
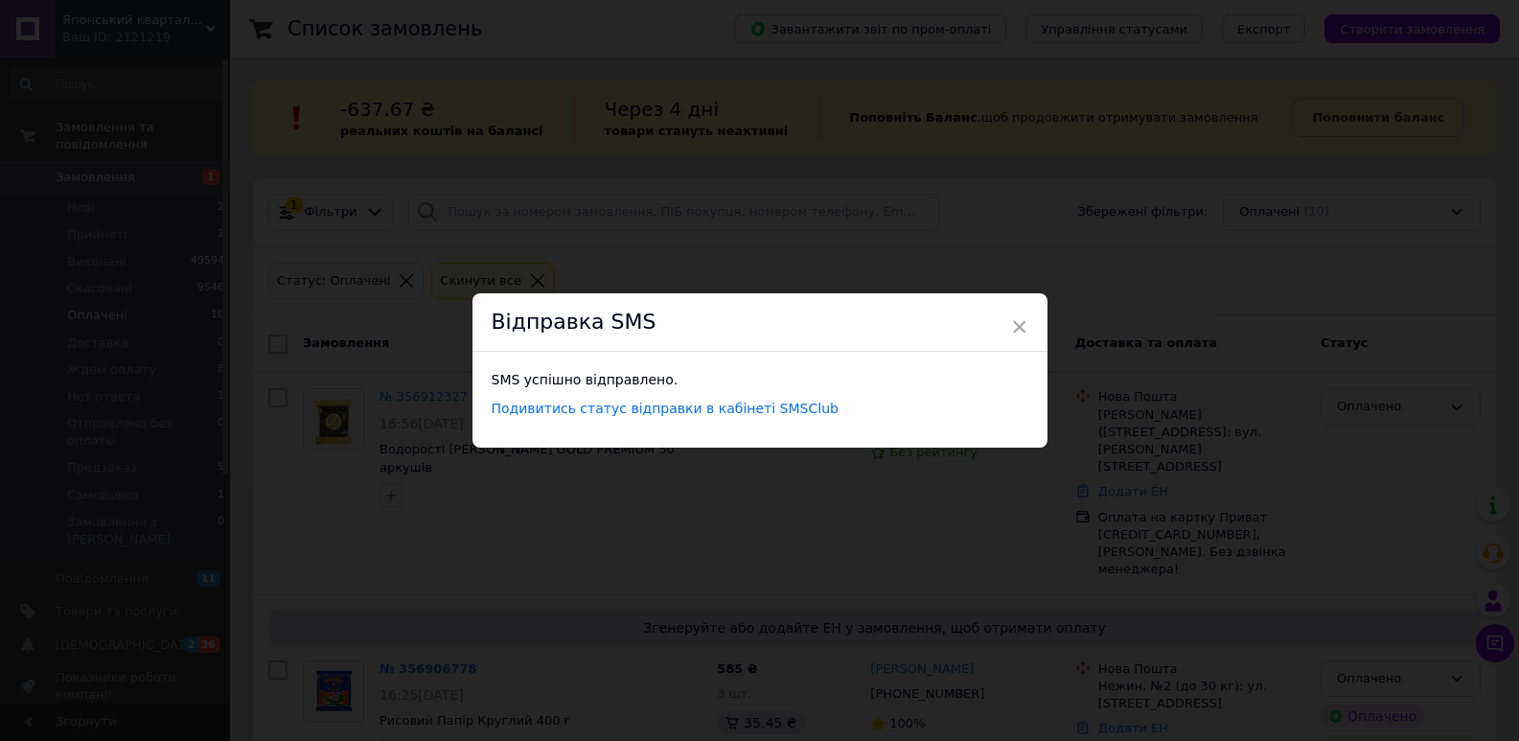
click at [759, 244] on div "× Відправка SMS SMS успішно відправлено. Подивитись статус відправки в кабінеті…" at bounding box center [759, 370] width 1519 height 741
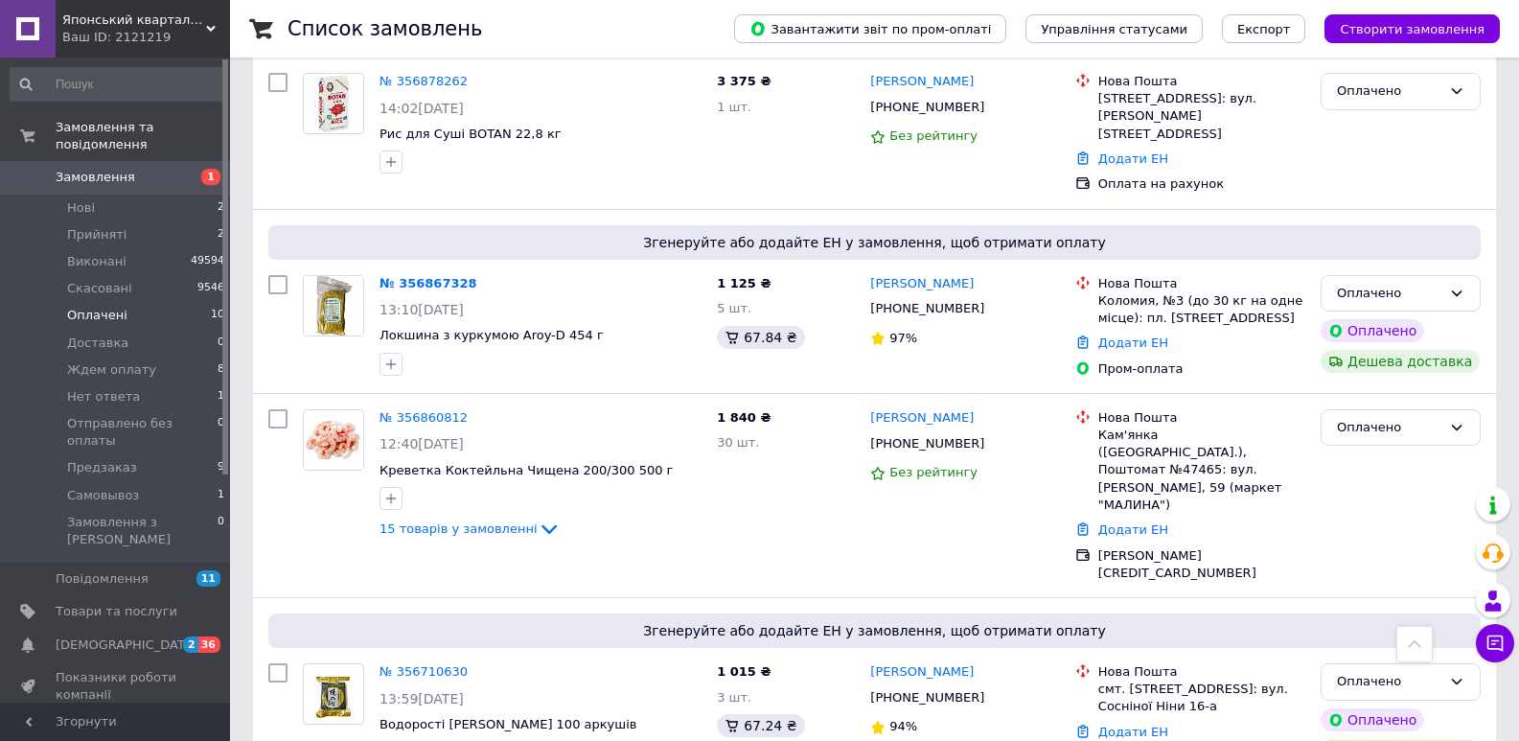
scroll to position [1442, 0]
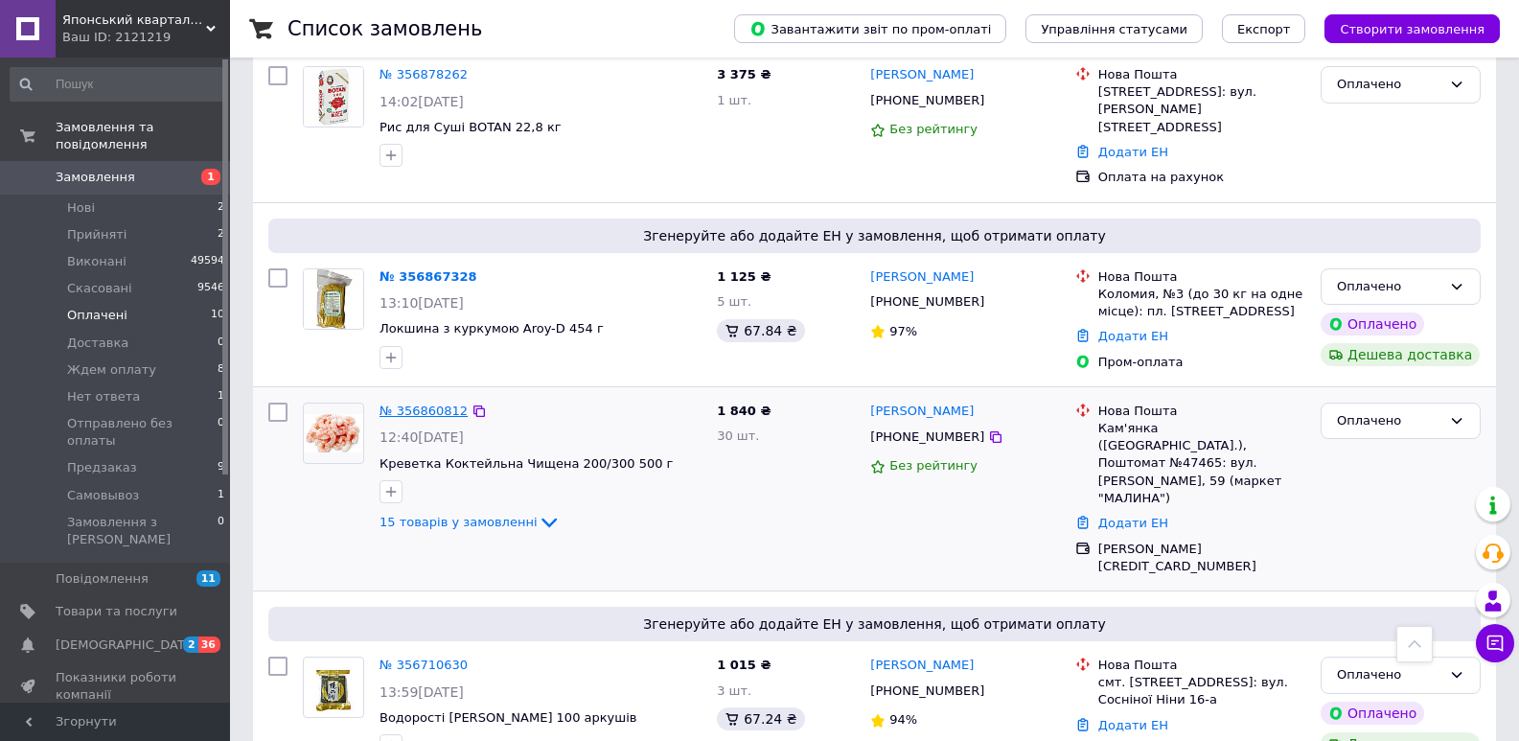
click at [415, 404] on link "№ 356860812" at bounding box center [424, 411] width 88 height 14
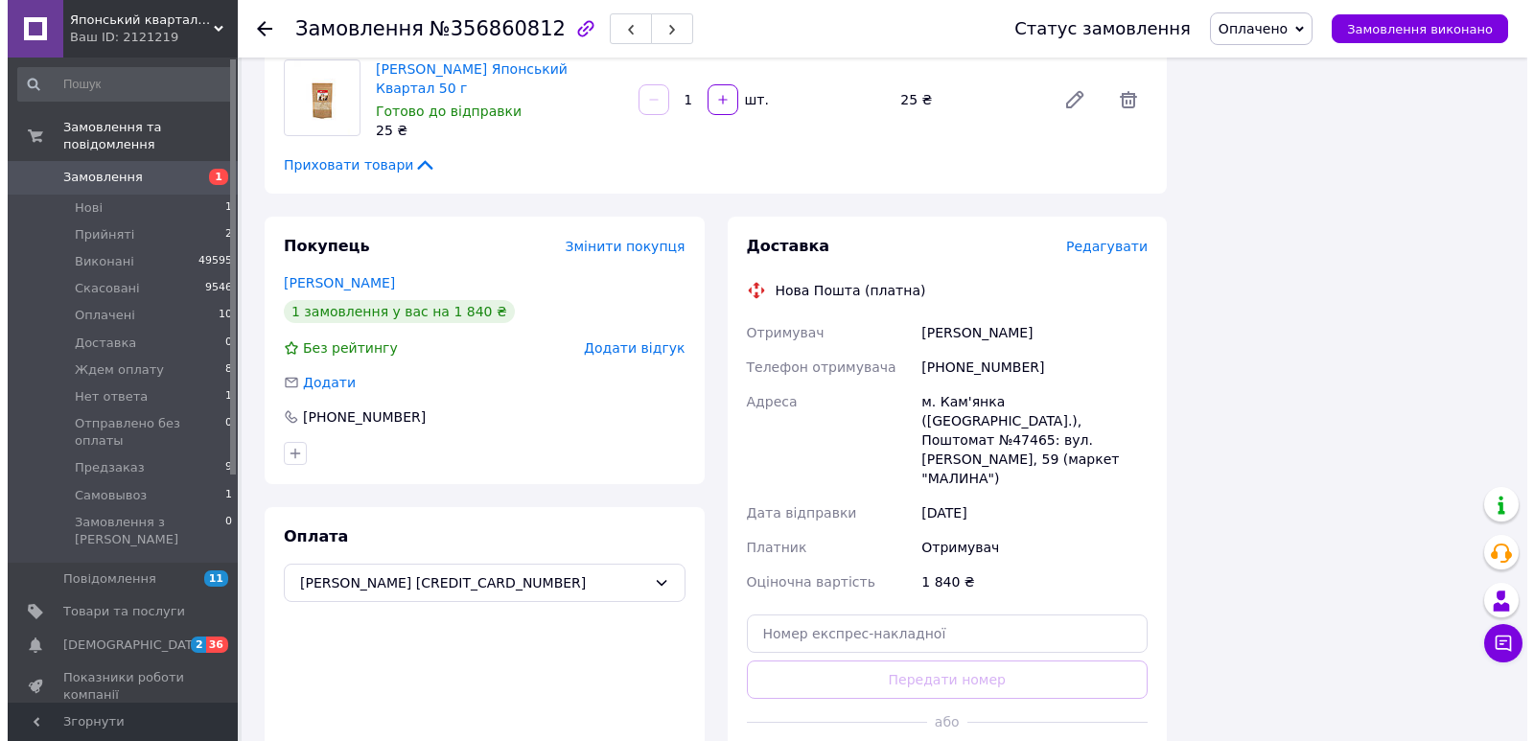
scroll to position [1513, 0]
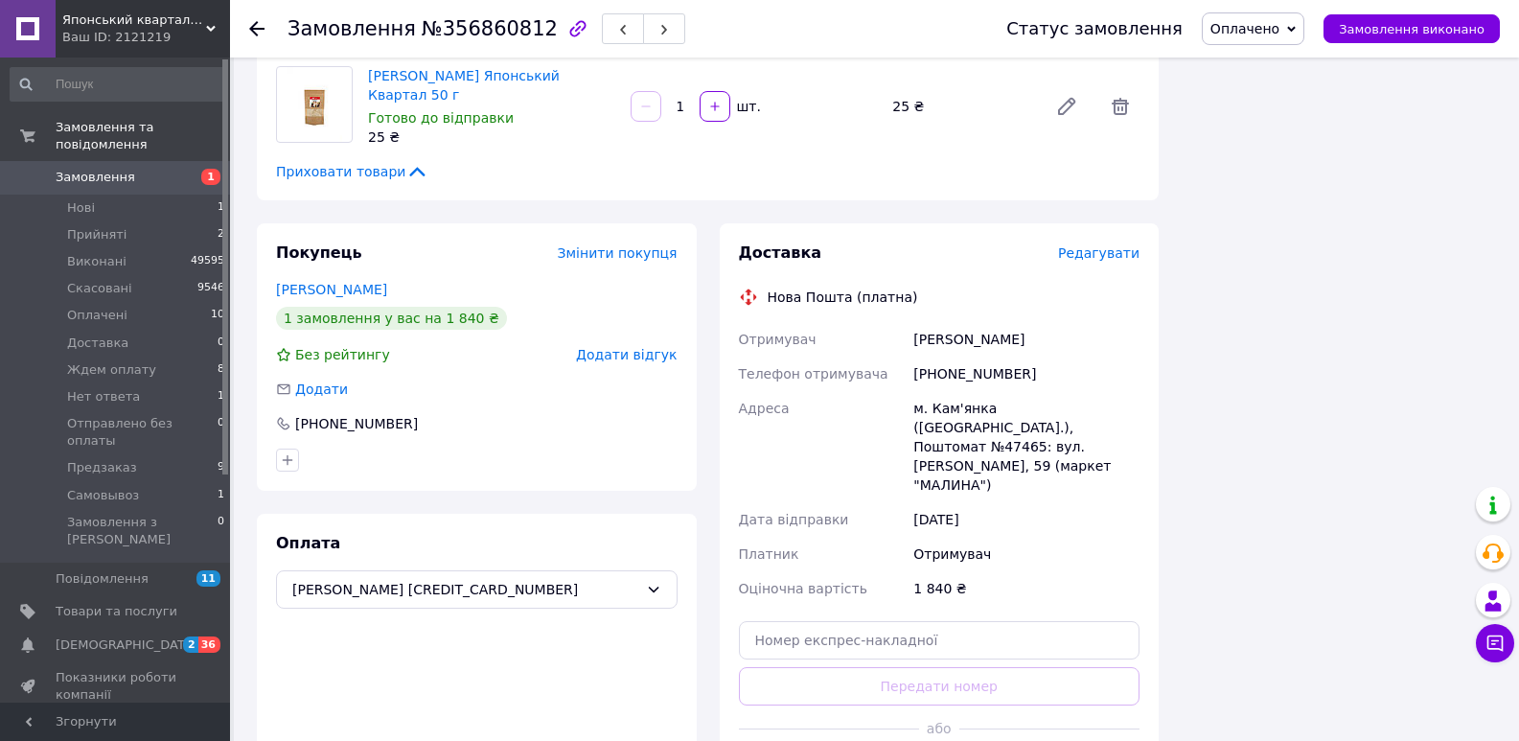
click at [1118, 245] on span "Редагувати" at bounding box center [1098, 252] width 81 height 15
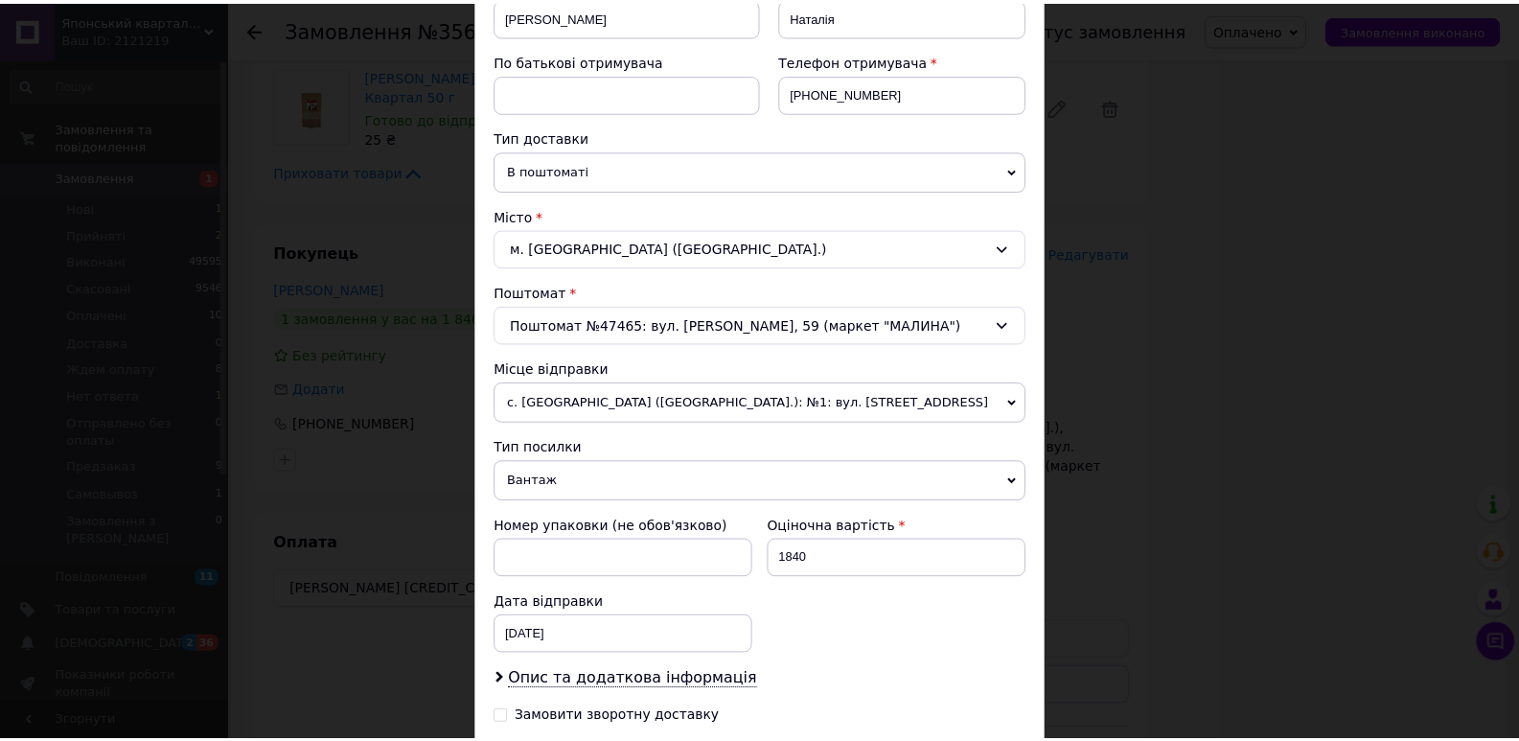
scroll to position [567, 0]
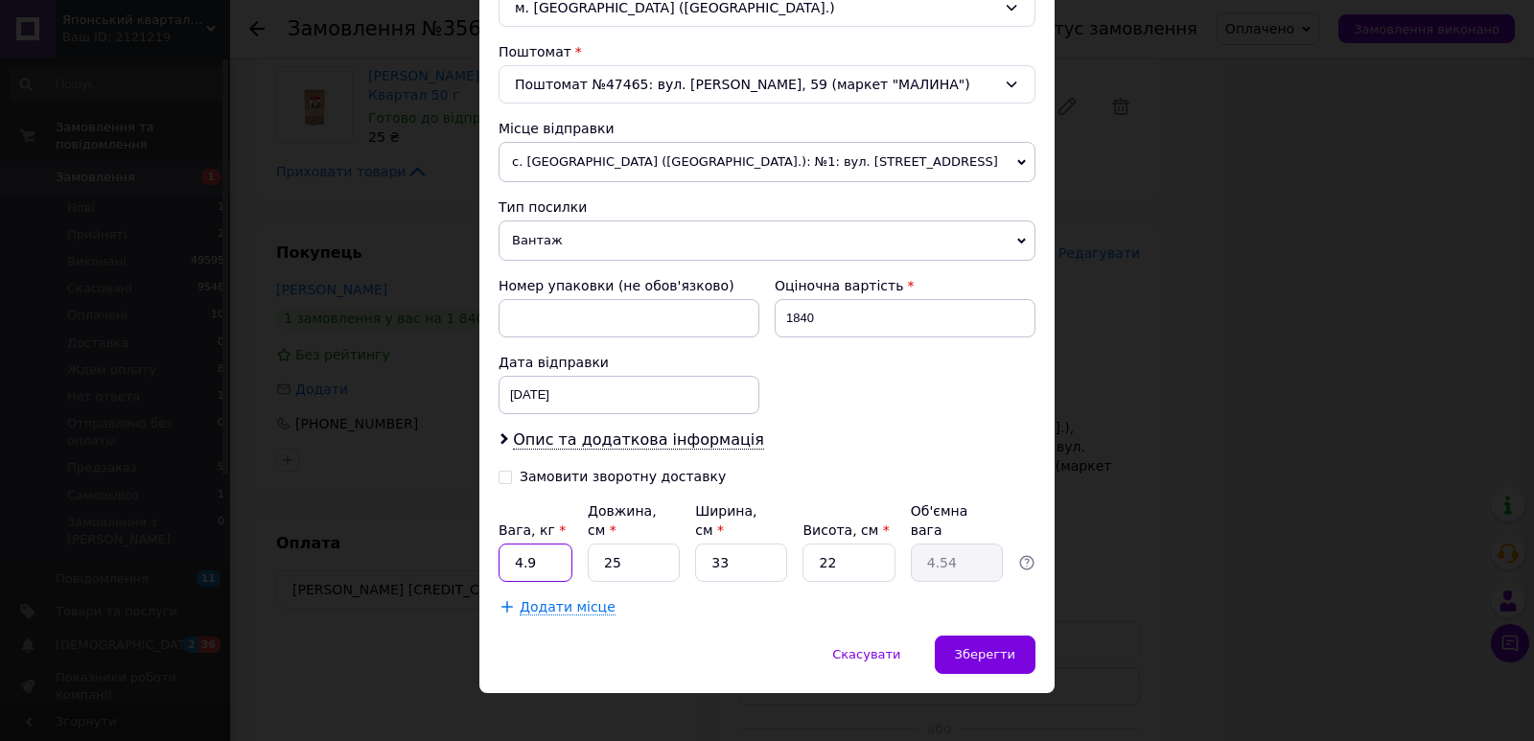
click at [546, 546] on input "4.9" at bounding box center [535, 563] width 74 height 38
type input "7.45"
click at [653, 547] on input "25" at bounding box center [634, 563] width 92 height 38
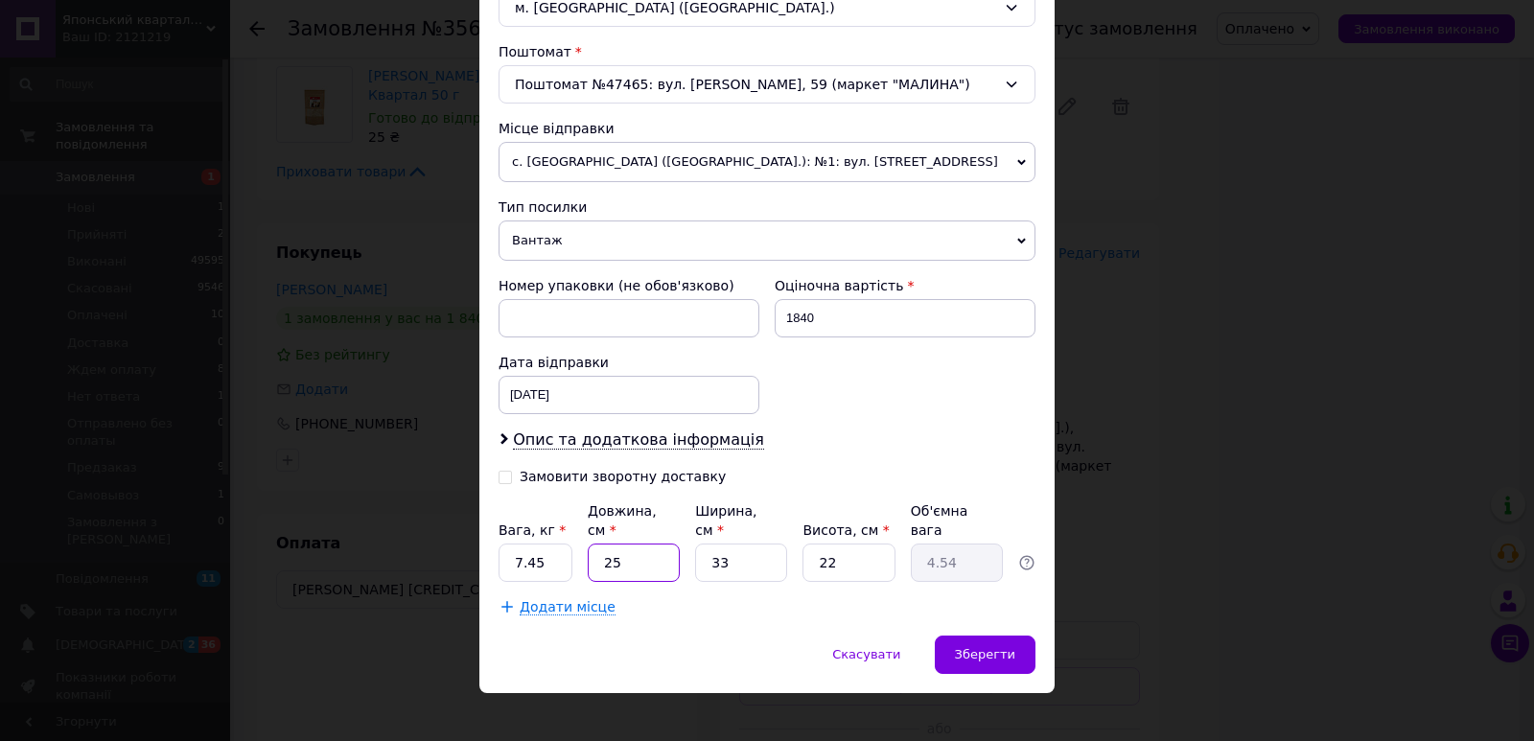
type input "4"
type input "0.73"
type input "40"
type input "7.26"
type input "40"
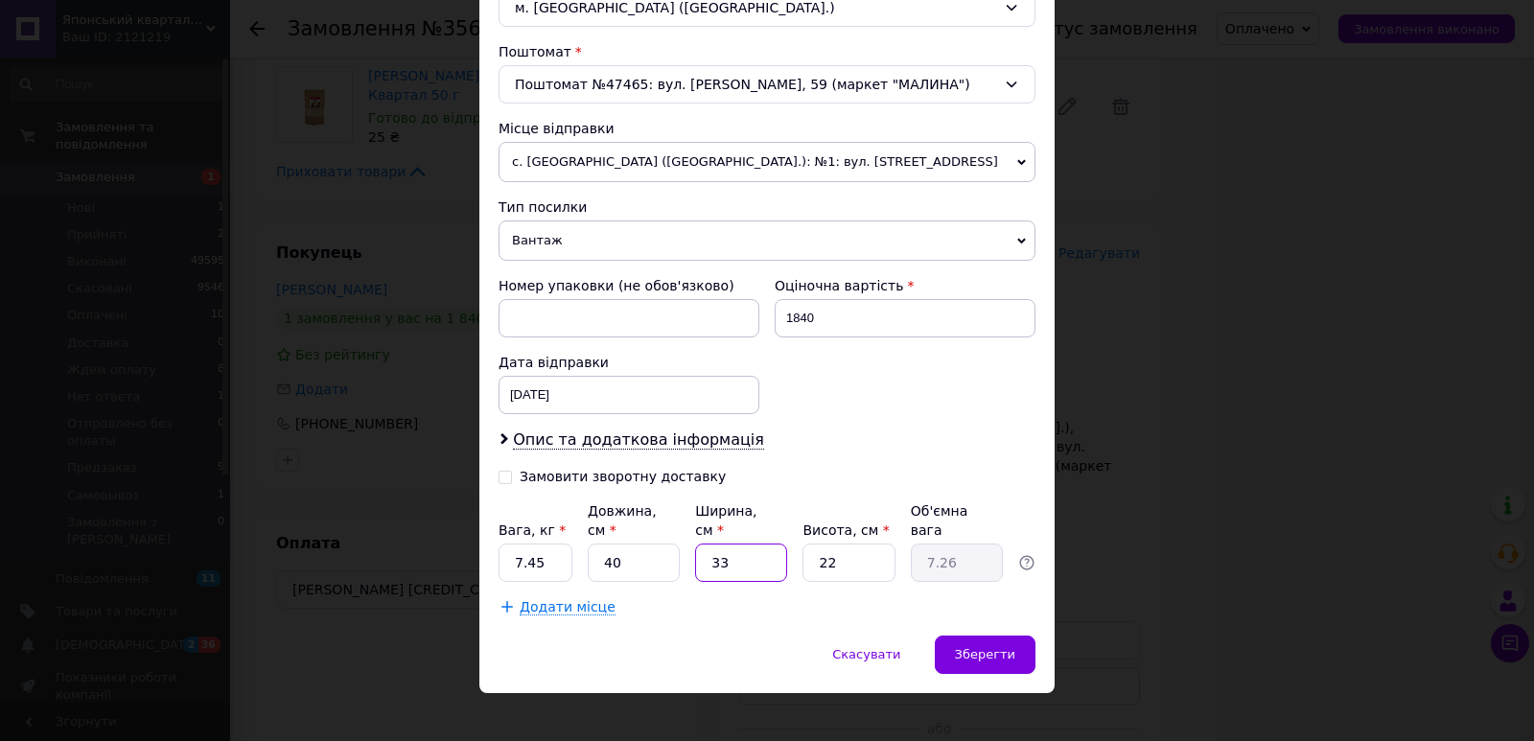
click at [736, 544] on input "33" at bounding box center [741, 563] width 92 height 38
type input "3"
type input "0.66"
type input "30"
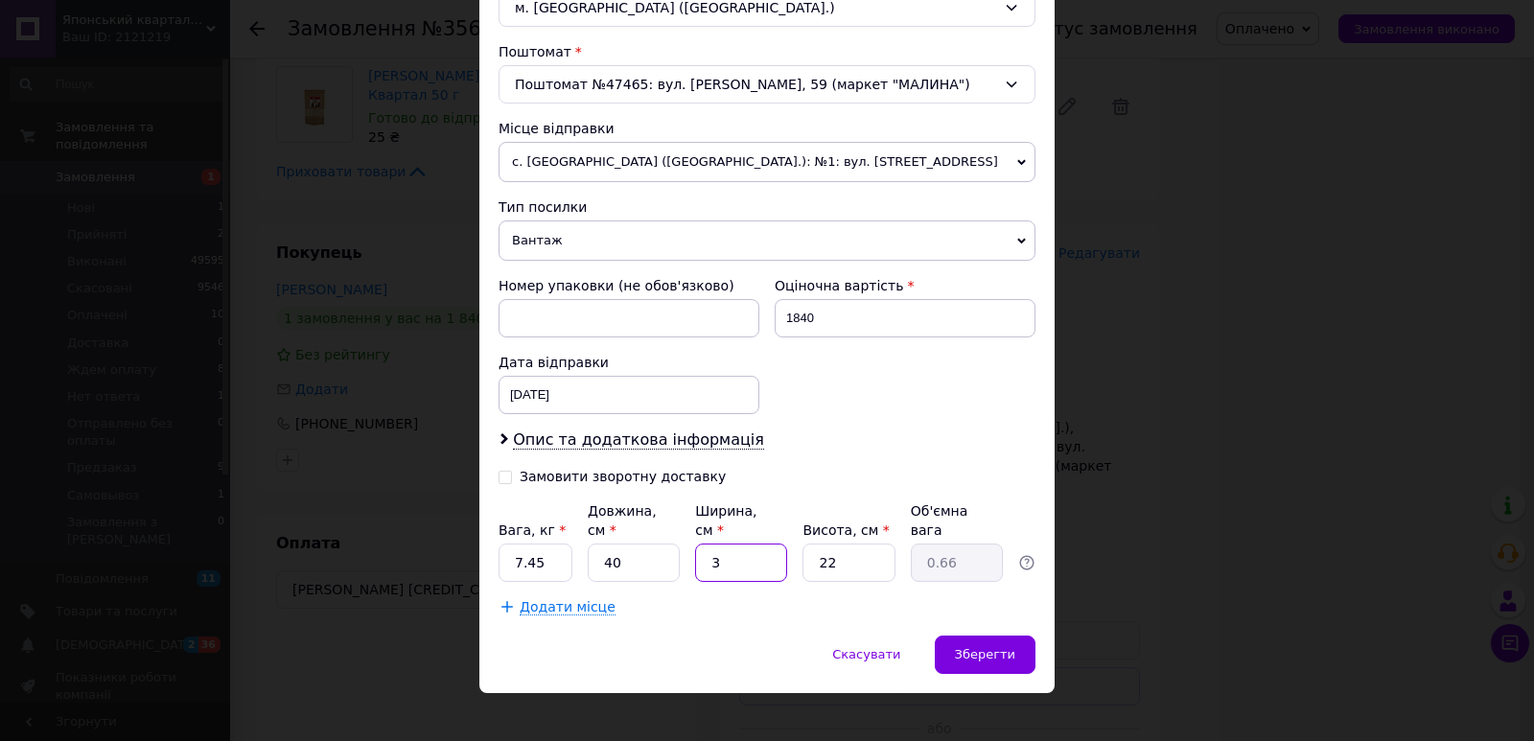
type input "6.6"
type input "30"
click at [833, 549] on input "22" at bounding box center [848, 563] width 92 height 38
click at [997, 636] on div "Зберегти" at bounding box center [985, 655] width 101 height 38
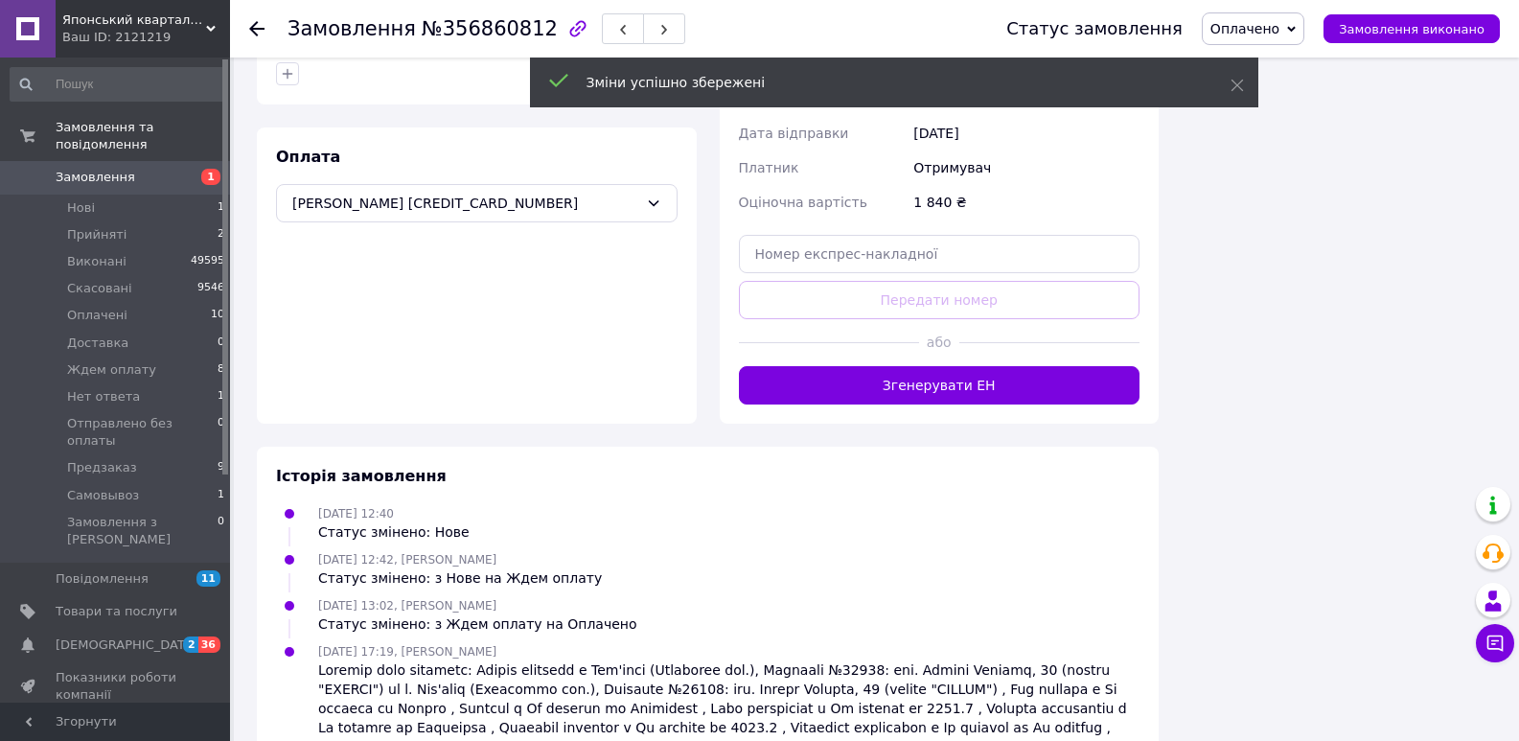
scroll to position [1879, 0]
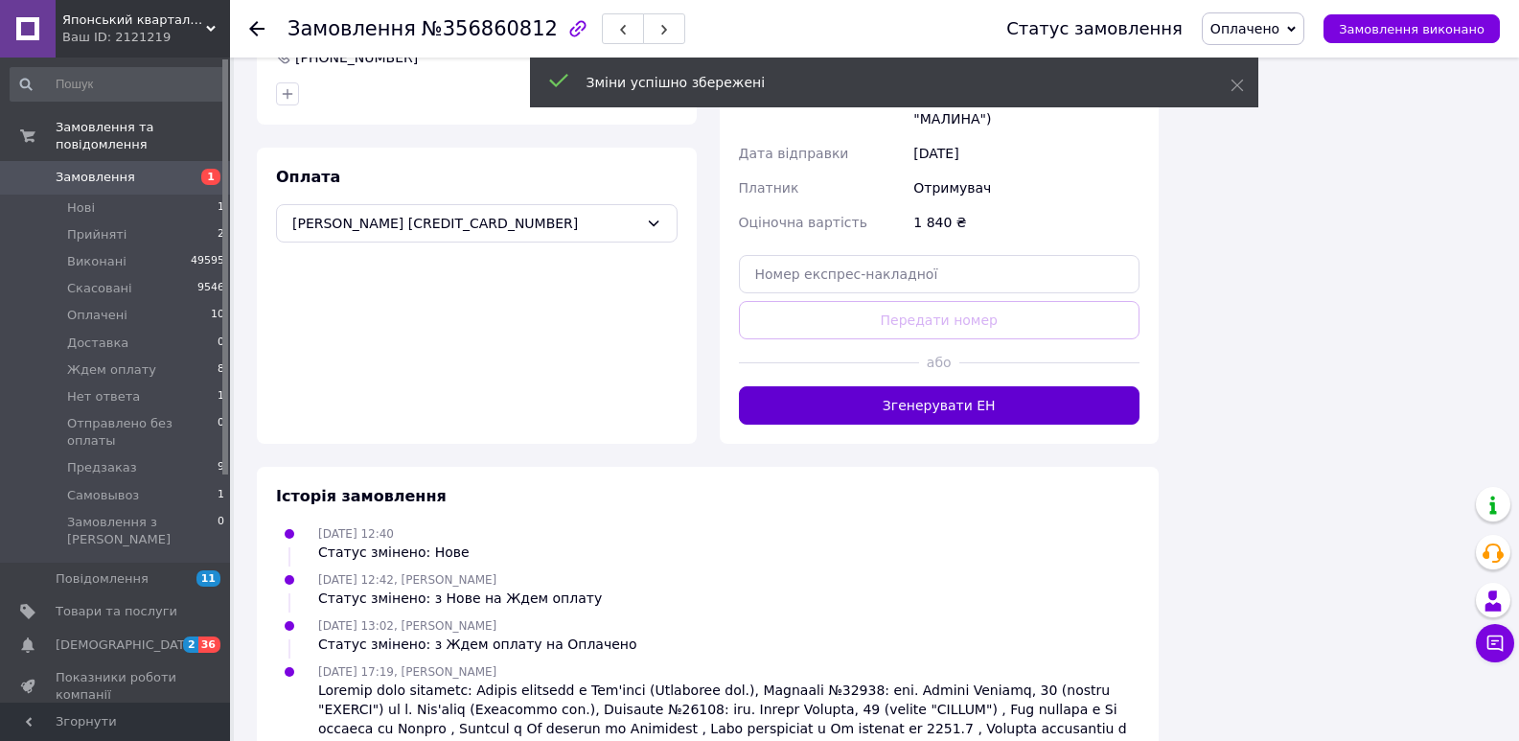
click at [961, 386] on button "Згенерувати ЕН" at bounding box center [940, 405] width 402 height 38
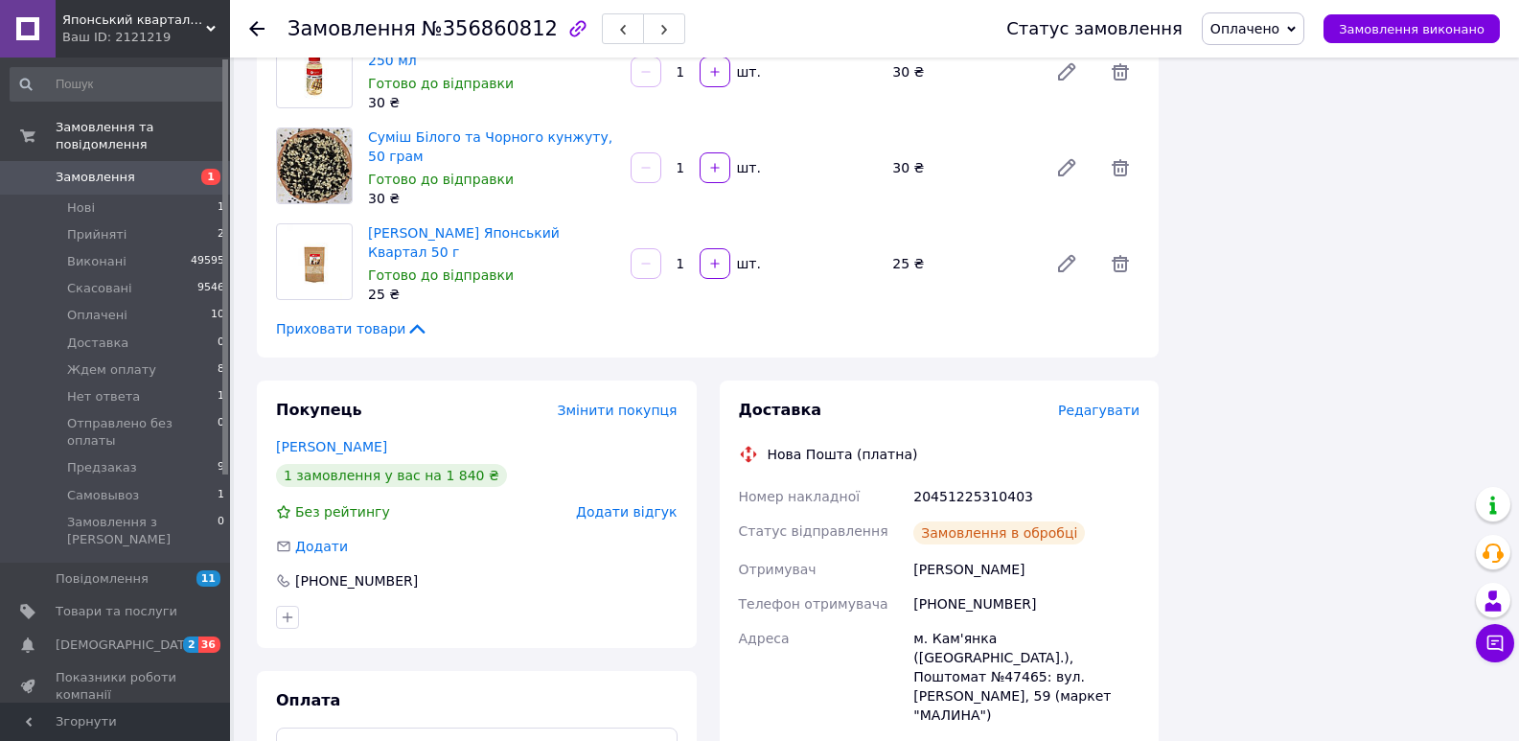
scroll to position [1348, 0]
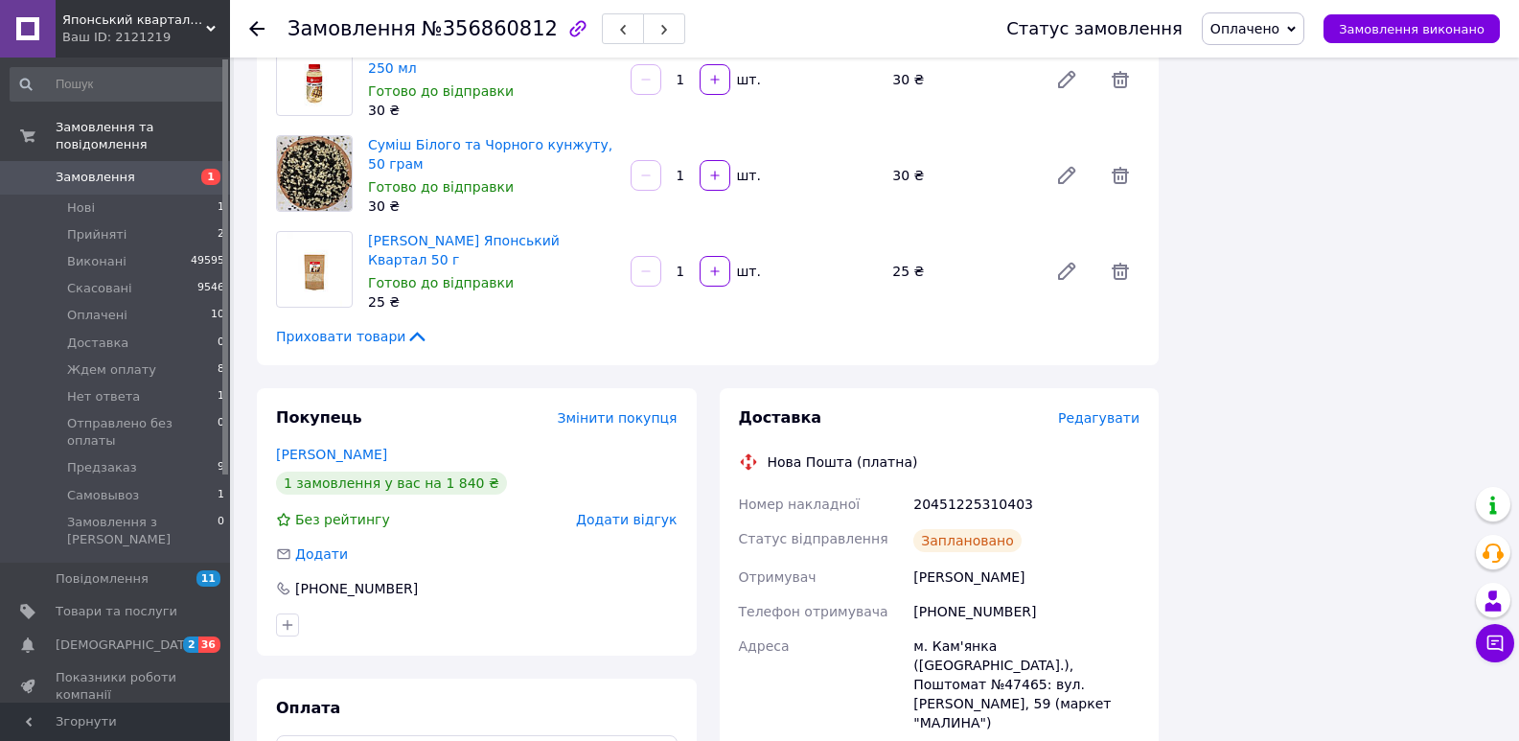
click at [982, 487] on div "20451225310403" at bounding box center [1027, 504] width 234 height 35
copy div "20451225310403"
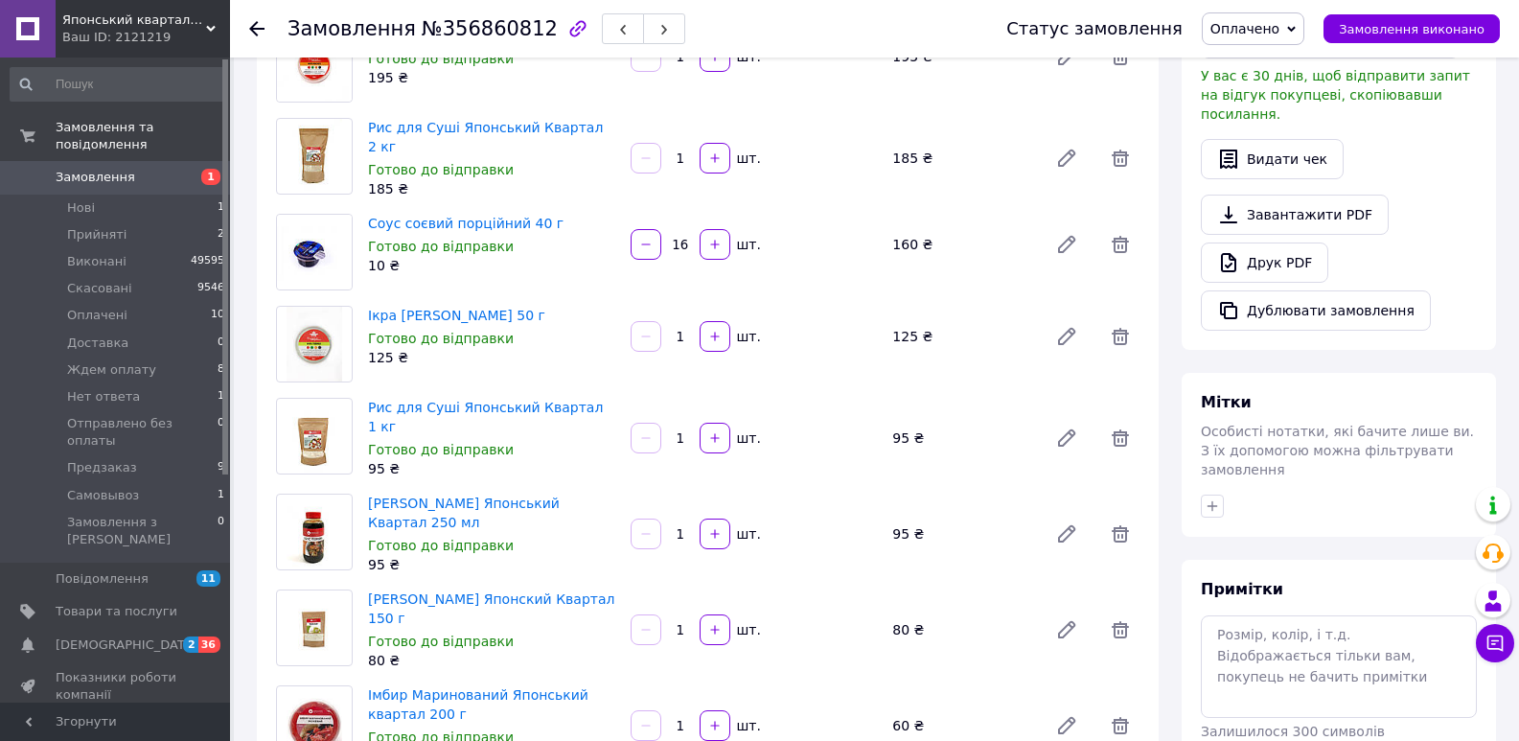
scroll to position [377, 0]
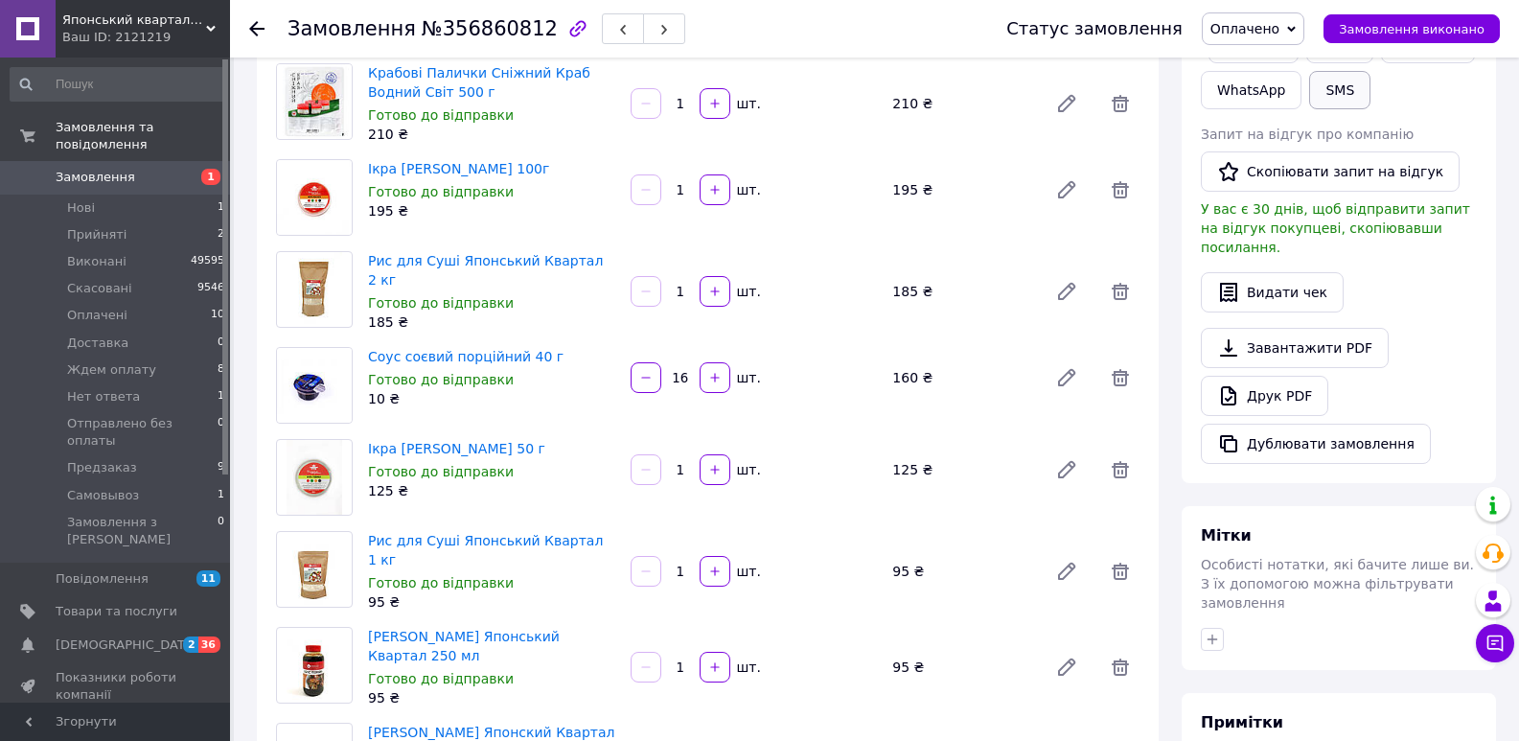
click at [1323, 92] on button "SMS" at bounding box center [1339, 90] width 61 height 38
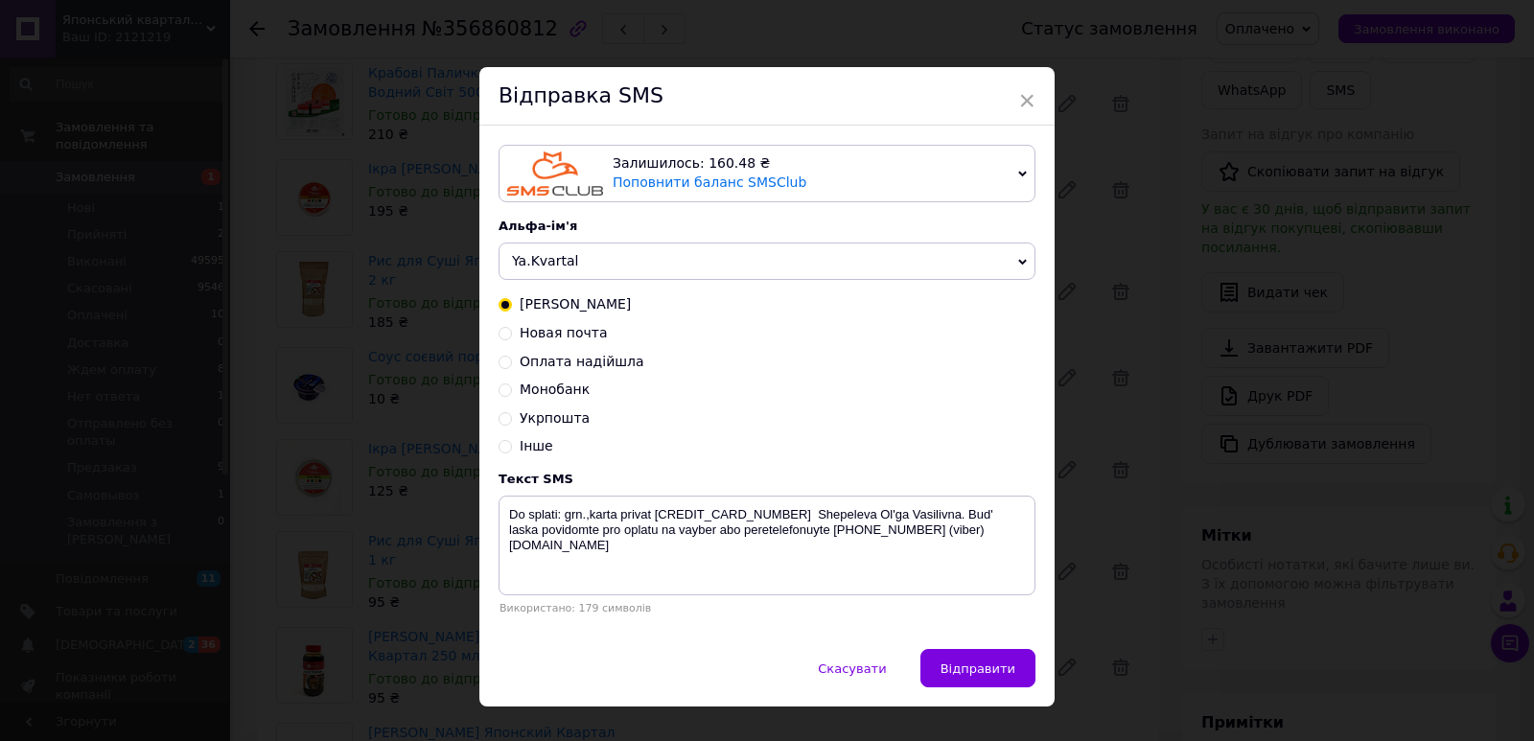
click at [551, 340] on span "Новая почта" at bounding box center [564, 332] width 88 height 15
click at [512, 338] on input "Новая почта" at bounding box center [504, 331] width 13 height 13
radio input "true"
radio input "false"
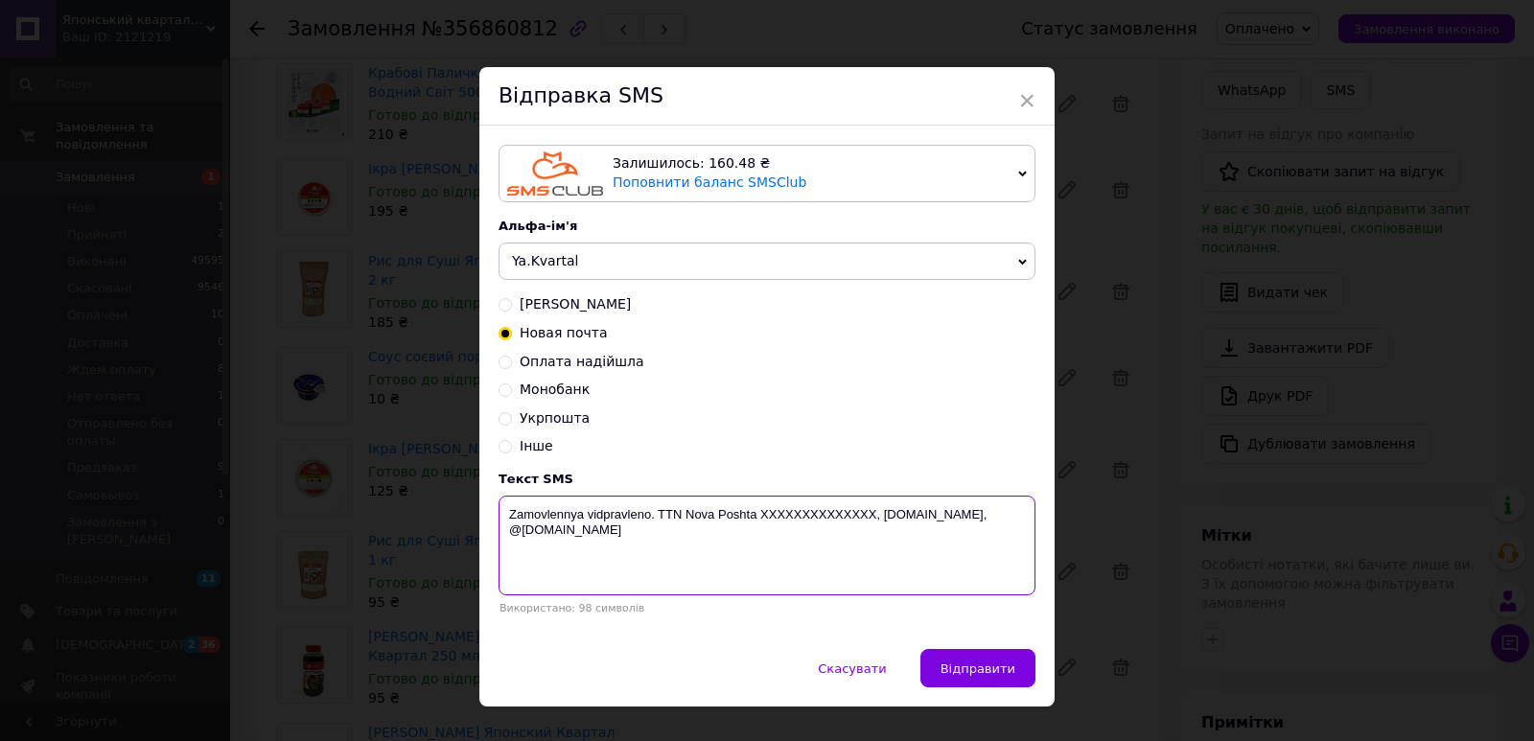
click at [807, 518] on textarea "Zamovlennya vidpravleno. TTN Nova Poshta XXXXXXXXXXXXXX, [DOMAIN_NAME], @[DOMAI…" at bounding box center [766, 546] width 537 height 100
click at [806, 518] on textarea "Zamovlennya vidpravleno. TTN Nova Poshta XXXXXXXXXXXXXX, [DOMAIN_NAME], @[DOMAI…" at bounding box center [766, 546] width 537 height 100
paste textarea "20451225310403"
type textarea "Zamovlennya vidpravleno. [GEOGRAPHIC_DATA] 20451225310403, [DOMAIN_NAME], @[DOM…"
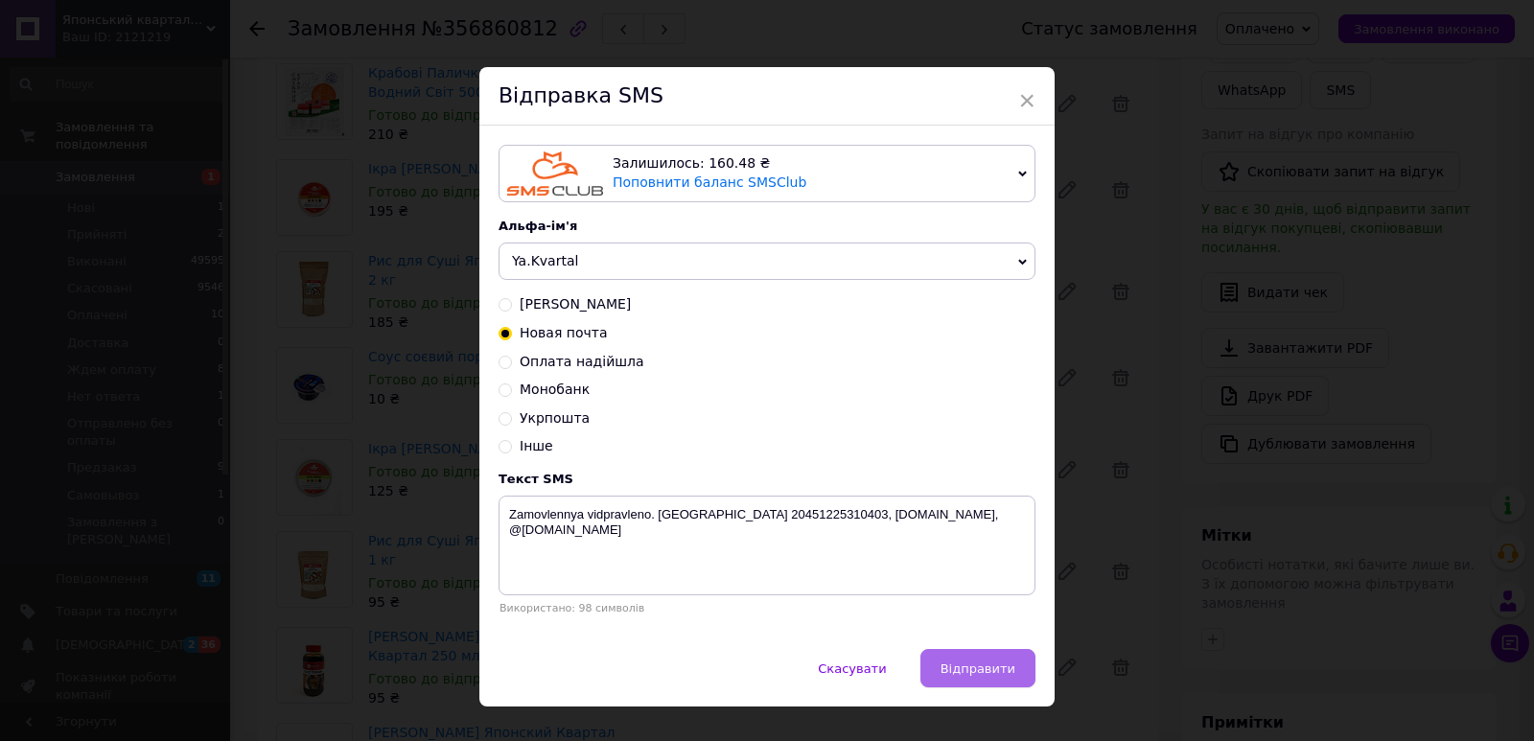
click at [942, 676] on button "Відправити" at bounding box center [977, 668] width 115 height 38
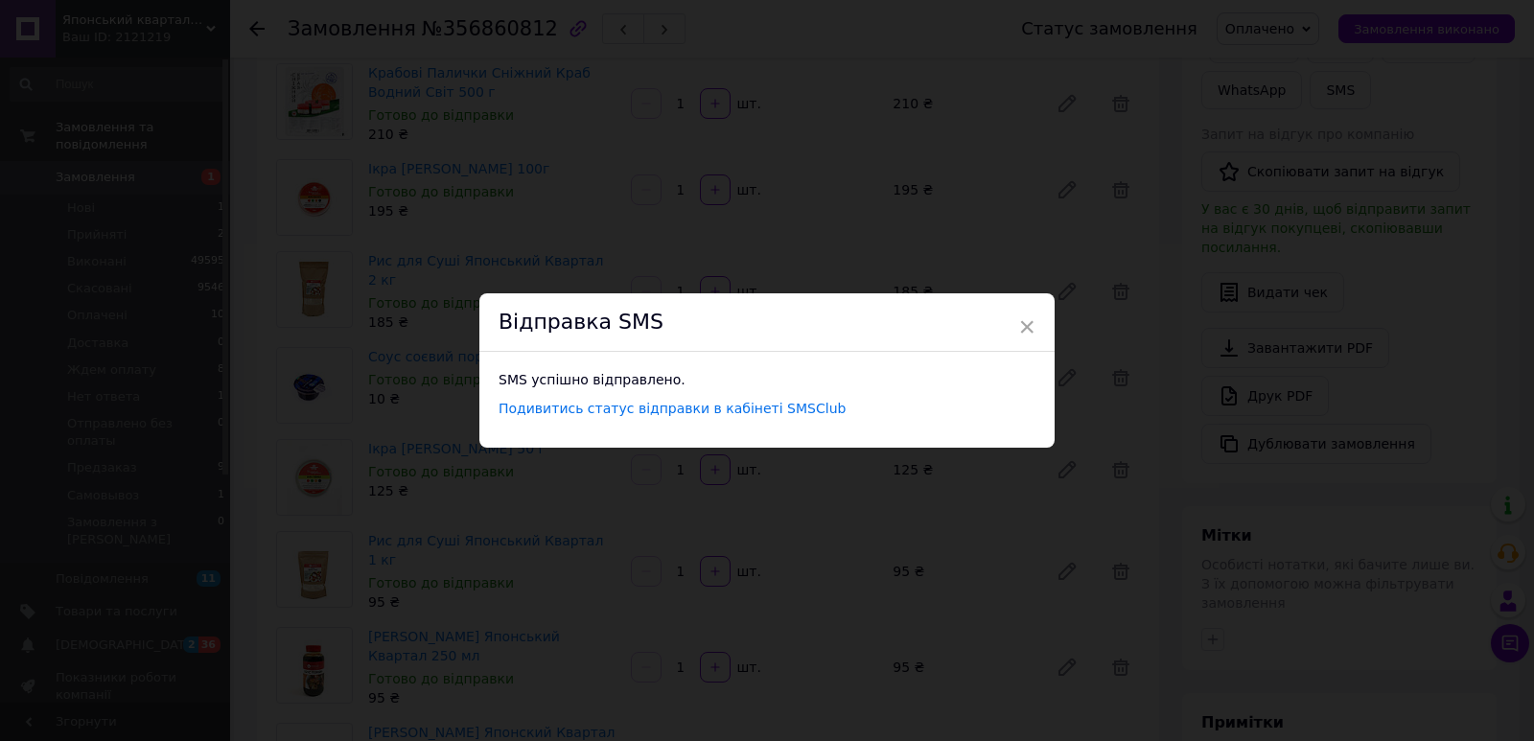
click at [670, 230] on div "× Відправка SMS SMS успішно відправлено. Подивитись статус відправки в кабінеті…" at bounding box center [767, 370] width 1534 height 741
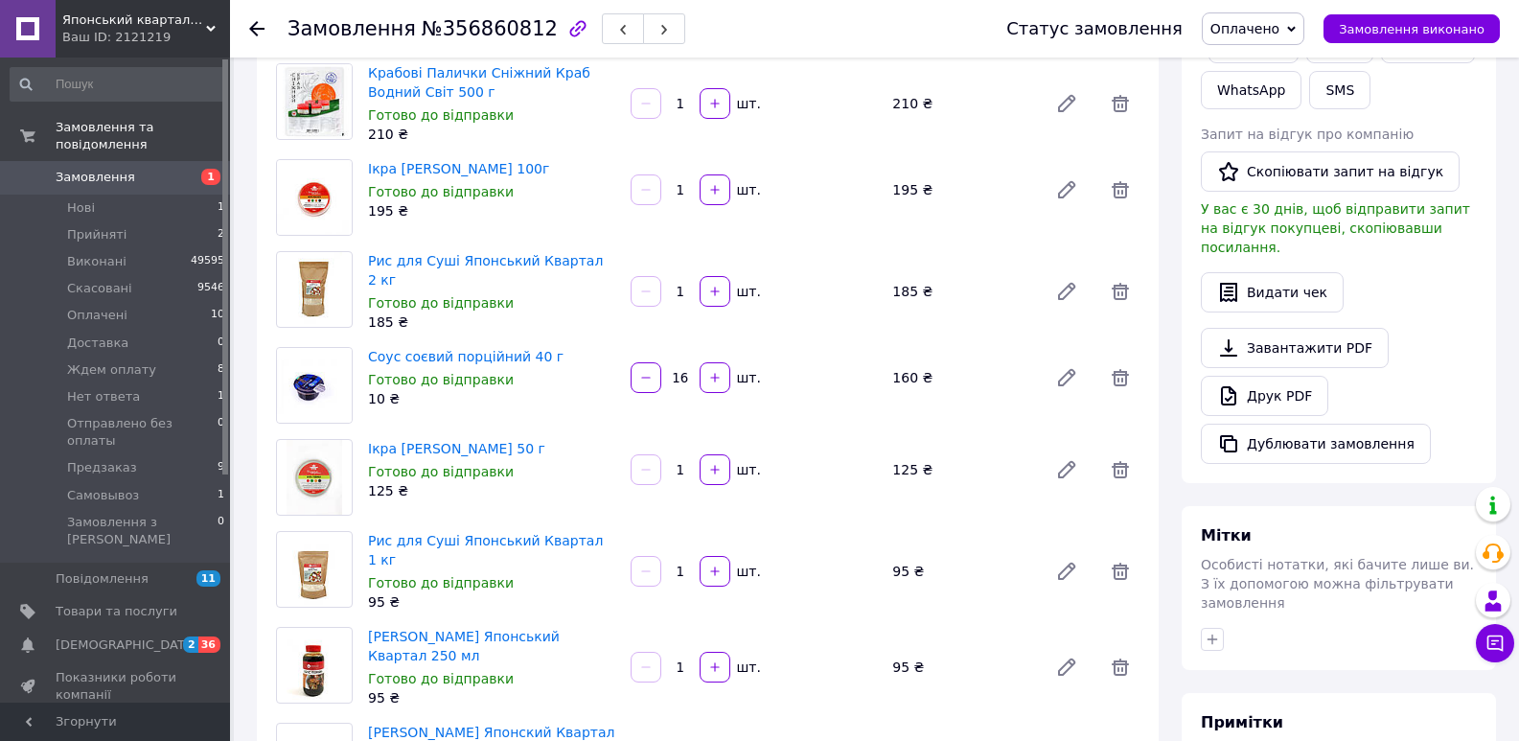
click at [473, 34] on span "№356860812" at bounding box center [490, 28] width 136 height 23
copy span "356860812"
click at [169, 302] on li "Оплачені 10" at bounding box center [118, 315] width 236 height 27
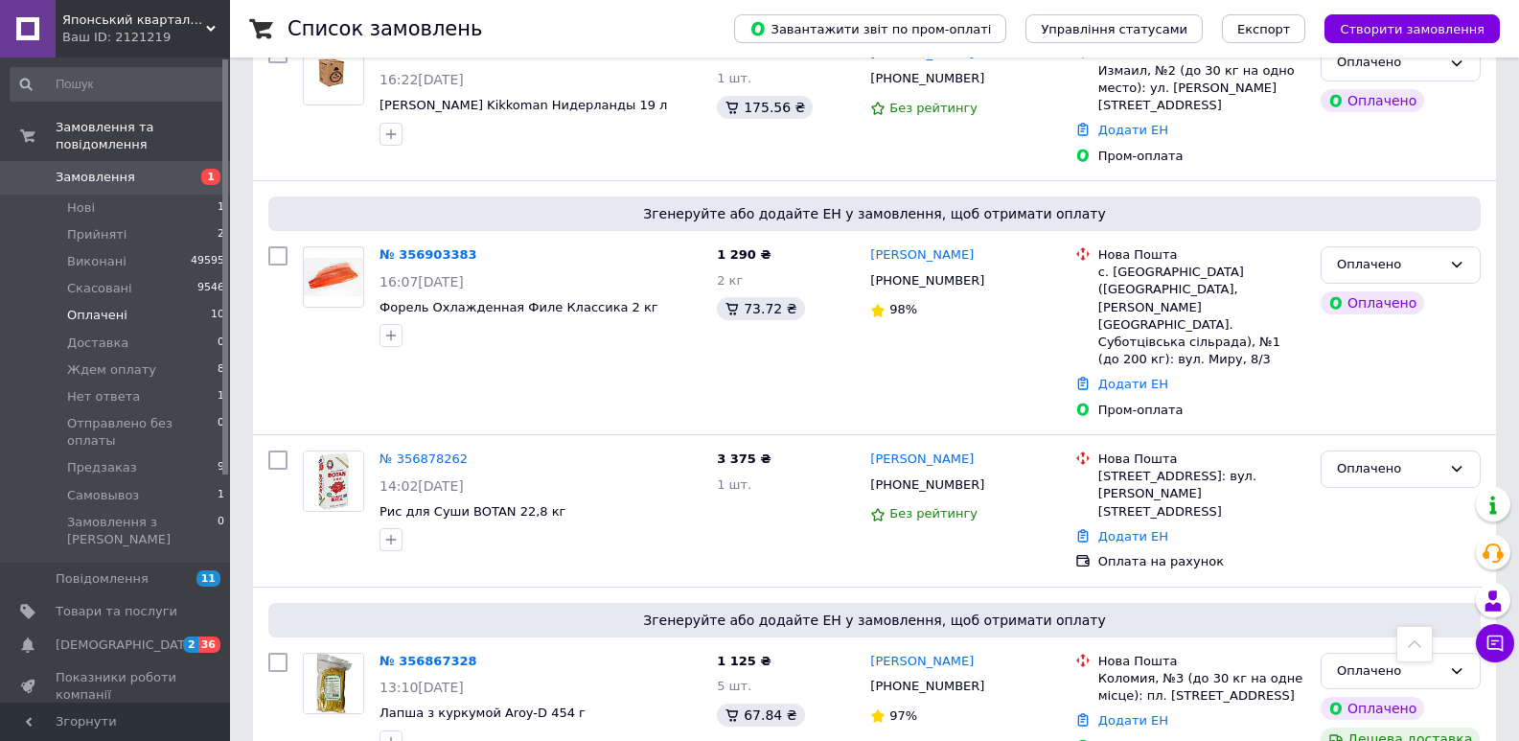
scroll to position [1089, 0]
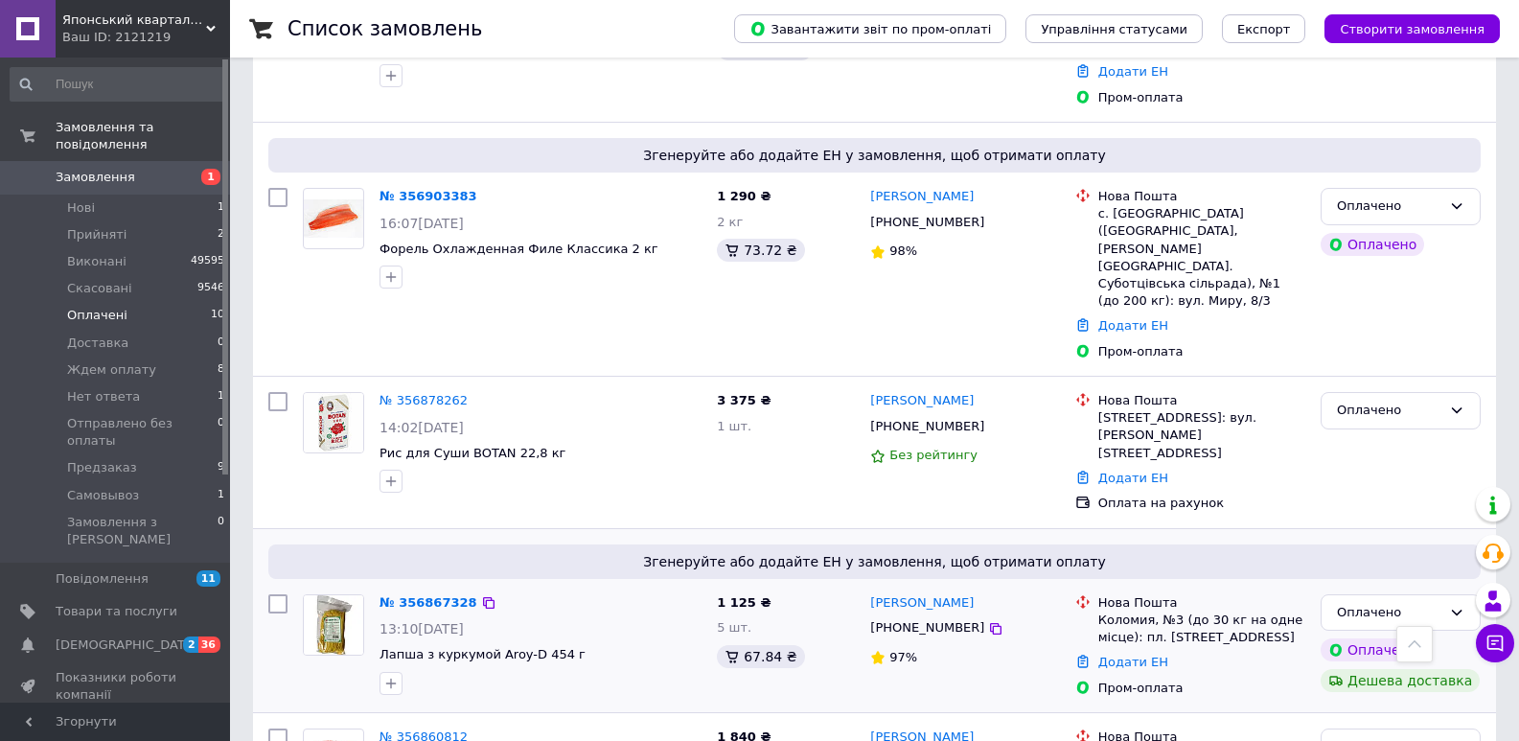
click at [921, 620] on span "[PHONE_NUMBER]" at bounding box center [927, 627] width 114 height 14
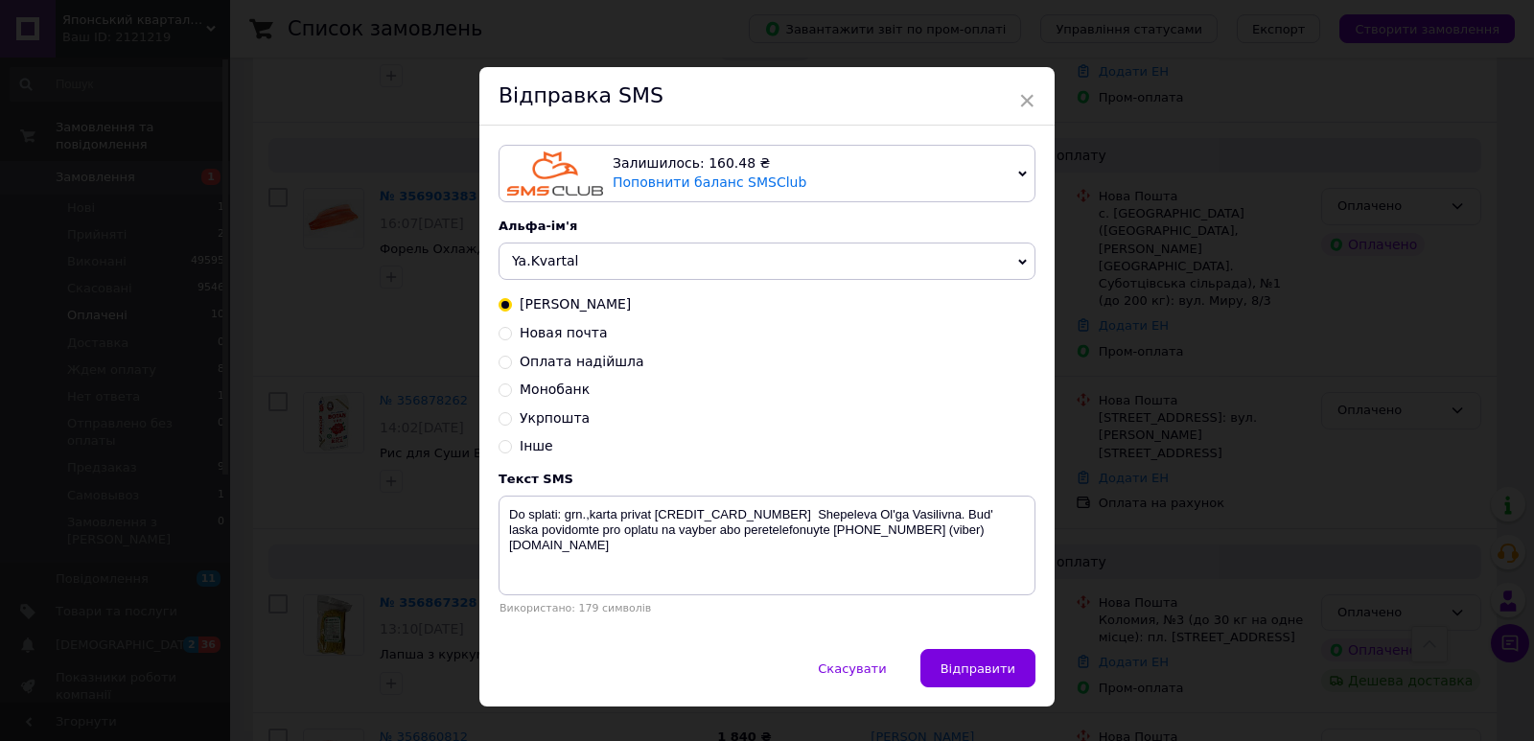
click at [547, 367] on span "Оплата надійшла" at bounding box center [582, 361] width 125 height 15
click at [512, 367] on input "Оплата надійшла" at bounding box center [504, 360] width 13 height 13
radio input "true"
radio input "false"
type textarea "Dyakuyemo, otrymaly oplatu za zamovlennya, ochikuyte na nomer TTN. [DOMAIN_NAME]"
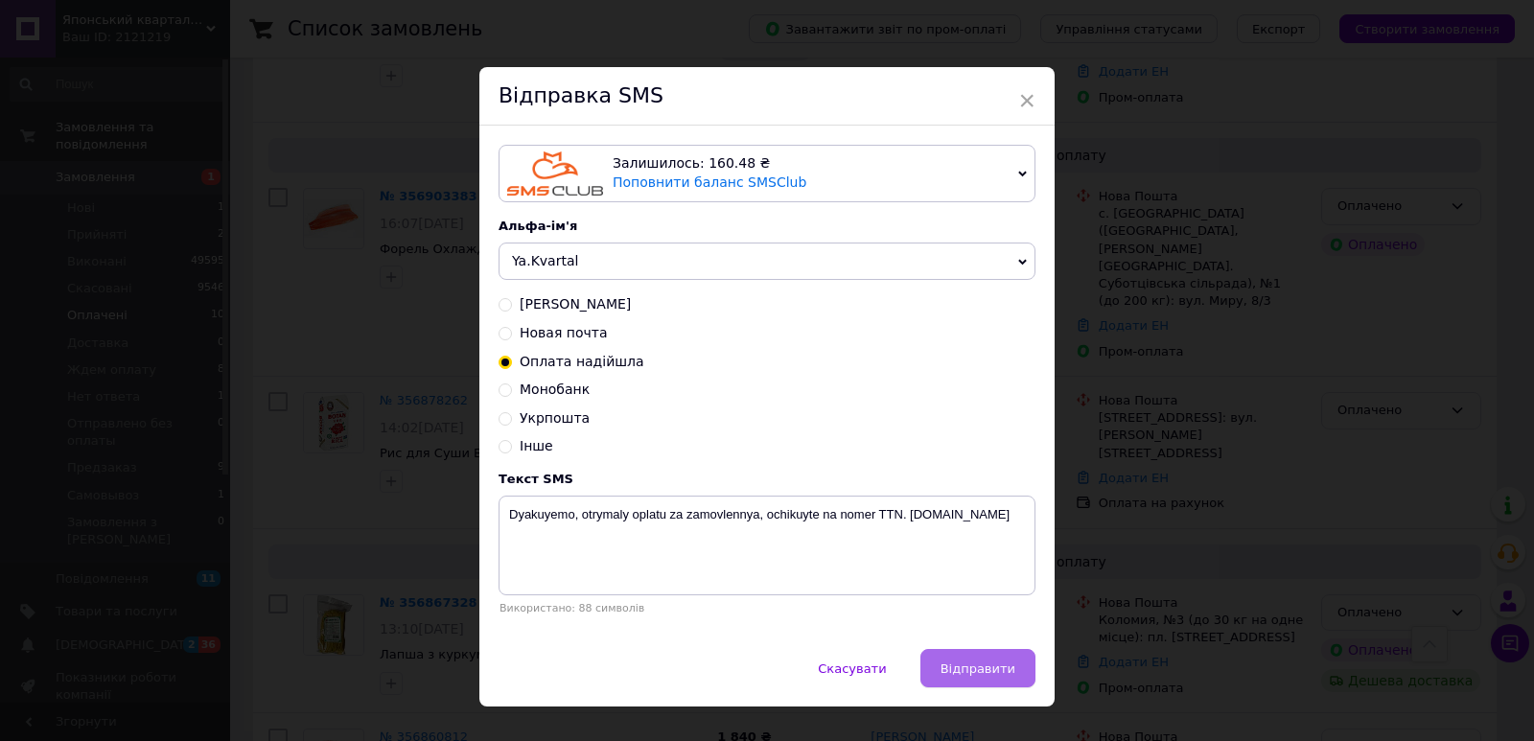
click at [1008, 685] on button "Відправити" at bounding box center [977, 668] width 115 height 38
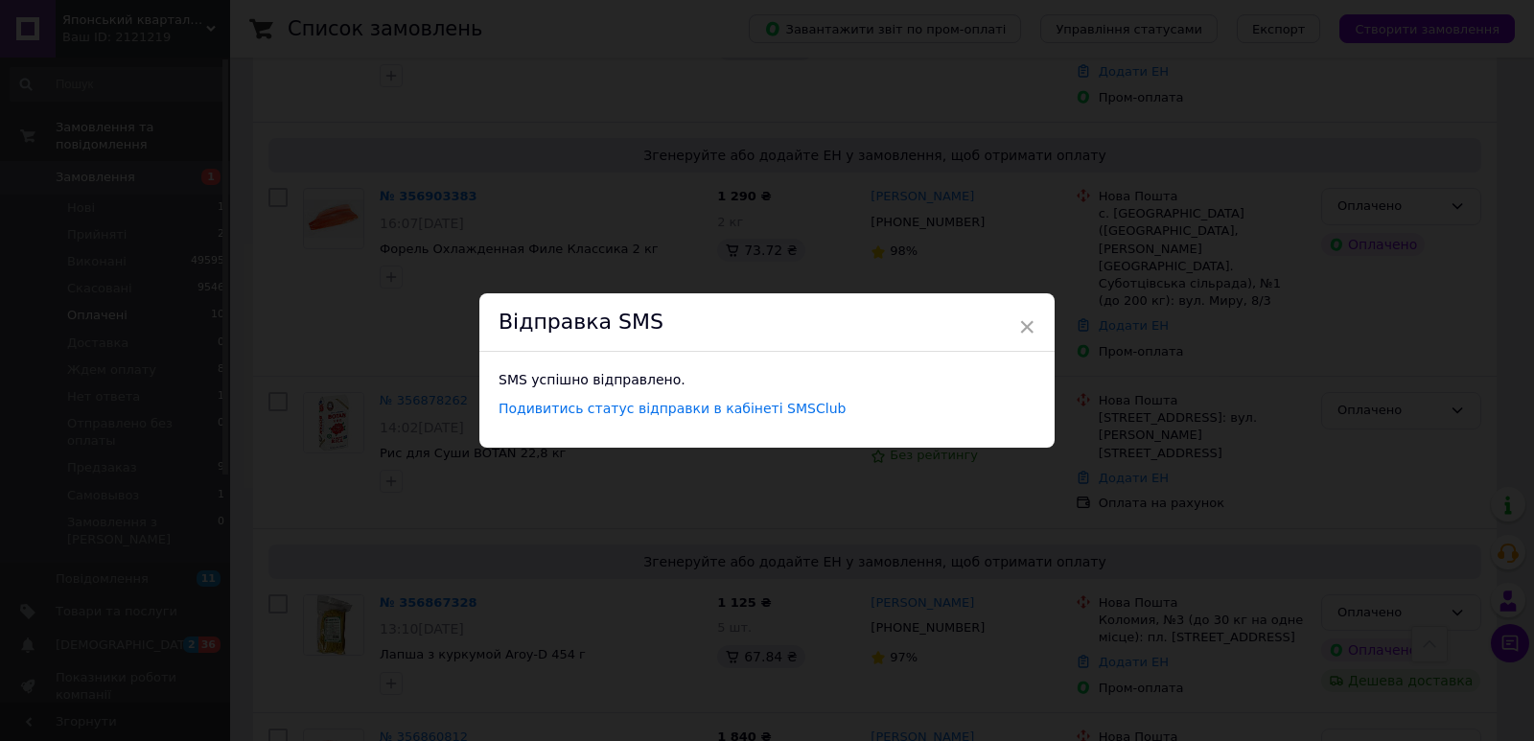
click at [1466, 365] on div "× Відправка SMS SMS успішно відправлено. Подивитись статус відправки в кабінеті…" at bounding box center [767, 370] width 1534 height 741
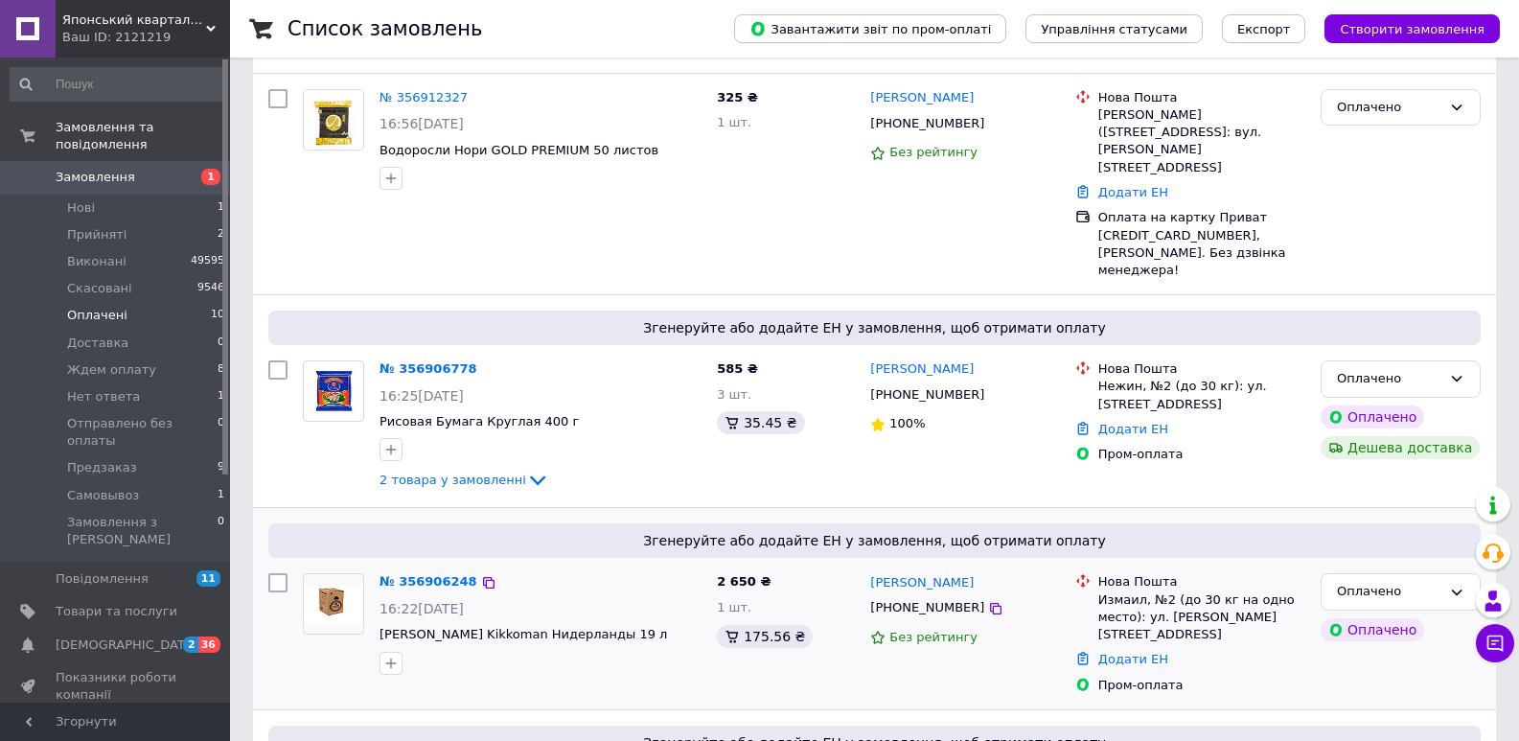
scroll to position [505, 0]
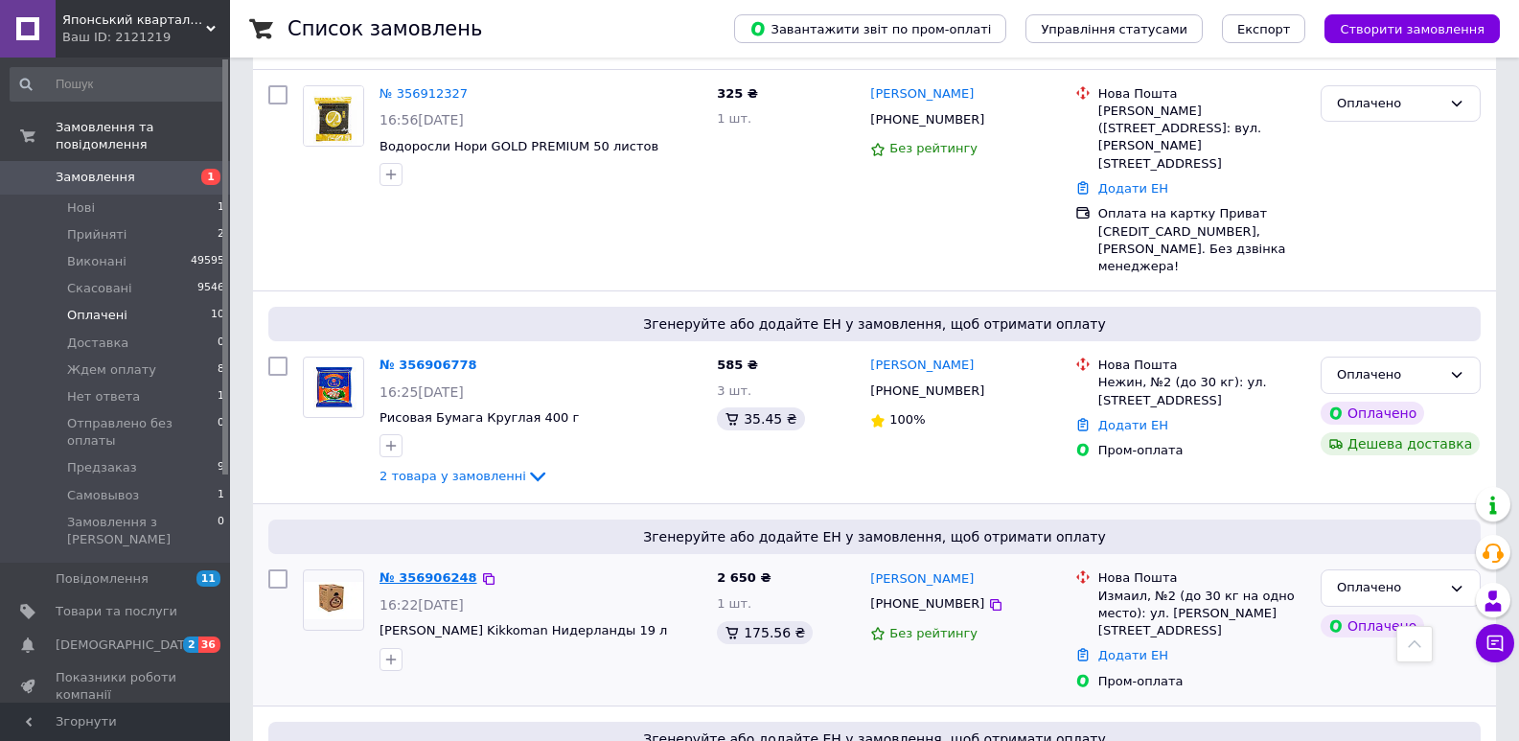
click at [455, 570] on link "№ 356906248" at bounding box center [429, 577] width 98 height 14
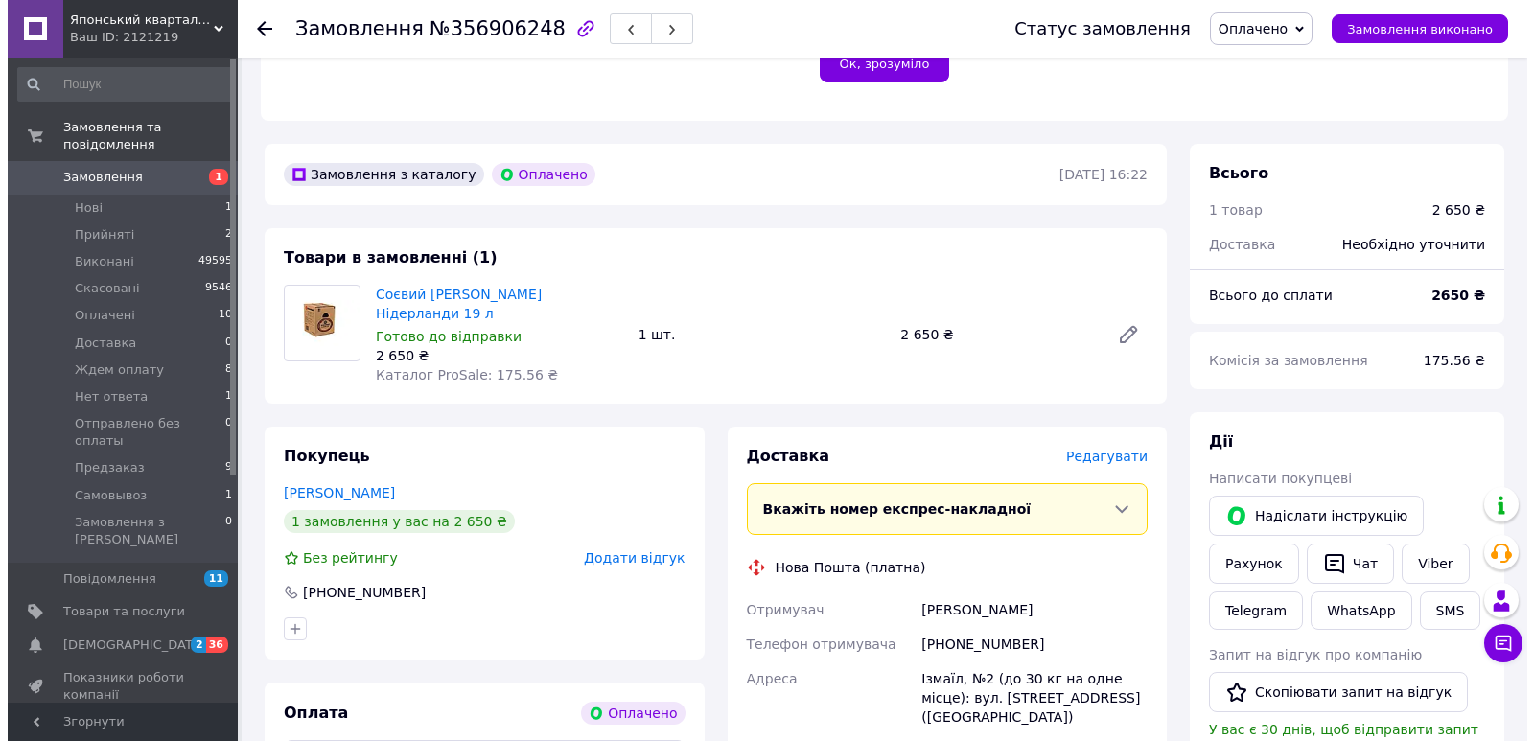
scroll to position [707, 0]
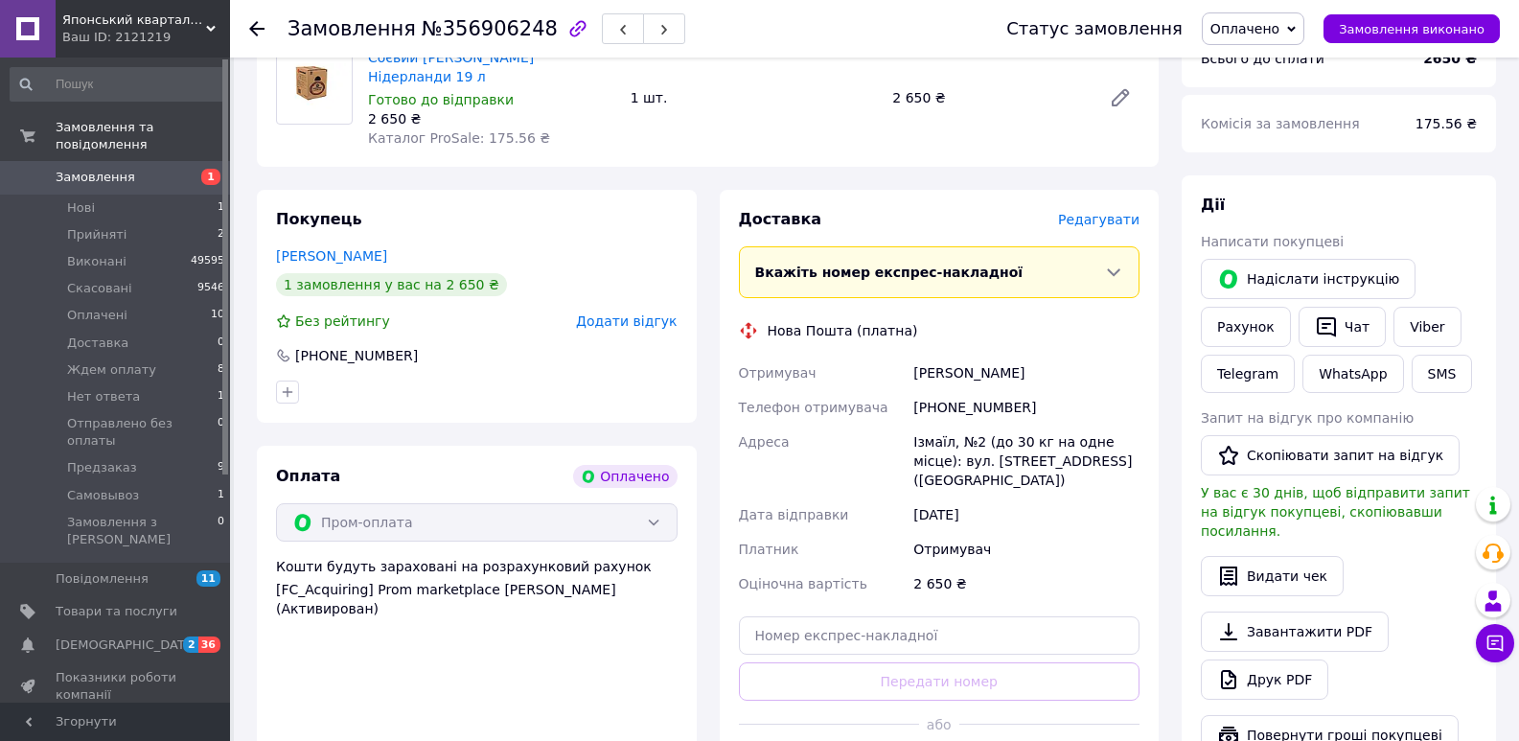
click at [1096, 209] on div "Доставка Редагувати" at bounding box center [940, 220] width 402 height 22
click at [1116, 212] on span "Редагувати" at bounding box center [1098, 219] width 81 height 15
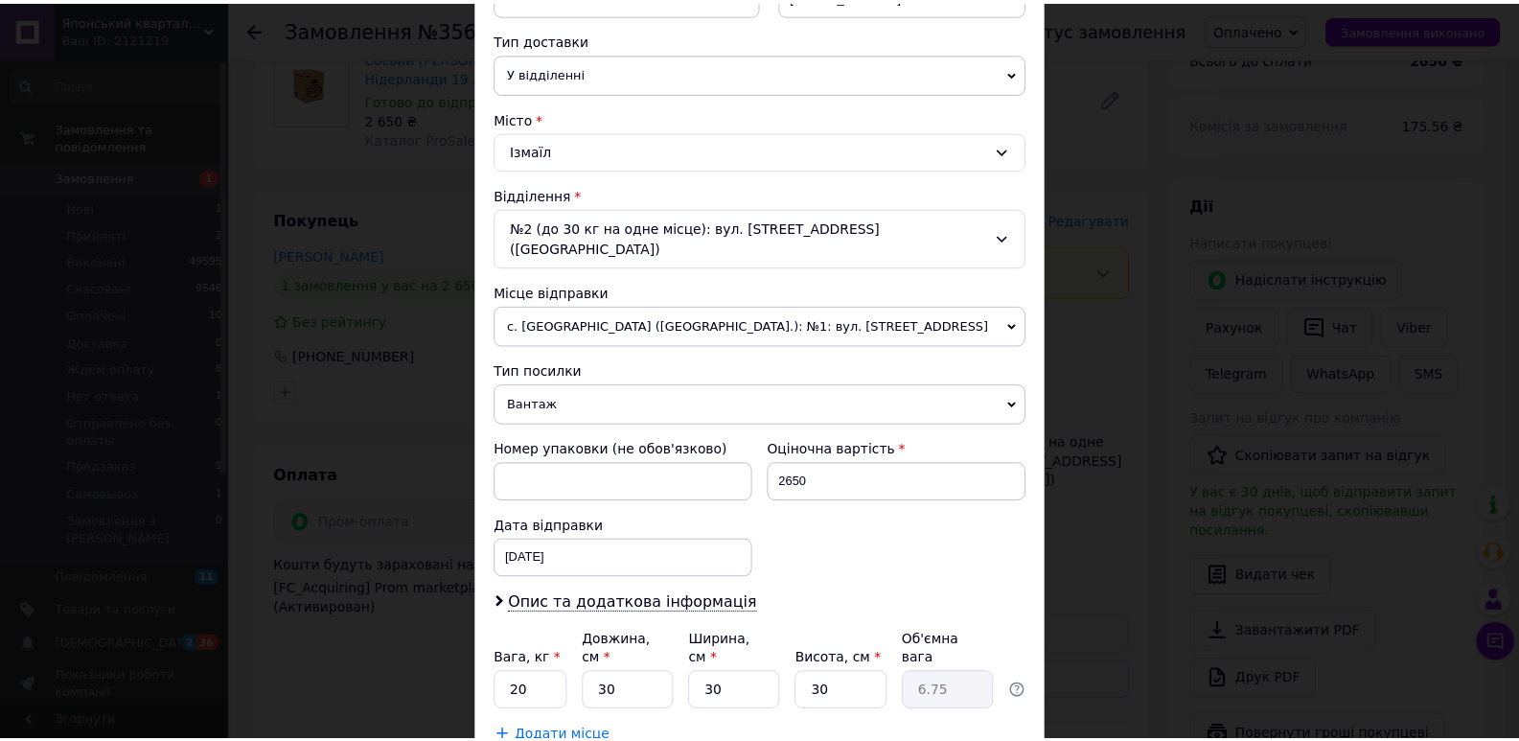
scroll to position [461, 0]
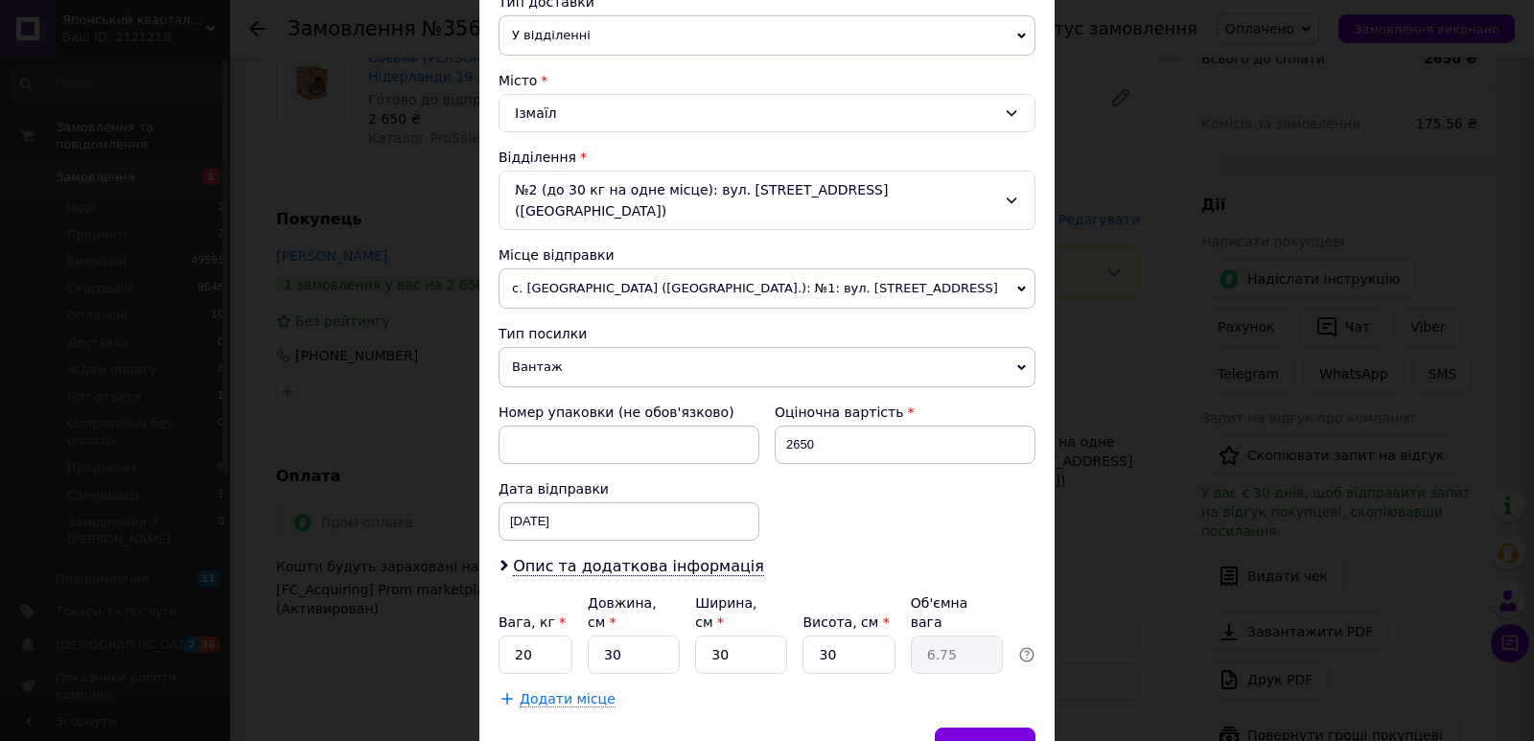
click at [1126, 514] on div "× Редагування доставки Спосіб доставки Нова Пошта (платна) Платник Отримувач Ві…" at bounding box center [767, 370] width 1534 height 741
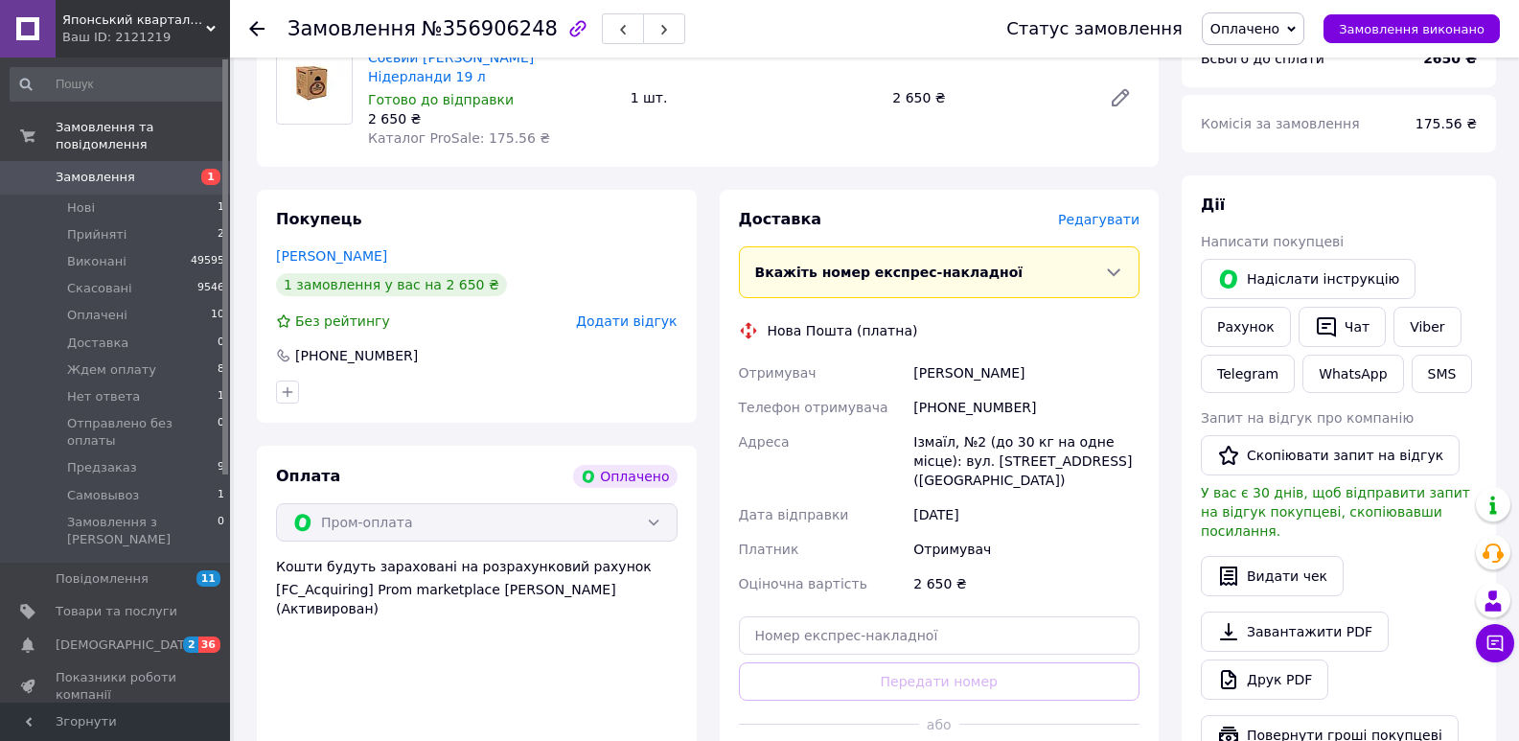
scroll to position [933, 0]
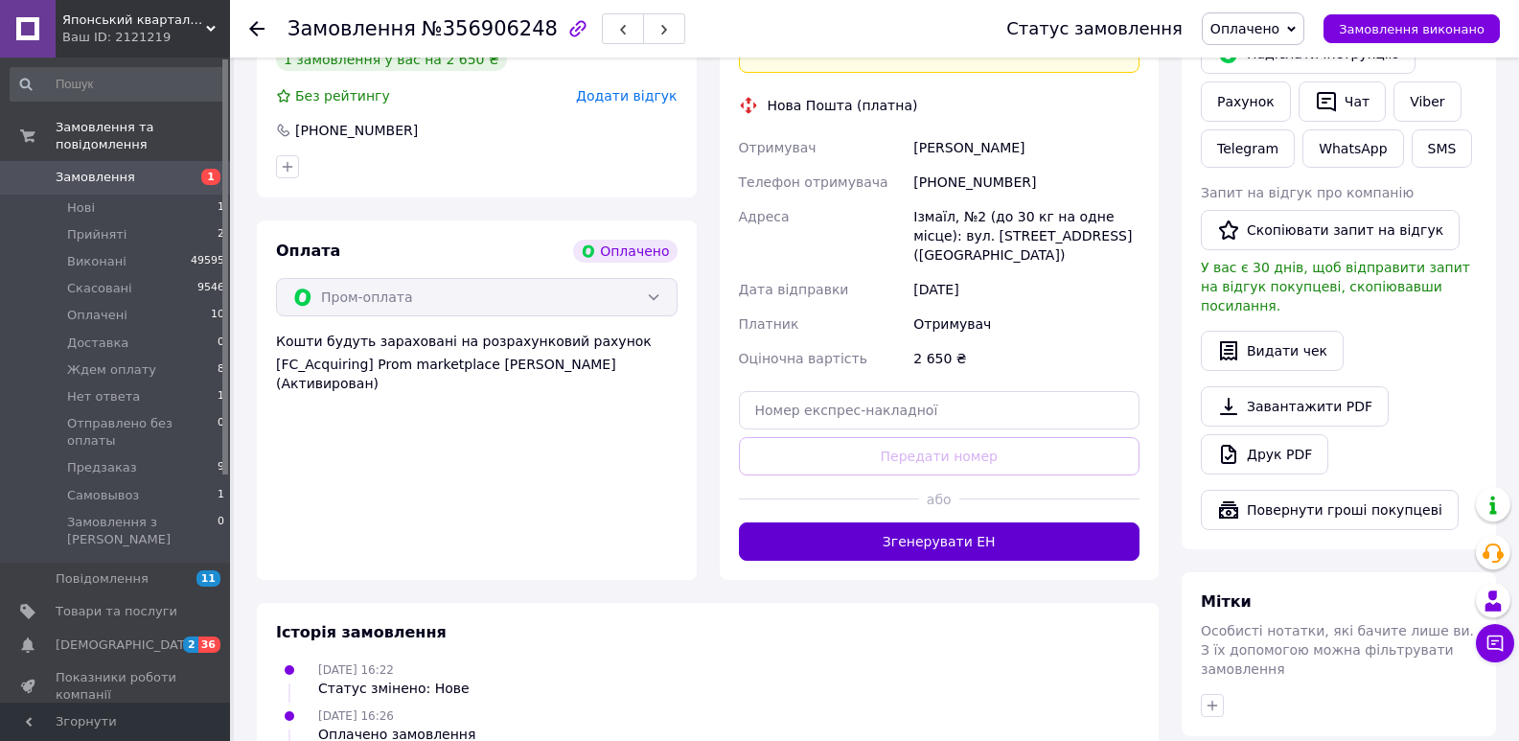
click at [913, 522] on button "Згенерувати ЕН" at bounding box center [940, 541] width 402 height 38
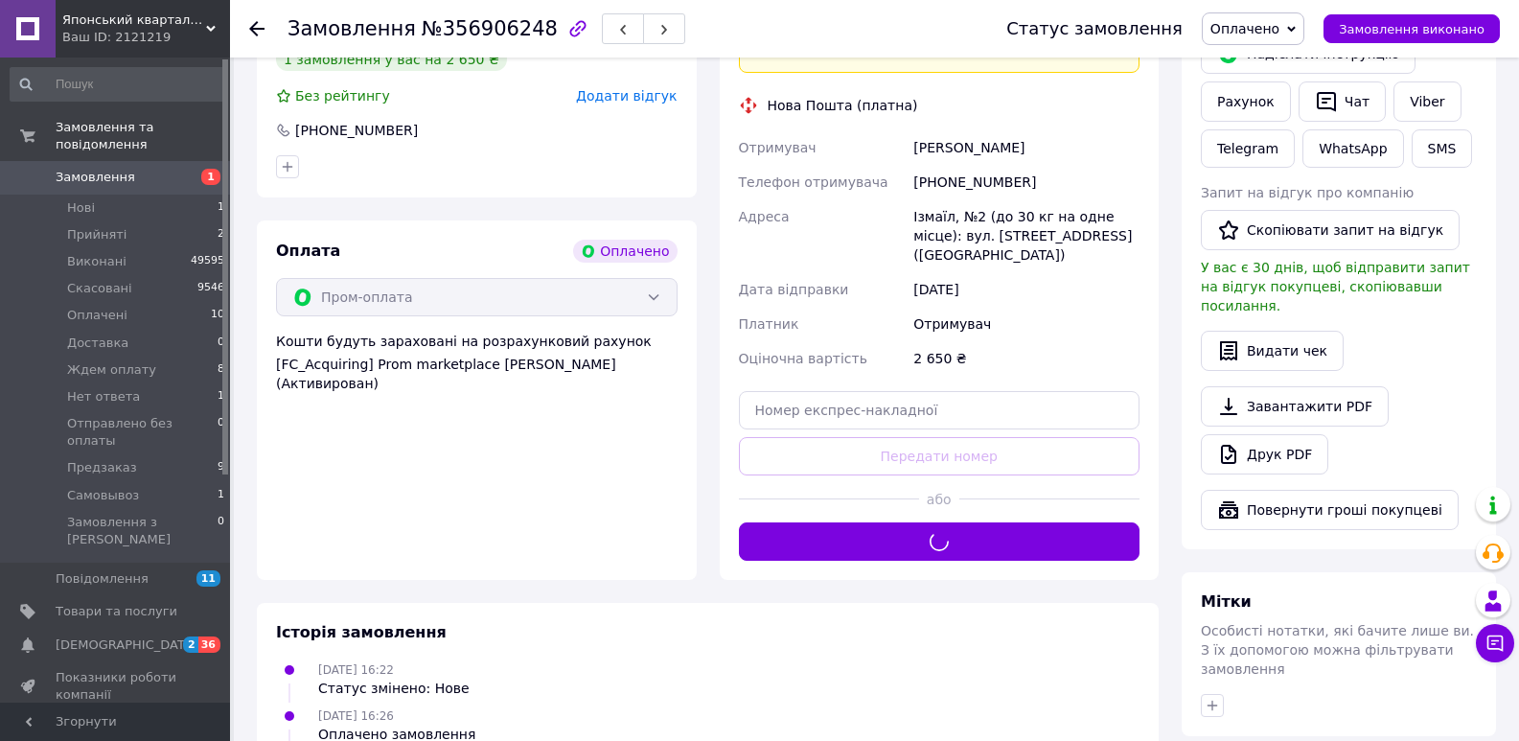
click at [460, 35] on span "№356906248" at bounding box center [490, 28] width 136 height 23
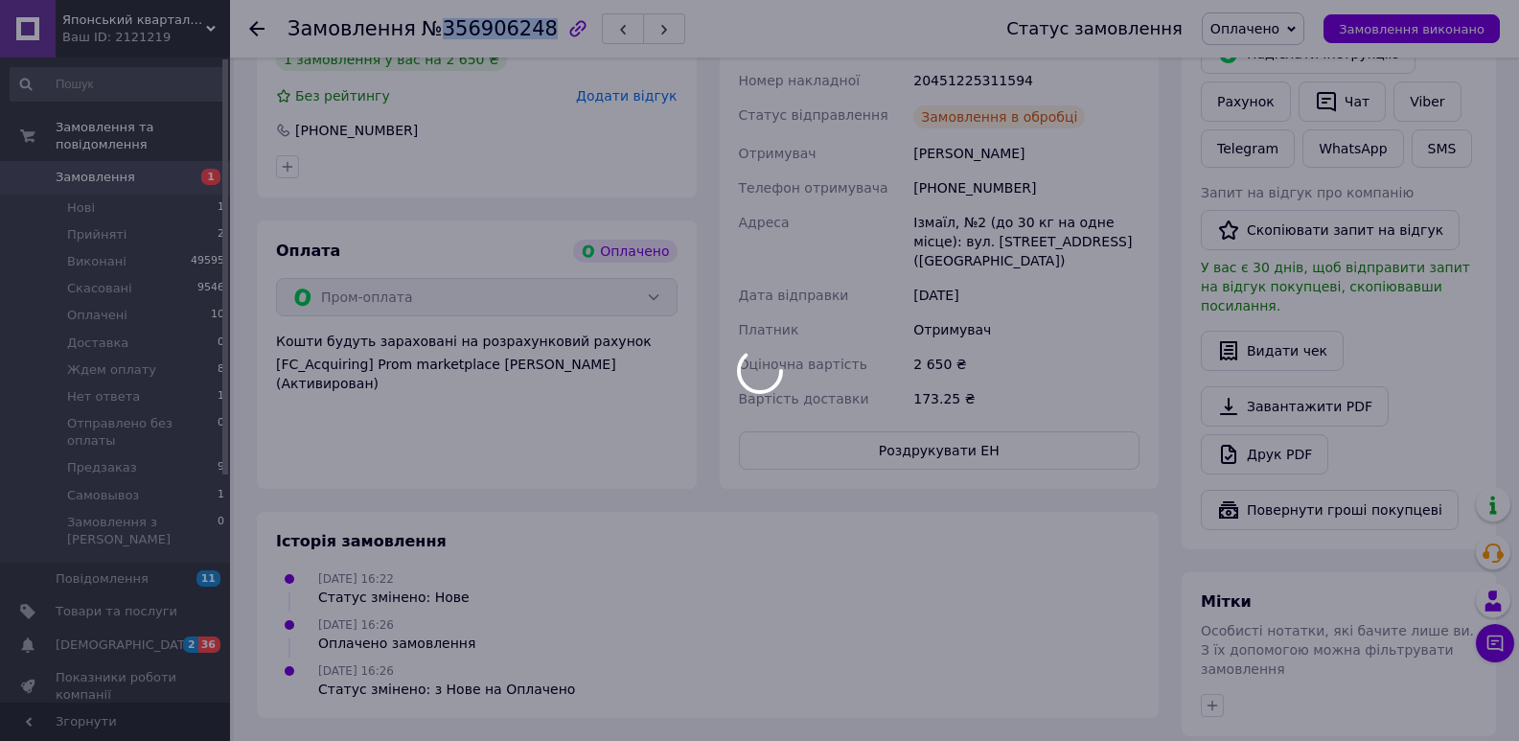
copy span "356906248"
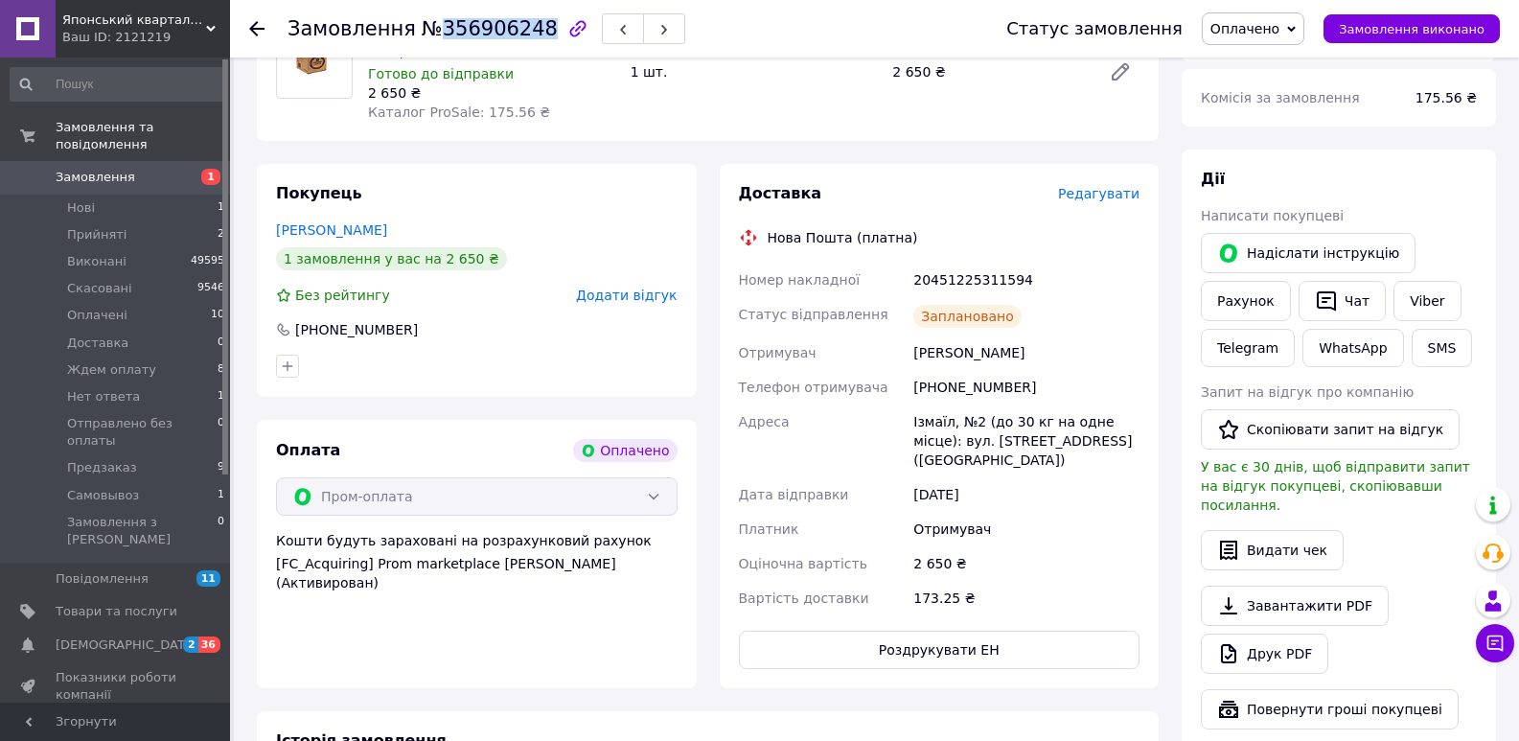
scroll to position [718, 0]
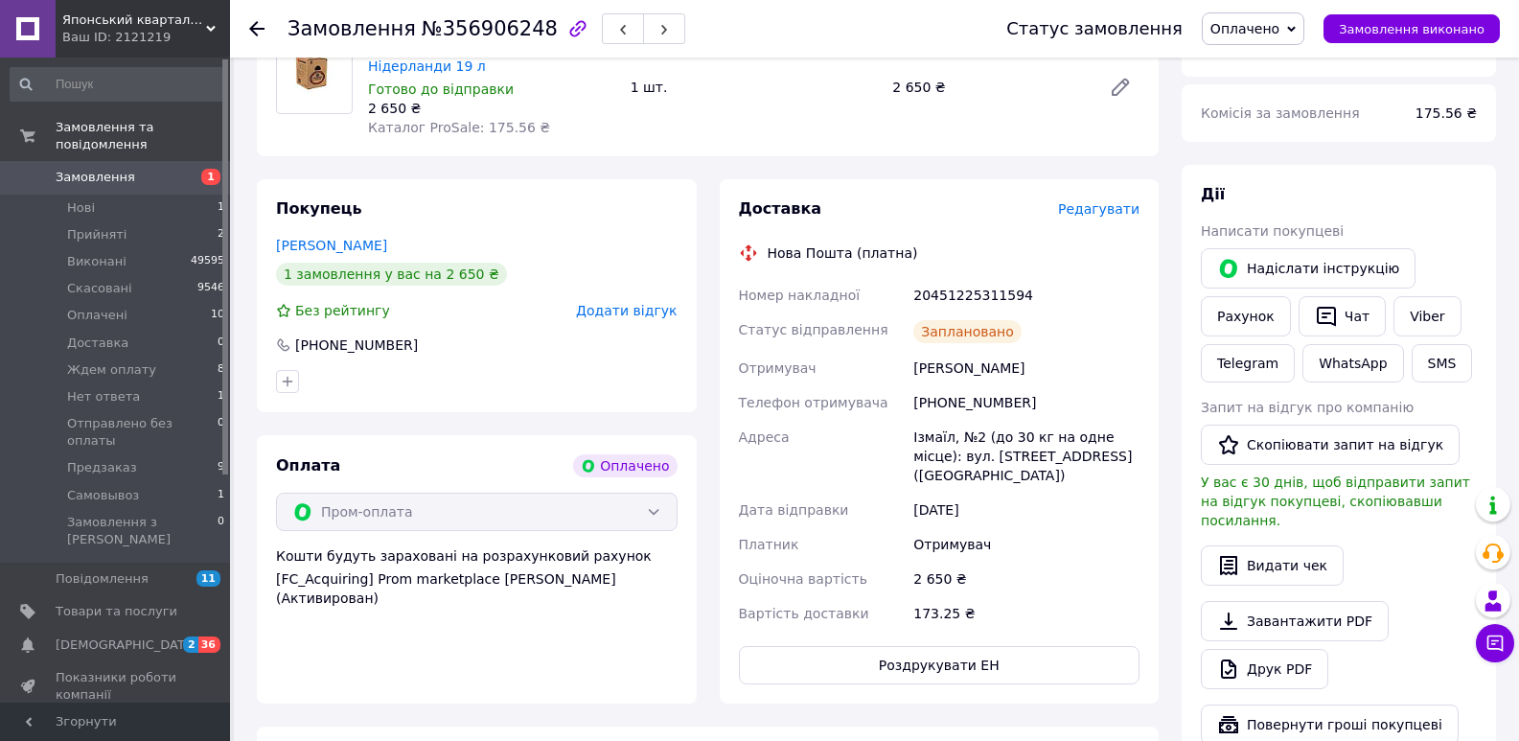
click at [983, 278] on div "20451225311594" at bounding box center [1027, 295] width 234 height 35
copy div "20451225311594"
click at [1429, 355] on button "SMS" at bounding box center [1442, 363] width 61 height 38
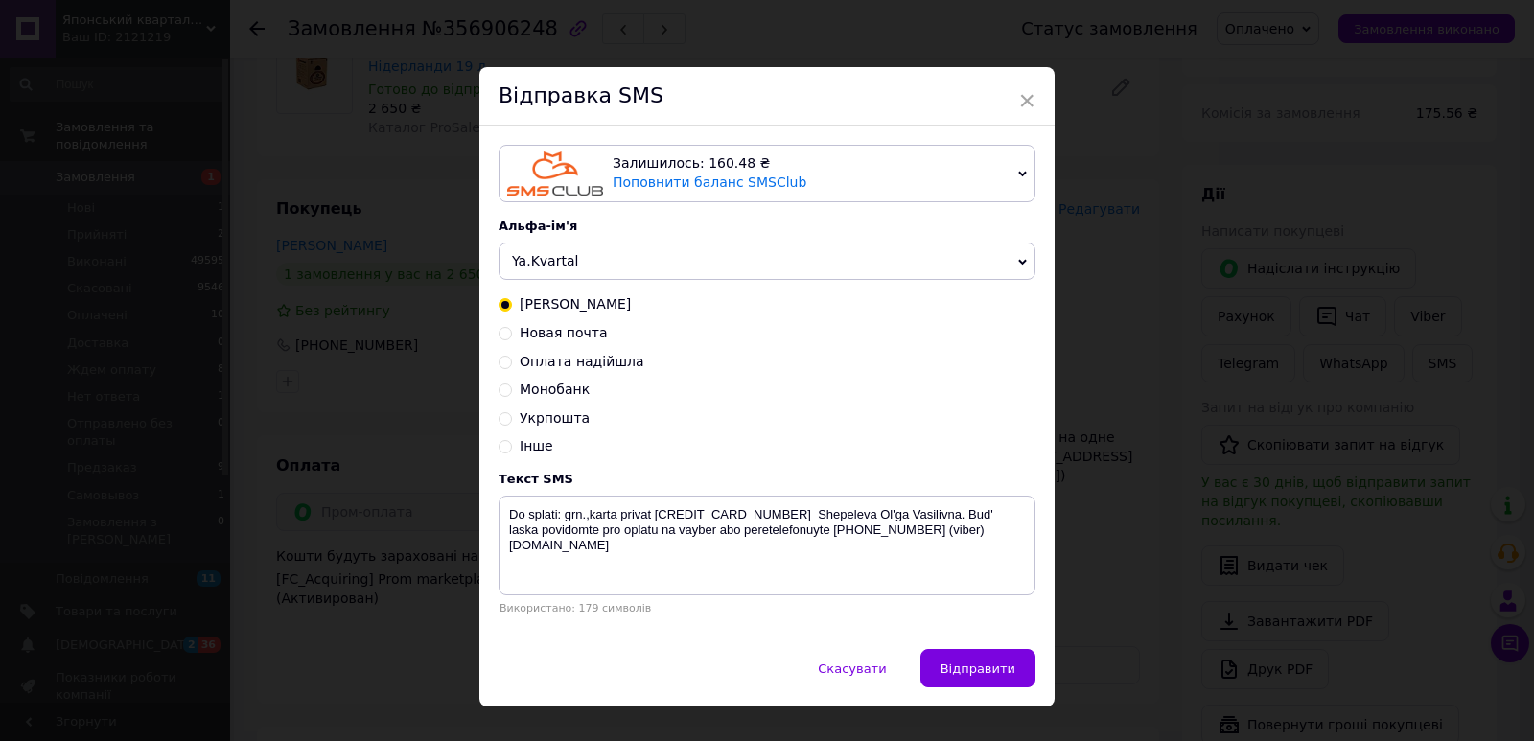
click at [587, 336] on span "Новая почта" at bounding box center [564, 332] width 88 height 15
click at [512, 336] on input "Новая почта" at bounding box center [504, 331] width 13 height 13
radio input "true"
radio input "false"
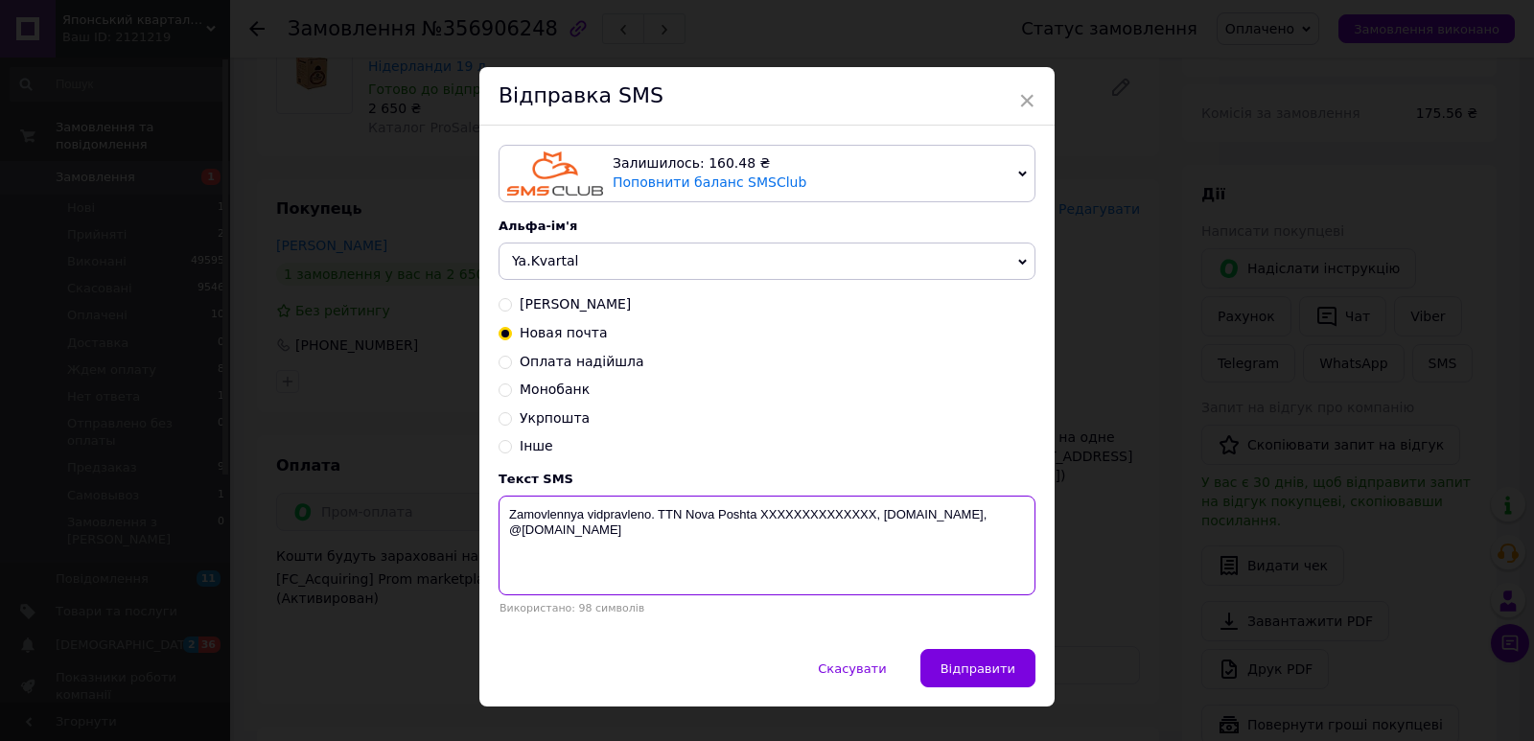
click at [774, 515] on textarea "Zamovlennya vidpravleno. TTN Nova Poshta XXXXXXXXXXXXXX, [DOMAIN_NAME], @[DOMAI…" at bounding box center [766, 546] width 537 height 100
paste textarea "20451225311594"
type textarea "Zamovlennya vidpravleno. [GEOGRAPHIC_DATA] 20451225311594, [DOMAIN_NAME], @[DOM…"
click at [979, 669] on span "Відправити" at bounding box center [977, 668] width 75 height 14
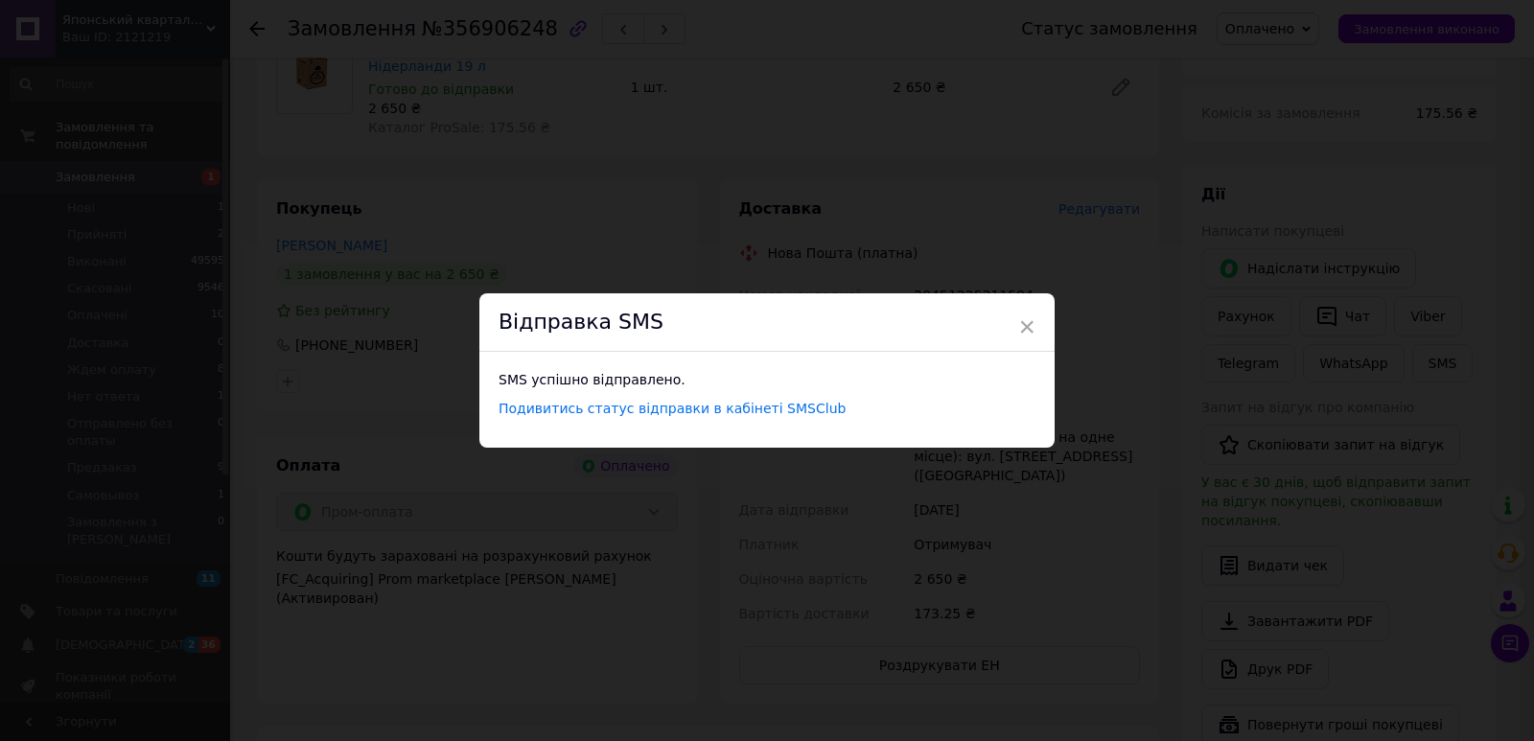
drag, startPoint x: 517, startPoint y: 236, endPoint x: 282, endPoint y: 249, distance: 235.2
click at [516, 237] on div "× Відправка SMS SMS успішно відправлено. Подивитись статус відправки в кабінеті…" at bounding box center [767, 370] width 1534 height 741
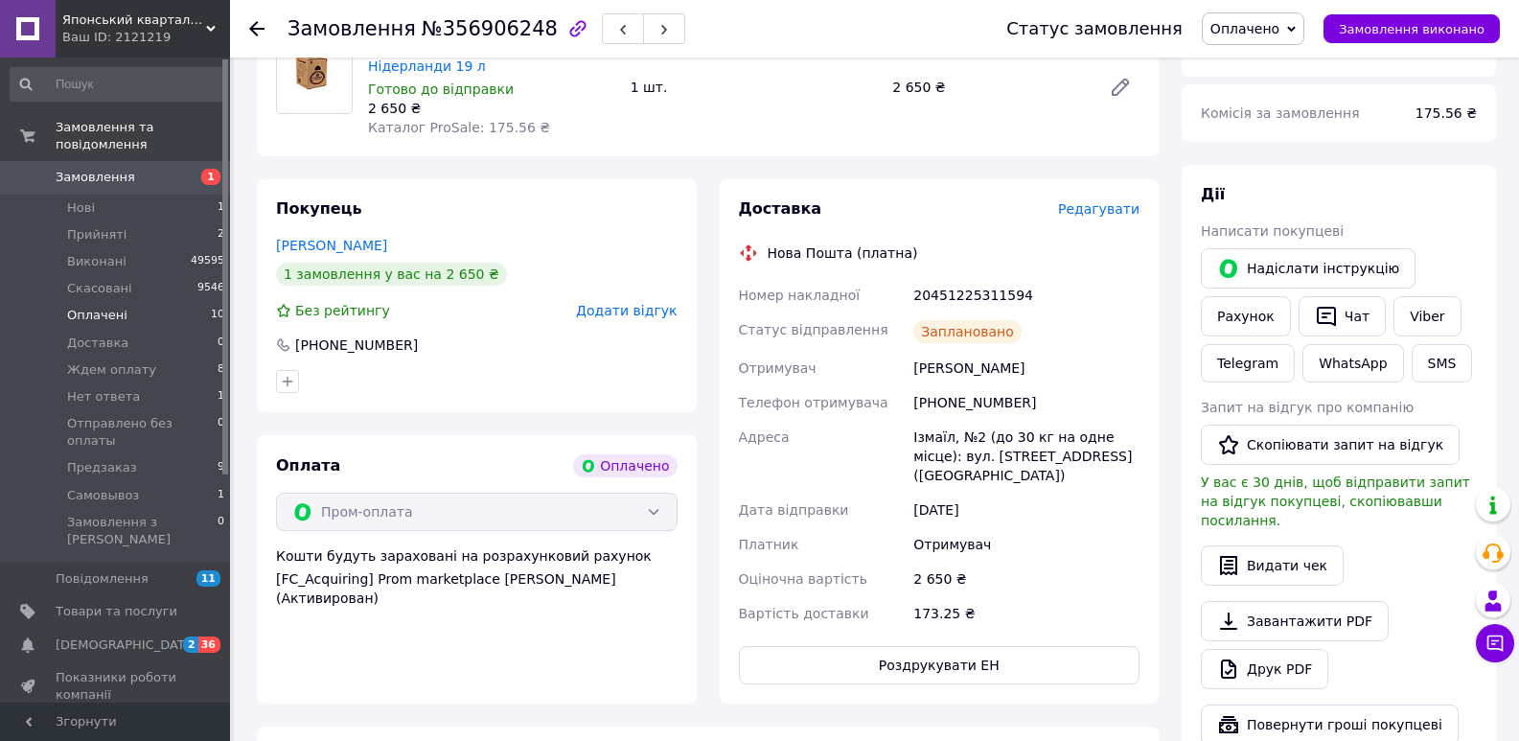
click at [110, 307] on span "Оплачені" at bounding box center [97, 315] width 60 height 17
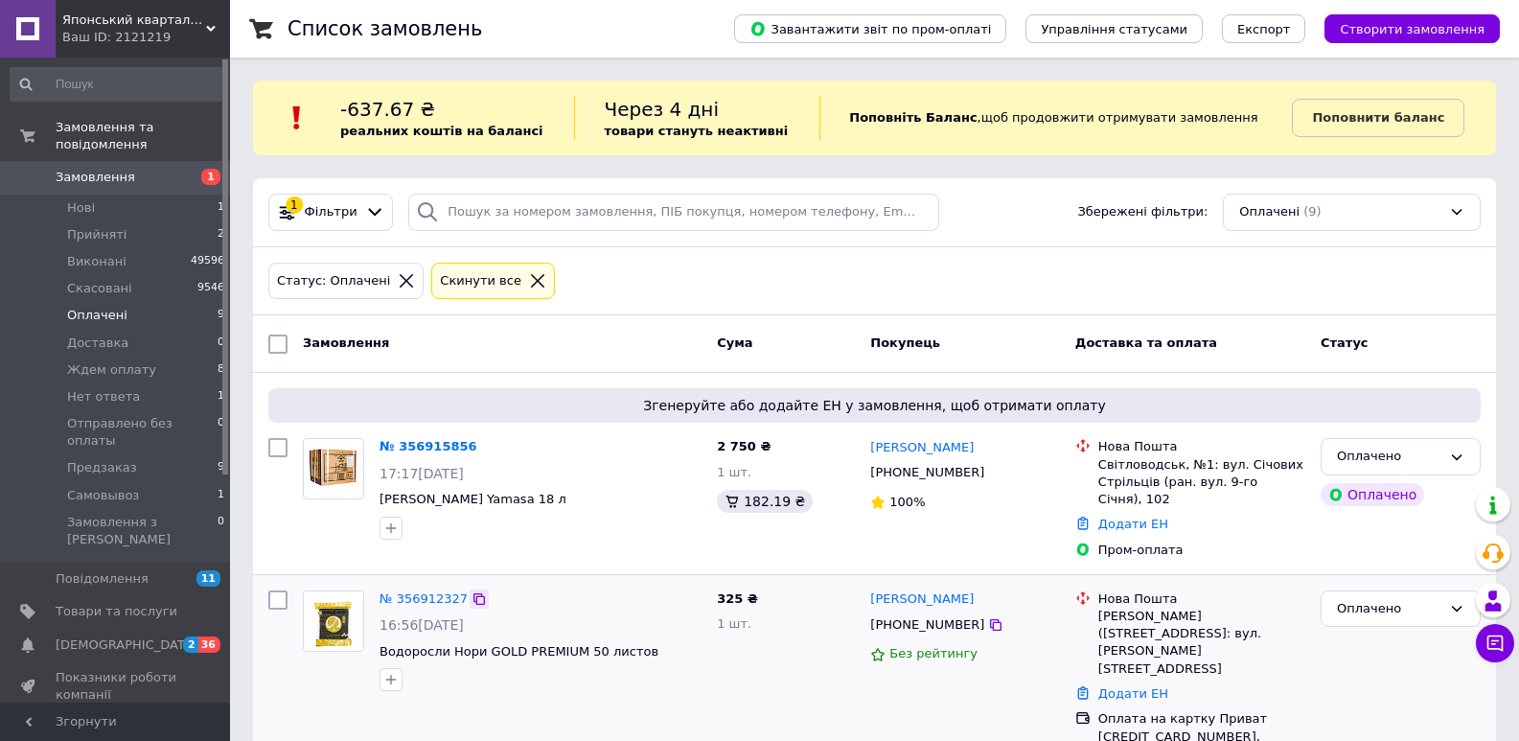
click at [474, 593] on icon at bounding box center [480, 599] width 12 height 12
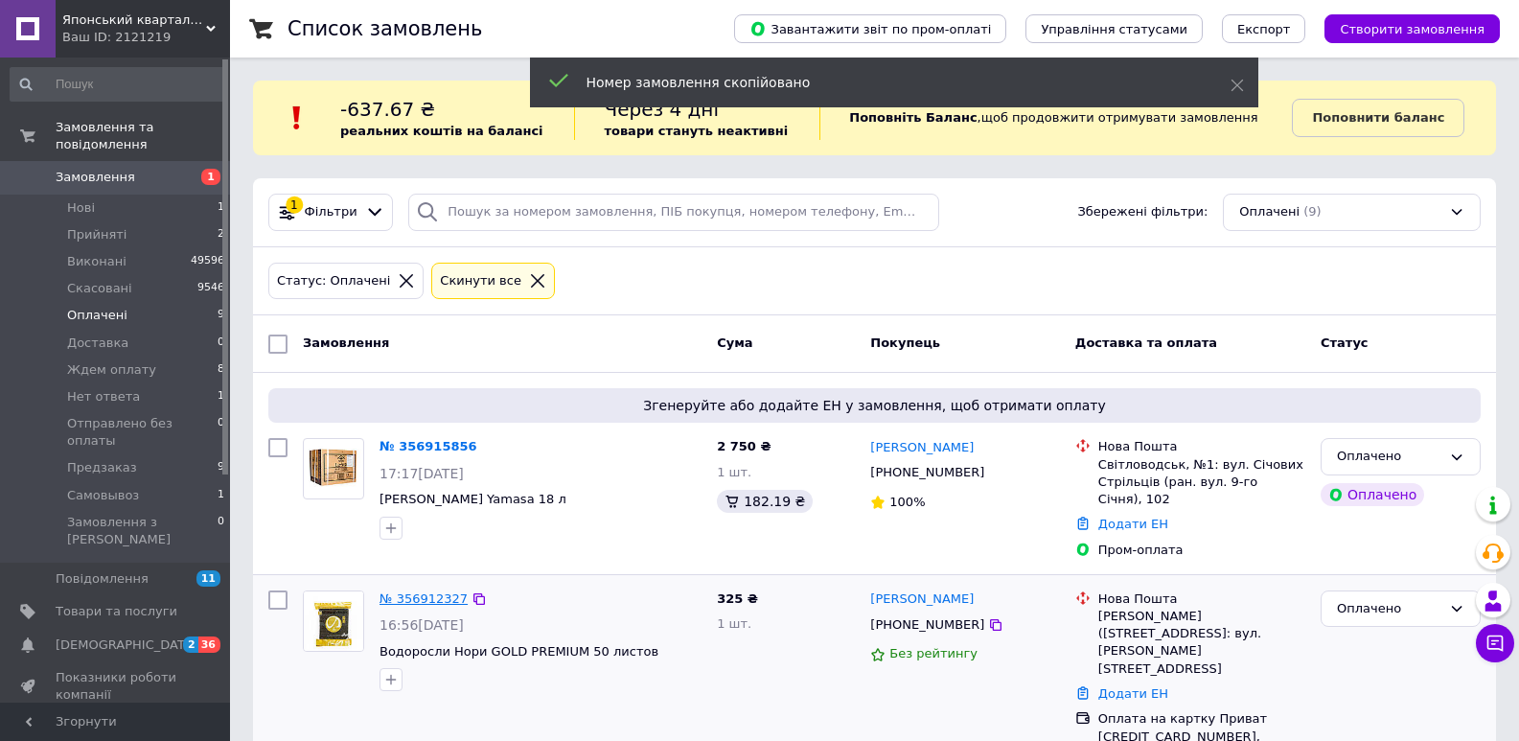
click at [426, 591] on link "№ 356912327" at bounding box center [424, 598] width 88 height 14
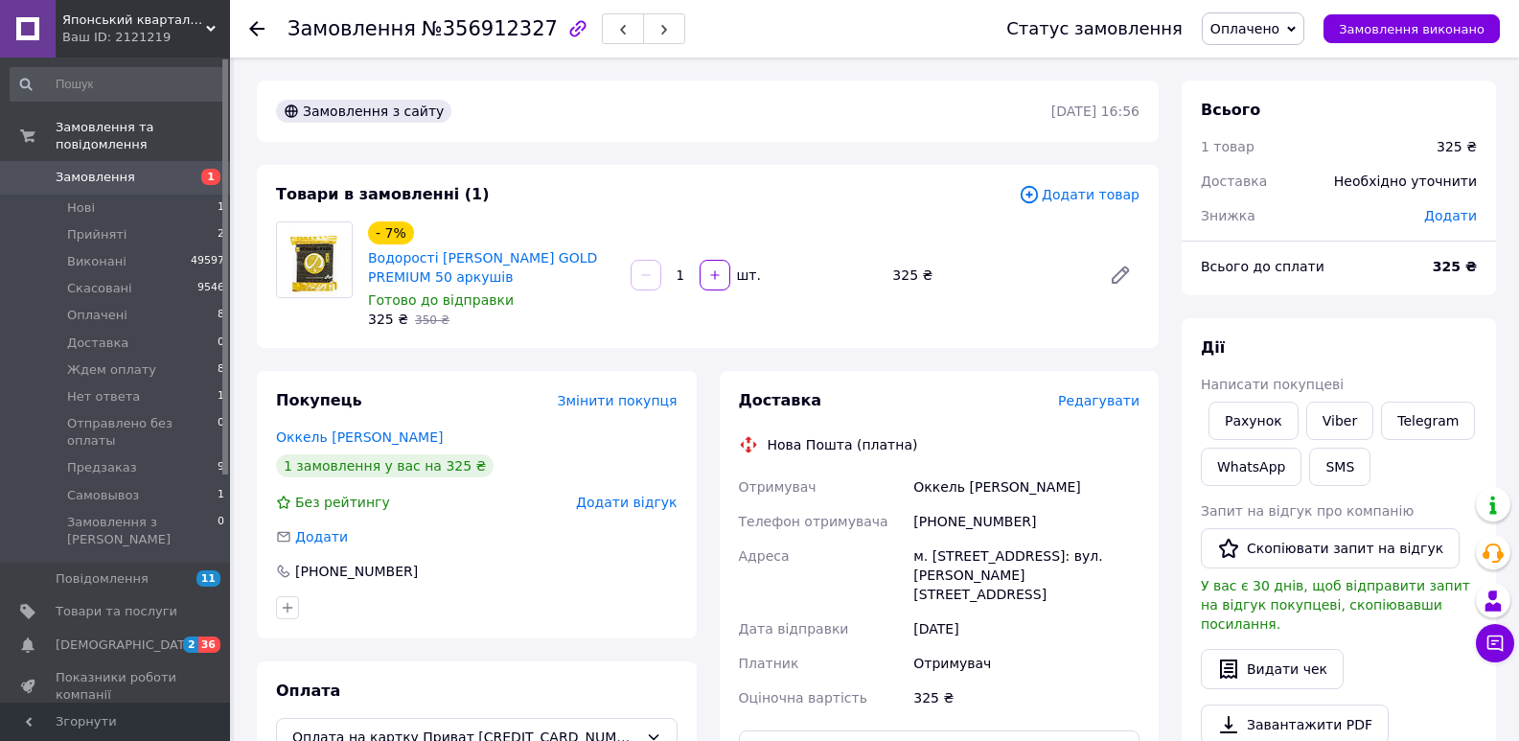
click at [1098, 410] on div "Редагувати" at bounding box center [1098, 400] width 81 height 19
click at [1098, 412] on div "Доставка Редагувати Нова Пошта (платна) Отримувач Оккель [PERSON_NAME] Телефон …" at bounding box center [940, 645] width 402 height 510
click at [1107, 411] on div "Доставка Редагувати" at bounding box center [940, 401] width 402 height 22
click at [1100, 397] on span "Редагувати" at bounding box center [1098, 400] width 81 height 15
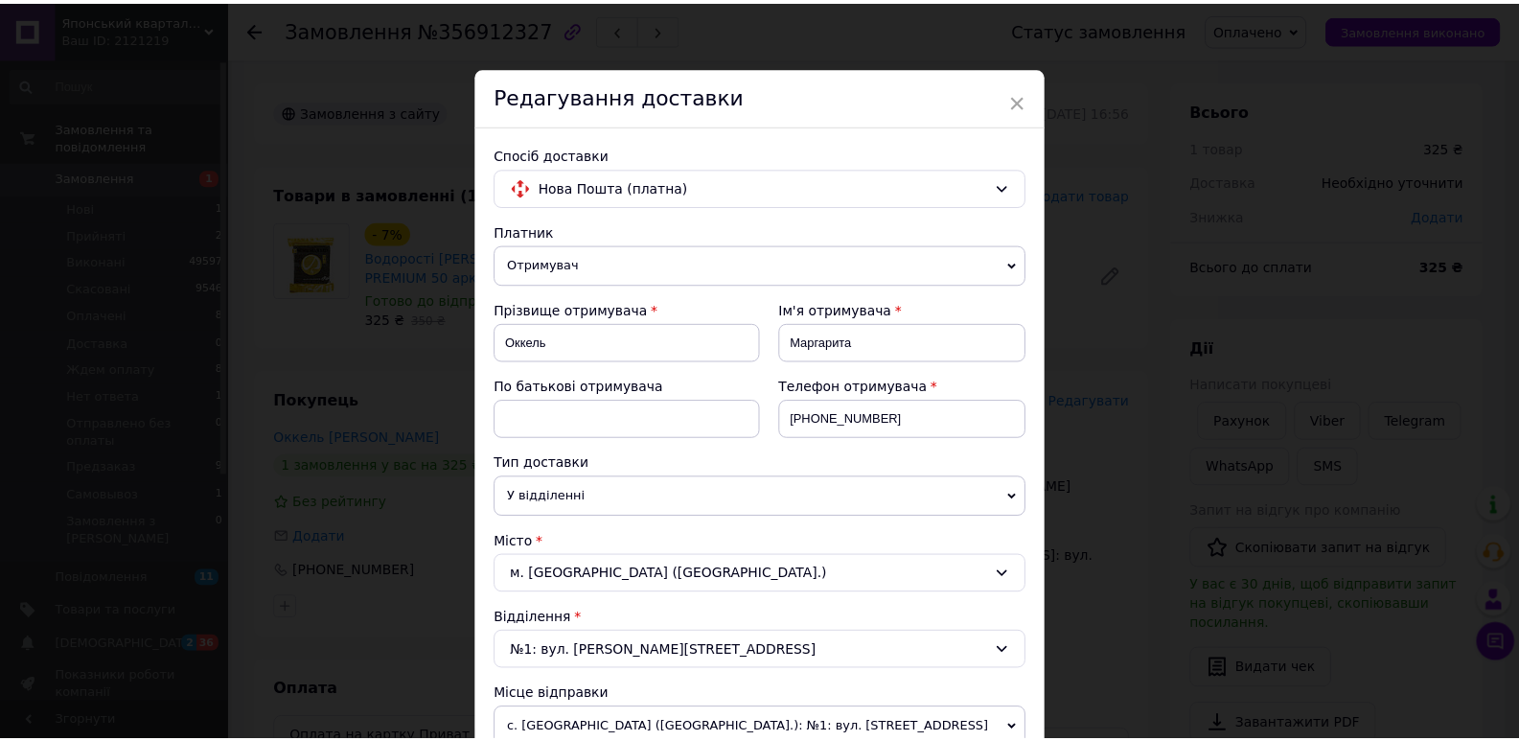
scroll to position [567, 0]
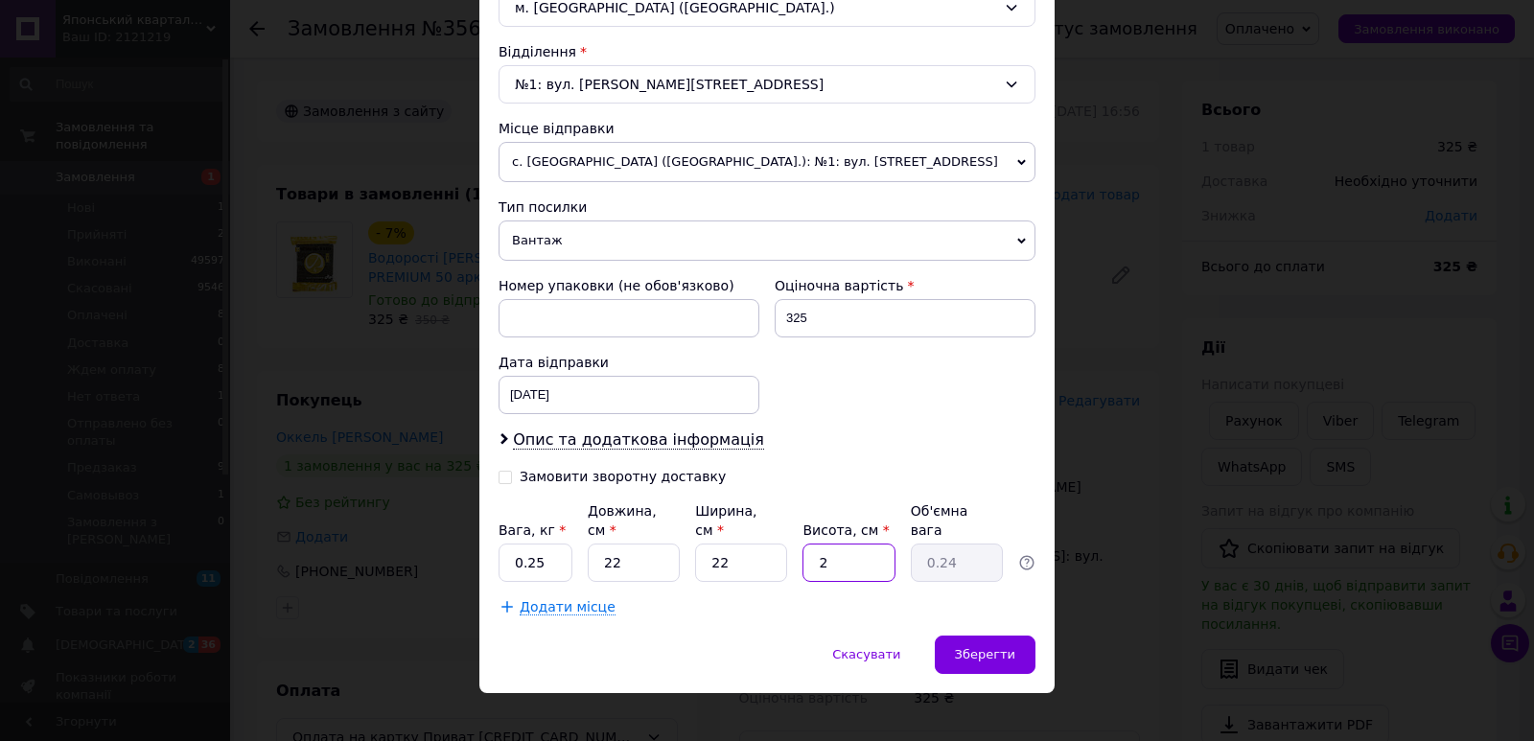
drag, startPoint x: 873, startPoint y: 556, endPoint x: 818, endPoint y: 558, distance: 55.6
click at [818, 558] on input "2" at bounding box center [848, 563] width 92 height 38
type input "3"
type input "0.36"
type input "3"
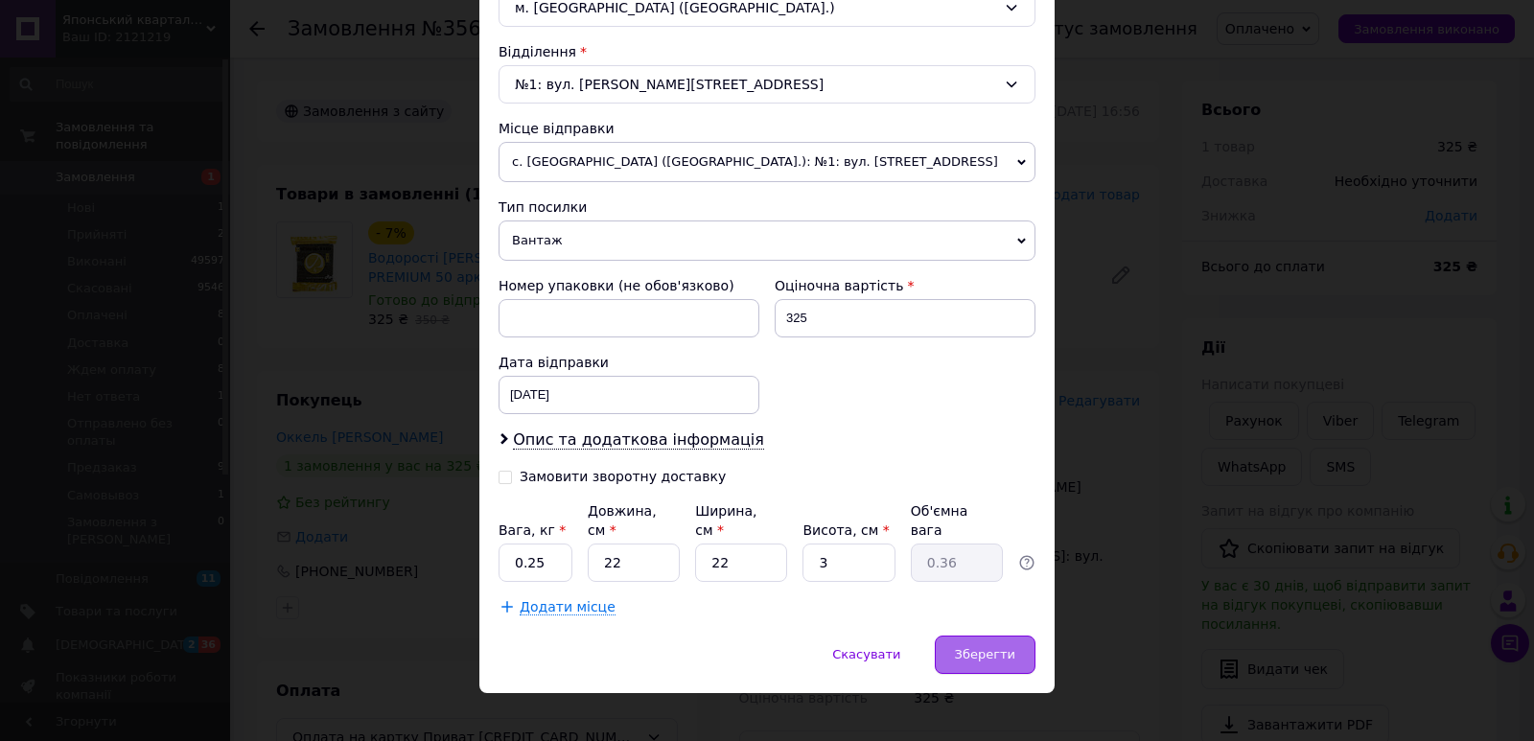
click at [986, 647] on span "Зберегти" at bounding box center [985, 654] width 60 height 14
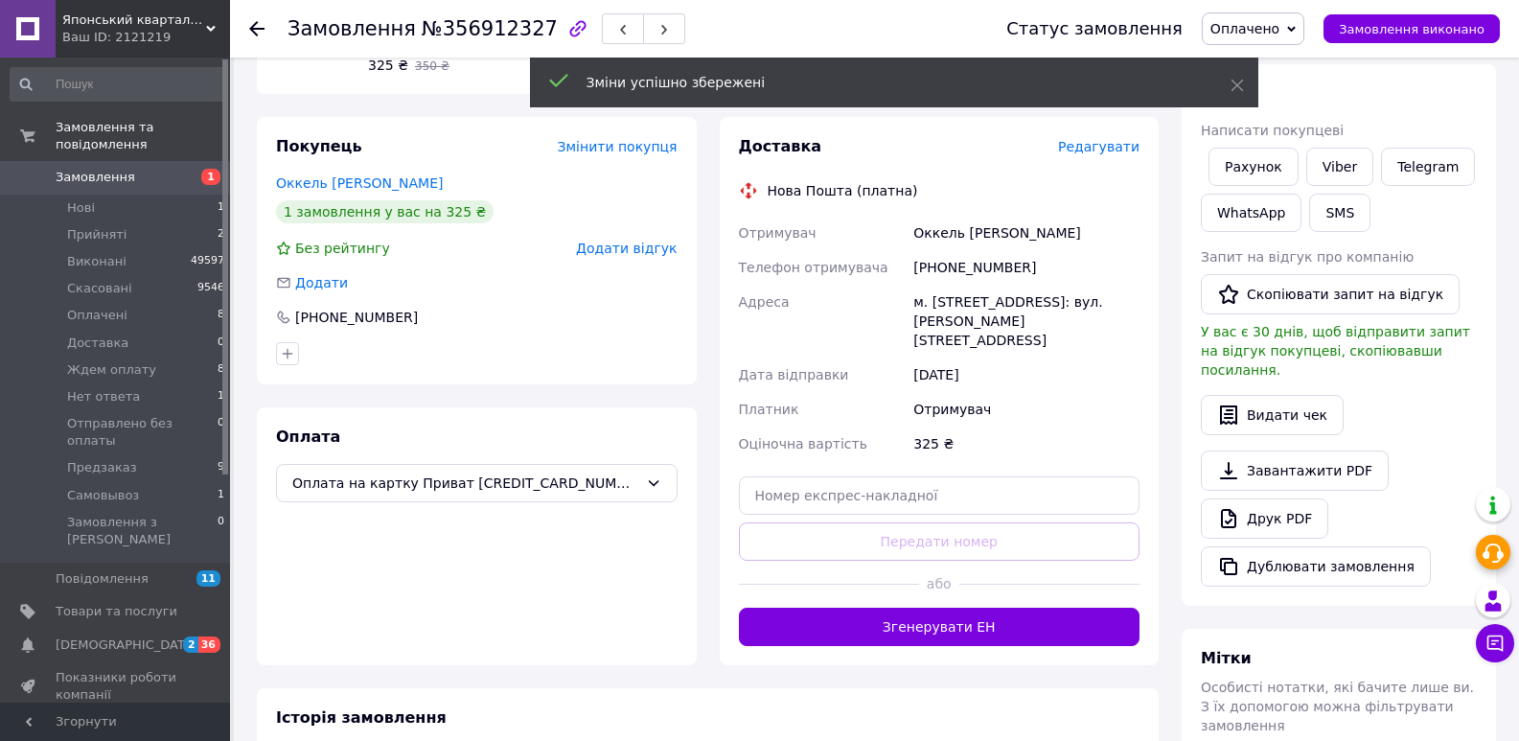
scroll to position [494, 0]
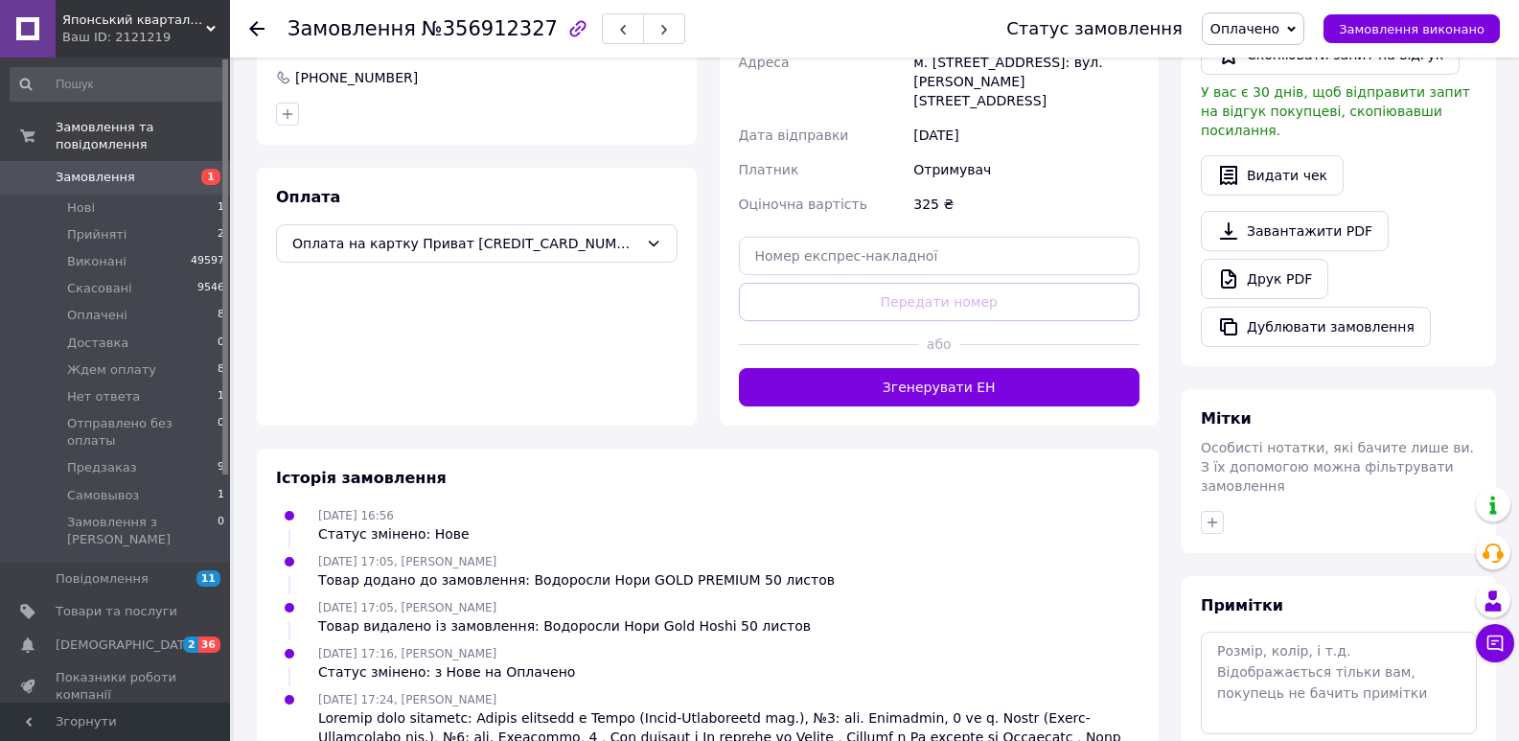
drag, startPoint x: 801, startPoint y: 367, endPoint x: 752, endPoint y: 423, distance: 74.0
click at [802, 368] on button "Згенерувати ЕН" at bounding box center [940, 387] width 402 height 38
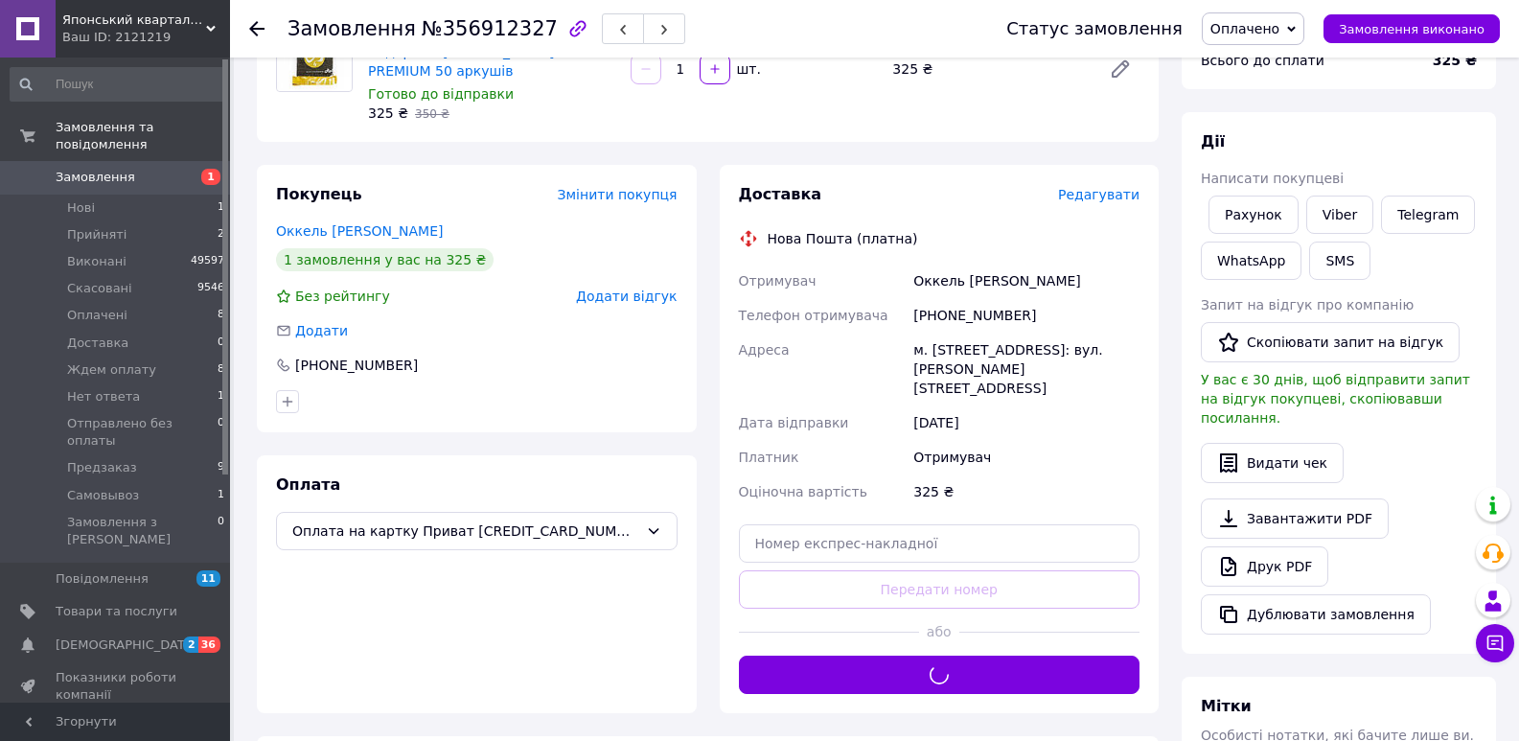
scroll to position [211, 0]
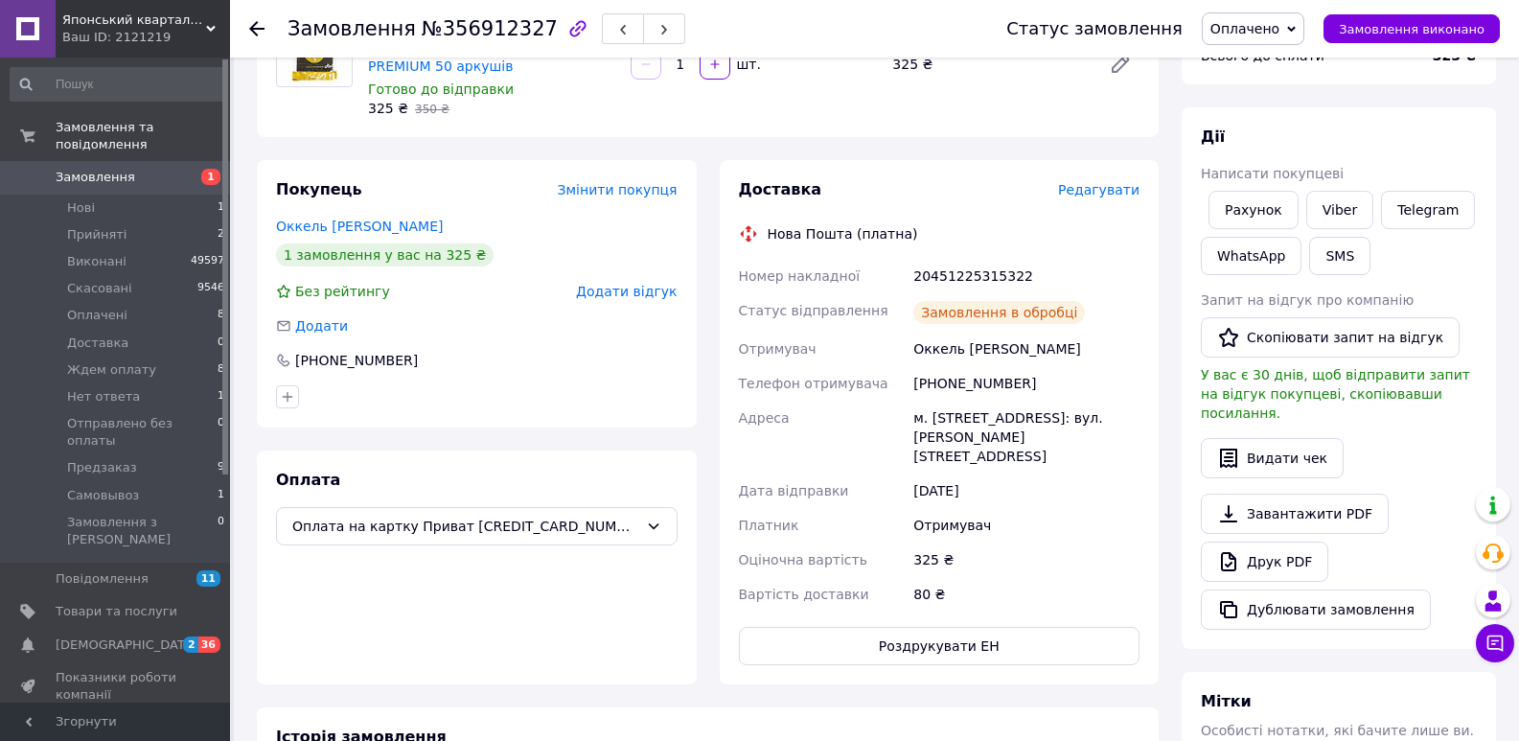
click at [961, 274] on div "20451225315322" at bounding box center [1027, 276] width 234 height 35
click at [1339, 255] on button "SMS" at bounding box center [1339, 256] width 61 height 38
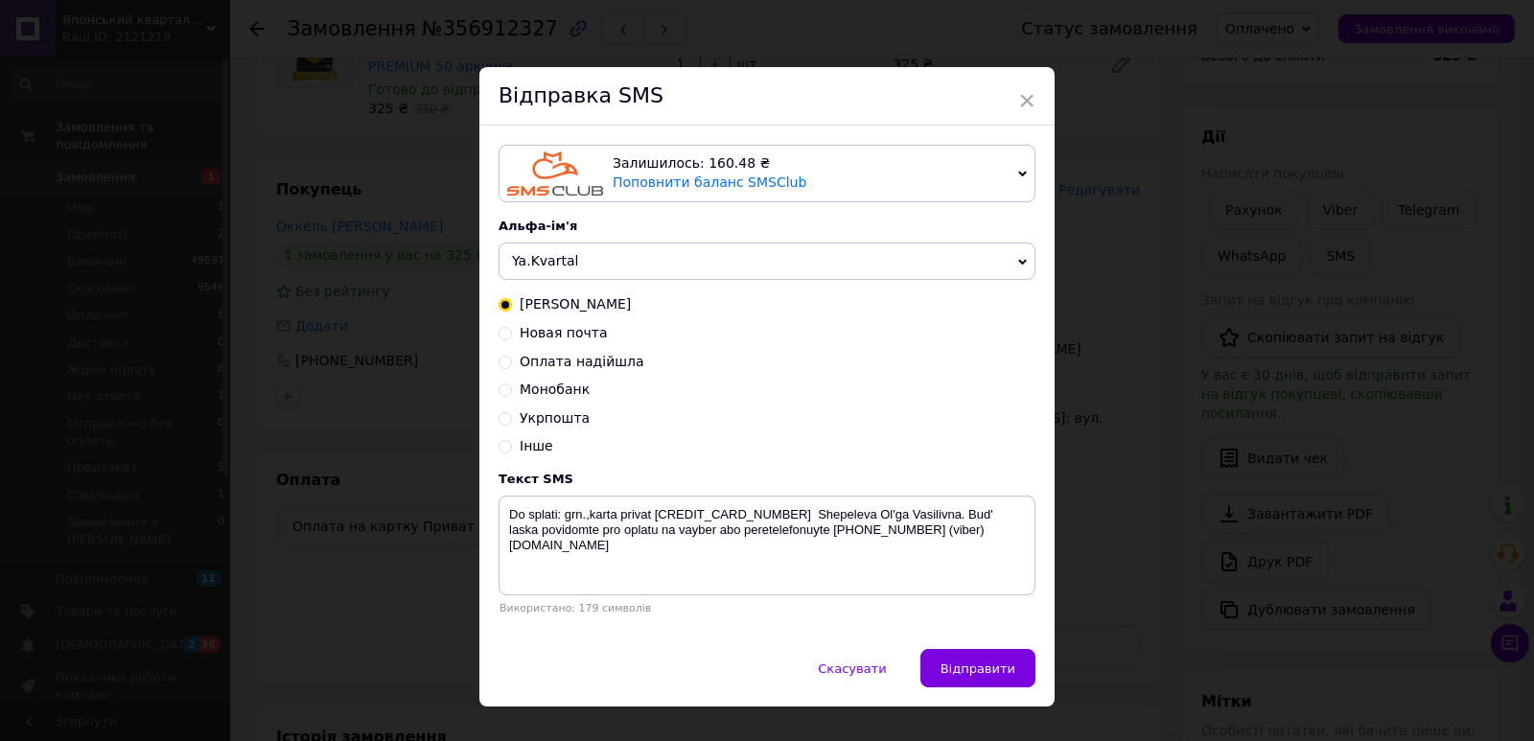
click at [532, 336] on span "Новая почта" at bounding box center [564, 332] width 88 height 15
click at [512, 336] on input "Новая почта" at bounding box center [504, 331] width 13 height 13
radio input "true"
radio input "false"
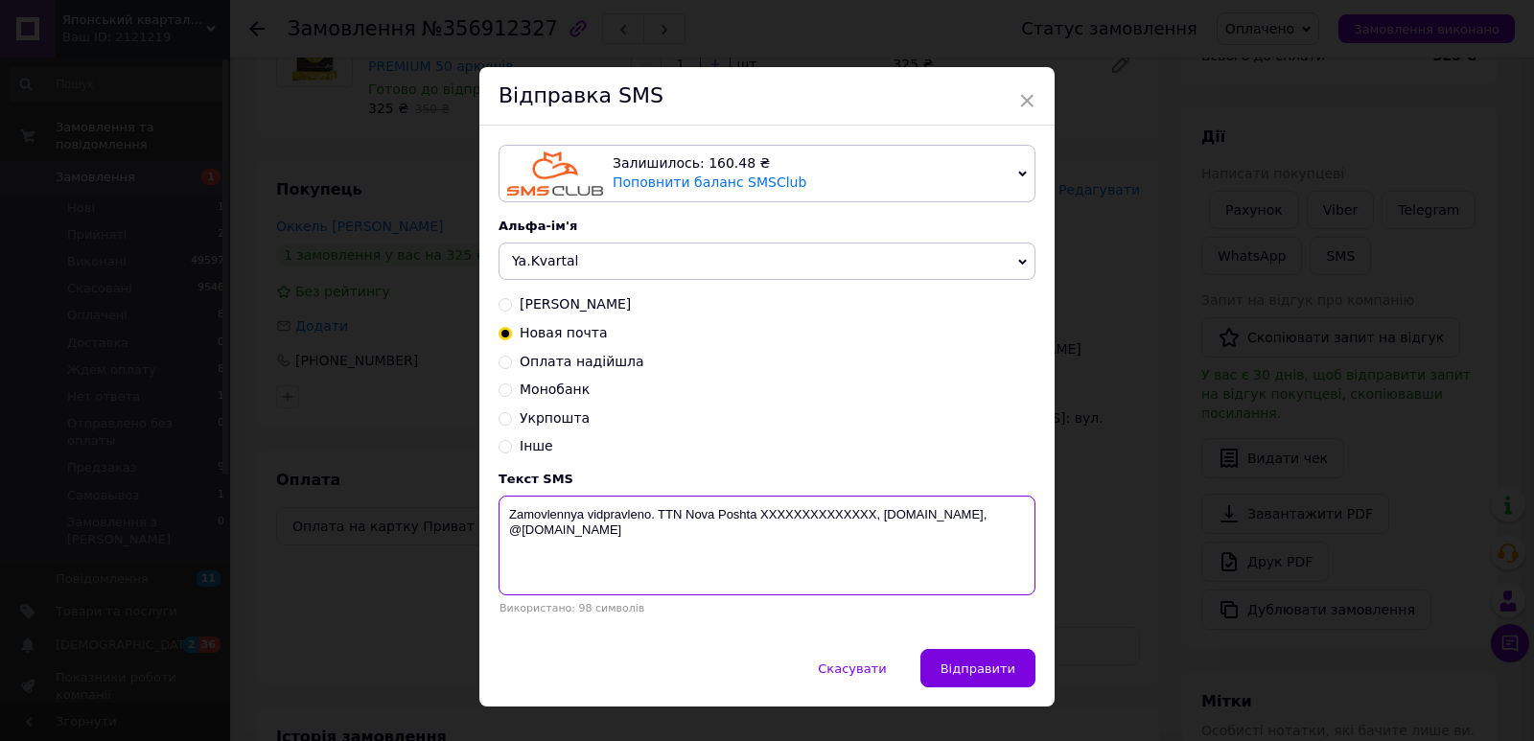
click at [808, 516] on textarea "Zamovlennya vidpravleno. TTN Nova Poshta XXXXXXXXXXXXXX, [DOMAIN_NAME], @[DOMAI…" at bounding box center [766, 546] width 537 height 100
click at [810, 516] on textarea "Zamovlennya vidpravleno. TTN Nova Poshta XXXXXXXXXXXXXX, [DOMAIN_NAME], @[DOMAI…" at bounding box center [766, 546] width 537 height 100
paste textarea "20451225315322"
type textarea "Zamovlennya vidpravleno. [GEOGRAPHIC_DATA] 20451225315322, [DOMAIN_NAME], @[DOM…"
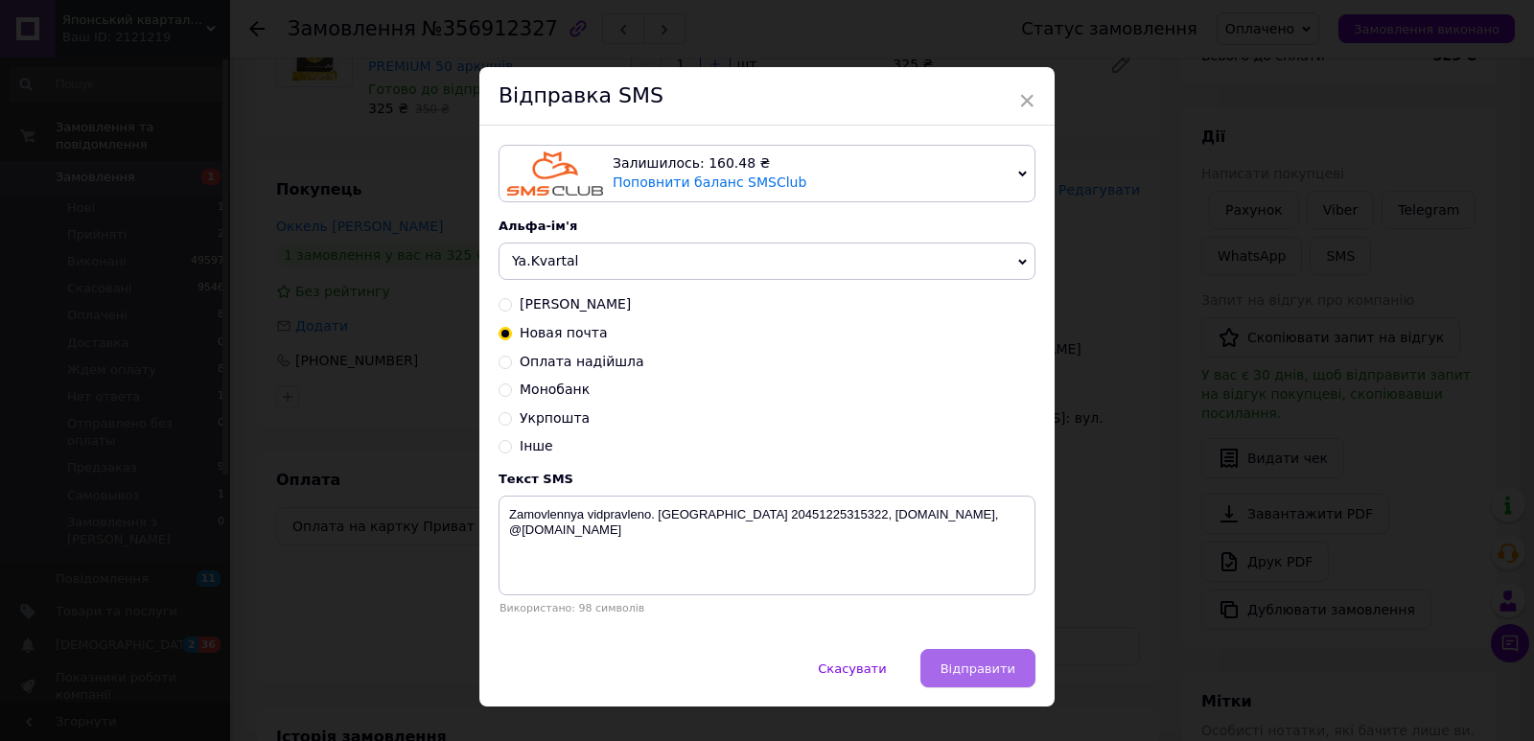
click at [1007, 676] on span "Відправити" at bounding box center [977, 668] width 75 height 14
click at [1135, 702] on div "× Відправка SMS Залишилось: 160.48 ₴ Поповнити баланс SMSClub Підключити LetsAd…" at bounding box center [767, 370] width 1534 height 741
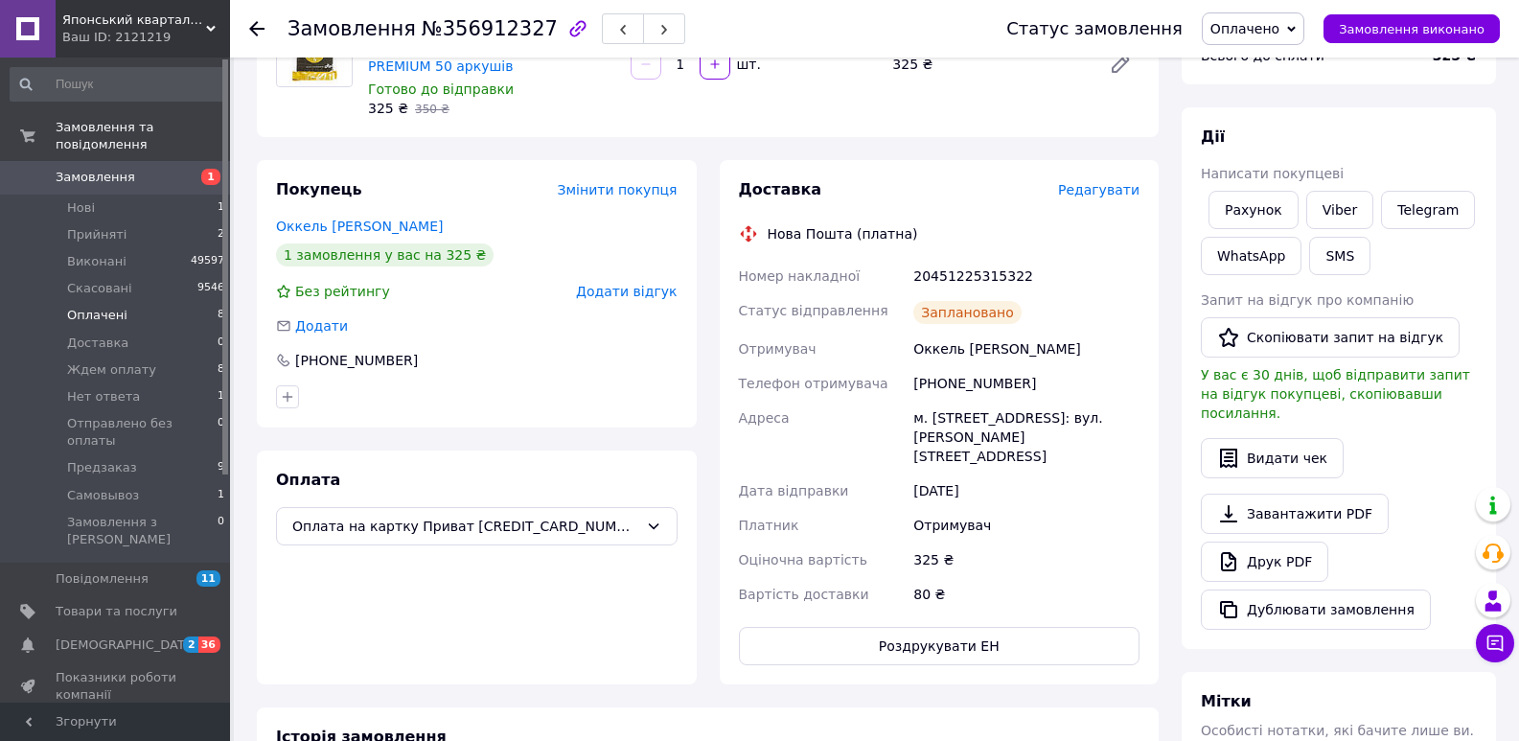
click at [106, 307] on span "Оплачені" at bounding box center [97, 315] width 60 height 17
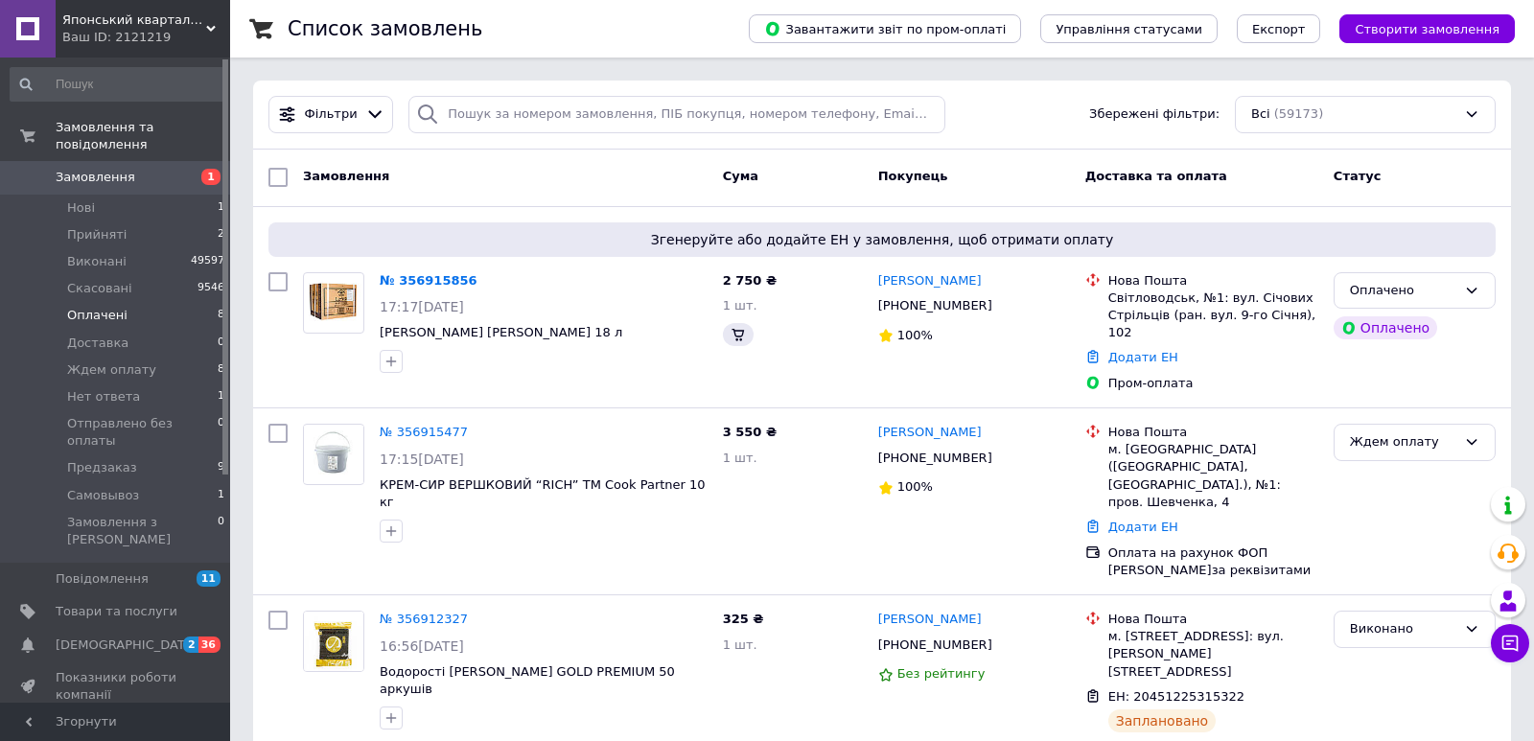
click at [152, 302] on li "Оплачені 8" at bounding box center [118, 315] width 236 height 27
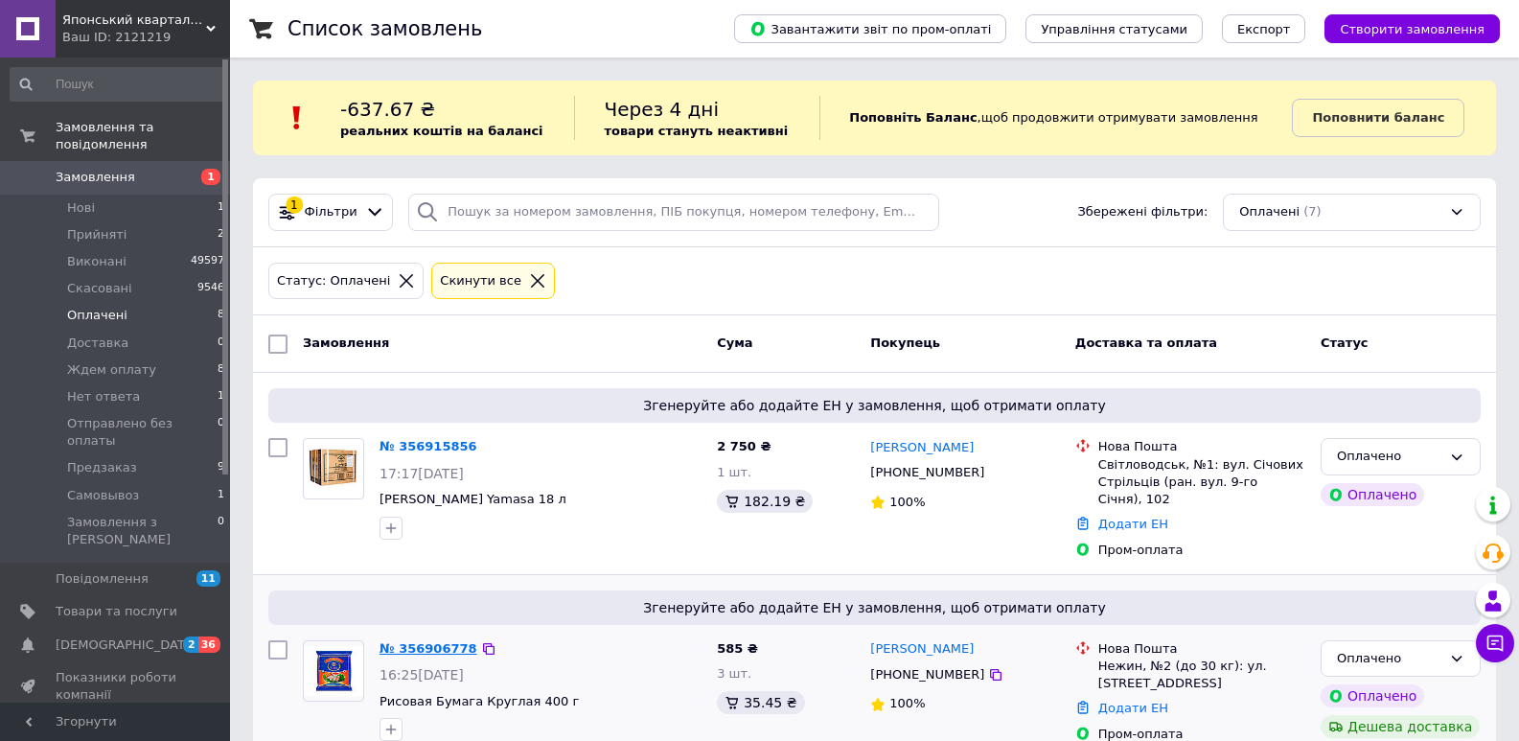
click at [426, 641] on link "№ 356906778" at bounding box center [429, 648] width 98 height 14
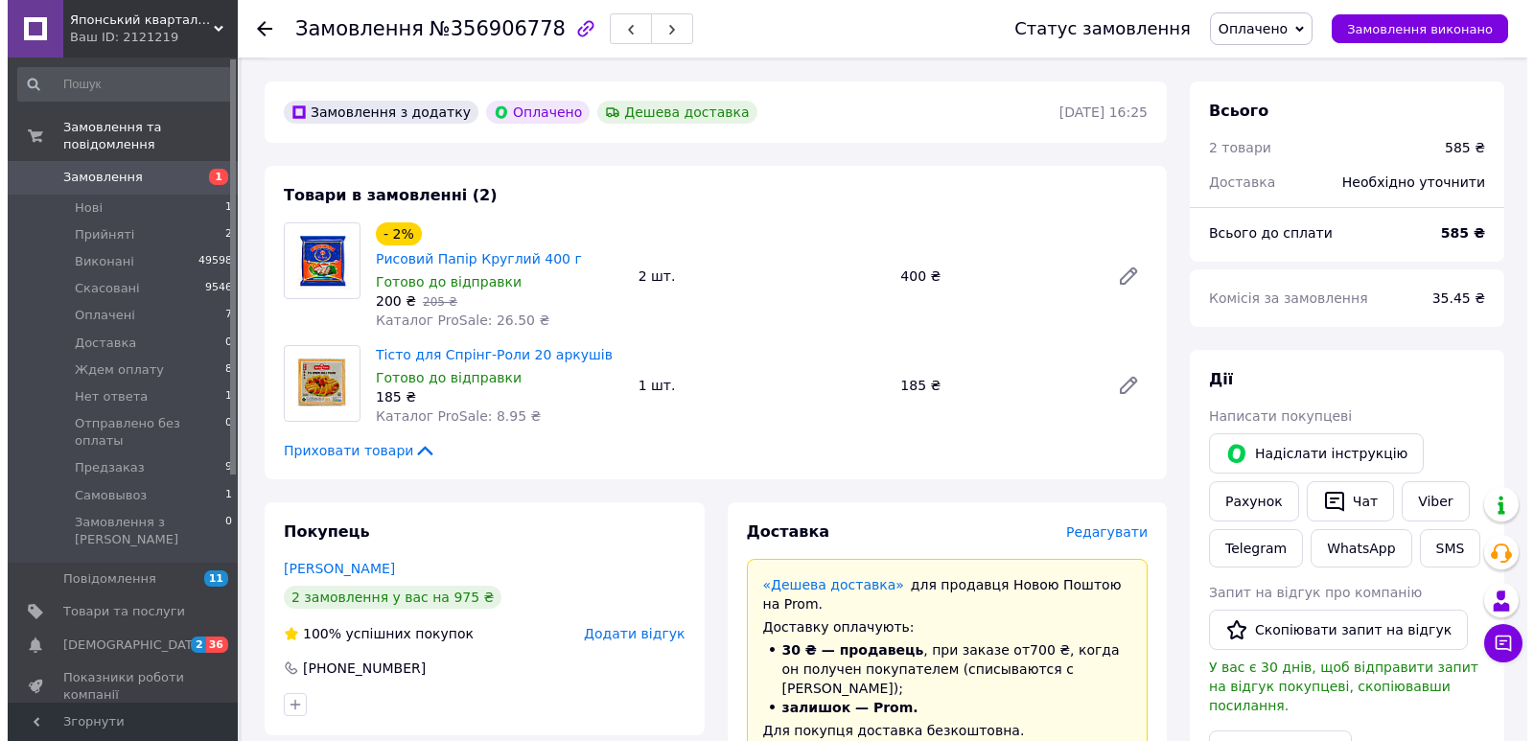
scroll to position [552, 0]
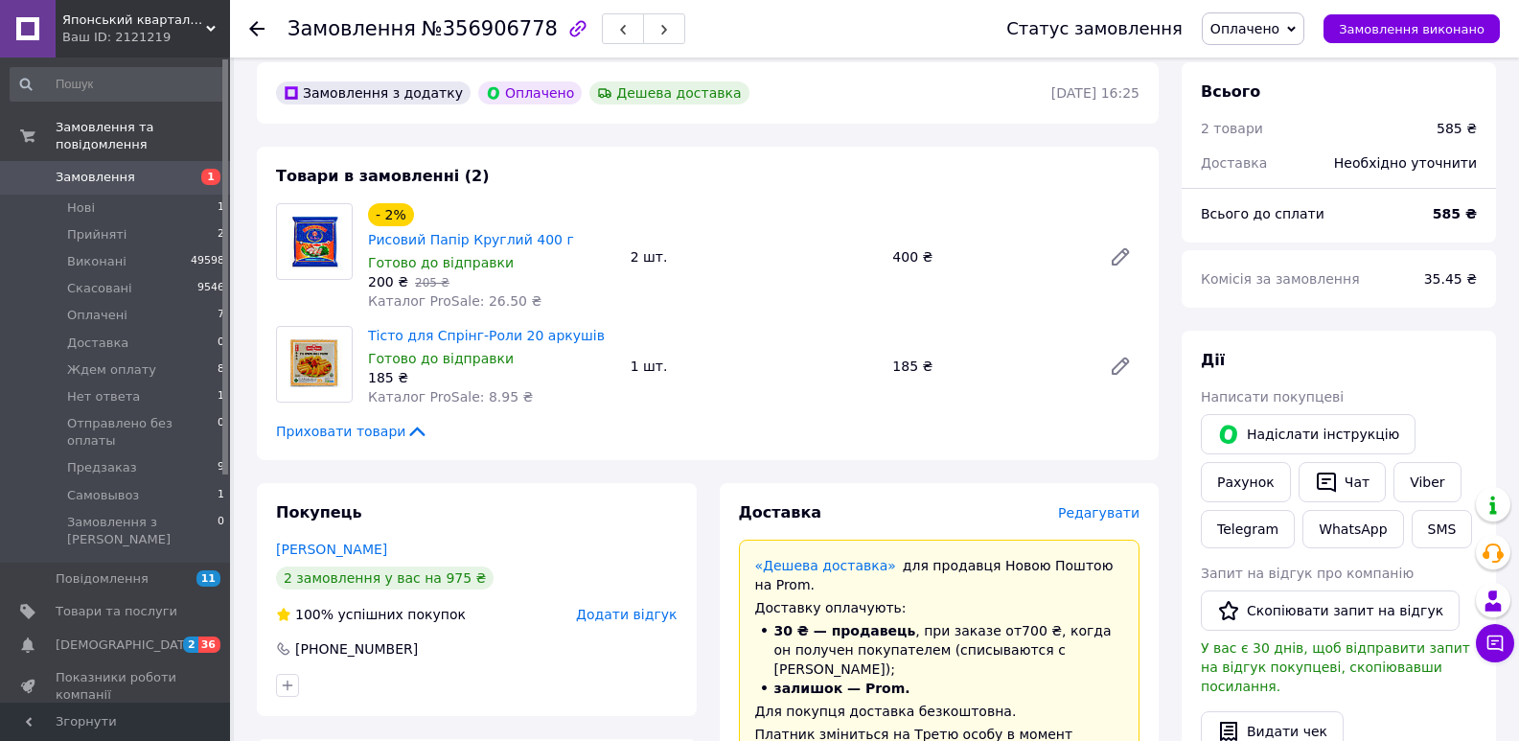
click at [1114, 505] on span "Редагувати" at bounding box center [1098, 512] width 81 height 15
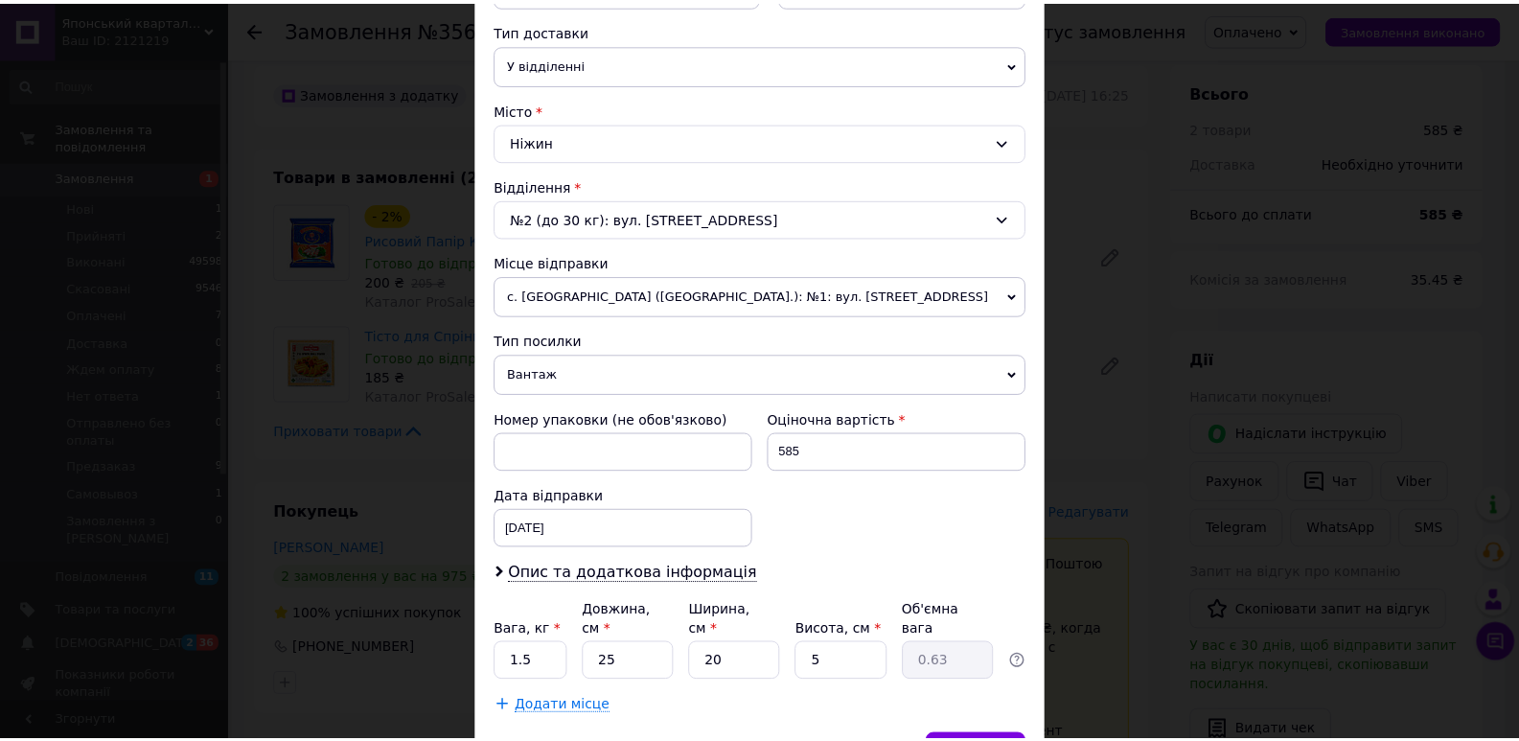
scroll to position [455, 0]
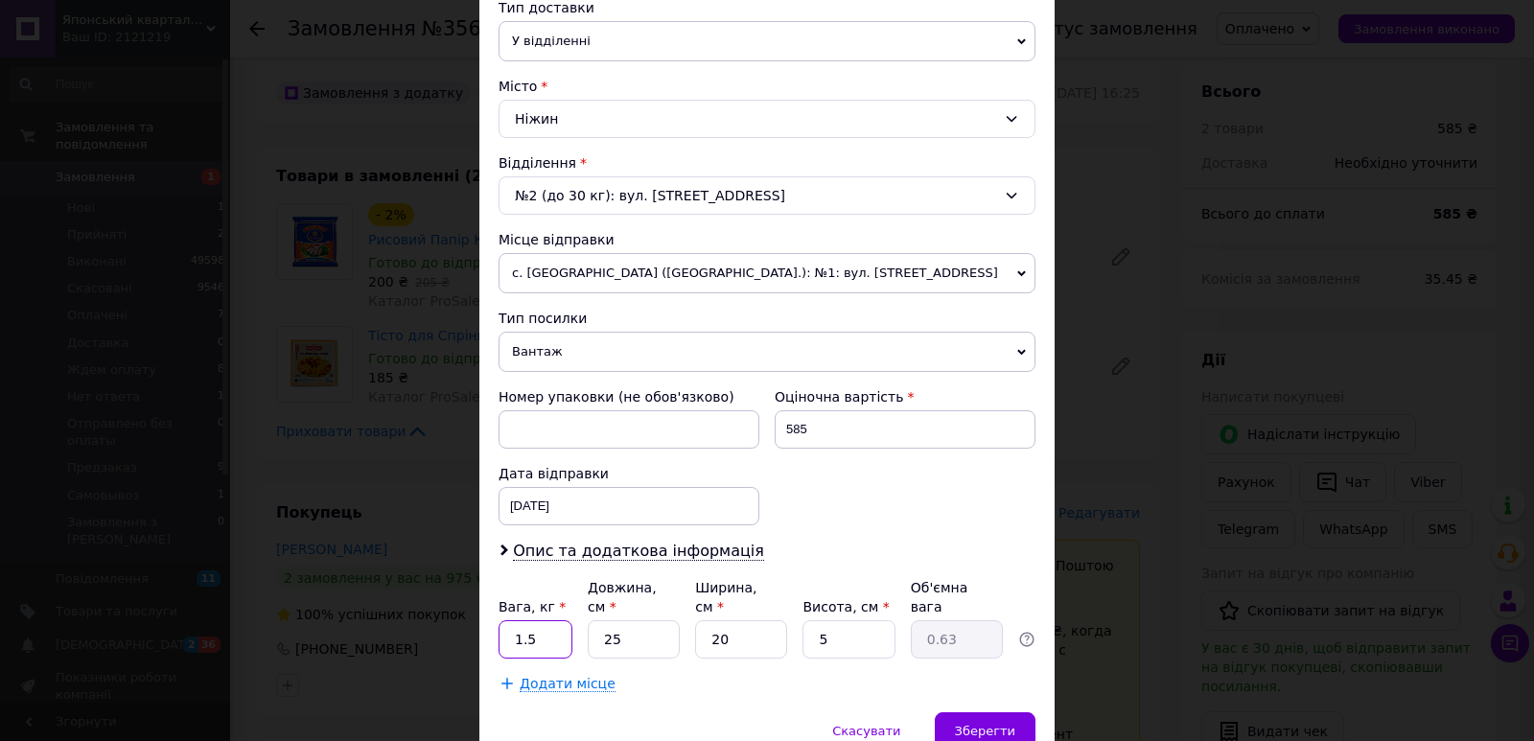
click at [541, 633] on input "1.5" at bounding box center [535, 639] width 74 height 38
type input "1.35"
click at [623, 633] on input "25" at bounding box center [634, 639] width 92 height 38
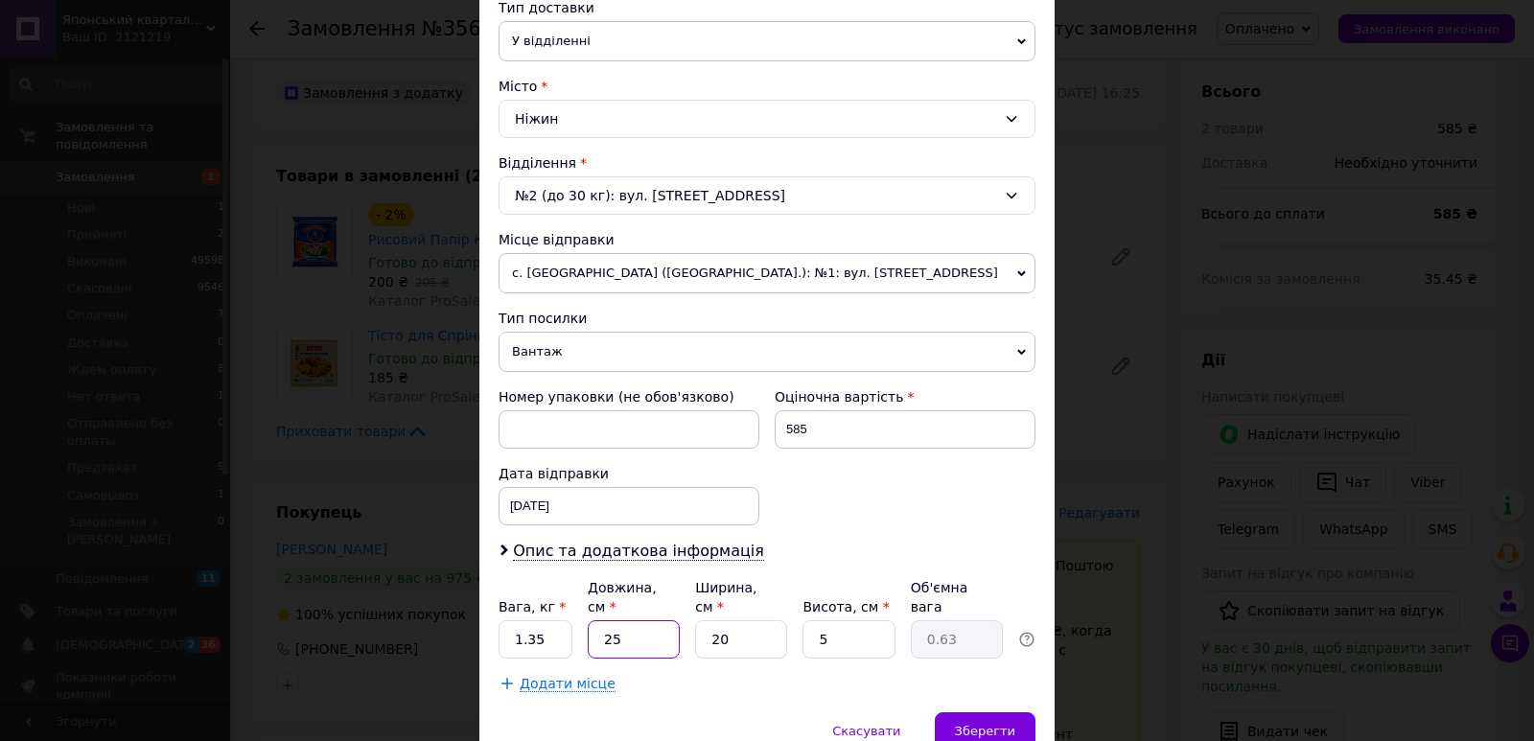
type input "2"
type input "0.1"
type input "23"
type input "0.57"
type input "23"
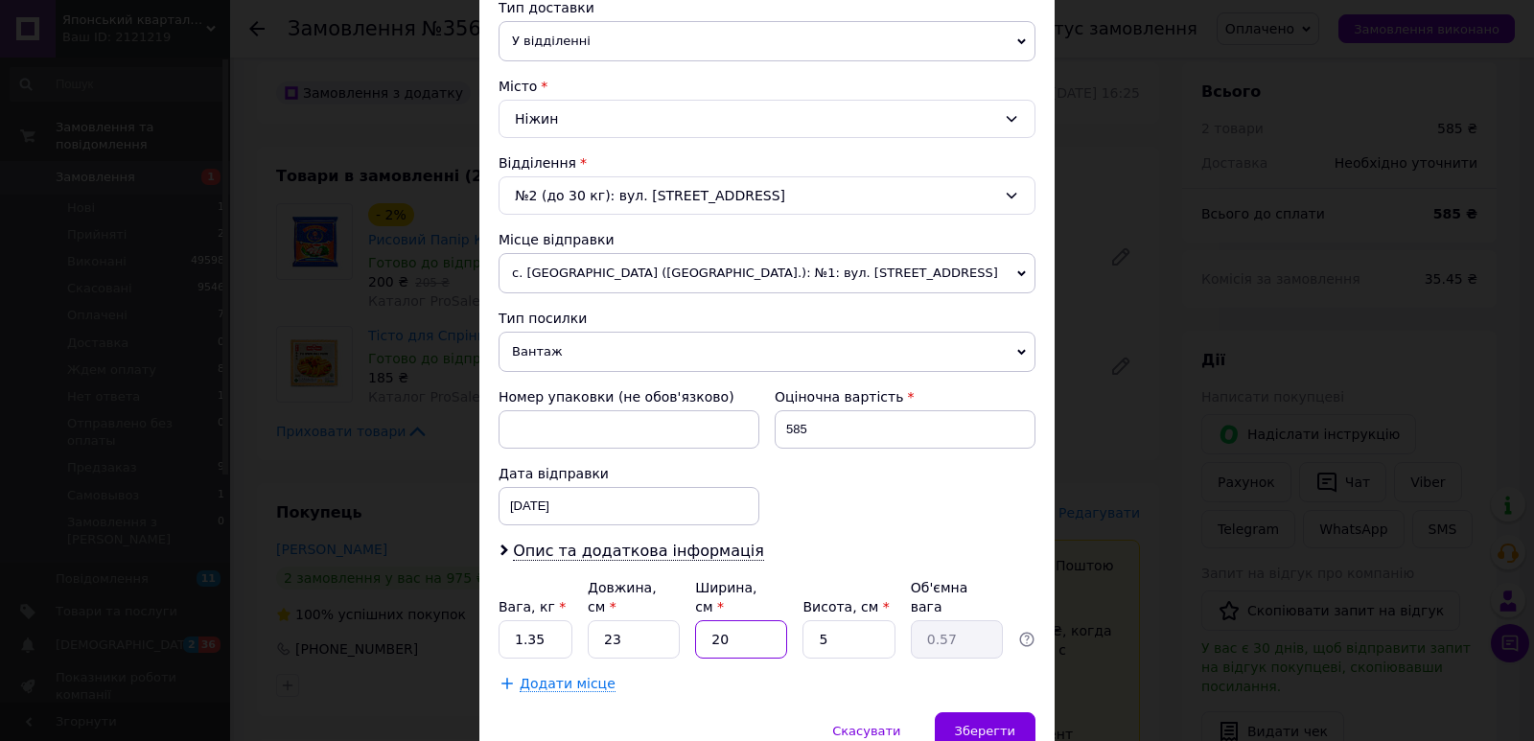
click at [723, 624] on input "20" at bounding box center [741, 639] width 92 height 38
type input "2"
type input "0.1"
type input "25"
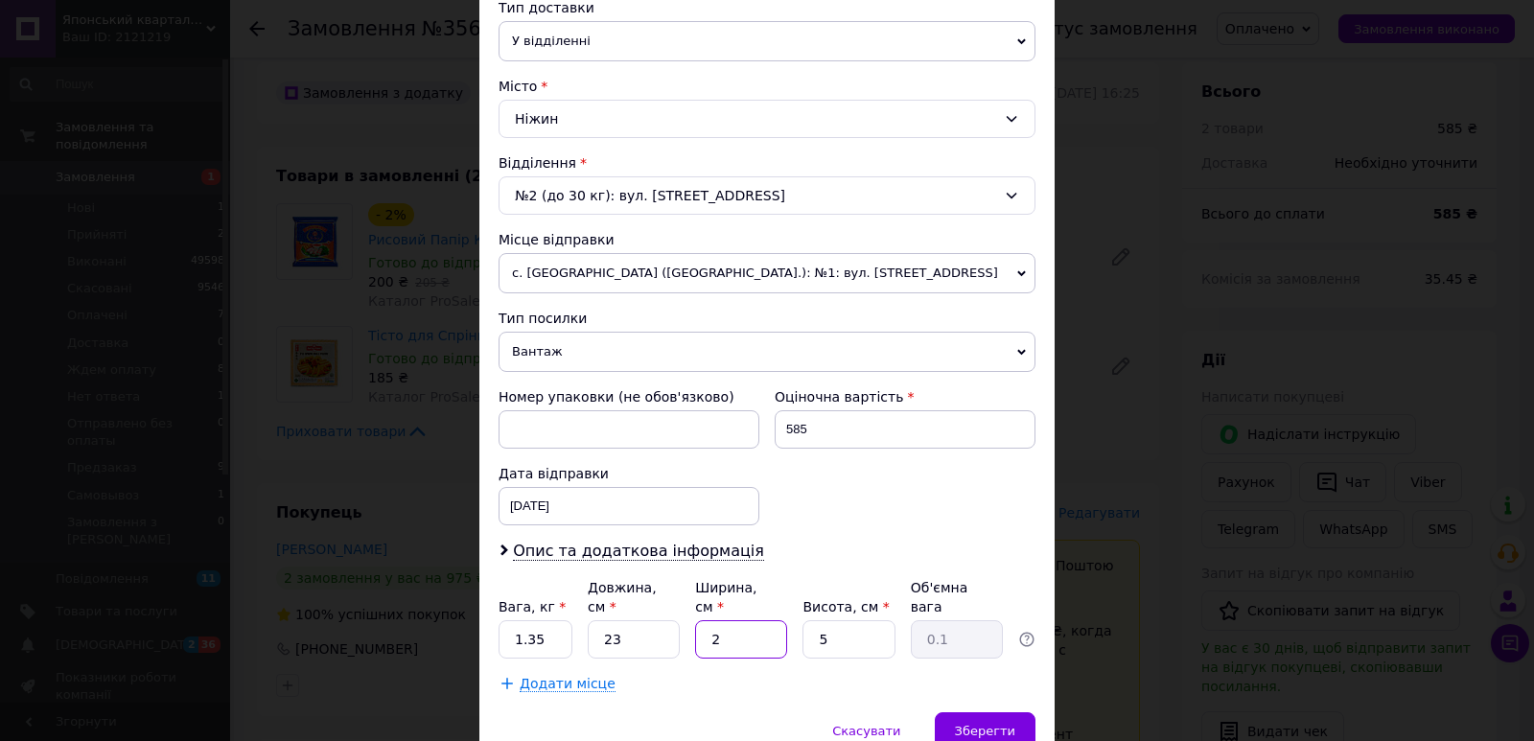
type input "0.72"
type input "25"
click at [807, 622] on input "5" at bounding box center [848, 639] width 92 height 38
click at [982, 724] on span "Зберегти" at bounding box center [985, 731] width 60 height 14
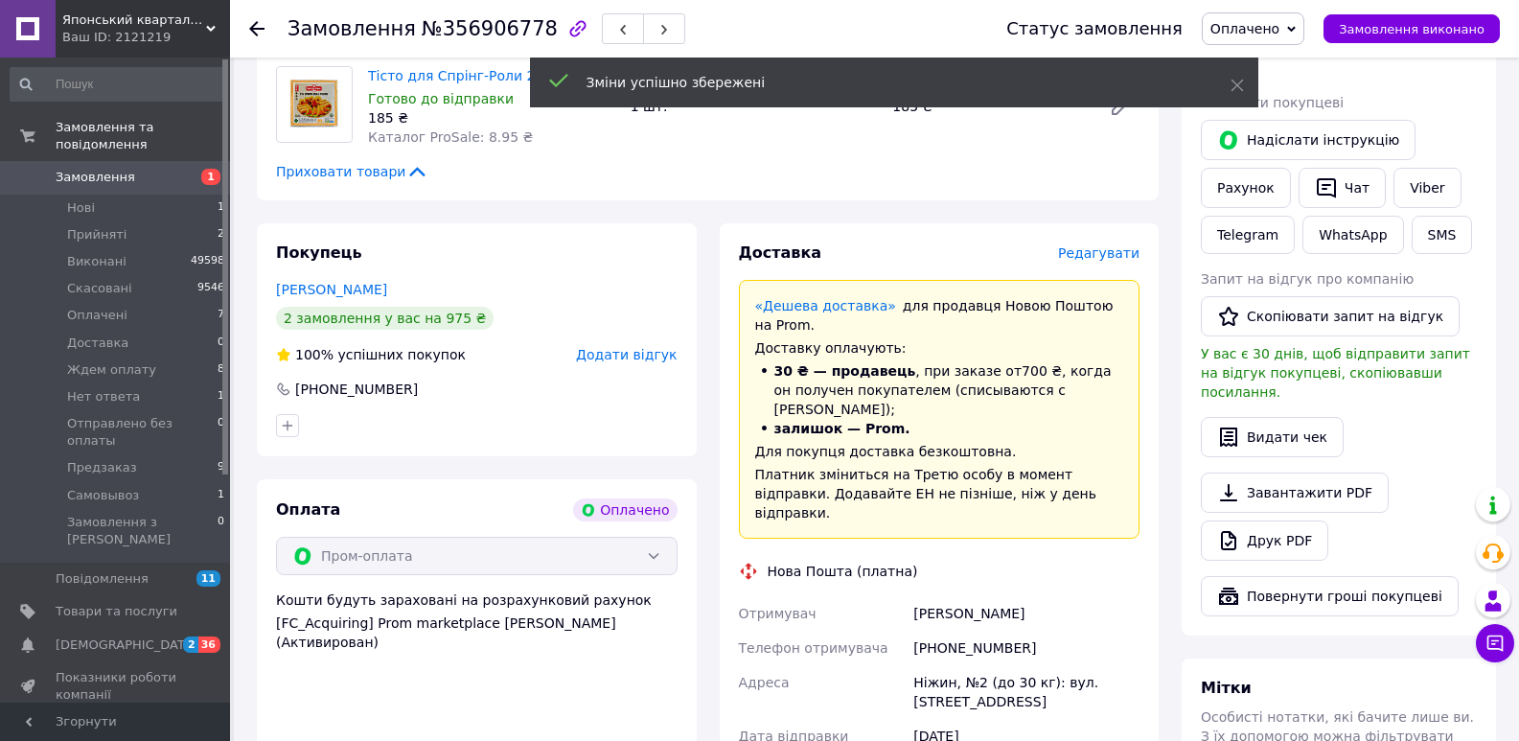
scroll to position [994, 0]
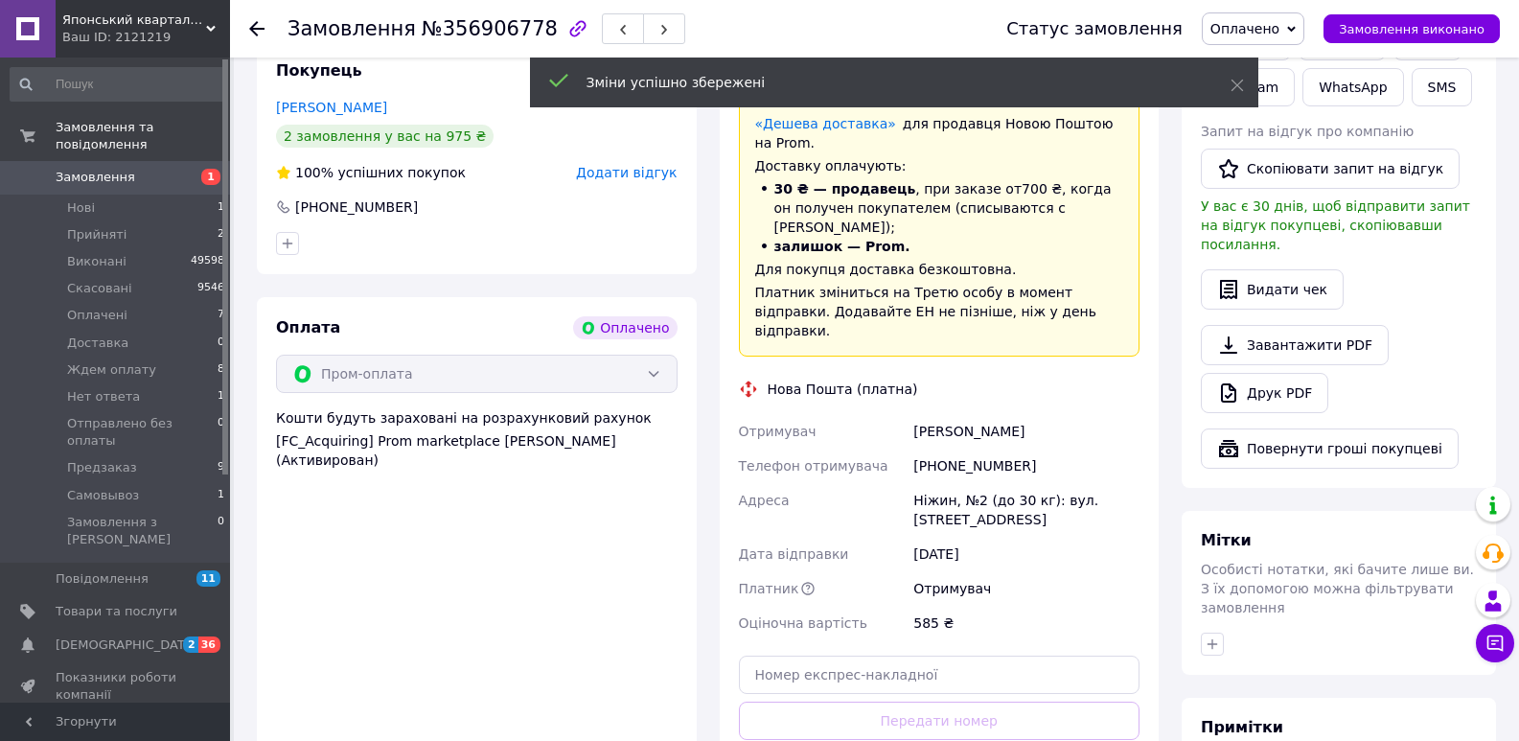
click at [442, 33] on span "№356906778" at bounding box center [490, 28] width 136 height 23
click at [443, 33] on span "№356906778" at bounding box center [490, 28] width 136 height 23
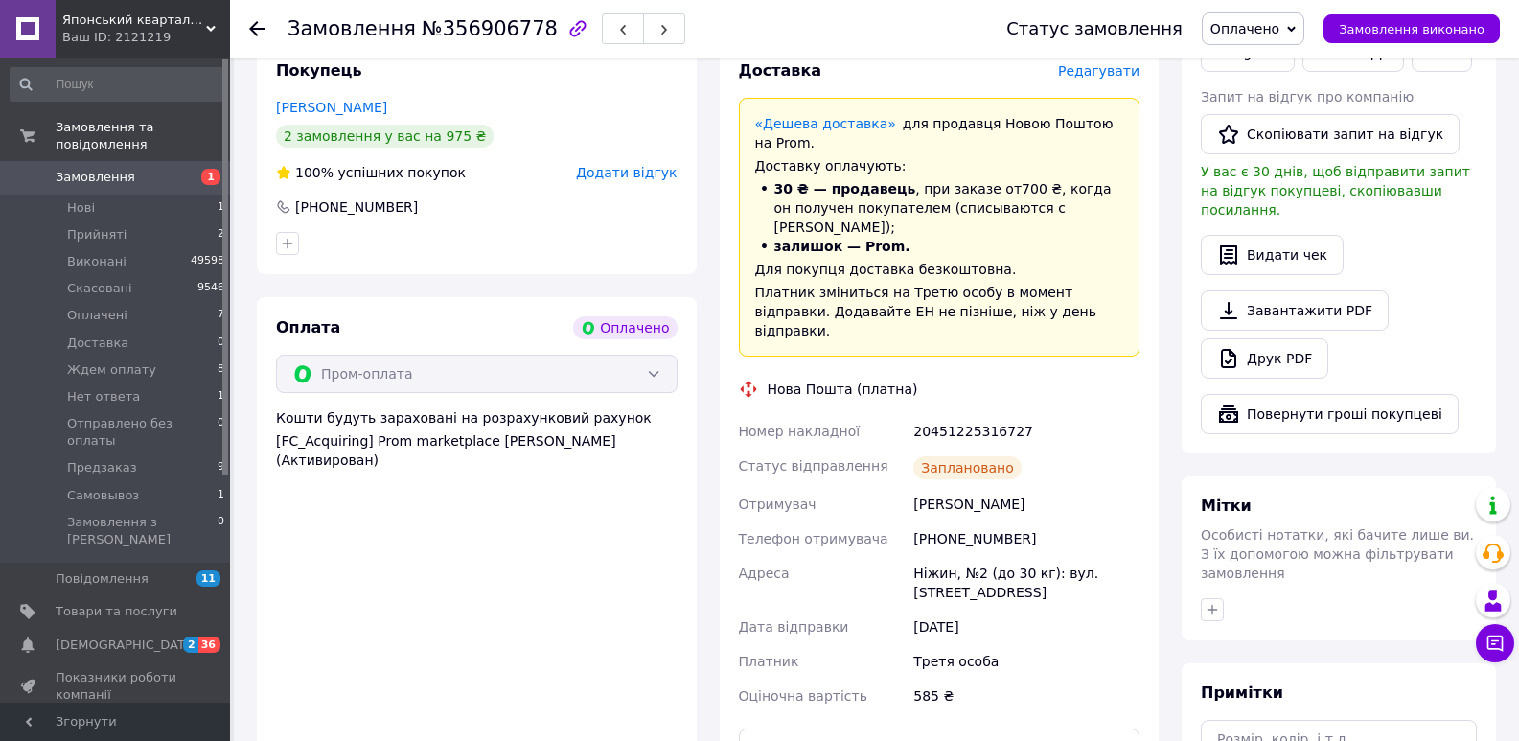
click at [935, 414] on div "20451225316727" at bounding box center [1027, 431] width 234 height 35
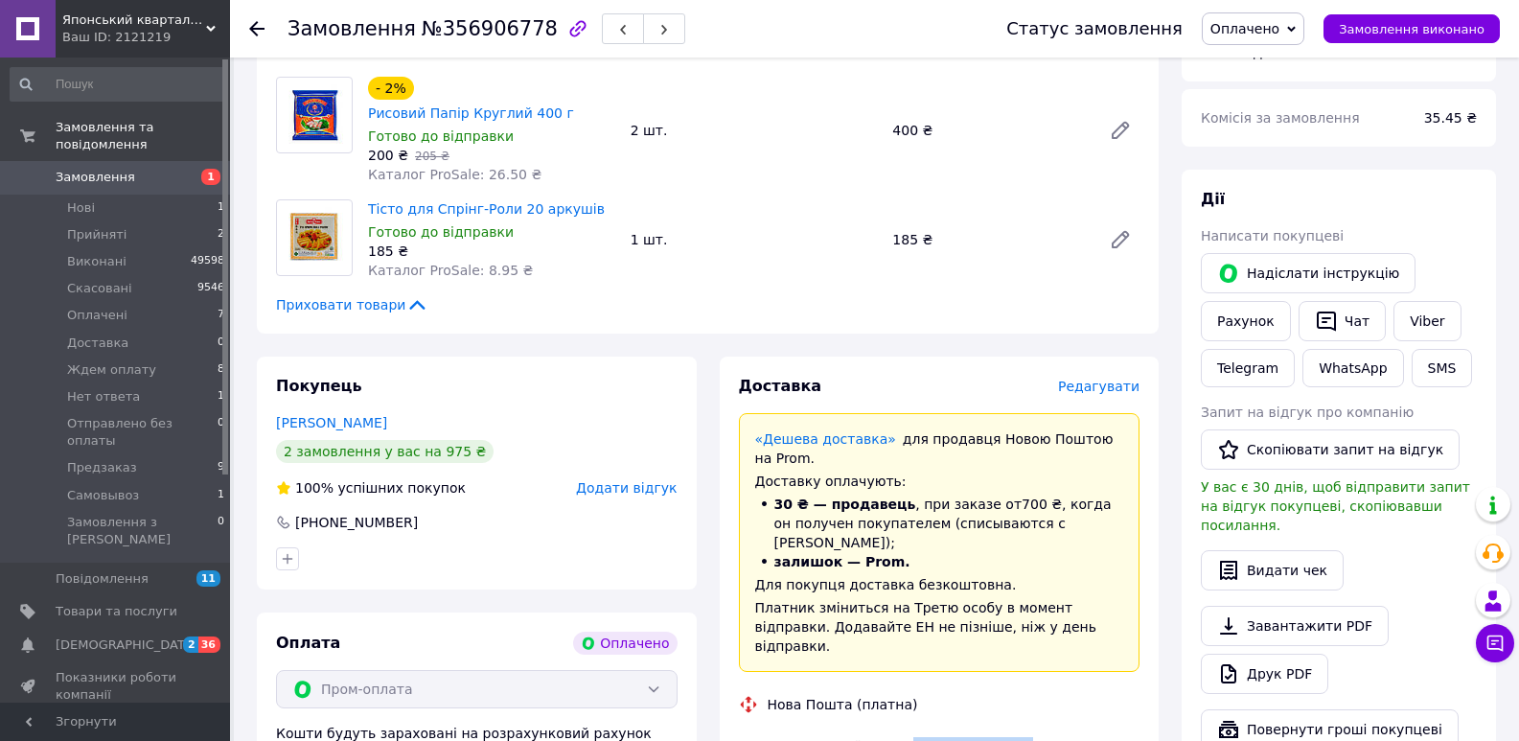
scroll to position [669, 0]
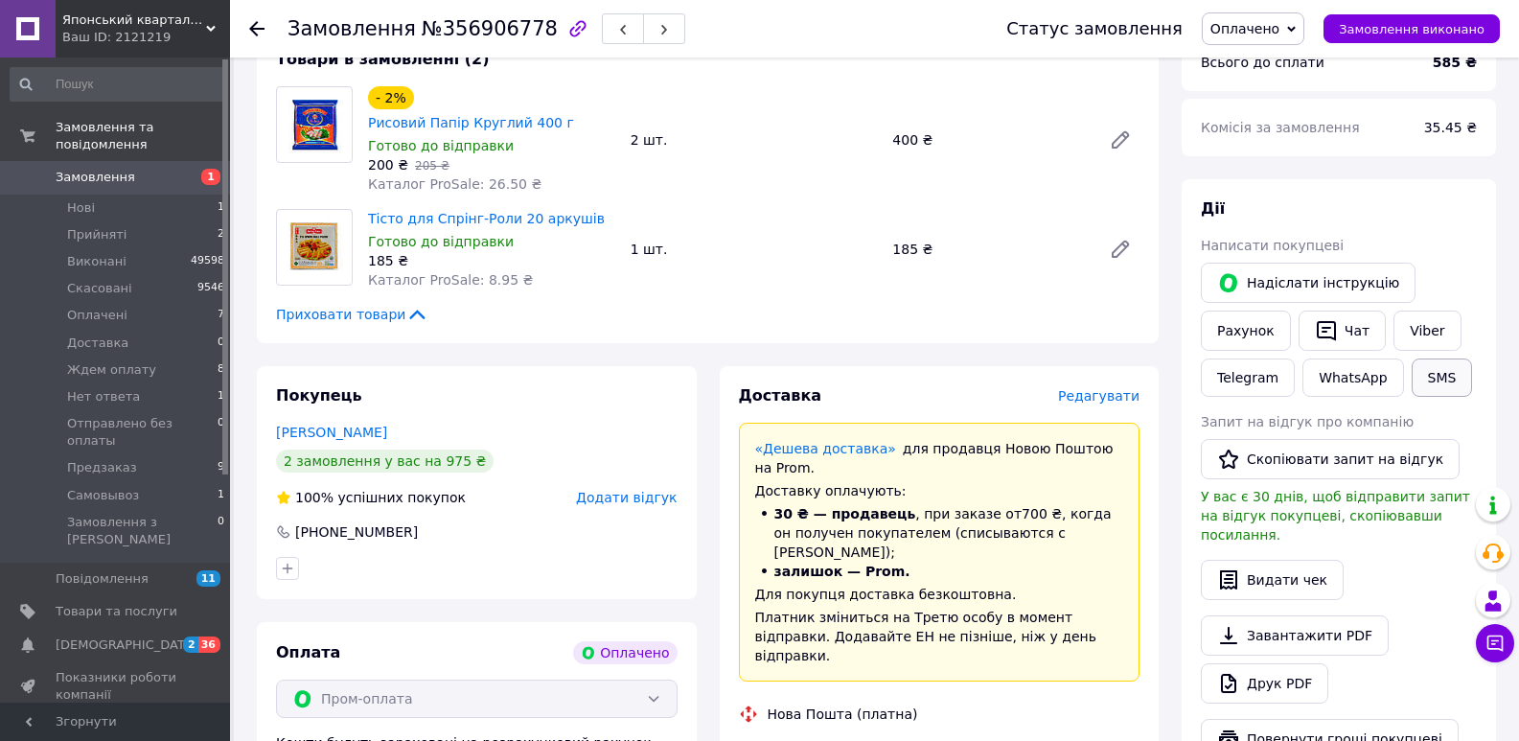
click at [1420, 359] on button "SMS" at bounding box center [1442, 378] width 61 height 38
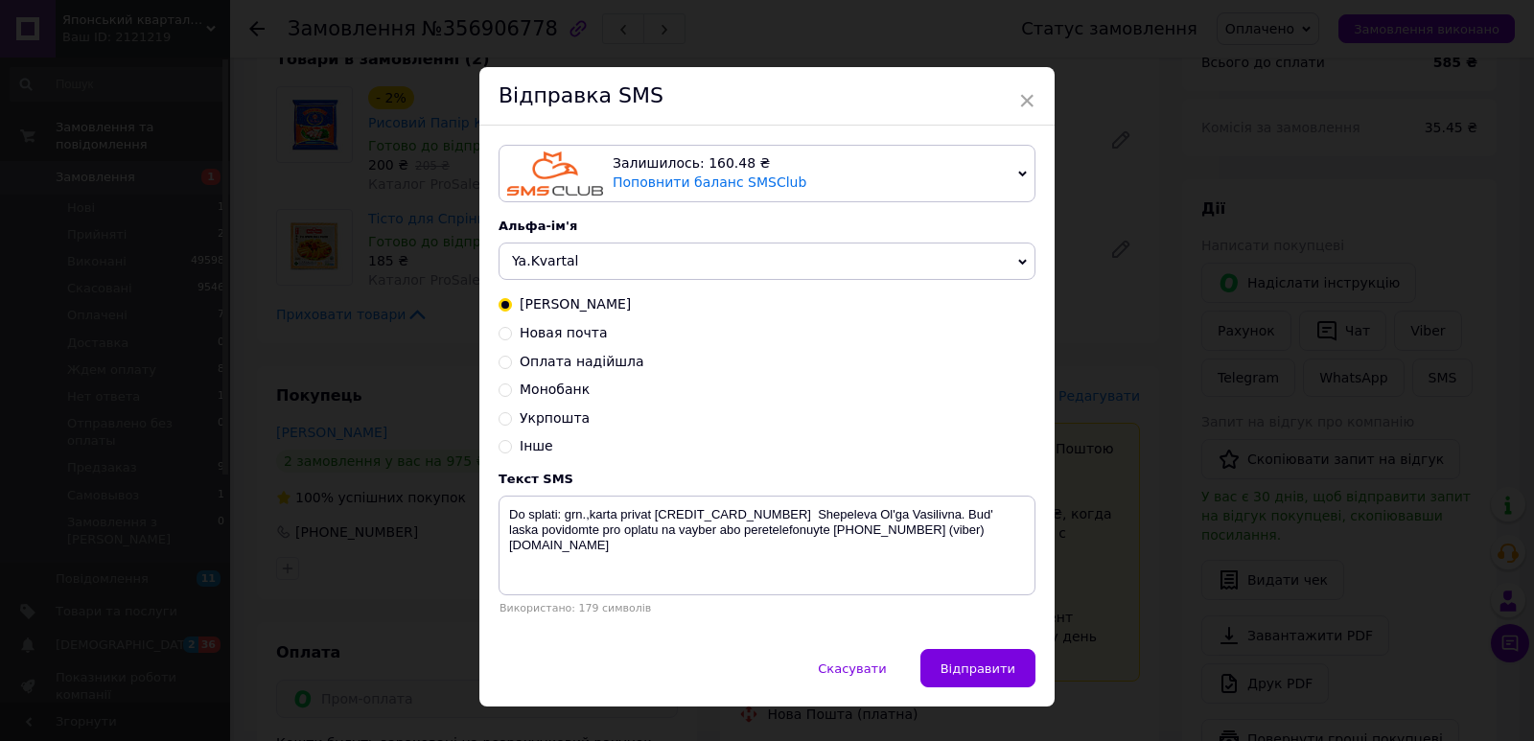
drag, startPoint x: 577, startPoint y: 339, endPoint x: 747, endPoint y: 474, distance: 216.3
click at [578, 340] on span "Новая почта" at bounding box center [564, 332] width 88 height 15
click at [512, 338] on input "Новая почта" at bounding box center [504, 331] width 13 height 13
radio input "true"
radio input "false"
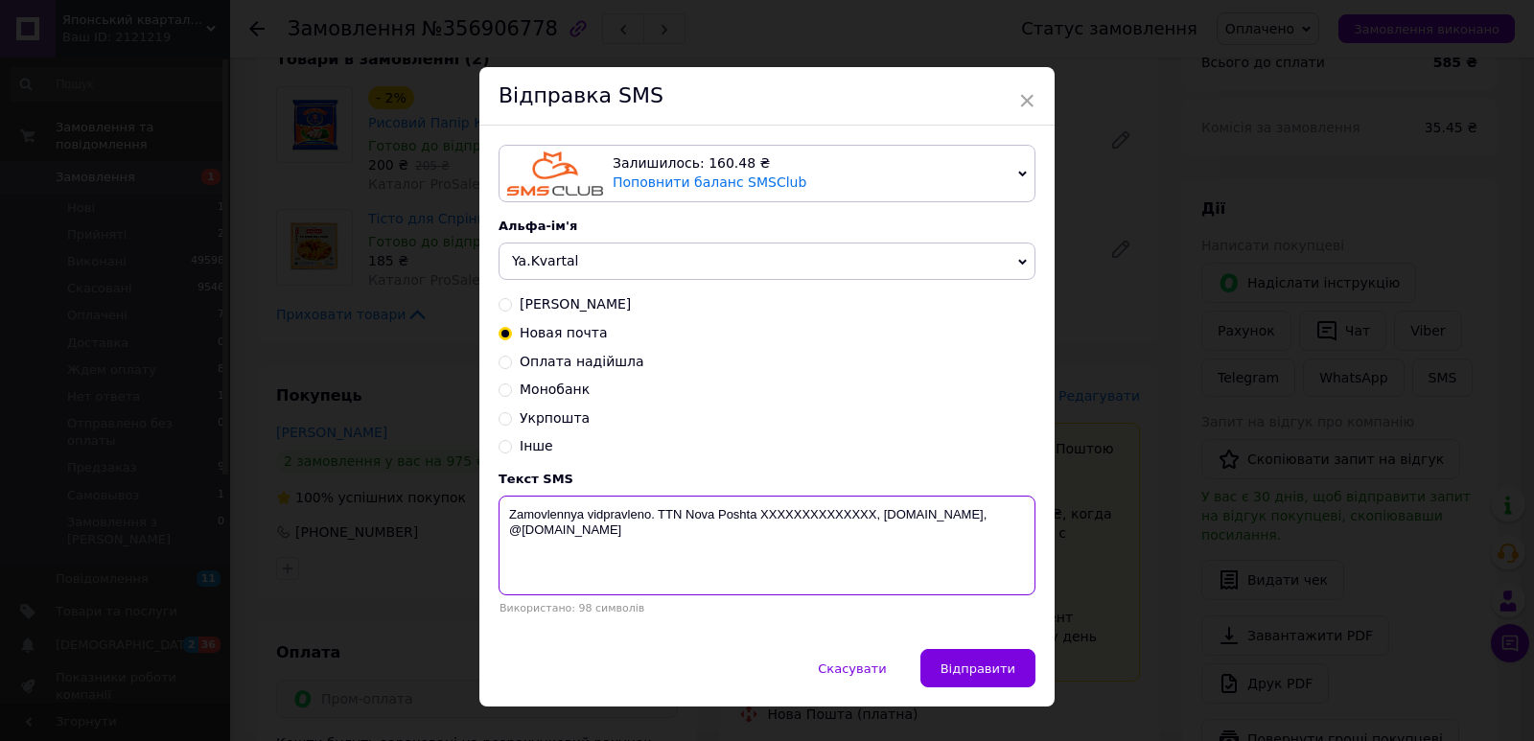
click at [787, 510] on textarea "Zamovlennya vidpravleno. TTN Nova Poshta XXXXXXXXXXXXXX, [DOMAIN_NAME], @[DOMAI…" at bounding box center [766, 546] width 537 height 100
paste textarea "20451225316727"
type textarea "Zamovlennya vidpravleno. [GEOGRAPHIC_DATA] 20451225316727, [DOMAIN_NAME], @[DOM…"
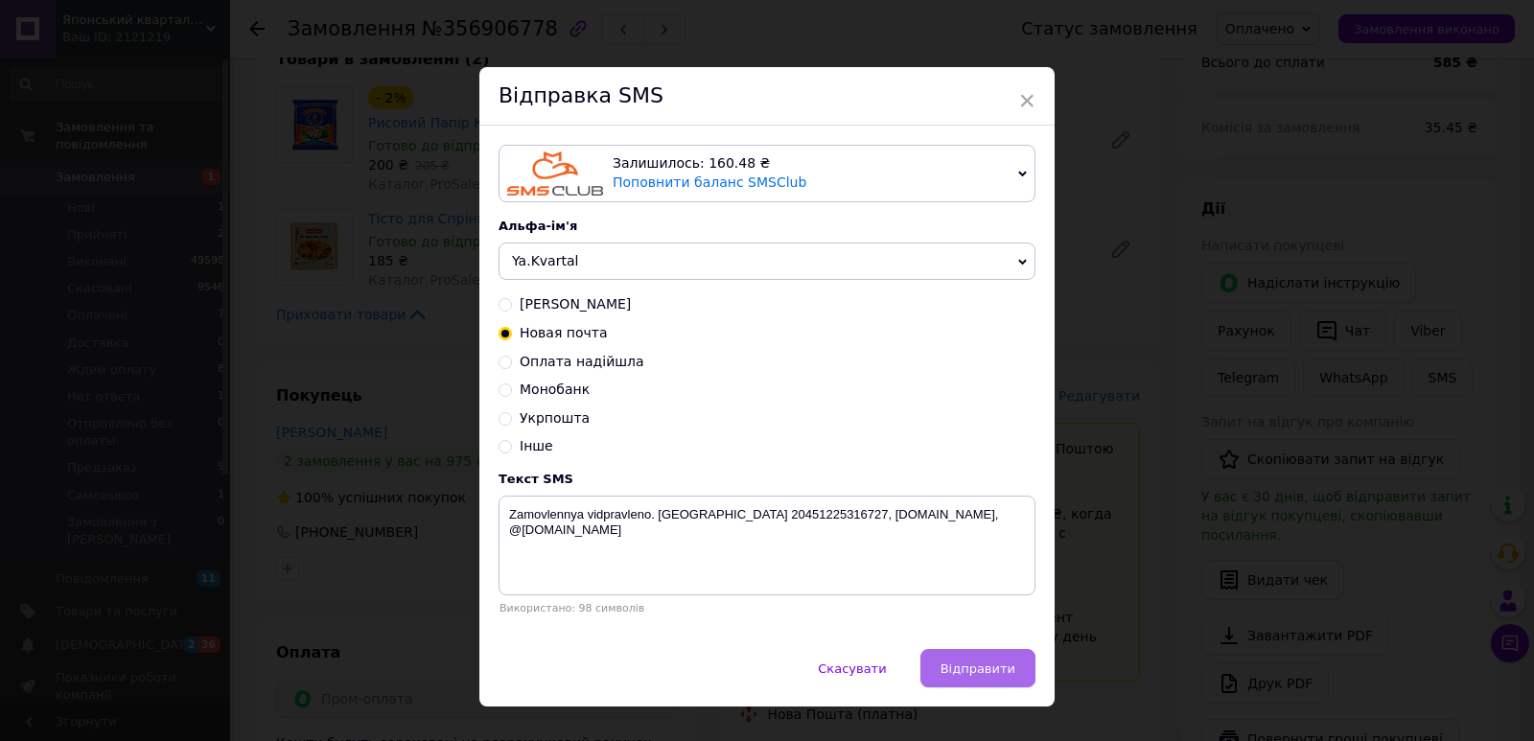
click at [980, 676] on span "Відправити" at bounding box center [977, 668] width 75 height 14
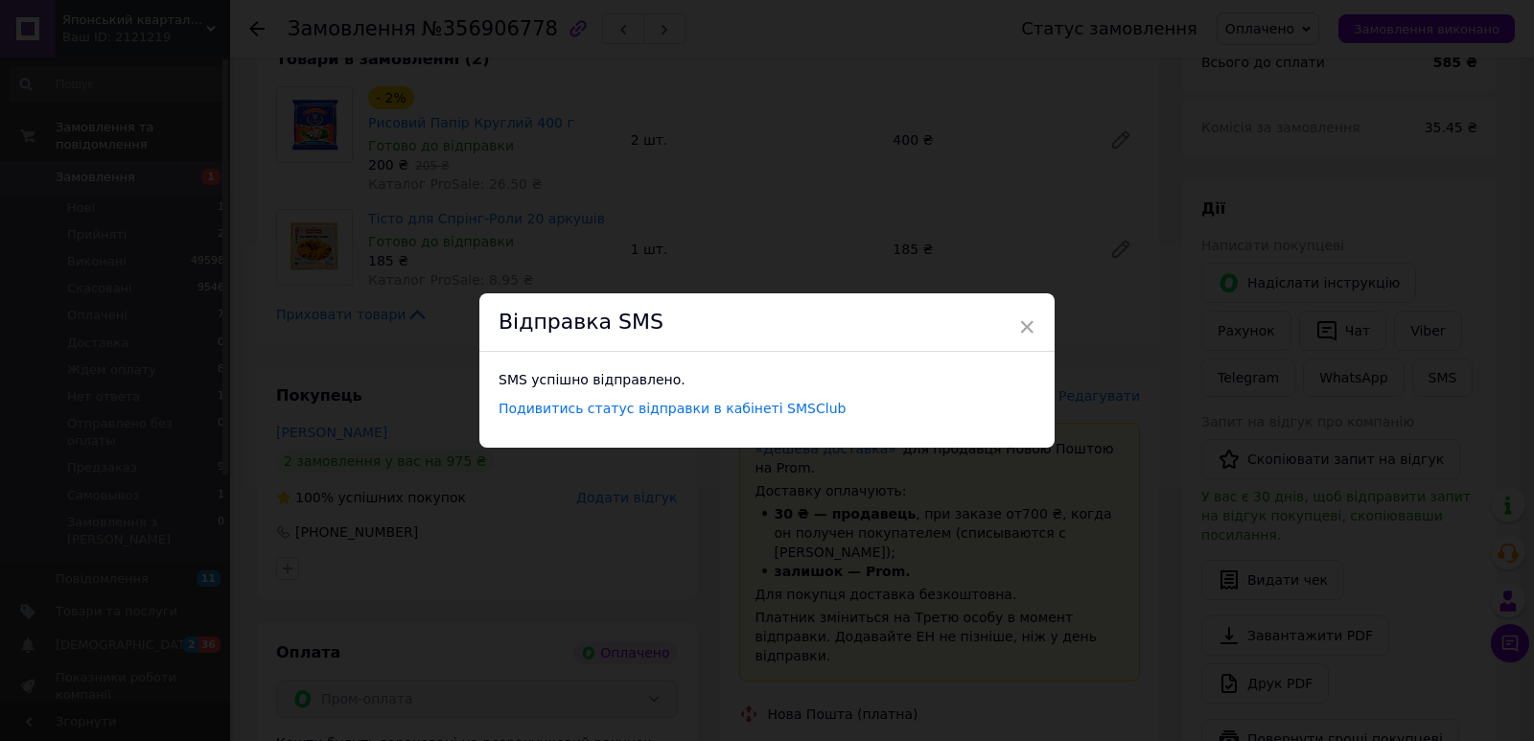
click at [578, 243] on div "× Відправка SMS SMS успішно відправлено. Подивитись статус відправки в кабінеті…" at bounding box center [767, 370] width 1534 height 741
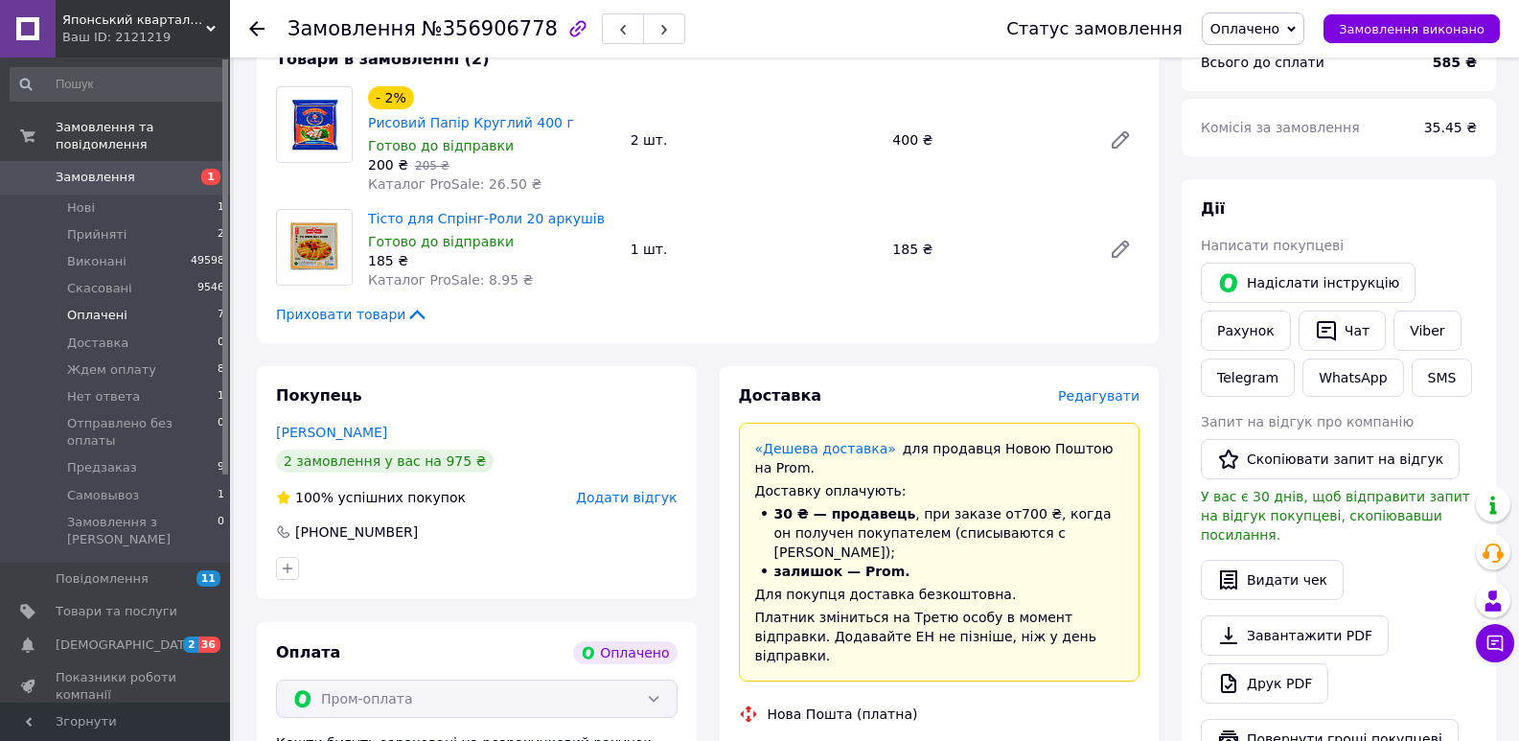
click at [133, 302] on li "Оплачені 7" at bounding box center [118, 315] width 236 height 27
